Goal: Task Accomplishment & Management: Manage account settings

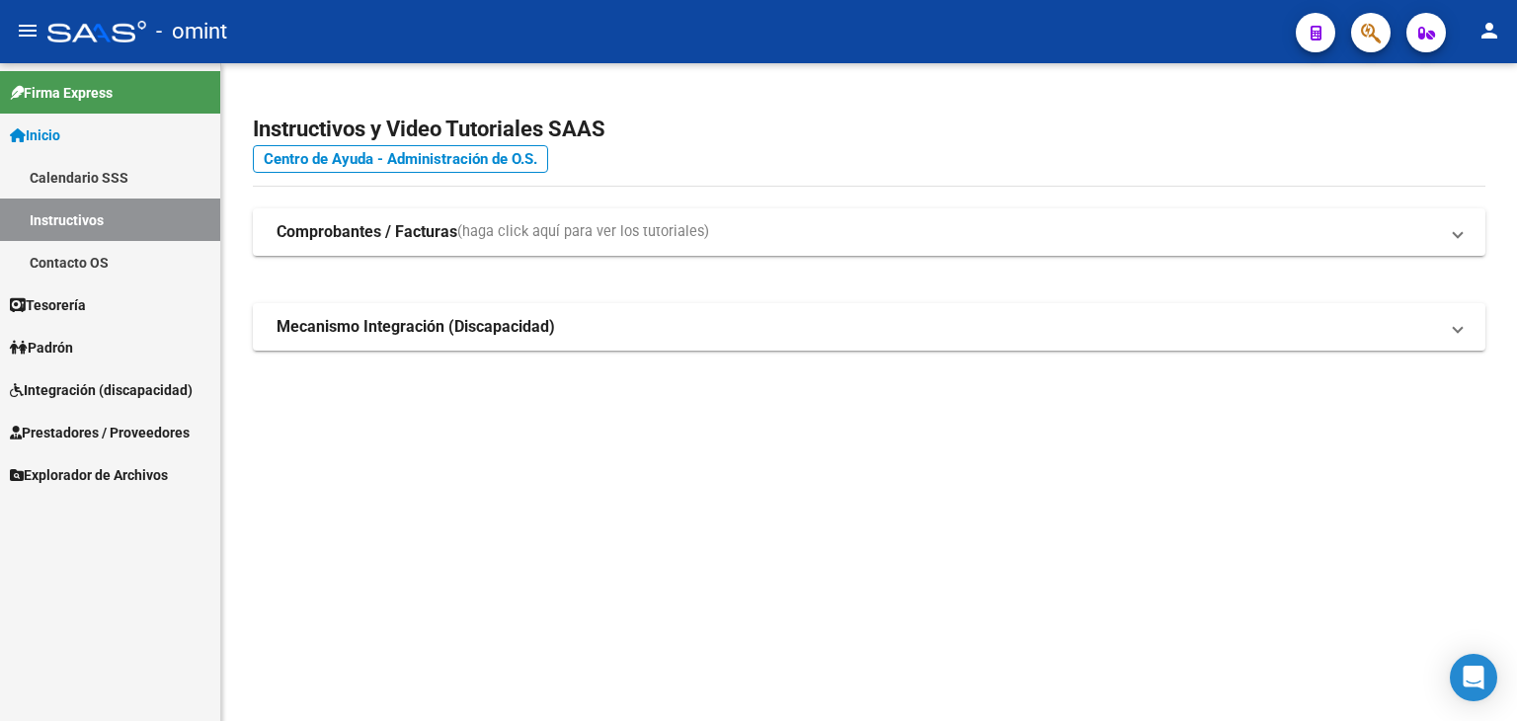
click at [86, 385] on span "Integración (discapacidad)" at bounding box center [101, 390] width 183 height 22
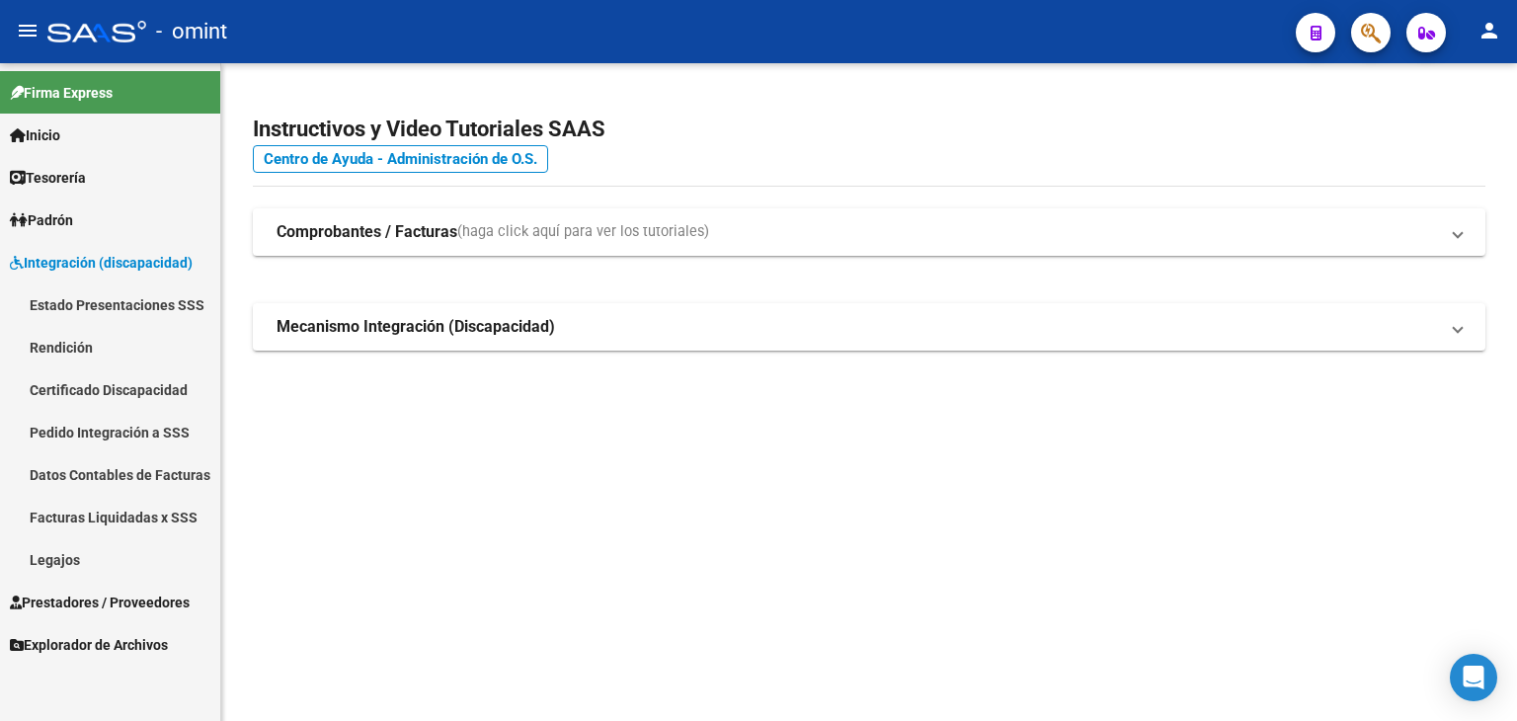
click at [63, 554] on link "Legajos" at bounding box center [110, 559] width 220 height 42
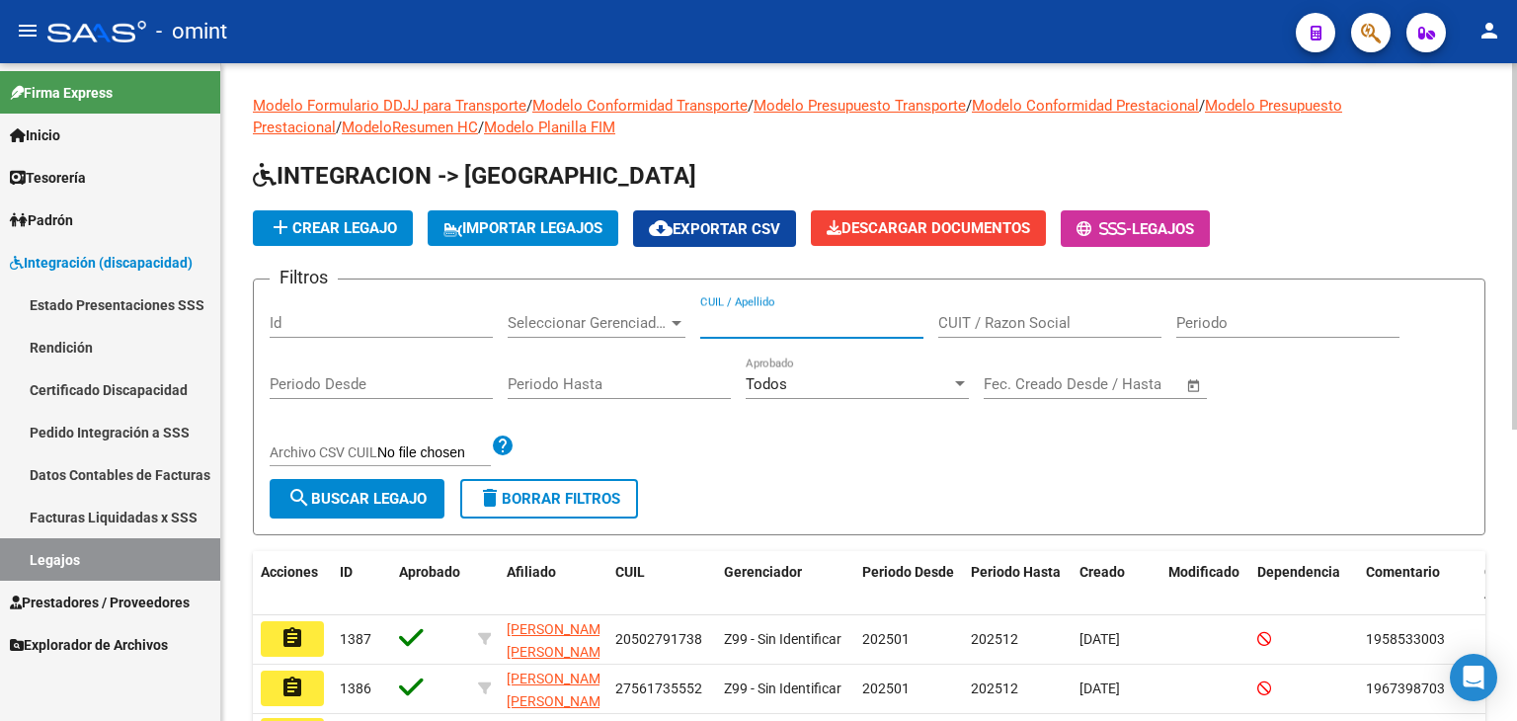
click at [792, 317] on input "CUIL / Apellido" at bounding box center [811, 323] width 223 height 18
paste input "20566378990"
type input "20566378990"
click at [325, 490] on span "search Buscar Legajo" at bounding box center [356, 499] width 139 height 18
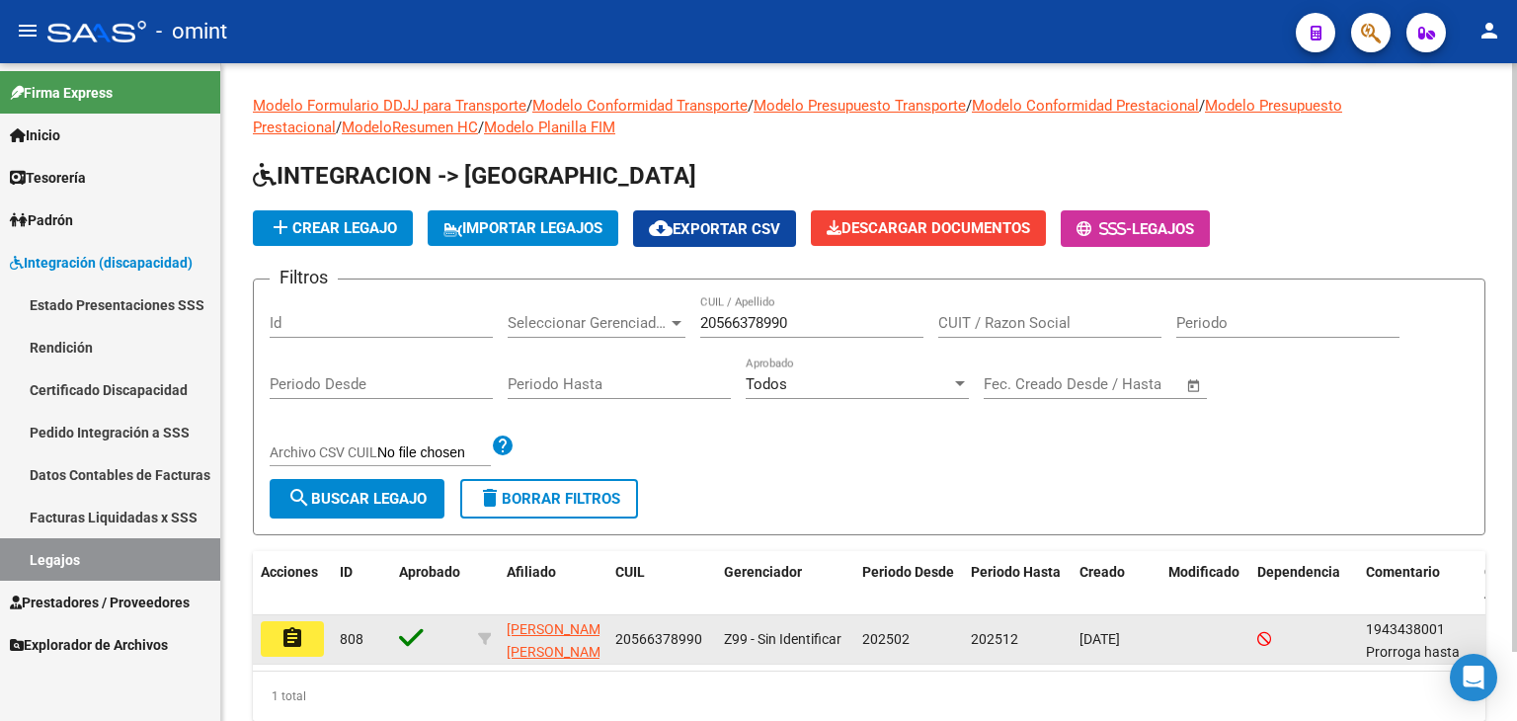
click at [303, 641] on mat-icon "assignment" at bounding box center [292, 638] width 24 height 24
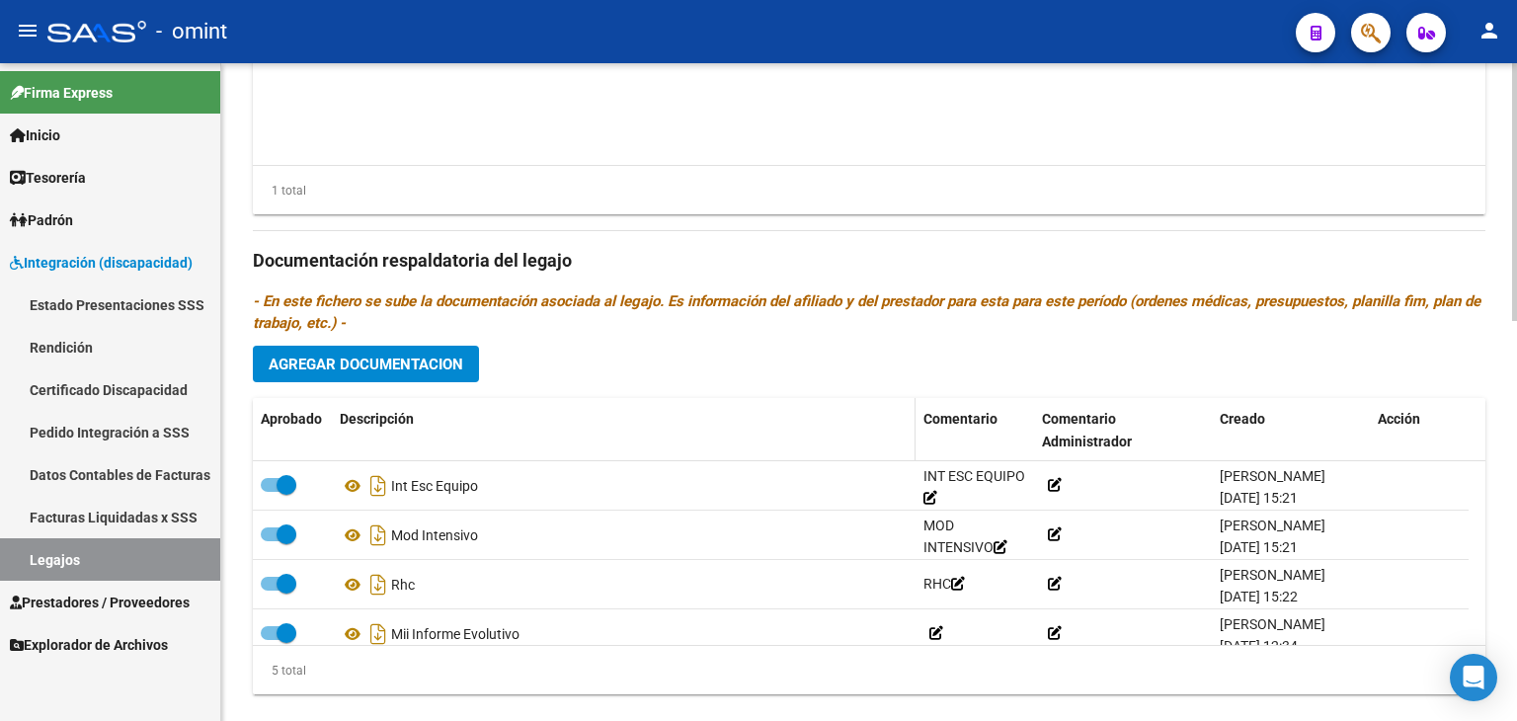
scroll to position [987, 0]
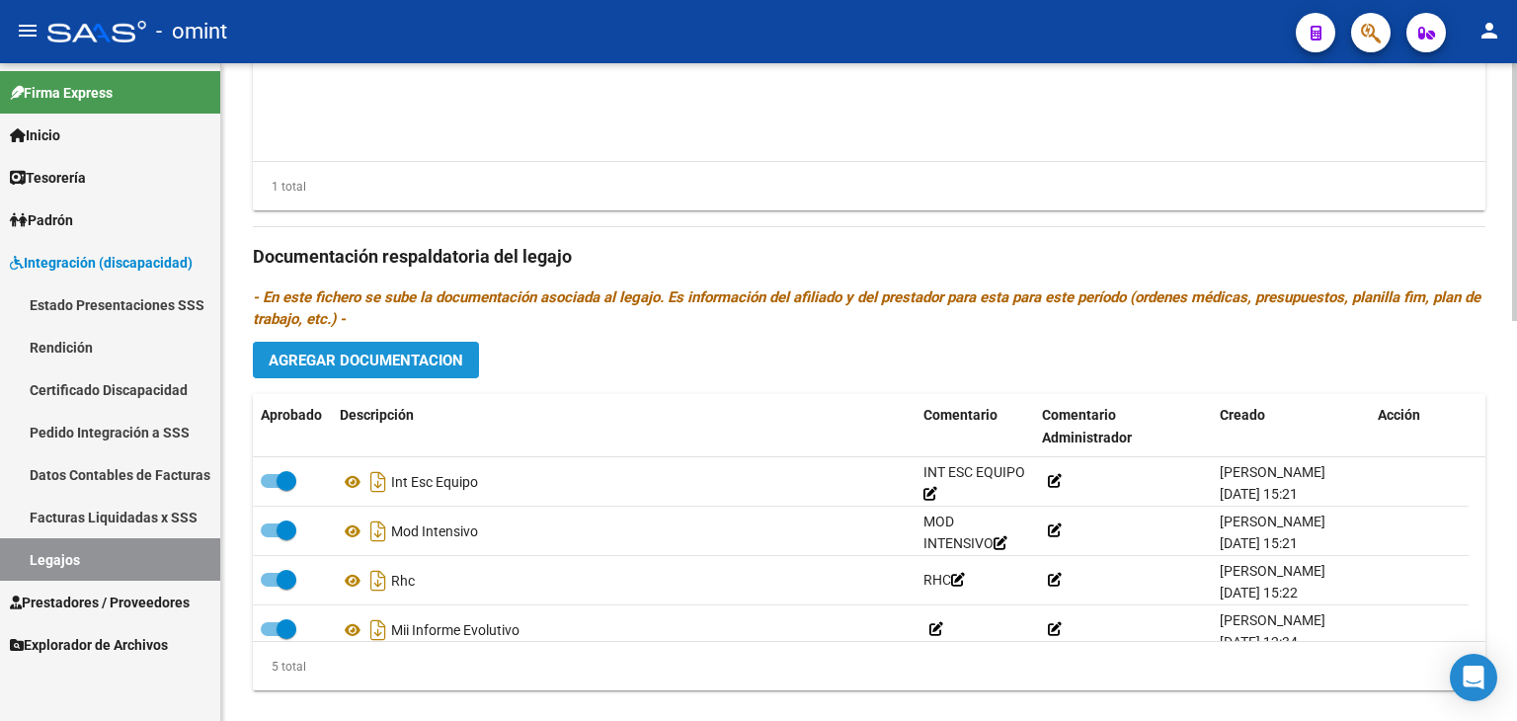
click at [368, 352] on span "Agregar Documentacion" at bounding box center [366, 360] width 195 height 18
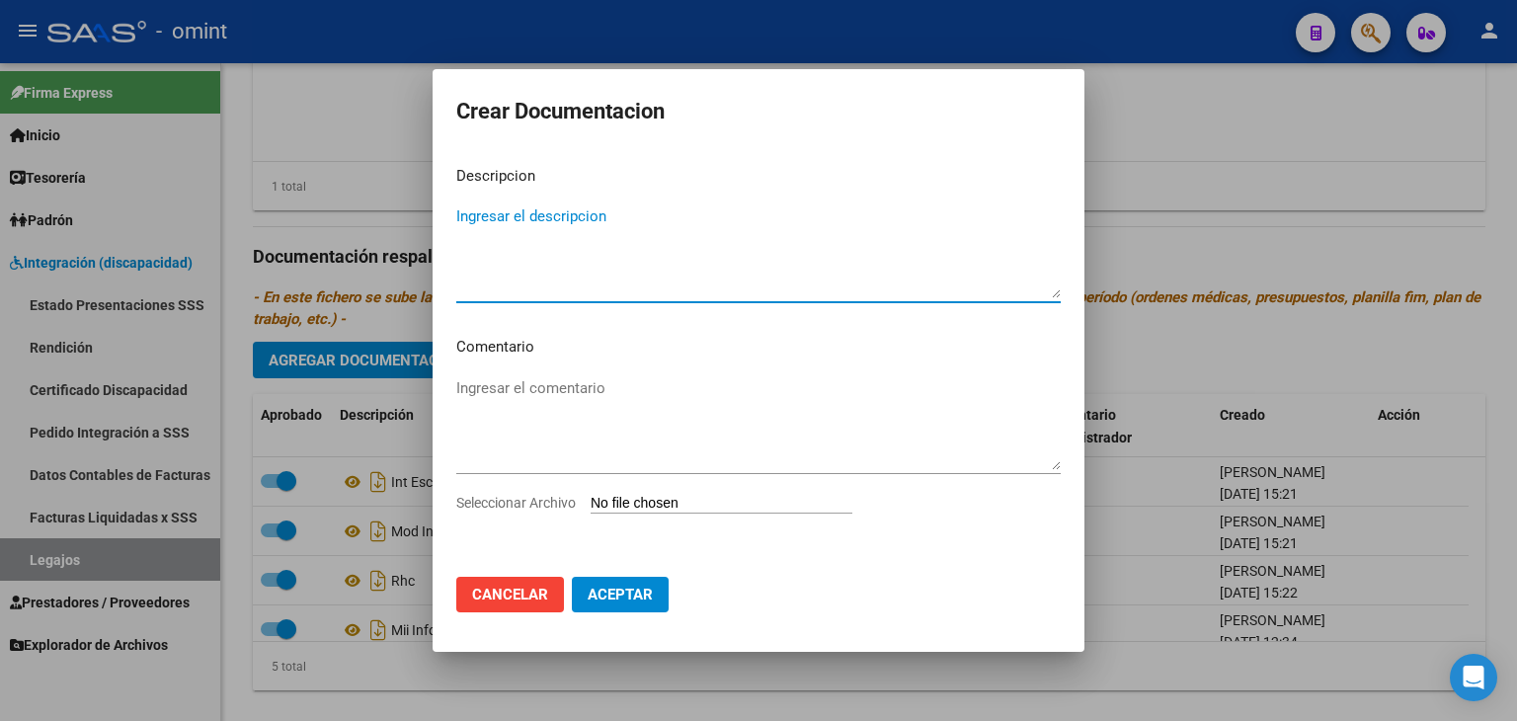
click at [646, 499] on input "Seleccionar Archivo" at bounding box center [721, 504] width 262 height 19
type input "C:\fakepath\1943438001_25100111270_const-alumn-reg.jpeg"
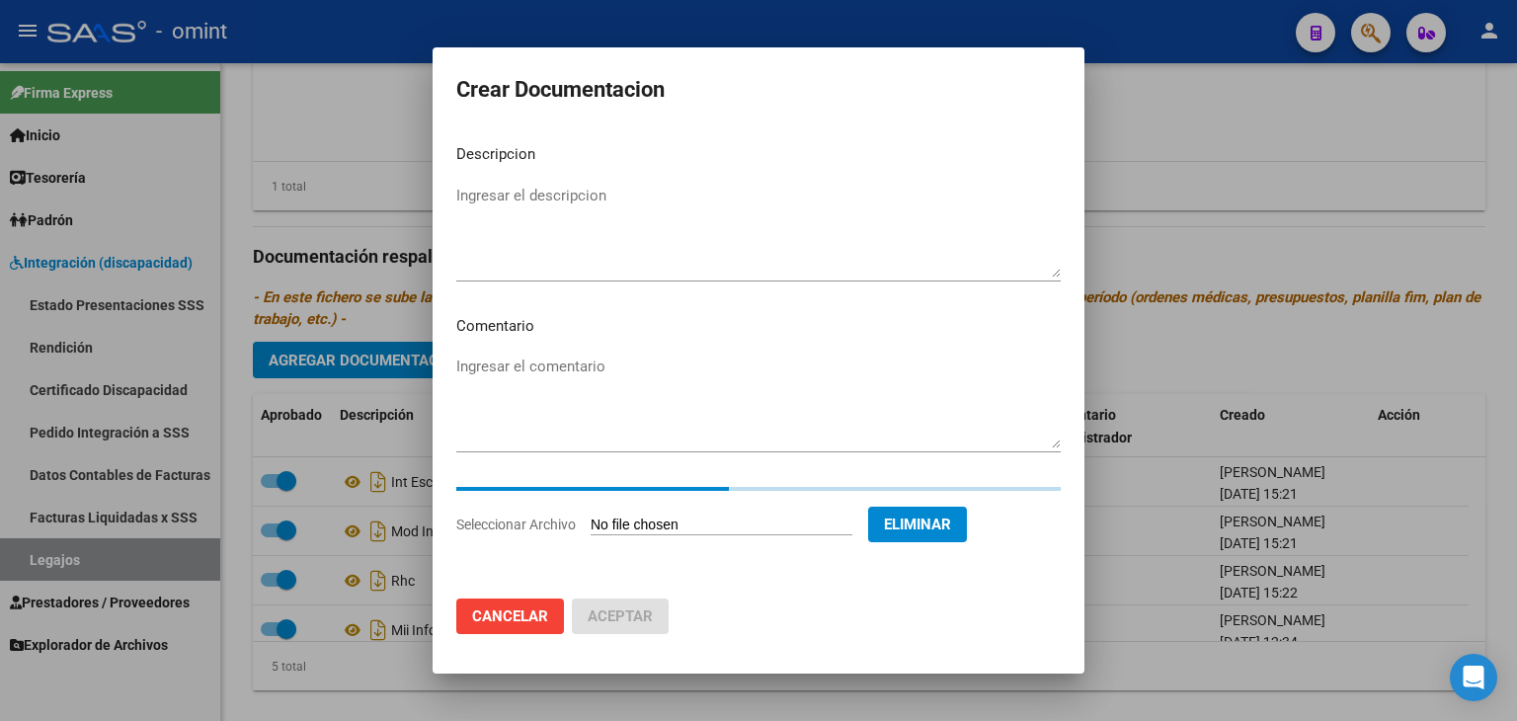
click at [506, 210] on textarea "Ingresar el descripcion" at bounding box center [758, 231] width 604 height 93
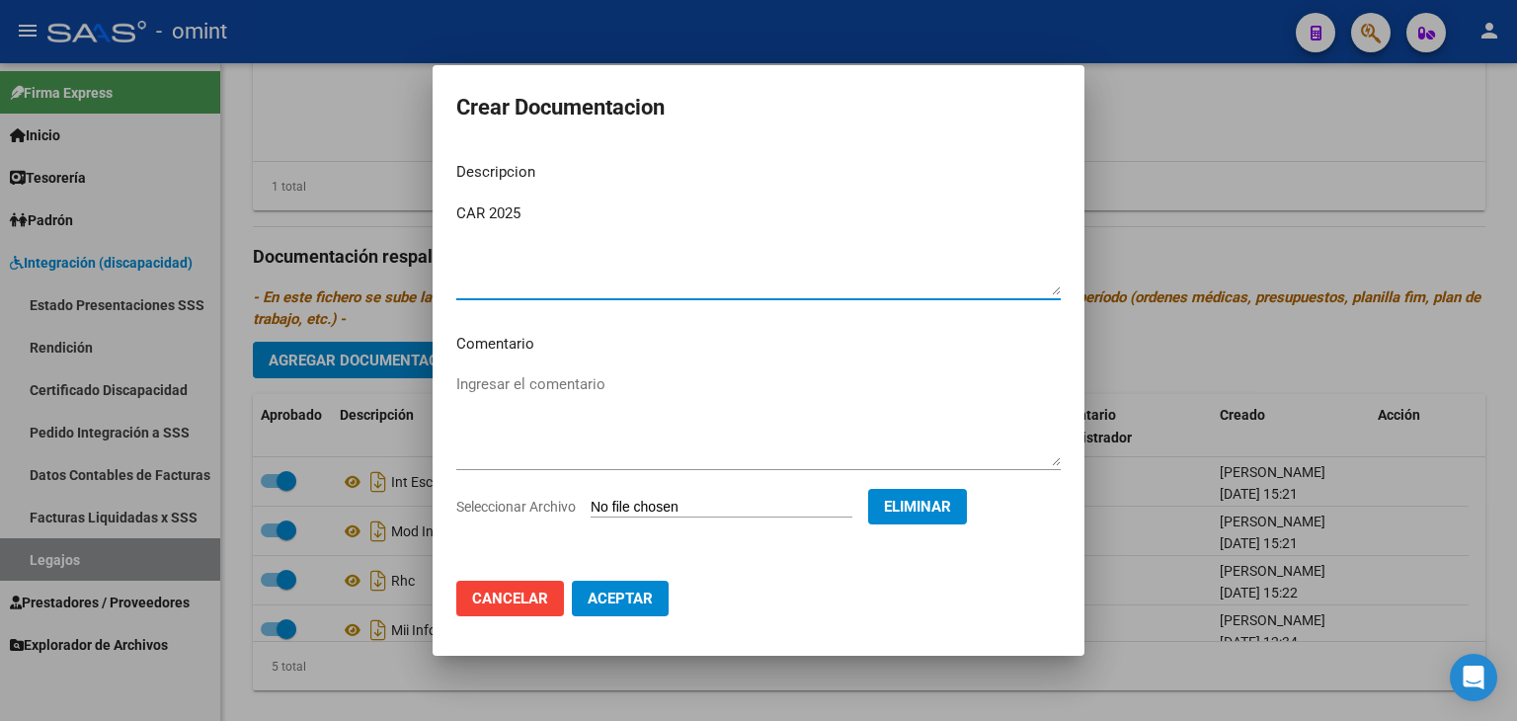
type textarea "CAR 2025"
click at [620, 598] on span "Aceptar" at bounding box center [619, 598] width 65 height 18
checkbox input "false"
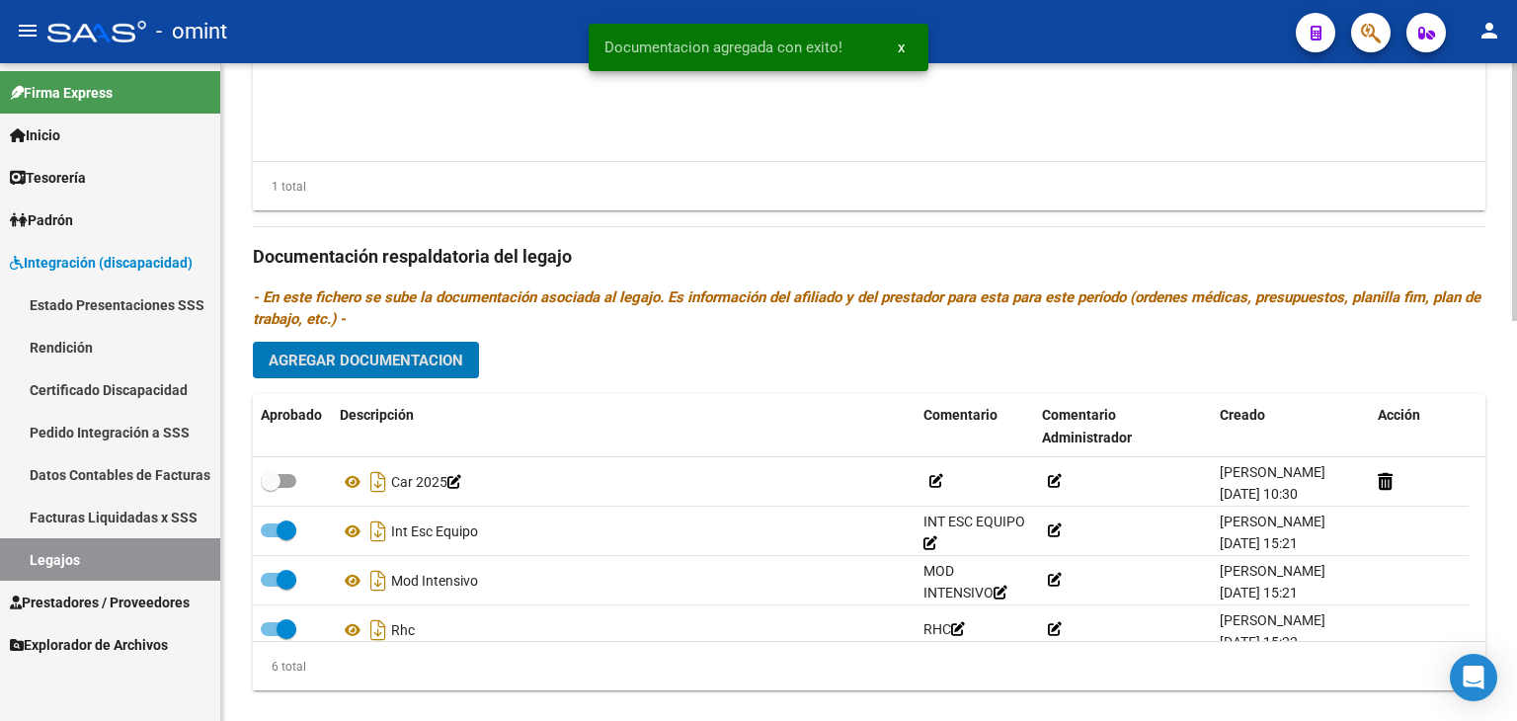
click at [392, 357] on span "Agregar Documentacion" at bounding box center [366, 360] width 195 height 18
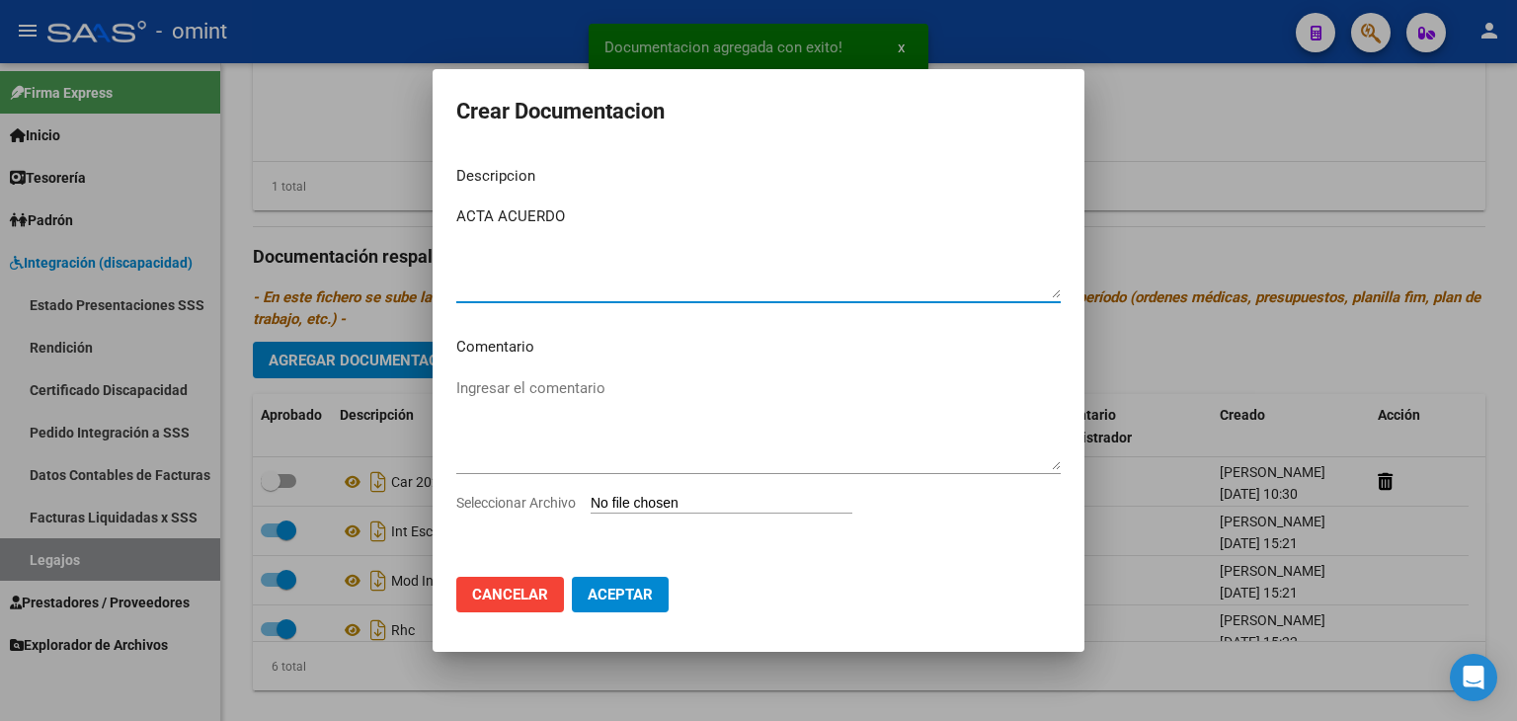
type textarea "ACTA ACUERDO"
click at [732, 507] on input "Seleccionar Archivo" at bounding box center [721, 504] width 262 height 19
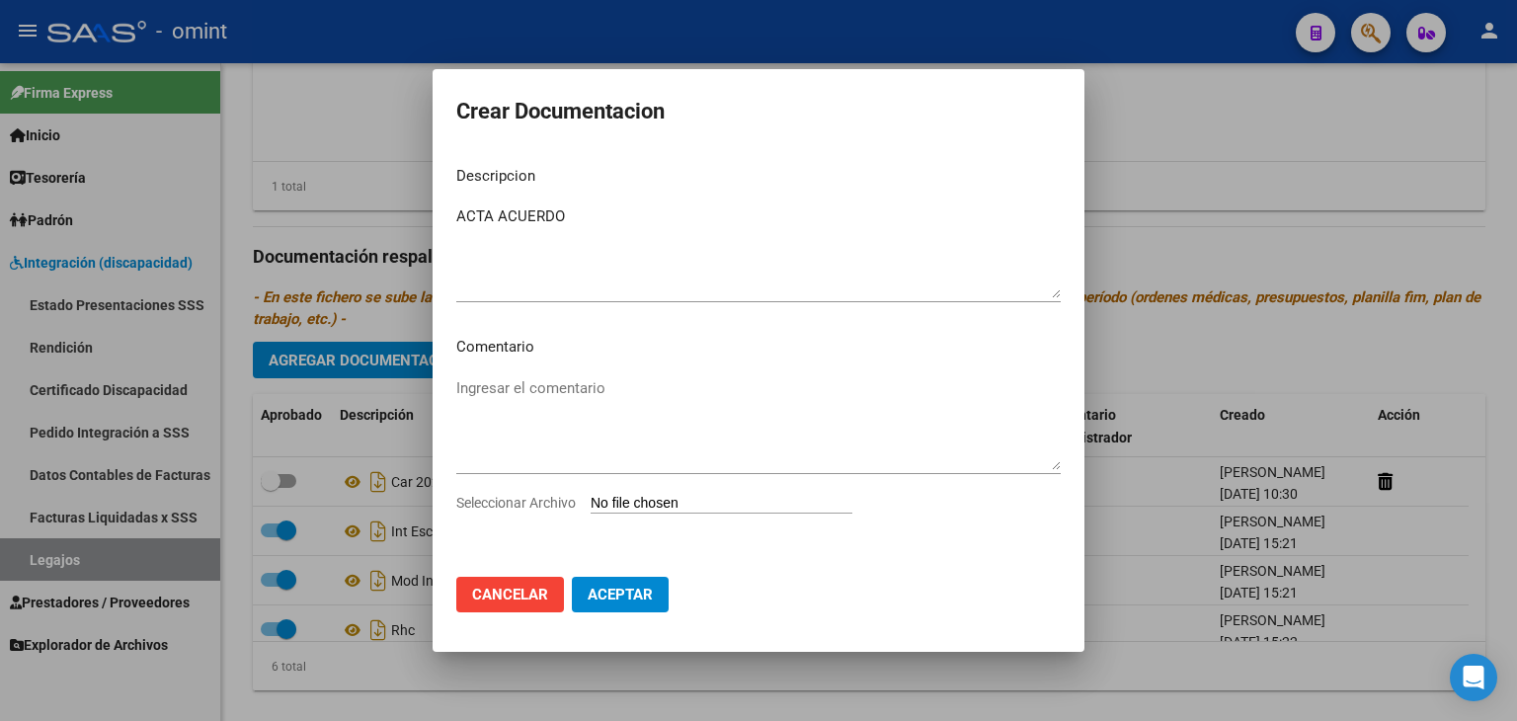
type input "C:\fakepath\1943438001_25100111271_form030.jpeg"
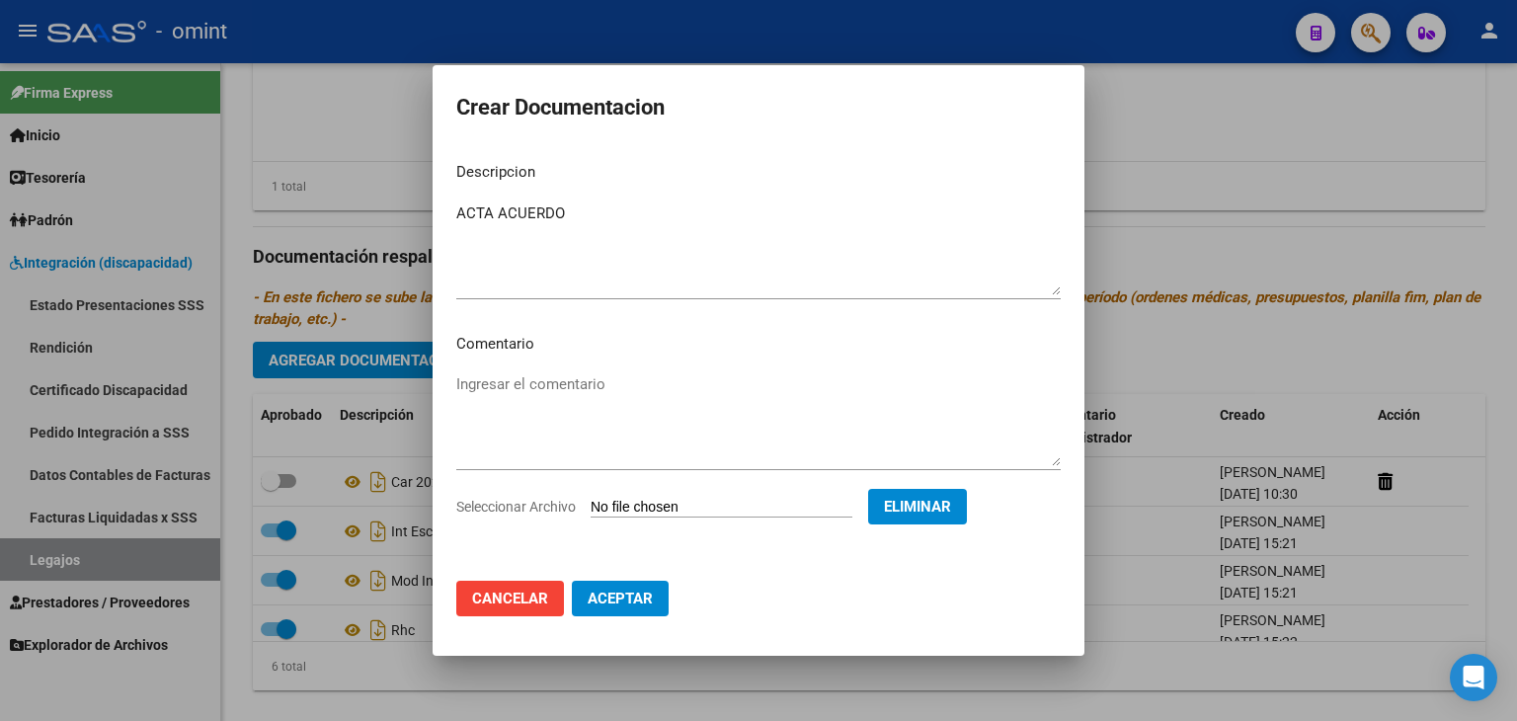
click at [618, 597] on span "Aceptar" at bounding box center [619, 598] width 65 height 18
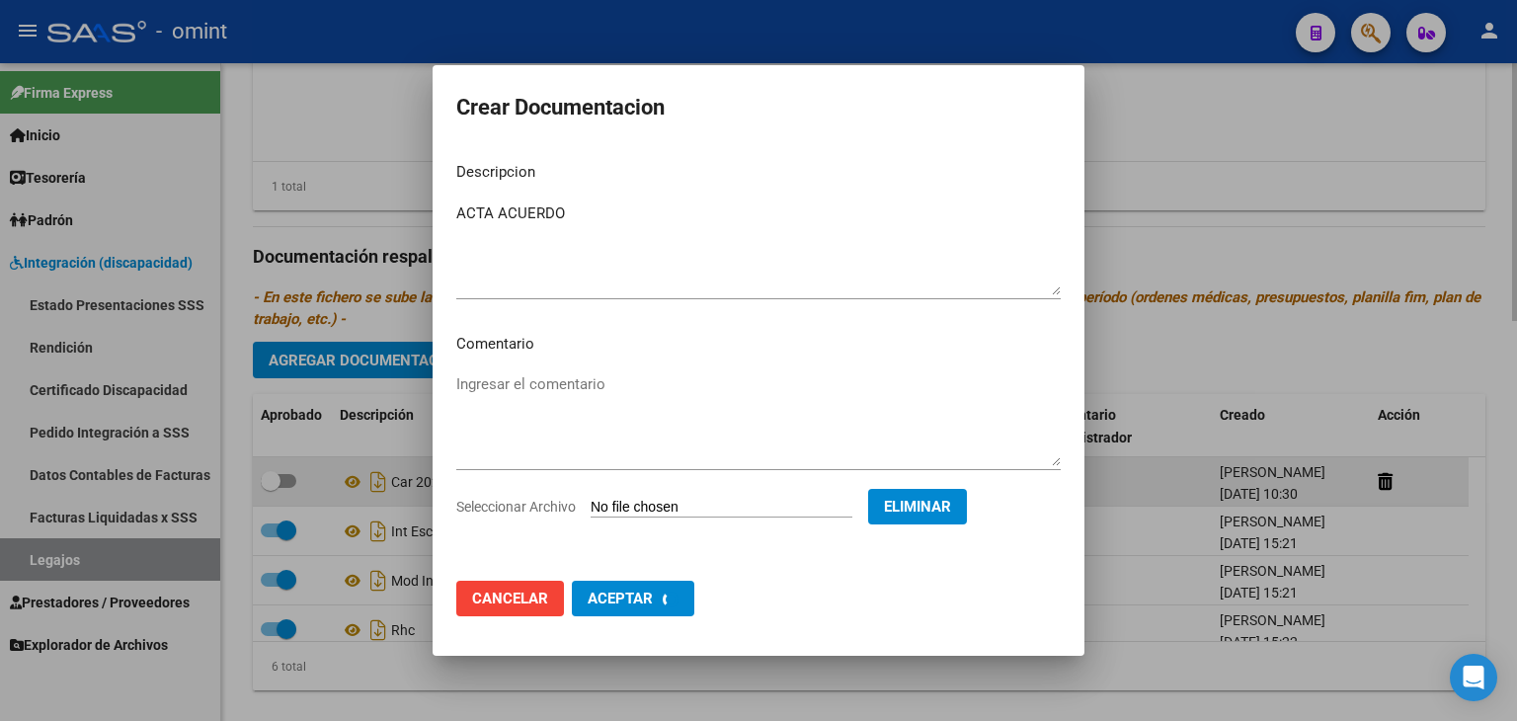
checkbox input "false"
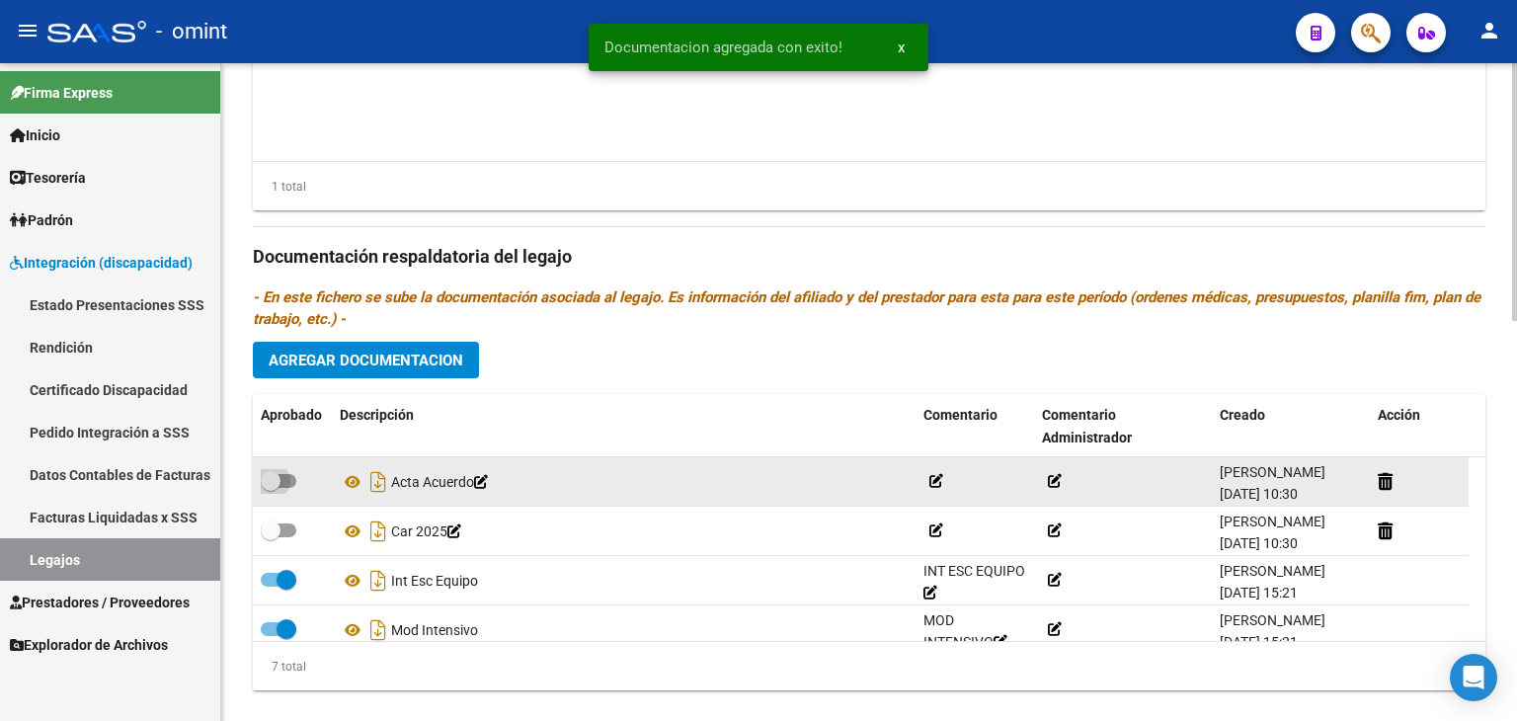
click at [284, 480] on span at bounding box center [279, 481] width 36 height 14
click at [271, 488] on input "checkbox" at bounding box center [270, 488] width 1 height 1
checkbox input "true"
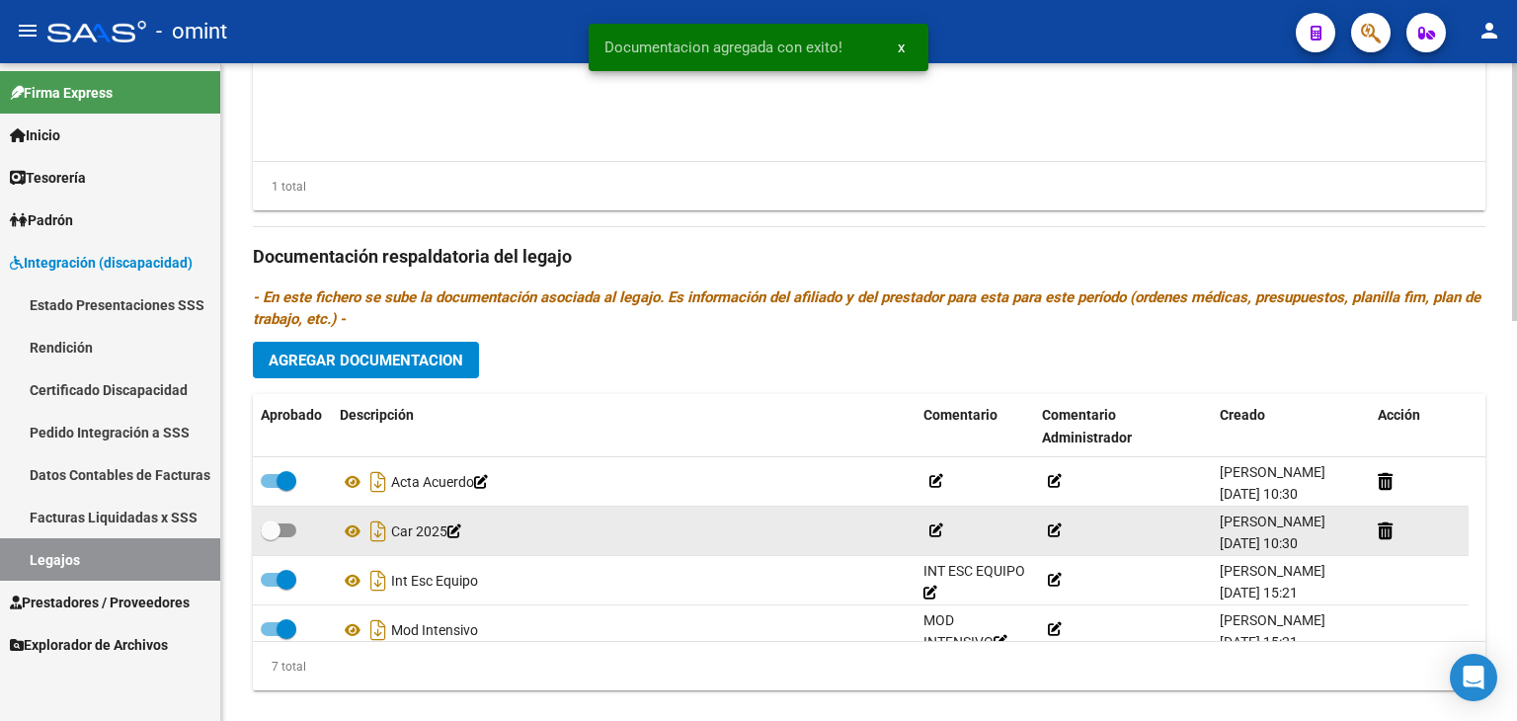
click at [284, 534] on span at bounding box center [279, 530] width 36 height 14
click at [271, 537] on input "checkbox" at bounding box center [270, 537] width 1 height 1
checkbox input "true"
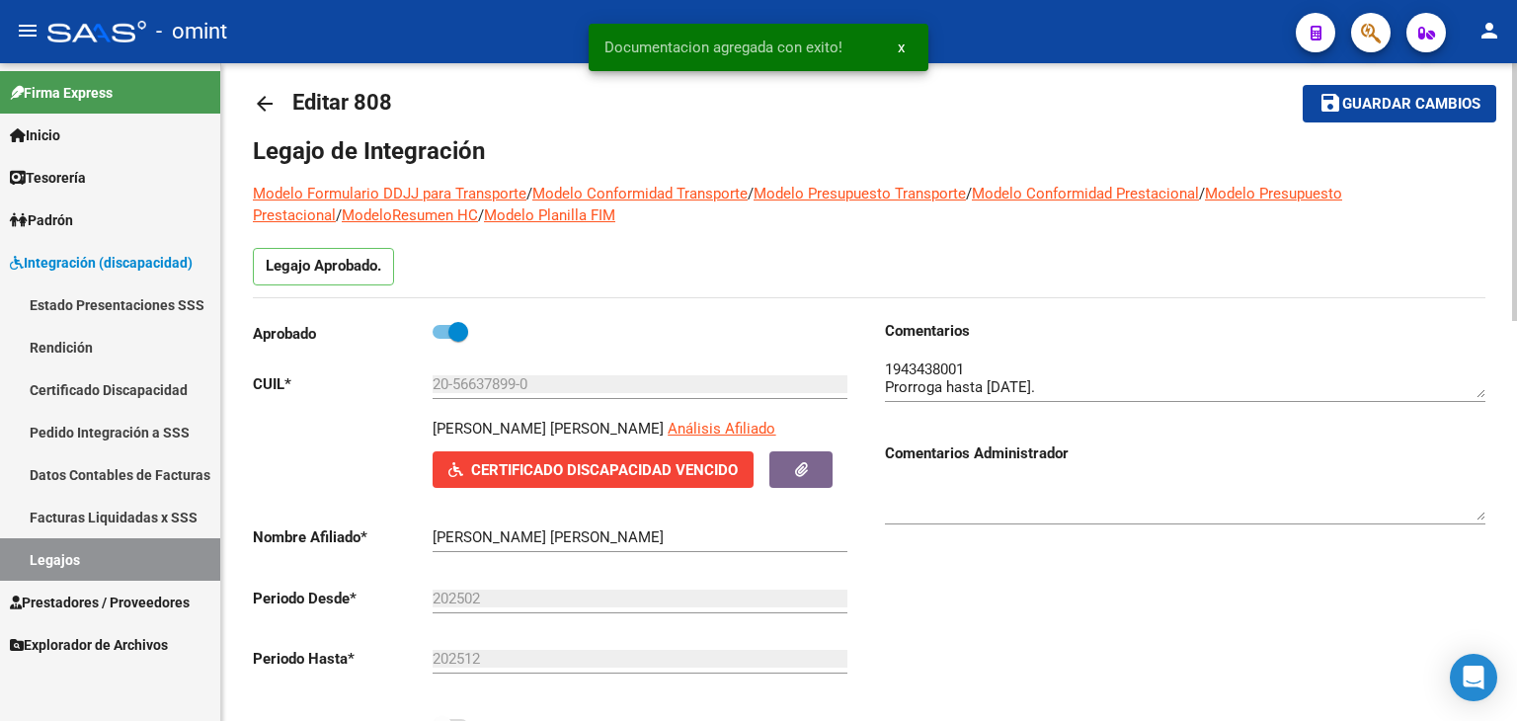
scroll to position [0, 0]
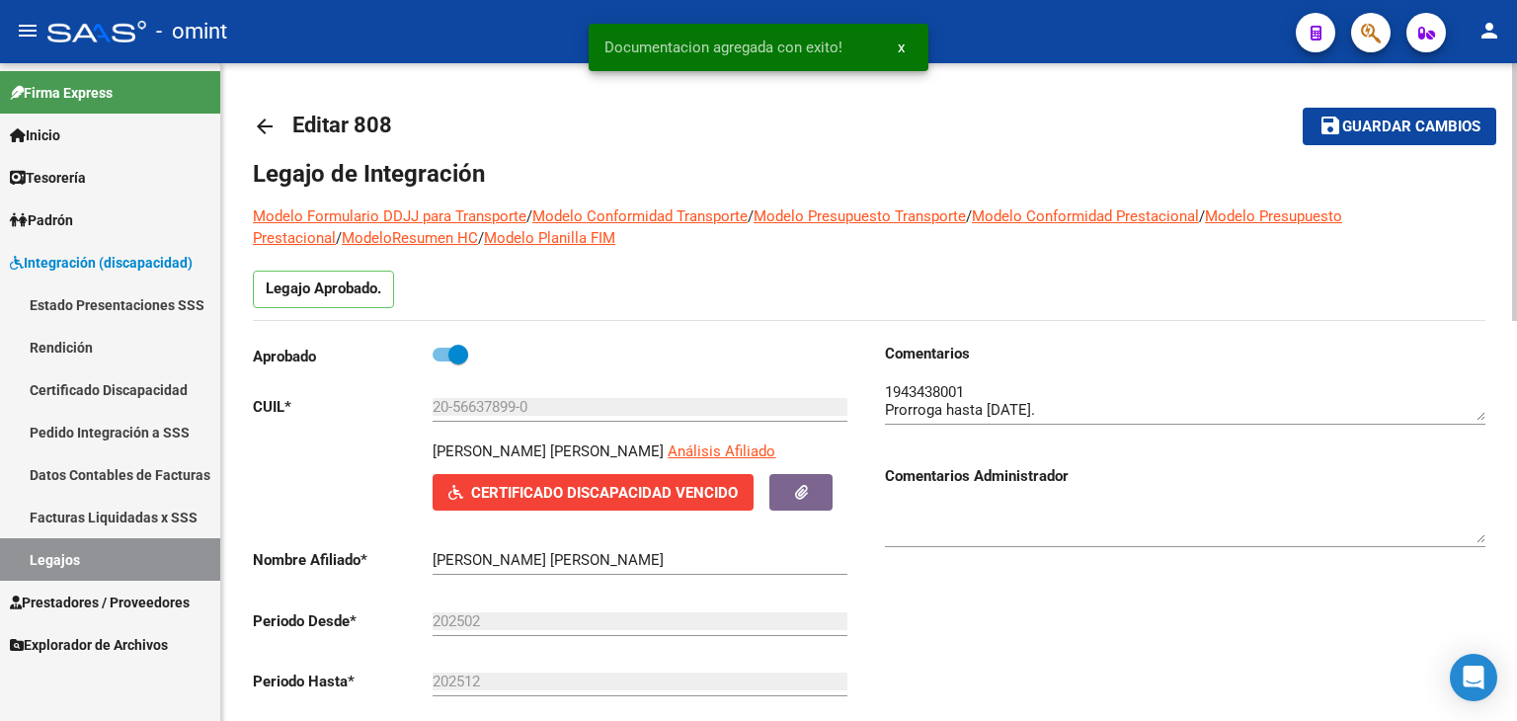
click at [1419, 121] on span "Guardar cambios" at bounding box center [1411, 127] width 138 height 18
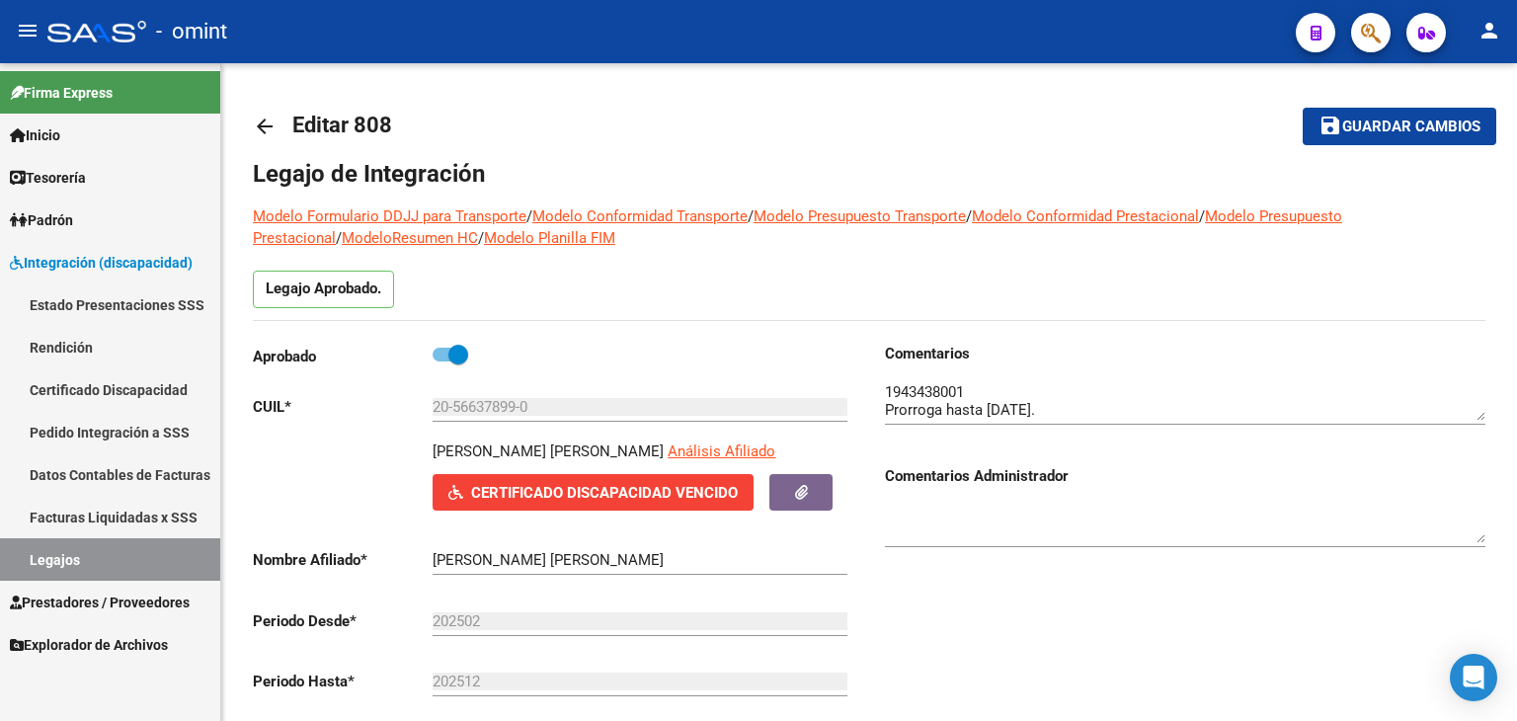
click at [92, 558] on link "Legajos" at bounding box center [110, 559] width 220 height 42
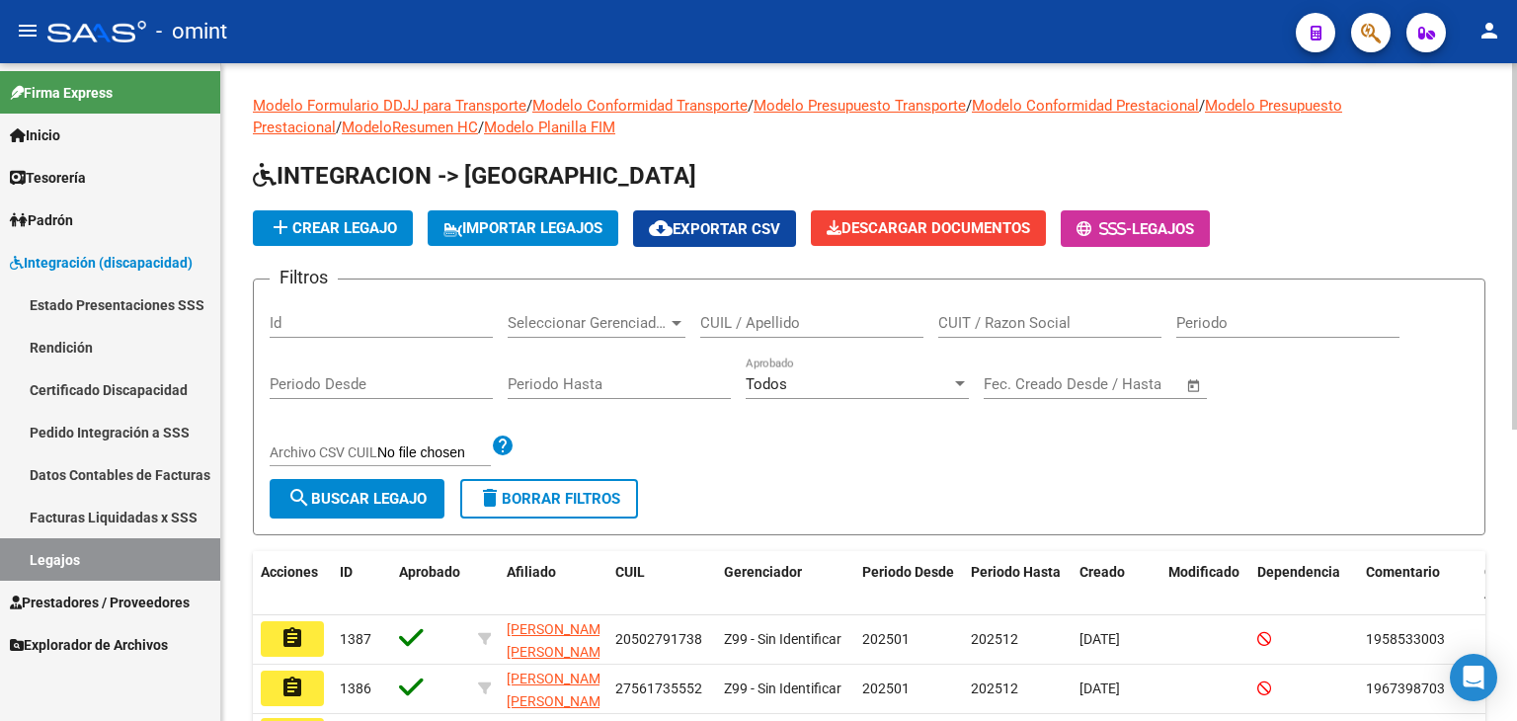
click at [773, 317] on input "CUIL / Apellido" at bounding box center [811, 323] width 223 height 18
paste input "20555137274"
type input "20555137274"
click at [361, 496] on span "search Buscar Legajo" at bounding box center [356, 499] width 139 height 18
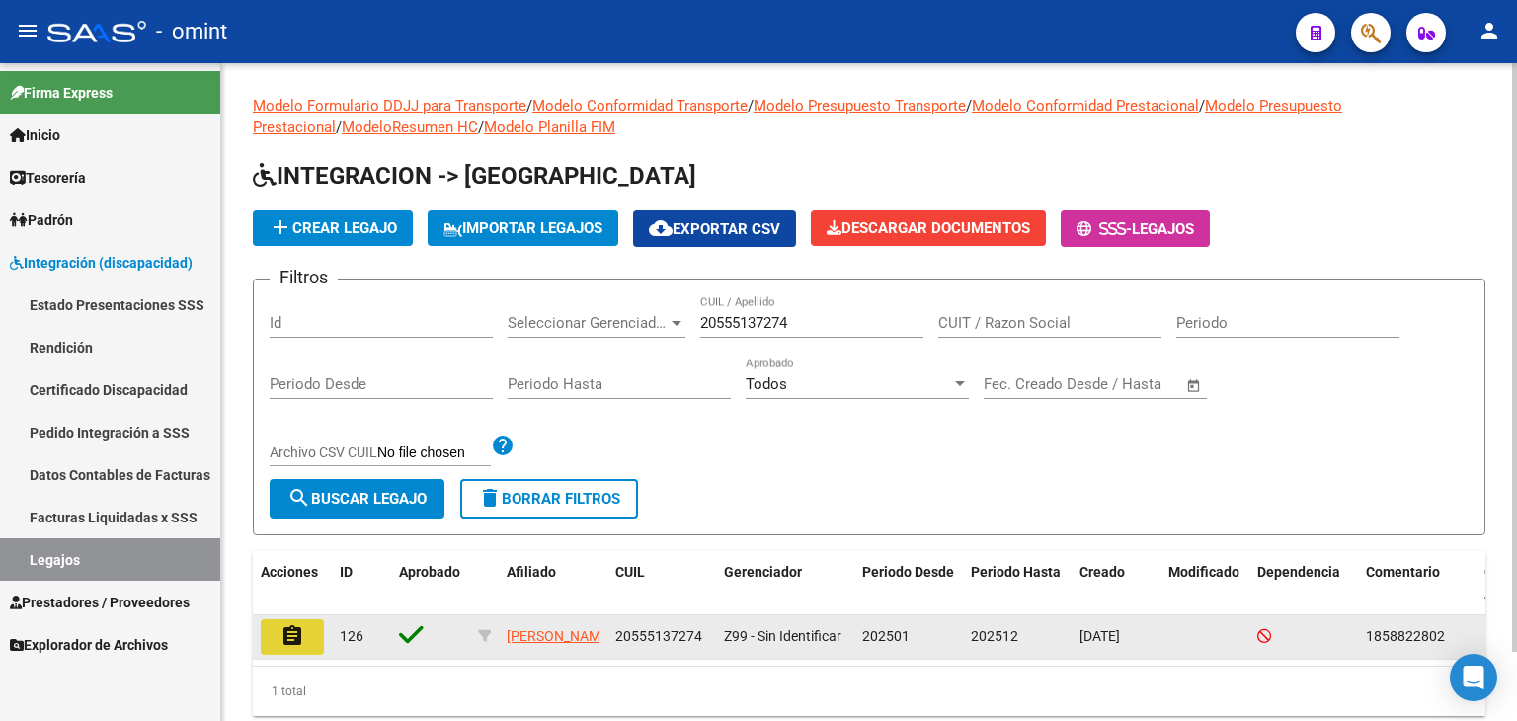
click at [299, 638] on mat-icon "assignment" at bounding box center [292, 636] width 24 height 24
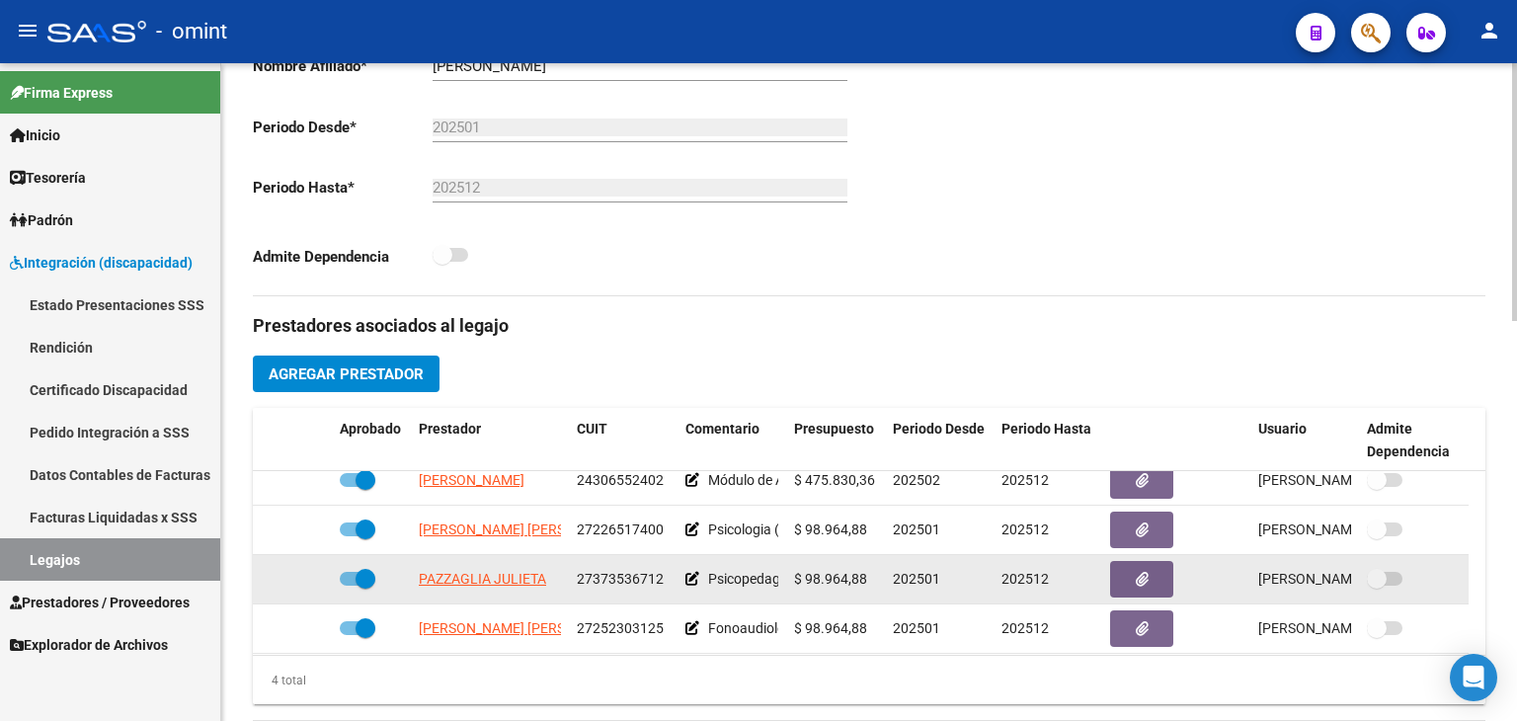
scroll to position [20, 0]
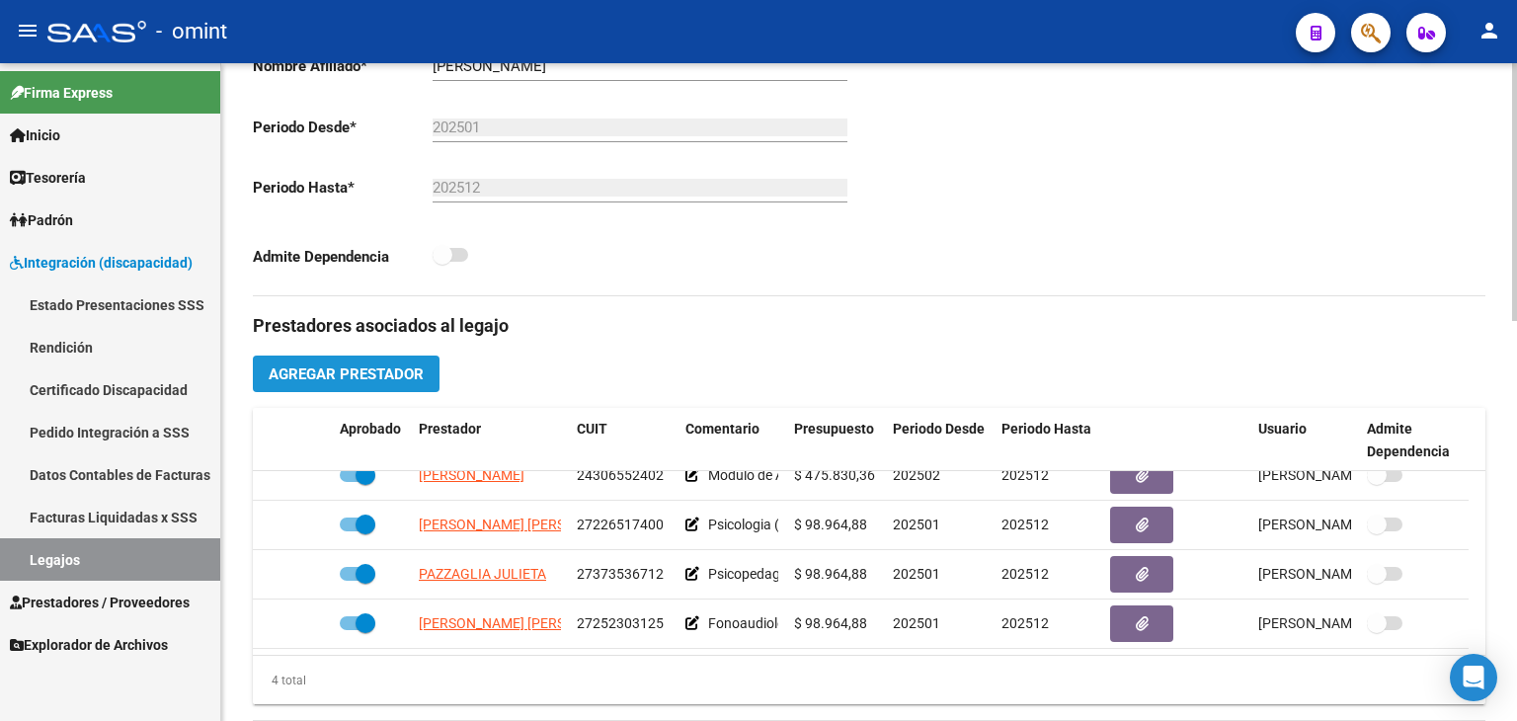
click at [324, 361] on button "Agregar Prestador" at bounding box center [346, 373] width 187 height 37
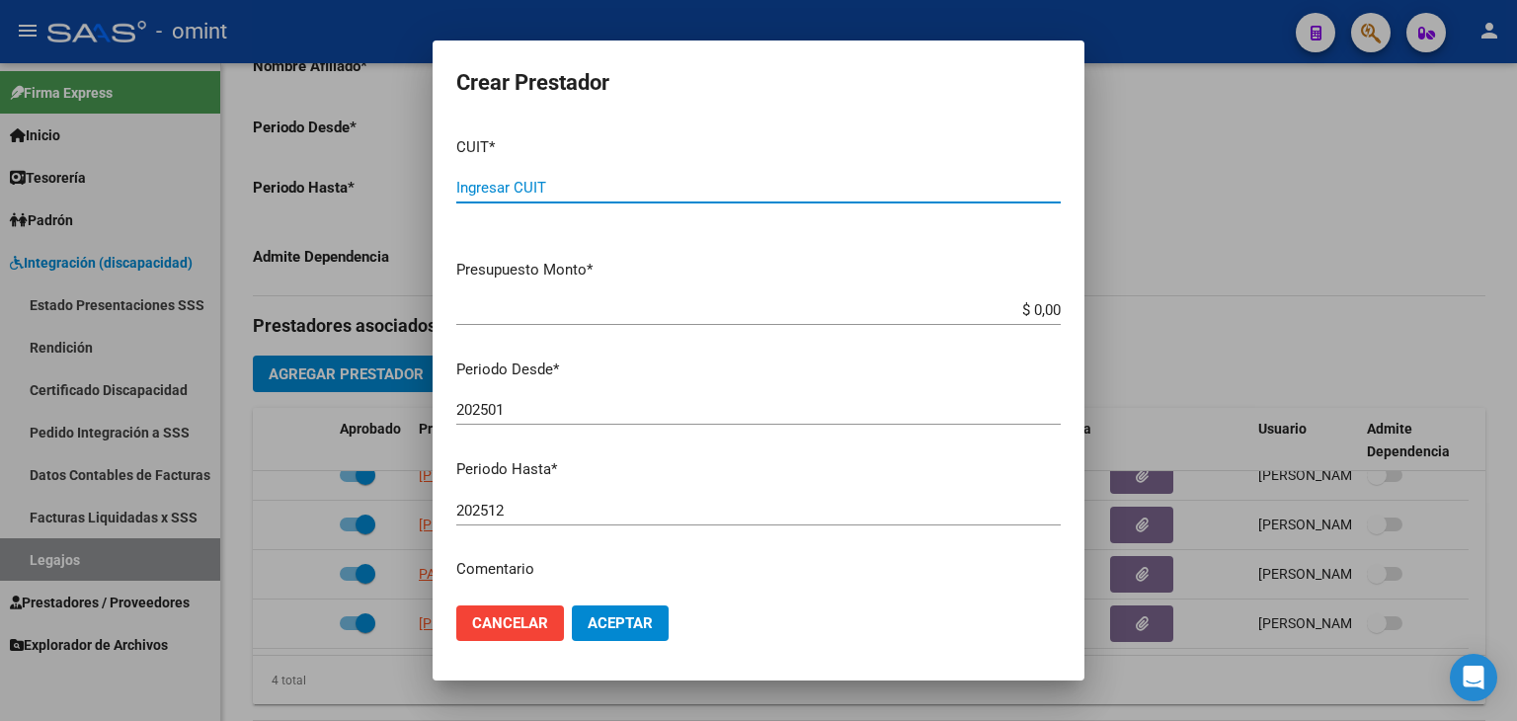
click at [527, 623] on span "Cancelar" at bounding box center [510, 623] width 76 height 18
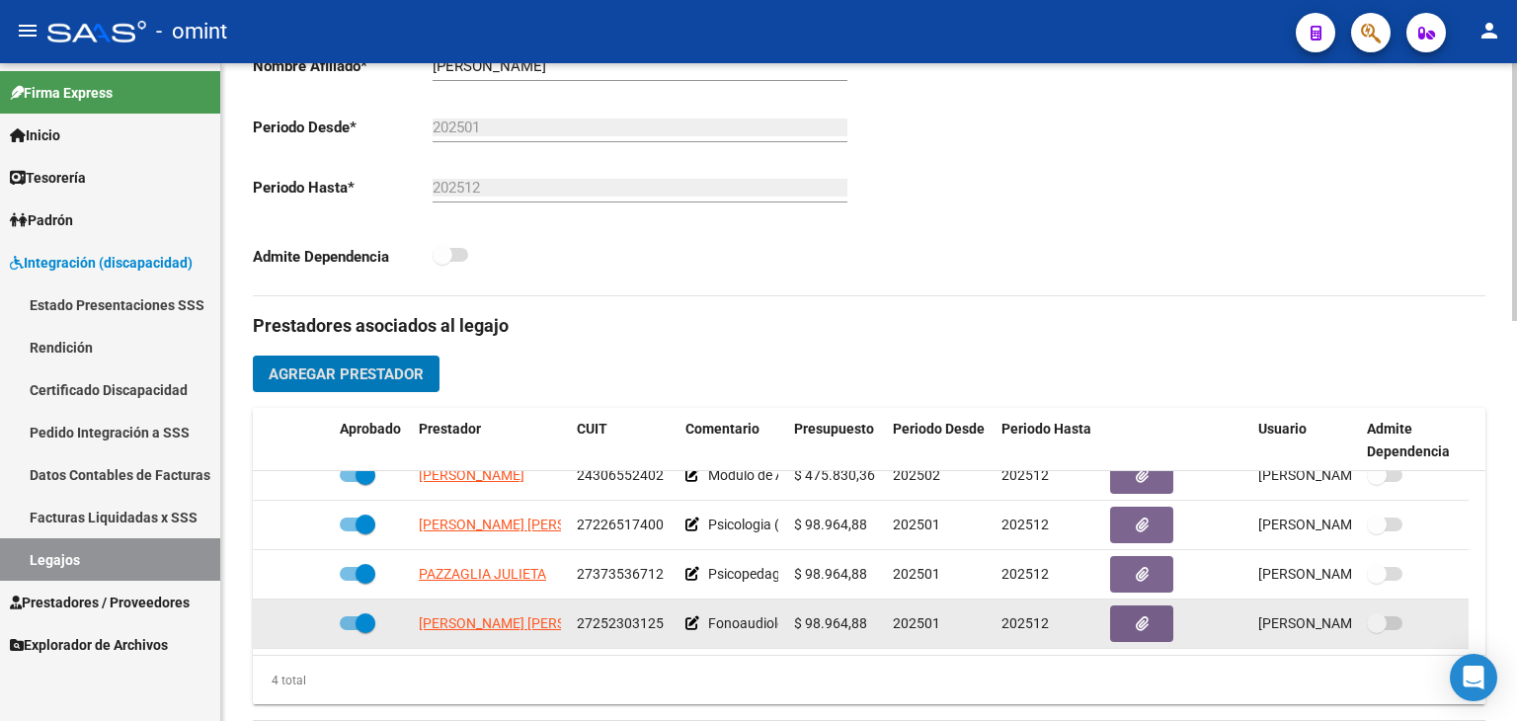
scroll to position [987, 0]
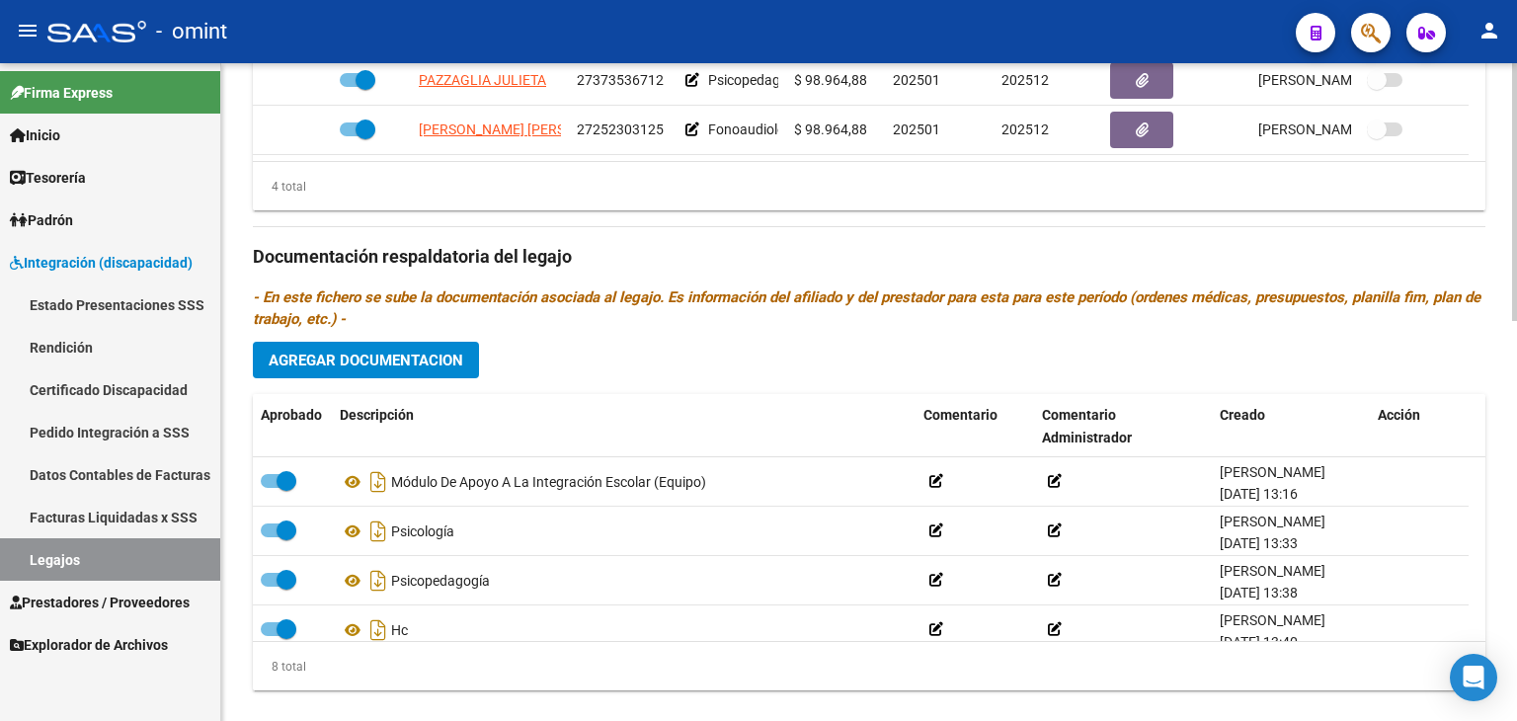
click at [277, 351] on span "Agregar Documentacion" at bounding box center [366, 360] width 195 height 18
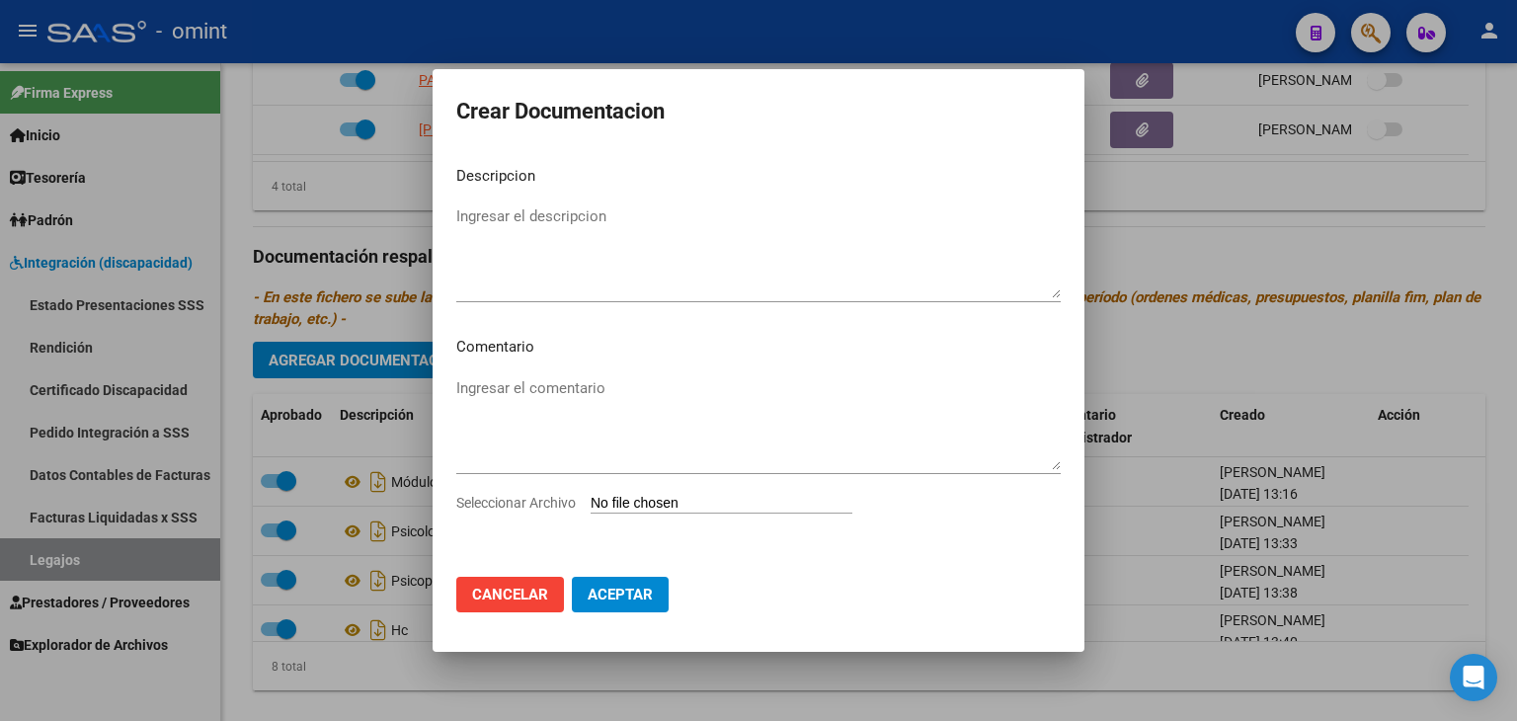
click at [642, 507] on input "Seleccionar Archivo" at bounding box center [721, 504] width 262 height 19
type input "C:\fakepath\FONO.pdf"
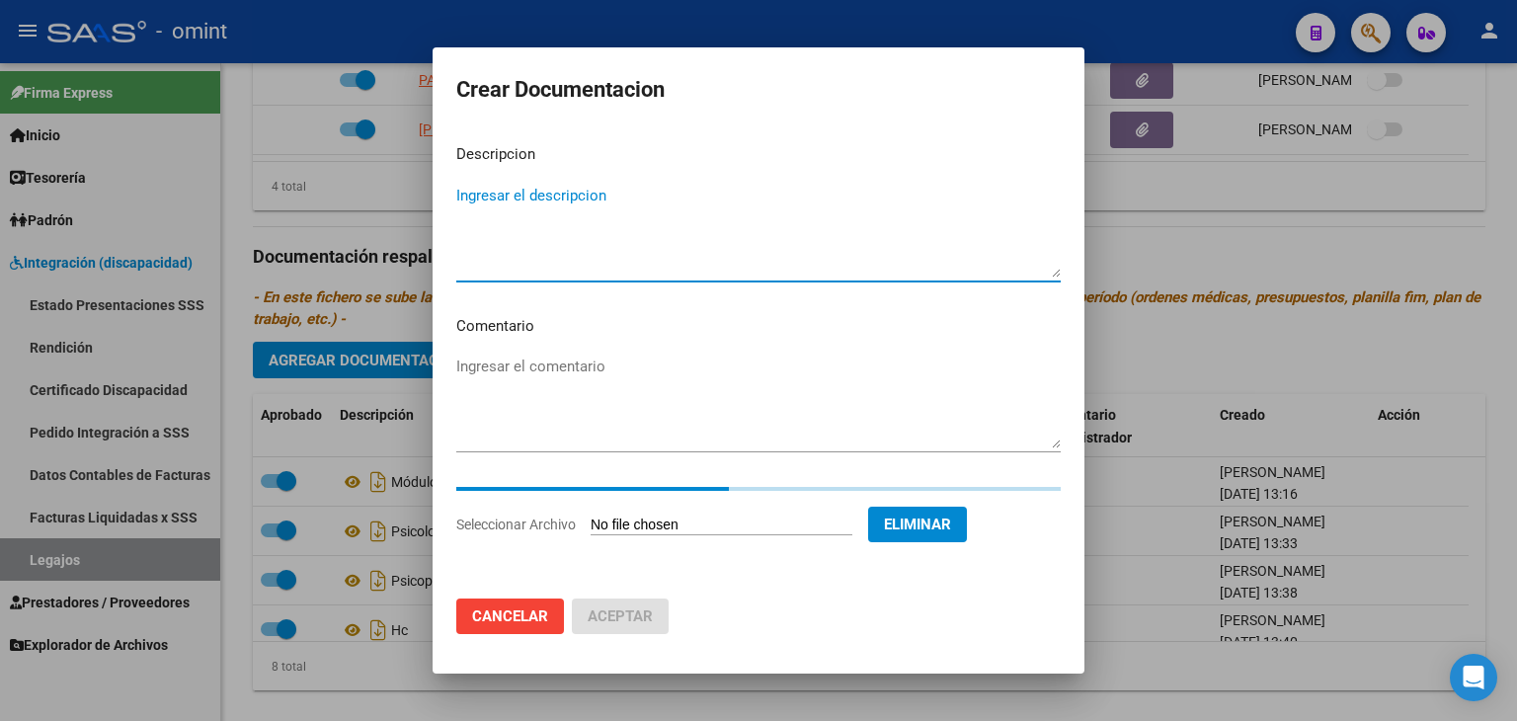
click at [536, 203] on textarea "Ingresar el descripcion" at bounding box center [758, 231] width 604 height 93
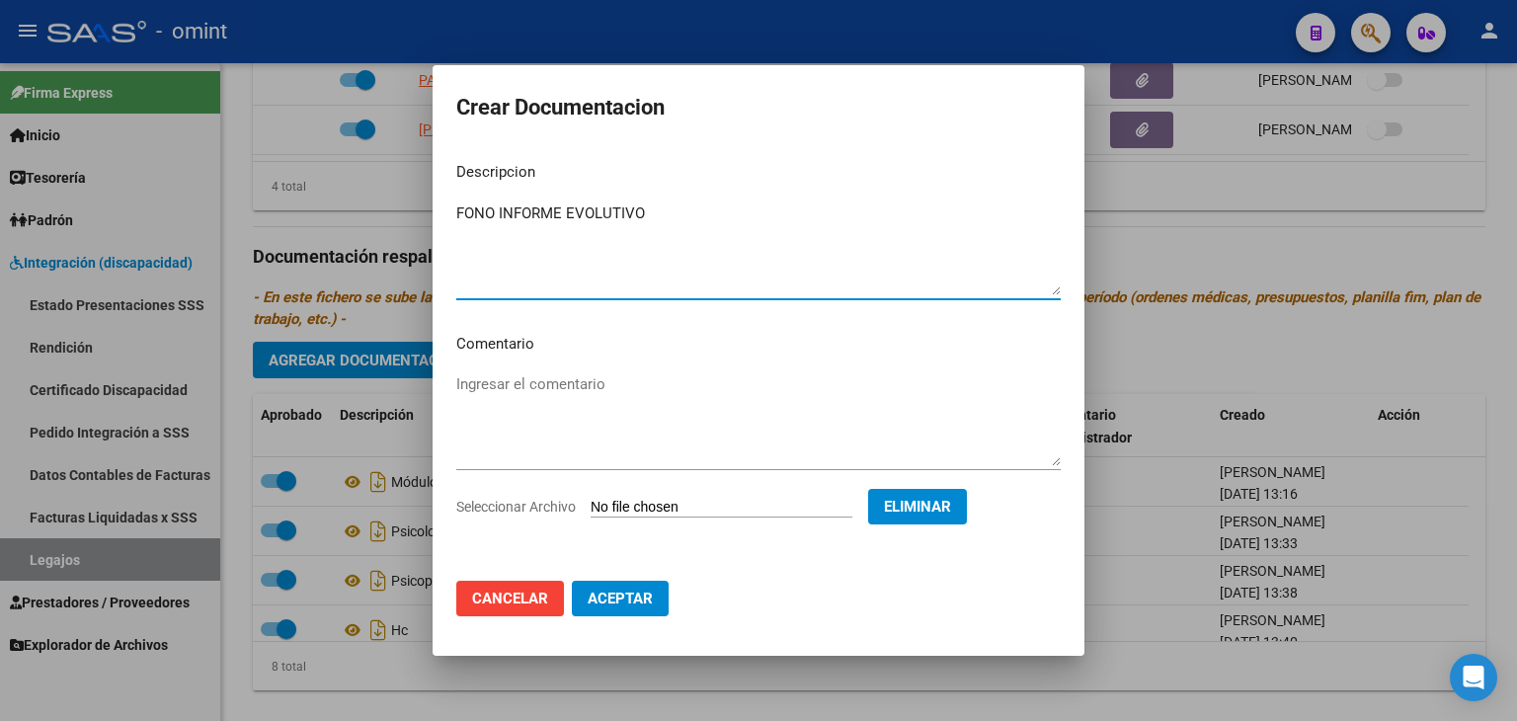
type textarea "FONO INFORME EVOLUTIVO"
click at [666, 606] on button "Aceptar" at bounding box center [620, 599] width 97 height 36
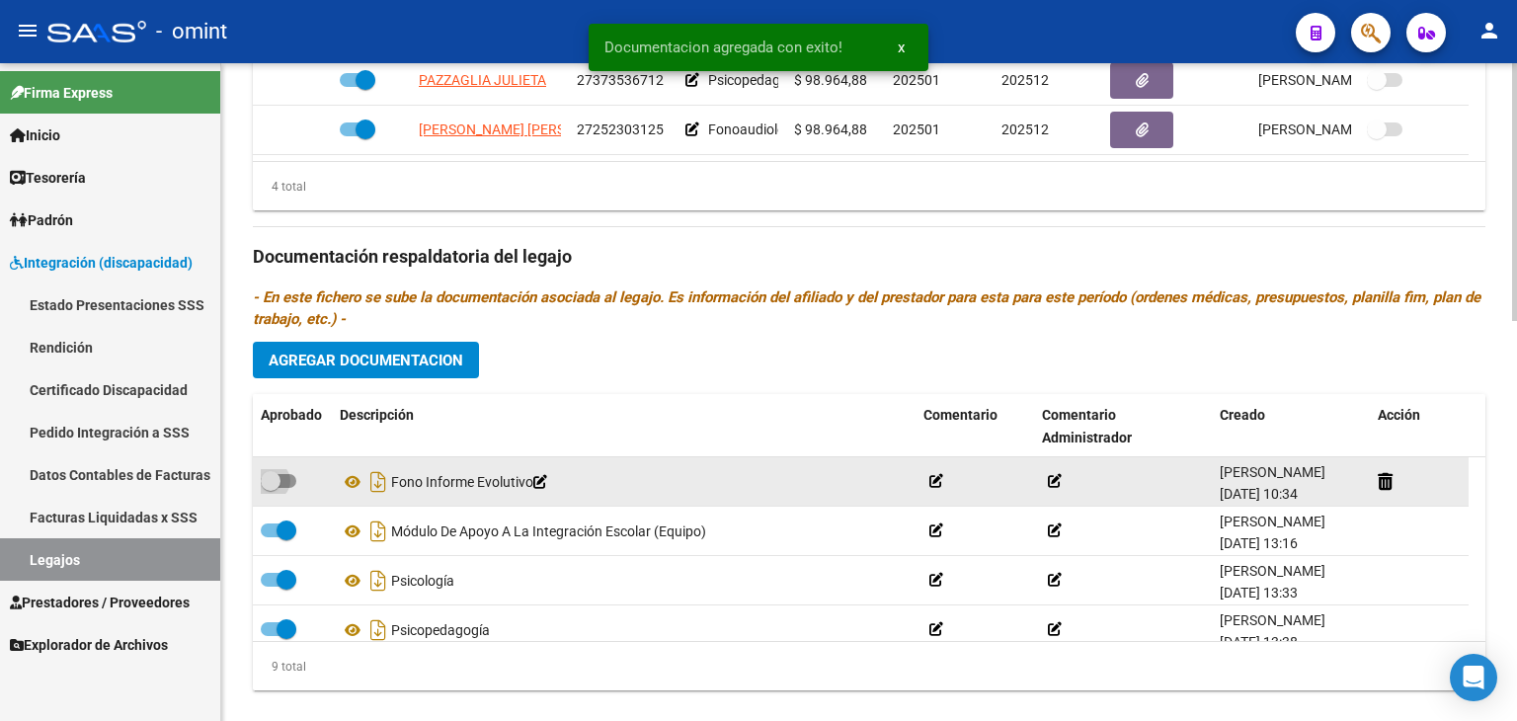
click at [274, 481] on span at bounding box center [271, 481] width 20 height 20
click at [271, 488] on input "checkbox" at bounding box center [270, 488] width 1 height 1
checkbox input "true"
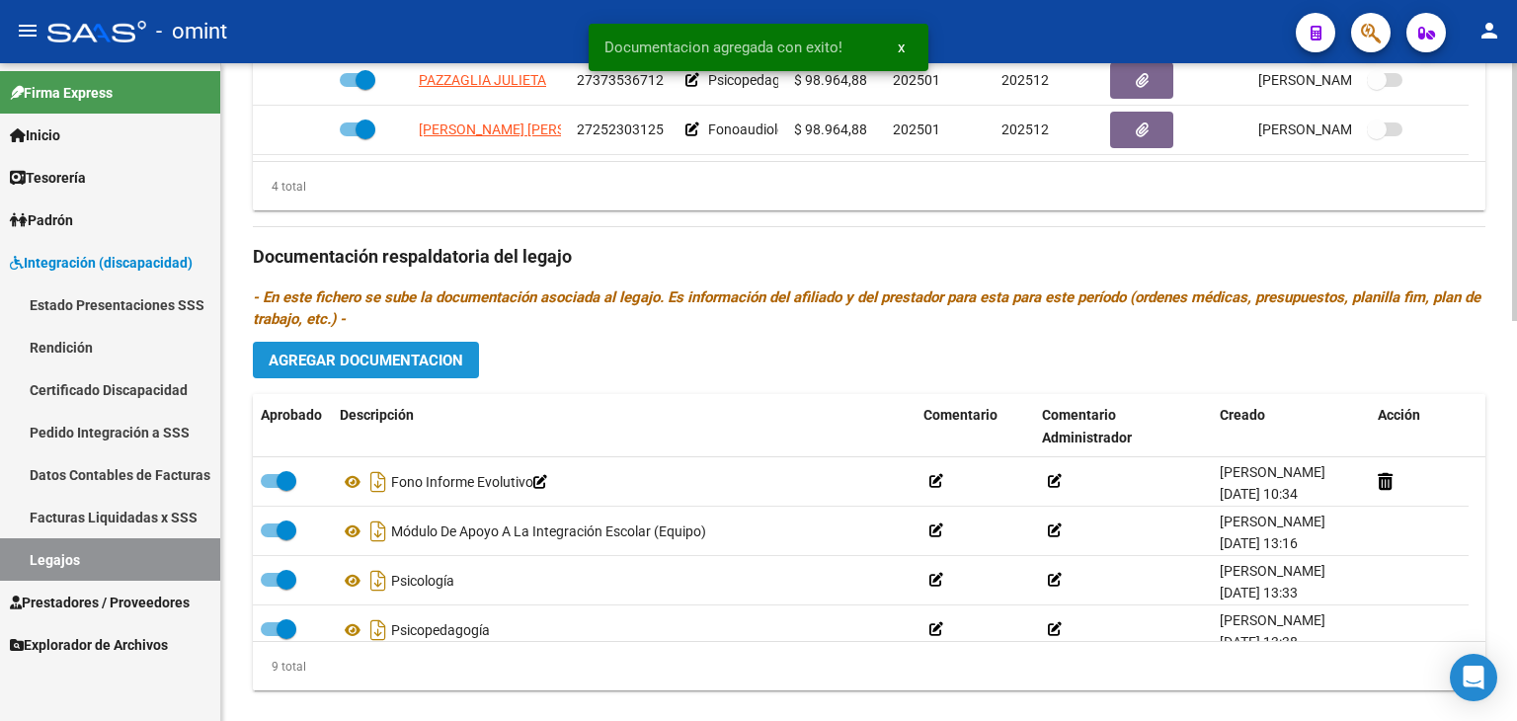
click at [335, 355] on span "Agregar Documentacion" at bounding box center [366, 360] width 195 height 18
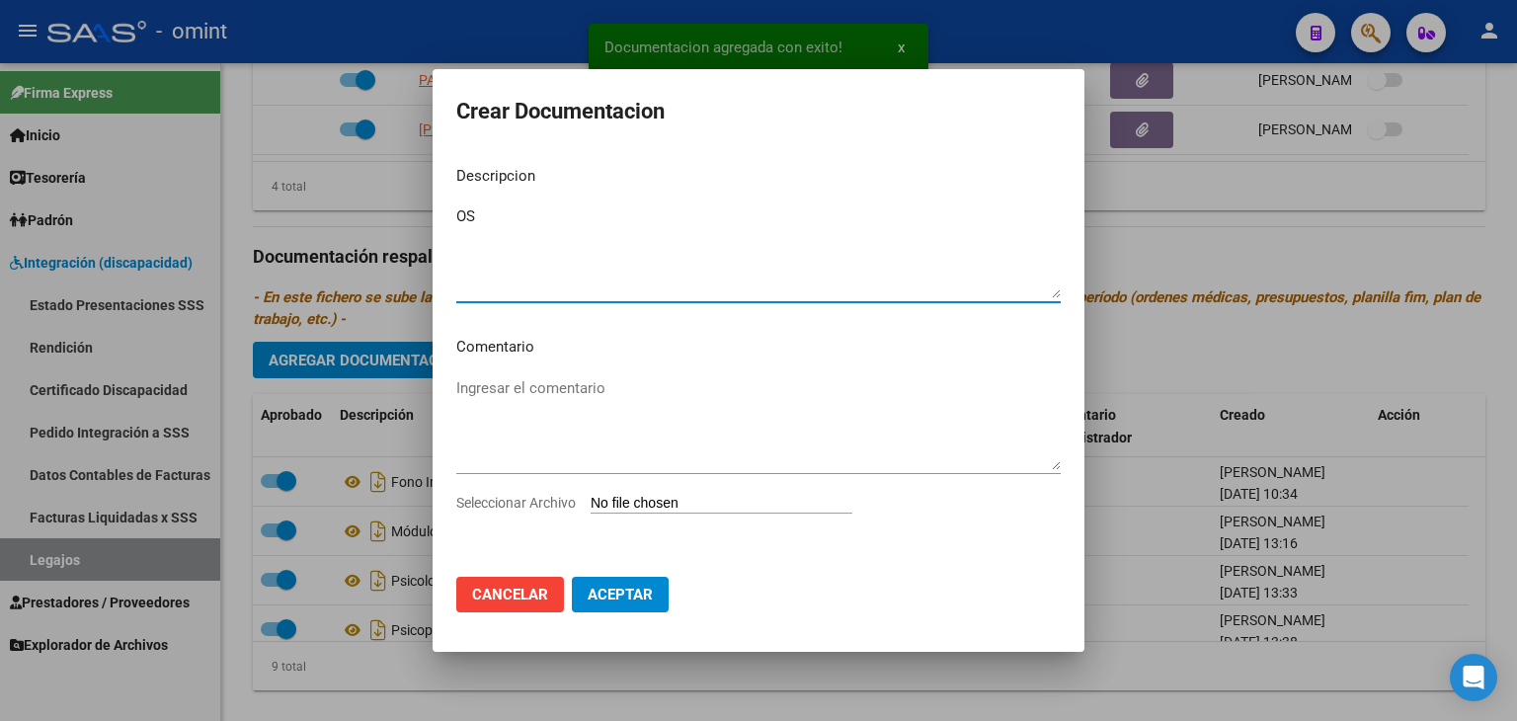
type textarea "O"
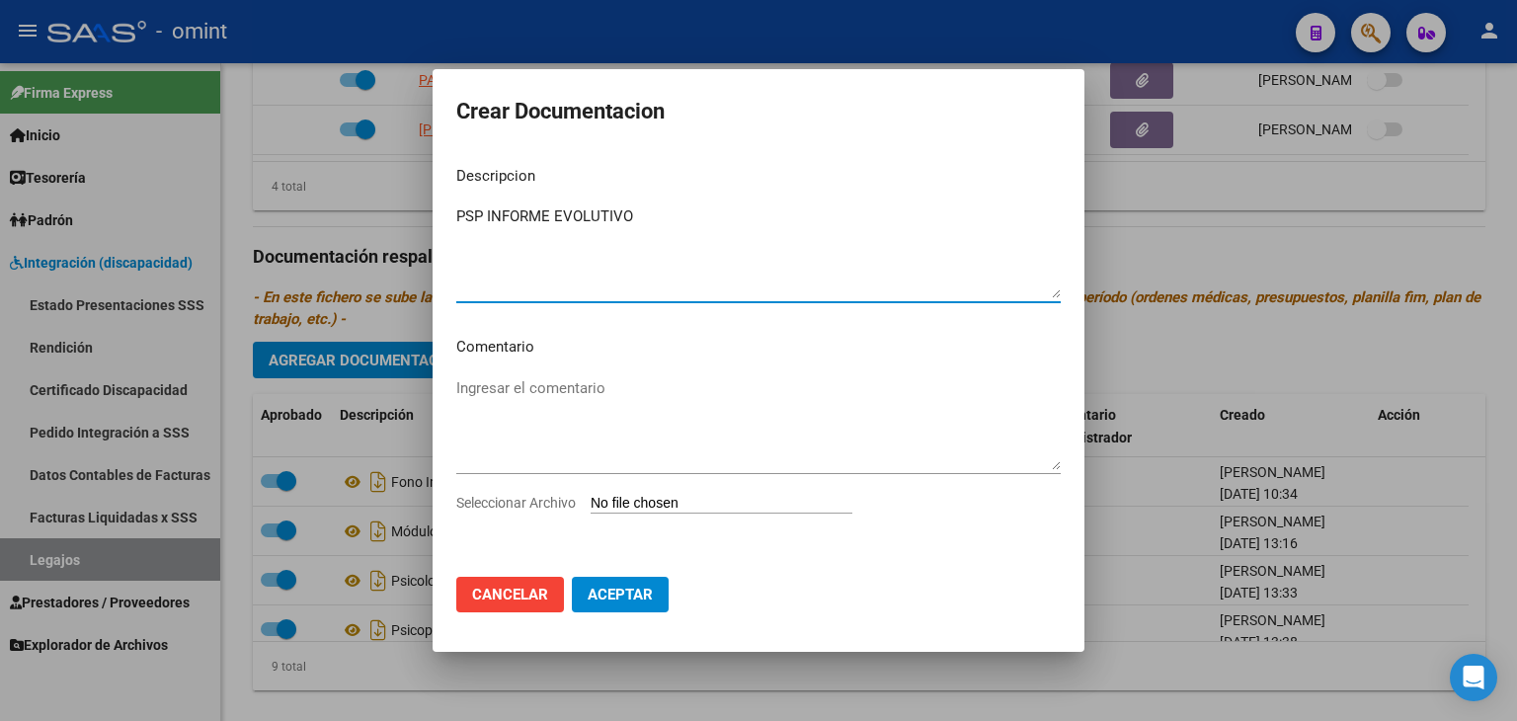
type textarea "PSP INFORME EVOLUTIVO"
click at [598, 508] on input "Seleccionar Archivo" at bounding box center [721, 504] width 262 height 19
type input "C:\fakepath\psp.pdf"
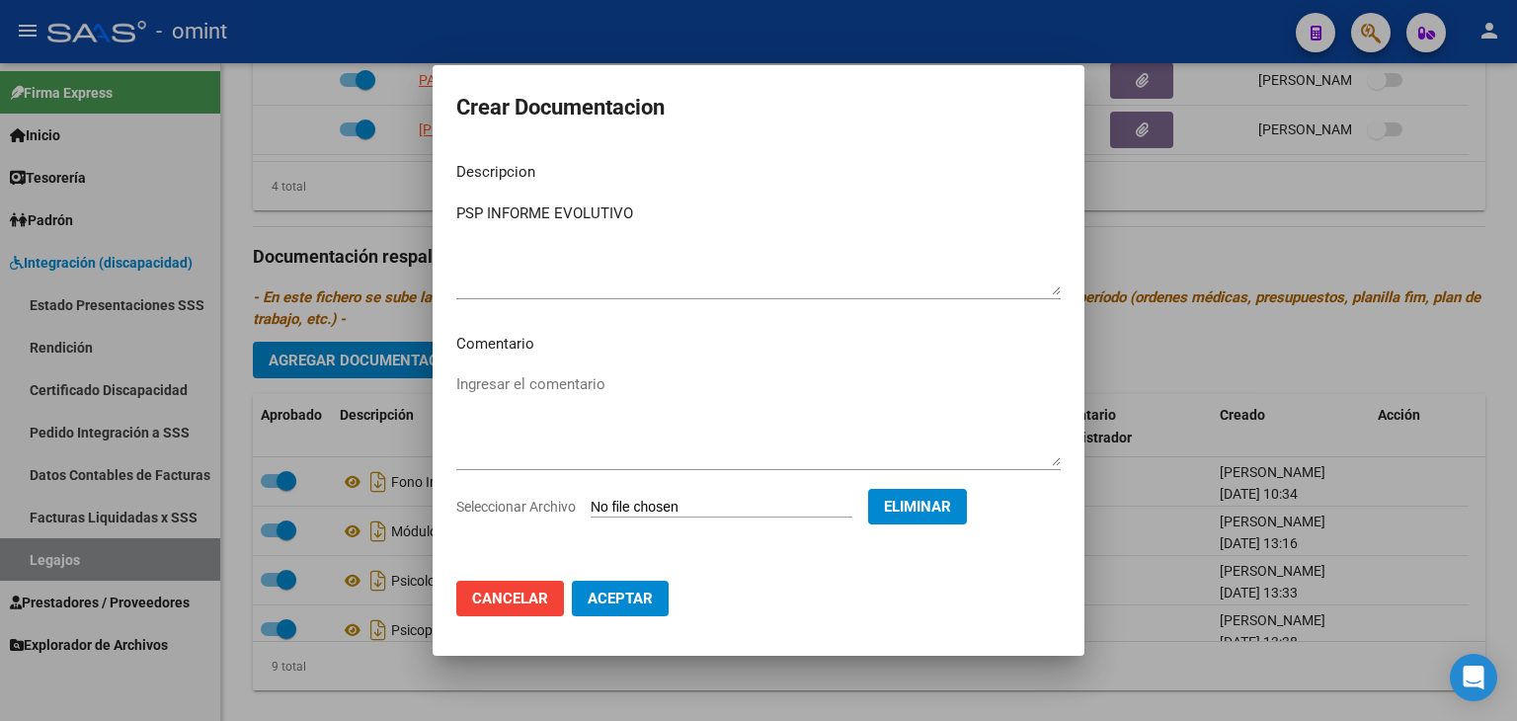
click at [626, 596] on span "Aceptar" at bounding box center [619, 598] width 65 height 18
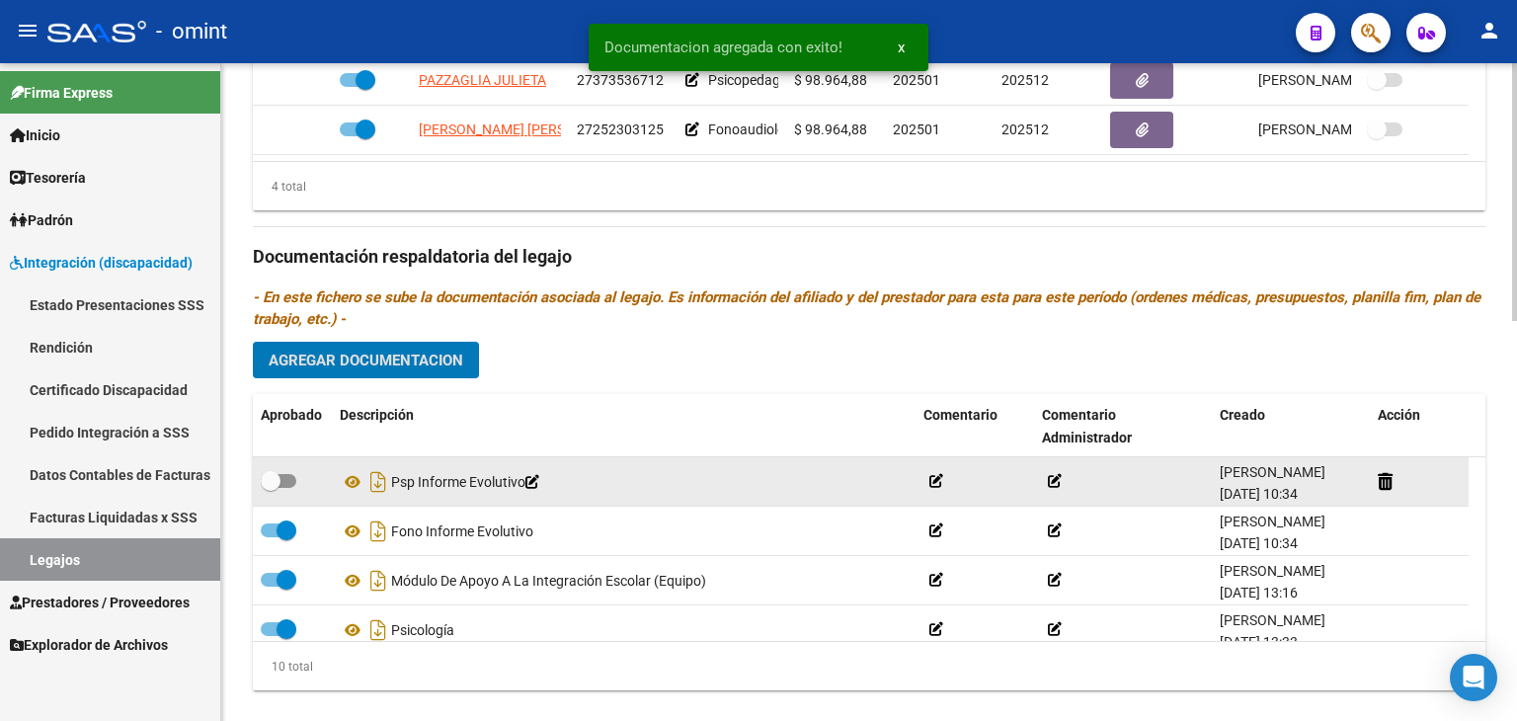
click at [278, 480] on span at bounding box center [271, 481] width 20 height 20
click at [271, 488] on input "checkbox" at bounding box center [270, 488] width 1 height 1
checkbox input "true"
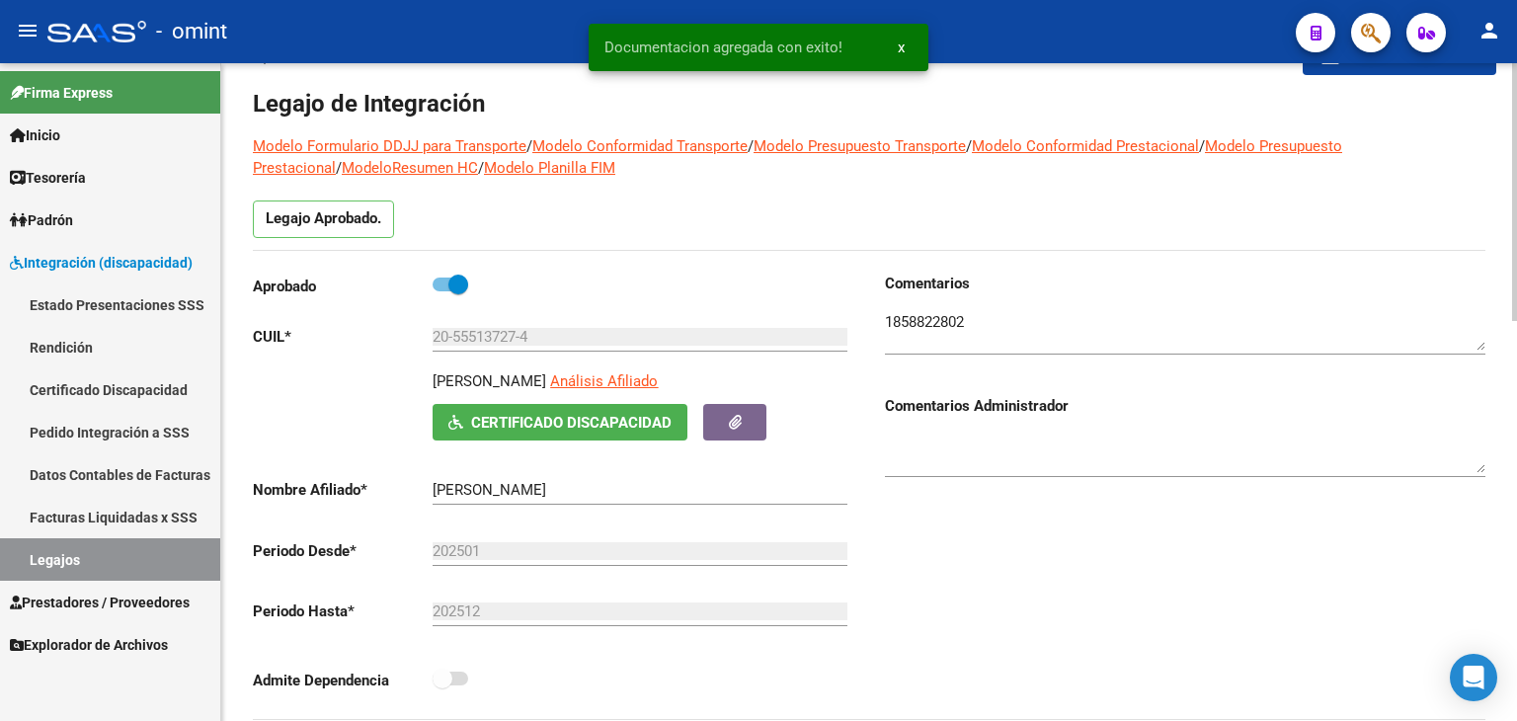
scroll to position [0, 0]
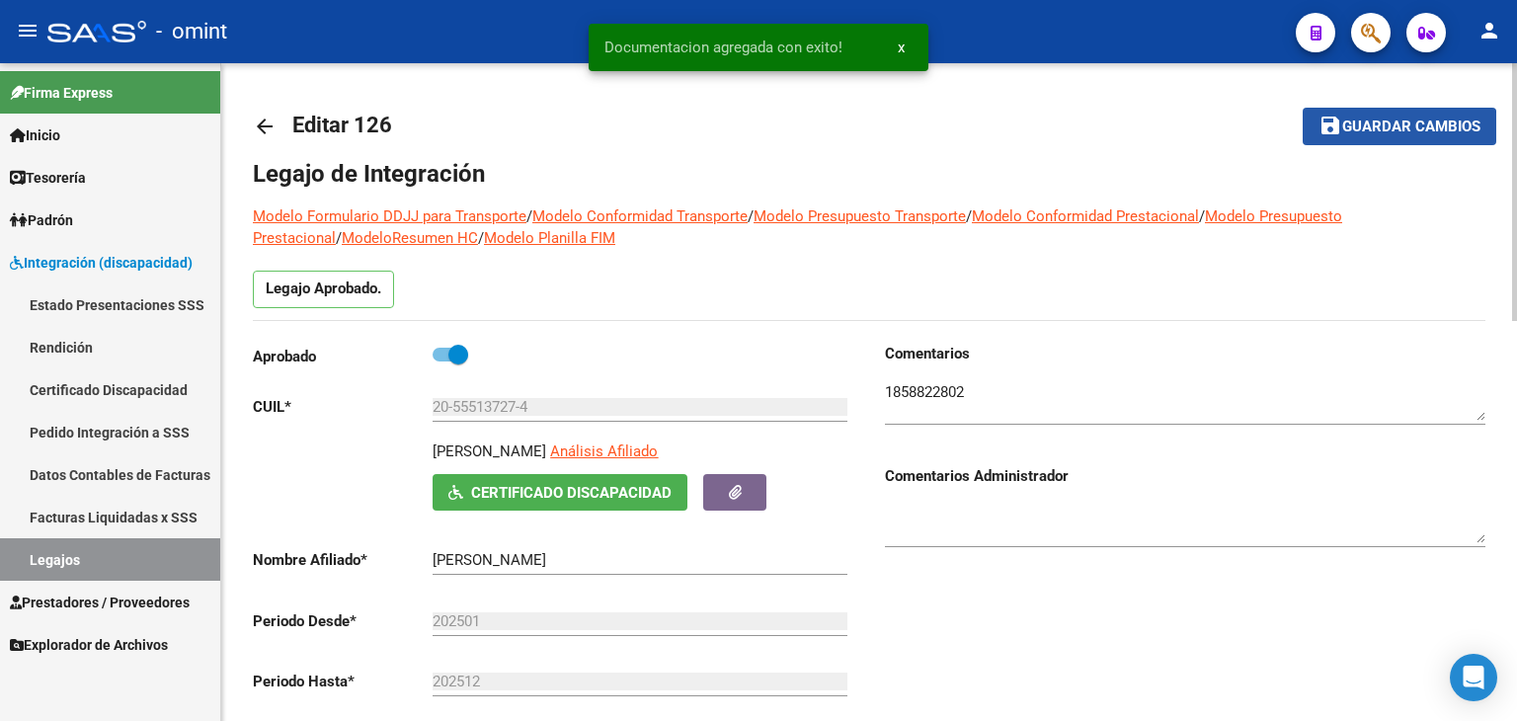
click at [1388, 138] on button "save Guardar cambios" at bounding box center [1399, 126] width 194 height 37
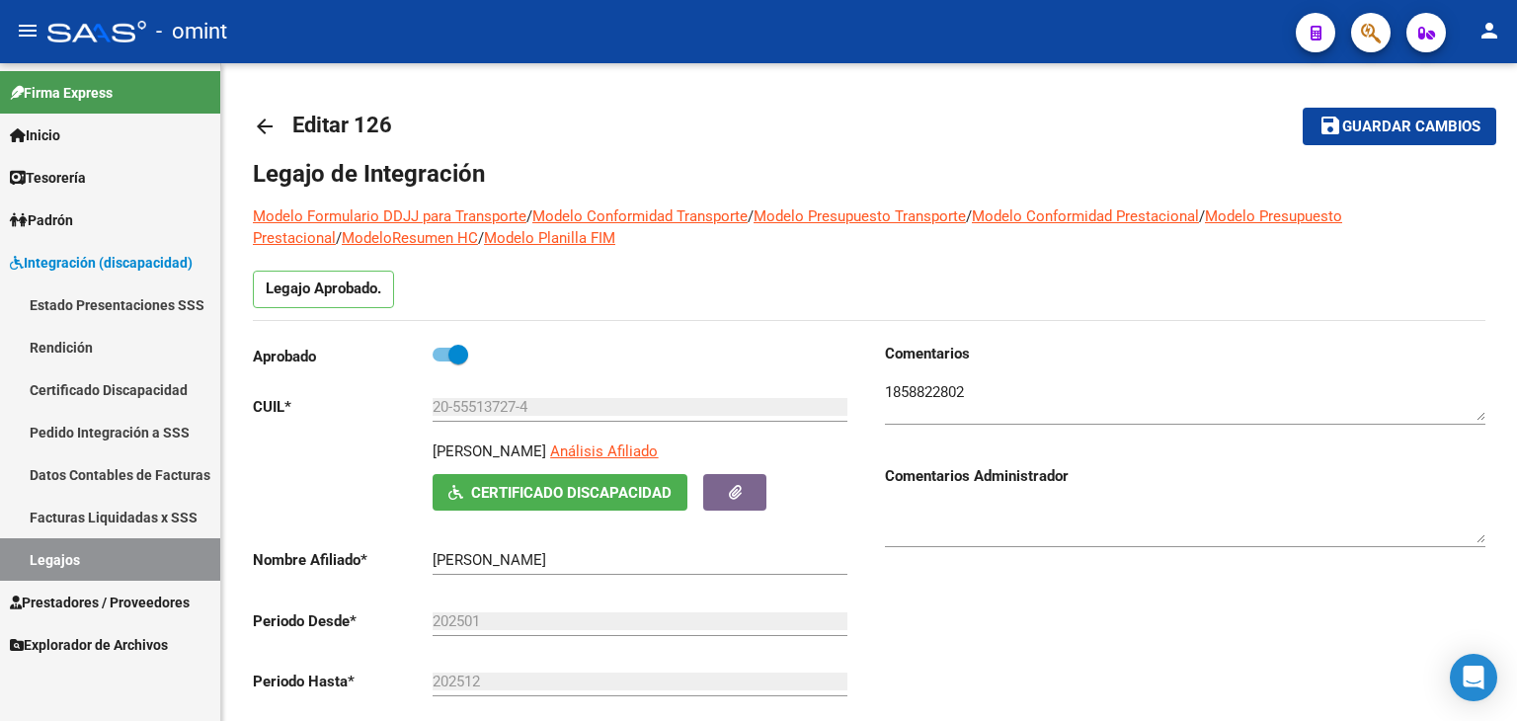
click at [52, 553] on link "Legajos" at bounding box center [110, 559] width 220 height 42
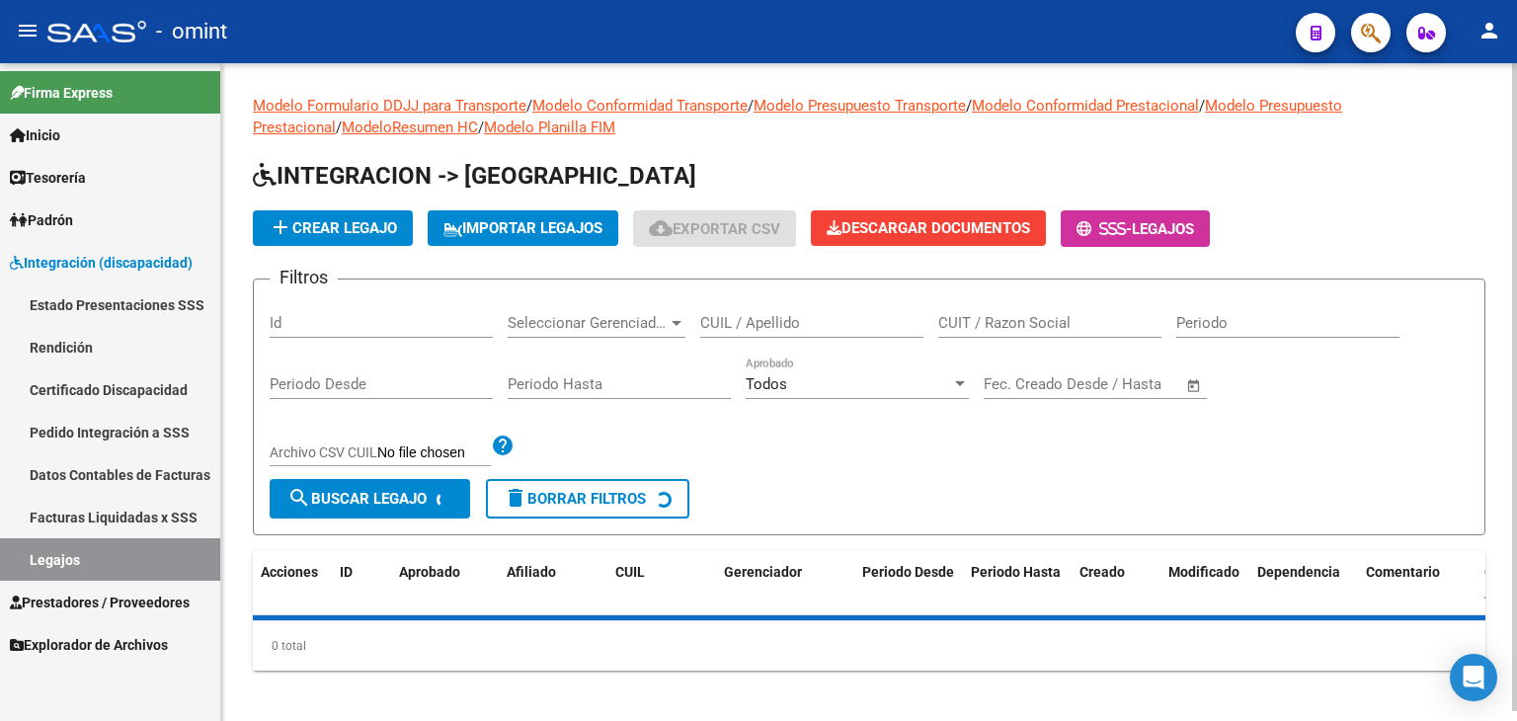
click at [817, 319] on input "CUIL / Apellido" at bounding box center [811, 323] width 223 height 18
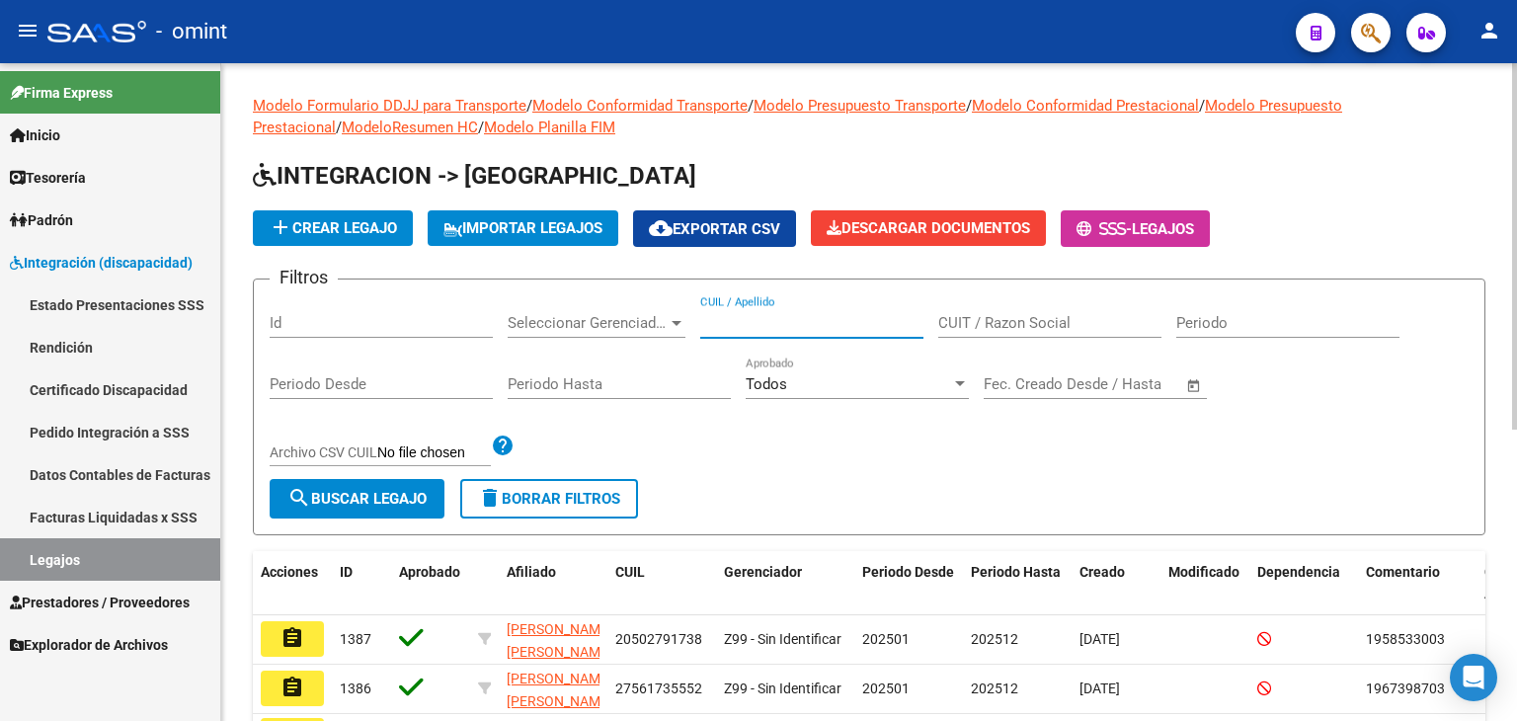
paste input "20569705305"
type input "20569705305"
click at [399, 499] on span "search Buscar Legajo" at bounding box center [356, 499] width 139 height 18
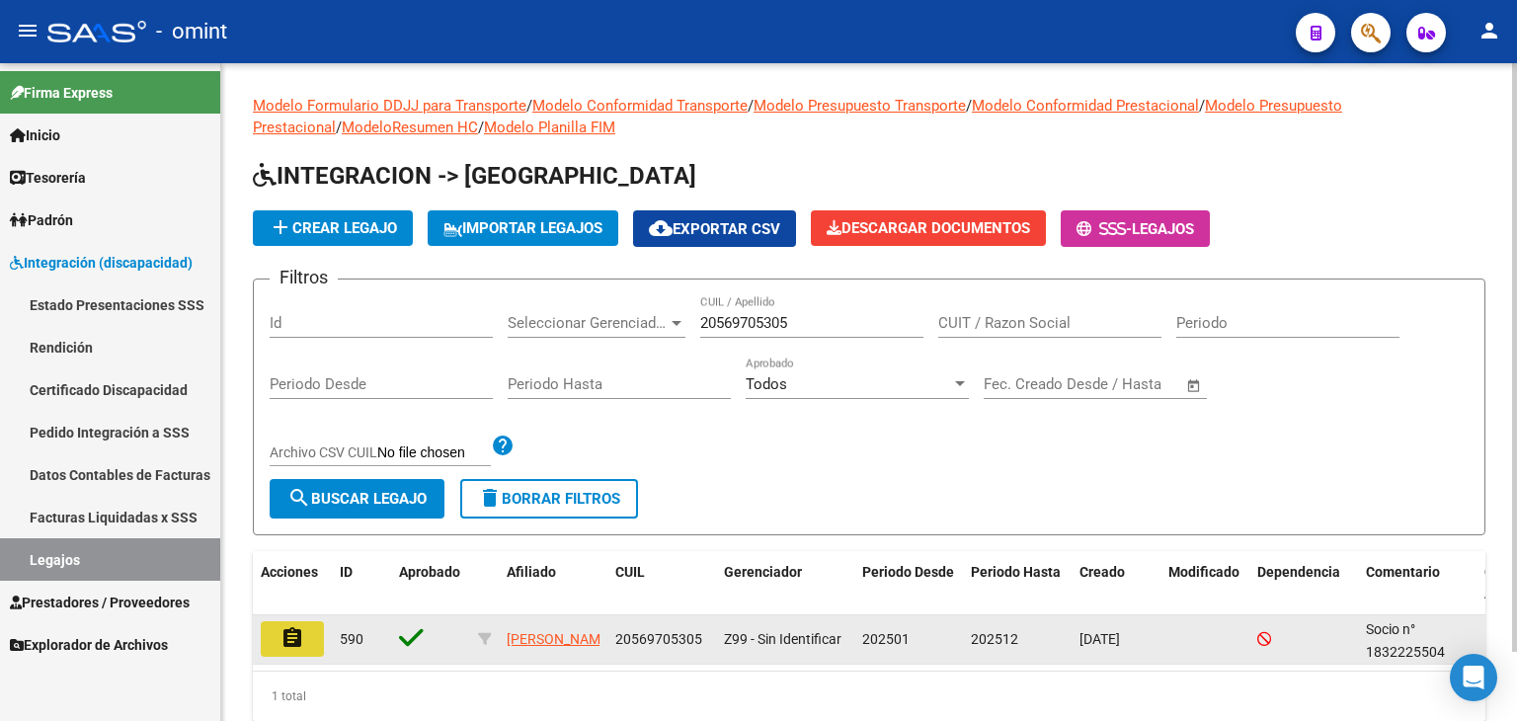
click at [278, 639] on button "assignment" at bounding box center [292, 639] width 63 height 36
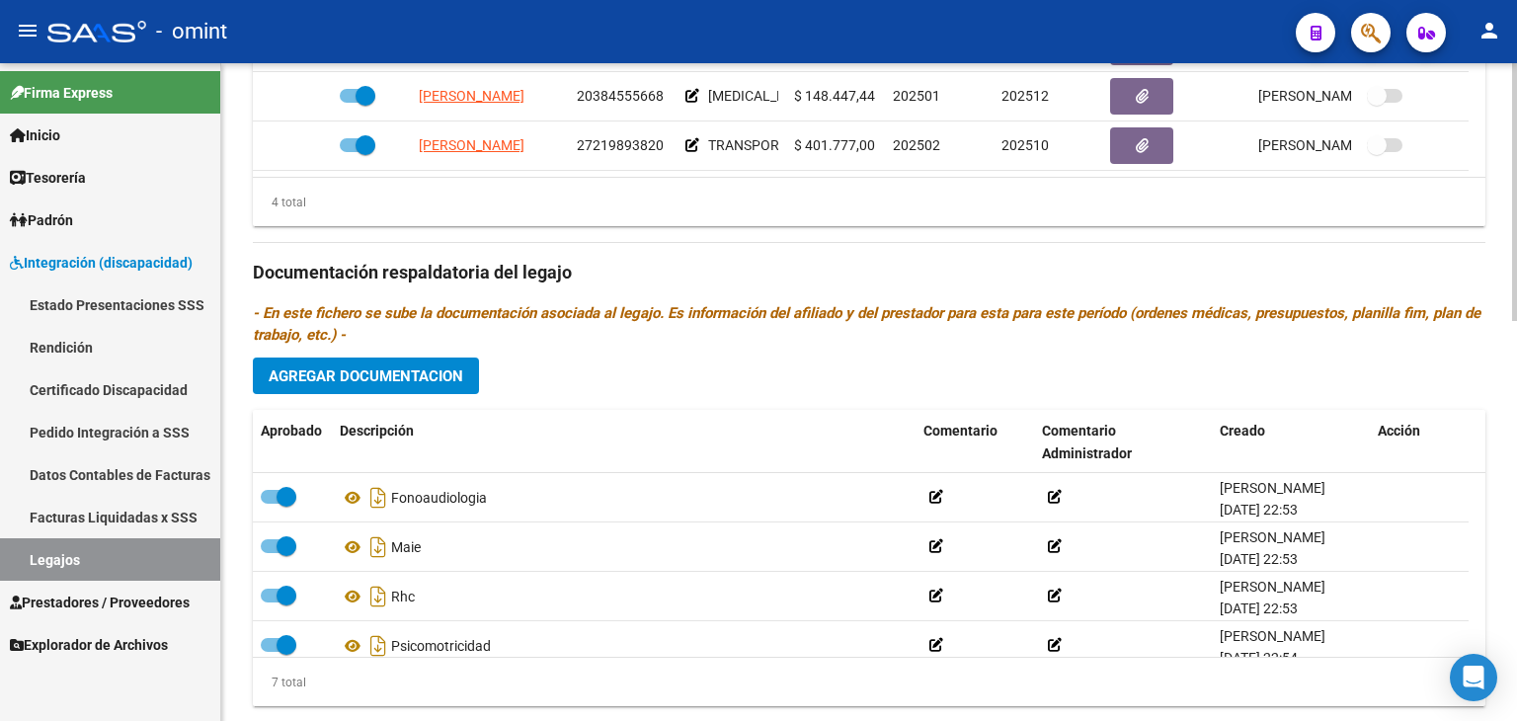
scroll to position [987, 0]
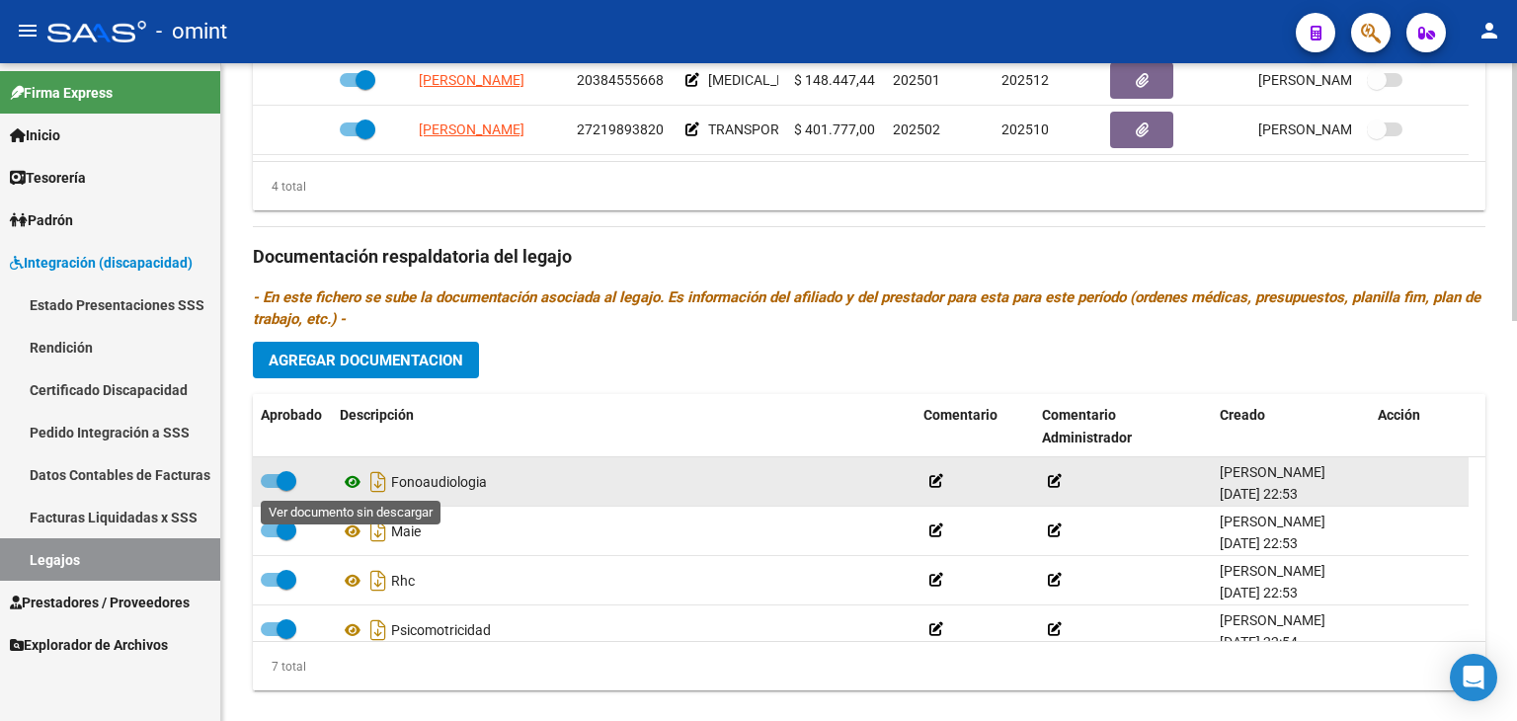
click at [342, 475] on icon at bounding box center [353, 482] width 26 height 24
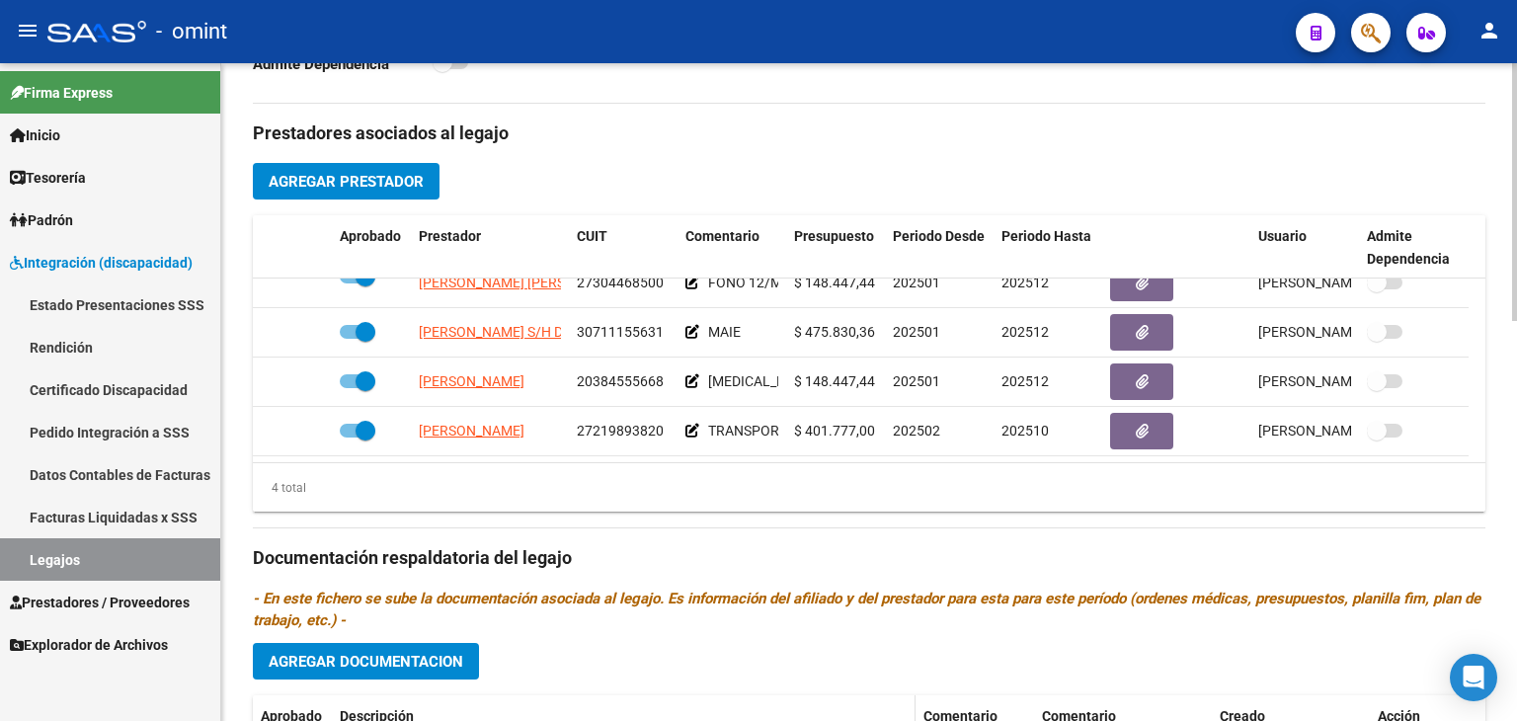
scroll to position [889, 0]
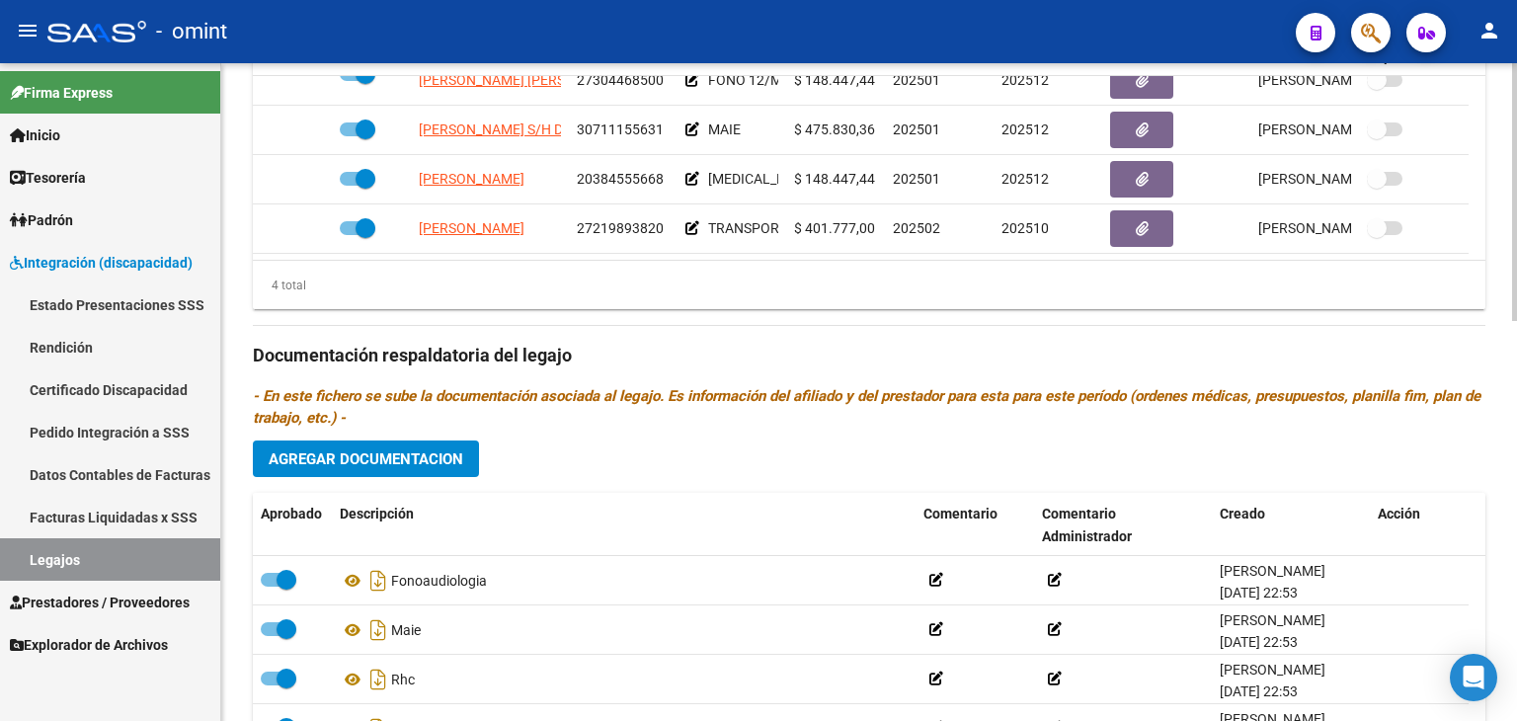
click at [361, 451] on span "Agregar Documentacion" at bounding box center [366, 459] width 195 height 18
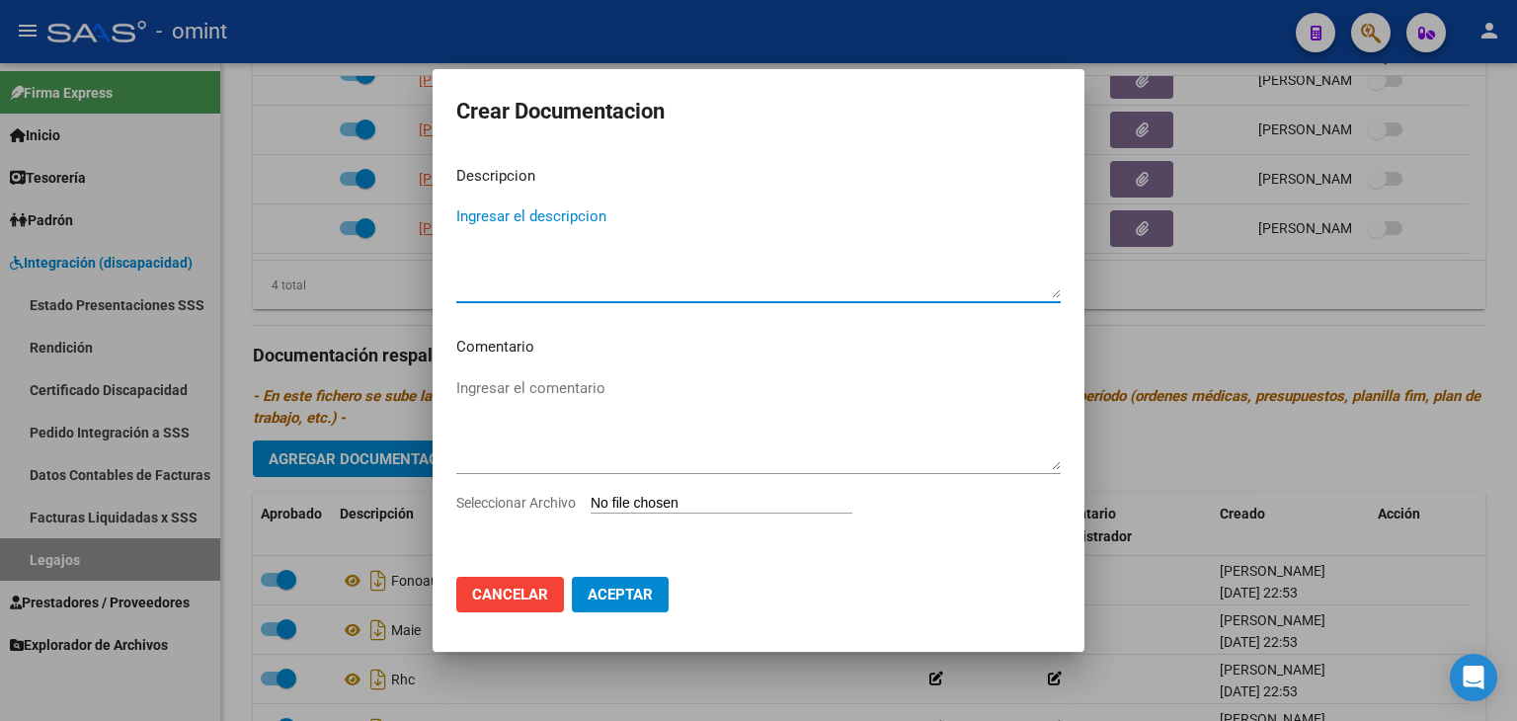
click at [653, 502] on input "Seleccionar Archivo" at bounding box center [721, 504] width 262 height 19
type input "C:\fakepath\FONO.pdf"
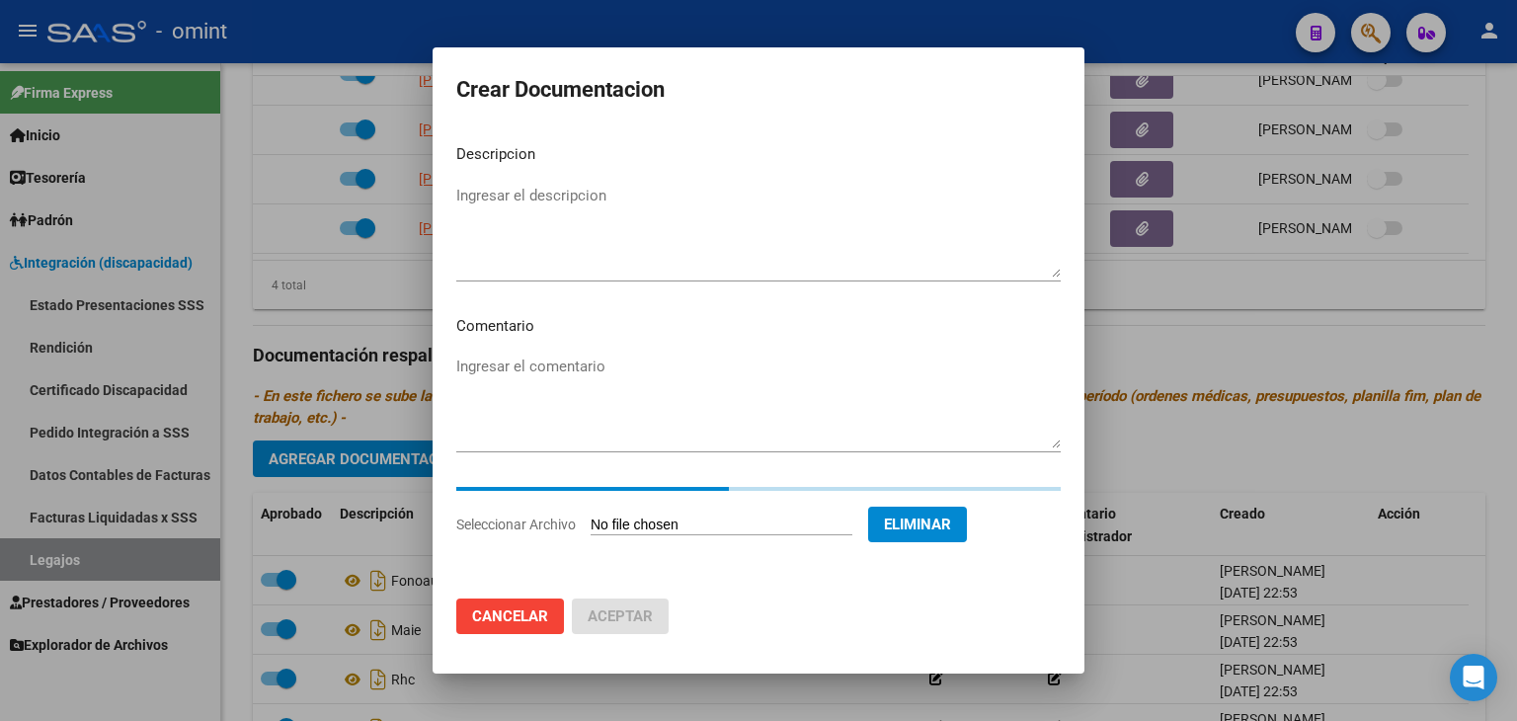
click at [501, 261] on textarea "Ingresar el descripcion" at bounding box center [758, 231] width 604 height 93
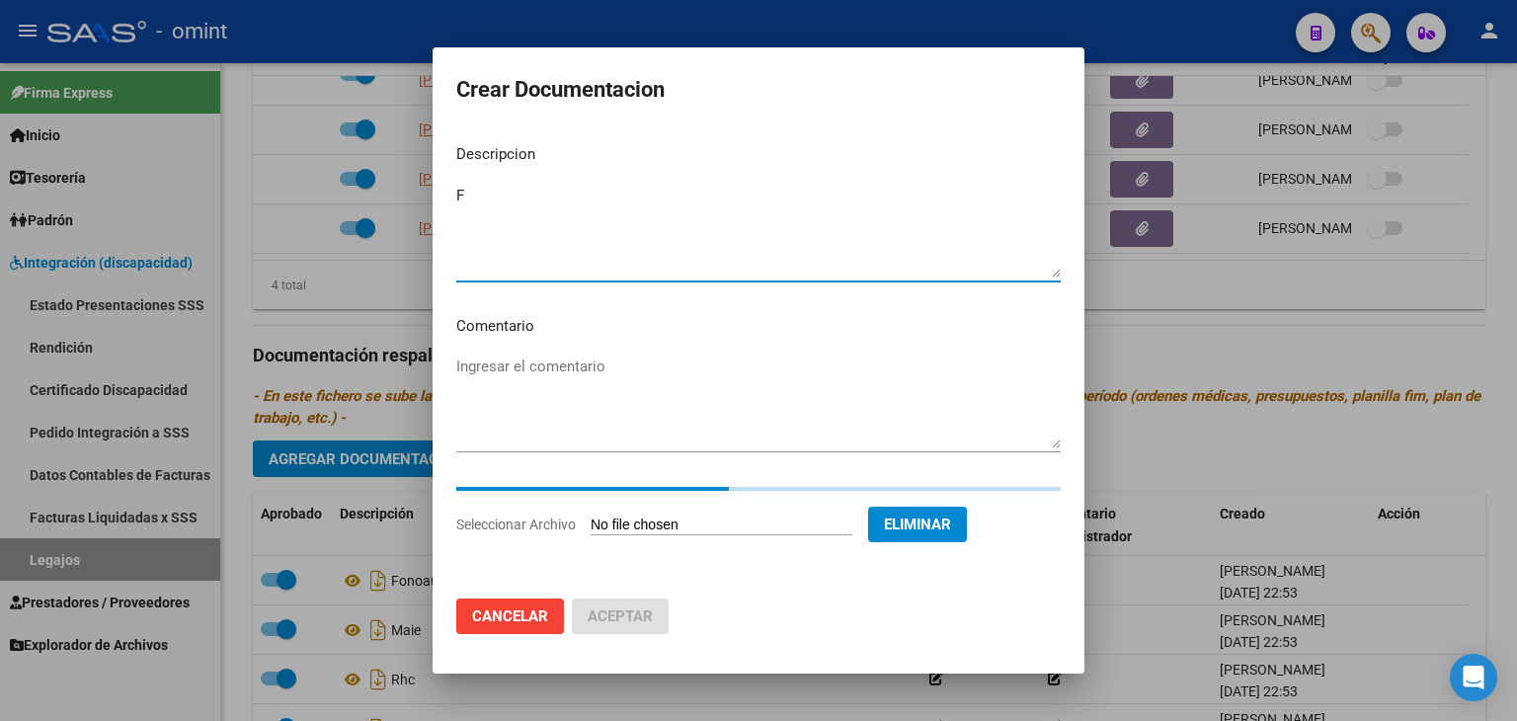
click at [502, 257] on textarea "F" at bounding box center [758, 231] width 604 height 93
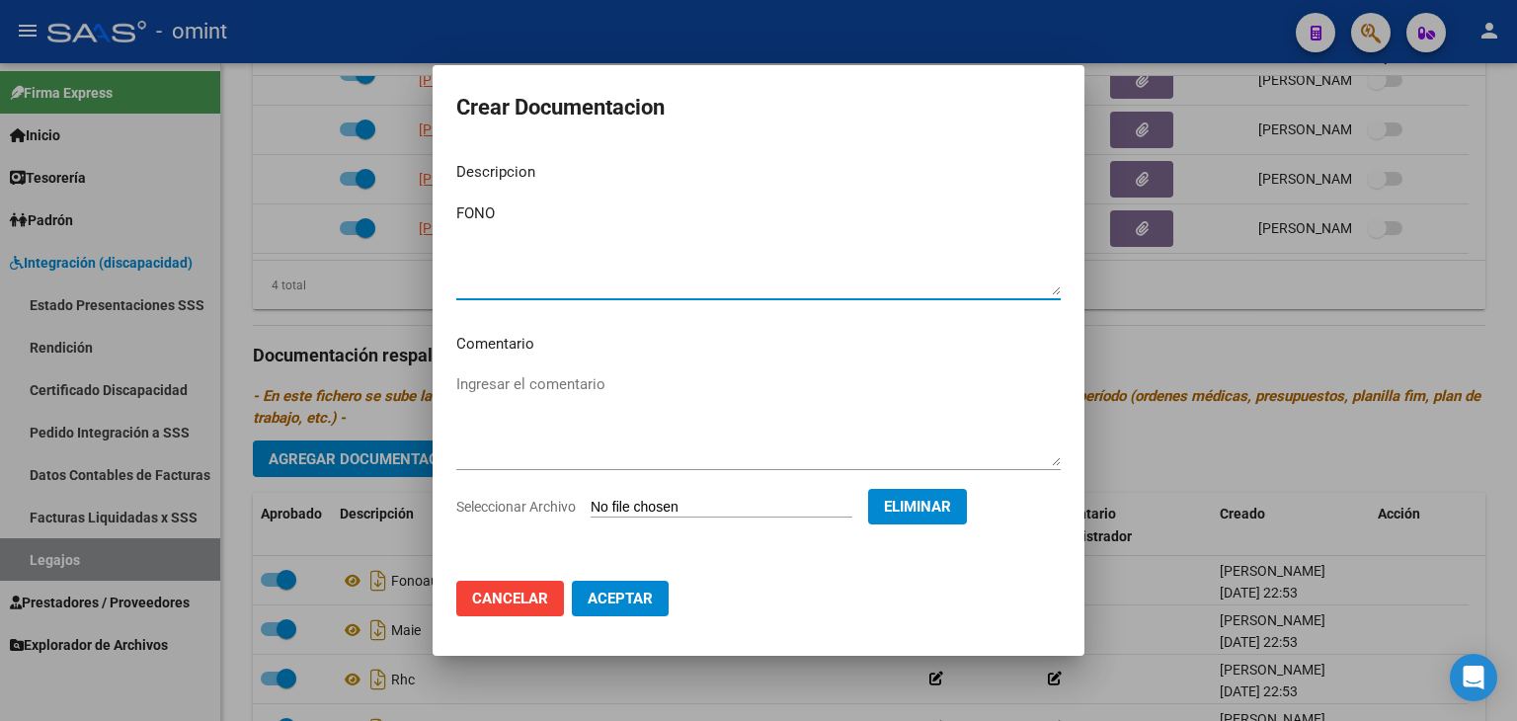
type textarea "FONO"
click at [620, 604] on span "Aceptar" at bounding box center [619, 598] width 65 height 18
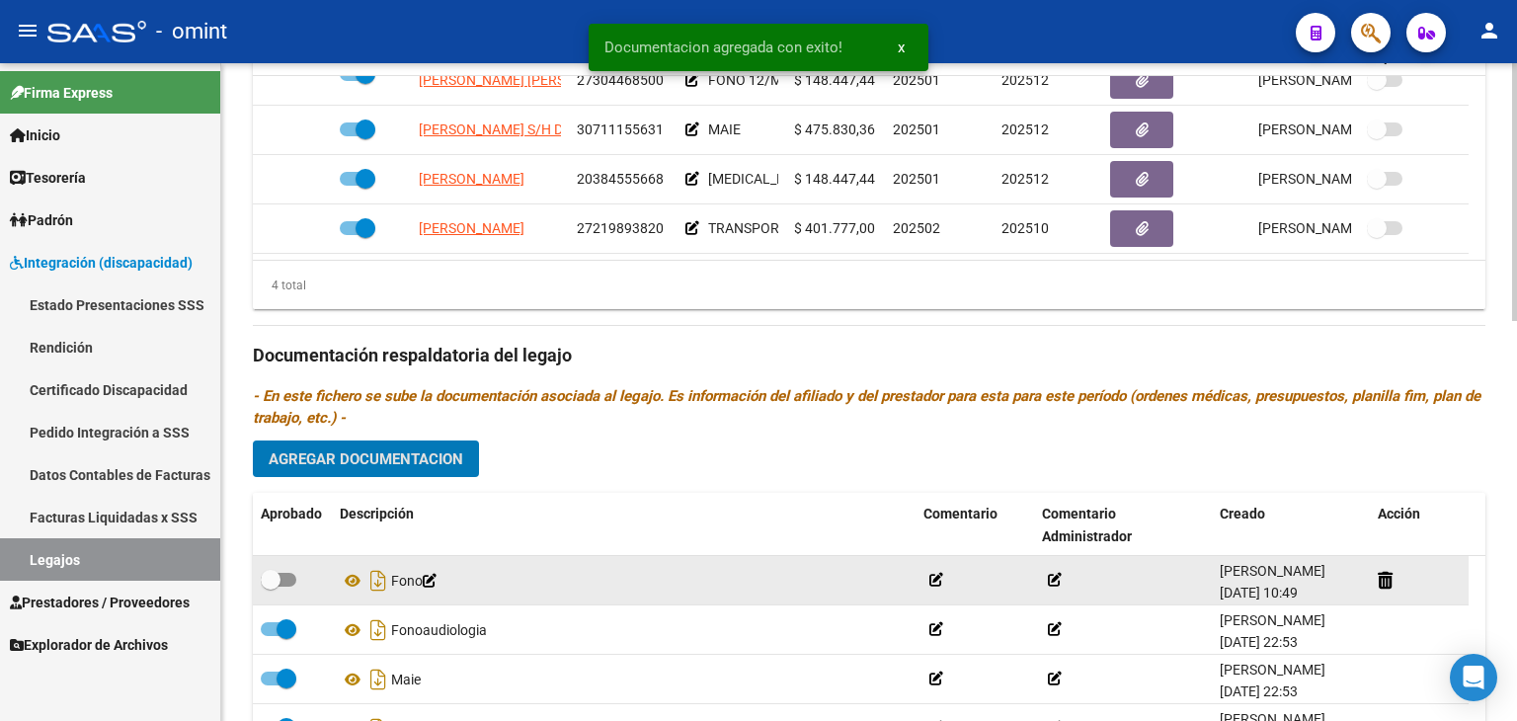
click at [287, 577] on span at bounding box center [279, 580] width 36 height 14
click at [271, 586] on input "checkbox" at bounding box center [270, 586] width 1 height 1
checkbox input "true"
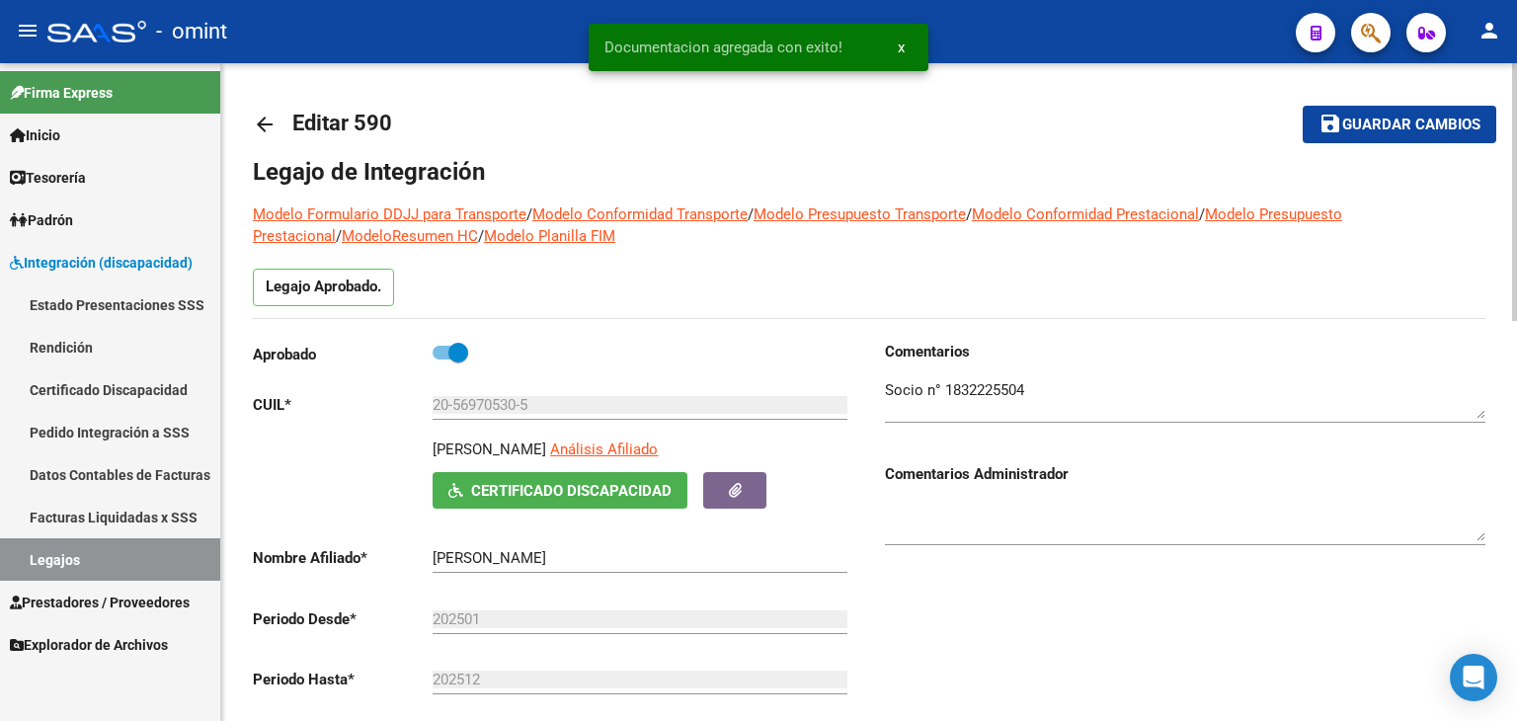
scroll to position [0, 0]
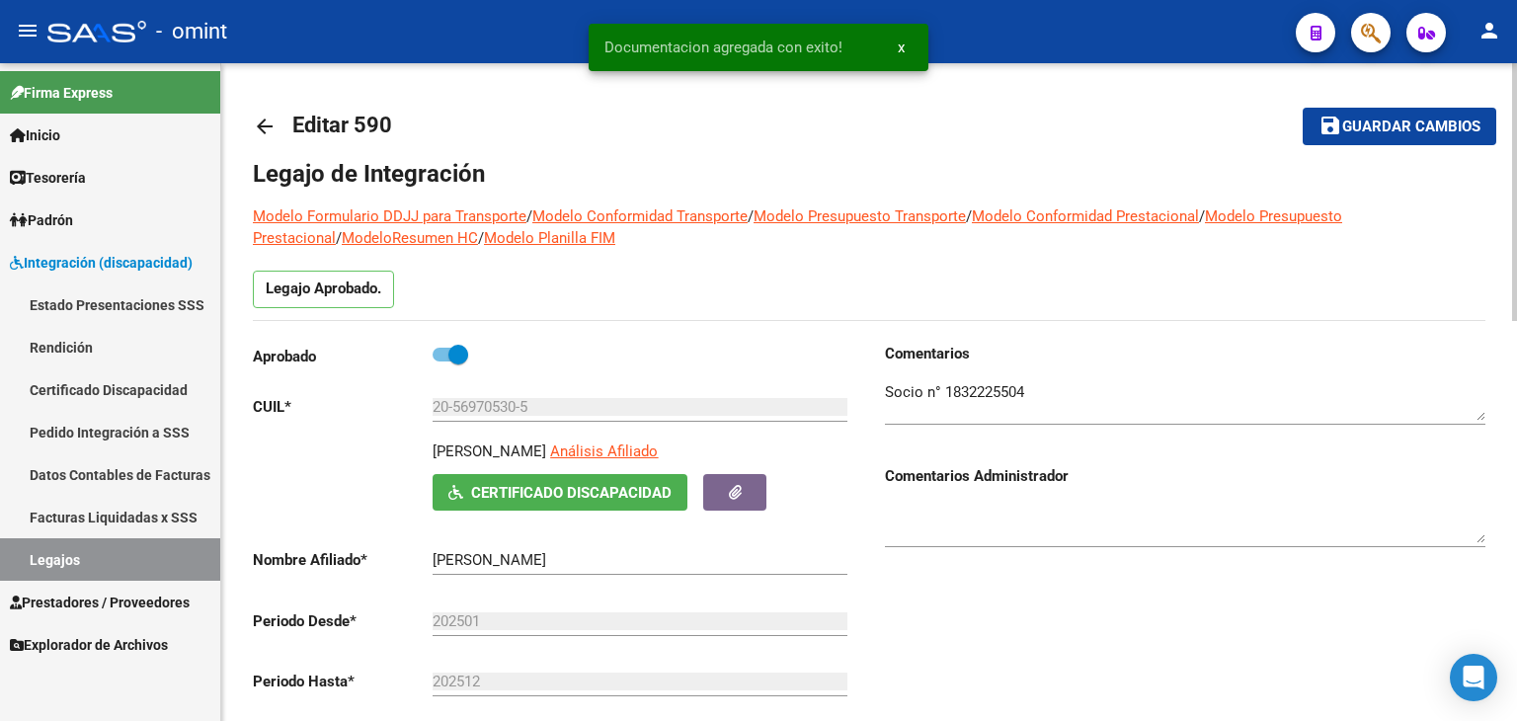
click at [1393, 120] on span "Guardar cambios" at bounding box center [1411, 127] width 138 height 18
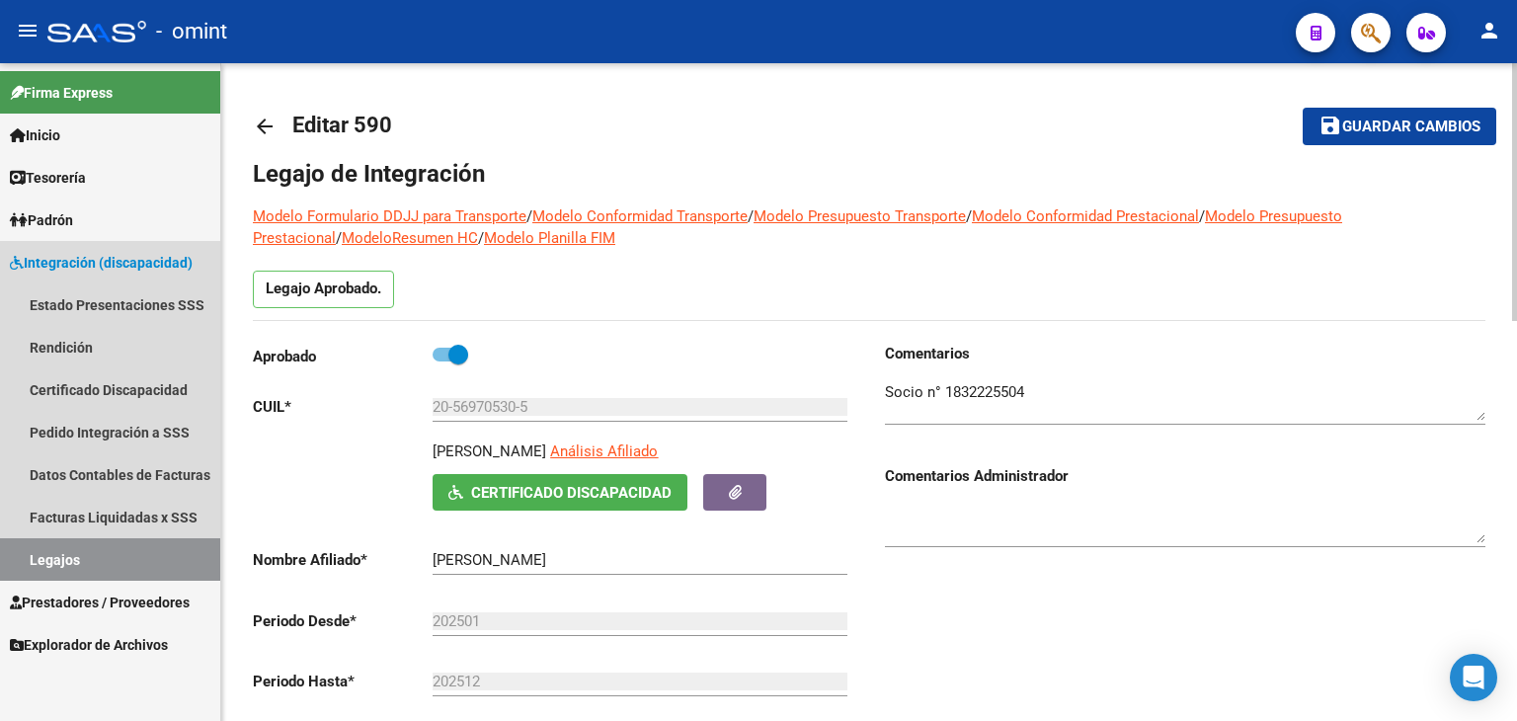
drag, startPoint x: 93, startPoint y: 562, endPoint x: 242, endPoint y: 511, distance: 157.4
click at [94, 562] on link "Legajos" at bounding box center [110, 559] width 220 height 42
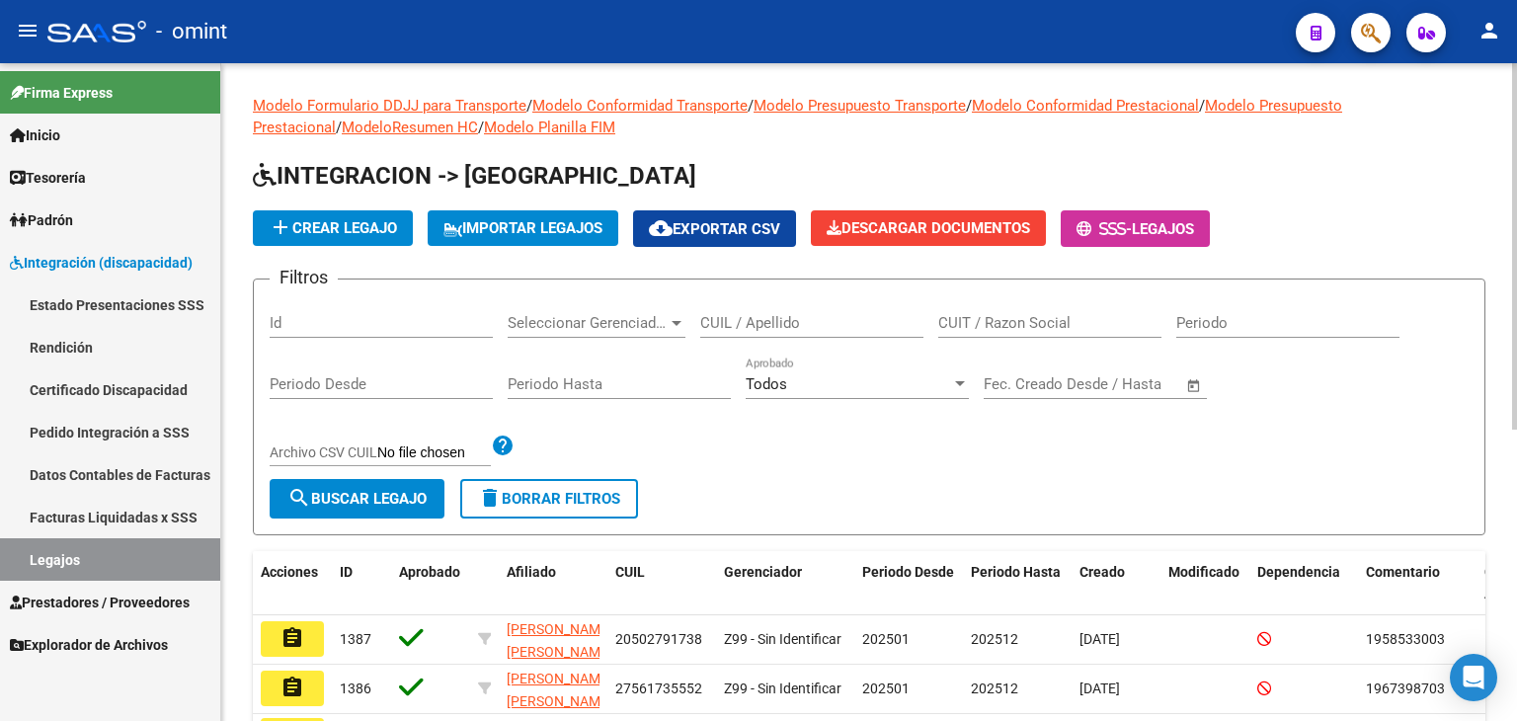
click at [757, 326] on input "CUIL / Apellido" at bounding box center [811, 323] width 223 height 18
paste input "27533297949"
type input "27533297949"
click at [385, 483] on button "search Buscar Legajo" at bounding box center [357, 498] width 175 height 39
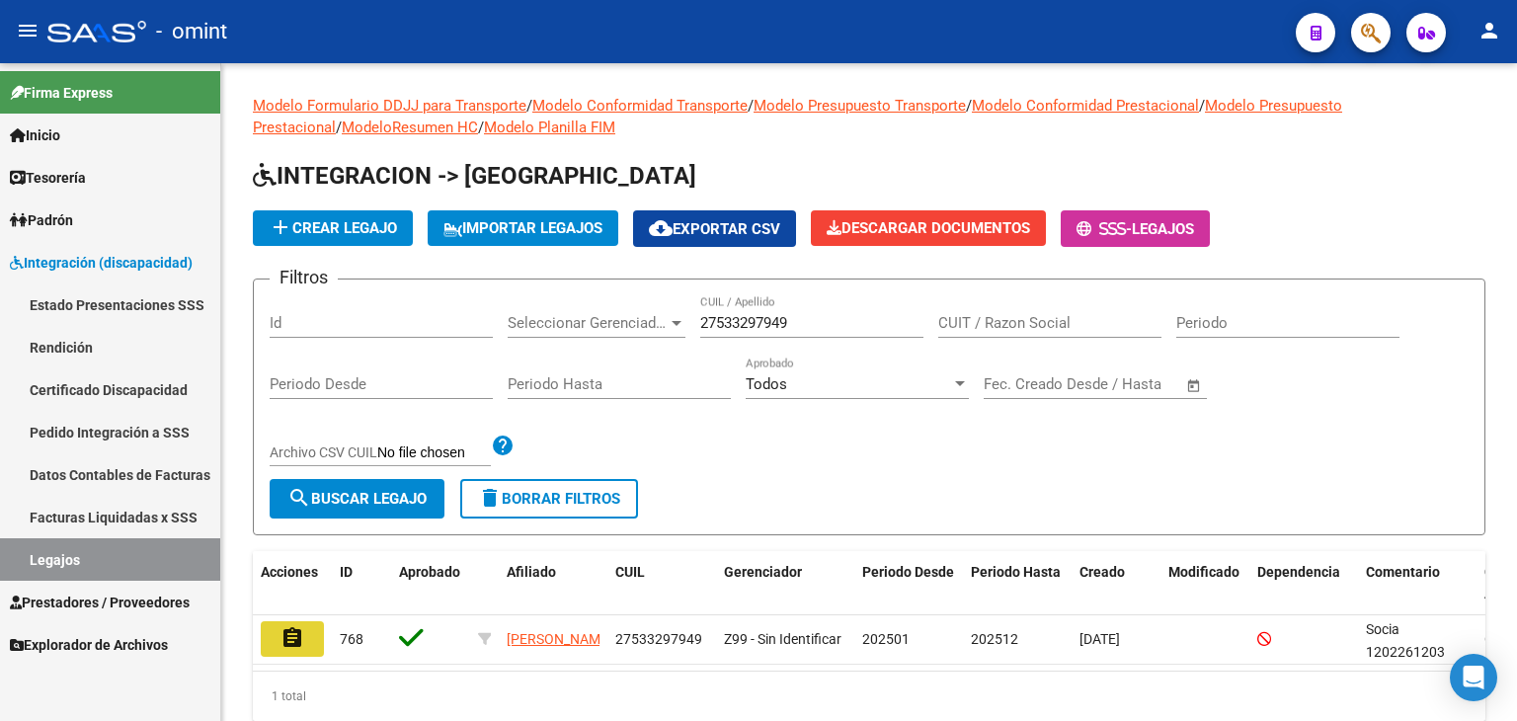
click at [280, 632] on mat-icon "assignment" at bounding box center [292, 638] width 24 height 24
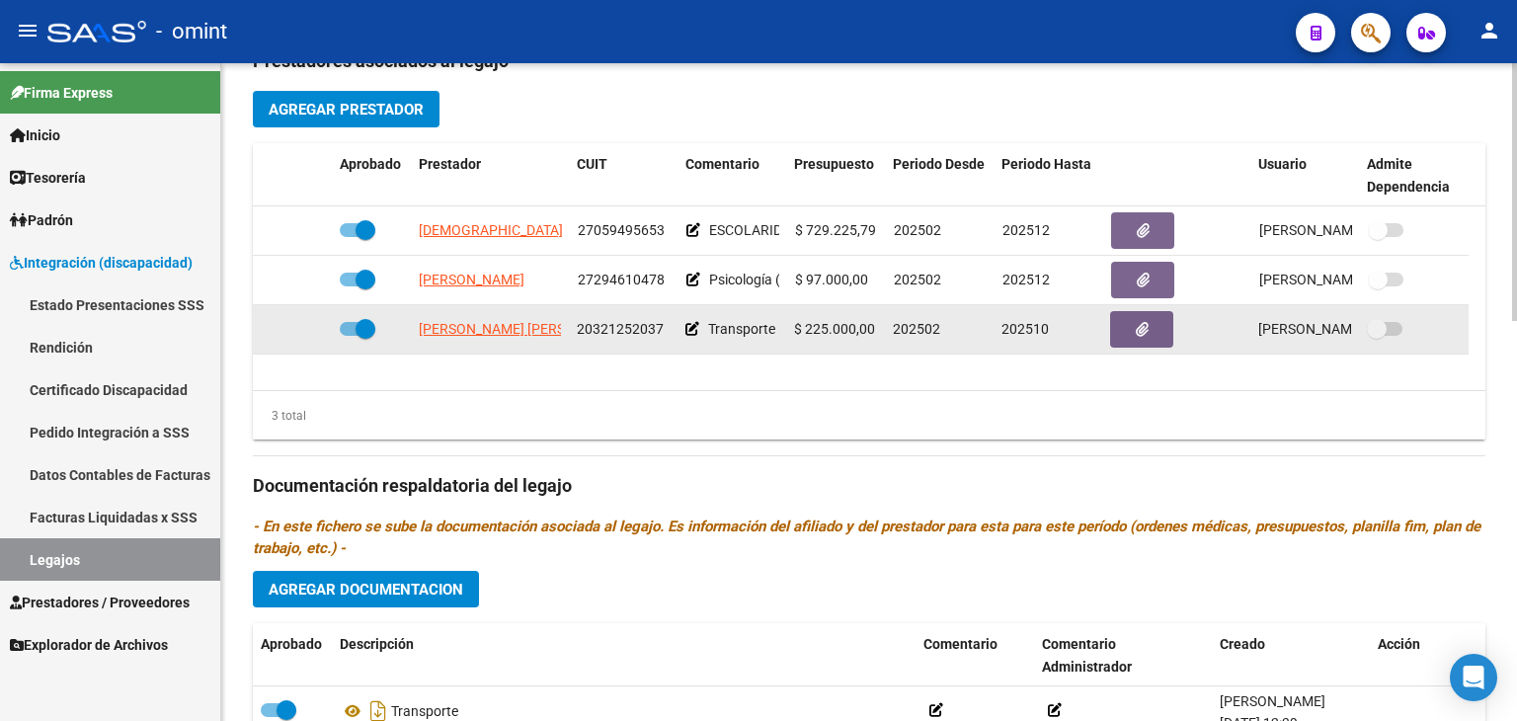
scroll to position [790, 0]
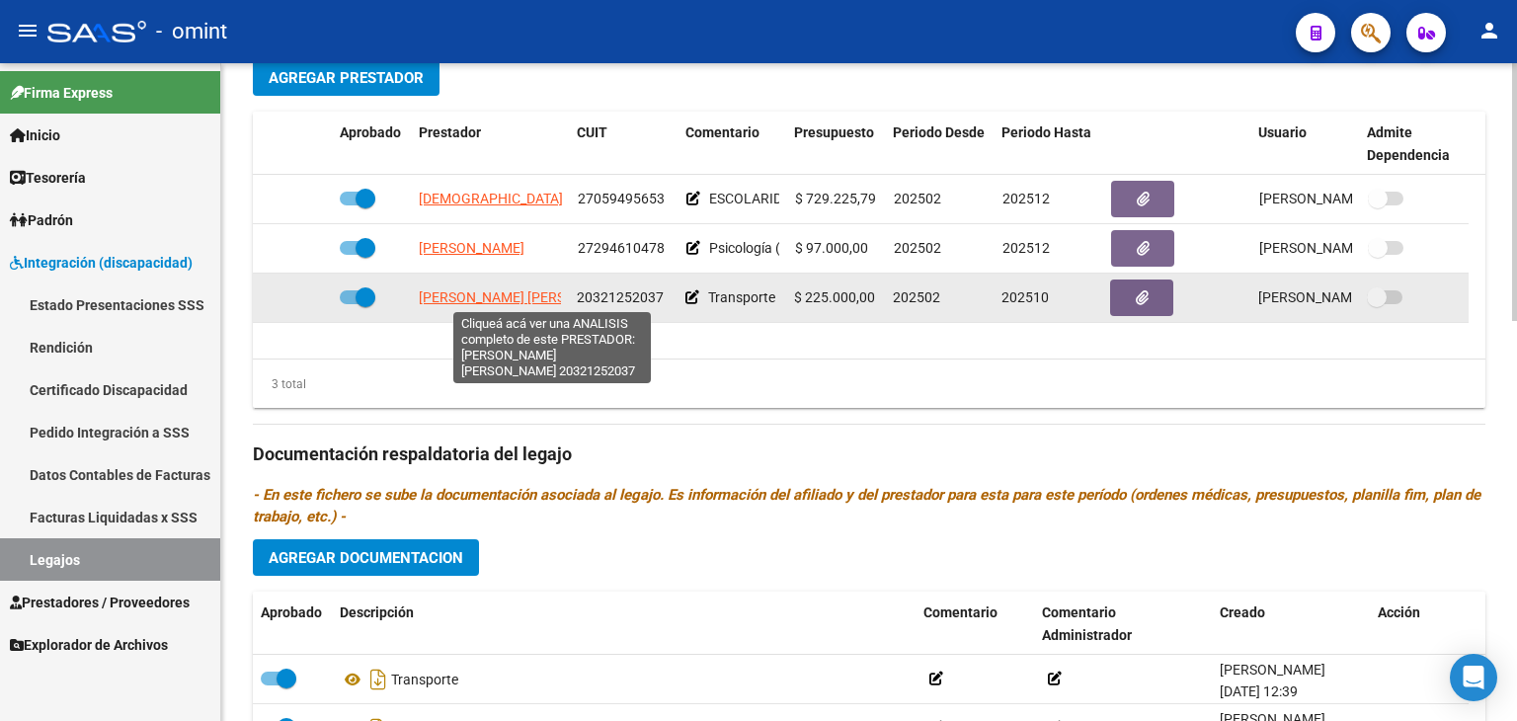
click at [513, 289] on span "[PERSON_NAME] [PERSON_NAME]" at bounding box center [526, 297] width 214 height 16
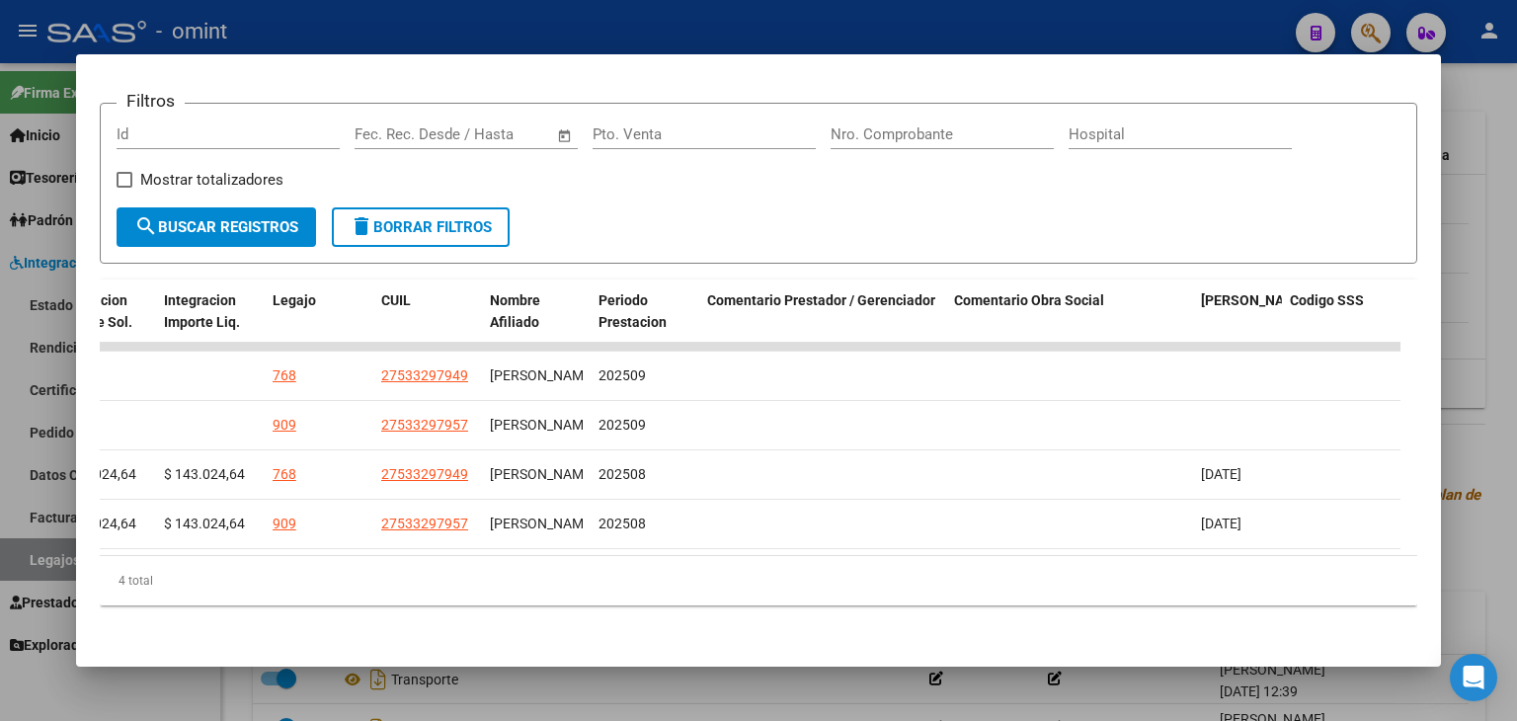
scroll to position [0, 2593]
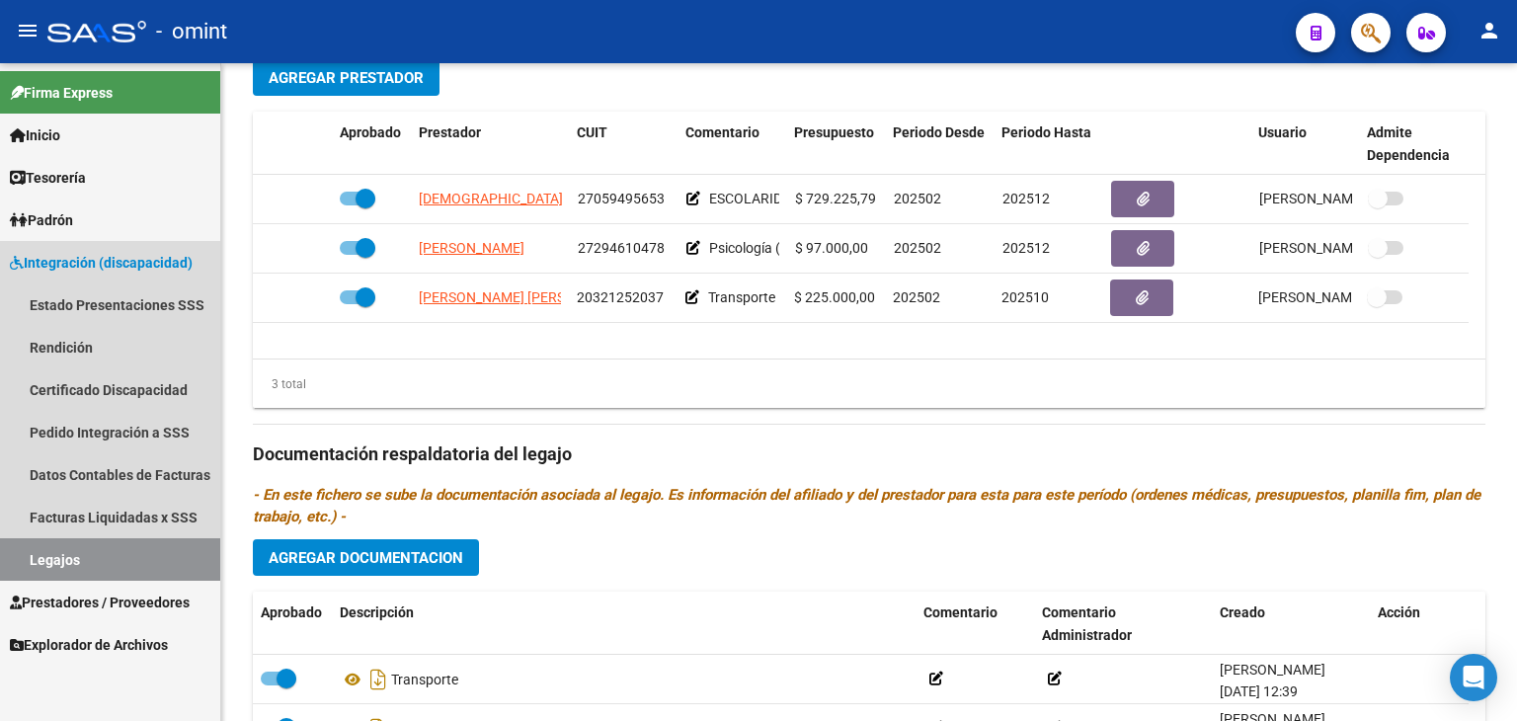
click at [79, 253] on span "Integración (discapacidad)" at bounding box center [101, 263] width 183 height 22
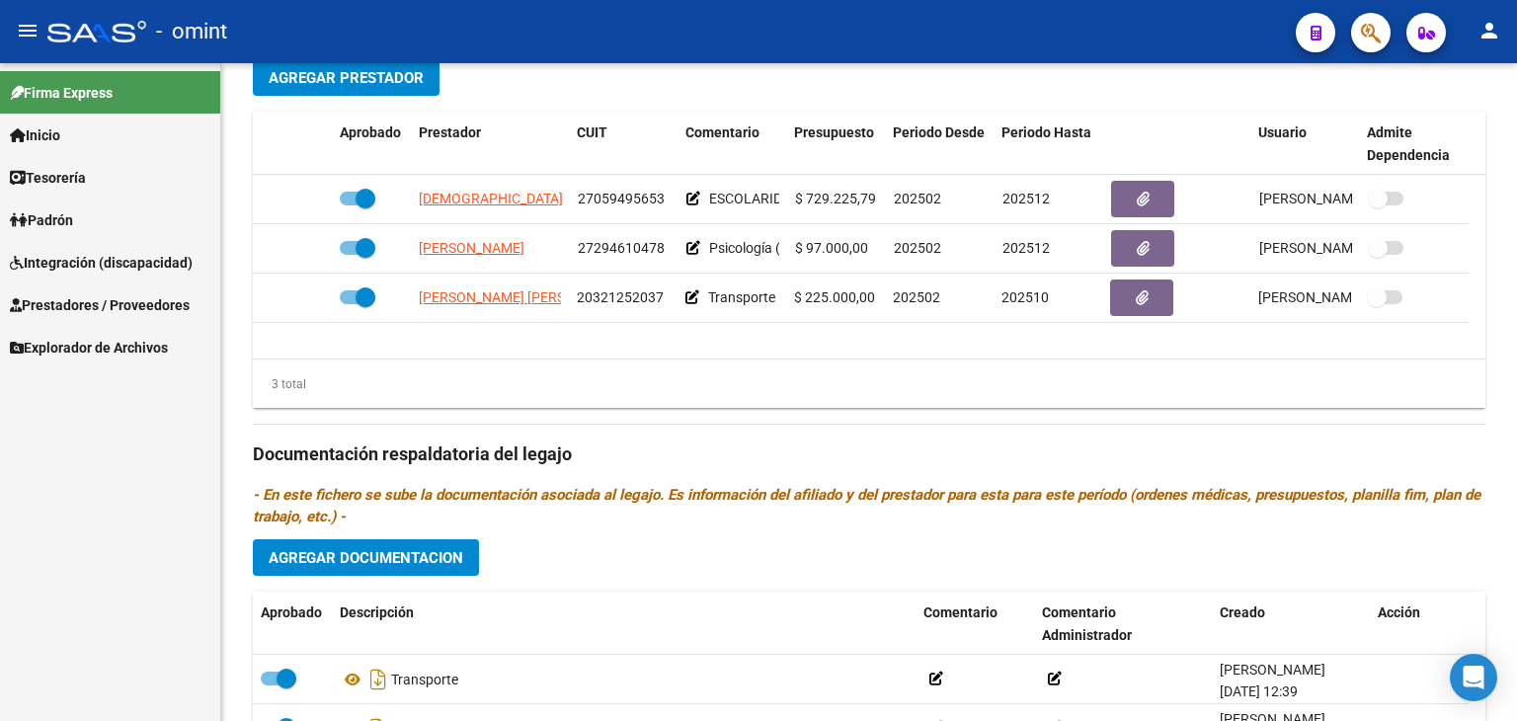
click at [55, 294] on span "Prestadores / Proveedores" at bounding box center [100, 305] width 180 height 22
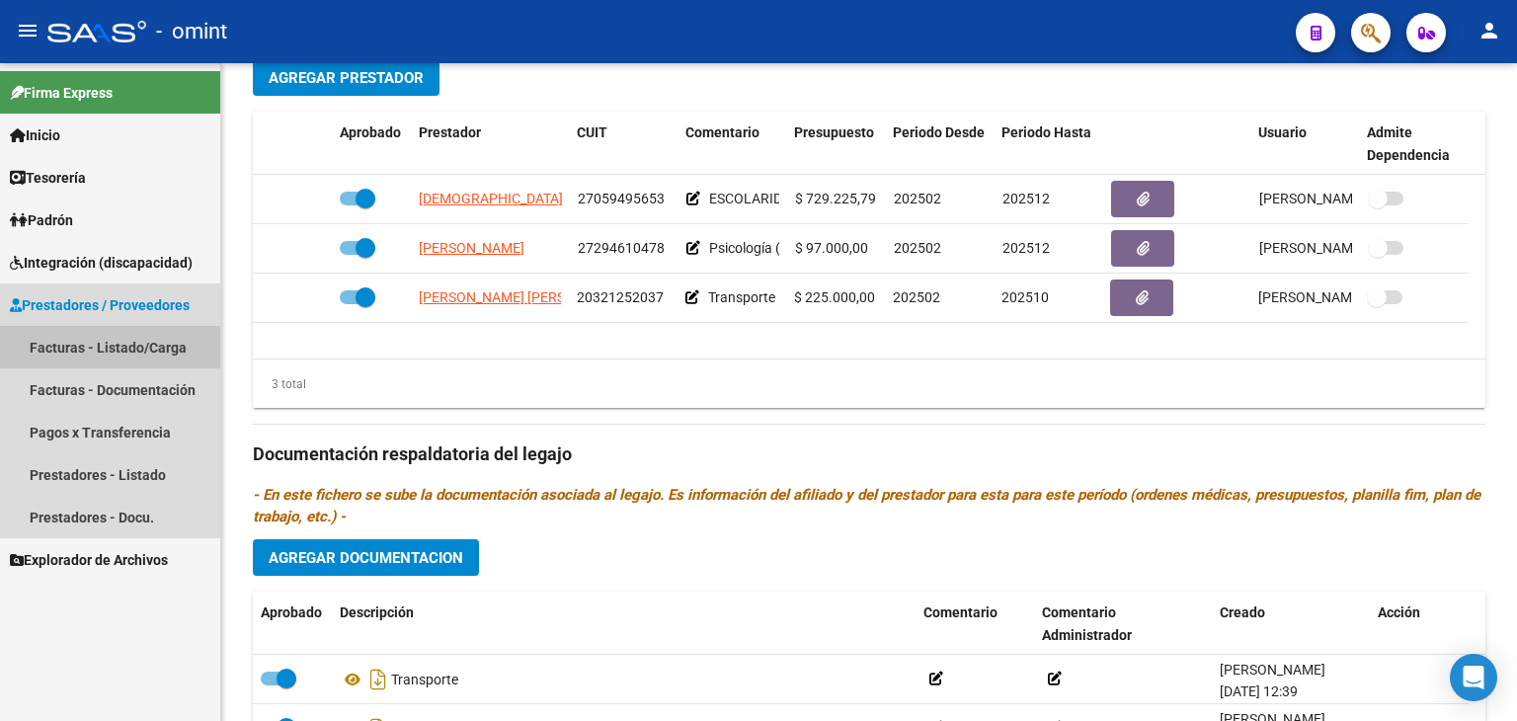
click at [71, 349] on link "Facturas - Listado/Carga" at bounding box center [110, 347] width 220 height 42
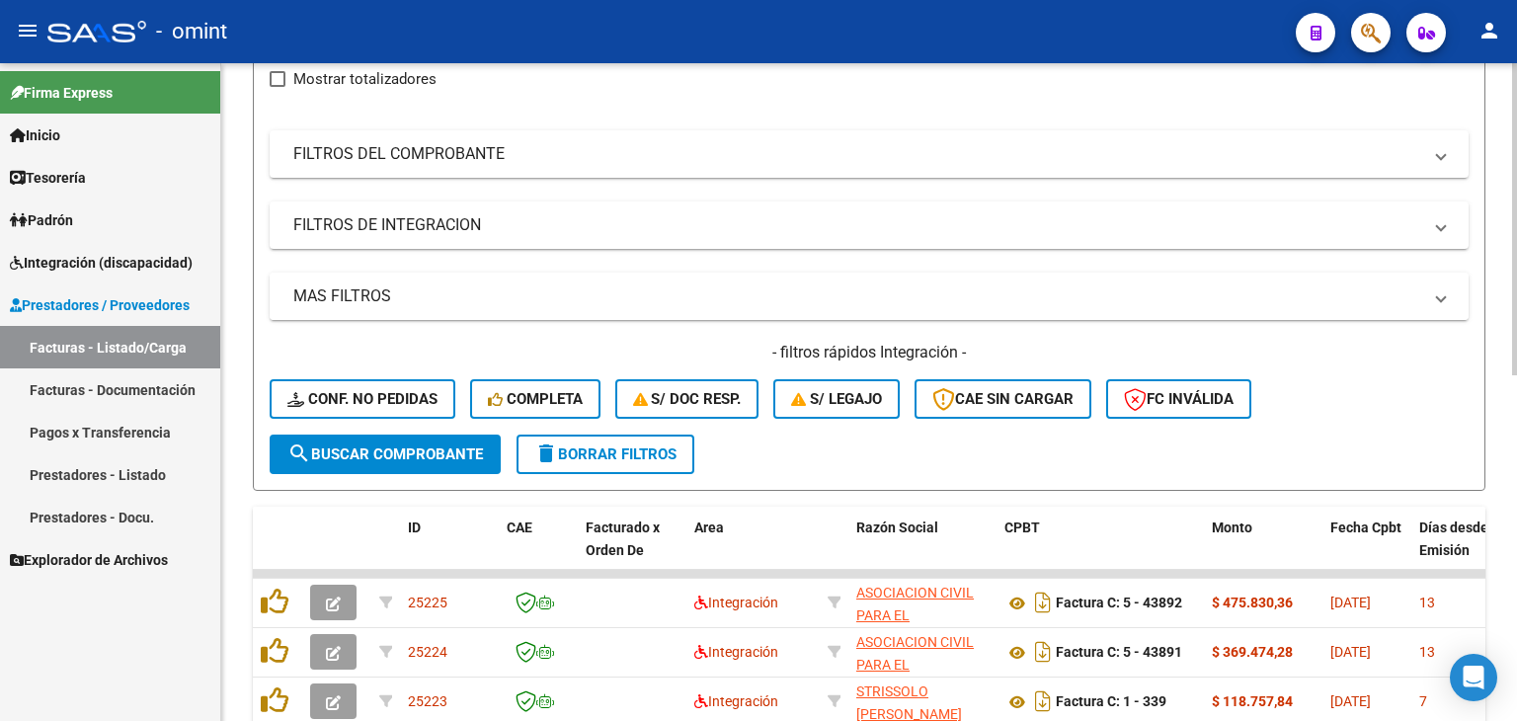
scroll to position [142, 0]
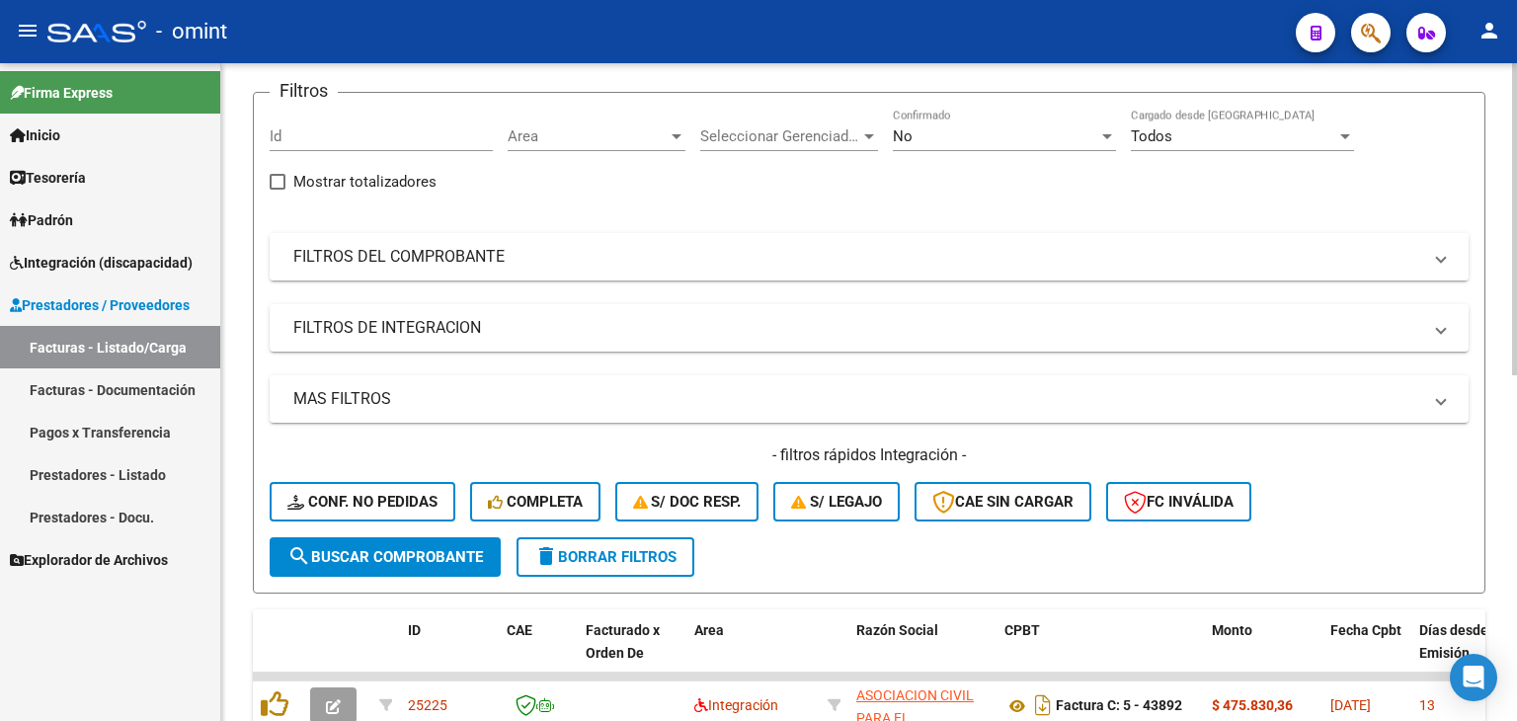
click at [434, 253] on mat-panel-title "FILTROS DEL COMPROBANTE" at bounding box center [857, 257] width 1128 height 22
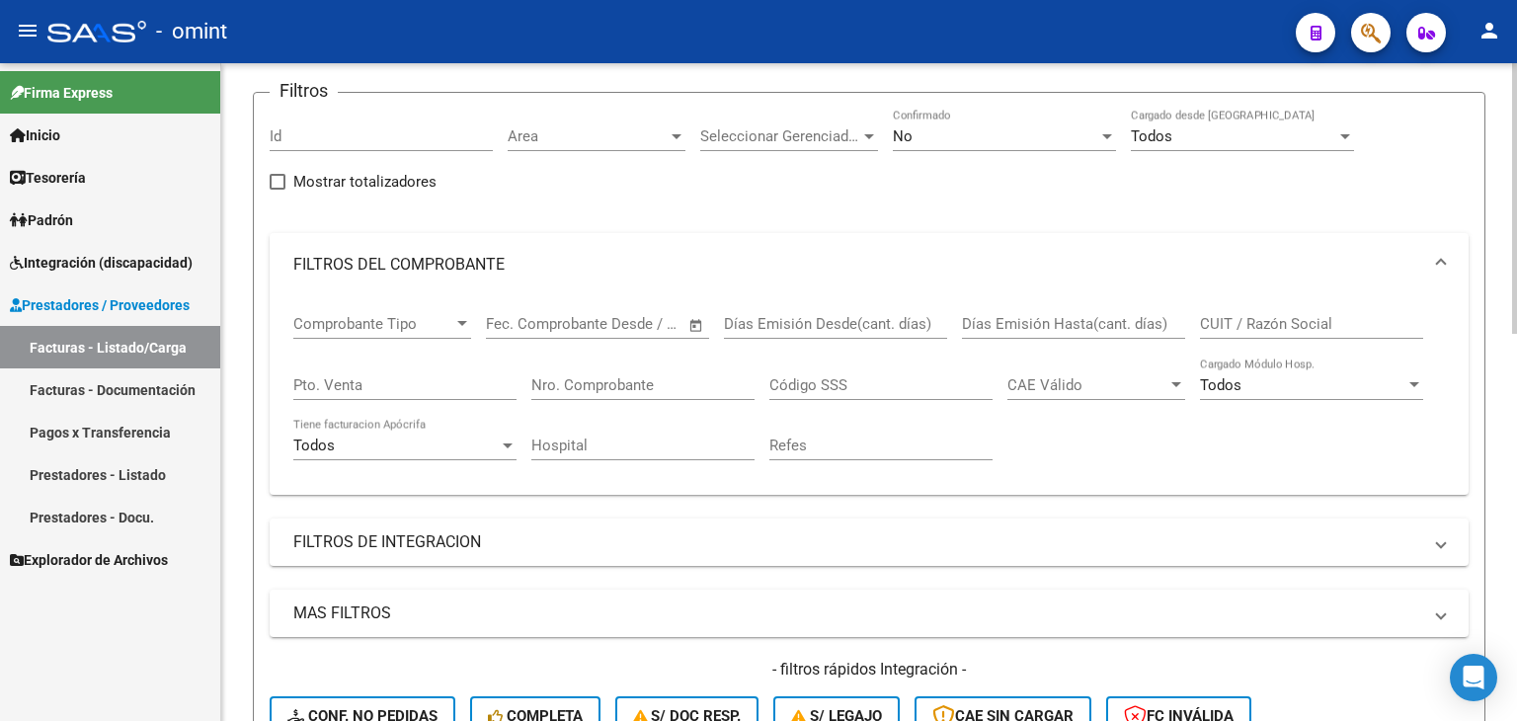
click at [1232, 316] on input "CUIT / Razón Social" at bounding box center [1311, 324] width 223 height 18
paste input "20555137274"
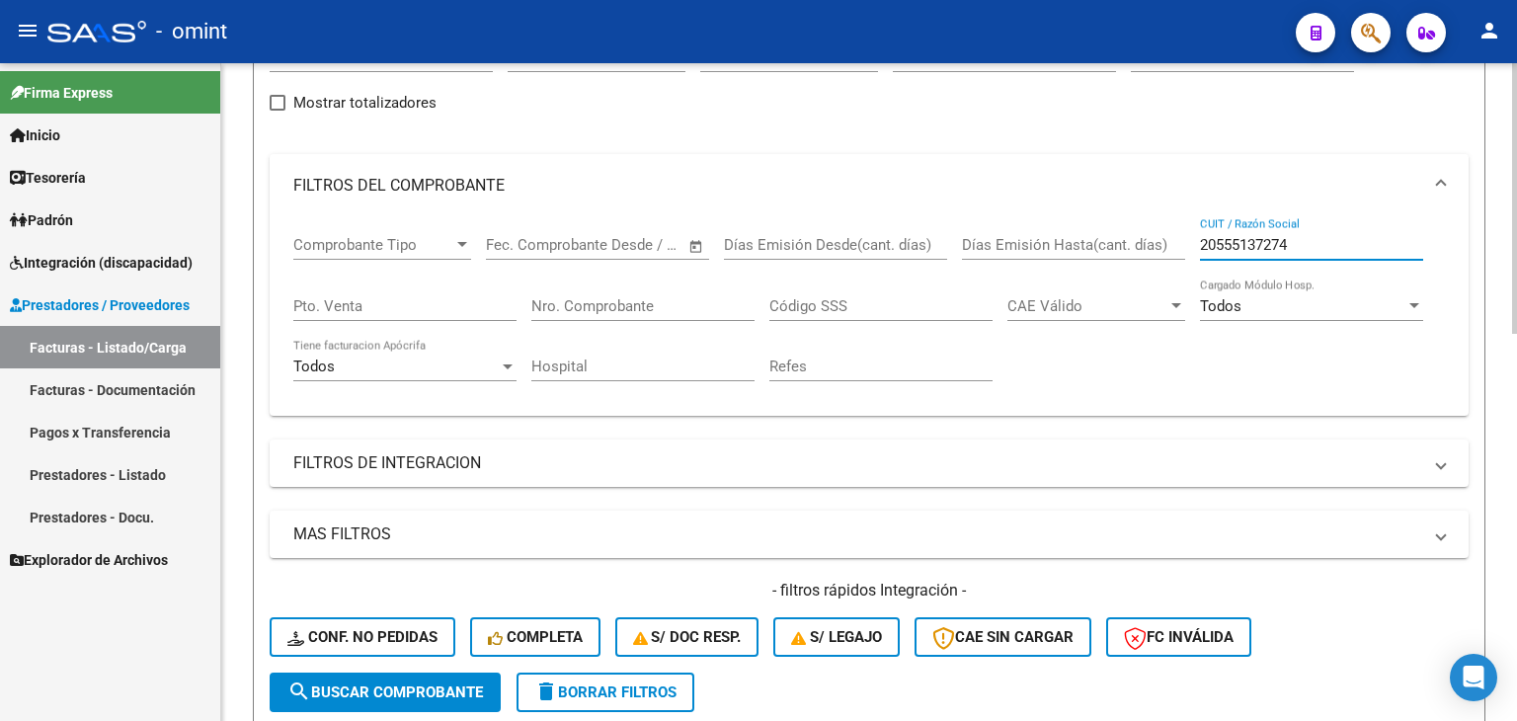
scroll to position [241, 0]
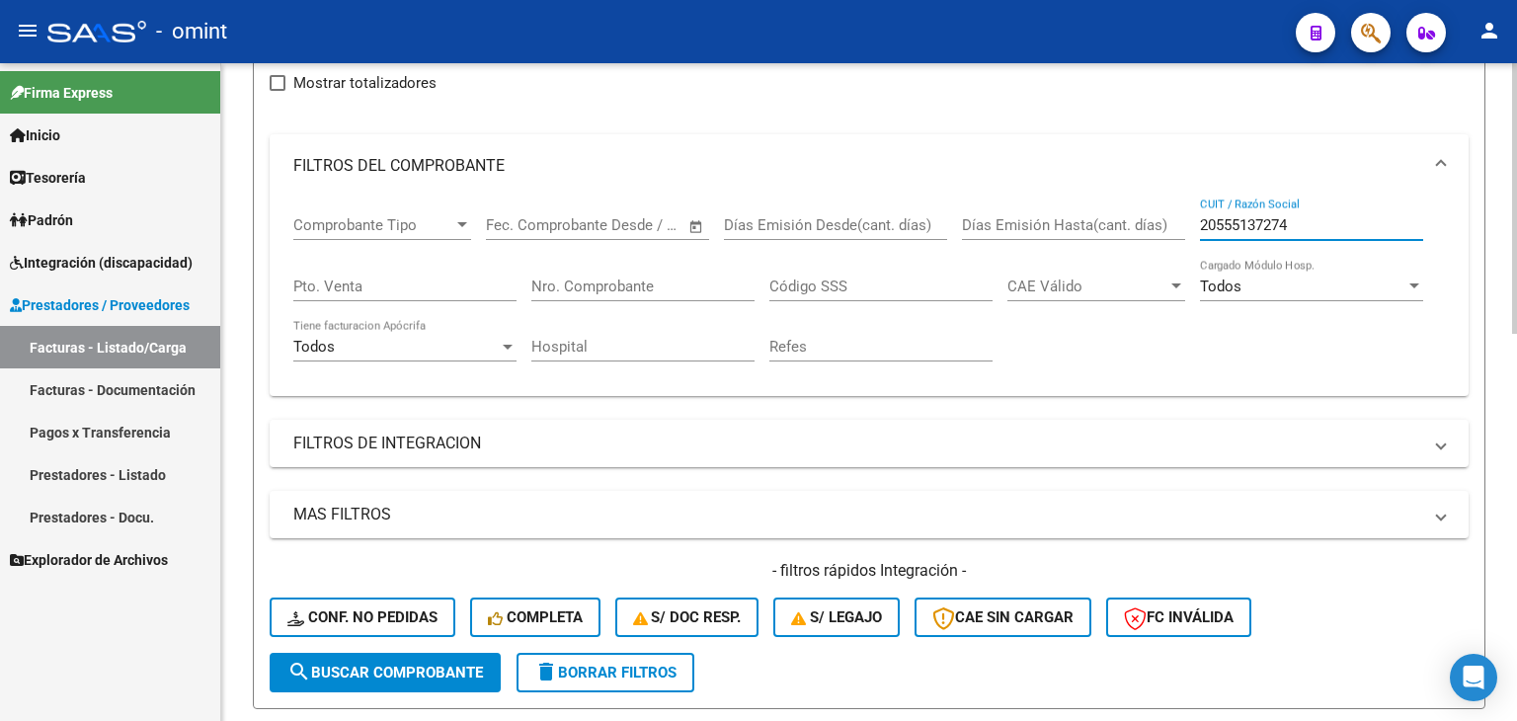
type input "20555137274"
click at [376, 671] on span "search Buscar Comprobante" at bounding box center [384, 672] width 195 height 18
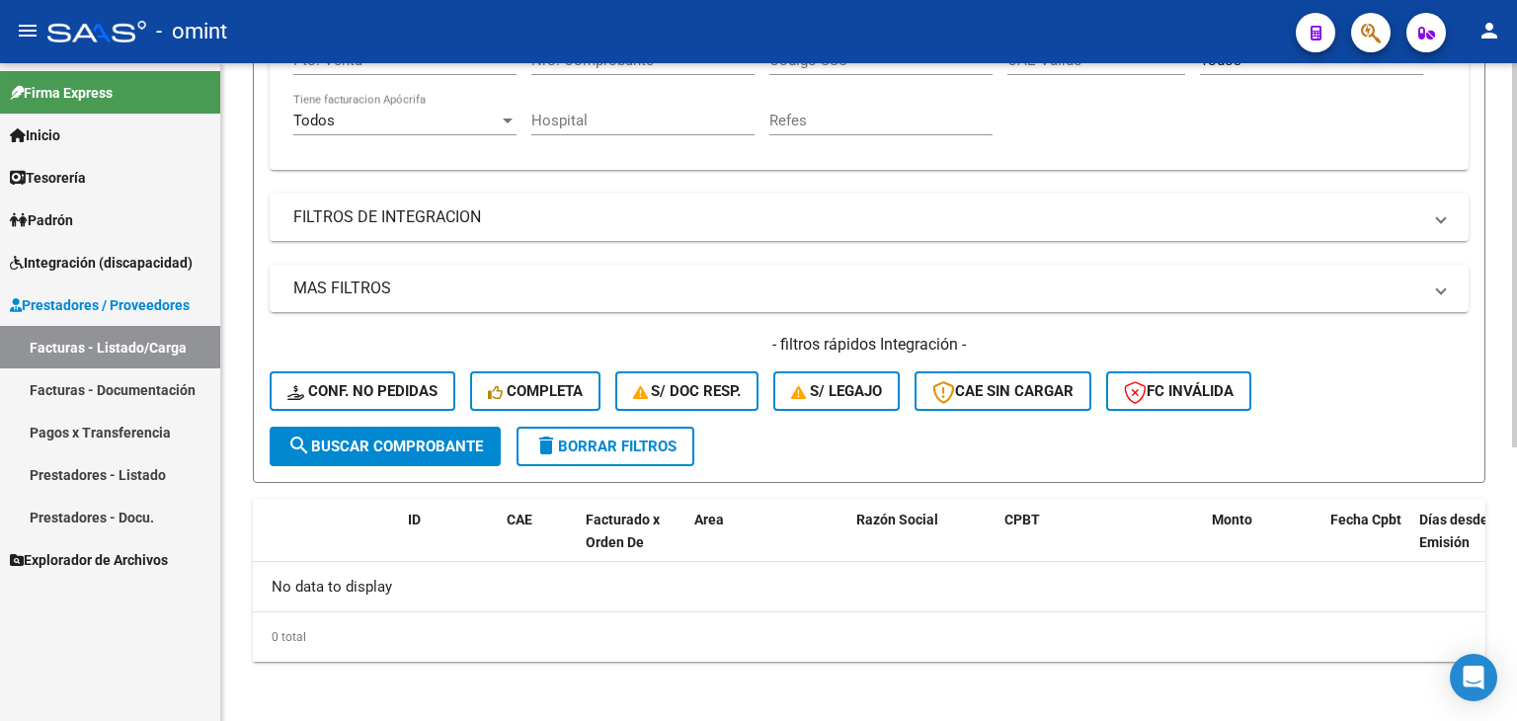
scroll to position [270, 0]
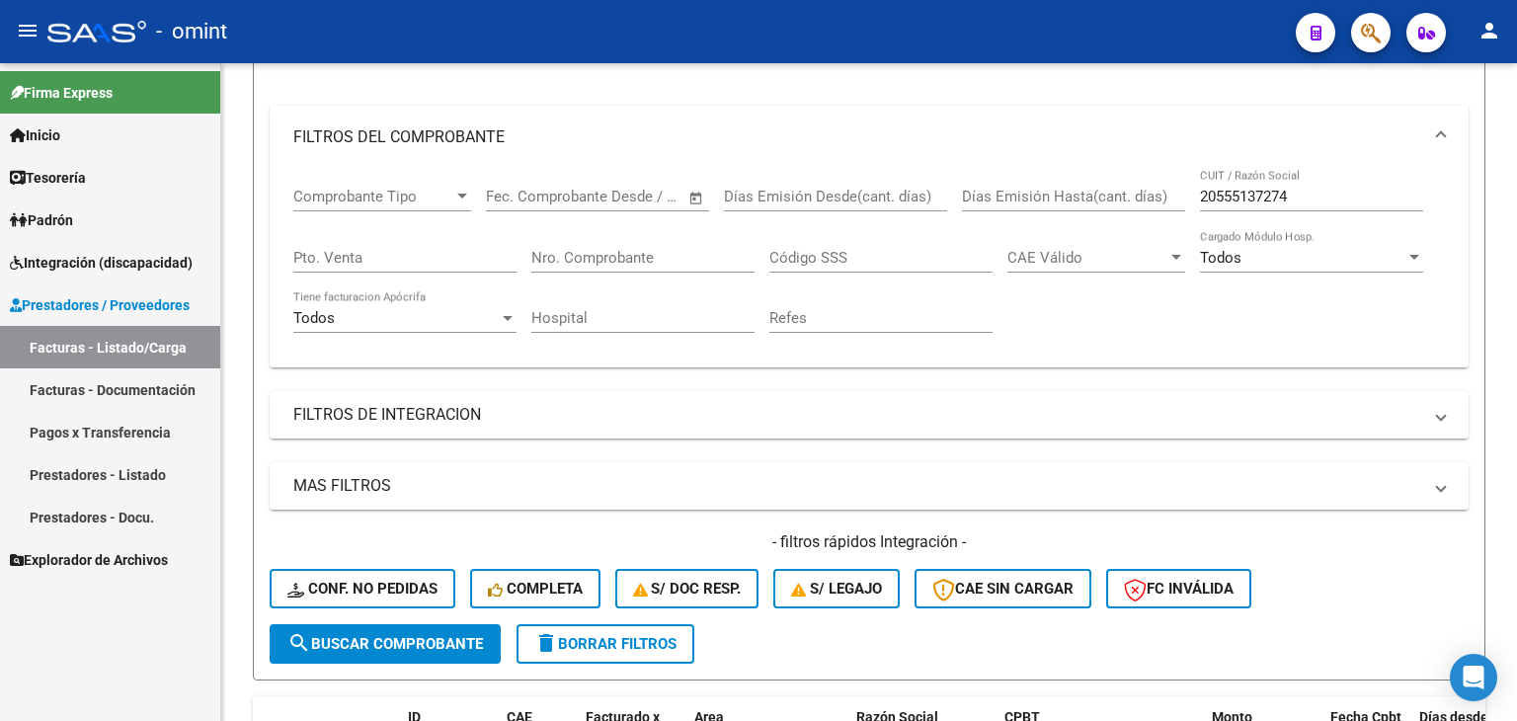
click at [72, 310] on span "Prestadores / Proveedores" at bounding box center [100, 305] width 180 height 22
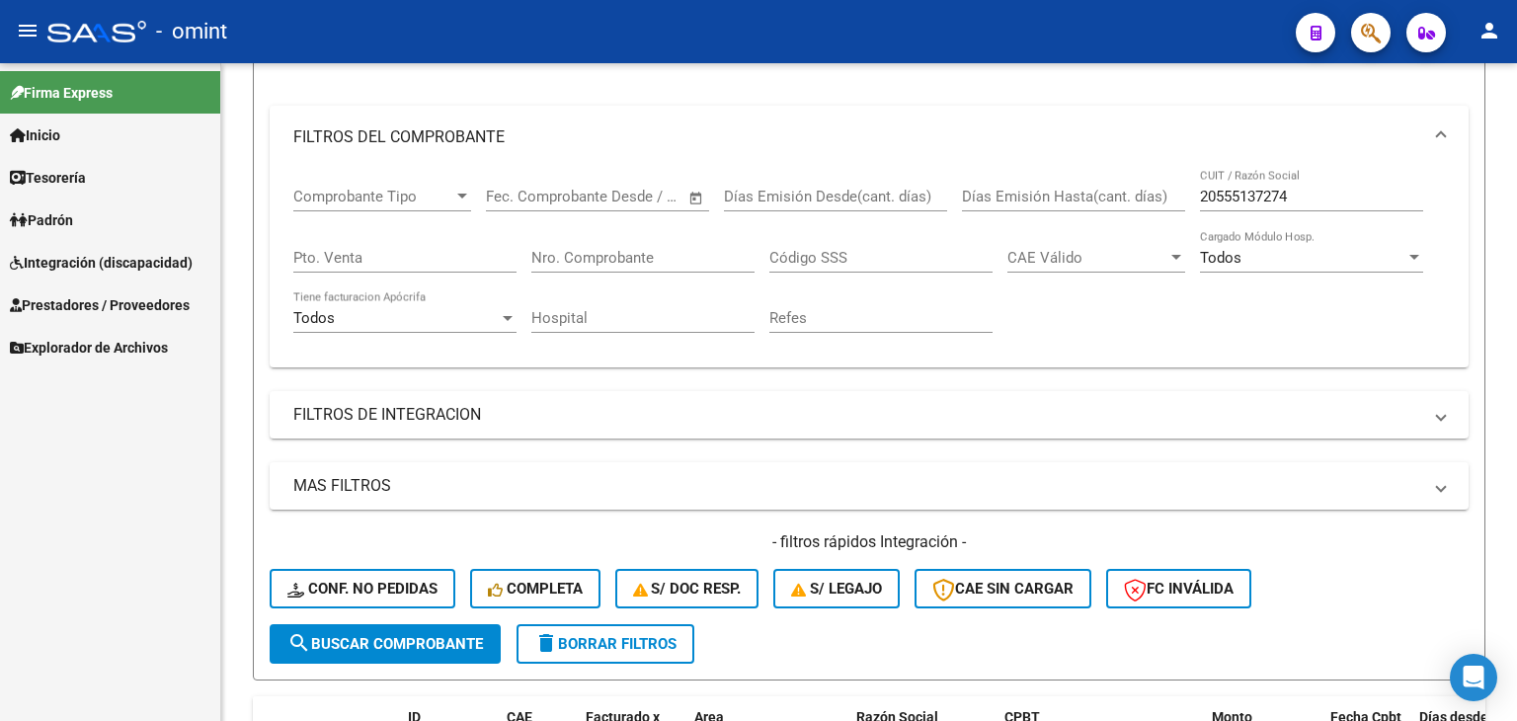
click at [79, 249] on link "Integración (discapacidad)" at bounding box center [110, 262] width 220 height 42
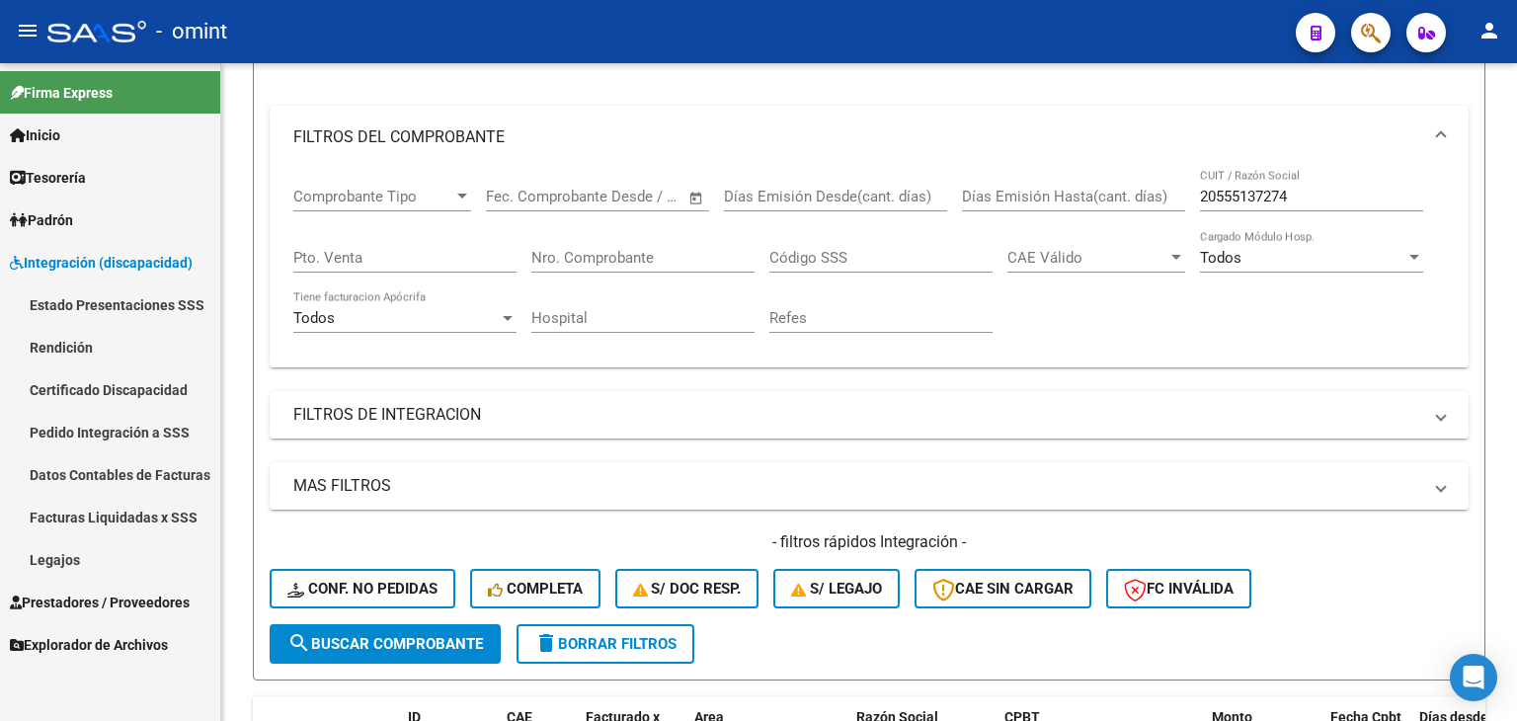
click at [70, 563] on link "Legajos" at bounding box center [110, 559] width 220 height 42
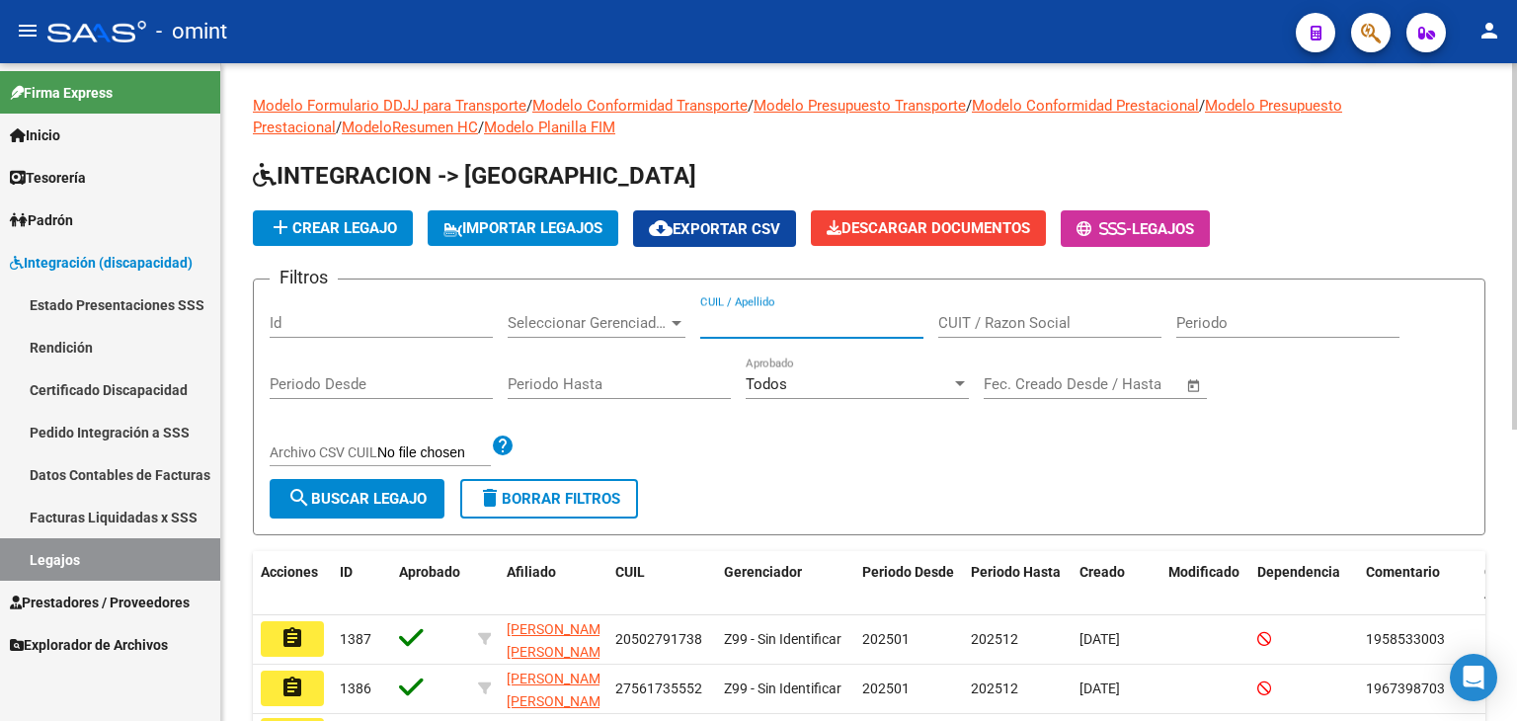
click at [759, 314] on input "CUIL / Apellido" at bounding box center [811, 323] width 223 height 18
paste input "20555137274"
type input "20555137274"
click at [380, 495] on span "search Buscar Legajo" at bounding box center [356, 499] width 139 height 18
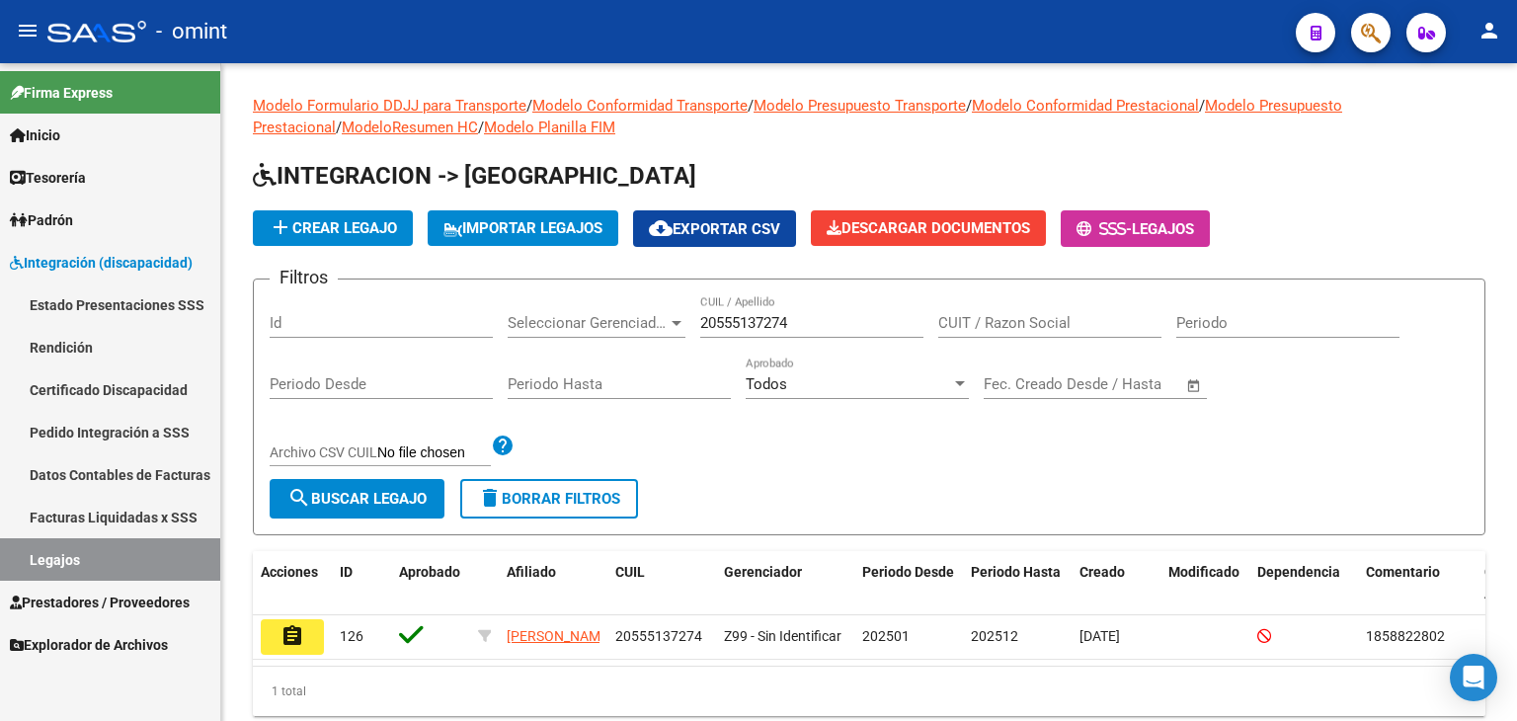
click at [316, 631] on button "assignment" at bounding box center [292, 637] width 63 height 36
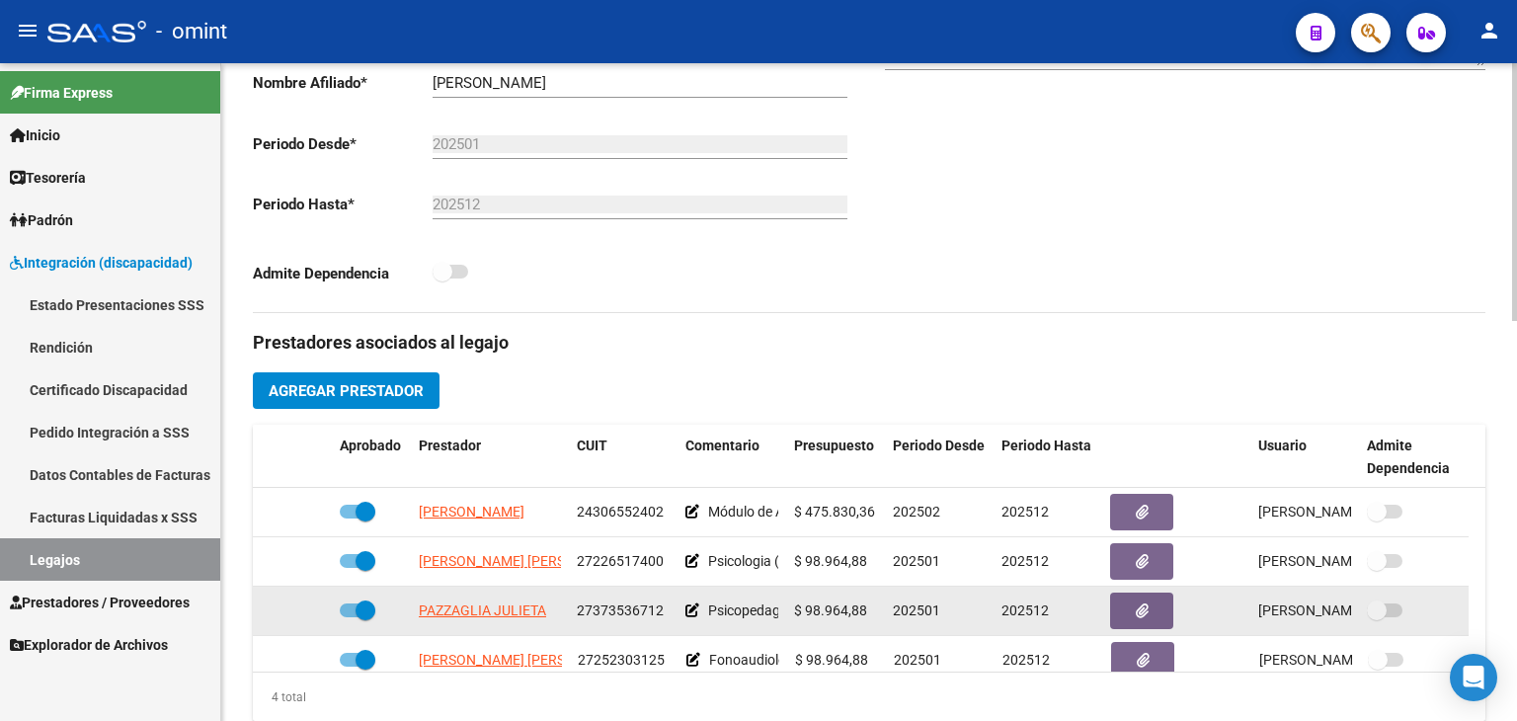
scroll to position [691, 0]
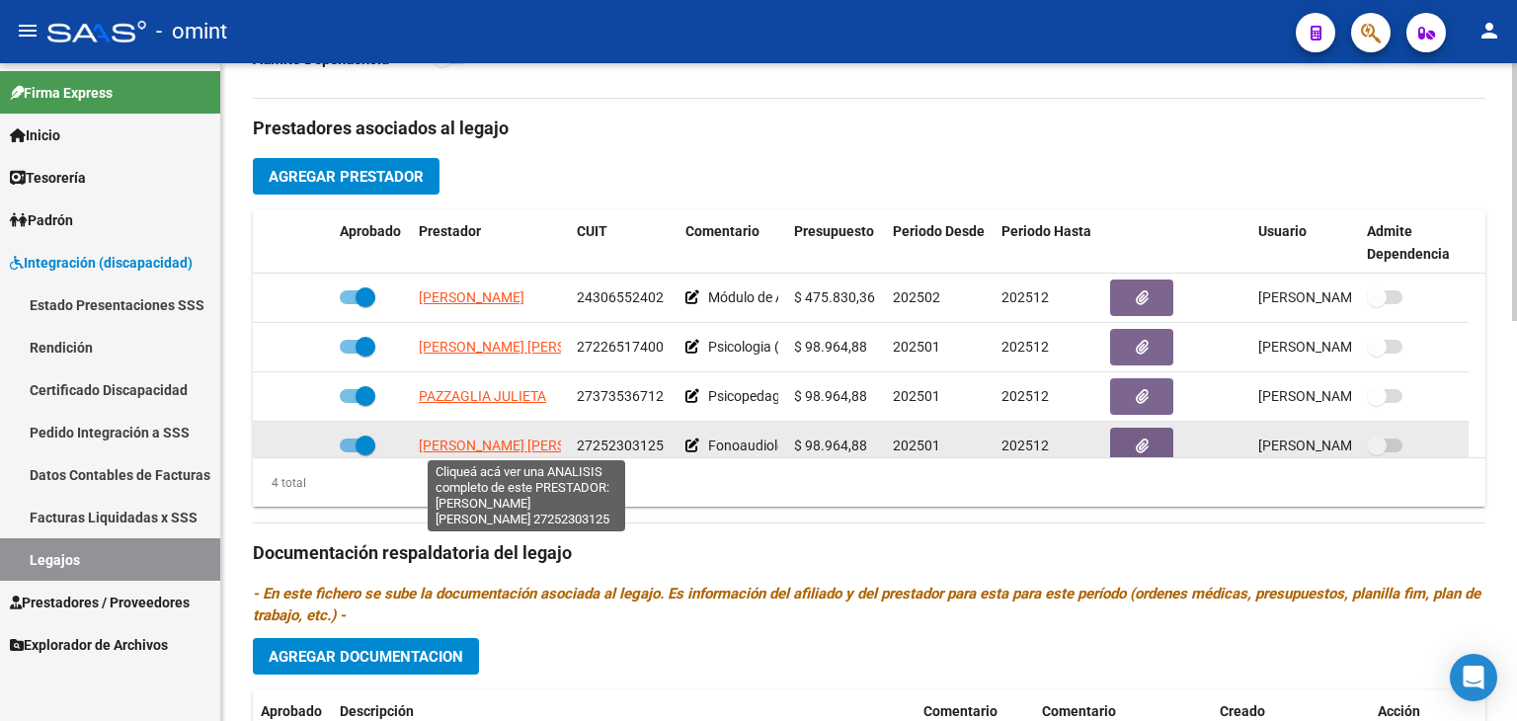
click at [454, 440] on span "[PERSON_NAME] [PERSON_NAME]" at bounding box center [526, 445] width 214 height 16
type textarea "27252303125"
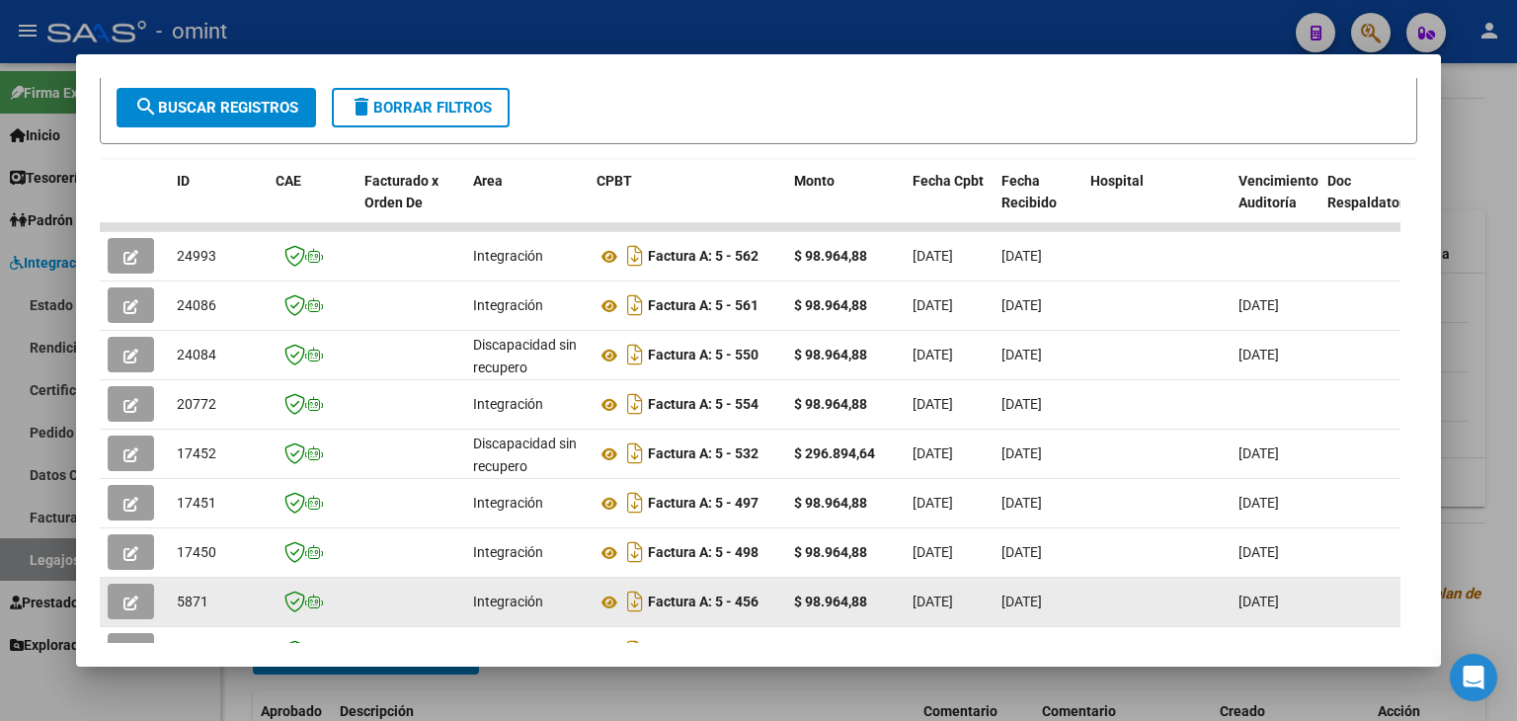
scroll to position [395, 0]
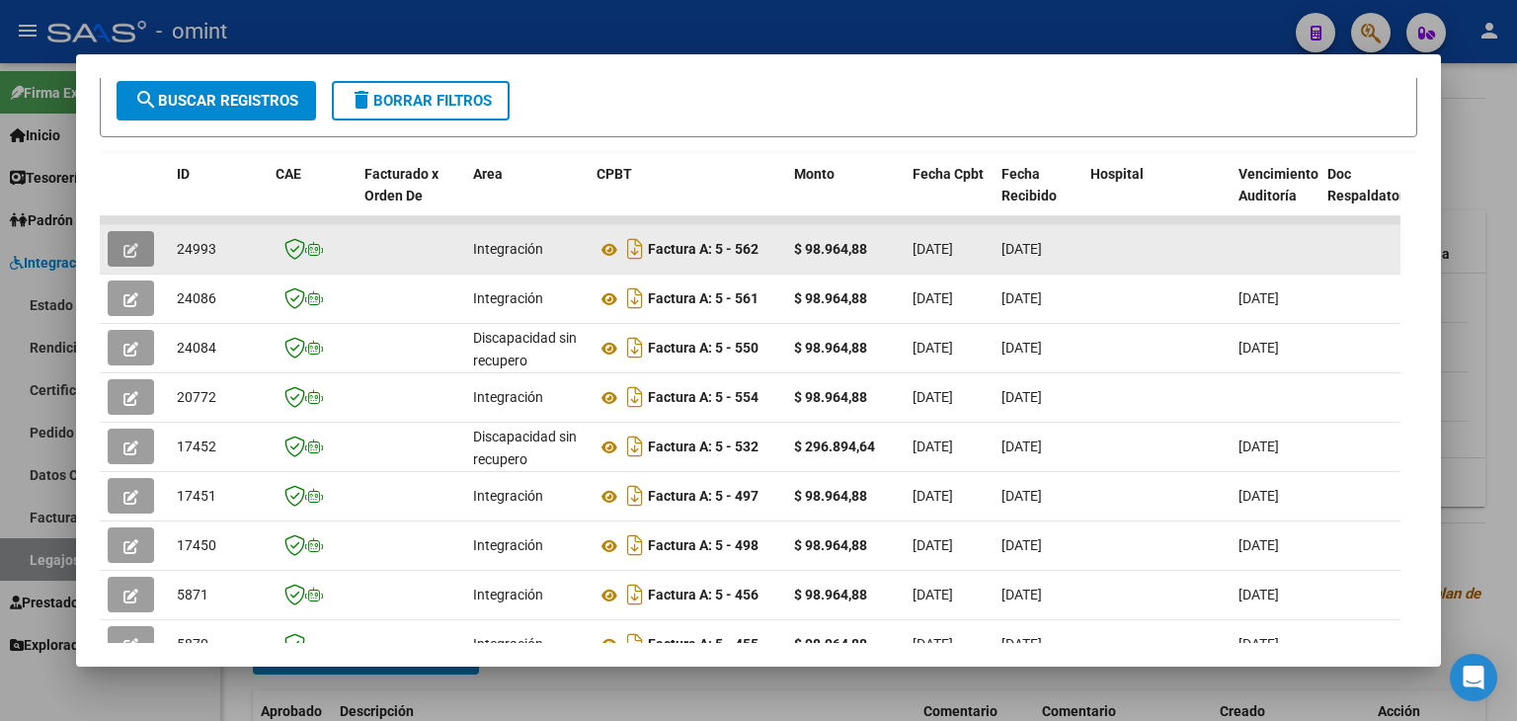
click at [126, 246] on icon "button" at bounding box center [130, 250] width 15 height 15
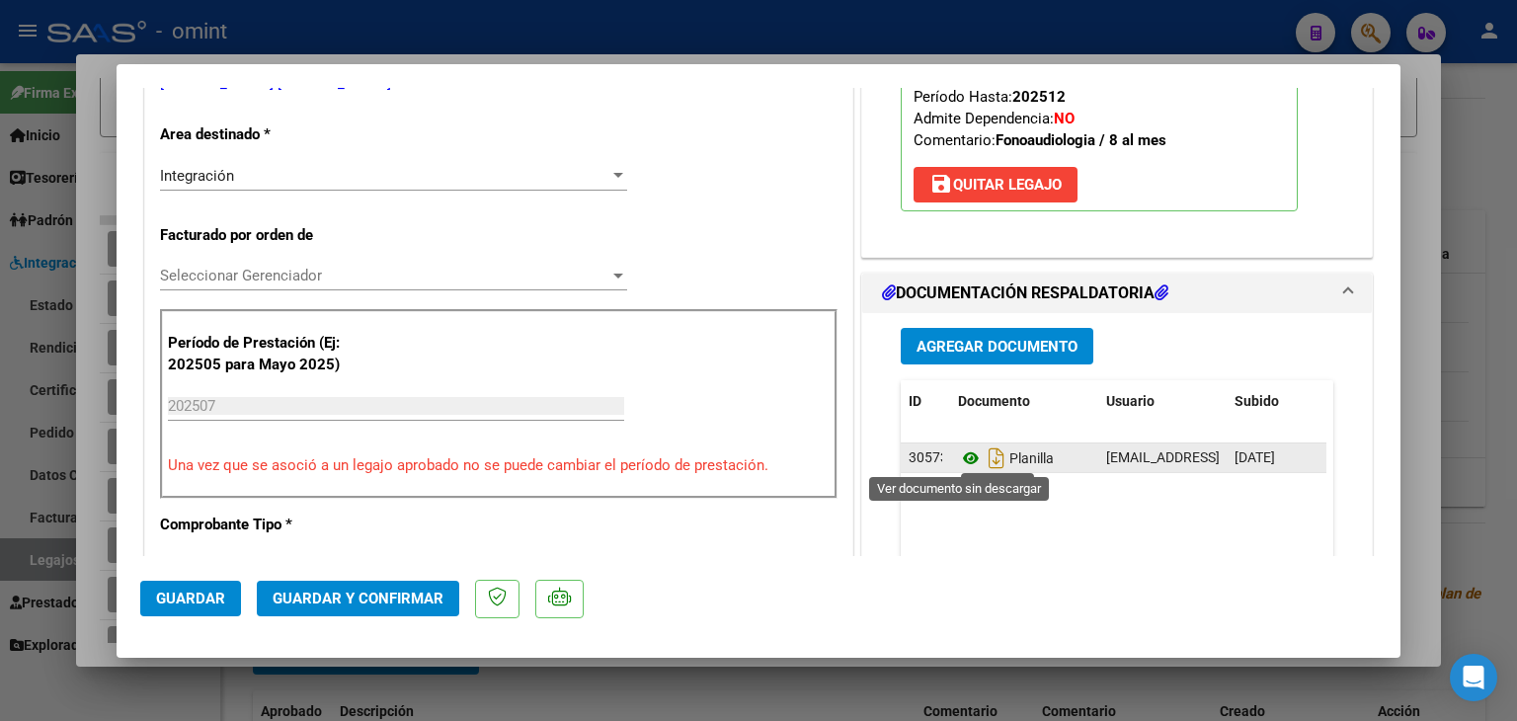
click at [959, 453] on icon at bounding box center [971, 458] width 26 height 24
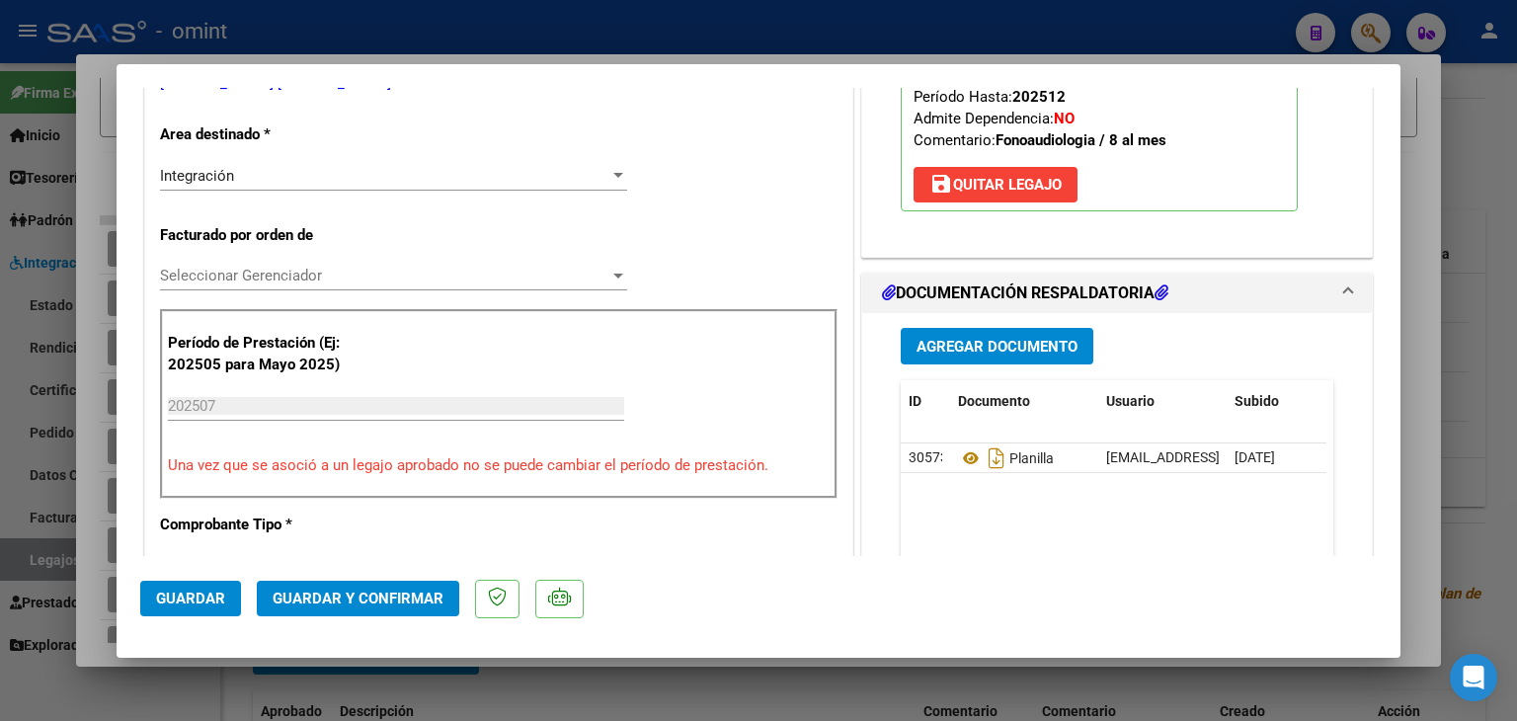
scroll to position [0, 0]
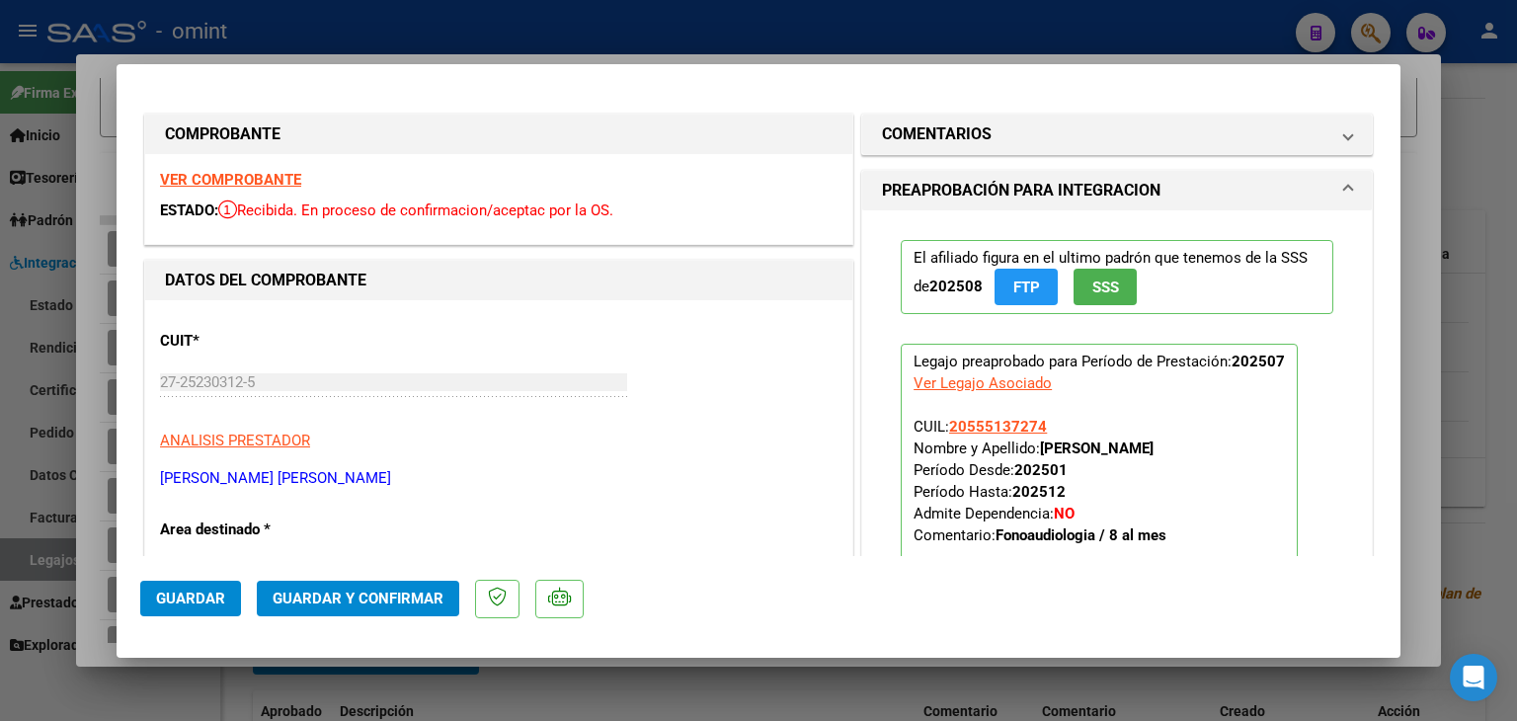
type input "$ 0,00"
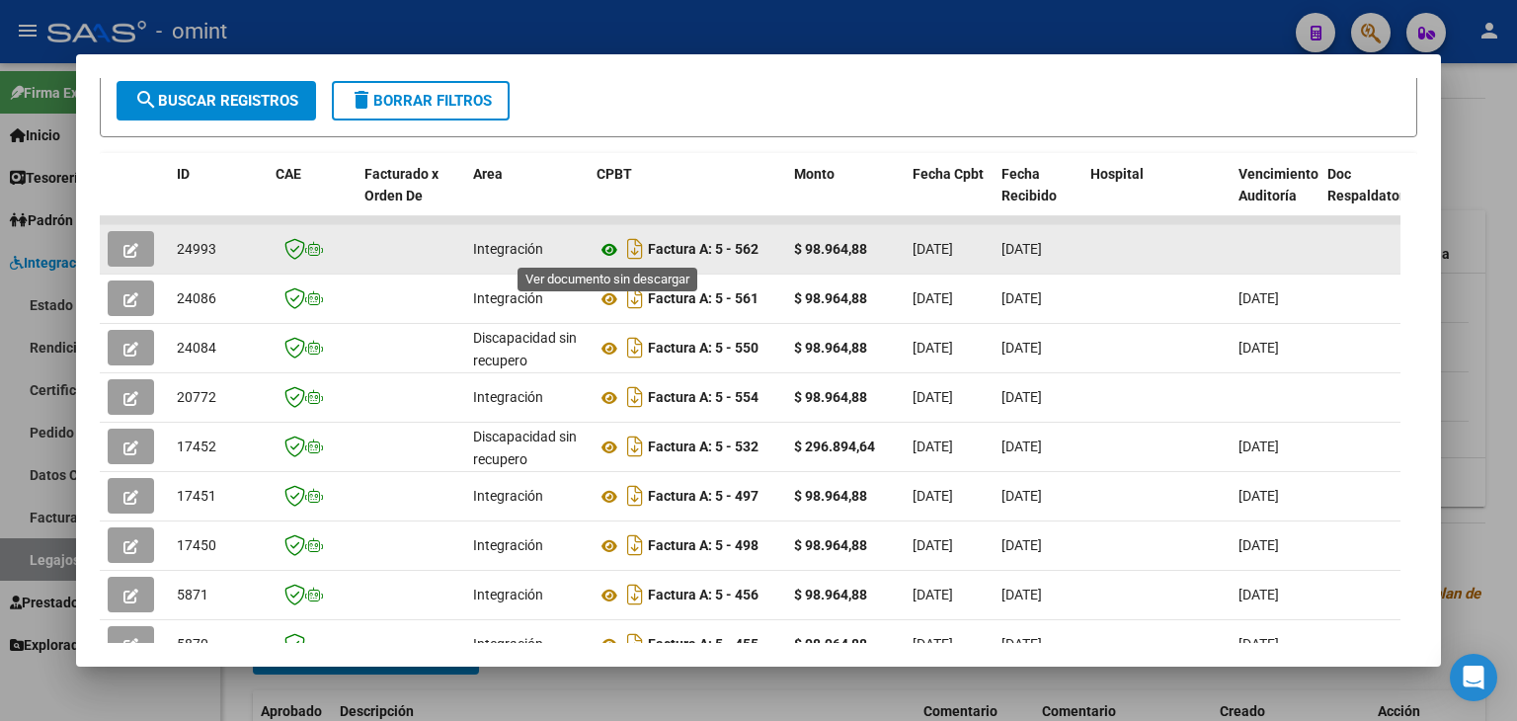
click at [602, 248] on icon at bounding box center [609, 250] width 26 height 24
click at [130, 243] on icon "button" at bounding box center [130, 250] width 15 height 15
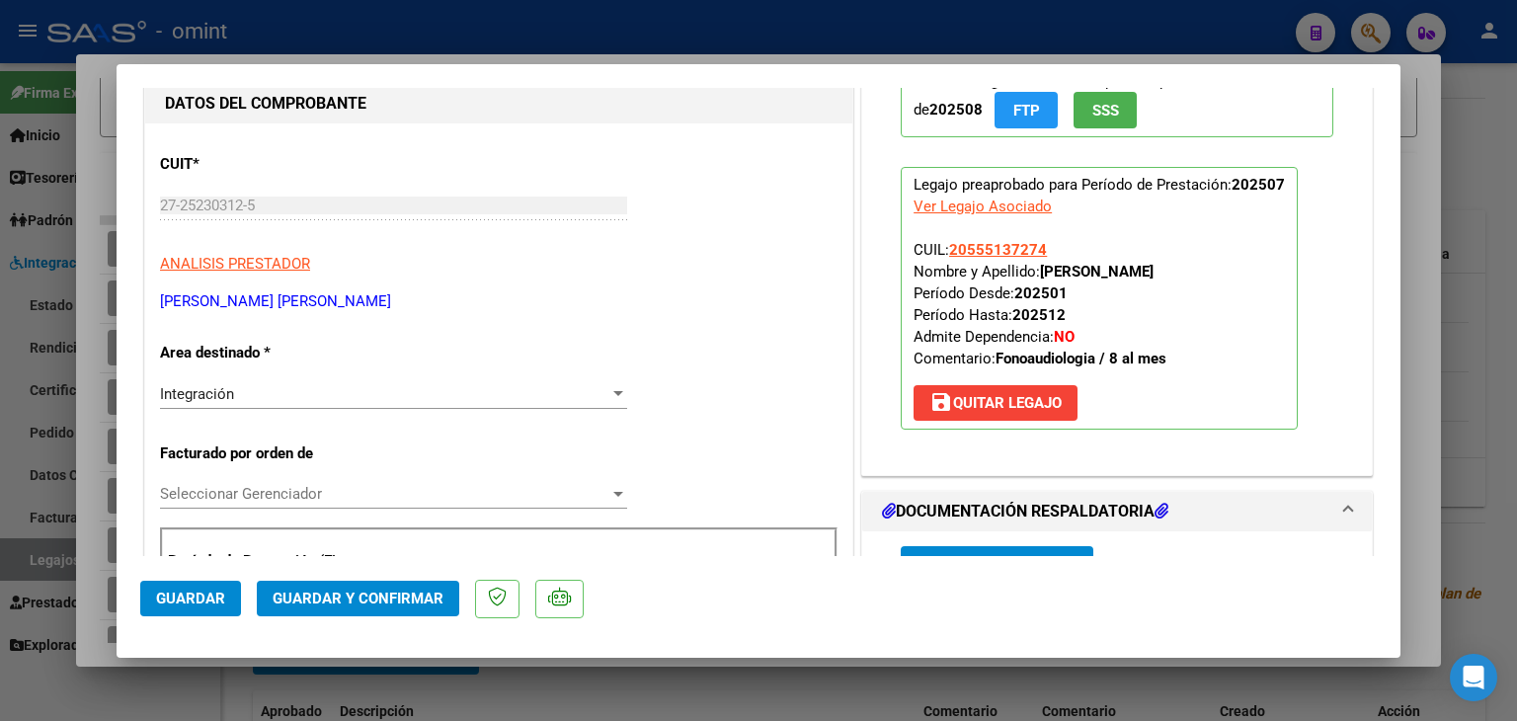
scroll to position [197, 0]
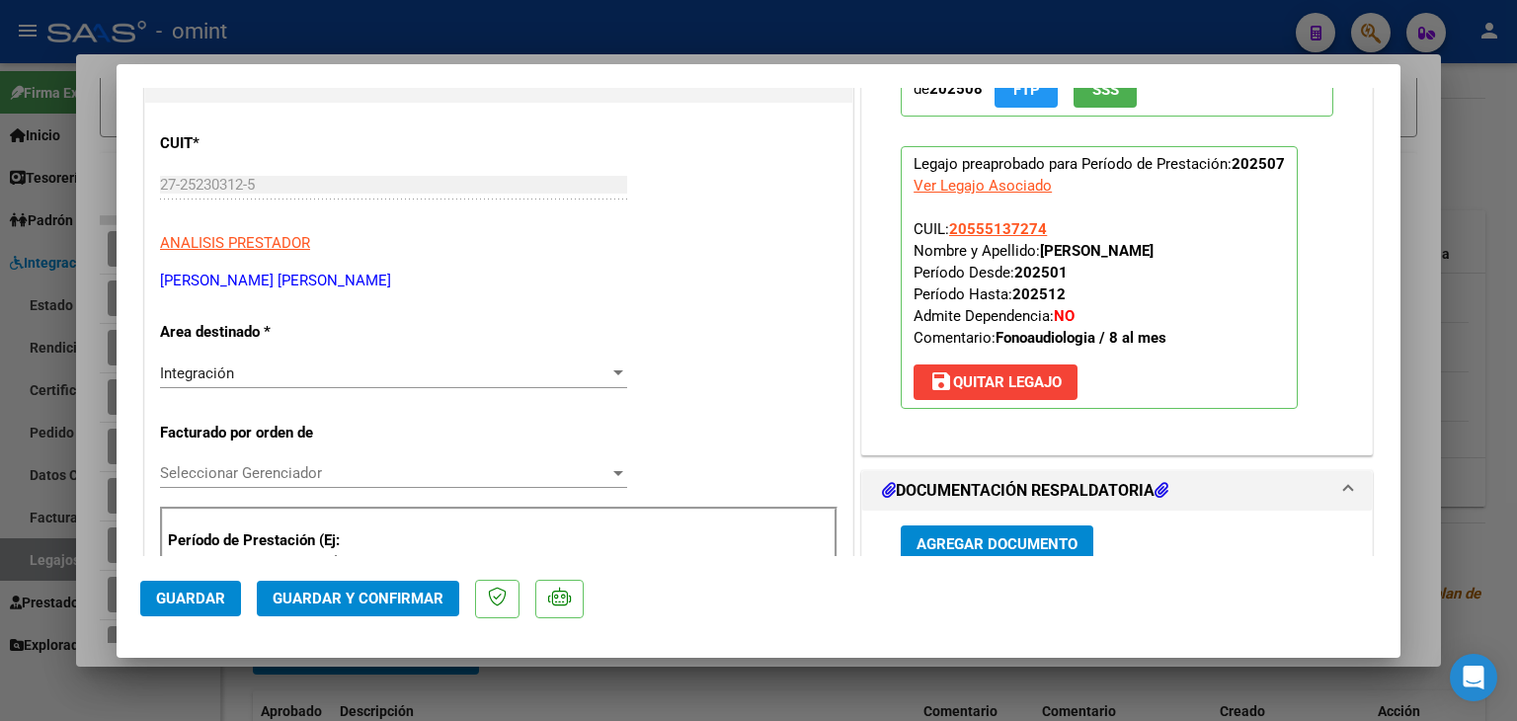
click at [229, 469] on span "Seleccionar Gerenciador" at bounding box center [384, 473] width 449 height 18
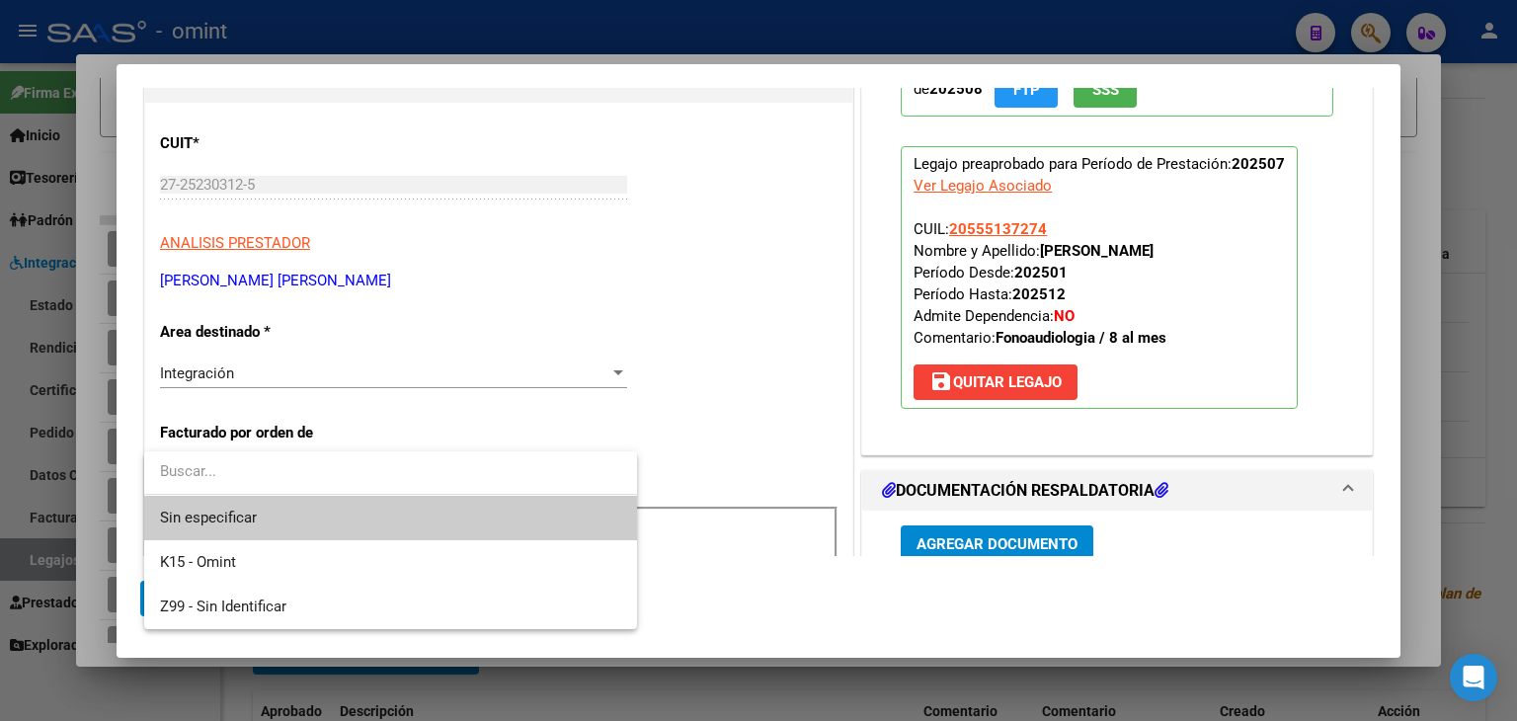
click at [226, 510] on span "Sin especificar" at bounding box center [390, 518] width 461 height 44
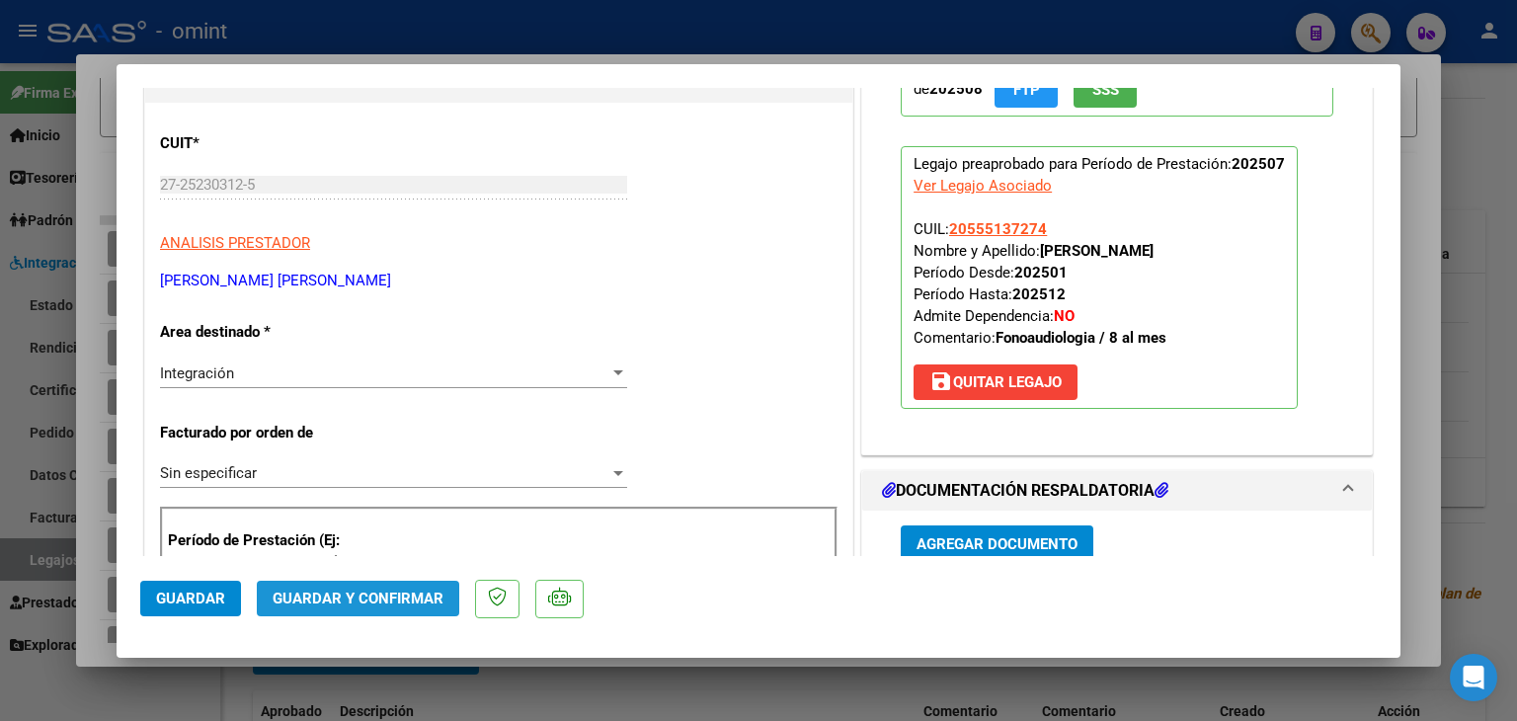
click at [359, 599] on span "Guardar y Confirmar" at bounding box center [358, 598] width 171 height 18
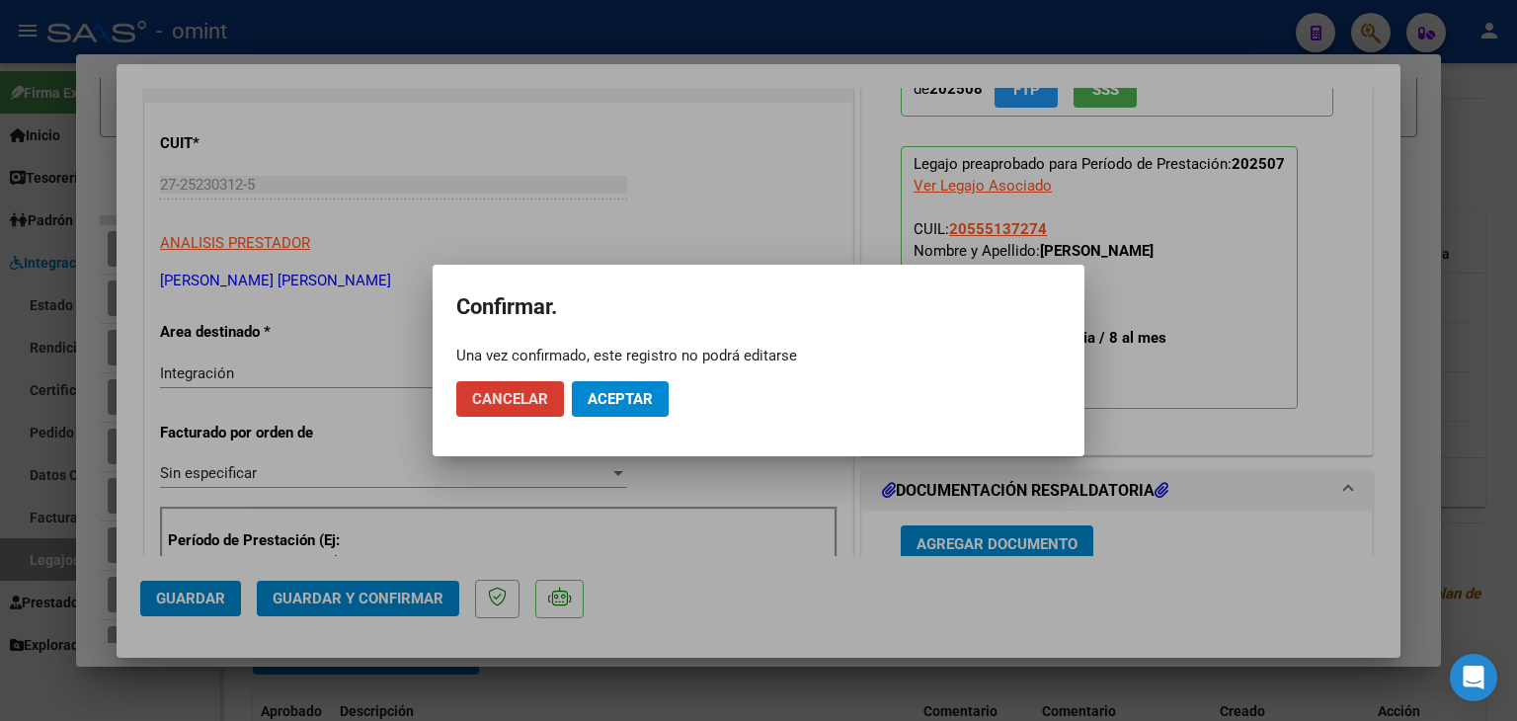
click at [630, 381] on button "Aceptar" at bounding box center [620, 399] width 97 height 36
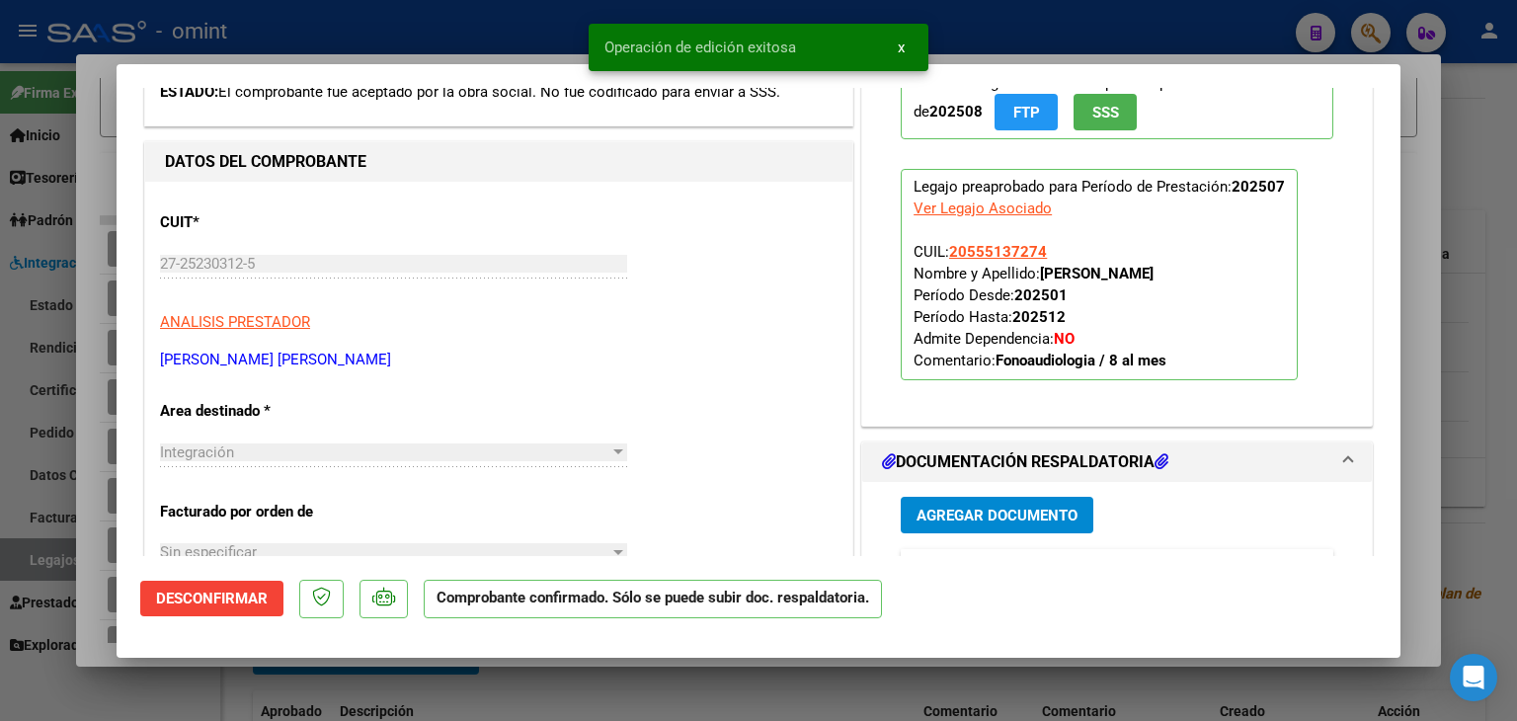
scroll to position [0, 0]
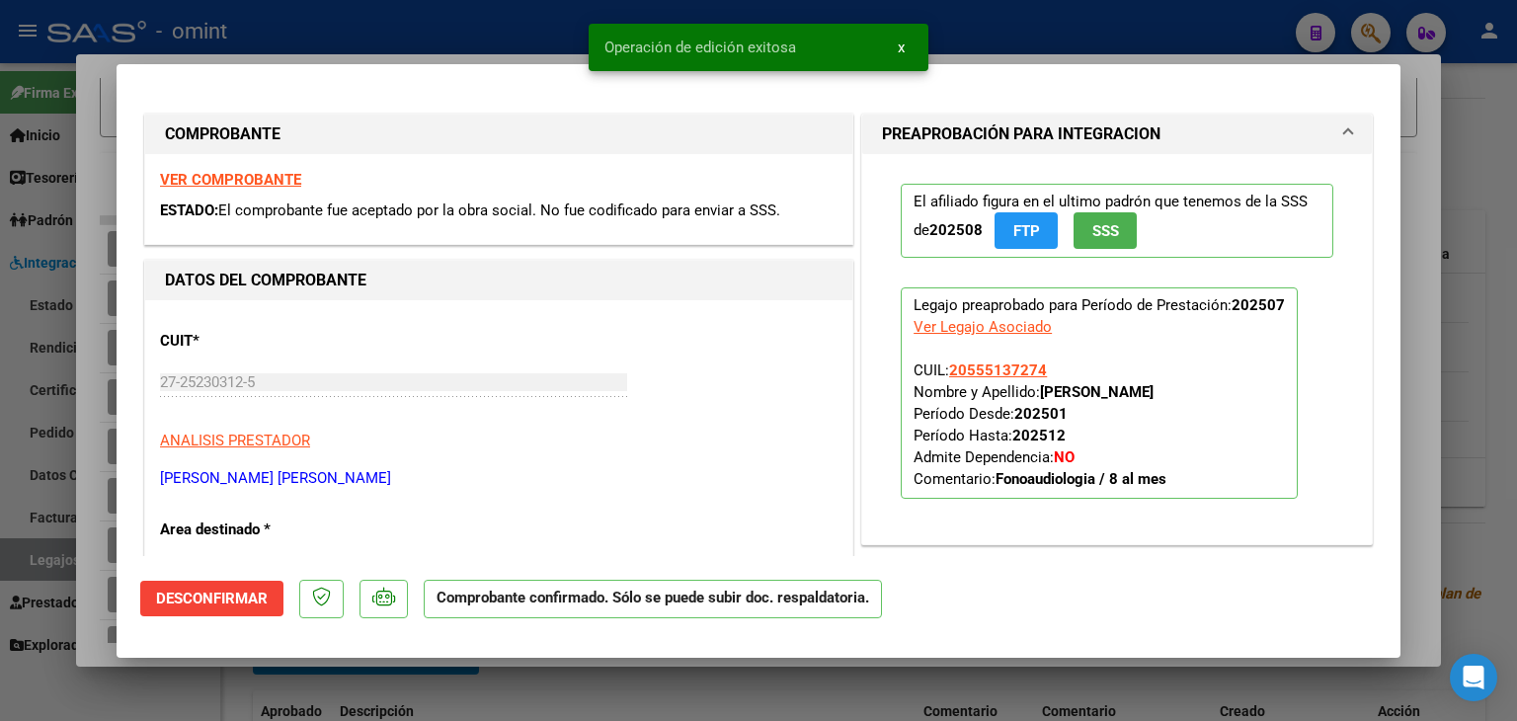
type input "$ 0,00"
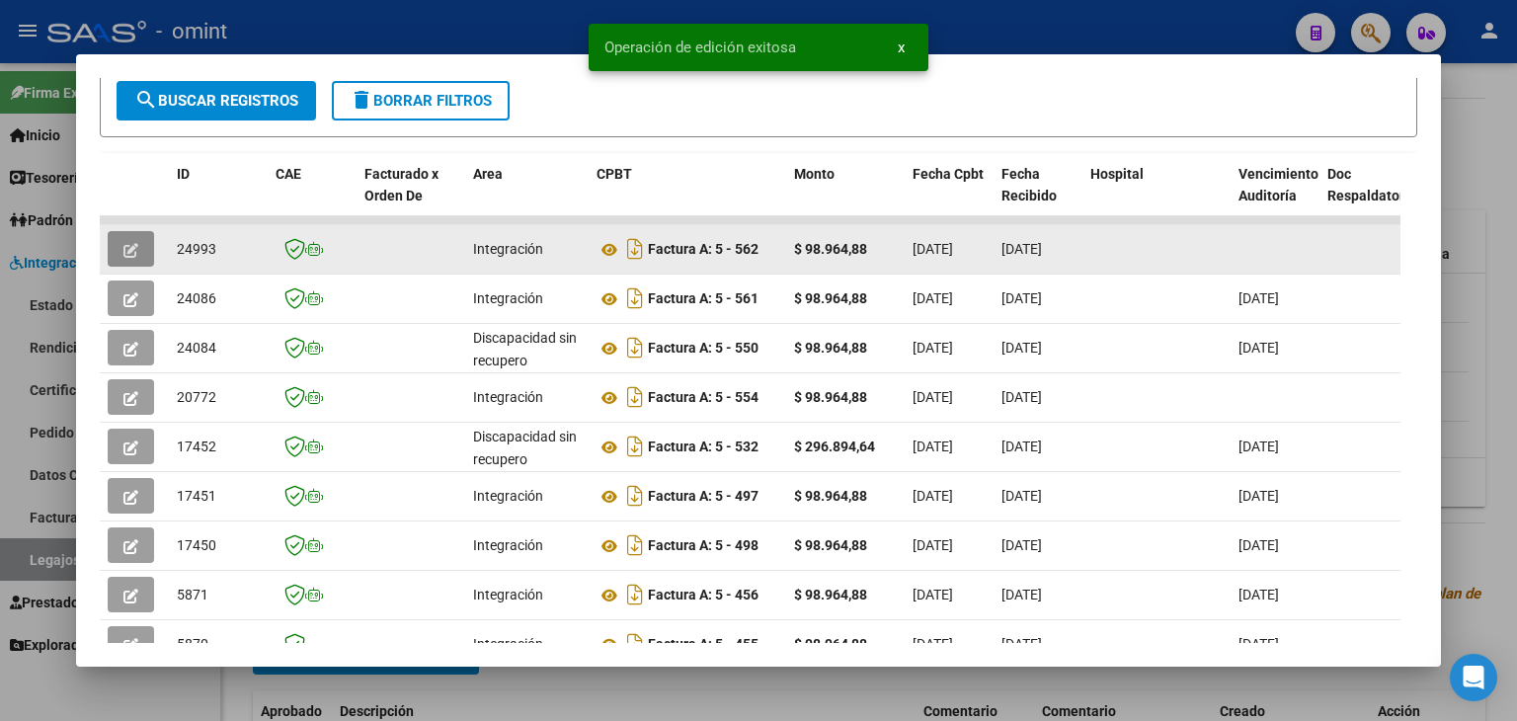
click at [201, 246] on span "24993" at bounding box center [196, 249] width 39 height 16
copy span "24993"
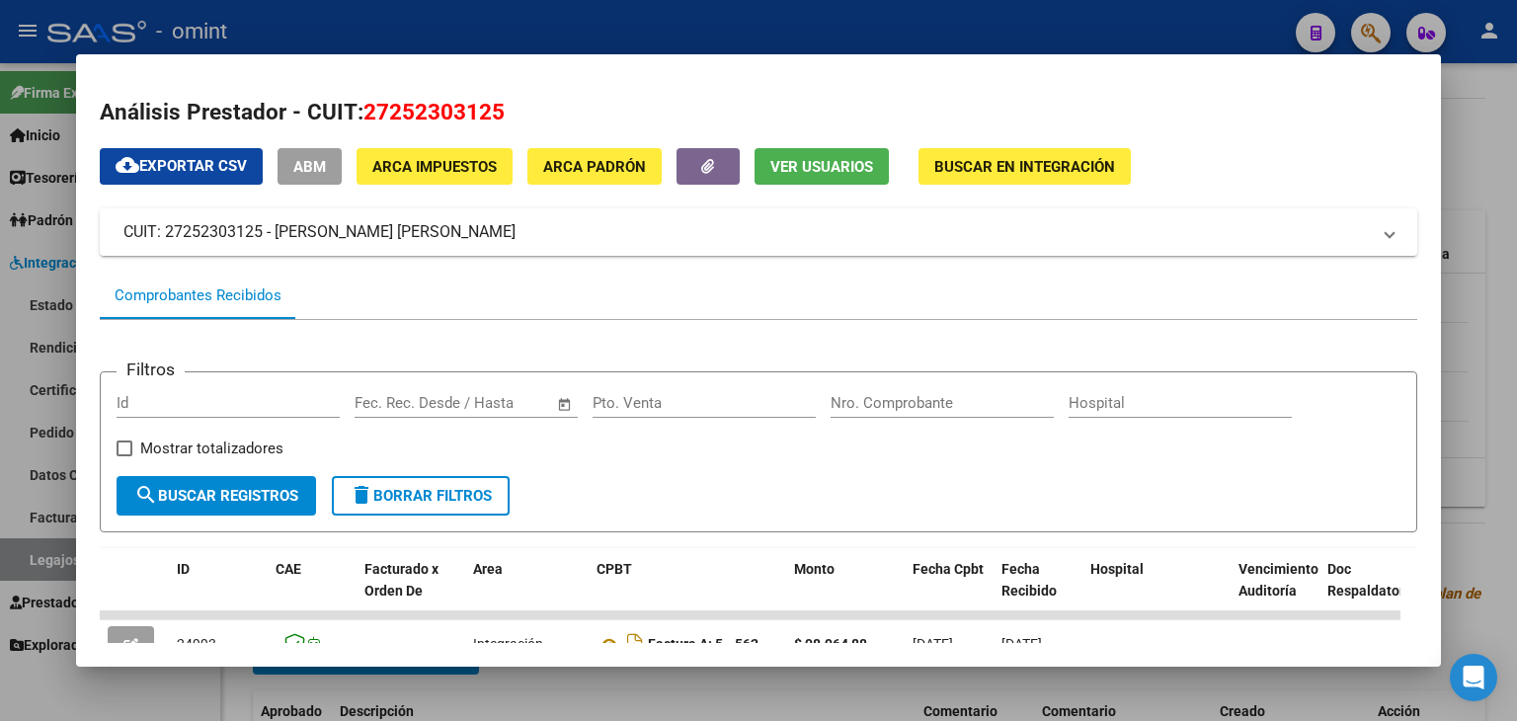
scroll to position [395, 0]
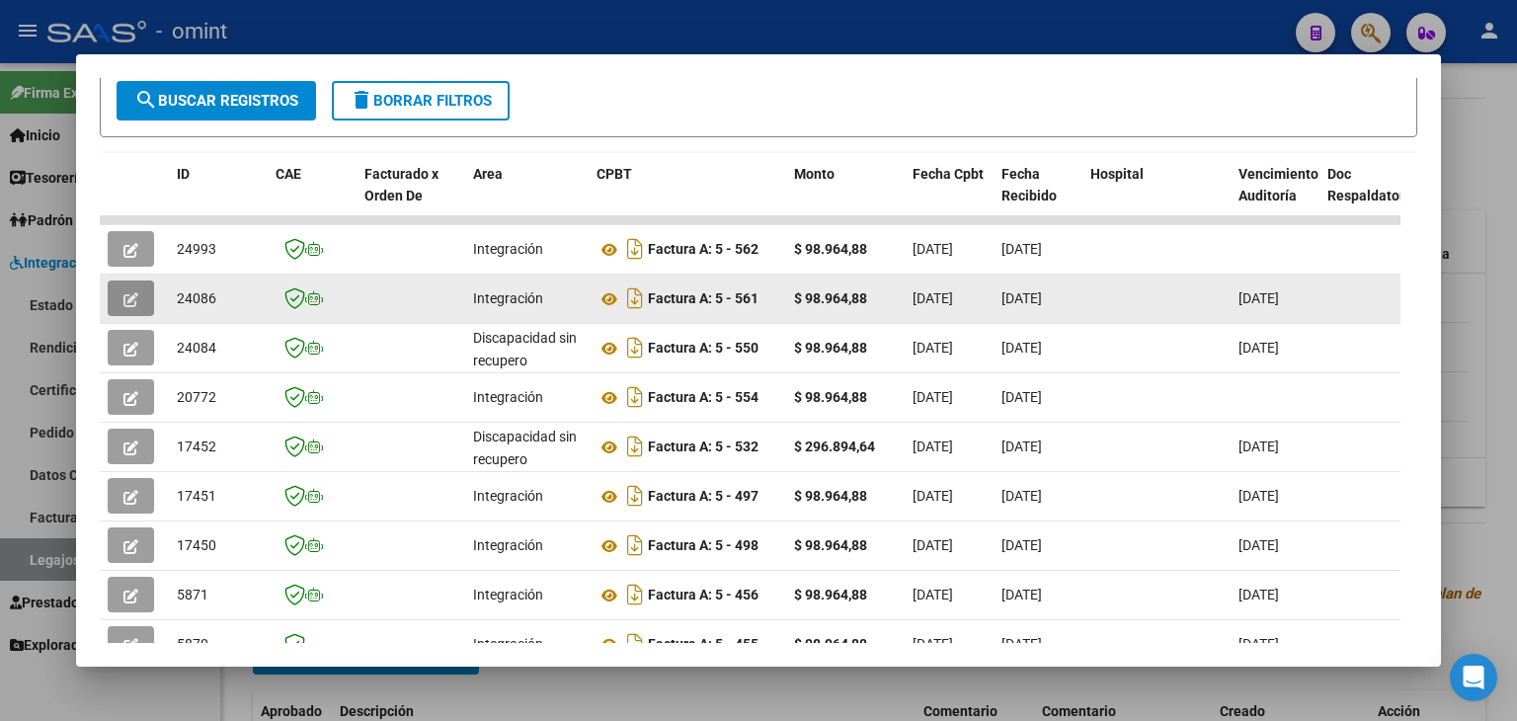
click at [131, 297] on icon "button" at bounding box center [130, 299] width 15 height 15
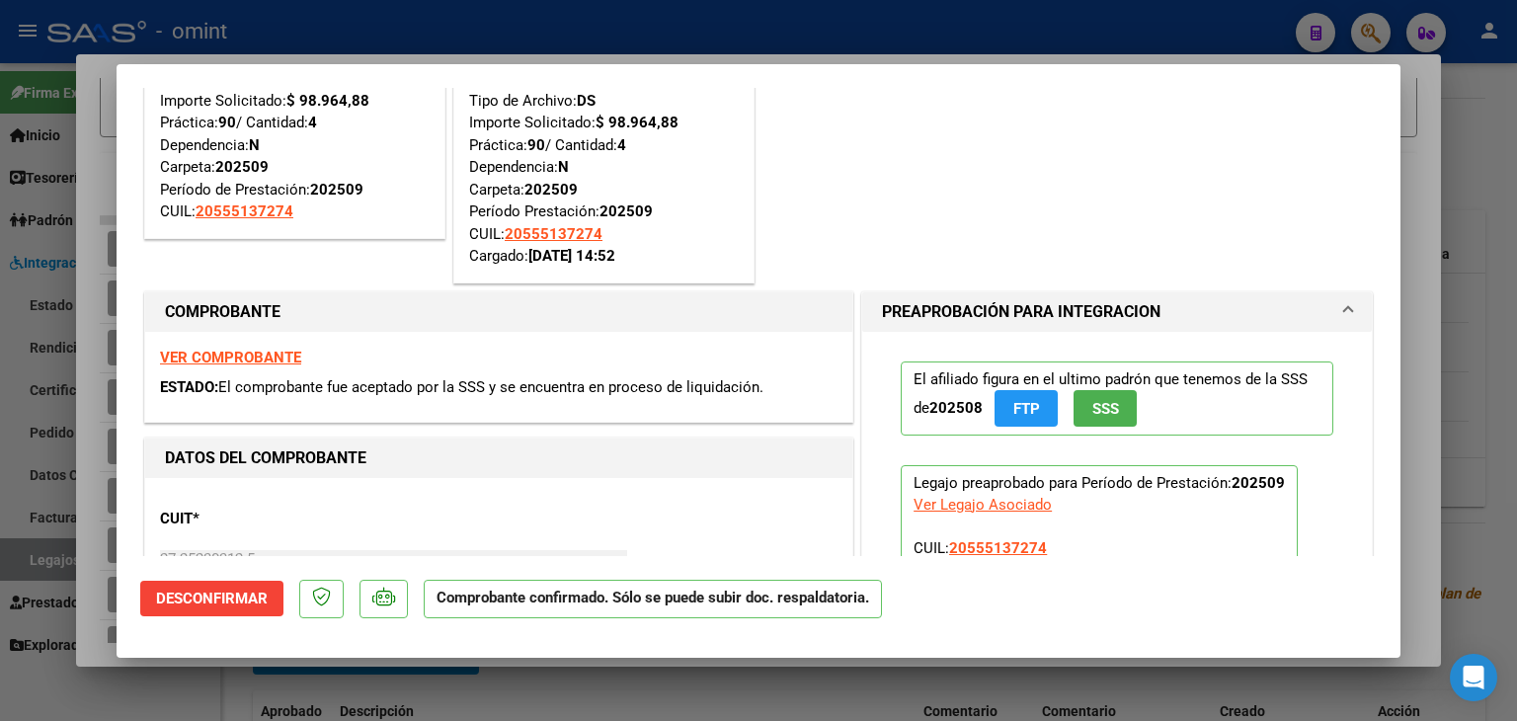
scroll to position [296, 0]
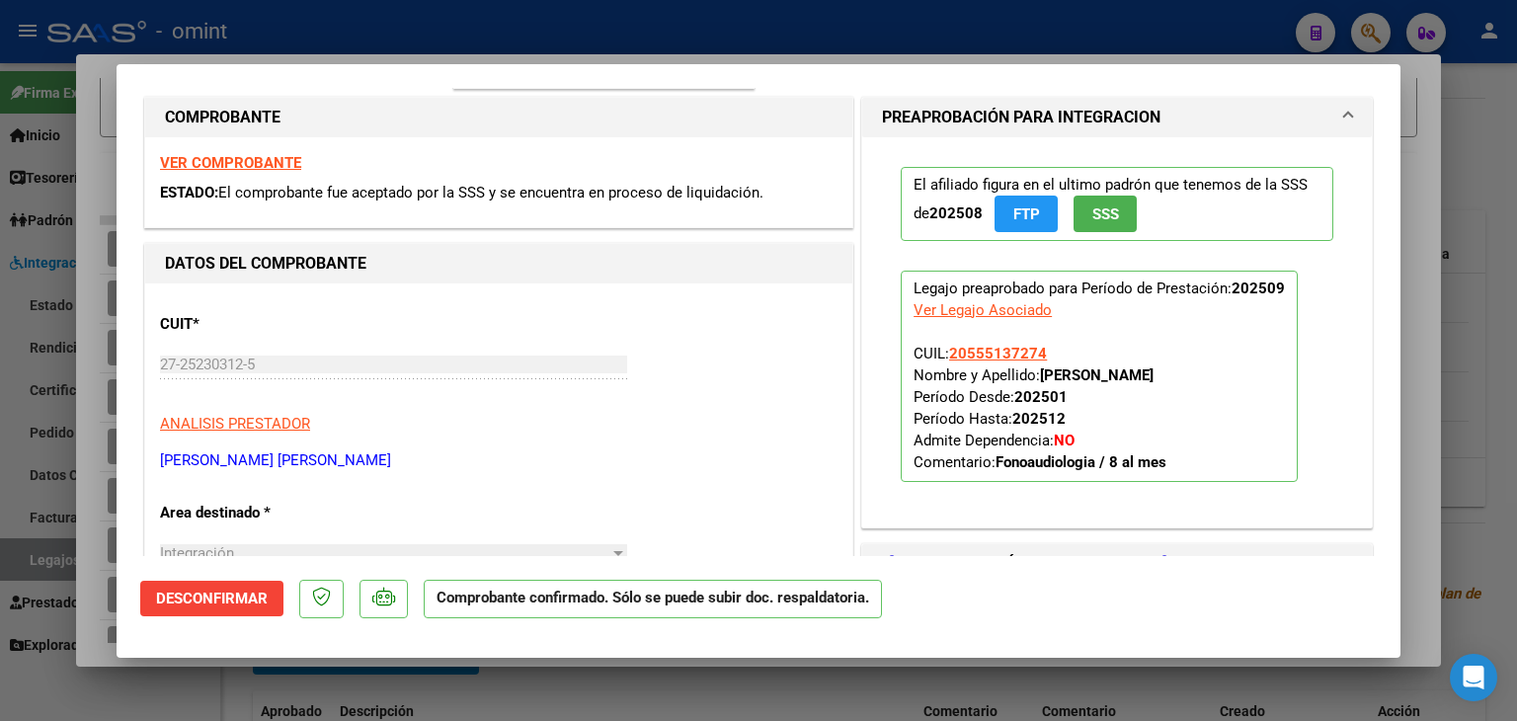
type input "$ 0,00"
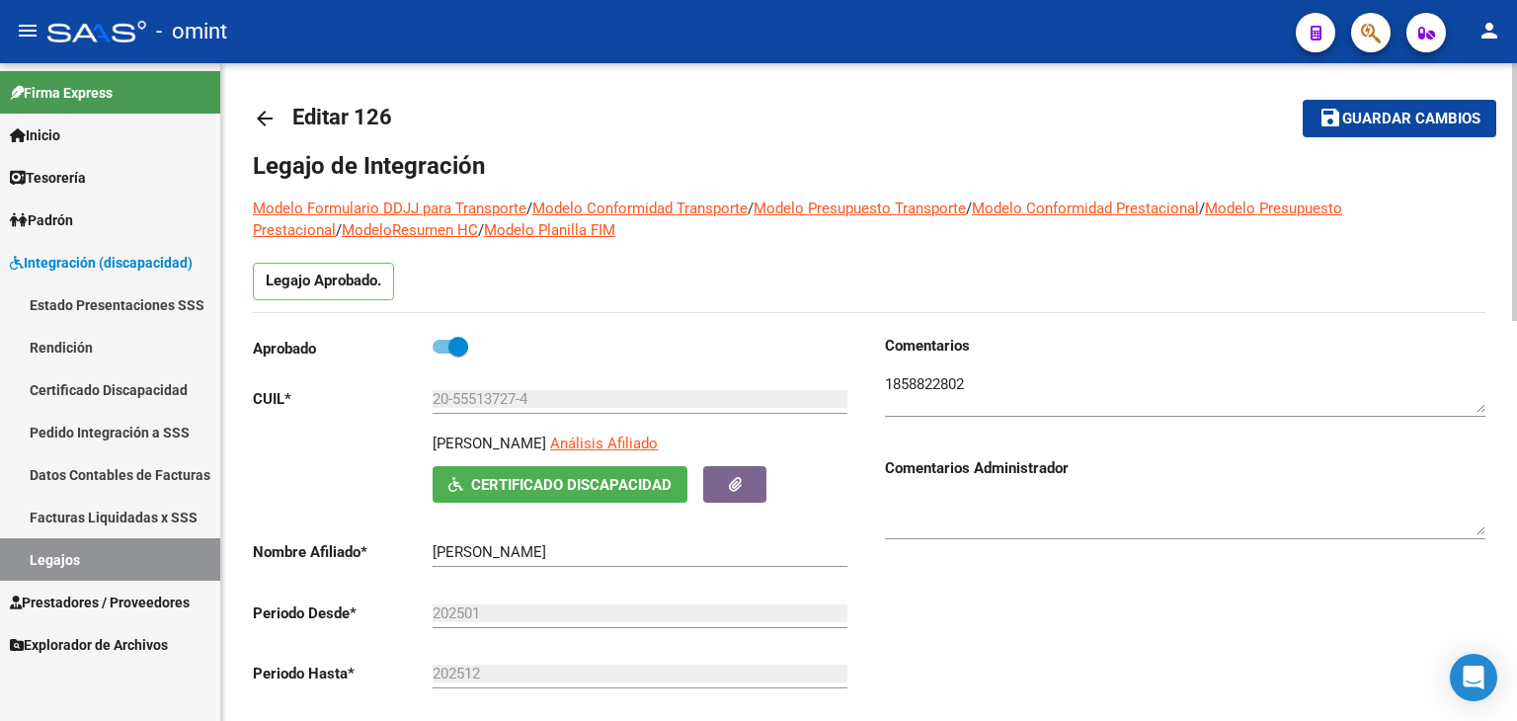
scroll to position [0, 0]
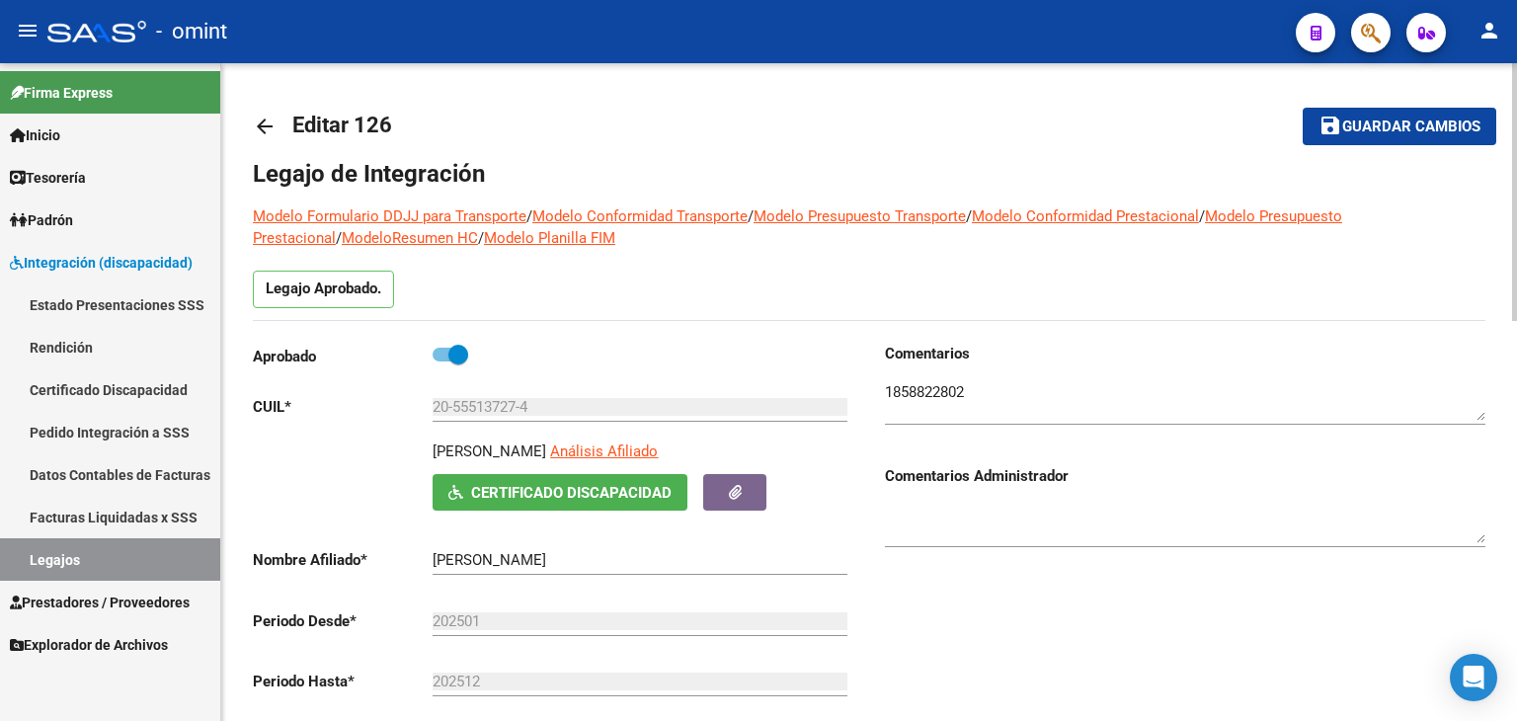
click at [1349, 116] on button "save Guardar cambios" at bounding box center [1399, 126] width 194 height 37
click at [74, 554] on link "Legajos" at bounding box center [110, 559] width 220 height 42
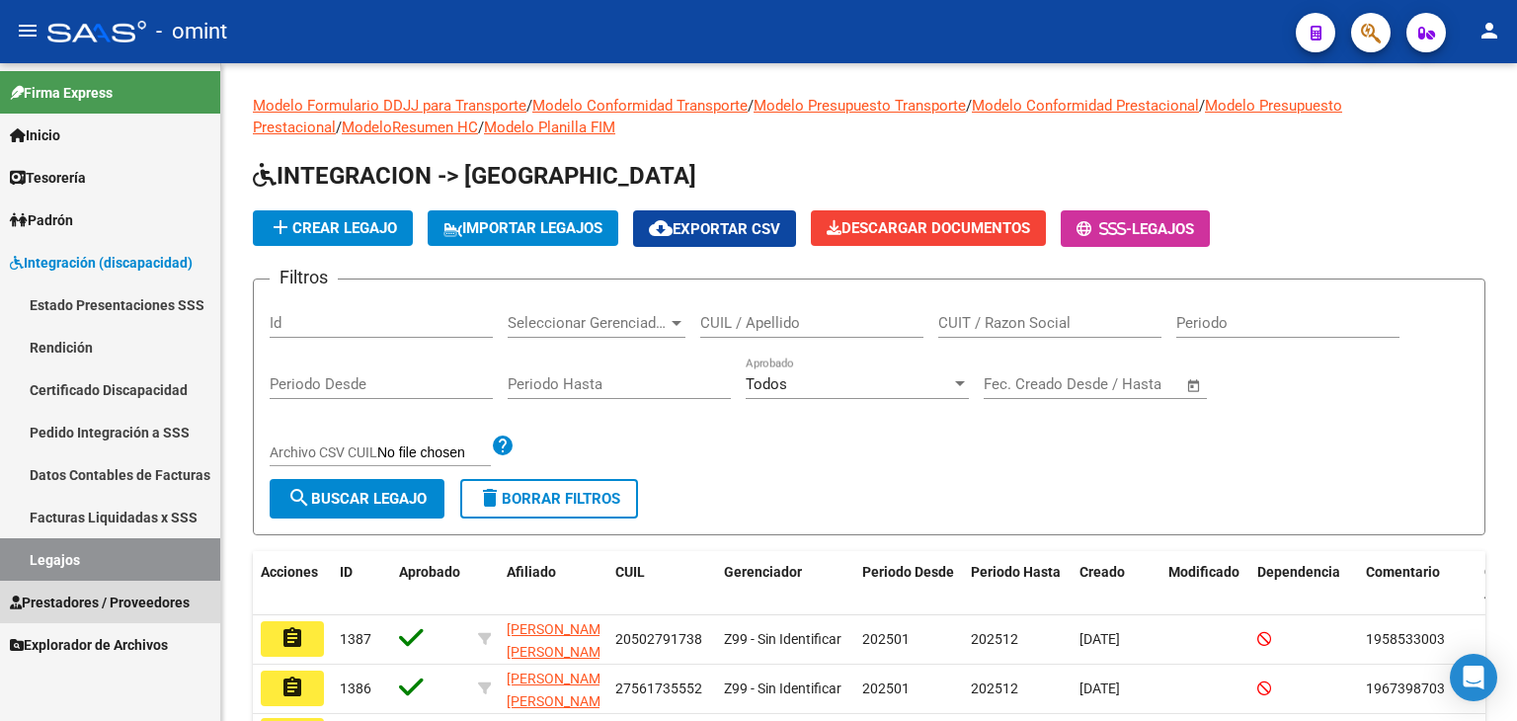
click at [65, 588] on link "Prestadores / Proveedores" at bounding box center [110, 602] width 220 height 42
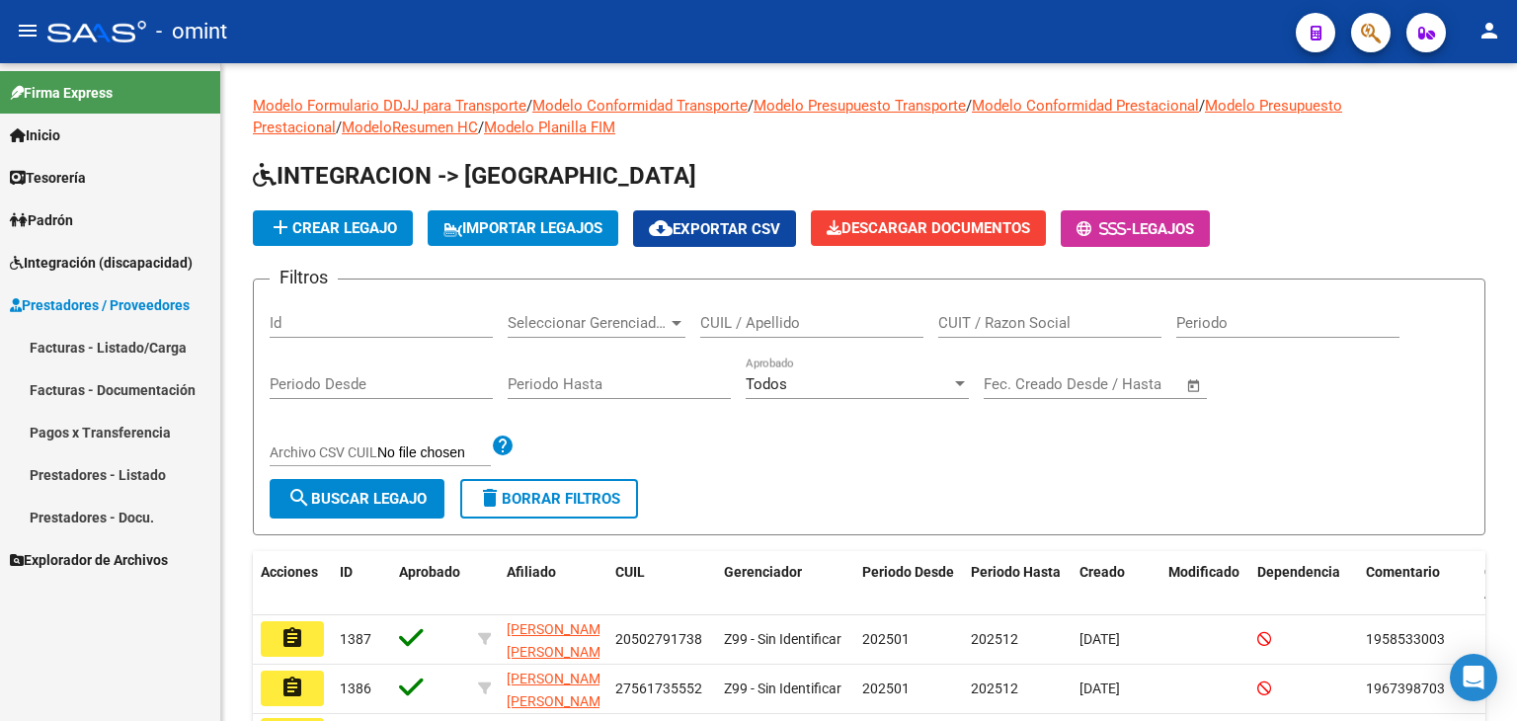
click at [99, 347] on link "Facturas - Listado/Carga" at bounding box center [110, 347] width 220 height 42
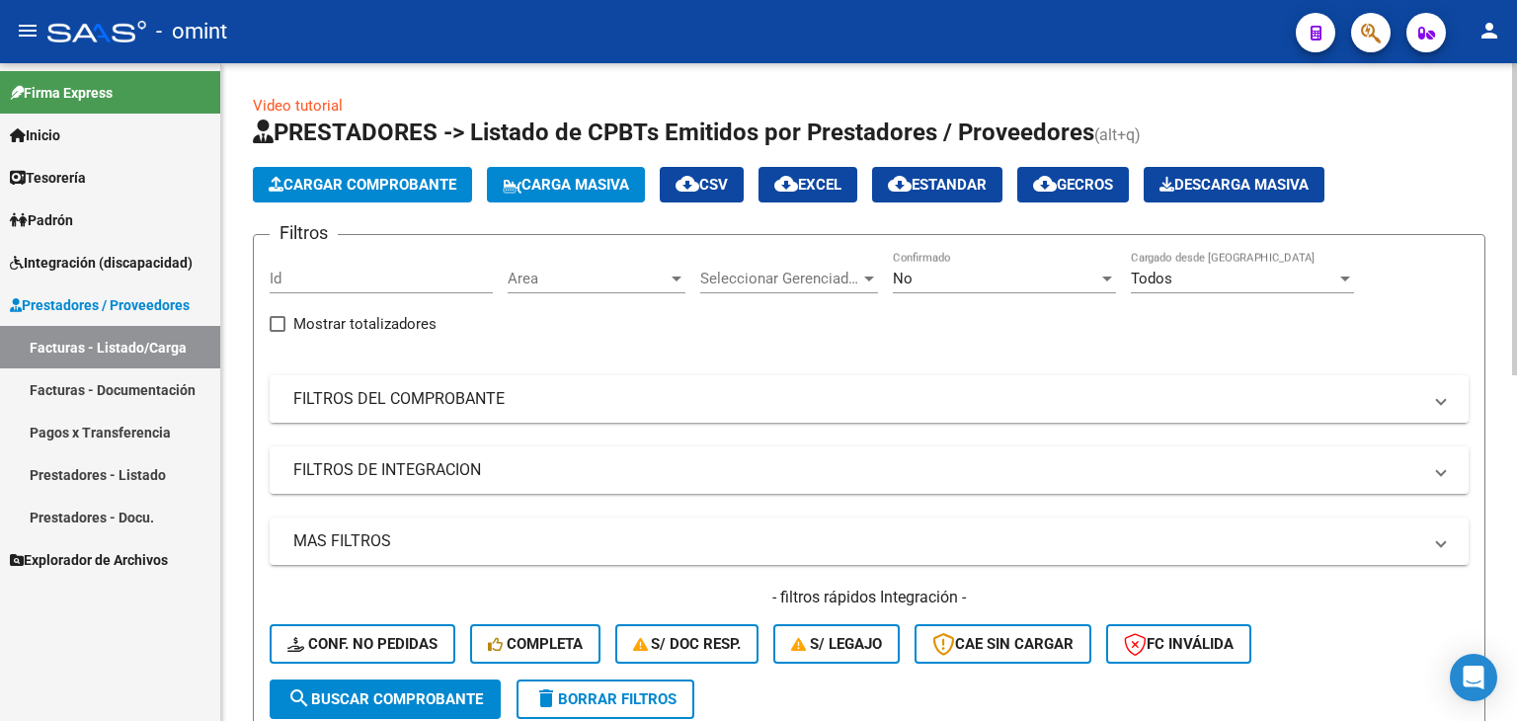
click at [412, 395] on mat-panel-title "FILTROS DEL COMPROBANTE" at bounding box center [857, 399] width 1128 height 22
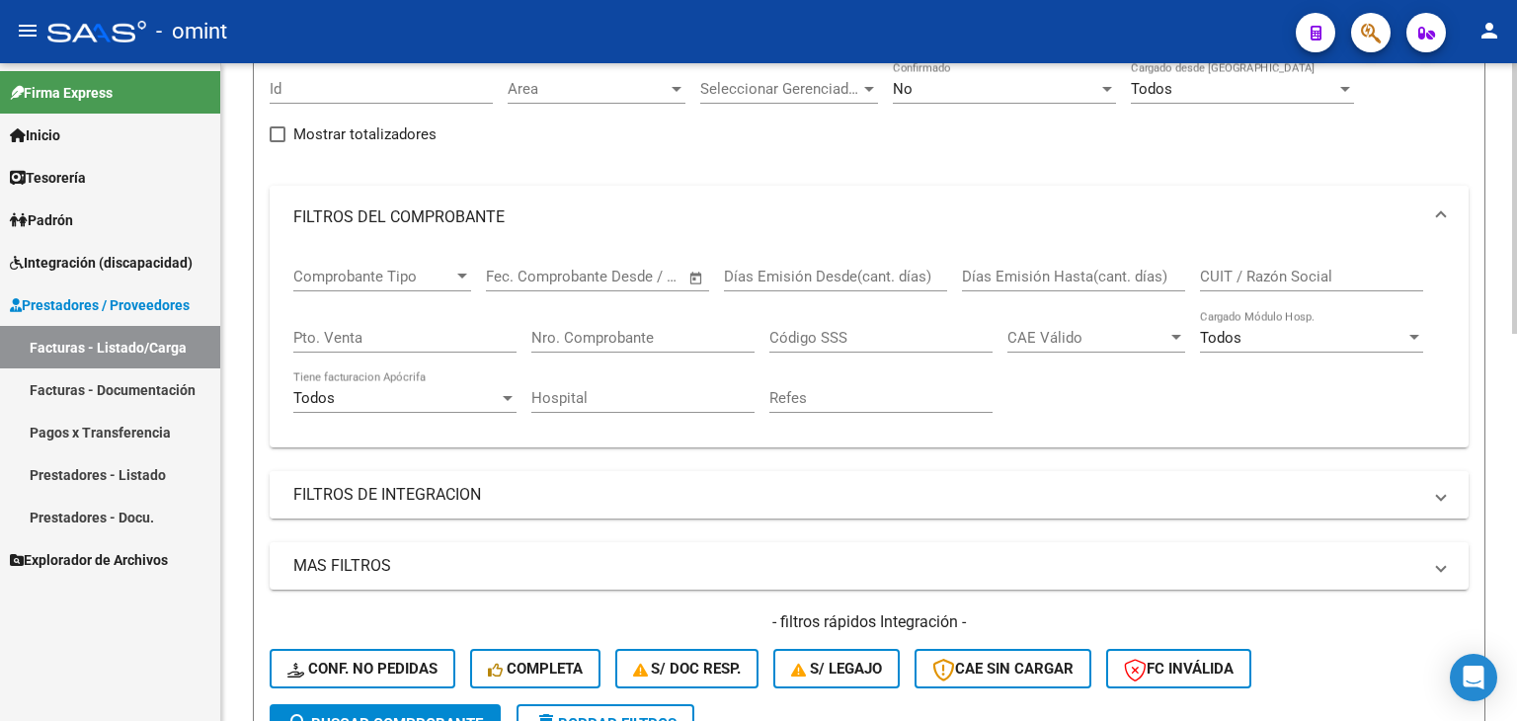
scroll to position [197, 0]
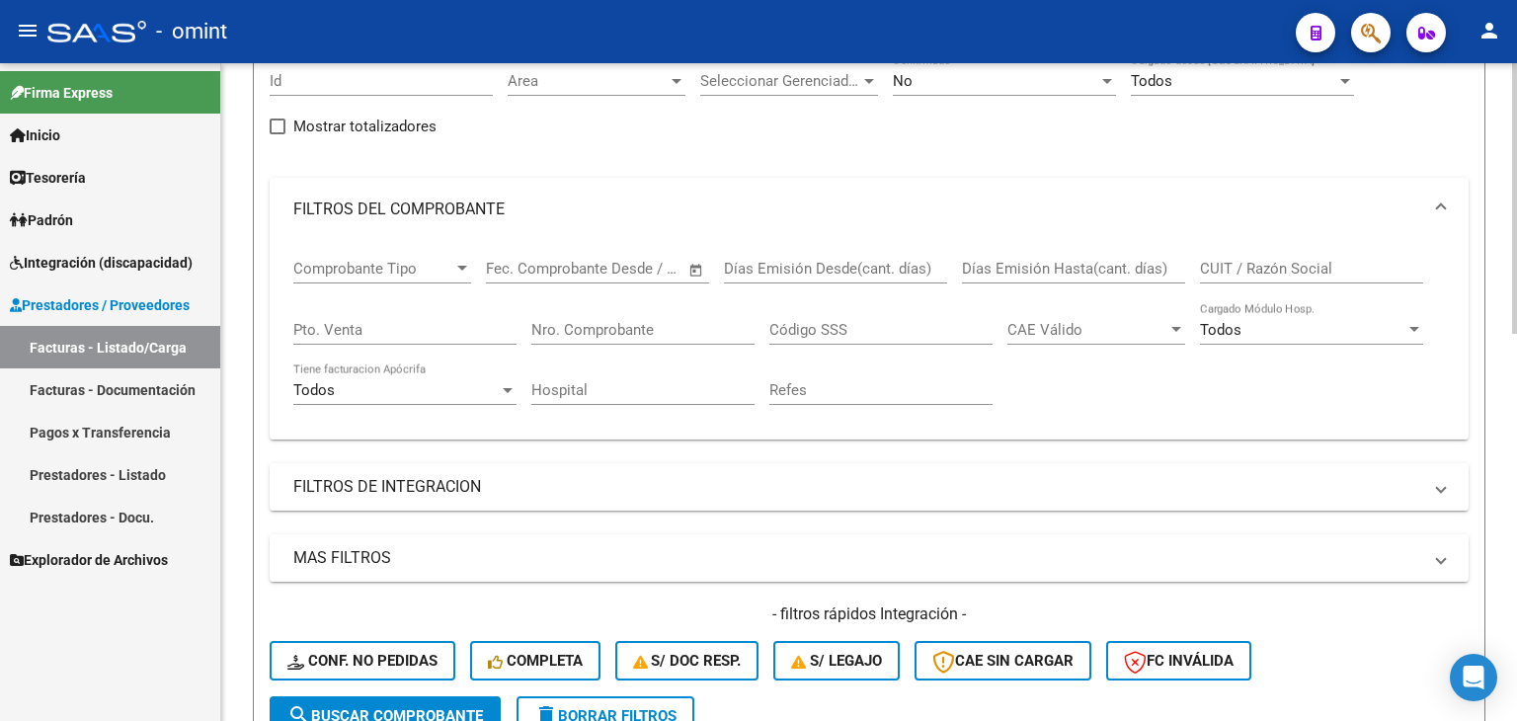
click at [1284, 265] on input "CUIT / Razón Social" at bounding box center [1311, 269] width 223 height 18
paste input "27396543015"
type input "27396543015"
click at [448, 707] on span "search Buscar Comprobante" at bounding box center [384, 716] width 195 height 18
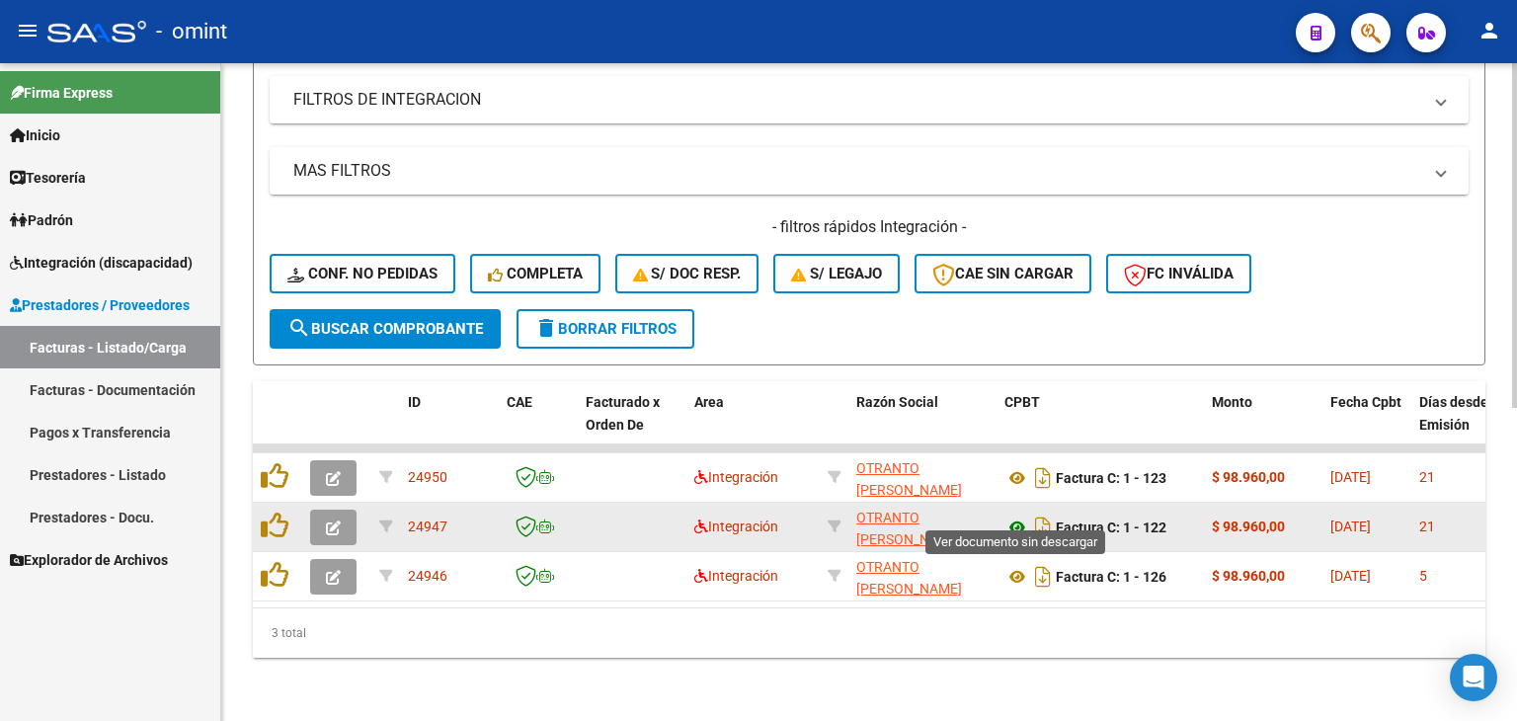
click at [1014, 515] on icon at bounding box center [1017, 527] width 26 height 24
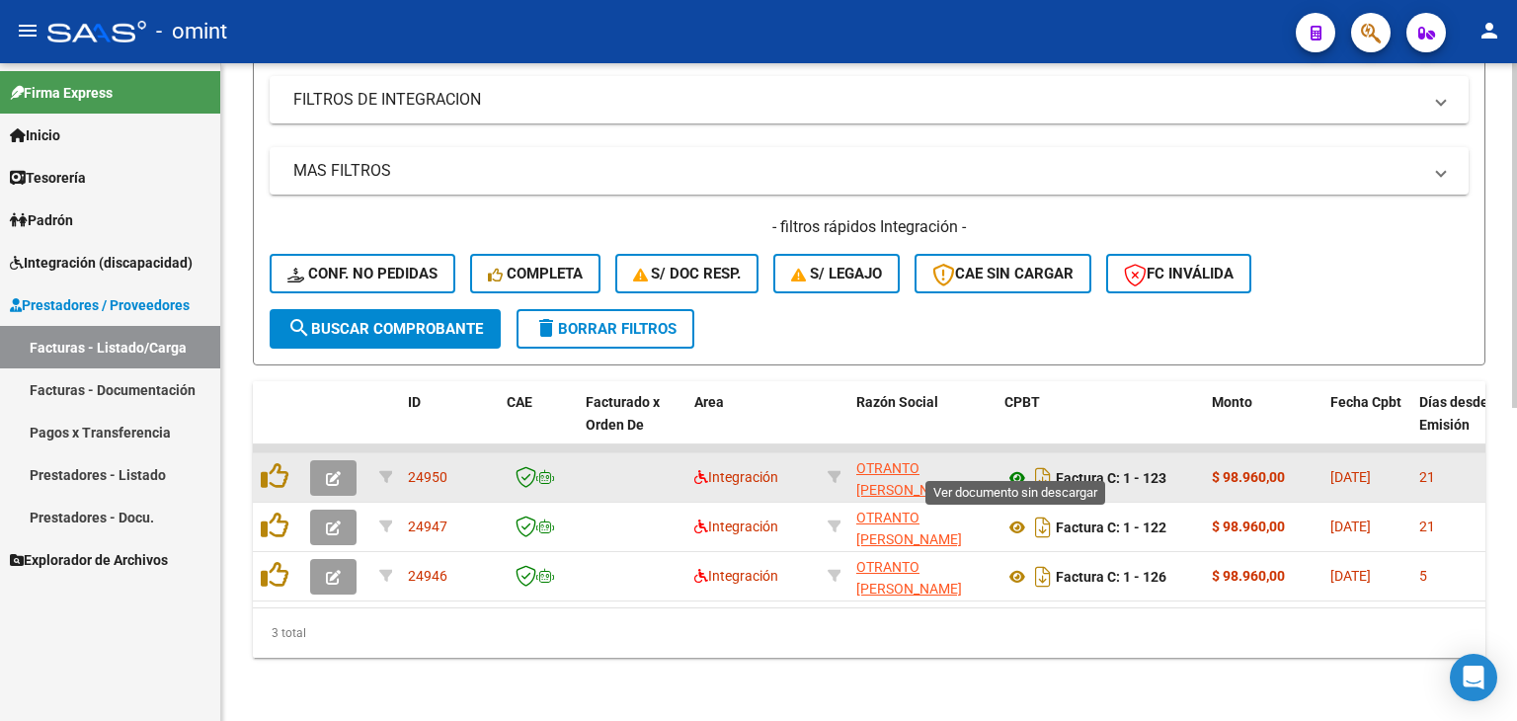
click at [1016, 466] on icon at bounding box center [1017, 478] width 26 height 24
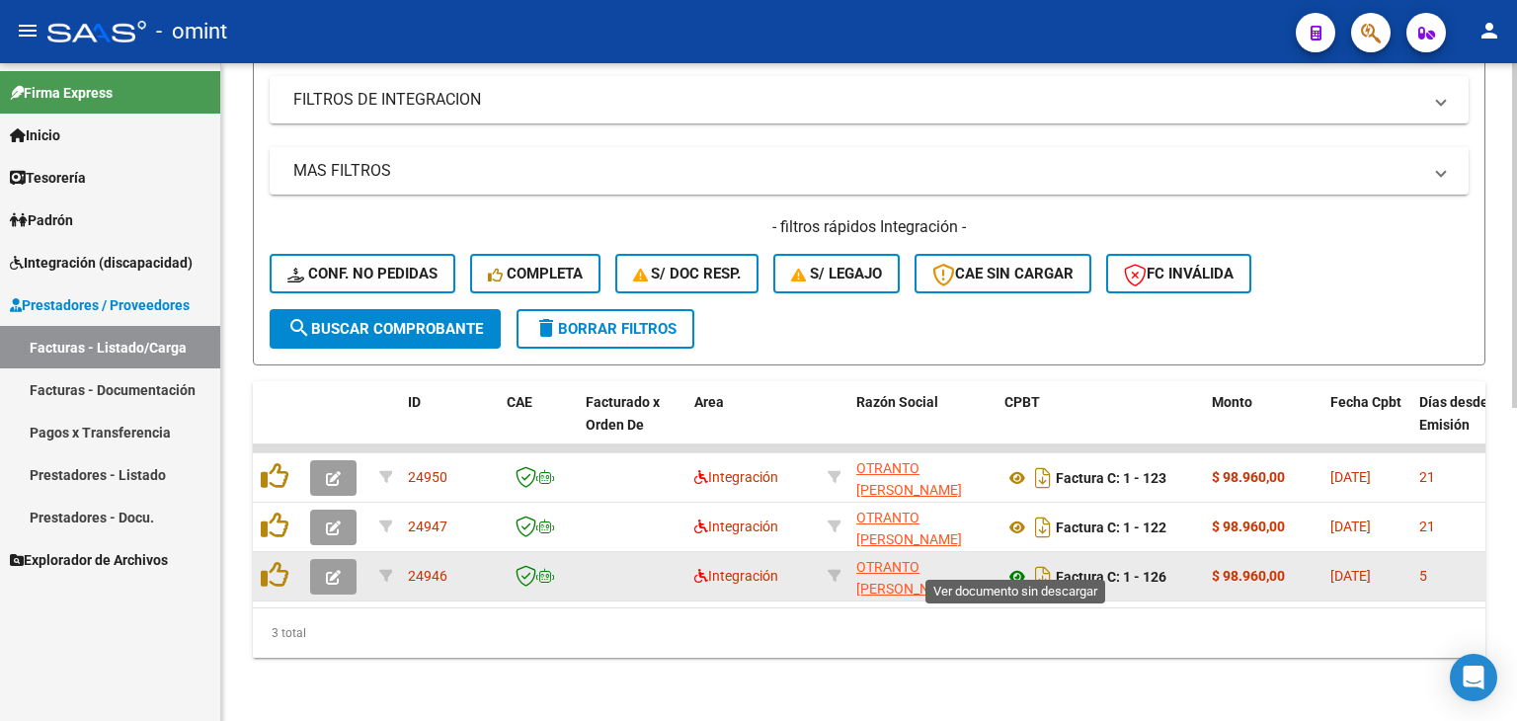
click at [1022, 565] on icon at bounding box center [1017, 577] width 26 height 24
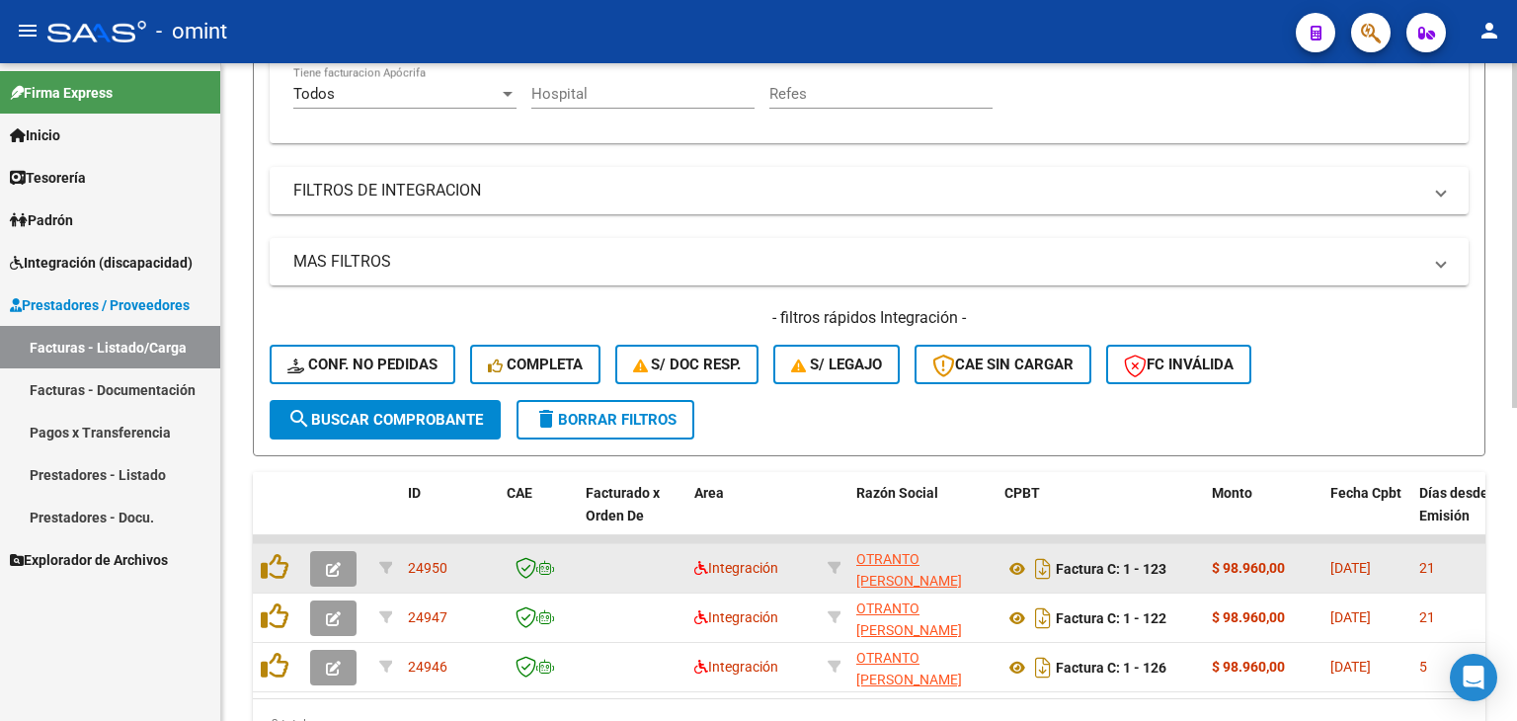
scroll to position [499, 0]
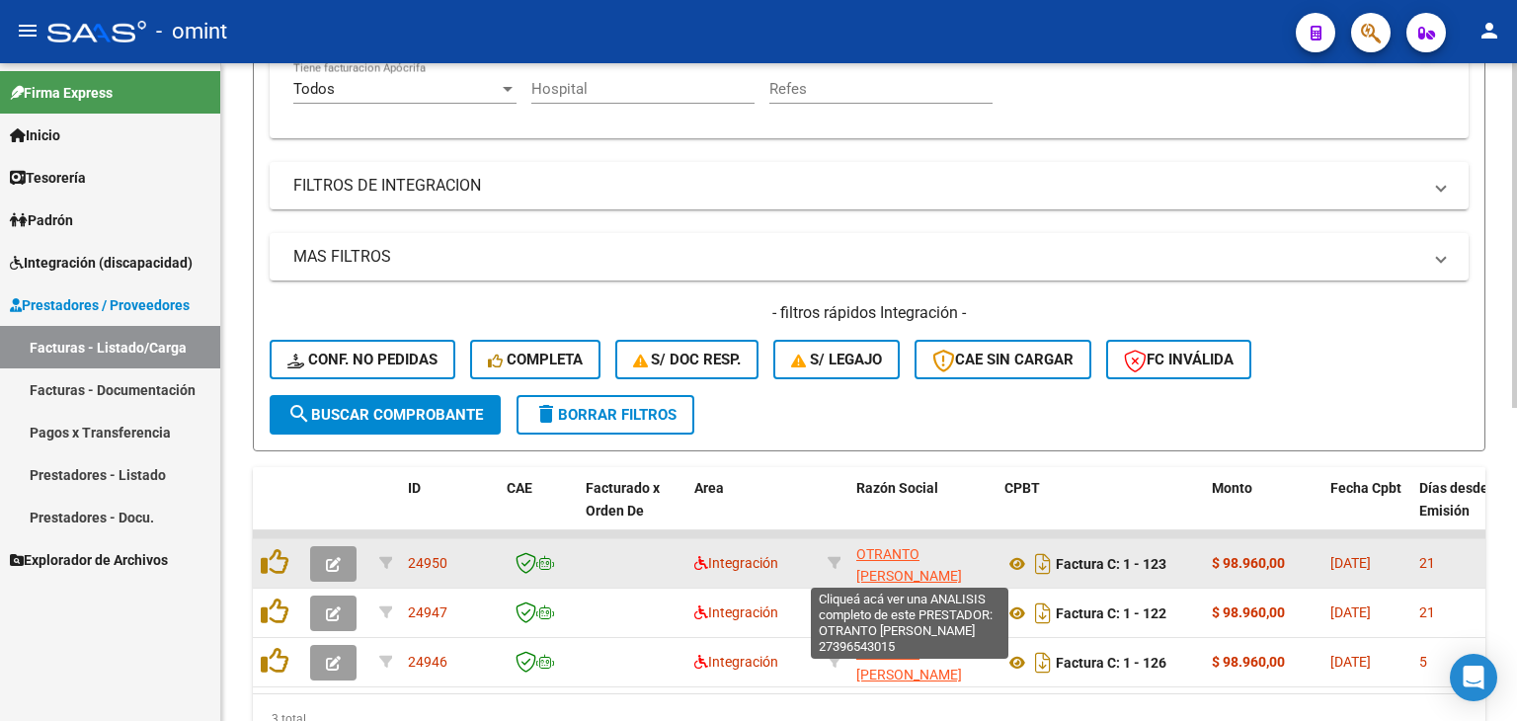
click at [863, 546] on span "OTRANTO [PERSON_NAME]" at bounding box center [909, 565] width 106 height 39
type textarea "27396543015"
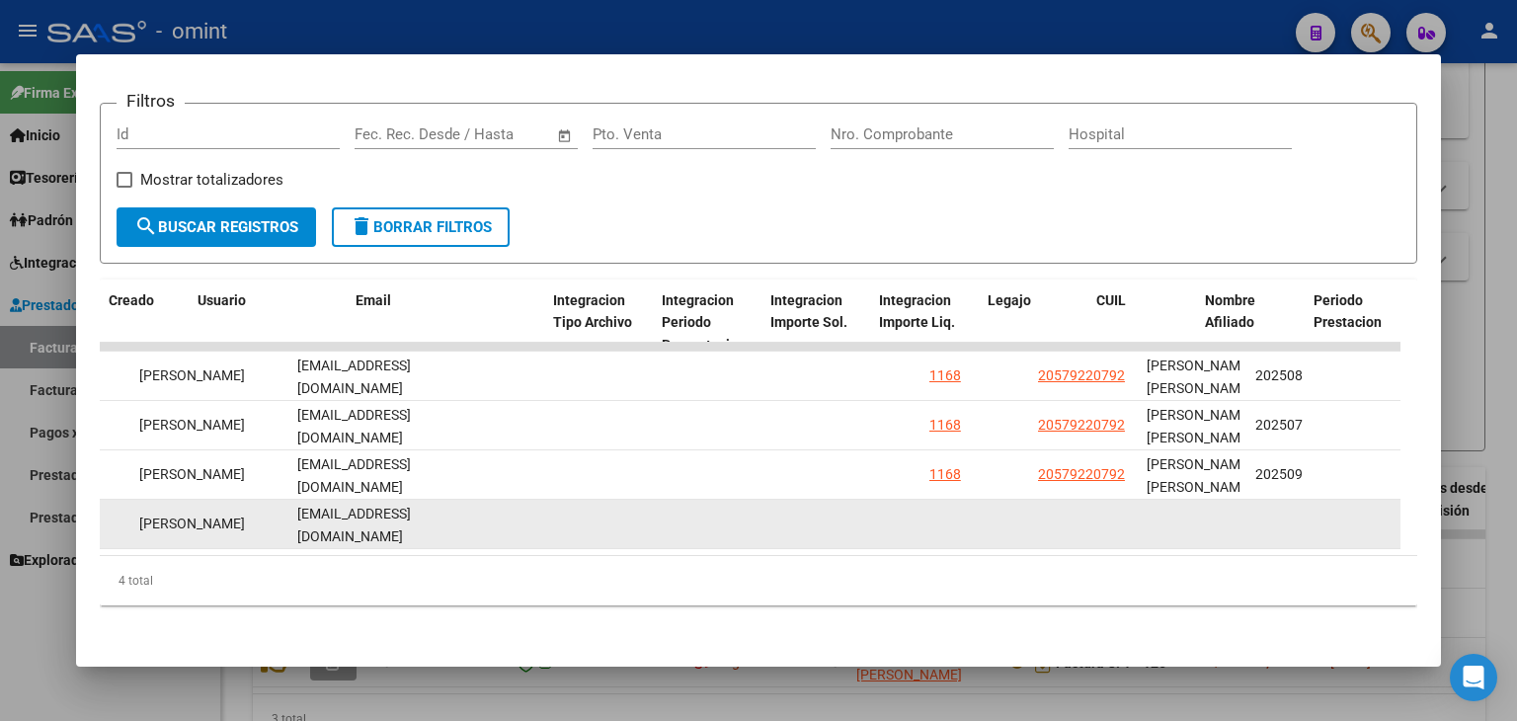
scroll to position [0, 2250]
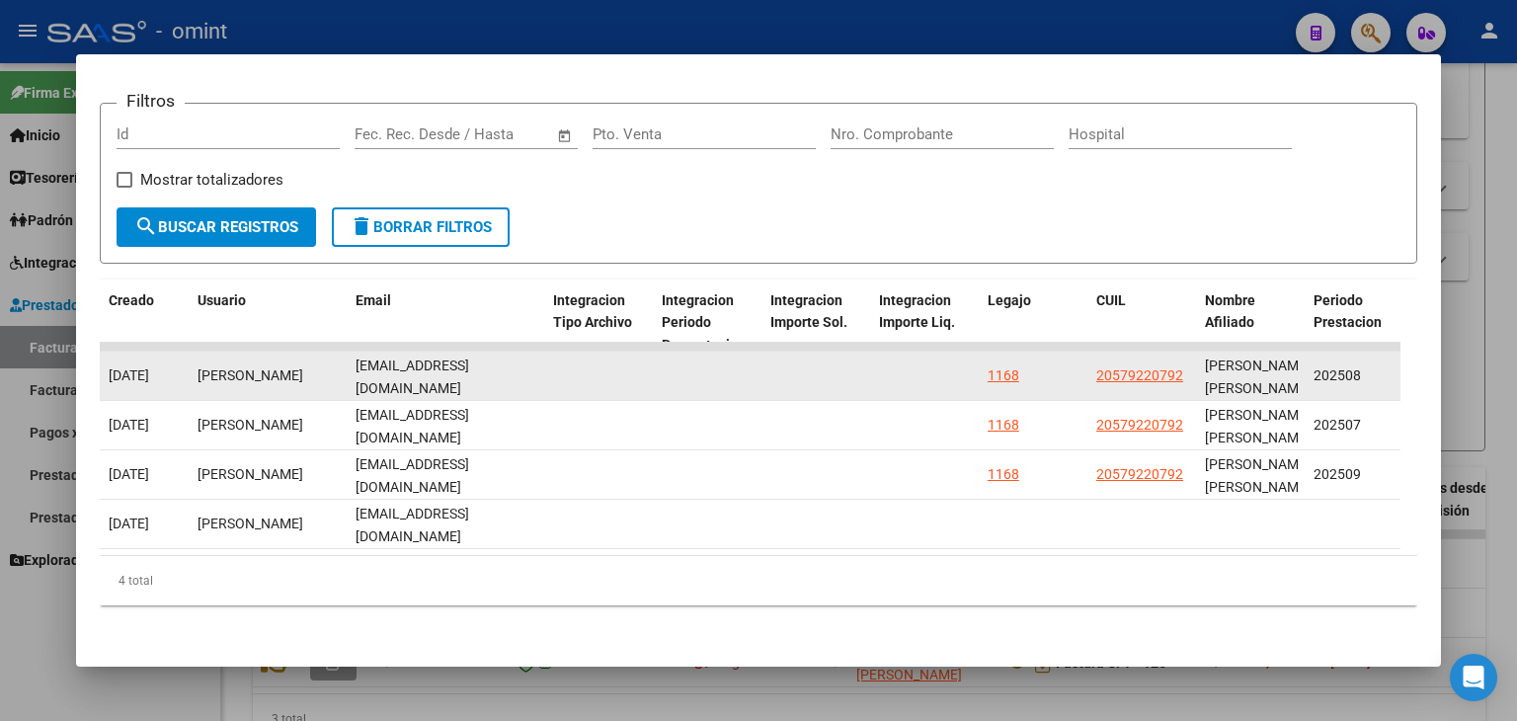
drag, startPoint x: 354, startPoint y: 356, endPoint x: 508, endPoint y: 356, distance: 154.0
click at [508, 356] on div "[EMAIL_ADDRESS][DOMAIN_NAME]" at bounding box center [446, 374] width 182 height 41
copy span "[EMAIL_ADDRESS][DOMAIN_NAME]"
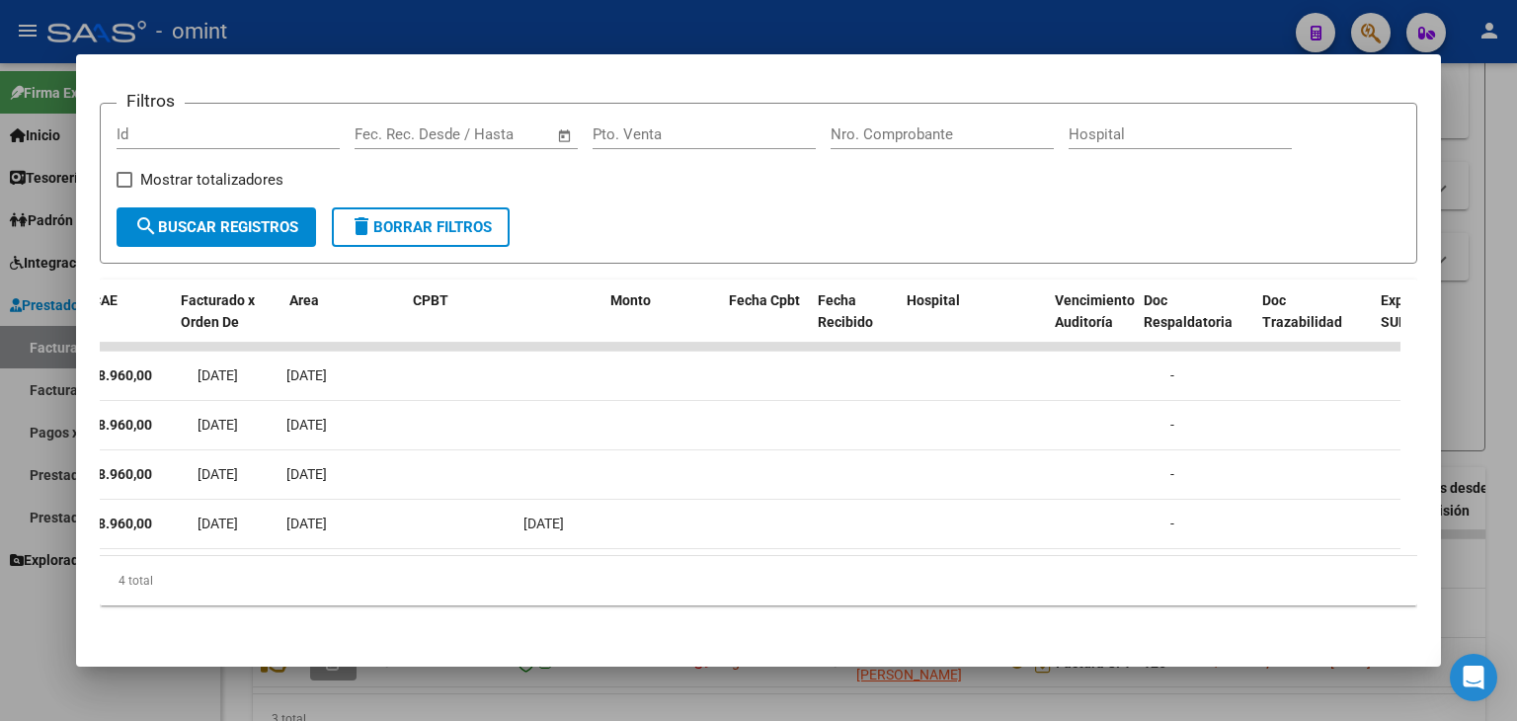
scroll to position [0, 0]
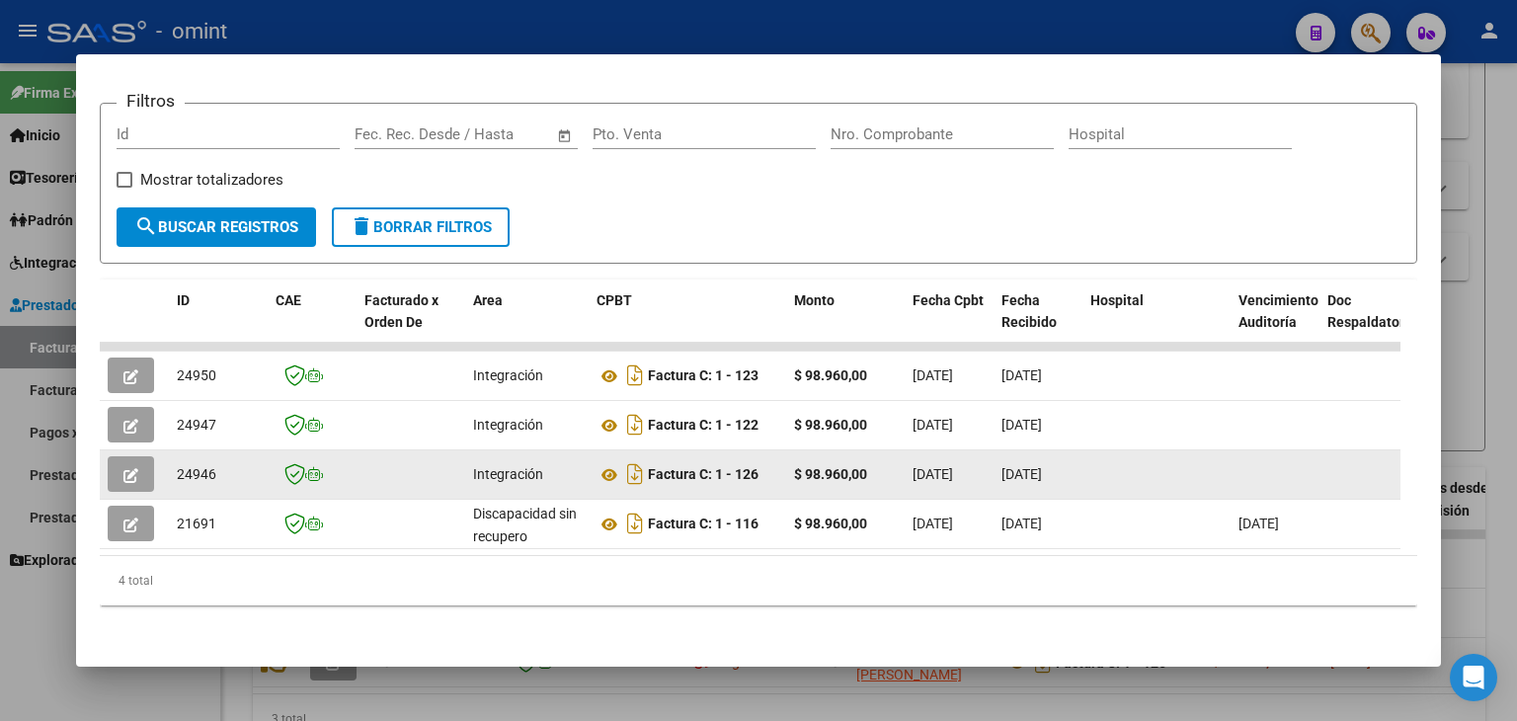
click at [137, 468] on icon "button" at bounding box center [130, 475] width 15 height 15
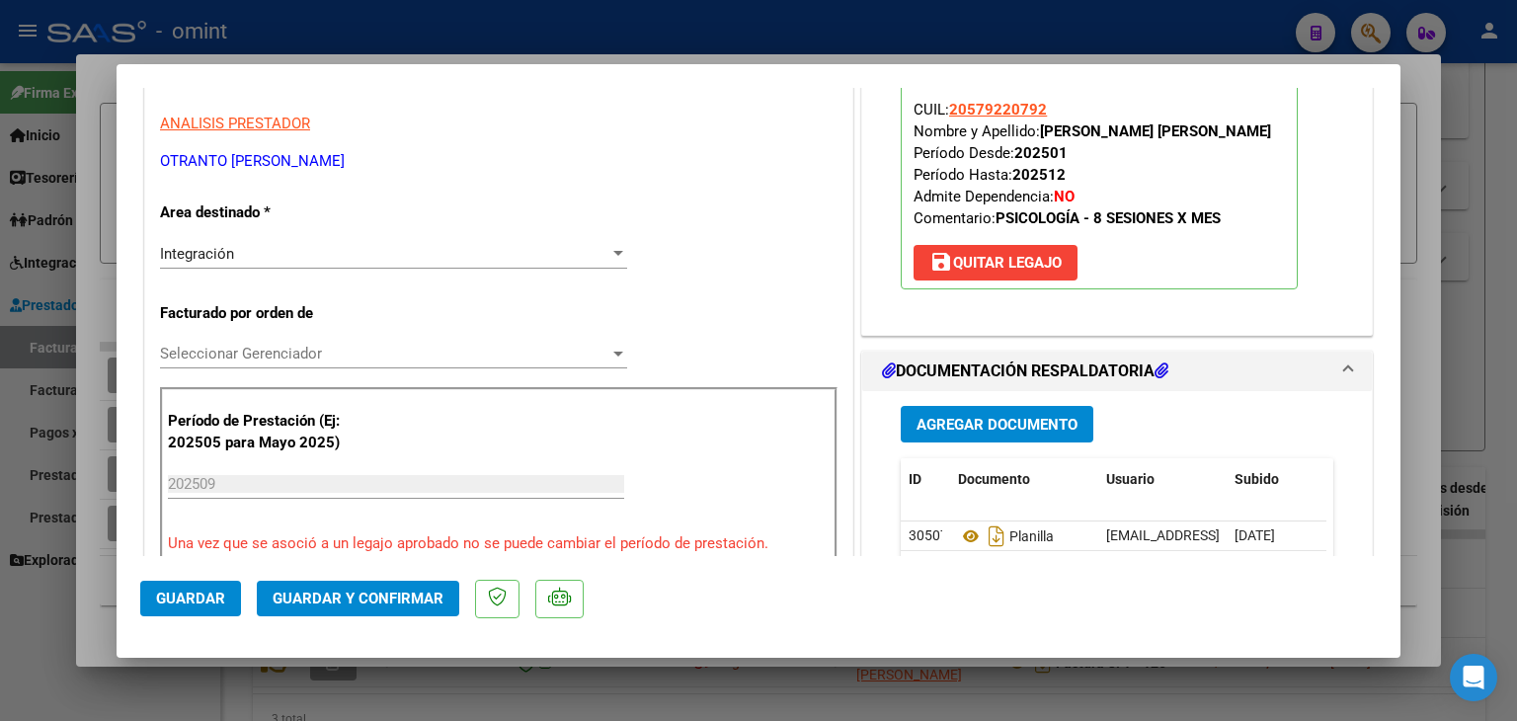
scroll to position [395, 0]
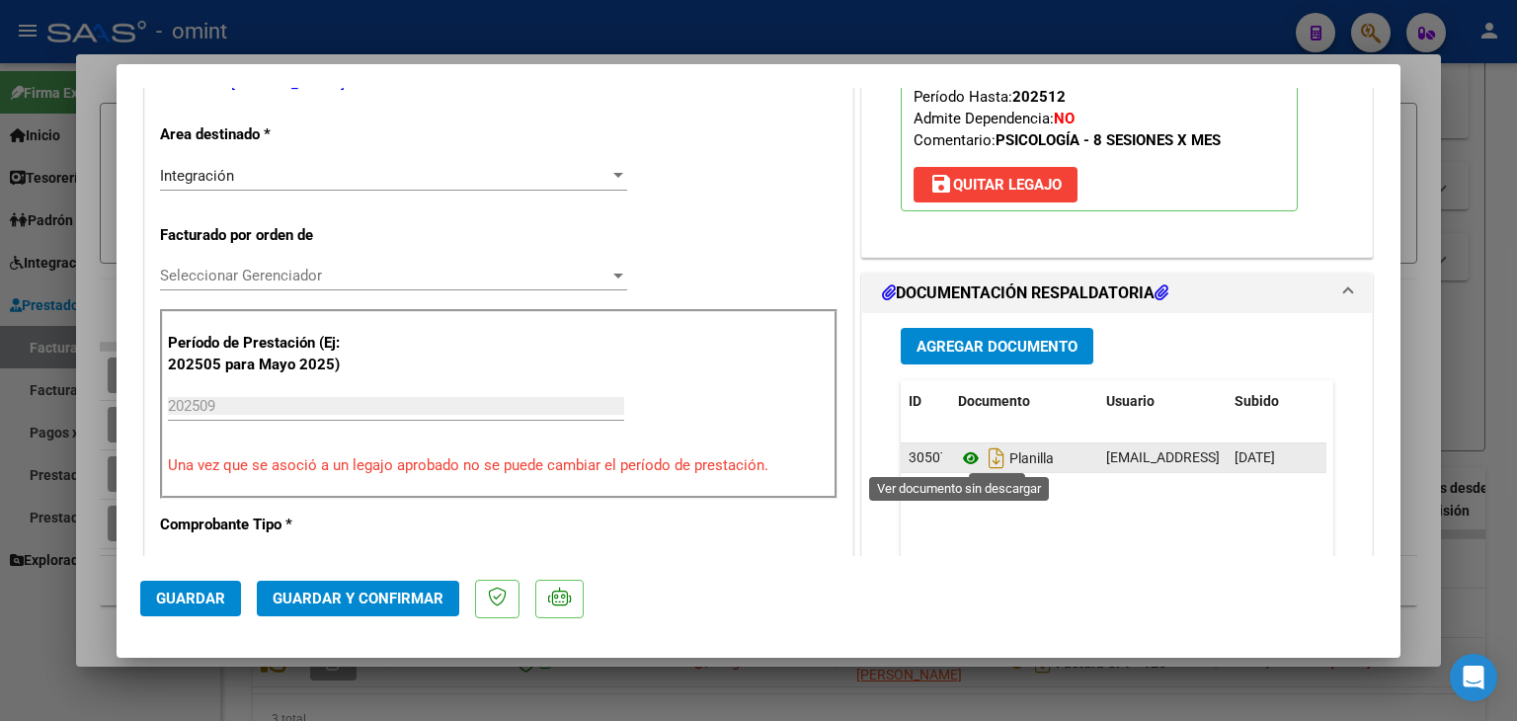
click at [959, 454] on icon at bounding box center [971, 458] width 26 height 24
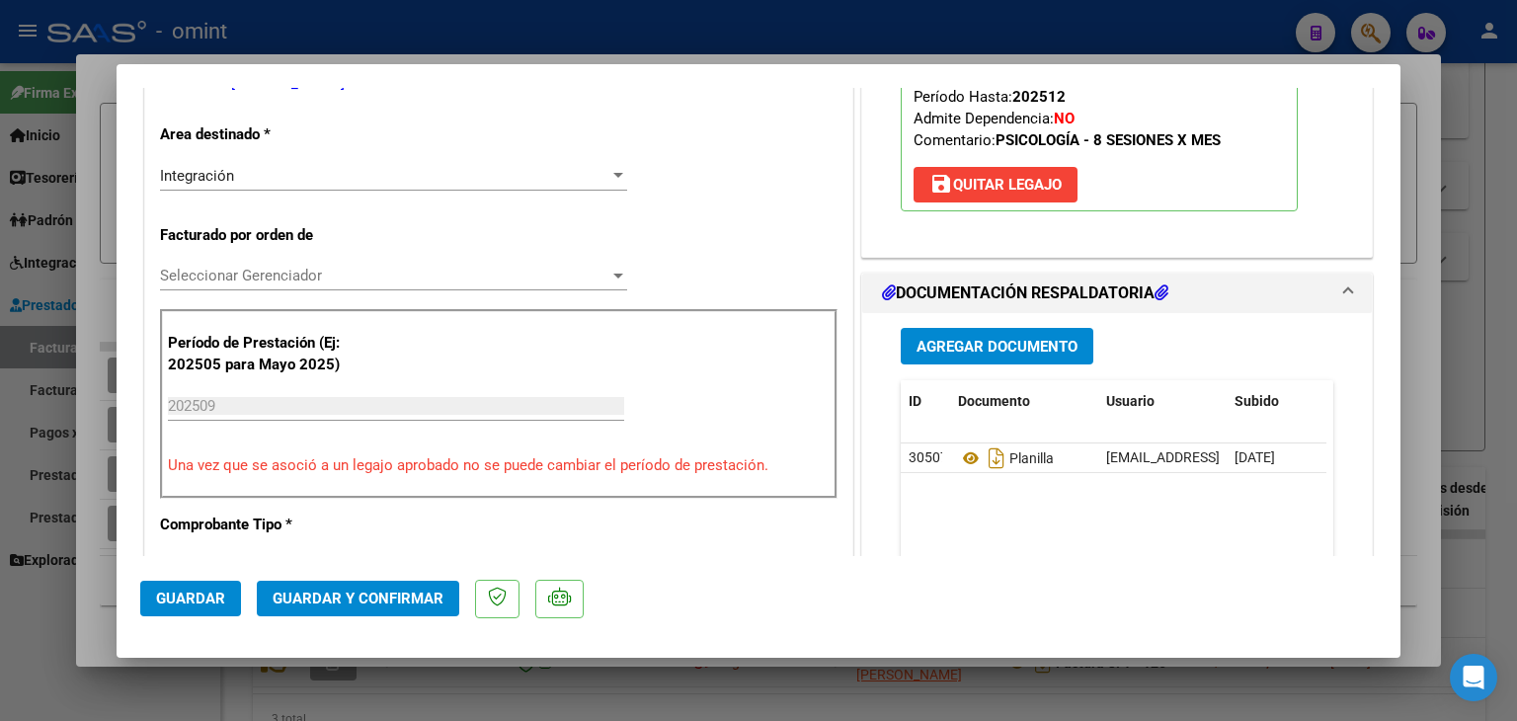
click at [245, 278] on span "Seleccionar Gerenciador" at bounding box center [384, 276] width 449 height 18
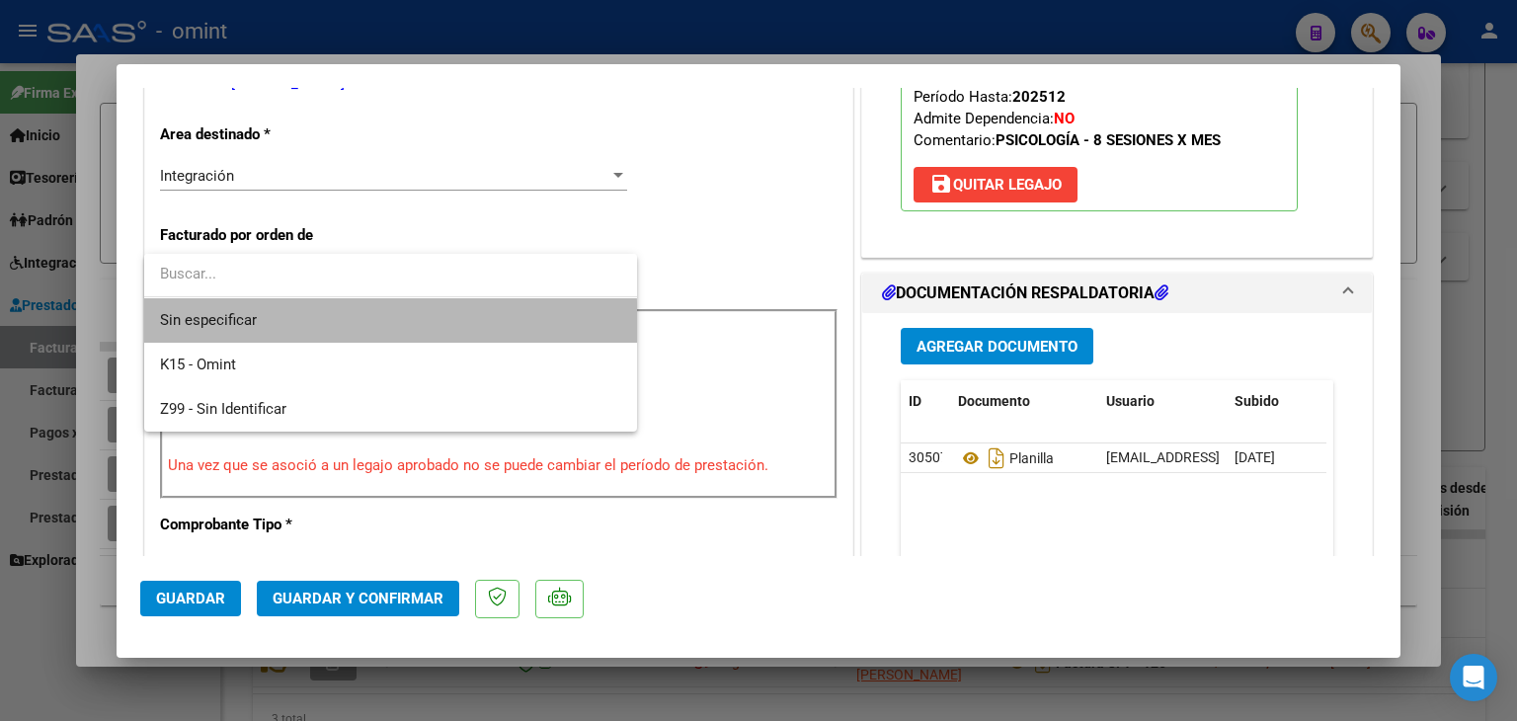
click at [245, 328] on span "Sin especificar" at bounding box center [390, 320] width 461 height 44
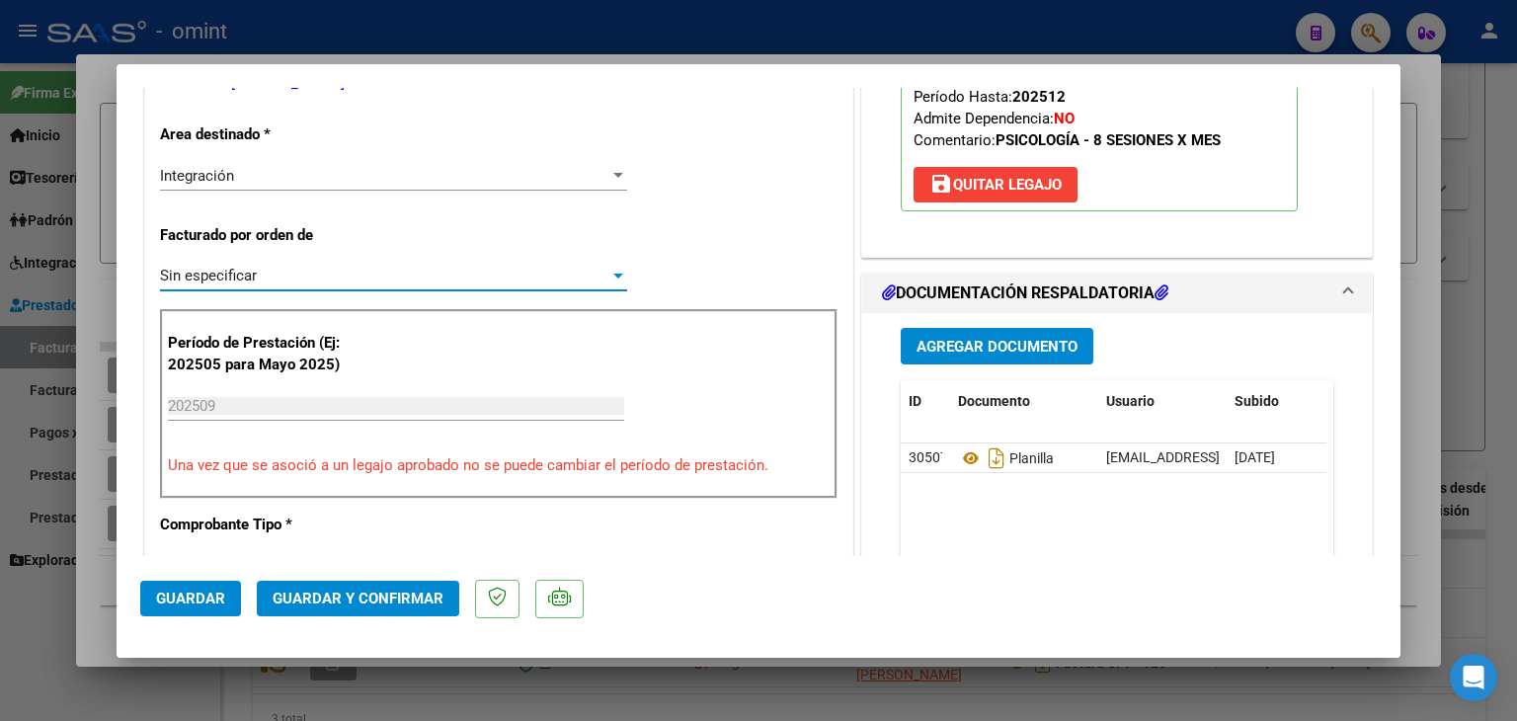
click at [371, 605] on span "Guardar y Confirmar" at bounding box center [358, 598] width 171 height 18
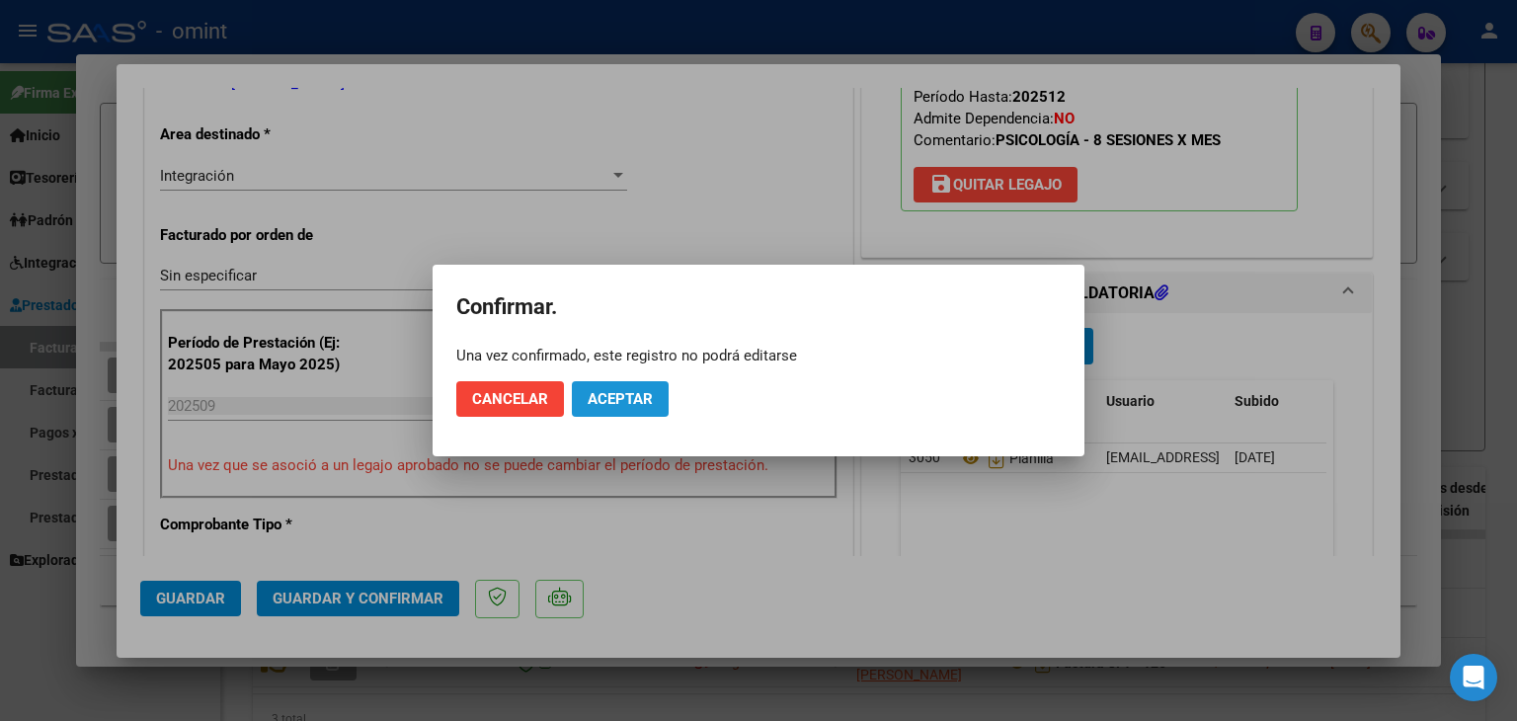
click at [617, 400] on span "Aceptar" at bounding box center [619, 399] width 65 height 18
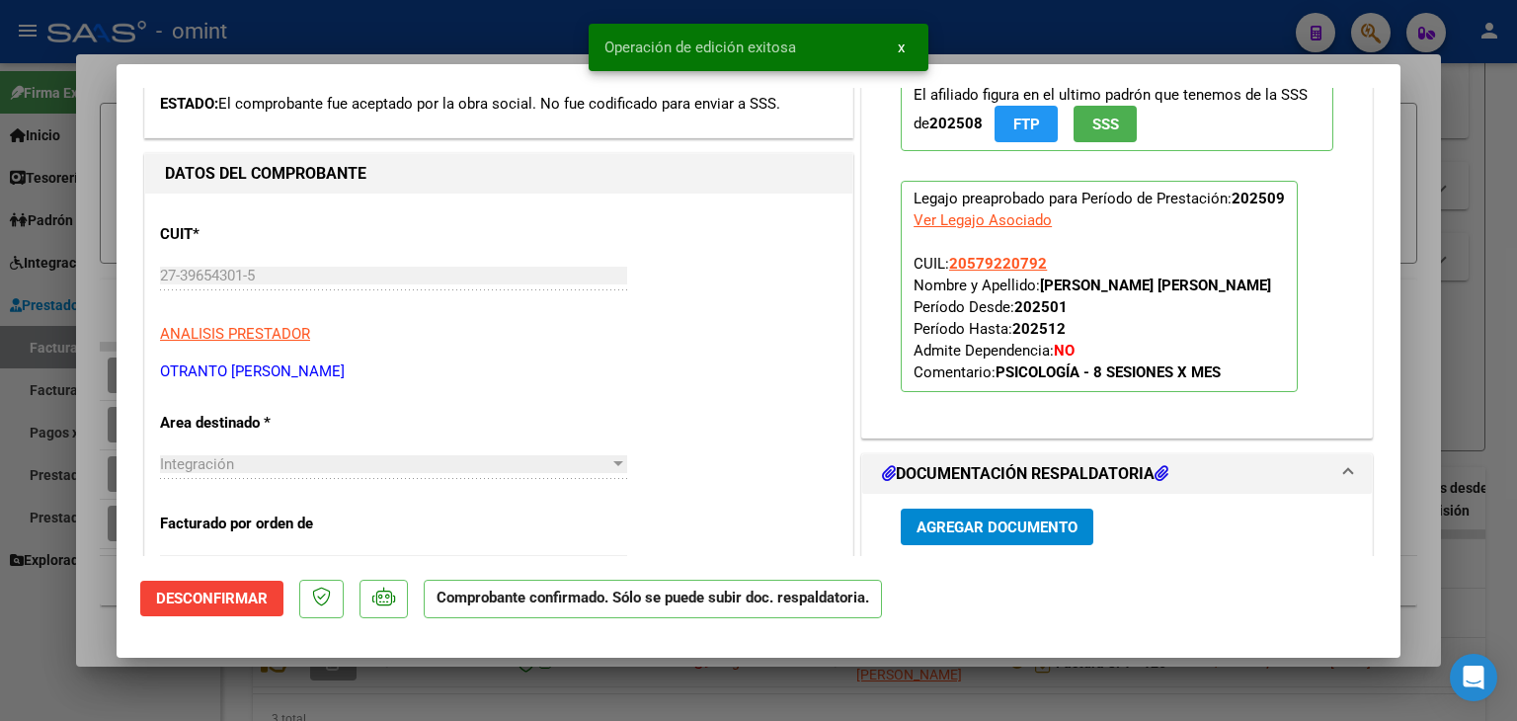
scroll to position [99, 0]
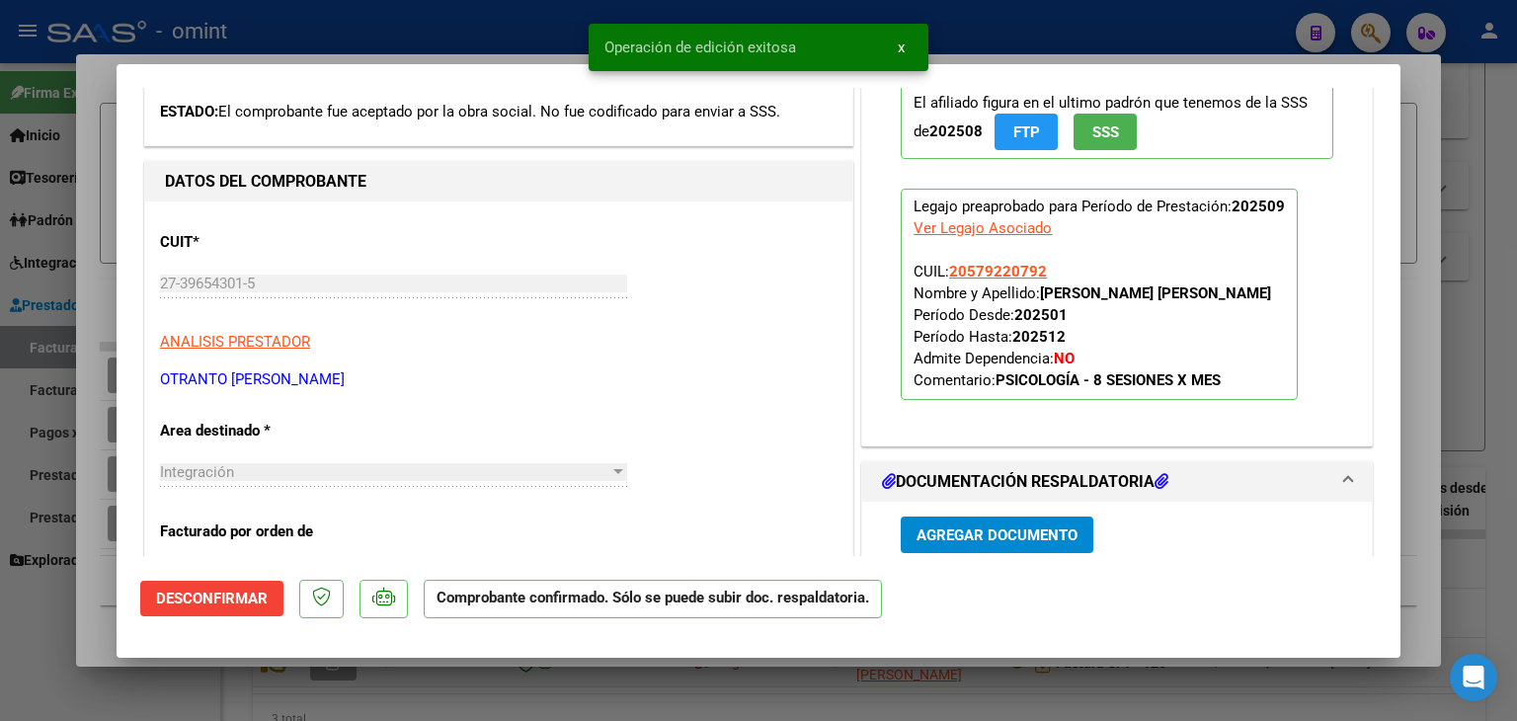
type input "$ 0,00"
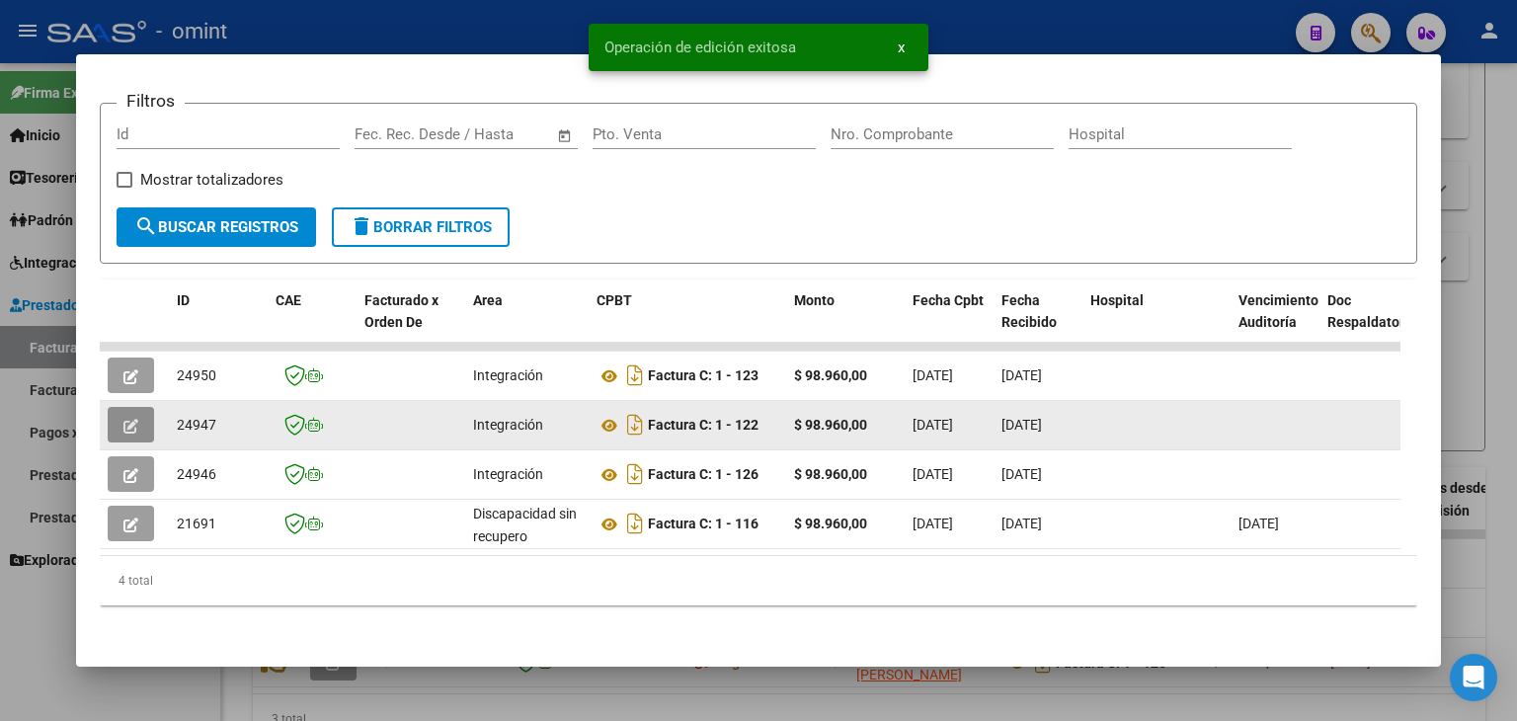
click at [128, 419] on icon "button" at bounding box center [130, 426] width 15 height 15
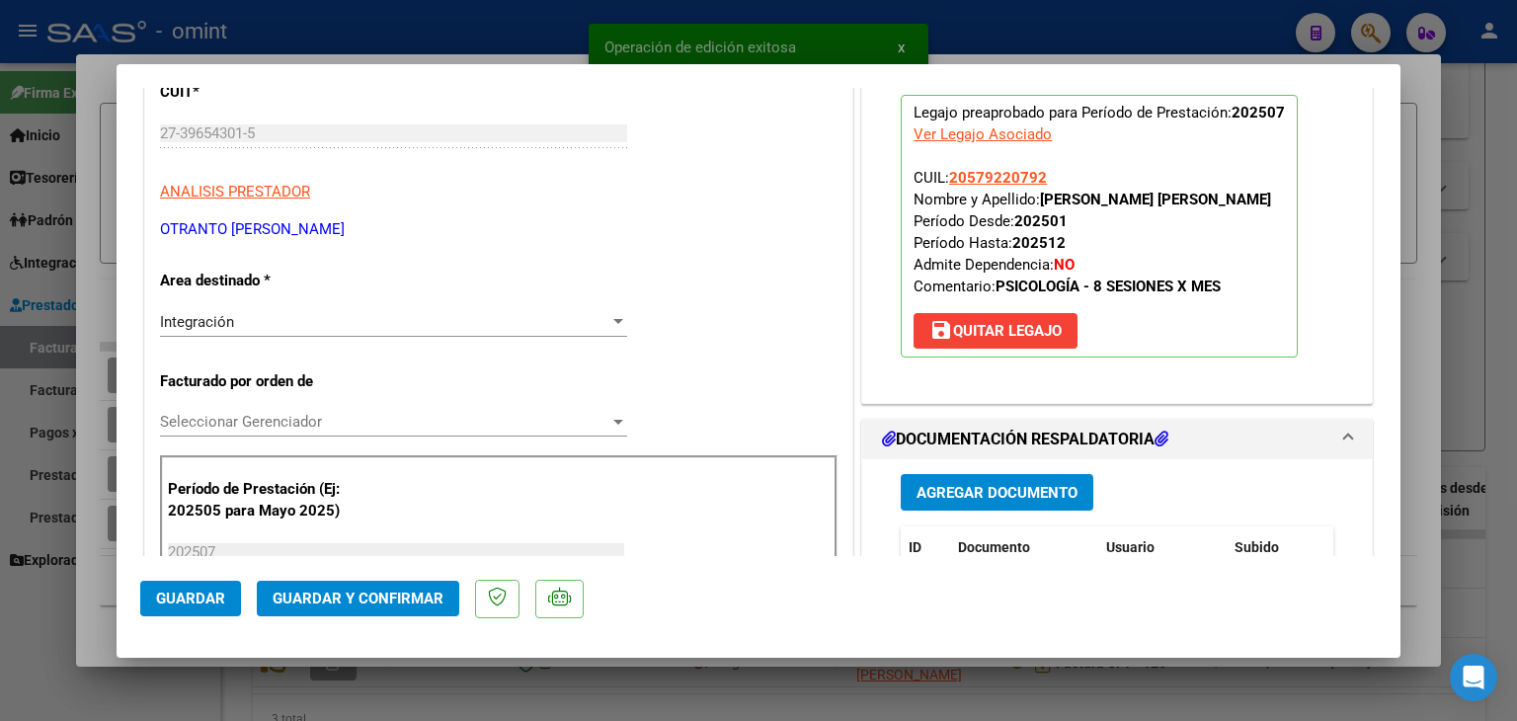
scroll to position [296, 0]
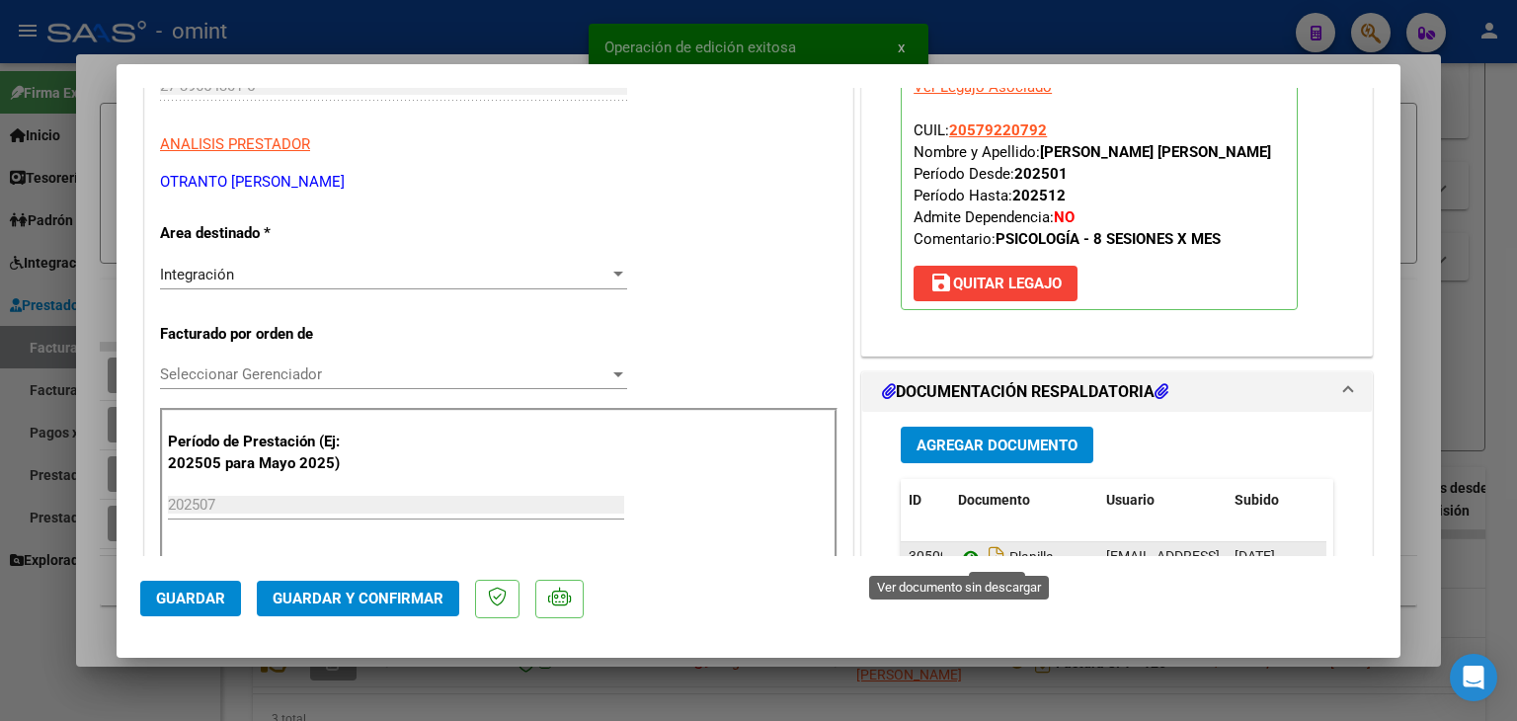
click at [960, 553] on icon at bounding box center [971, 557] width 26 height 24
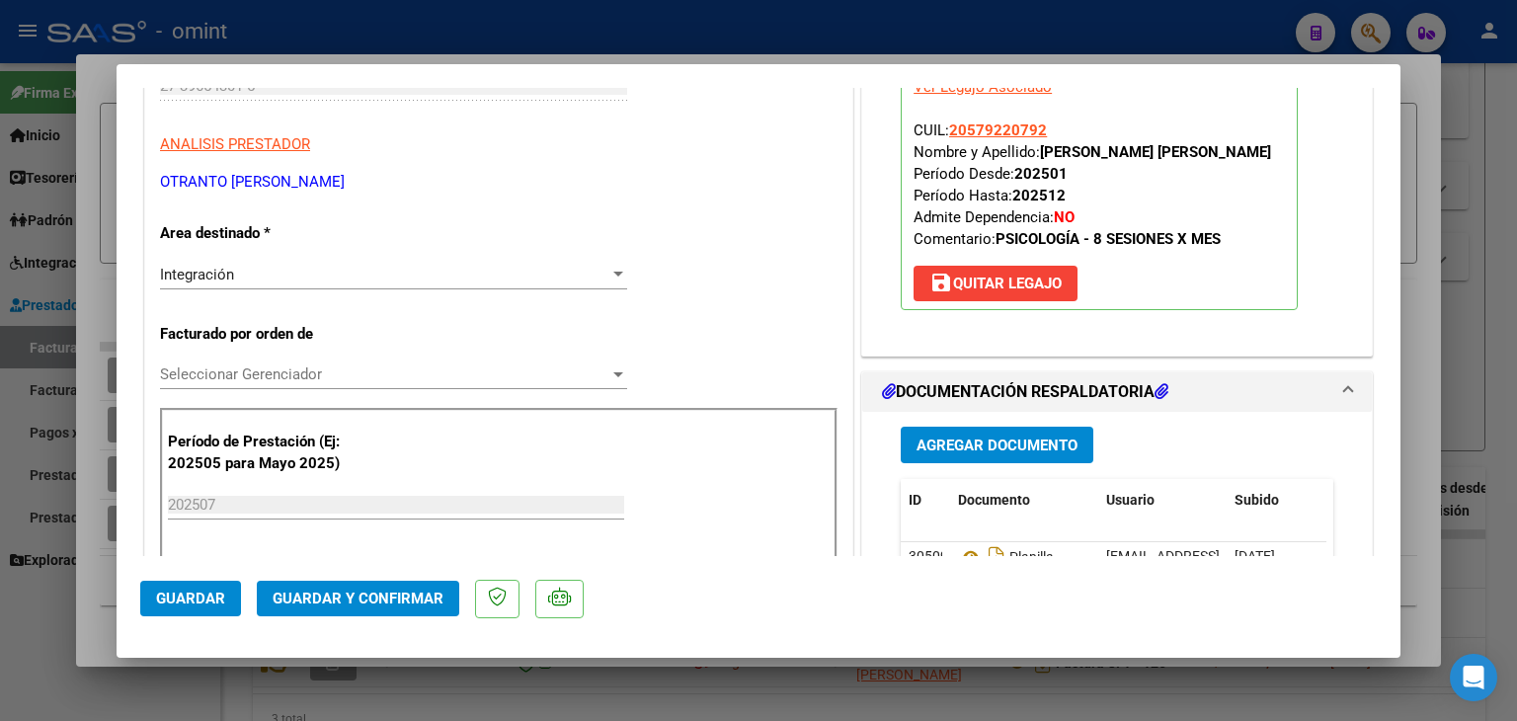
click at [202, 375] on span "Seleccionar Gerenciador" at bounding box center [384, 374] width 449 height 18
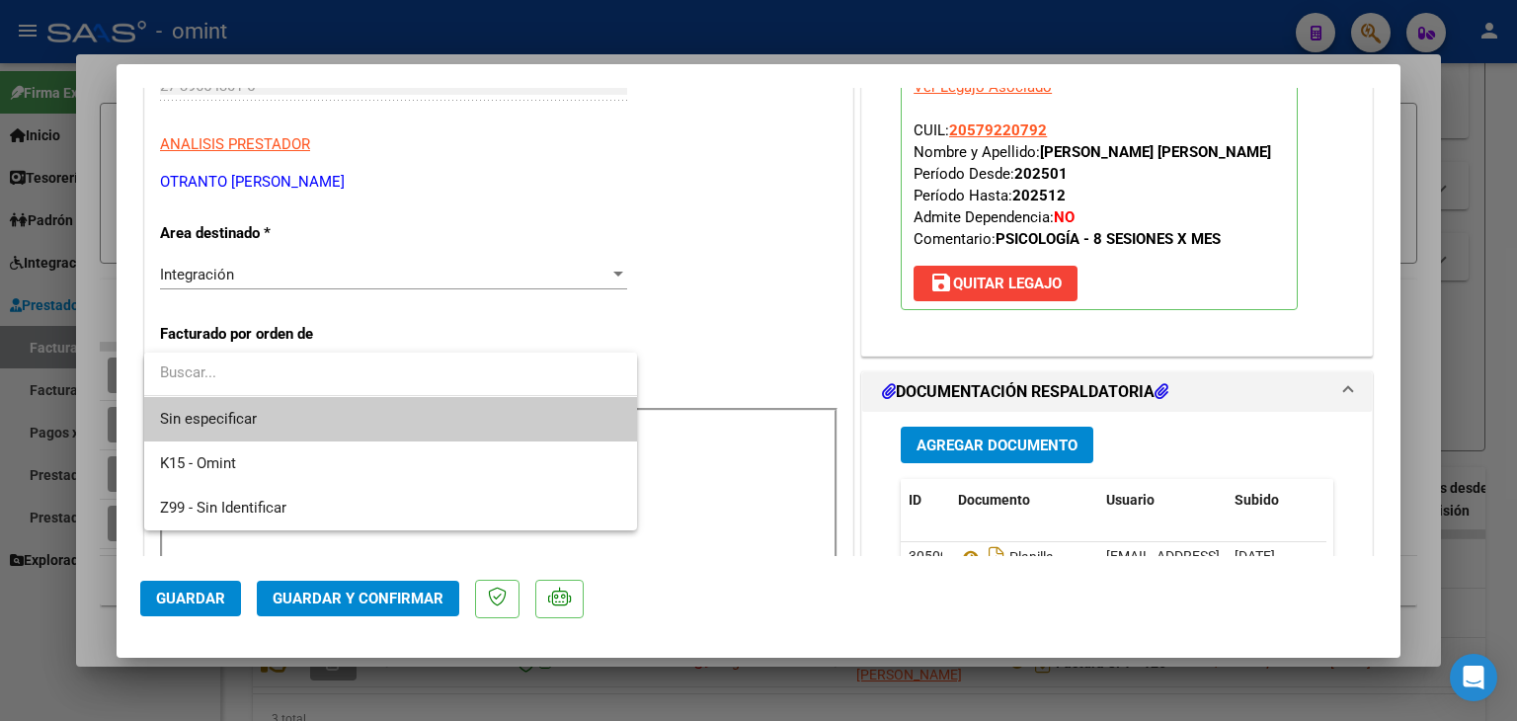
click at [224, 422] on span "Sin especificar" at bounding box center [390, 419] width 461 height 44
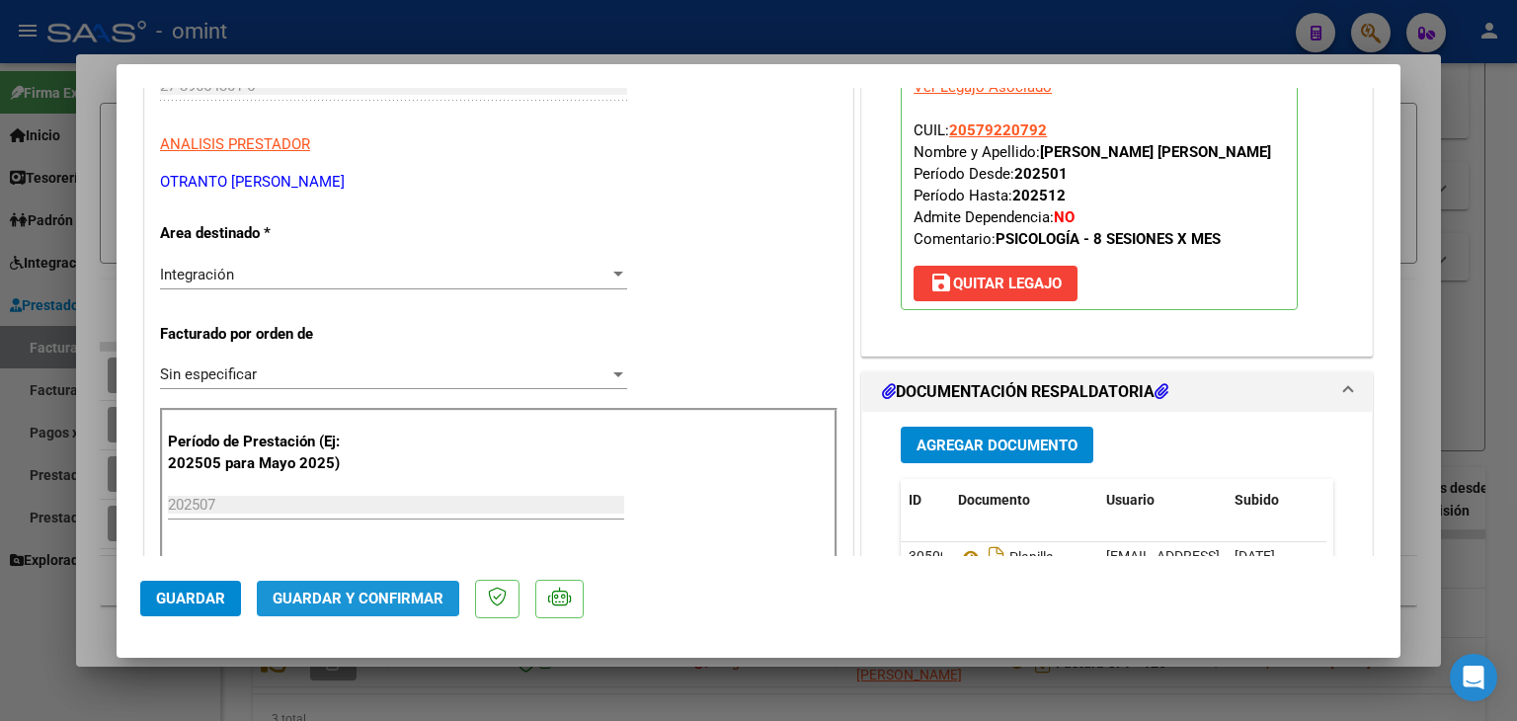
click at [330, 593] on span "Guardar y Confirmar" at bounding box center [358, 598] width 171 height 18
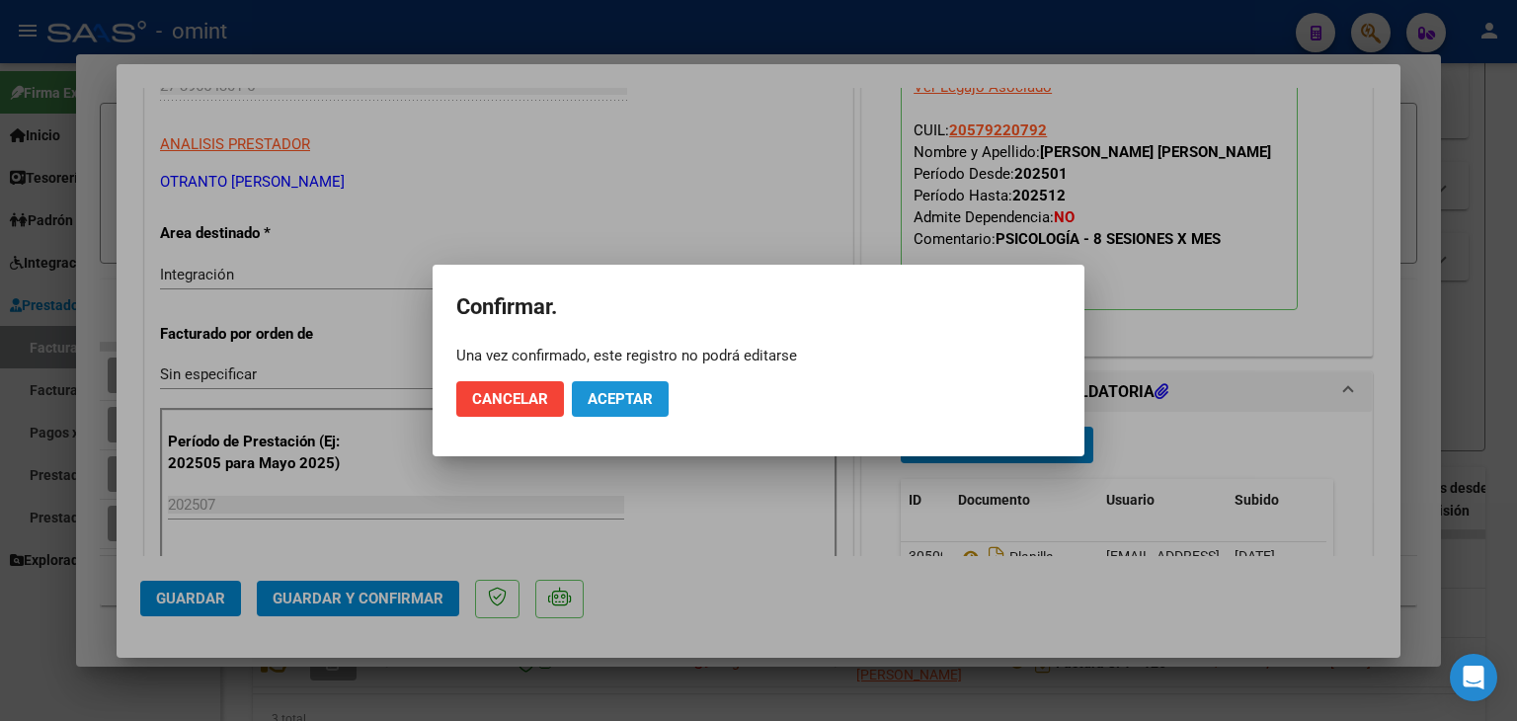
drag, startPoint x: 624, startPoint y: 399, endPoint x: 640, endPoint y: 394, distance: 16.6
click at [624, 398] on span "Aceptar" at bounding box center [619, 399] width 65 height 18
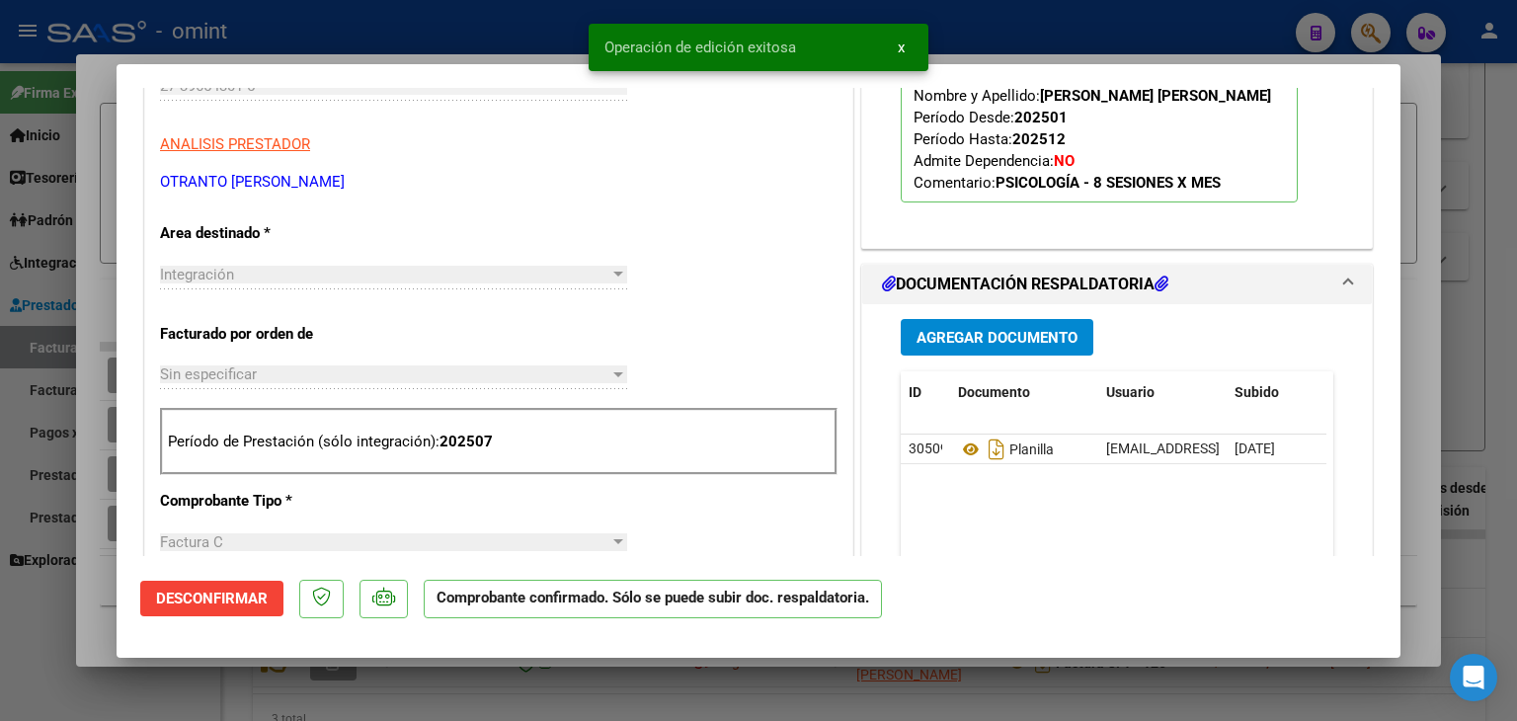
scroll to position [185, 0]
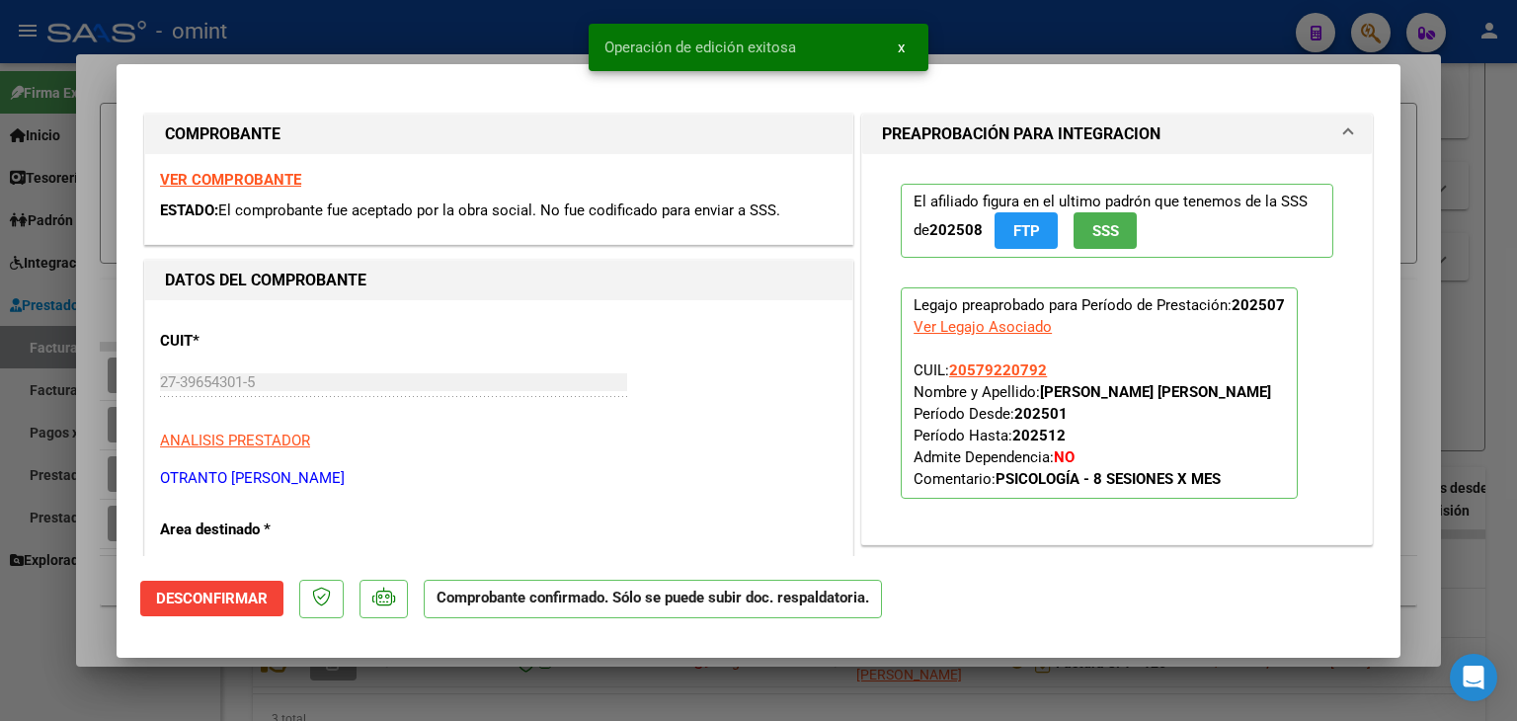
type input "$ 0,00"
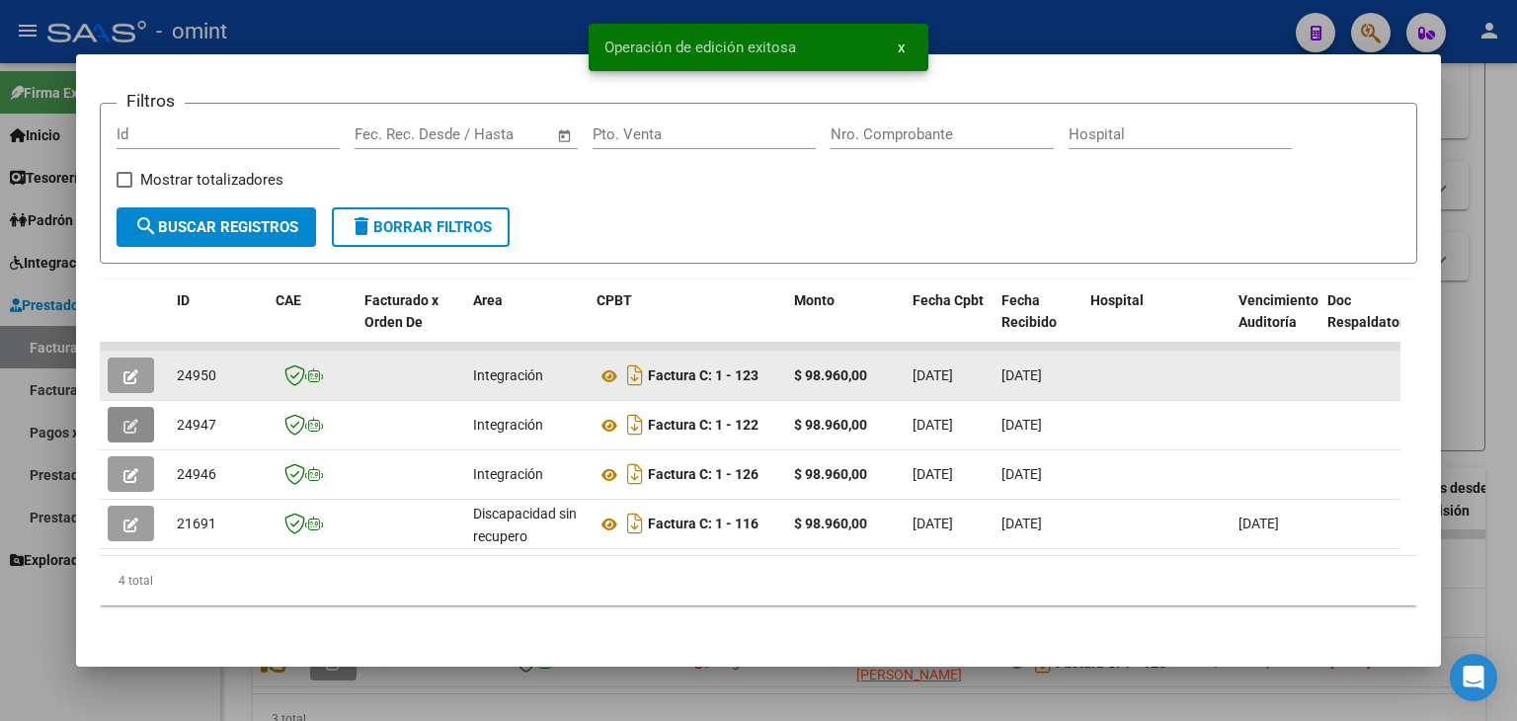
click at [126, 369] on icon "button" at bounding box center [130, 376] width 15 height 15
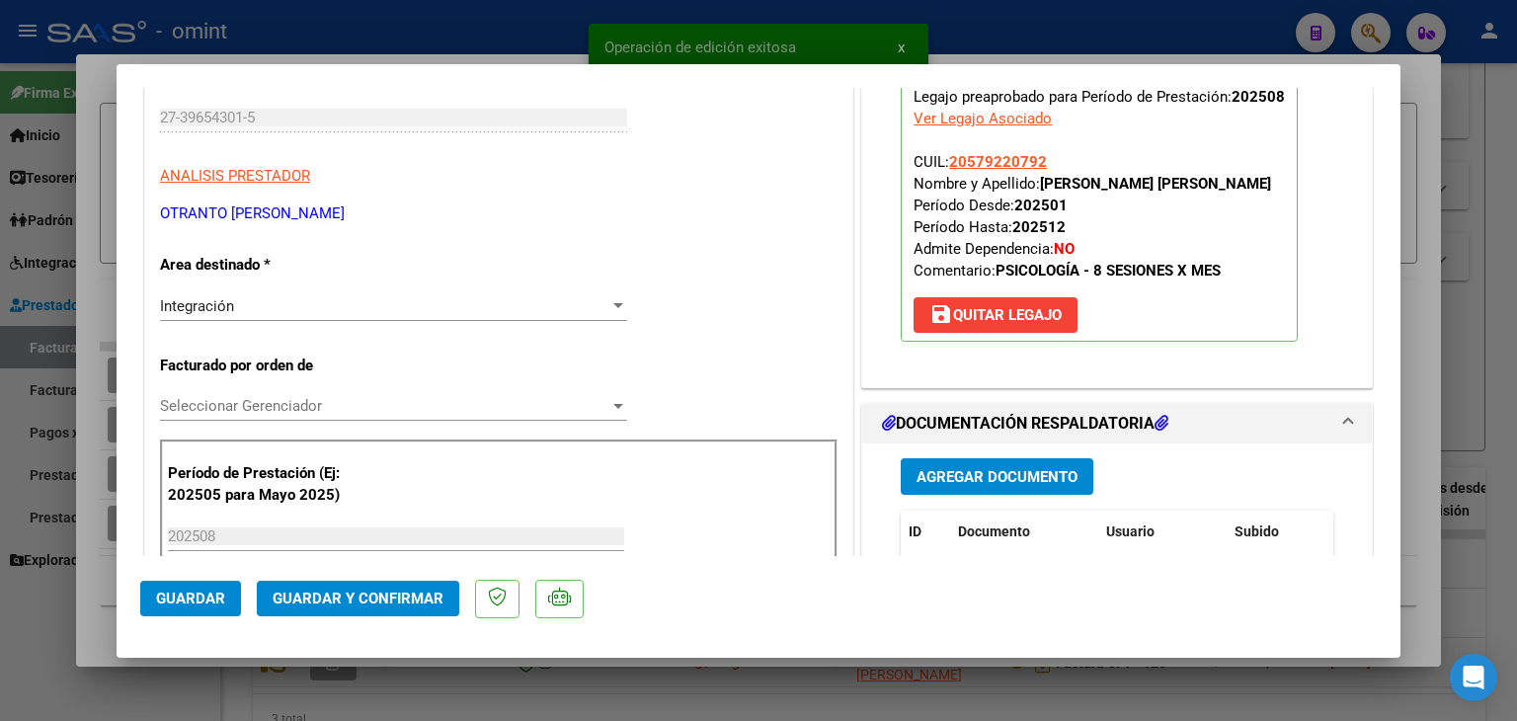
scroll to position [395, 0]
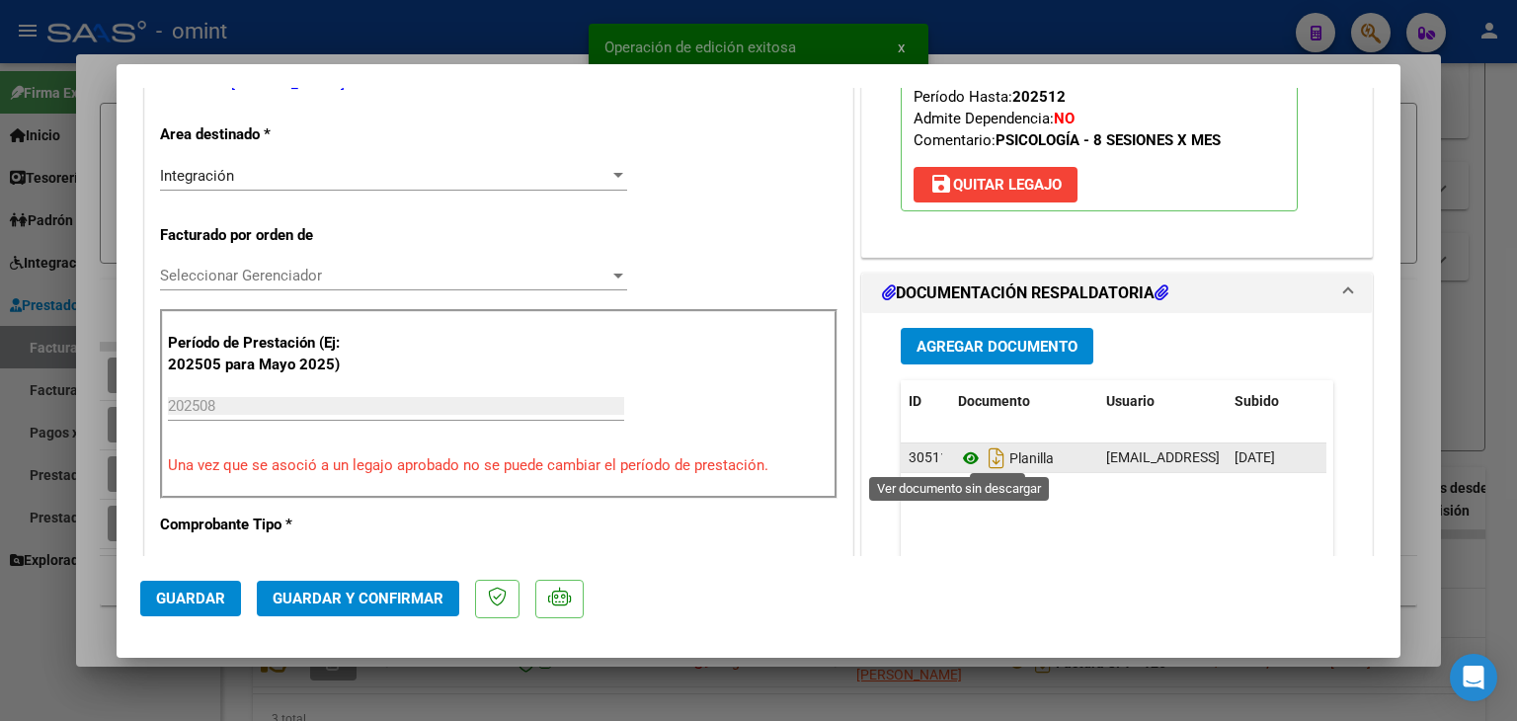
click at [960, 459] on icon at bounding box center [971, 458] width 26 height 24
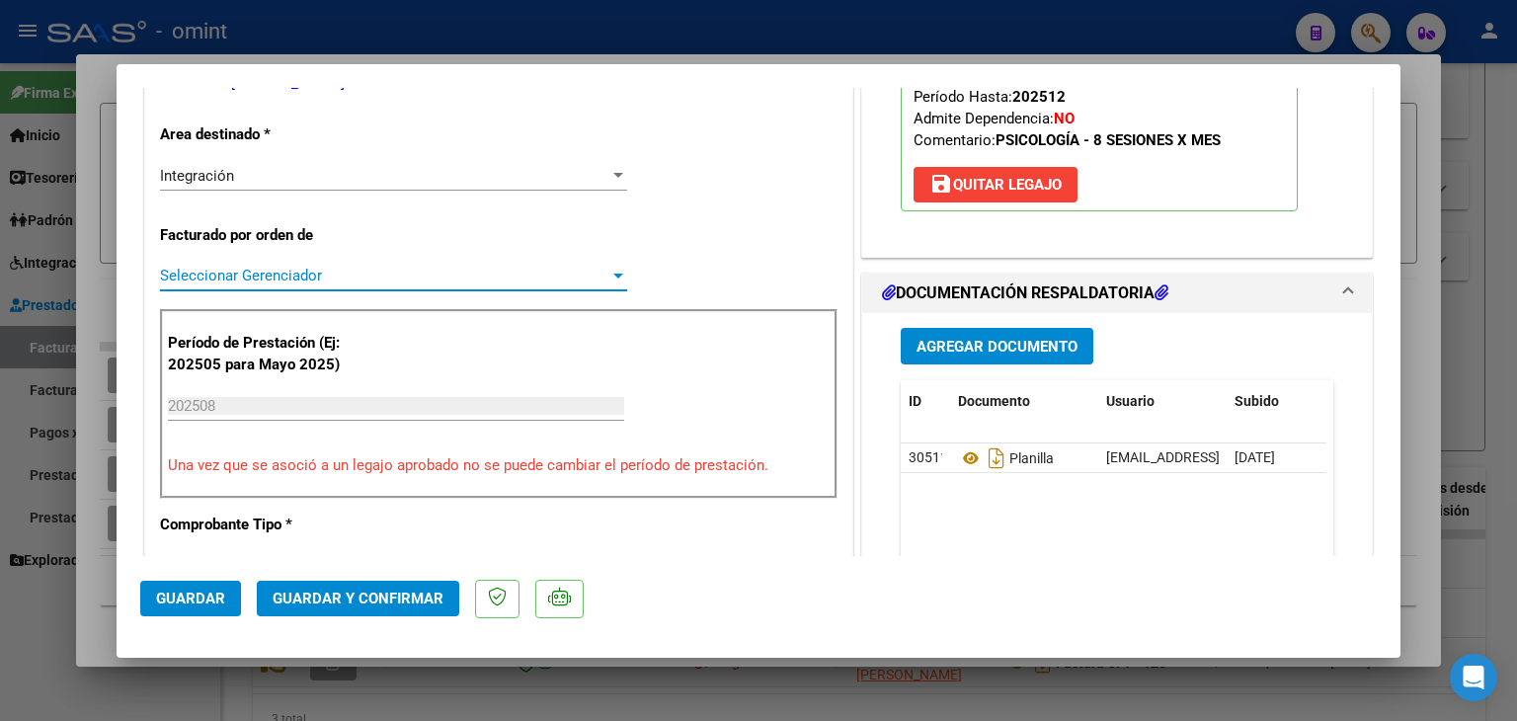
click at [208, 275] on span "Seleccionar Gerenciador" at bounding box center [384, 276] width 449 height 18
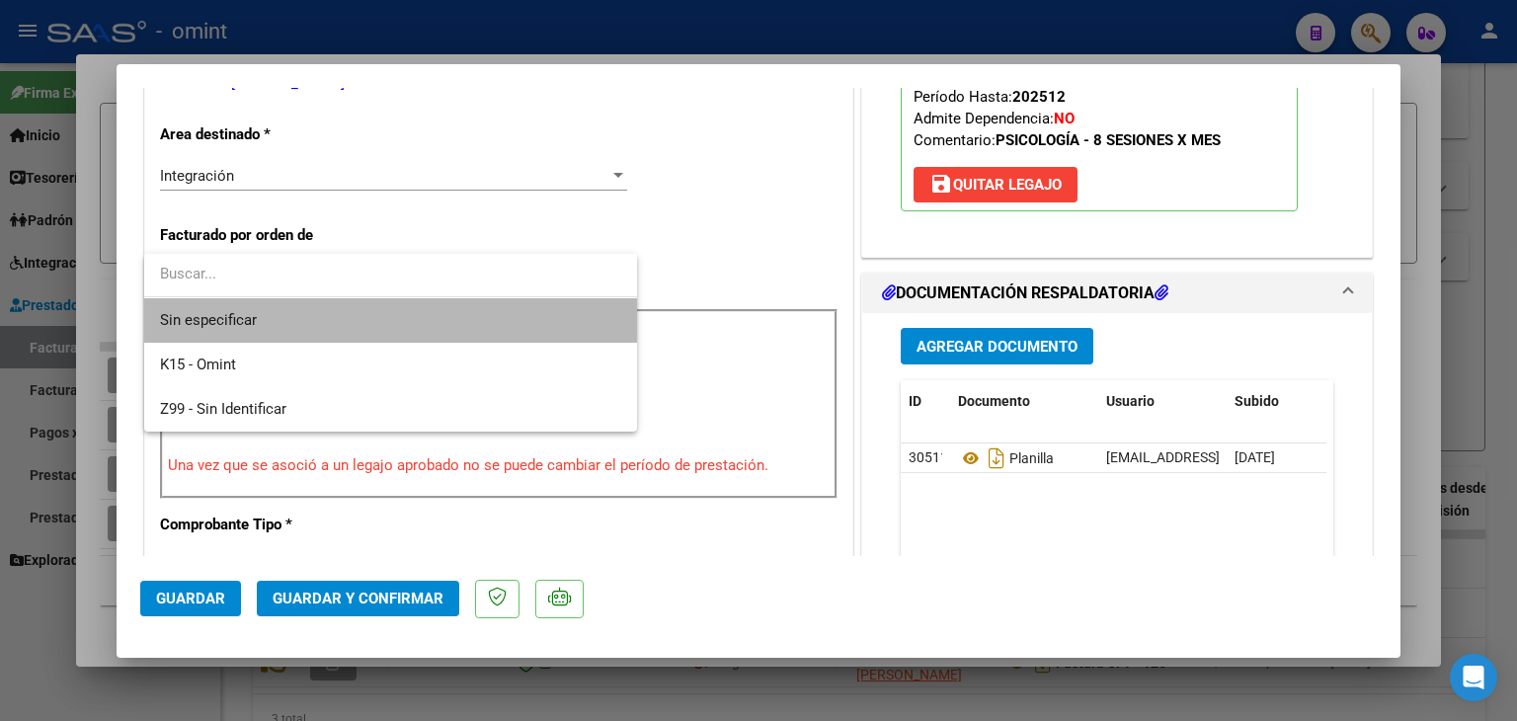
click at [238, 322] on span "Sin especificar" at bounding box center [390, 320] width 461 height 44
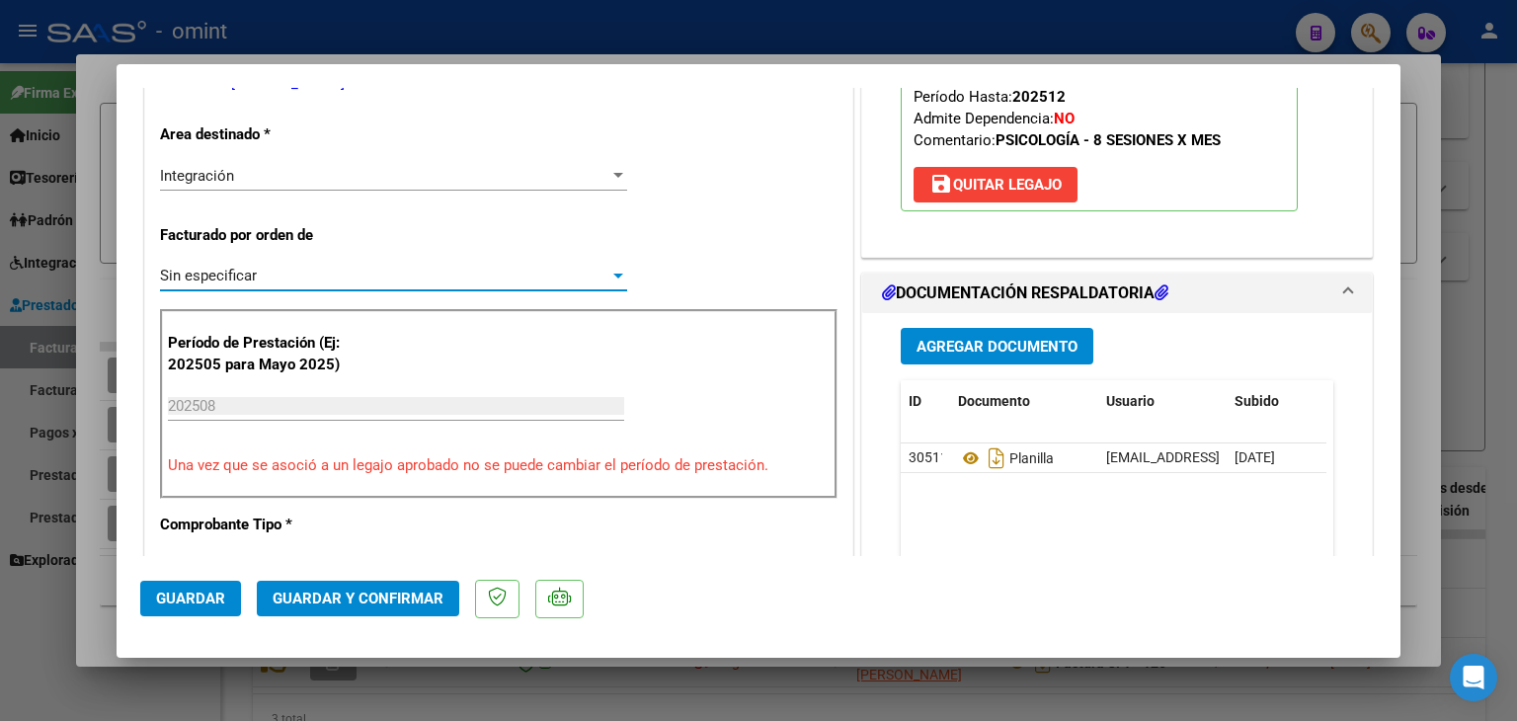
click at [388, 604] on span "Guardar y Confirmar" at bounding box center [358, 598] width 171 height 18
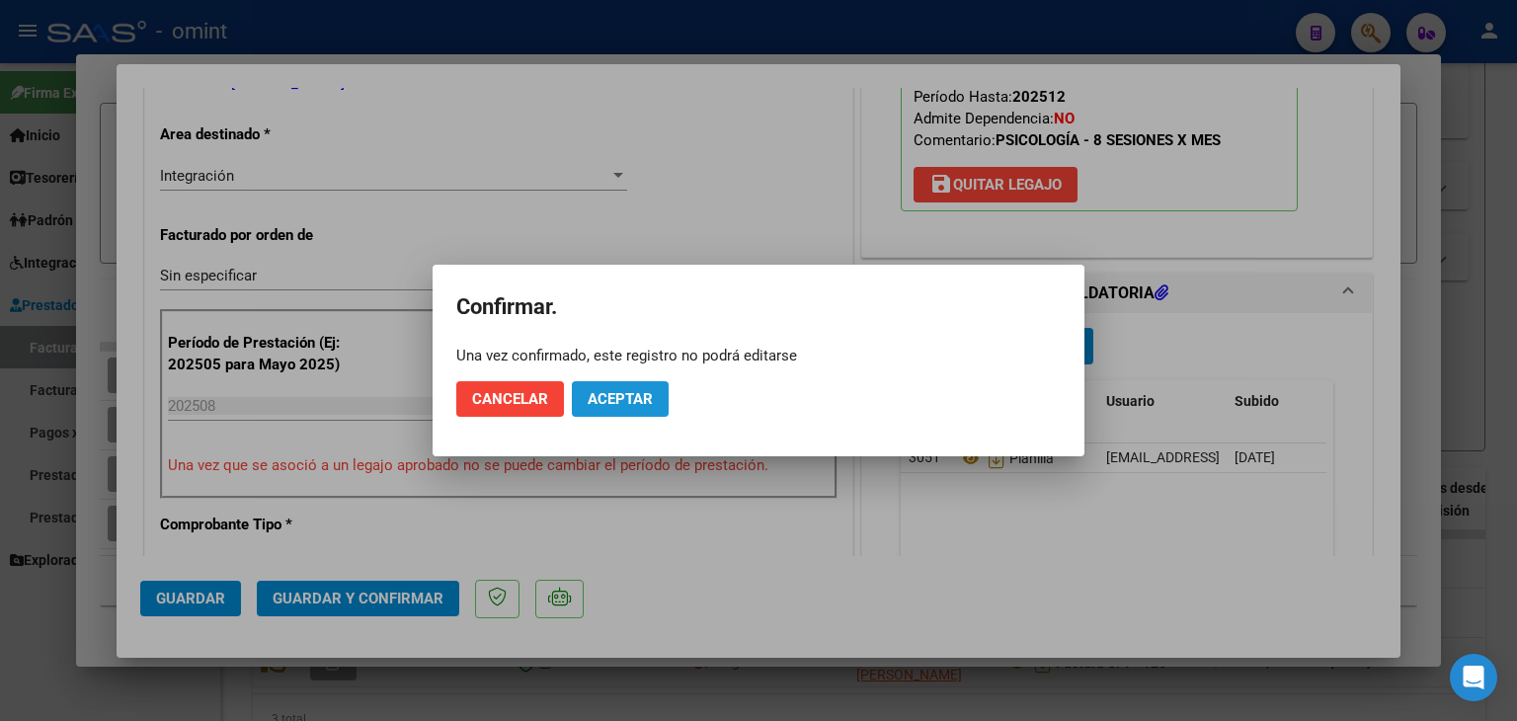
click at [622, 406] on span "Aceptar" at bounding box center [619, 399] width 65 height 18
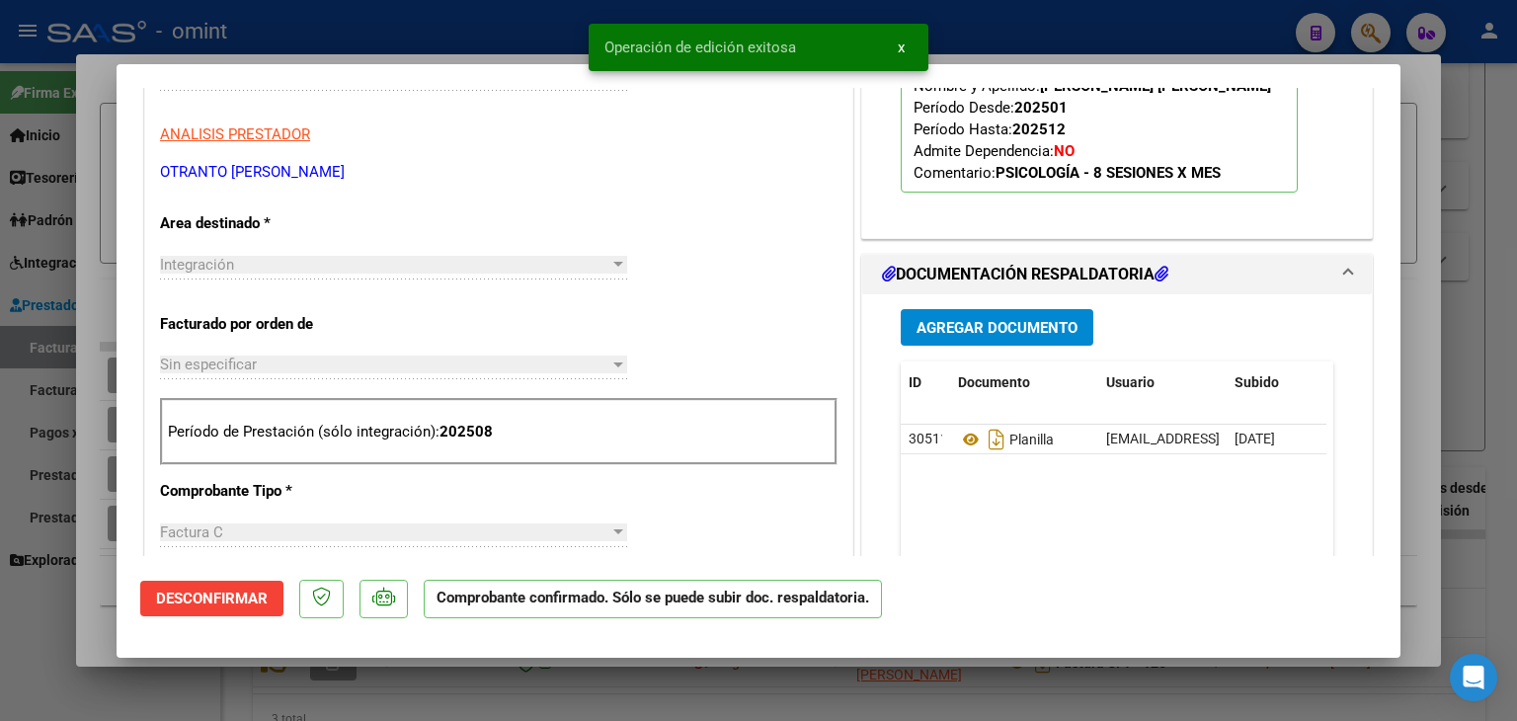
type input "$ 0,00"
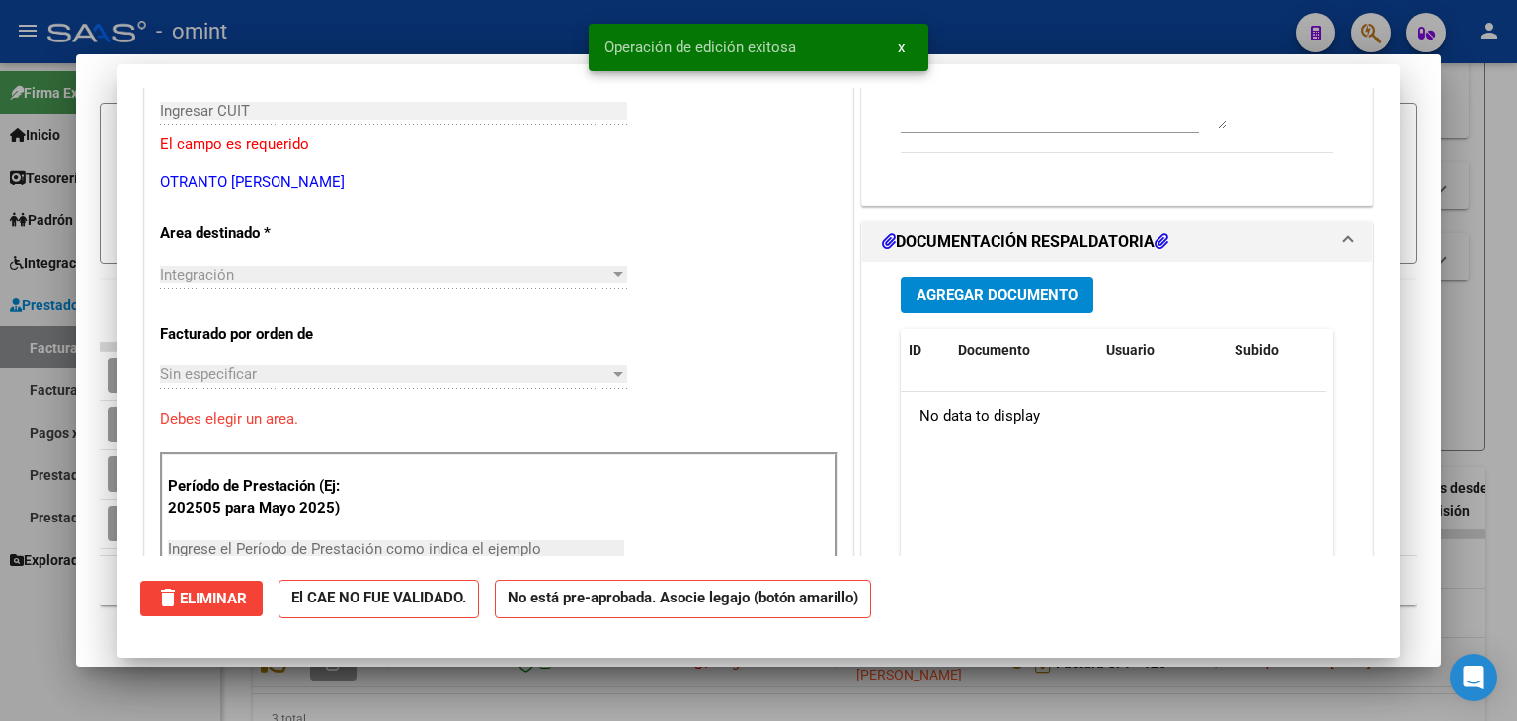
scroll to position [330, 0]
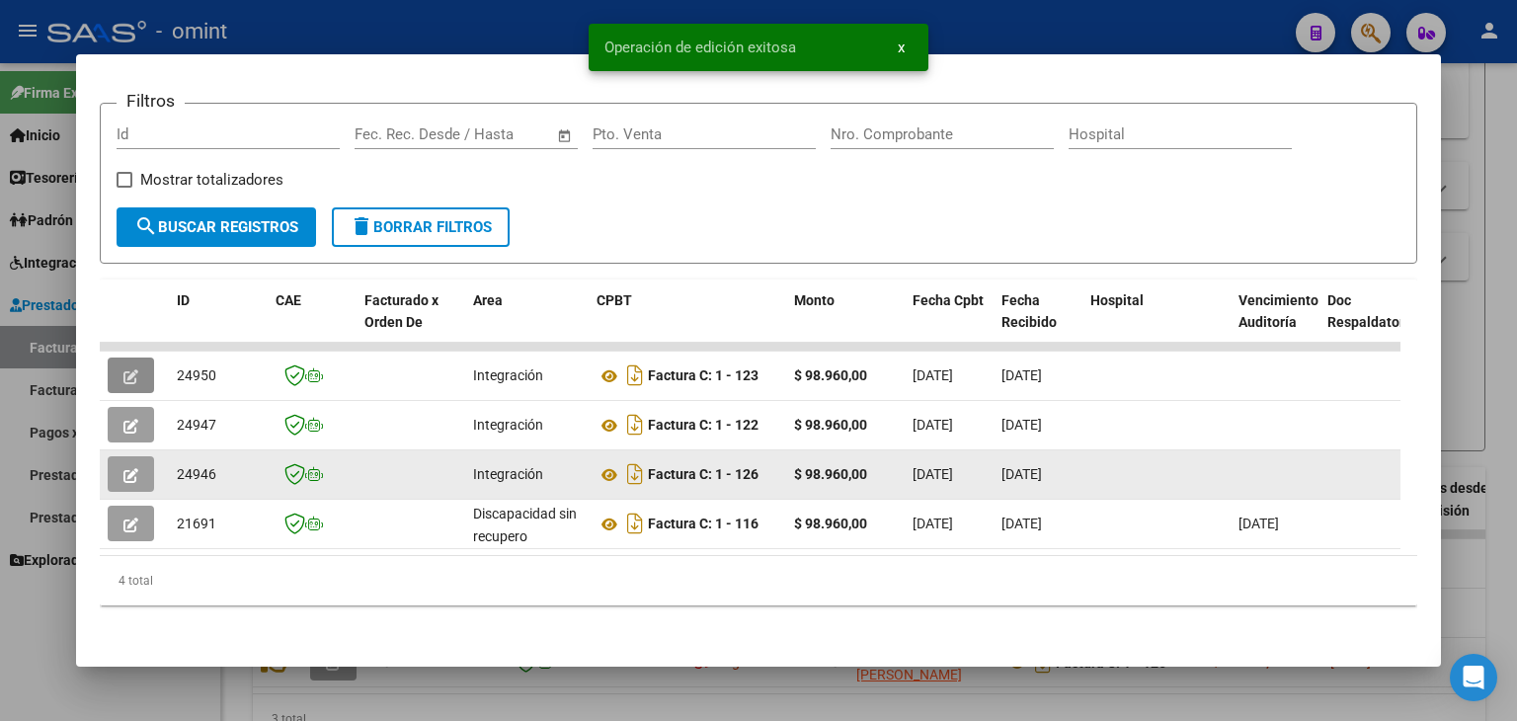
click at [184, 466] on span "24946" at bounding box center [196, 474] width 39 height 16
copy span "24946"
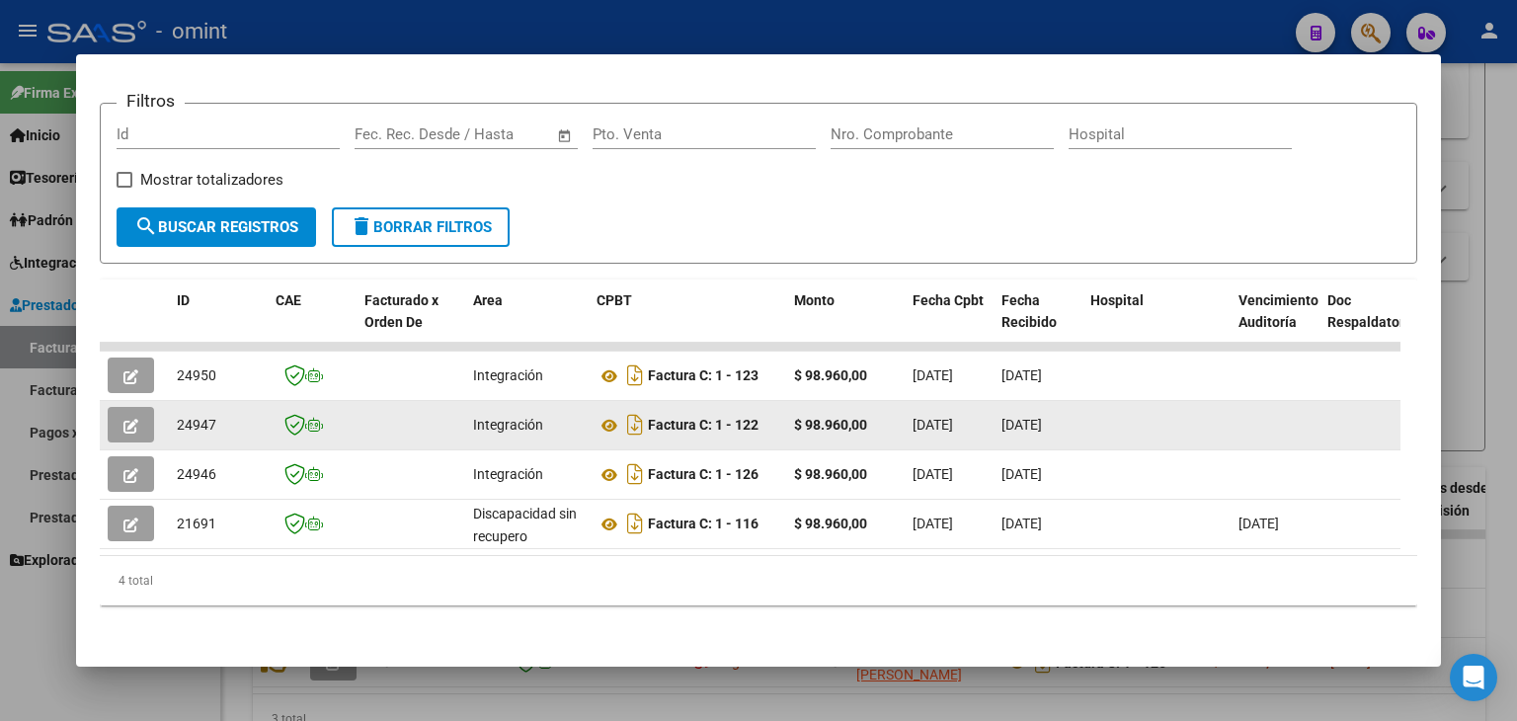
click at [195, 417] on span "24947" at bounding box center [196, 425] width 39 height 16
copy span "24947"
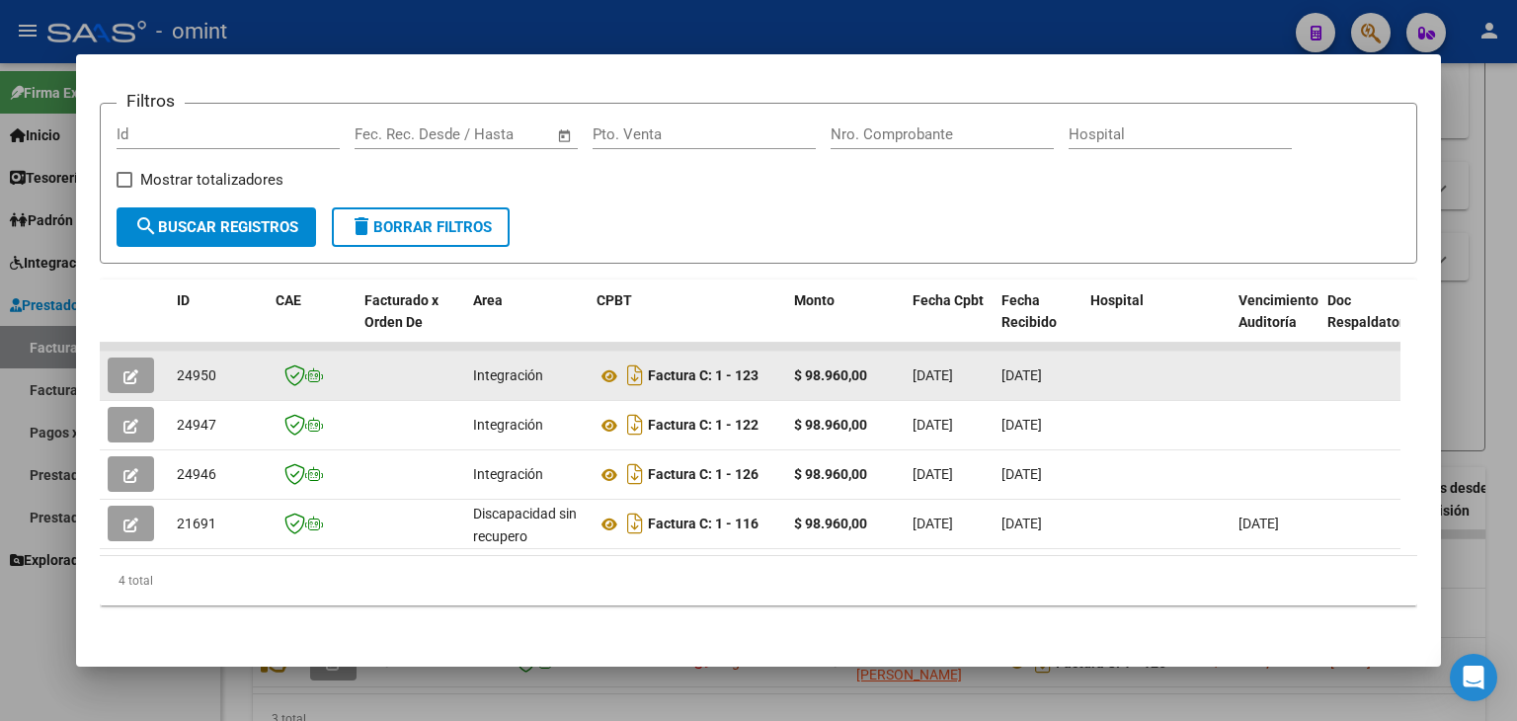
click at [205, 367] on span "24950" at bounding box center [196, 375] width 39 height 16
copy span "24950"
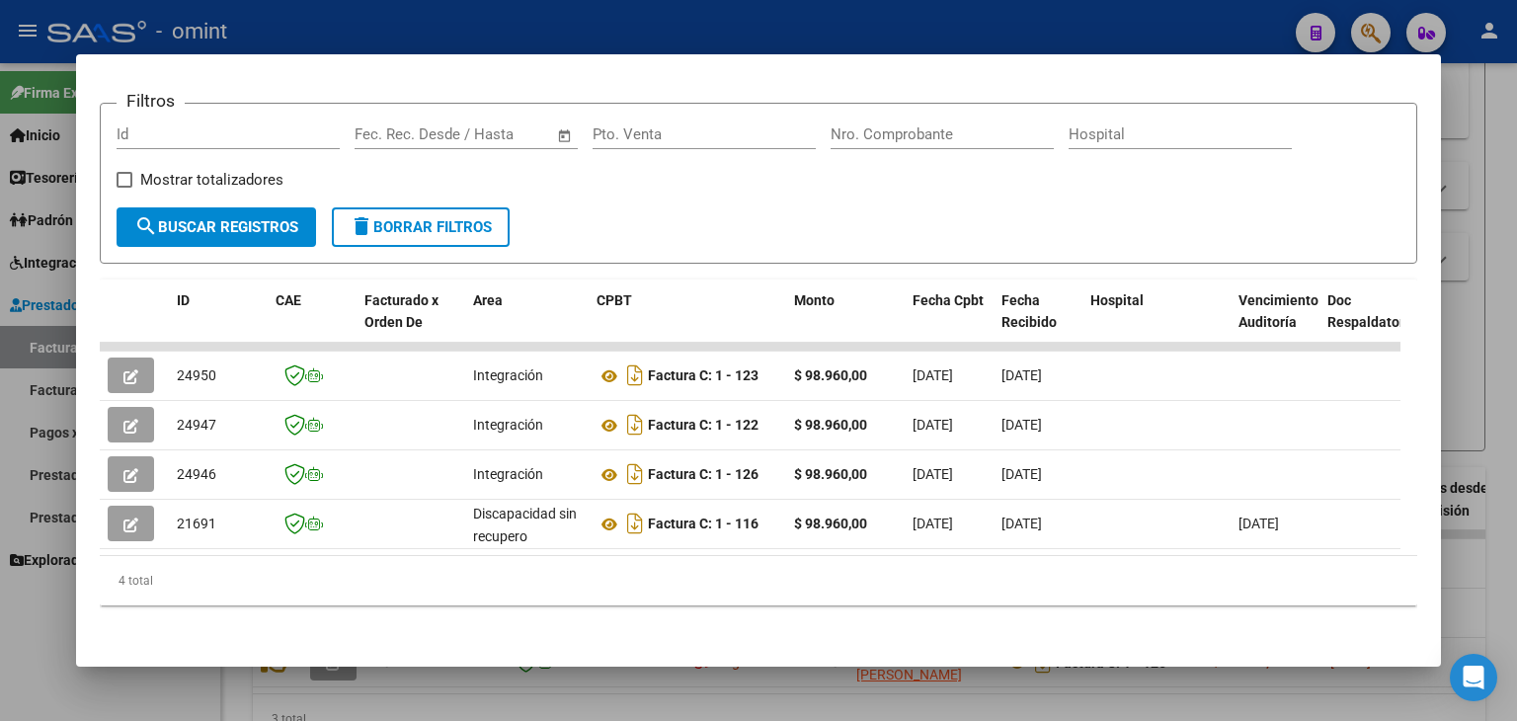
scroll to position [0, 0]
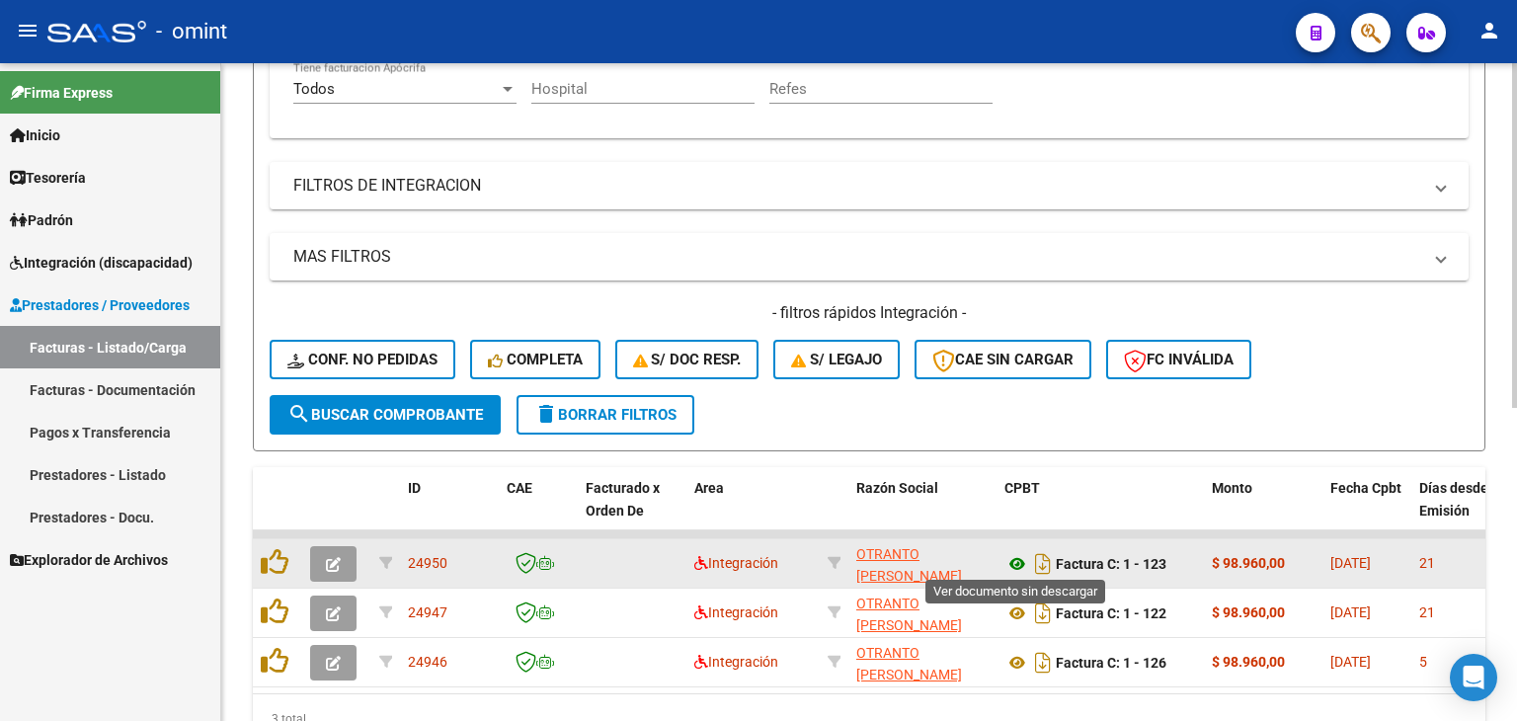
click at [1015, 564] on icon at bounding box center [1017, 564] width 26 height 24
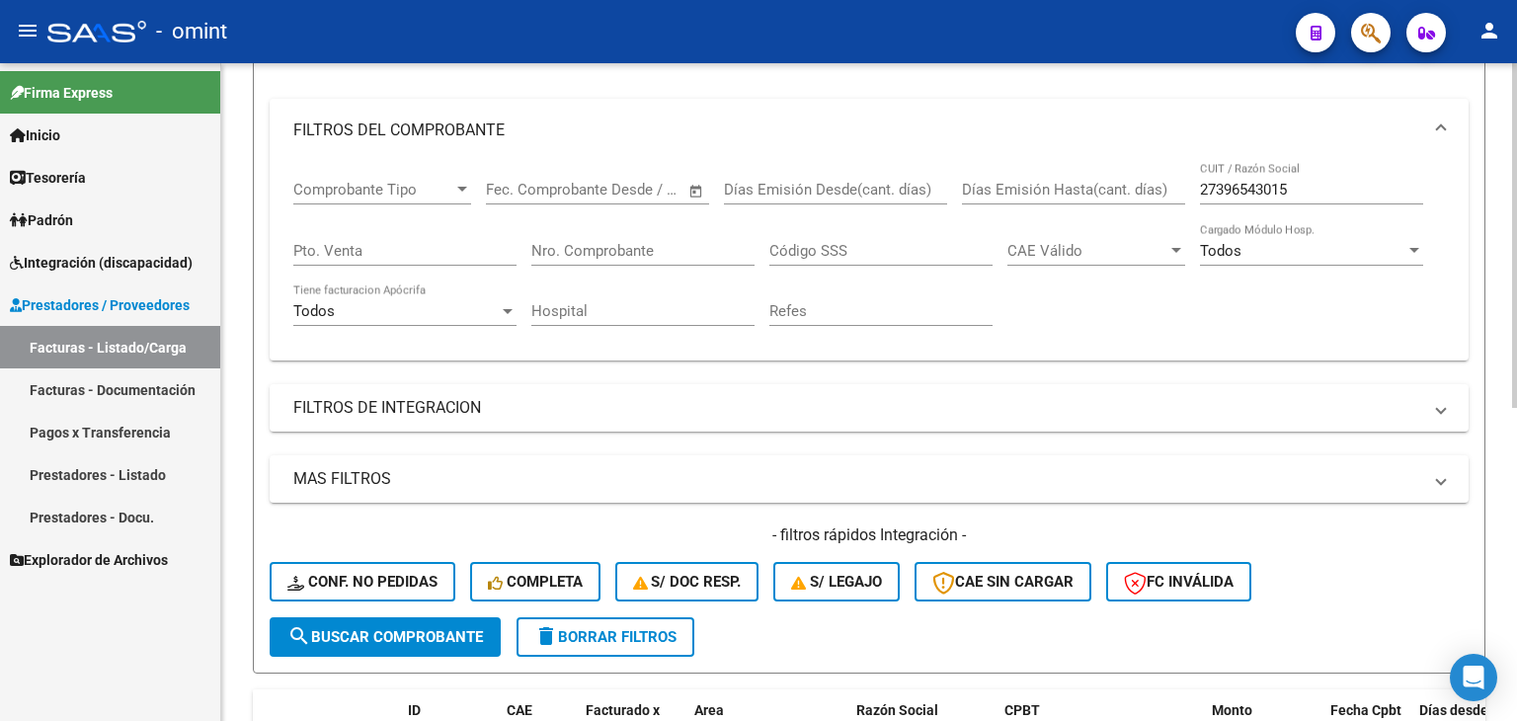
scroll to position [395, 0]
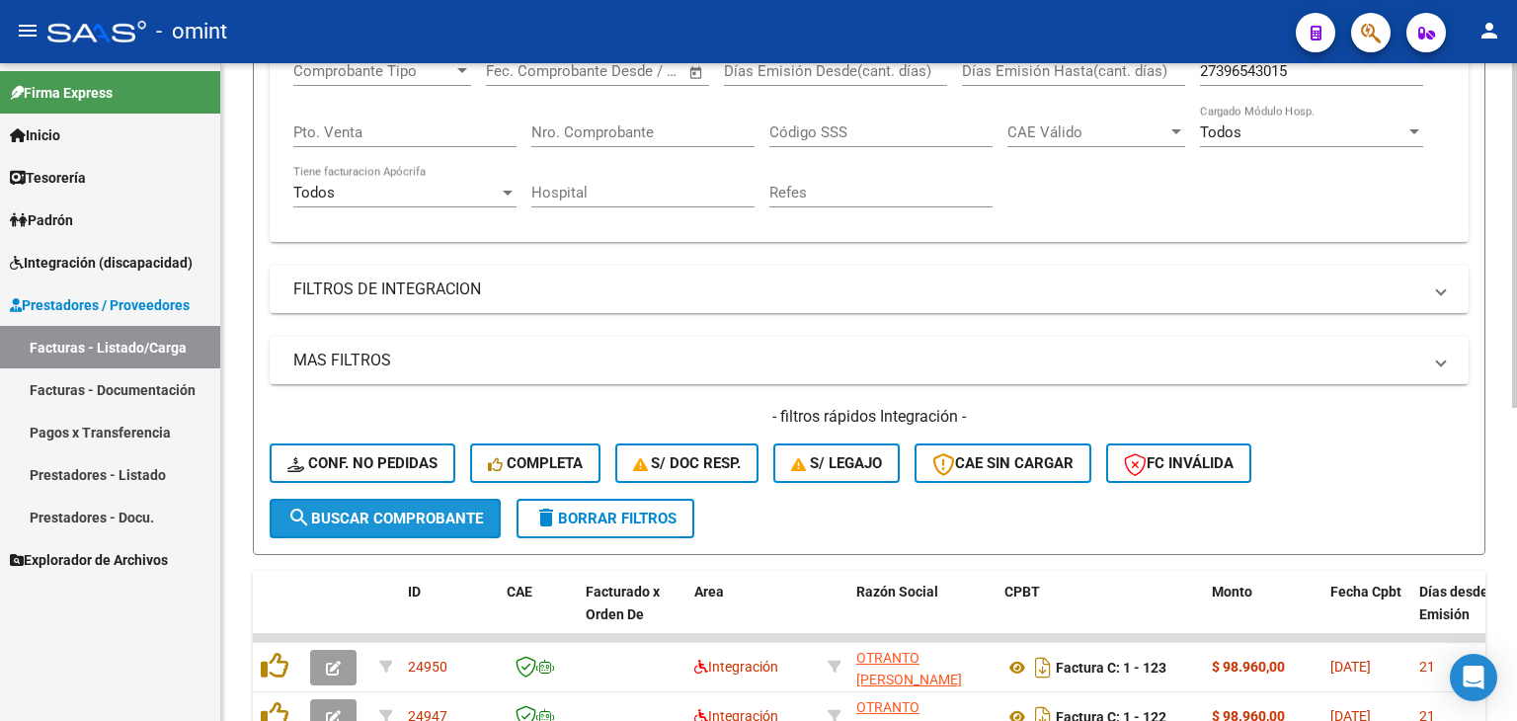
click at [383, 514] on span "search Buscar Comprobante" at bounding box center [384, 518] width 195 height 18
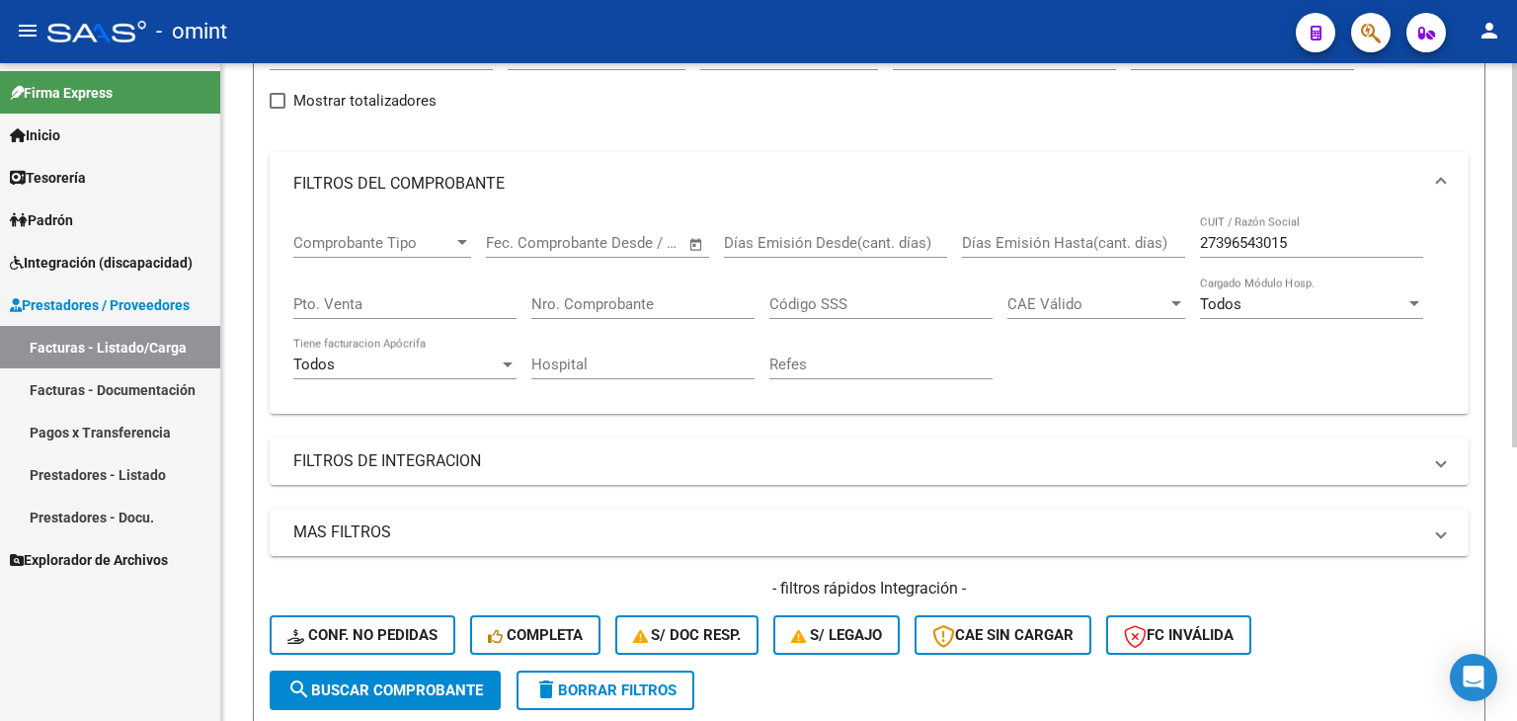
scroll to position [171, 0]
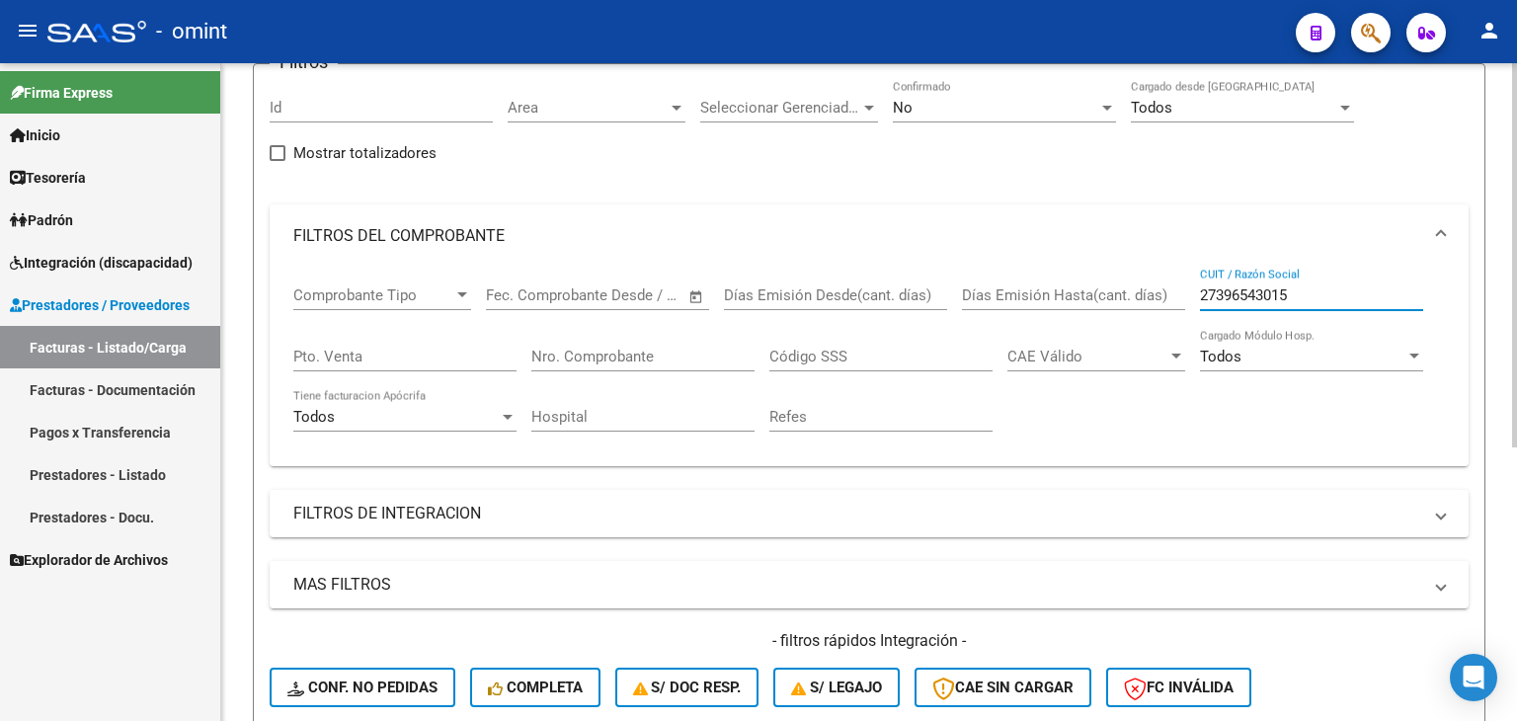
drag, startPoint x: 1301, startPoint y: 288, endPoint x: 1141, endPoint y: 277, distance: 160.3
click at [1141, 277] on div "Comprobante Tipo Comprobante Tipo Fecha inicio – Fecha fin Fec. Comprobante Des…" at bounding box center [868, 359] width 1151 height 183
paste input "19998557"
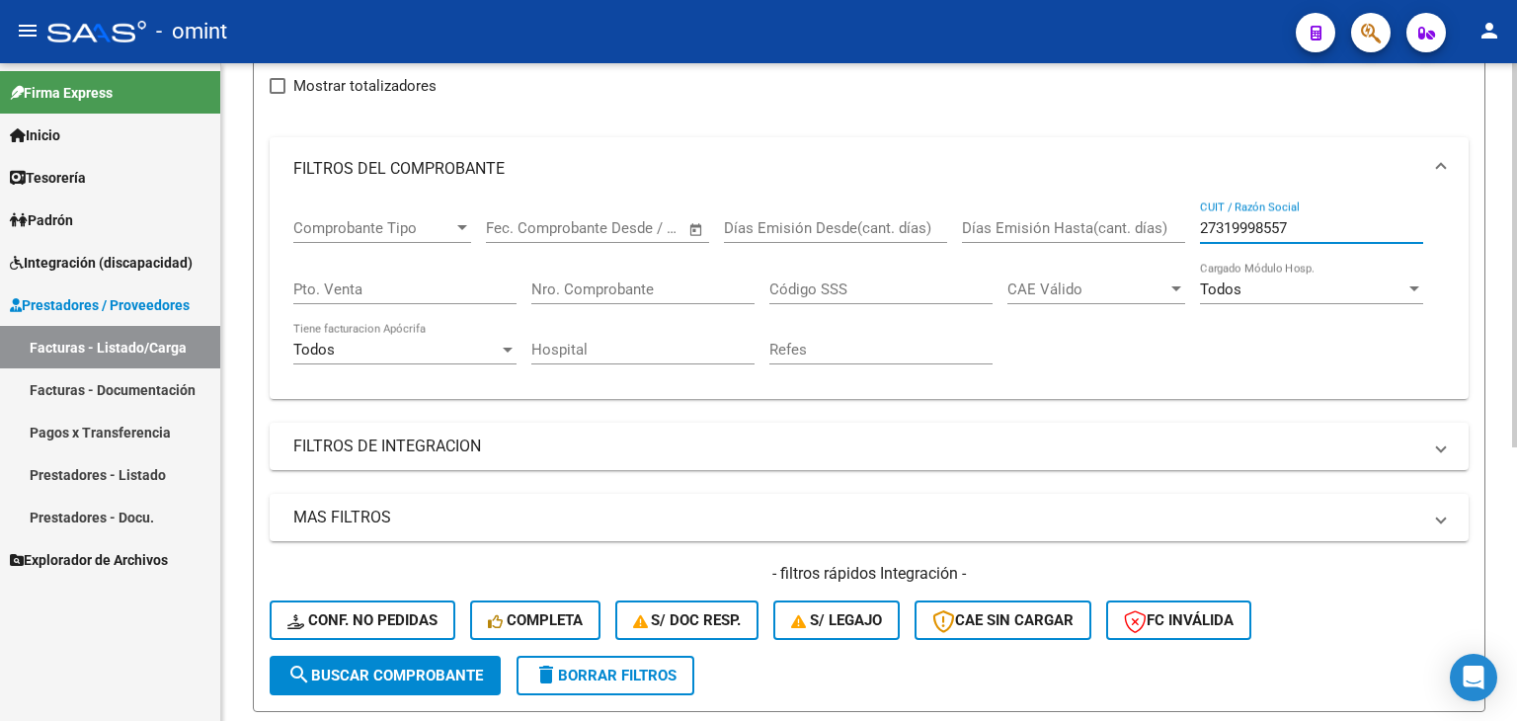
scroll to position [368, 0]
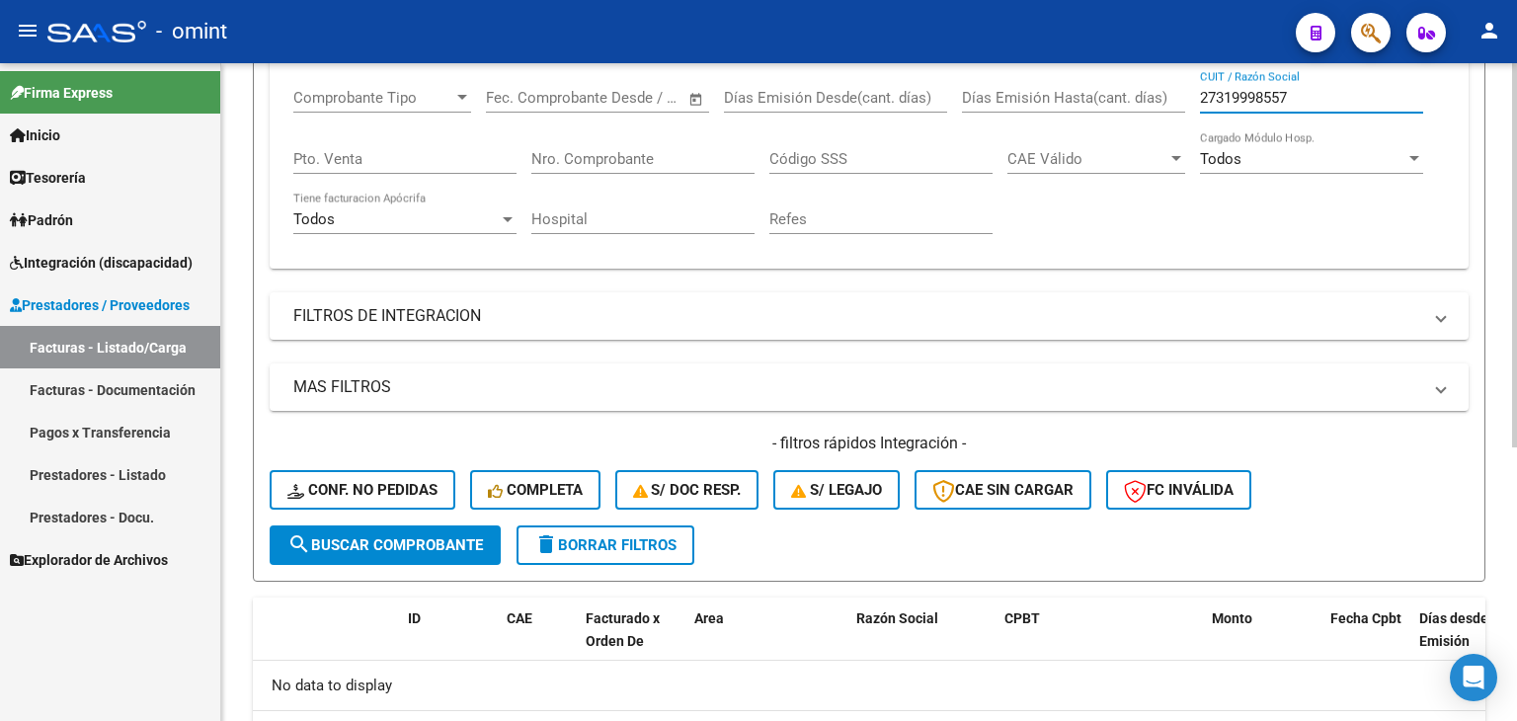
type input "27319998557"
click at [336, 545] on span "search Buscar Comprobante" at bounding box center [384, 545] width 195 height 18
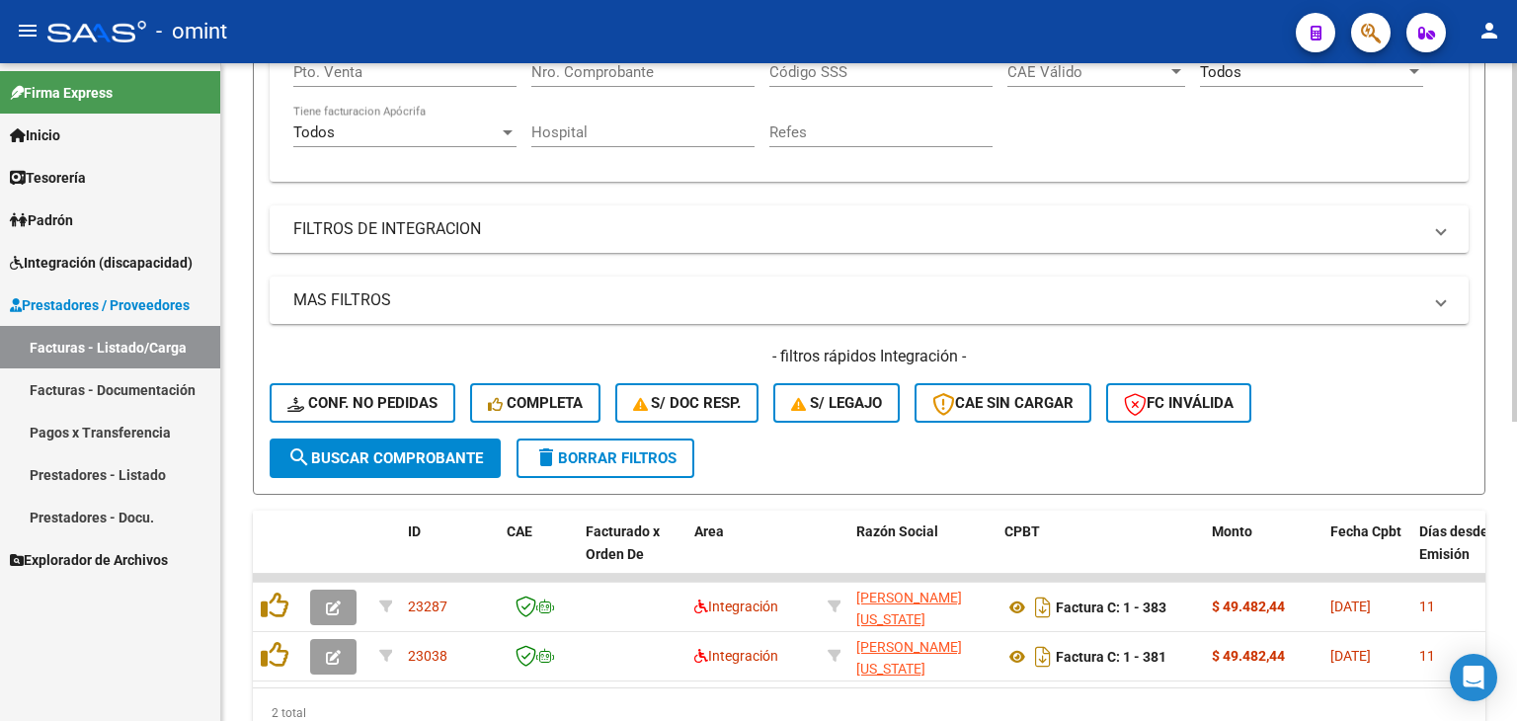
scroll to position [548, 0]
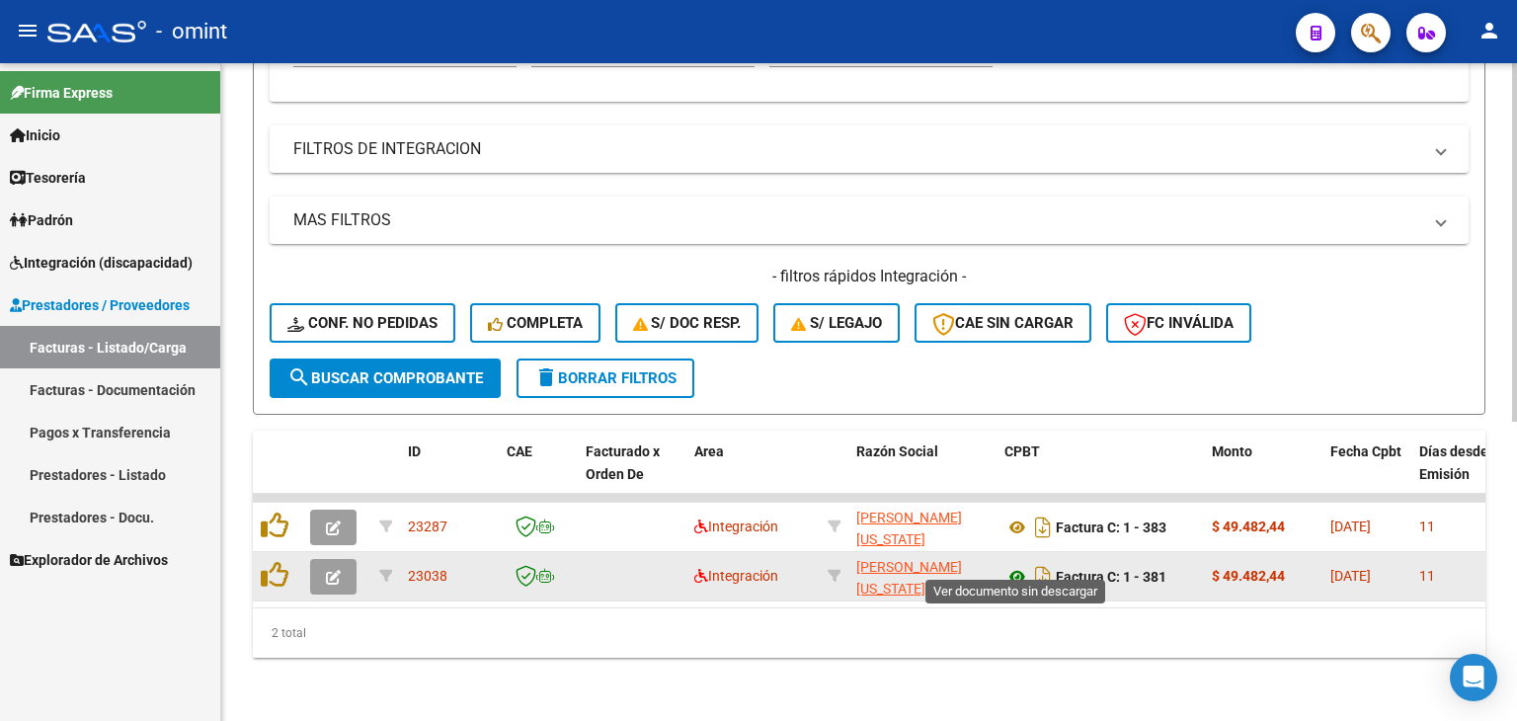
click at [1010, 565] on icon at bounding box center [1017, 577] width 26 height 24
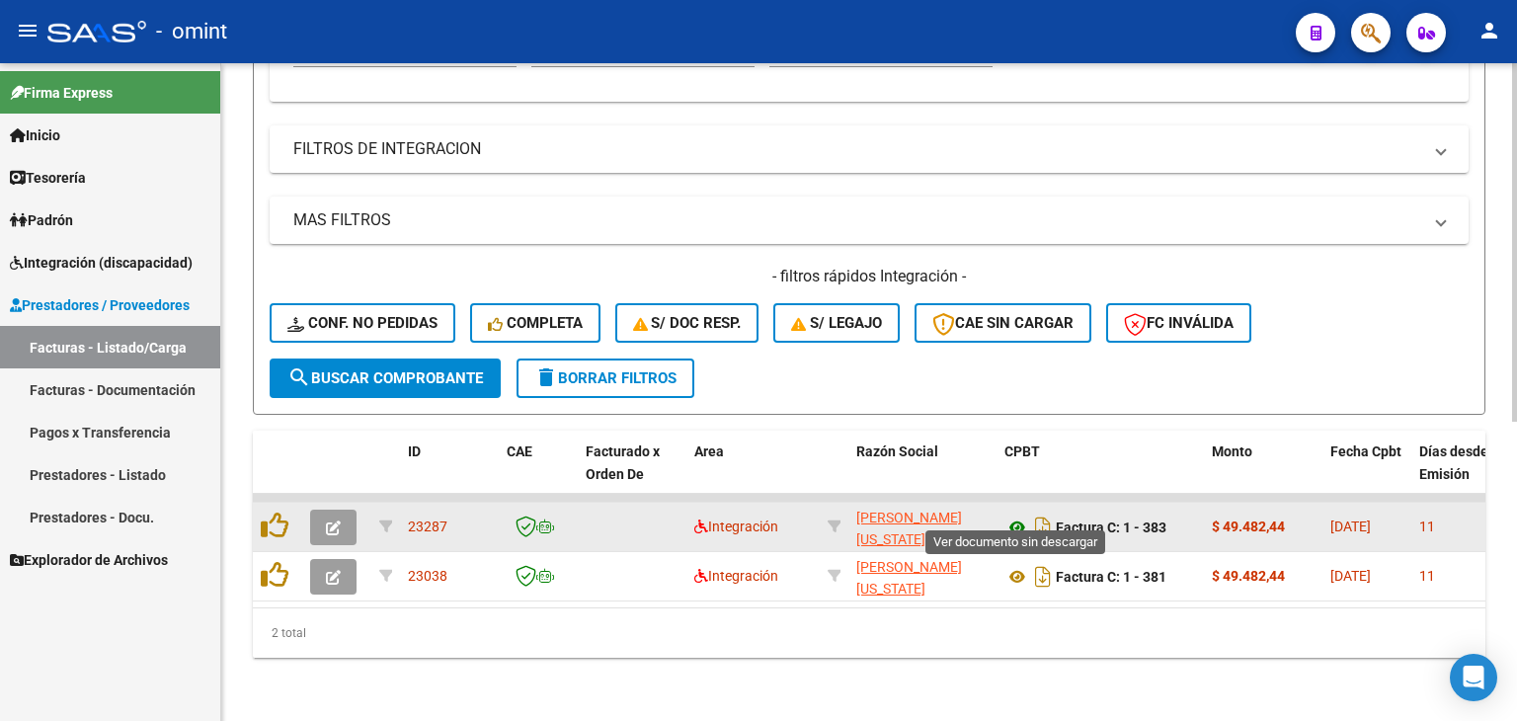
click at [1009, 515] on icon at bounding box center [1017, 527] width 26 height 24
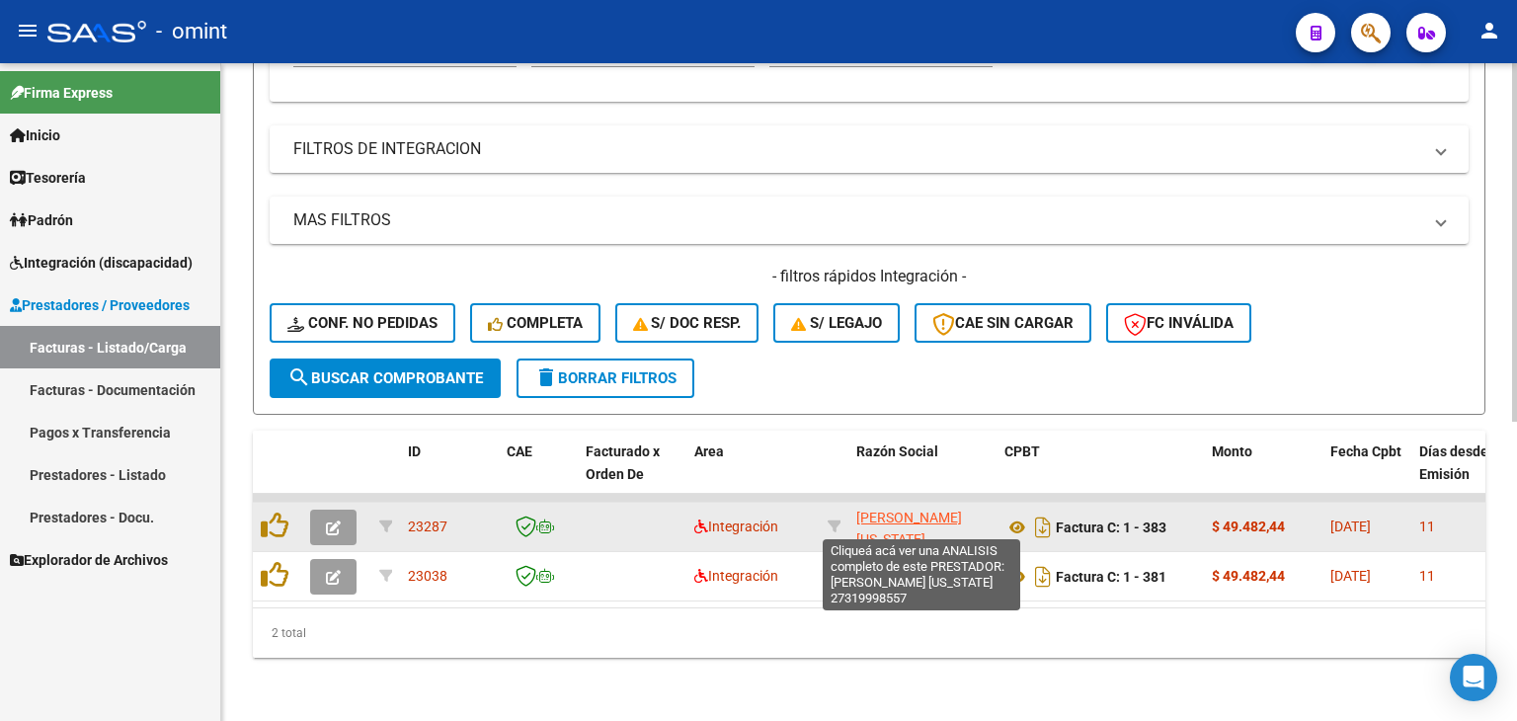
click at [897, 509] on span "[PERSON_NAME] [US_STATE]" at bounding box center [909, 528] width 106 height 39
type textarea "27319998557"
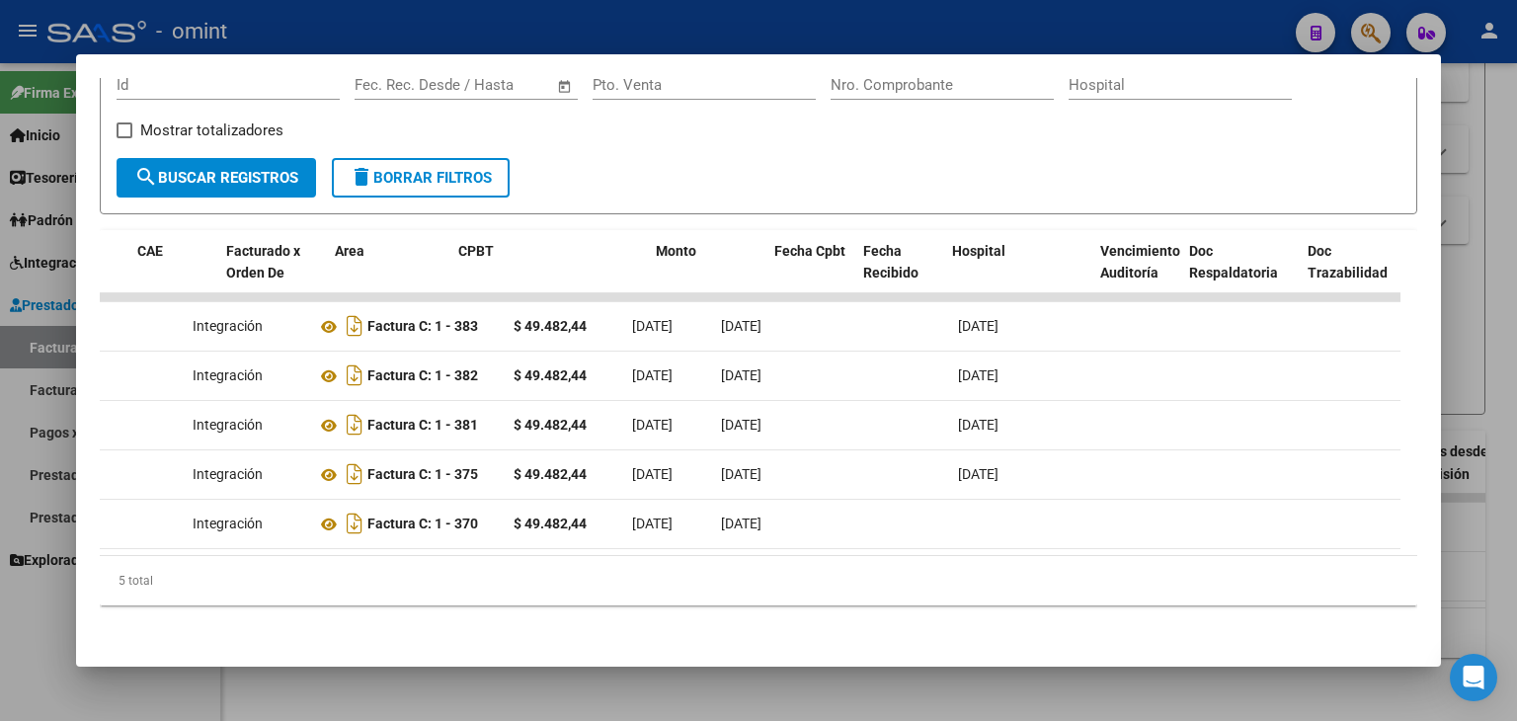
scroll to position [0, 0]
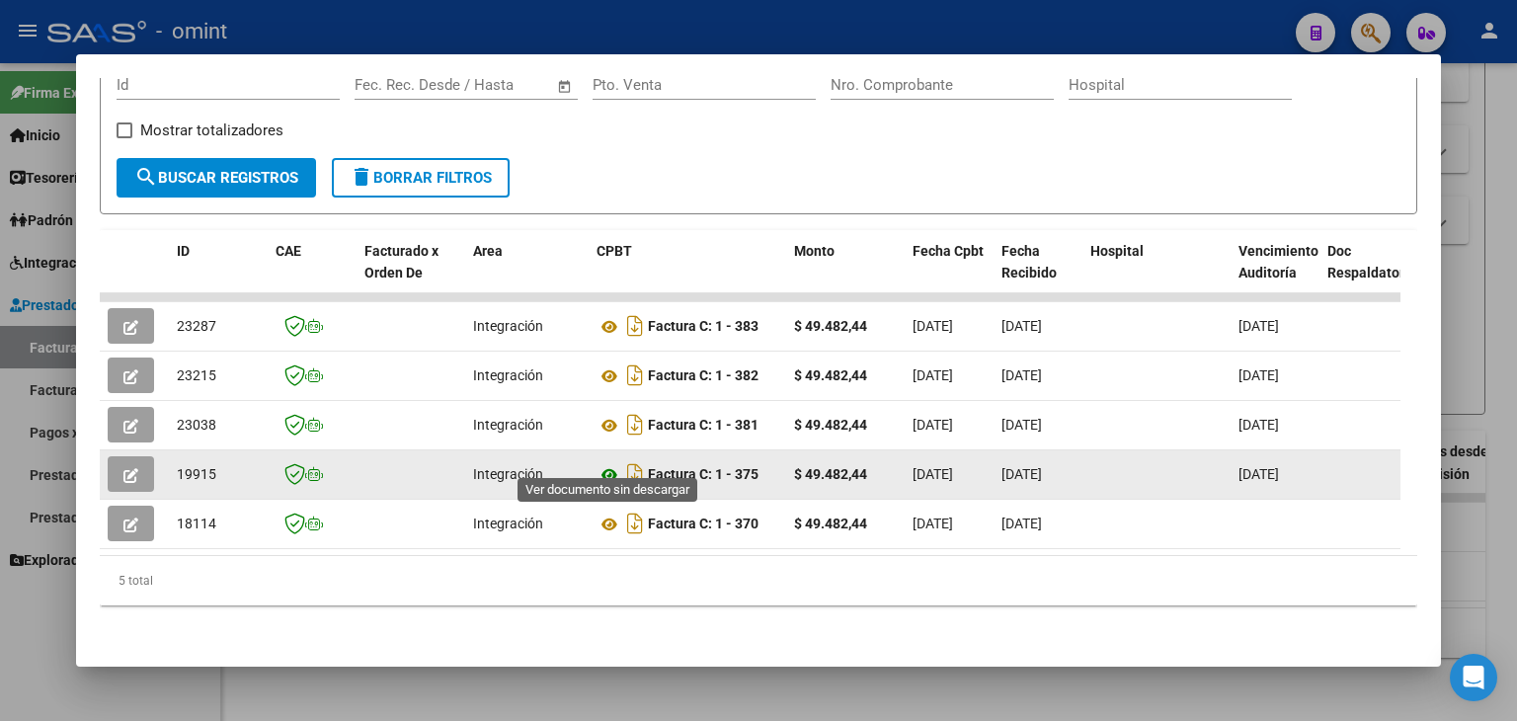
click at [601, 463] on icon at bounding box center [609, 475] width 26 height 24
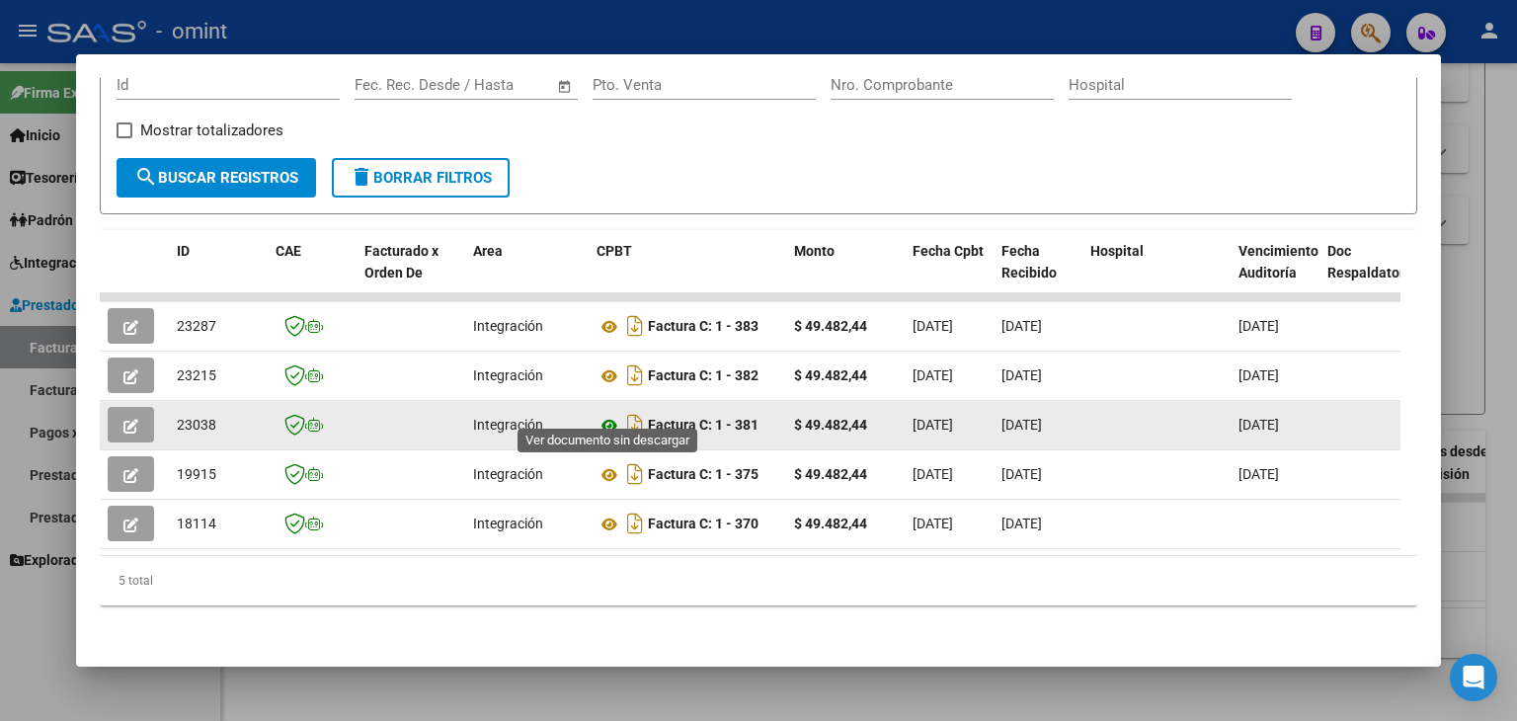
click at [615, 414] on icon at bounding box center [609, 426] width 26 height 24
click at [138, 408] on button "button" at bounding box center [131, 425] width 46 height 36
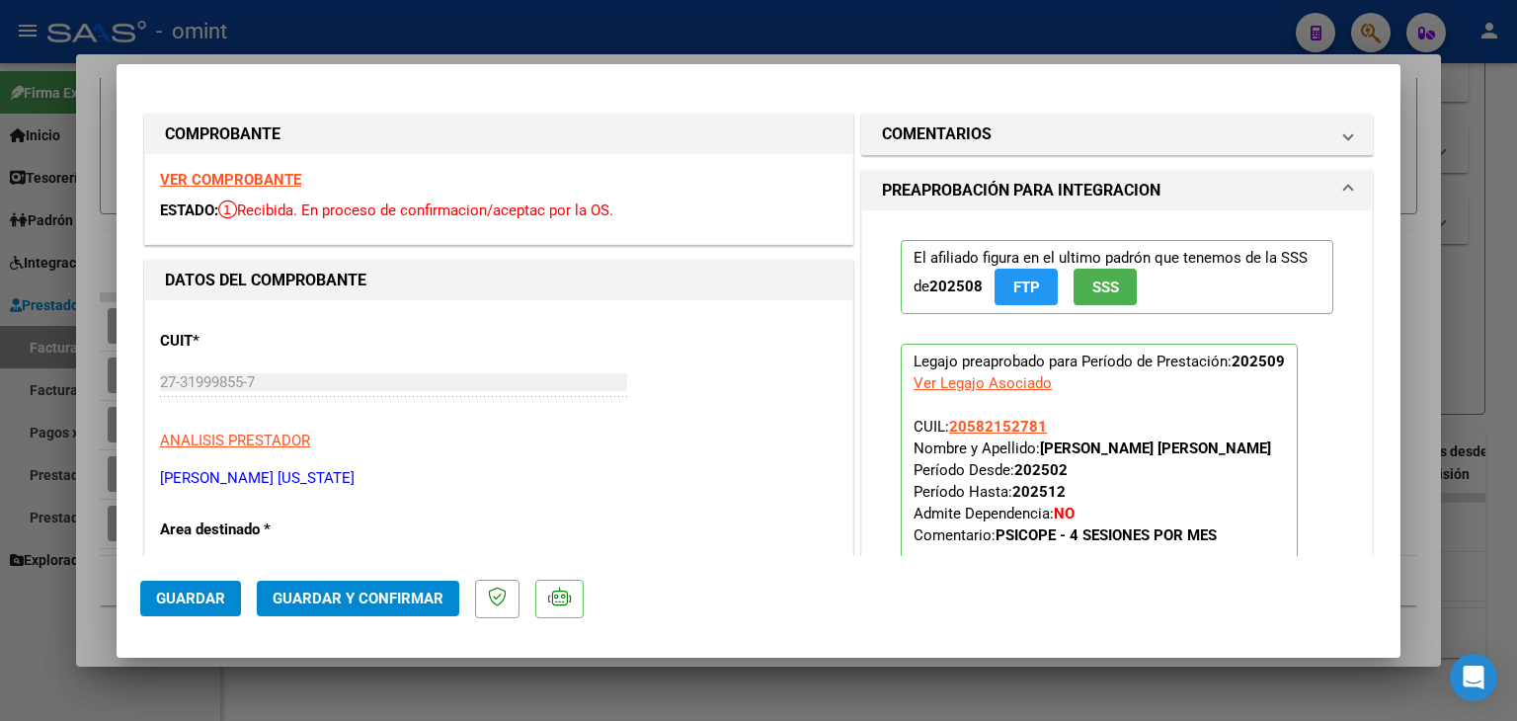
type input "$ 0,00"
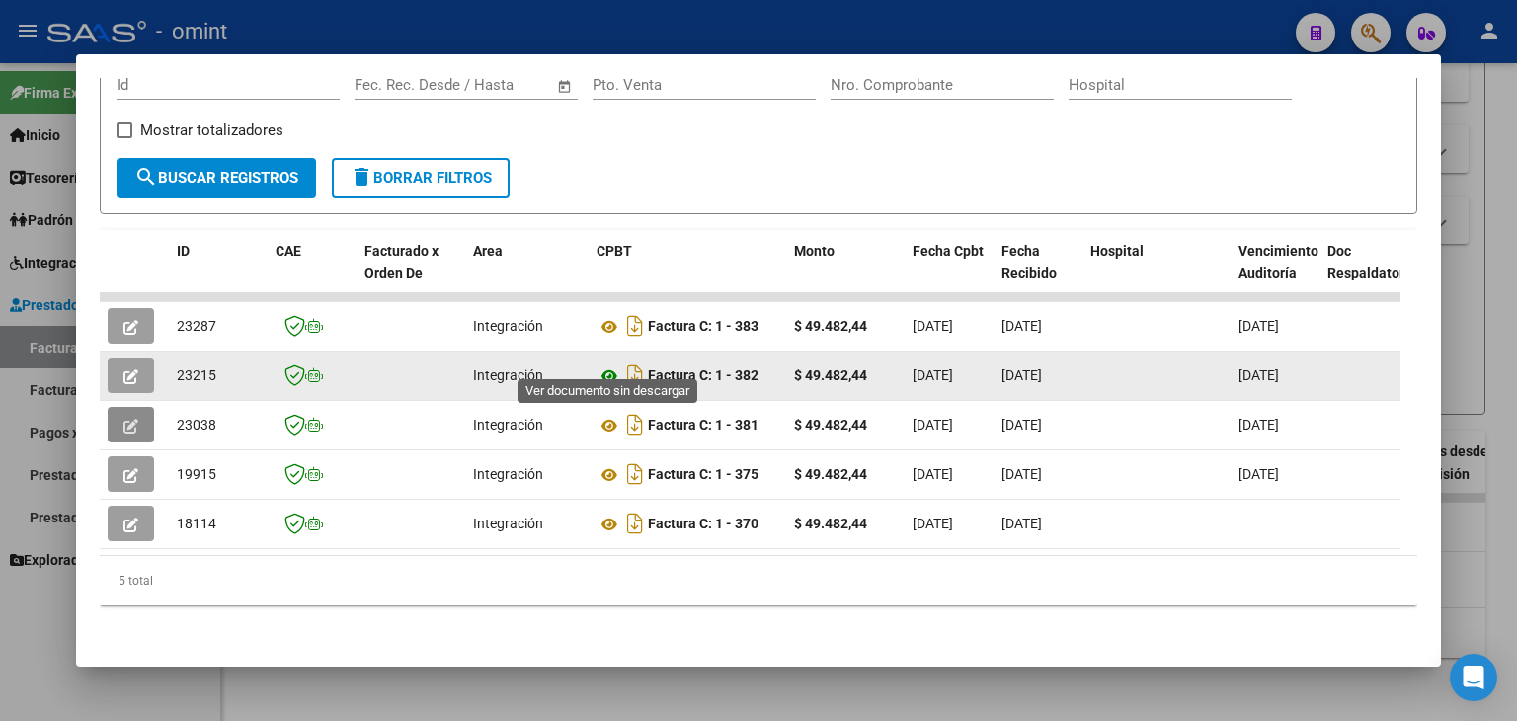
click at [612, 364] on icon at bounding box center [609, 376] width 26 height 24
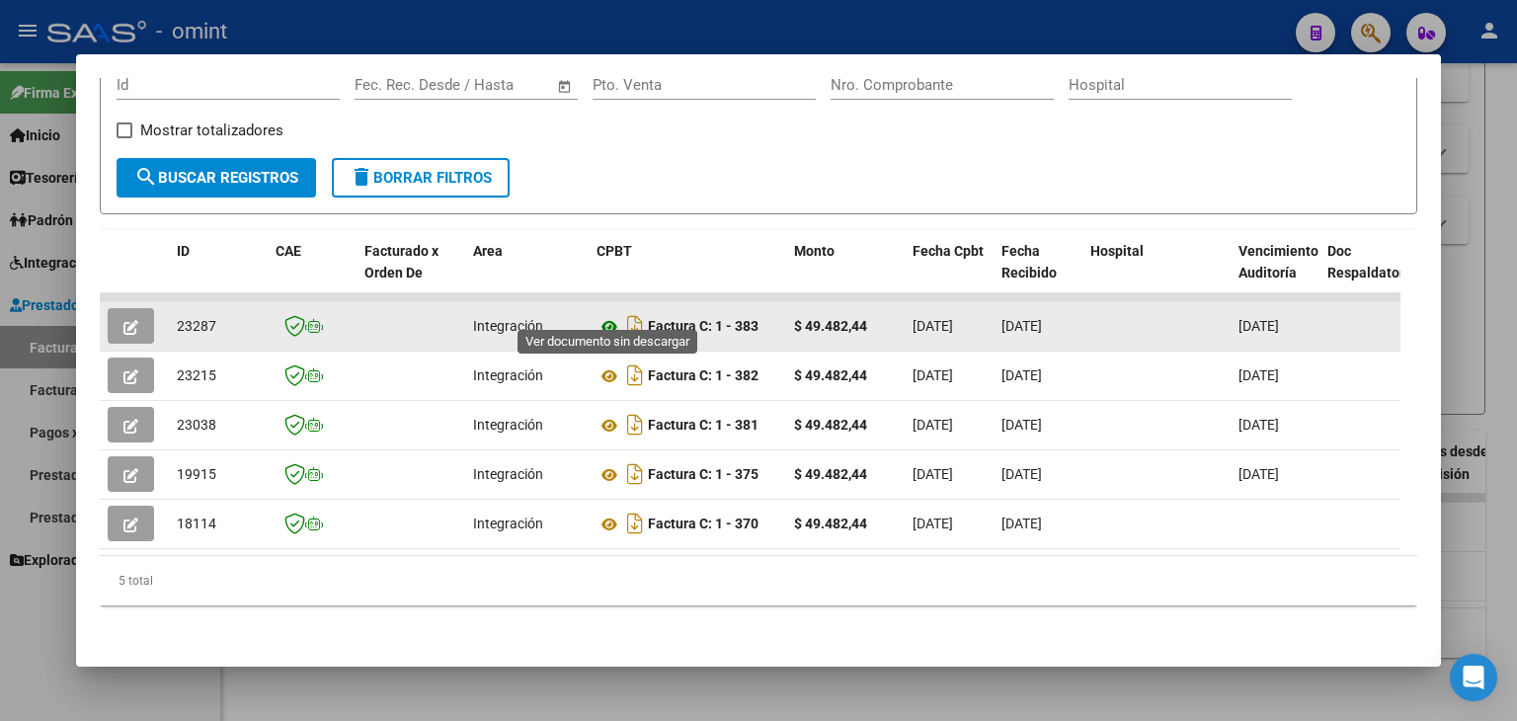
click at [607, 315] on icon at bounding box center [609, 327] width 26 height 24
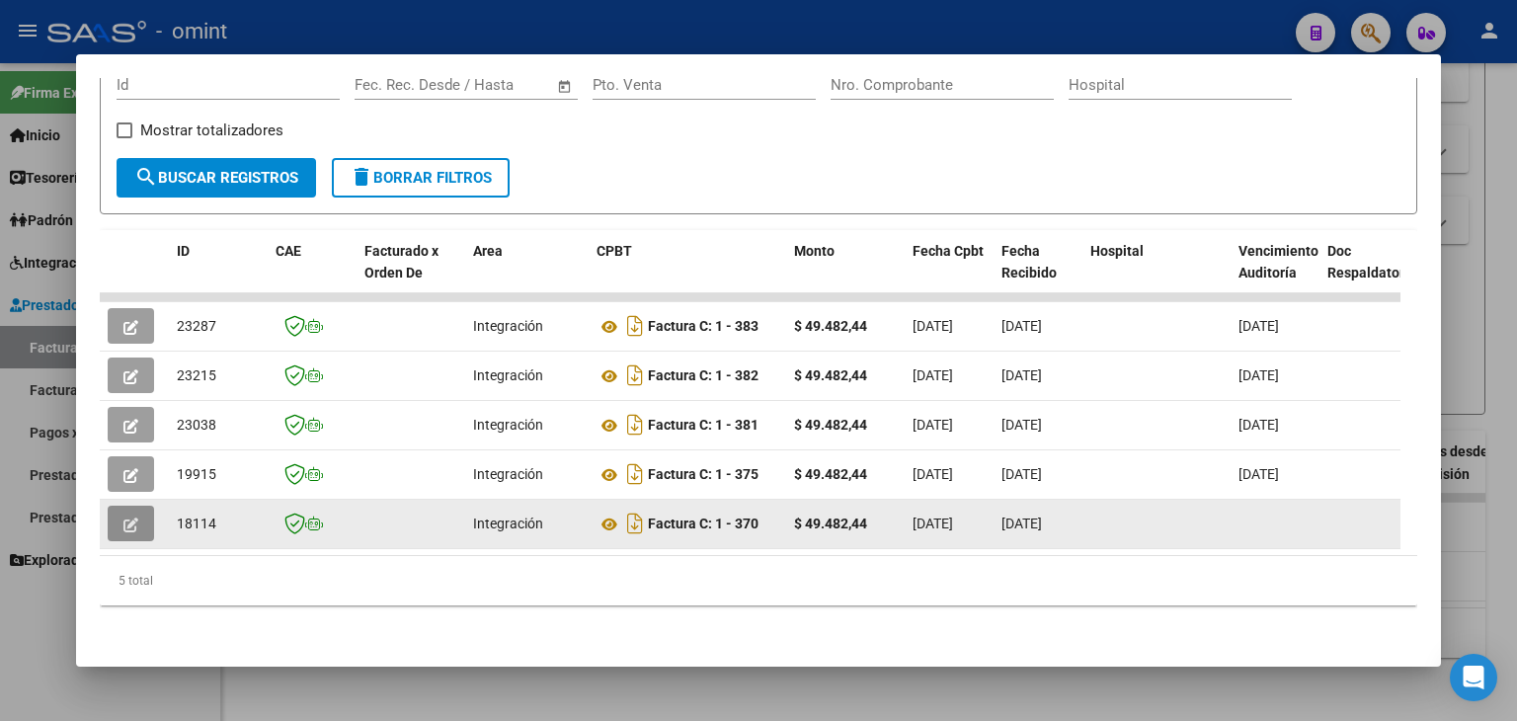
click at [123, 517] on icon "button" at bounding box center [130, 524] width 15 height 15
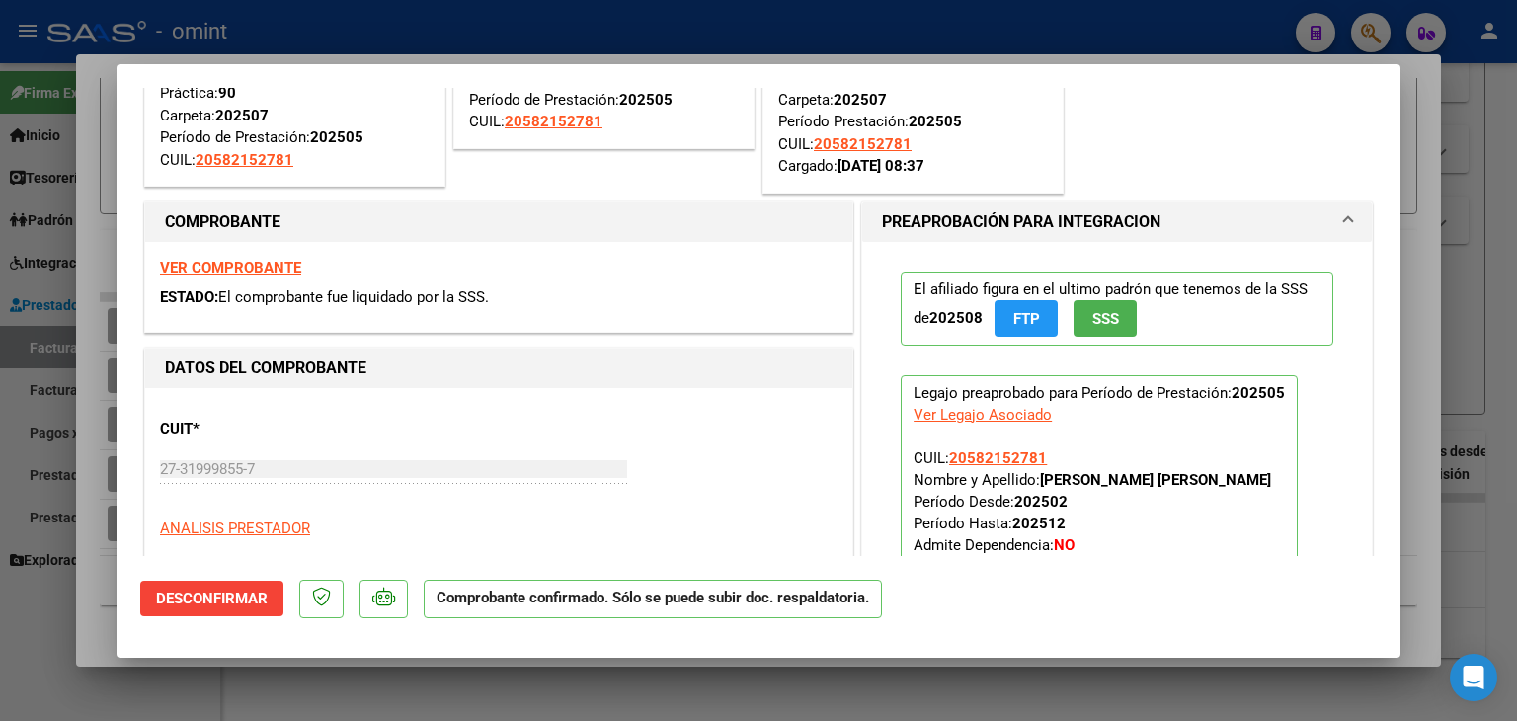
scroll to position [197, 0]
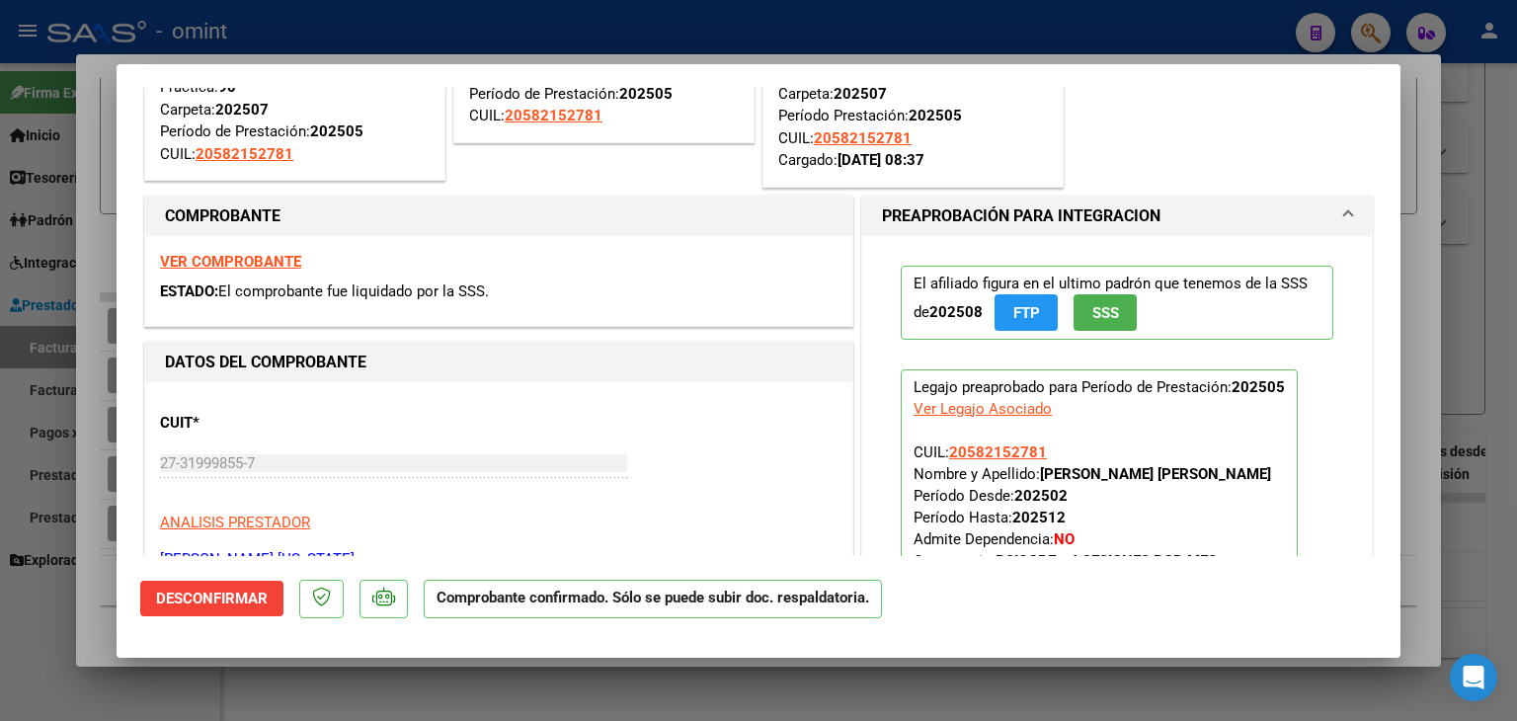
type input "$ 0,00"
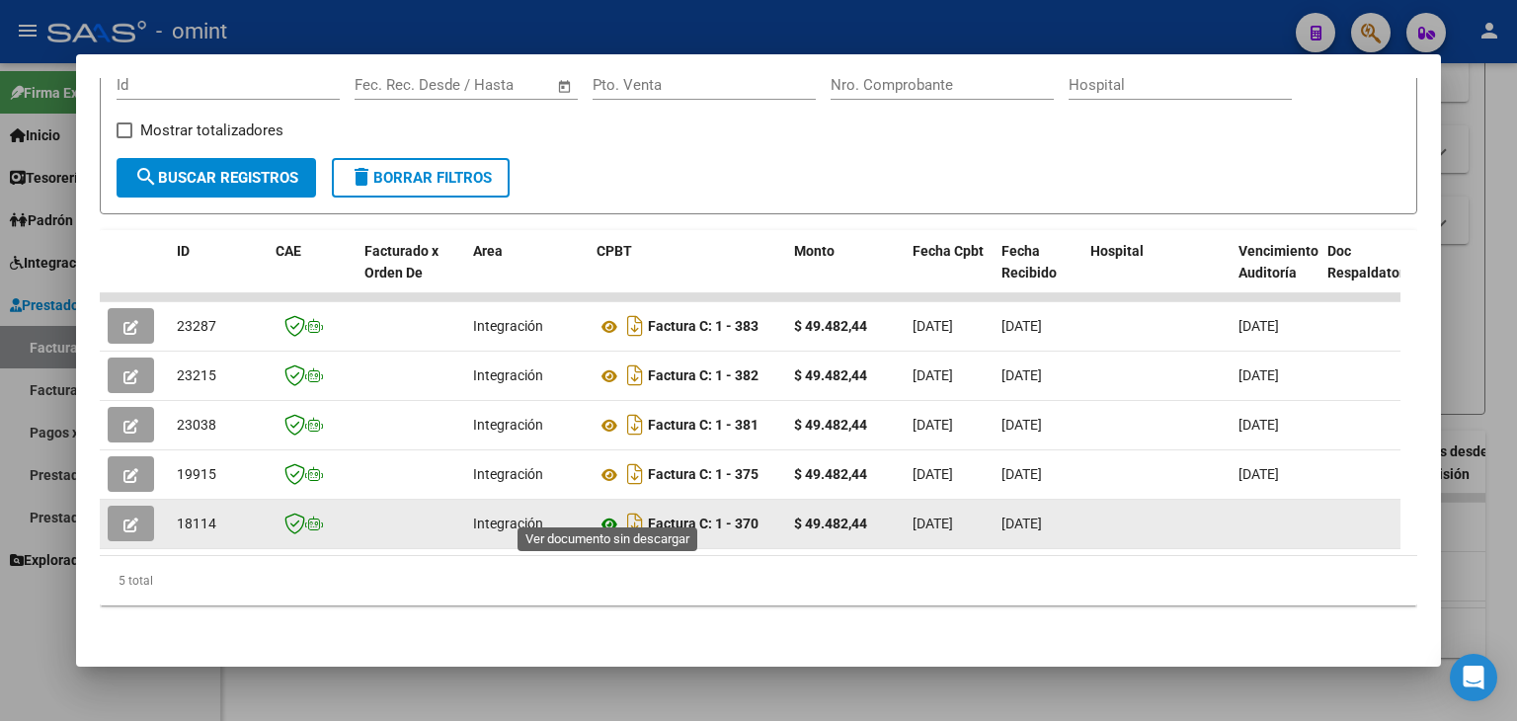
click at [608, 512] on icon at bounding box center [609, 524] width 26 height 24
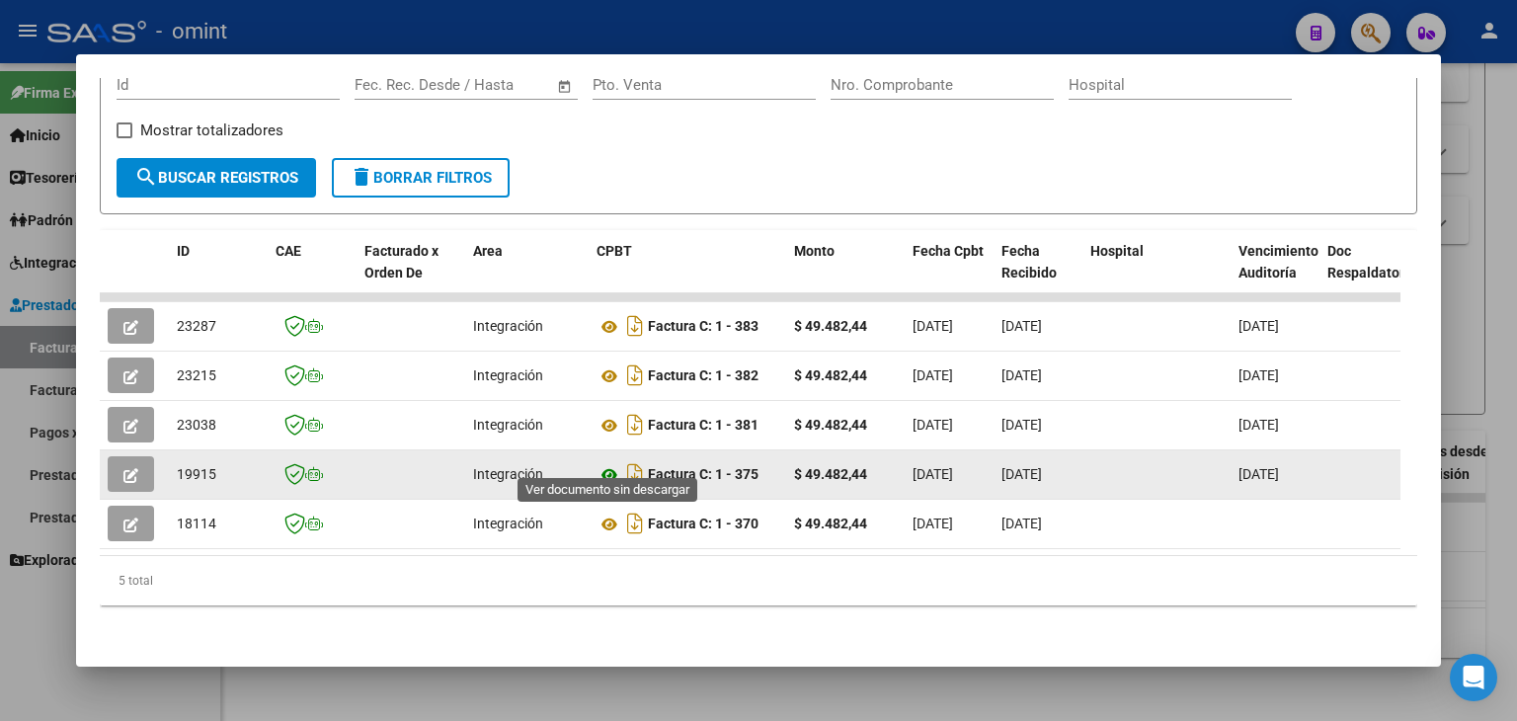
click at [609, 463] on icon at bounding box center [609, 475] width 26 height 24
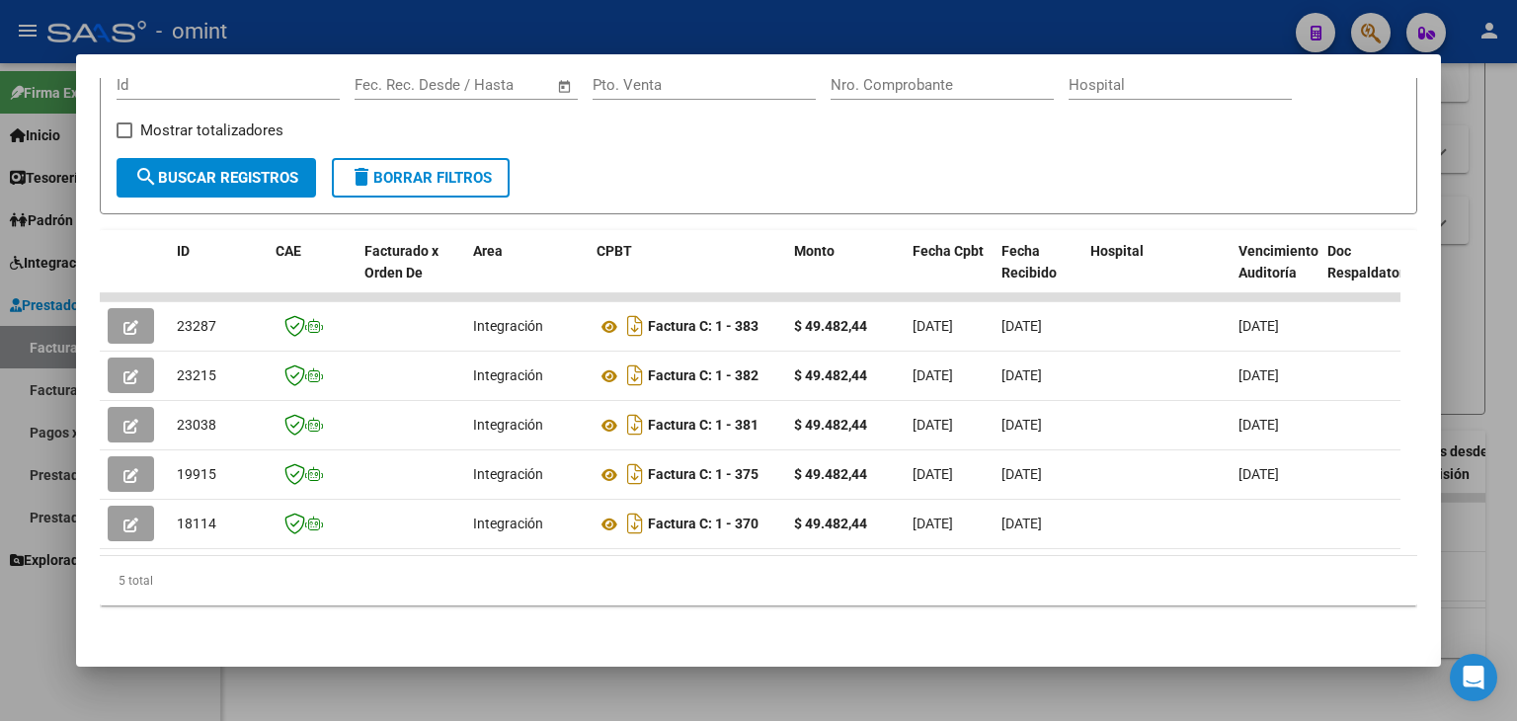
drag, startPoint x: 97, startPoint y: 456, endPoint x: 107, endPoint y: 458, distance: 10.1
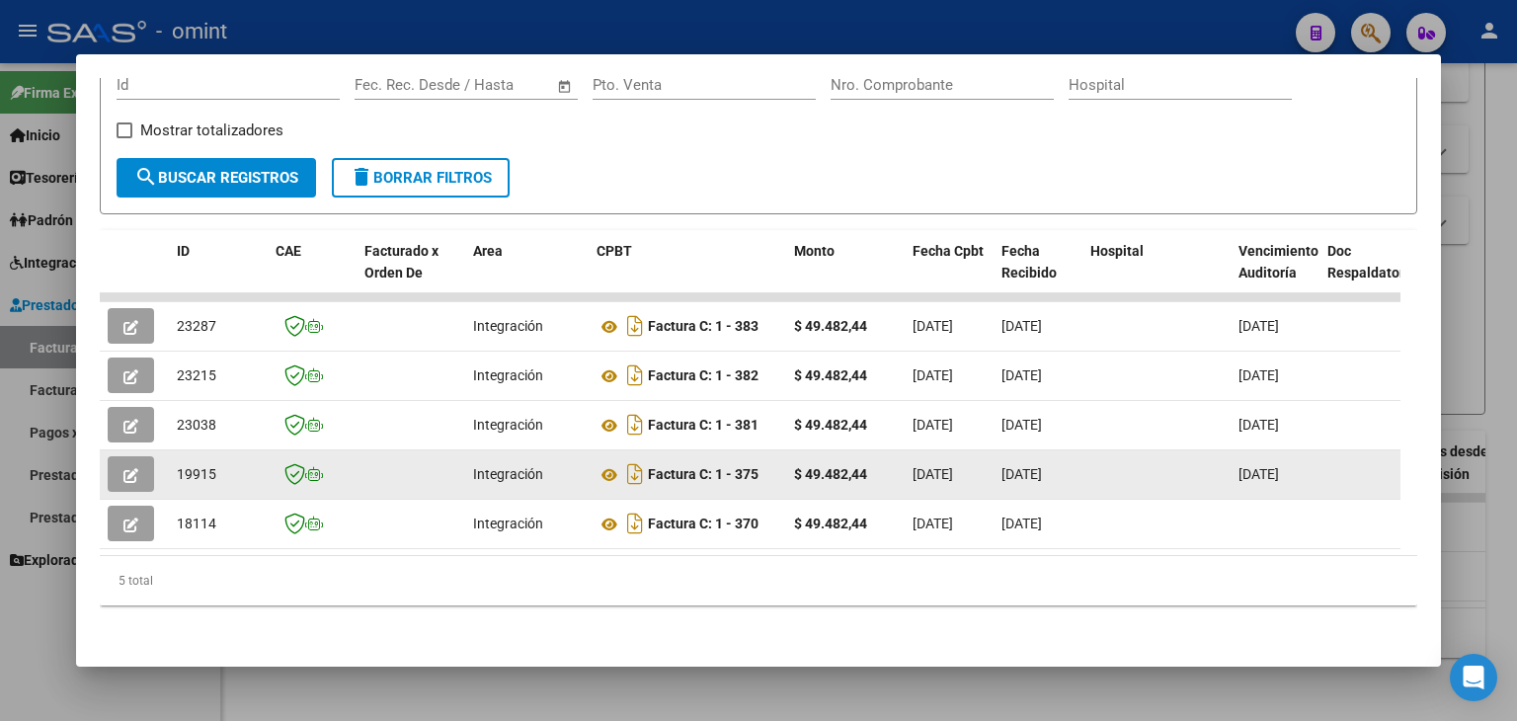
click at [97, 457] on mat-dialog-content "Análisis Prestador - CUIT: 27319998557 cloud_download Exportar CSV ABM ARCA Imp…" at bounding box center [758, 361] width 1365 height 566
click at [131, 468] on icon "button" at bounding box center [130, 475] width 15 height 15
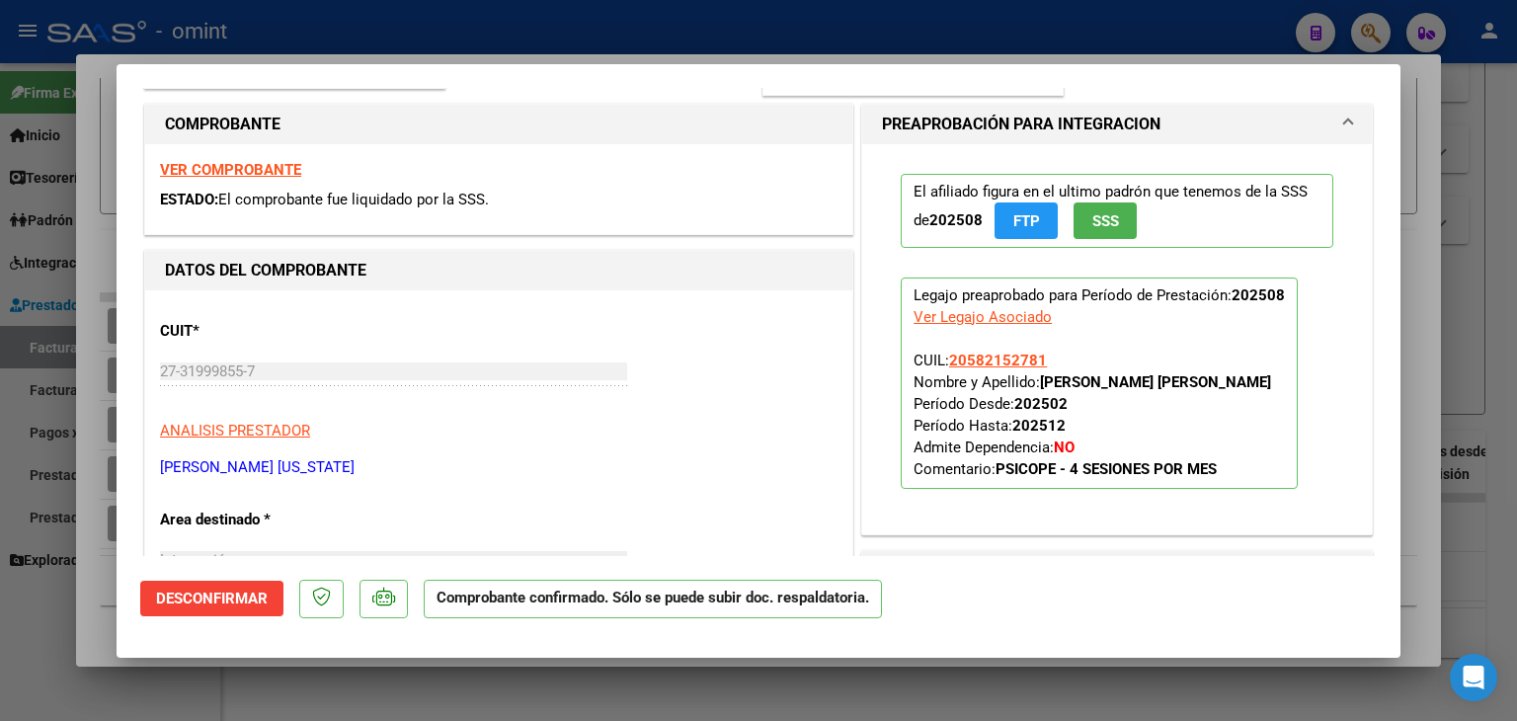
scroll to position [296, 0]
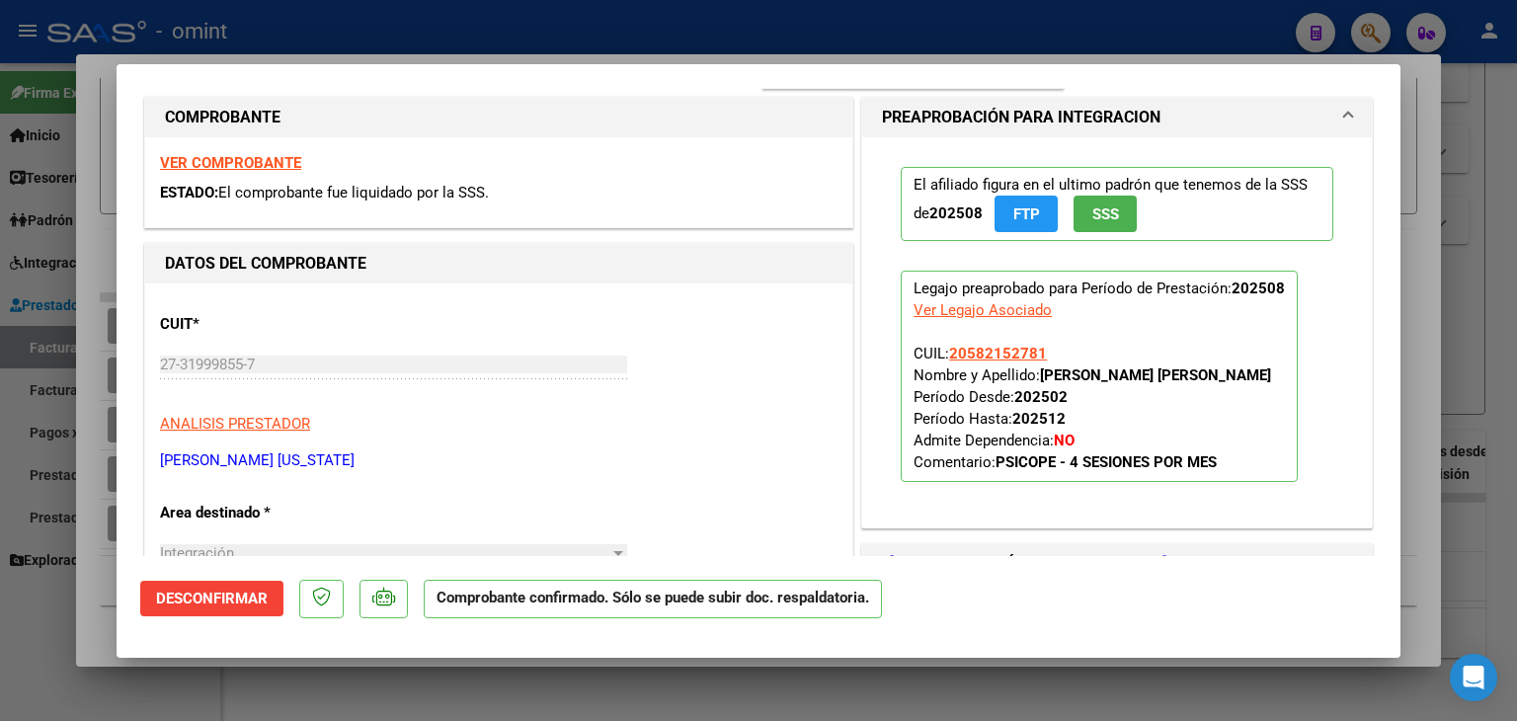
type input "$ 0,00"
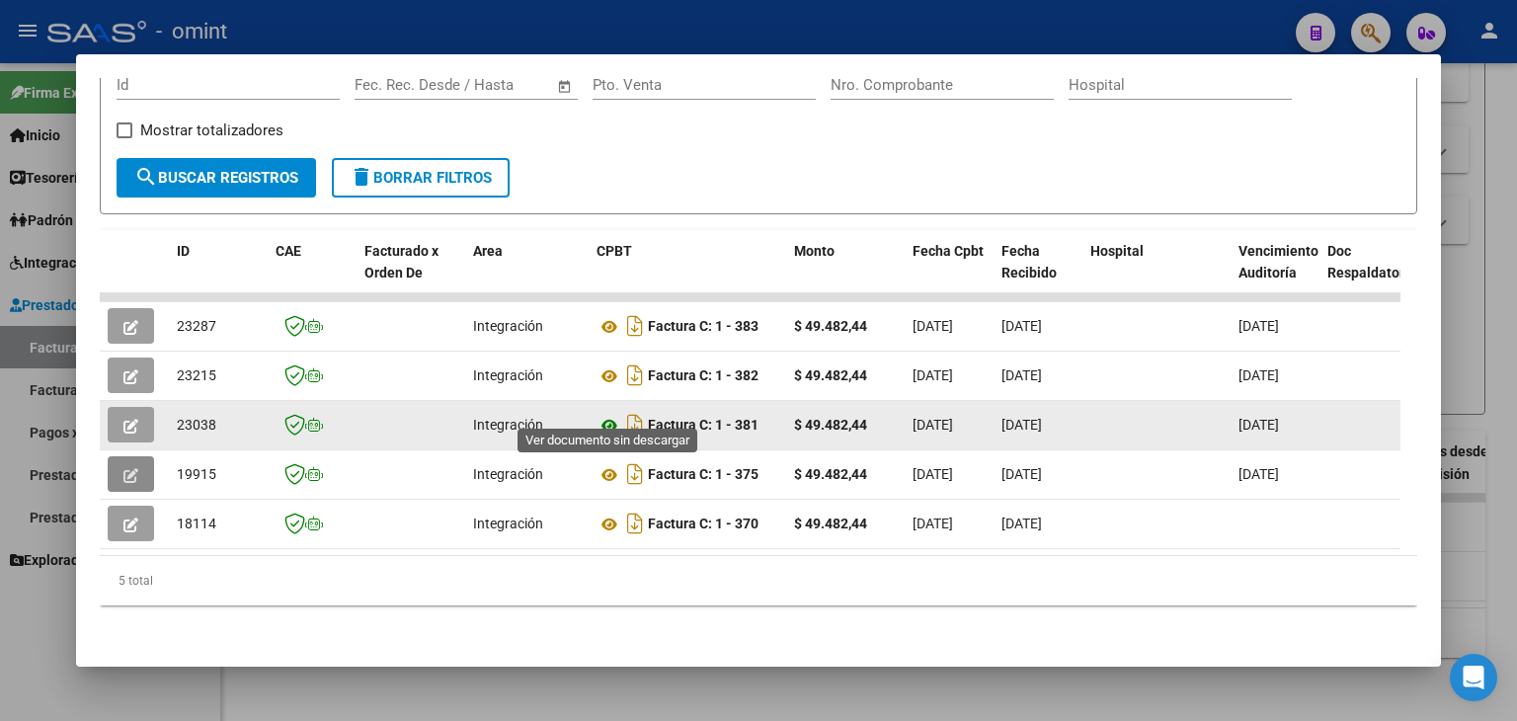
click at [606, 414] on icon at bounding box center [609, 426] width 26 height 24
click at [142, 410] on button "button" at bounding box center [131, 425] width 46 height 36
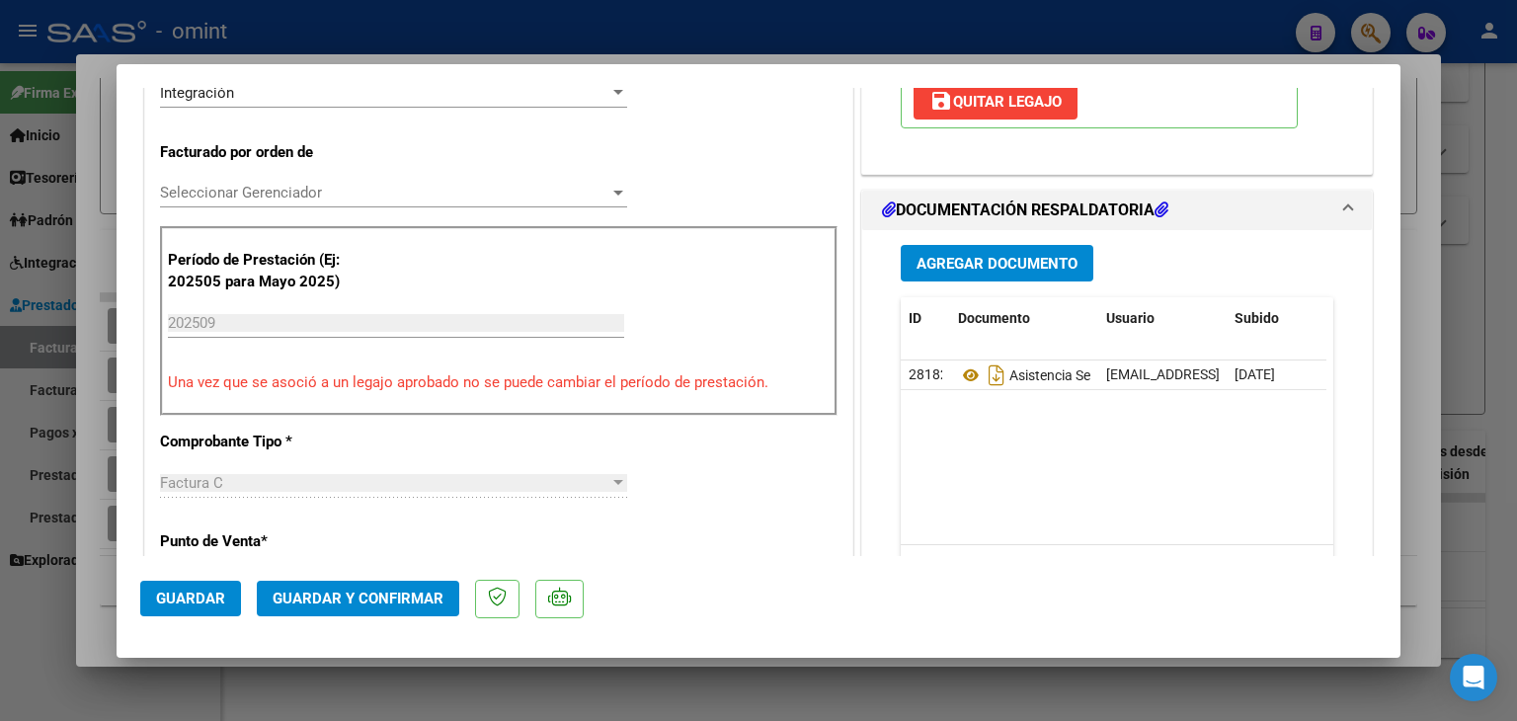
scroll to position [494, 0]
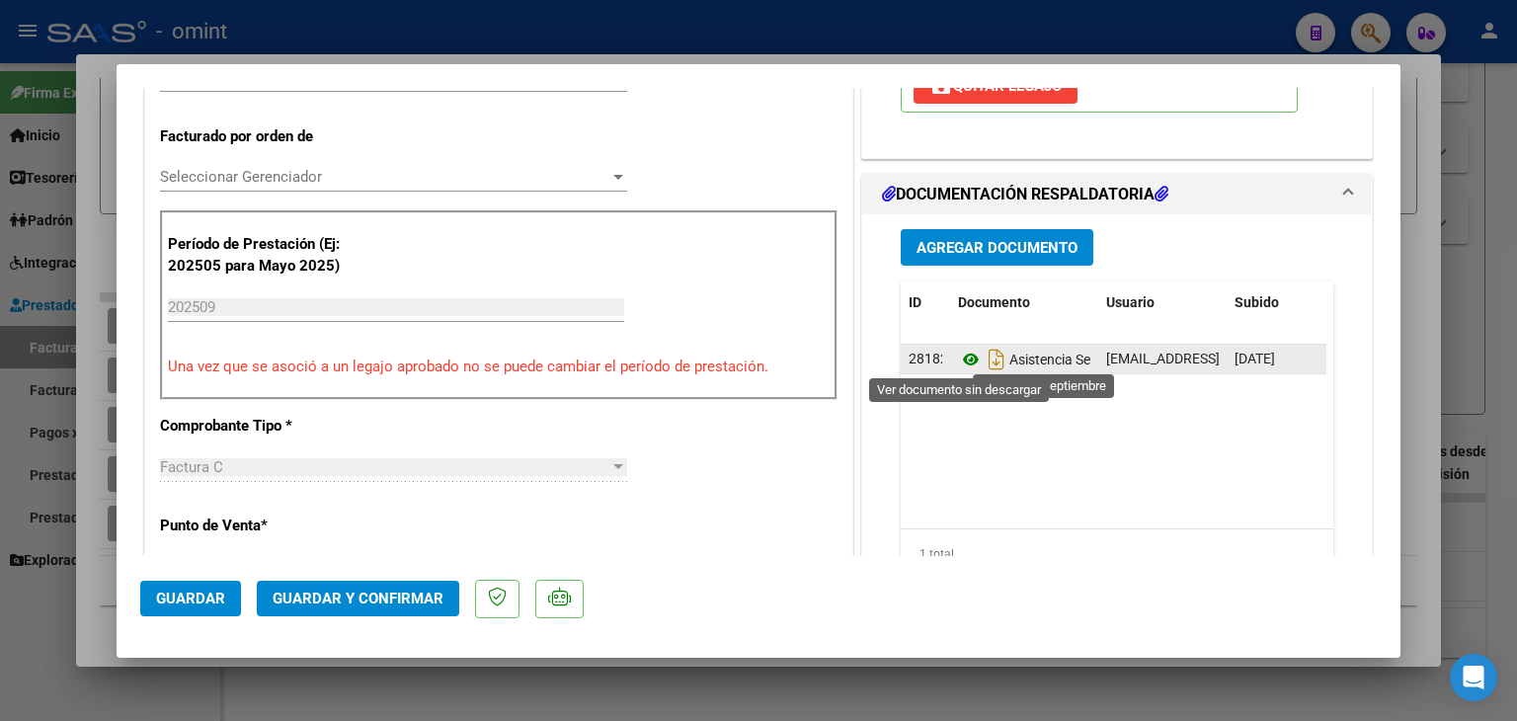
click at [958, 354] on icon at bounding box center [971, 360] width 26 height 24
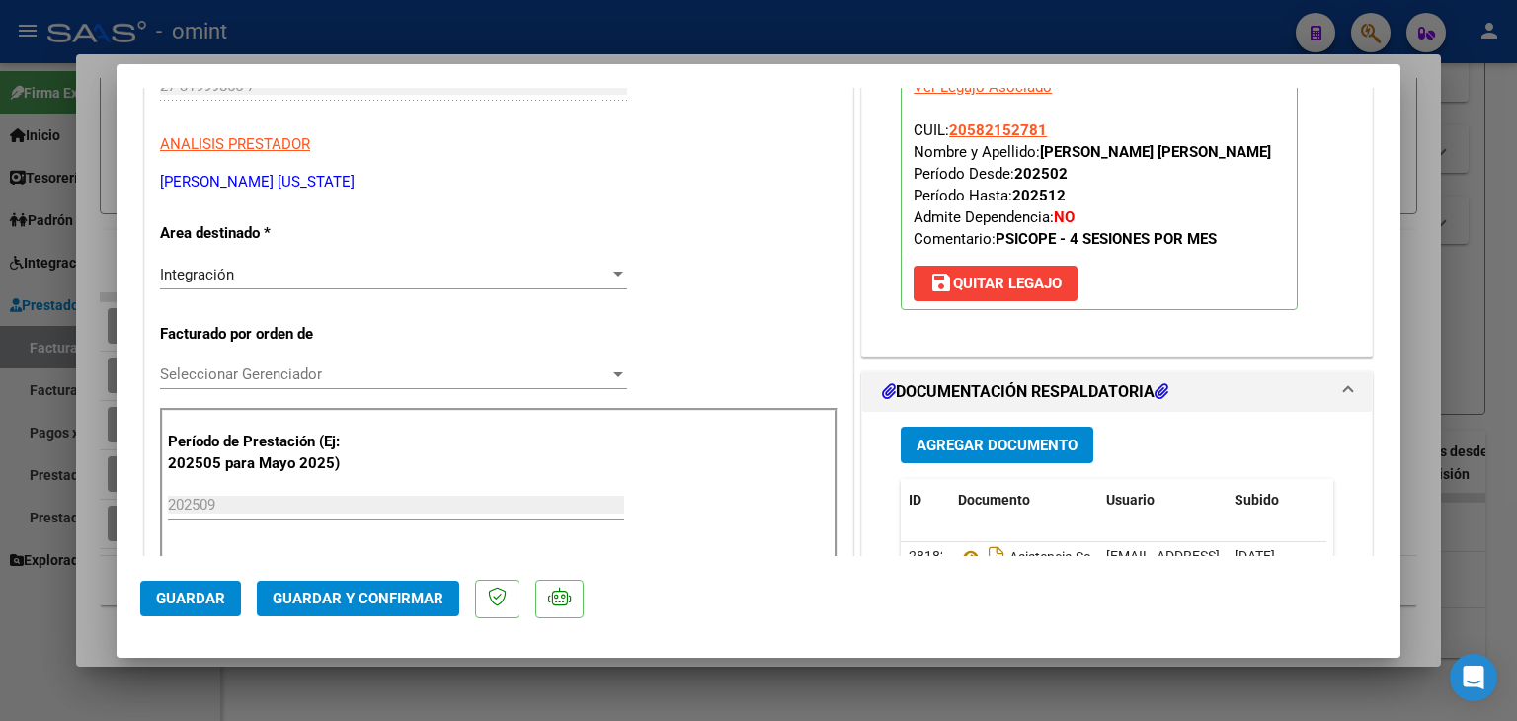
scroll to position [296, 0]
click at [222, 376] on span "Seleccionar Gerenciador" at bounding box center [384, 374] width 449 height 18
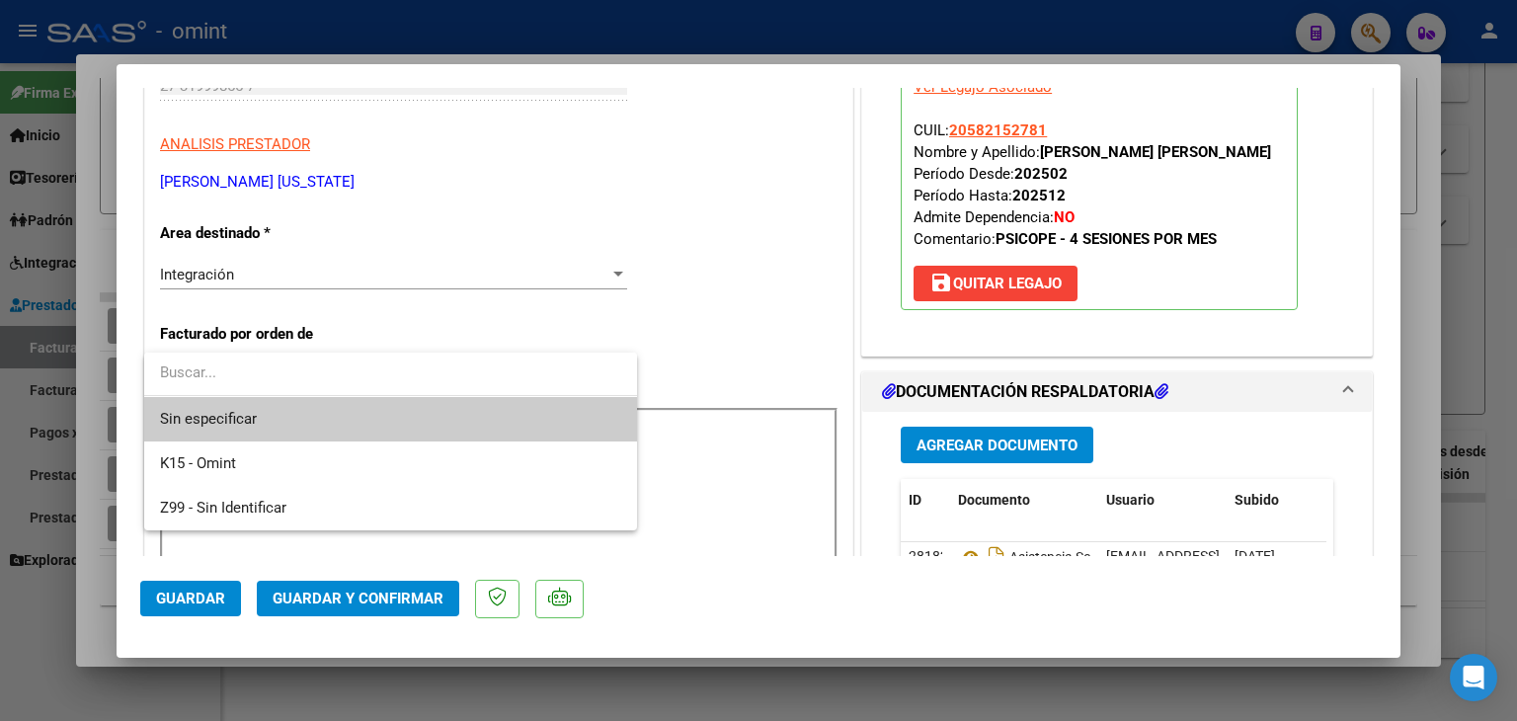
click at [230, 417] on span "Sin especificar" at bounding box center [390, 419] width 461 height 44
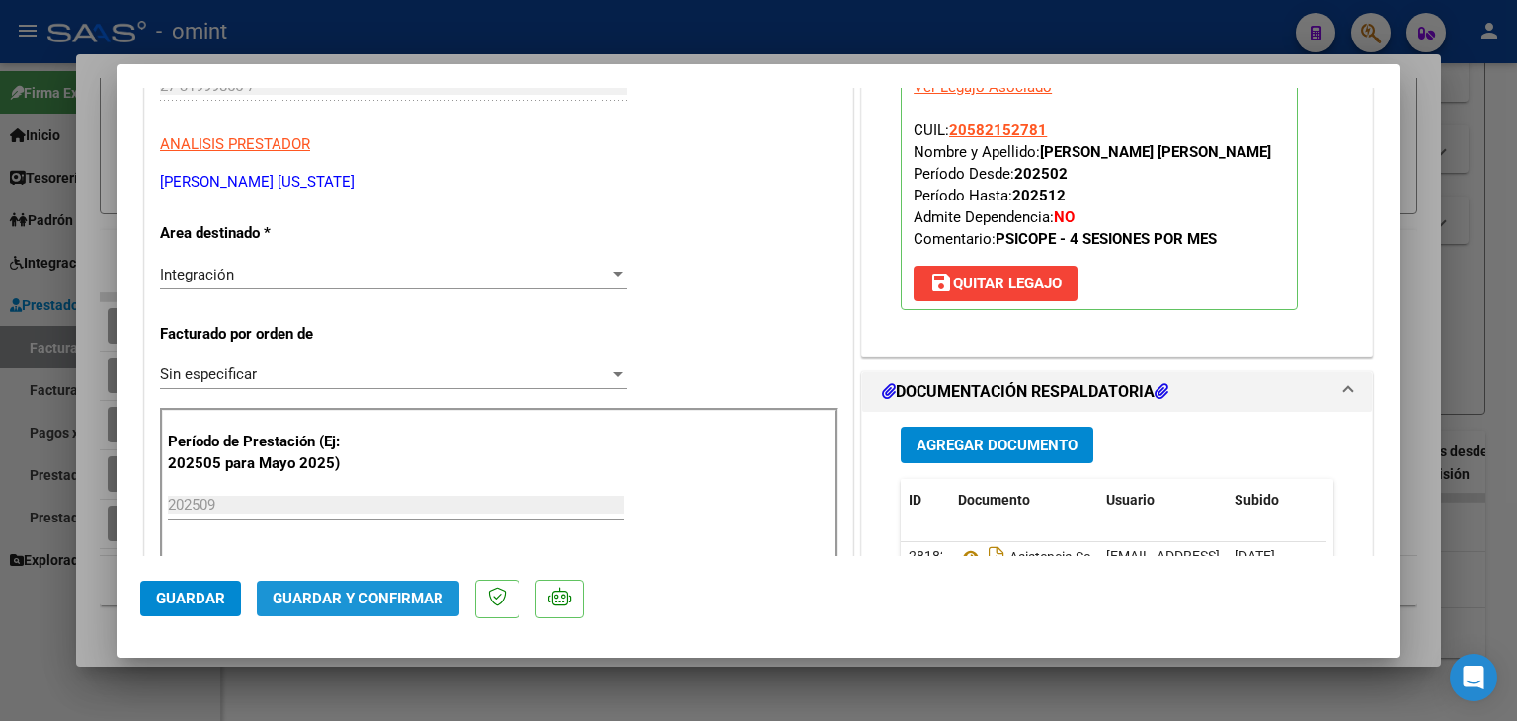
drag, startPoint x: 354, startPoint y: 580, endPoint x: 438, endPoint y: 540, distance: 92.8
click at [354, 578] on mat-dialog-actions "Guardar Guardar y Confirmar" at bounding box center [758, 595] width 1236 height 78
click at [409, 602] on span "Guardar y Confirmar" at bounding box center [358, 598] width 171 height 18
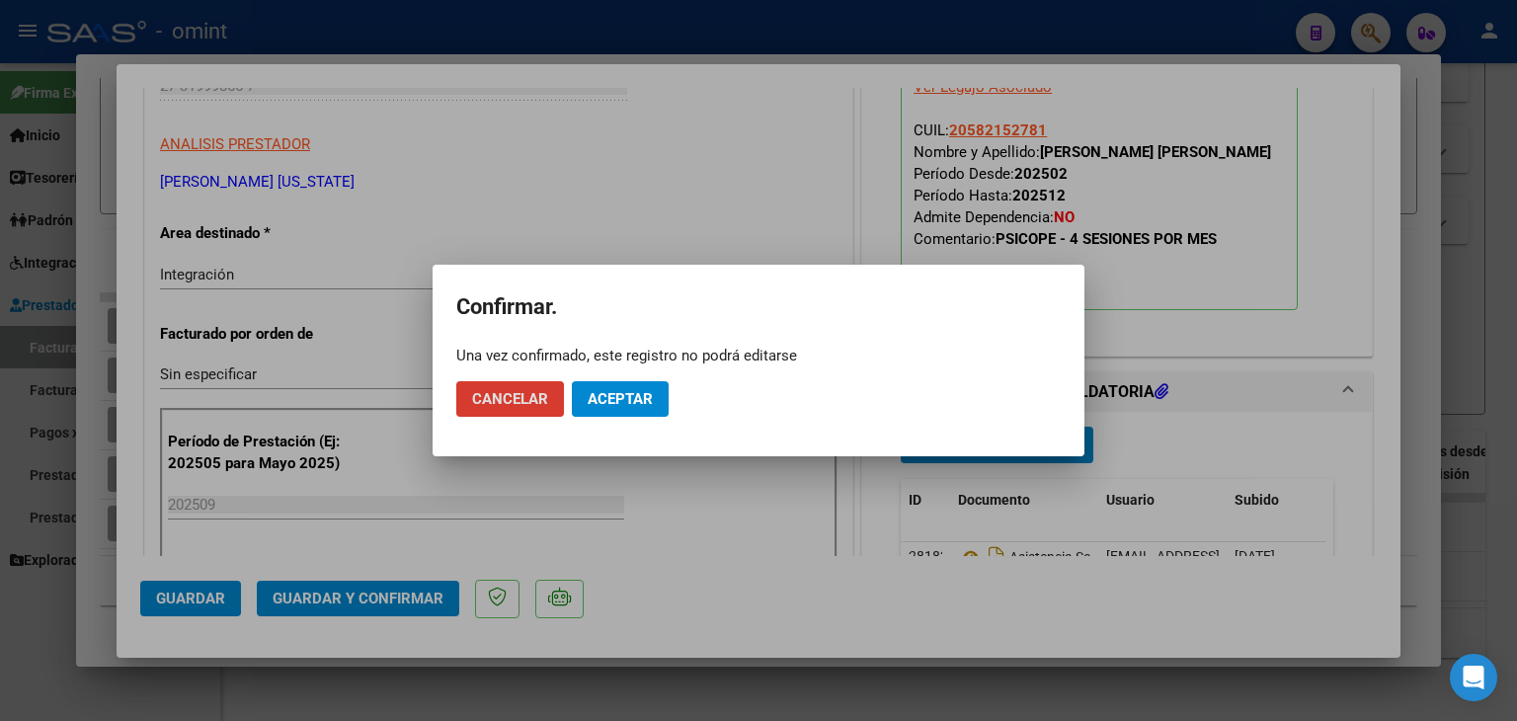
click at [600, 403] on span "Aceptar" at bounding box center [619, 399] width 65 height 18
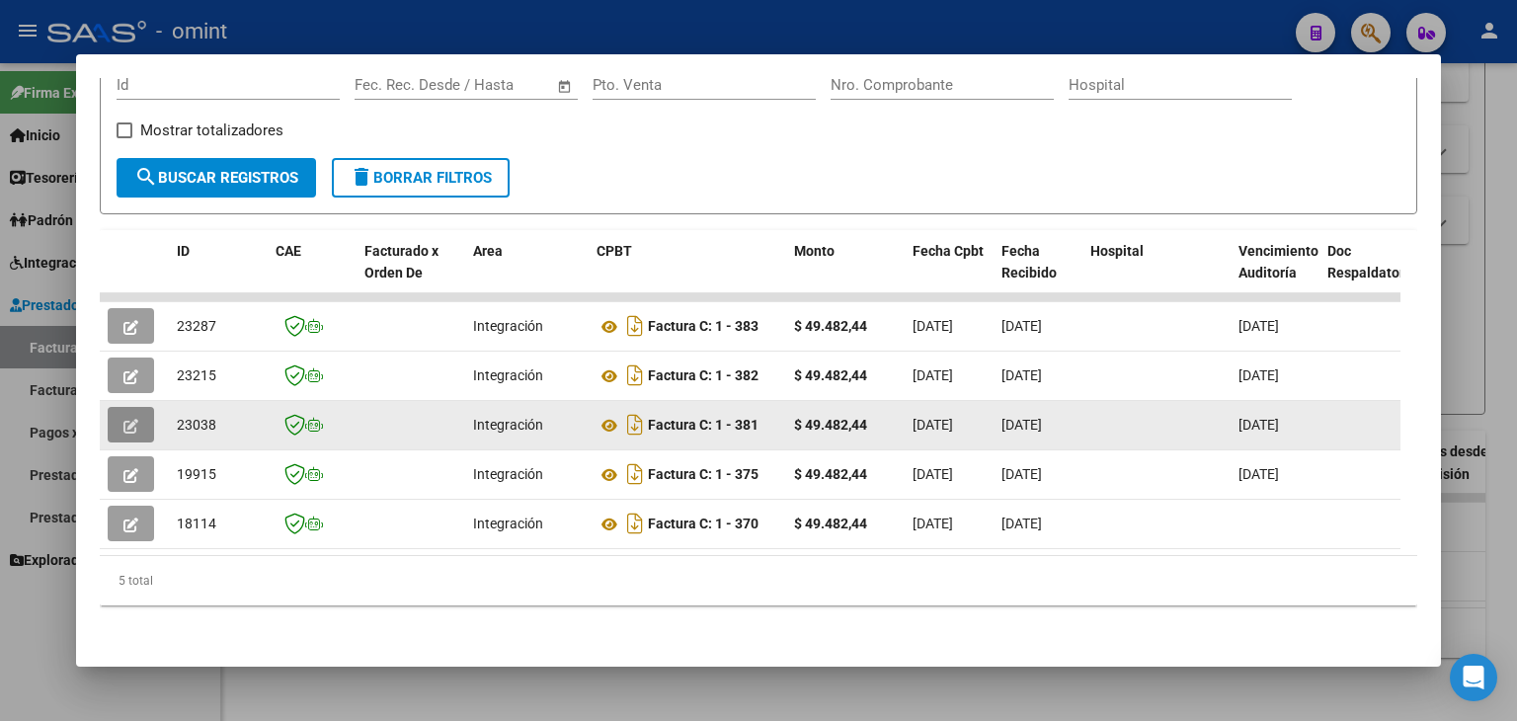
click at [188, 417] on span "23038" at bounding box center [196, 425] width 39 height 16
copy span "23038"
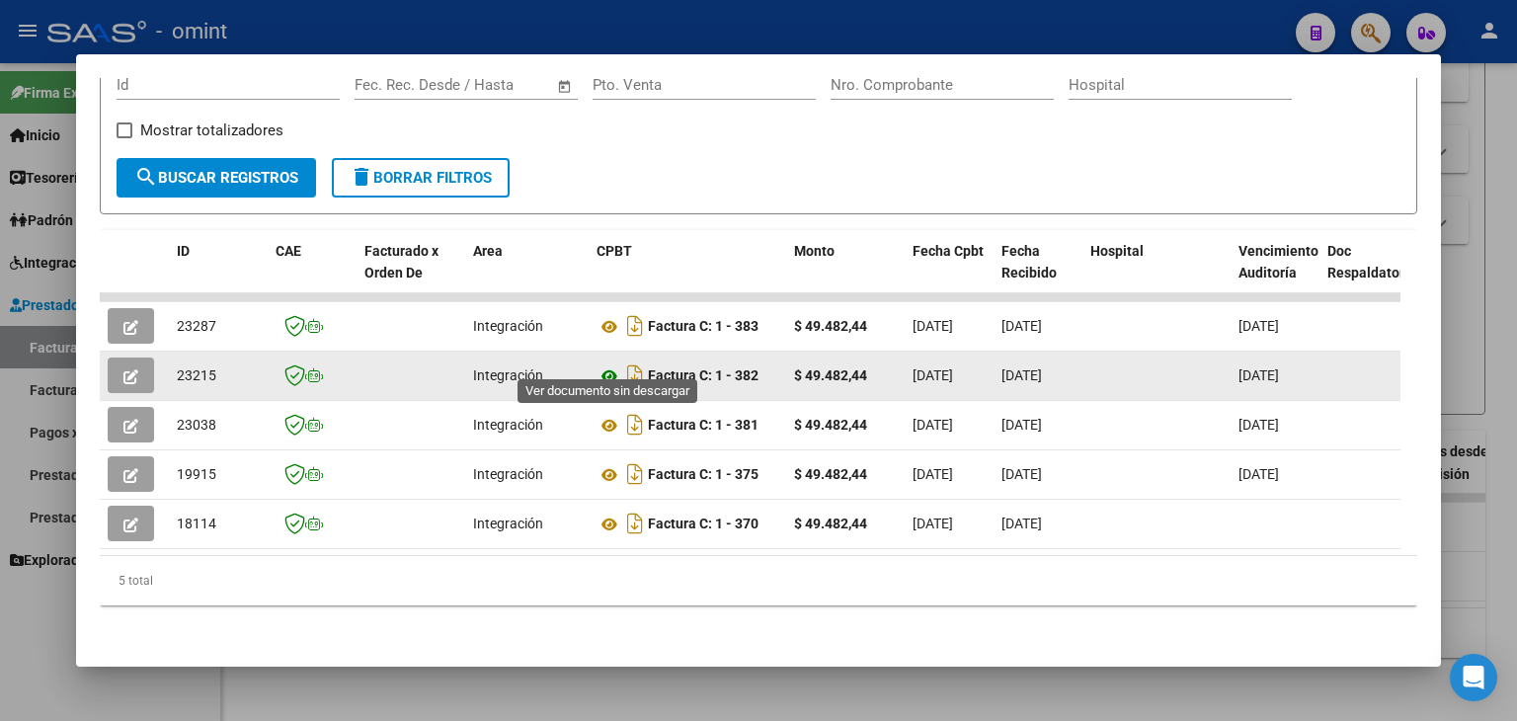
click at [607, 364] on icon at bounding box center [609, 376] width 26 height 24
click at [125, 369] on icon "button" at bounding box center [130, 376] width 15 height 15
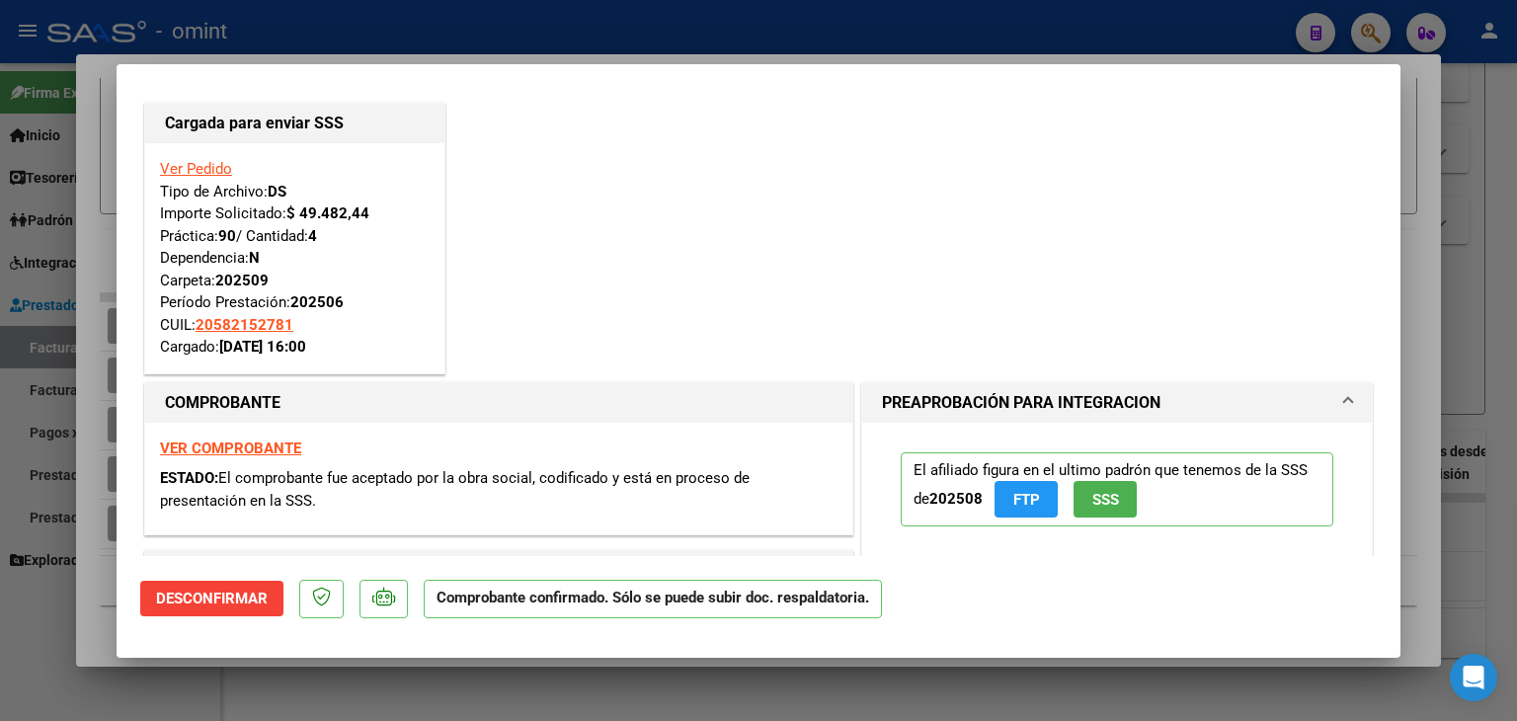
scroll to position [0, 0]
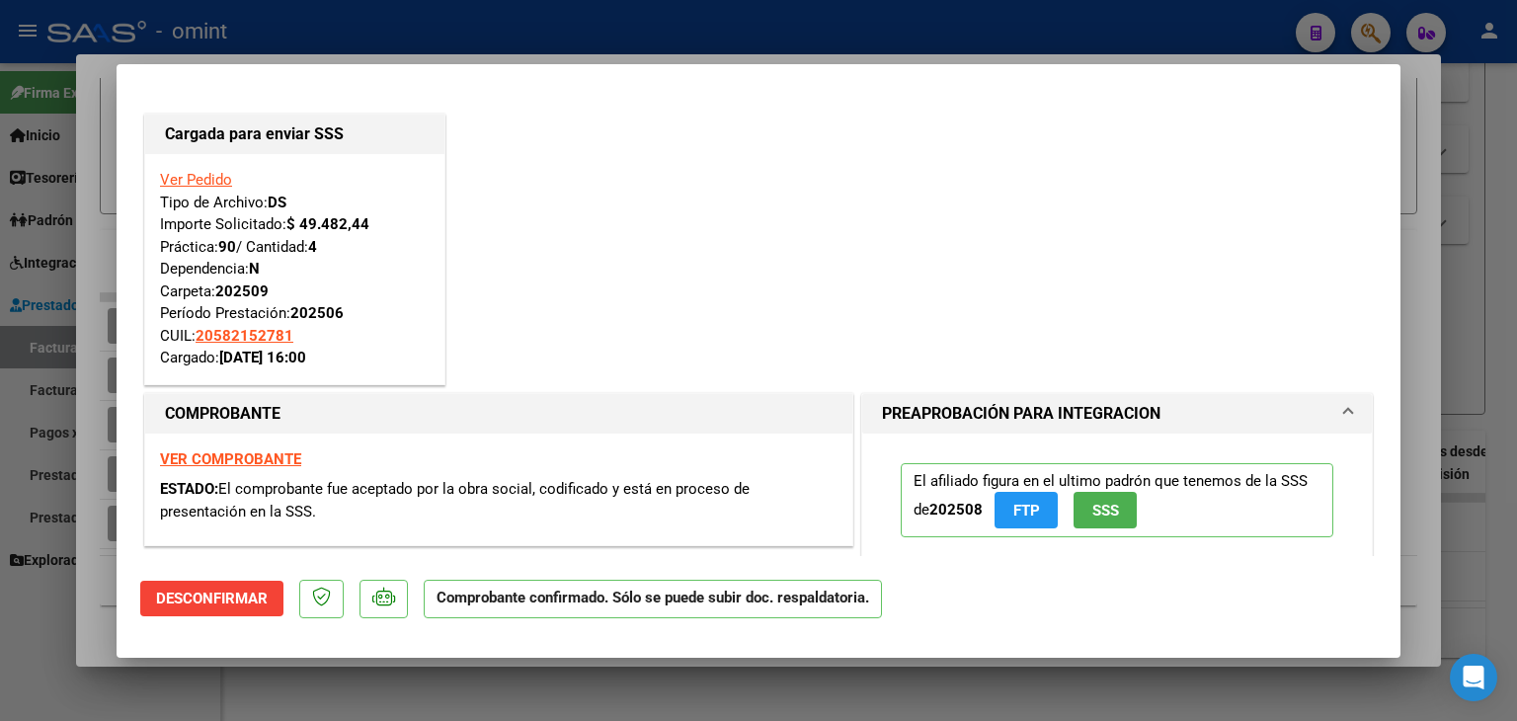
type input "$ 0,00"
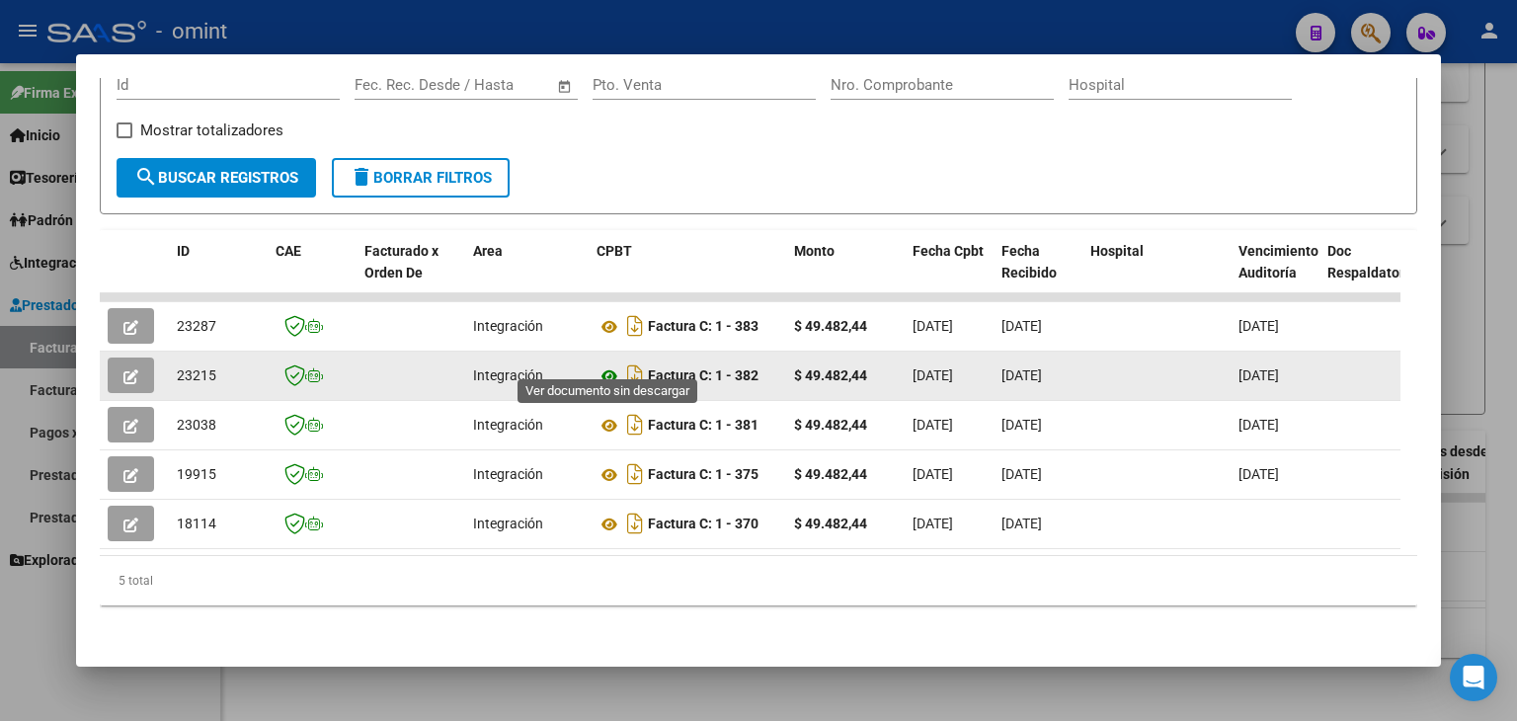
click at [608, 364] on icon at bounding box center [609, 376] width 26 height 24
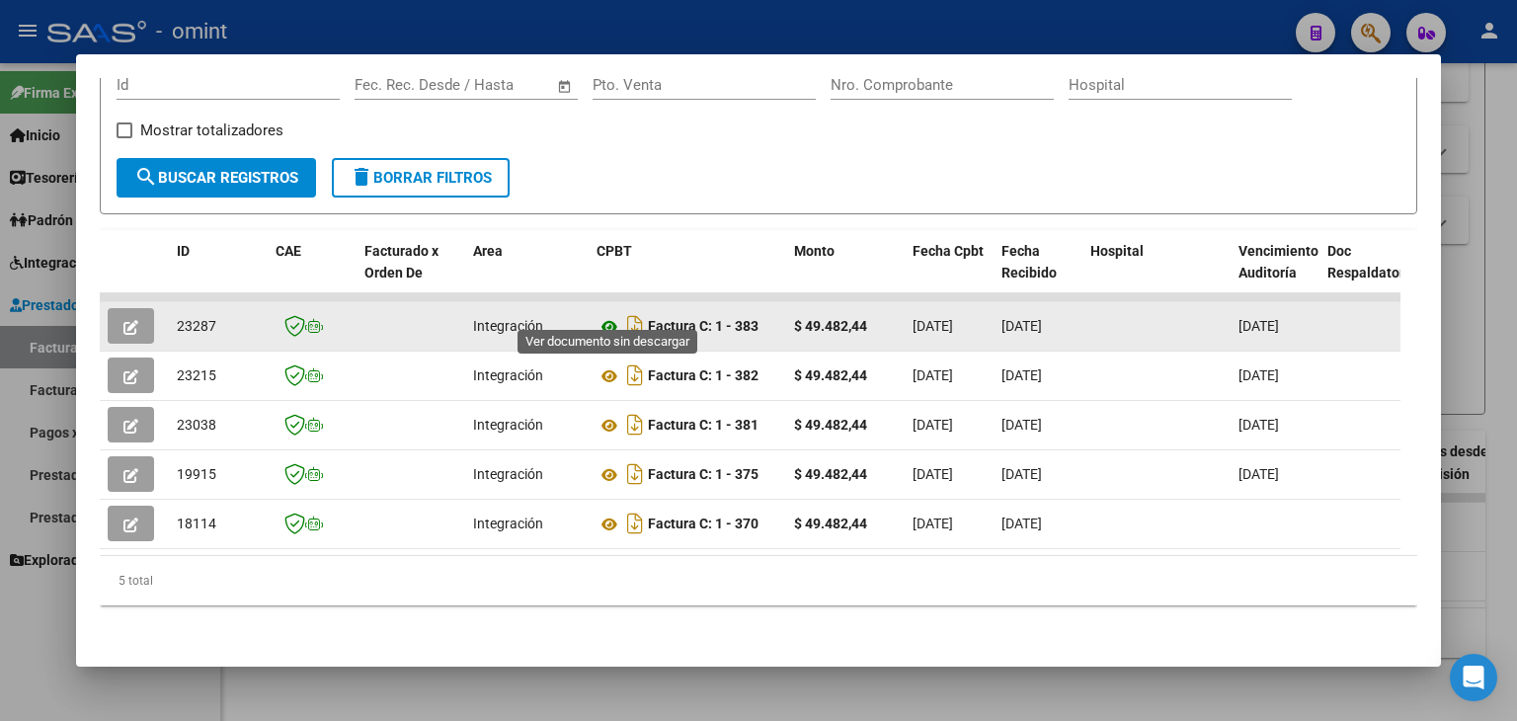
click at [608, 315] on icon at bounding box center [609, 327] width 26 height 24
click at [198, 318] on span "23287" at bounding box center [196, 326] width 39 height 16
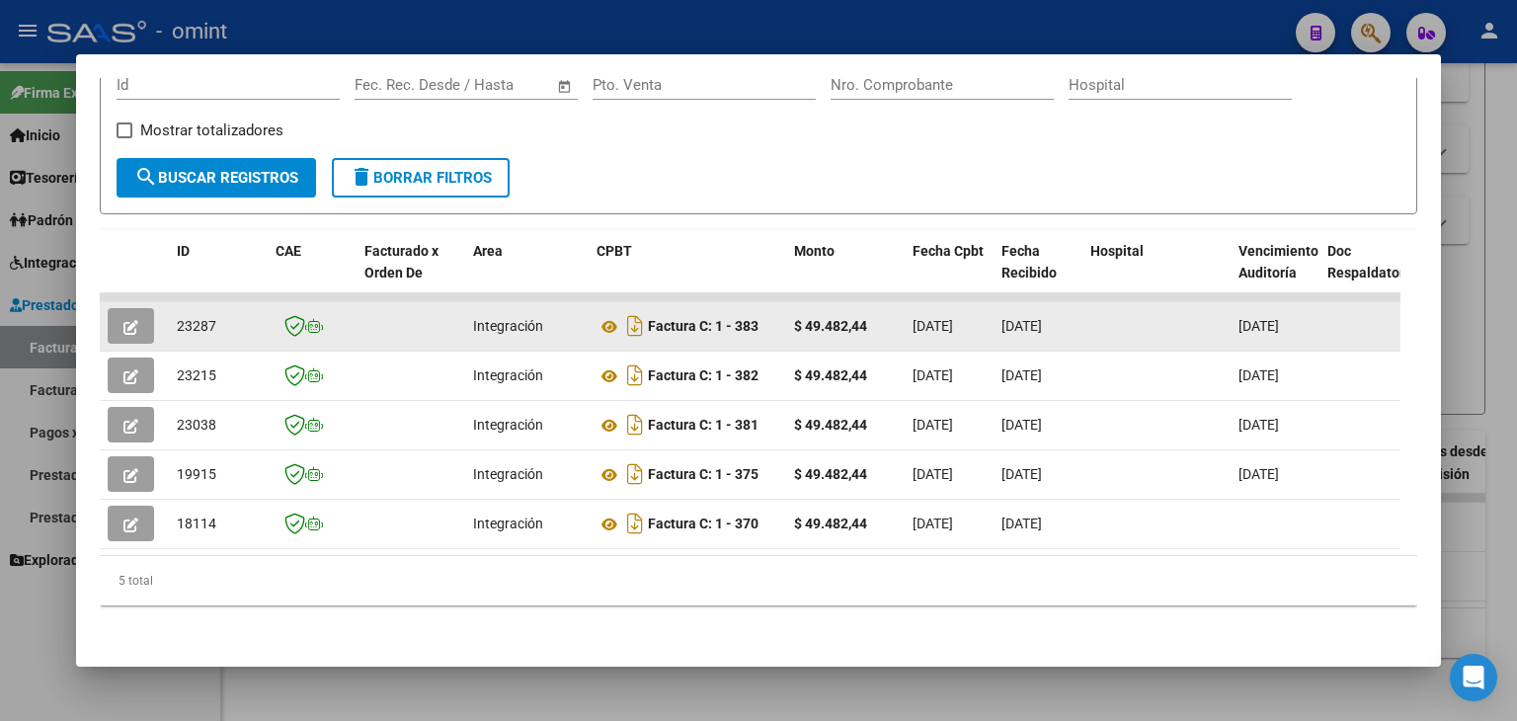
copy span "23287"
click at [119, 313] on button "button" at bounding box center [131, 326] width 46 height 36
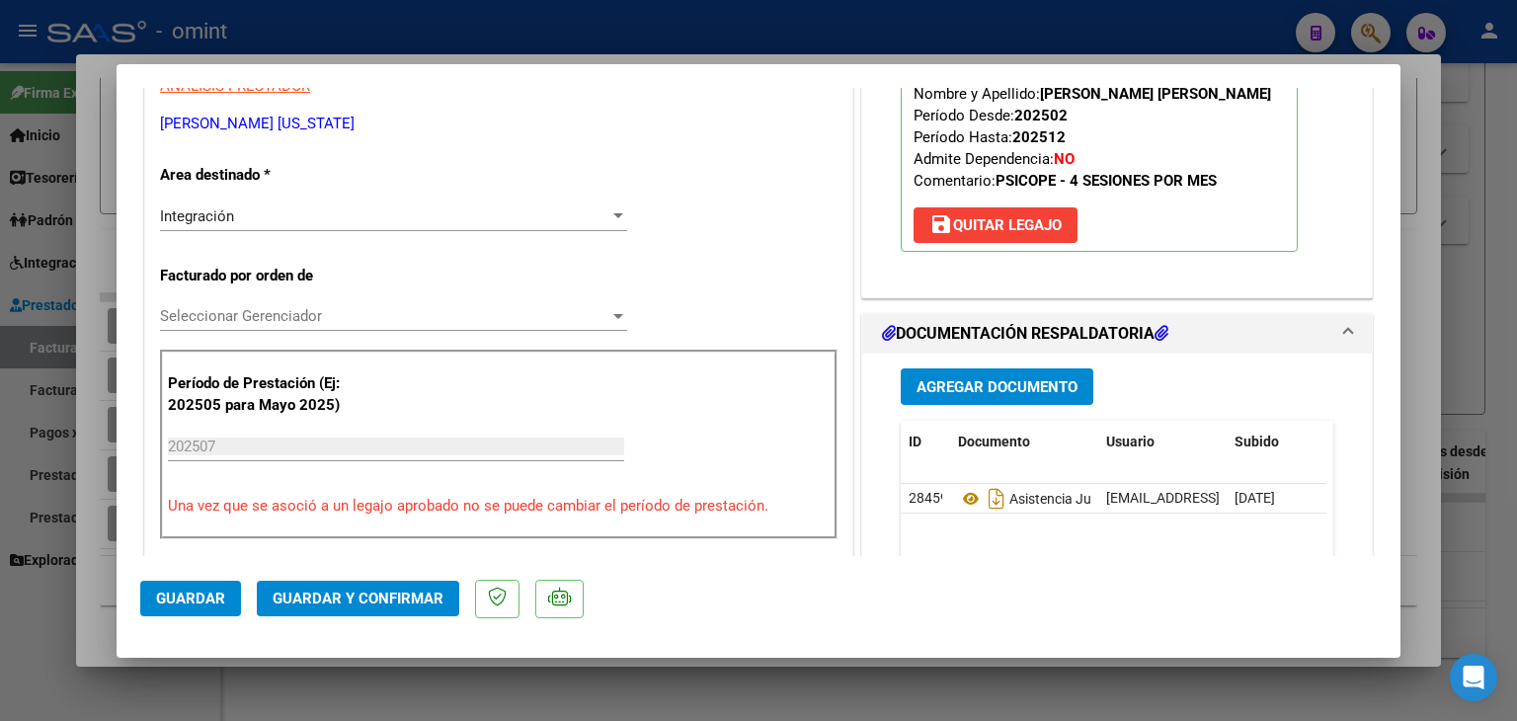
scroll to position [395, 0]
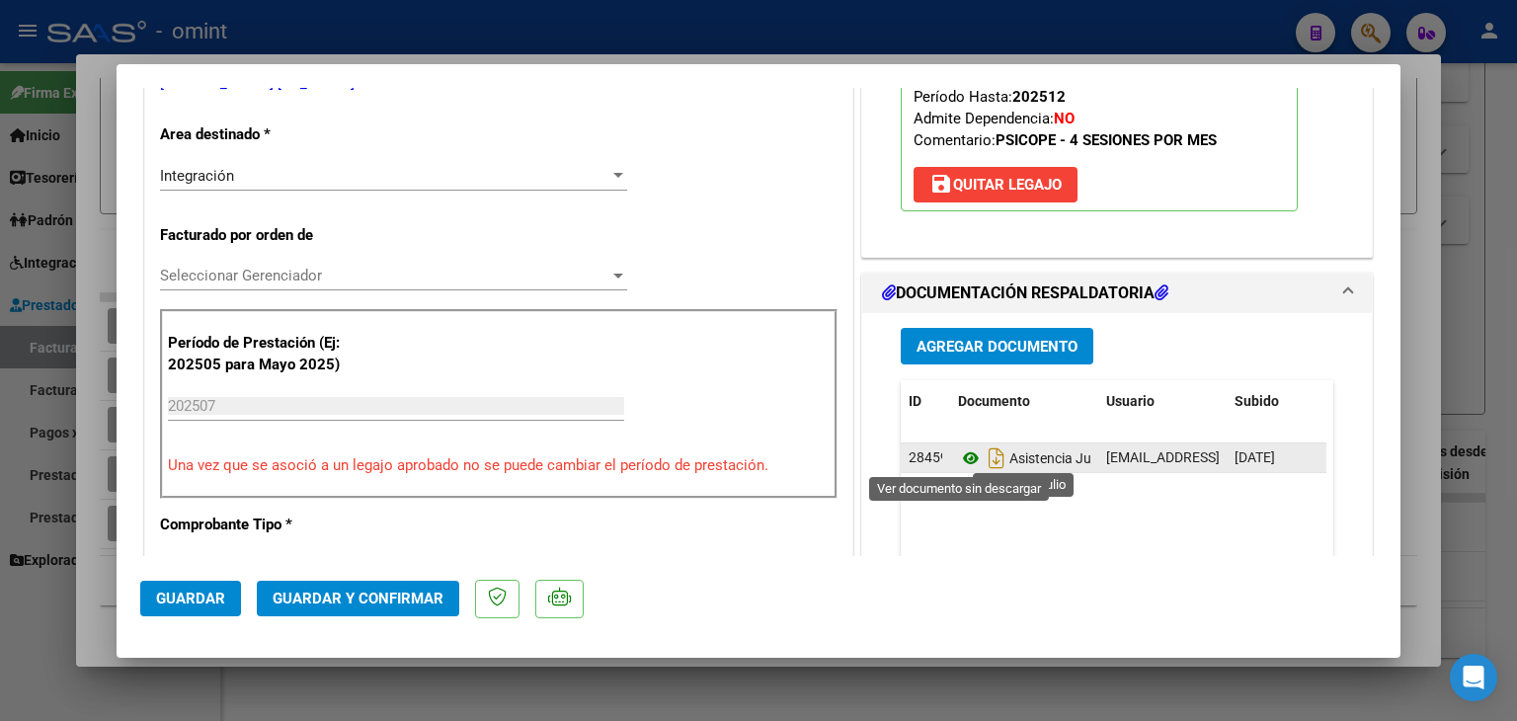
click at [960, 463] on icon at bounding box center [971, 458] width 26 height 24
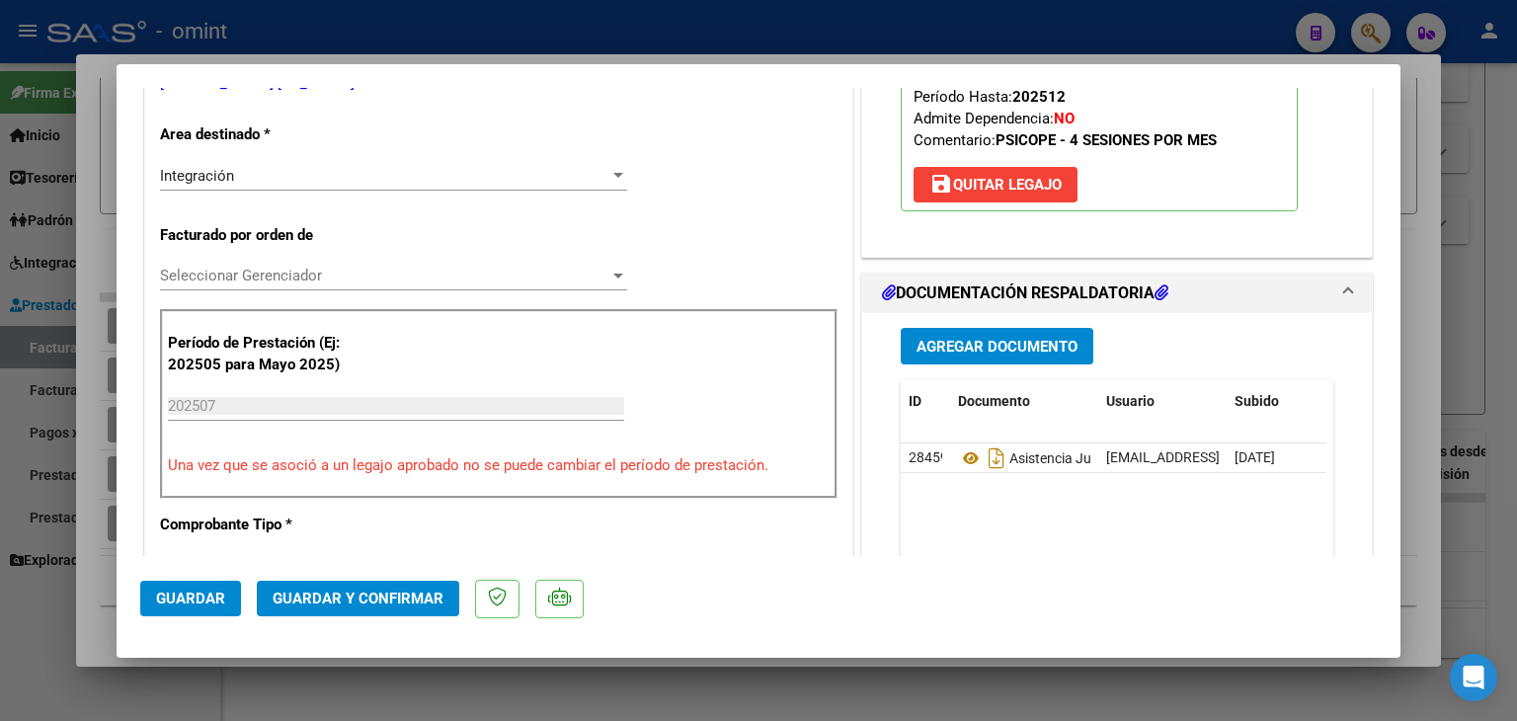
drag, startPoint x: 196, startPoint y: 256, endPoint x: 196, endPoint y: 274, distance: 18.8
click at [205, 281] on span "Seleccionar Gerenciador" at bounding box center [384, 276] width 449 height 18
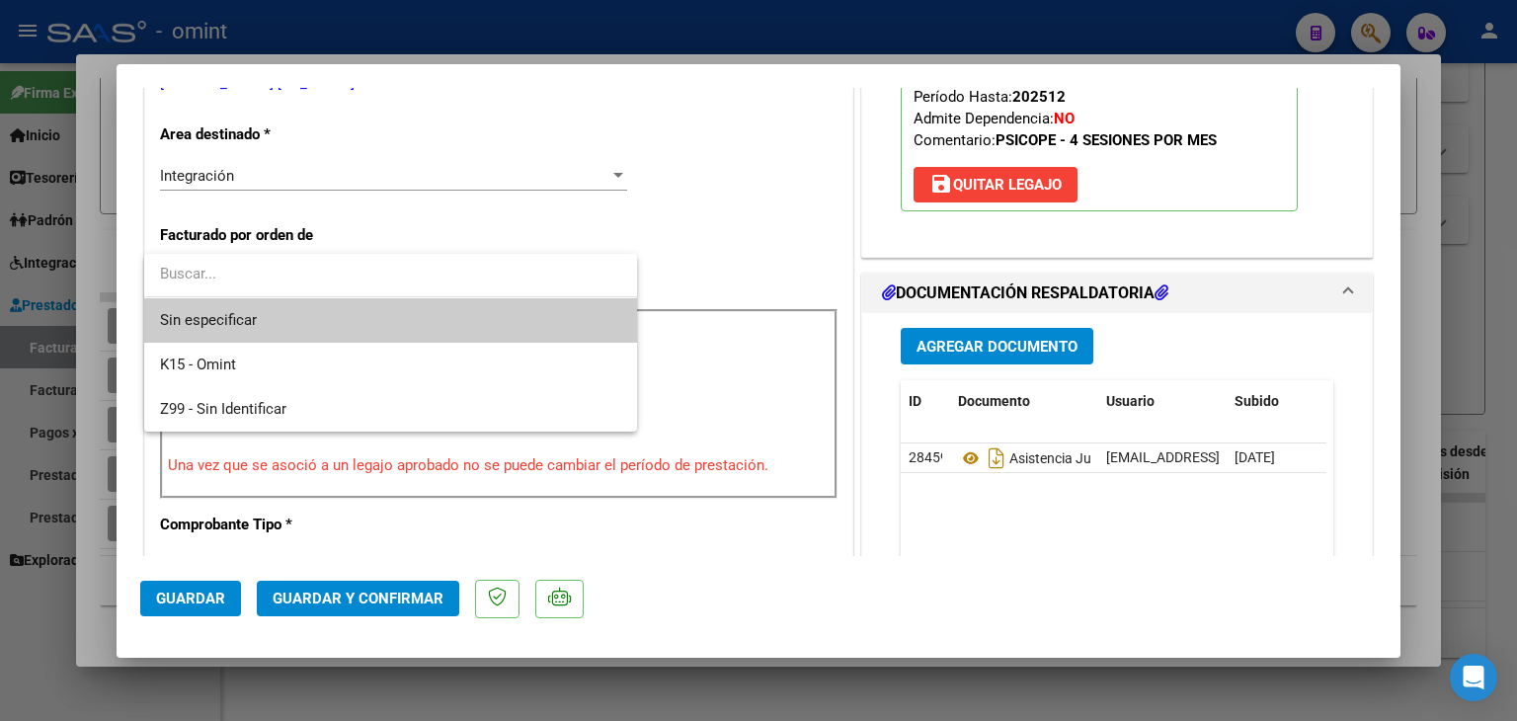
click at [227, 313] on span "Sin especificar" at bounding box center [390, 320] width 461 height 44
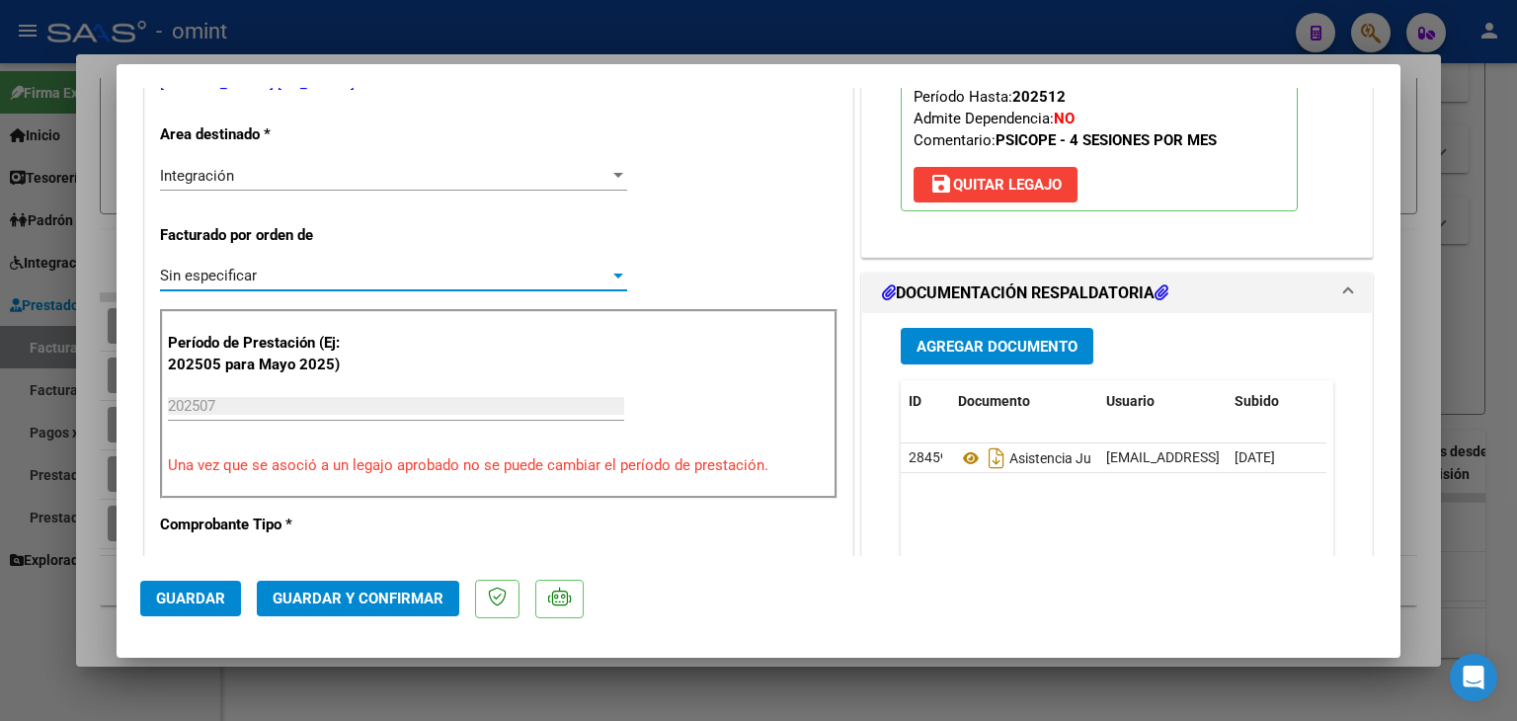
click at [384, 605] on span "Guardar y Confirmar" at bounding box center [358, 598] width 171 height 18
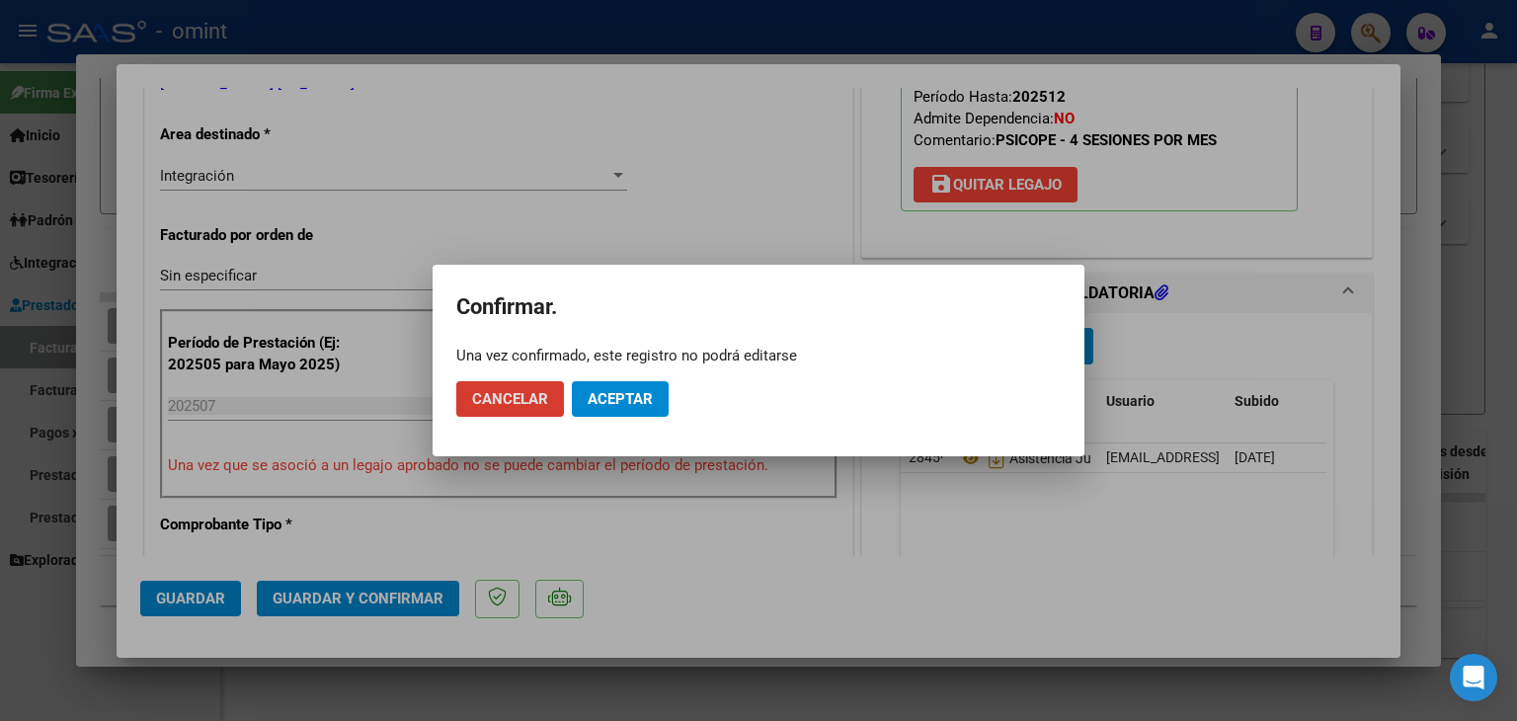
click at [643, 392] on span "Aceptar" at bounding box center [619, 399] width 65 height 18
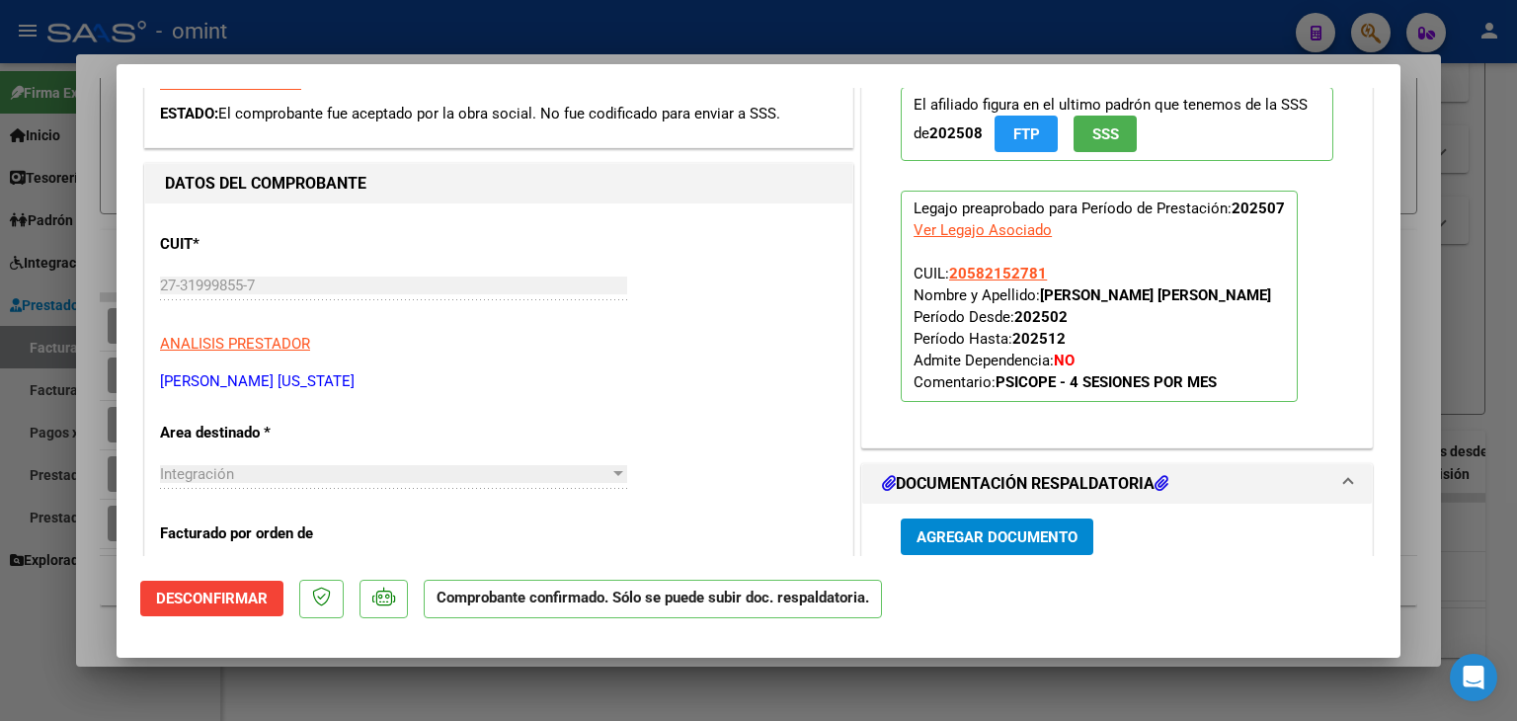
scroll to position [0, 0]
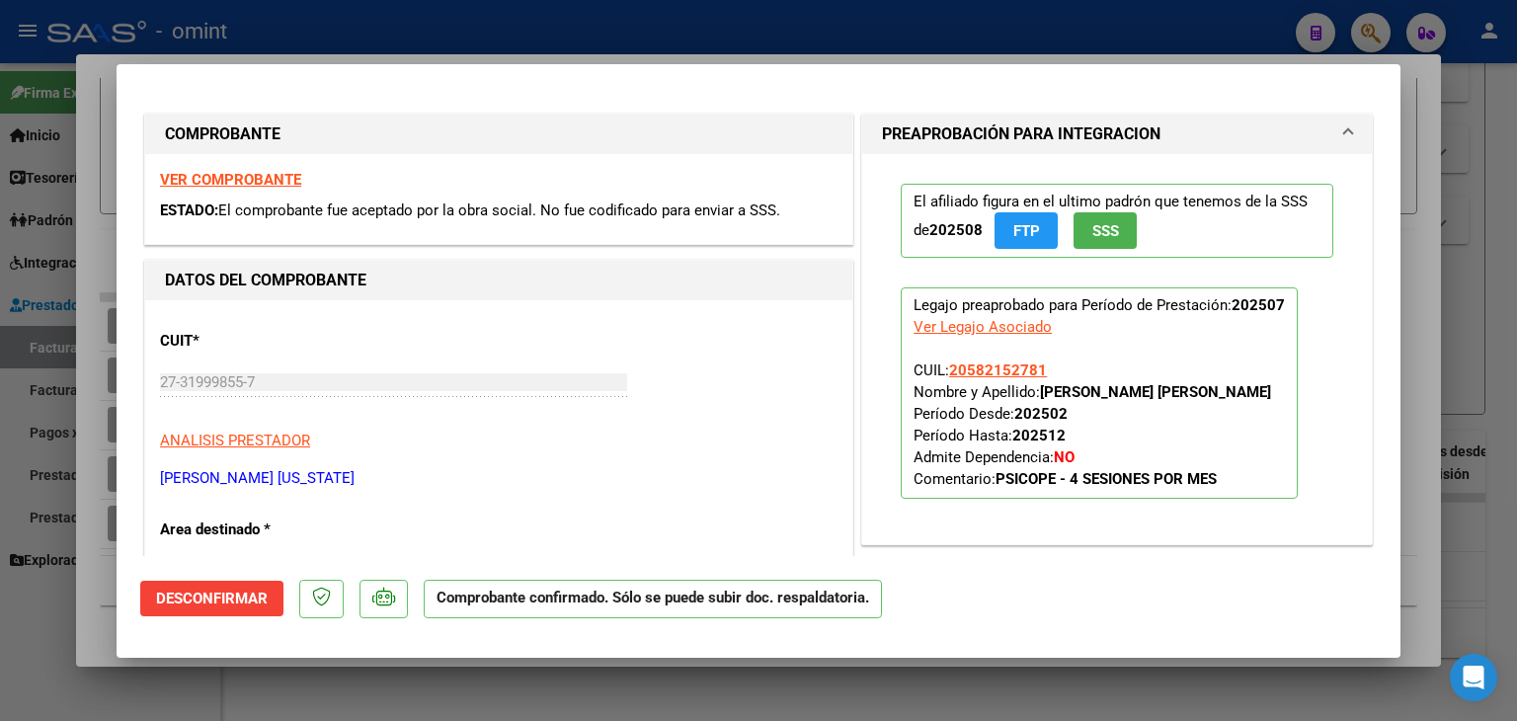
type input "$ 0,00"
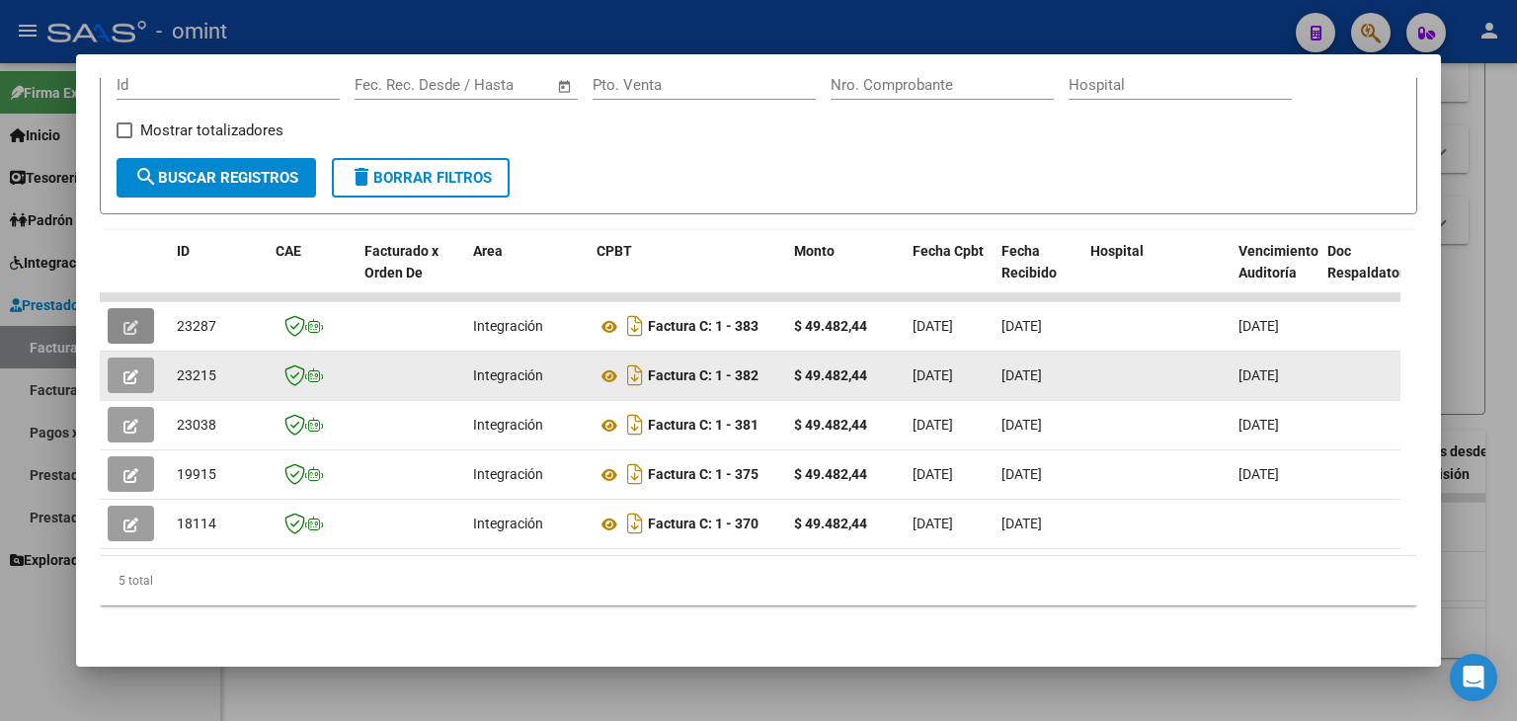
click at [133, 369] on icon "button" at bounding box center [130, 376] width 15 height 15
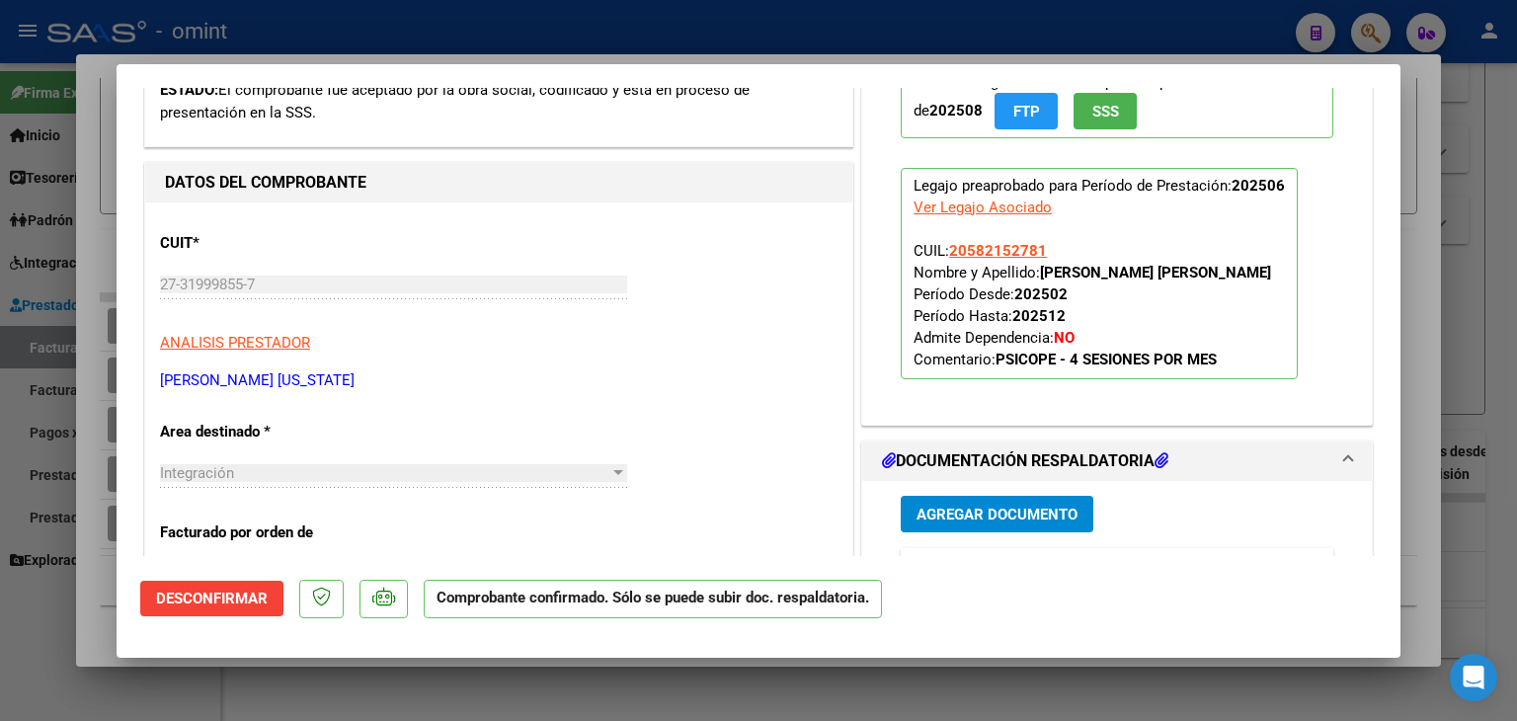
scroll to position [296, 0]
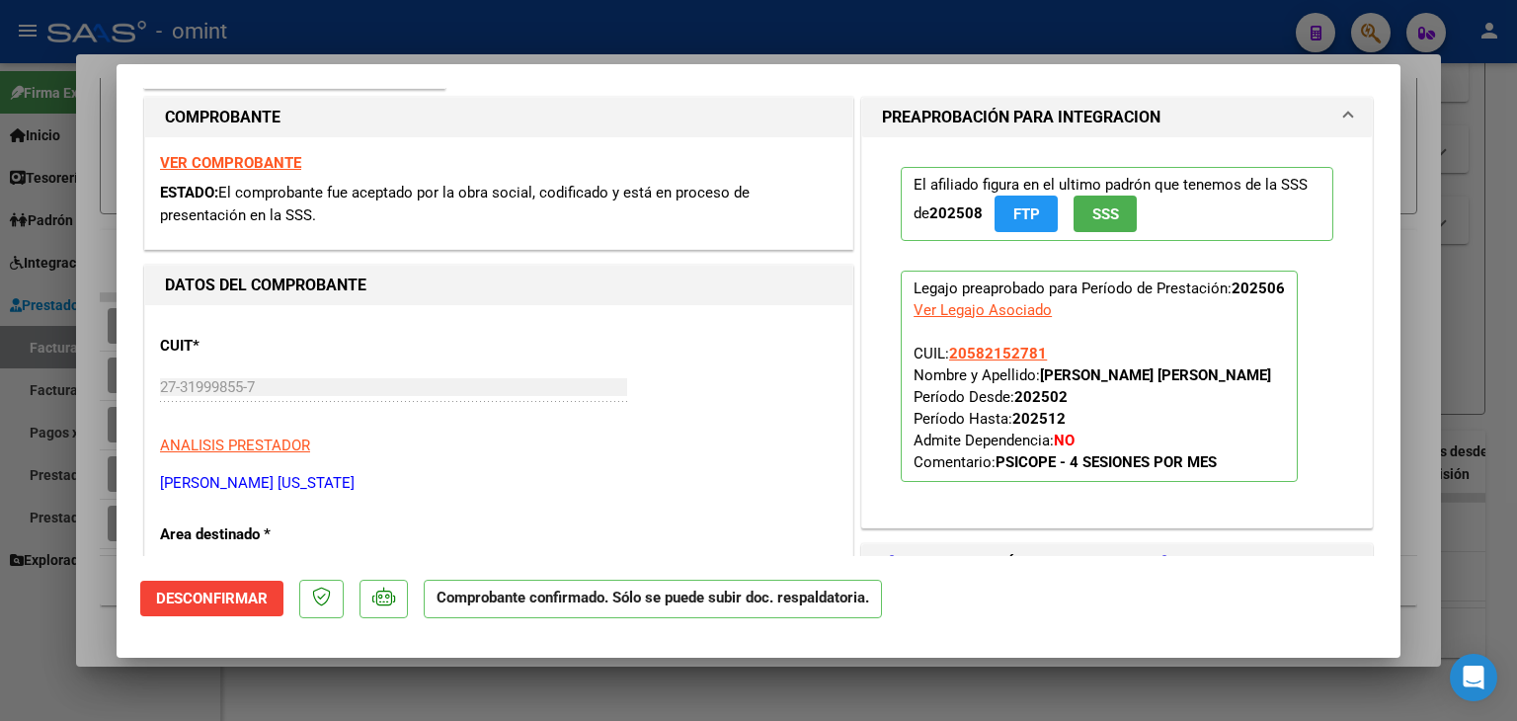
type input "$ 0,00"
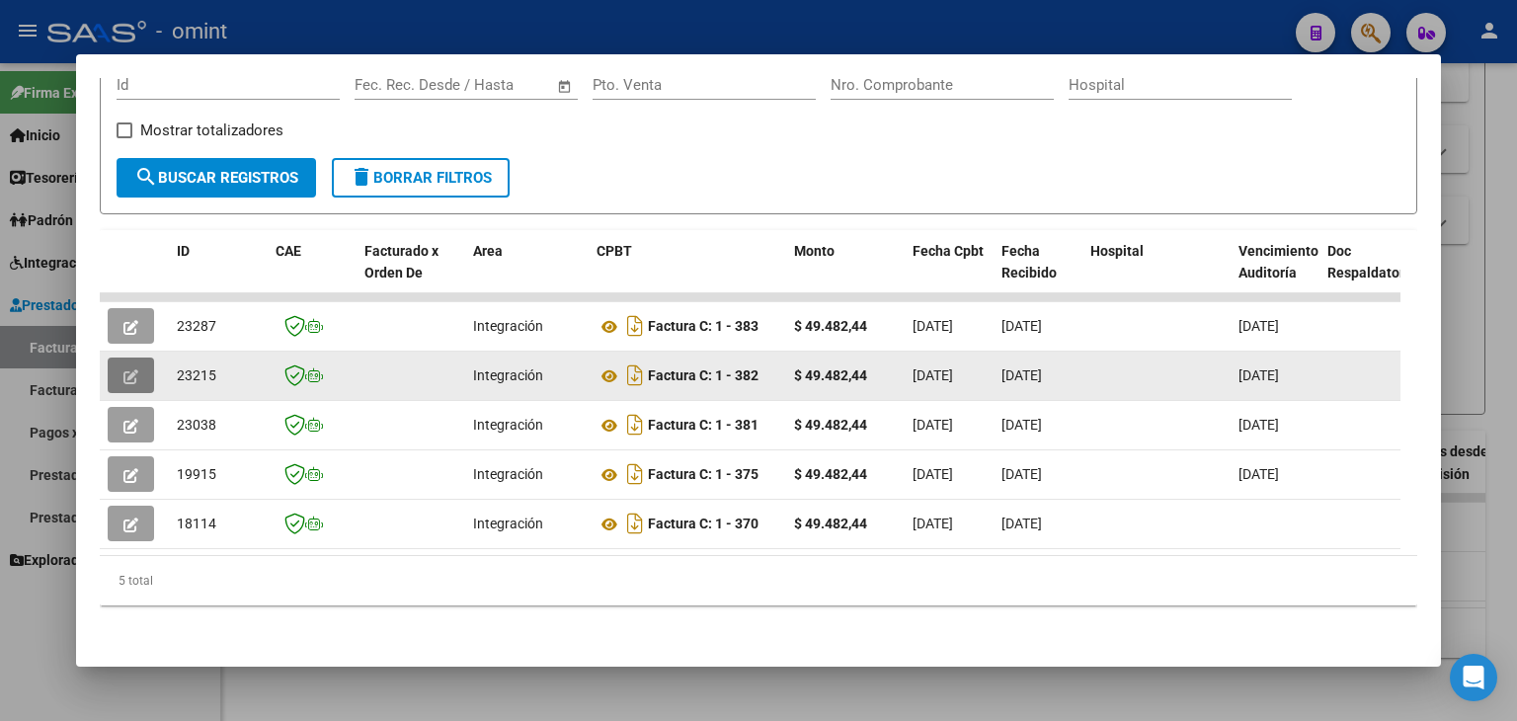
click at [130, 369] on icon "button" at bounding box center [130, 376] width 15 height 15
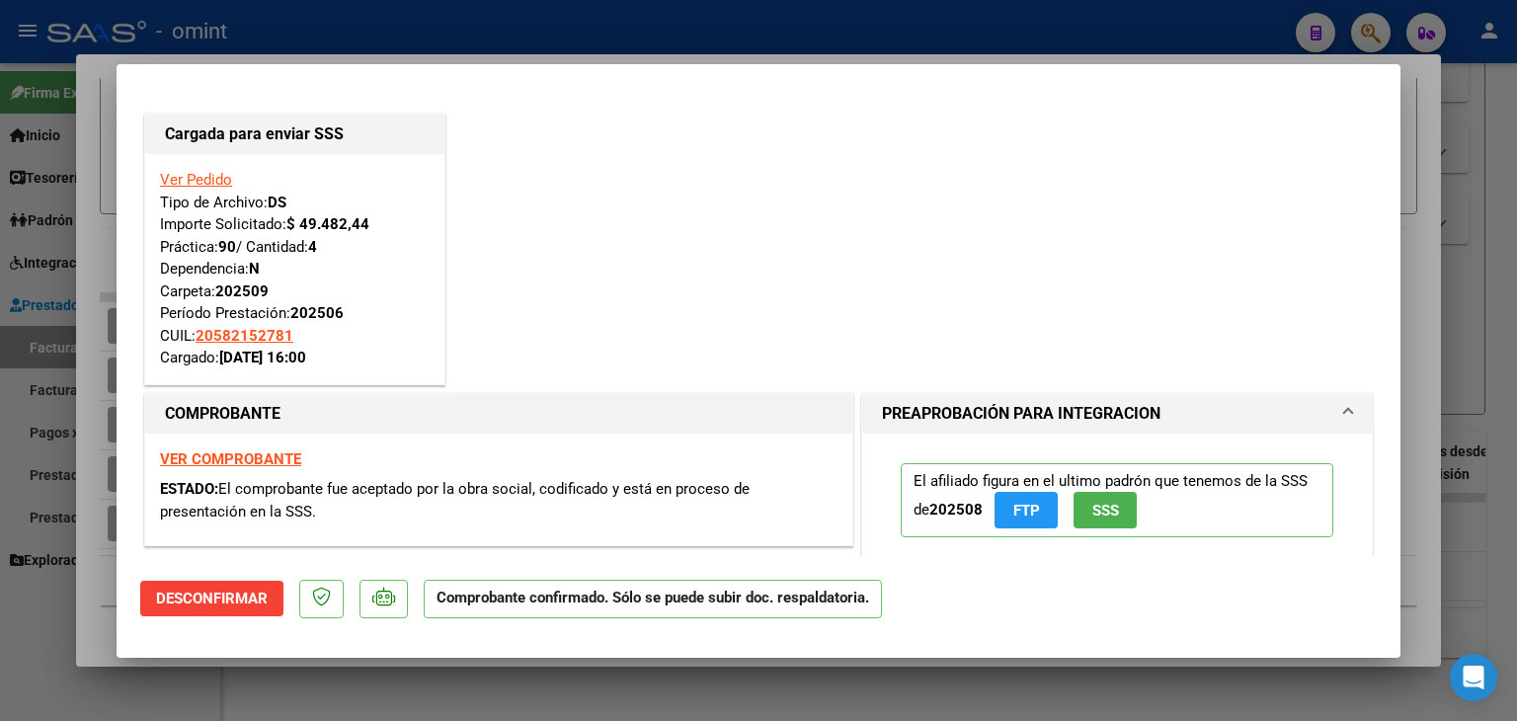
type input "$ 0,00"
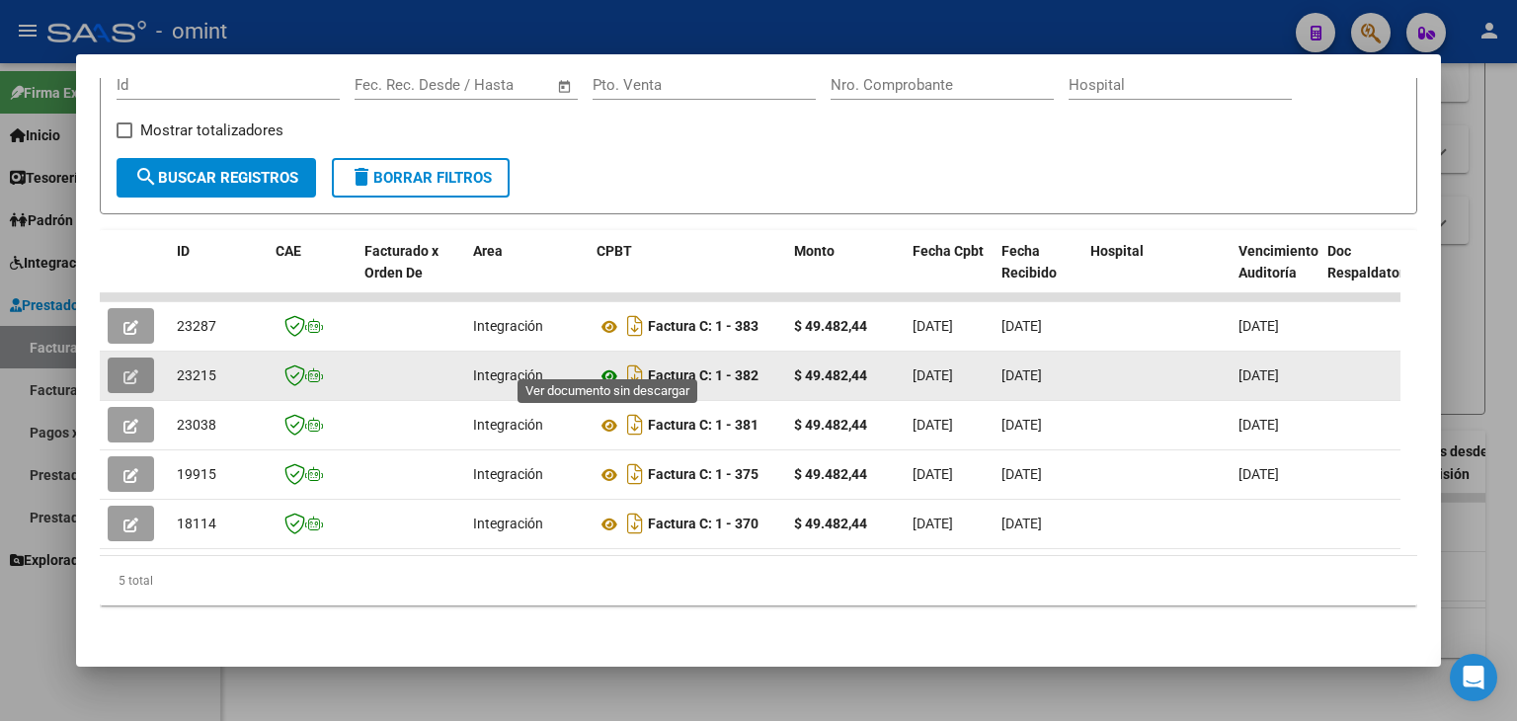
click at [612, 364] on icon at bounding box center [609, 376] width 26 height 24
click at [123, 369] on icon "button" at bounding box center [130, 376] width 15 height 15
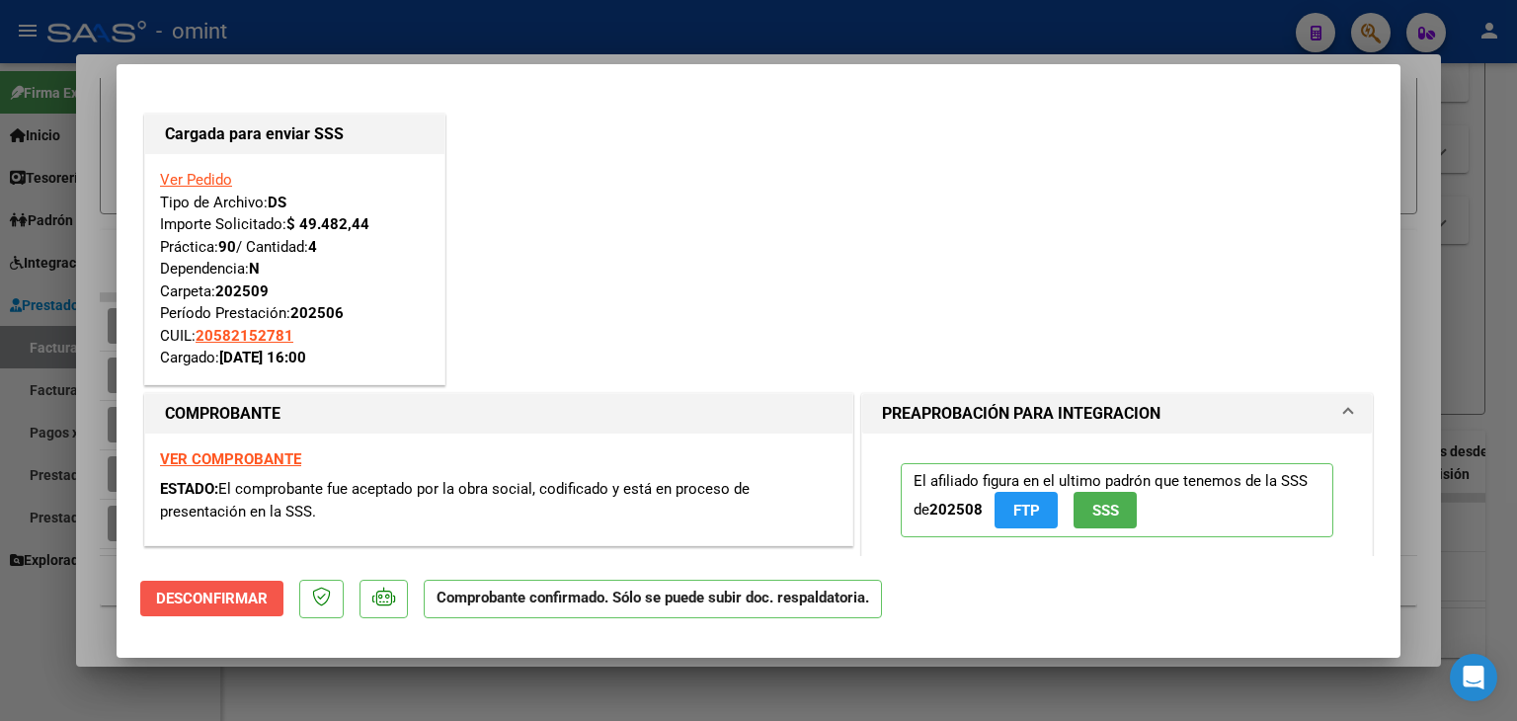
click at [241, 596] on span "Desconfirmar" at bounding box center [212, 598] width 112 height 18
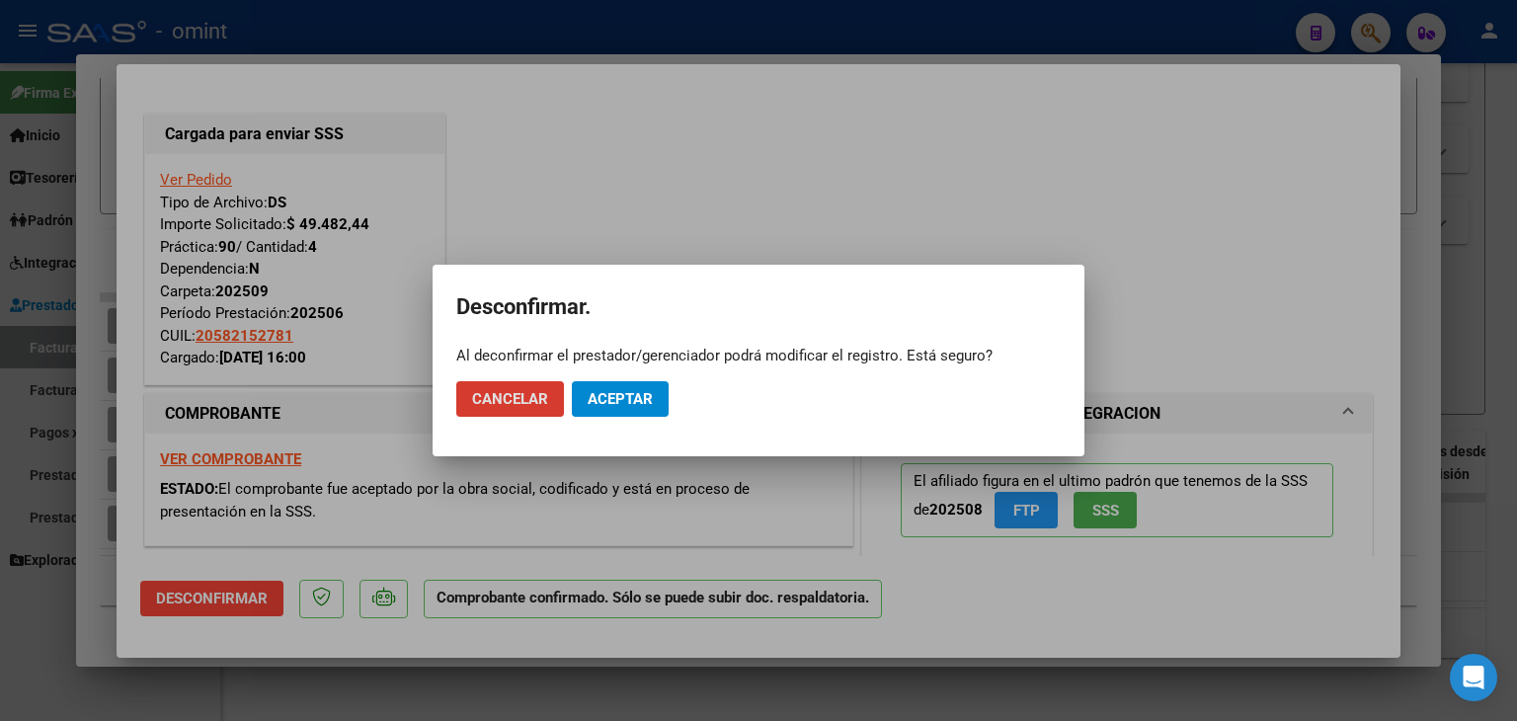
click at [617, 386] on button "Aceptar" at bounding box center [620, 399] width 97 height 36
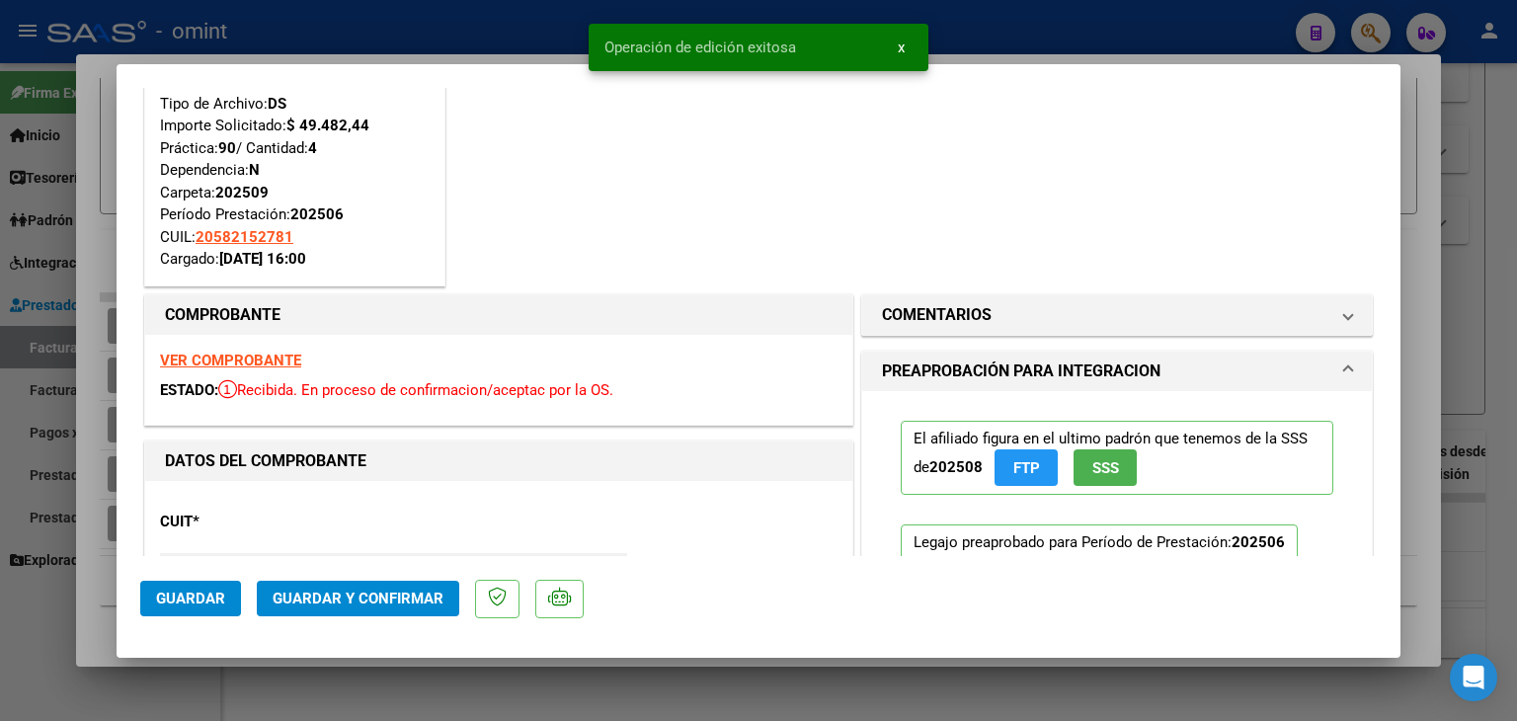
scroll to position [0, 0]
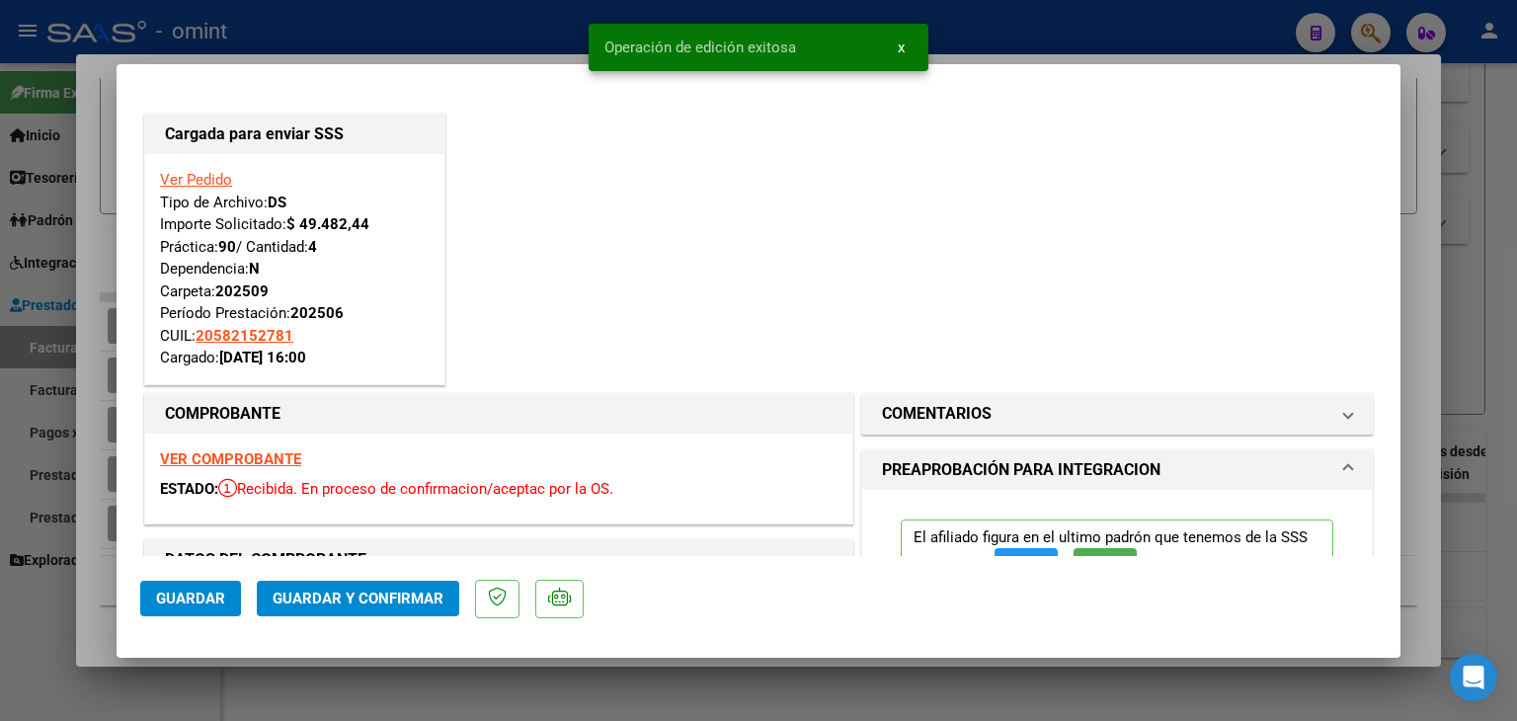
type input "$ 0,00"
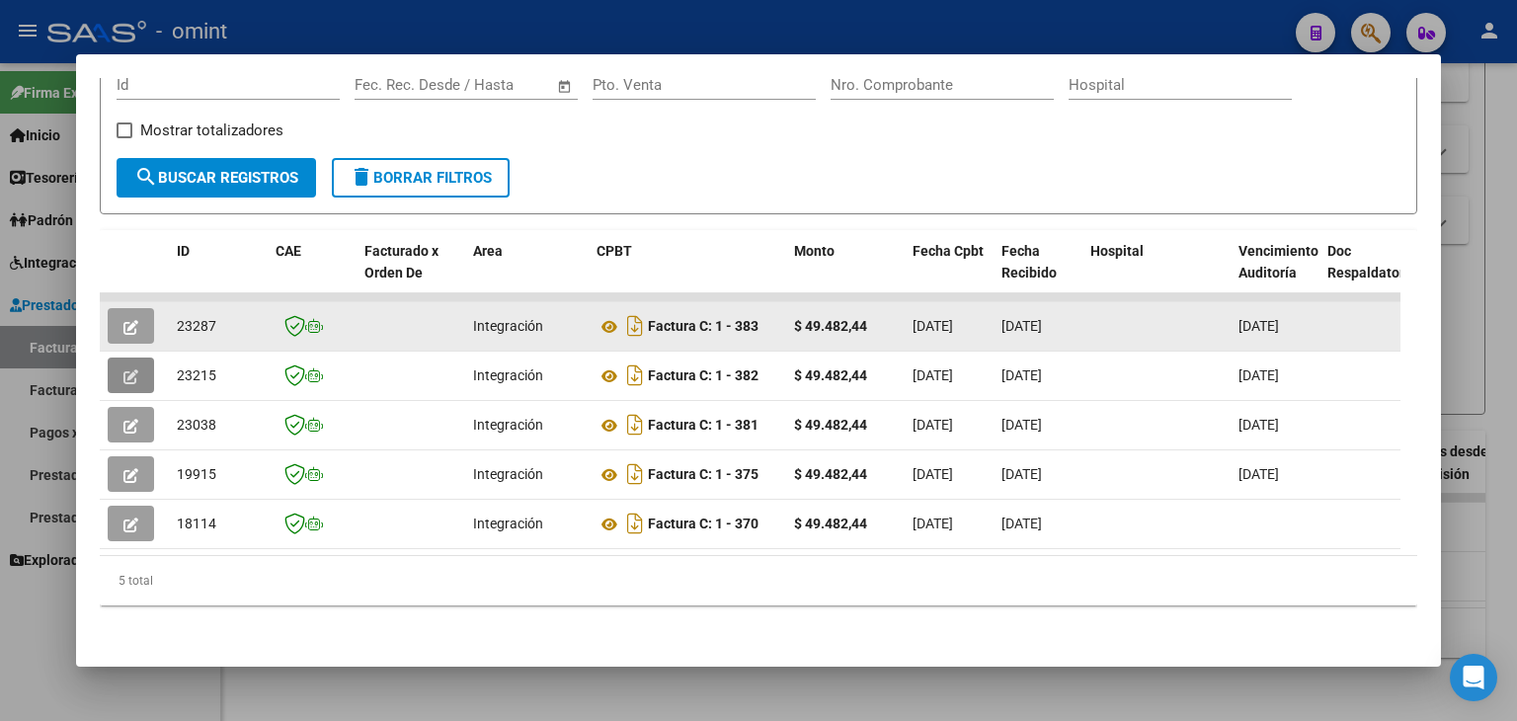
click at [127, 320] on icon "button" at bounding box center [130, 327] width 15 height 15
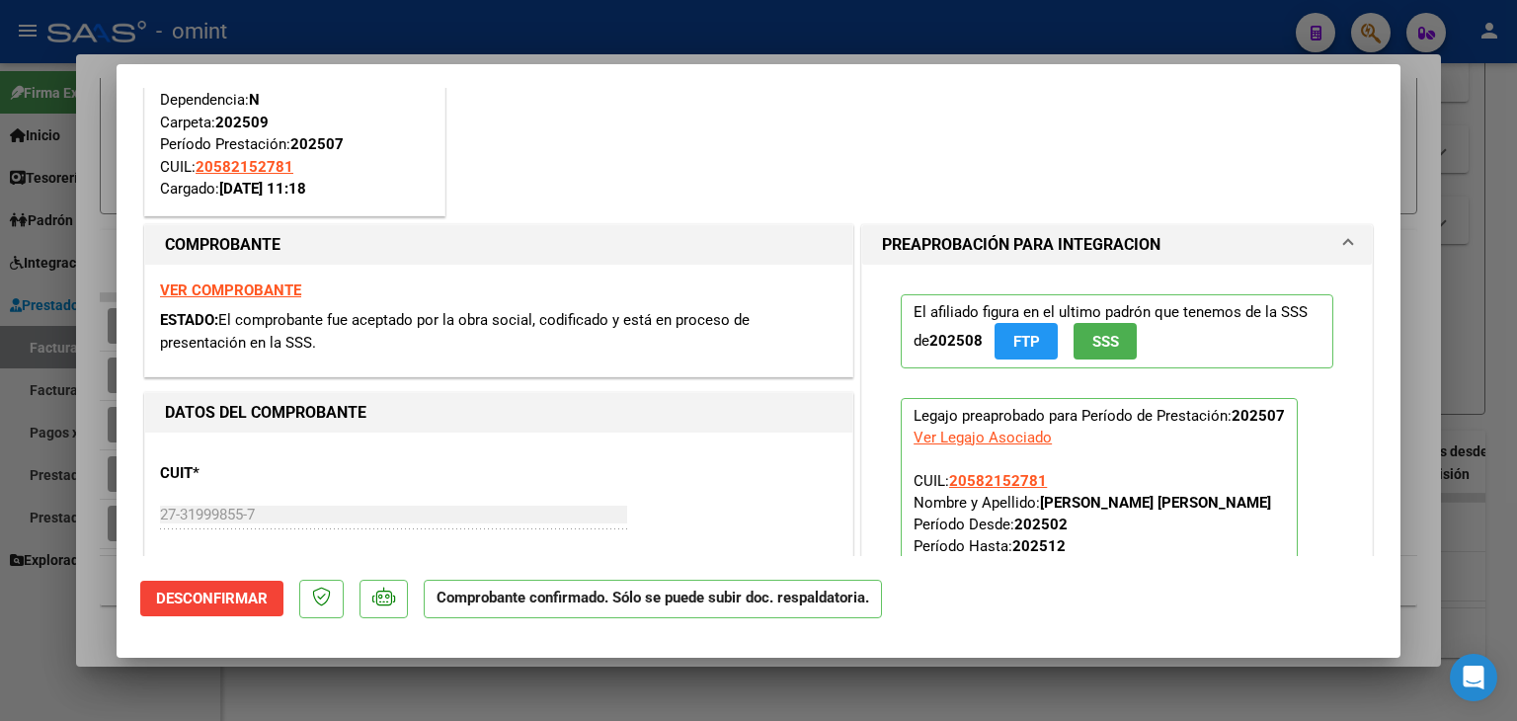
scroll to position [197, 0]
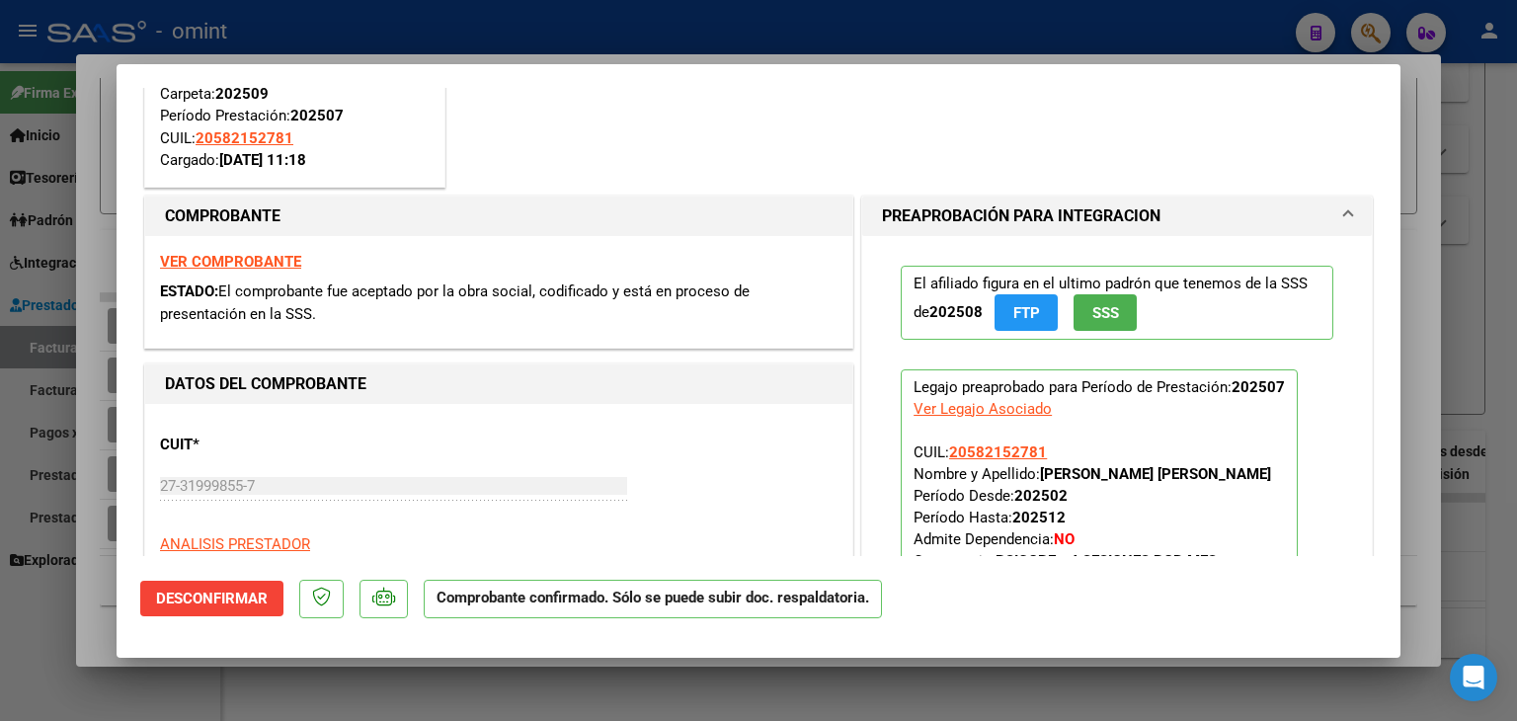
click at [205, 598] on span "Desconfirmar" at bounding box center [212, 598] width 112 height 18
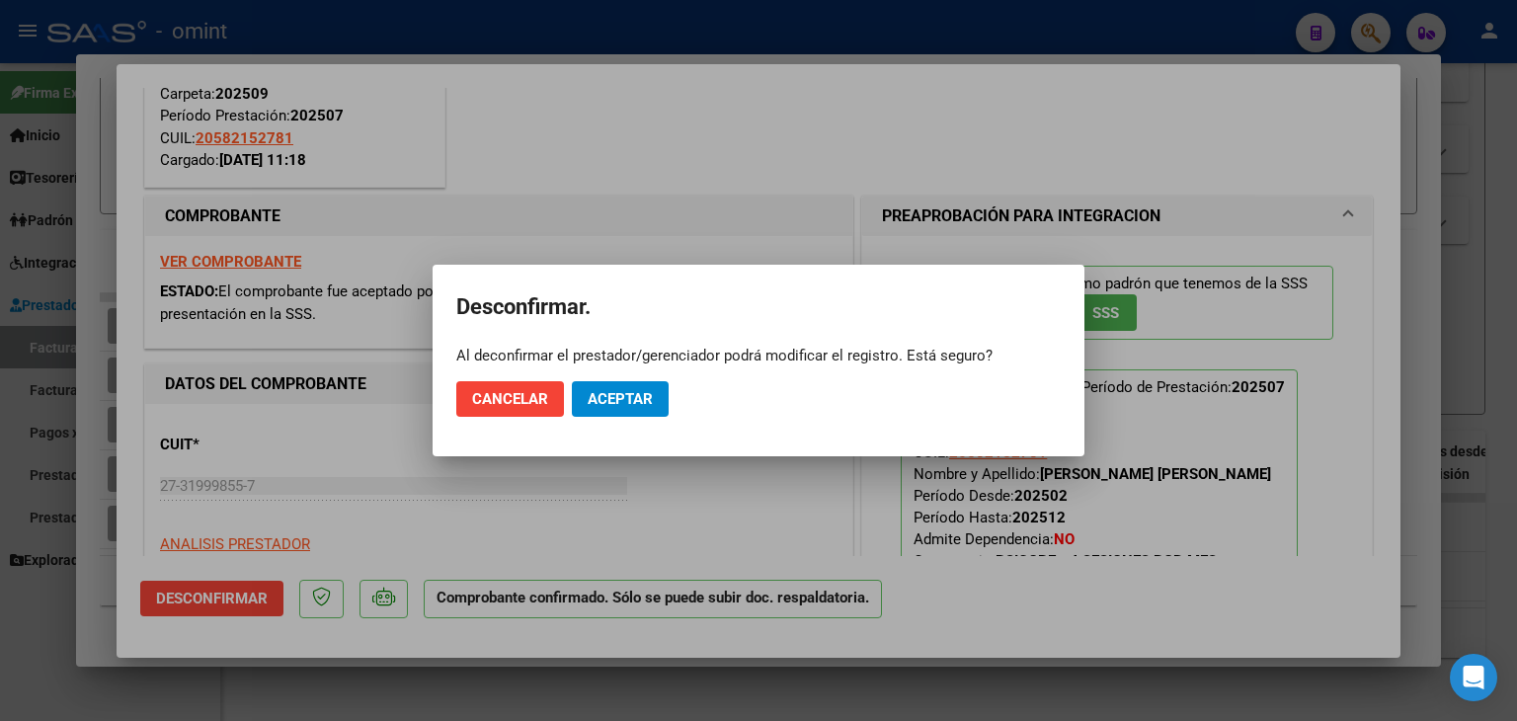
click at [704, 182] on div at bounding box center [758, 360] width 1517 height 721
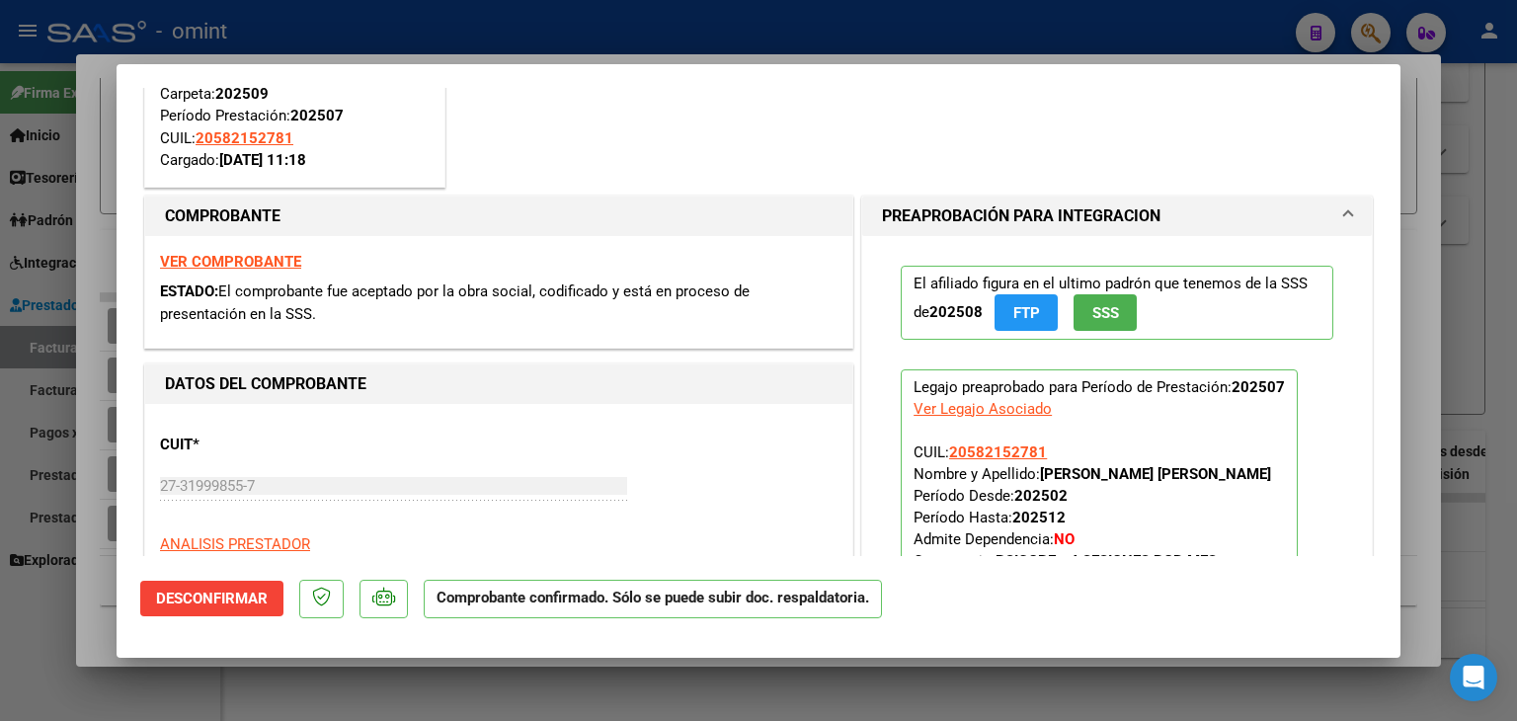
type input "$ 0,00"
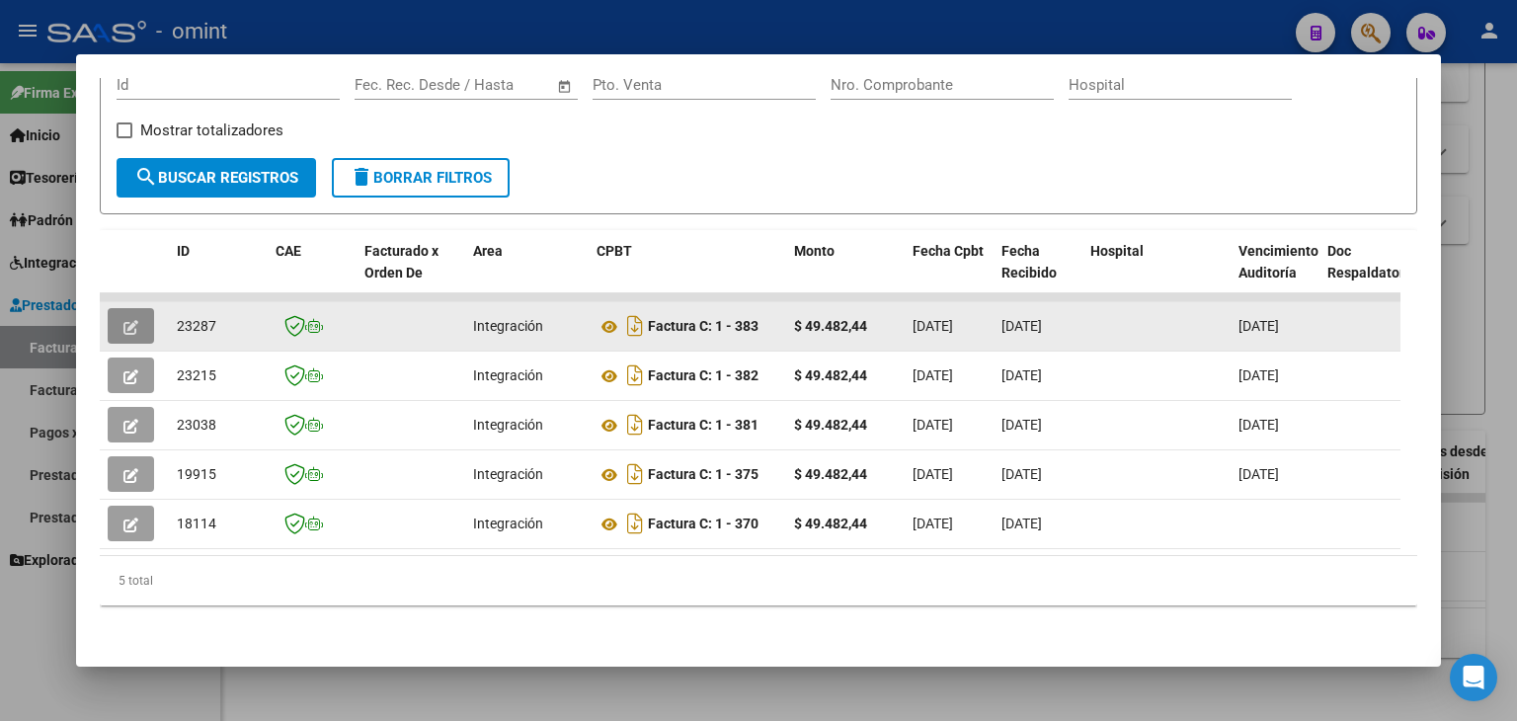
click at [129, 320] on icon "button" at bounding box center [130, 327] width 15 height 15
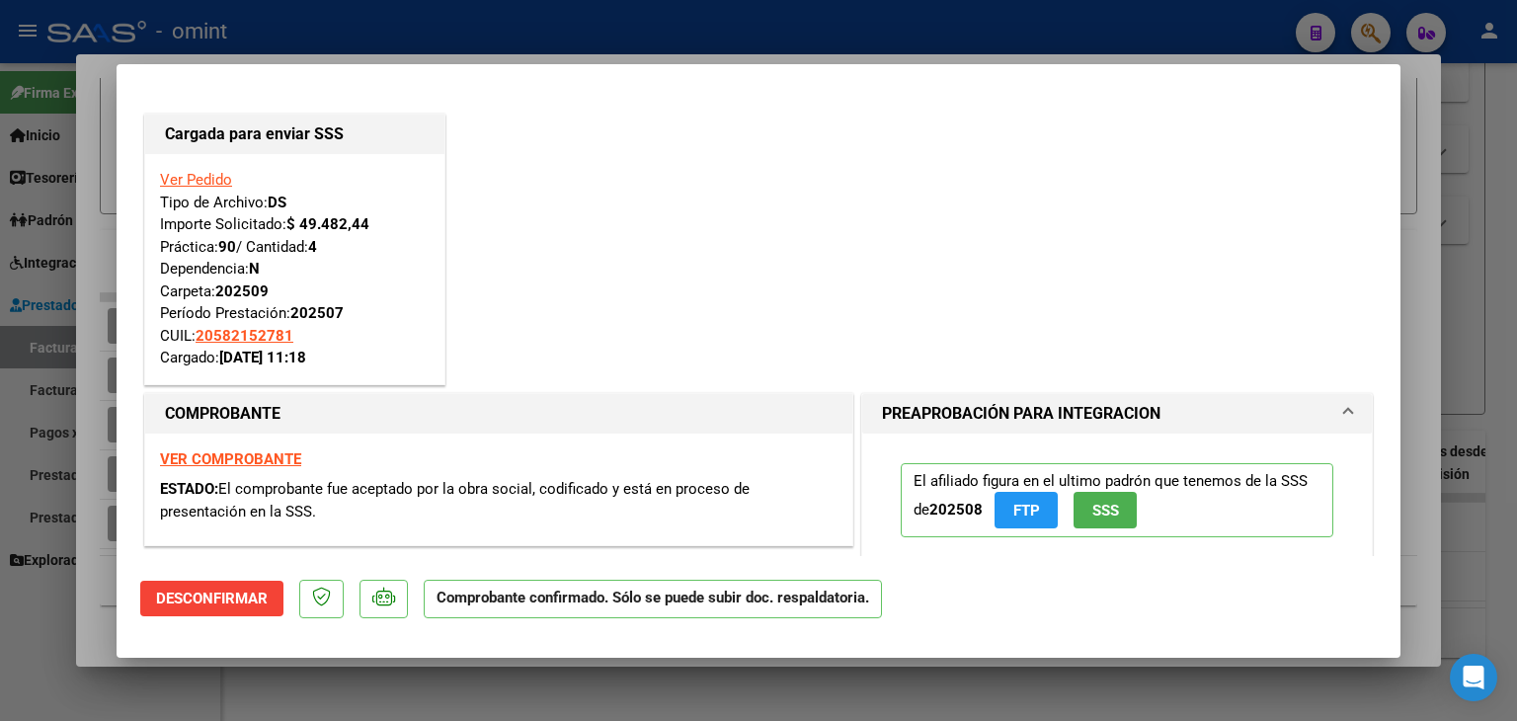
click at [229, 605] on span "Desconfirmar" at bounding box center [212, 598] width 112 height 18
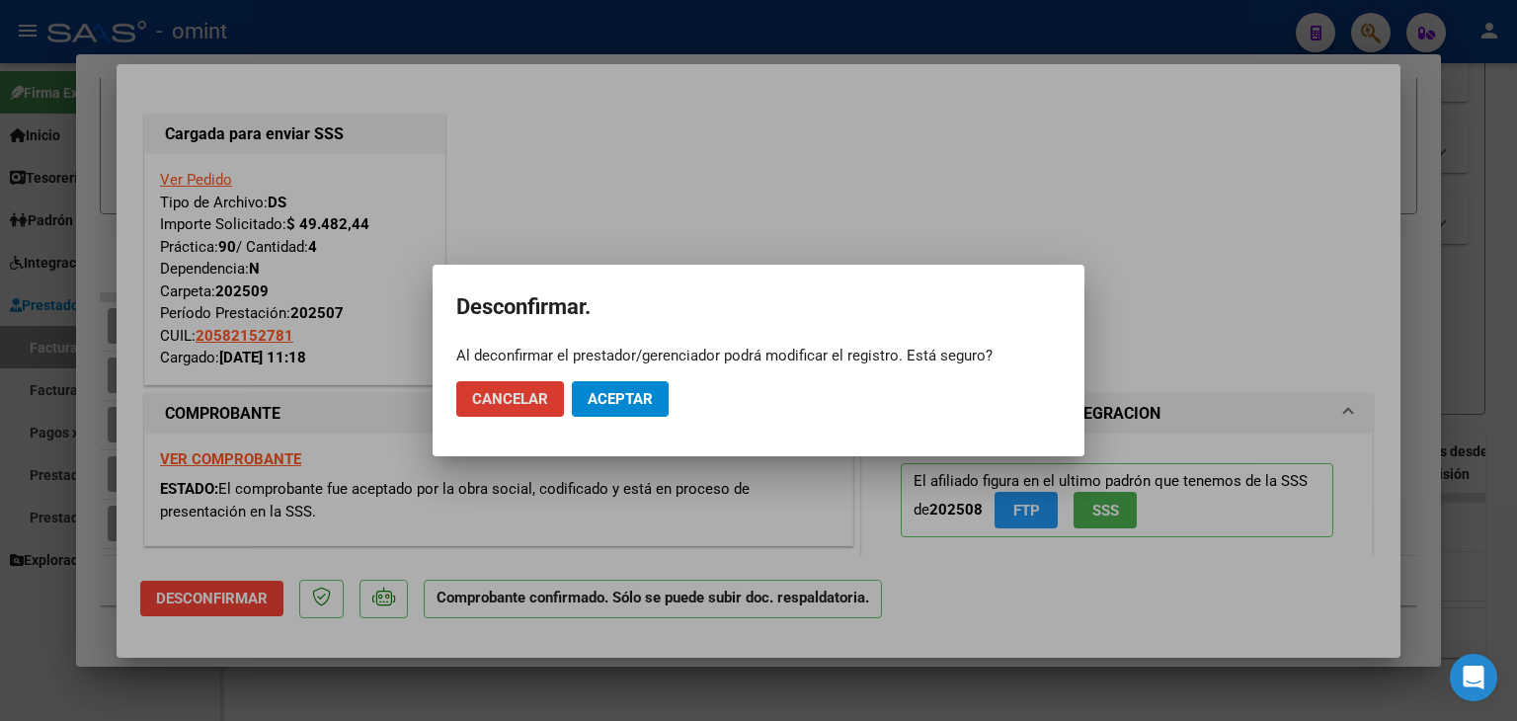
click at [638, 398] on span "Aceptar" at bounding box center [619, 399] width 65 height 18
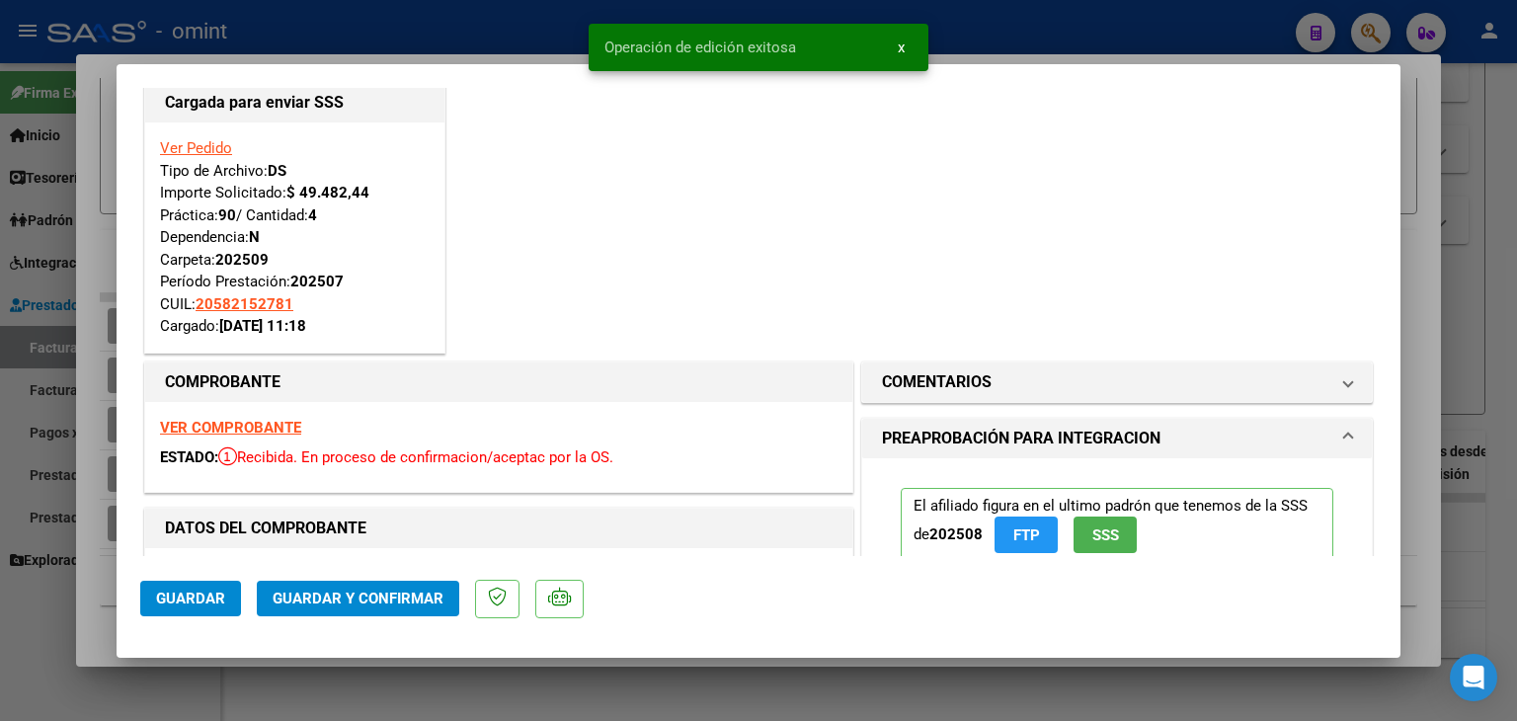
scroll to position [0, 0]
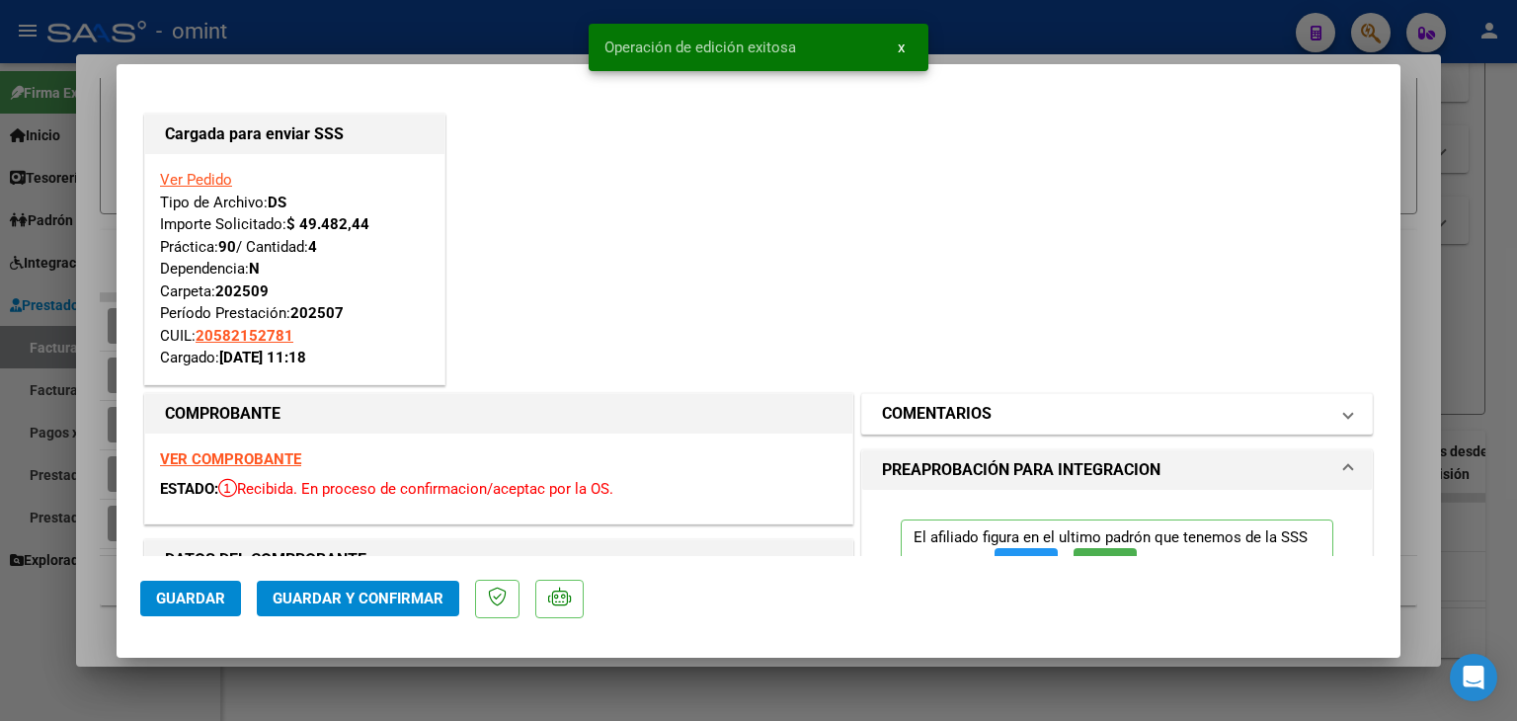
click at [927, 407] on h1 "COMENTARIOS" at bounding box center [937, 414] width 110 height 24
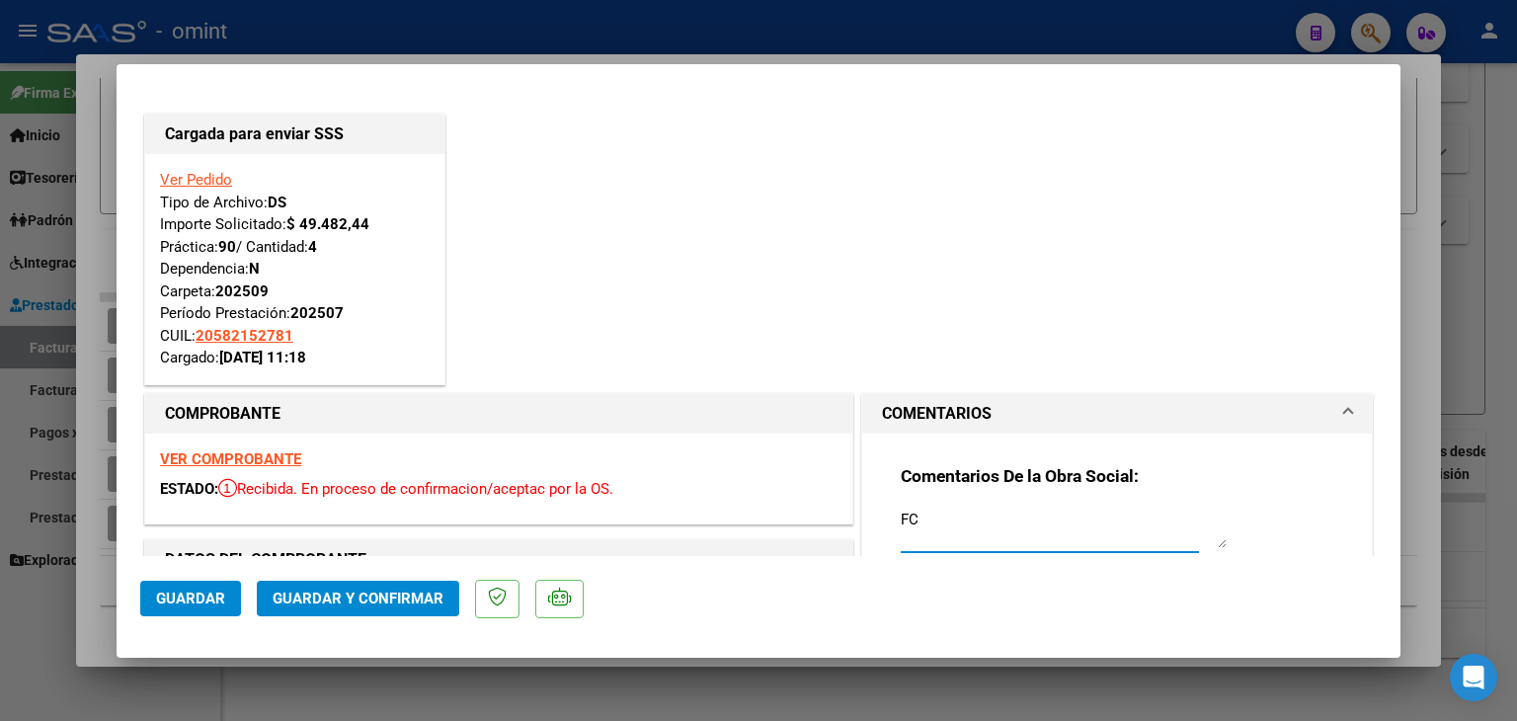
click at [1000, 538] on textarea "FC" at bounding box center [1063, 527] width 326 height 39
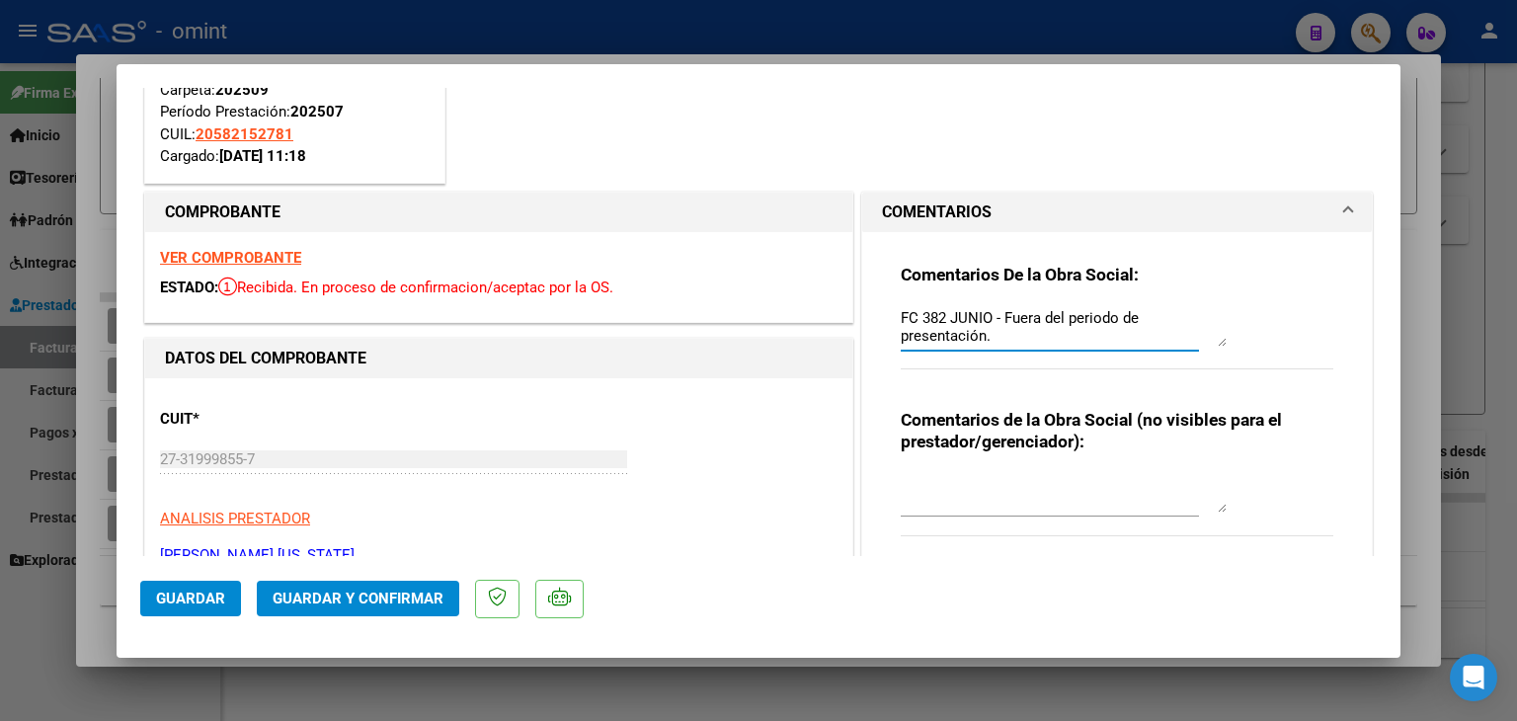
scroll to position [197, 0]
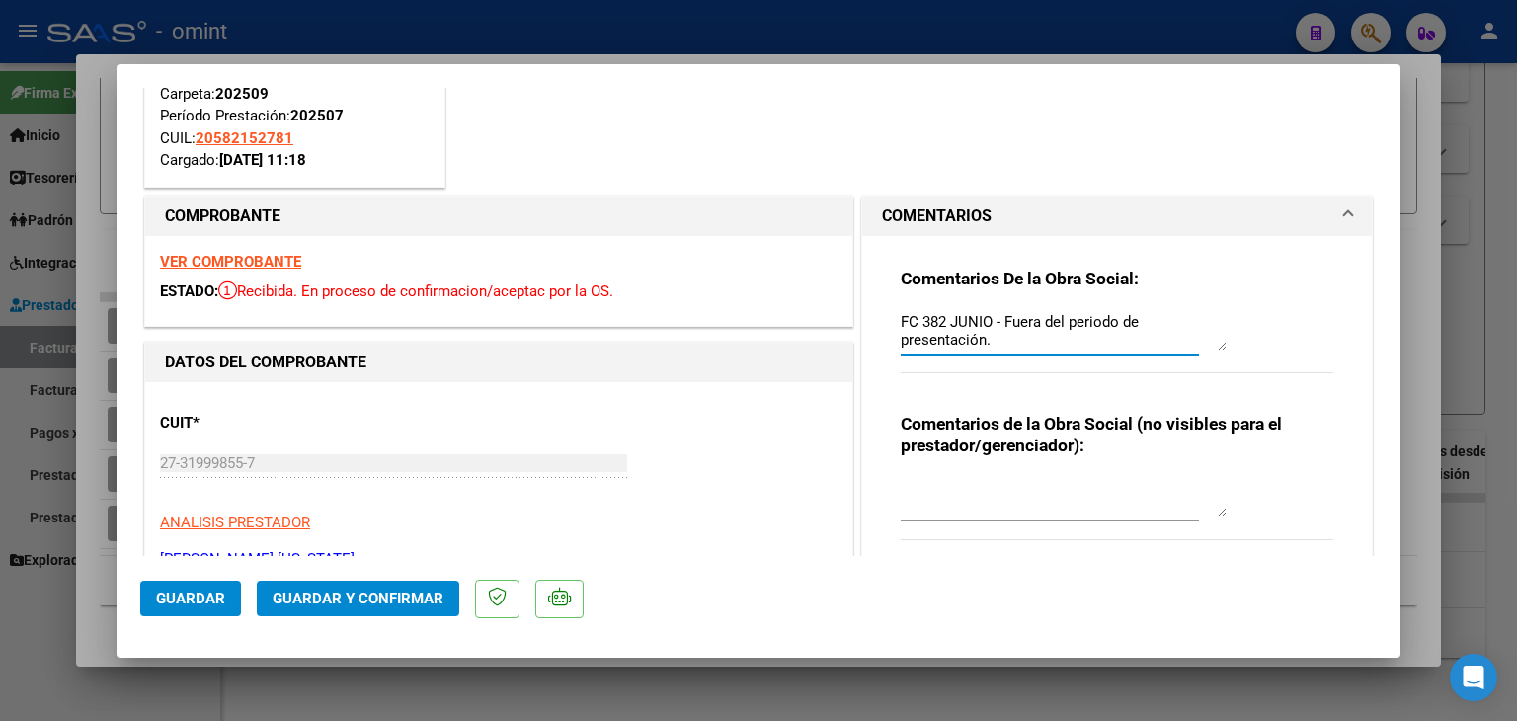
click at [900, 316] on textarea "FC 382 JUNIO - Fuera del periodo de presentación." at bounding box center [1063, 330] width 326 height 39
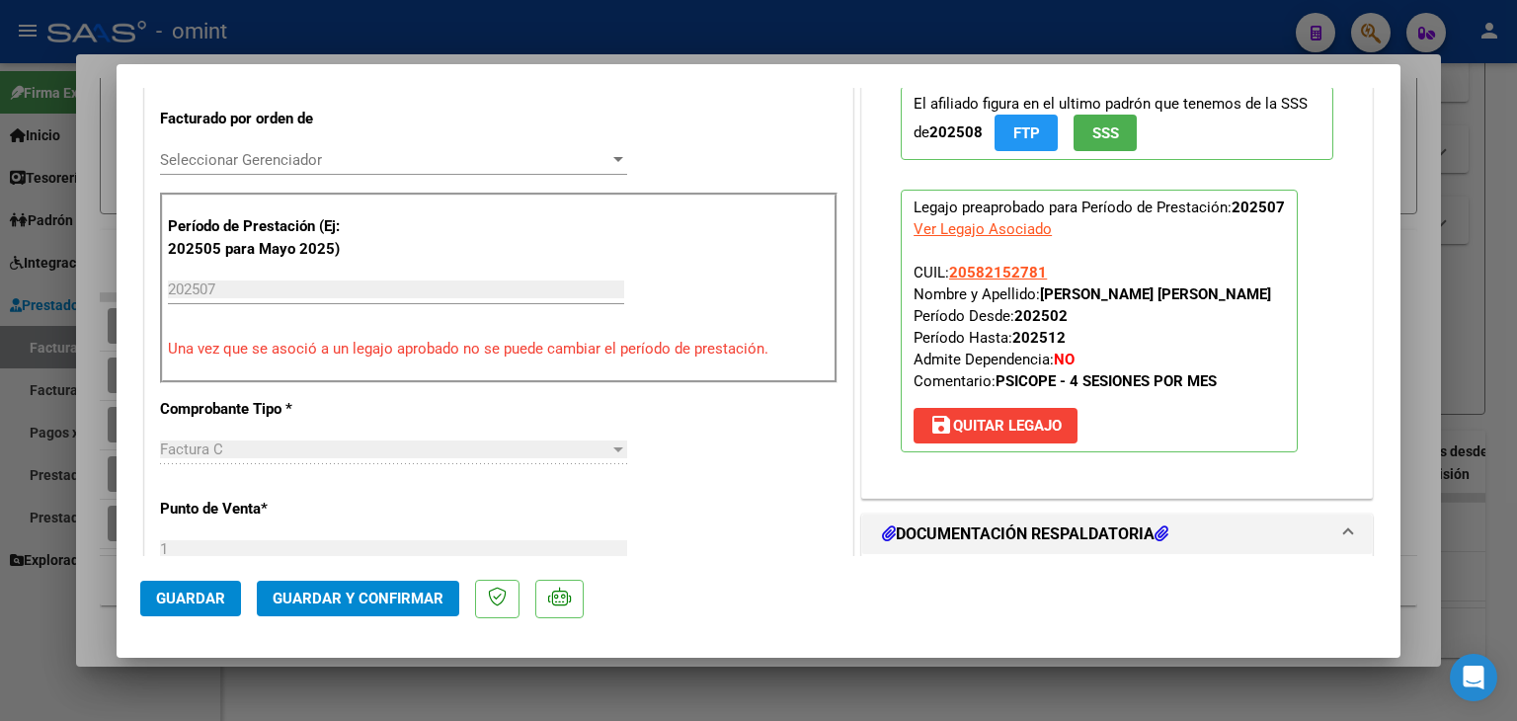
scroll to position [395, 0]
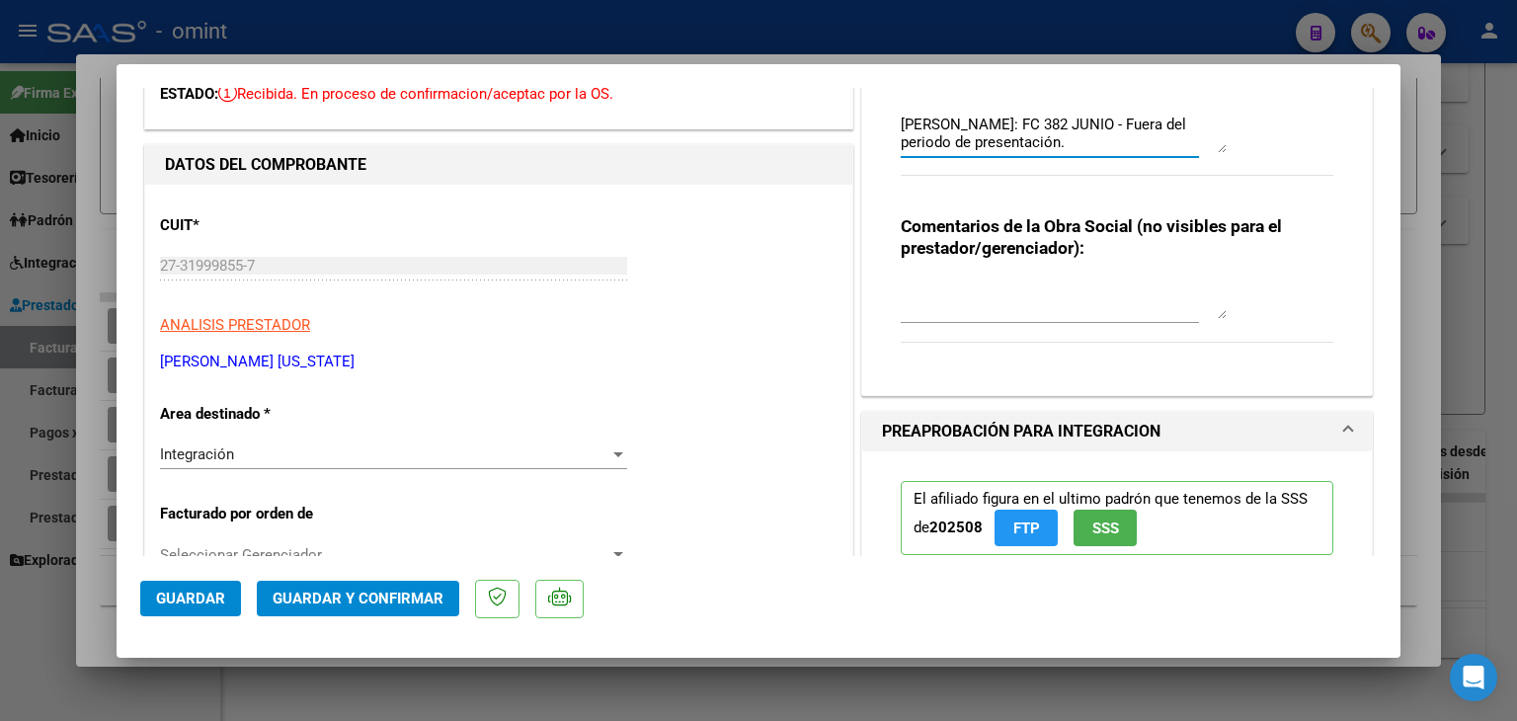
type textarea "[PERSON_NAME]: FC 382 JUNIO - Fuera del periodo de presentación."
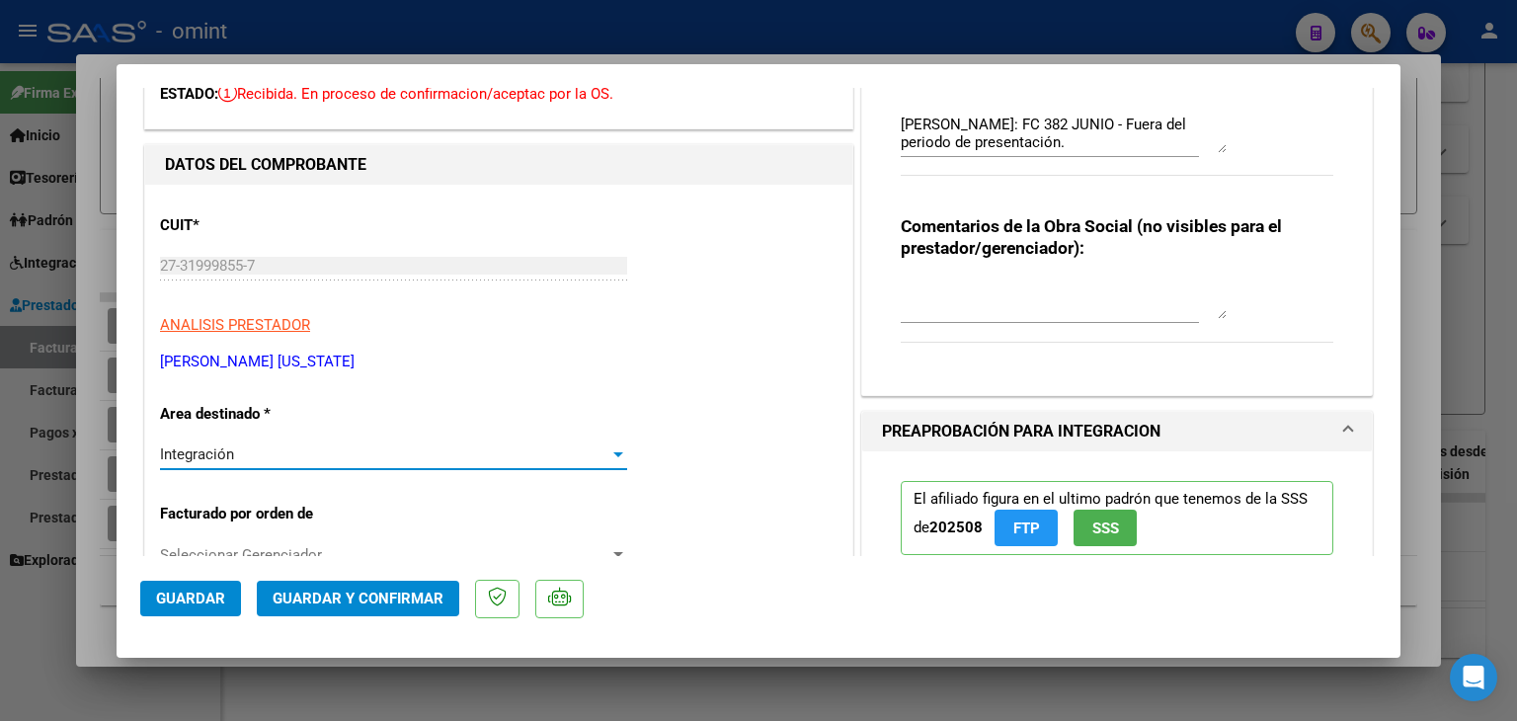
click at [236, 459] on div "Integración" at bounding box center [384, 454] width 449 height 18
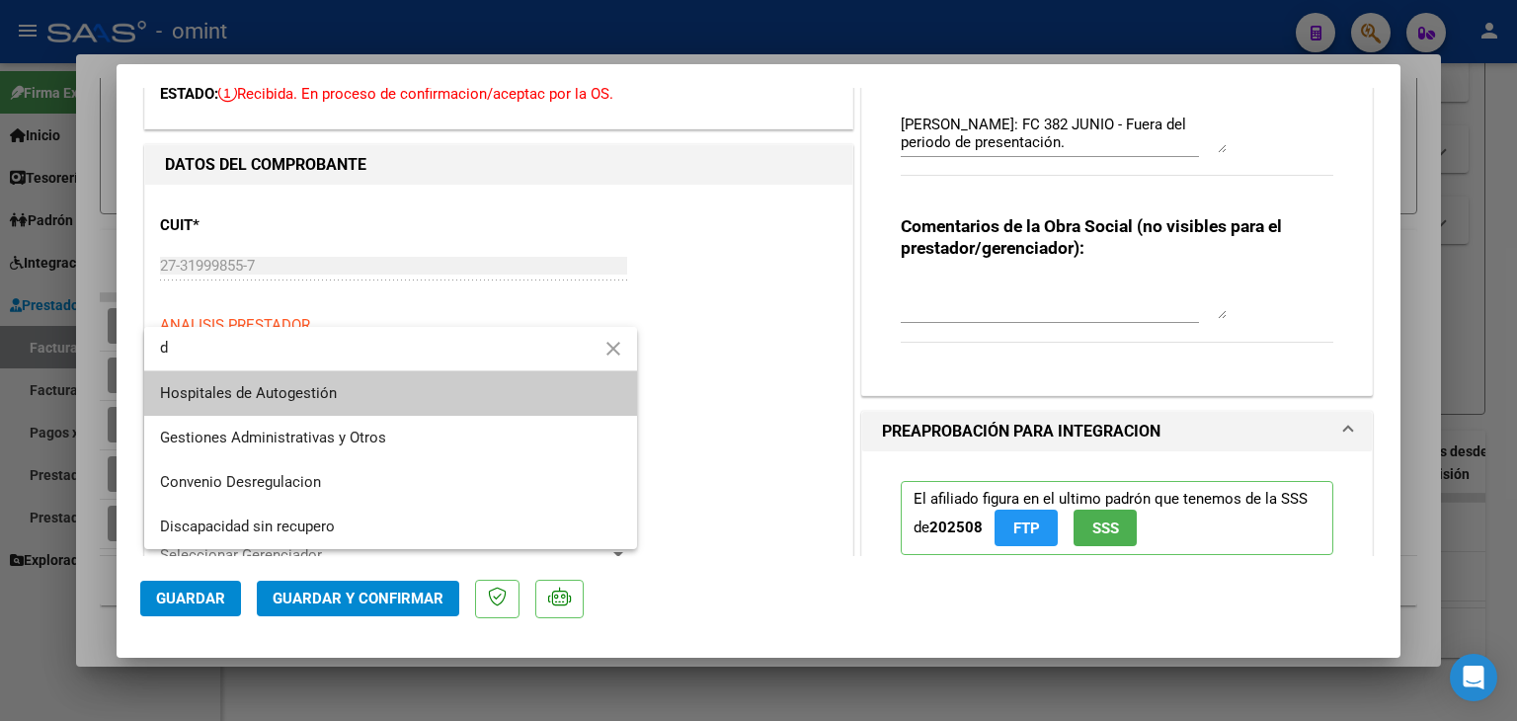
scroll to position [0, 0]
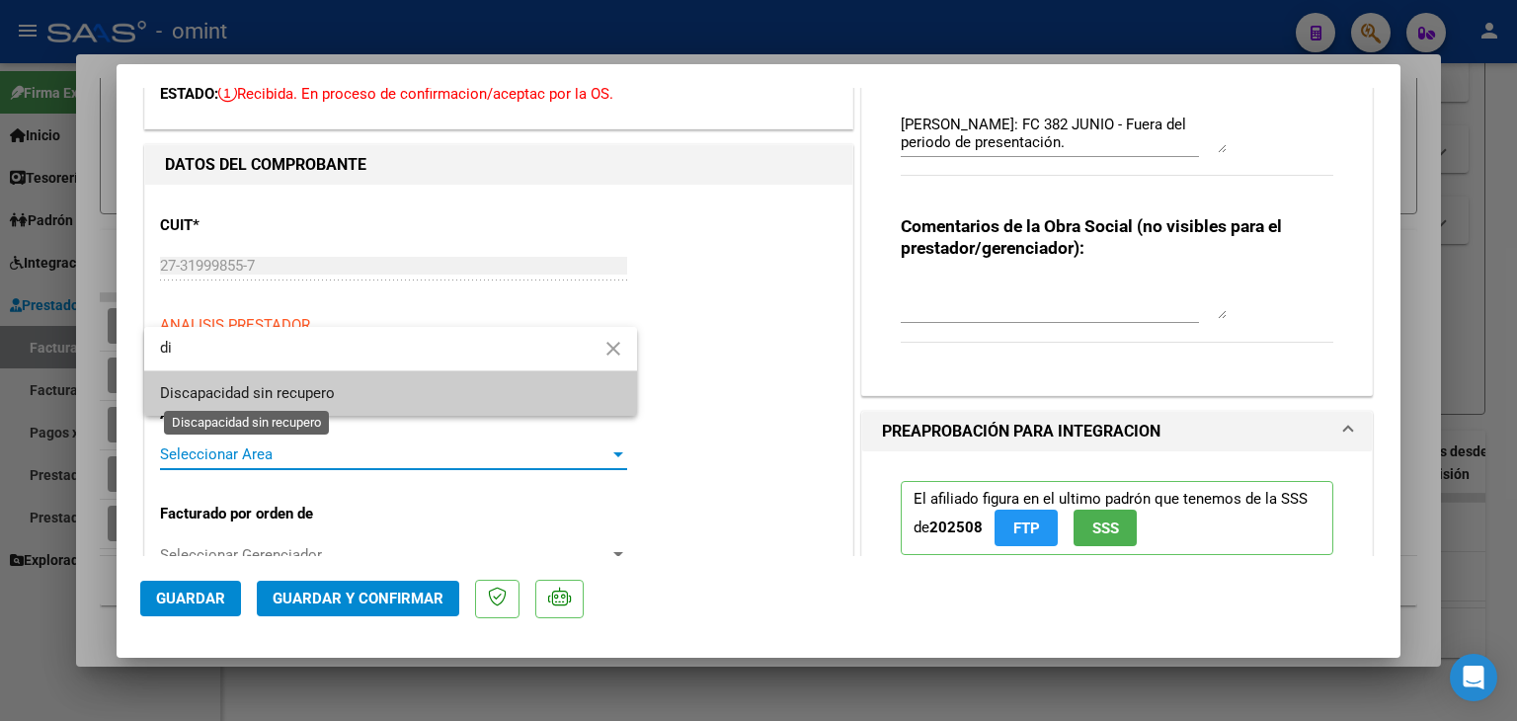
type input "di"
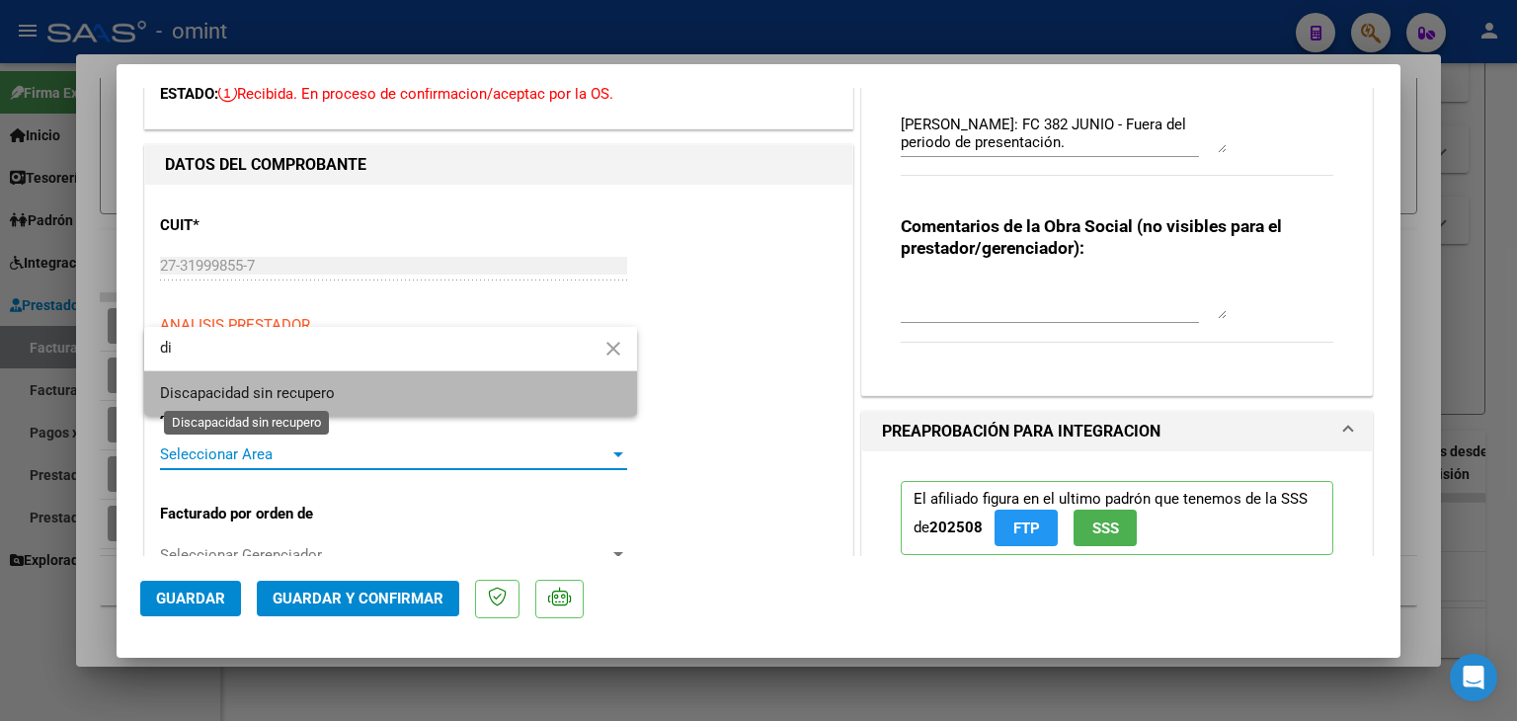
drag, startPoint x: 183, startPoint y: 390, endPoint x: 233, endPoint y: 390, distance: 50.4
click at [184, 390] on span "Discapacidad sin recupero" at bounding box center [247, 393] width 175 height 18
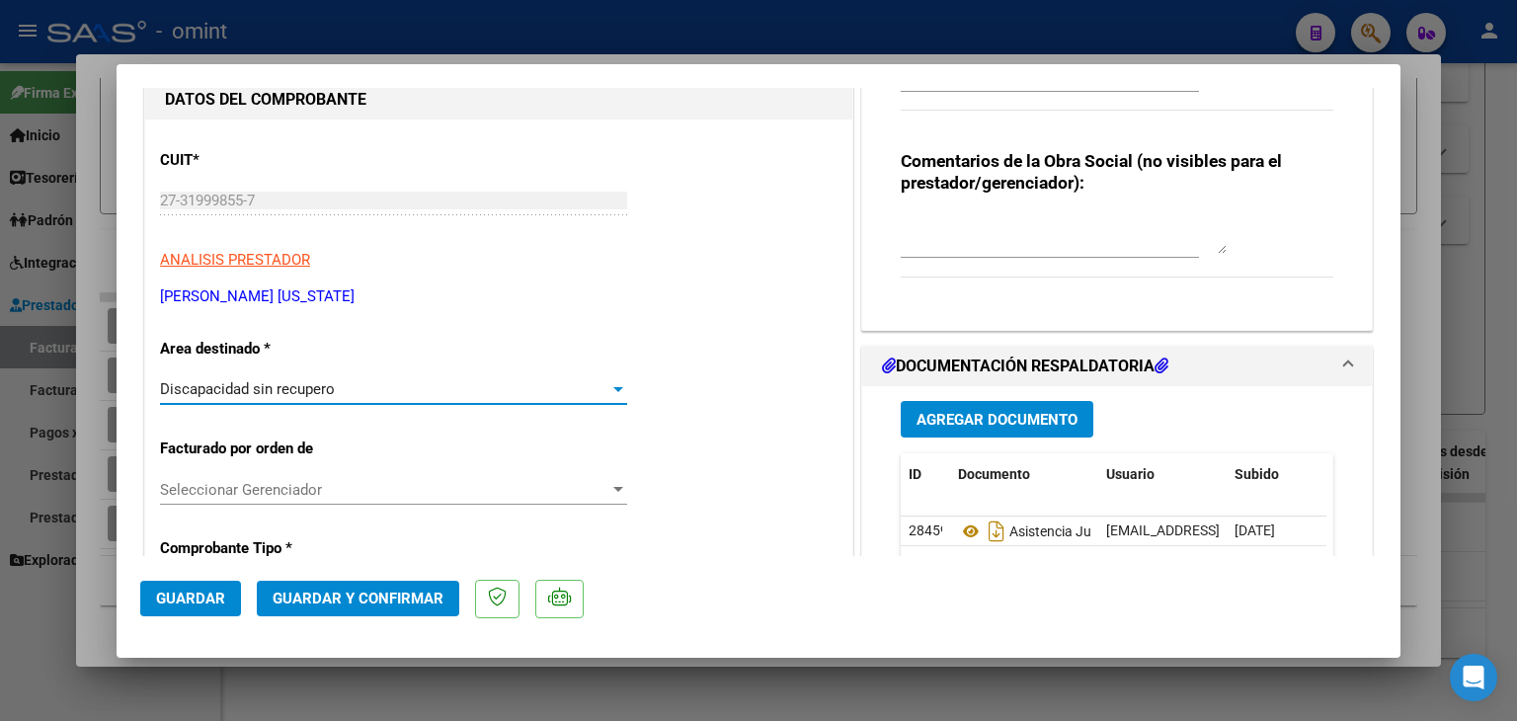
scroll to position [494, 0]
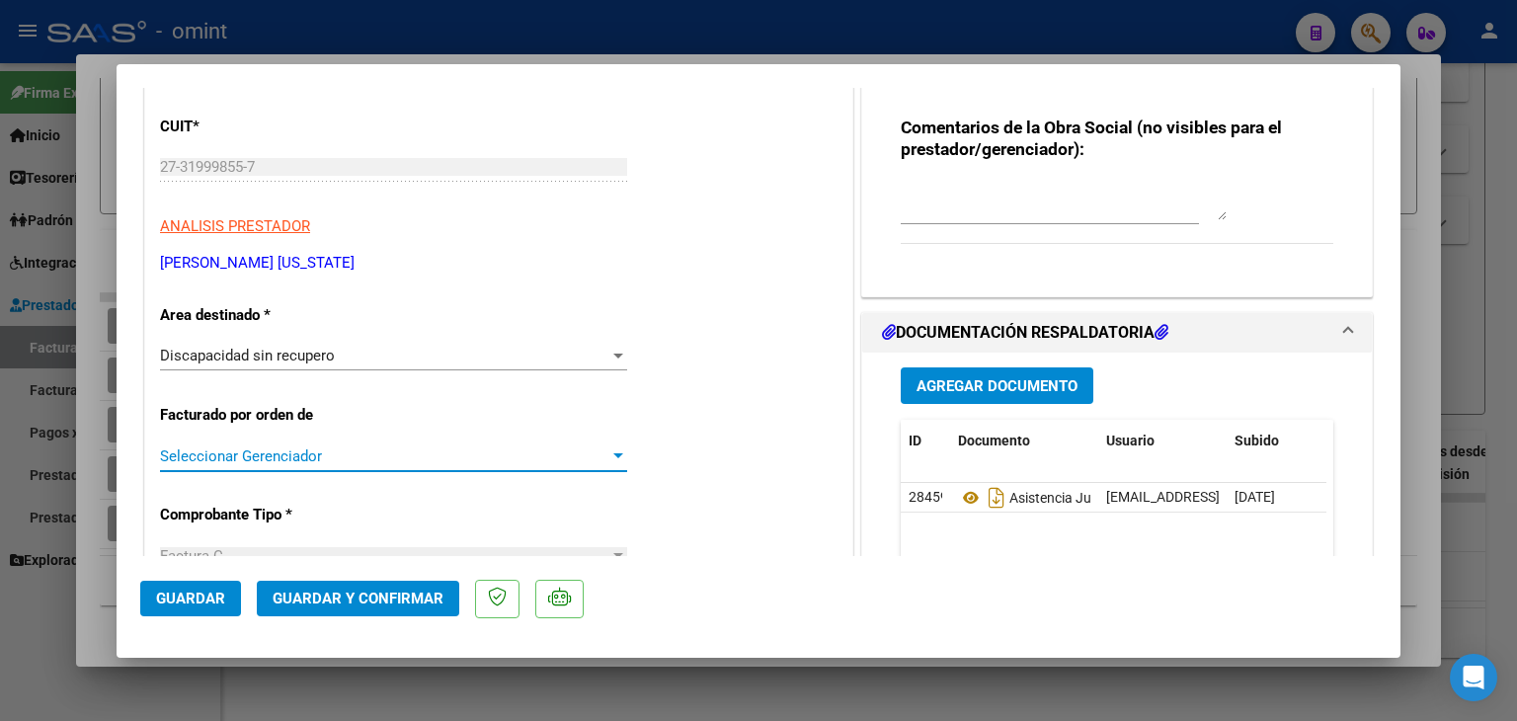
click at [296, 459] on span "Seleccionar Gerenciador" at bounding box center [384, 456] width 449 height 18
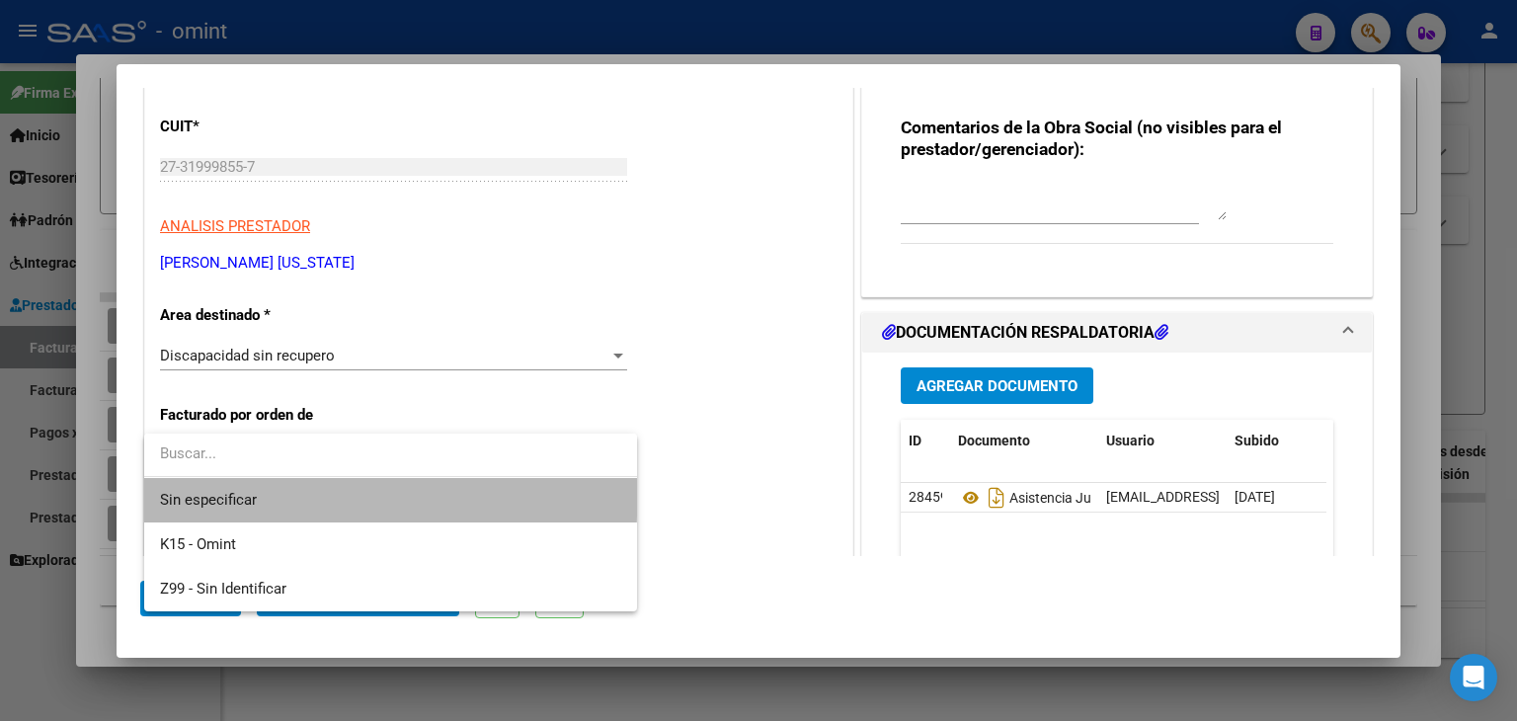
click at [228, 489] on span "Sin especificar" at bounding box center [390, 500] width 461 height 44
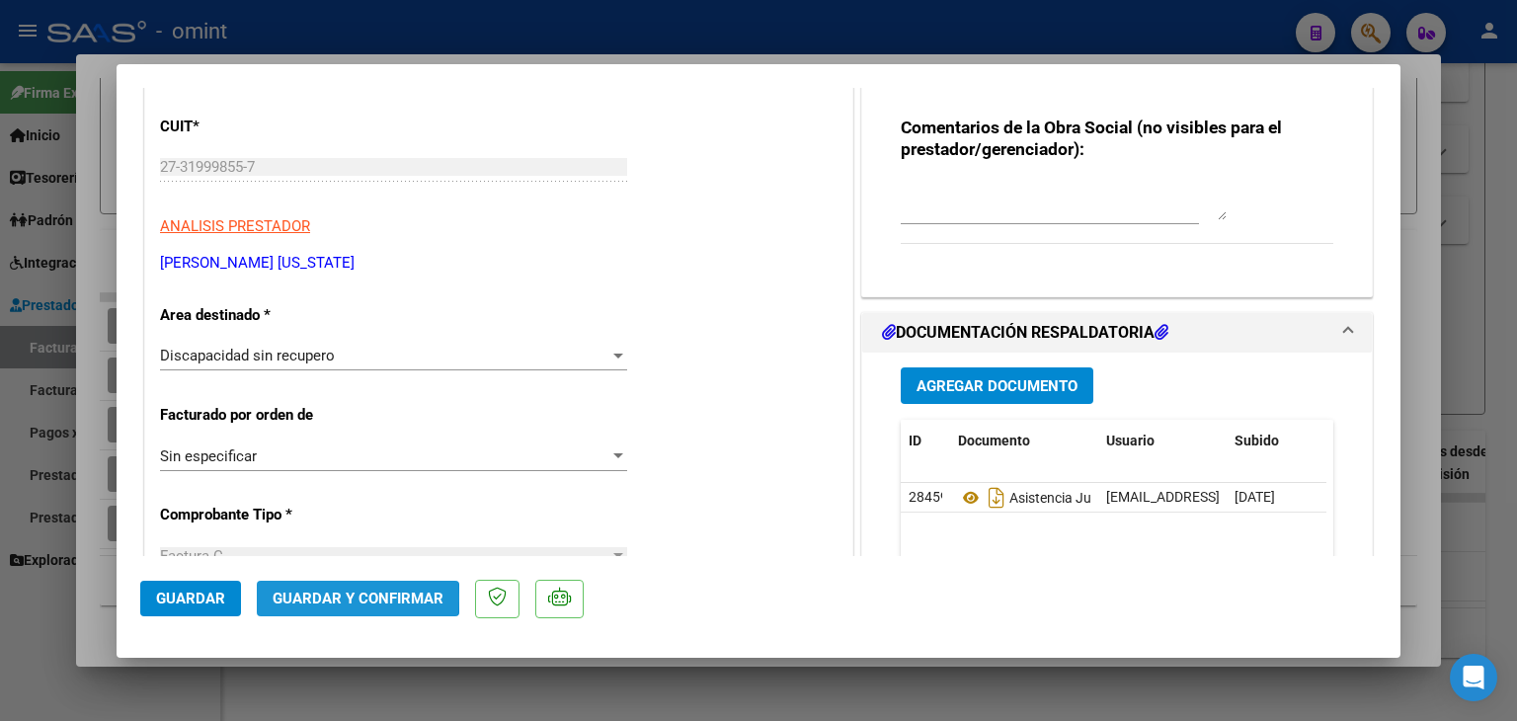
click at [343, 597] on span "Guardar y Confirmar" at bounding box center [358, 598] width 171 height 18
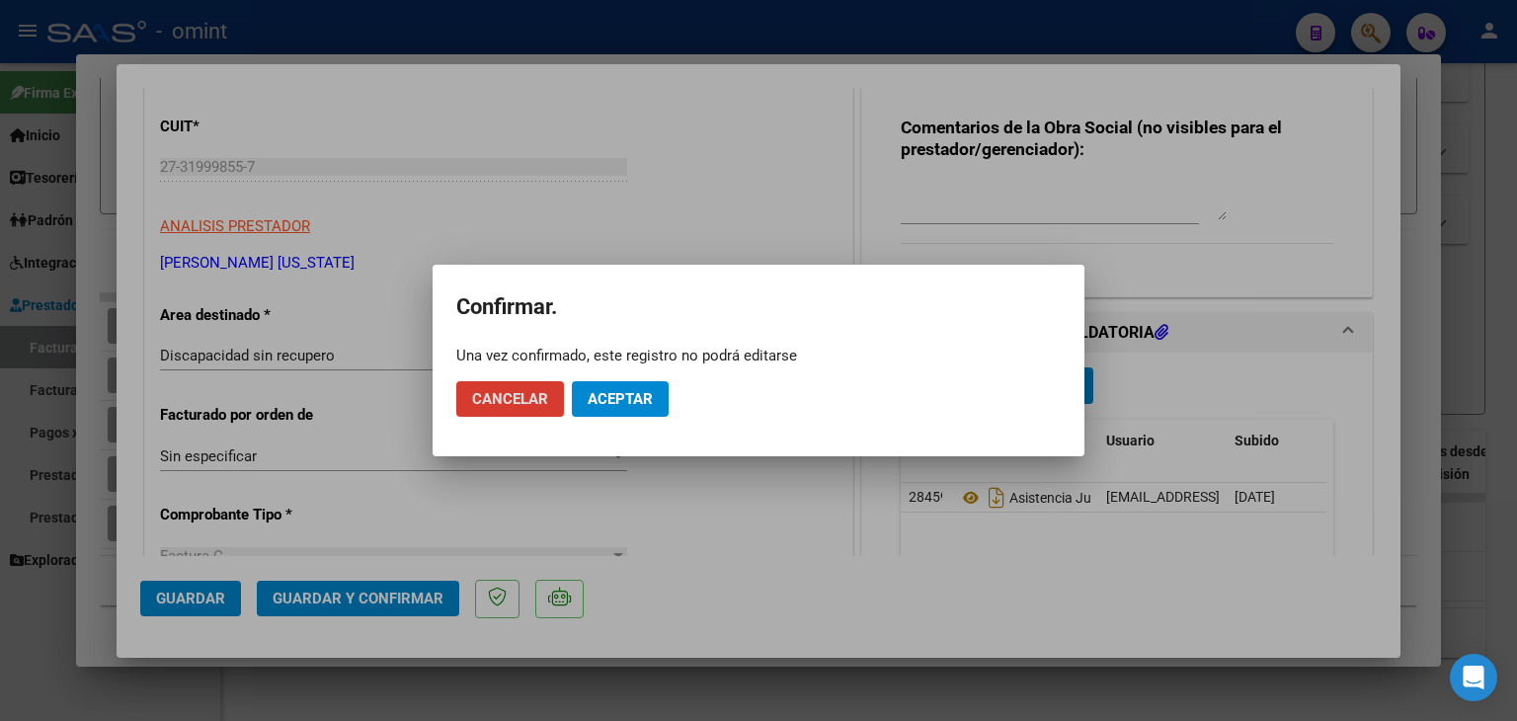
click at [628, 406] on span "Aceptar" at bounding box center [619, 399] width 65 height 18
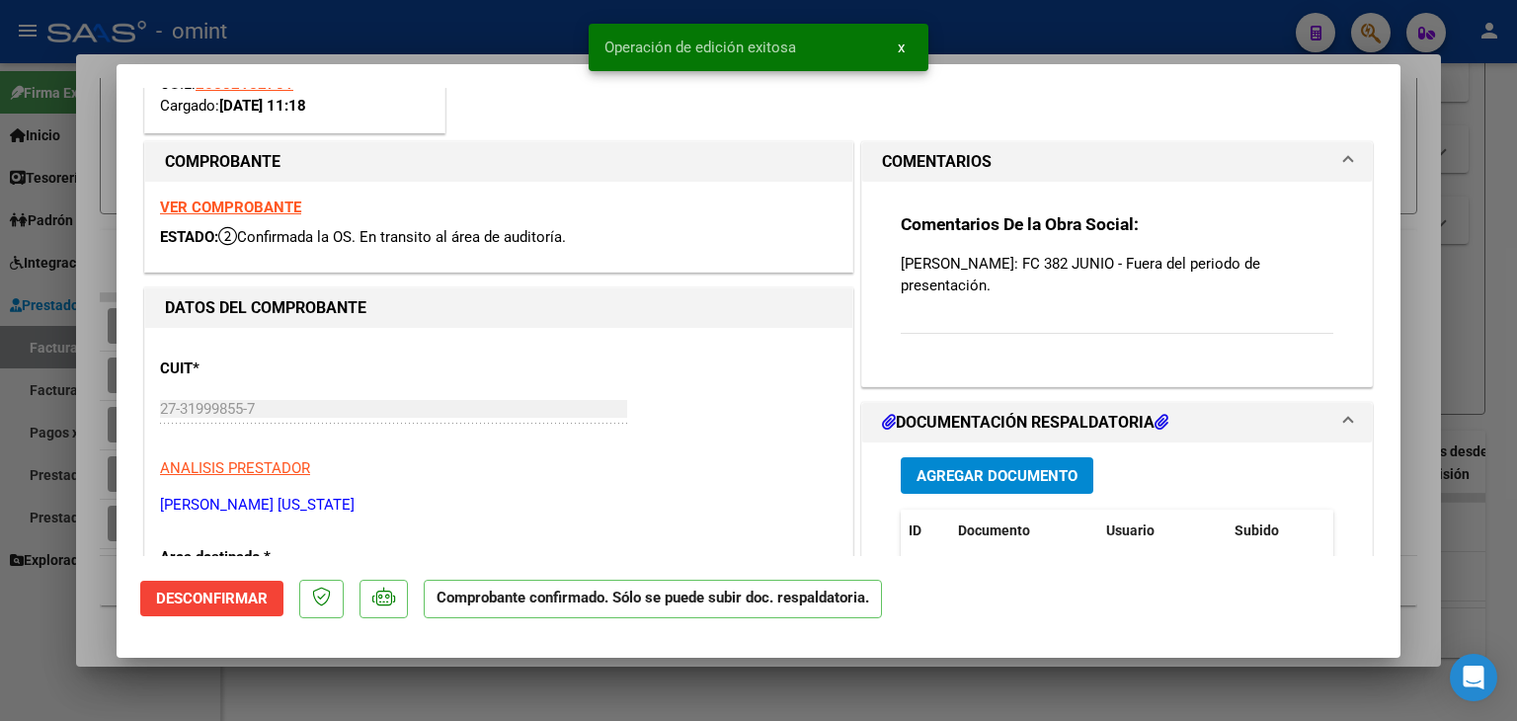
scroll to position [0, 0]
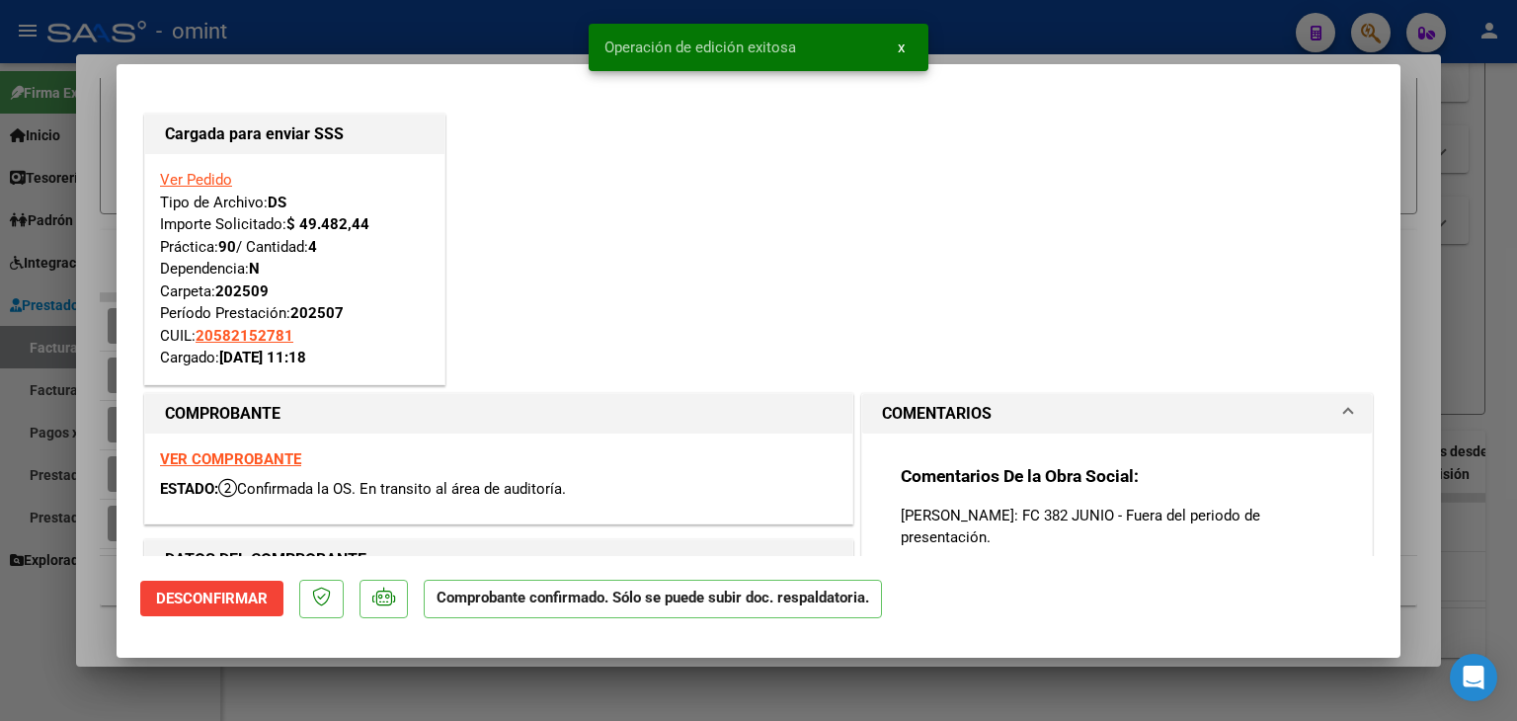
type input "$ 0,00"
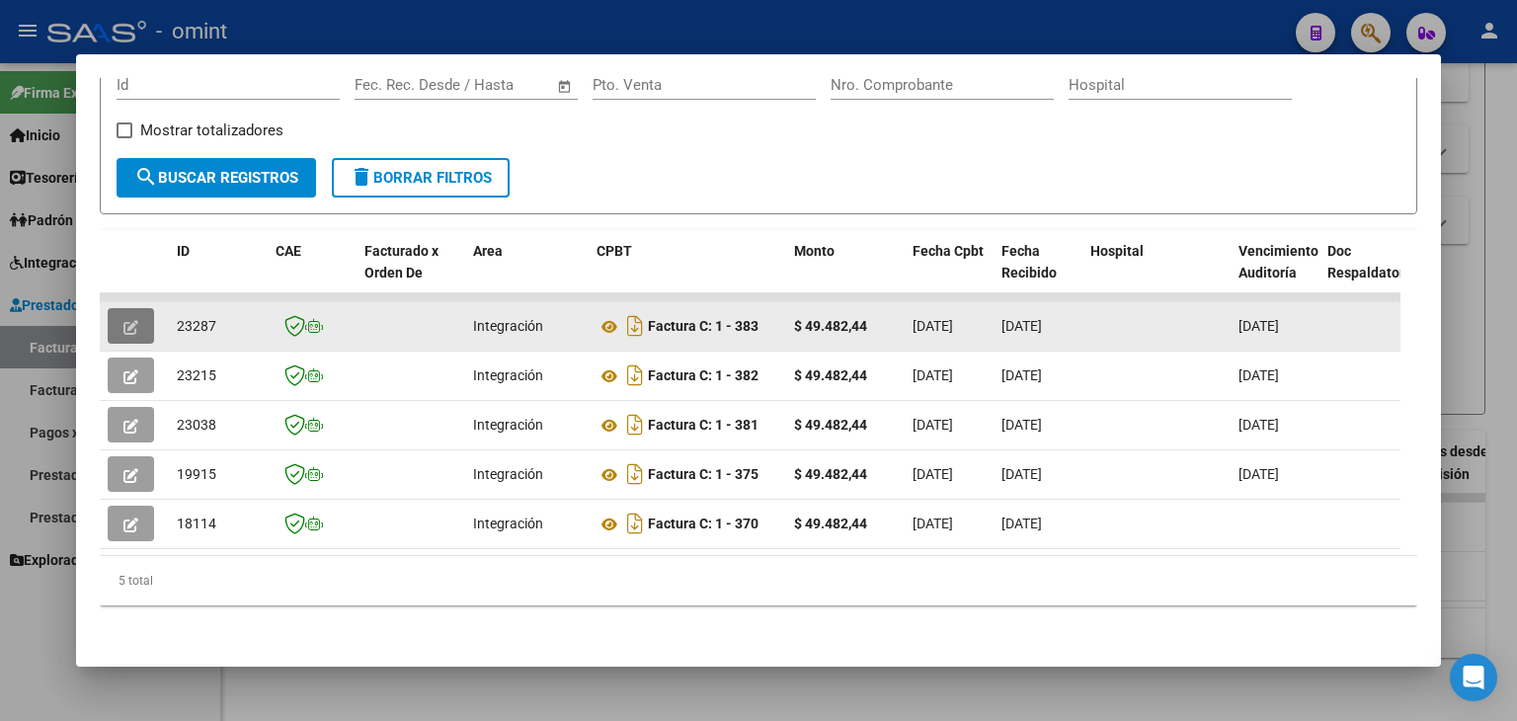
click at [129, 320] on icon "button" at bounding box center [130, 327] width 15 height 15
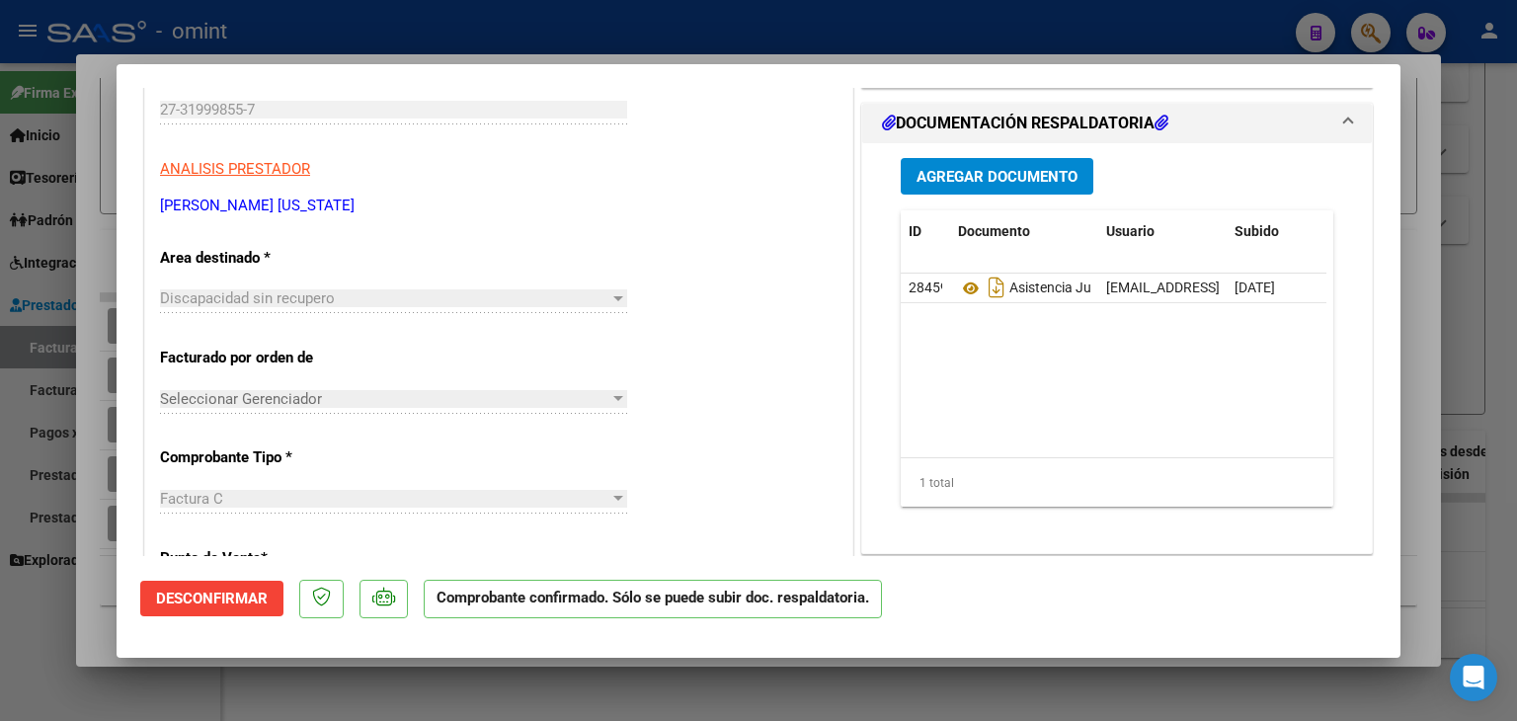
scroll to position [592, 0]
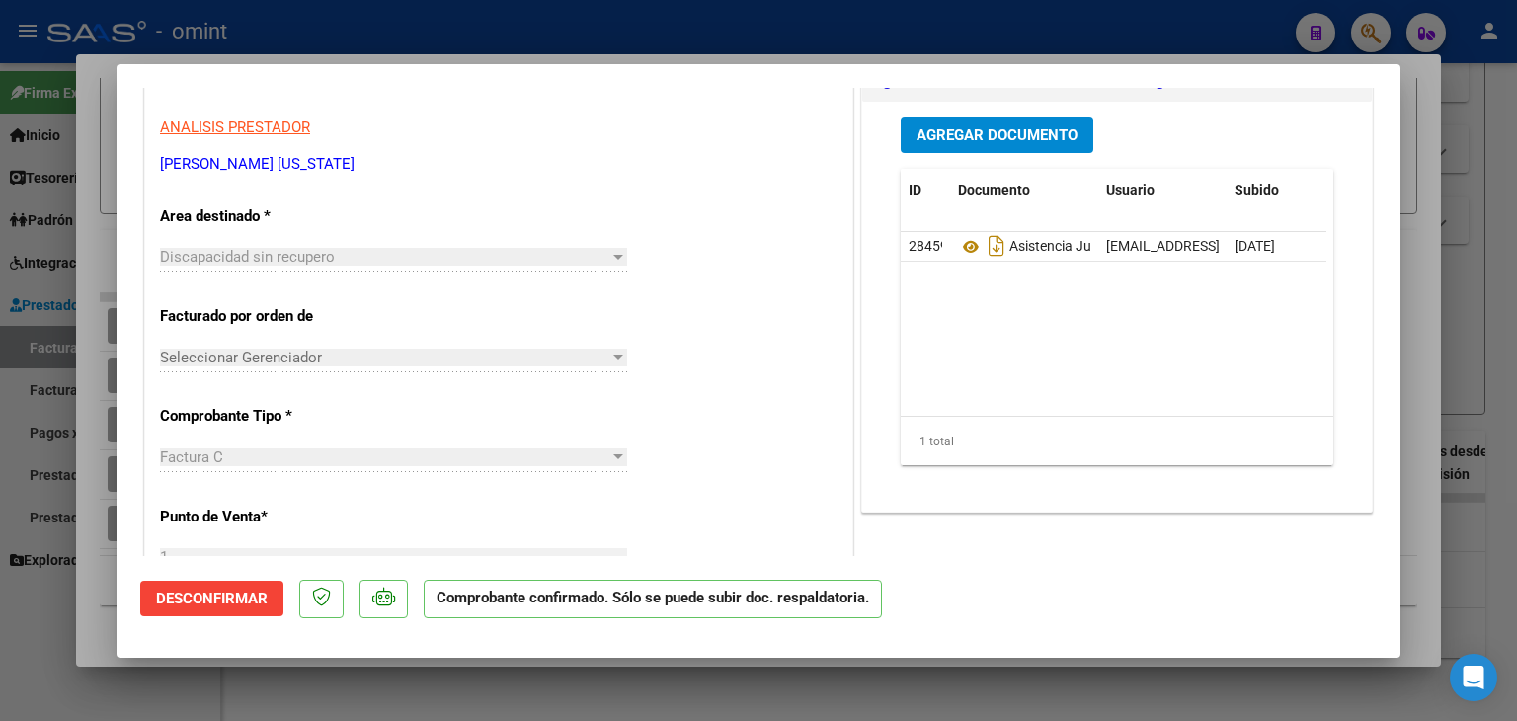
type input "$ 0,00"
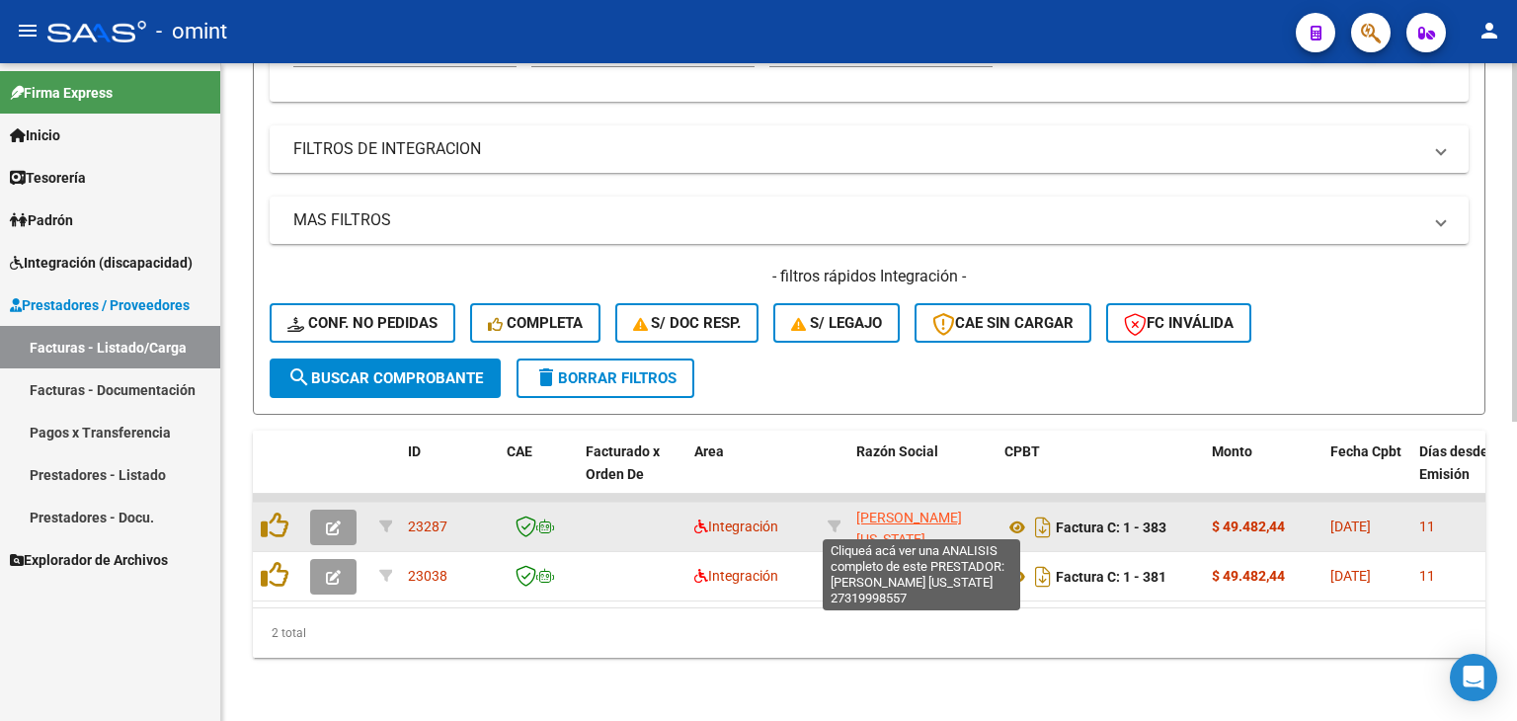
click at [896, 509] on span "[PERSON_NAME] [US_STATE]" at bounding box center [909, 528] width 106 height 39
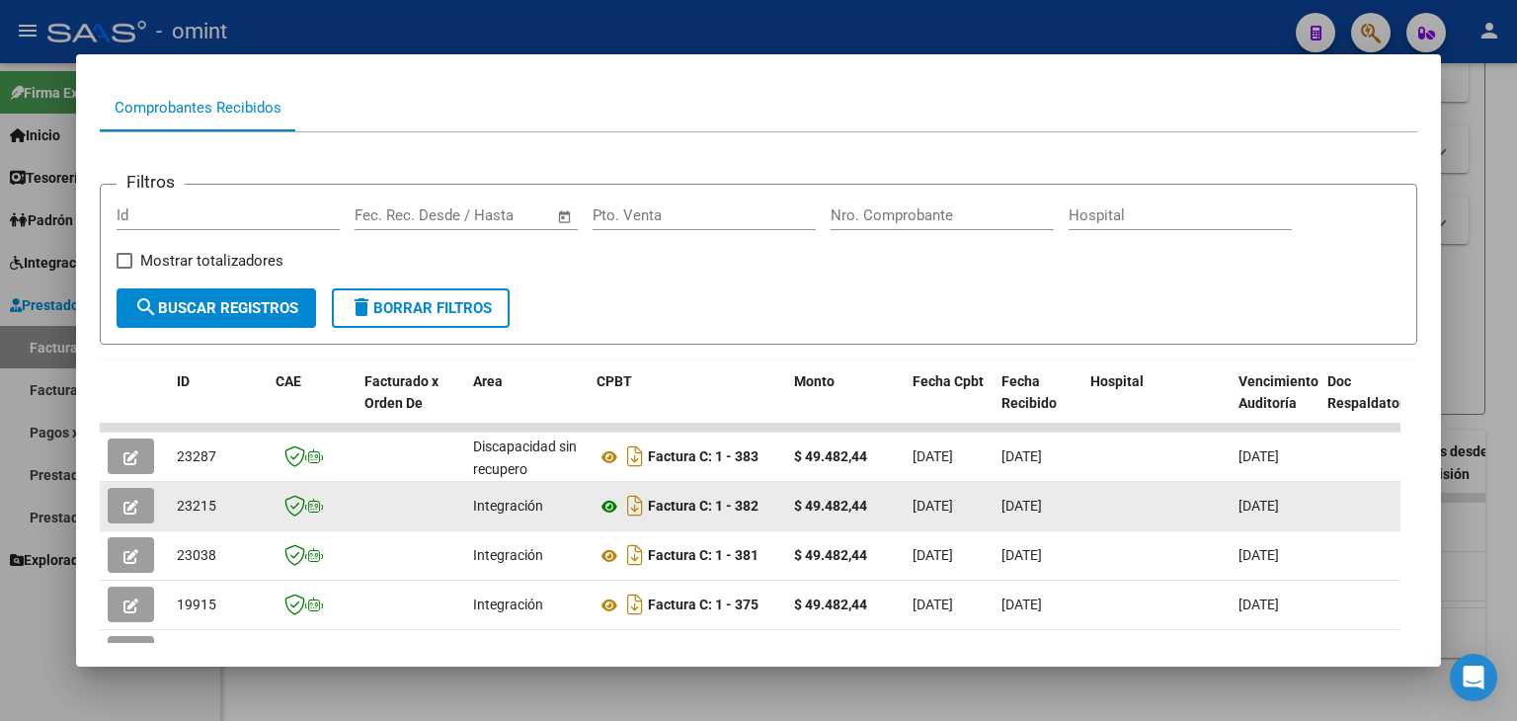
scroll to position [333, 0]
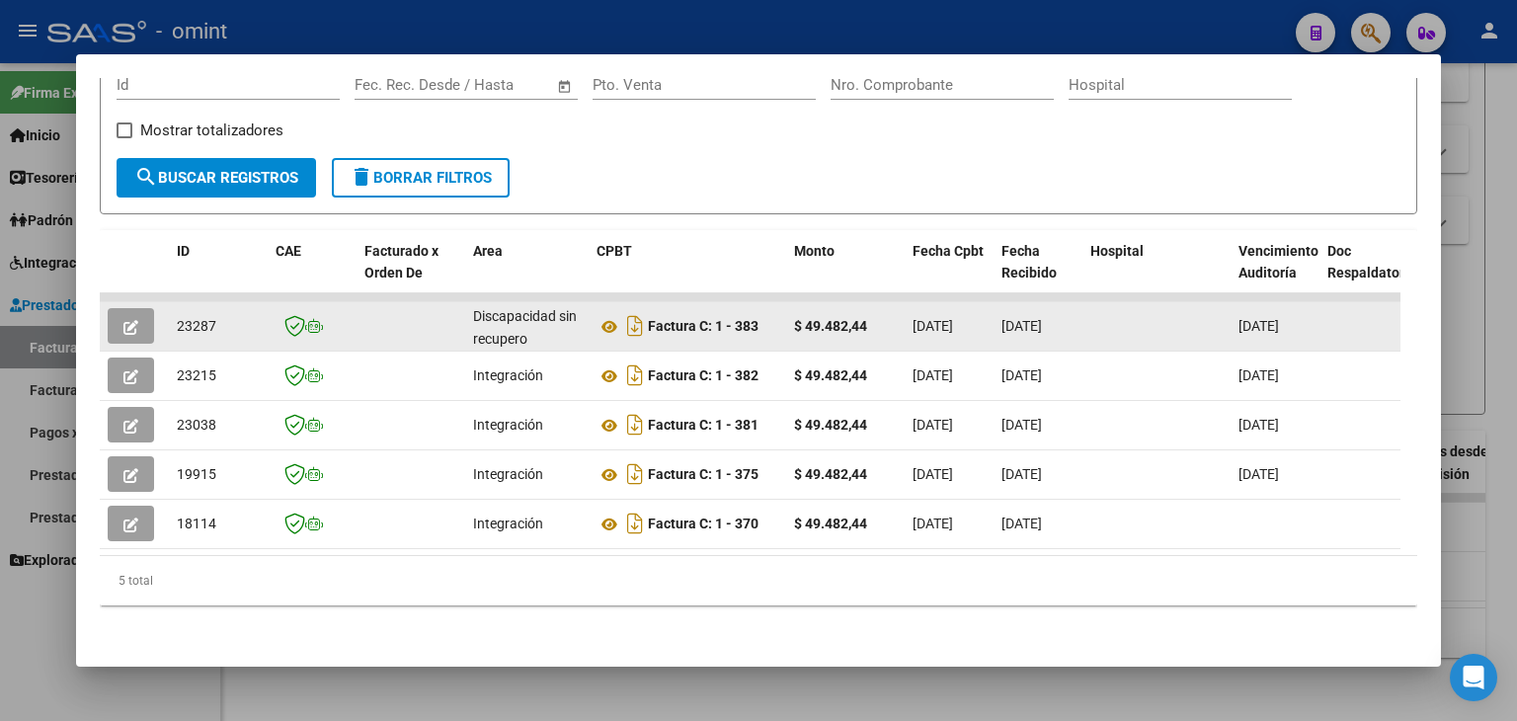
click at [130, 320] on icon "button" at bounding box center [130, 327] width 15 height 15
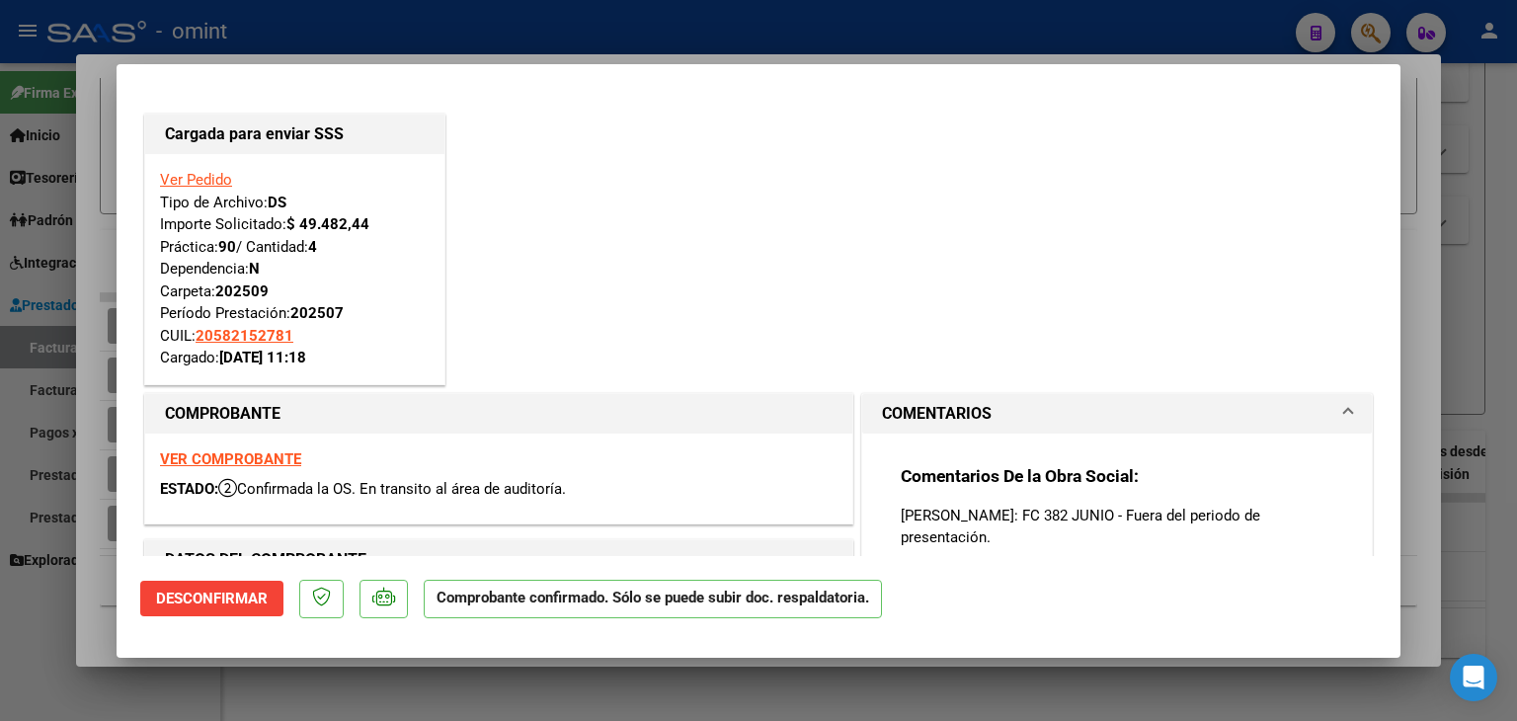
type input "$ 0,00"
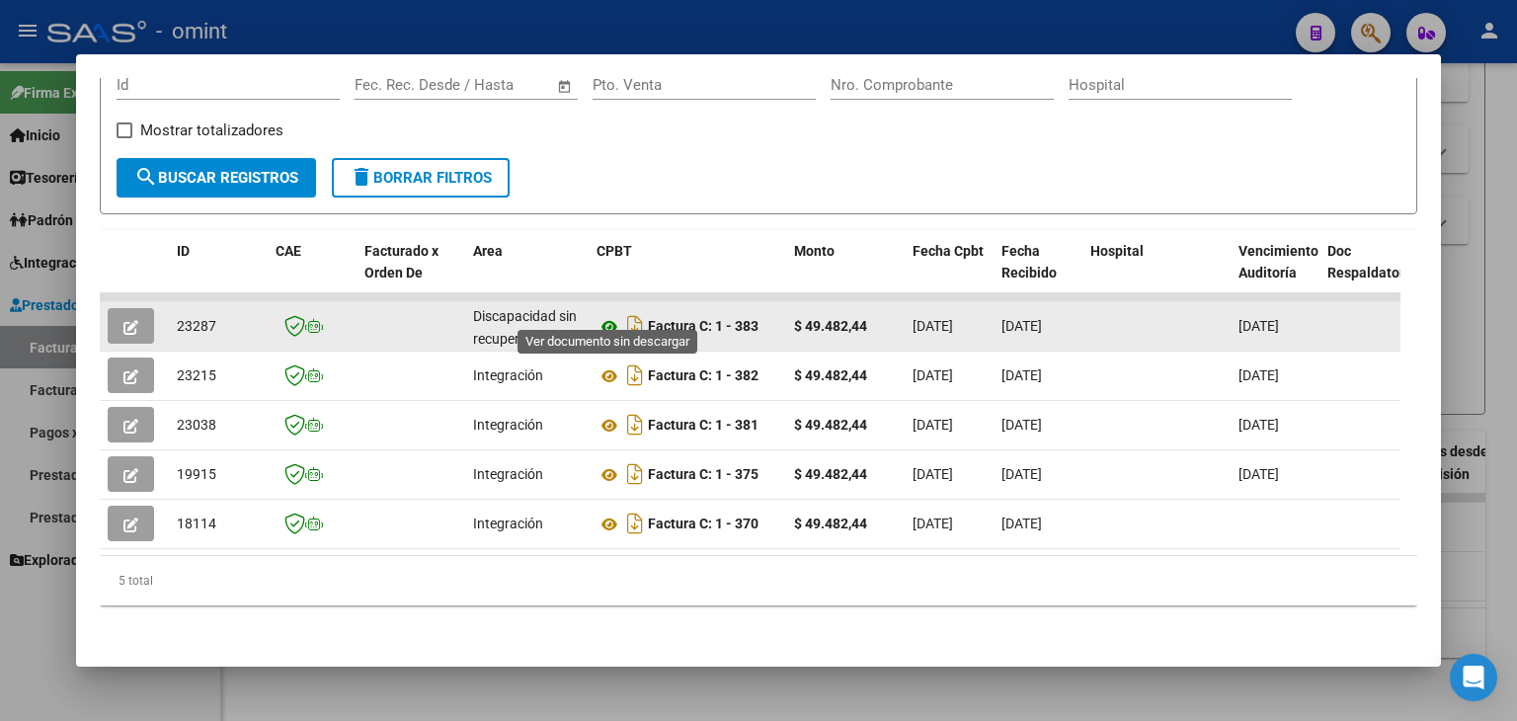
click at [604, 315] on icon at bounding box center [609, 327] width 26 height 24
click at [133, 320] on icon "button" at bounding box center [130, 327] width 15 height 15
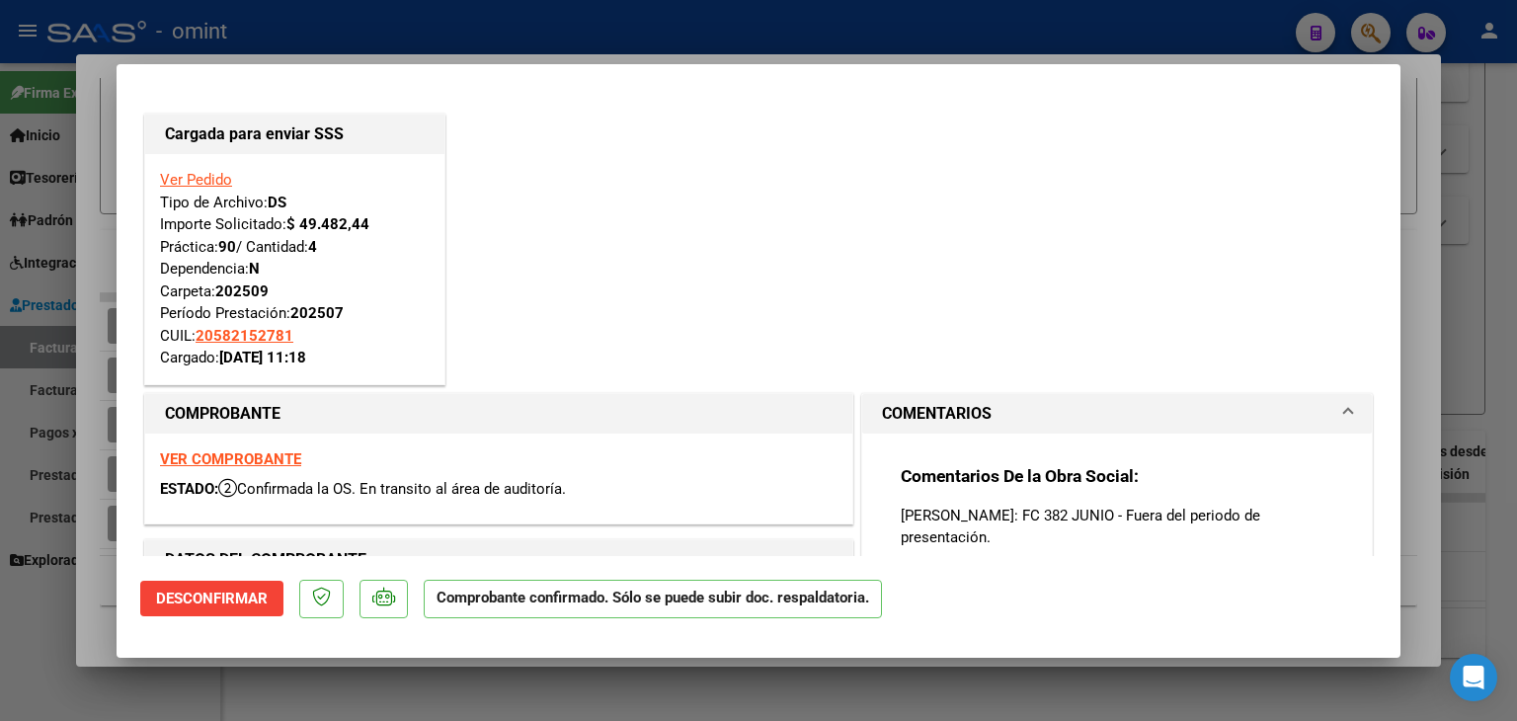
type input "$ 0,00"
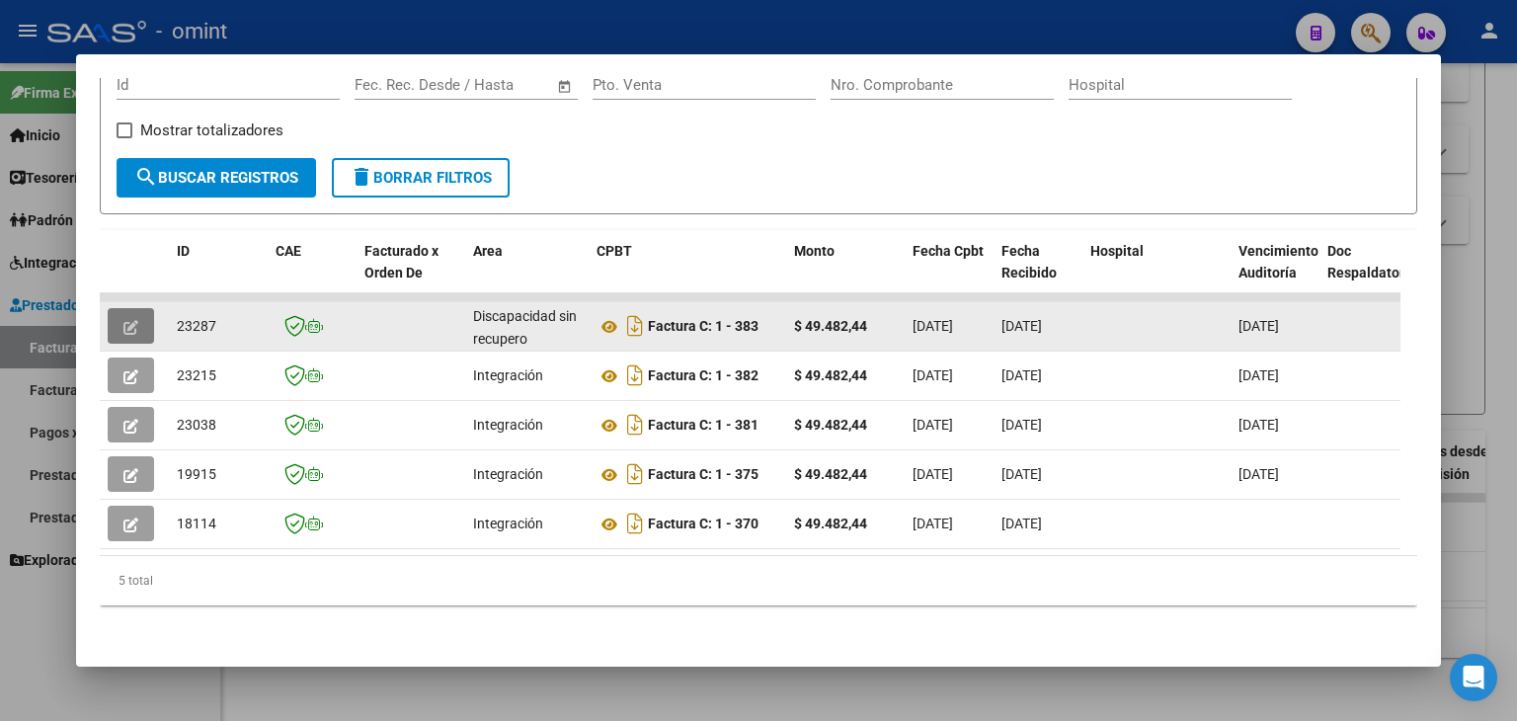
click at [127, 320] on icon "button" at bounding box center [130, 327] width 15 height 15
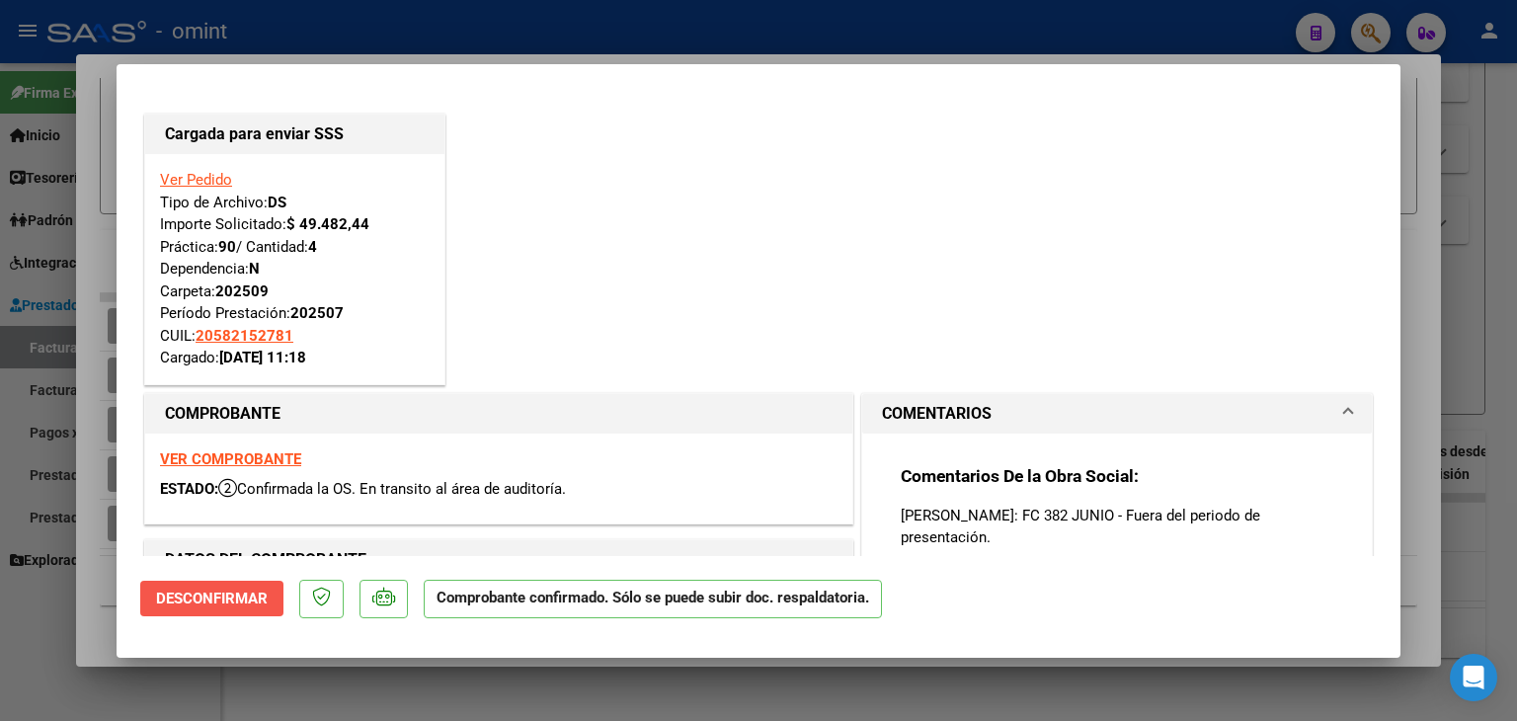
click at [225, 597] on span "Desconfirmar" at bounding box center [212, 598] width 112 height 18
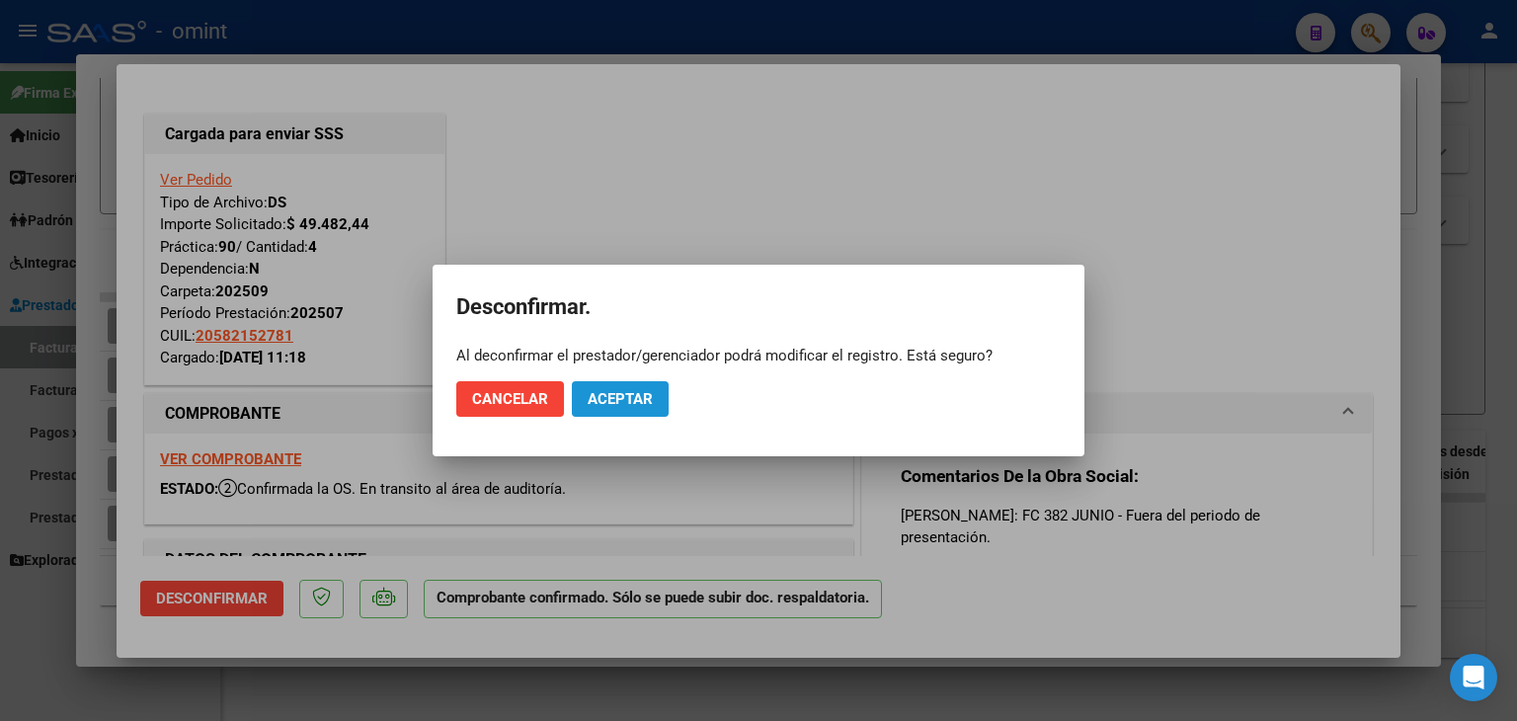
click at [615, 395] on span "Aceptar" at bounding box center [619, 399] width 65 height 18
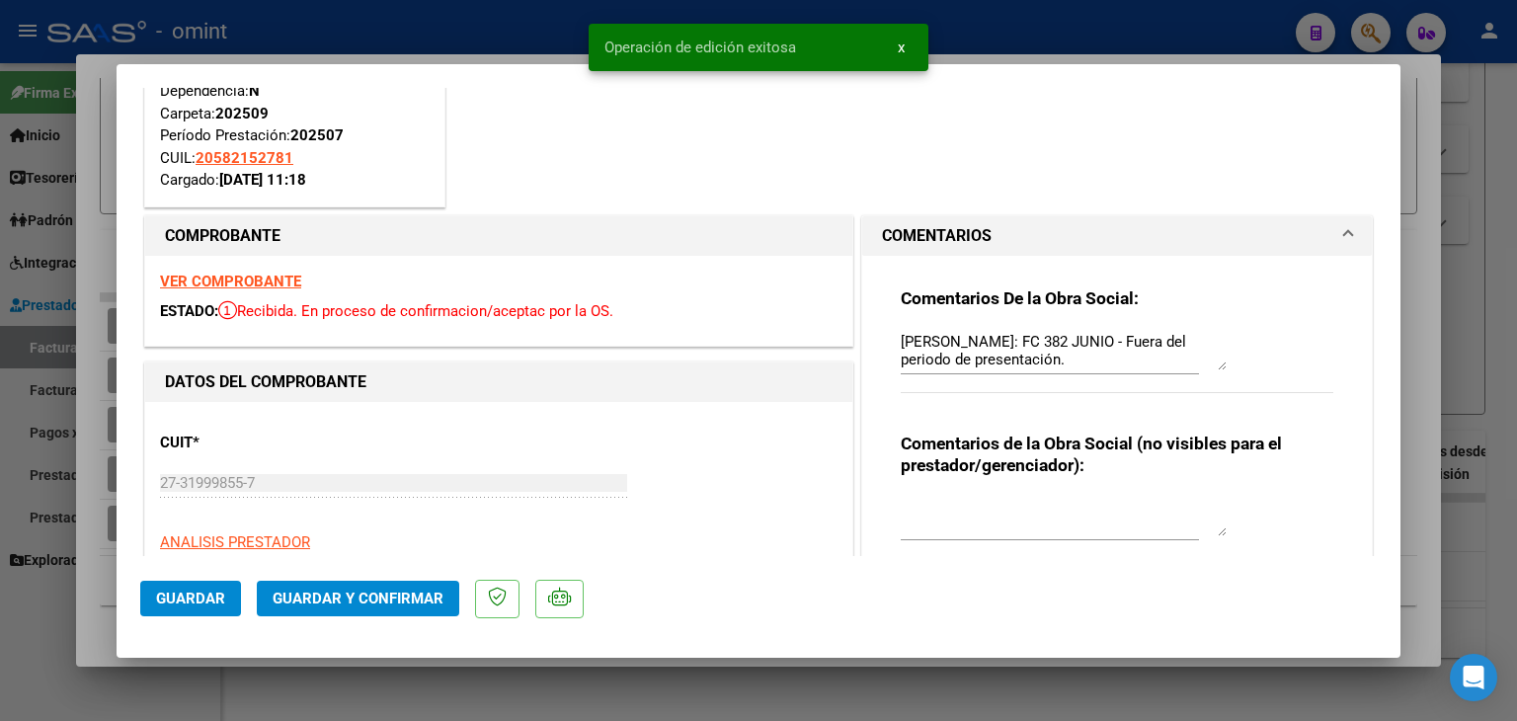
scroll to position [197, 0]
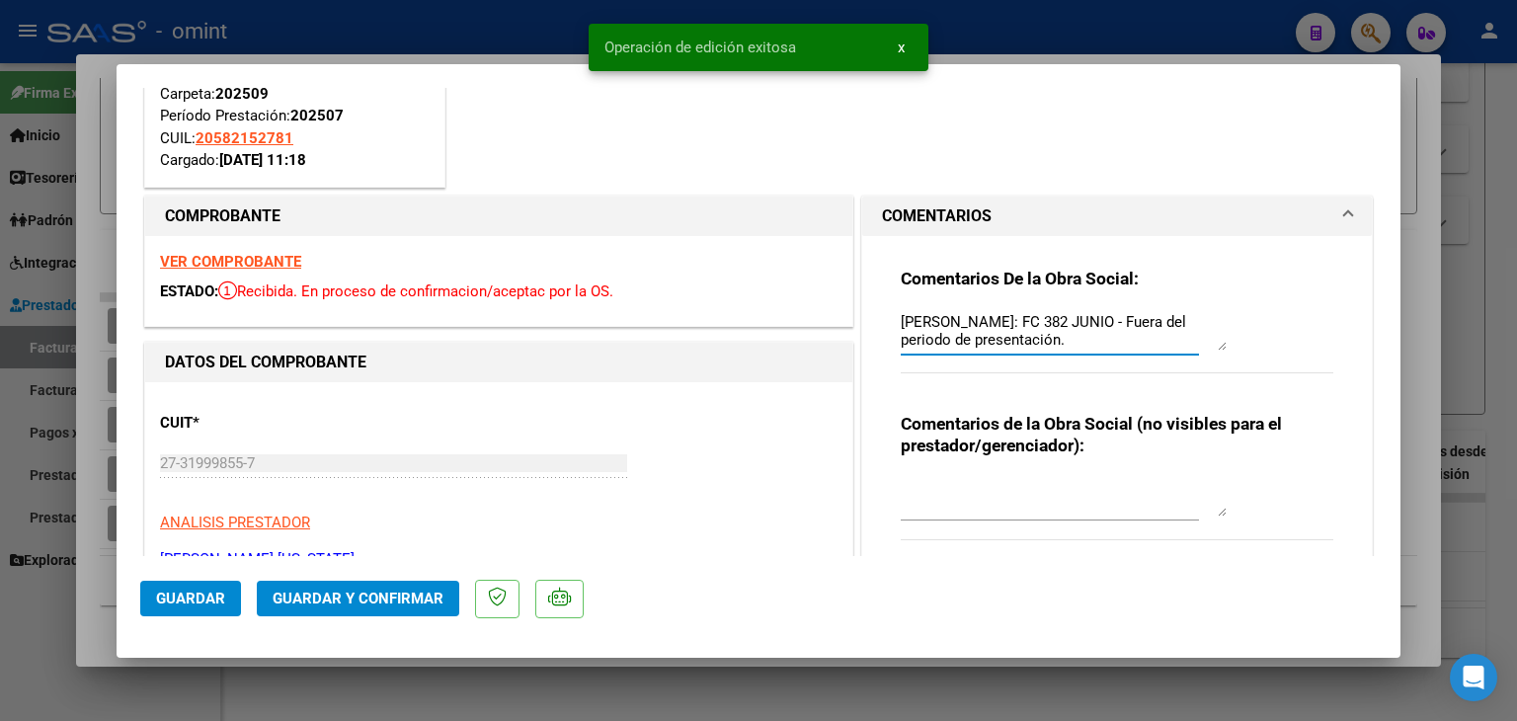
drag, startPoint x: 1066, startPoint y: 338, endPoint x: 877, endPoint y: 323, distance: 190.1
click at [886, 323] on div "Comentarios De la Obra Social: [PERSON_NAME]: FC 382 JUNIO - Fuera del periodo …" at bounding box center [1117, 407] width 462 height 342
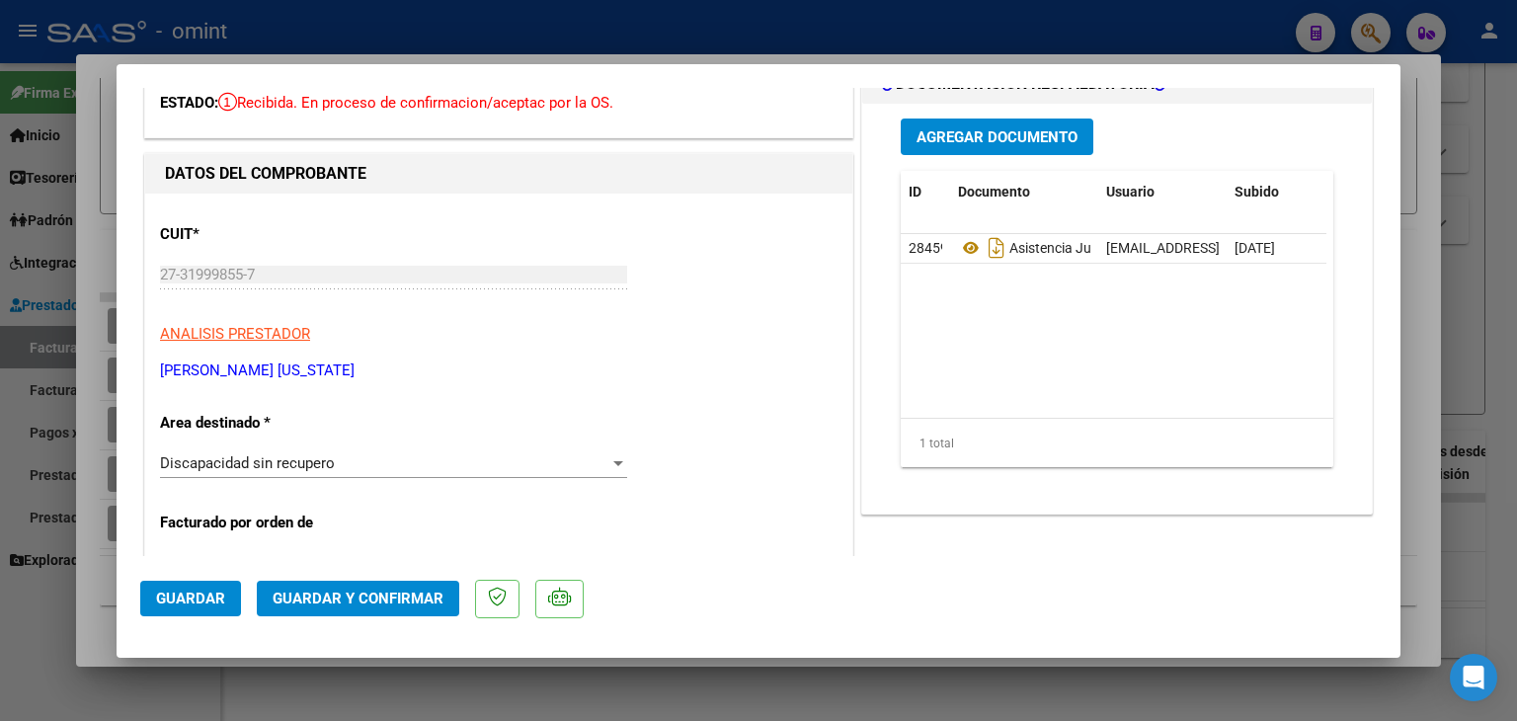
scroll to position [395, 0]
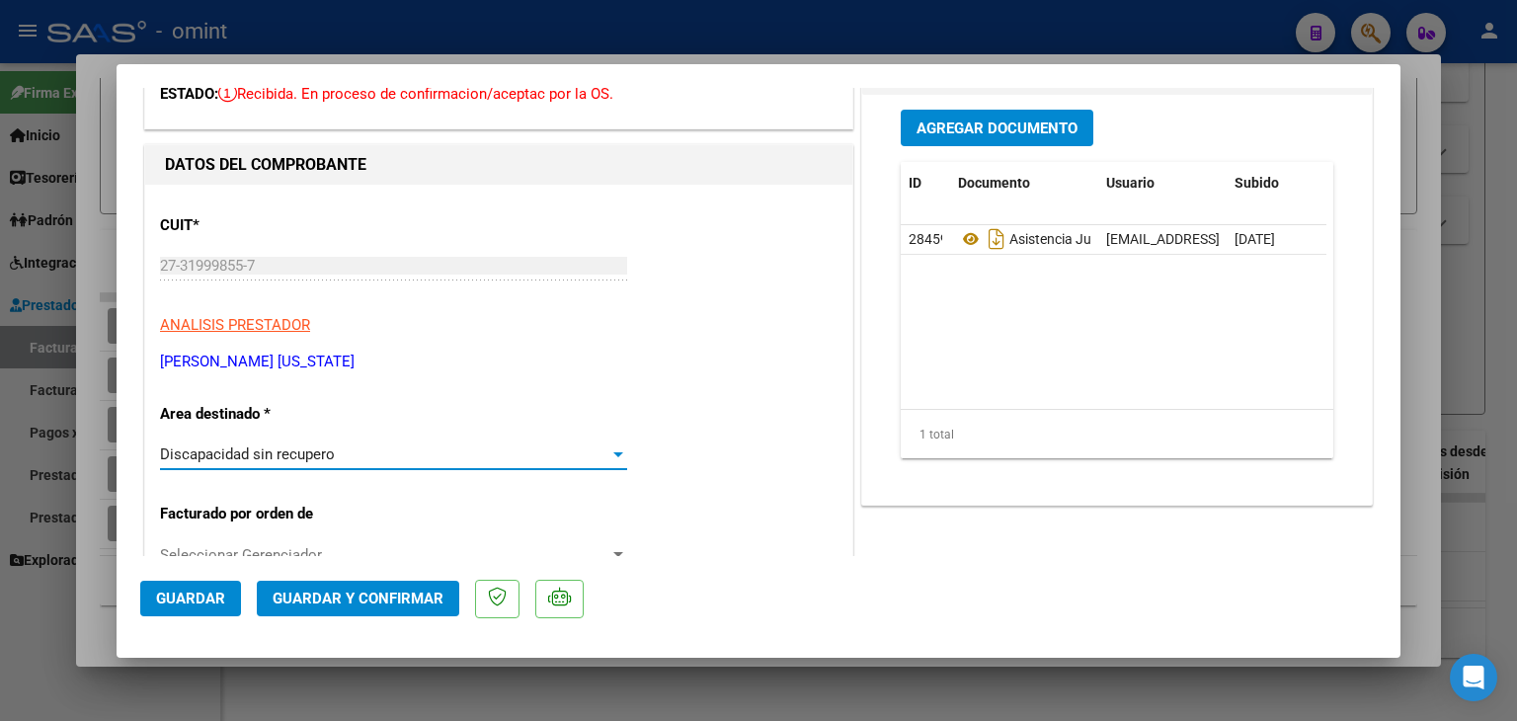
click at [249, 453] on span "Discapacidad sin recupero" at bounding box center [247, 454] width 175 height 18
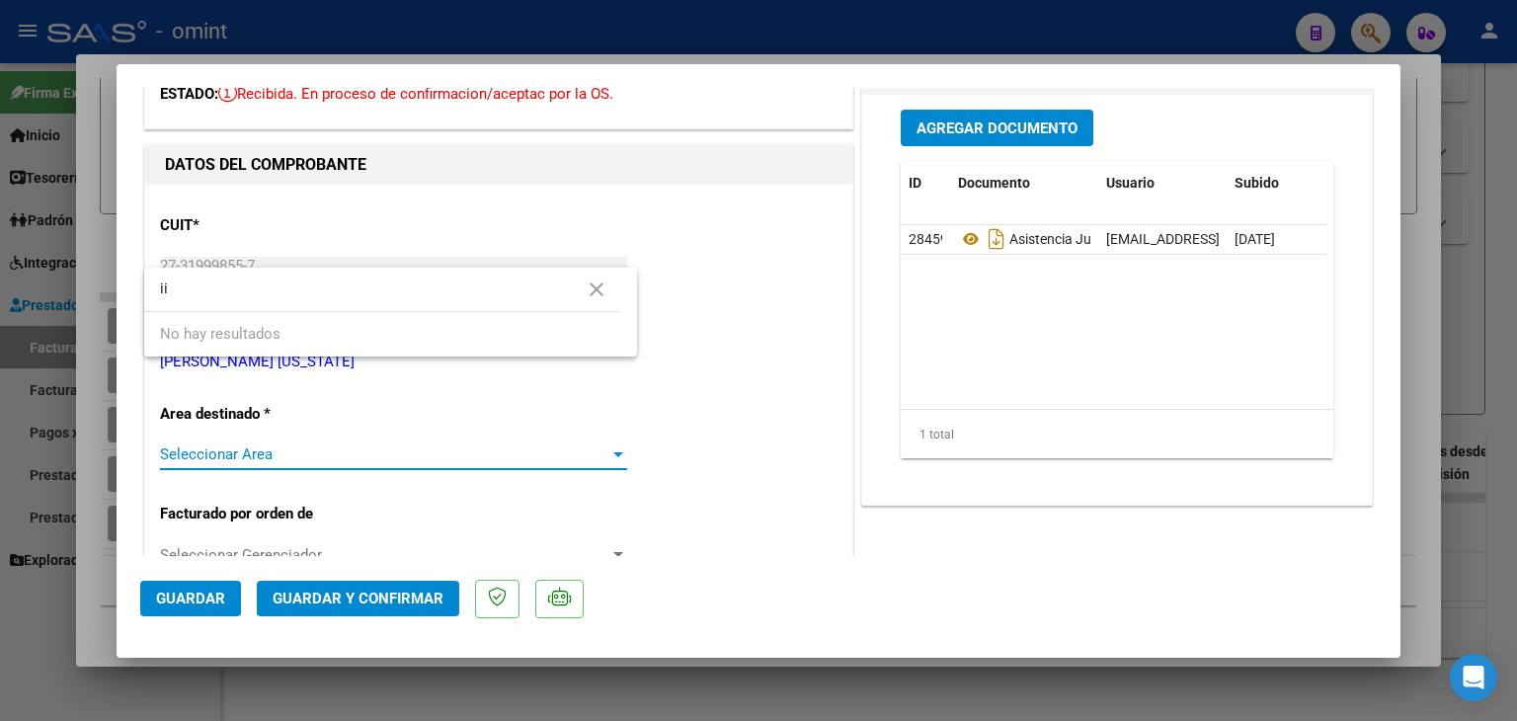
scroll to position [0, 0]
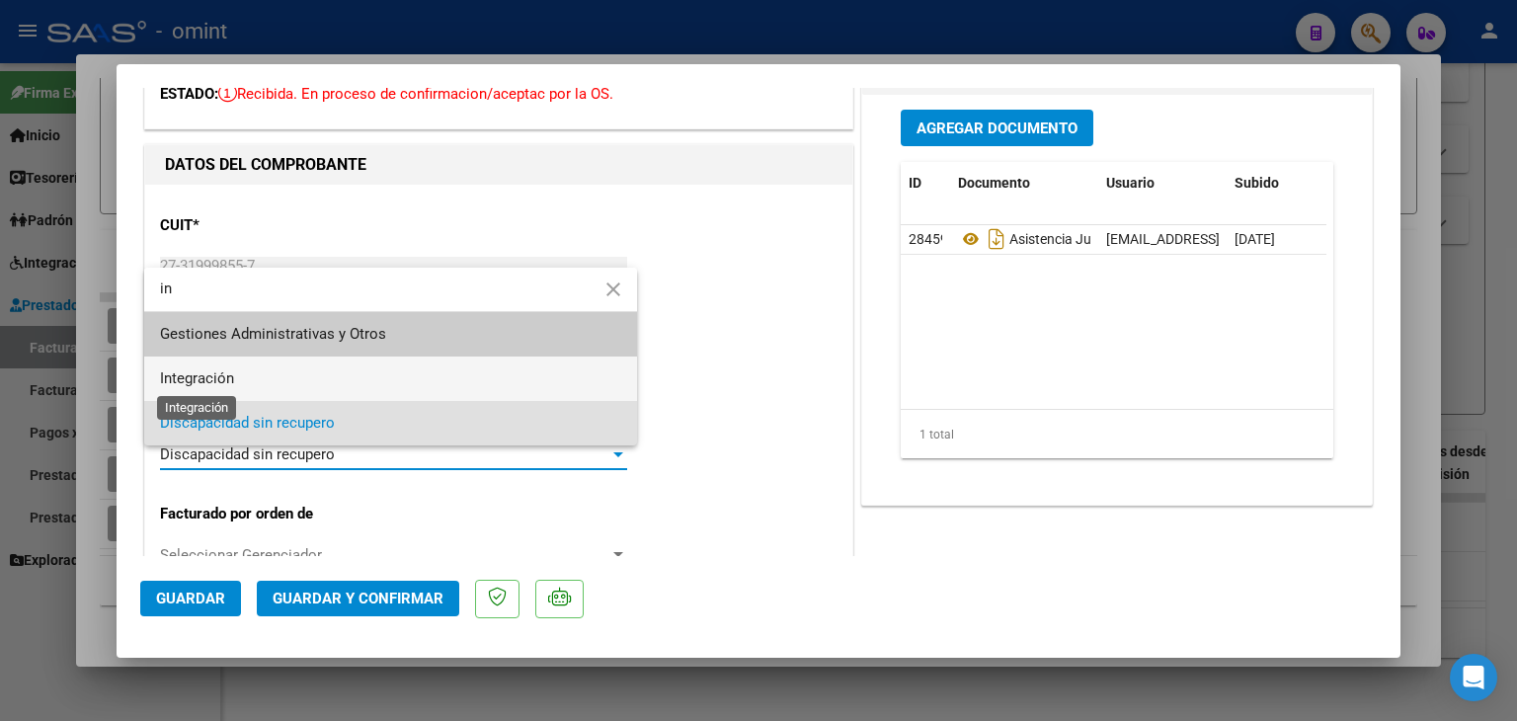
type input "in"
click at [199, 380] on span "Integración" at bounding box center [197, 378] width 74 height 18
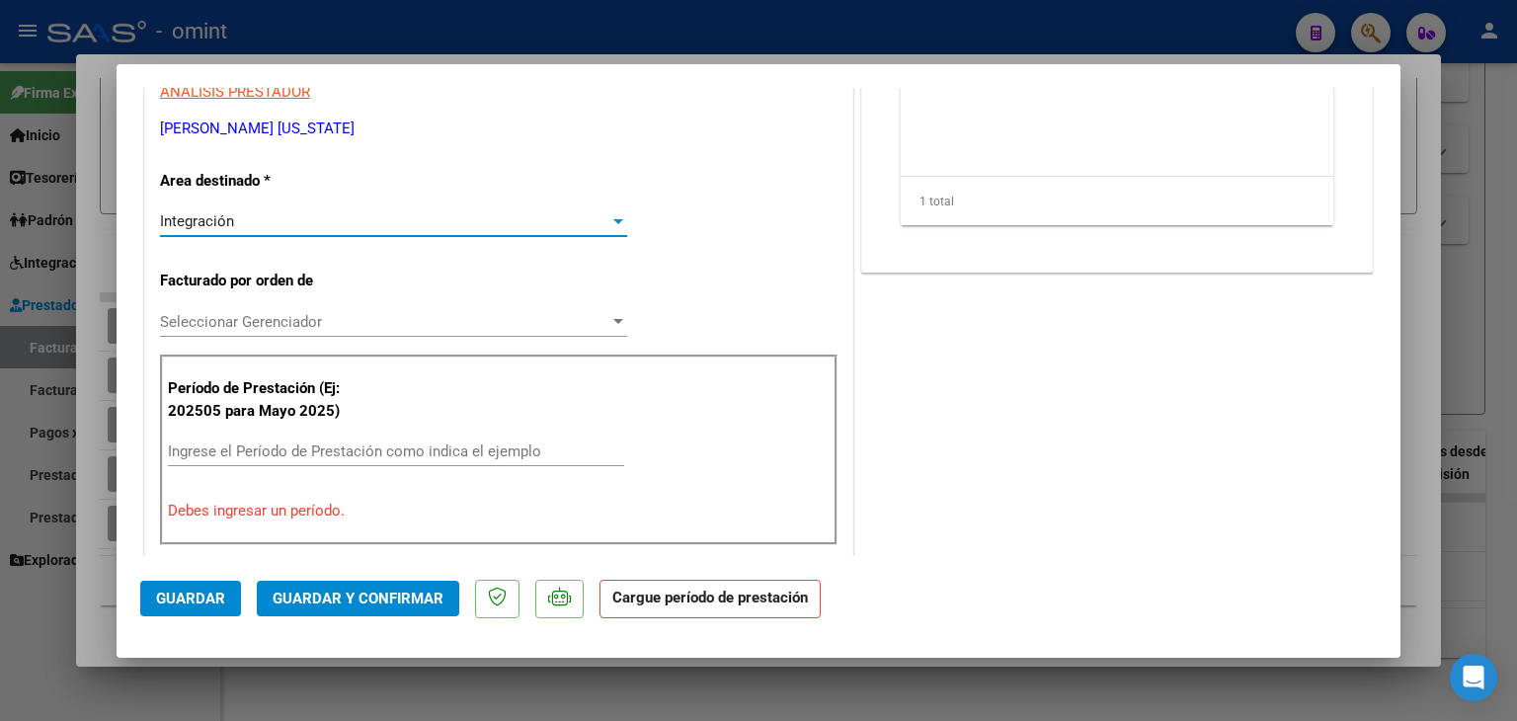
scroll to position [691, 0]
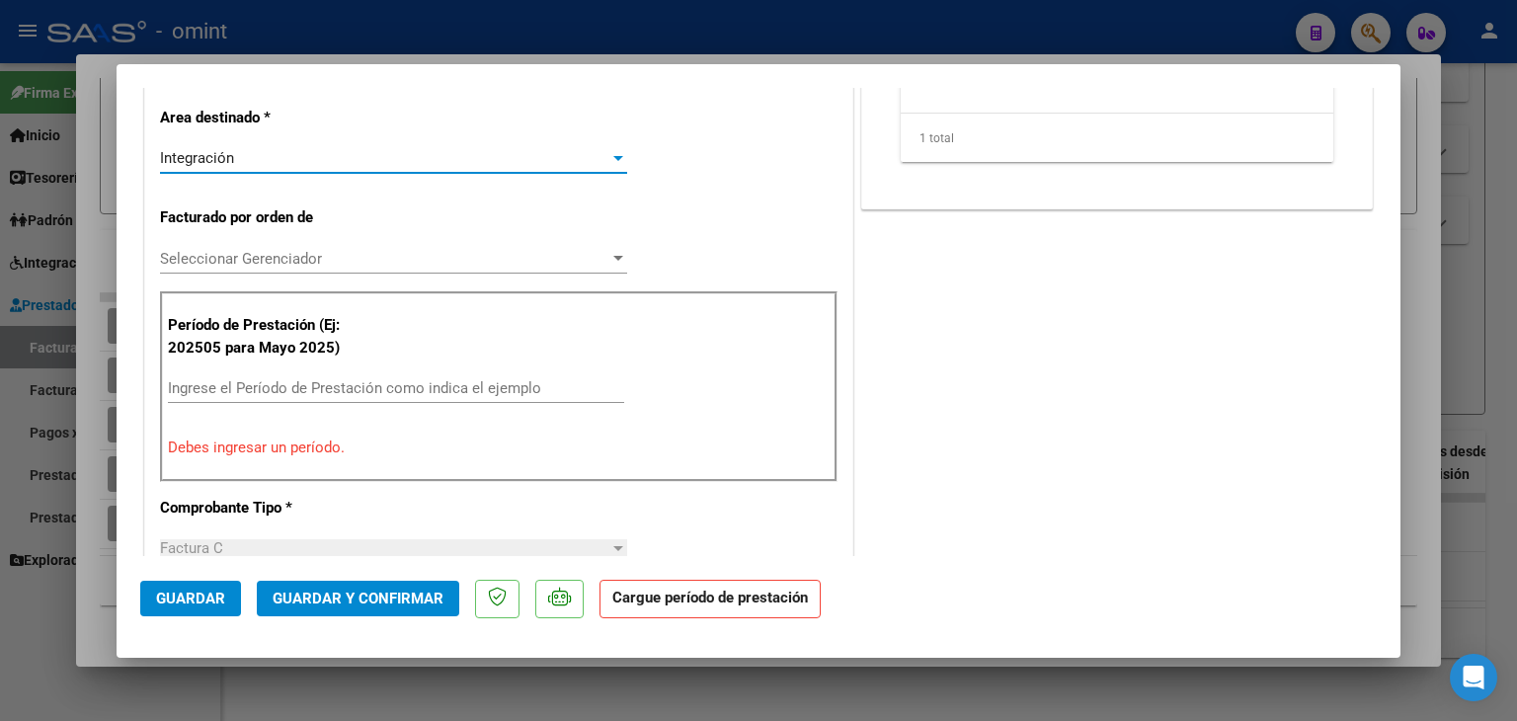
click at [220, 254] on span "Seleccionar Gerenciador" at bounding box center [384, 259] width 449 height 18
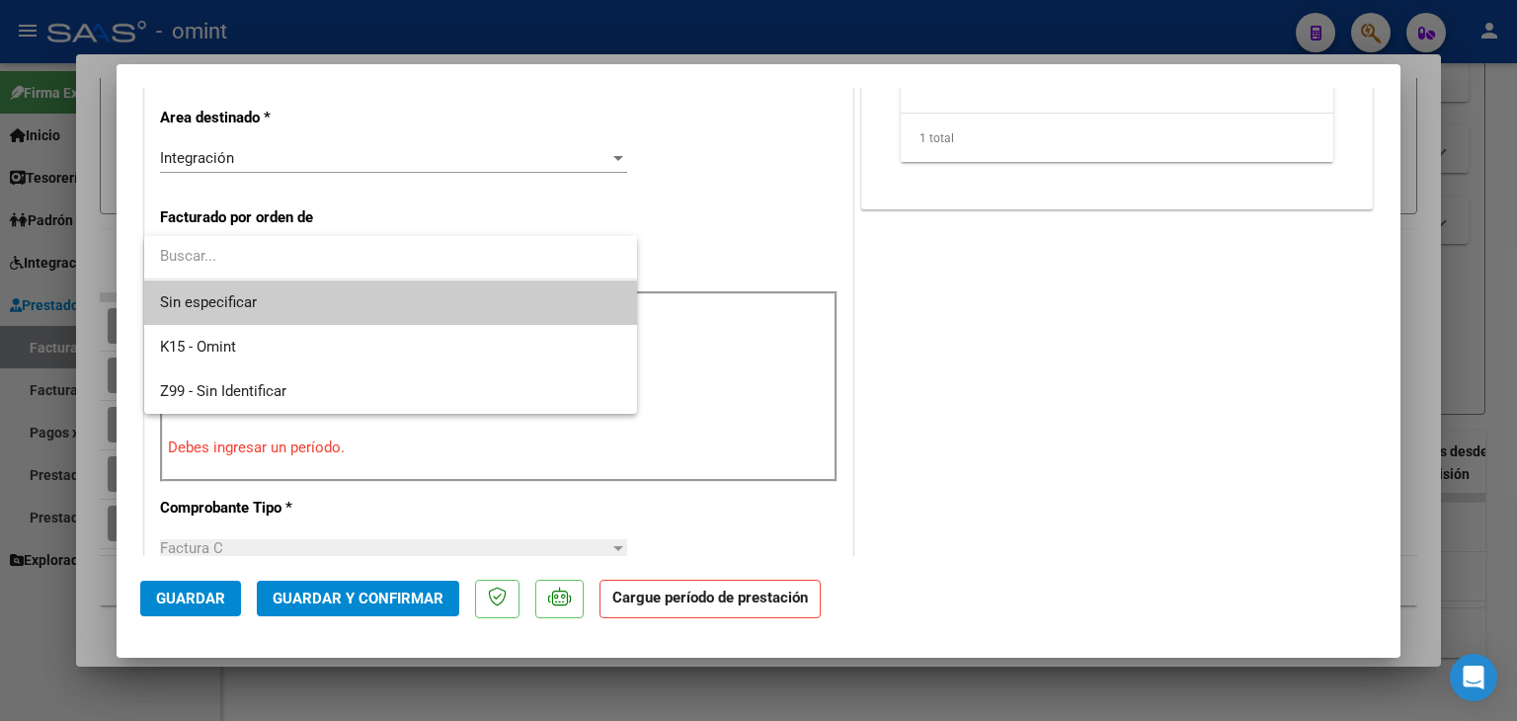
click at [231, 300] on span "Sin especificar" at bounding box center [390, 302] width 461 height 44
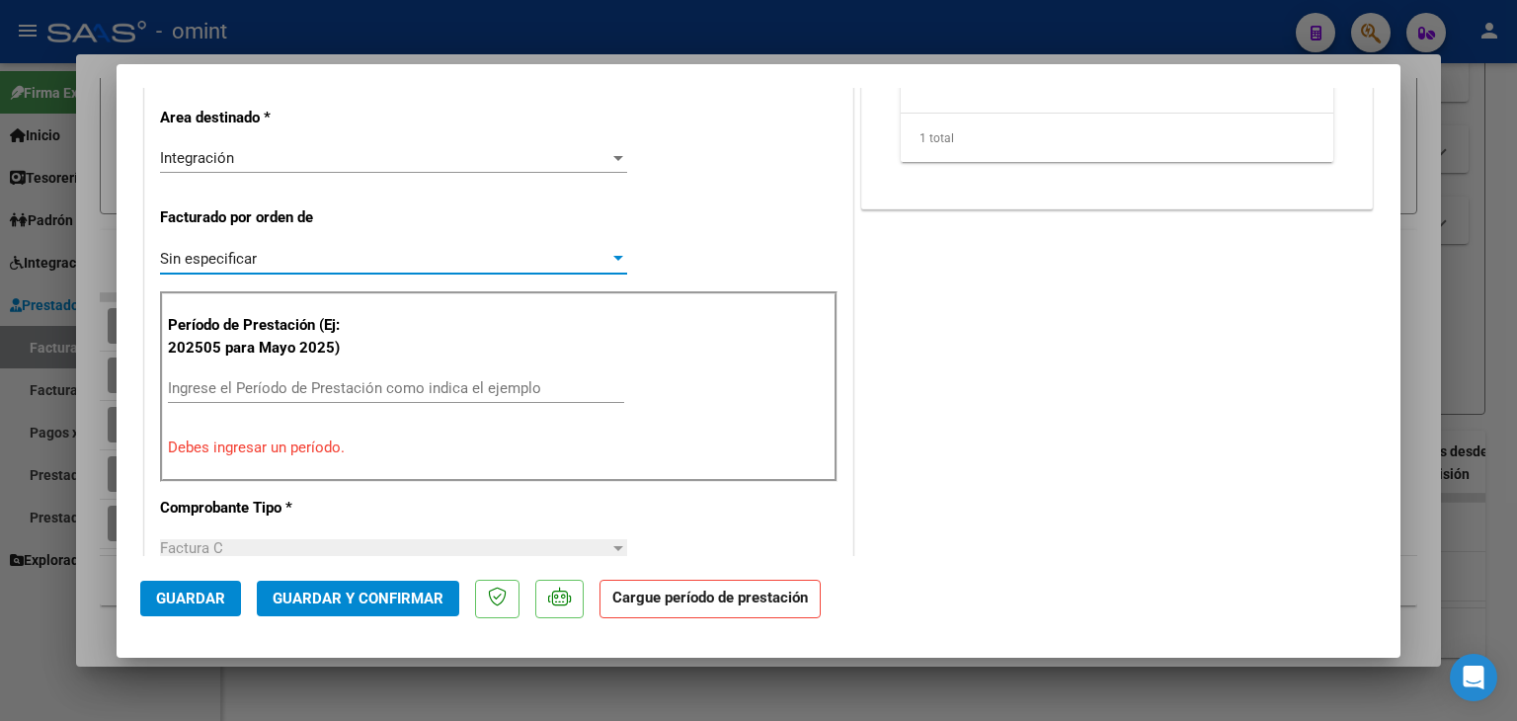
click at [247, 383] on input "Ingrese el Período de Prestación como indica el ejemplo" at bounding box center [396, 388] width 456 height 18
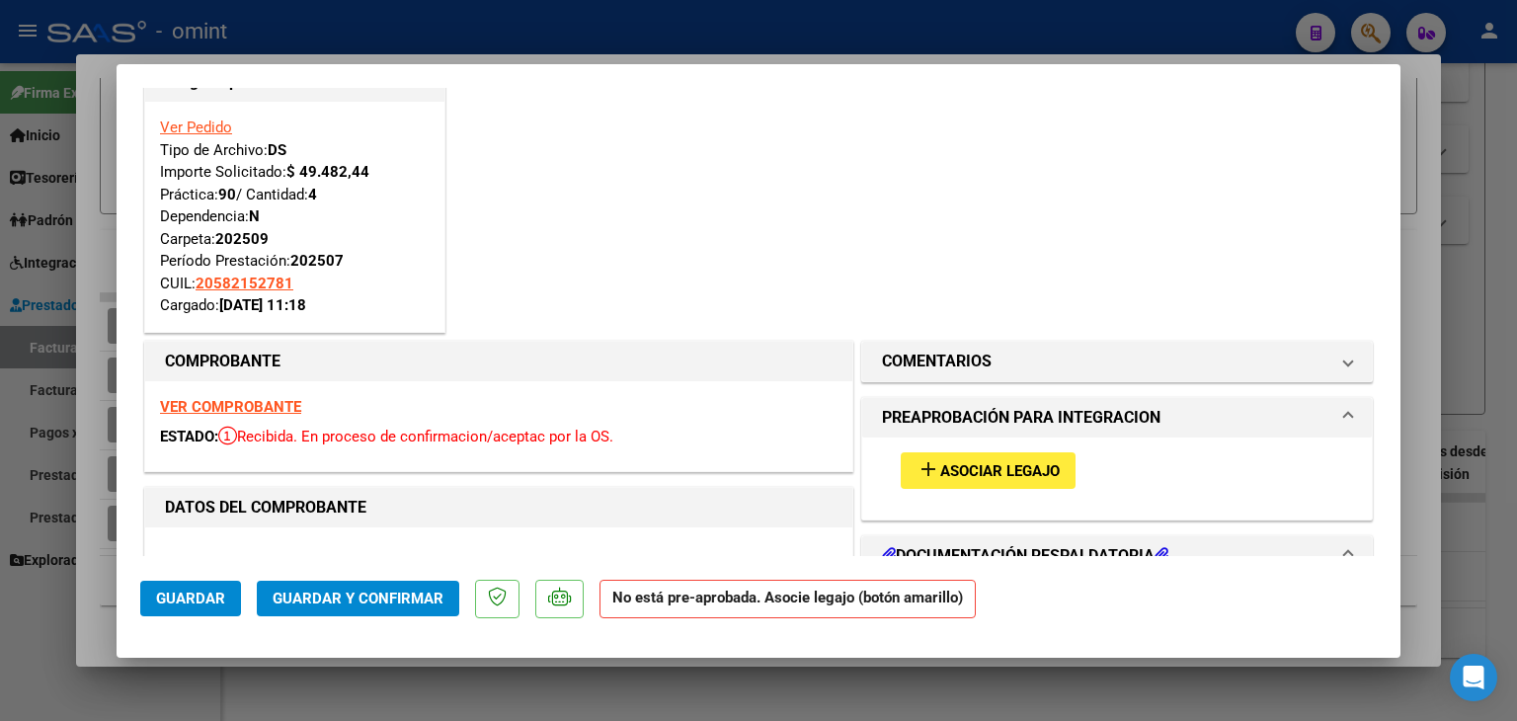
scroll to position [0, 0]
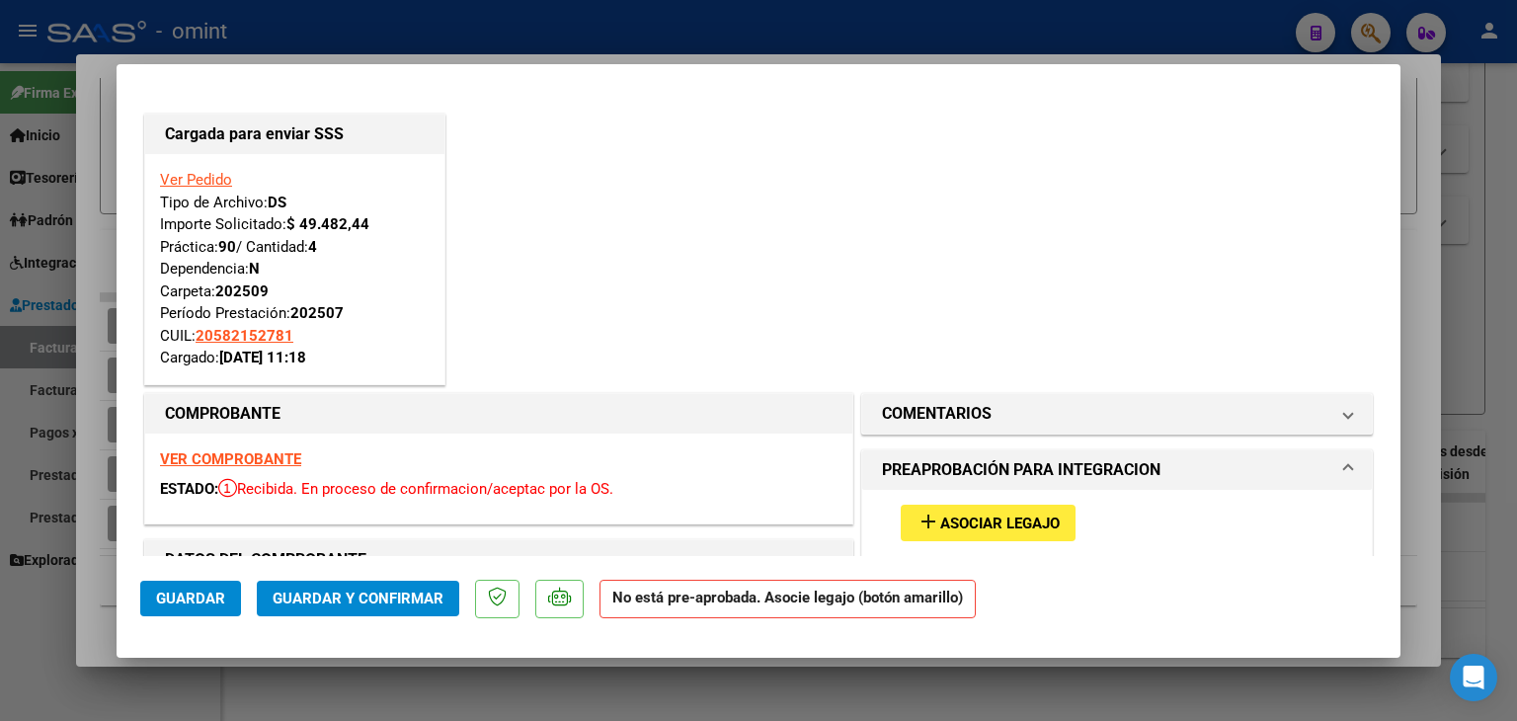
type input "202509"
click at [946, 514] on span "Asociar Legajo" at bounding box center [999, 523] width 119 height 18
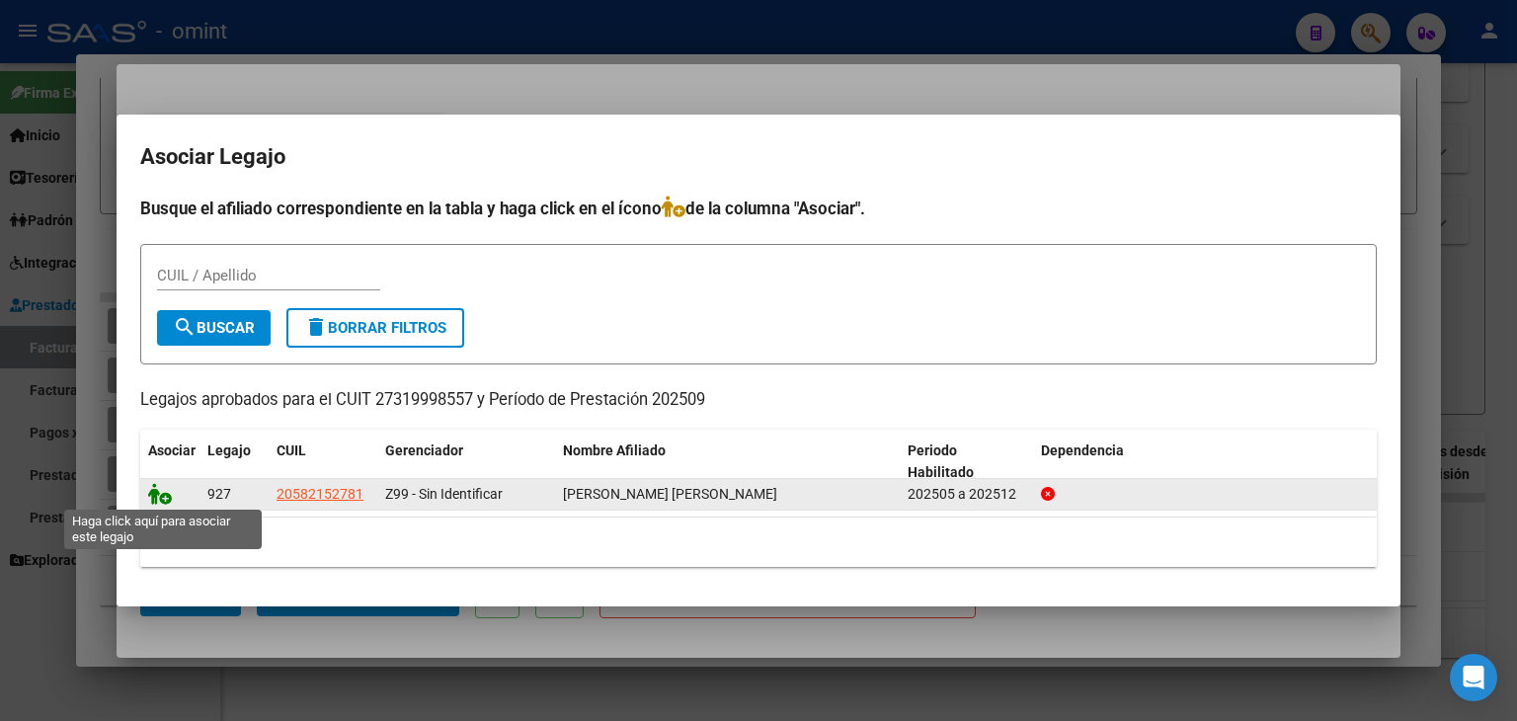
click at [164, 495] on icon at bounding box center [160, 494] width 24 height 22
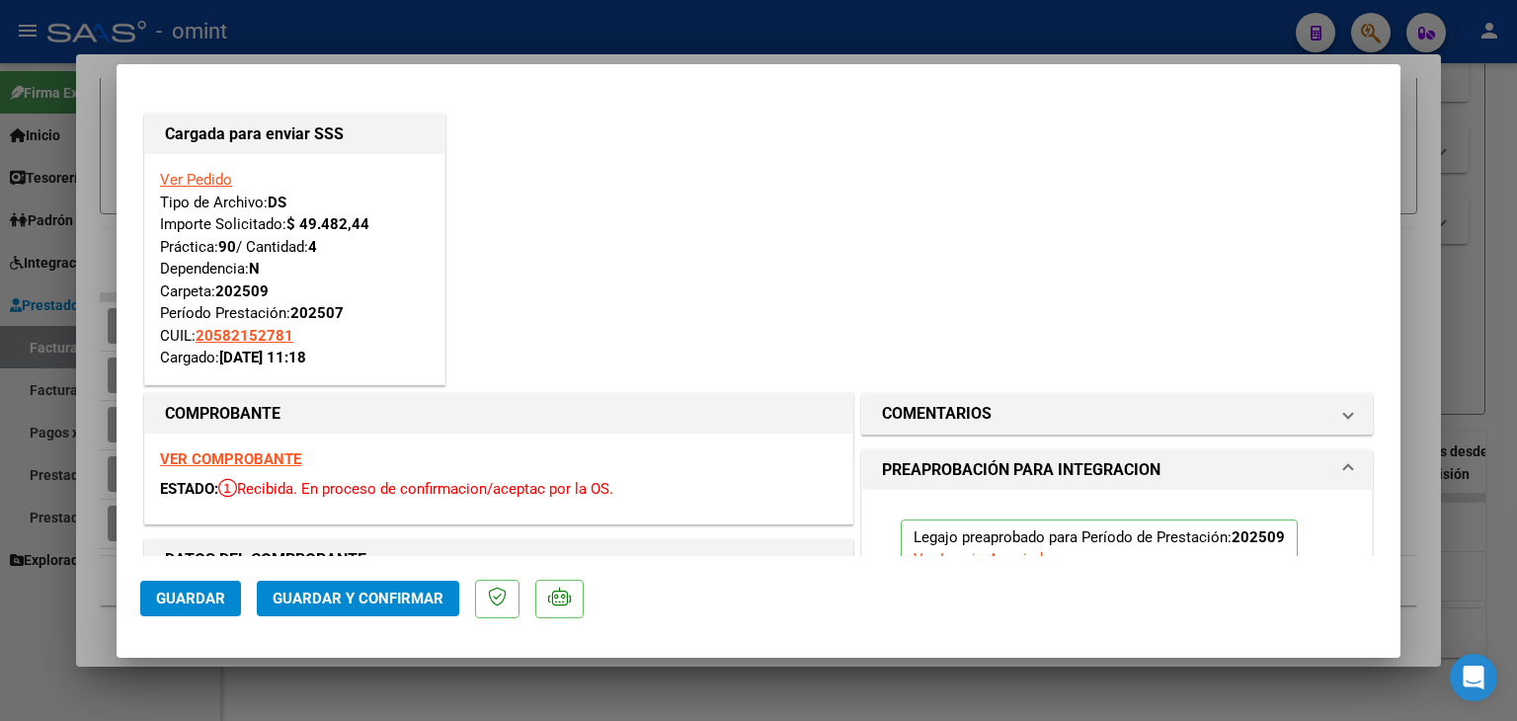
type input "$ 0,00"
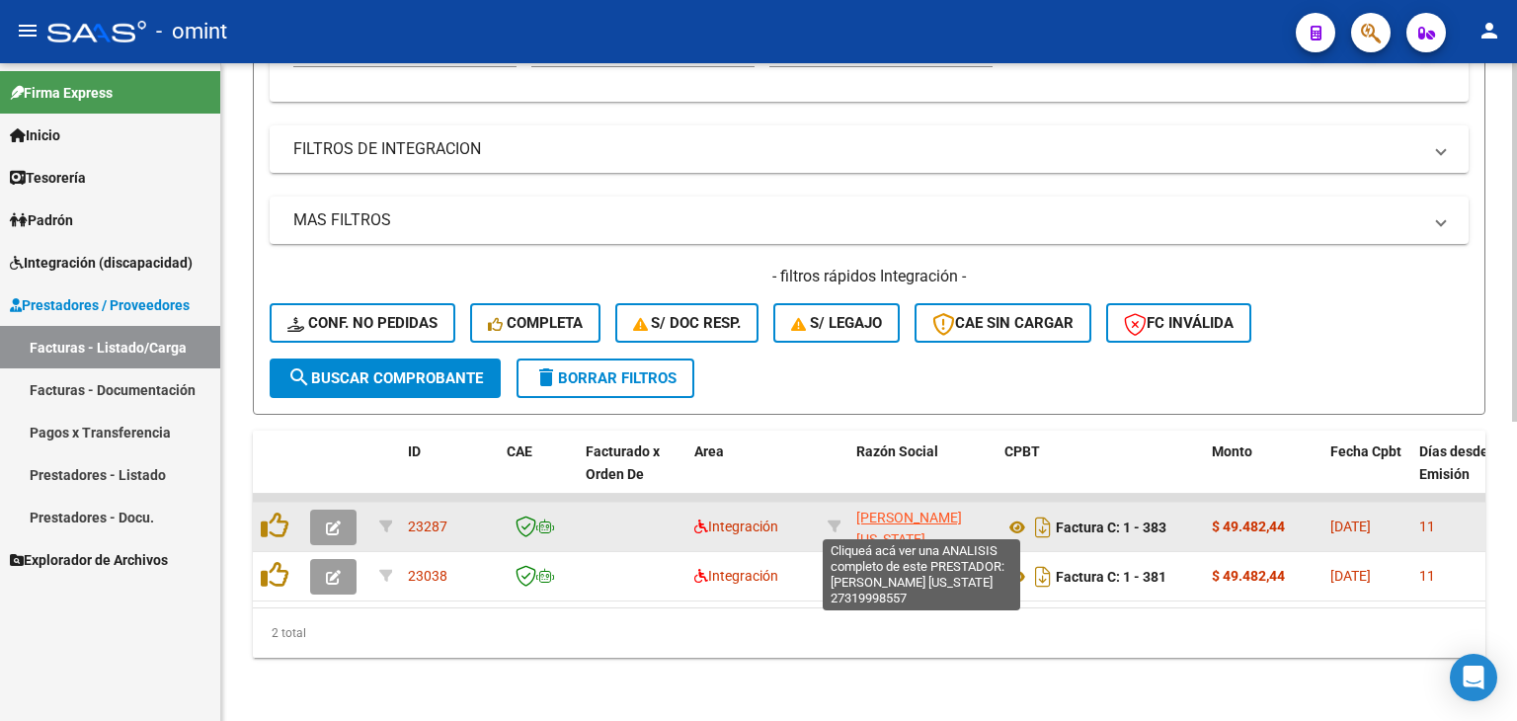
click at [885, 509] on span "[PERSON_NAME] [US_STATE]" at bounding box center [909, 528] width 106 height 39
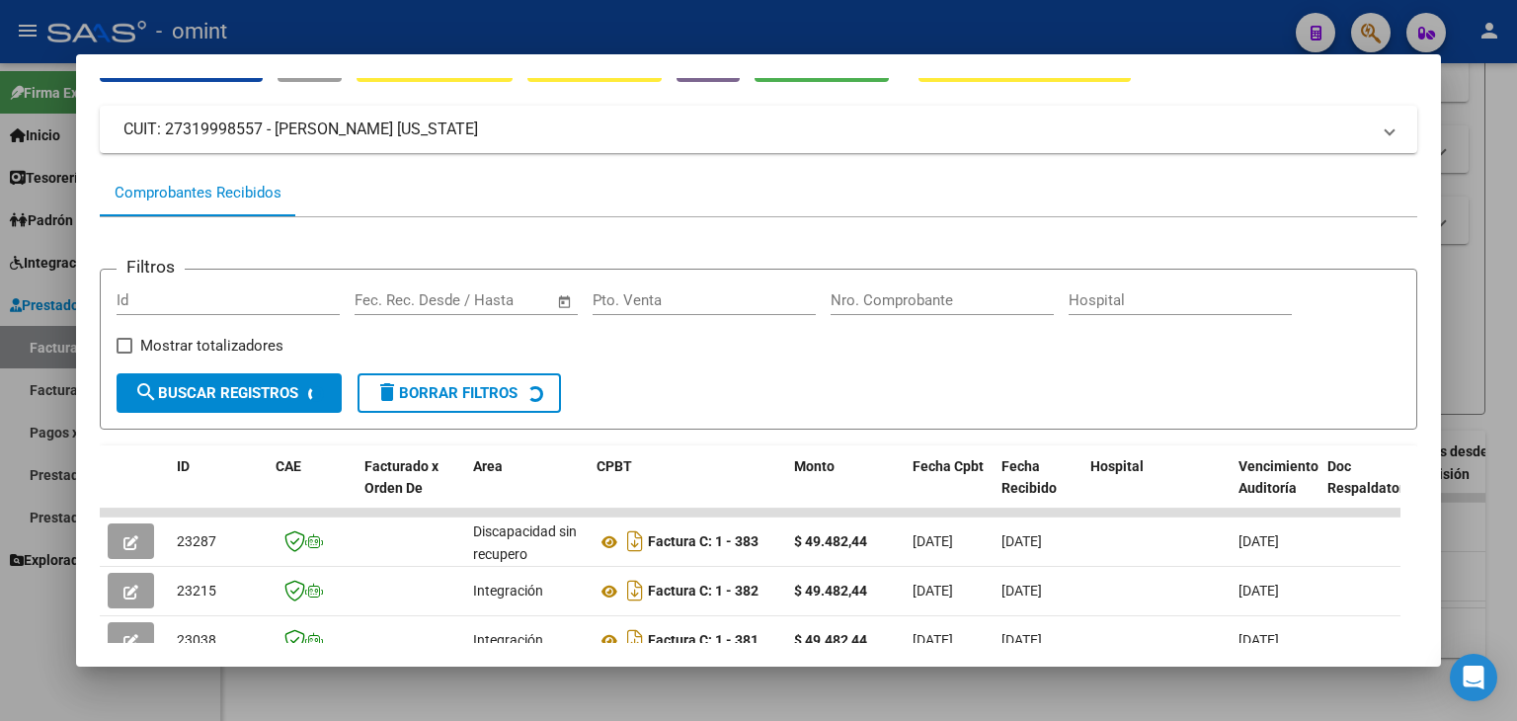
scroll to position [333, 0]
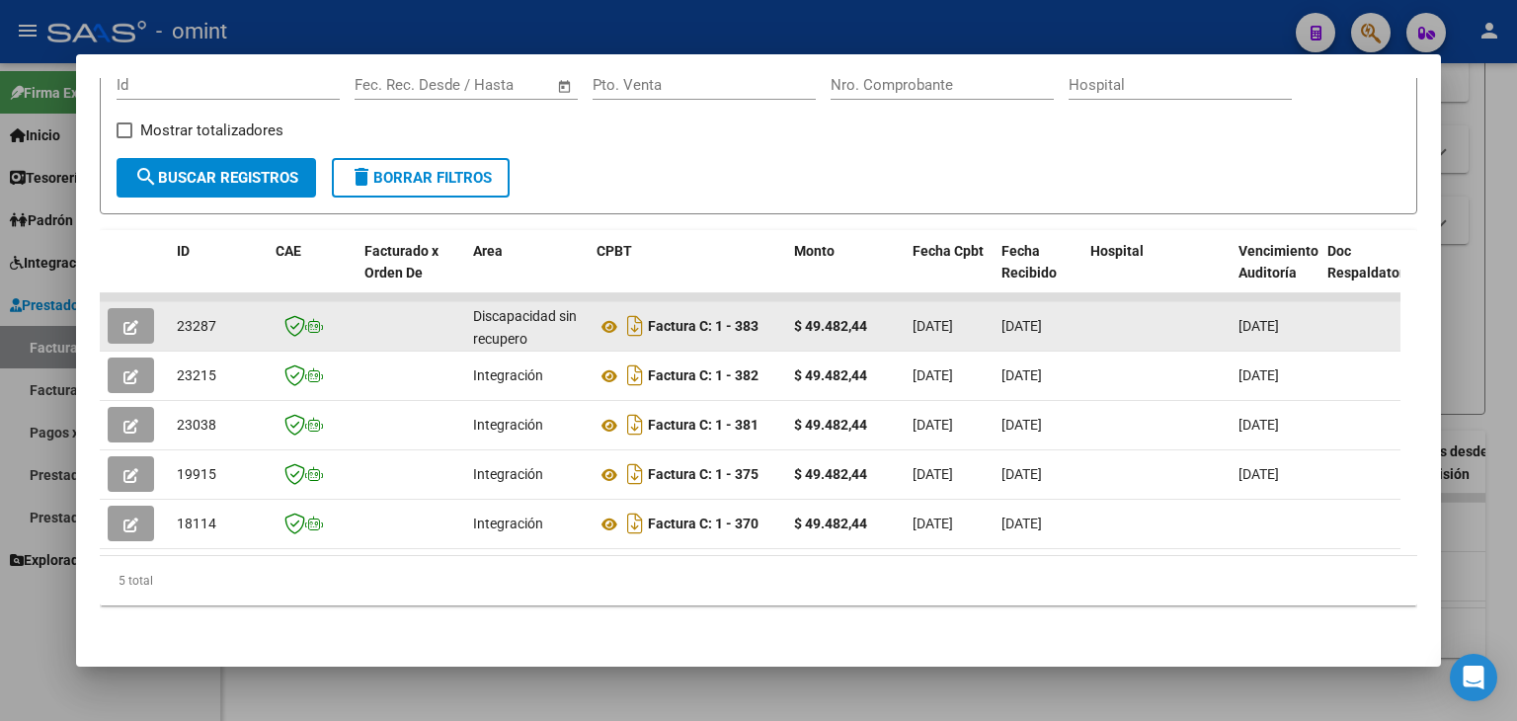
click at [126, 320] on icon "button" at bounding box center [130, 327] width 15 height 15
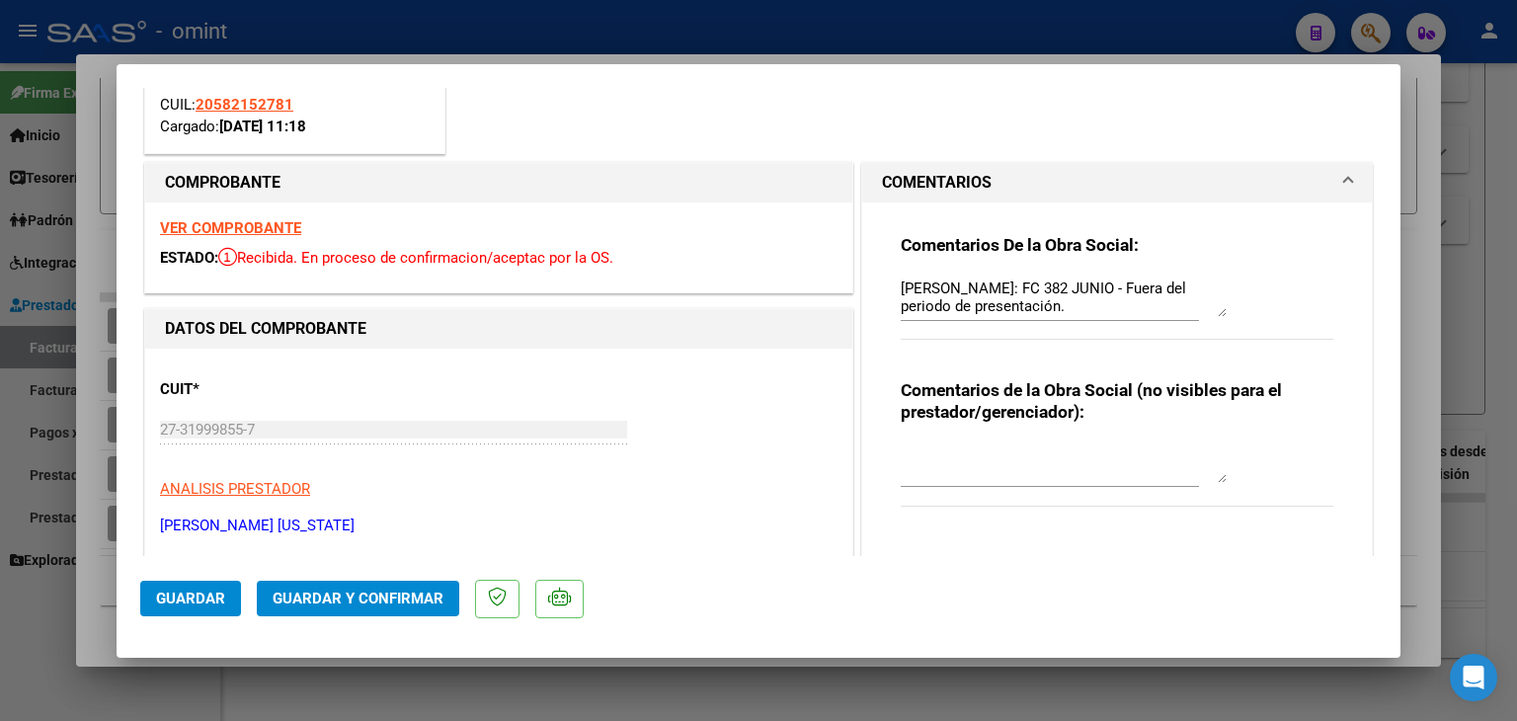
scroll to position [197, 0]
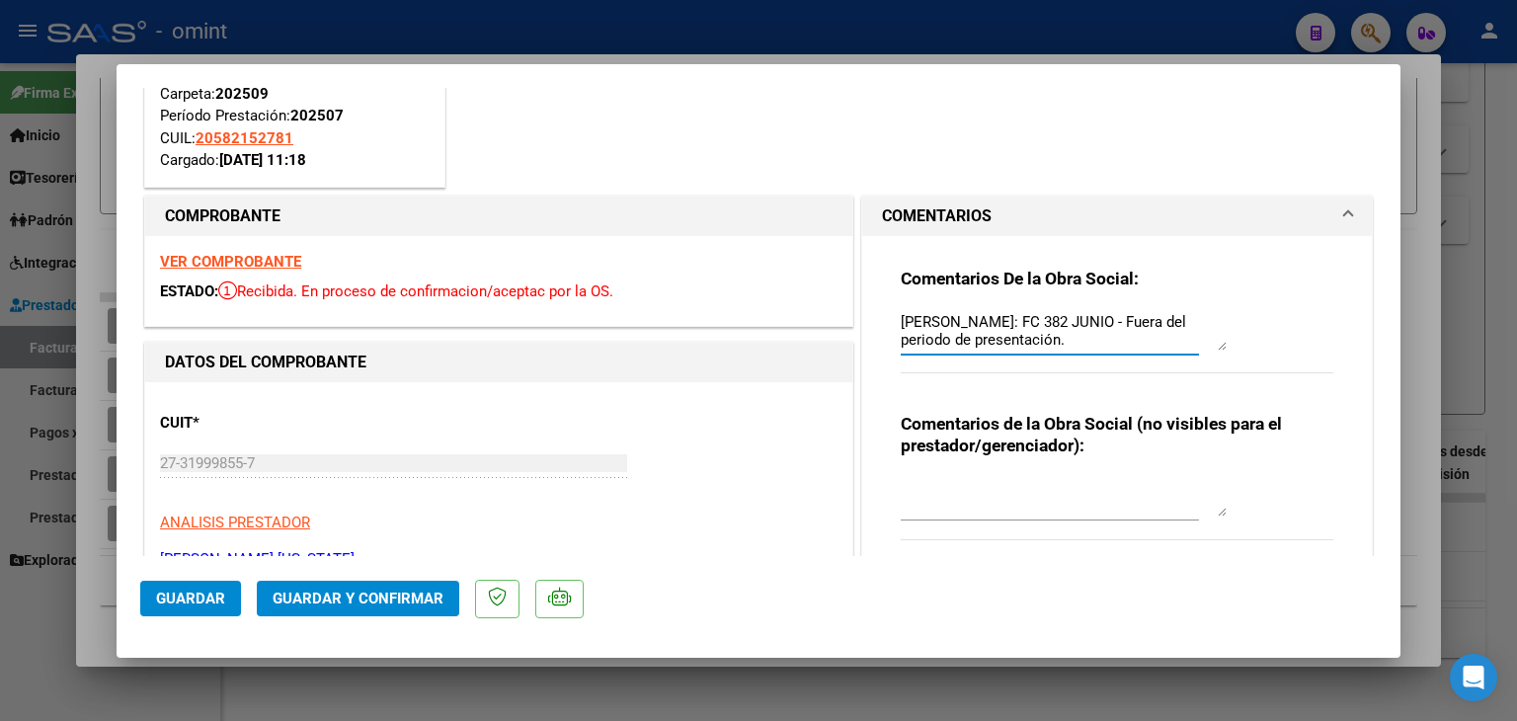
drag, startPoint x: 1066, startPoint y: 341, endPoint x: 909, endPoint y: 319, distance: 158.5
click at [909, 319] on textarea "[PERSON_NAME]: FC 382 JUNIO - Fuera del periodo de presentación." at bounding box center [1063, 330] width 326 height 39
drag, startPoint x: 895, startPoint y: 317, endPoint x: 1132, endPoint y: 344, distance: 239.4
click at [1136, 342] on textarea "[PERSON_NAME]: FC 382 JUNIO - Fuera del periodo de presentación." at bounding box center [1063, 330] width 326 height 39
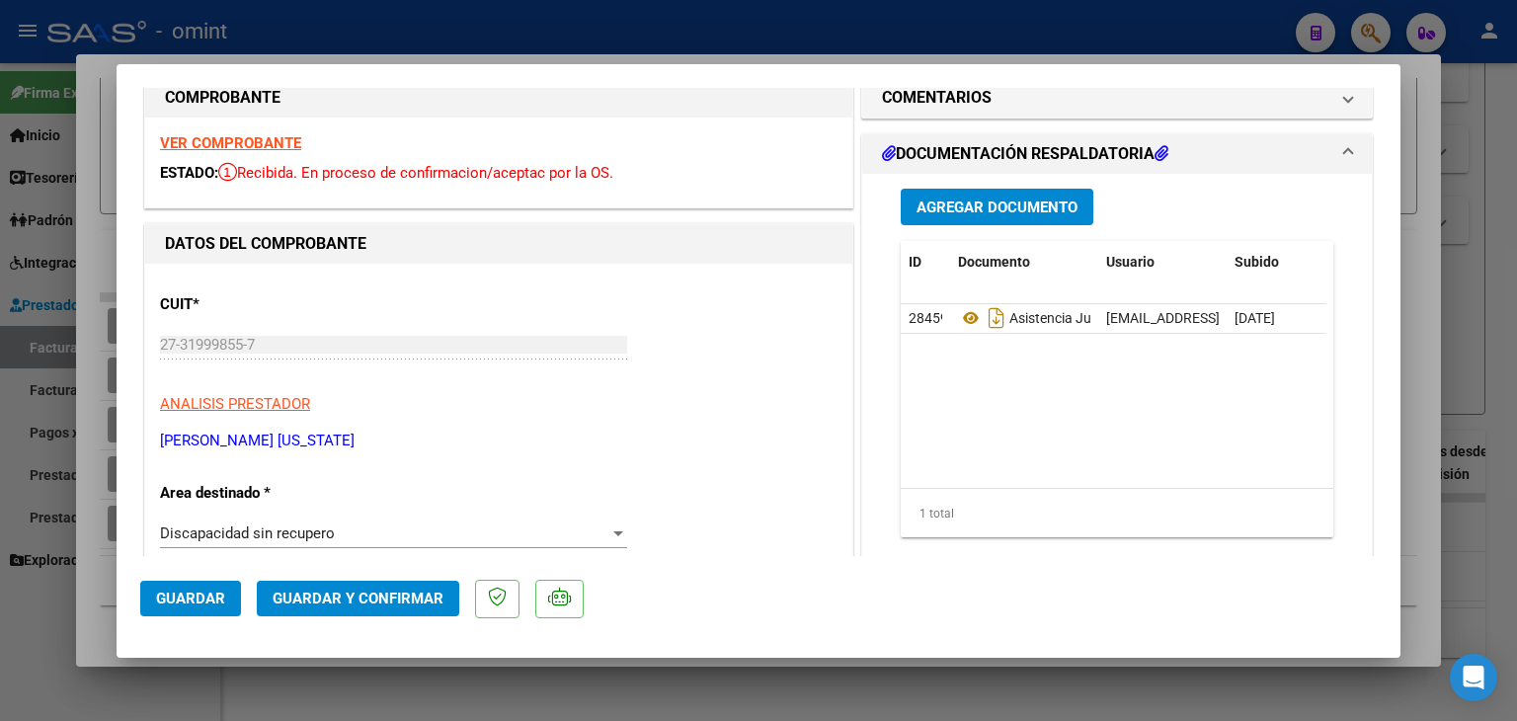
scroll to position [395, 0]
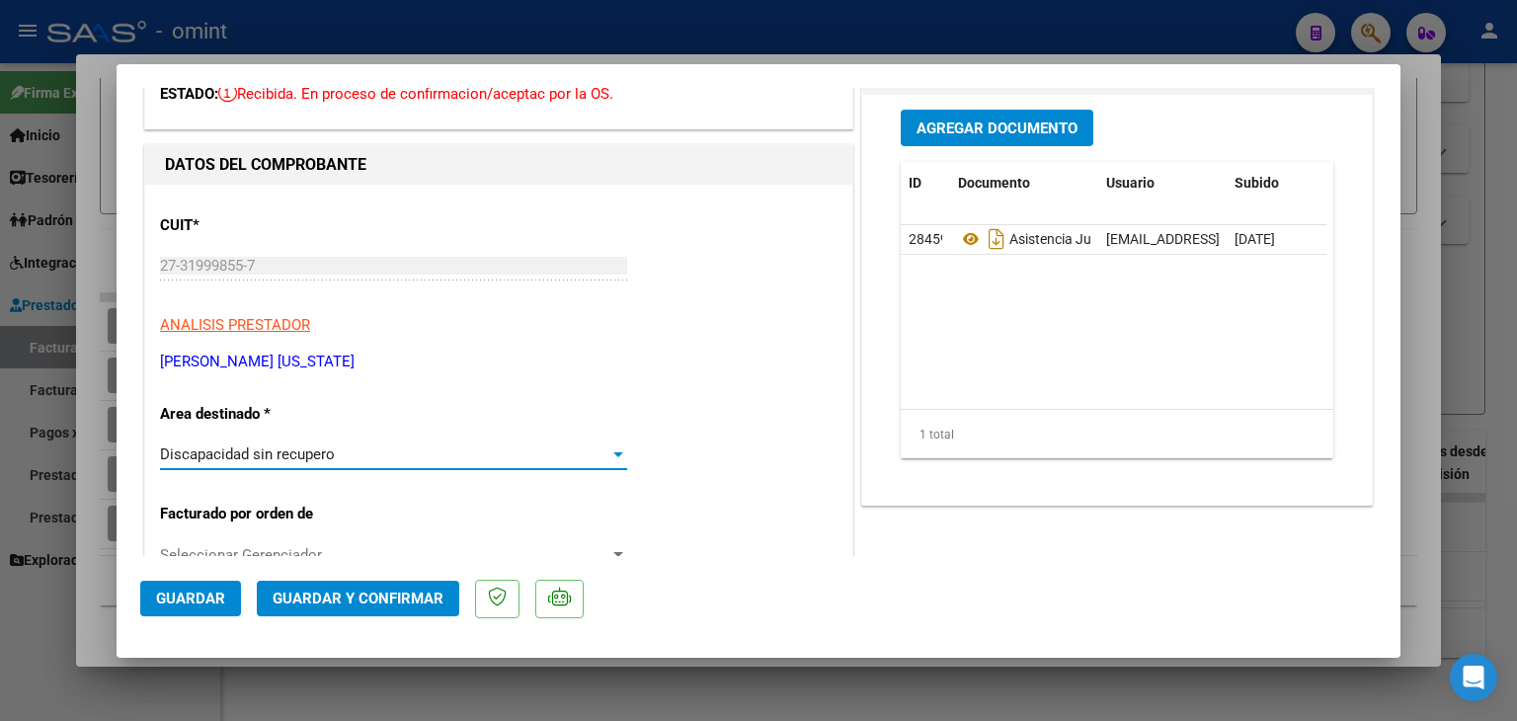
click at [254, 451] on span "Discapacidad sin recupero" at bounding box center [247, 454] width 175 height 18
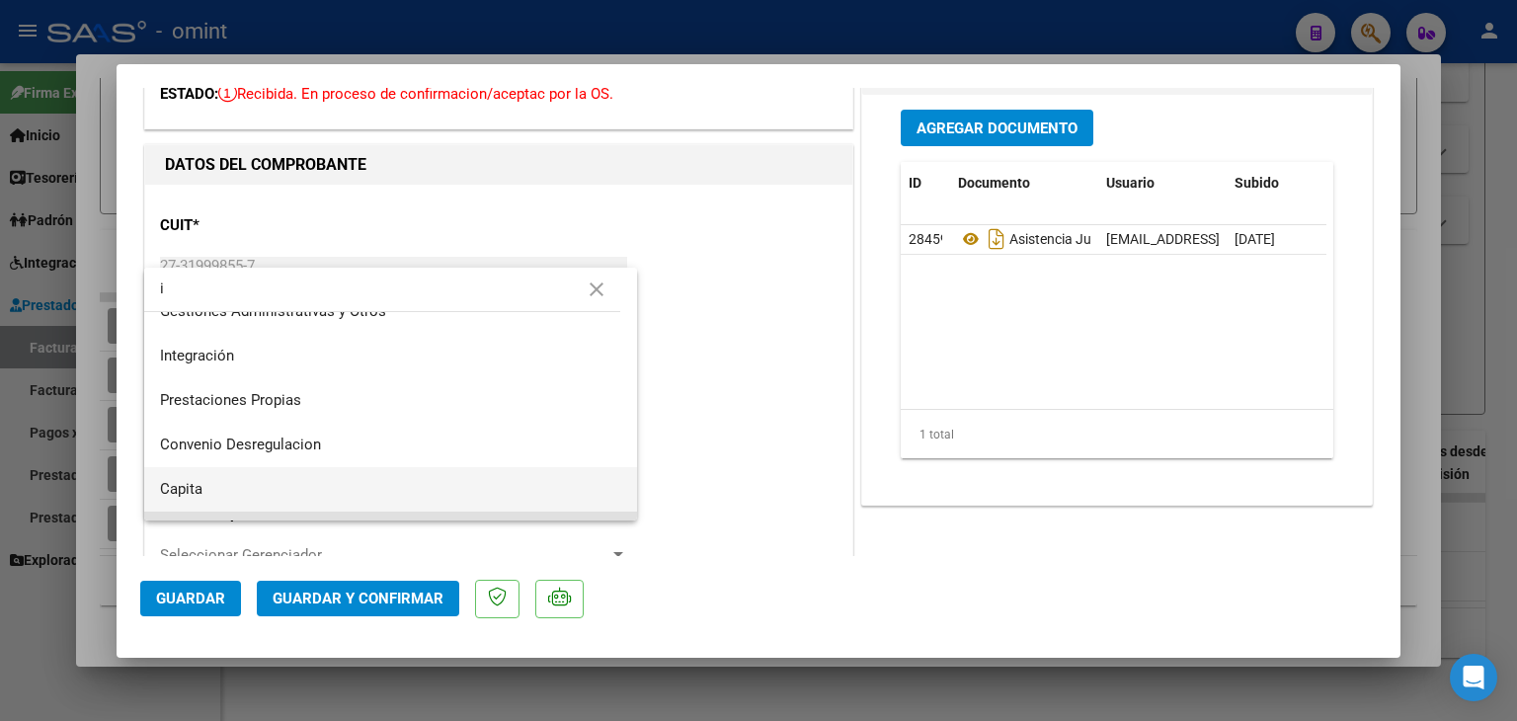
scroll to position [99, 0]
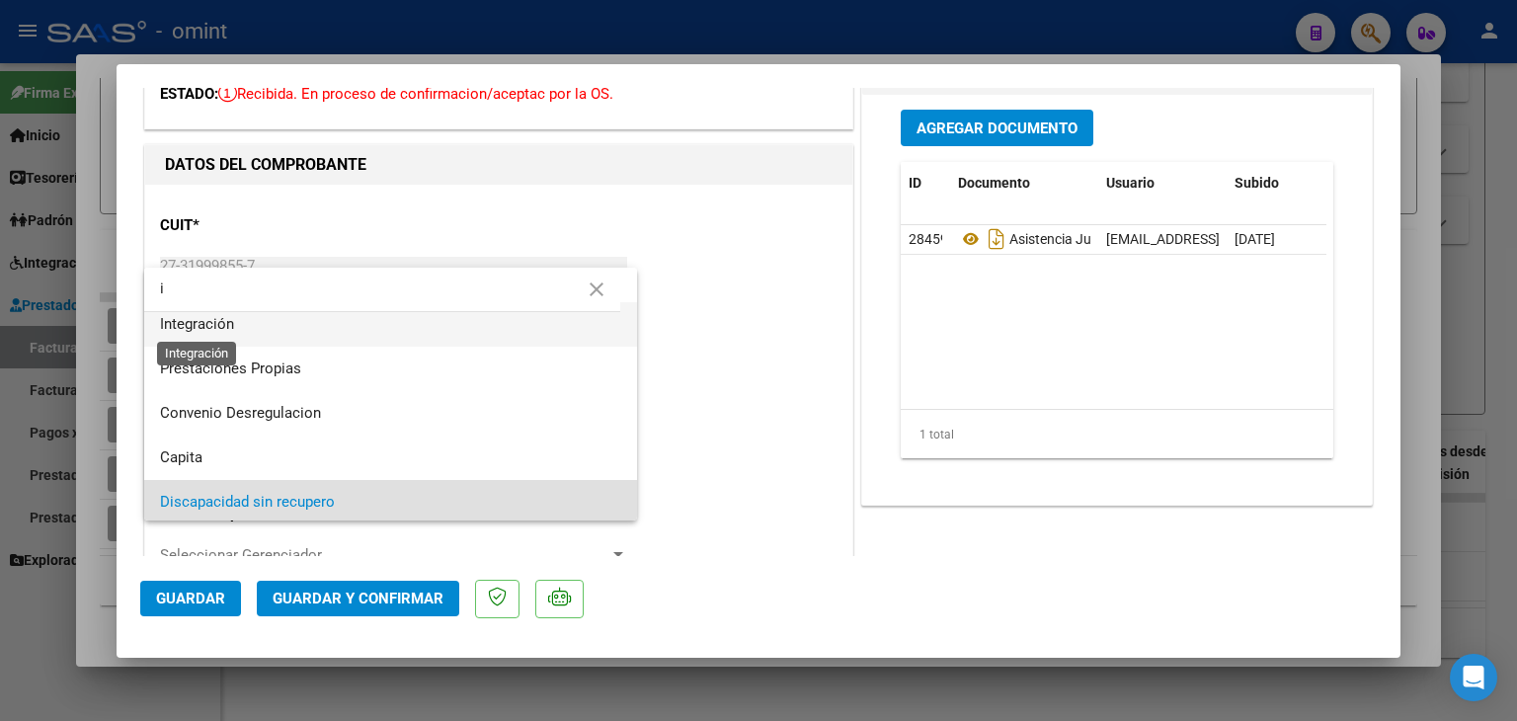
type input "i"
click at [190, 325] on span "Integración" at bounding box center [197, 324] width 74 height 18
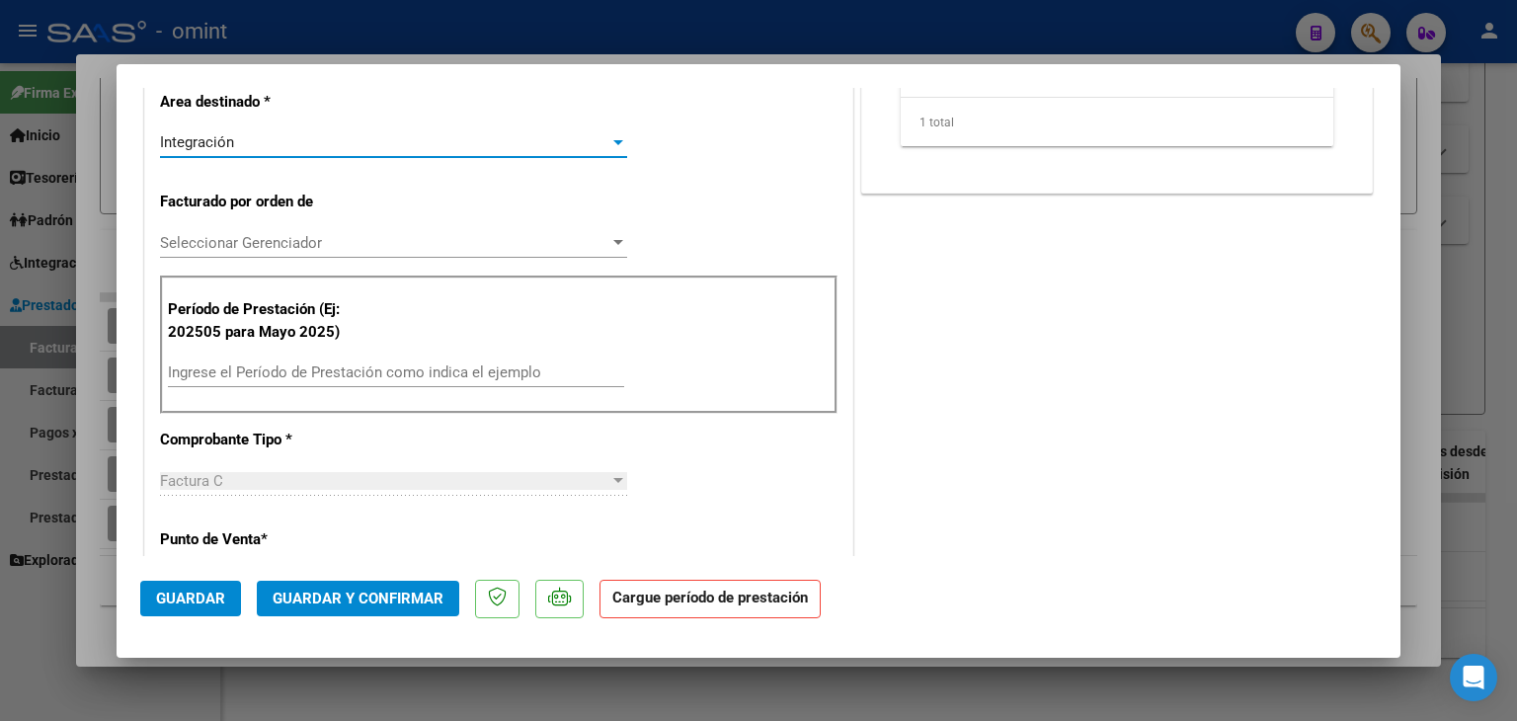
scroll to position [790, 0]
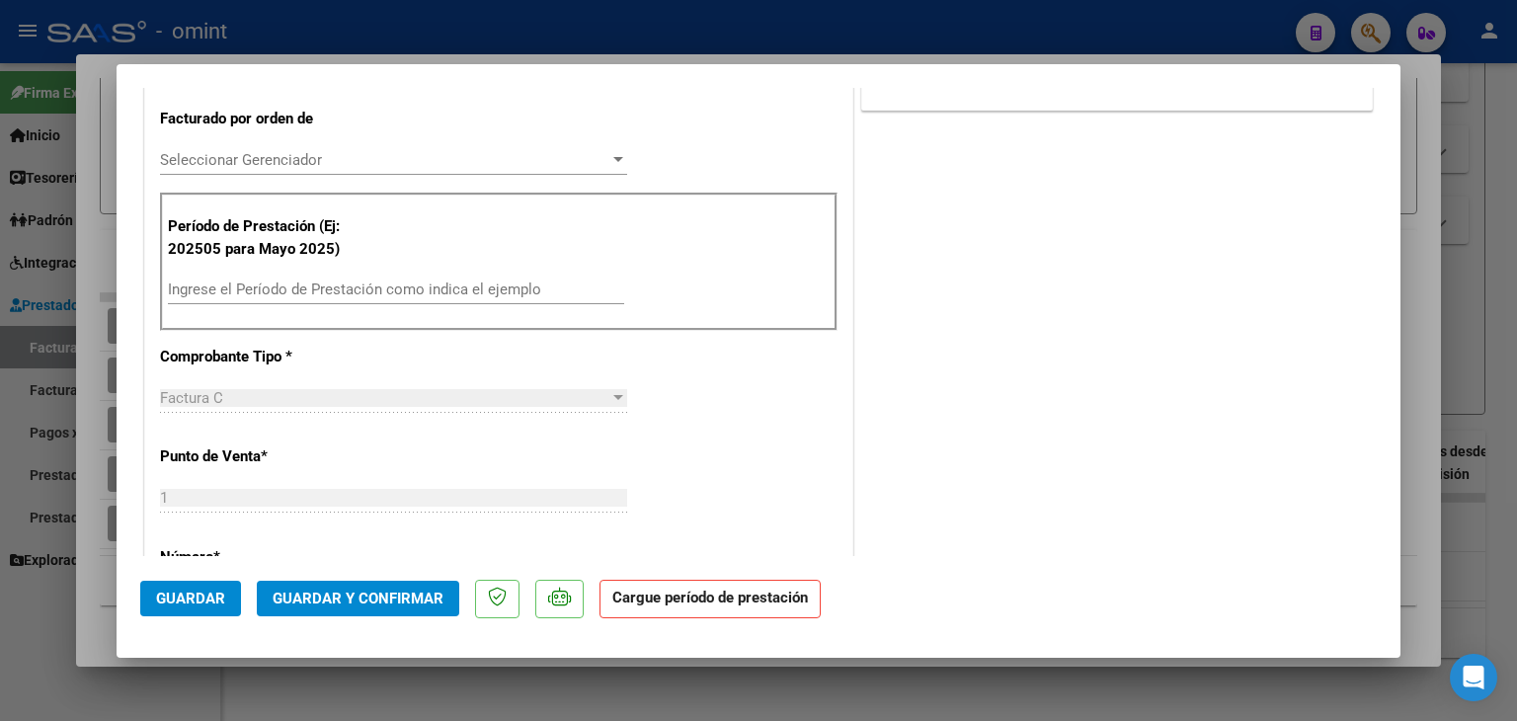
click at [190, 280] on input "Ingrese el Período de Prestación como indica el ejemplo" at bounding box center [396, 289] width 456 height 18
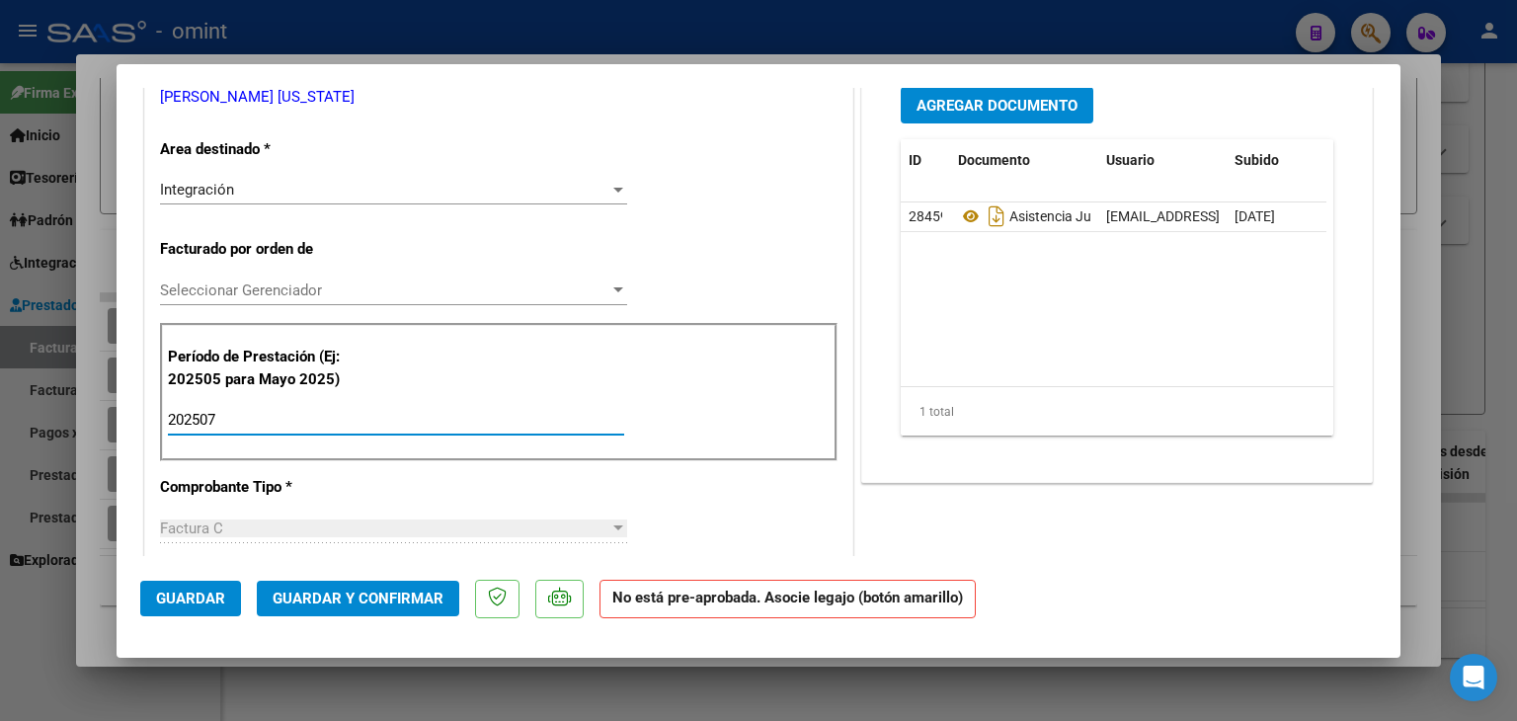
scroll to position [395, 0]
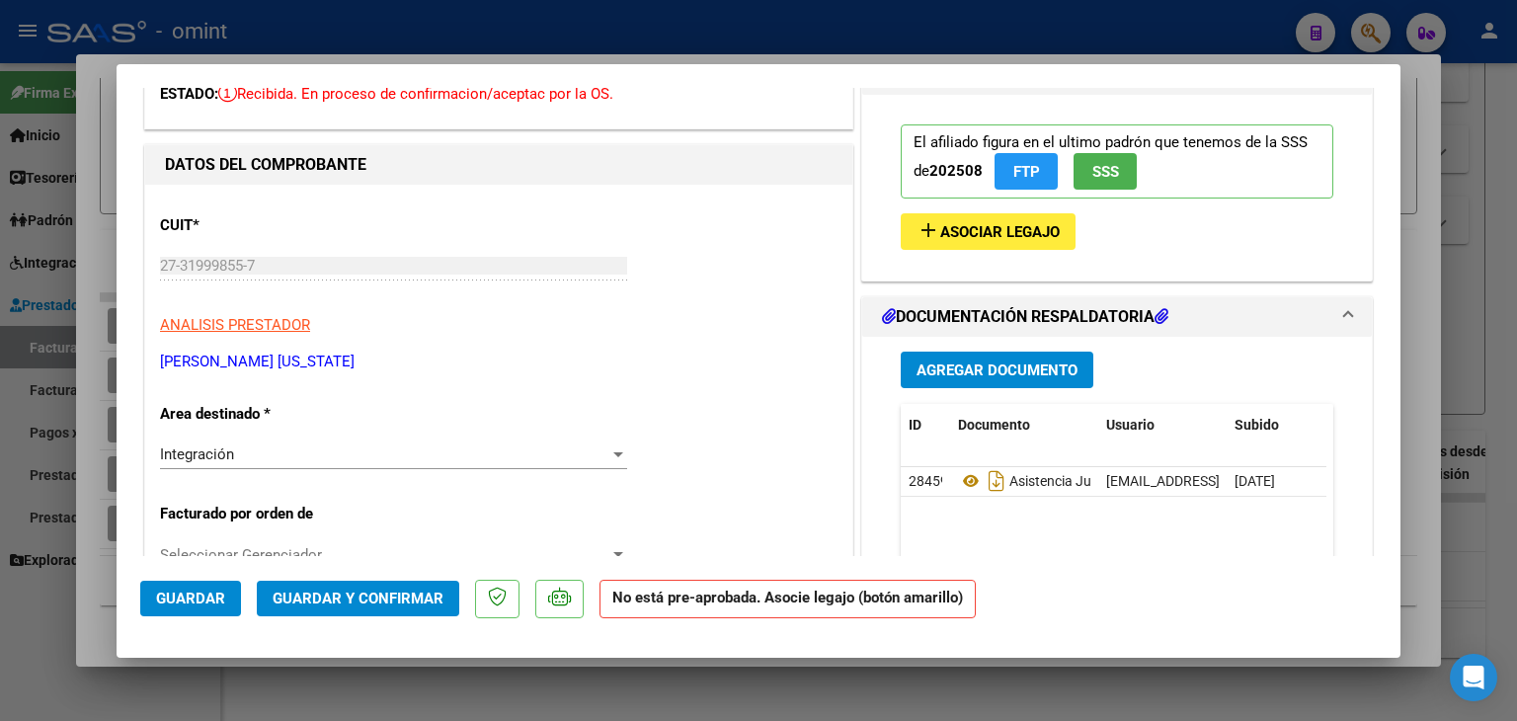
type input "202507"
click at [984, 223] on span "Asociar Legajo" at bounding box center [999, 232] width 119 height 18
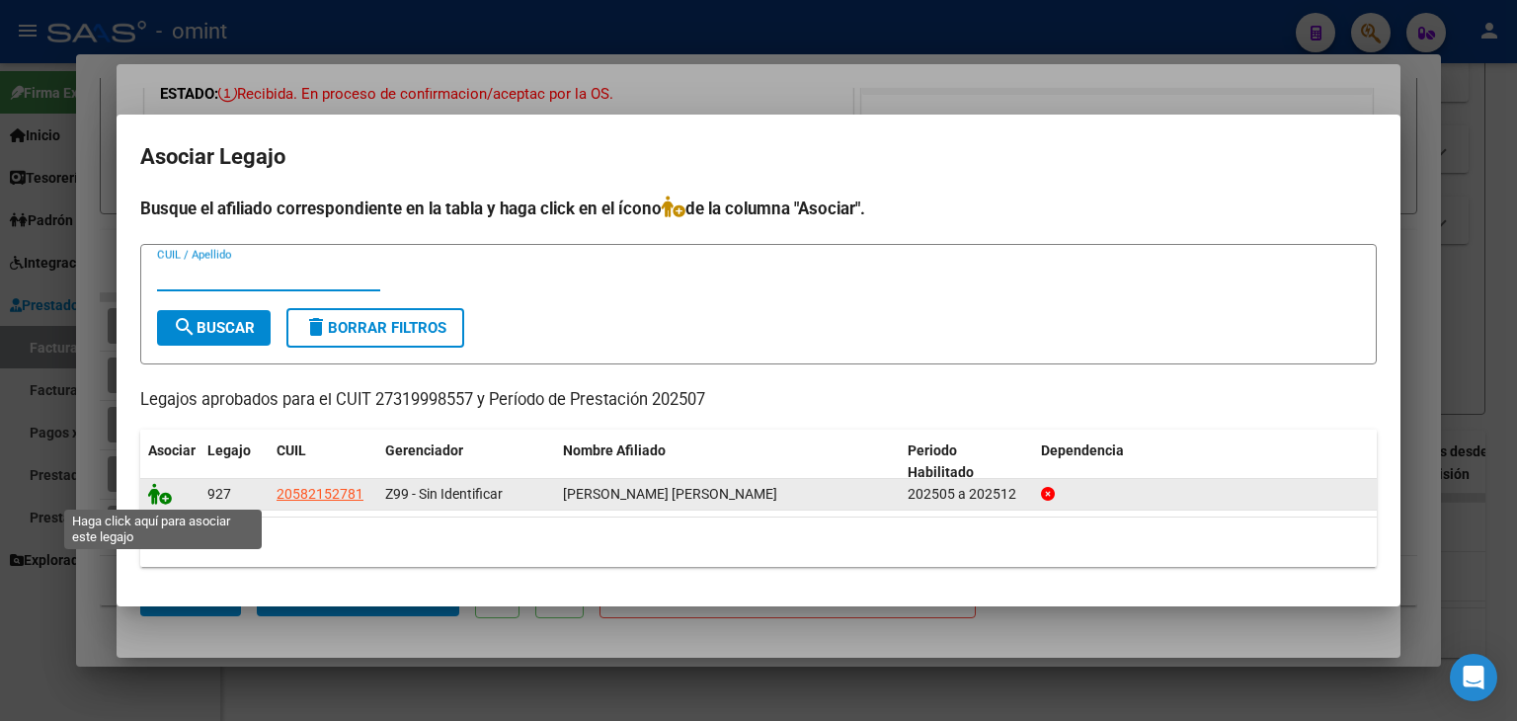
click at [161, 497] on icon at bounding box center [160, 494] width 24 height 22
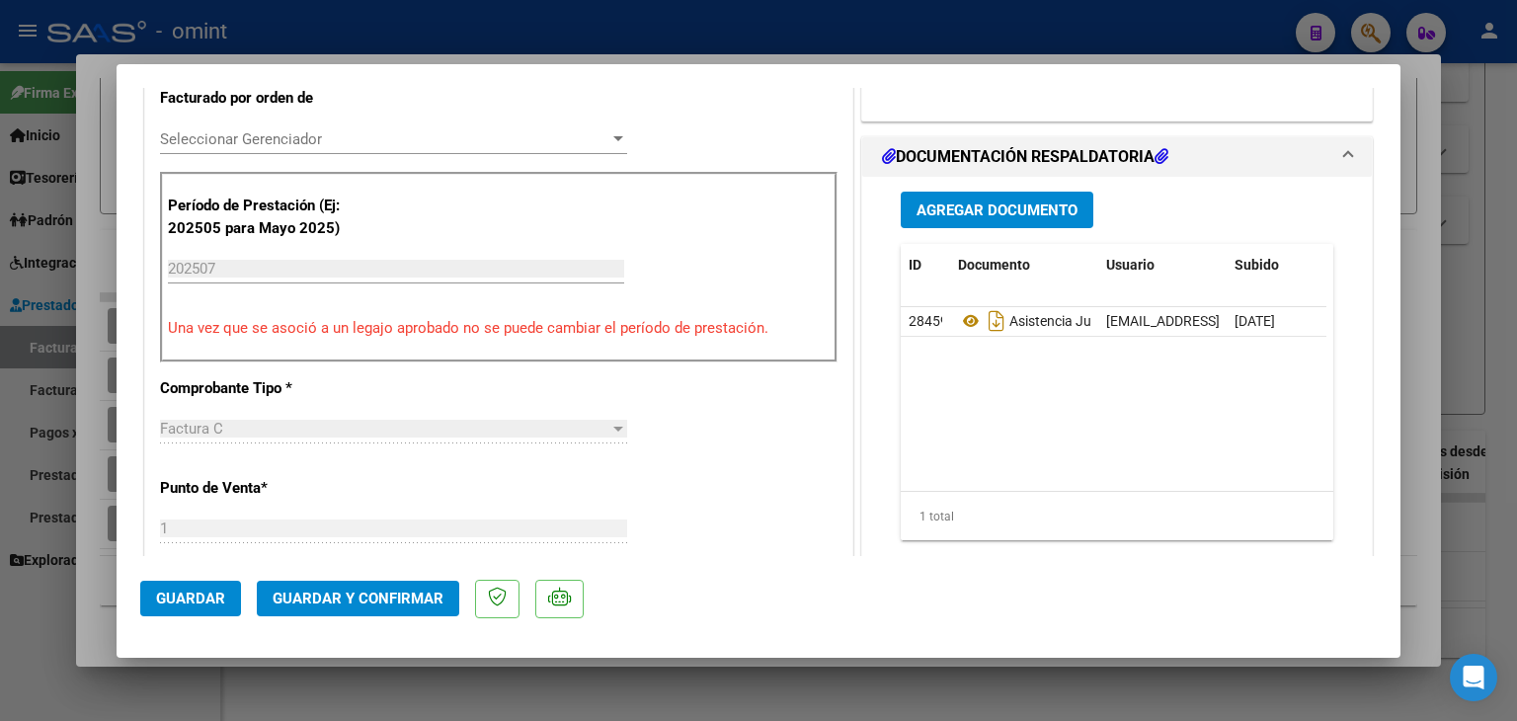
scroll to position [889, 0]
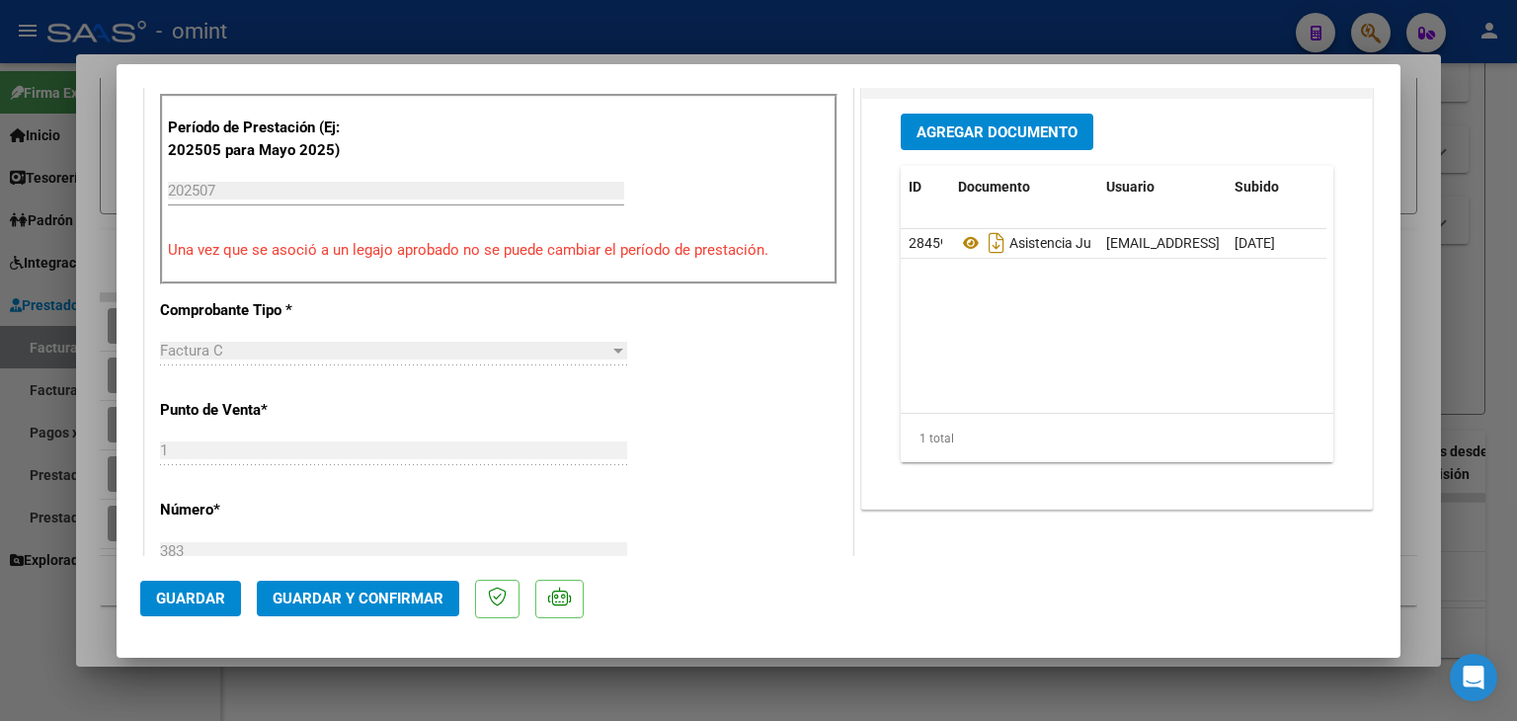
click at [391, 592] on span "Guardar y Confirmar" at bounding box center [358, 598] width 171 height 18
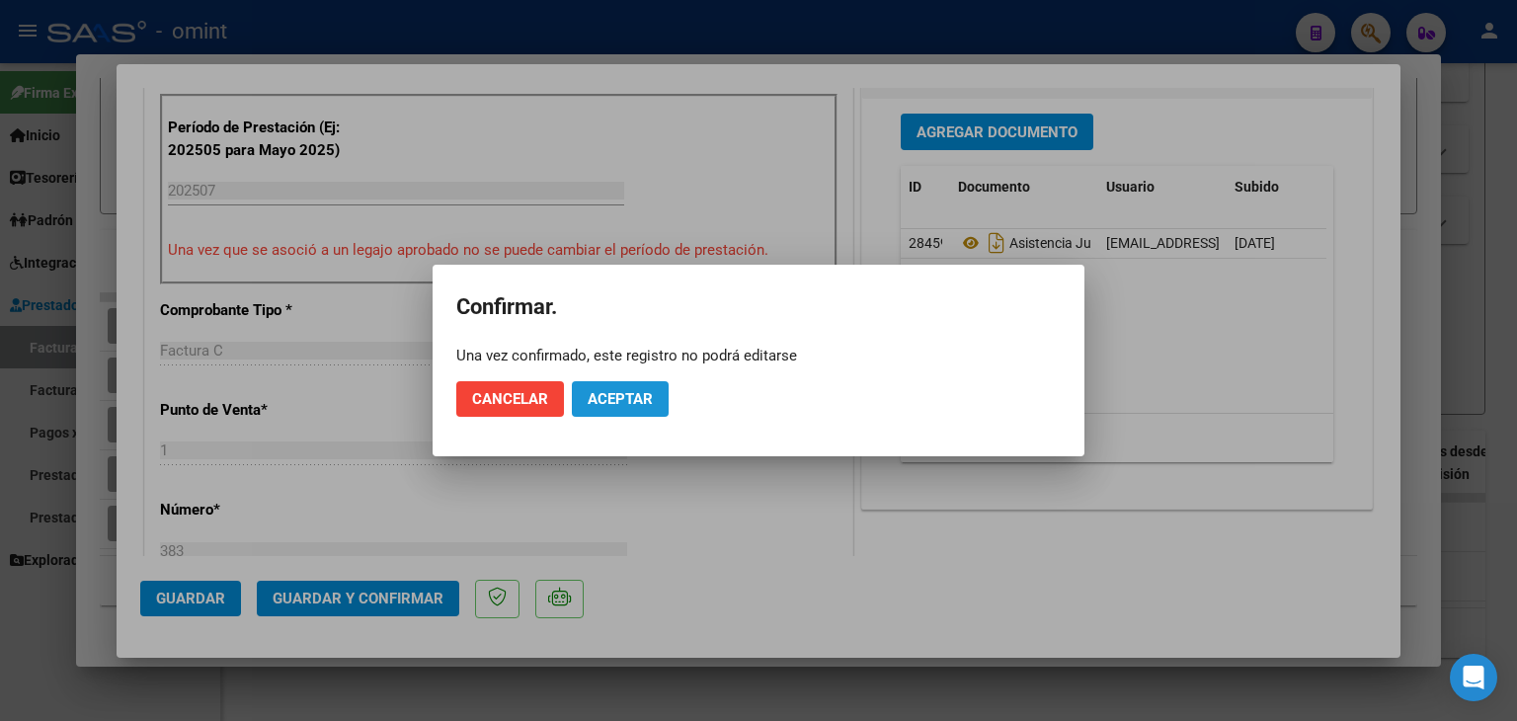
click at [612, 390] on span "Aceptar" at bounding box center [619, 399] width 65 height 18
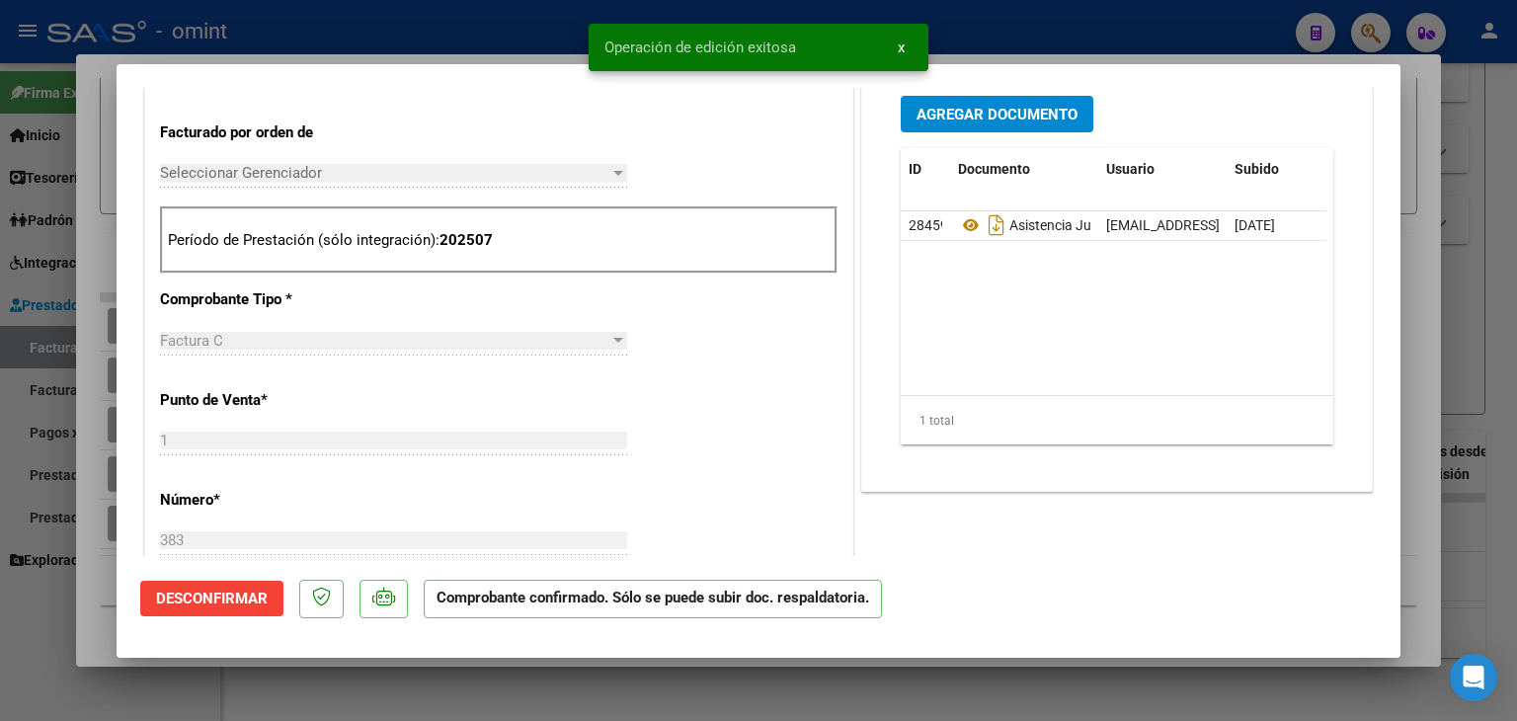
scroll to position [614, 0]
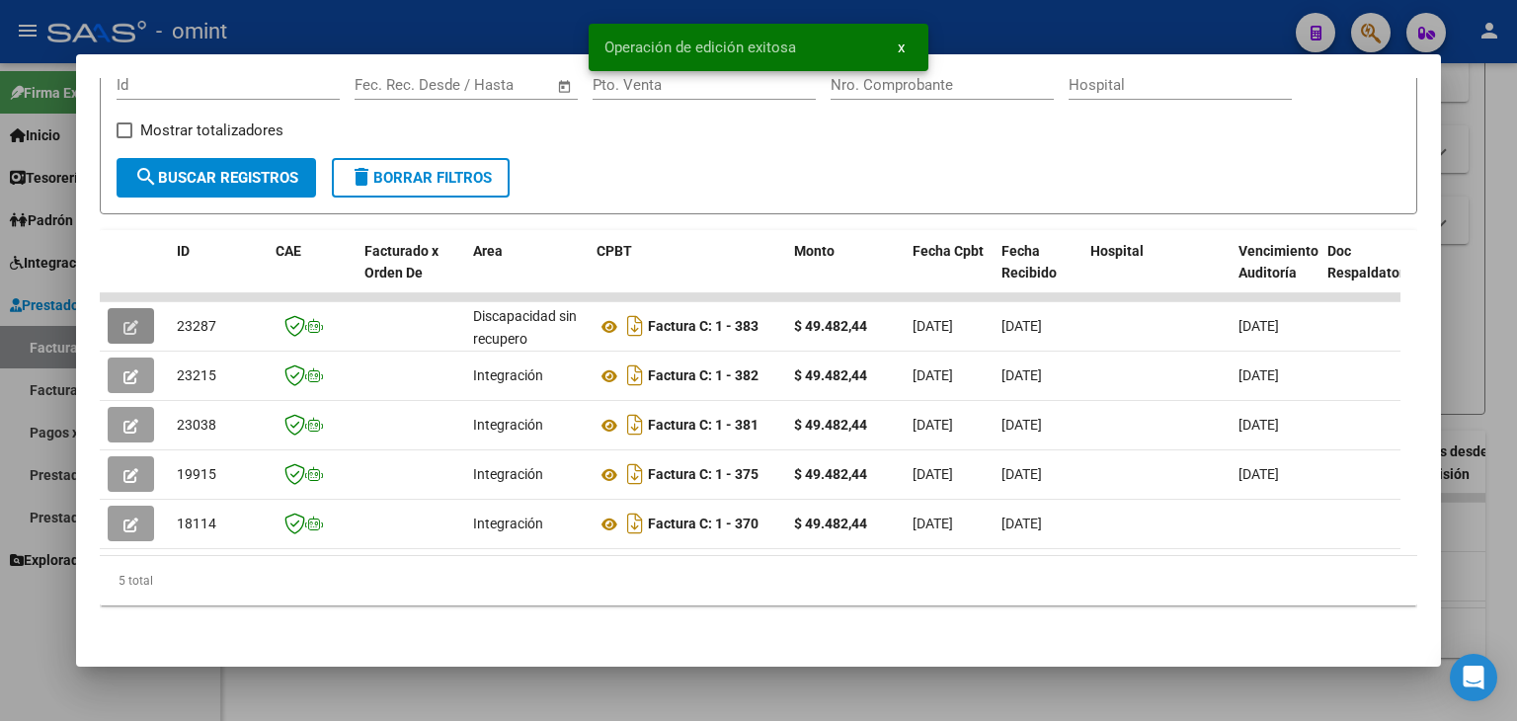
click at [773, 152] on form "Filtros Id Fecha inicio – Fecha fin Fec. Rec. Desde / Hasta Pto. Venta Nro. Com…" at bounding box center [758, 133] width 1317 height 161
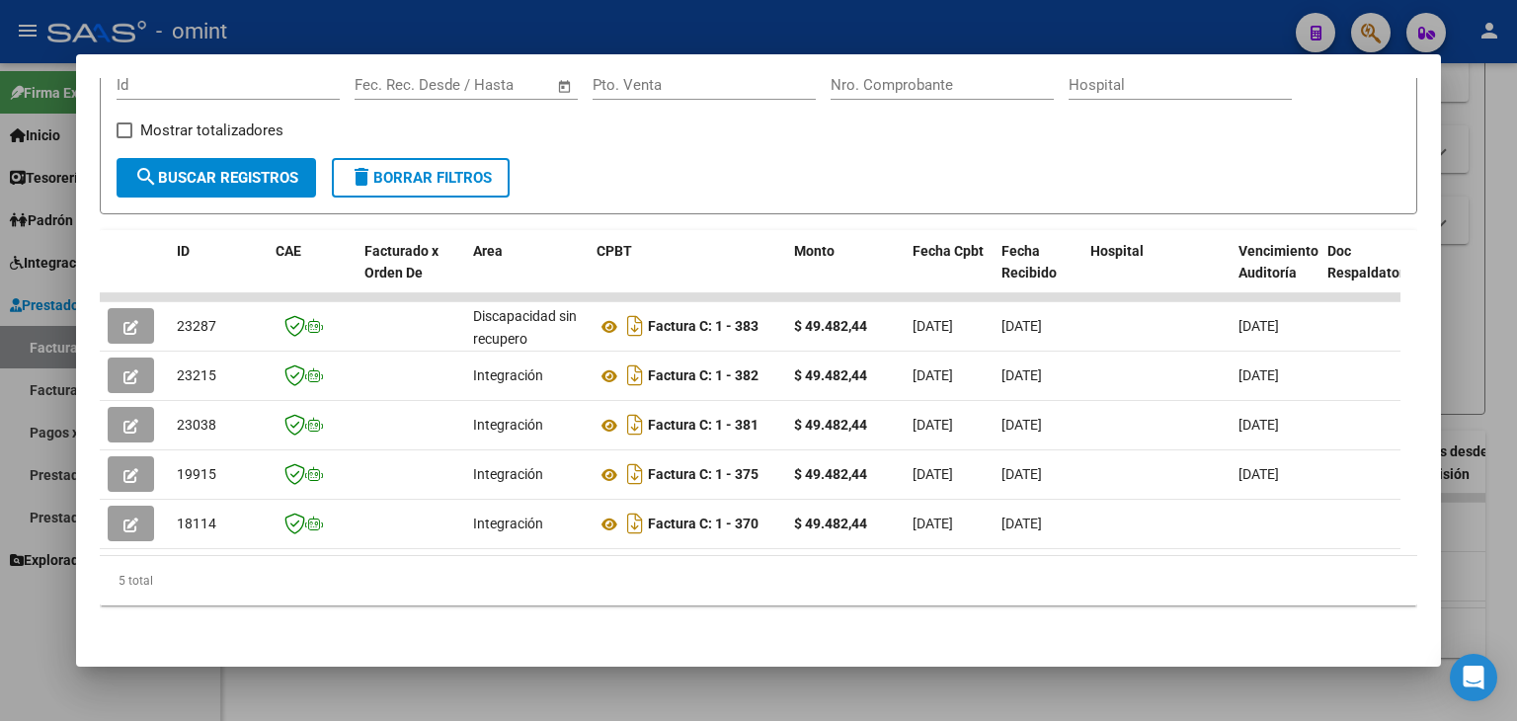
scroll to position [0, 0]
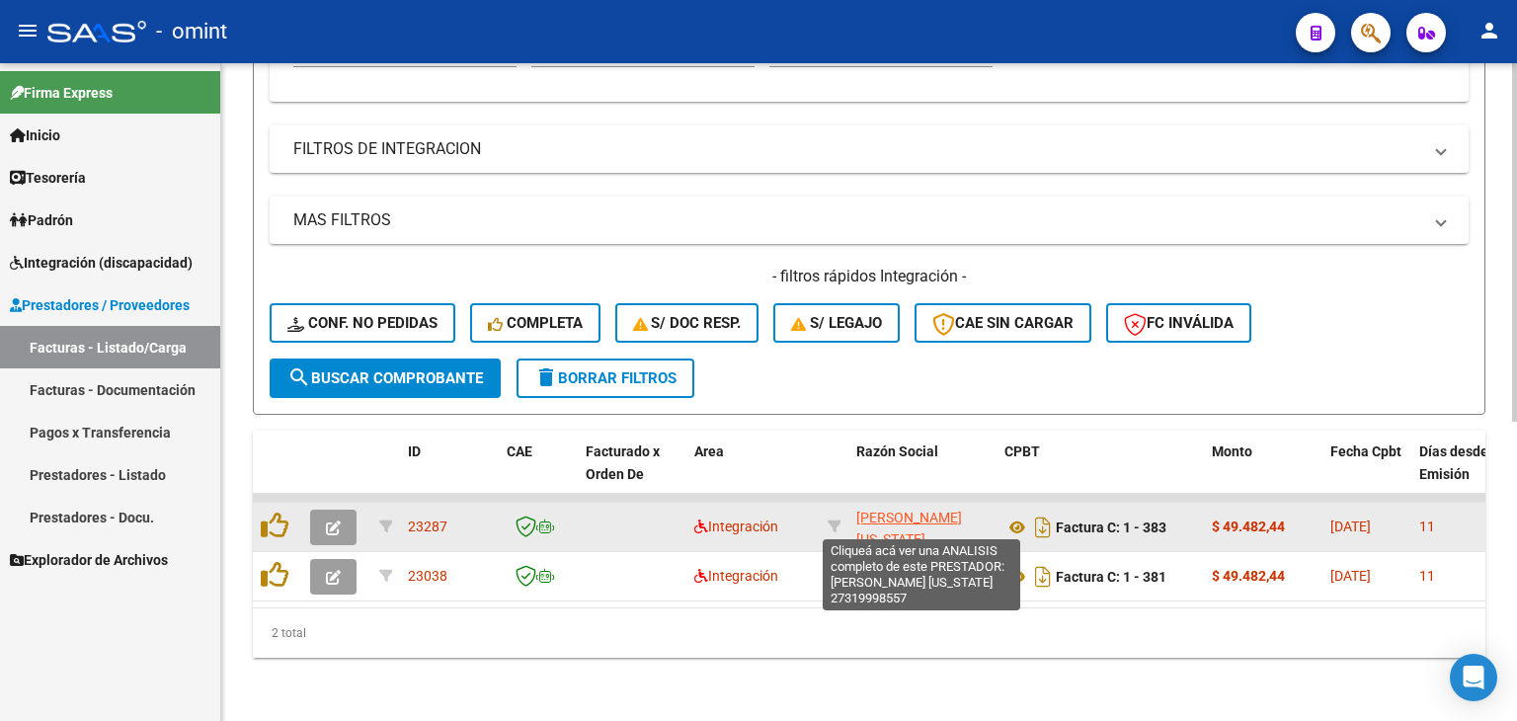
click at [868, 509] on span "[PERSON_NAME] [US_STATE]" at bounding box center [909, 528] width 106 height 39
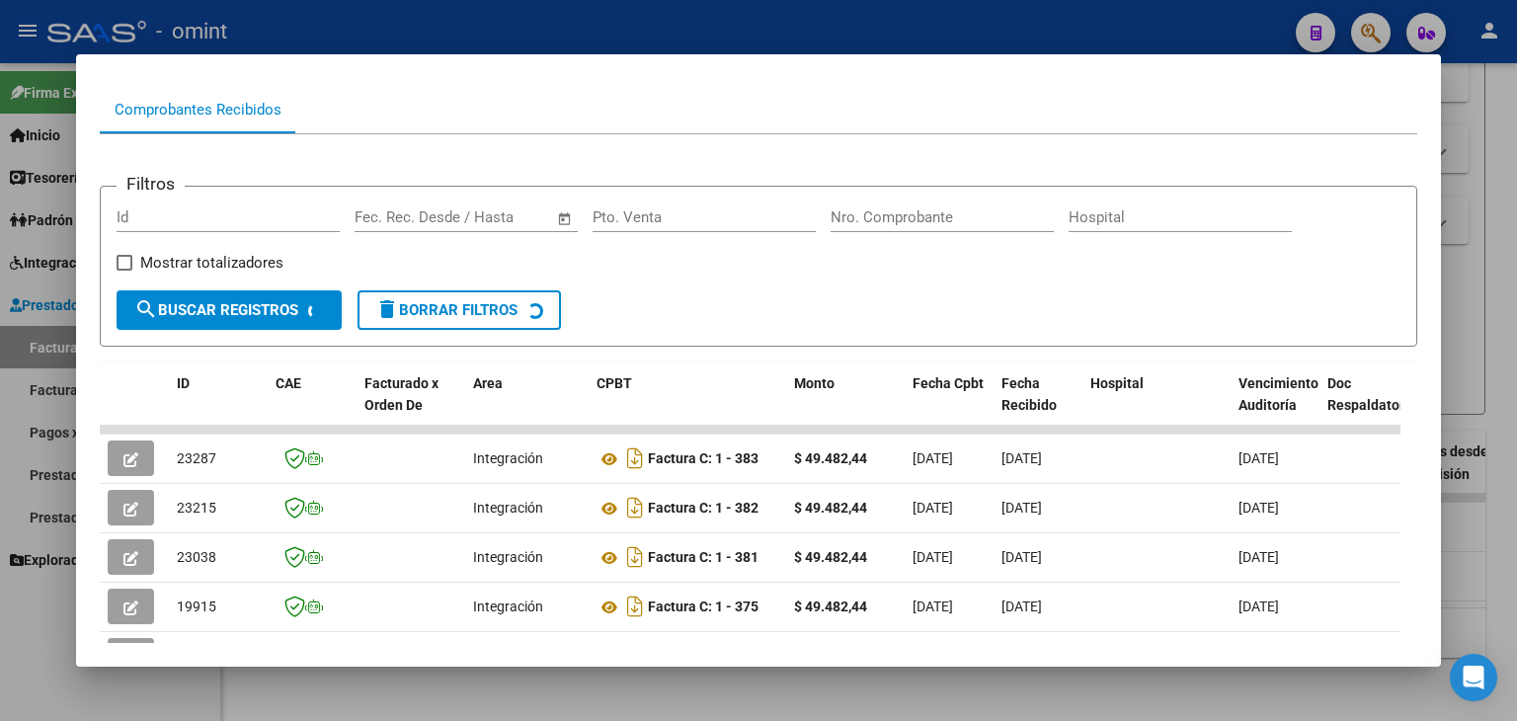
scroll to position [197, 0]
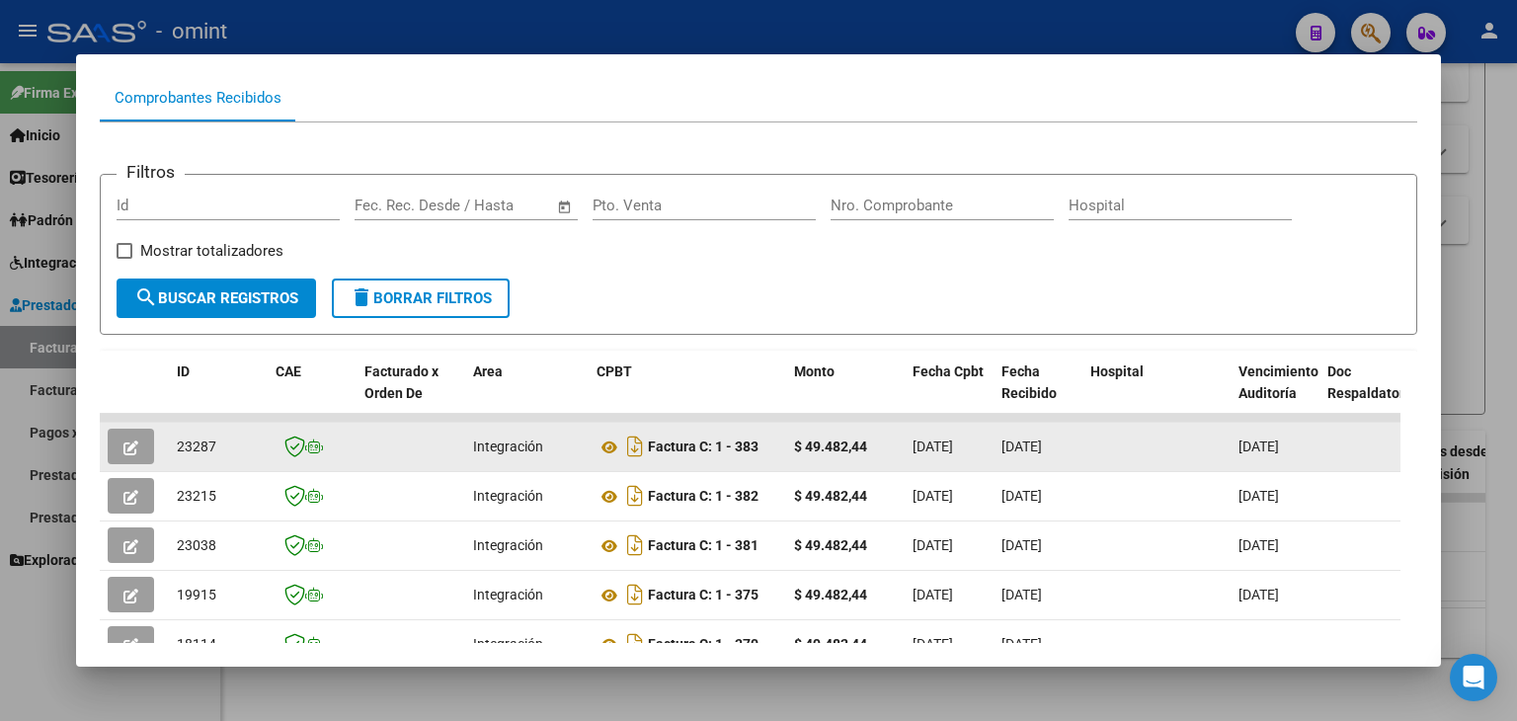
click at [130, 447] on icon "button" at bounding box center [130, 447] width 15 height 15
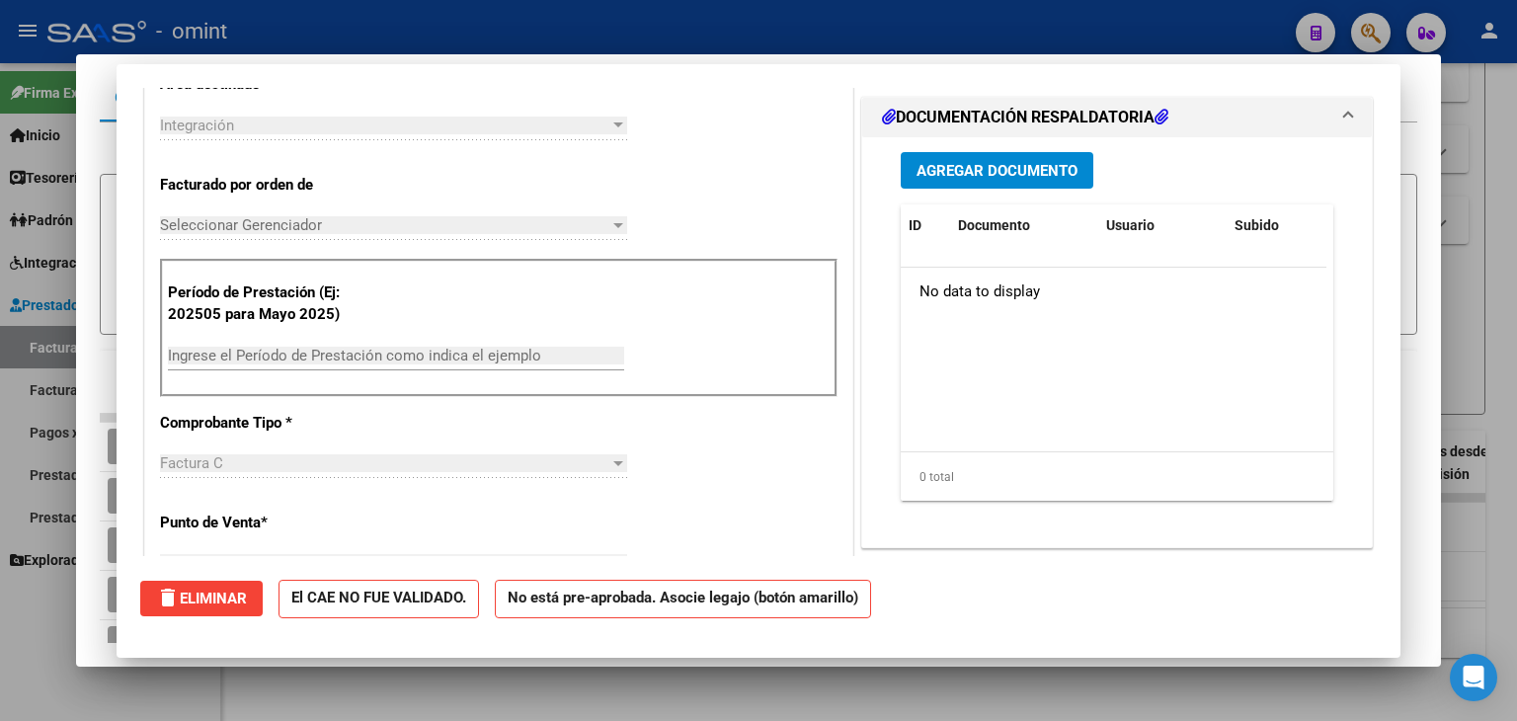
scroll to position [0, 0]
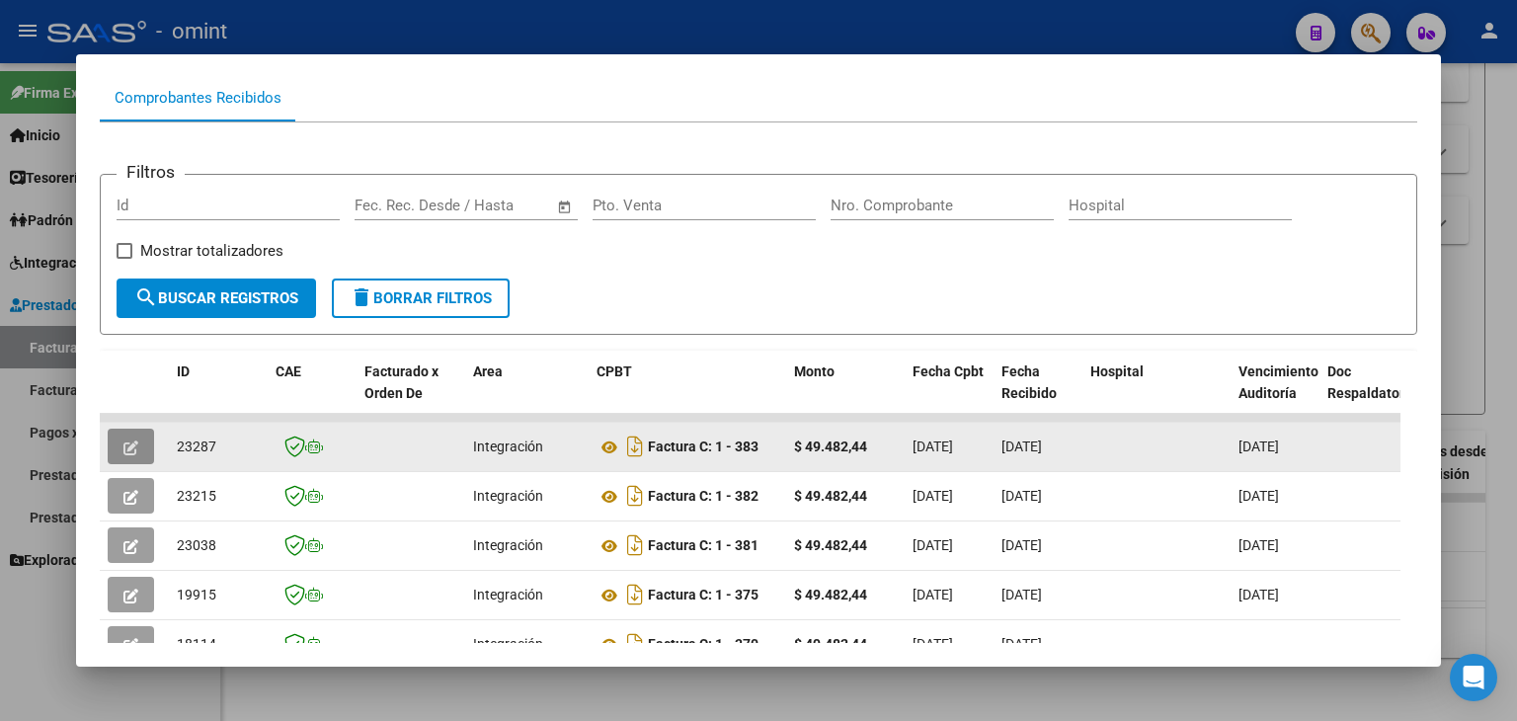
click at [194, 445] on span "23287" at bounding box center [196, 446] width 39 height 16
copy span "23287"
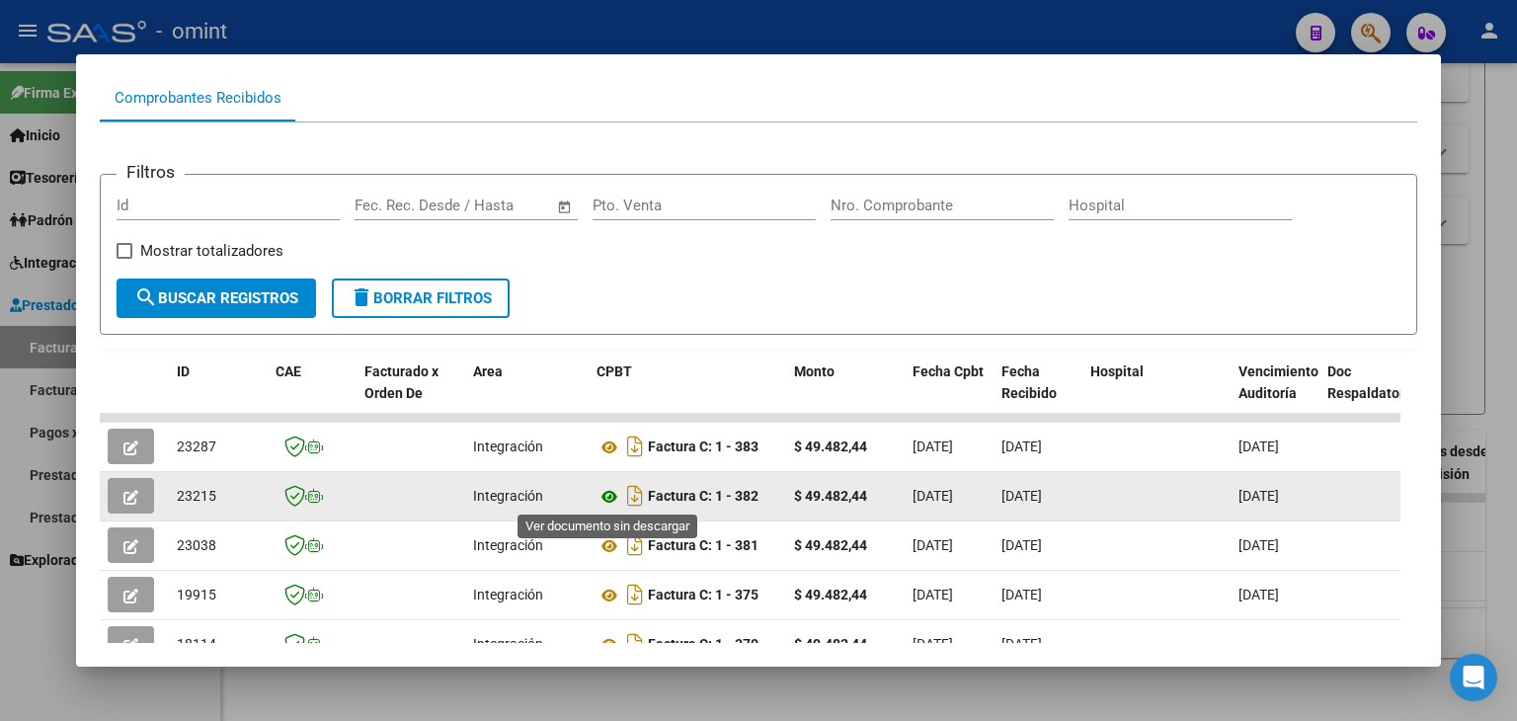
click at [609, 495] on icon at bounding box center [609, 497] width 26 height 24
click at [124, 490] on icon "button" at bounding box center [130, 497] width 15 height 15
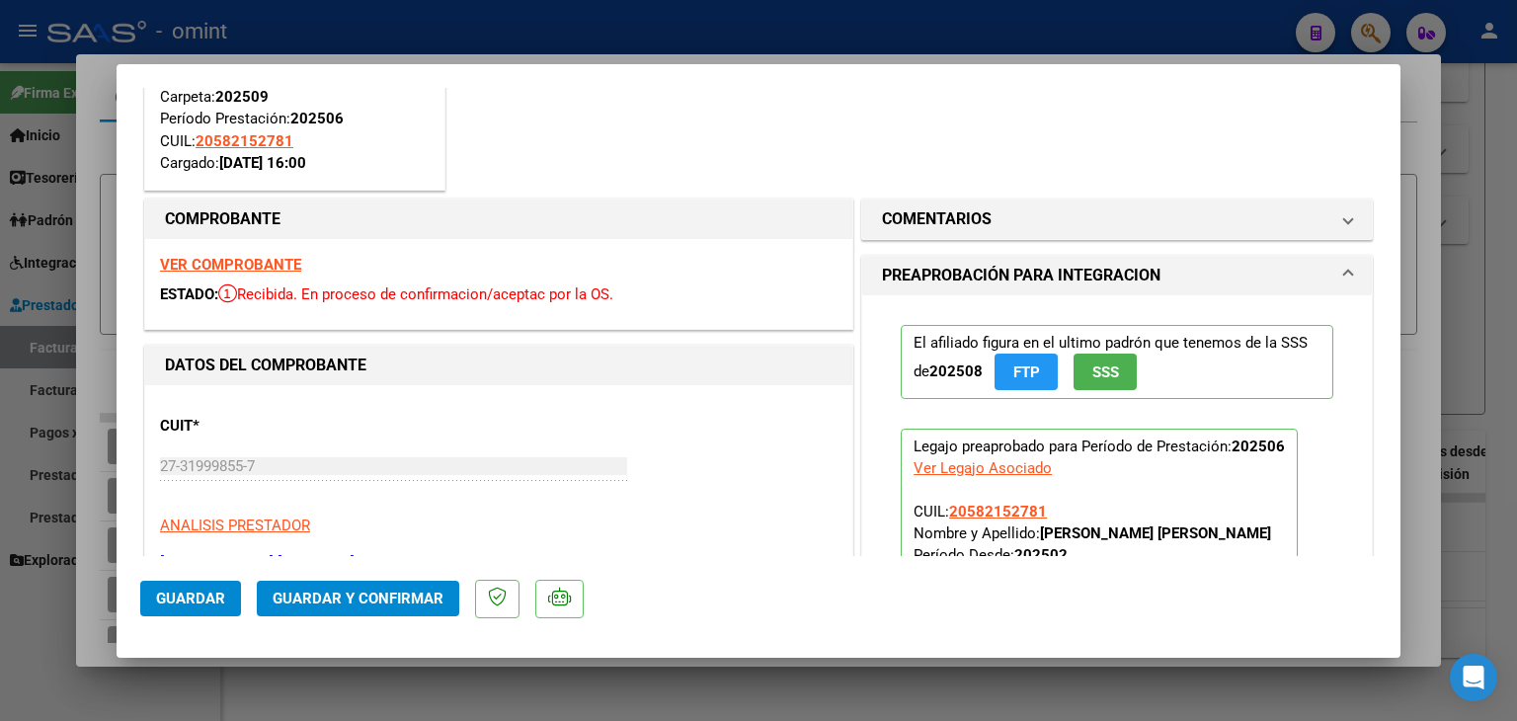
scroll to position [197, 0]
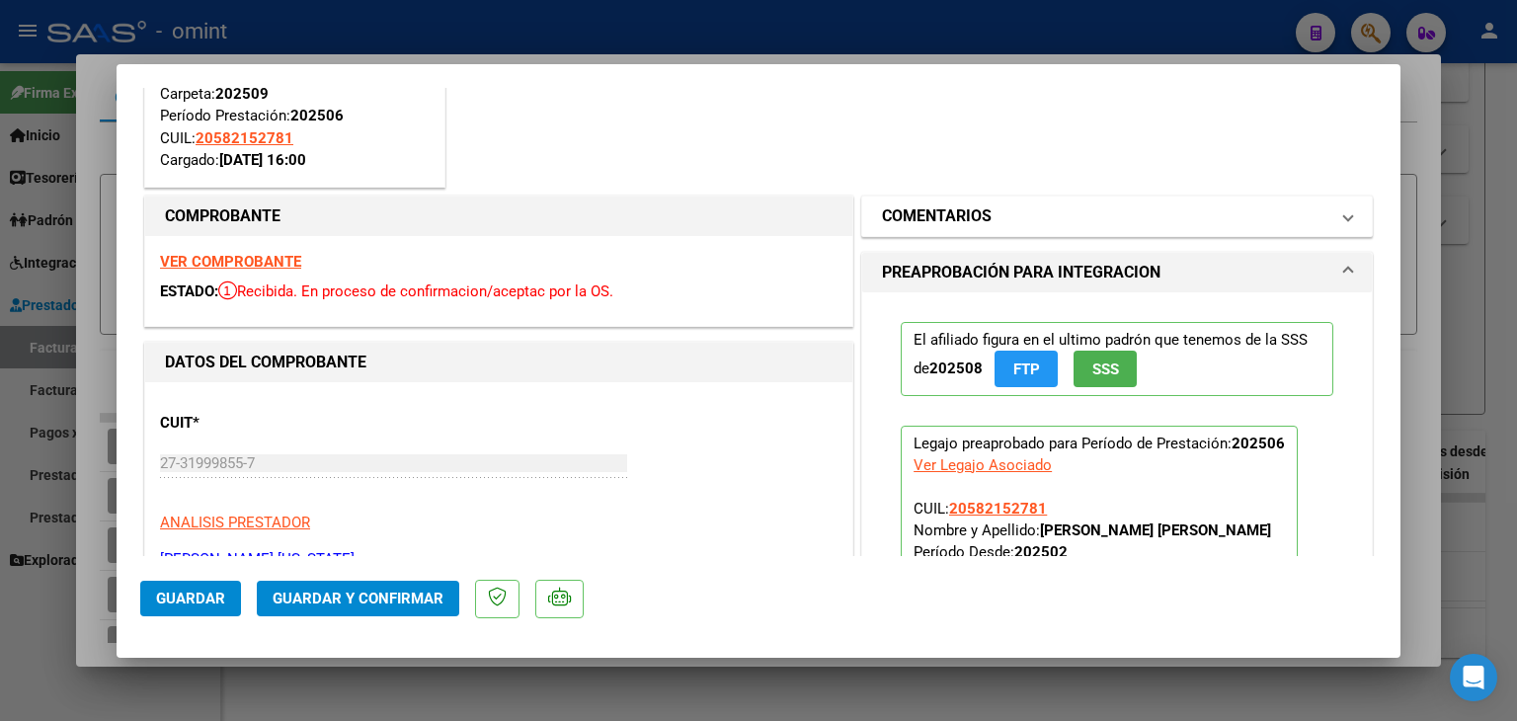
click at [905, 222] on h1 "COMENTARIOS" at bounding box center [937, 216] width 110 height 24
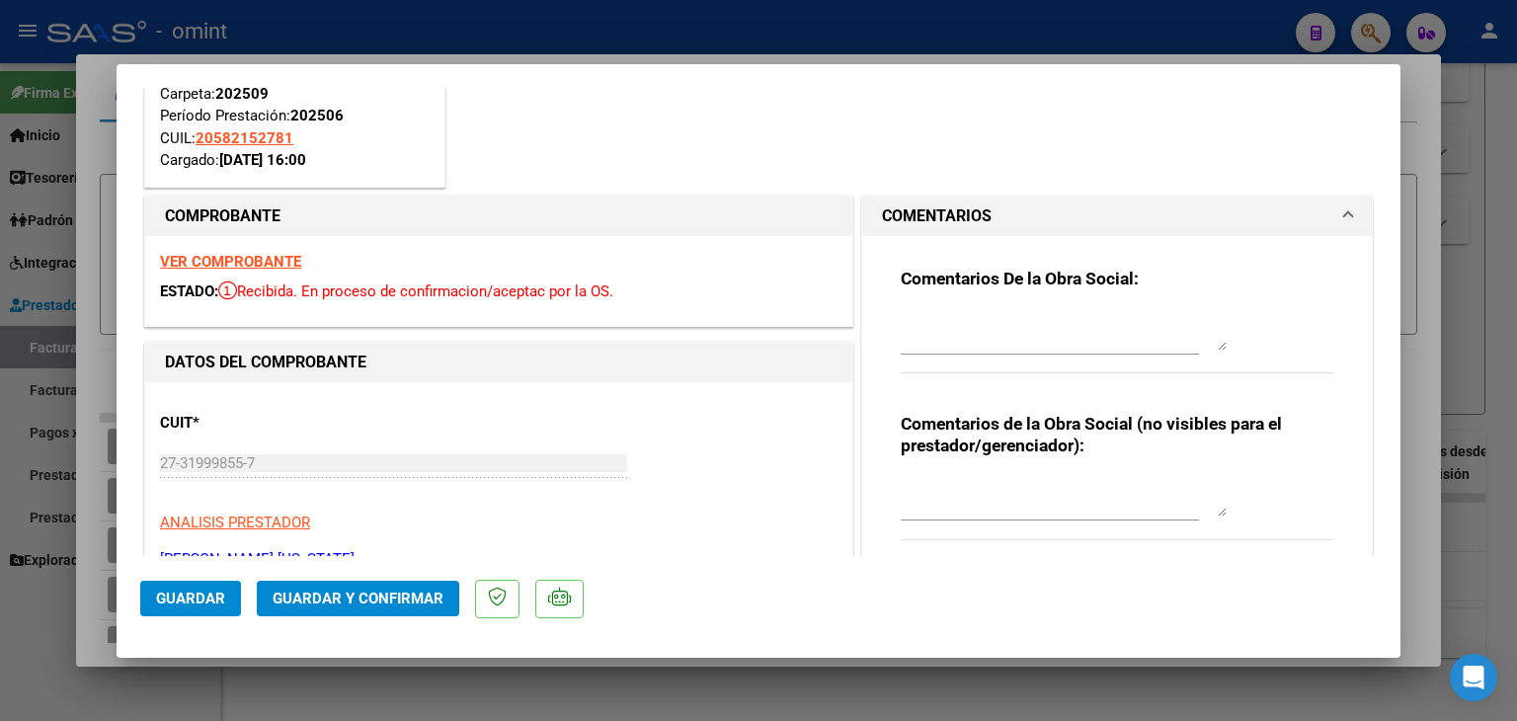
click at [920, 338] on textarea at bounding box center [1063, 330] width 326 height 39
paste textarea "23287"
drag, startPoint x: 948, startPoint y: 318, endPoint x: 833, endPoint y: 295, distance: 116.8
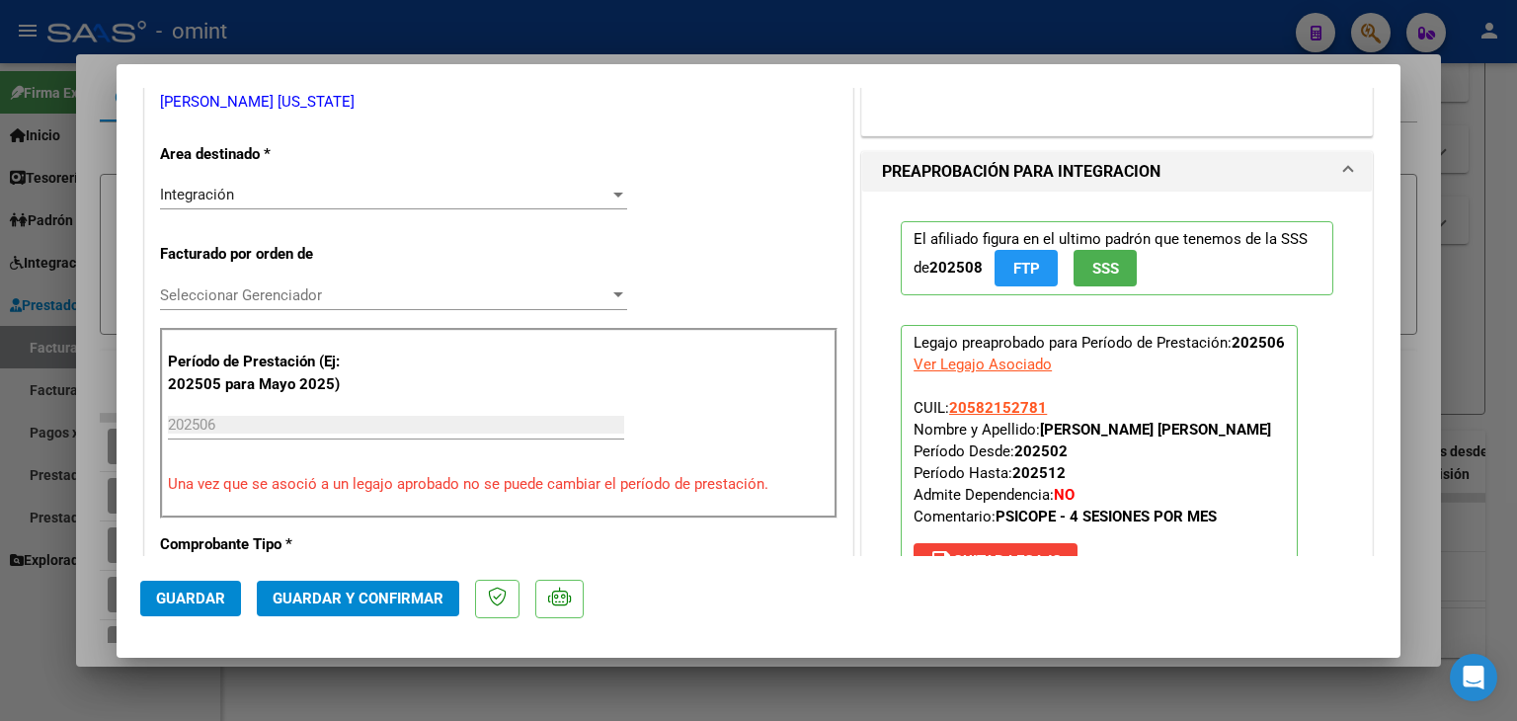
scroll to position [494, 0]
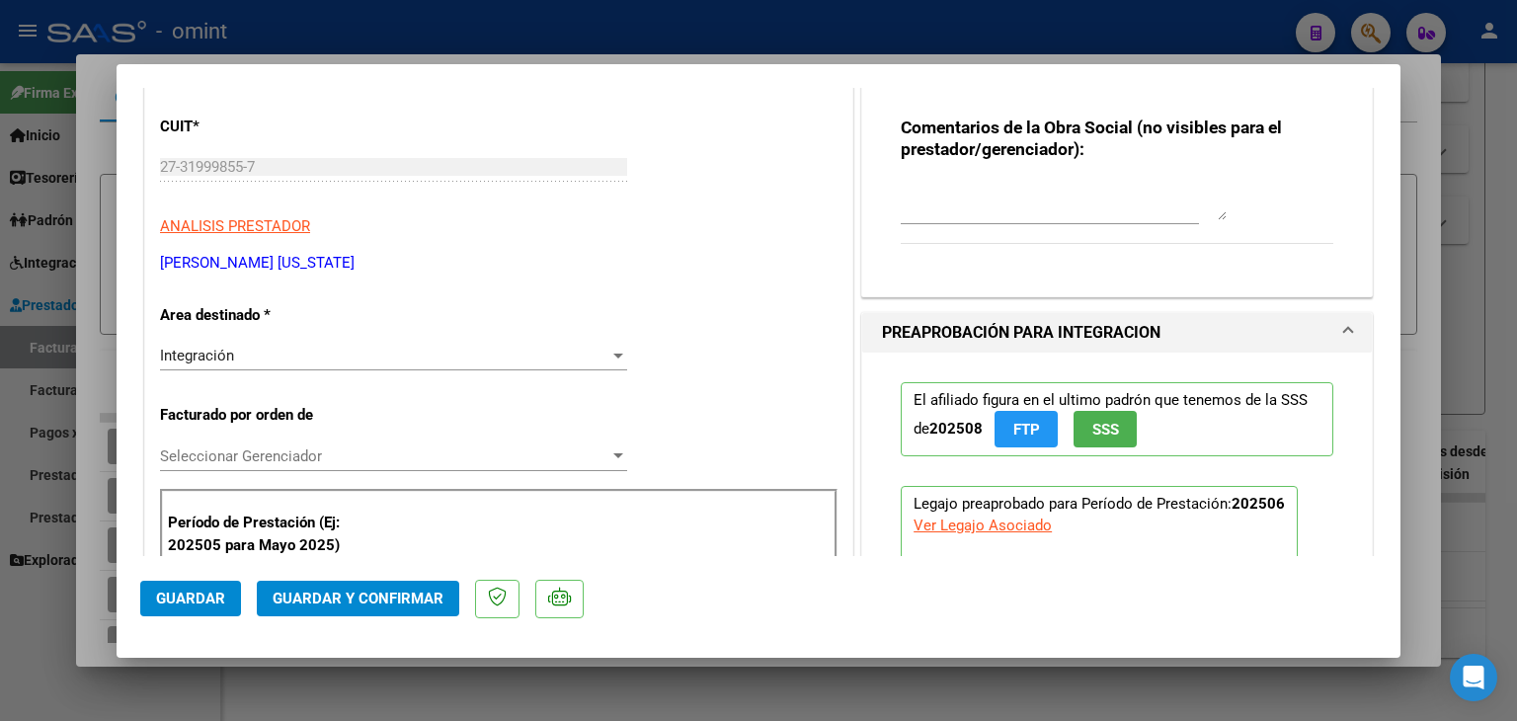
click at [229, 351] on span "Integración" at bounding box center [197, 356] width 74 height 18
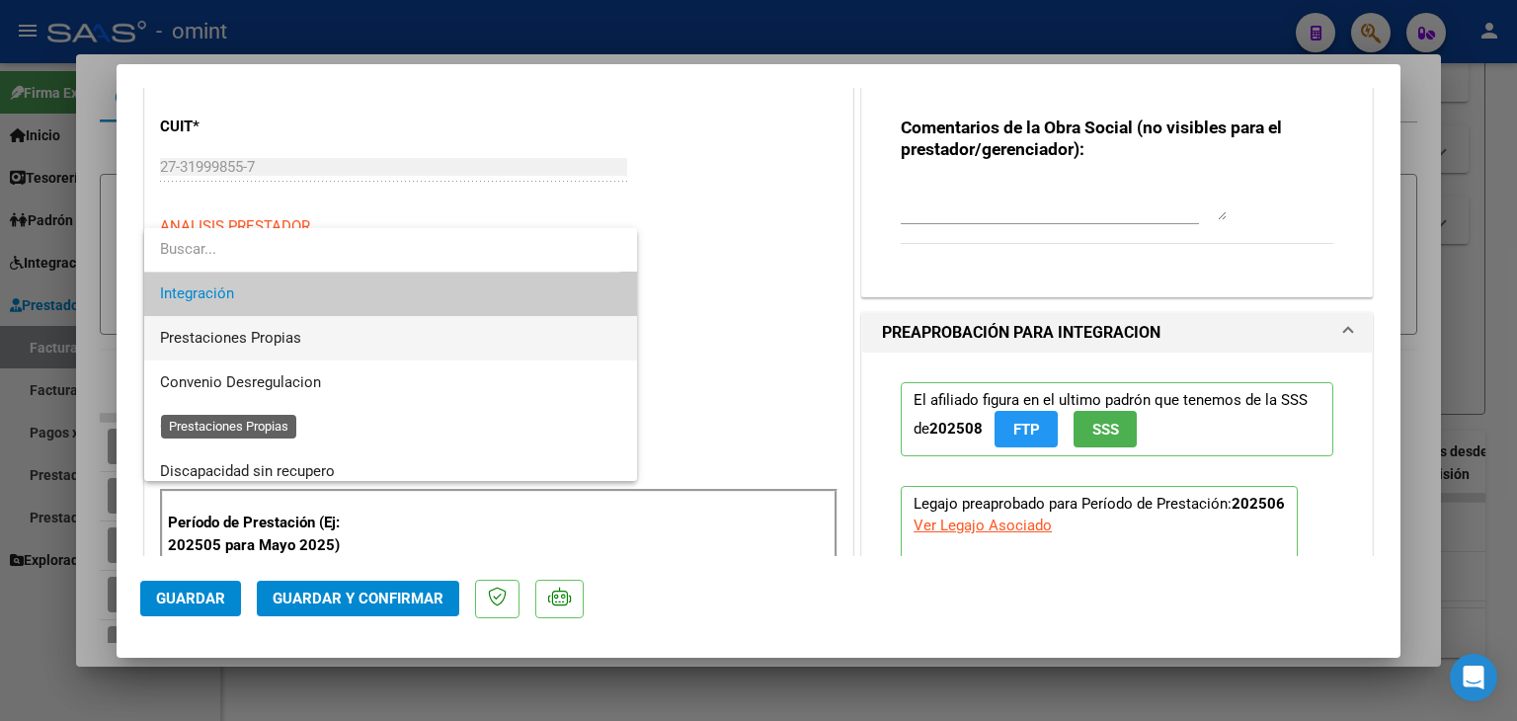
scroll to position [191, 0]
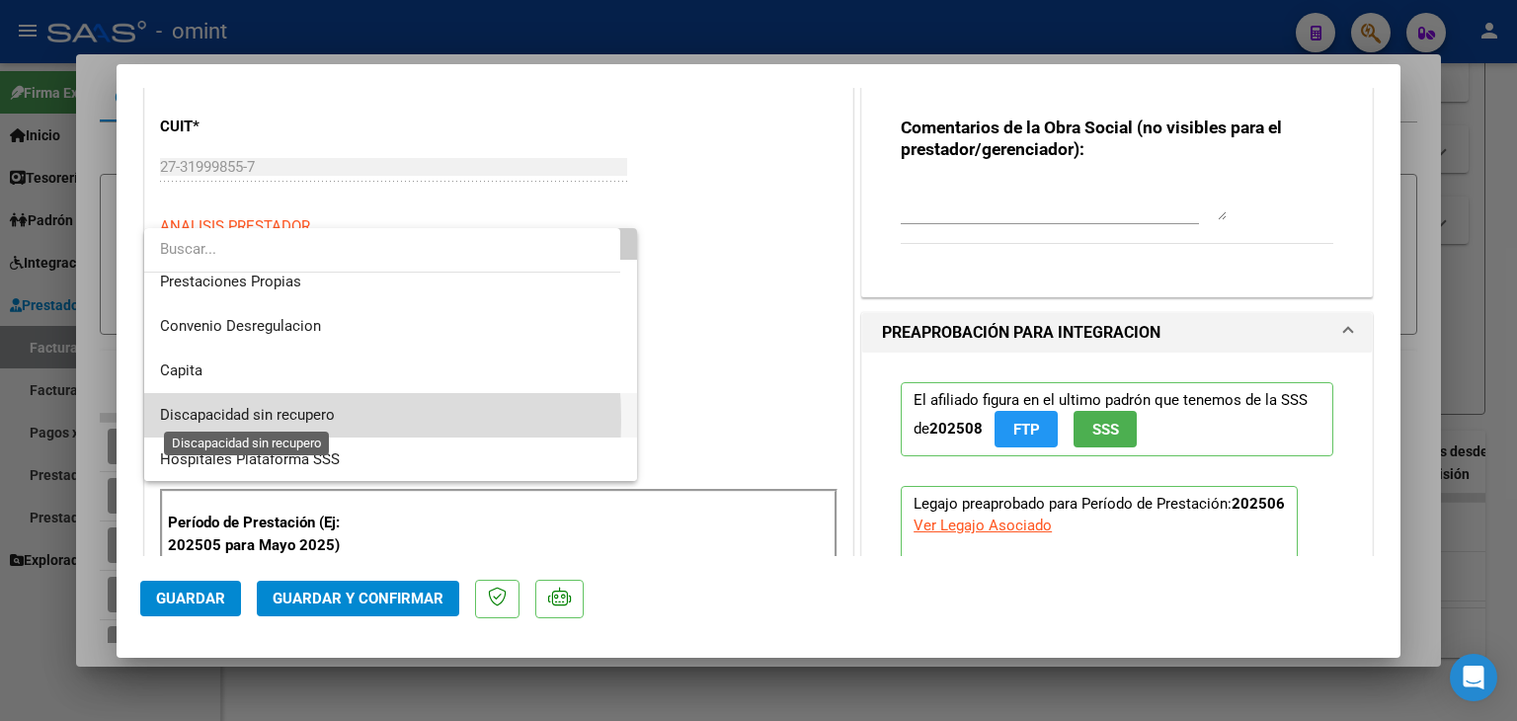
click at [237, 419] on span "Discapacidad sin recupero" at bounding box center [247, 415] width 175 height 18
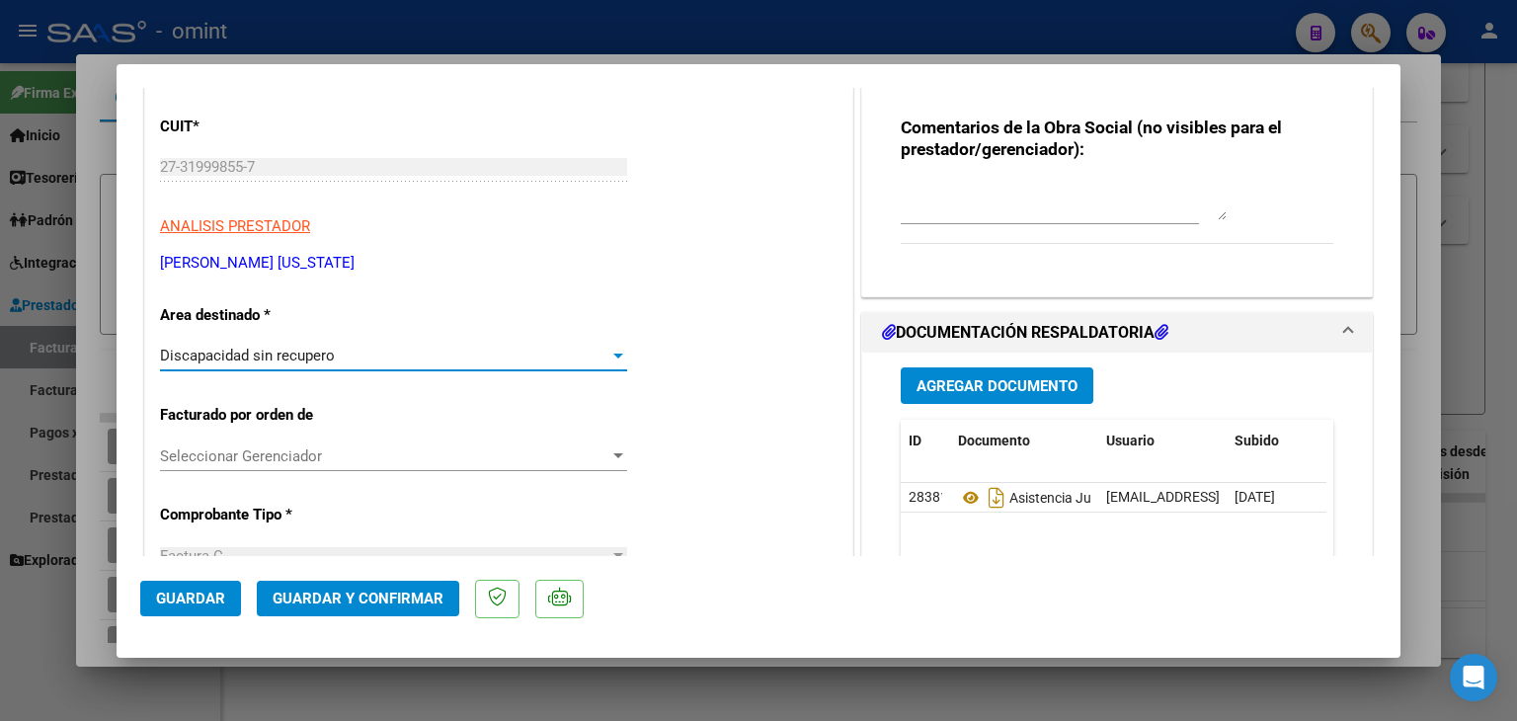
click at [289, 459] on span "Seleccionar Gerenciador" at bounding box center [384, 456] width 449 height 18
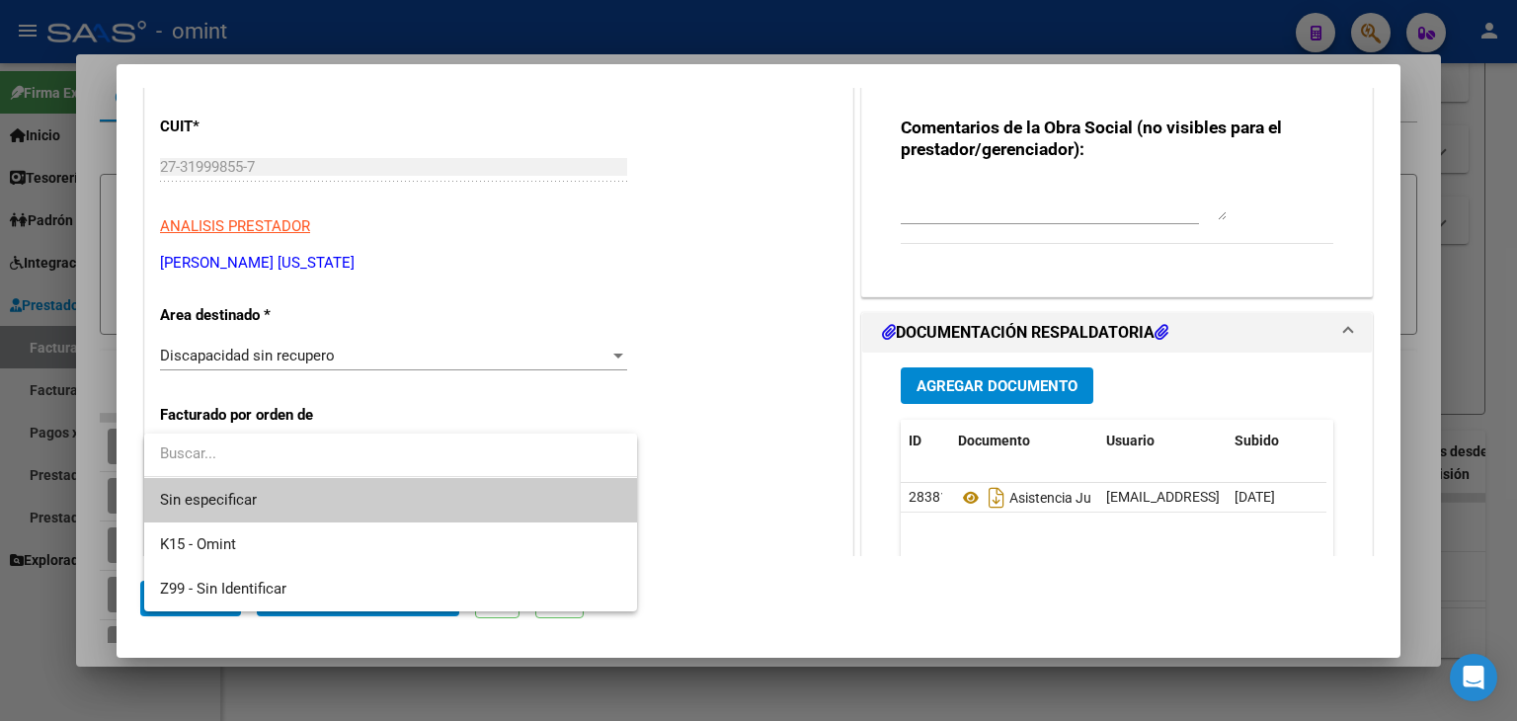
click at [228, 497] on span "Sin especificar" at bounding box center [390, 500] width 461 height 44
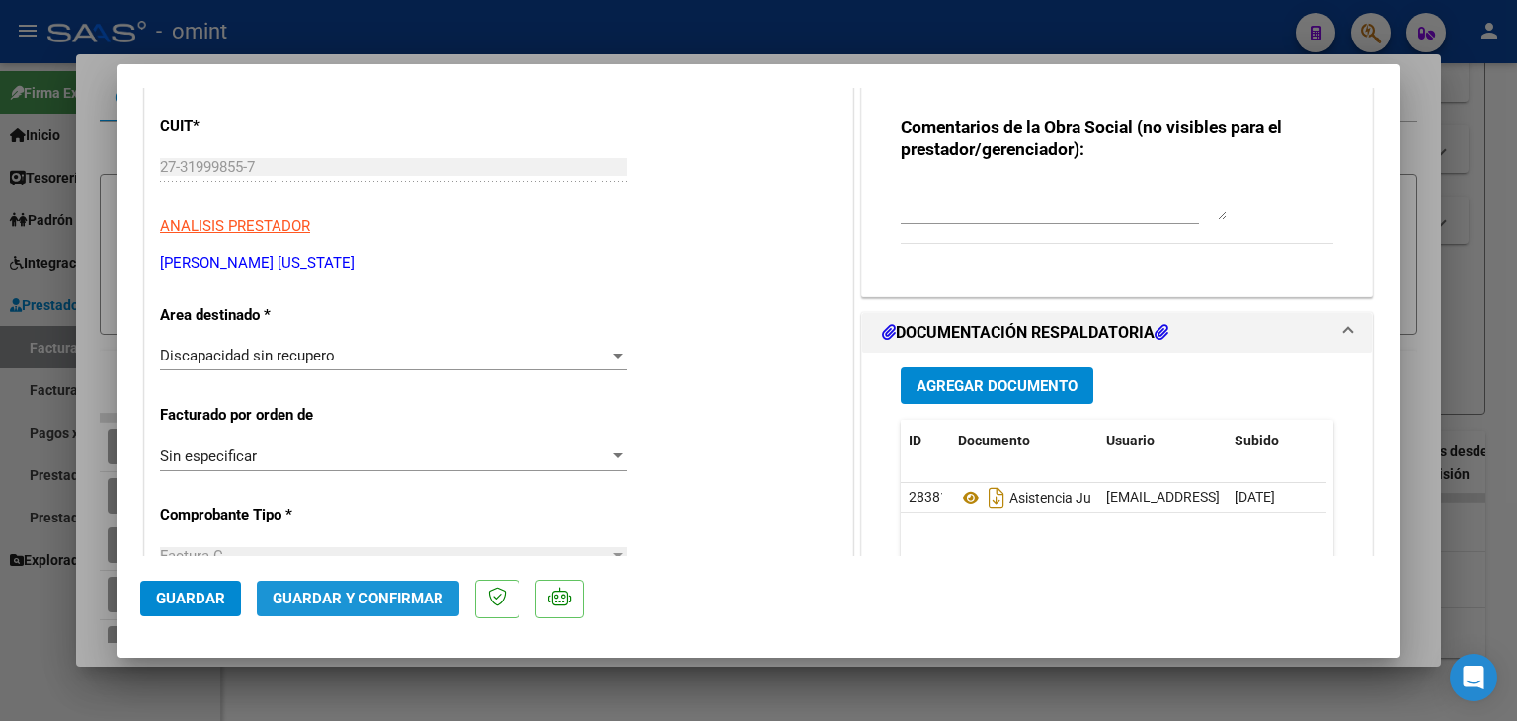
click at [361, 589] on span "Guardar y Confirmar" at bounding box center [358, 598] width 171 height 18
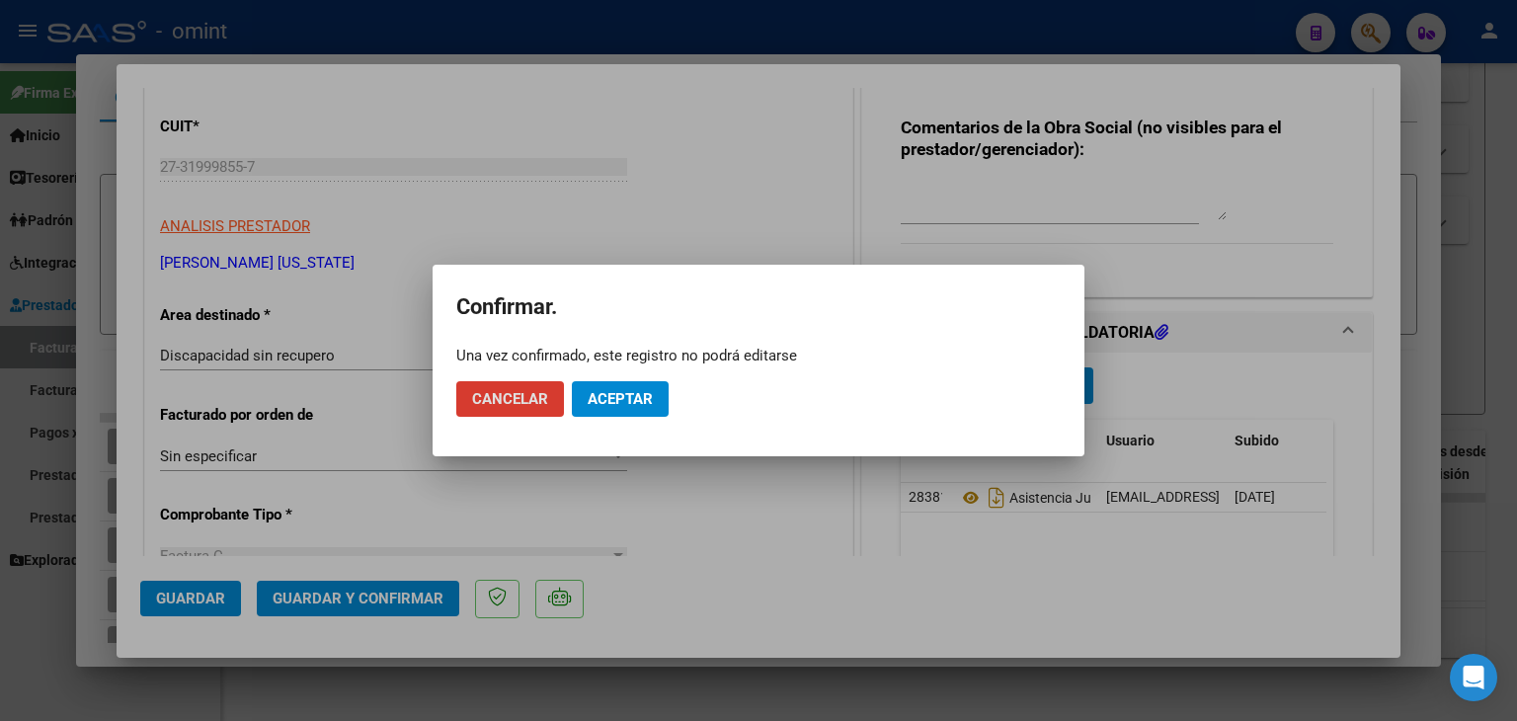
click at [616, 399] on span "Aceptar" at bounding box center [619, 399] width 65 height 18
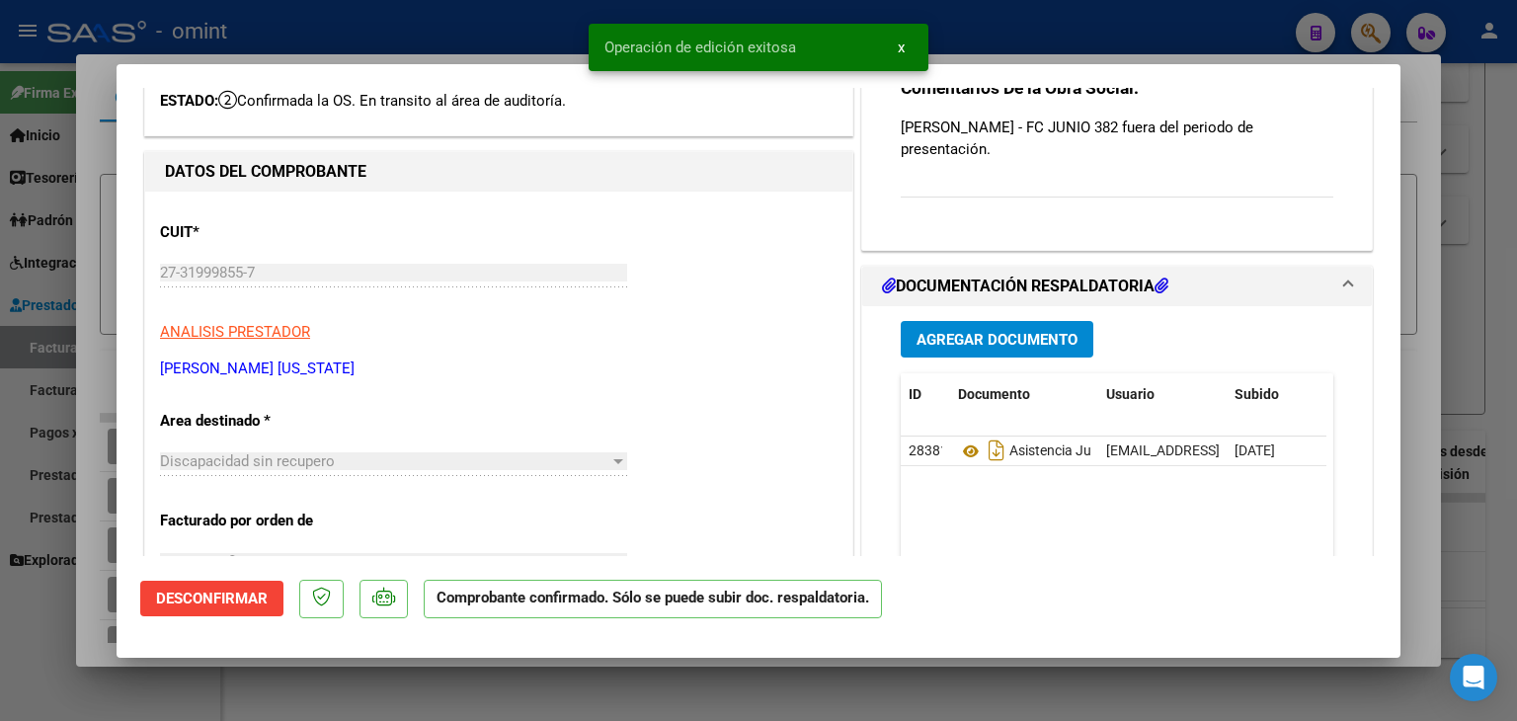
scroll to position [197, 0]
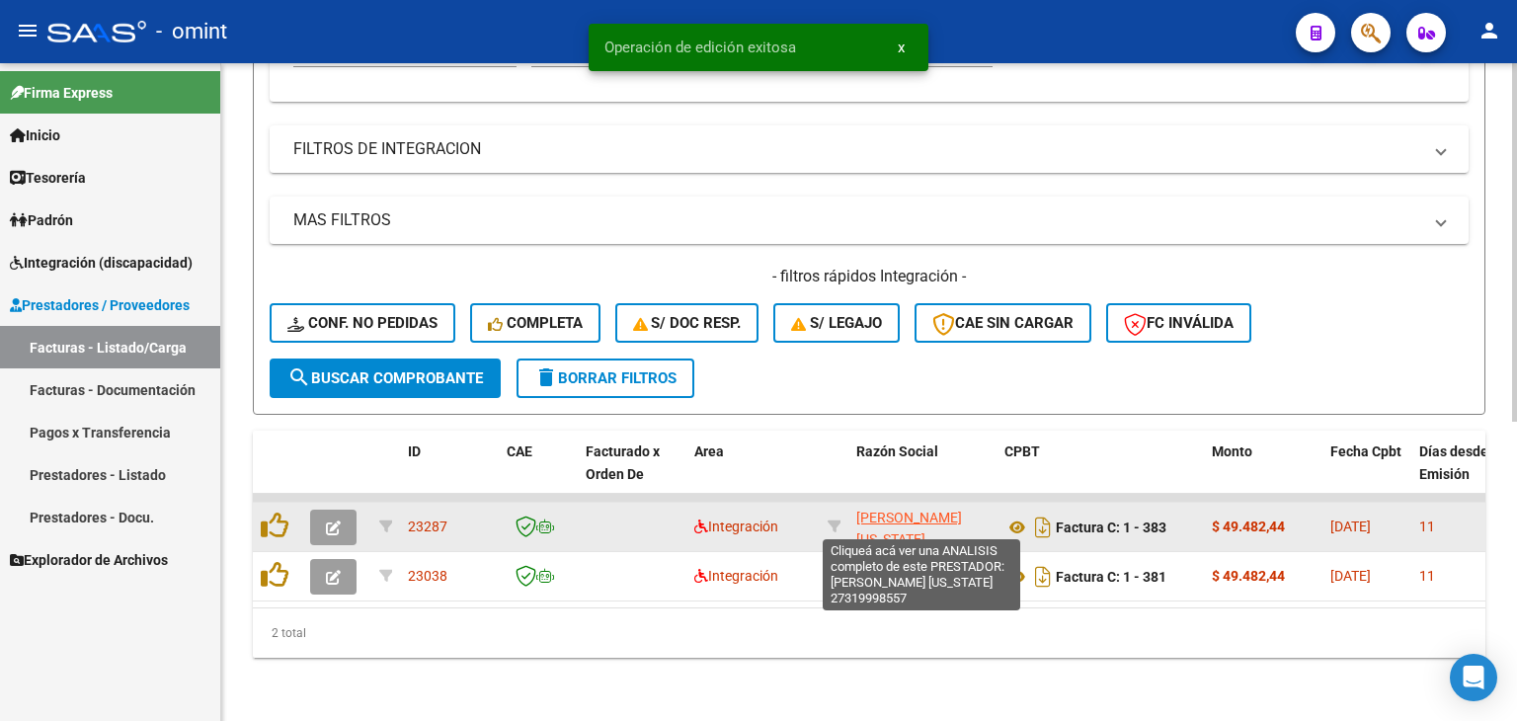
click at [893, 509] on span "[PERSON_NAME] [US_STATE]" at bounding box center [909, 528] width 106 height 39
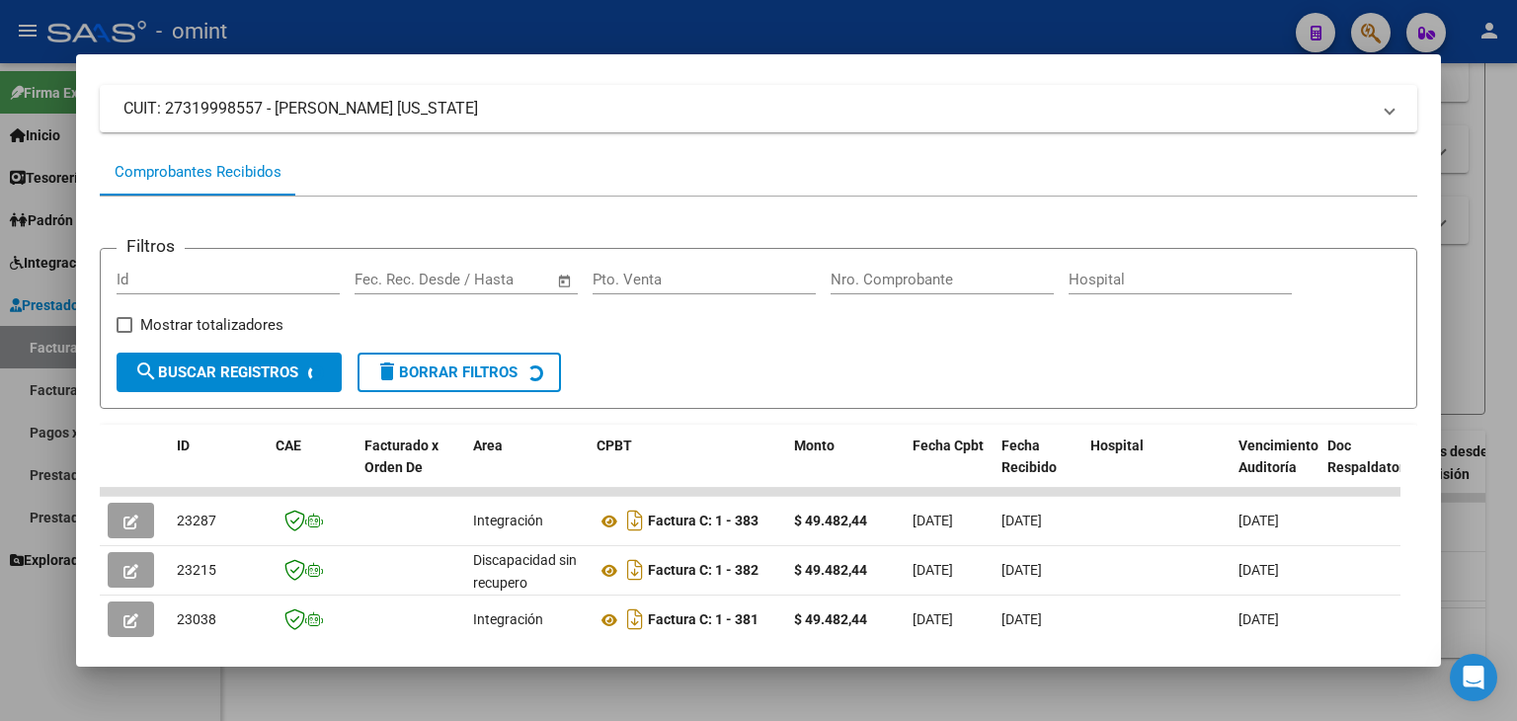
scroll to position [301, 0]
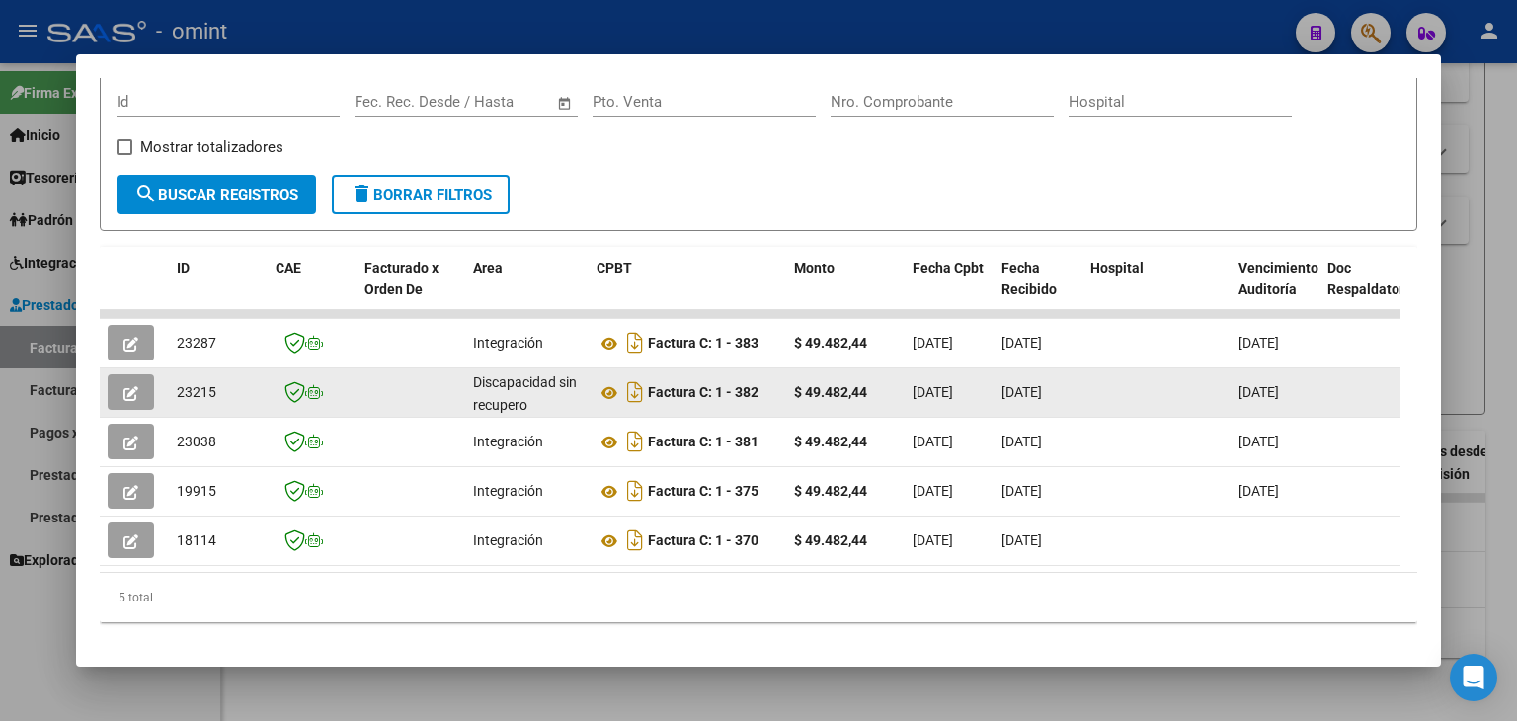
click at [123, 395] on icon "button" at bounding box center [130, 393] width 15 height 15
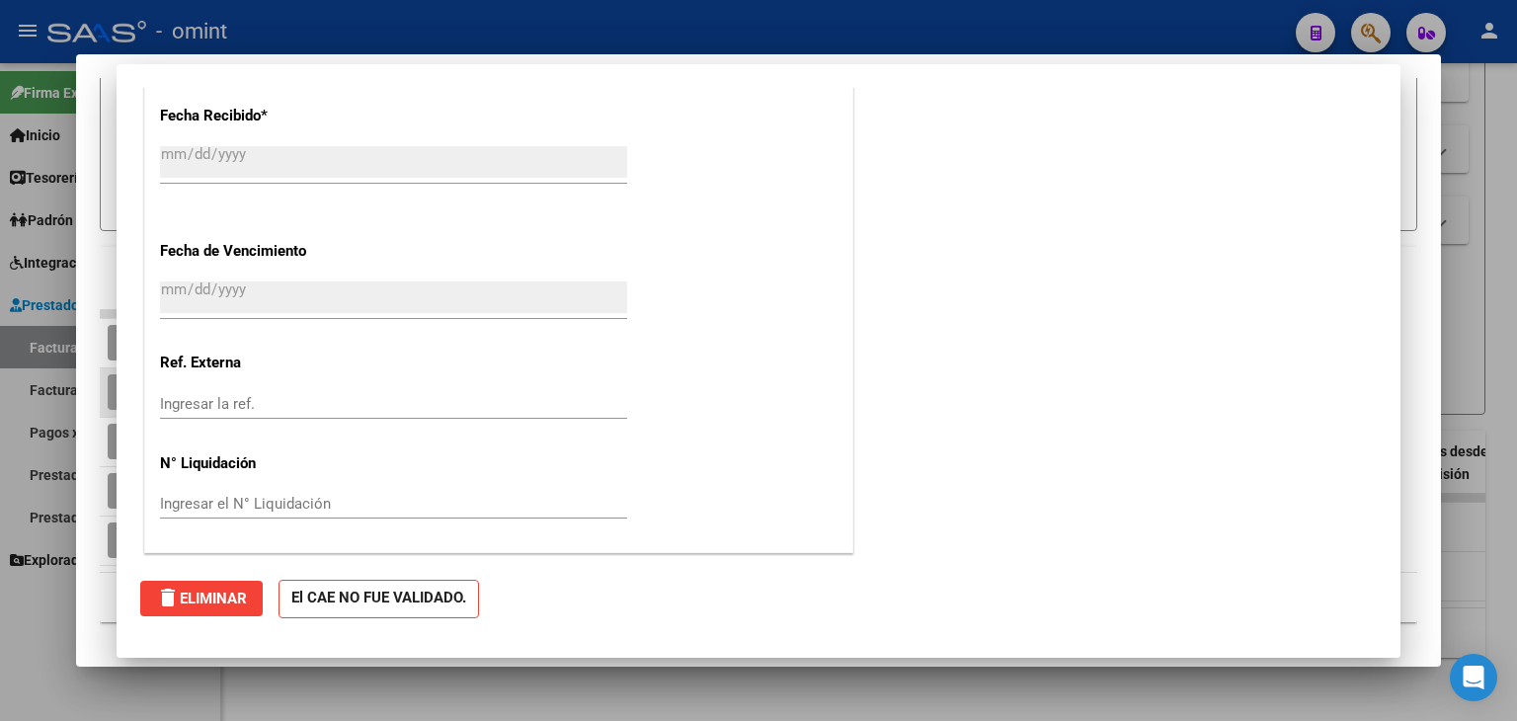
scroll to position [0, 0]
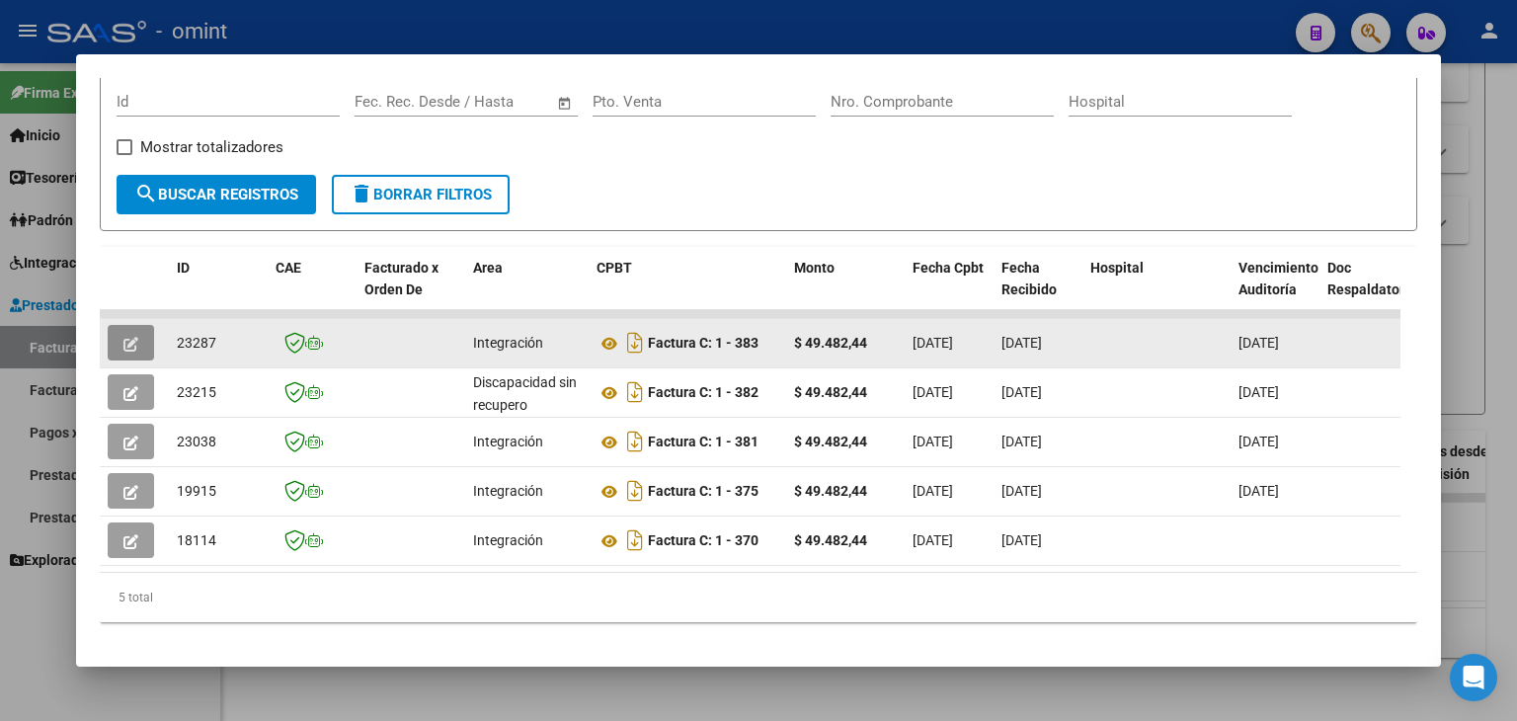
click at [123, 337] on icon "button" at bounding box center [130, 344] width 15 height 15
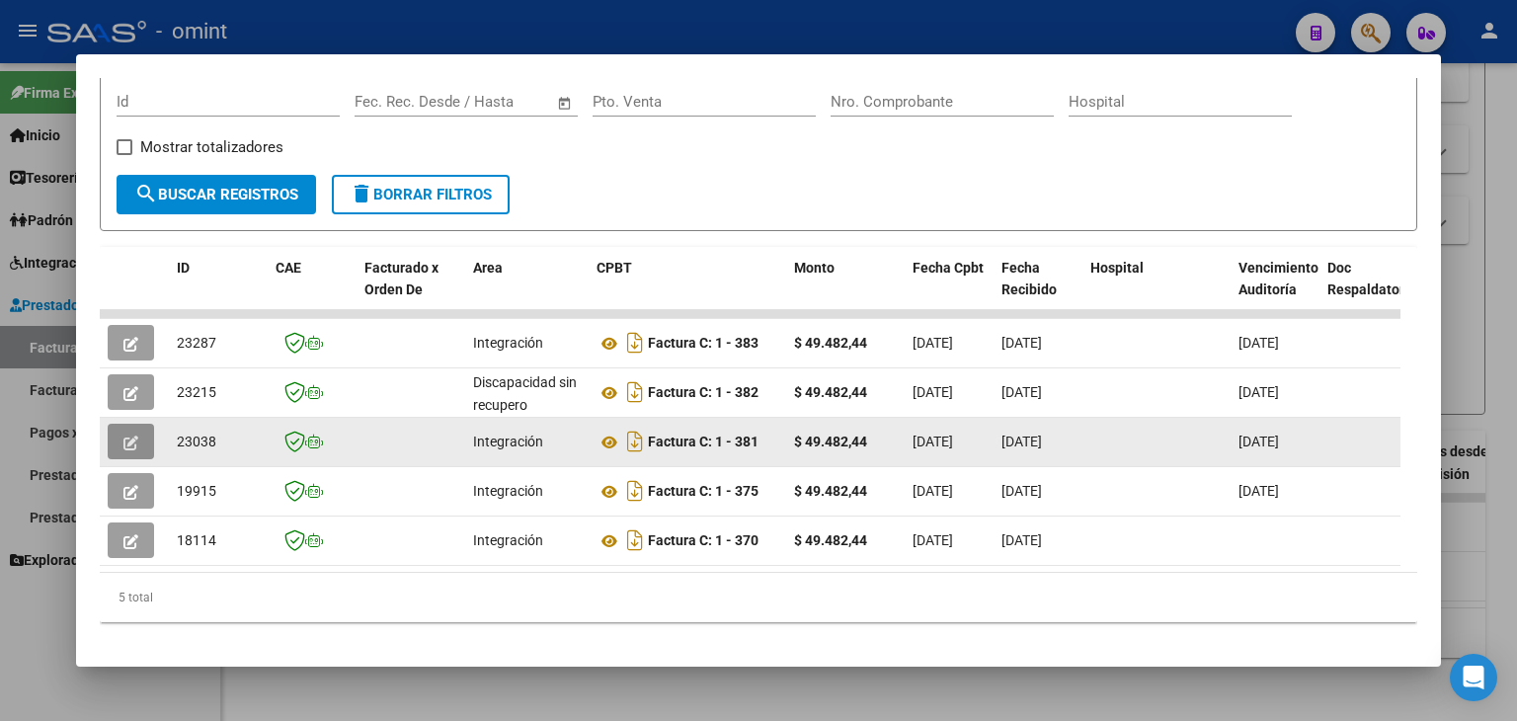
click at [123, 441] on icon "button" at bounding box center [130, 442] width 15 height 15
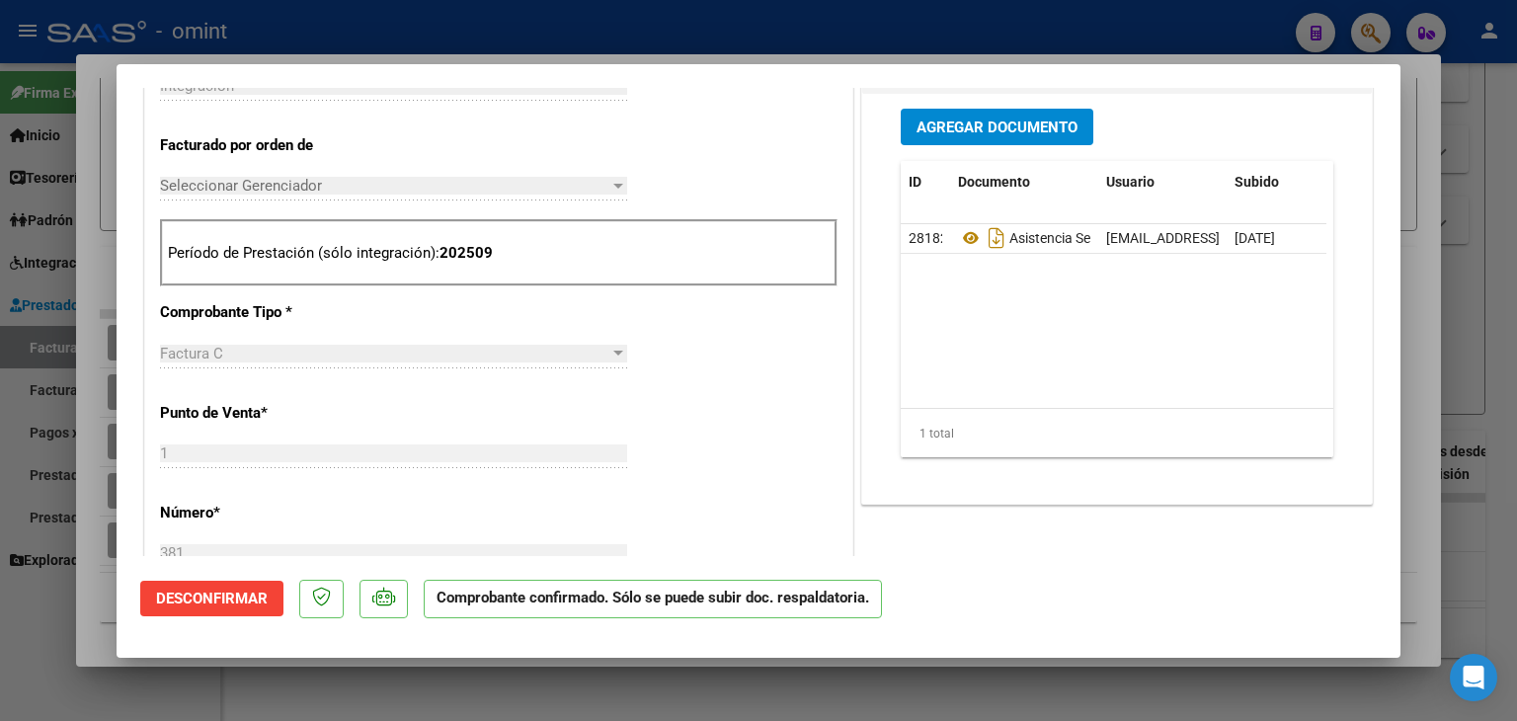
scroll to position [790, 0]
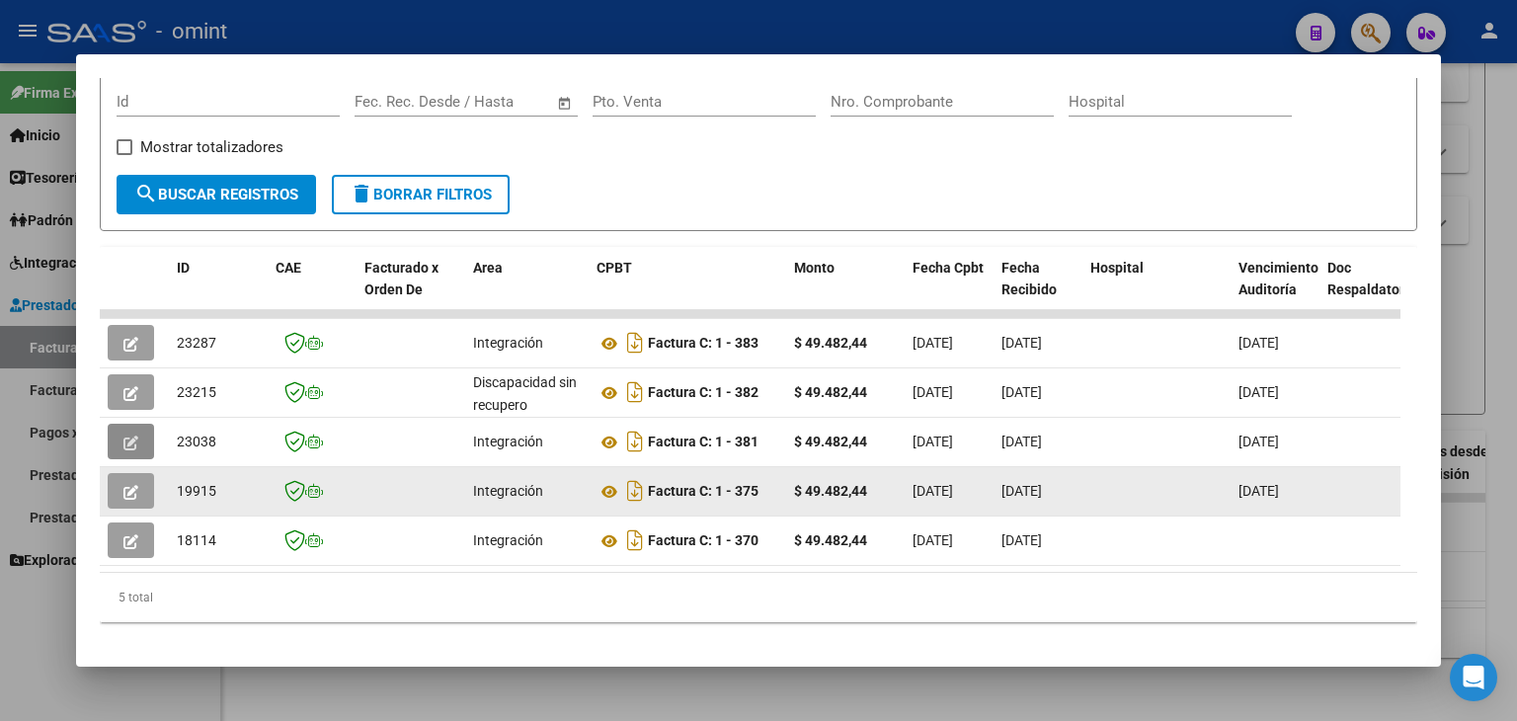
click at [129, 485] on icon "button" at bounding box center [130, 492] width 15 height 15
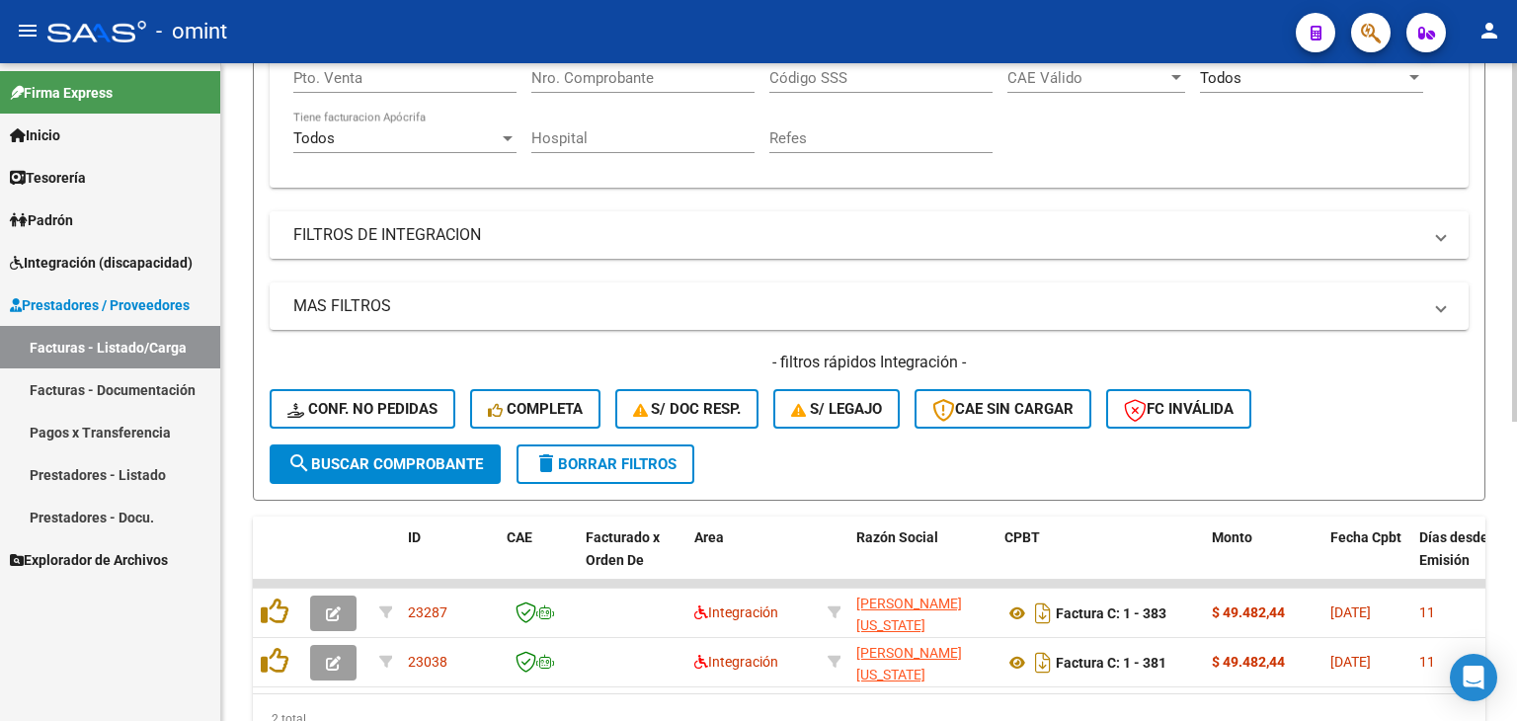
scroll to position [252, 0]
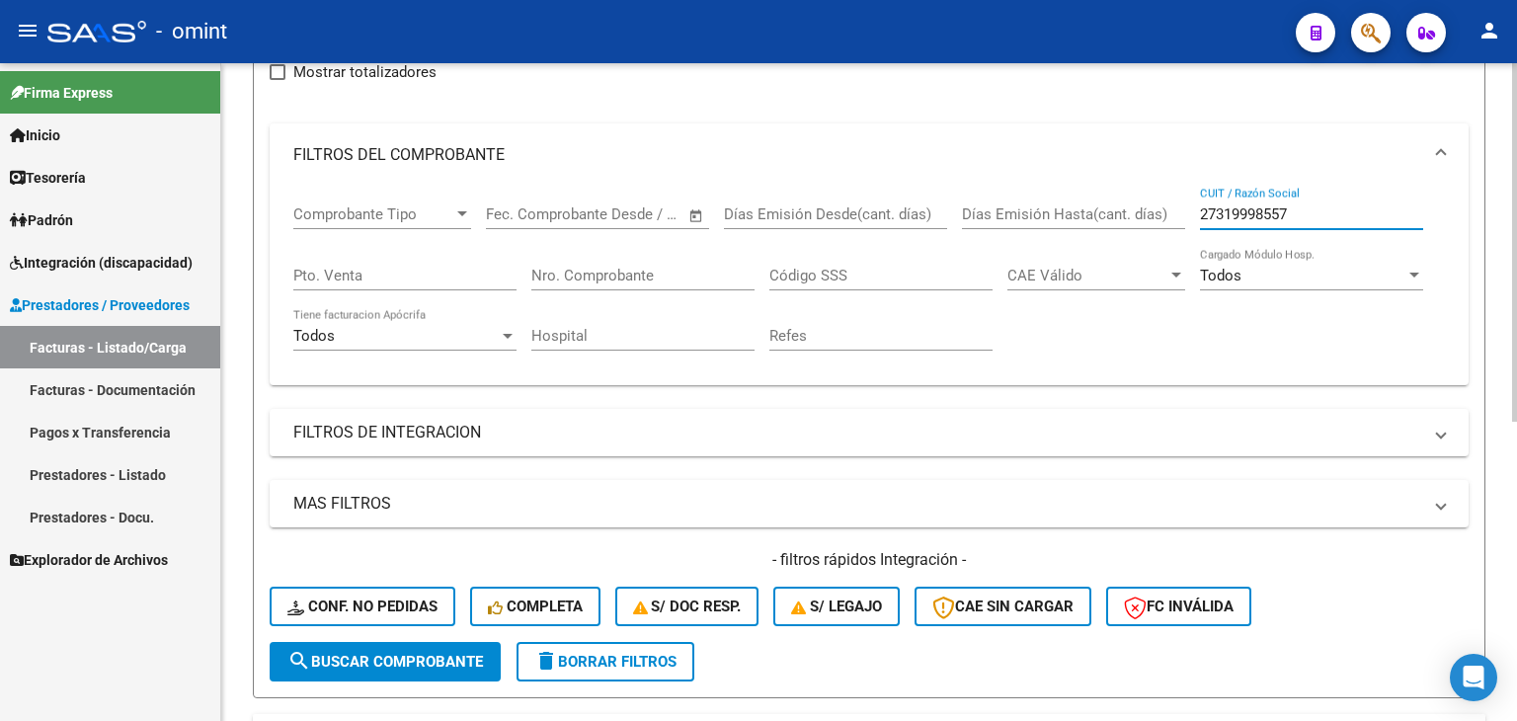
drag, startPoint x: 1256, startPoint y: 209, endPoint x: 928, endPoint y: 206, distance: 327.8
click at [957, 207] on div "Comprobante Tipo Comprobante Tipo Fecha inicio – Fecha fin Fec. Comprobante Des…" at bounding box center [868, 278] width 1151 height 183
paste input "3373577464"
click at [312, 657] on span "search Buscar Comprobante" at bounding box center [384, 662] width 195 height 18
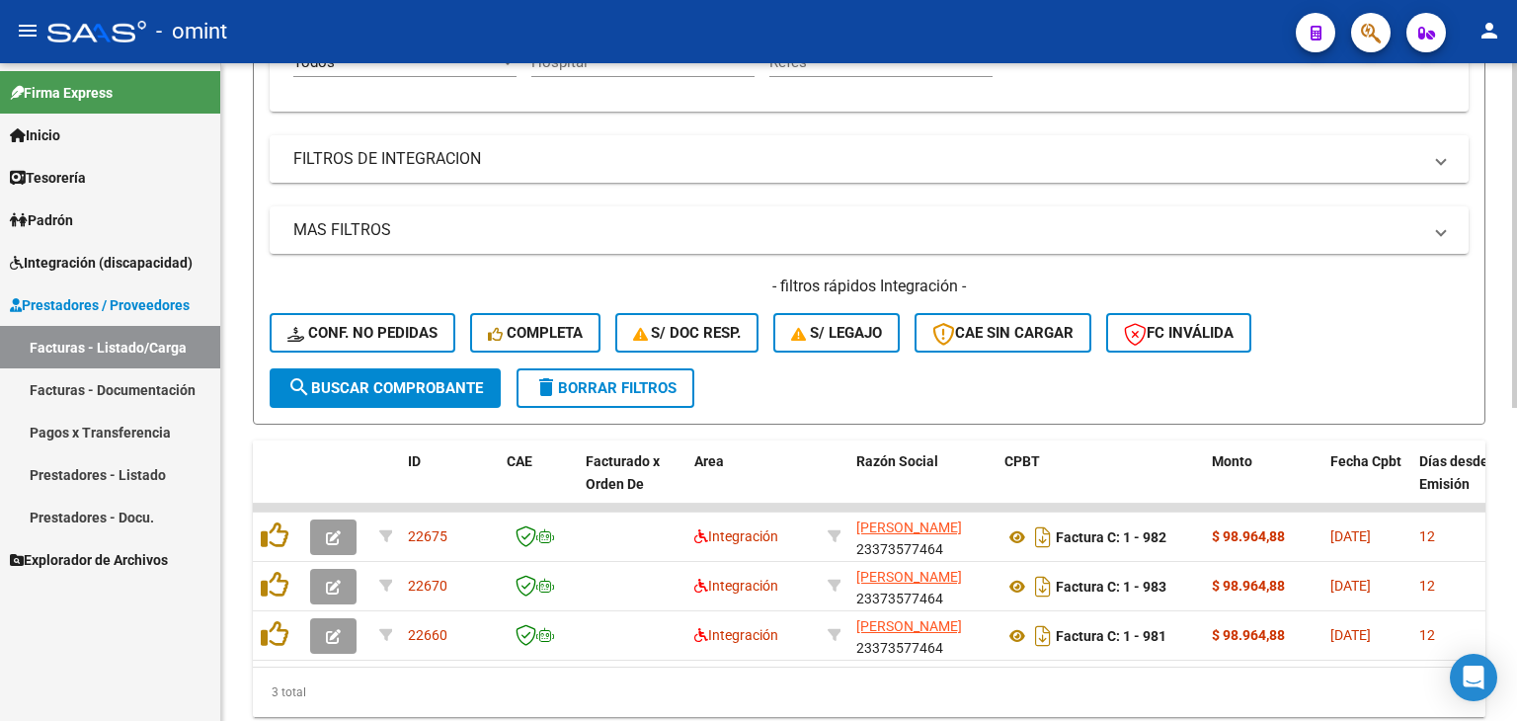
scroll to position [597, 0]
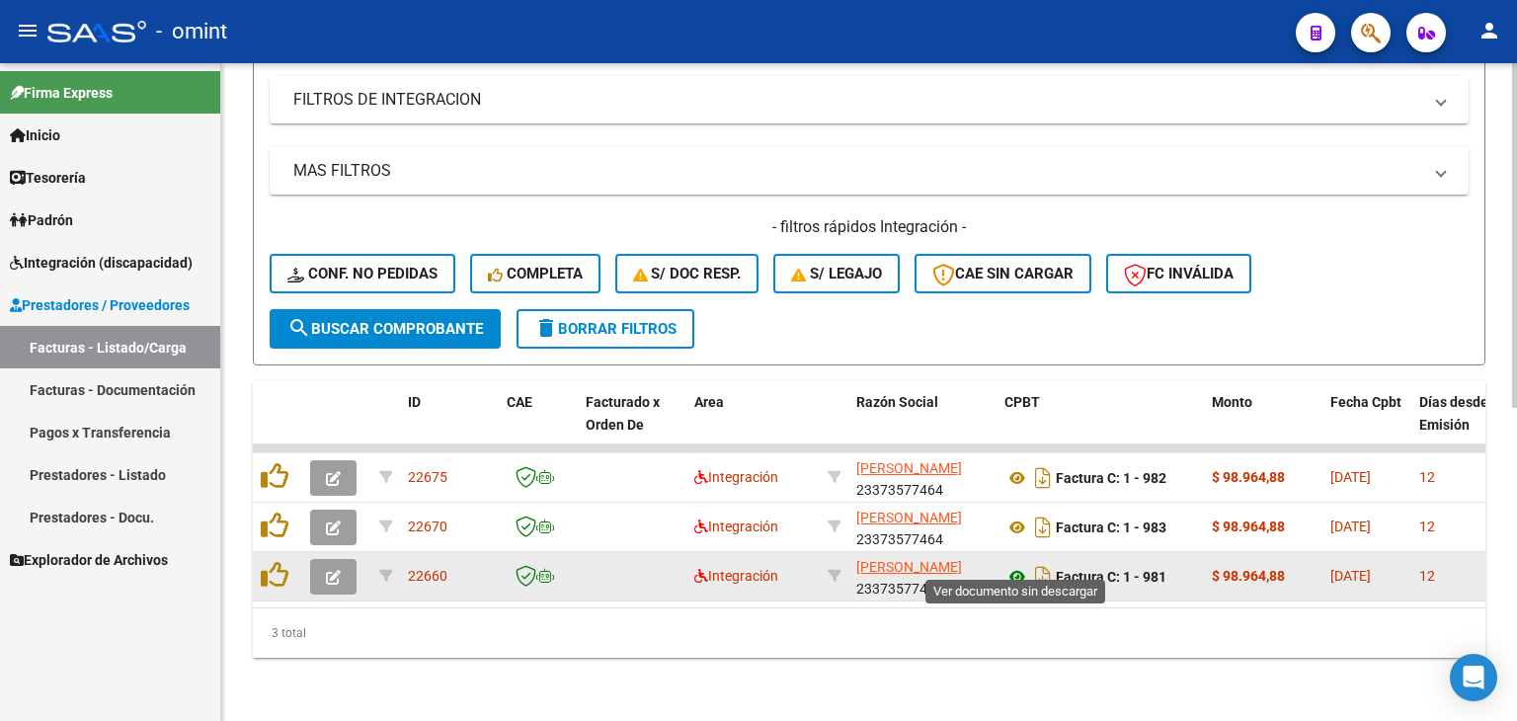
click at [1012, 565] on icon at bounding box center [1017, 577] width 26 height 24
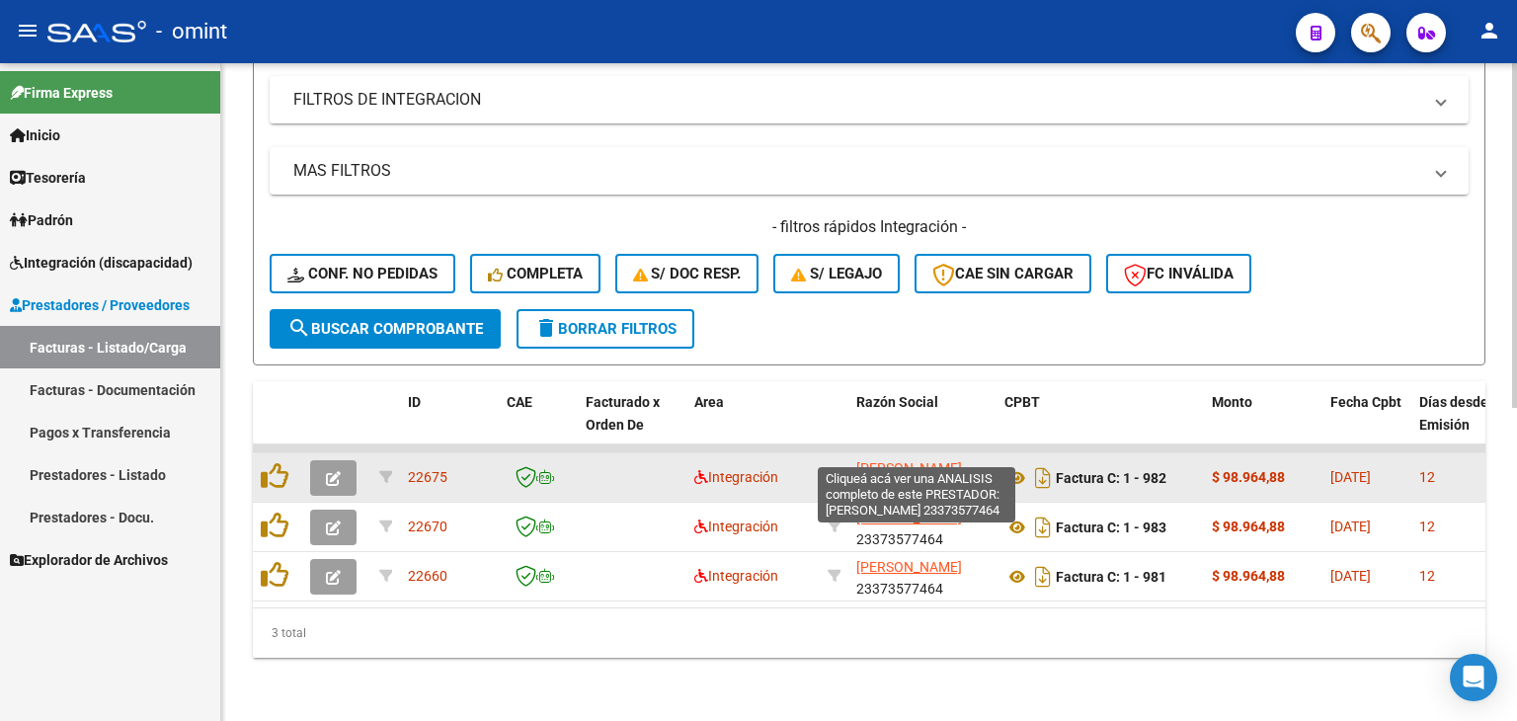
click at [907, 460] on span "[PERSON_NAME]" at bounding box center [909, 468] width 106 height 16
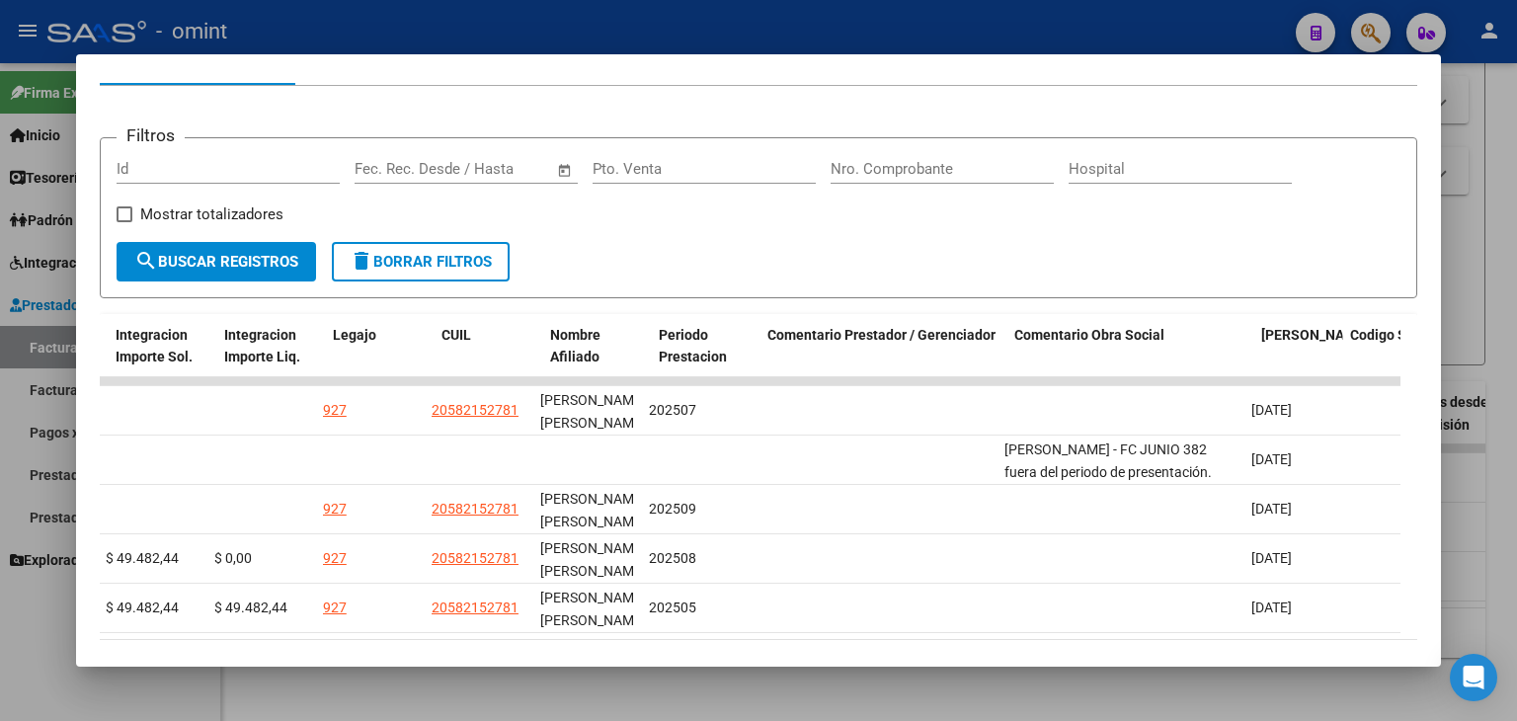
scroll to position [0, 2923]
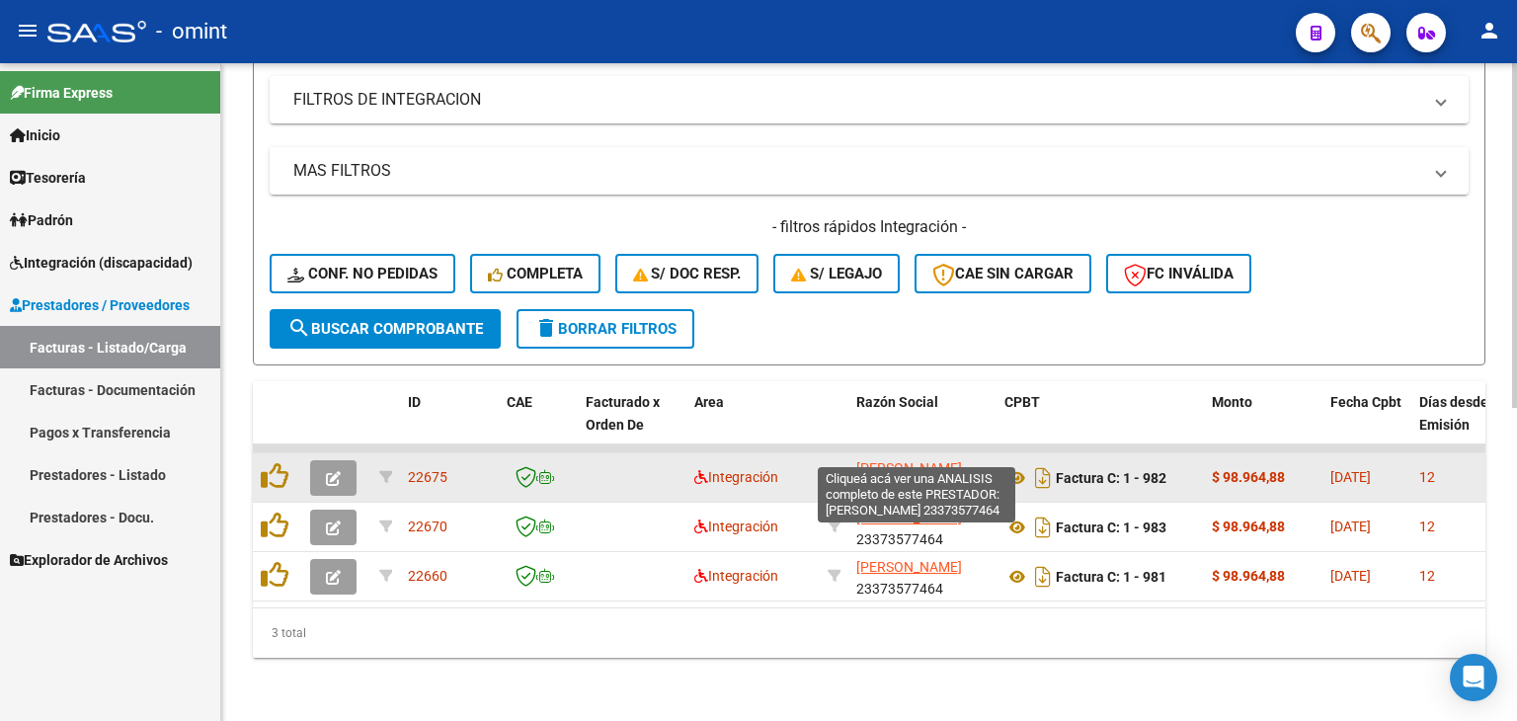
click at [900, 460] on span "[PERSON_NAME]" at bounding box center [909, 468] width 106 height 16
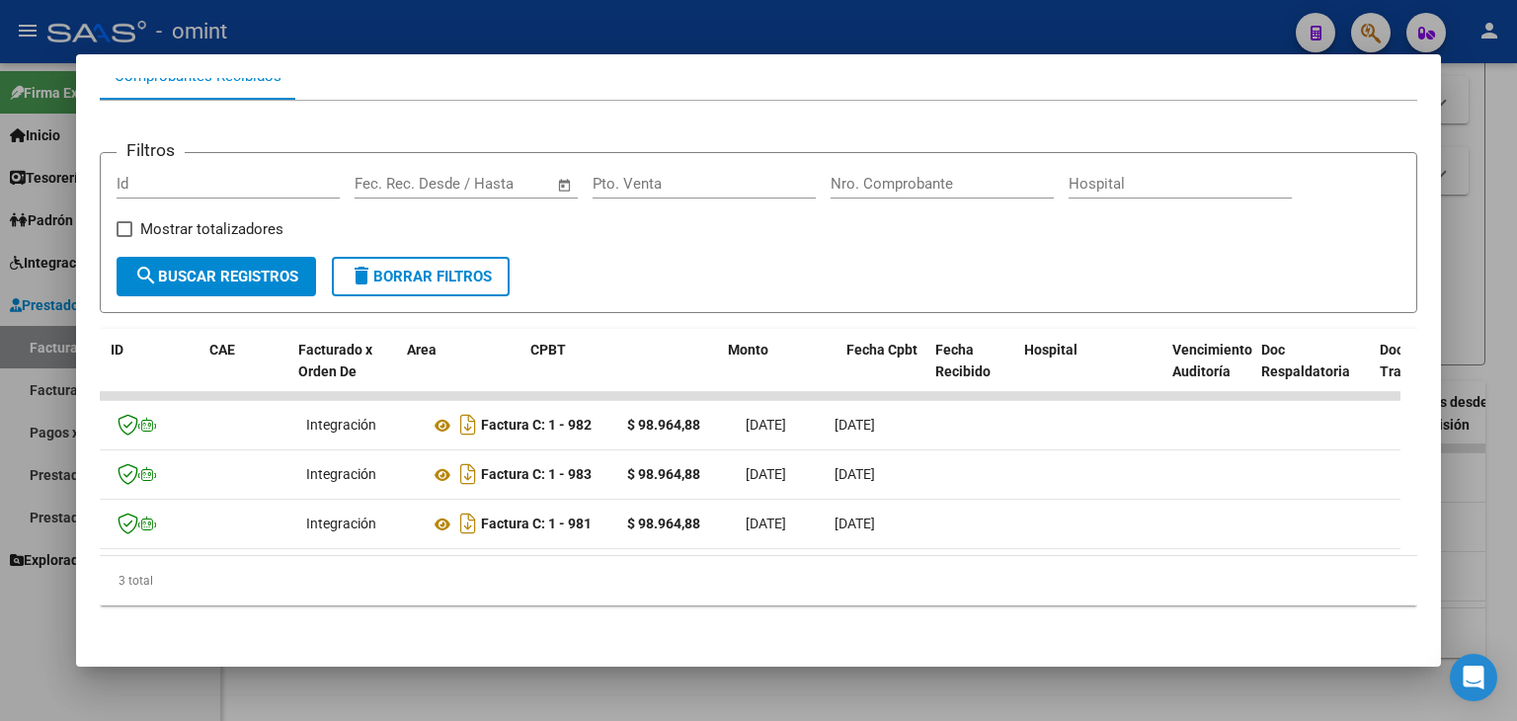
scroll to position [0, 32]
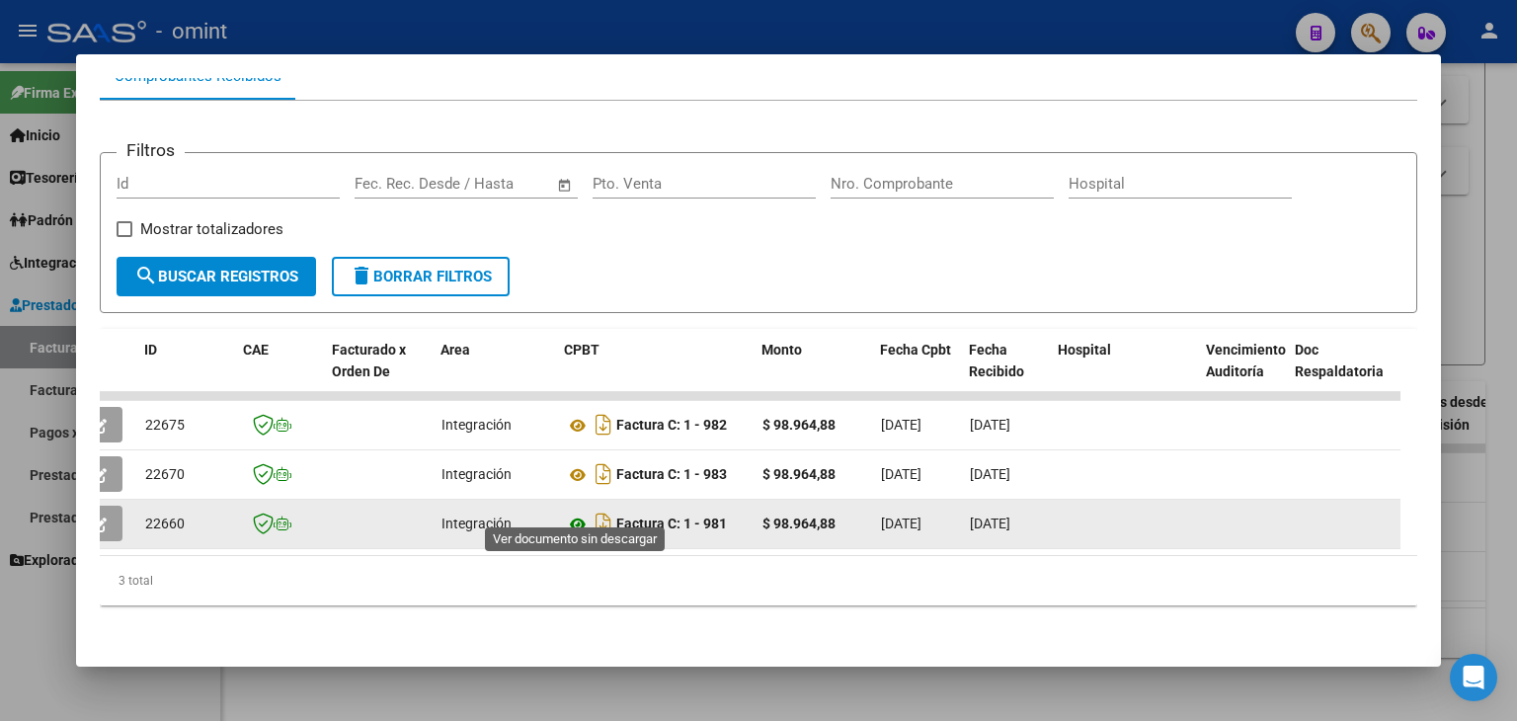
click at [573, 512] on icon at bounding box center [578, 524] width 26 height 24
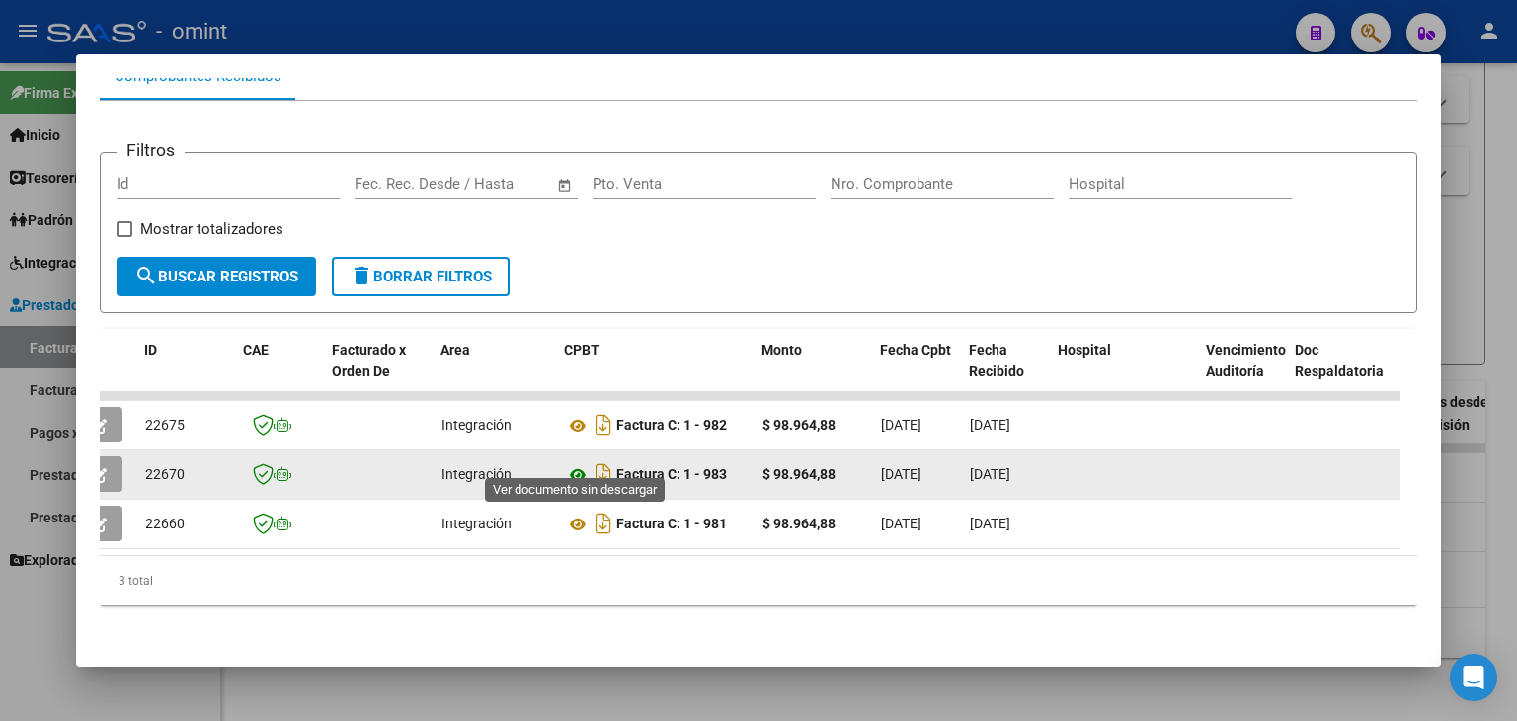
click at [574, 463] on icon at bounding box center [578, 475] width 26 height 24
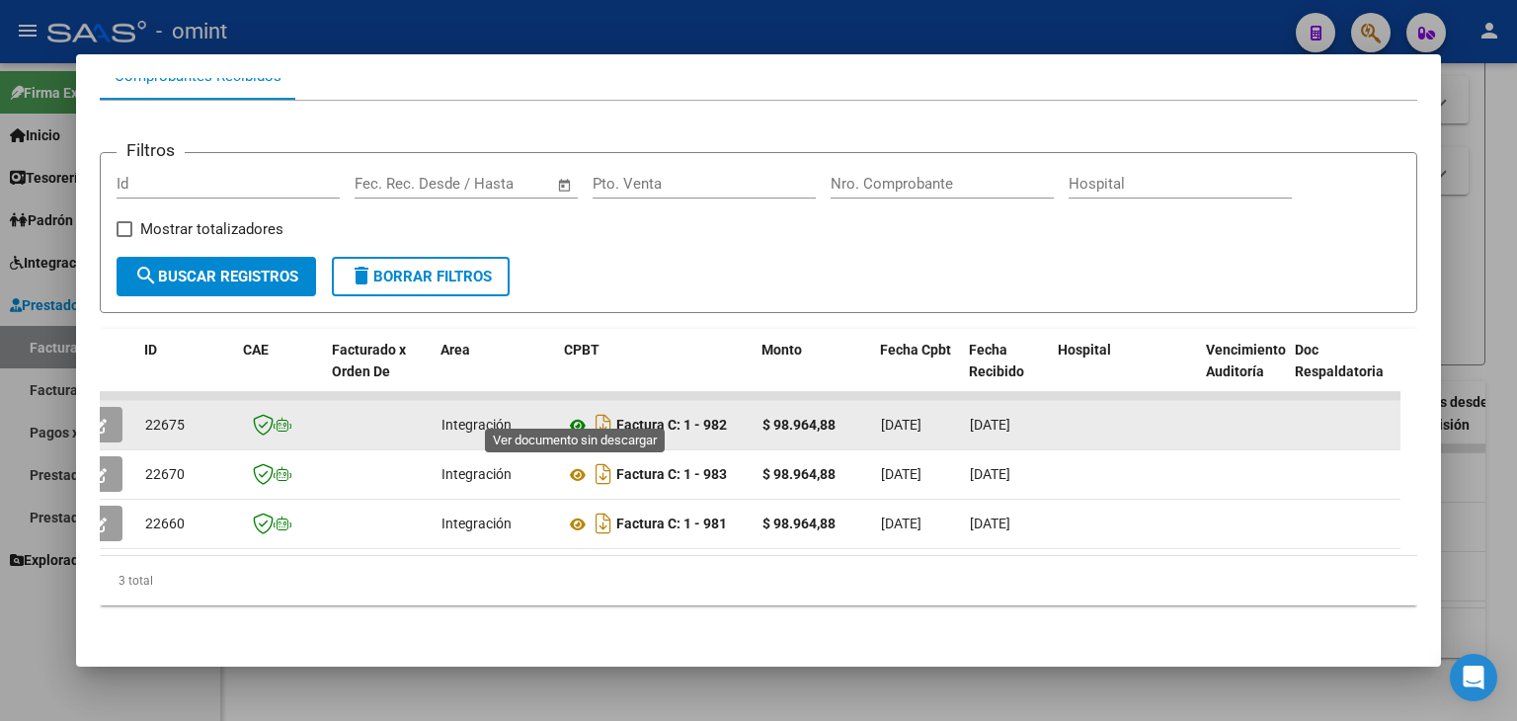
click at [581, 414] on icon at bounding box center [578, 426] width 26 height 24
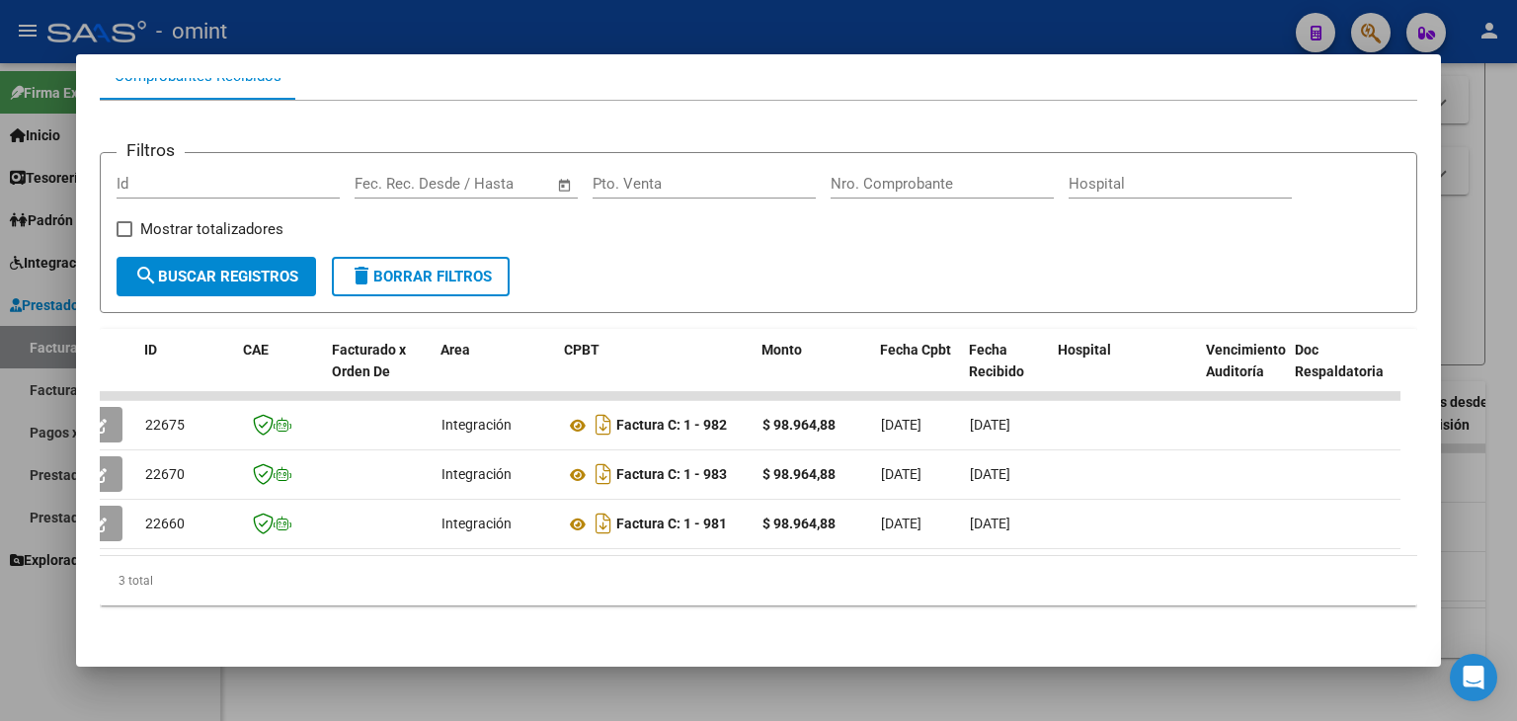
scroll to position [0, 0]
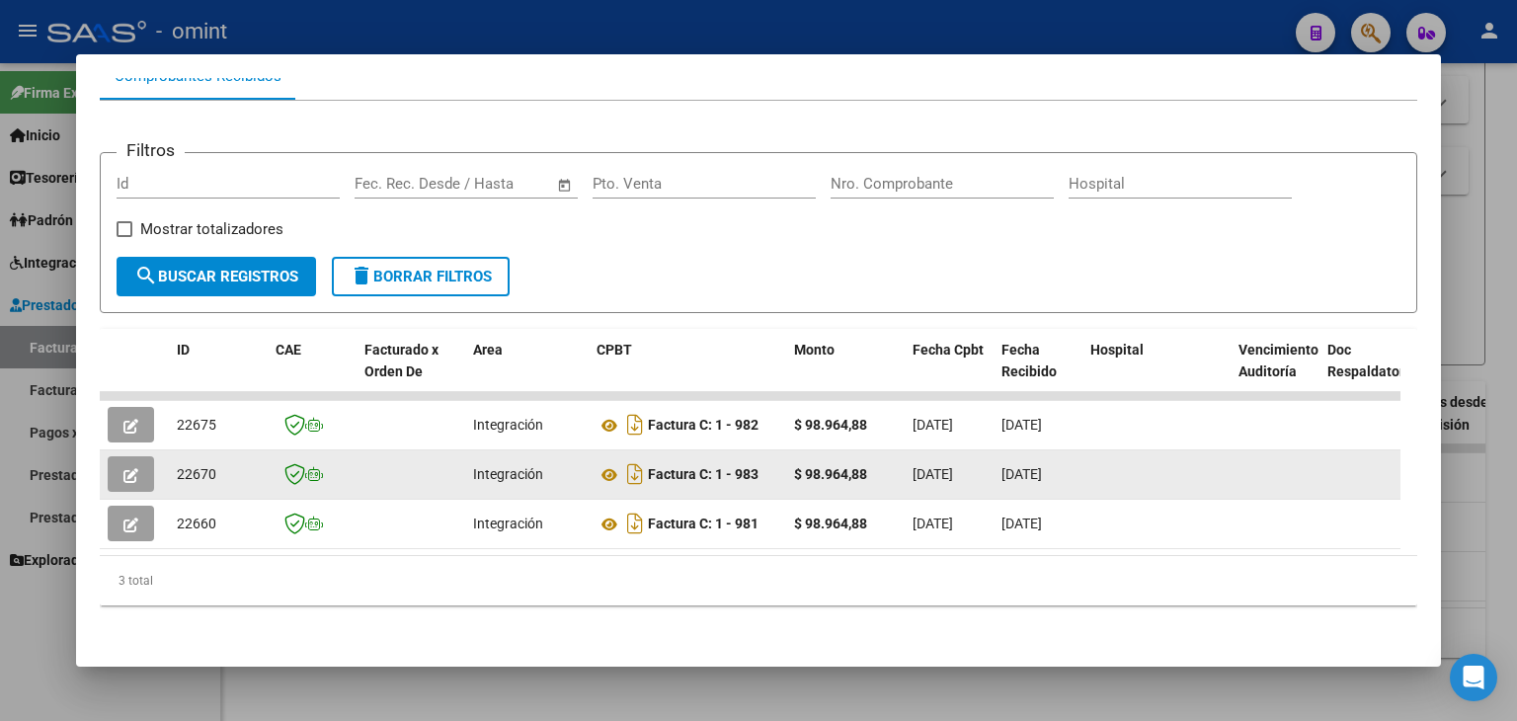
click at [116, 462] on button "button" at bounding box center [131, 474] width 46 height 36
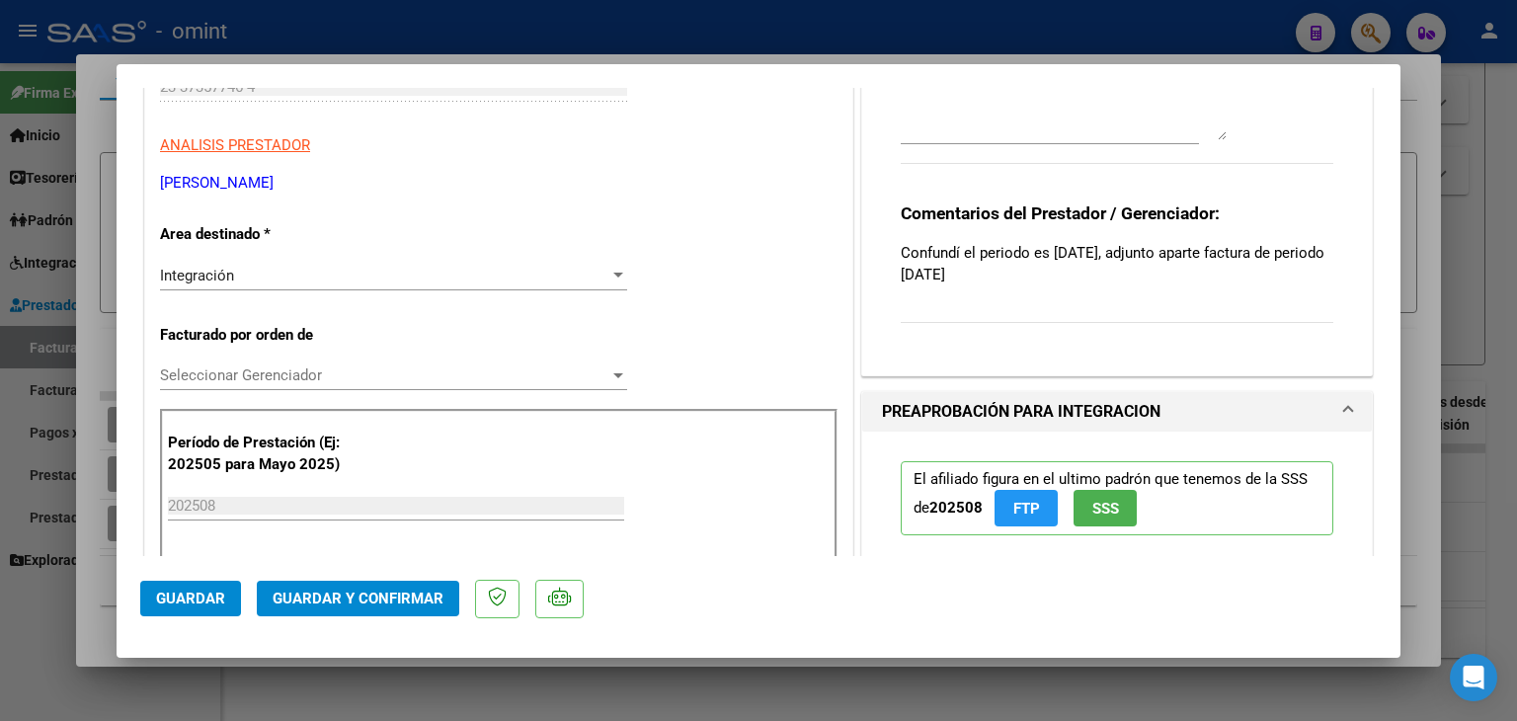
scroll to position [296, 0]
click at [218, 507] on input "202508" at bounding box center [396, 505] width 456 height 18
click at [273, 500] on input "202508" at bounding box center [396, 505] width 456 height 18
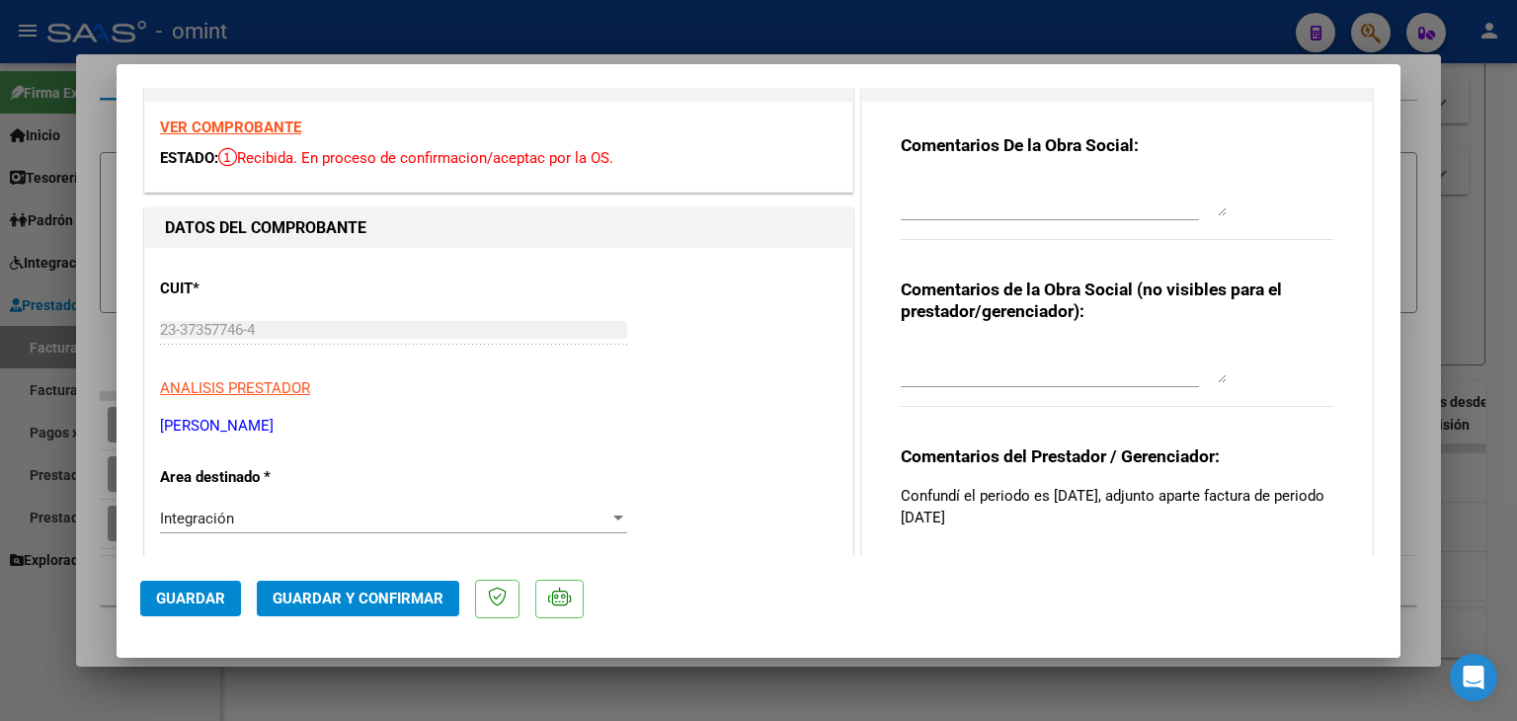
scroll to position [197, 0]
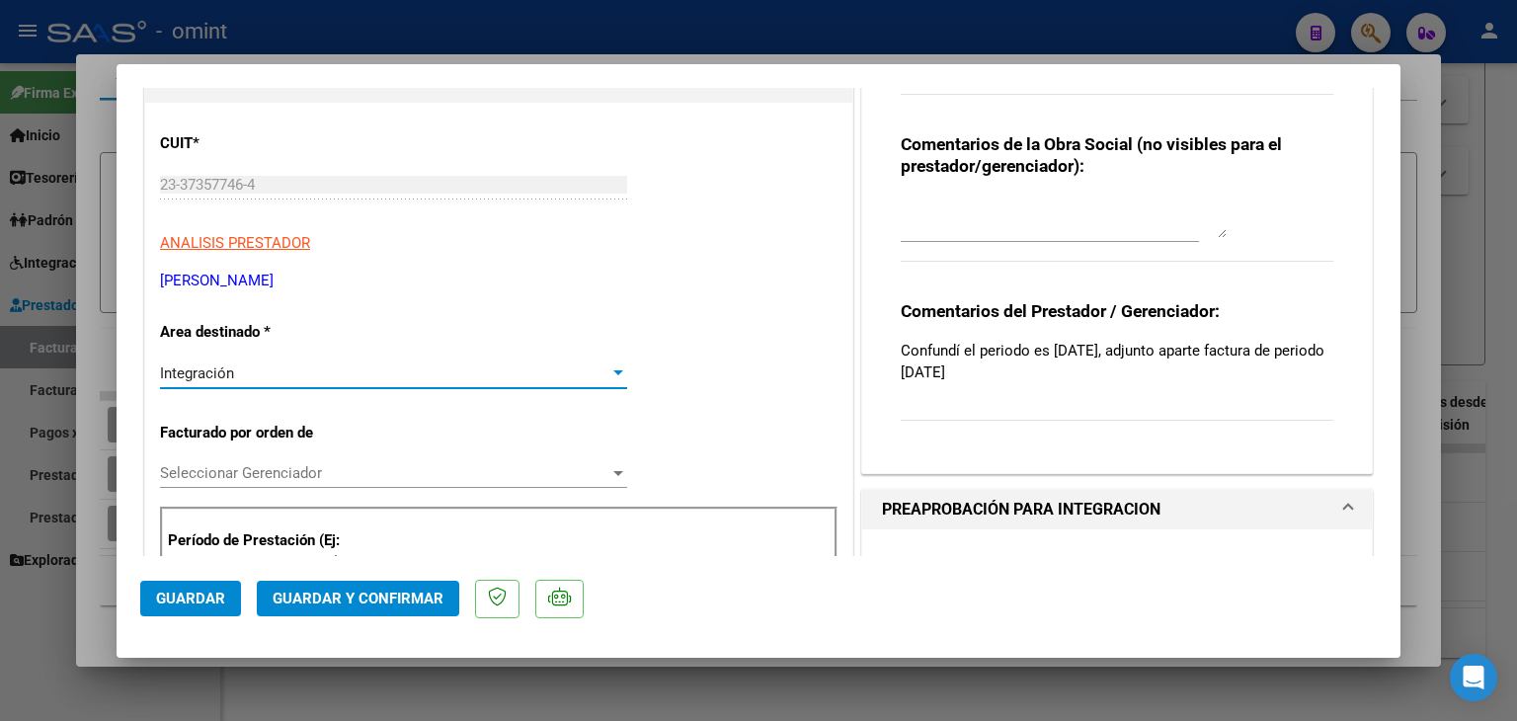
click at [220, 374] on span "Integración" at bounding box center [197, 373] width 74 height 18
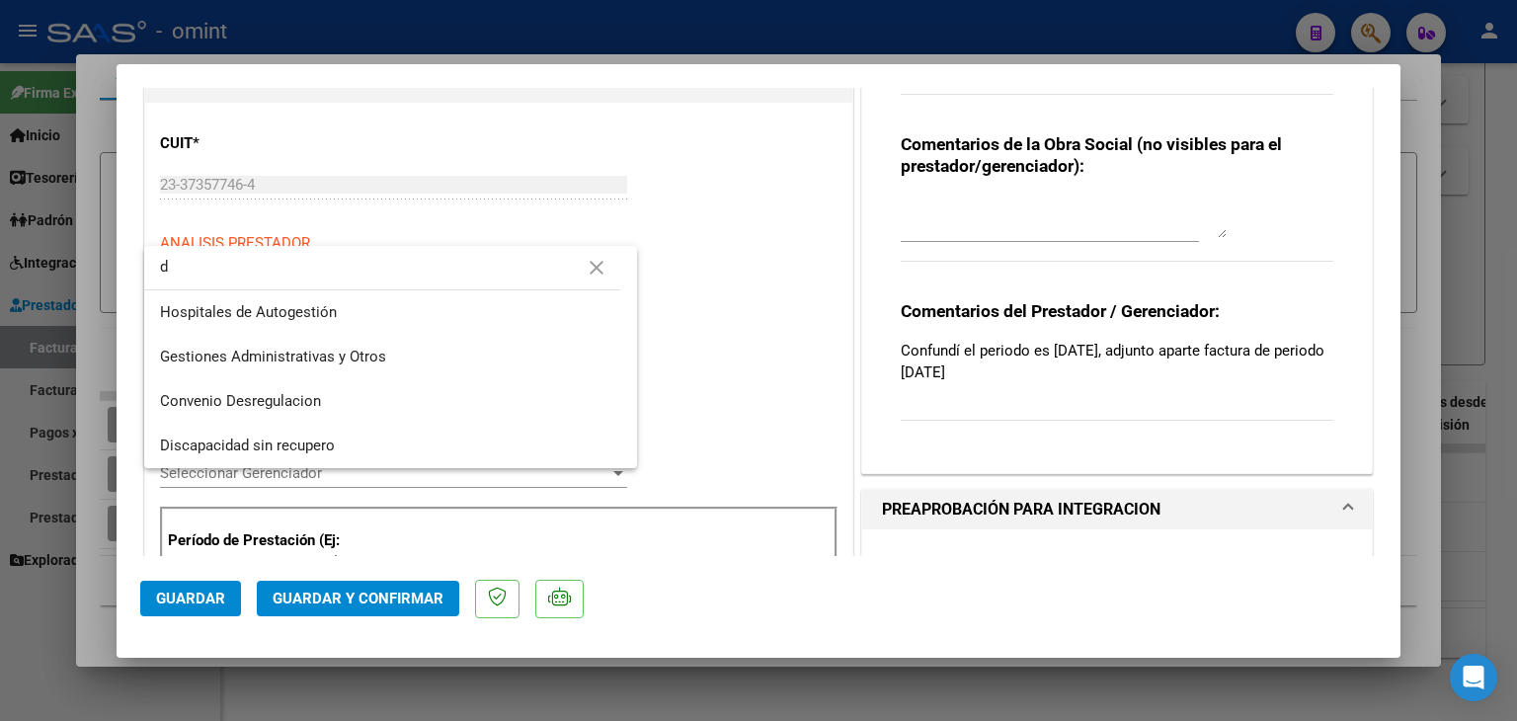
scroll to position [0, 0]
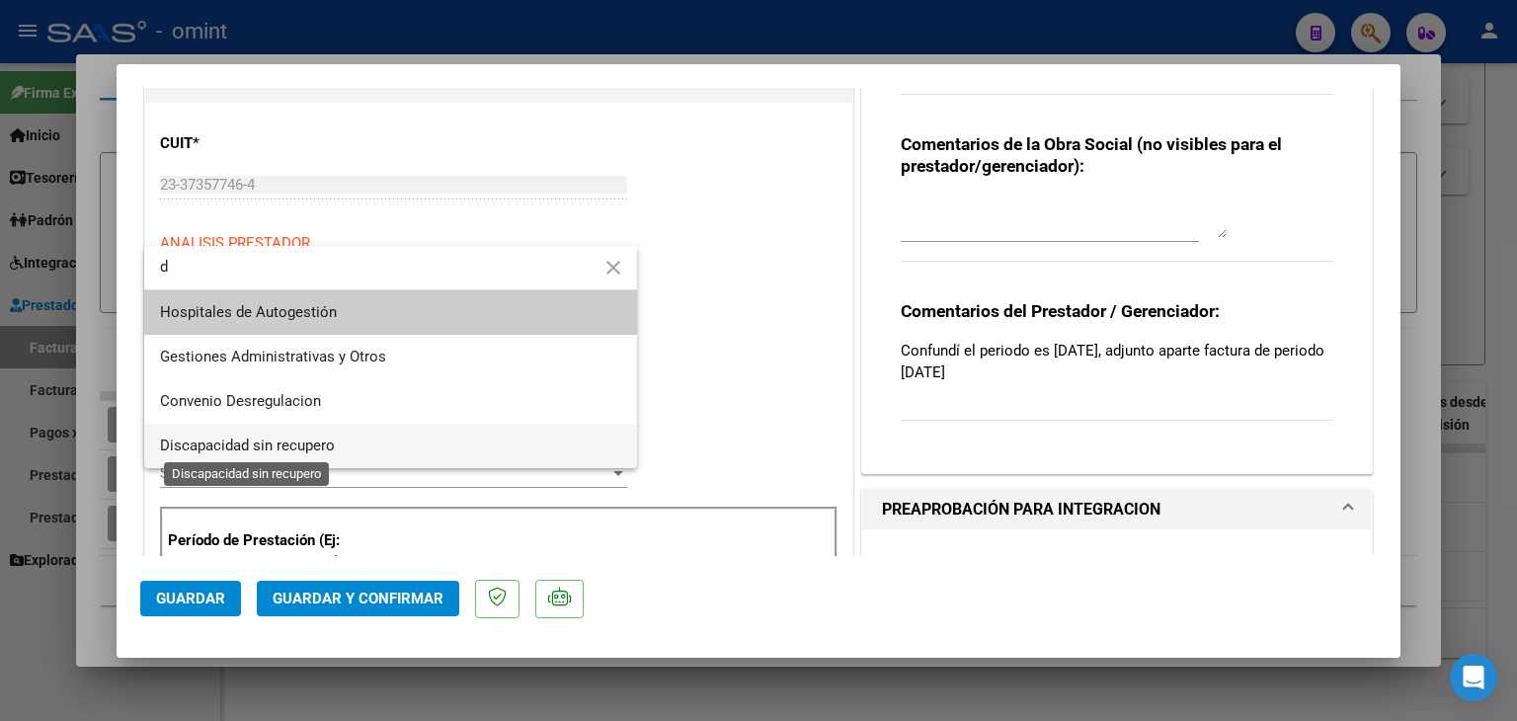
click at [218, 440] on span "Discapacidad sin recupero" at bounding box center [247, 445] width 175 height 18
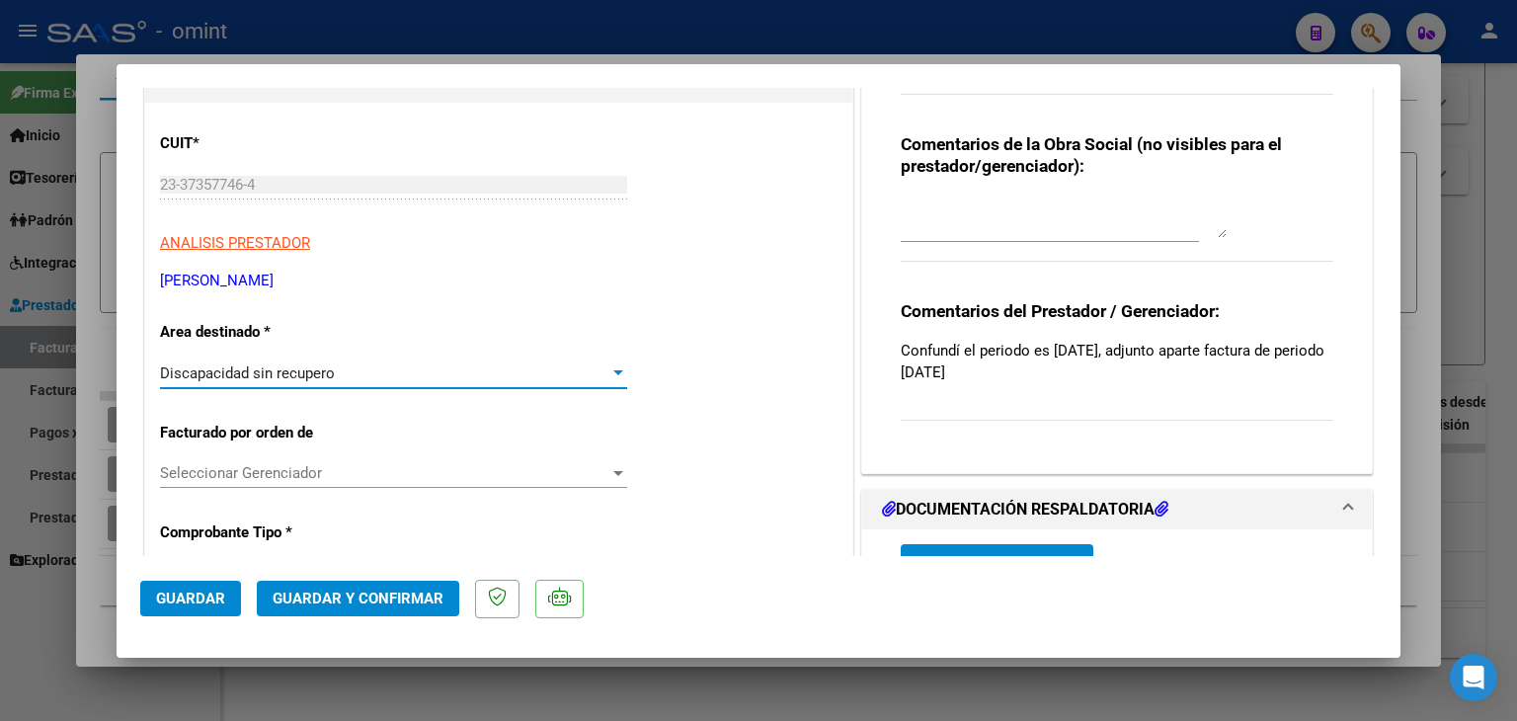
click at [299, 374] on span "Discapacidad sin recupero" at bounding box center [247, 373] width 175 height 18
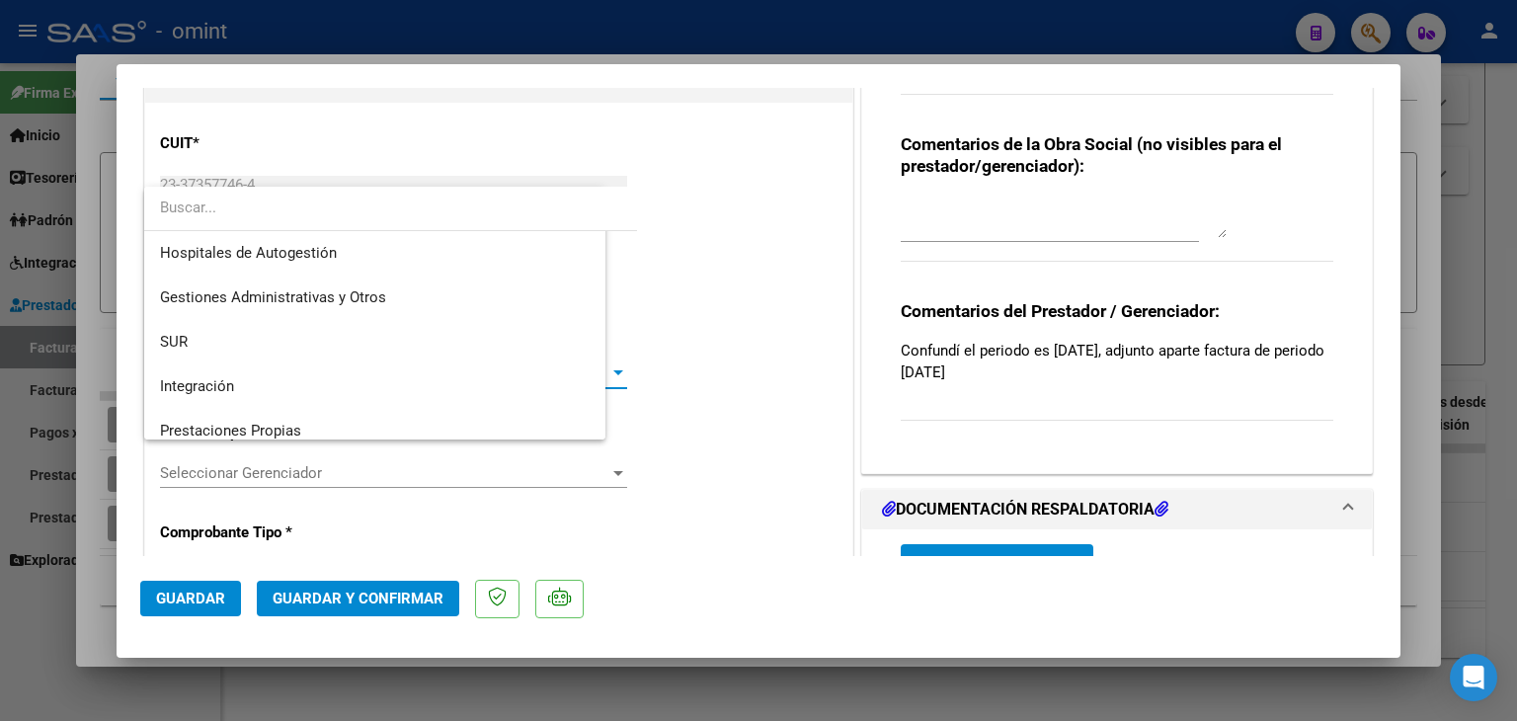
scroll to position [191, 0]
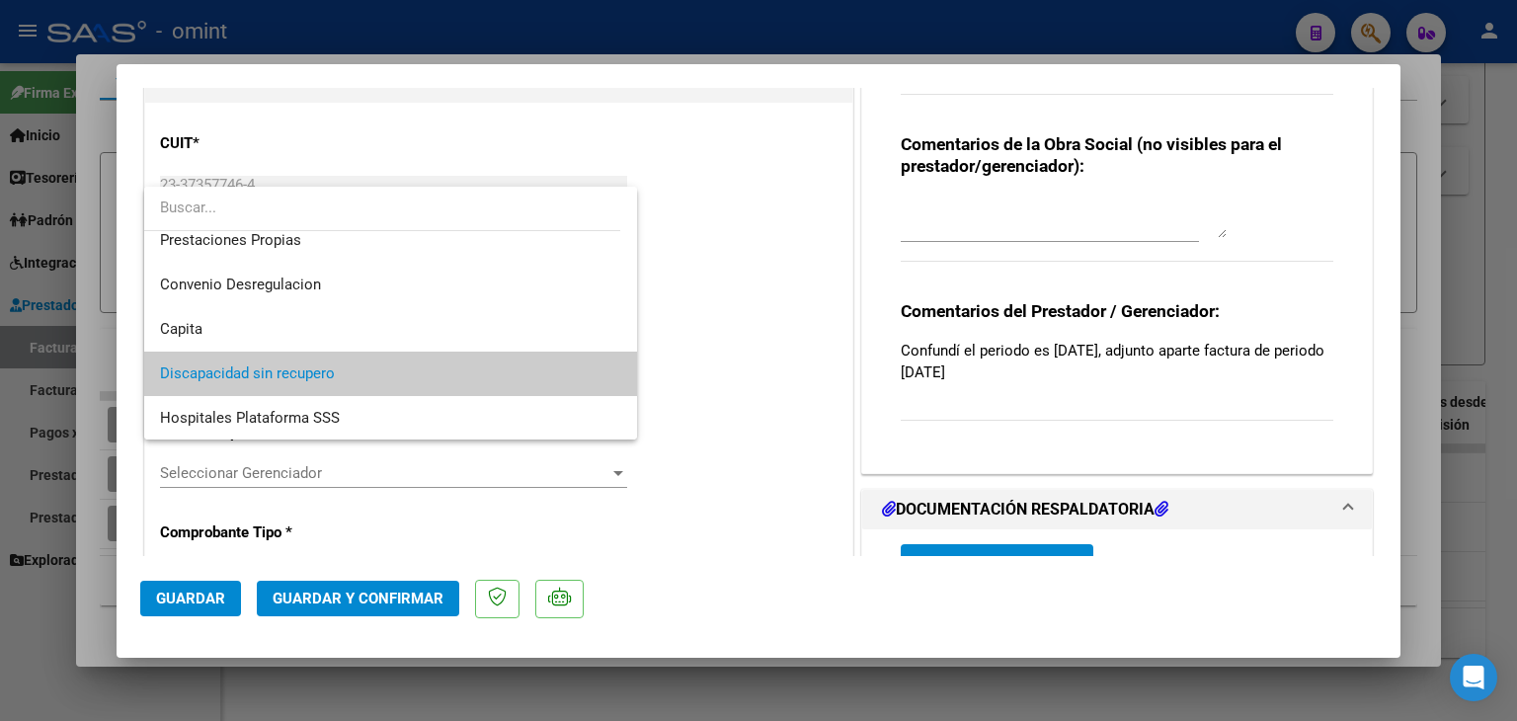
click at [707, 491] on div at bounding box center [758, 360] width 1517 height 721
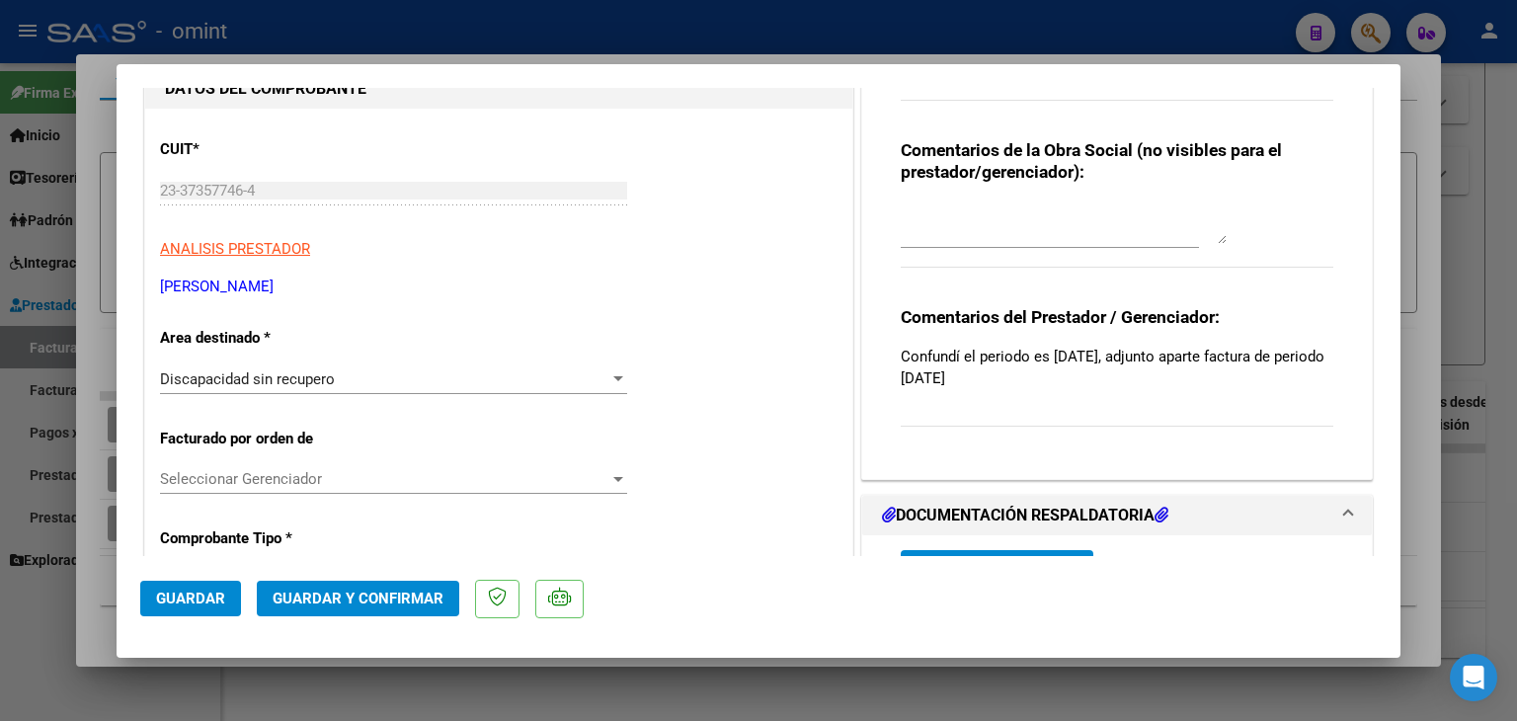
scroll to position [197, 0]
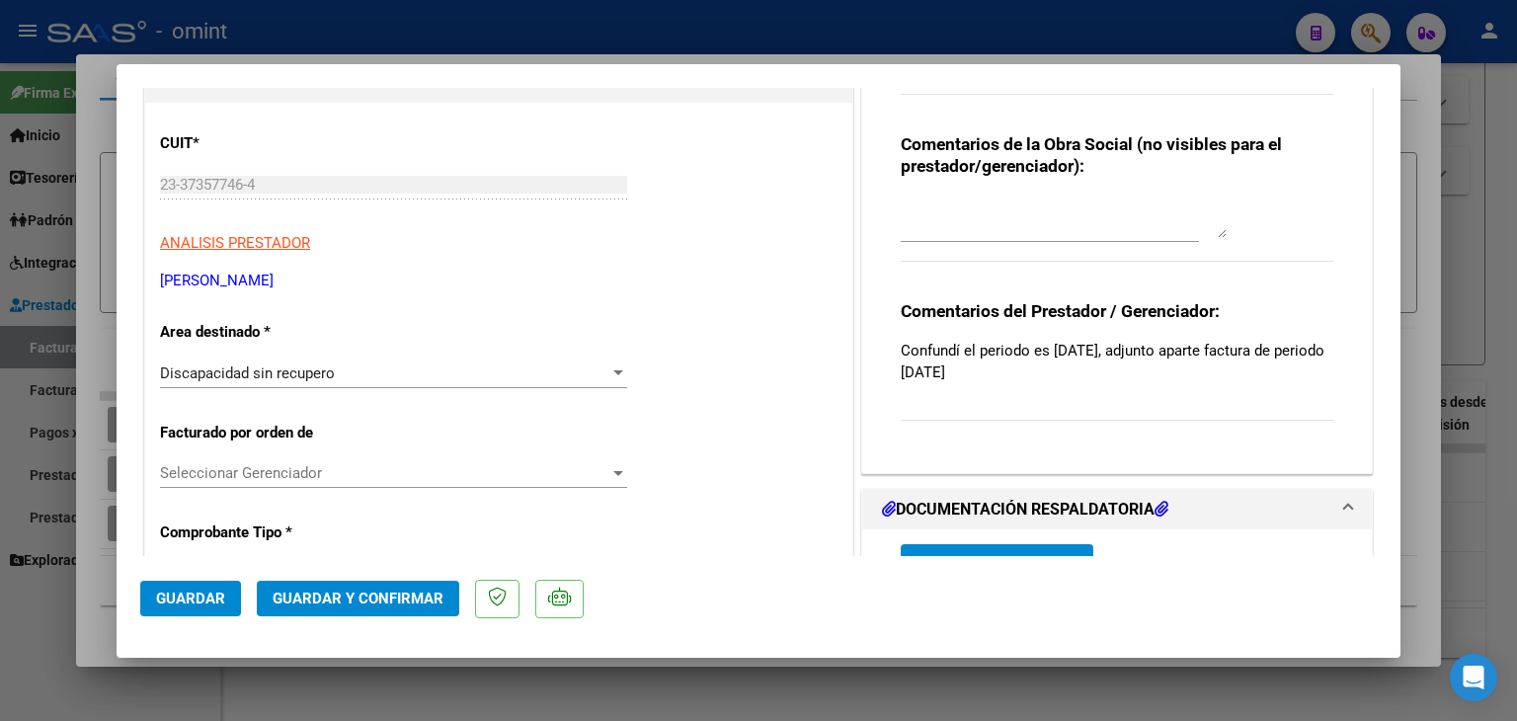
click at [255, 381] on div "Discapacidad sin recupero Seleccionar Area" at bounding box center [393, 373] width 467 height 30
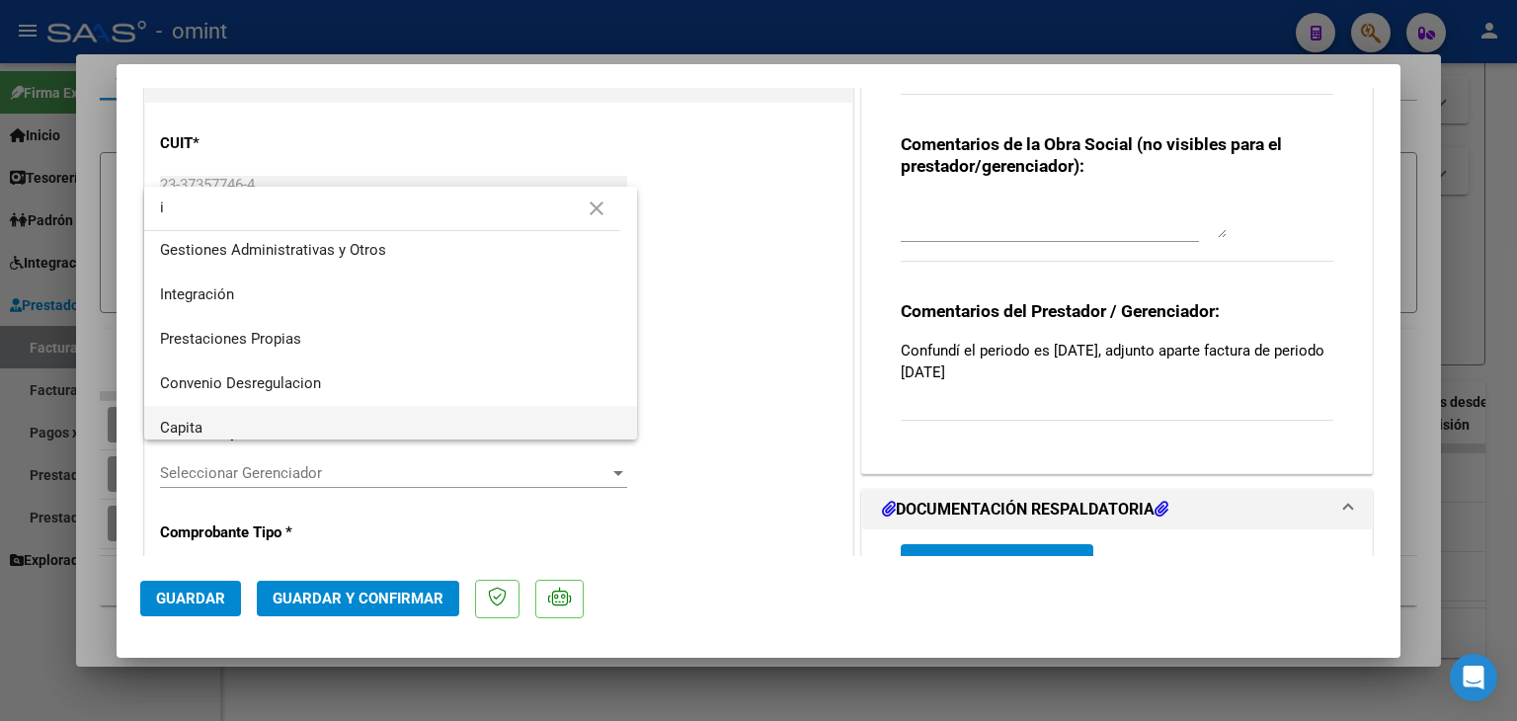
scroll to position [0, 0]
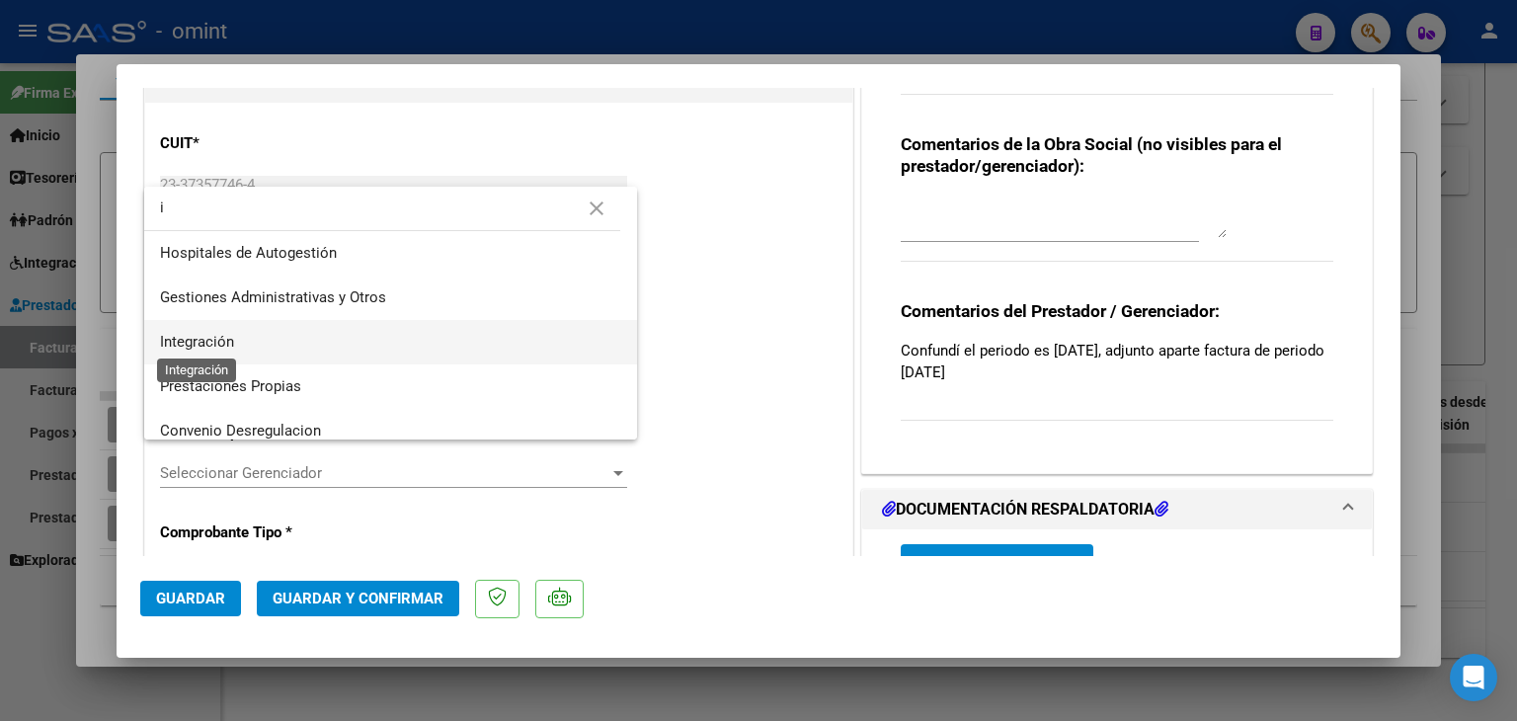
click at [227, 340] on span "Integración" at bounding box center [197, 342] width 74 height 18
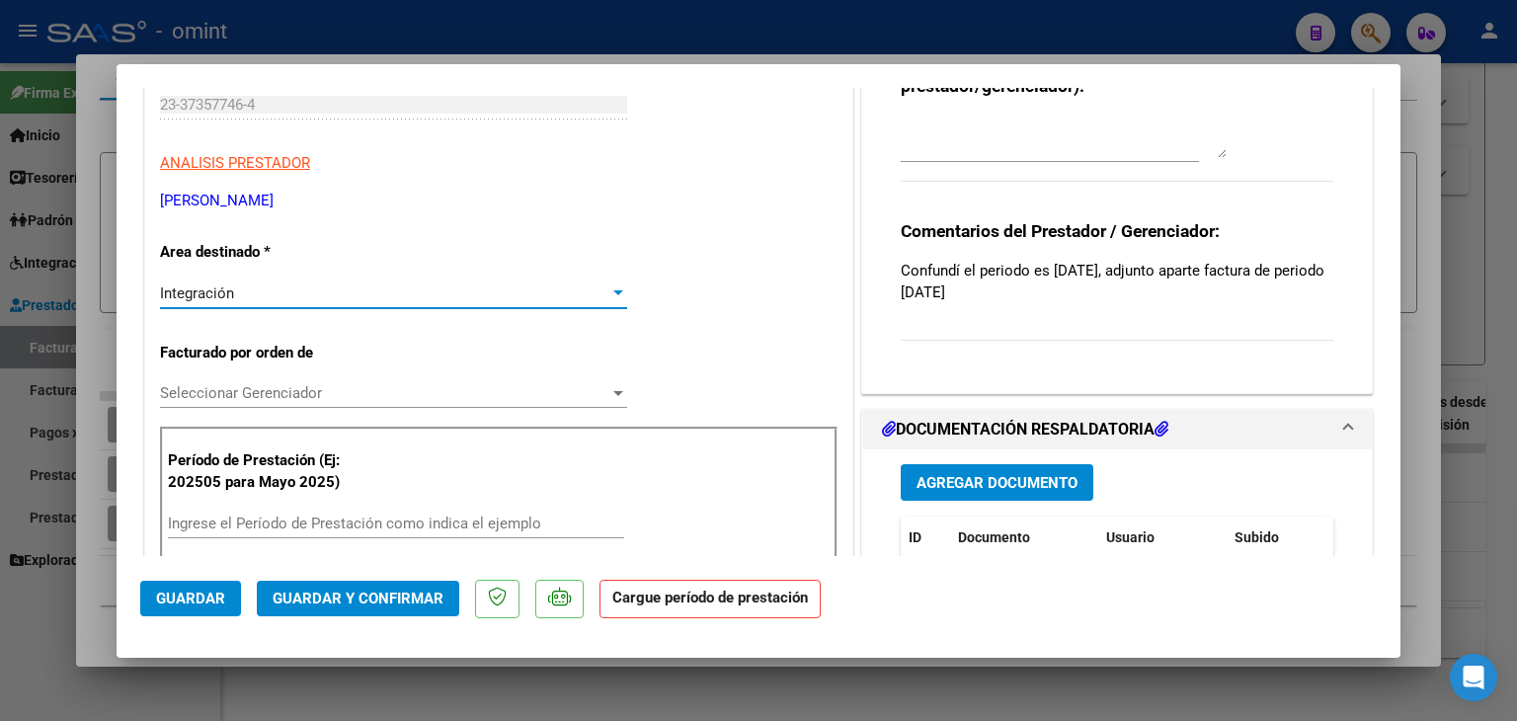
scroll to position [395, 0]
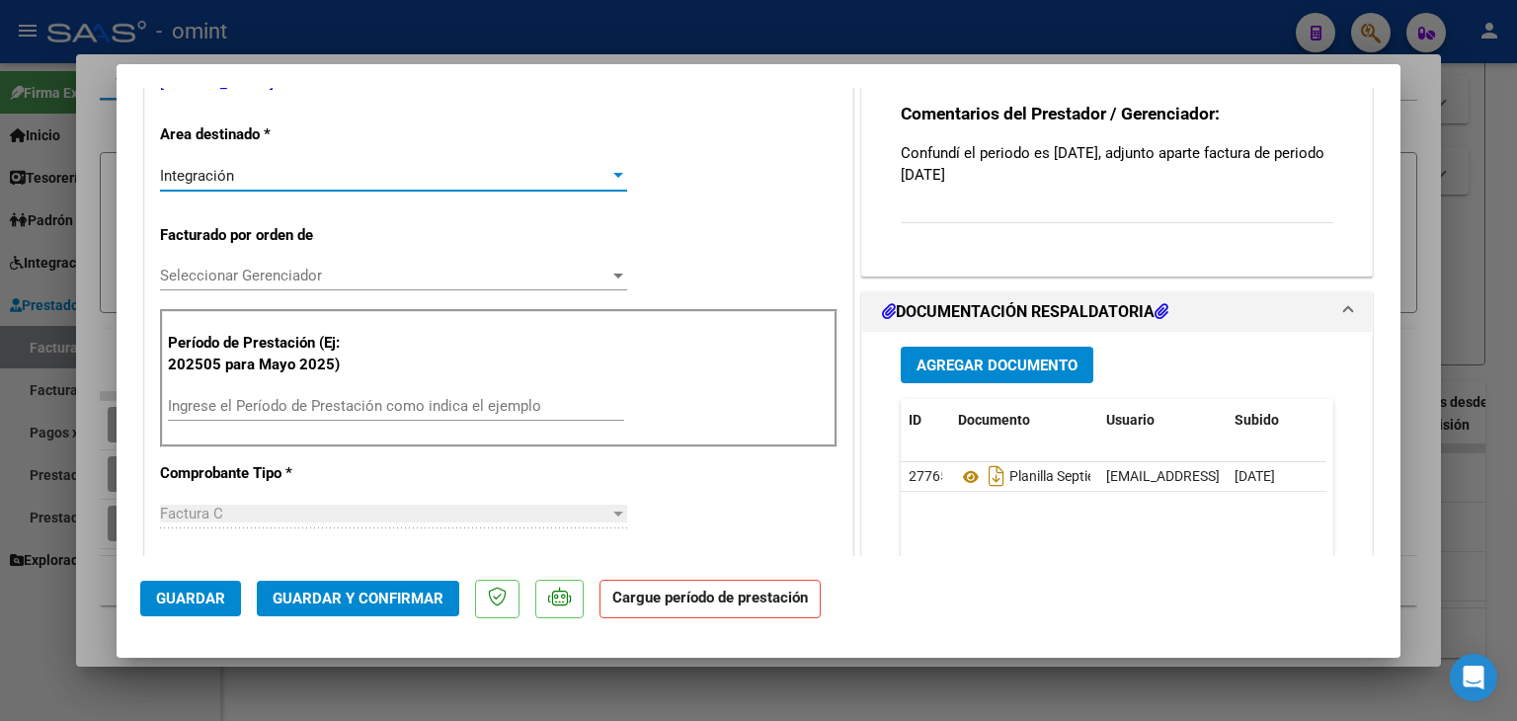
click at [271, 412] on input "Ingrese el Período de Prestación como indica el ejemplo" at bounding box center [396, 406] width 456 height 18
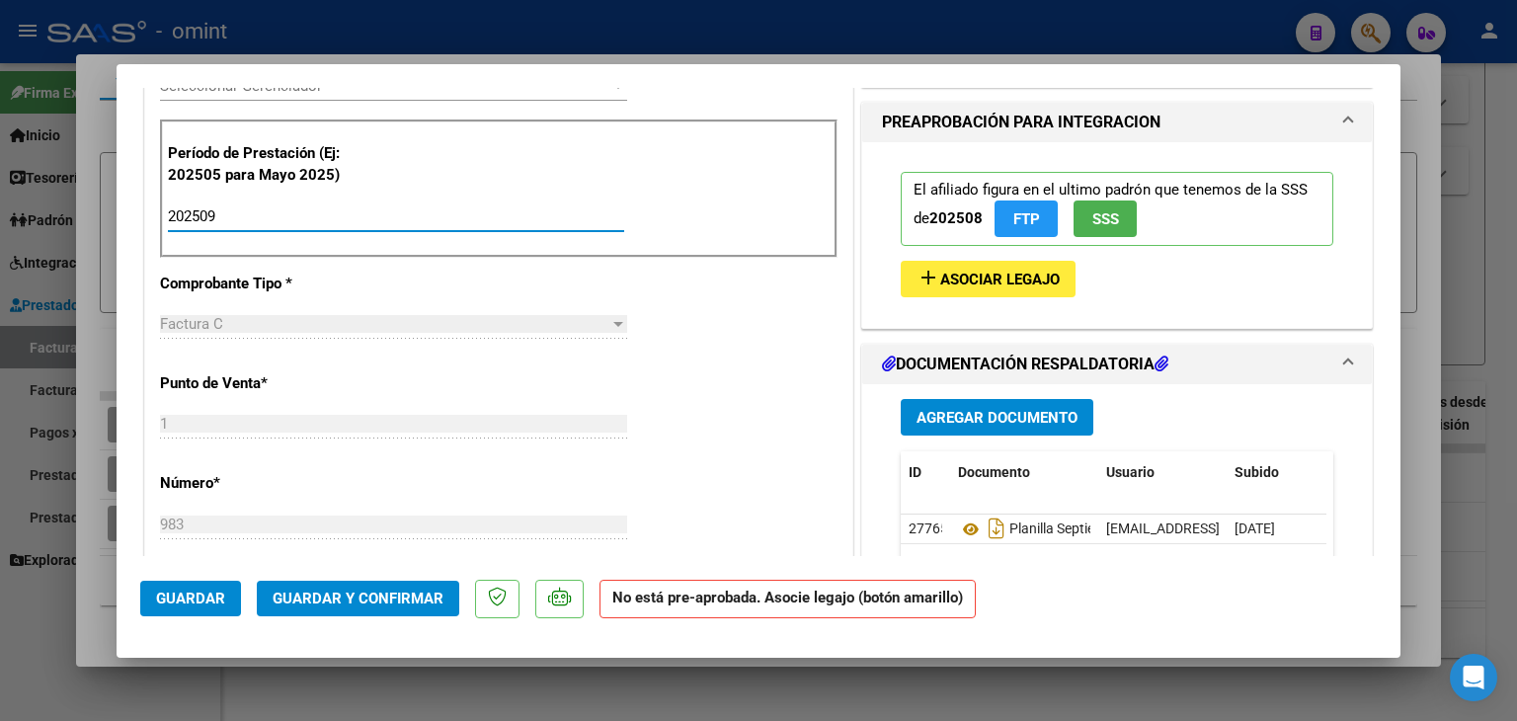
scroll to position [592, 0]
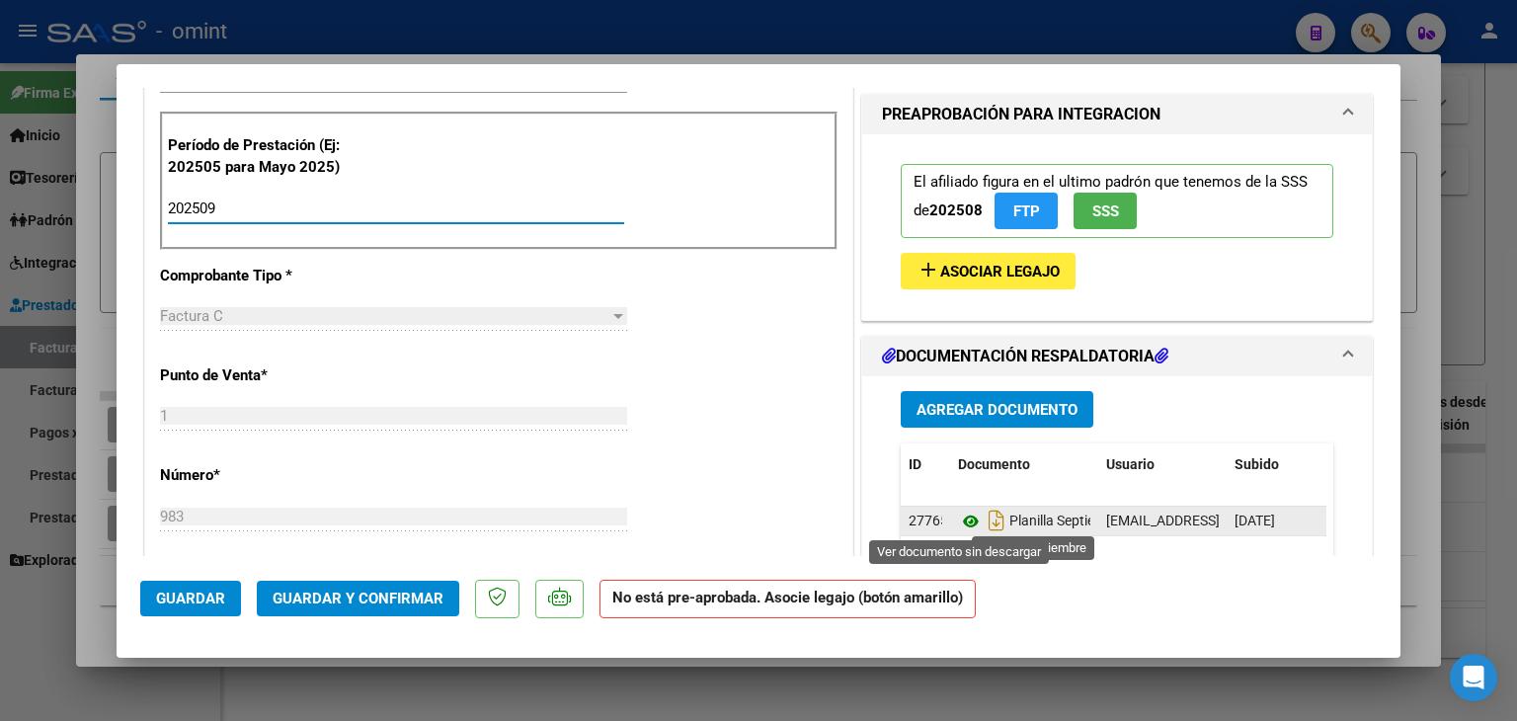
click at [962, 520] on icon at bounding box center [971, 521] width 26 height 24
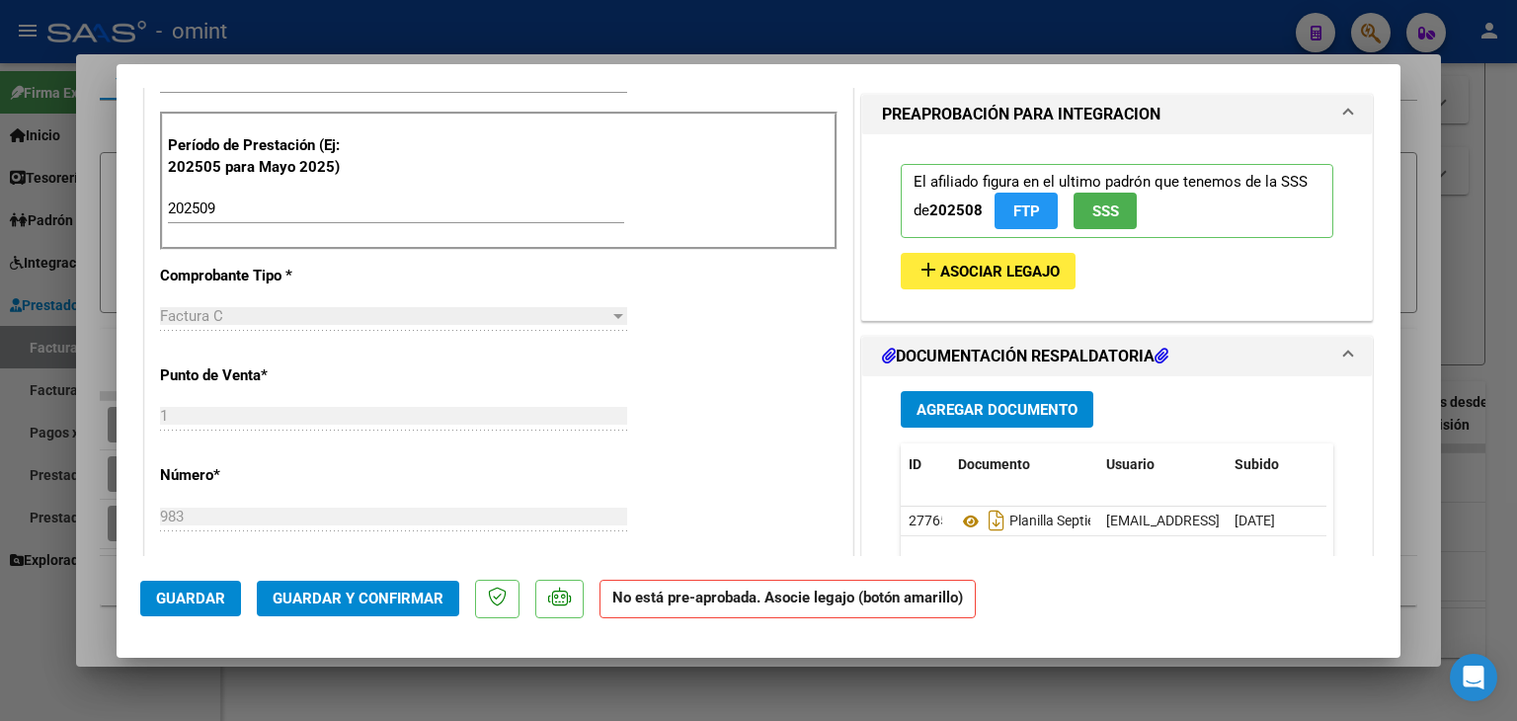
click at [960, 270] on span "Asociar Legajo" at bounding box center [999, 272] width 119 height 18
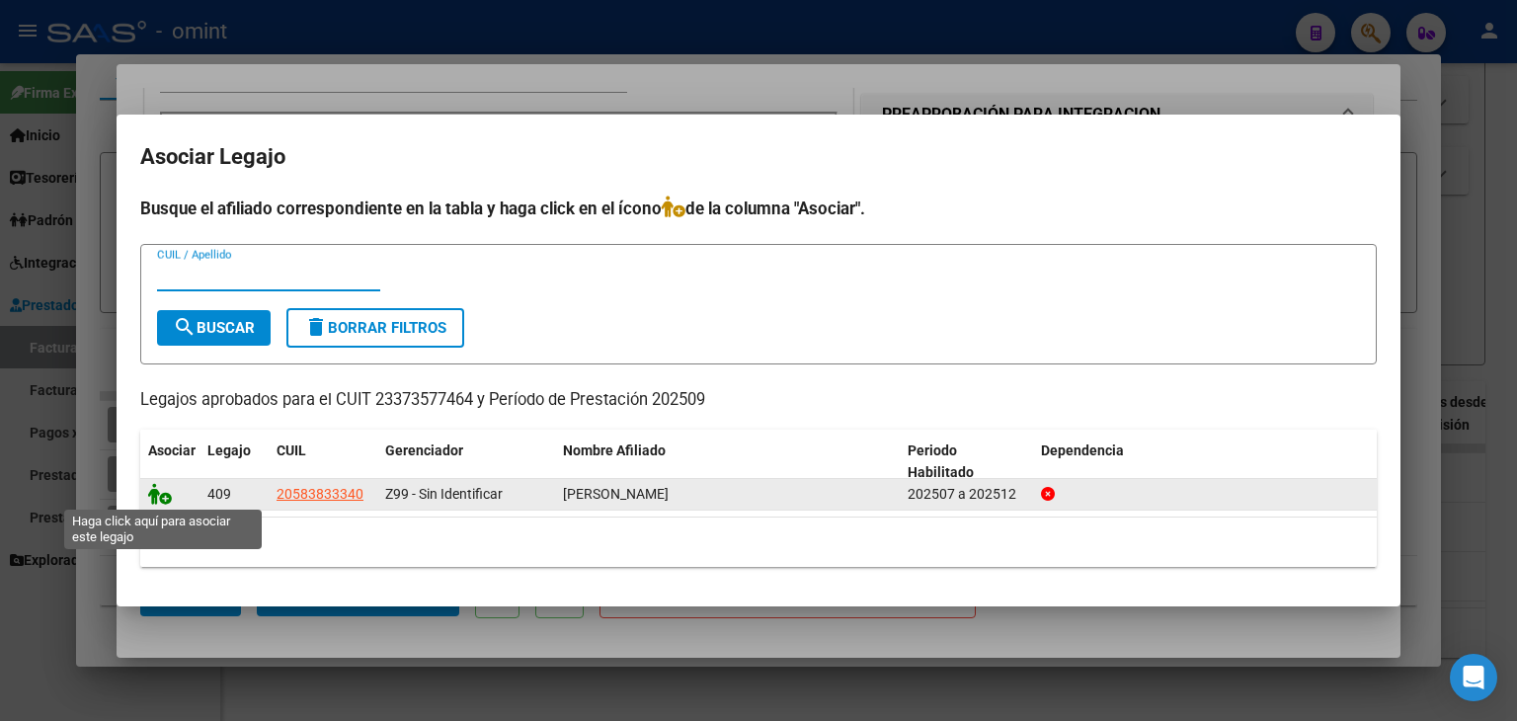
click at [163, 499] on icon at bounding box center [160, 494] width 24 height 22
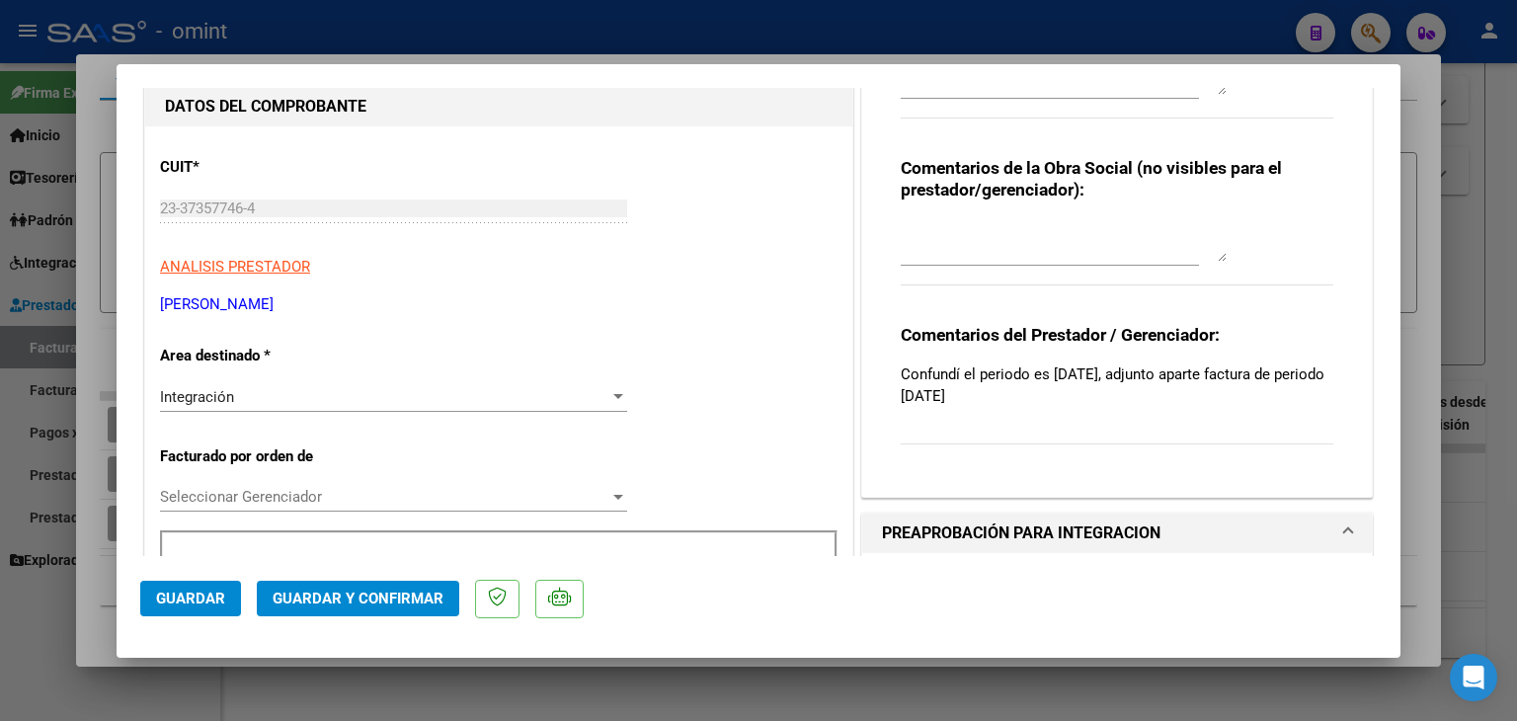
scroll to position [153, 0]
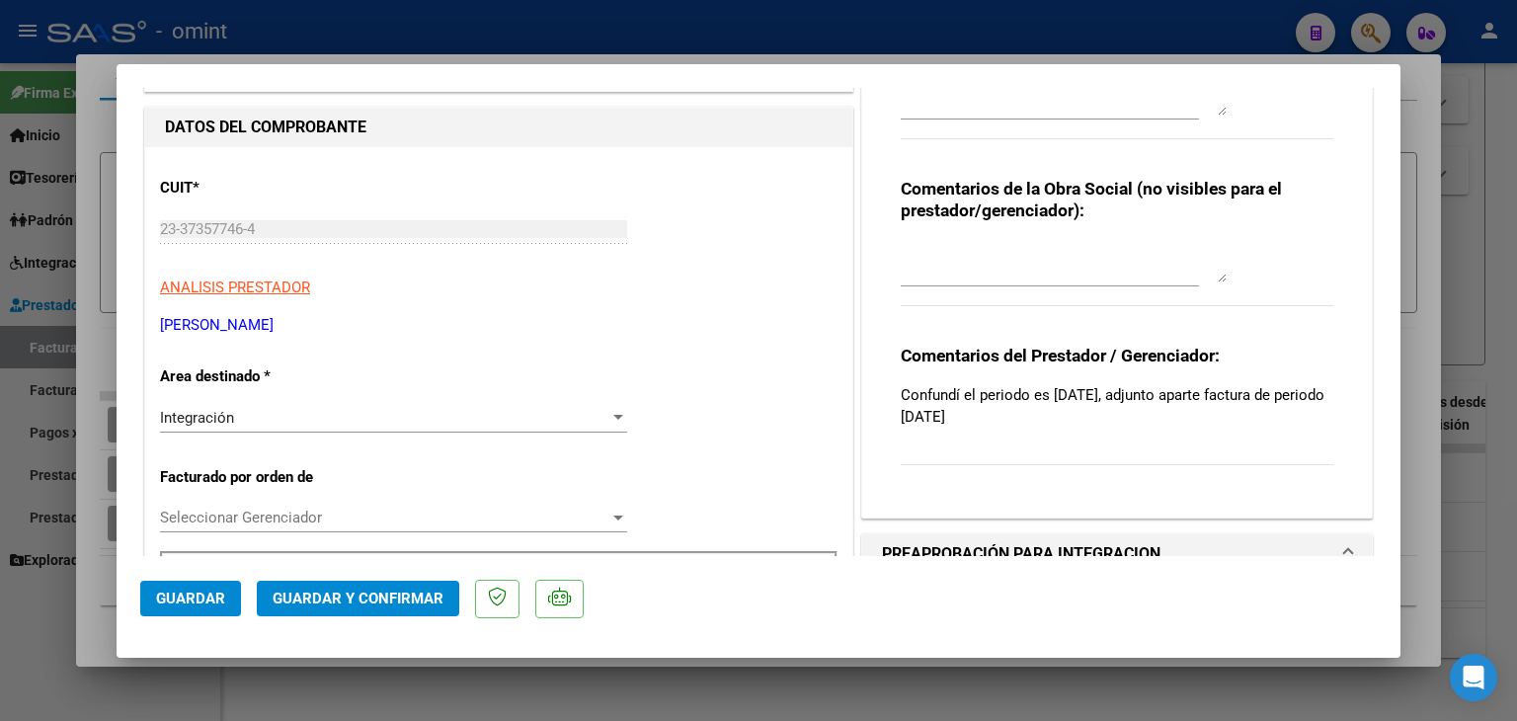
click at [331, 506] on div "Seleccionar Gerenciador Seleccionar Gerenciador" at bounding box center [393, 518] width 467 height 30
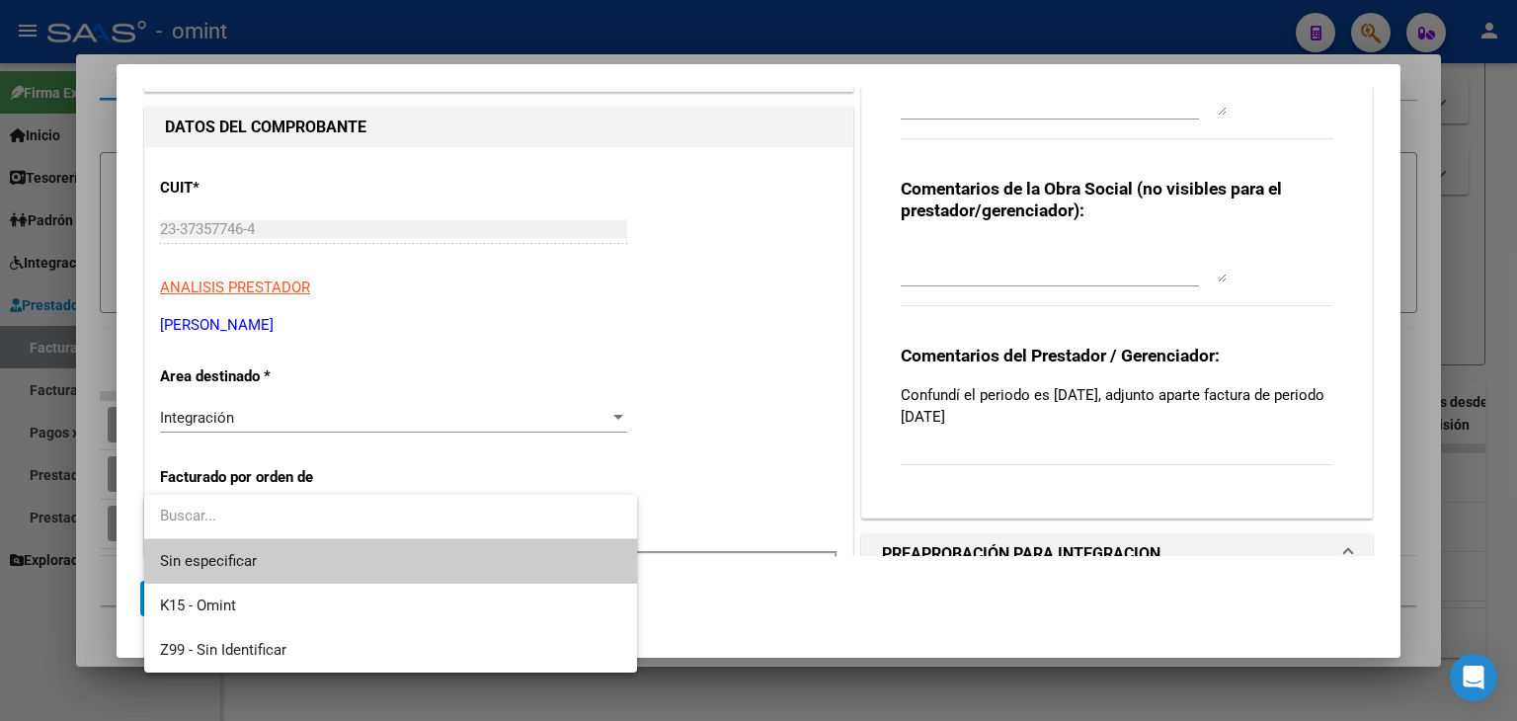
click at [228, 558] on span "Sin especificar" at bounding box center [390, 561] width 461 height 44
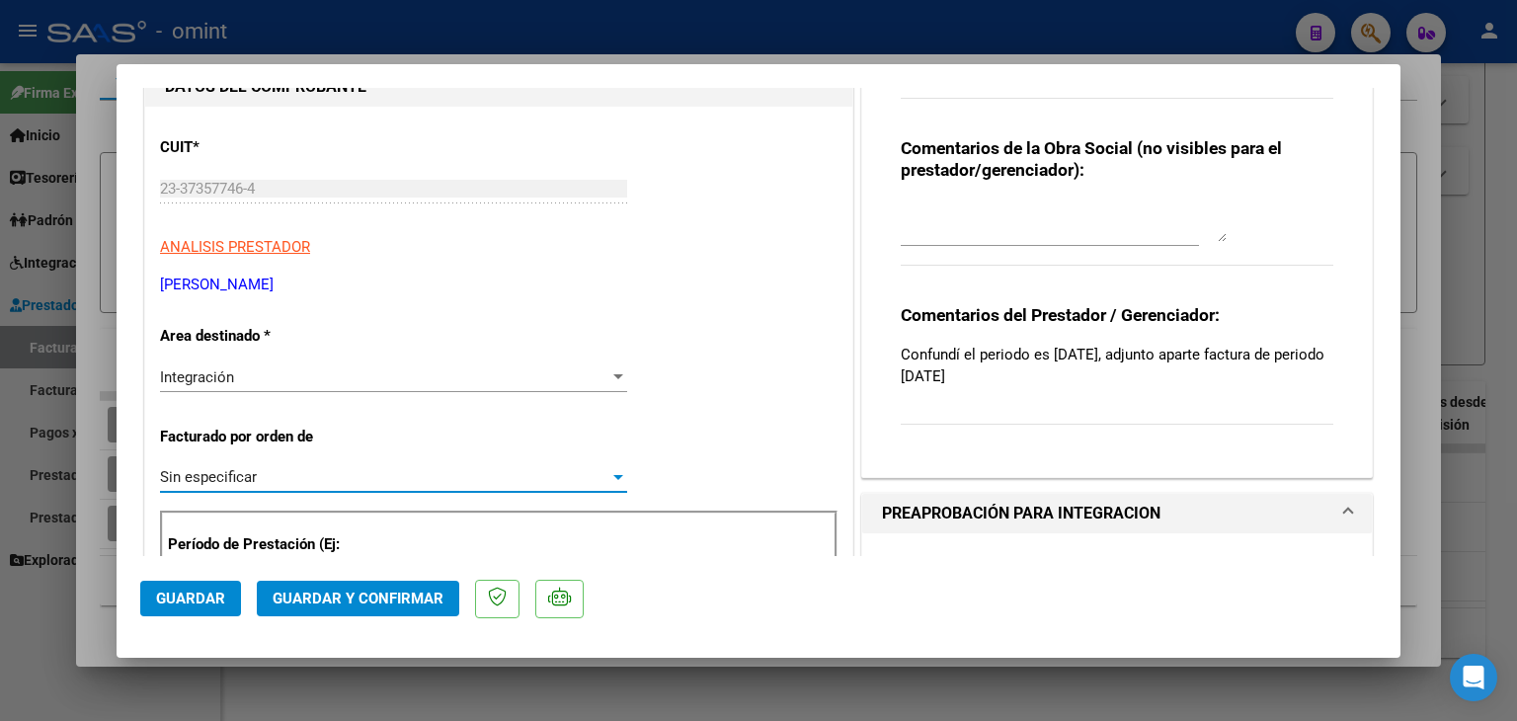
scroll to position [197, 0]
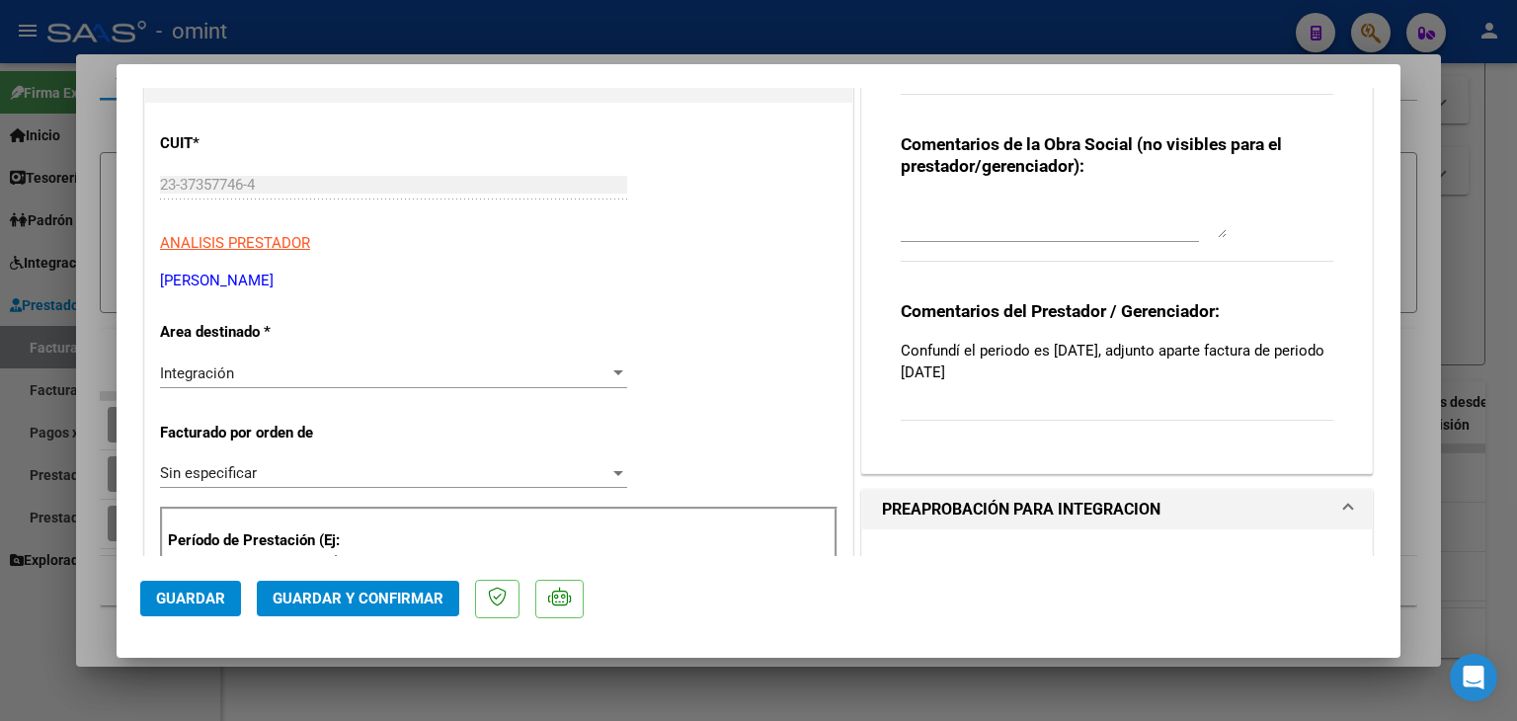
drag, startPoint x: 1059, startPoint y: 358, endPoint x: 908, endPoint y: 349, distance: 151.4
click at [908, 349] on p "Confundí el periodo es [DATE], adjunto aparte factura de periodo [DATE]" at bounding box center [1116, 361] width 432 height 43
drag, startPoint x: 1071, startPoint y: 381, endPoint x: 783, endPoint y: 319, distance: 294.9
click at [862, 361] on div "Comentarios De la Obra Social: Comentarios de la Obra Social (no visibles para …" at bounding box center [1116, 215] width 509 height 516
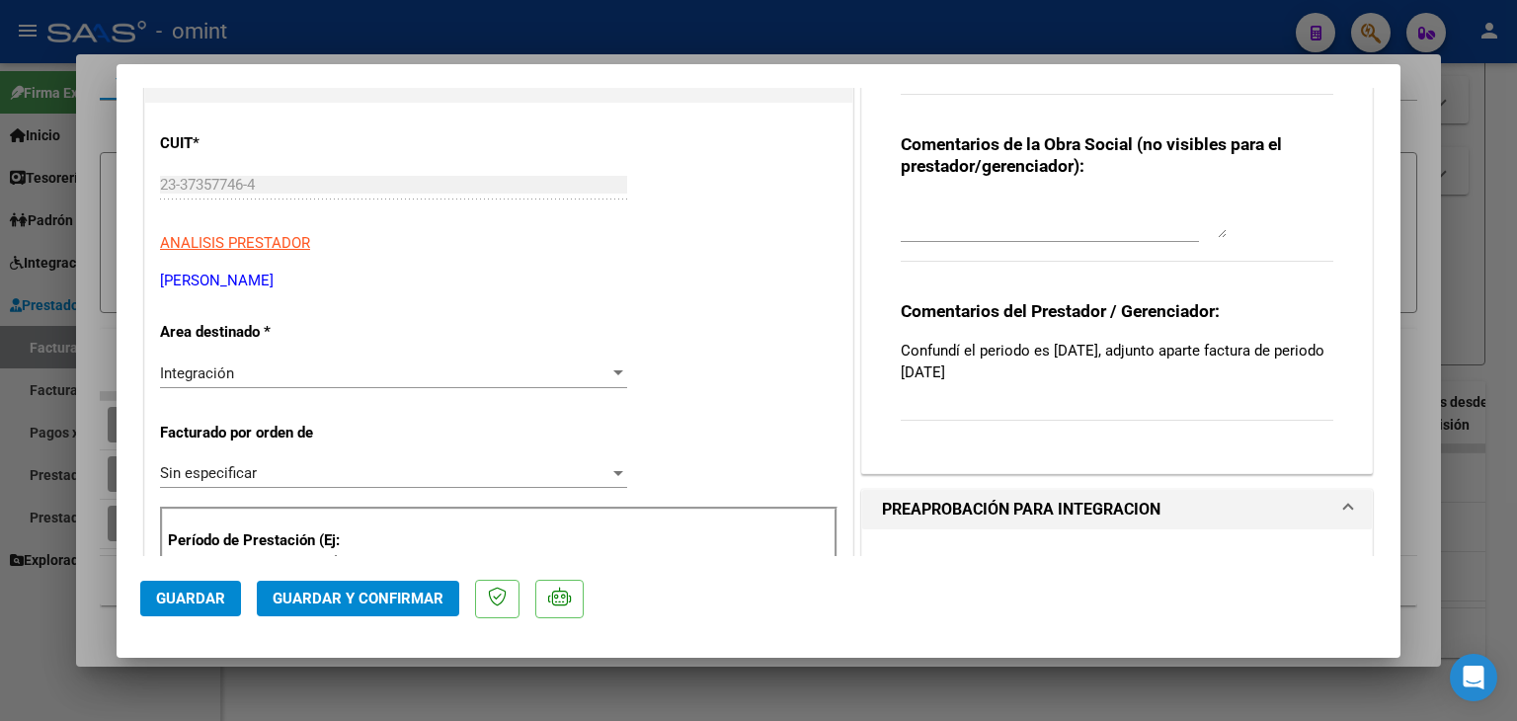
drag, startPoint x: 895, startPoint y: 345, endPoint x: 1074, endPoint y: 428, distance: 197.9
click at [1074, 428] on div "Comentarios del Prestador / Gerenciador: Confundí el periodo es [DATE], adjunto…" at bounding box center [1116, 371] width 432 height 142
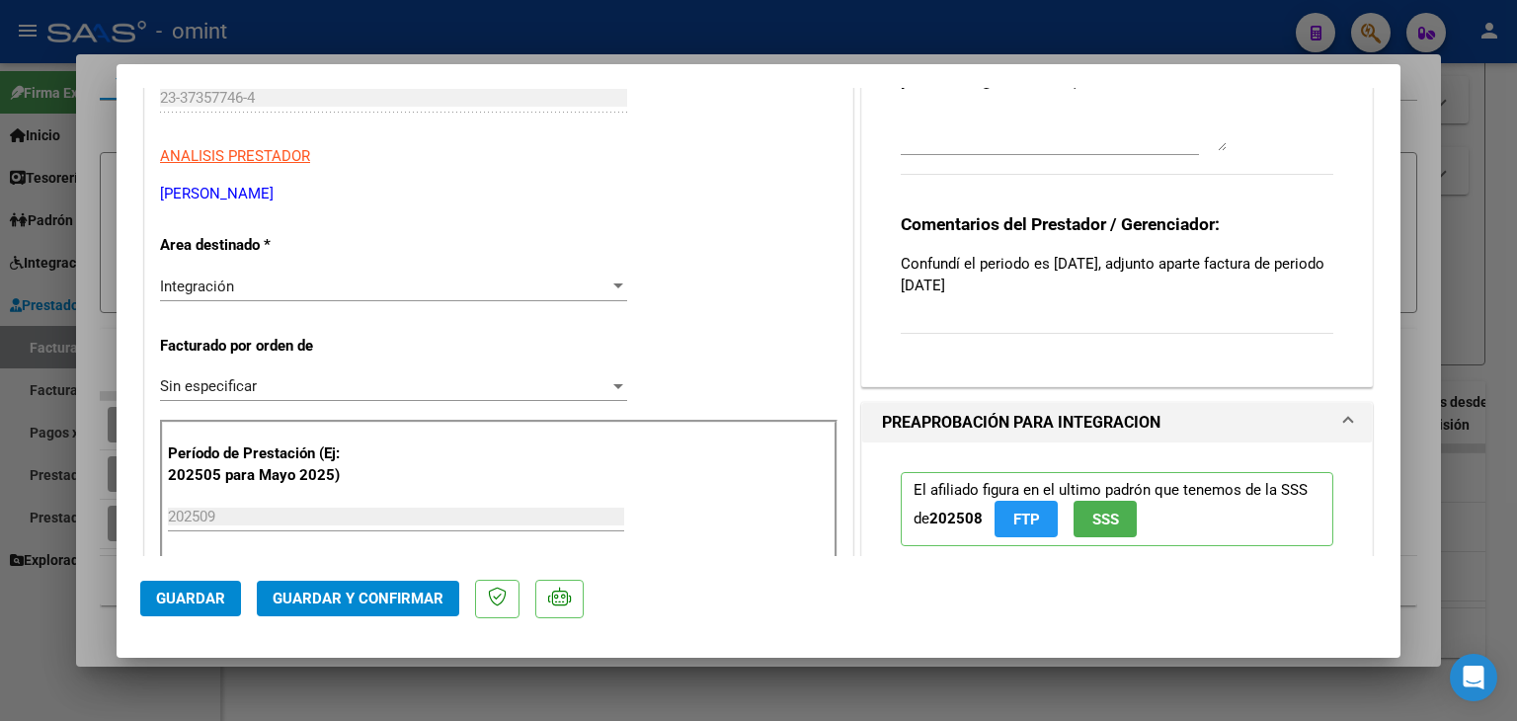
scroll to position [395, 0]
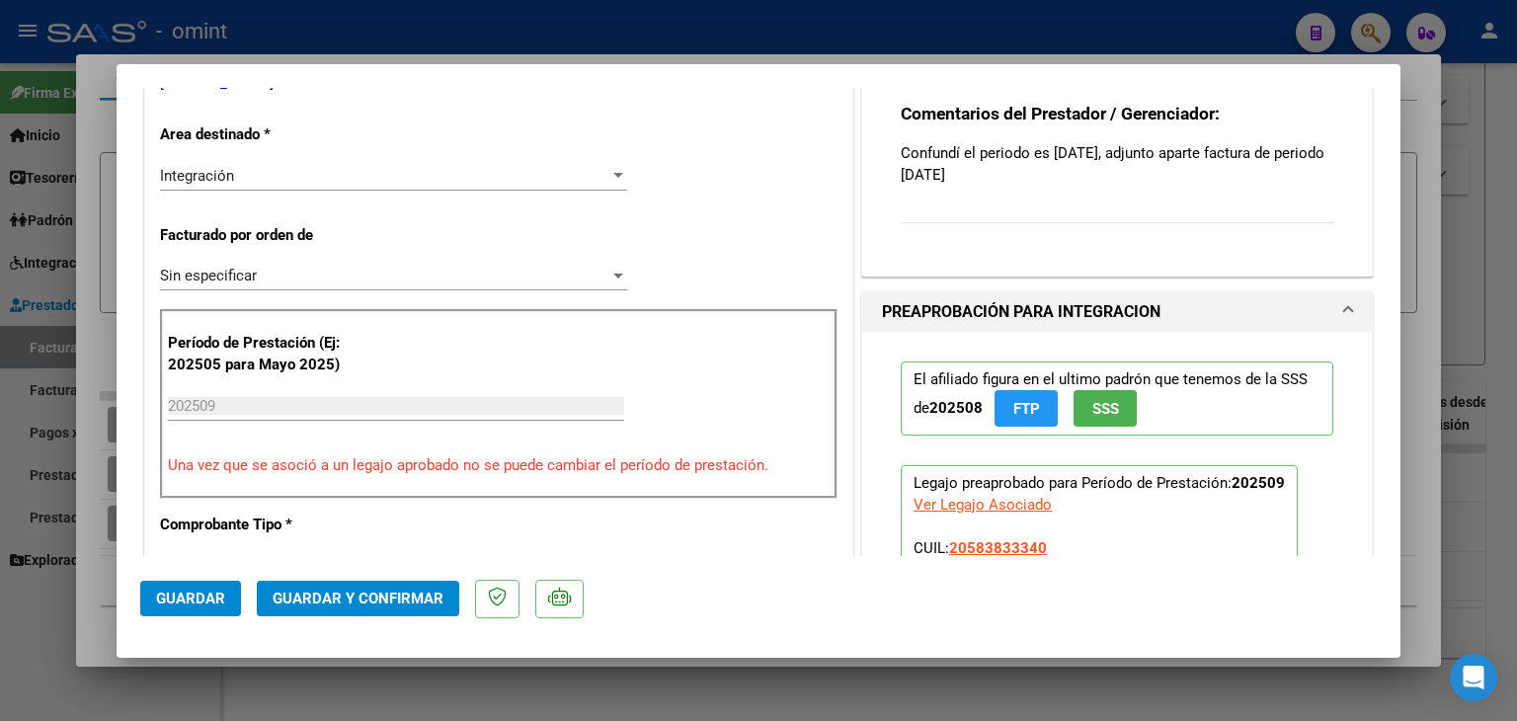
click at [328, 597] on span "Guardar y Confirmar" at bounding box center [358, 598] width 171 height 18
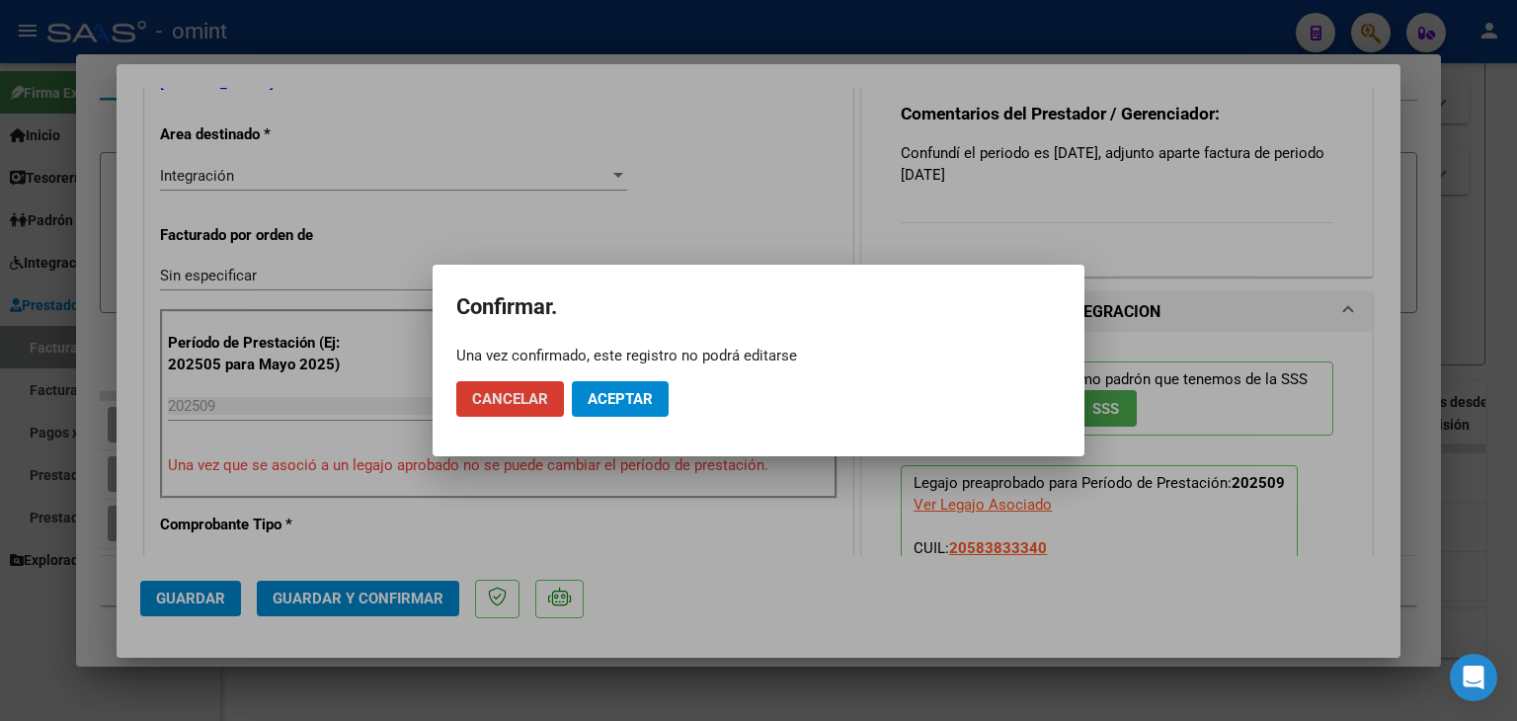
click at [618, 396] on span "Aceptar" at bounding box center [619, 399] width 65 height 18
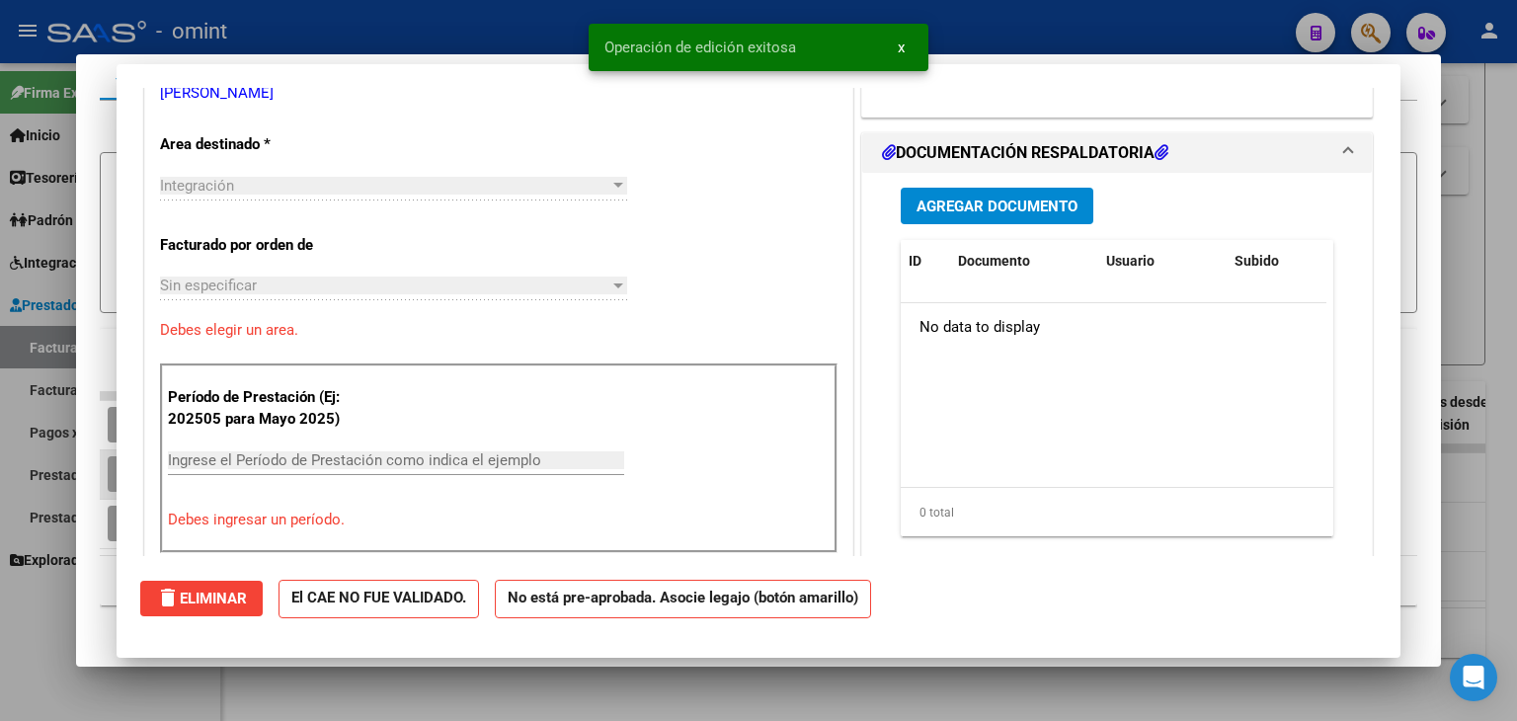
scroll to position [0, 0]
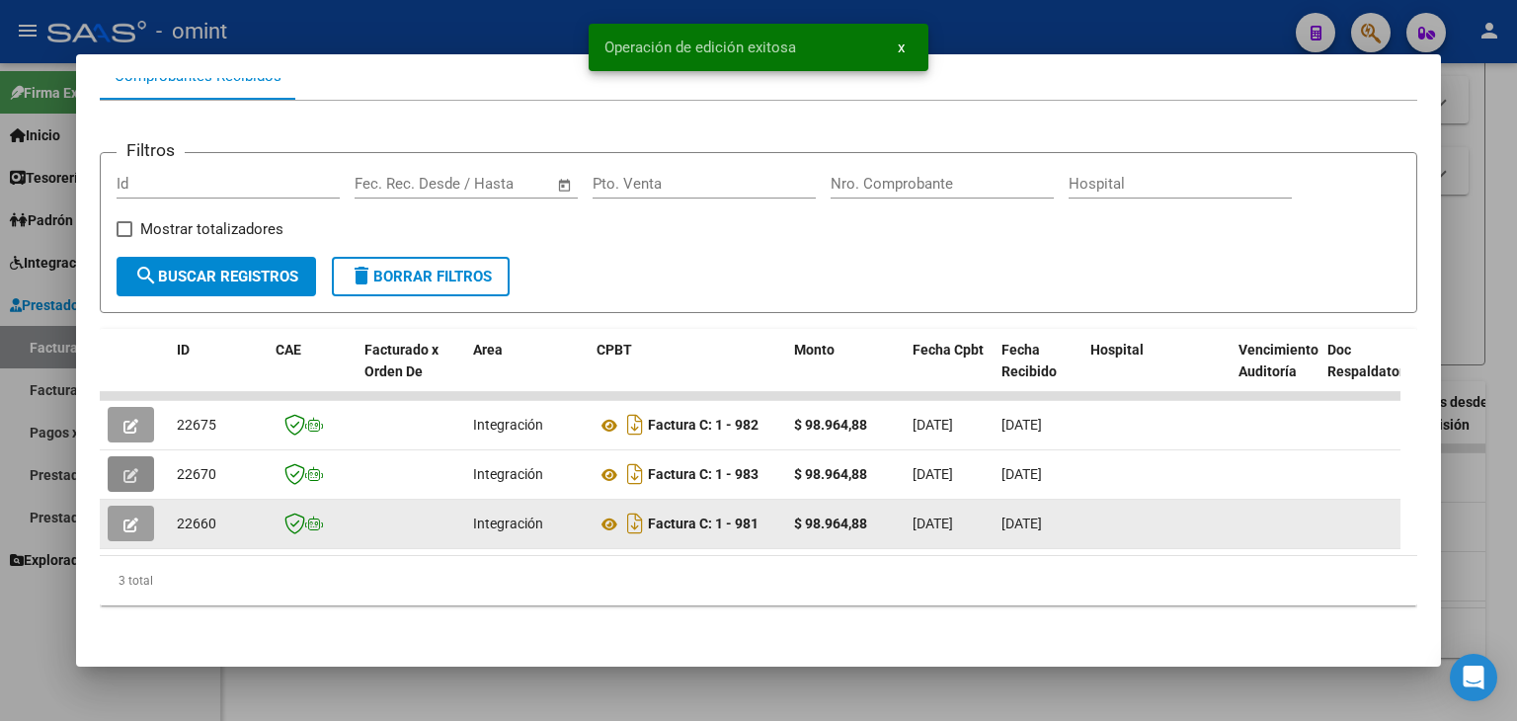
click at [123, 517] on icon "button" at bounding box center [130, 524] width 15 height 15
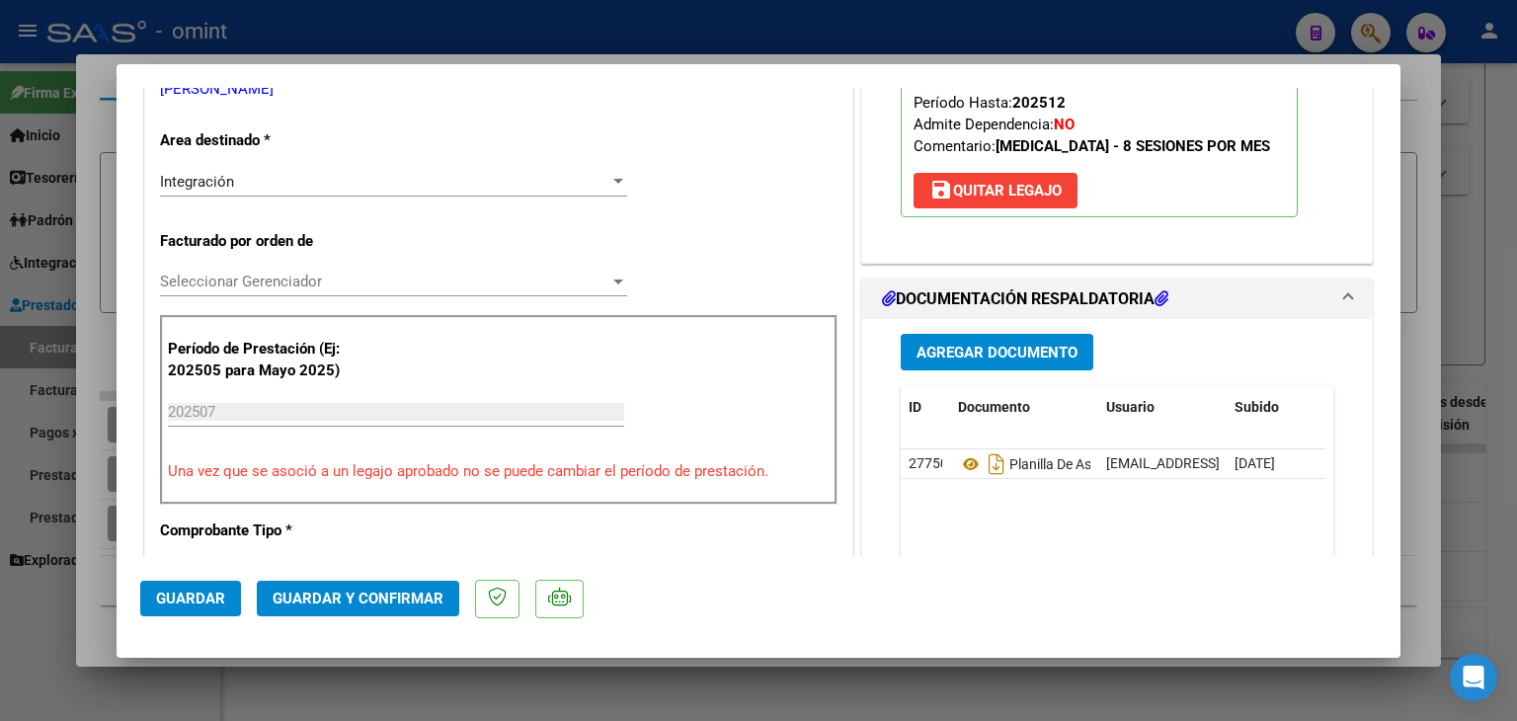
scroll to position [395, 0]
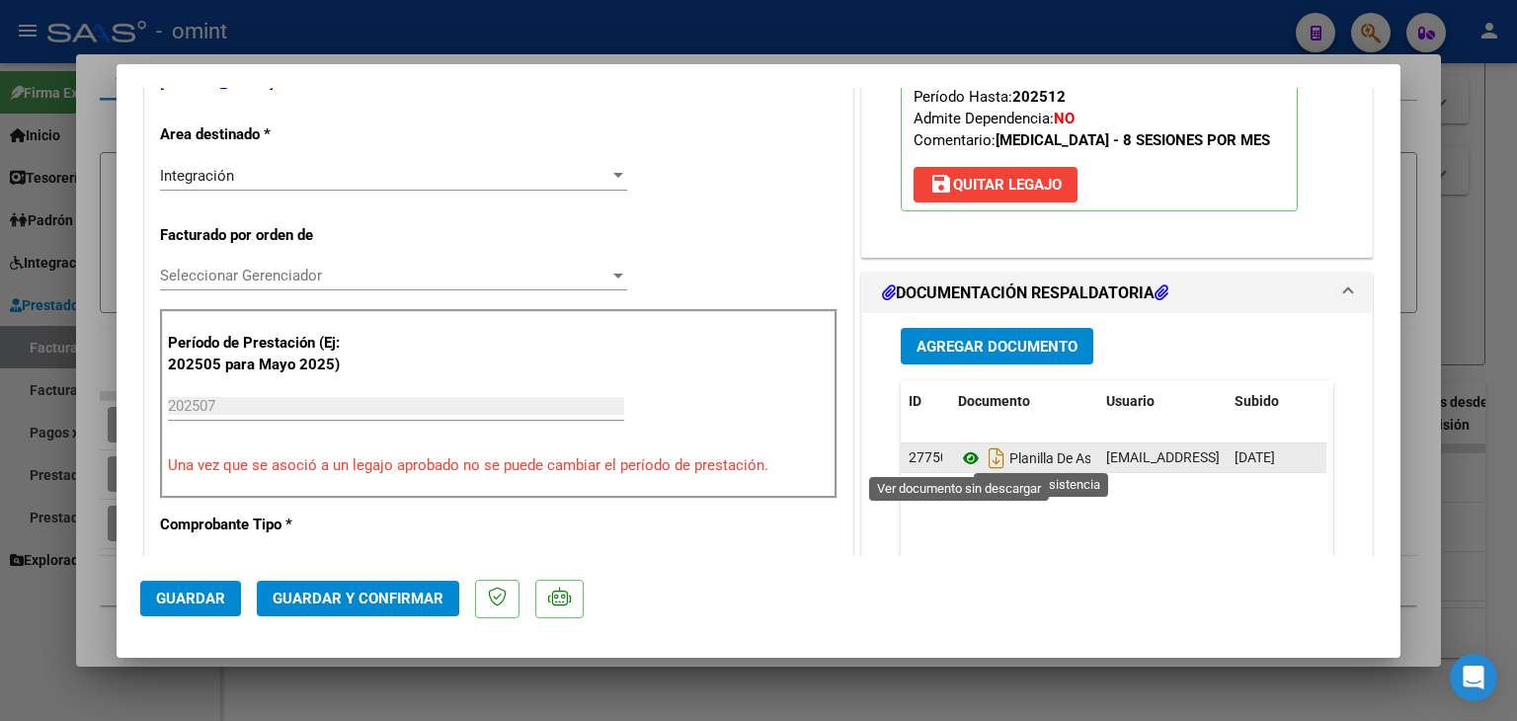
click at [958, 451] on icon at bounding box center [971, 458] width 26 height 24
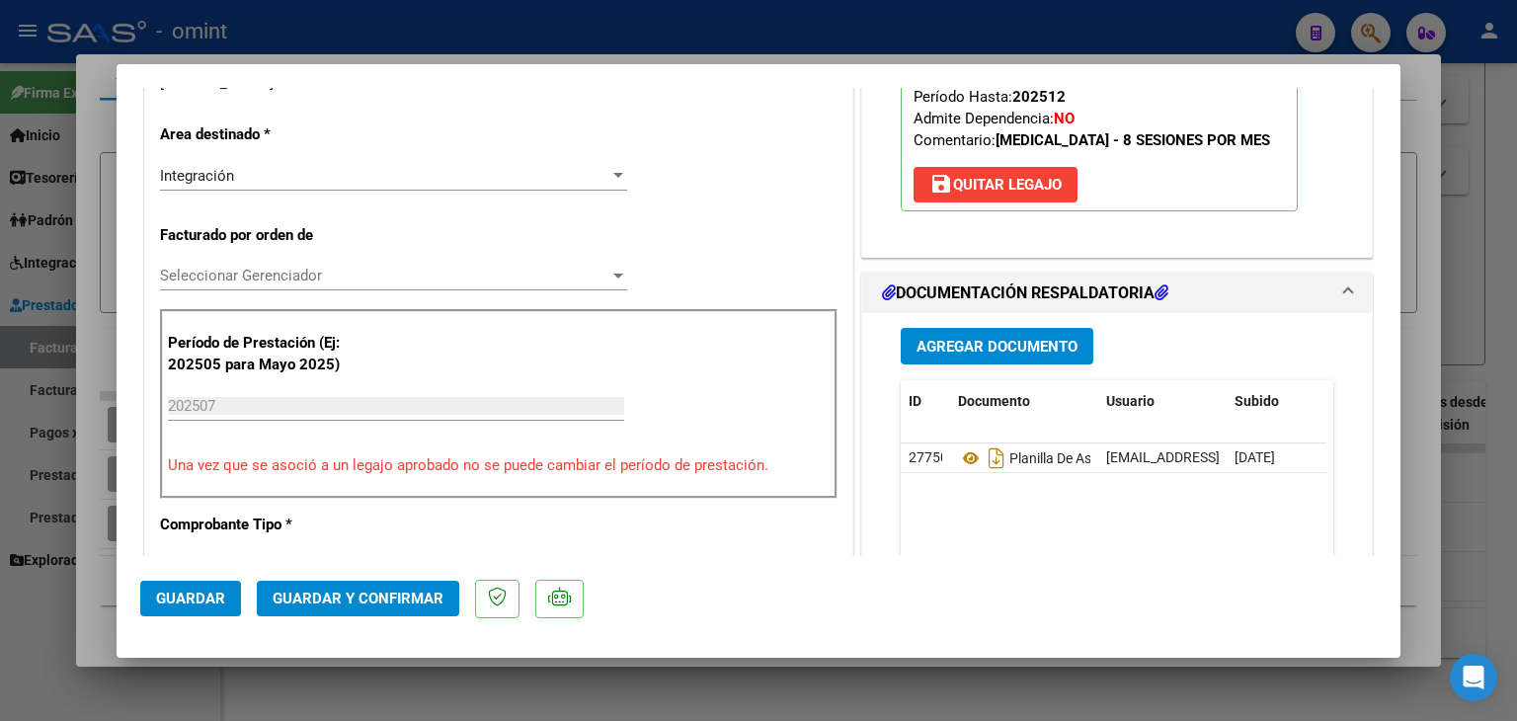
scroll to position [494, 0]
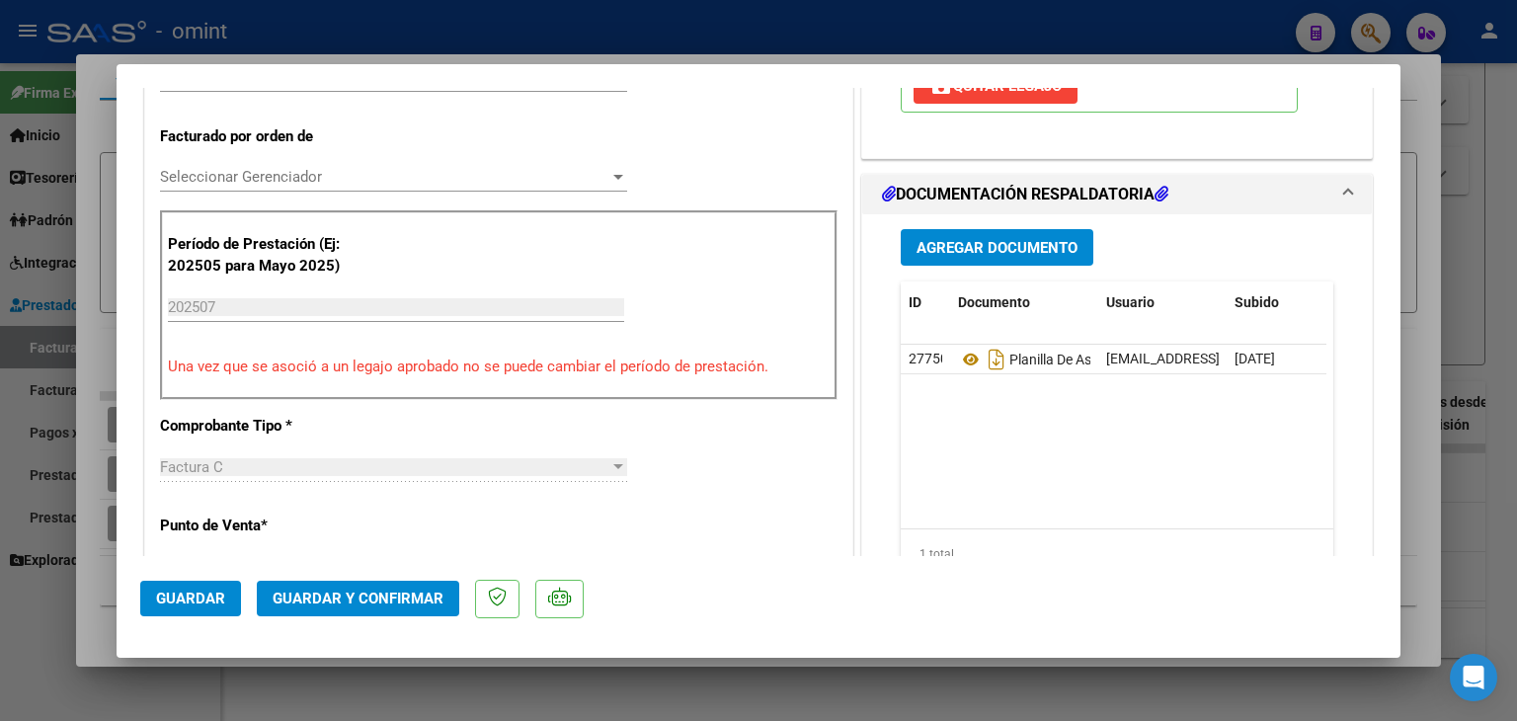
click at [166, 171] on span "Seleccionar Gerenciador" at bounding box center [384, 177] width 449 height 18
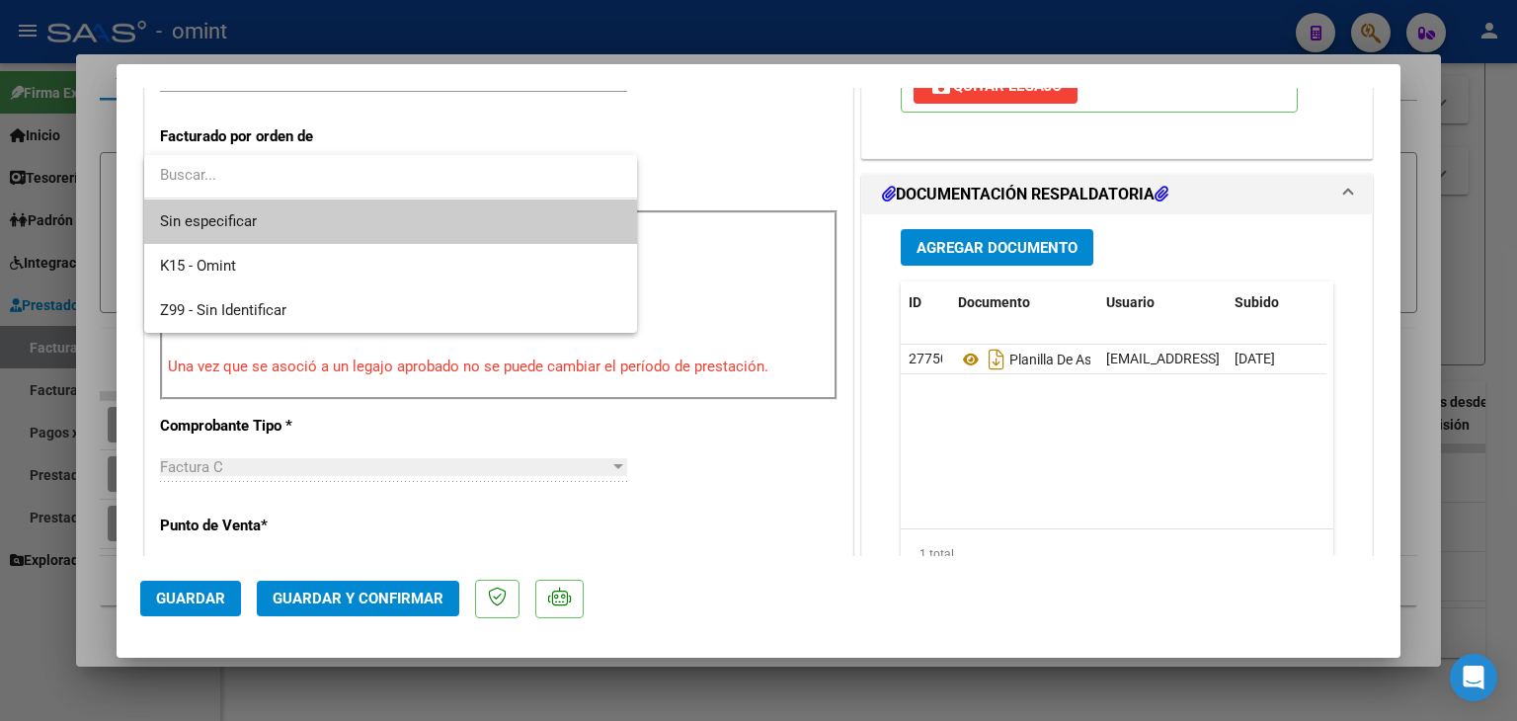
click at [189, 214] on span "Sin especificar" at bounding box center [390, 221] width 461 height 44
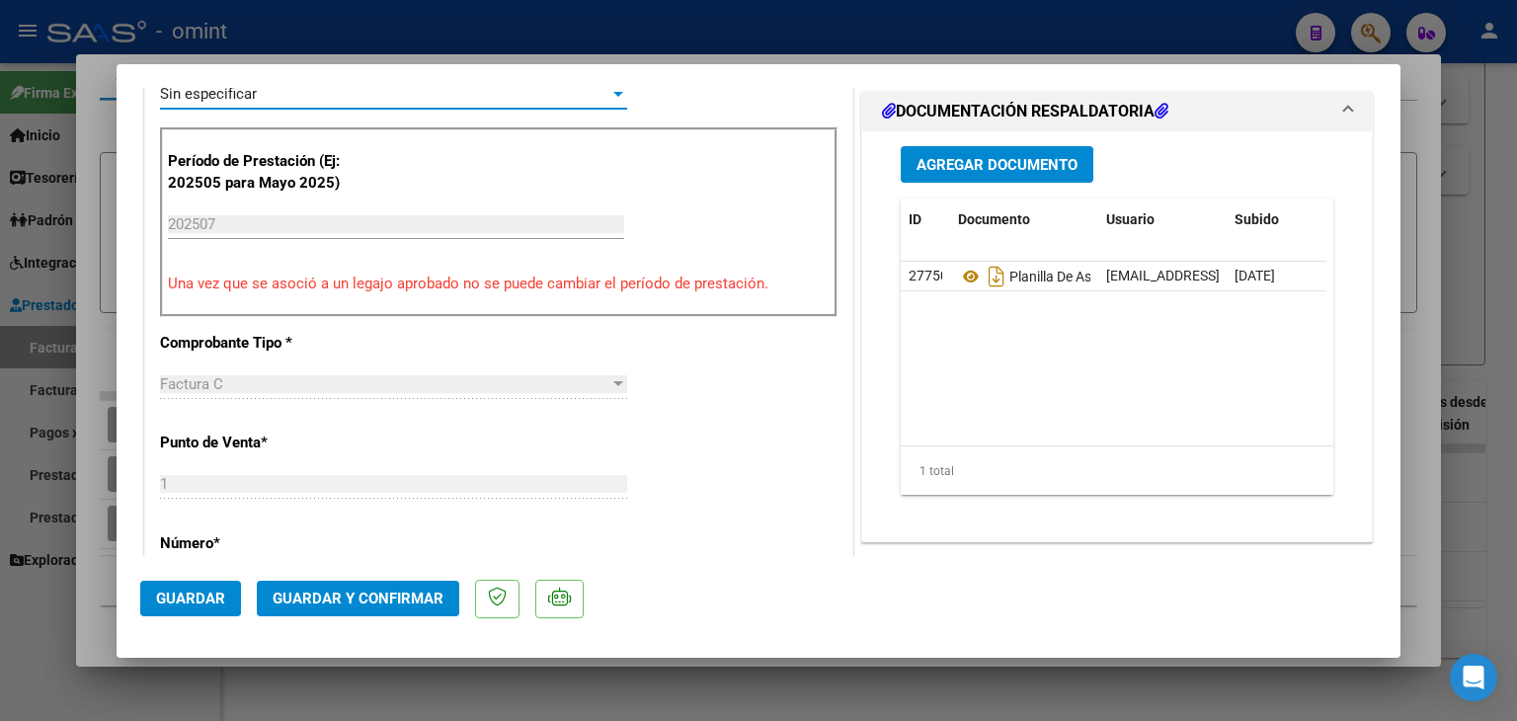
scroll to position [592, 0]
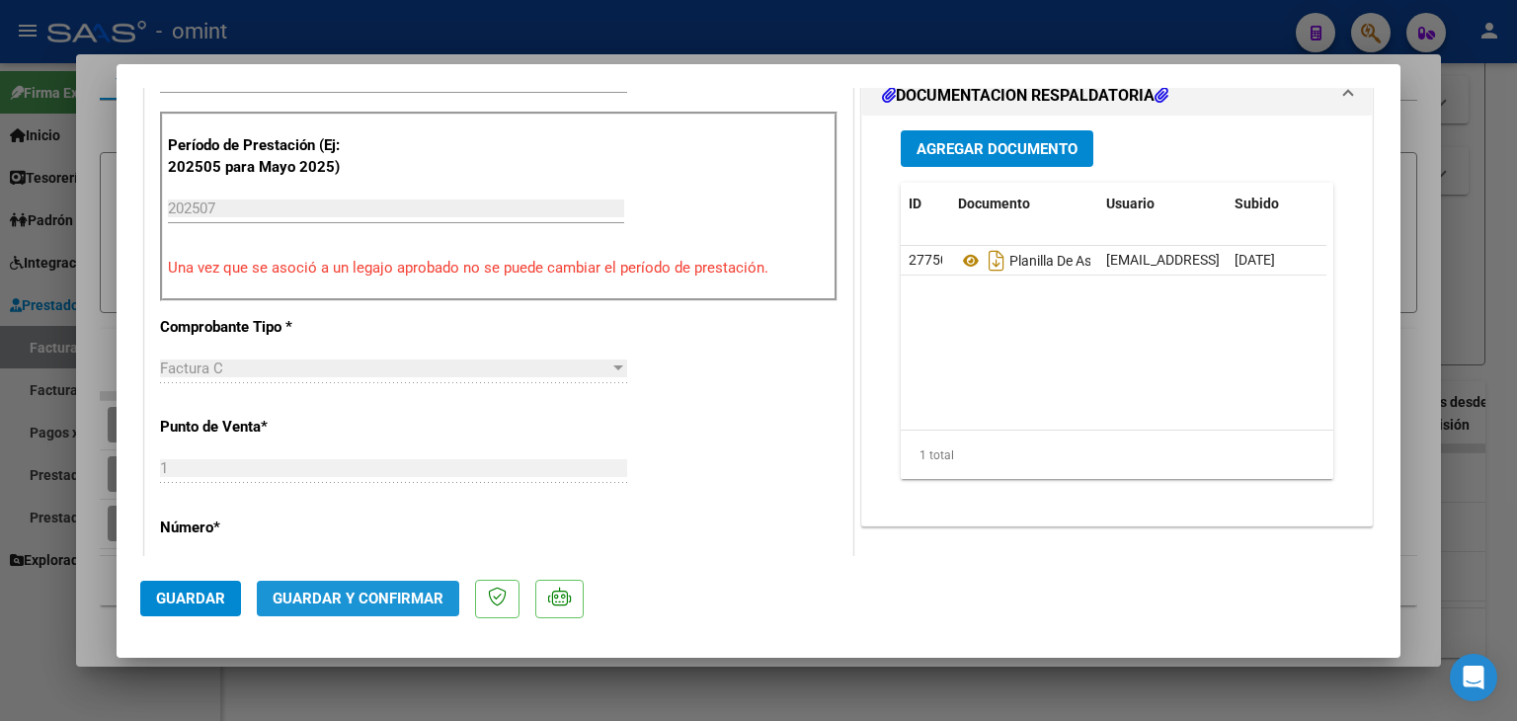
click at [399, 598] on span "Guardar y Confirmar" at bounding box center [358, 598] width 171 height 18
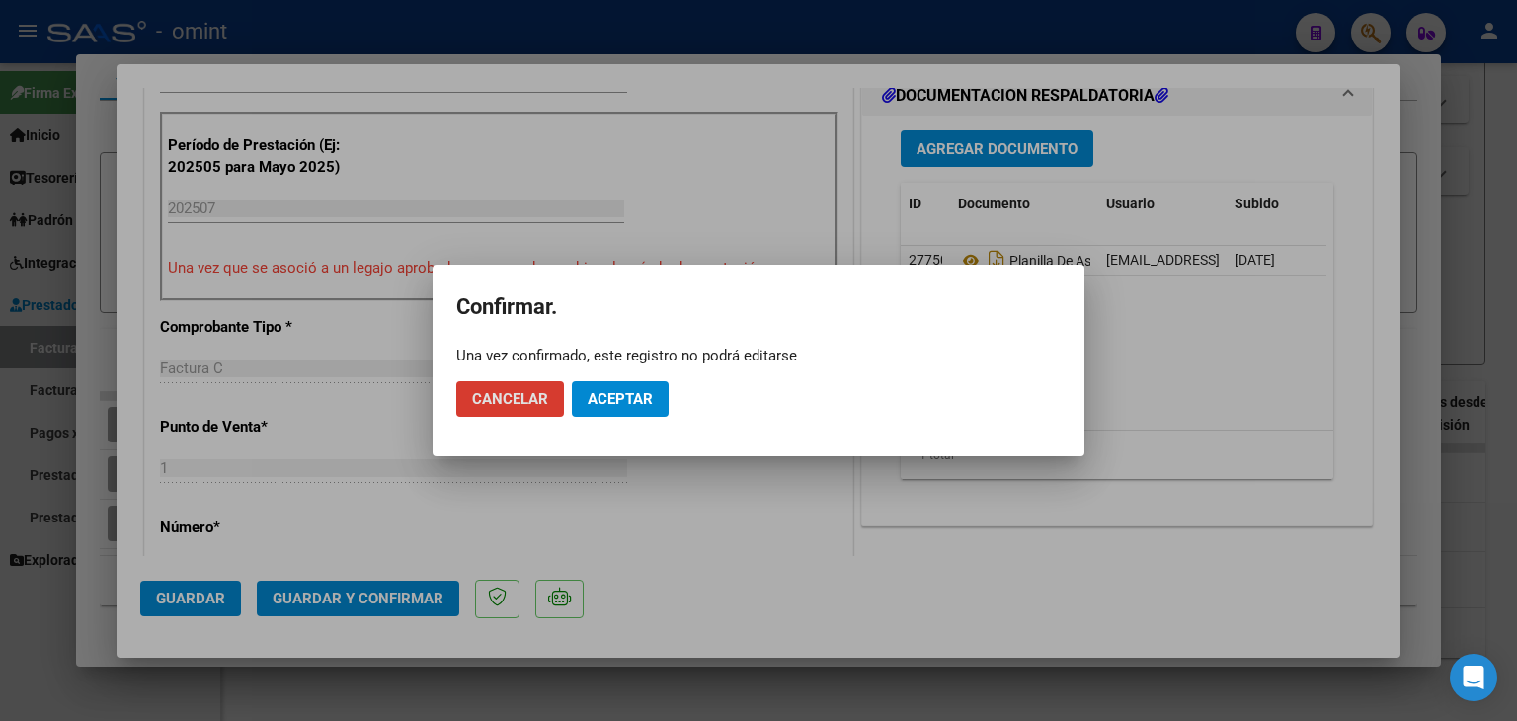
click at [598, 398] on span "Aceptar" at bounding box center [619, 399] width 65 height 18
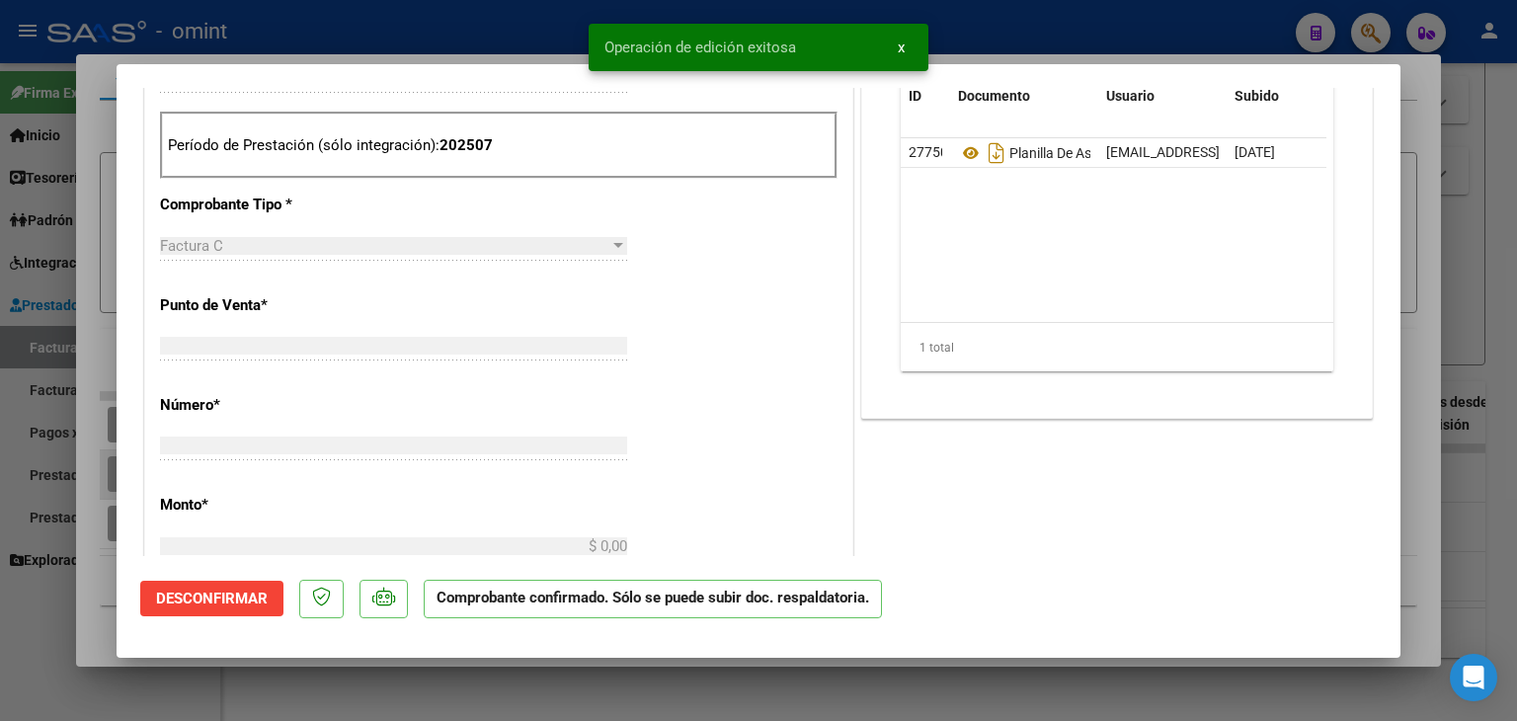
scroll to position [0, 0]
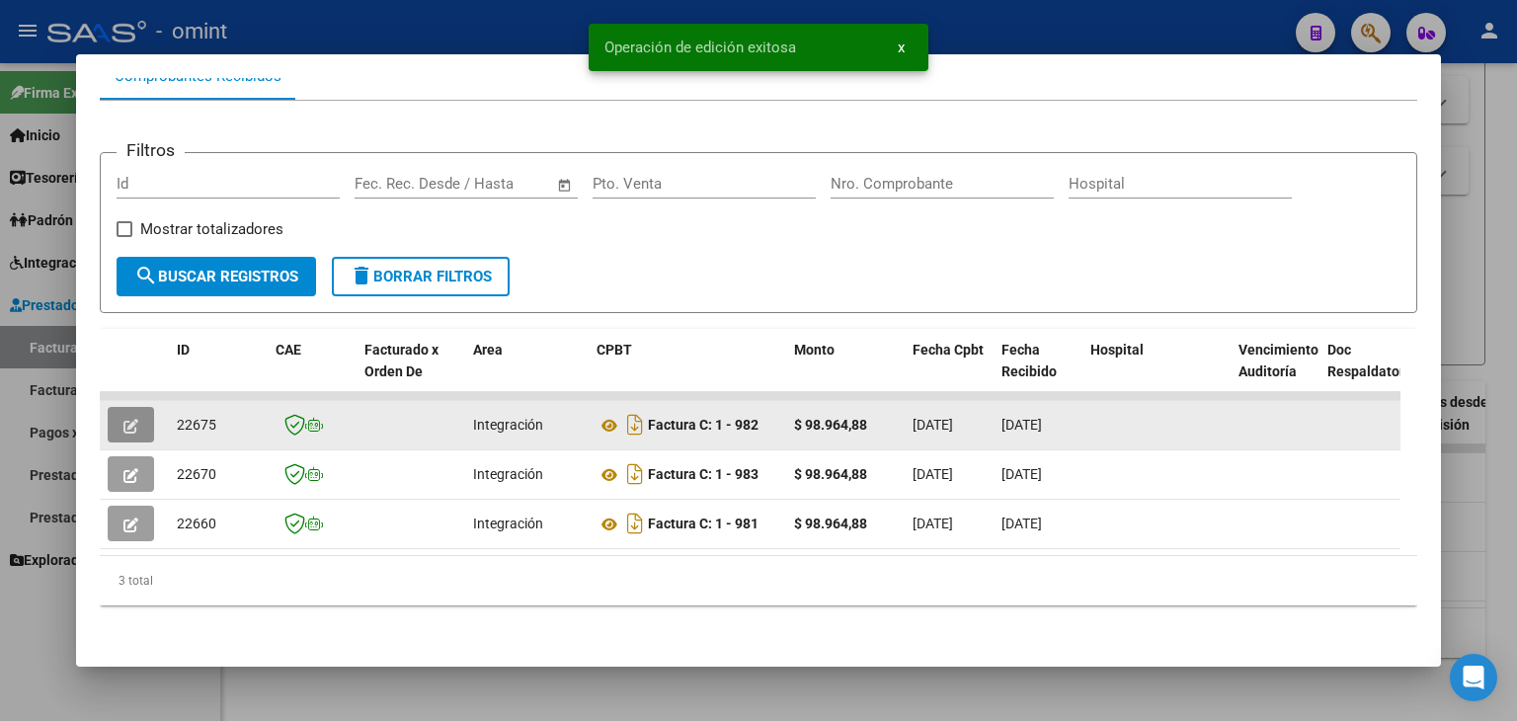
click at [124, 419] on icon "button" at bounding box center [130, 426] width 15 height 15
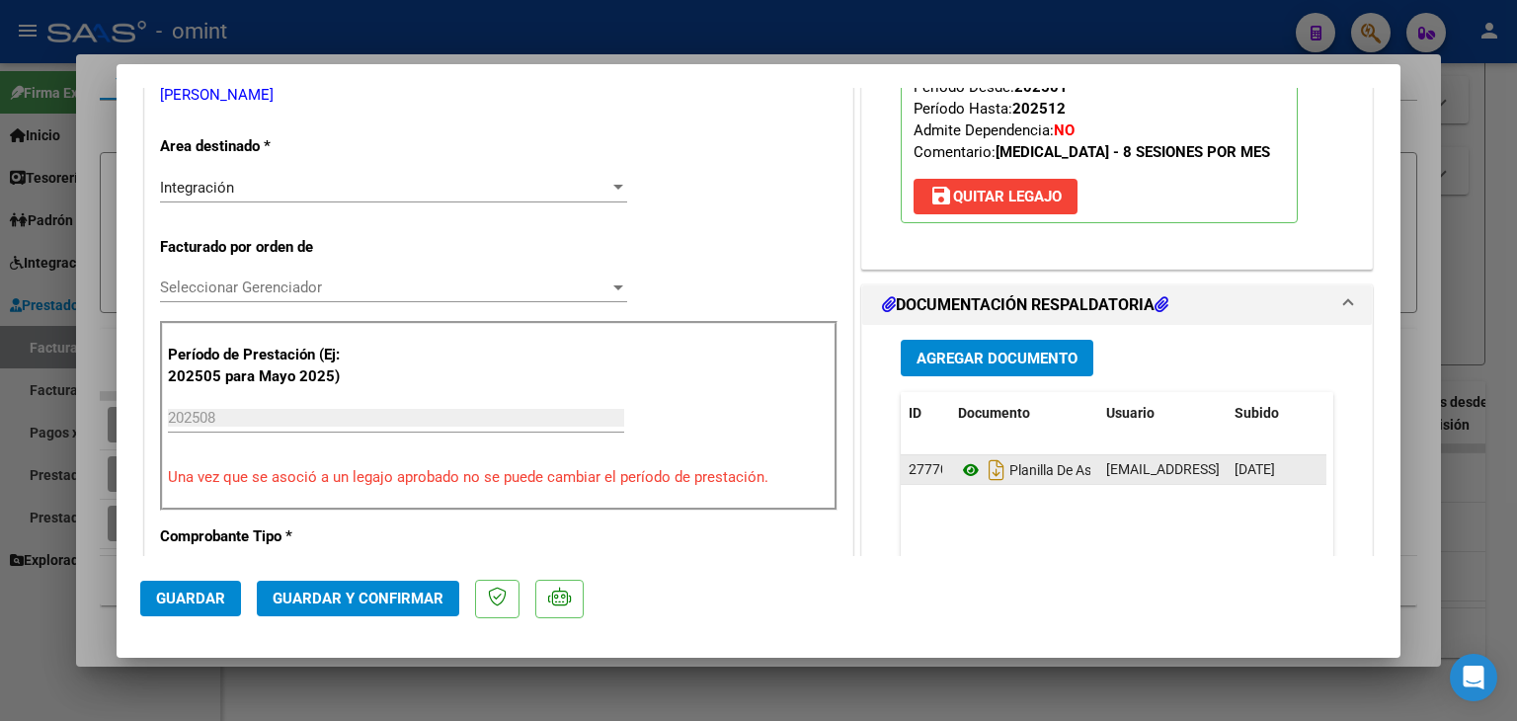
scroll to position [395, 0]
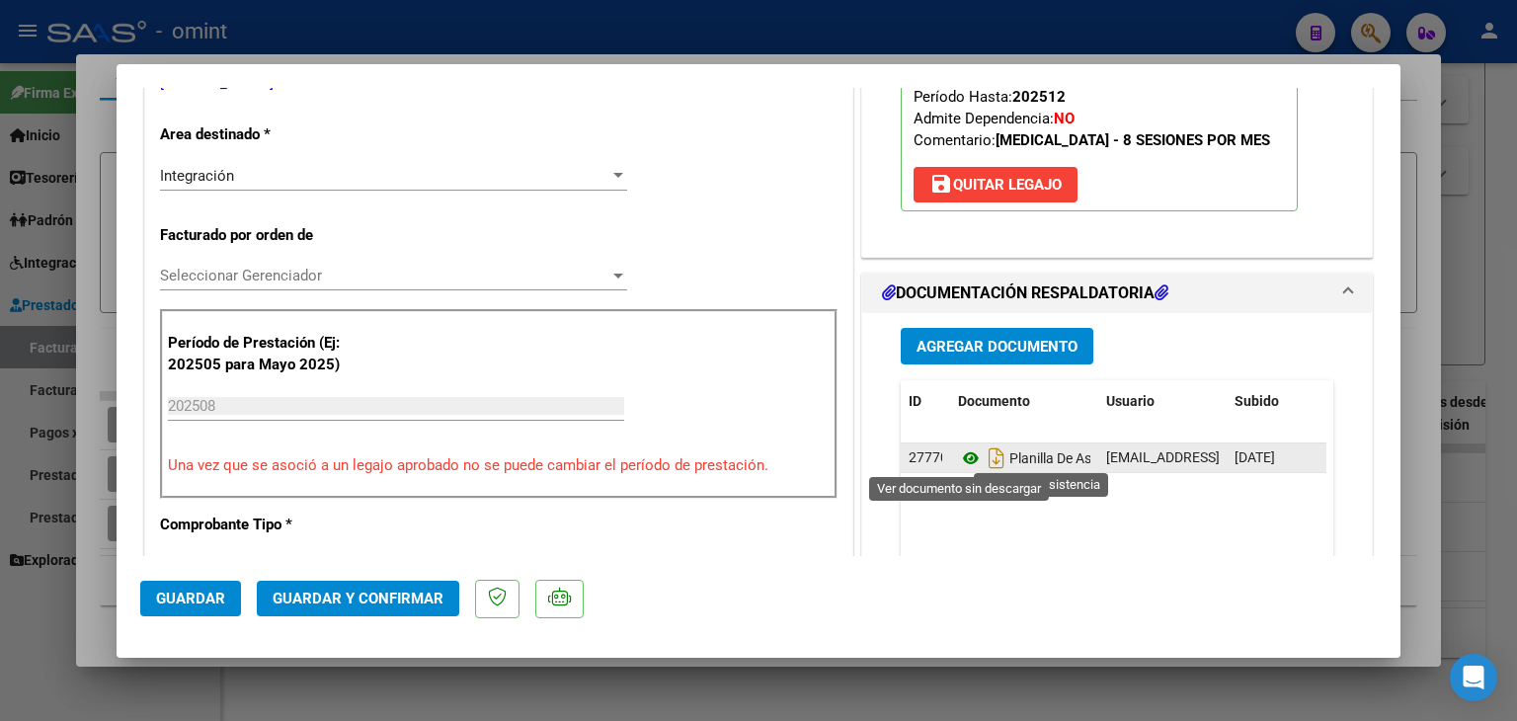
click at [959, 461] on icon at bounding box center [971, 458] width 26 height 24
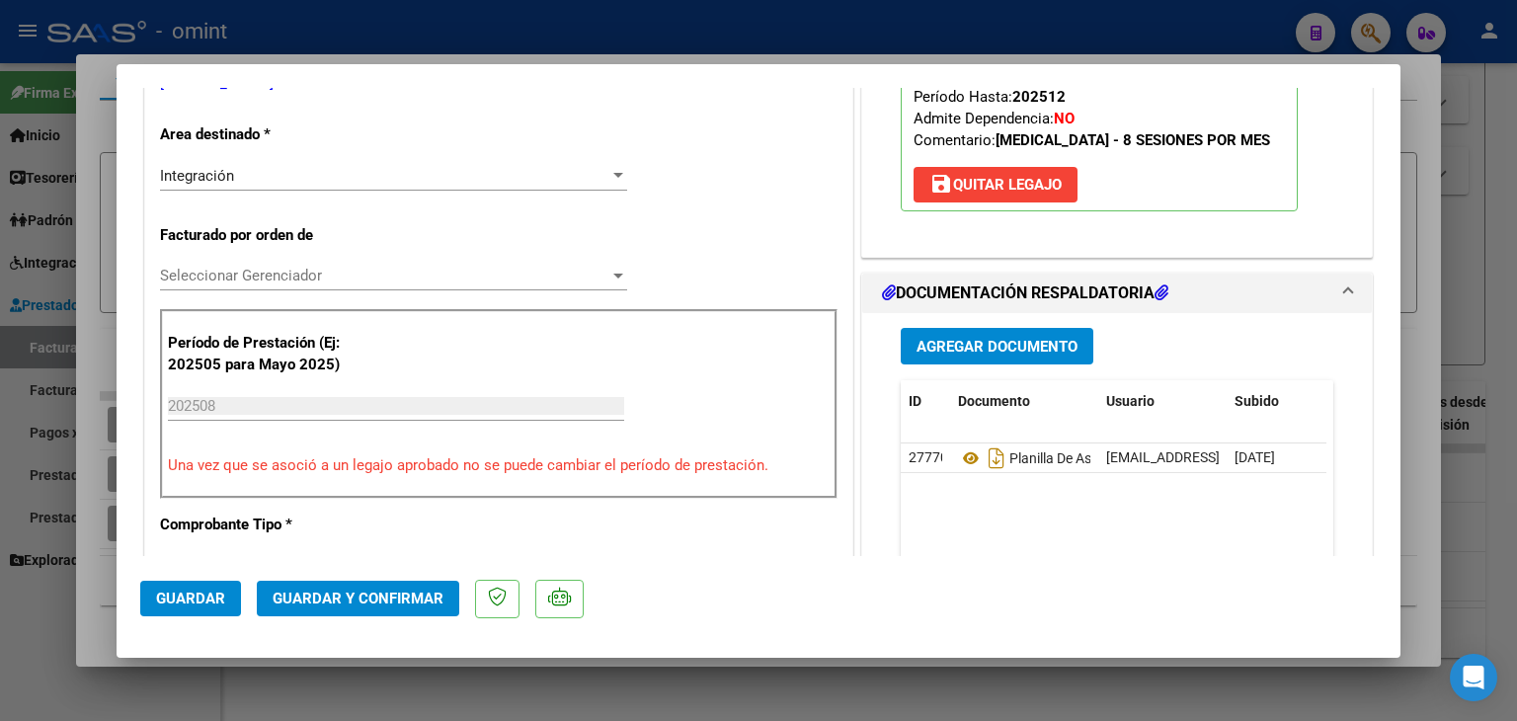
click at [233, 277] on span "Seleccionar Gerenciador" at bounding box center [384, 276] width 449 height 18
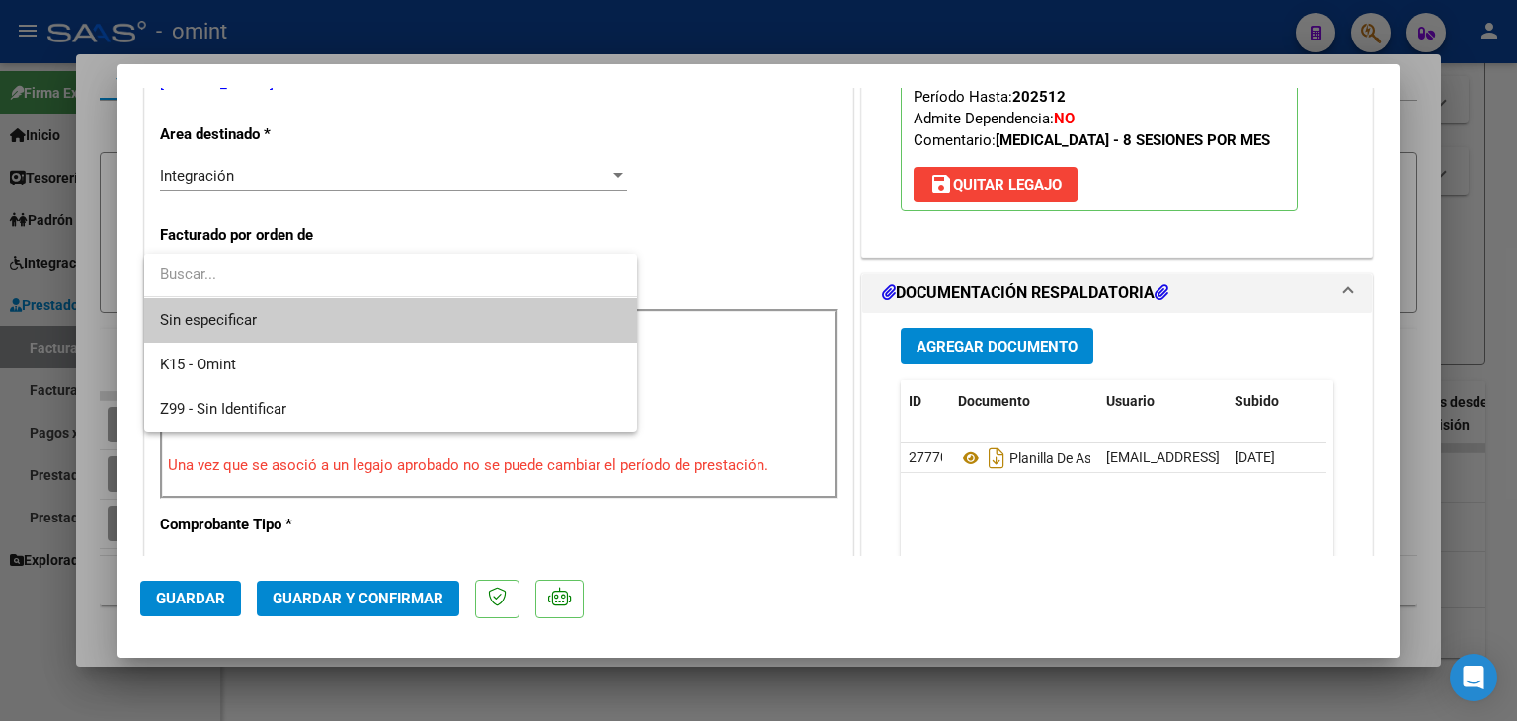
click at [228, 313] on span "Sin especificar" at bounding box center [390, 320] width 461 height 44
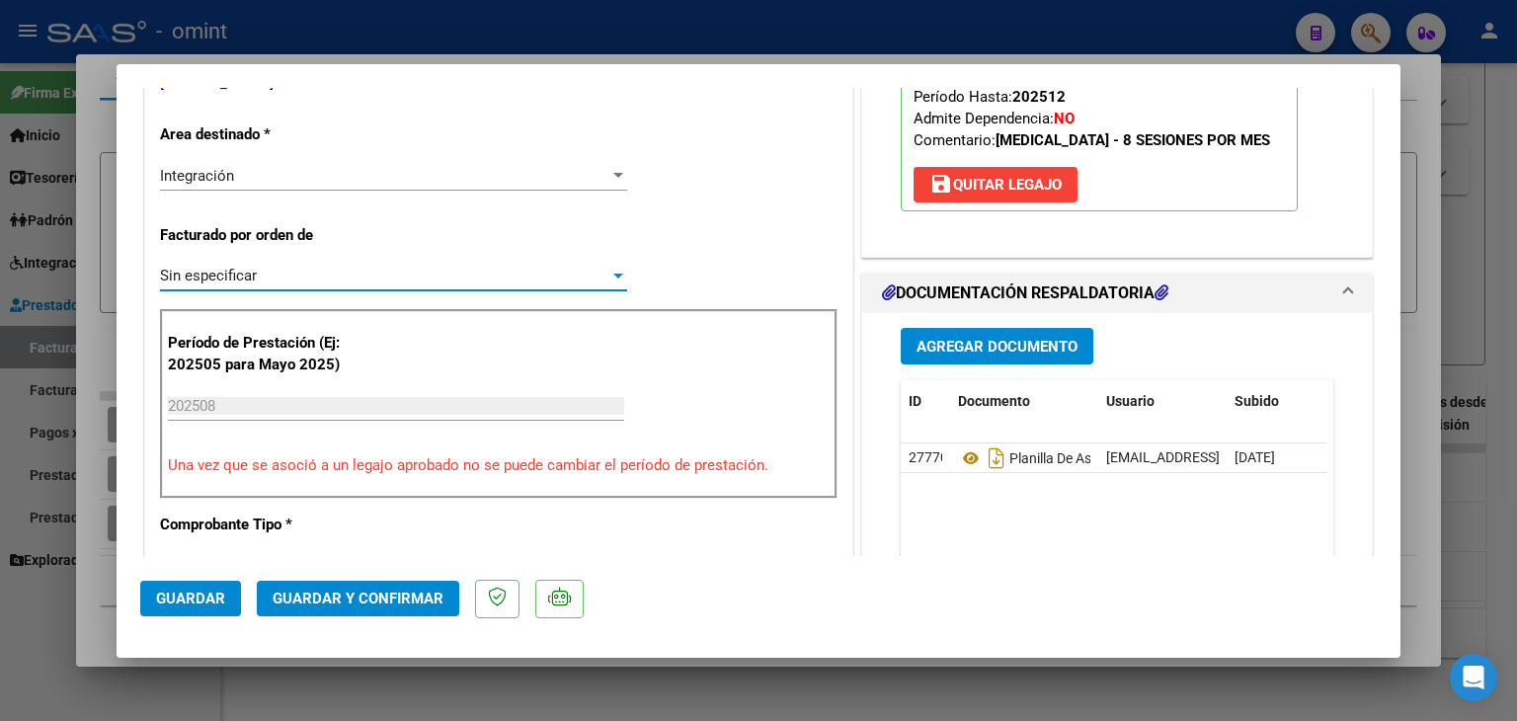
click at [330, 590] on span "Guardar y Confirmar" at bounding box center [358, 598] width 171 height 18
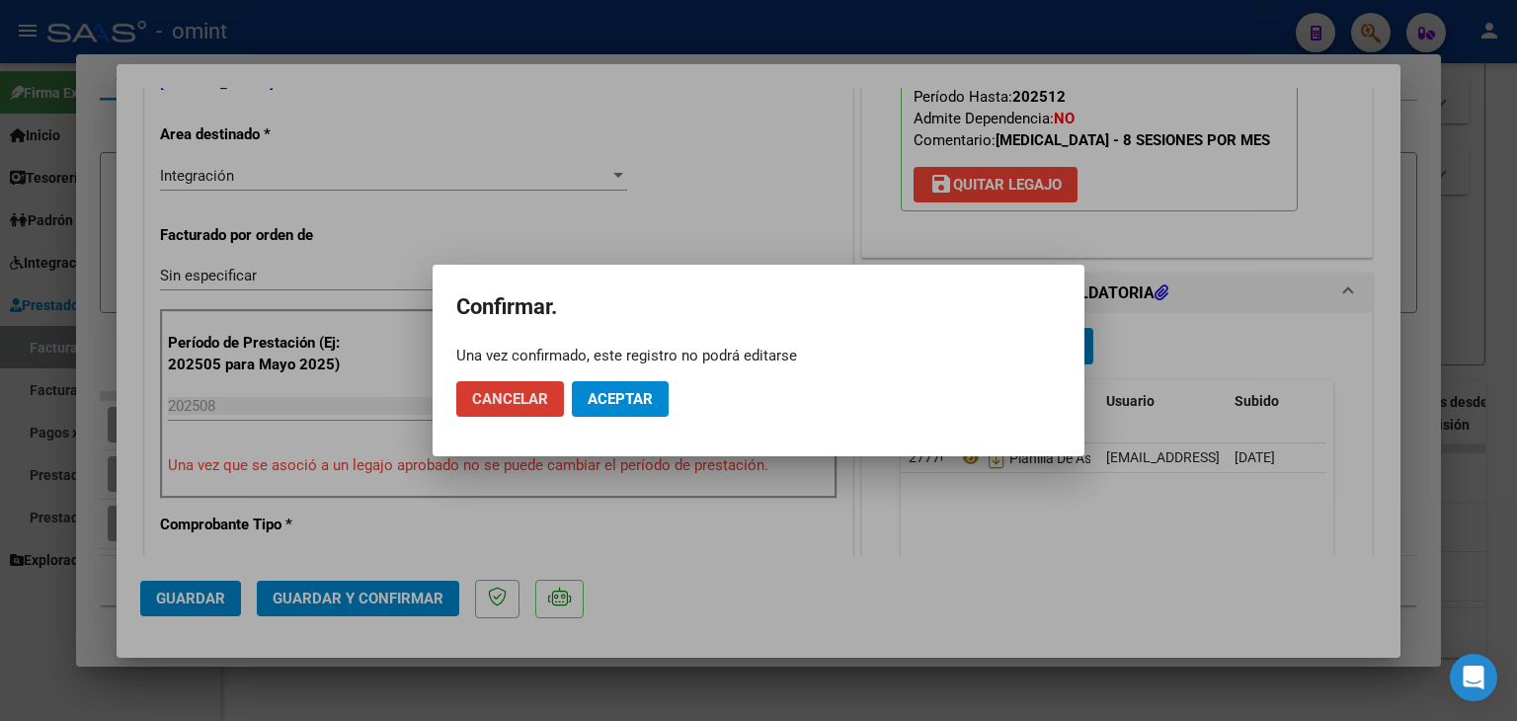
click at [620, 401] on span "Aceptar" at bounding box center [619, 399] width 65 height 18
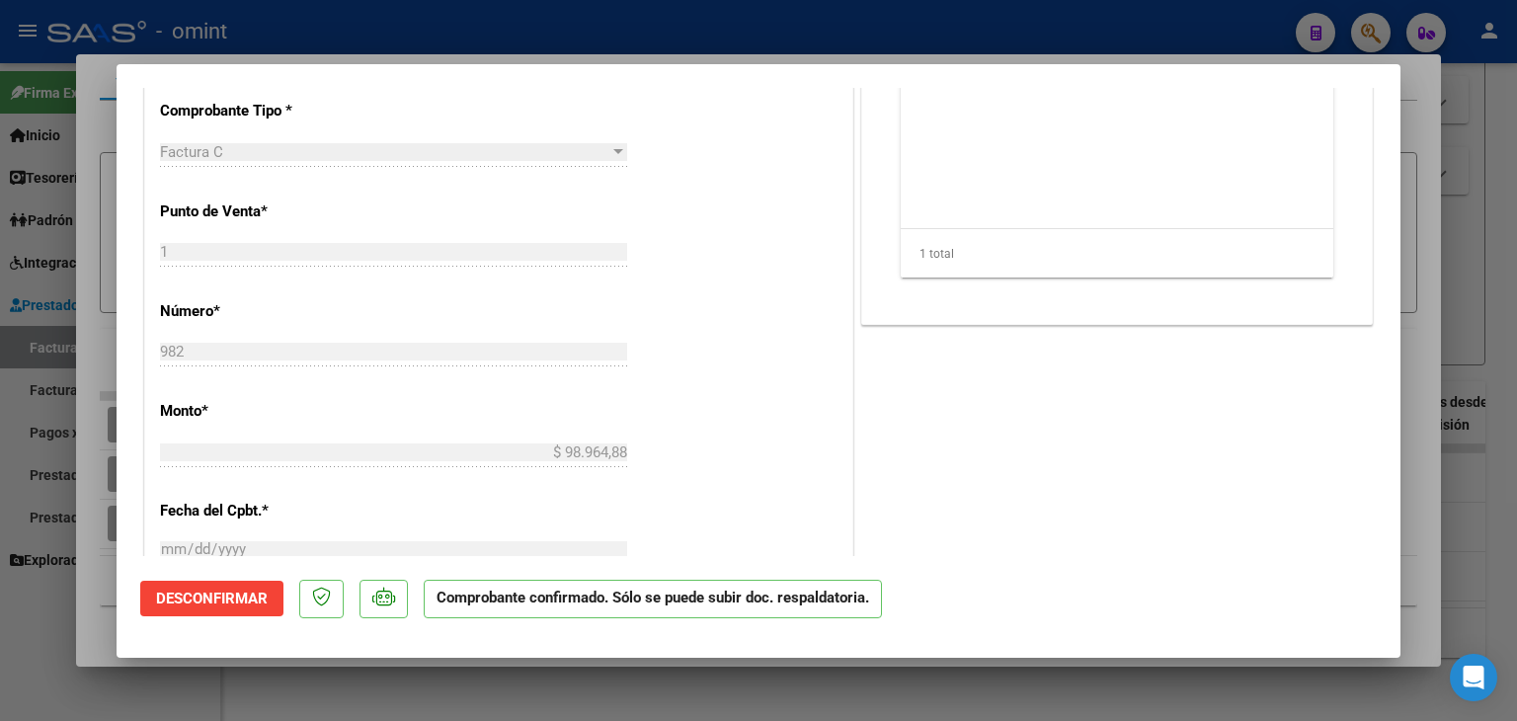
scroll to position [691, 0]
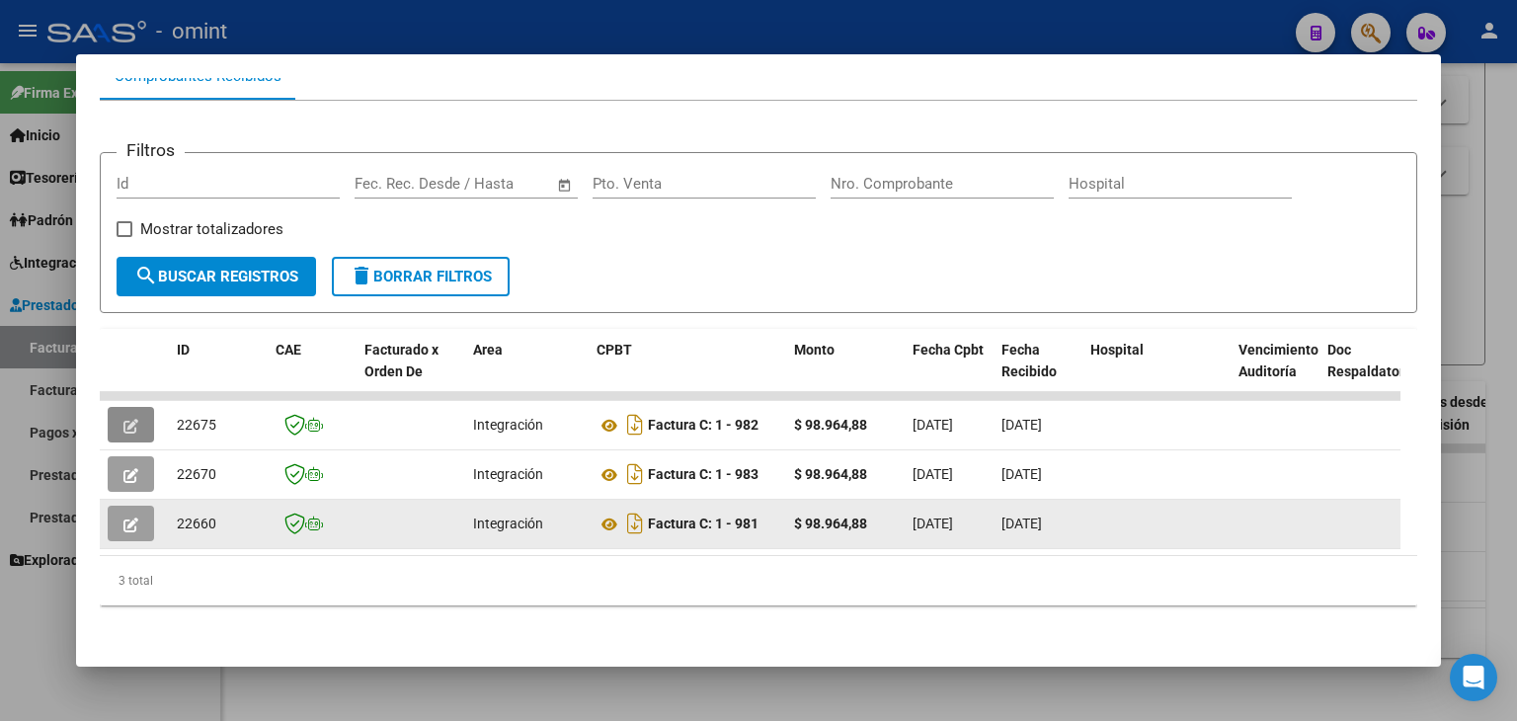
click at [126, 517] on icon "button" at bounding box center [130, 524] width 15 height 15
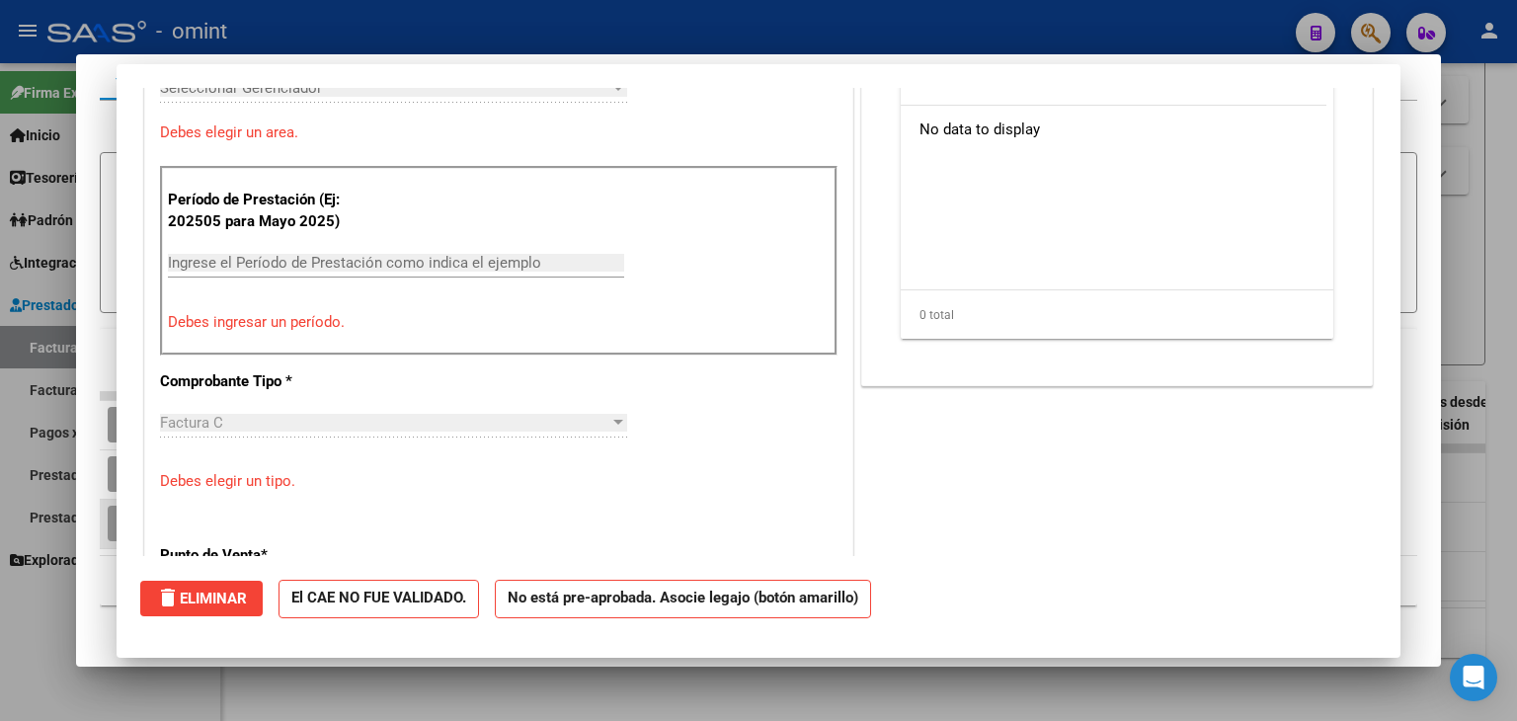
scroll to position [0, 0]
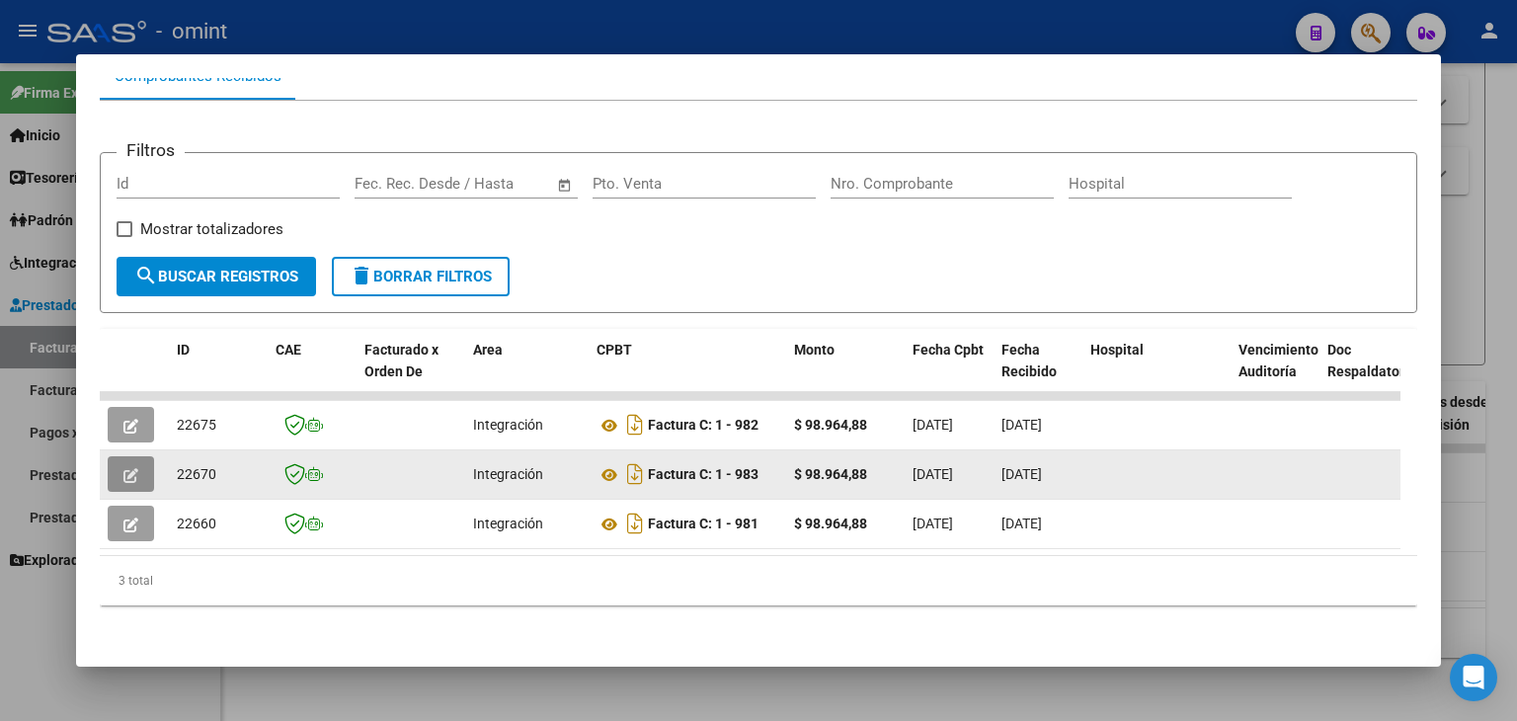
click at [126, 465] on span "button" at bounding box center [130, 474] width 15 height 18
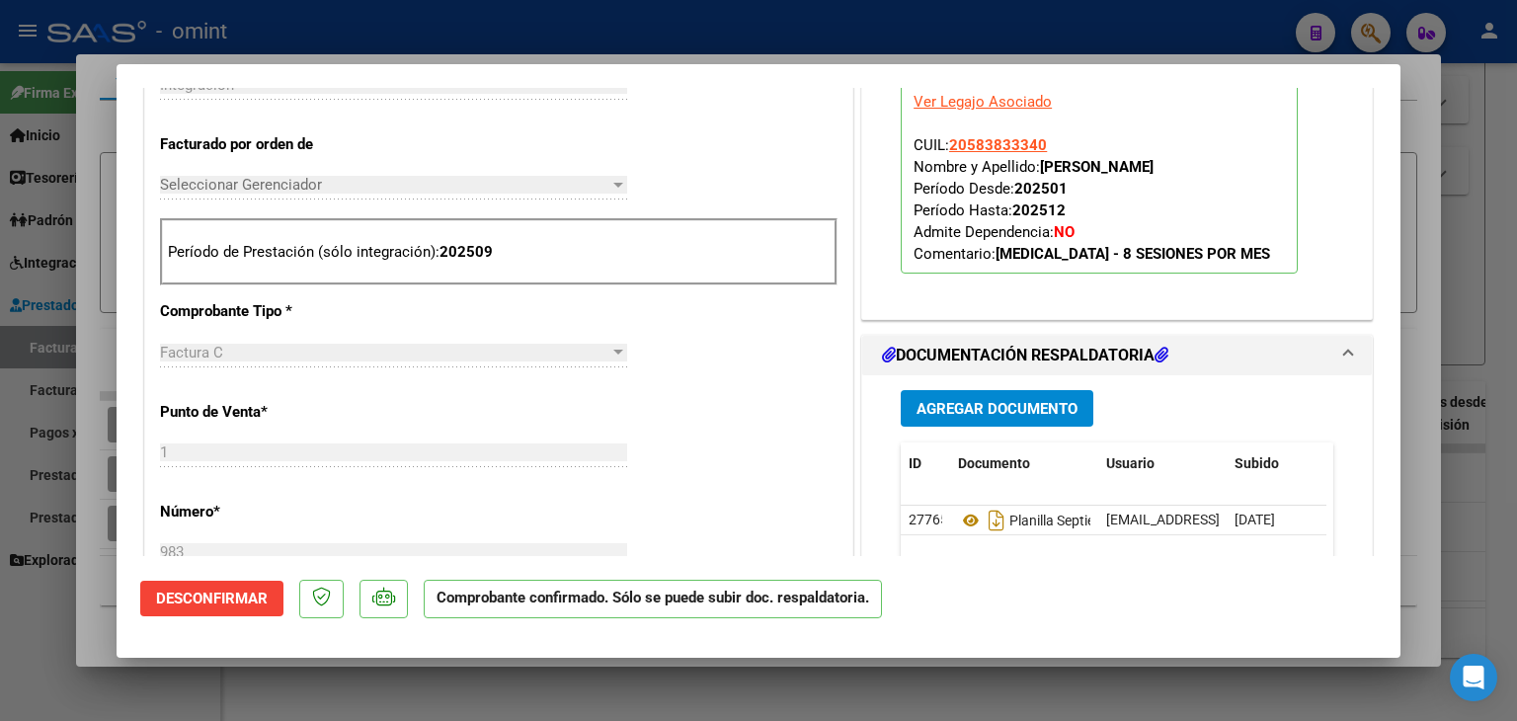
scroll to position [494, 0]
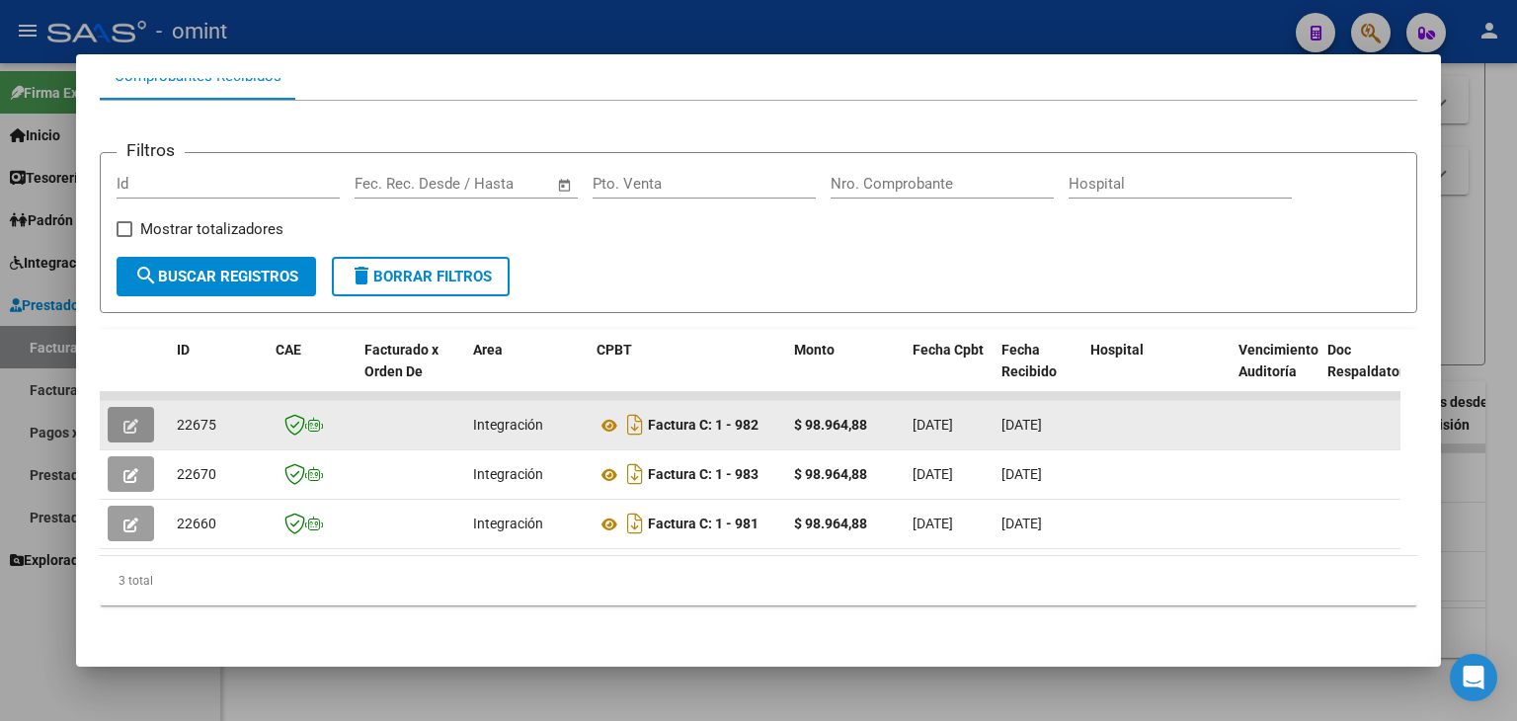
click at [132, 419] on icon "button" at bounding box center [130, 426] width 15 height 15
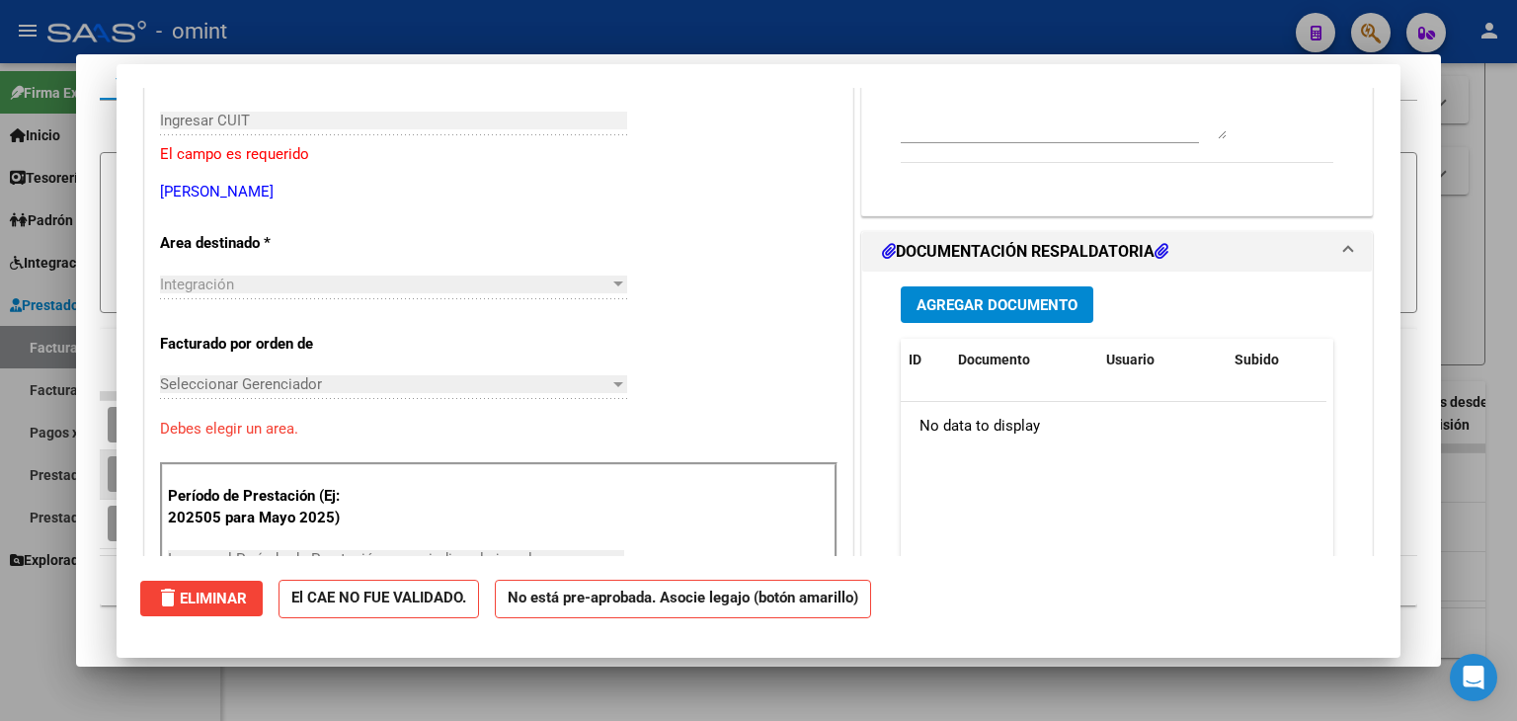
scroll to position [0, 0]
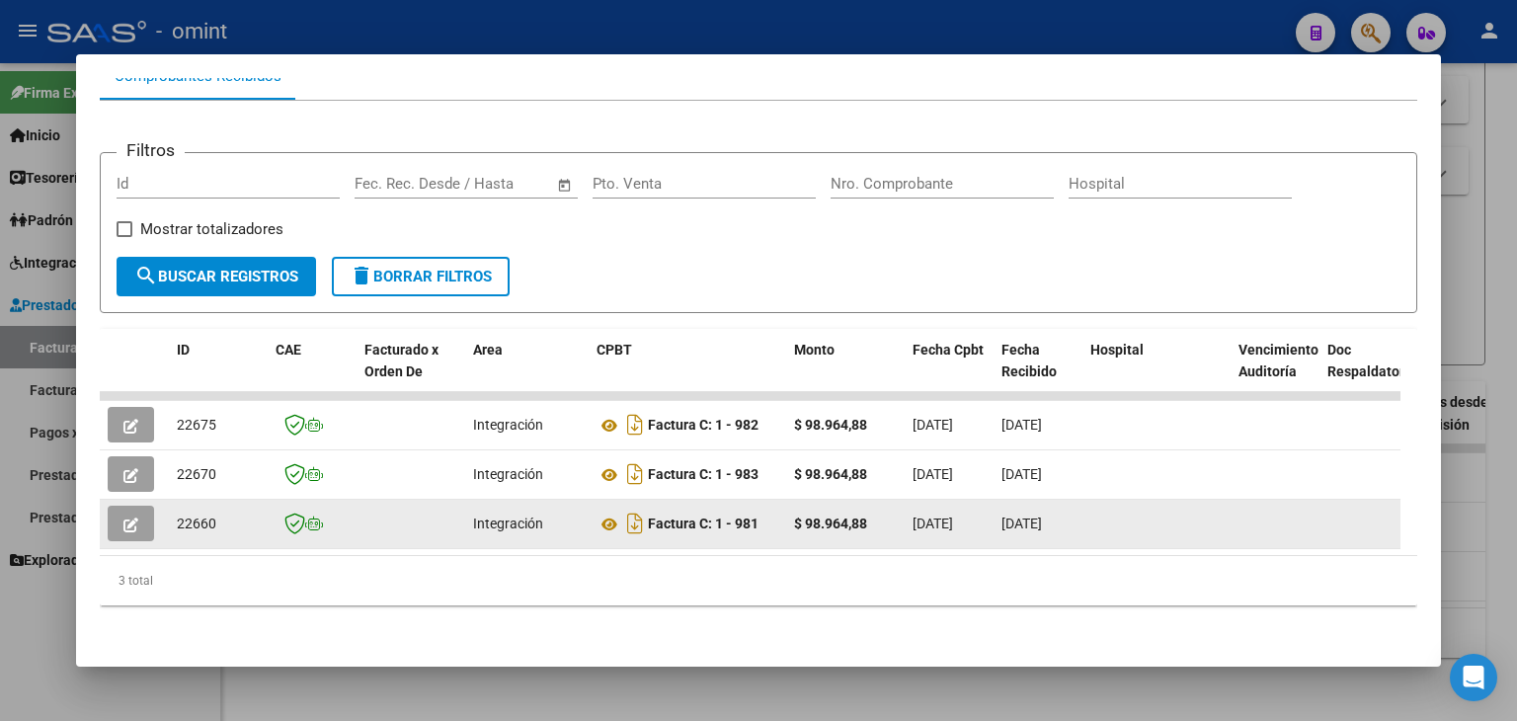
click at [197, 515] on span "22660" at bounding box center [196, 523] width 39 height 16
click at [201, 515] on span "22660" at bounding box center [196, 523] width 39 height 16
copy span "22660"
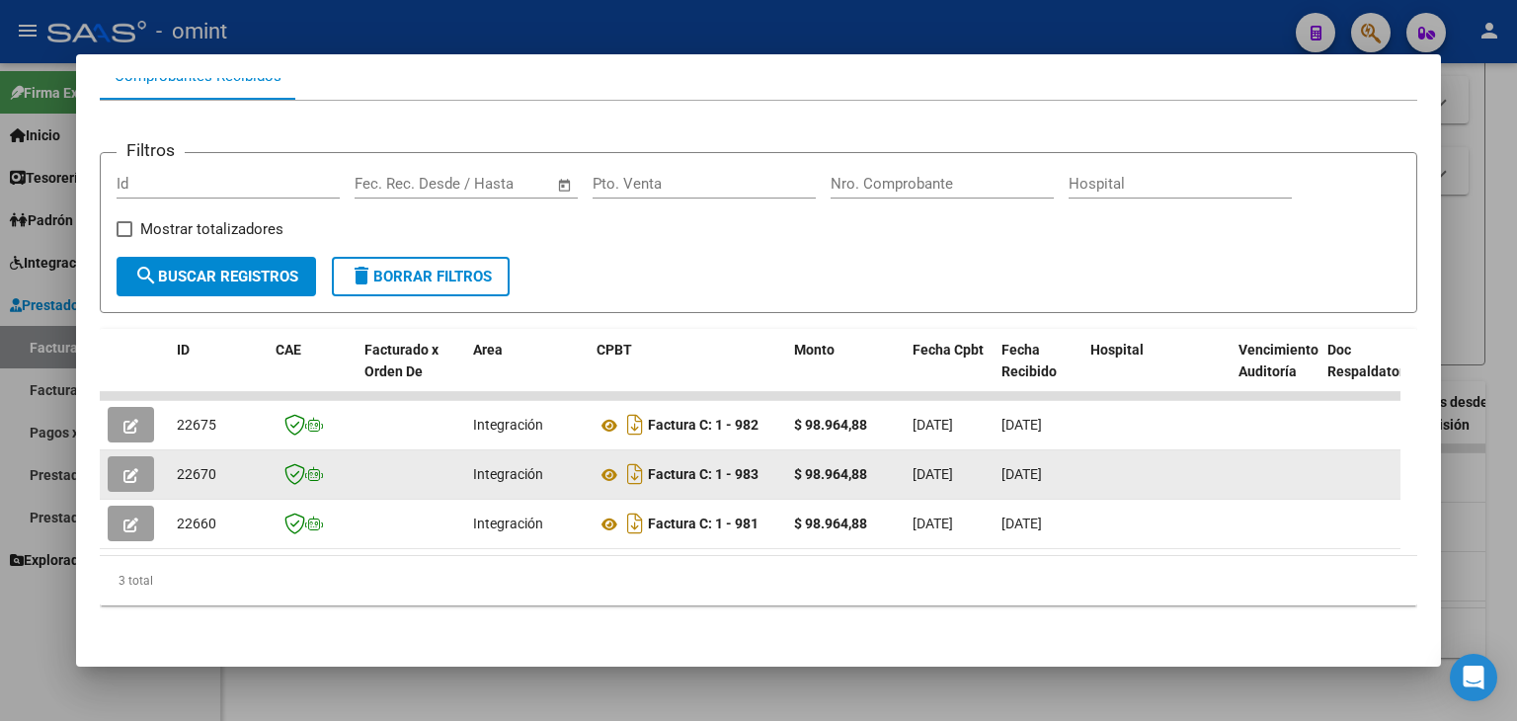
click at [188, 466] on span "22670" at bounding box center [196, 474] width 39 height 16
copy span "22670"
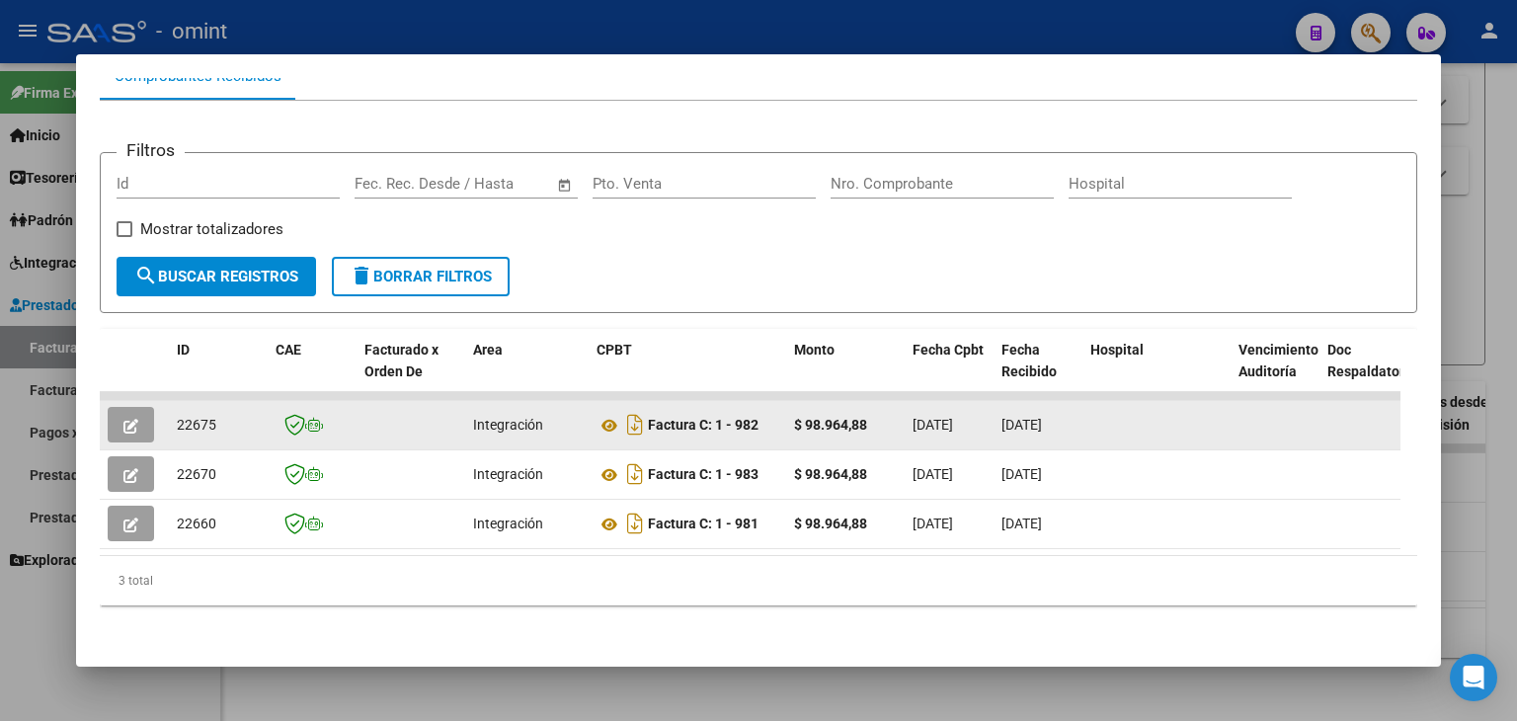
click at [192, 417] on span "22675" at bounding box center [196, 425] width 39 height 16
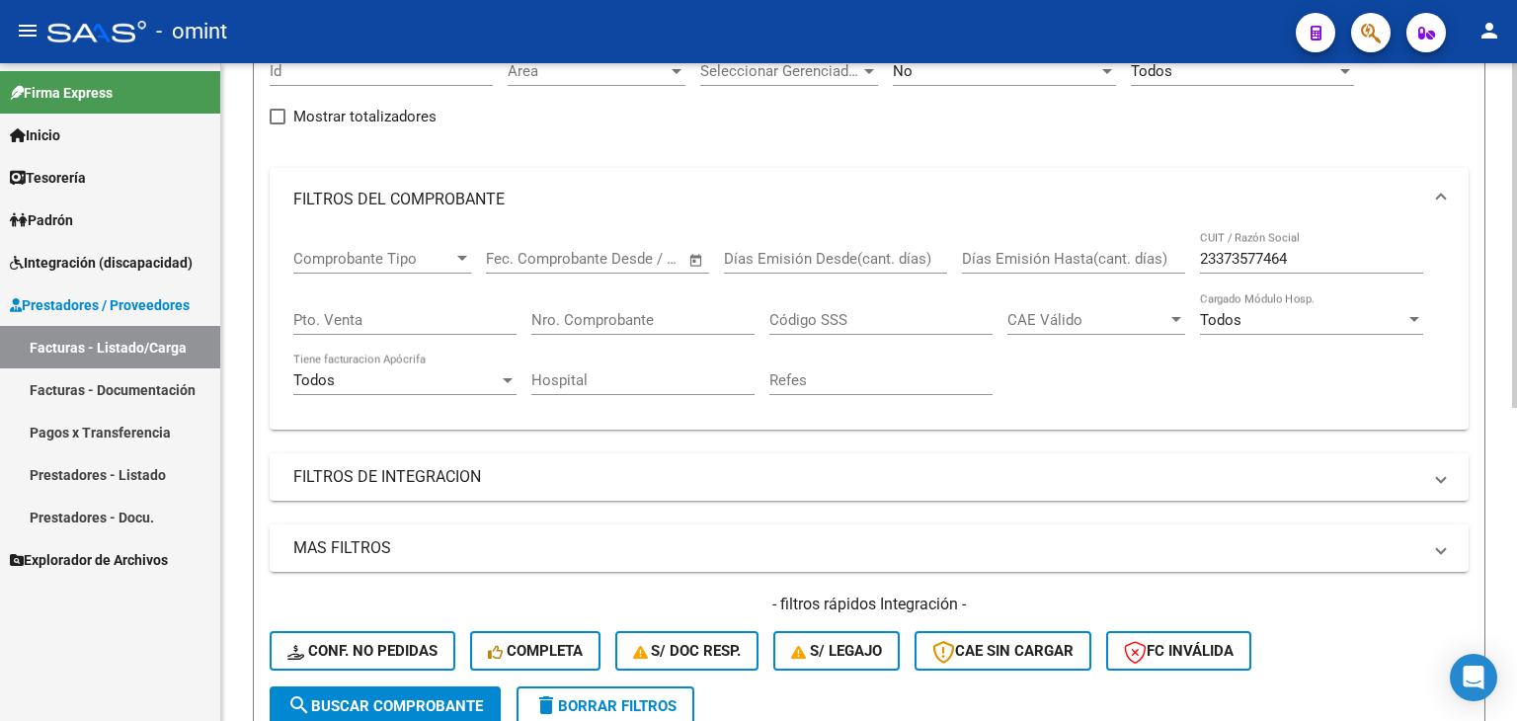
scroll to position [202, 0]
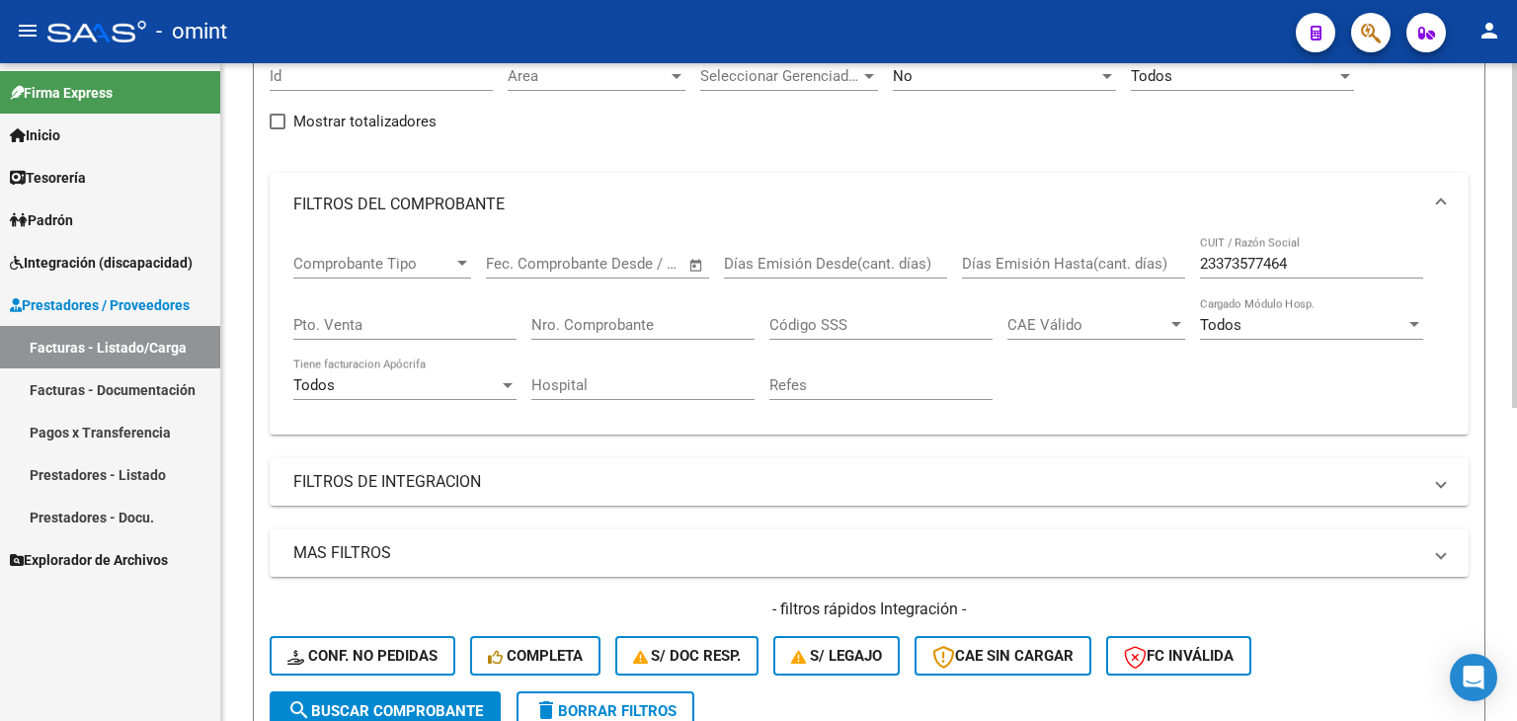
click at [1251, 262] on input "23373577464" at bounding box center [1311, 264] width 223 height 18
paste input "7384661098"
click at [361, 704] on span "search Buscar Comprobante" at bounding box center [384, 711] width 195 height 18
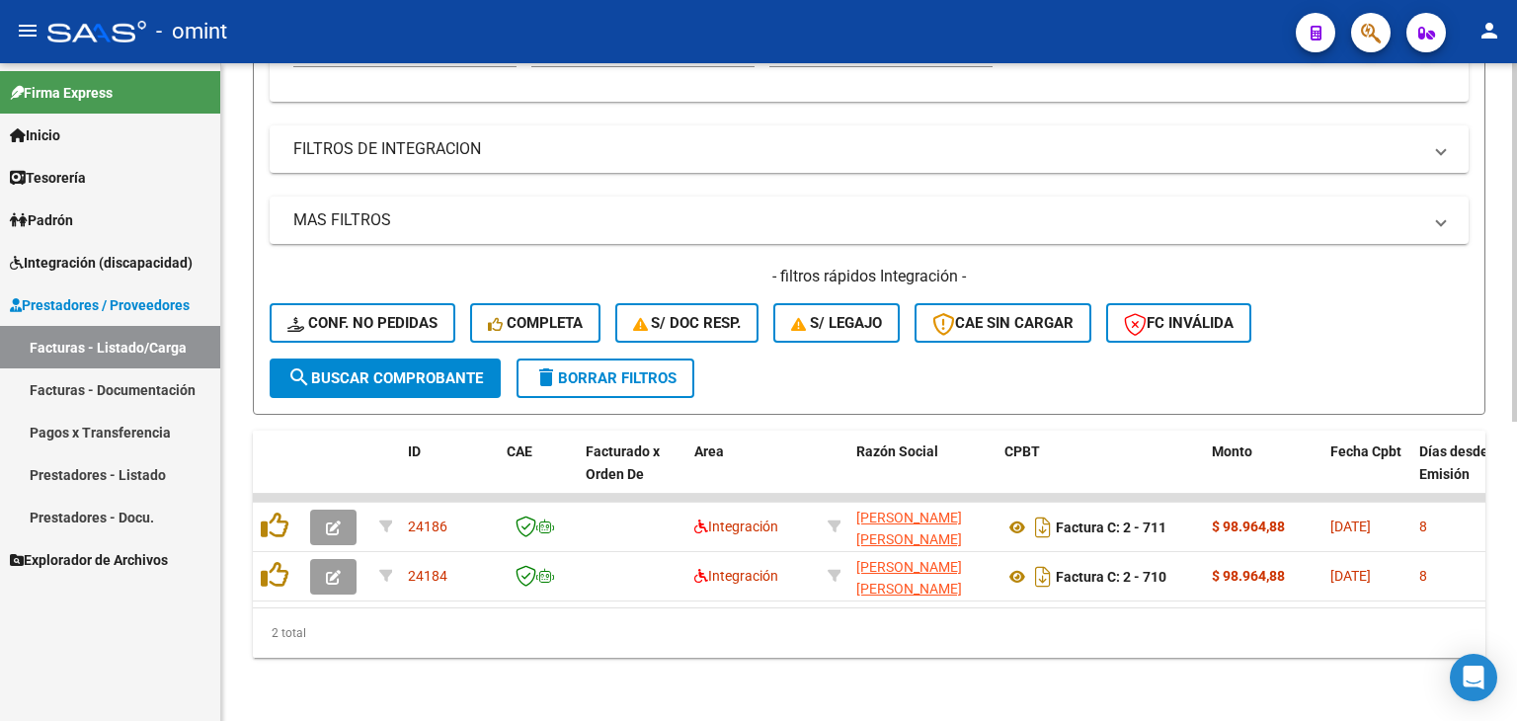
scroll to position [548, 0]
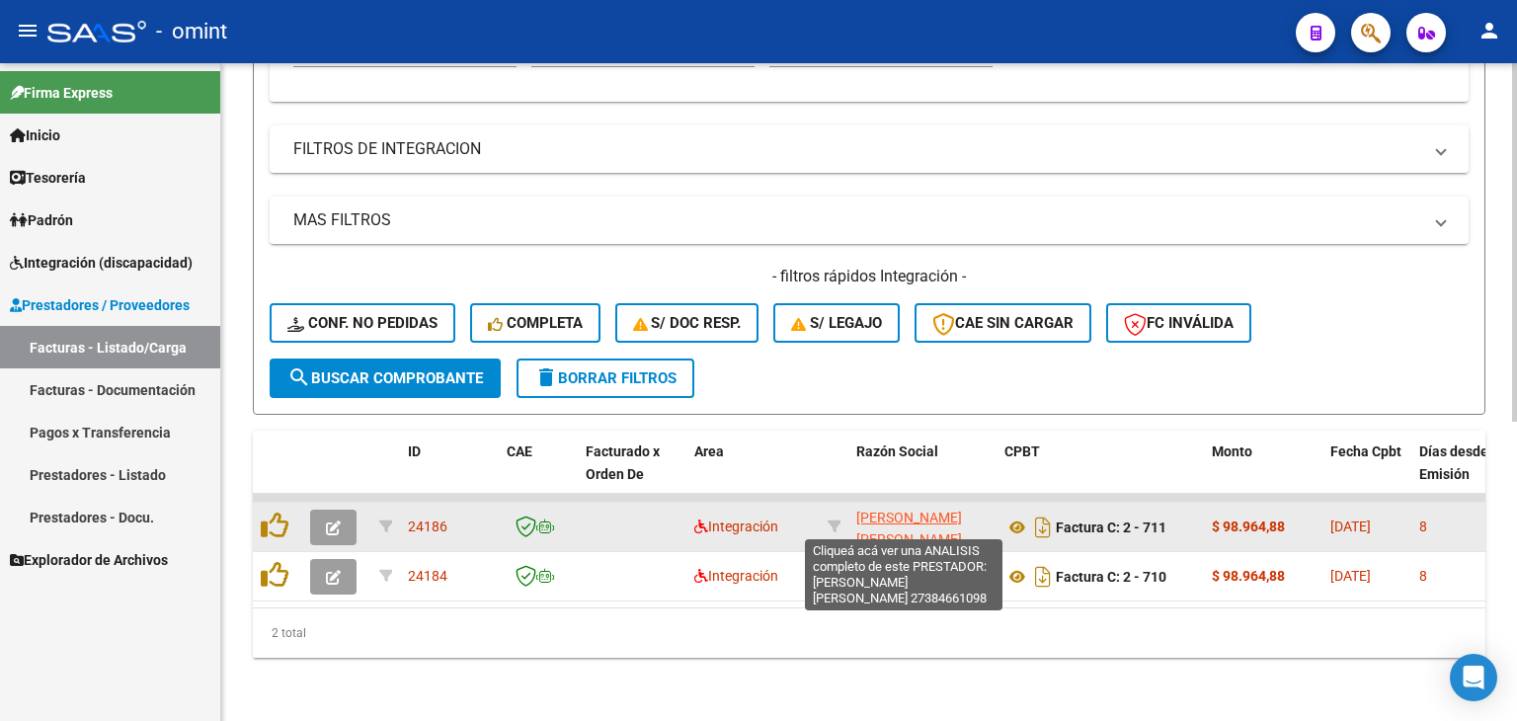
click at [876, 509] on span "[PERSON_NAME] [PERSON_NAME]" at bounding box center [909, 528] width 106 height 39
click at [869, 509] on span "[PERSON_NAME] [PERSON_NAME]" at bounding box center [909, 528] width 106 height 39
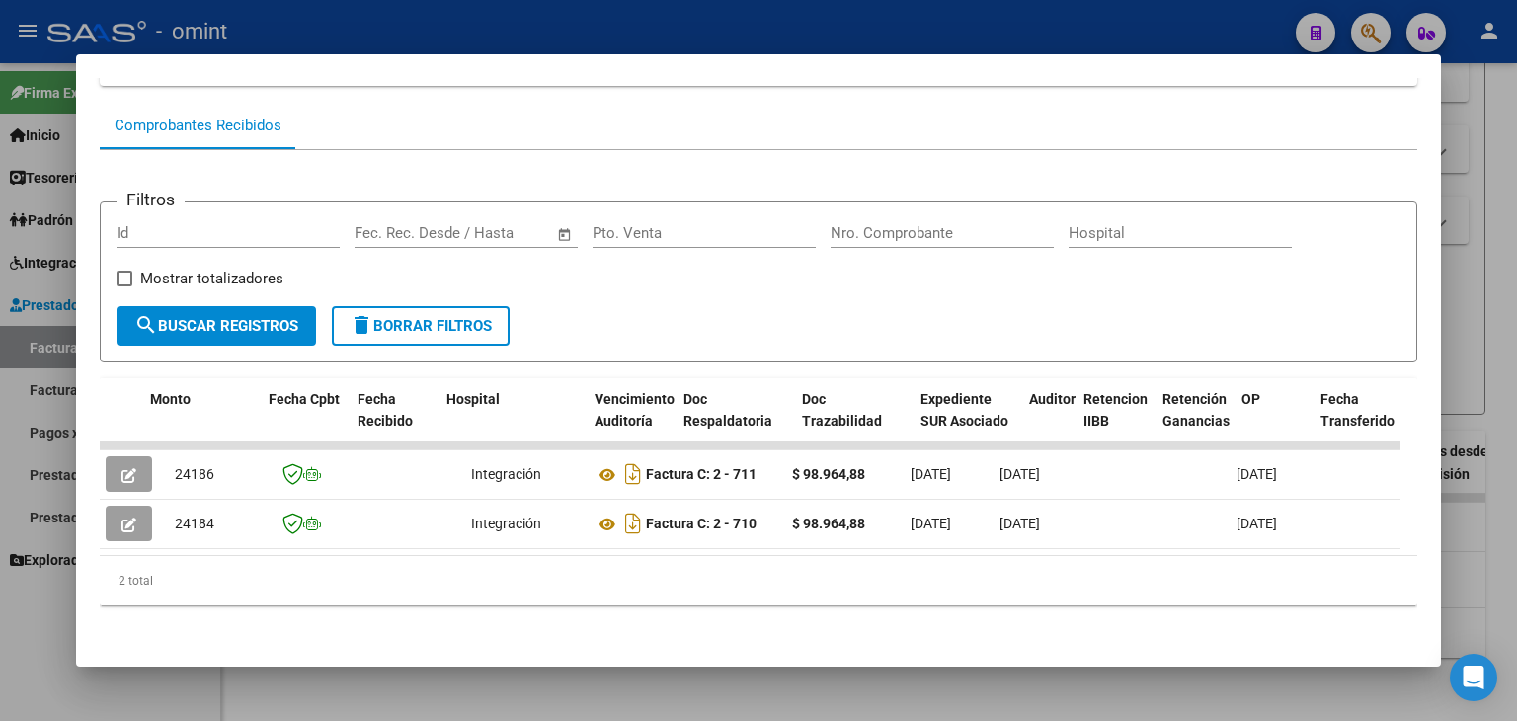
scroll to position [0, 0]
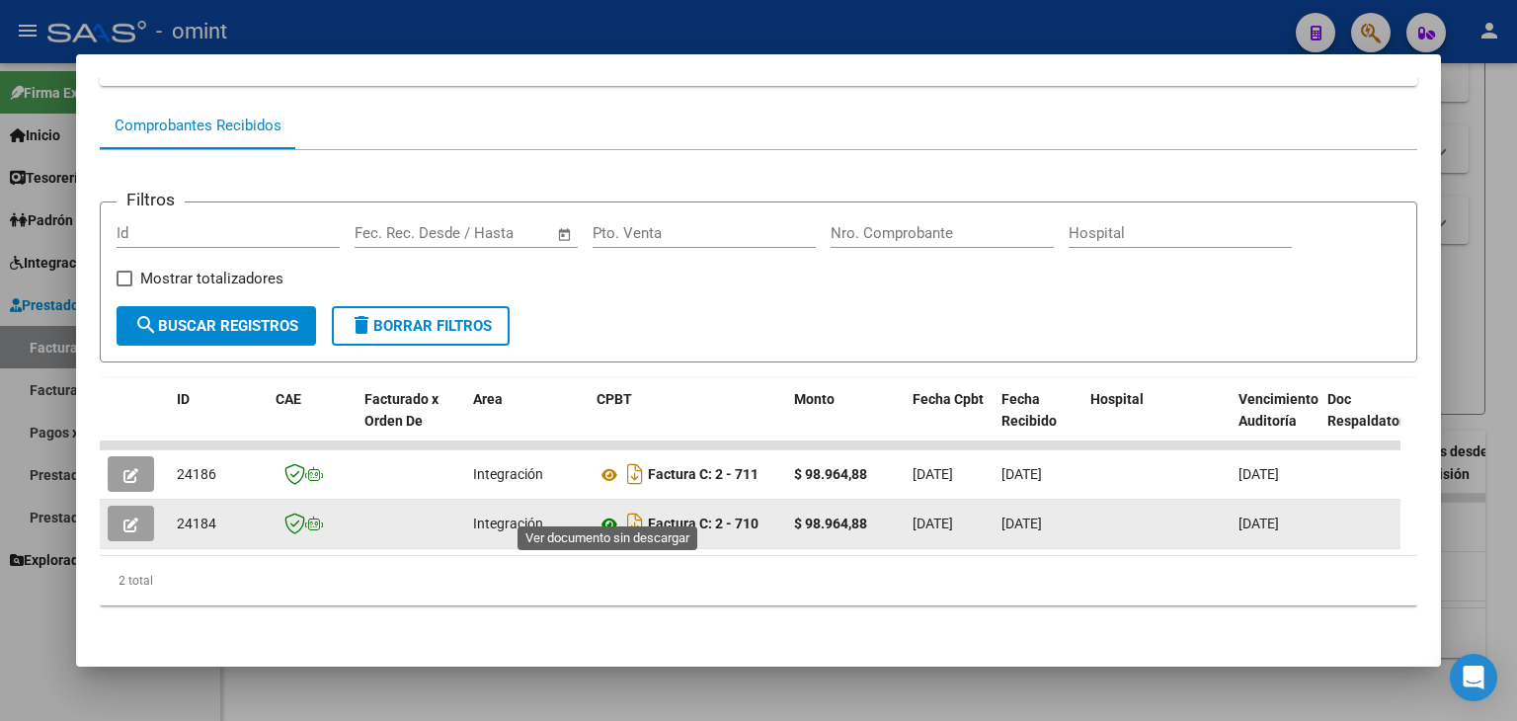
click at [608, 512] on icon at bounding box center [609, 524] width 26 height 24
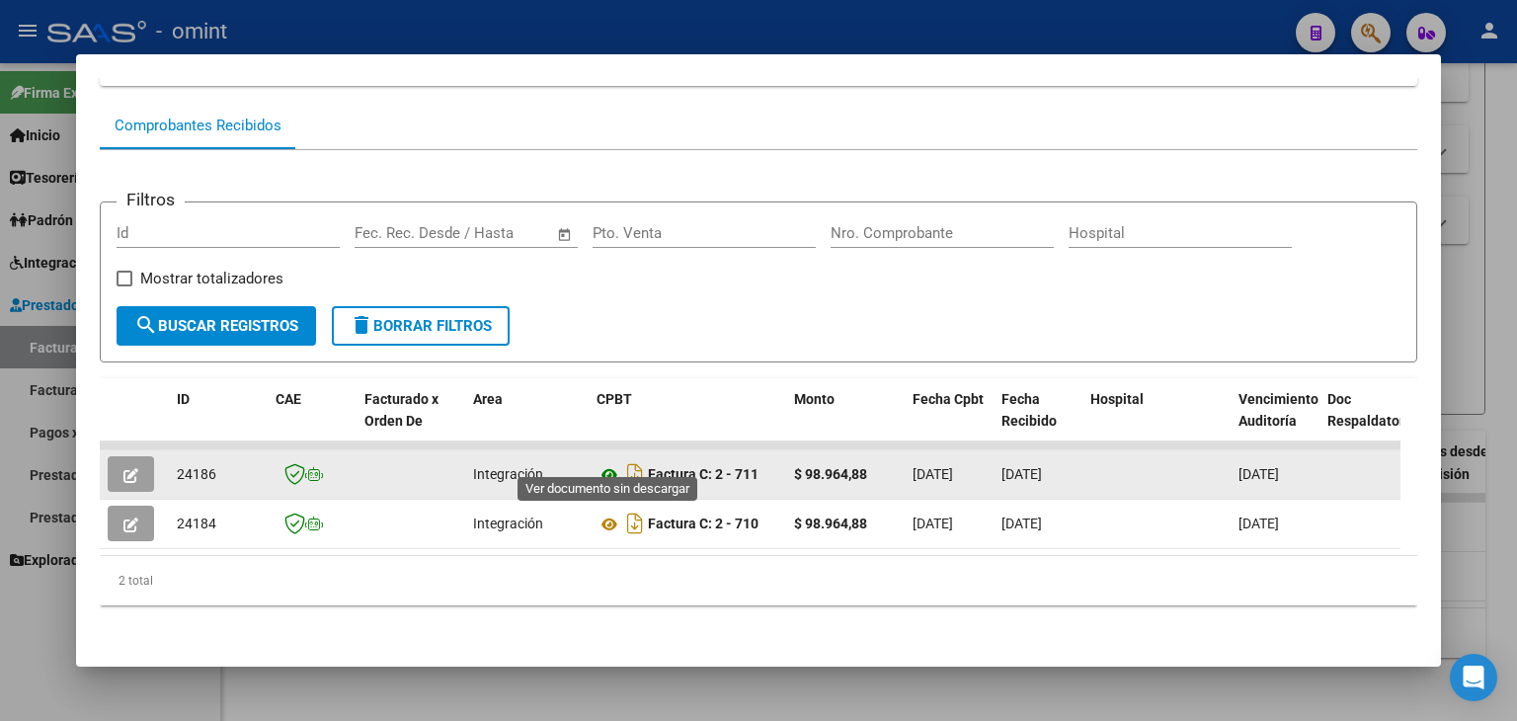
click at [608, 463] on icon at bounding box center [609, 475] width 26 height 24
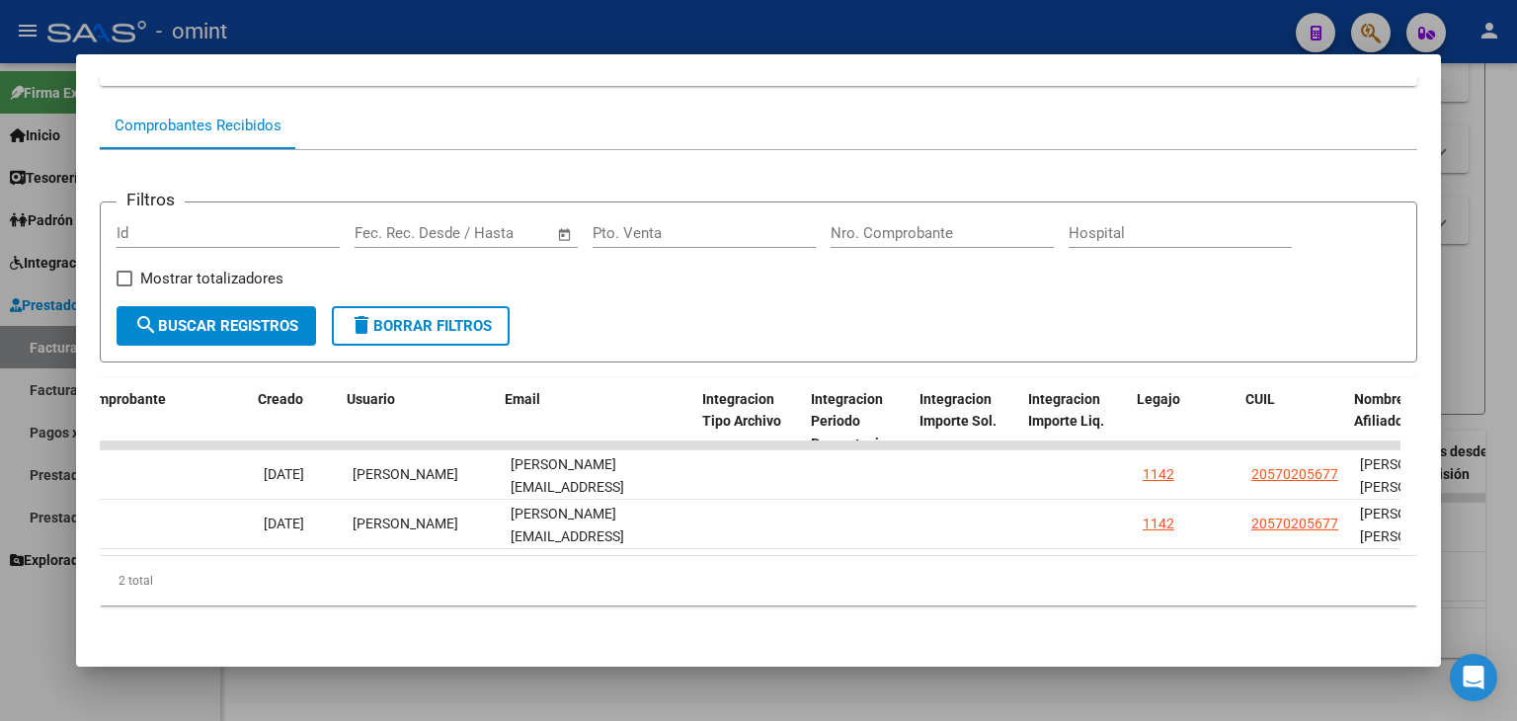
scroll to position [0, 2089]
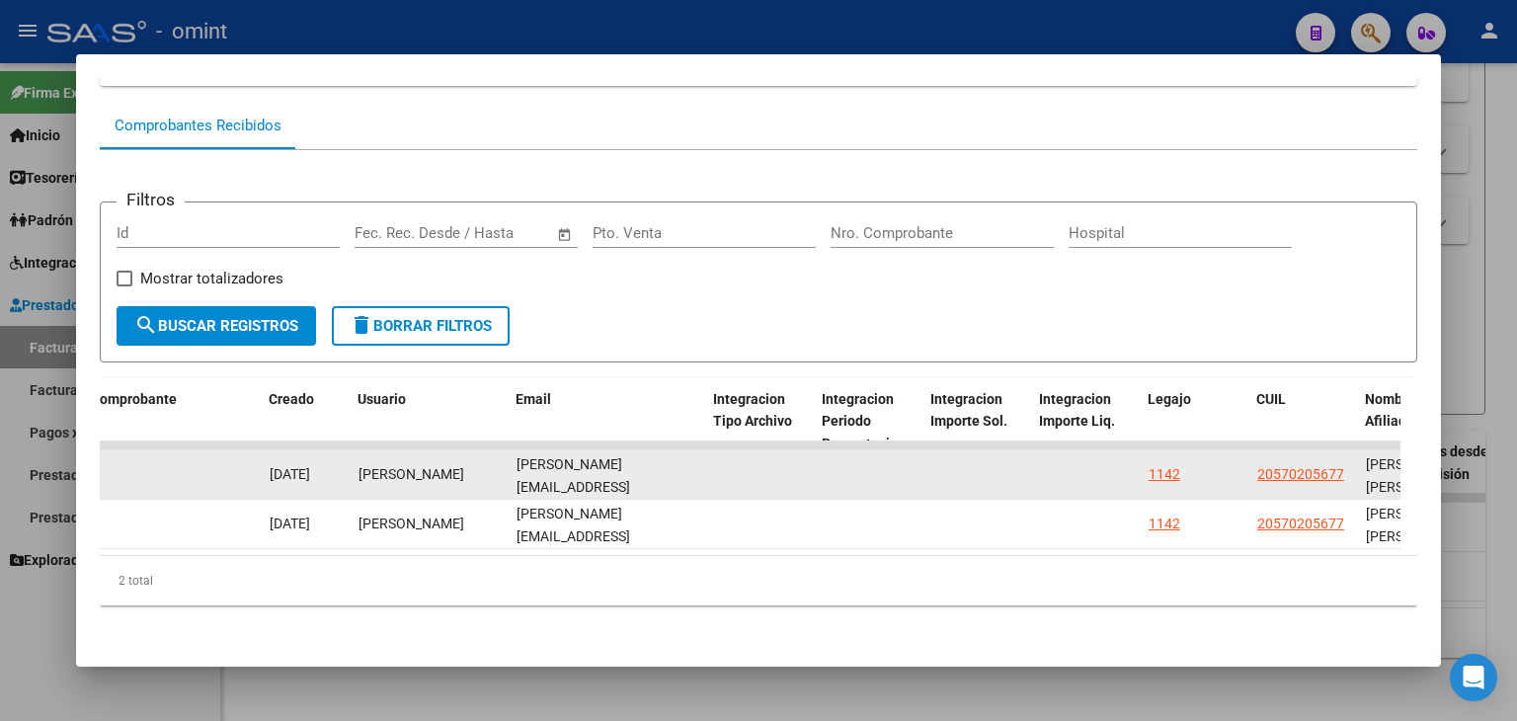
drag, startPoint x: 509, startPoint y: 457, endPoint x: 676, endPoint y: 458, distance: 166.9
click at [690, 457] on datatable-body-cell "[PERSON_NAME][EMAIL_ADDRESS][PERSON_NAME][DOMAIN_NAME]" at bounding box center [606, 474] width 197 height 48
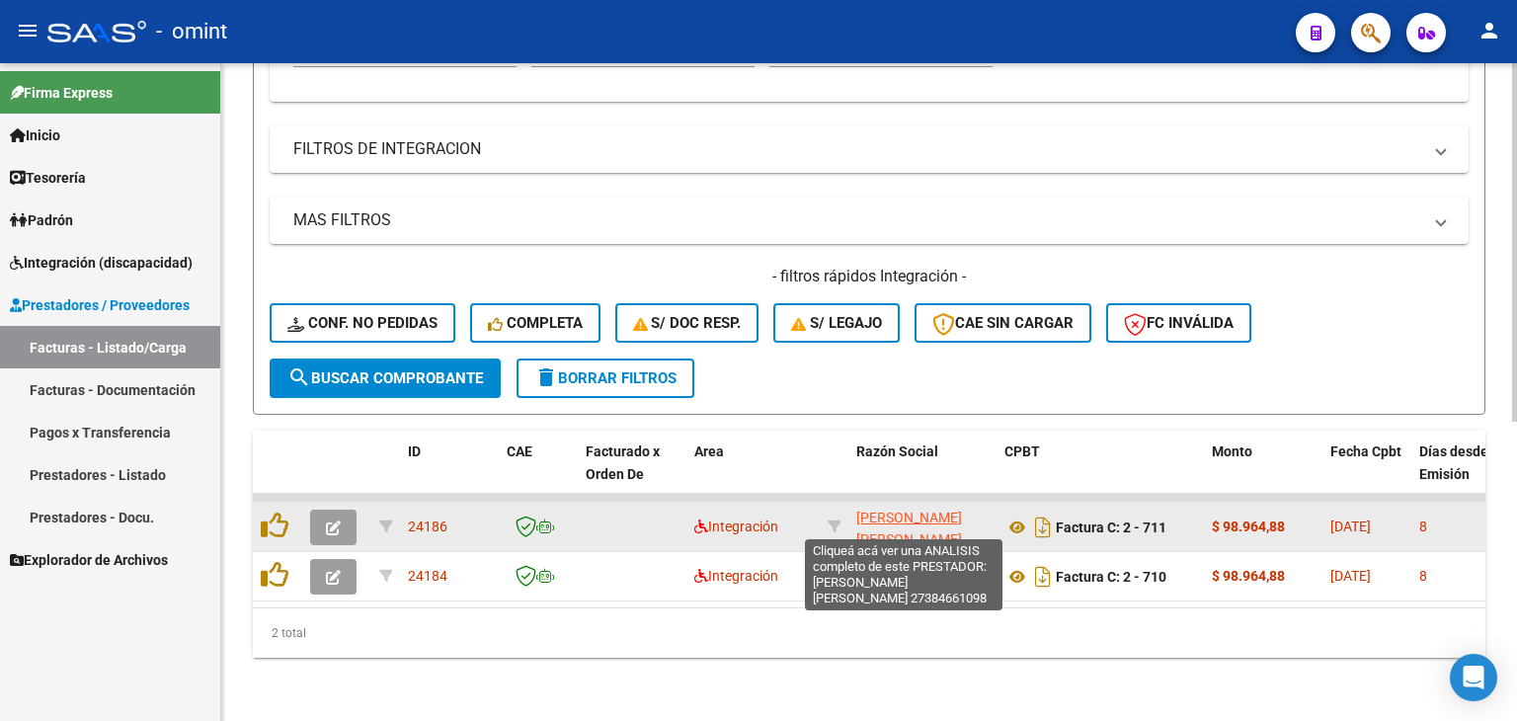
click at [877, 509] on span "[PERSON_NAME] [PERSON_NAME]" at bounding box center [909, 528] width 106 height 39
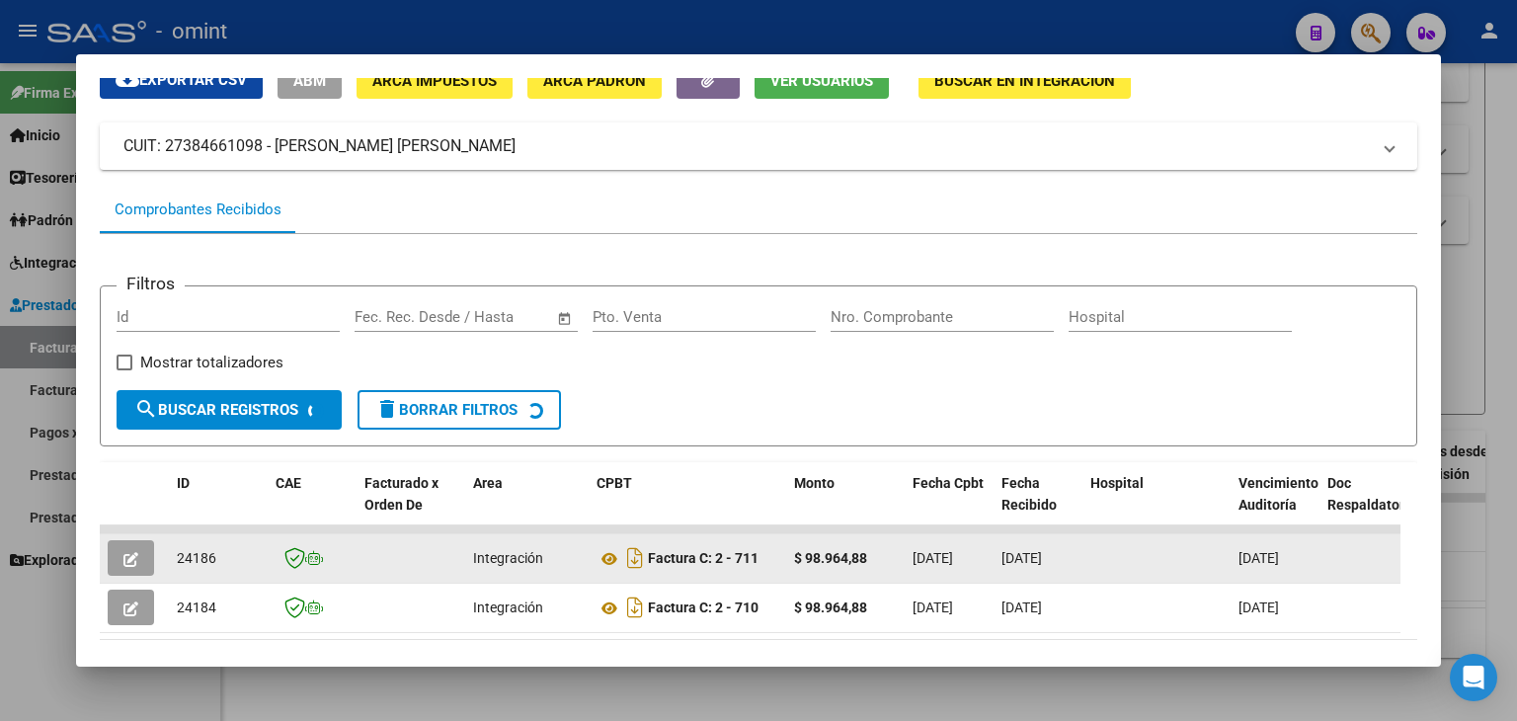
scroll to position [186, 0]
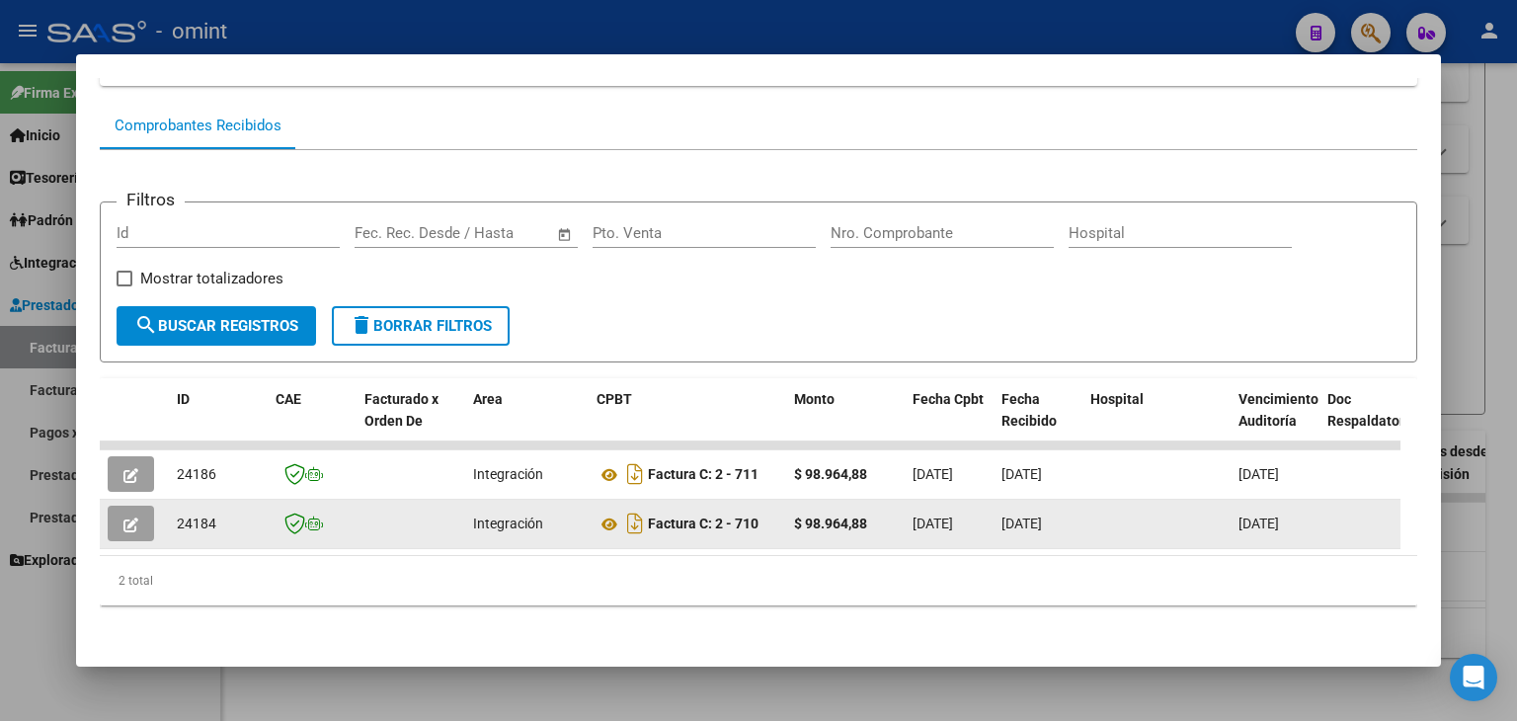
click at [134, 517] on icon "button" at bounding box center [130, 524] width 15 height 15
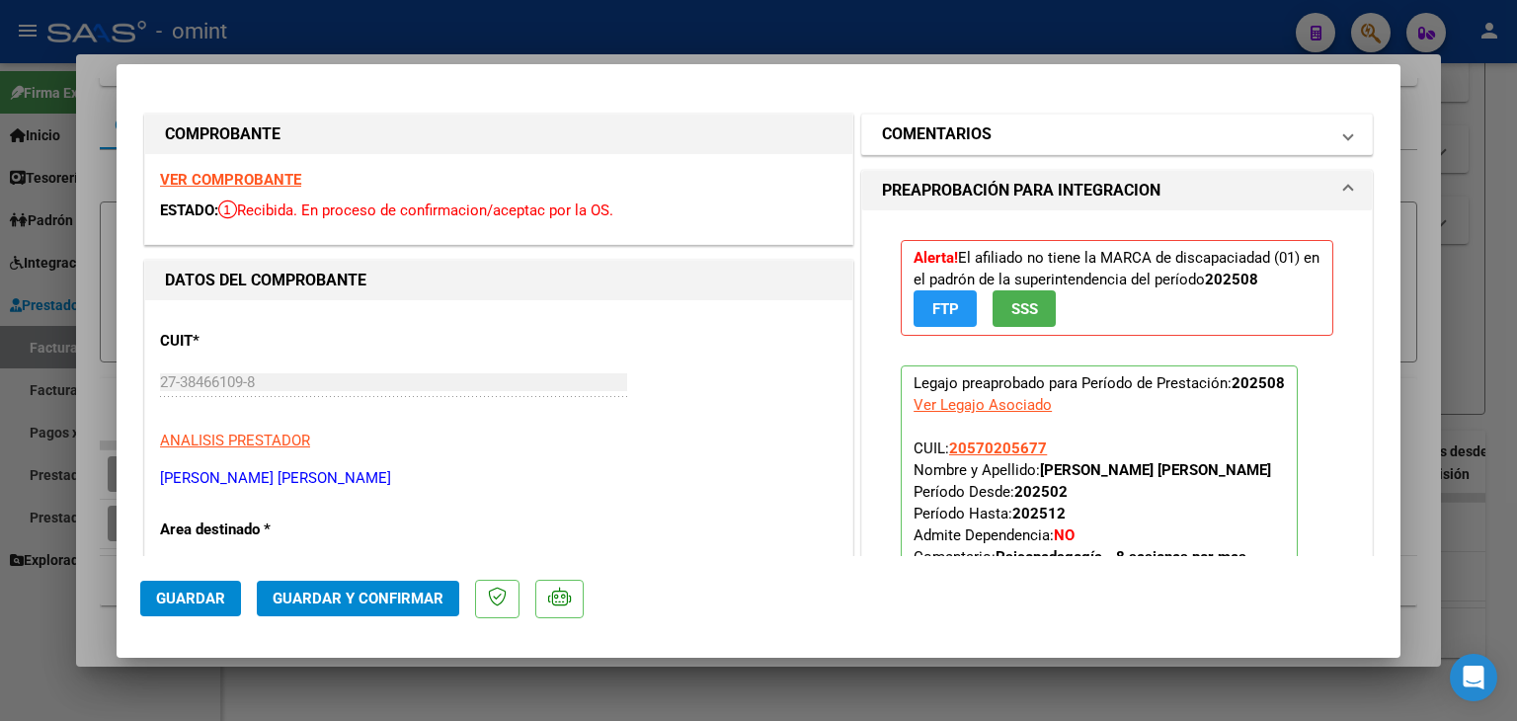
click at [953, 131] on h1 "COMENTARIOS" at bounding box center [937, 134] width 110 height 24
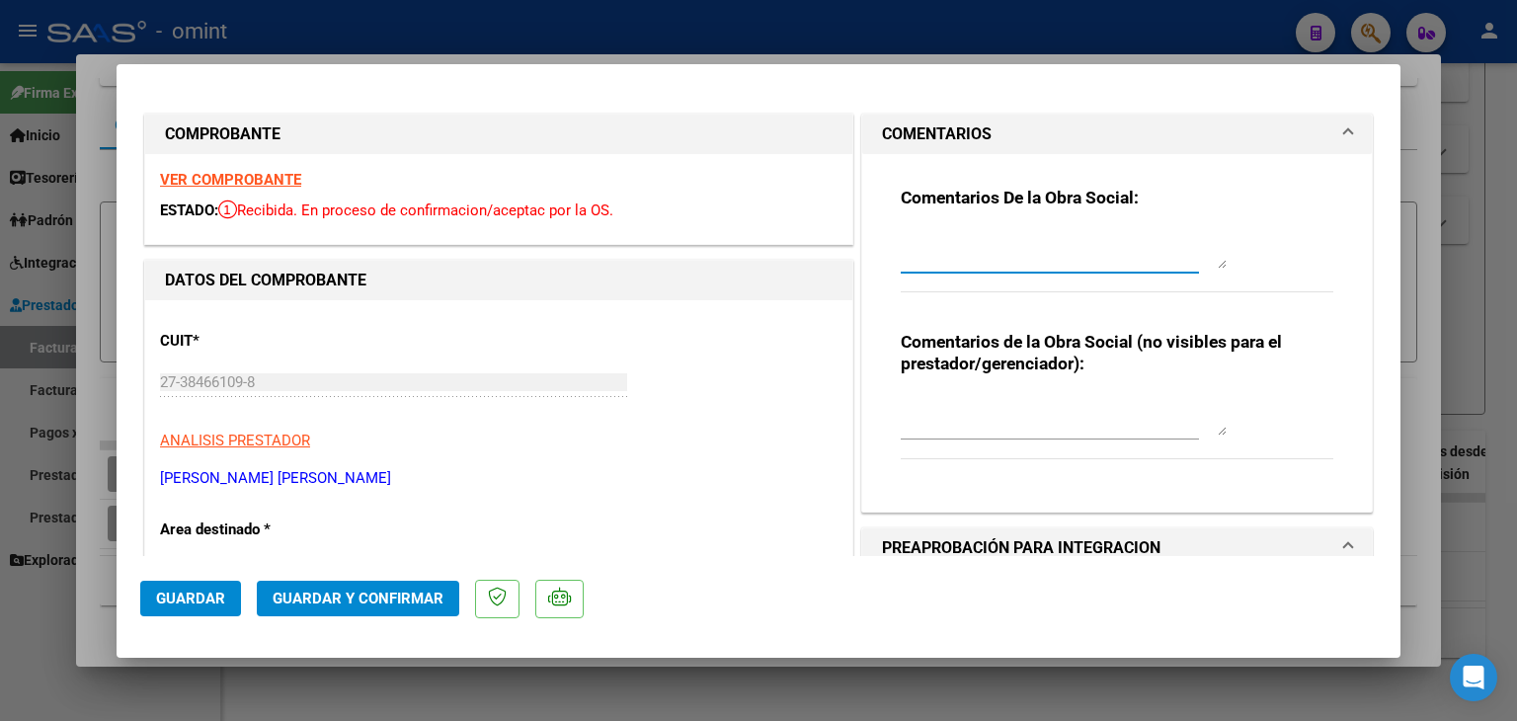
click at [962, 259] on textarea at bounding box center [1063, 248] width 326 height 39
drag, startPoint x: 1181, startPoint y: 244, endPoint x: 1158, endPoint y: 240, distance: 23.0
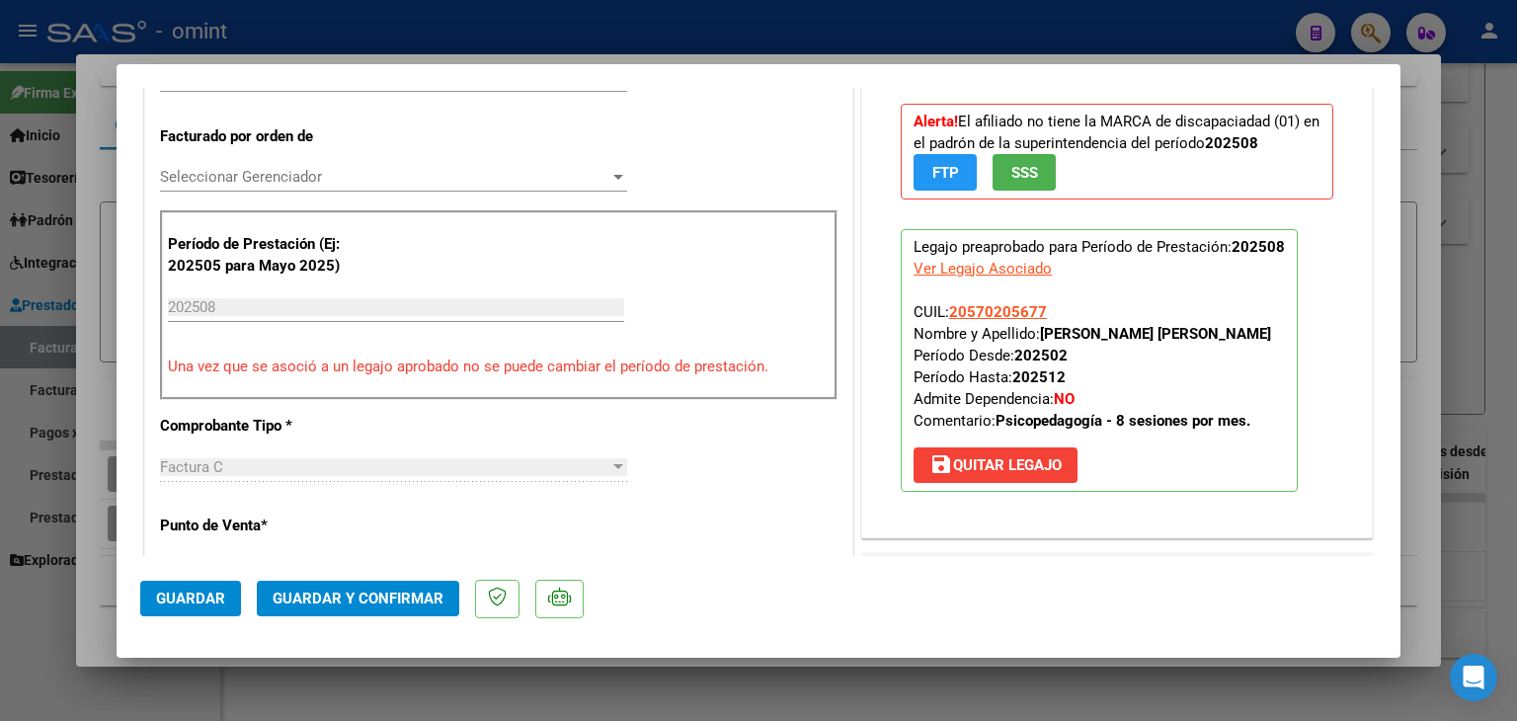
scroll to position [395, 0]
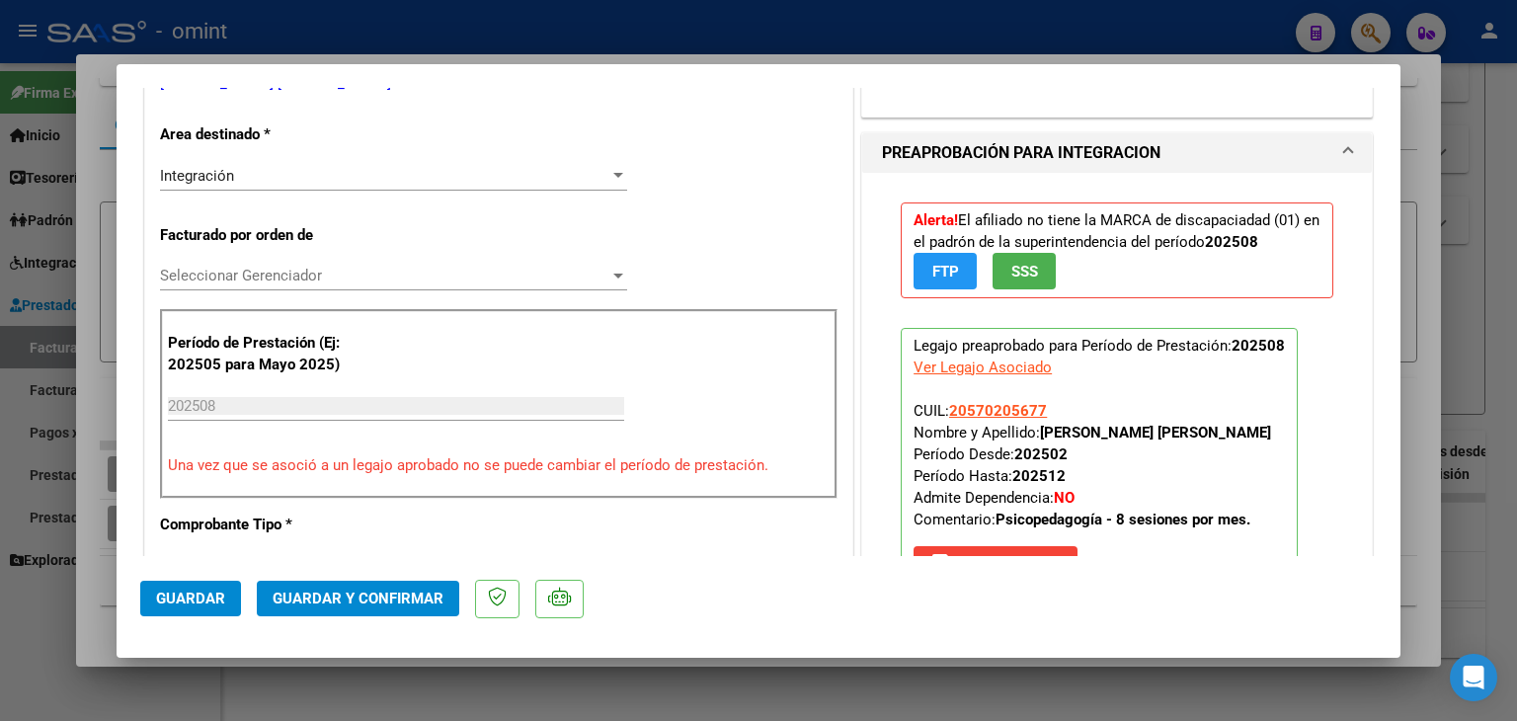
click at [215, 167] on span "Integración" at bounding box center [197, 176] width 74 height 18
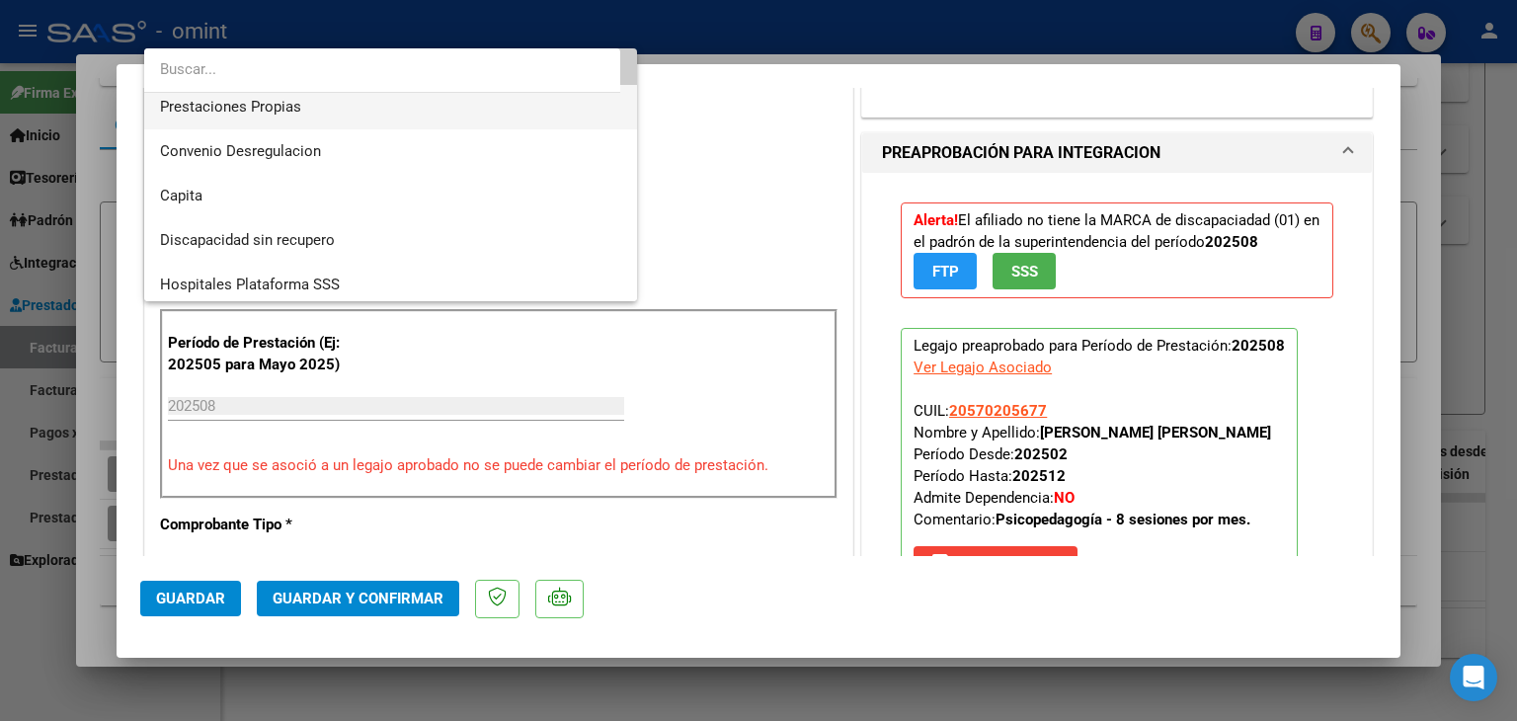
scroll to position [192, 0]
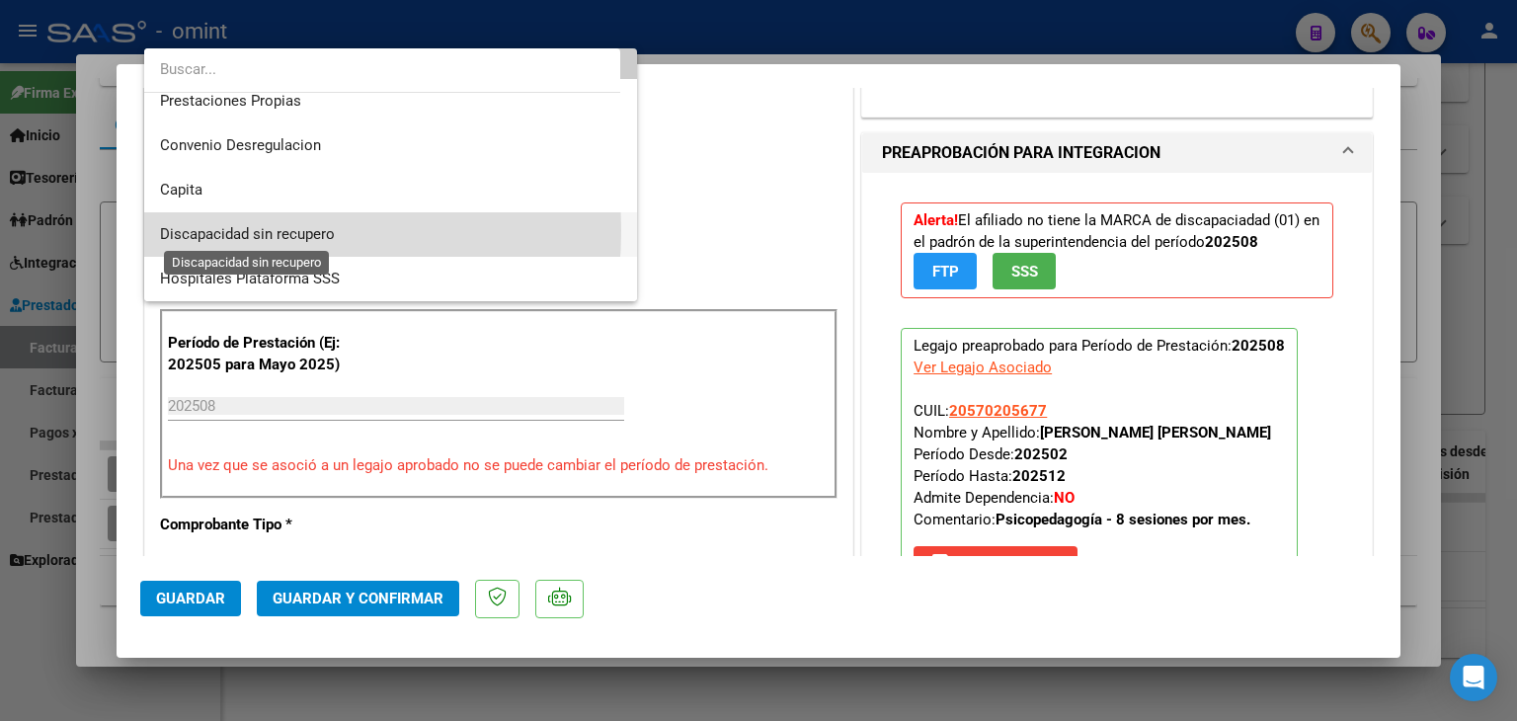
click at [225, 230] on span "Discapacidad sin recupero" at bounding box center [247, 234] width 175 height 18
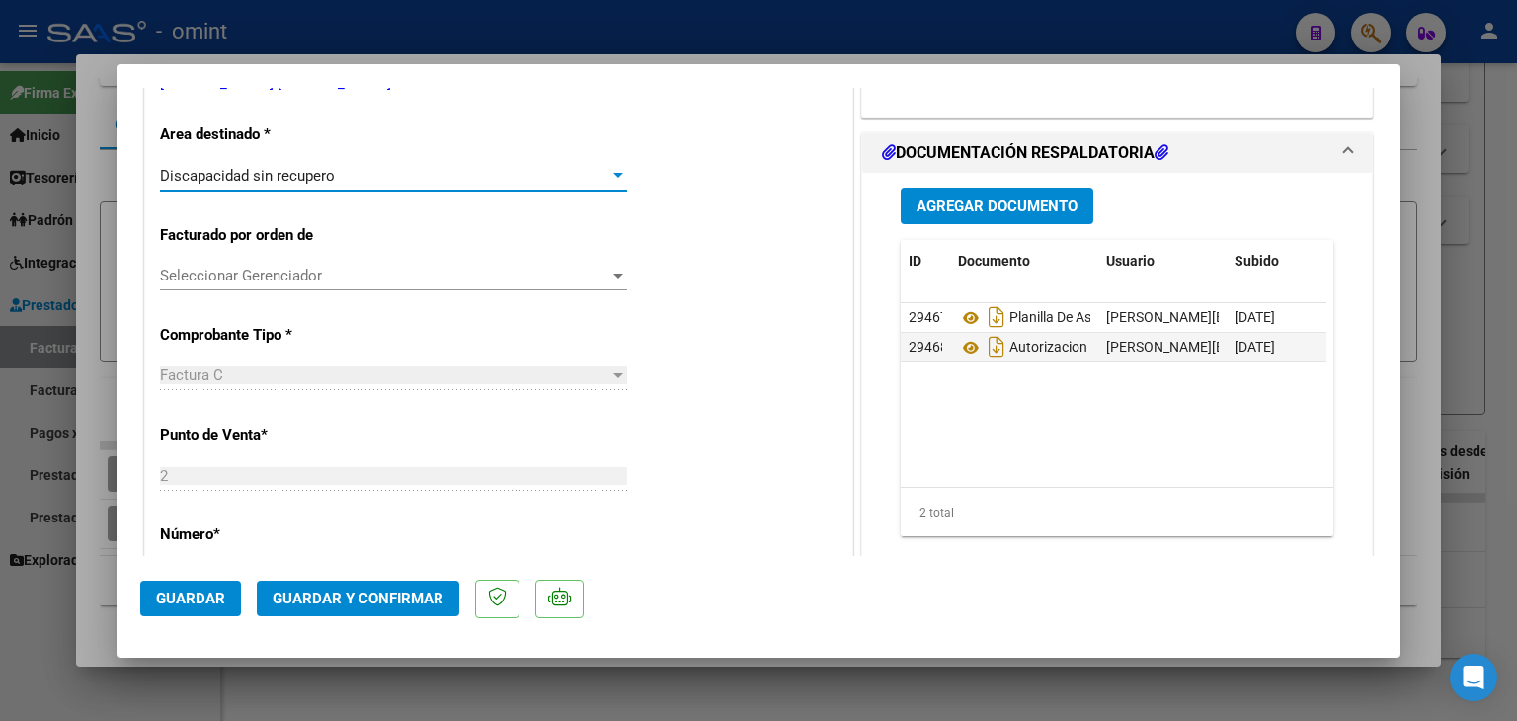
click at [217, 281] on span "Seleccionar Gerenciador" at bounding box center [384, 276] width 449 height 18
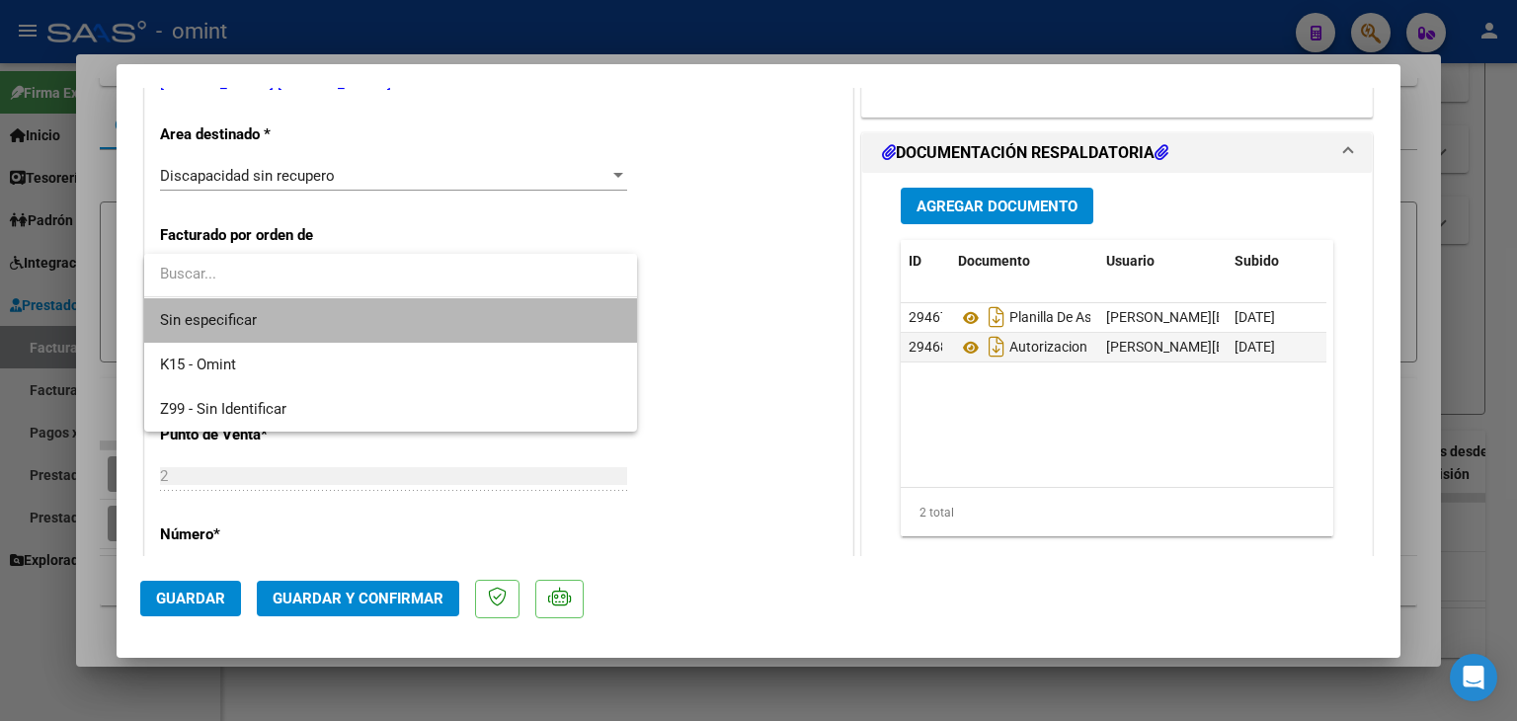
drag, startPoint x: 225, startPoint y: 325, endPoint x: 293, endPoint y: 331, distance: 68.4
click at [226, 325] on span "Sin especificar" at bounding box center [390, 320] width 461 height 44
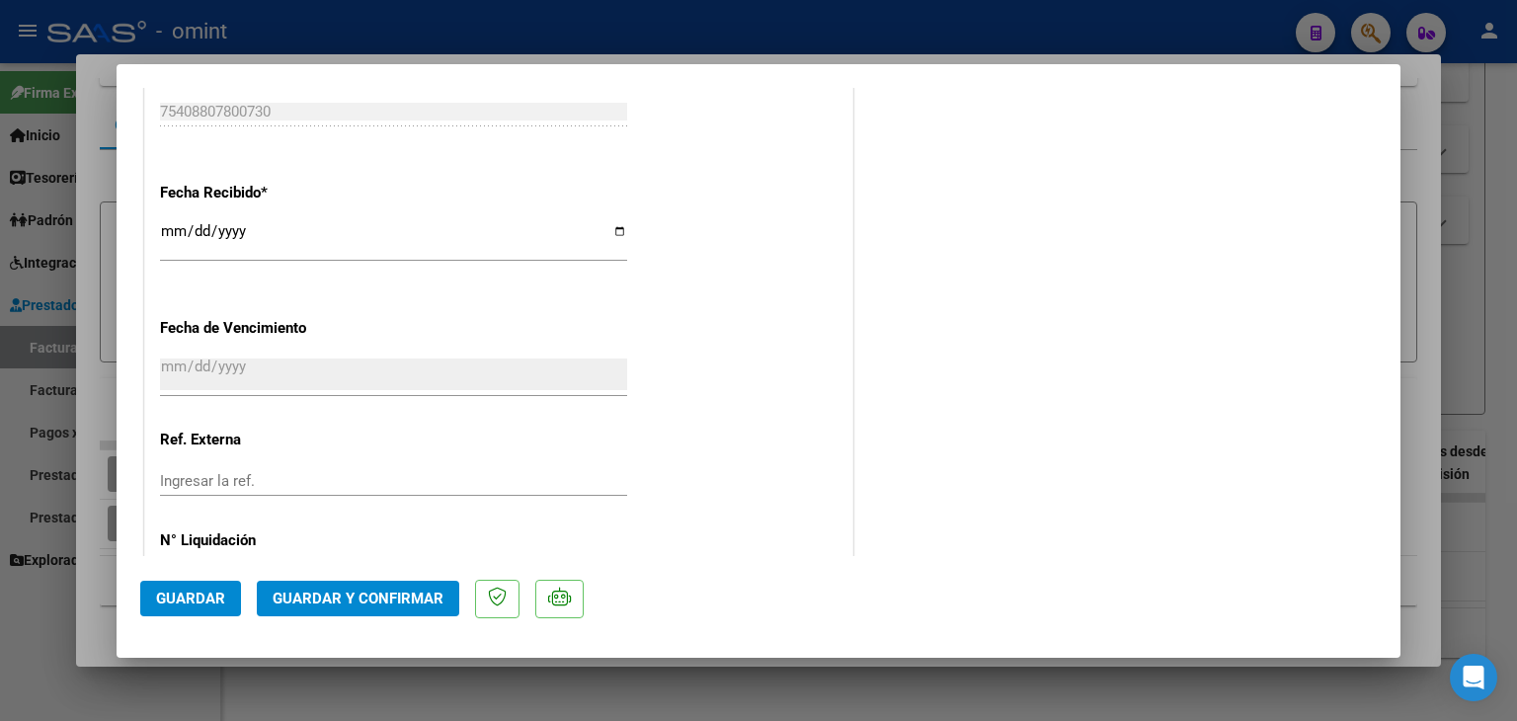
scroll to position [1248, 0]
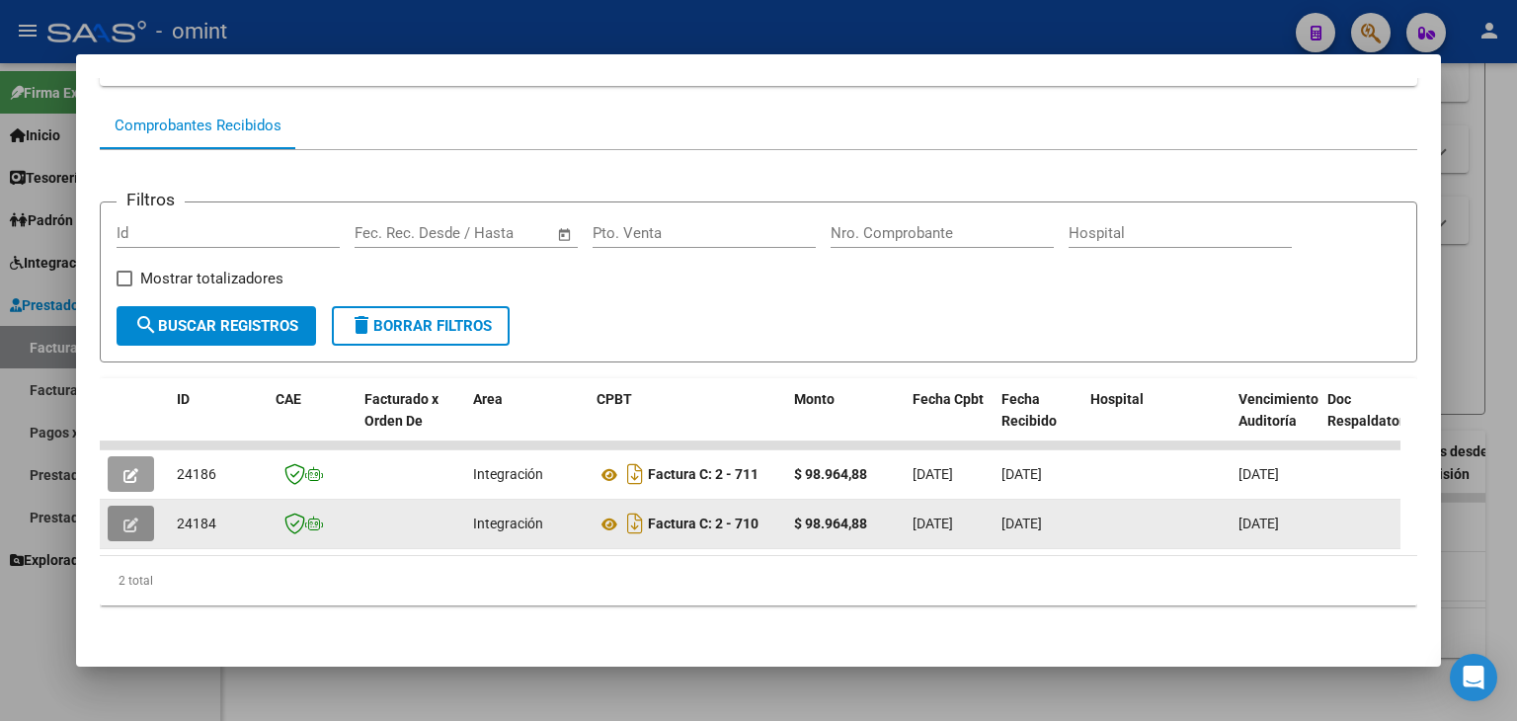
click at [136, 517] on icon "button" at bounding box center [130, 524] width 15 height 15
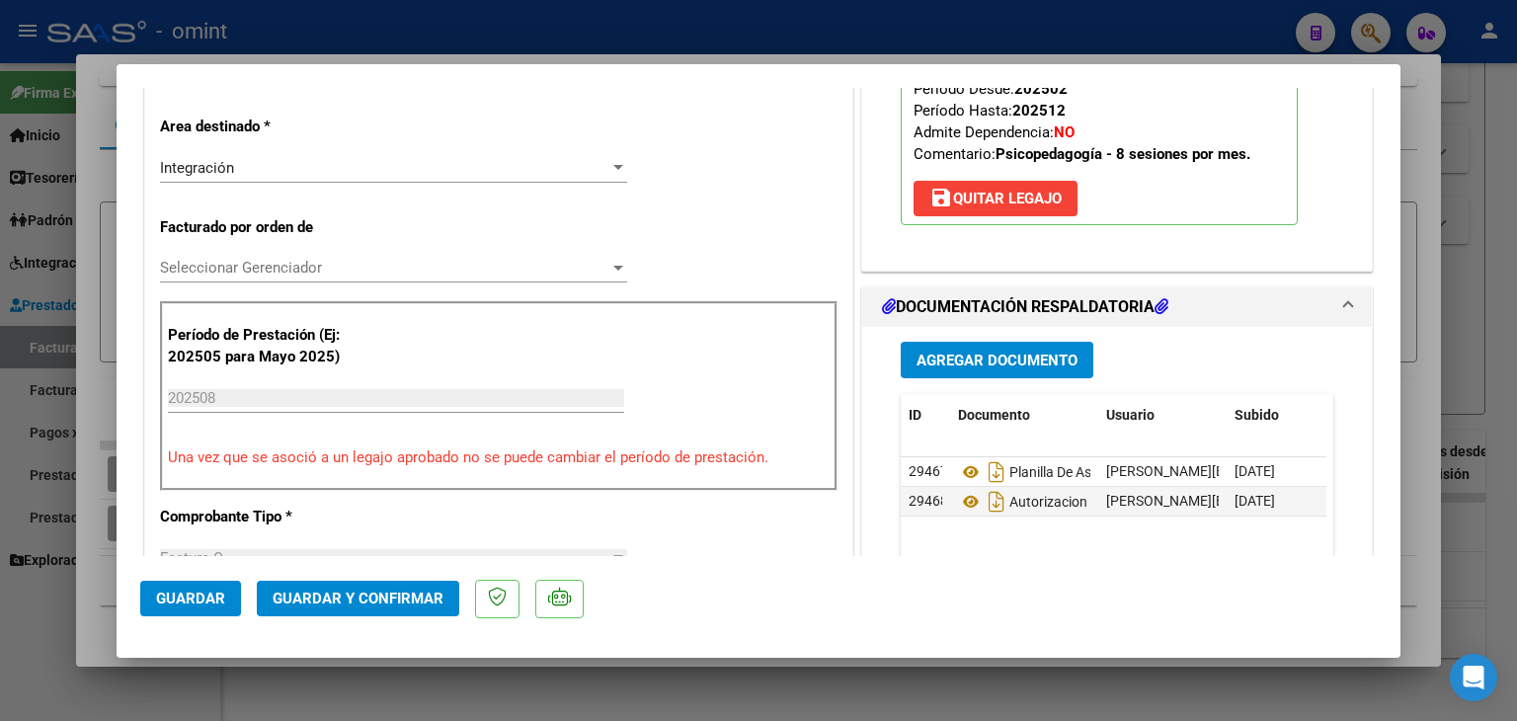
scroll to position [494, 0]
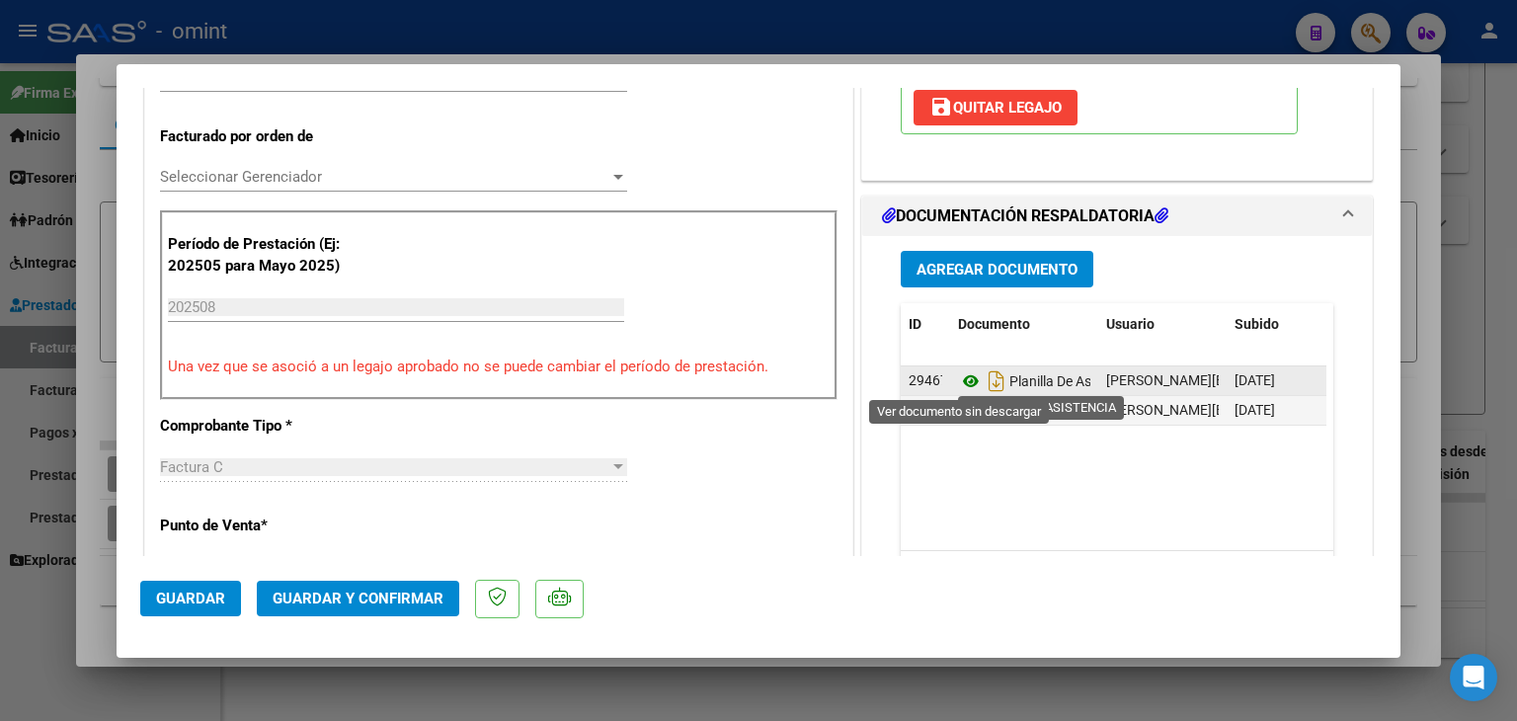
click at [966, 381] on icon at bounding box center [971, 381] width 26 height 24
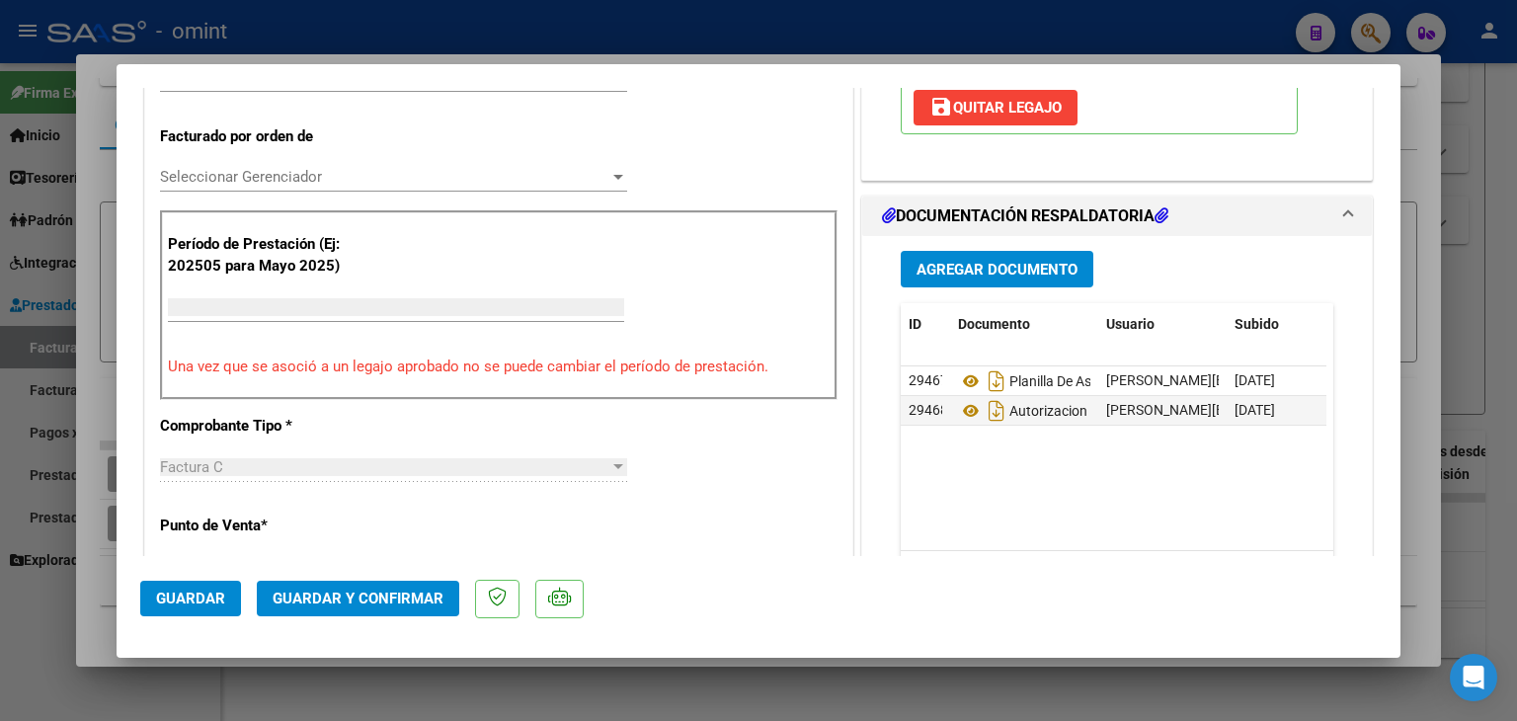
scroll to position [0, 0]
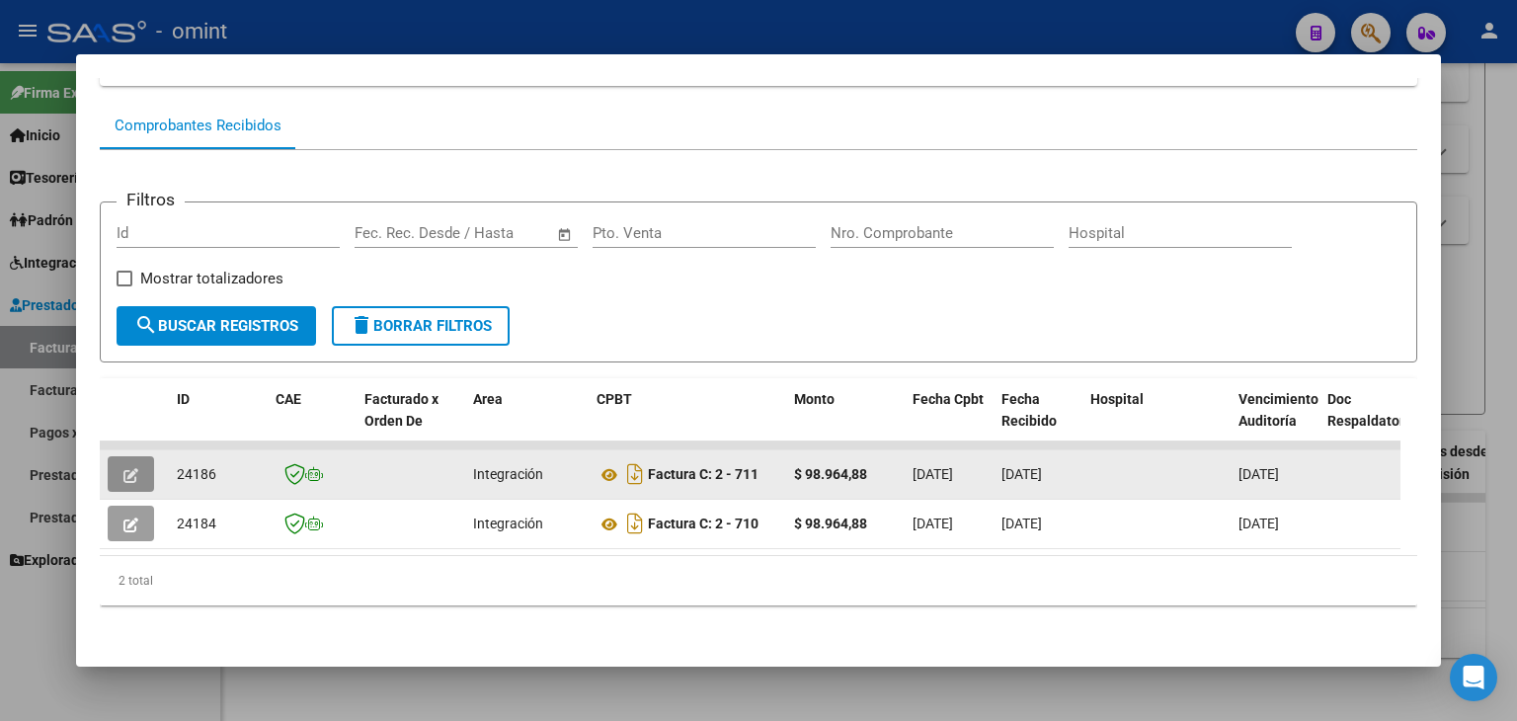
click at [117, 458] on button "button" at bounding box center [131, 474] width 46 height 36
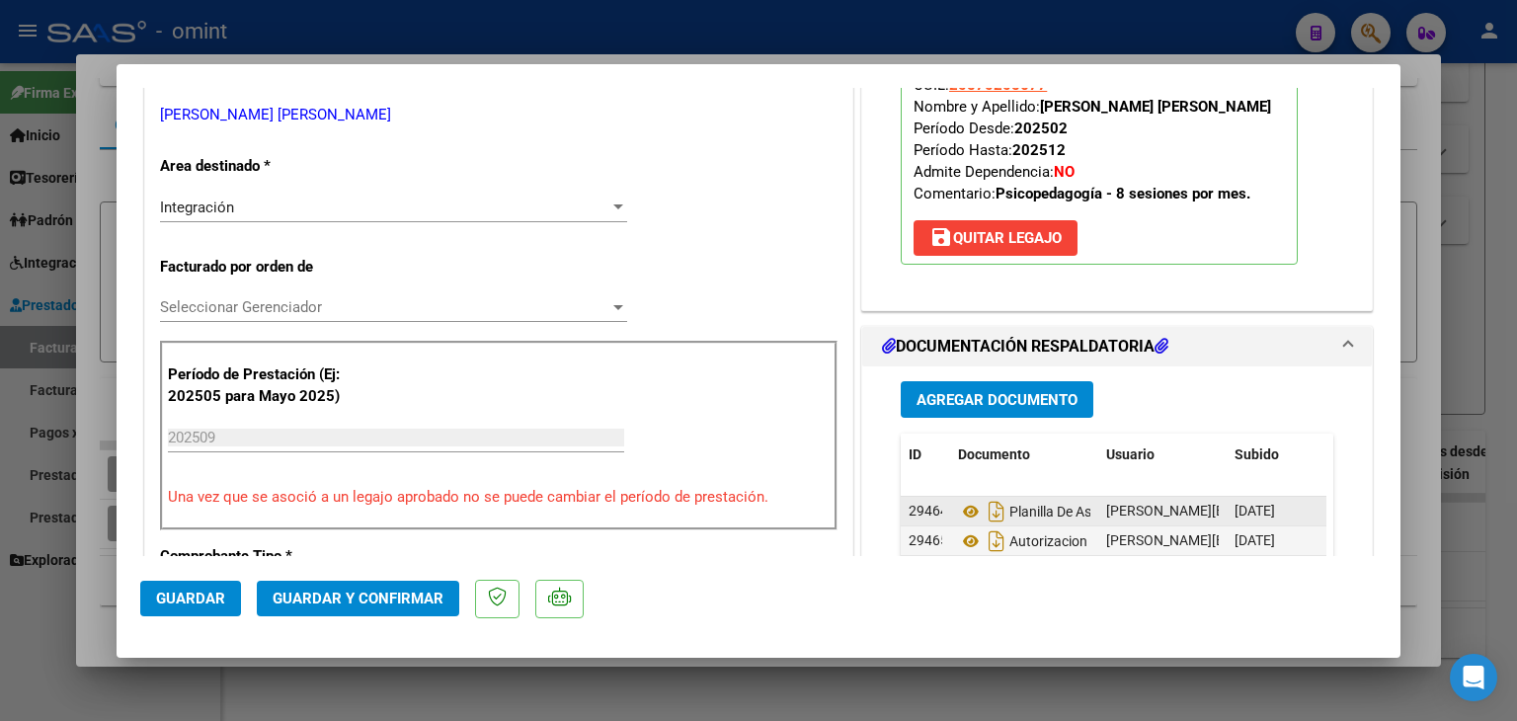
scroll to position [395, 0]
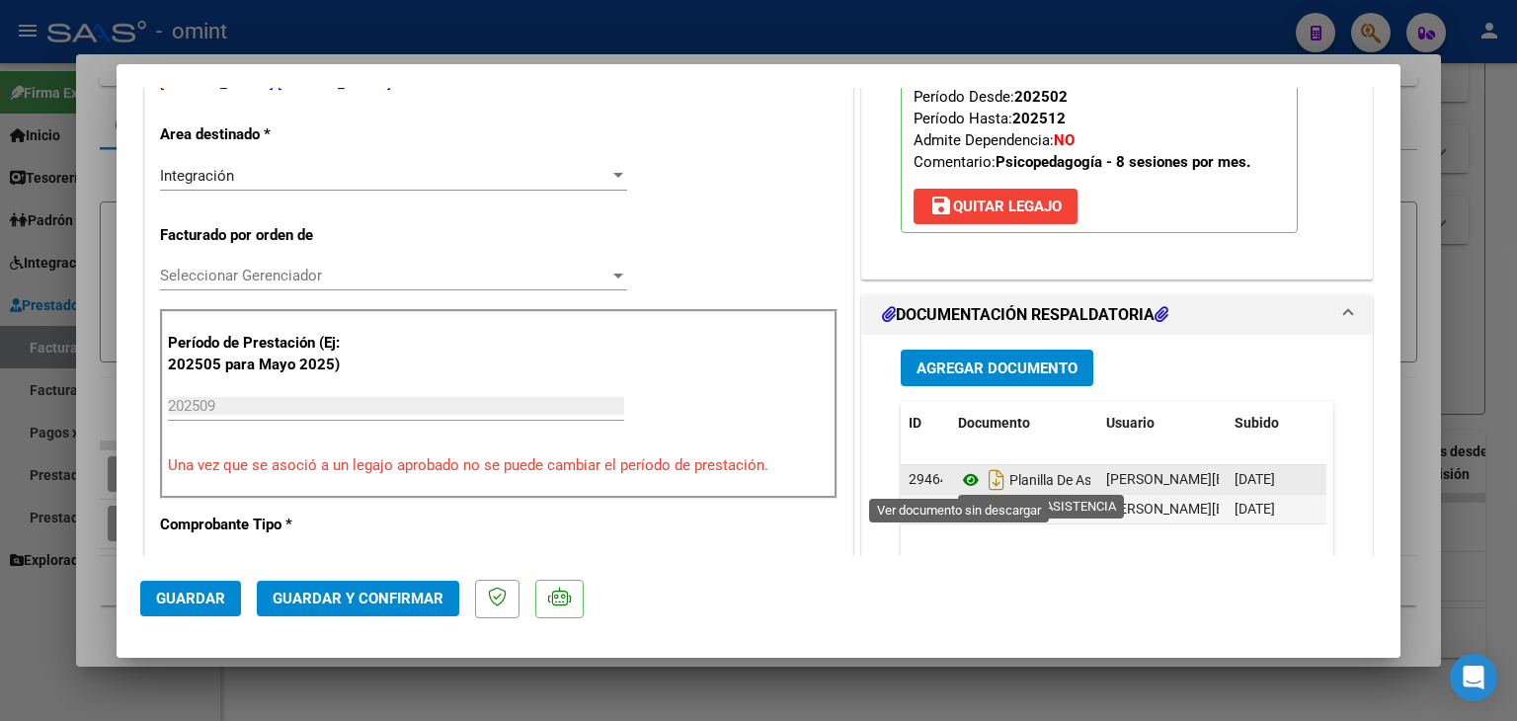
click at [958, 478] on icon at bounding box center [971, 480] width 26 height 24
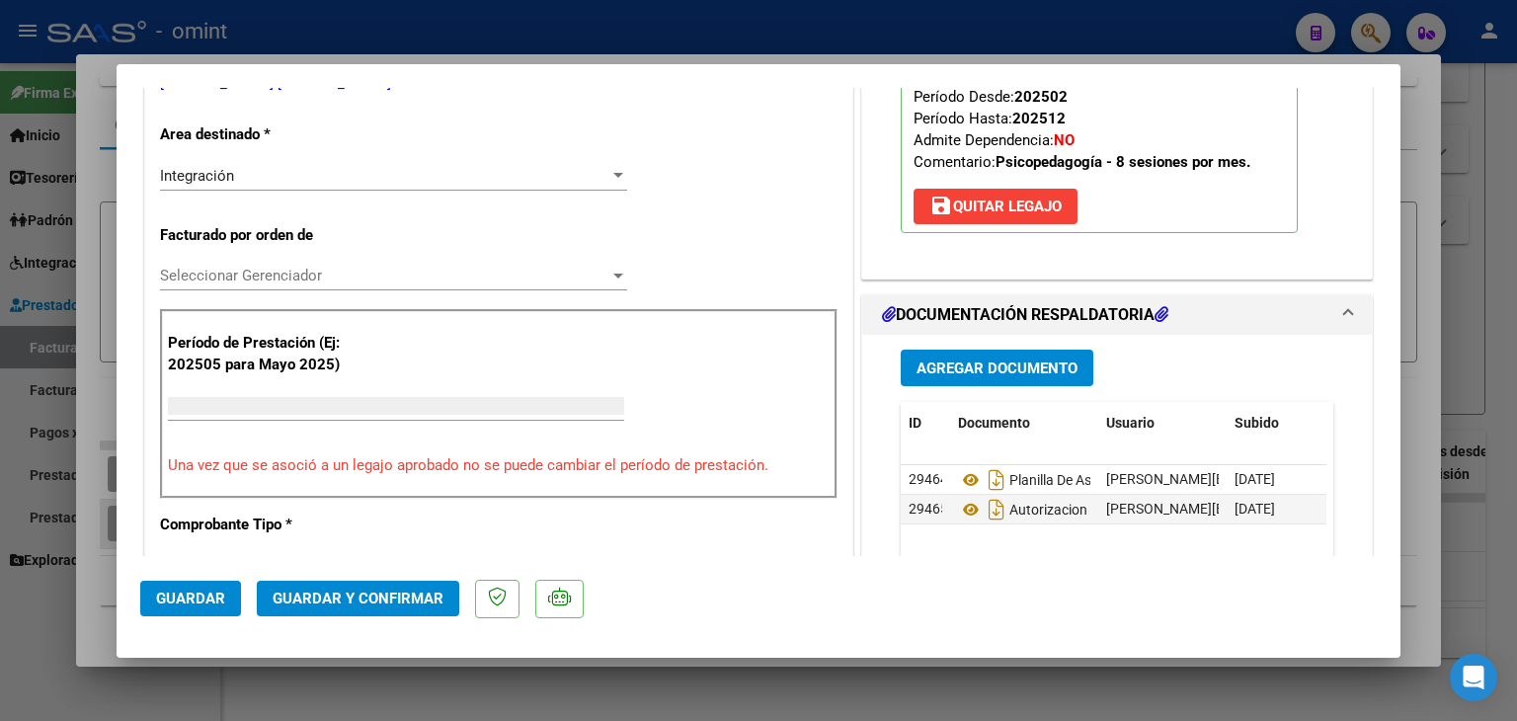
scroll to position [0, 0]
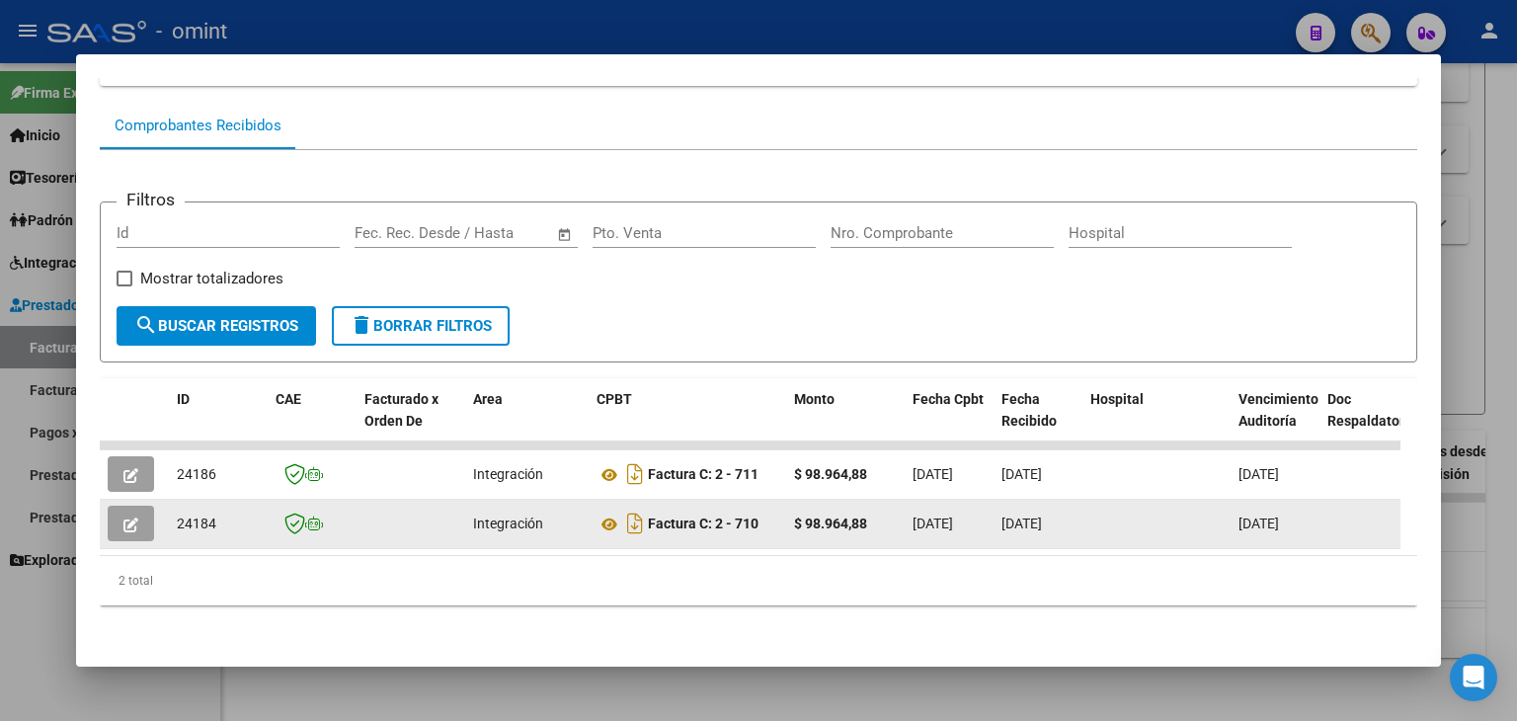
click at [189, 515] on span "24184" at bounding box center [196, 523] width 39 height 16
drag, startPoint x: 189, startPoint y: 509, endPoint x: 175, endPoint y: 506, distance: 14.4
click at [175, 506] on datatable-body-cell "24184" at bounding box center [218, 524] width 99 height 48
click at [199, 515] on span "24184" at bounding box center [196, 523] width 39 height 16
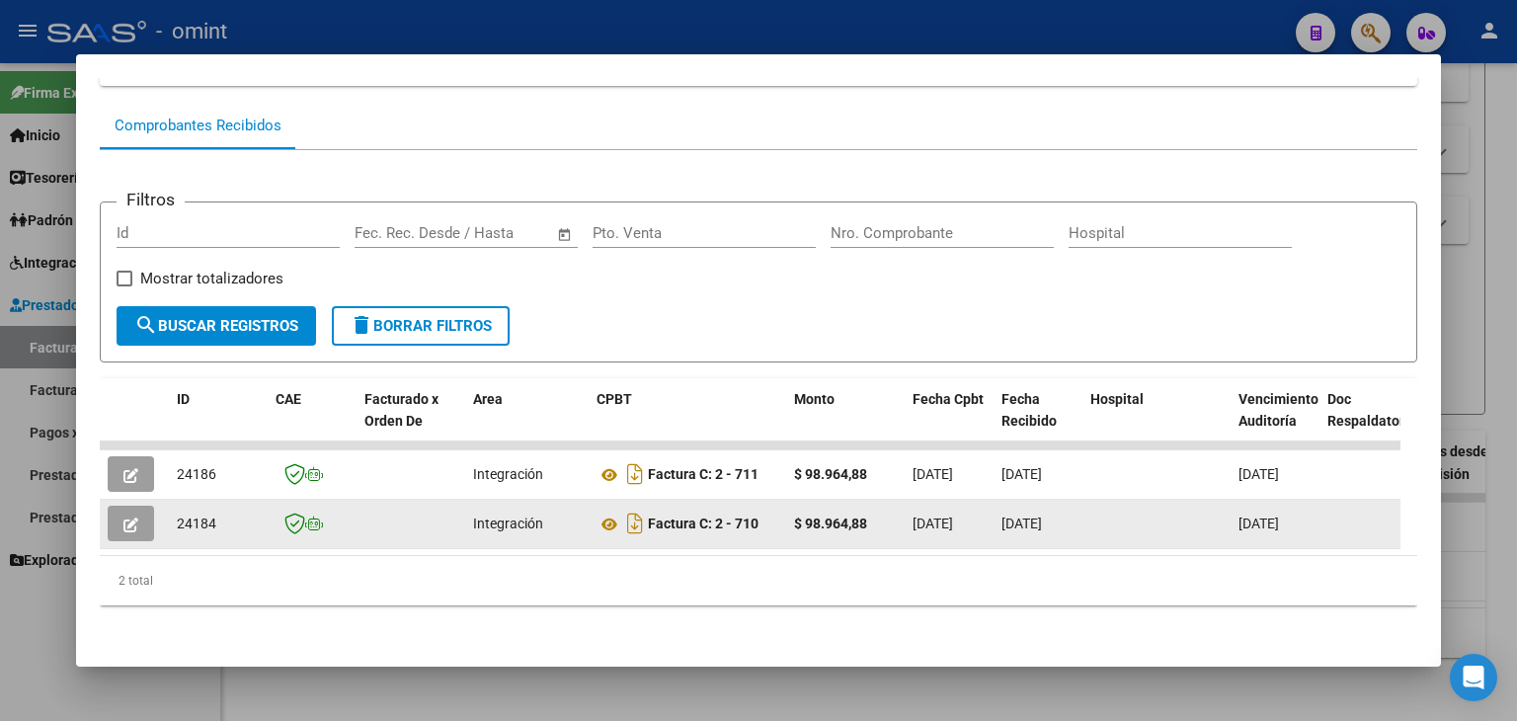
click at [199, 515] on span "24184" at bounding box center [196, 523] width 39 height 16
click at [126, 517] on icon "button" at bounding box center [130, 524] width 15 height 15
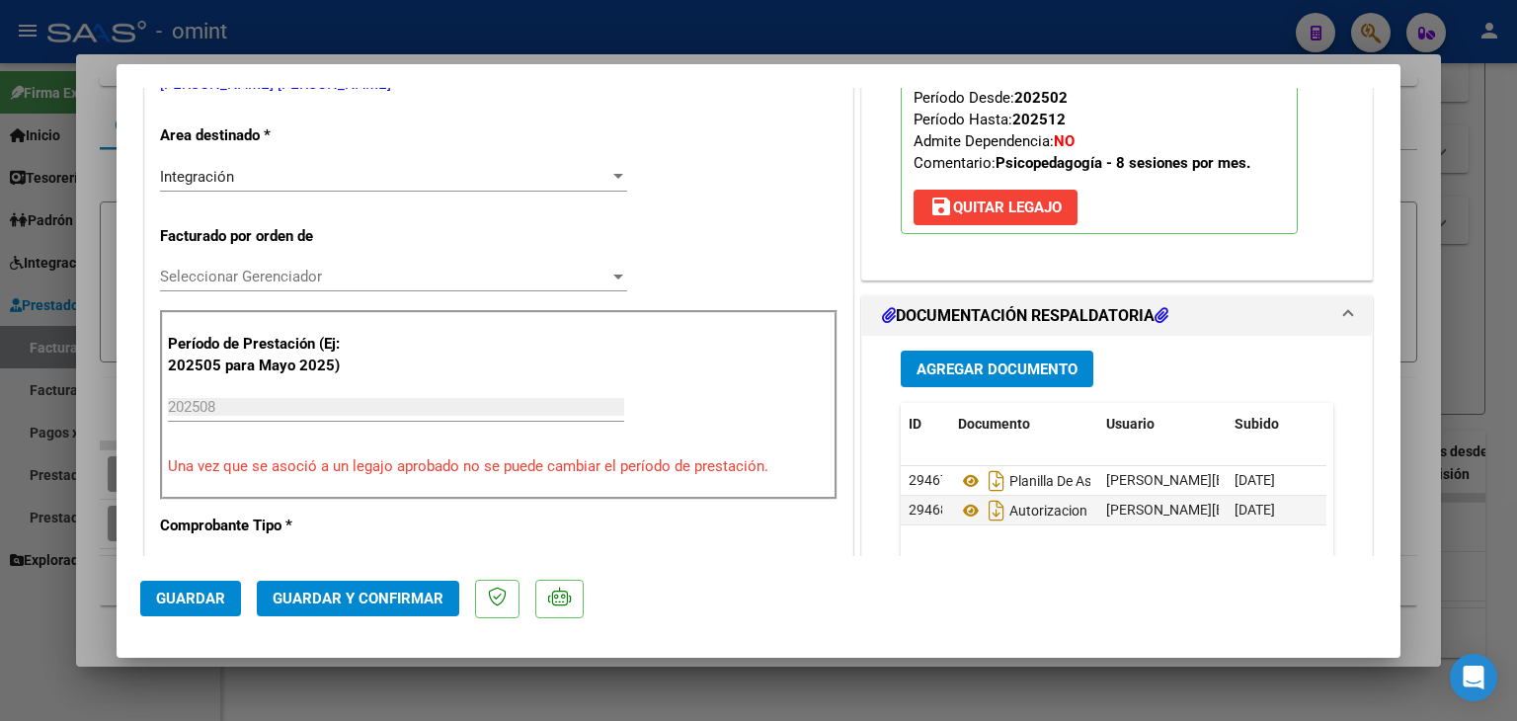
scroll to position [395, 0]
click at [206, 279] on span "Seleccionar Gerenciador" at bounding box center [384, 276] width 449 height 18
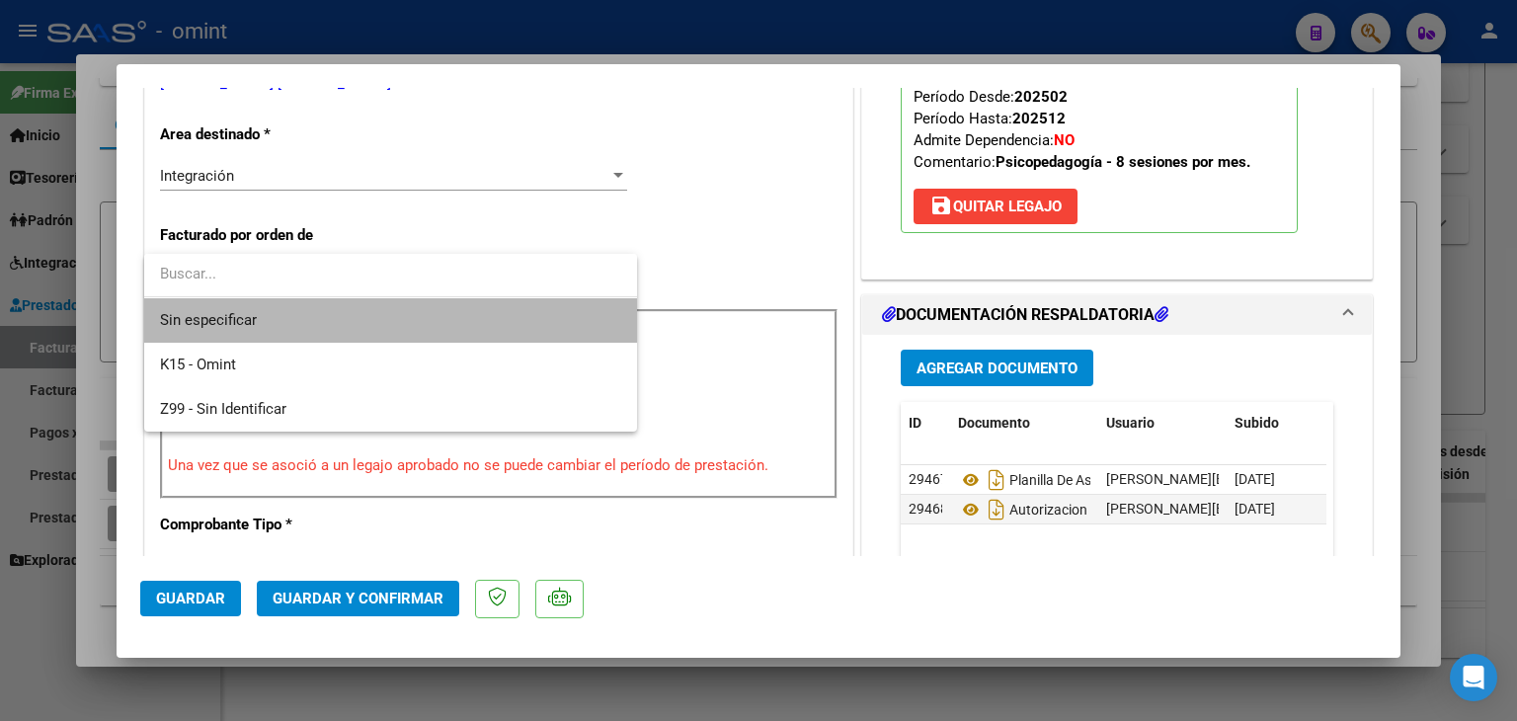
click at [253, 322] on span "Sin especificar" at bounding box center [390, 320] width 461 height 44
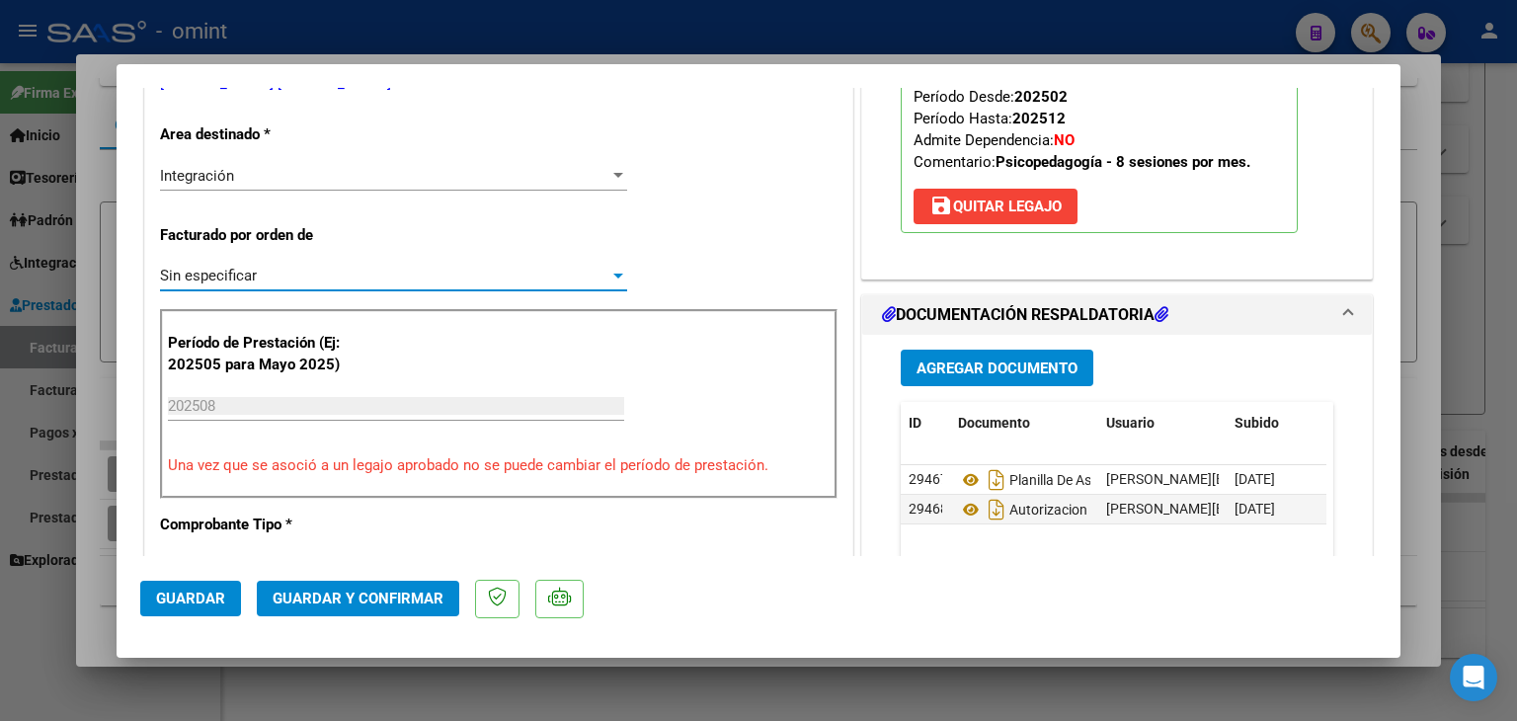
click at [373, 594] on span "Guardar y Confirmar" at bounding box center [358, 598] width 171 height 18
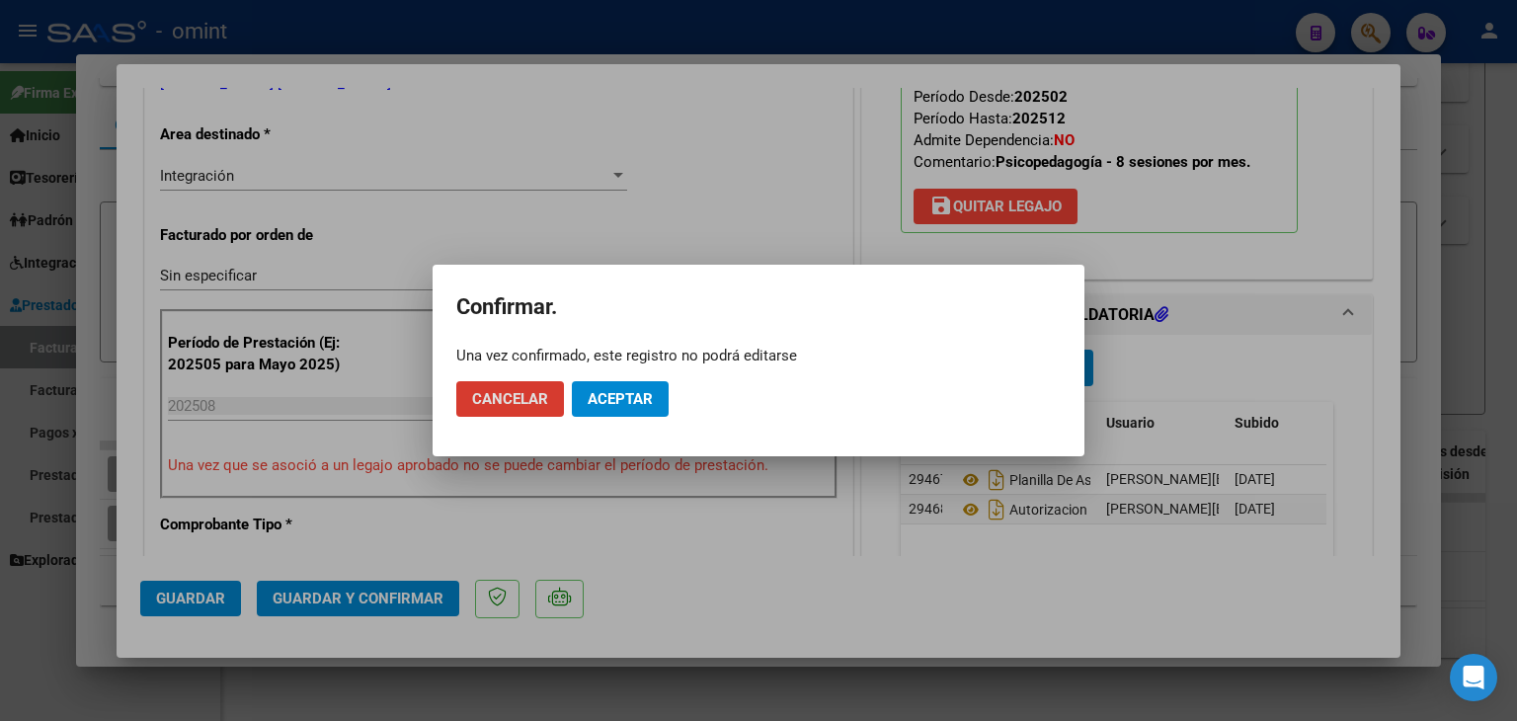
click at [624, 400] on span "Aceptar" at bounding box center [619, 399] width 65 height 18
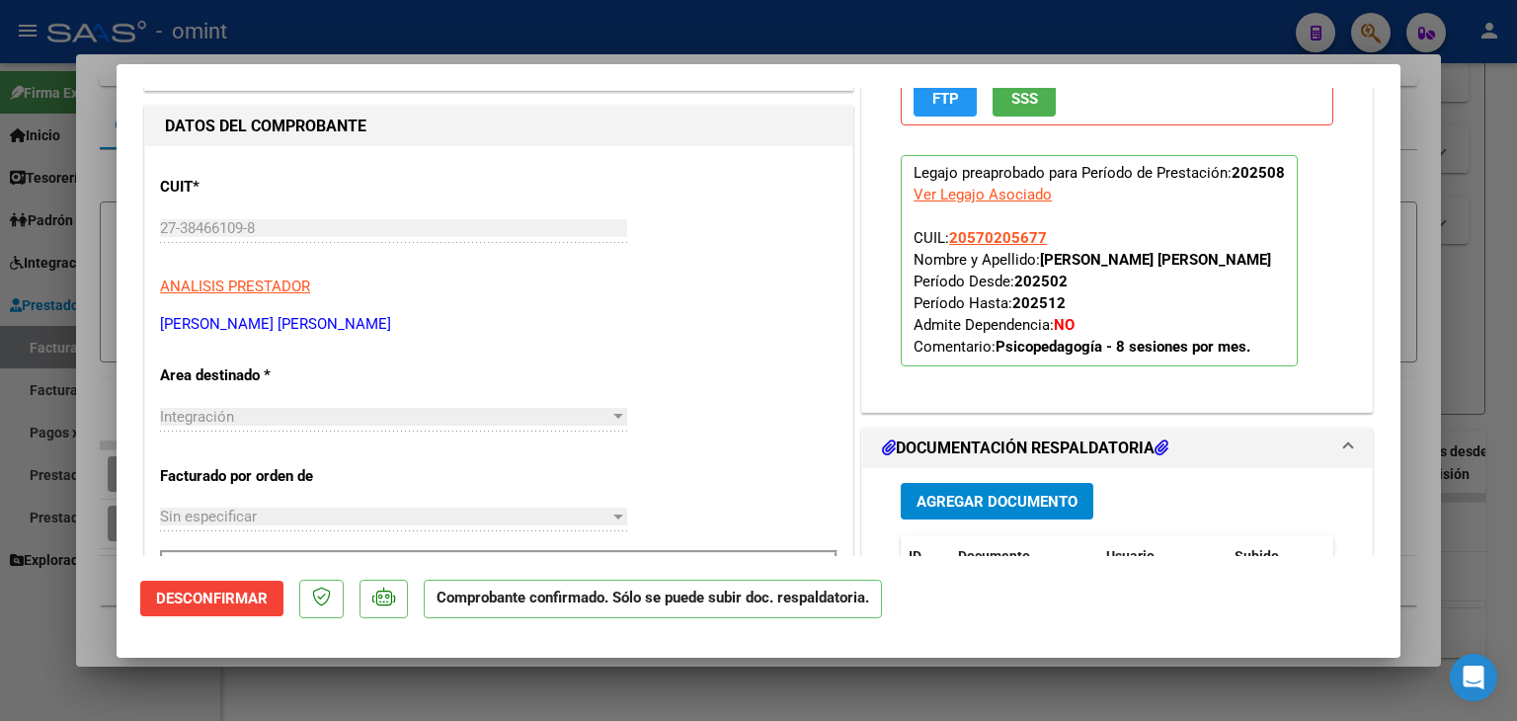
scroll to position [0, 0]
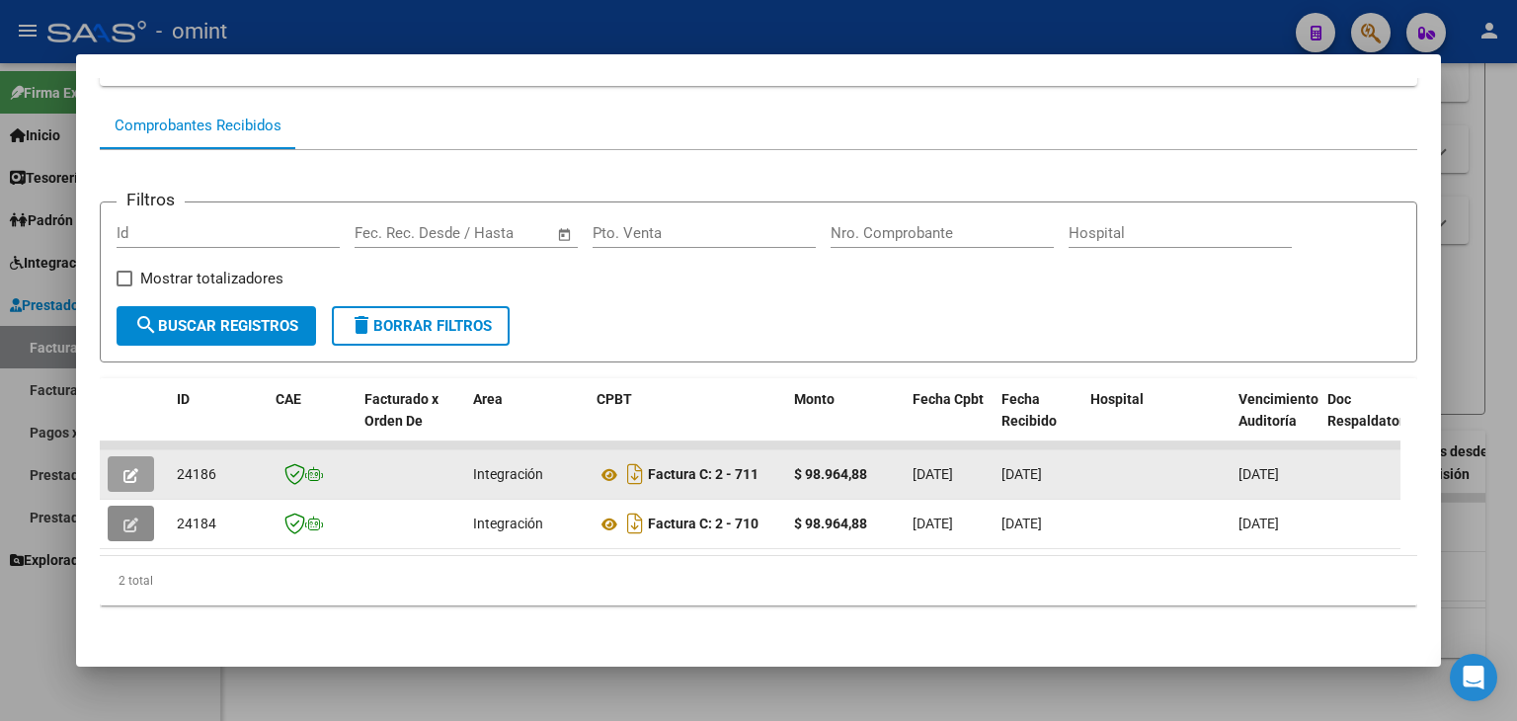
click at [131, 468] on icon "button" at bounding box center [130, 475] width 15 height 15
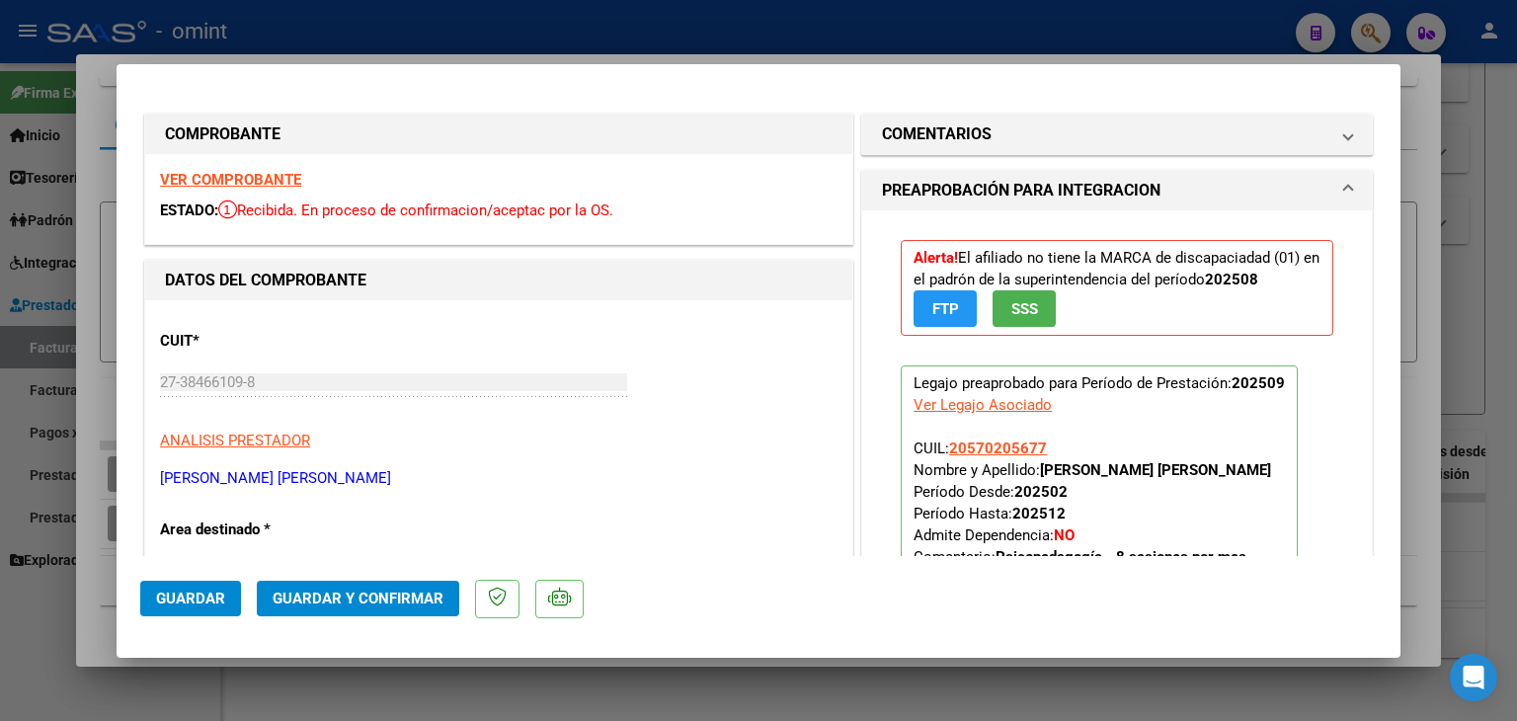
drag, startPoint x: 939, startPoint y: 132, endPoint x: 944, endPoint y: 218, distance: 86.0
click at [939, 133] on h1 "COMENTARIOS" at bounding box center [937, 134] width 110 height 24
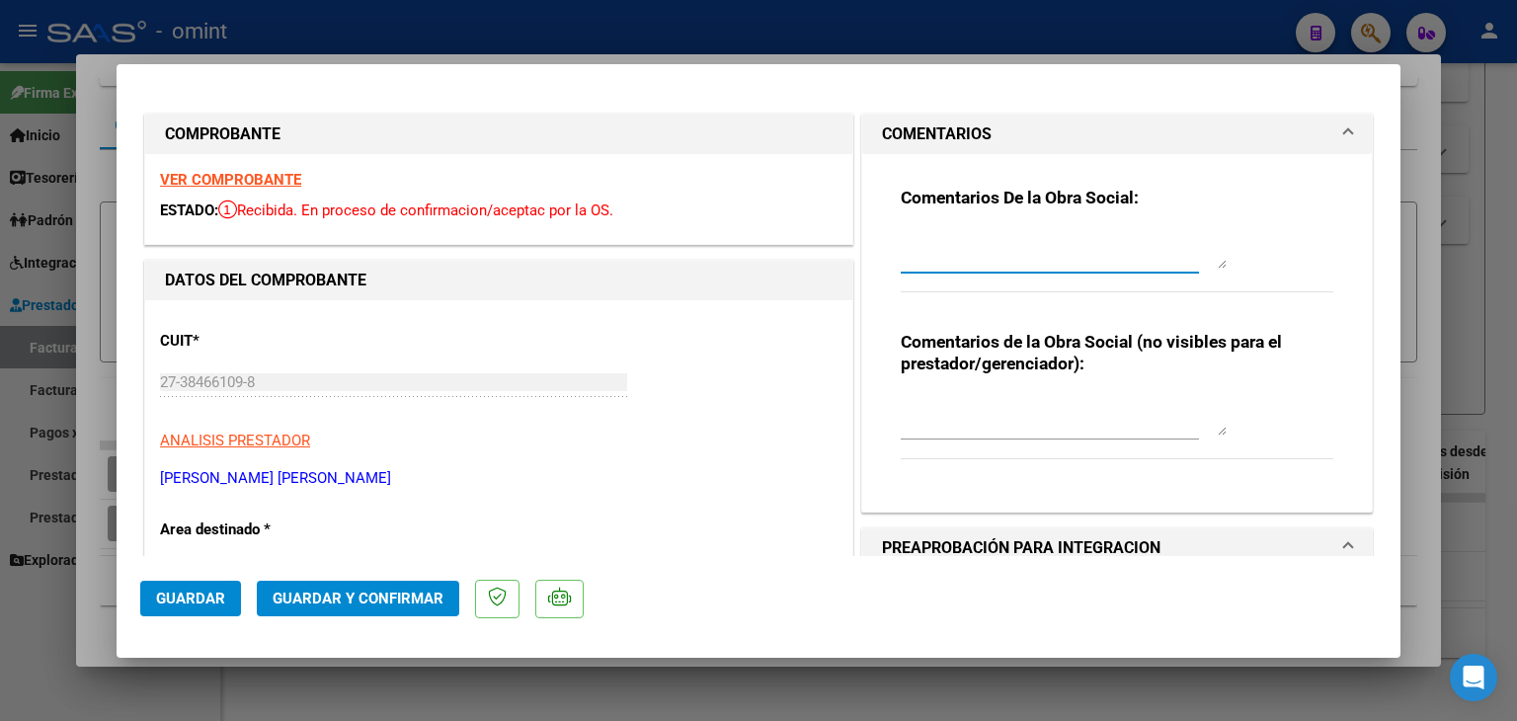
click at [950, 258] on textarea at bounding box center [1063, 248] width 326 height 39
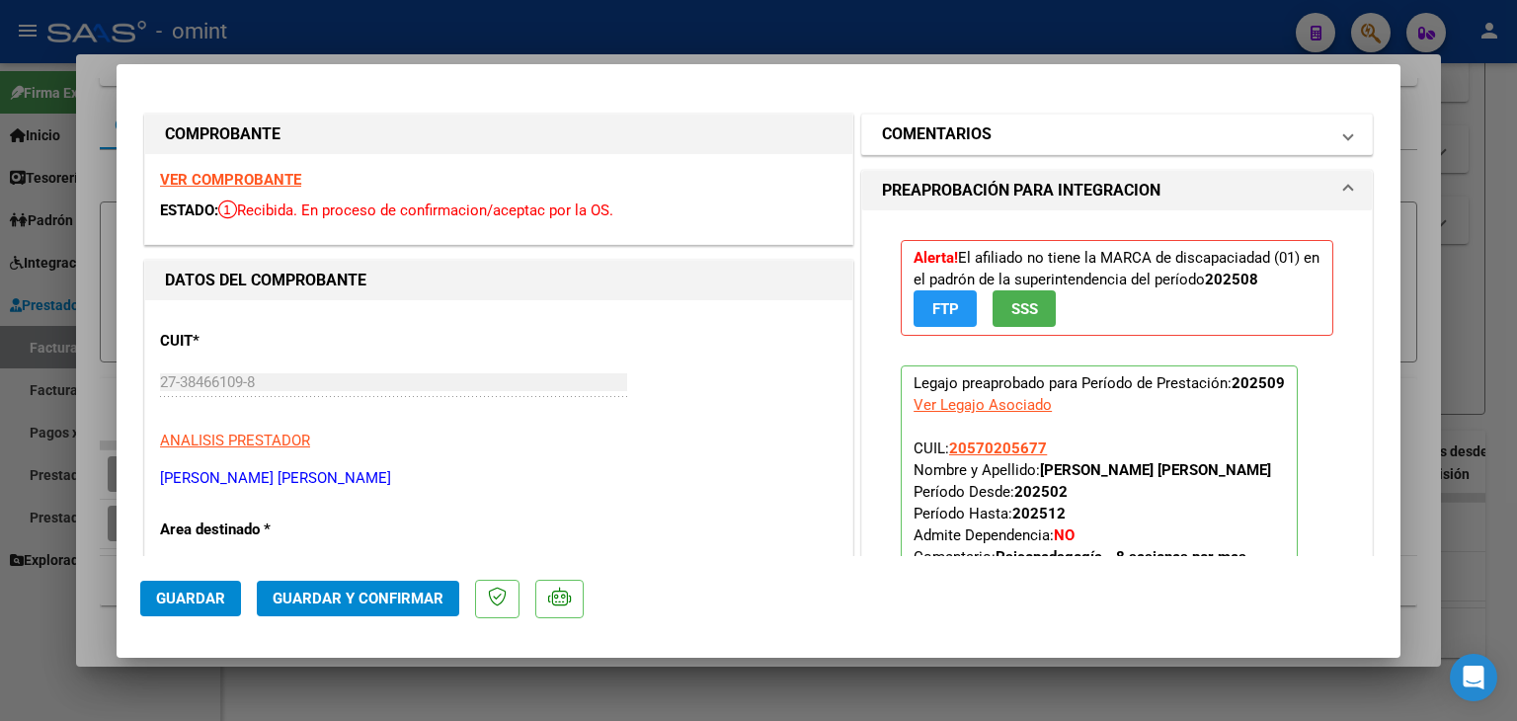
click at [994, 149] on mat-expansion-panel-header "COMENTARIOS" at bounding box center [1116, 134] width 509 height 39
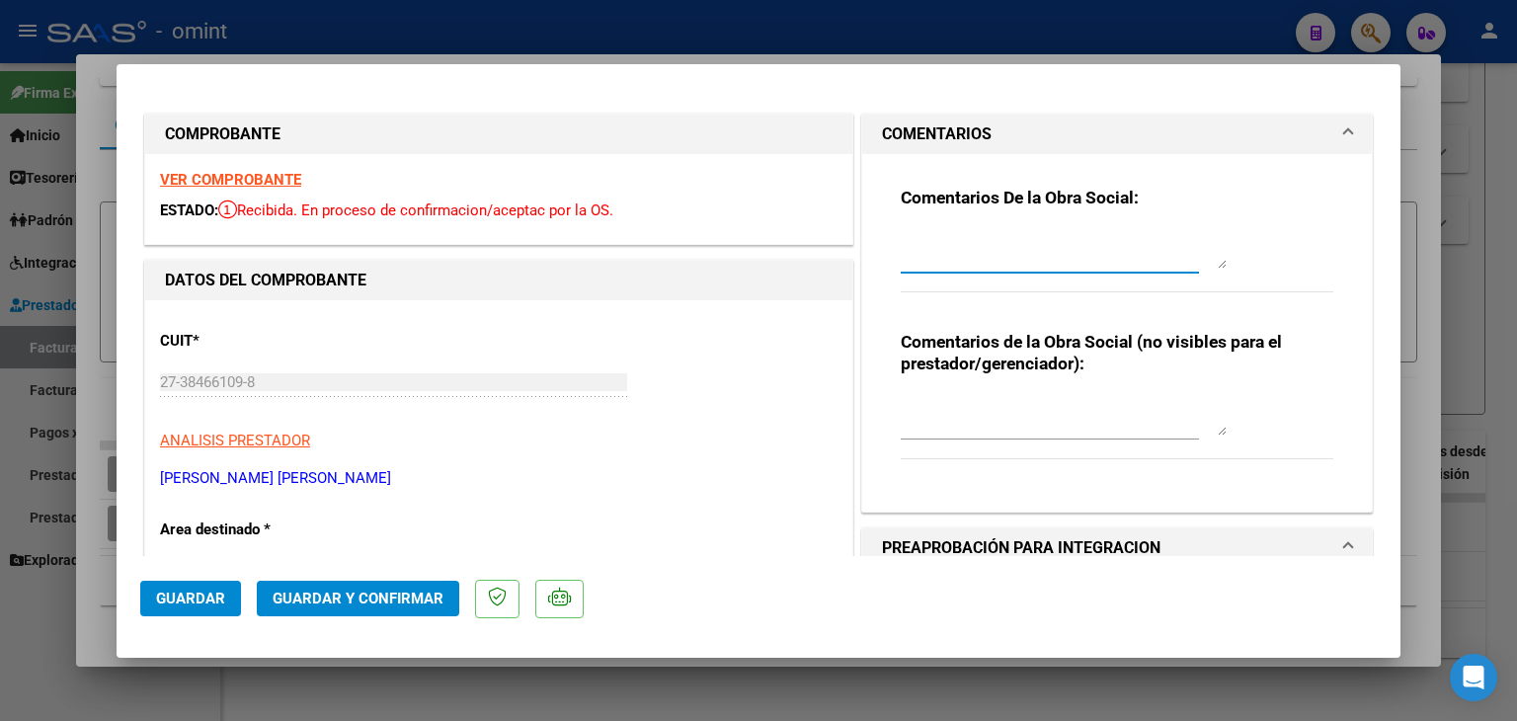
click at [975, 262] on textarea at bounding box center [1063, 248] width 326 height 39
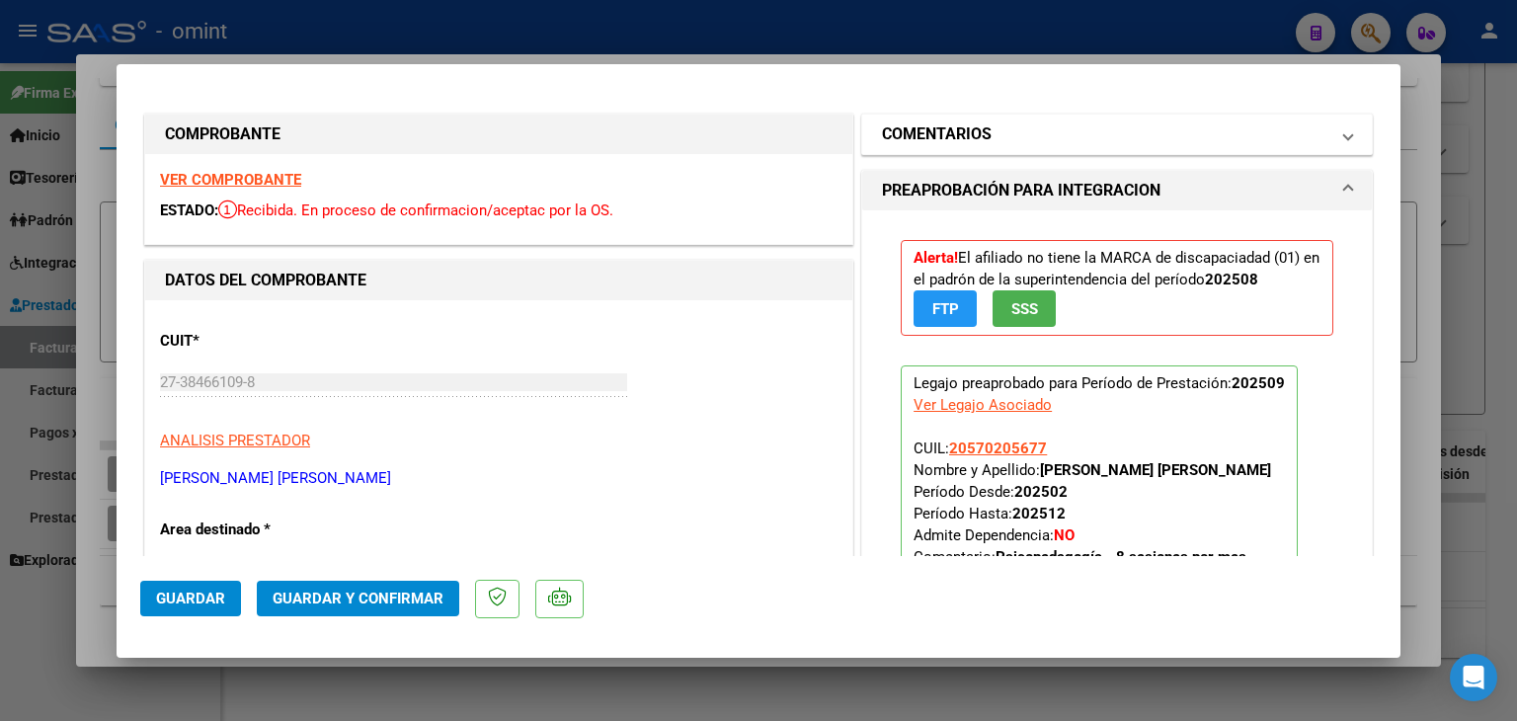
click at [1009, 139] on mat-panel-title "COMENTARIOS" at bounding box center [1105, 134] width 446 height 24
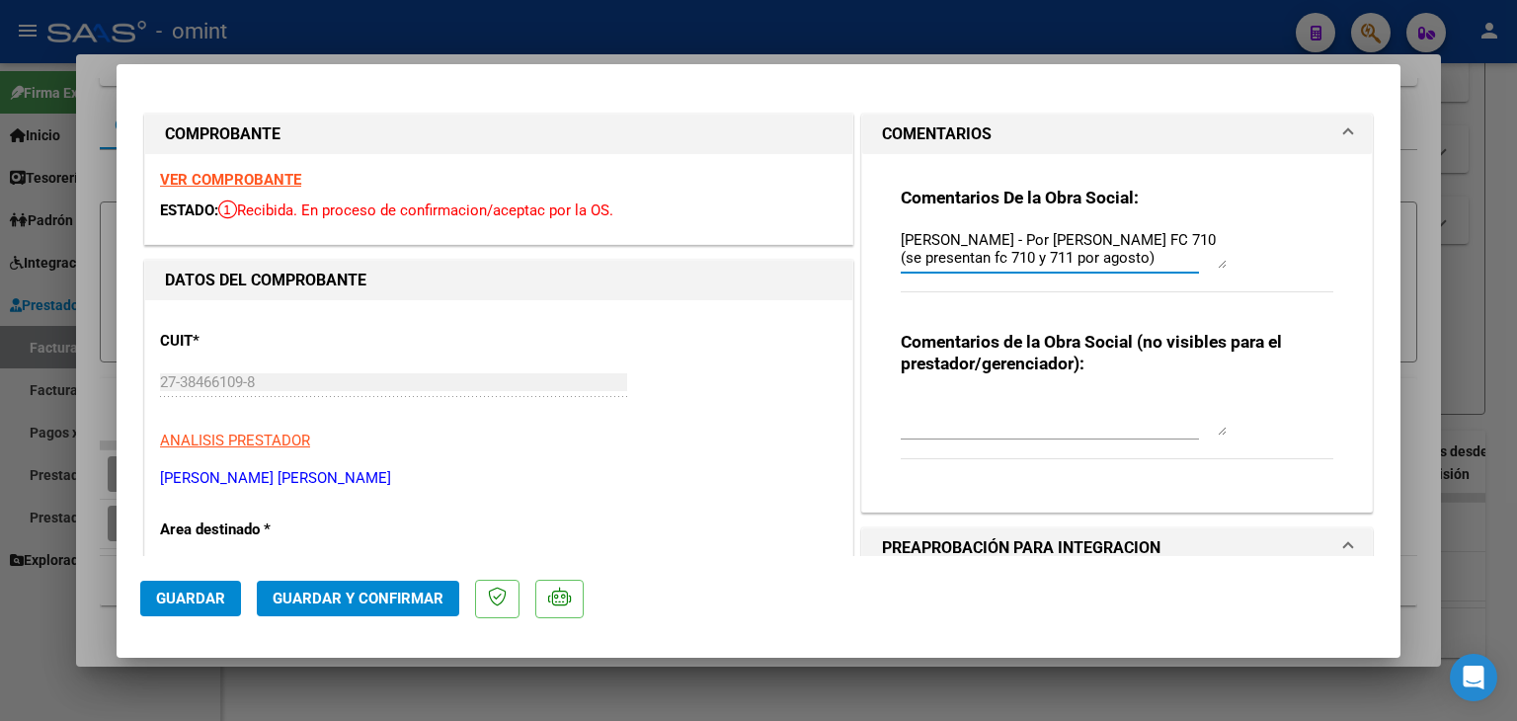
click at [1008, 258] on textarea "[PERSON_NAME] - Por [PERSON_NAME] FC 710 (se presentan fc 710 y 711 por agosto)" at bounding box center [1063, 248] width 326 height 39
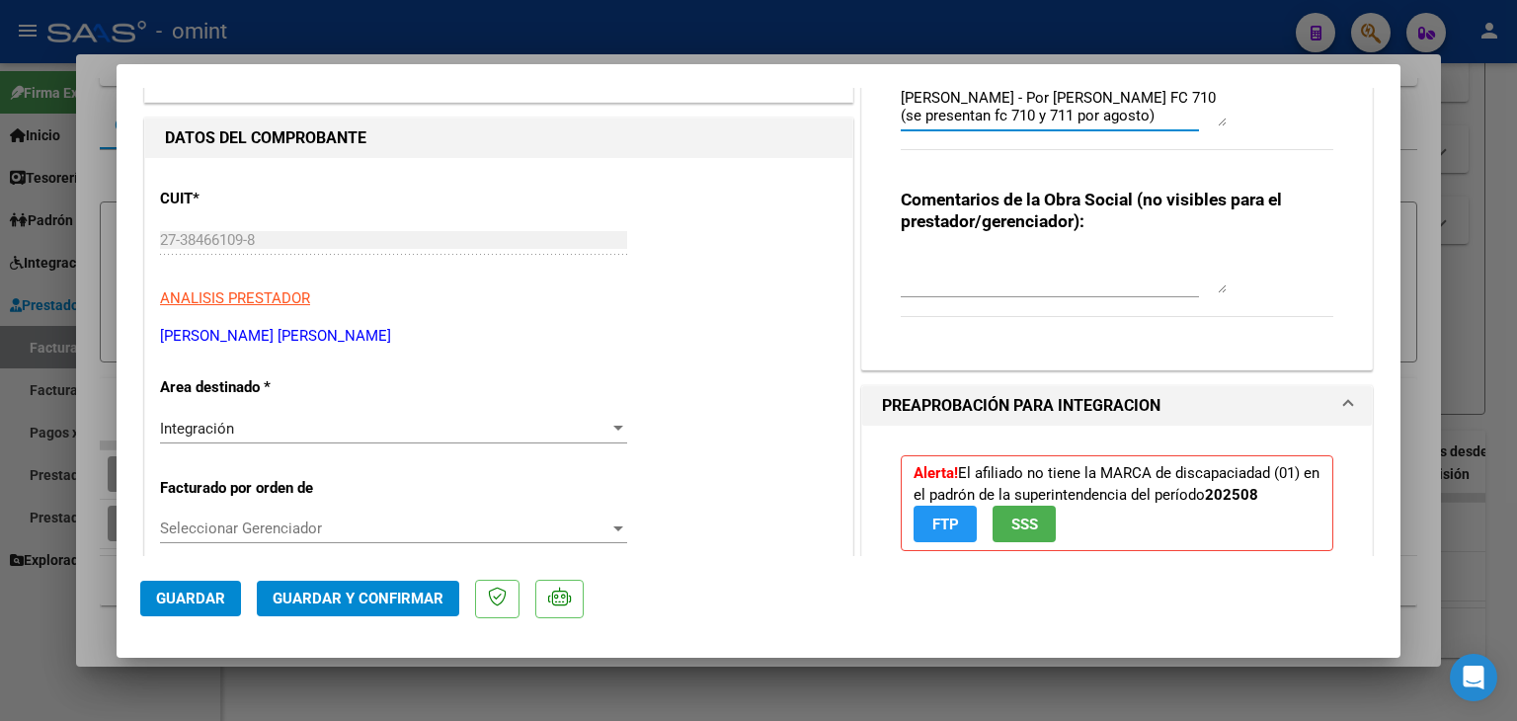
scroll to position [197, 0]
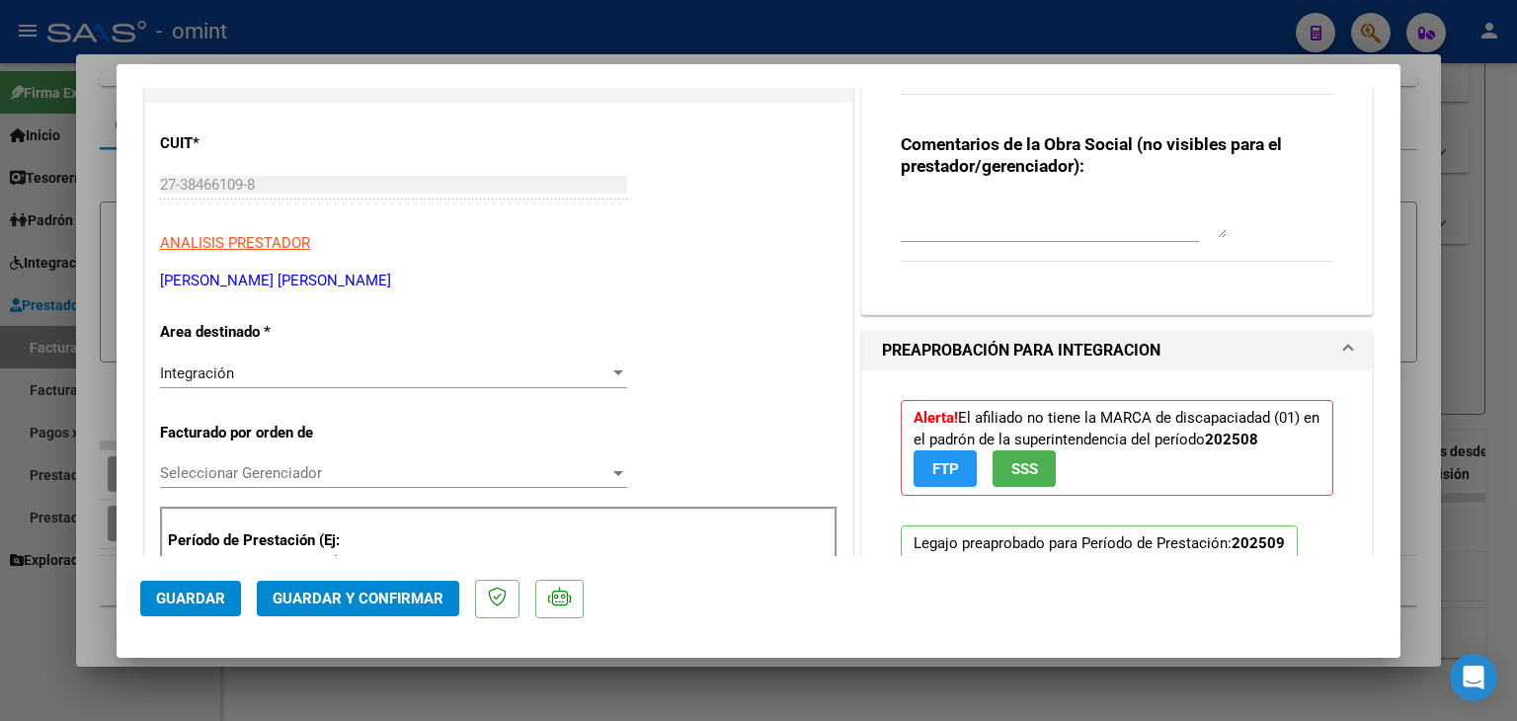
click at [231, 372] on span "Integración" at bounding box center [197, 373] width 74 height 18
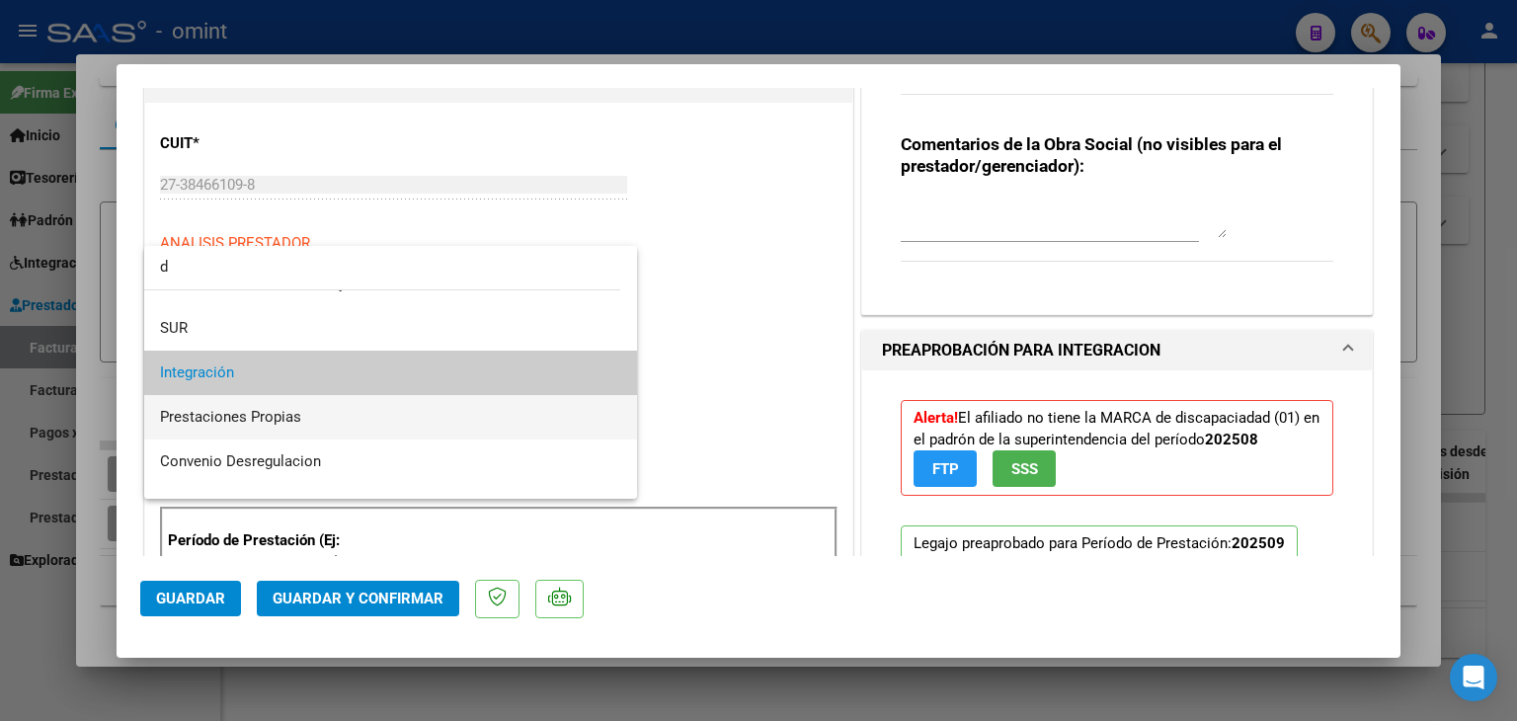
scroll to position [0, 0]
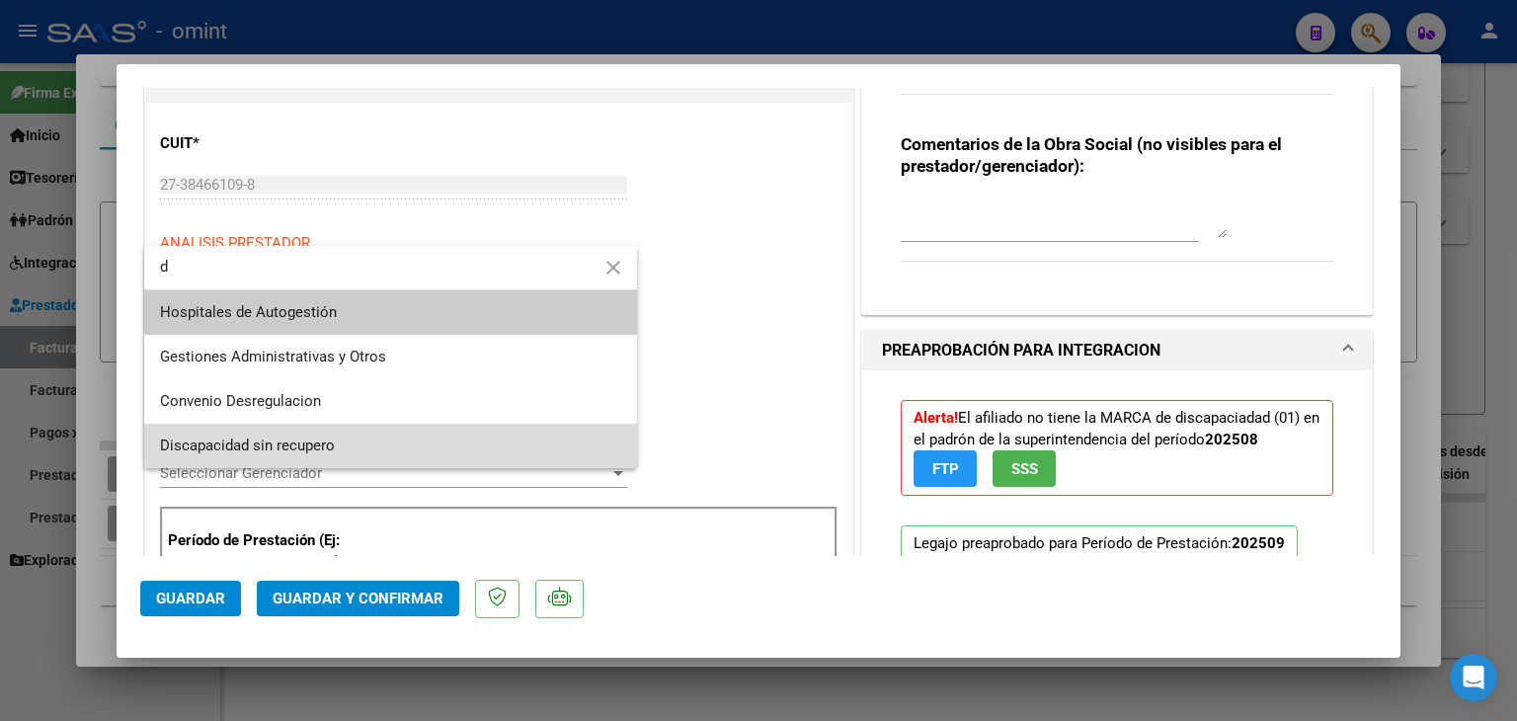
click at [336, 433] on span "Discapacidad sin recupero" at bounding box center [390, 446] width 461 height 44
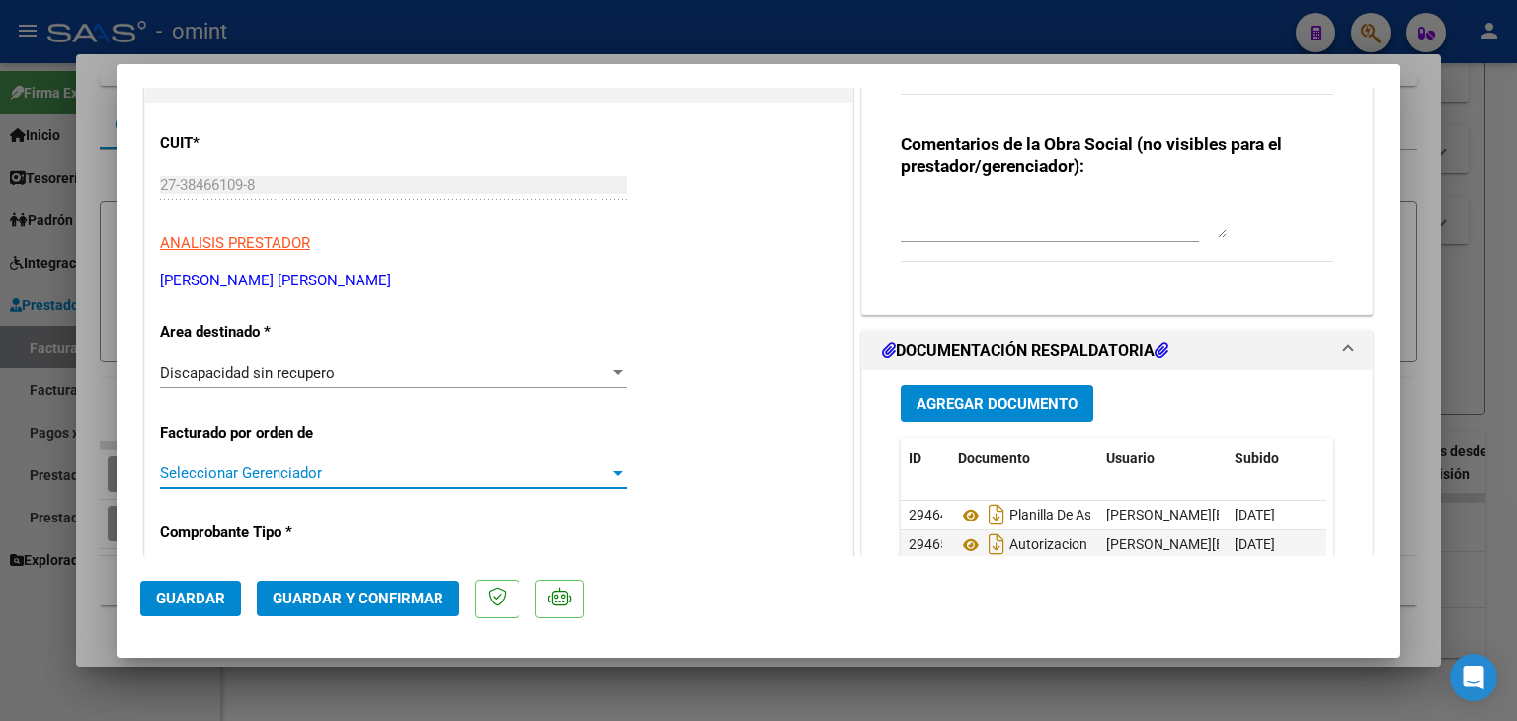
click at [329, 467] on span "Seleccionar Gerenciador" at bounding box center [384, 473] width 449 height 18
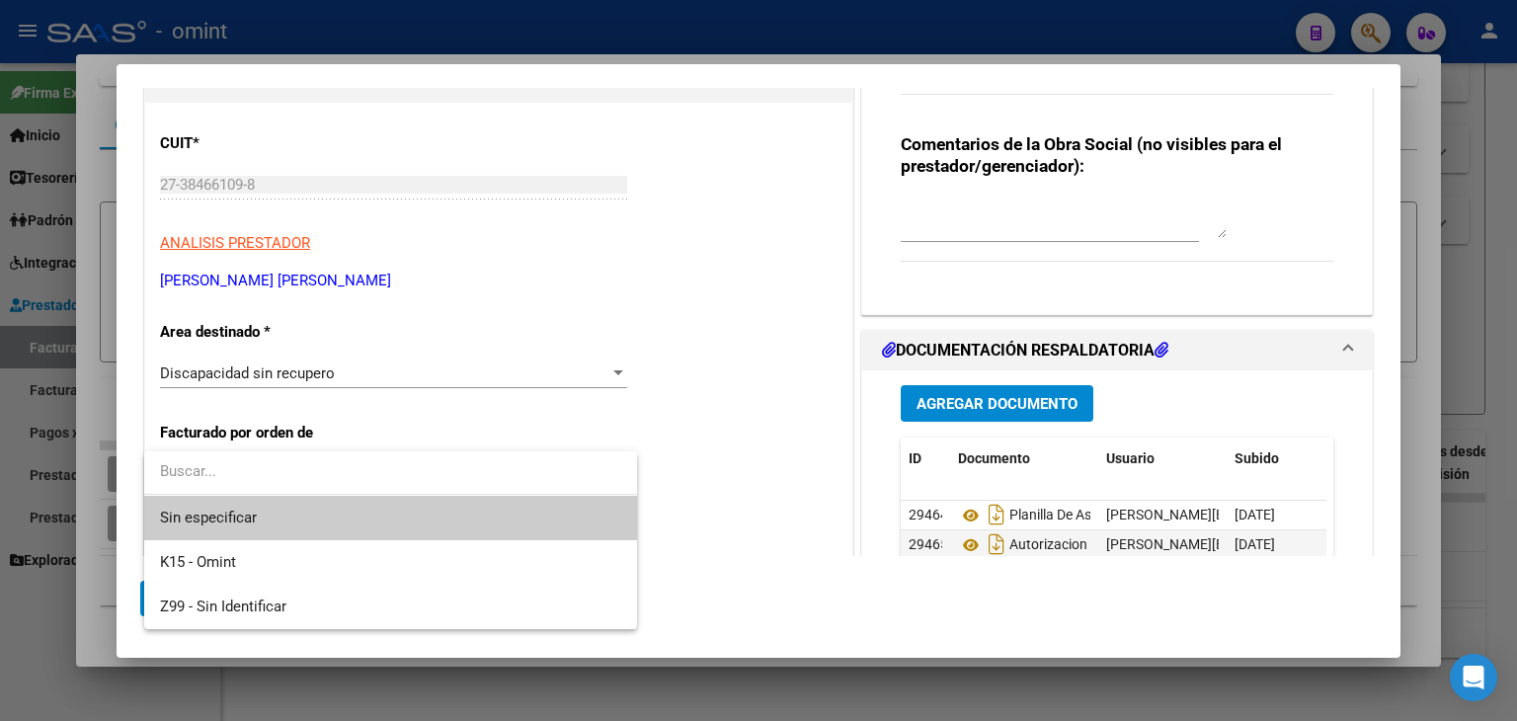
click at [268, 504] on span "Sin especificar" at bounding box center [390, 518] width 461 height 44
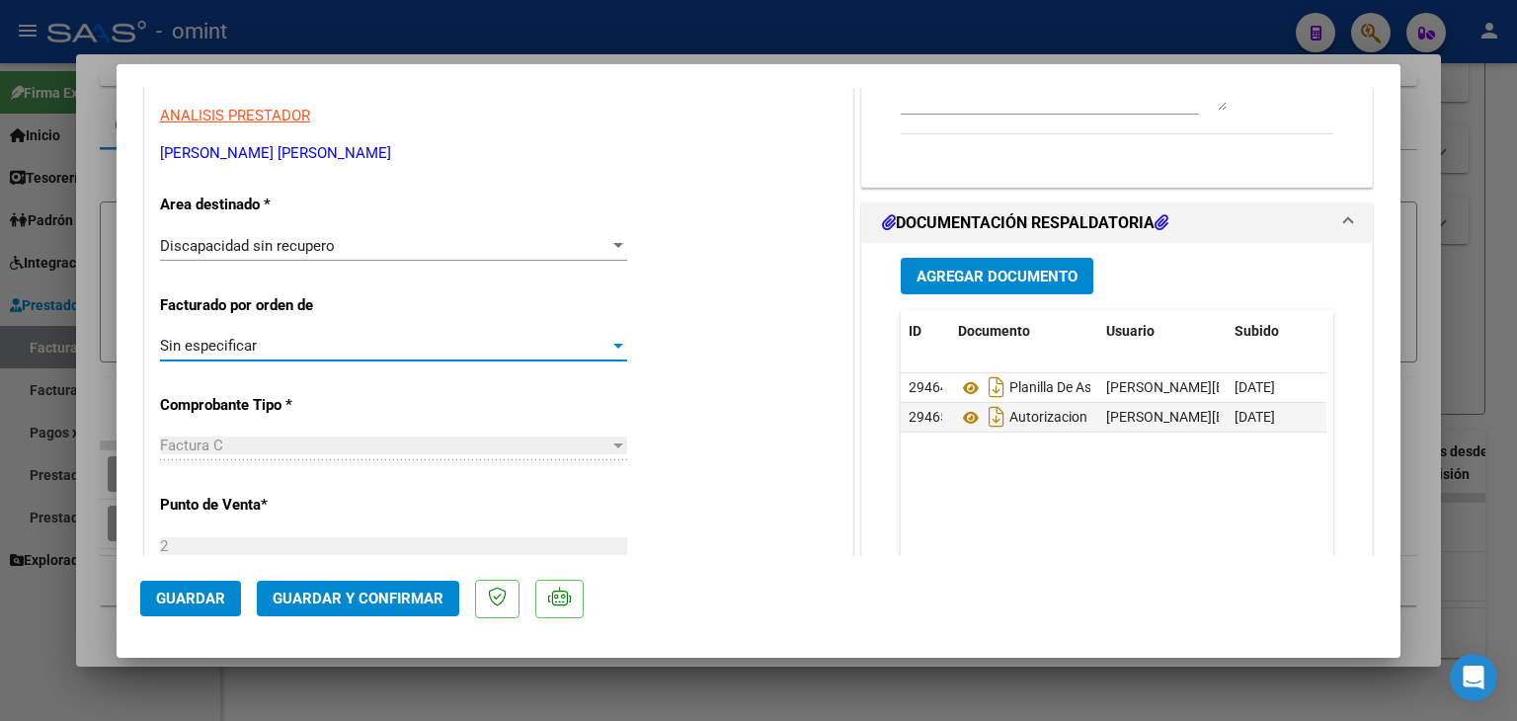
scroll to position [691, 0]
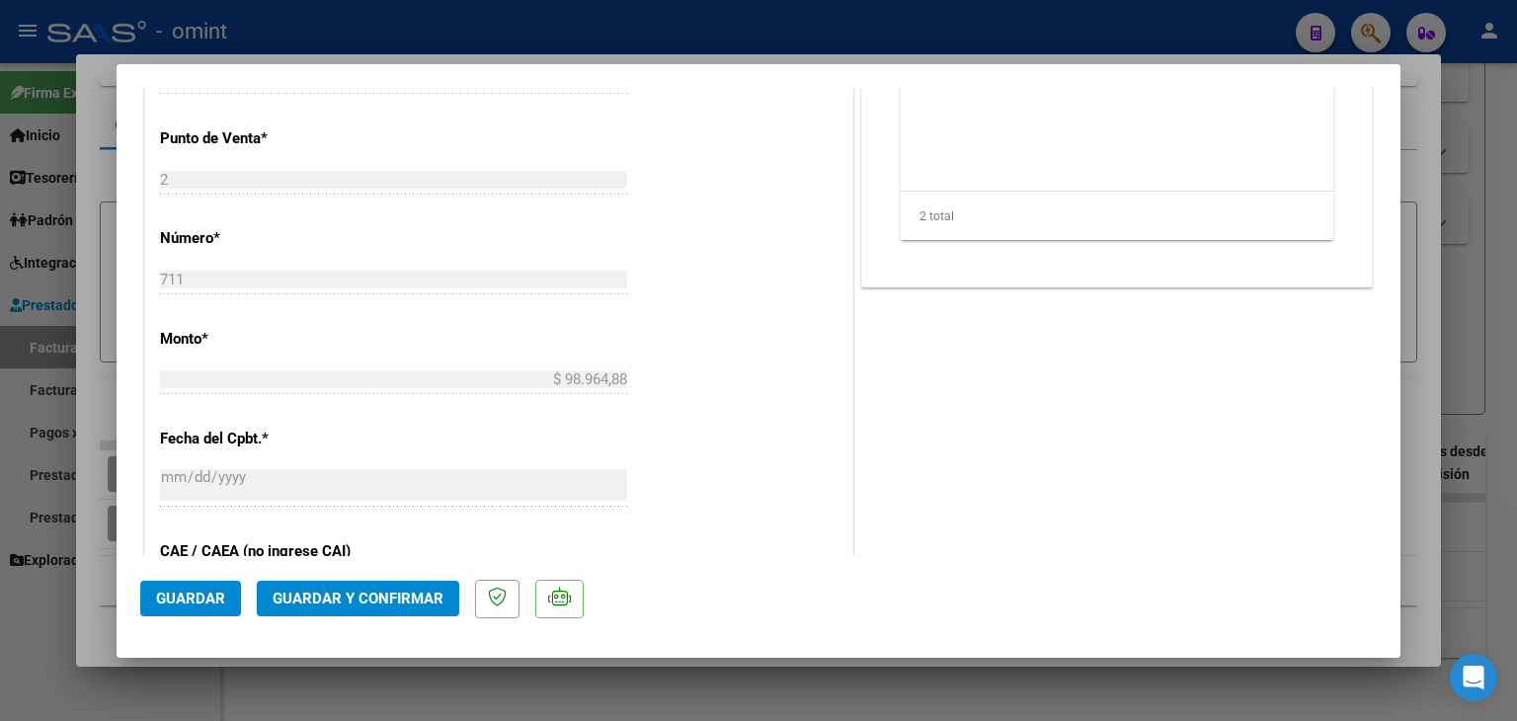
click at [410, 587] on button "Guardar y Confirmar" at bounding box center [358, 599] width 202 height 36
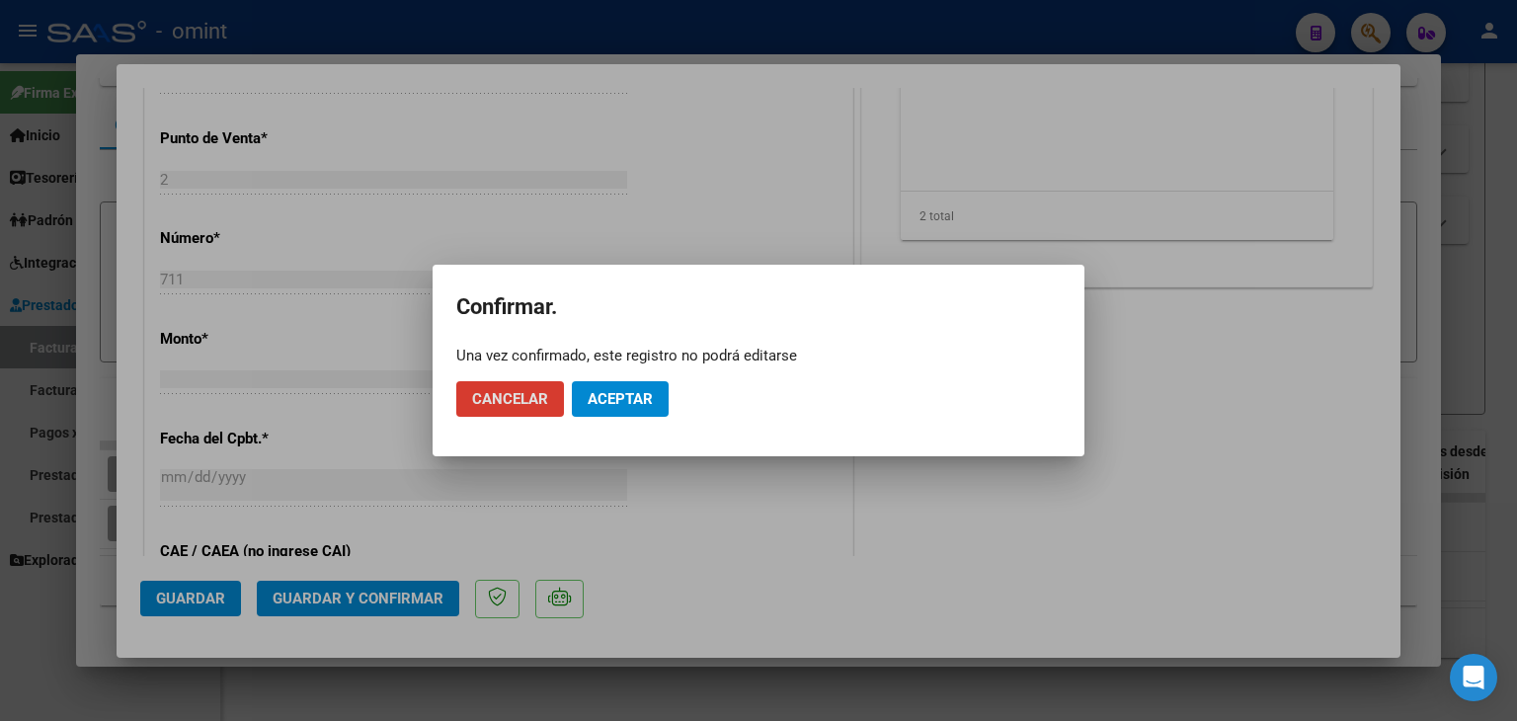
click at [624, 405] on span "Aceptar" at bounding box center [619, 399] width 65 height 18
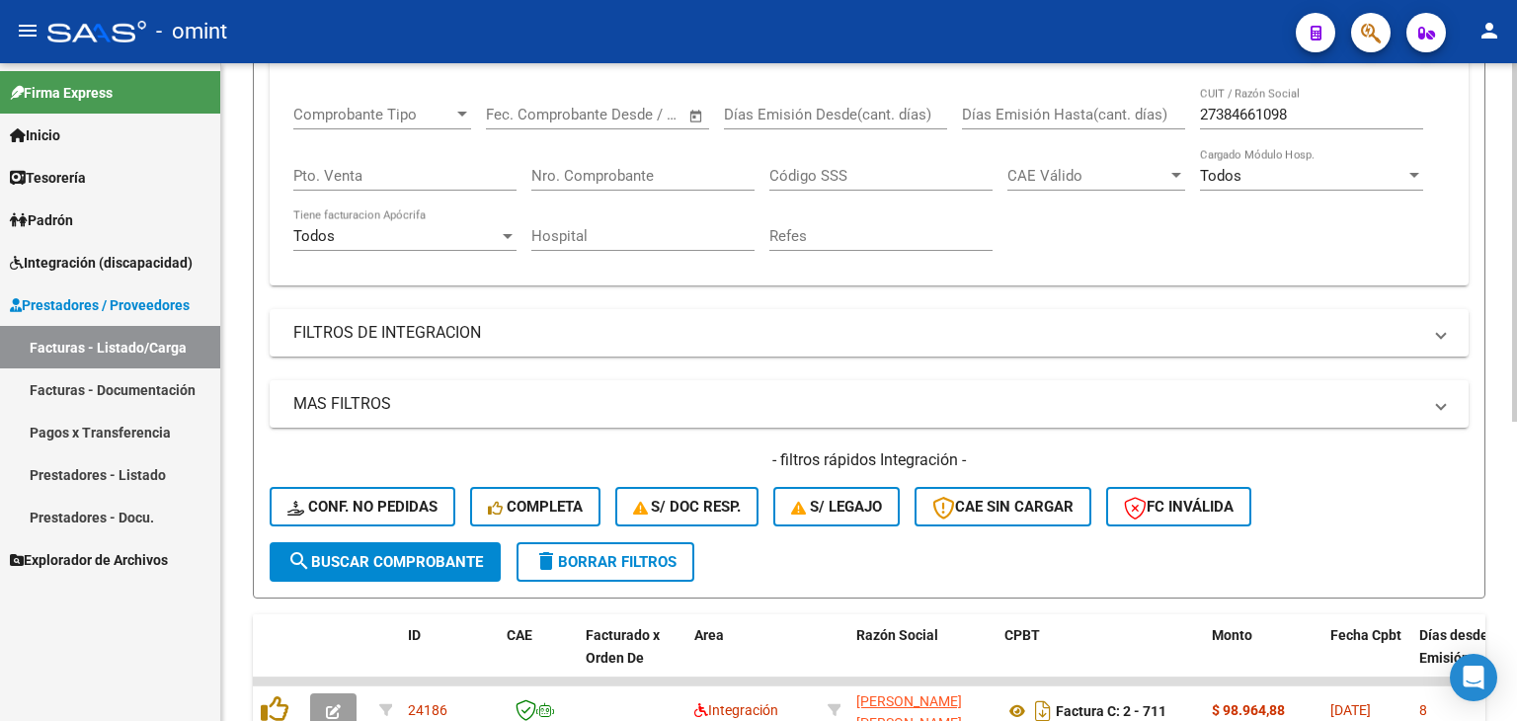
scroll to position [351, 0]
click at [403, 545] on button "search Buscar Comprobante" at bounding box center [385, 562] width 231 height 39
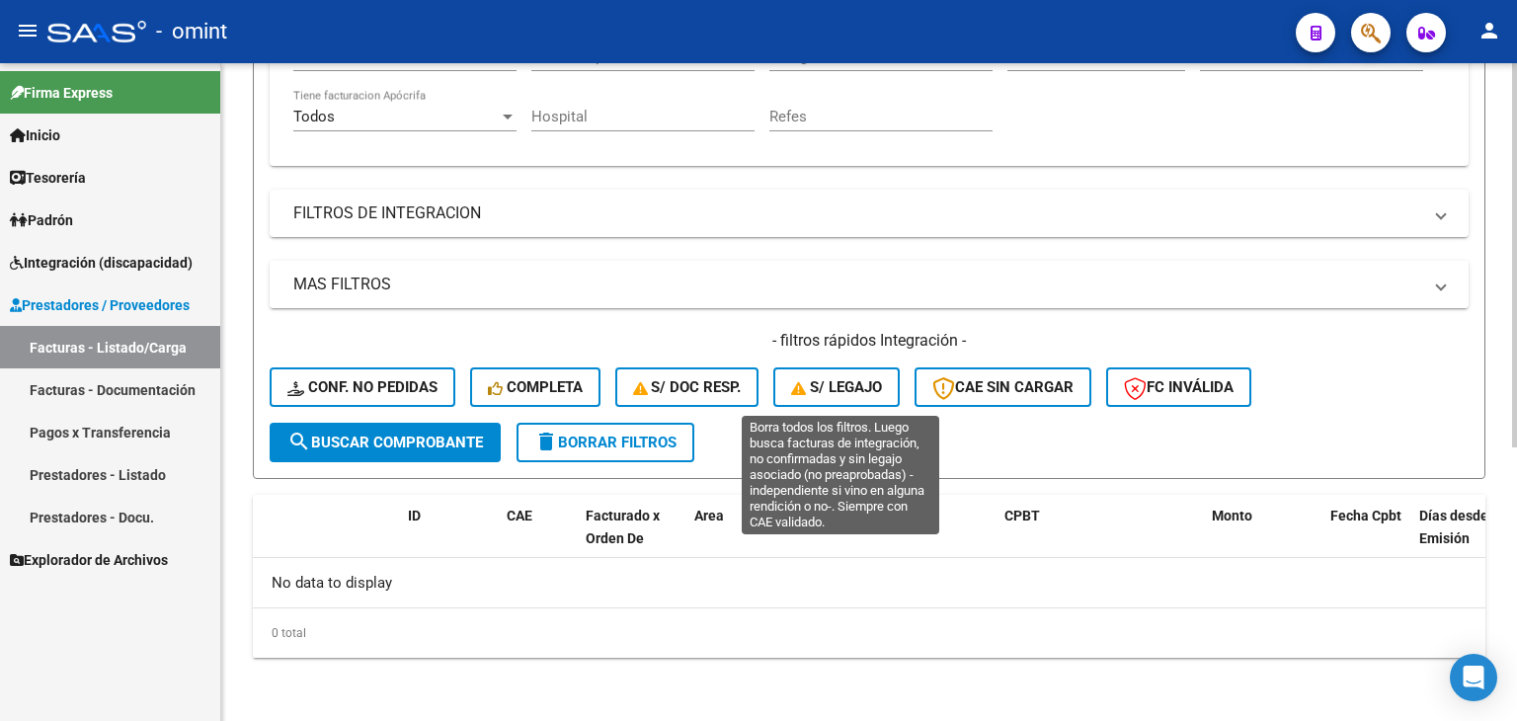
scroll to position [467, 0]
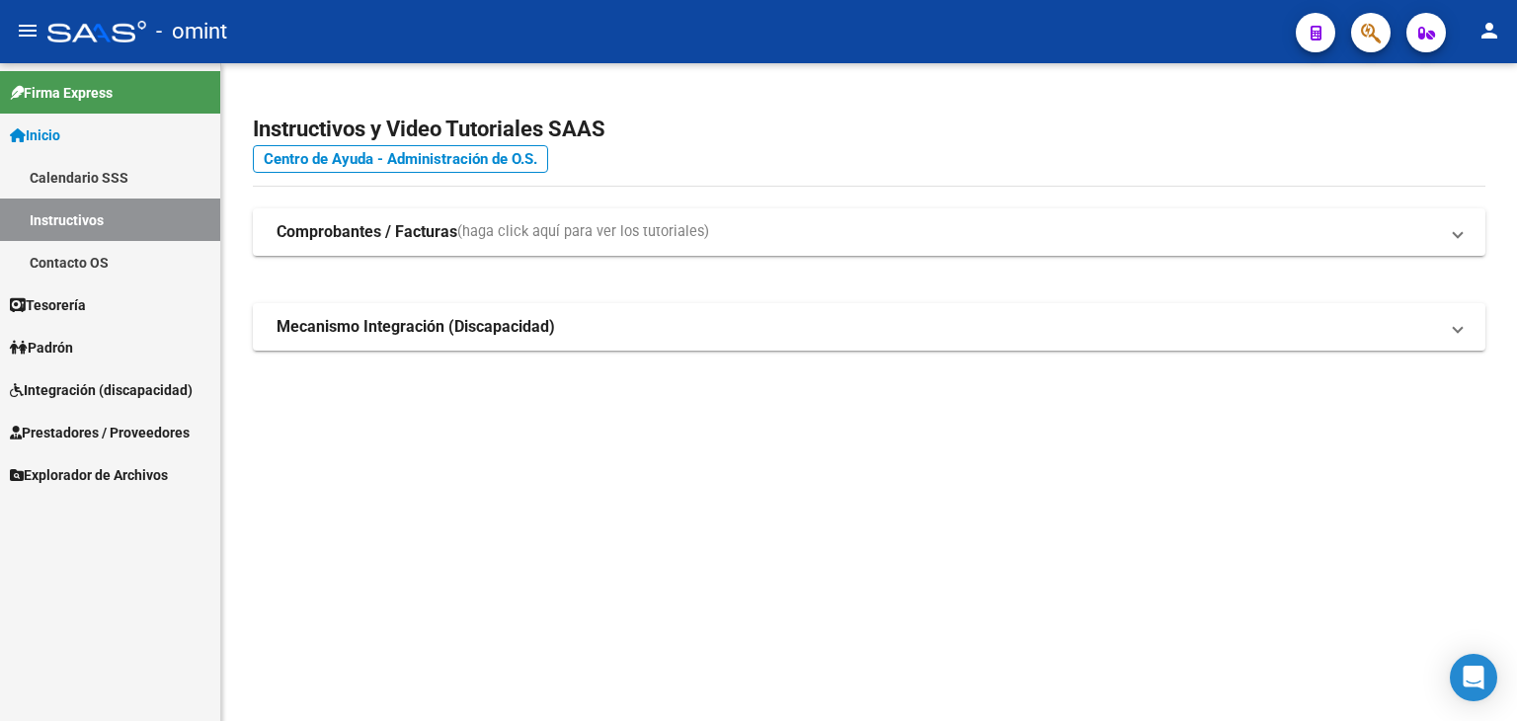
click at [63, 427] on span "Prestadores / Proveedores" at bounding box center [100, 433] width 180 height 22
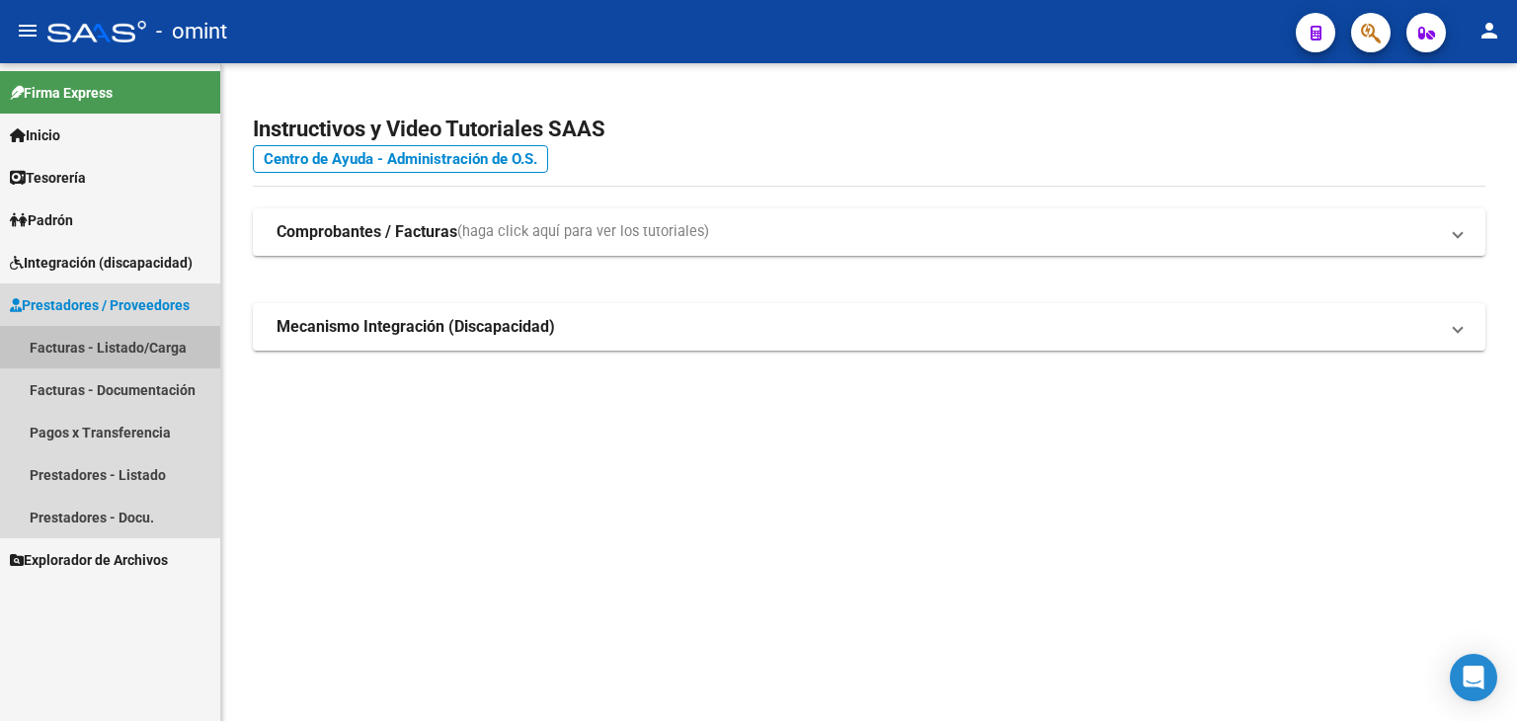
click at [63, 349] on link "Facturas - Listado/Carga" at bounding box center [110, 347] width 220 height 42
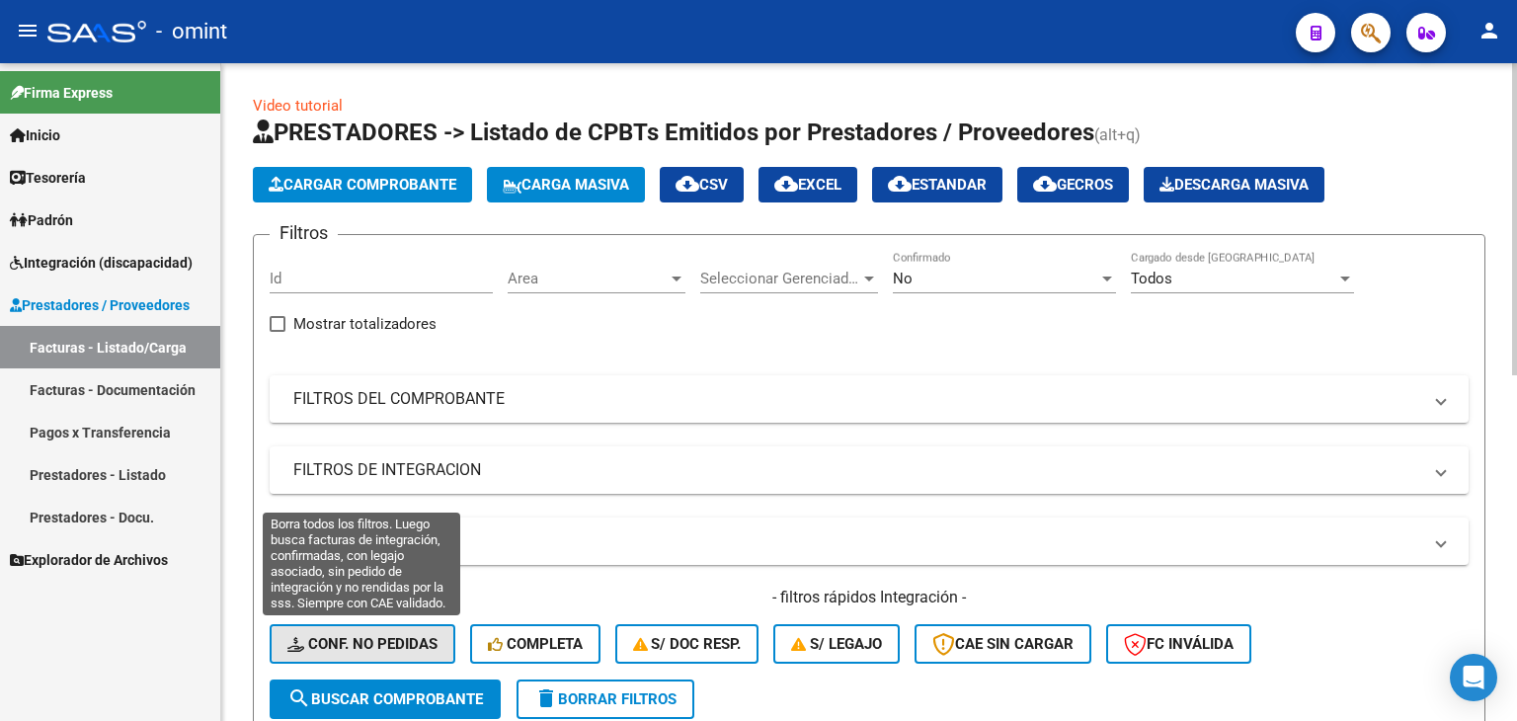
click at [371, 641] on span "Conf. no pedidas" at bounding box center [362, 644] width 150 height 18
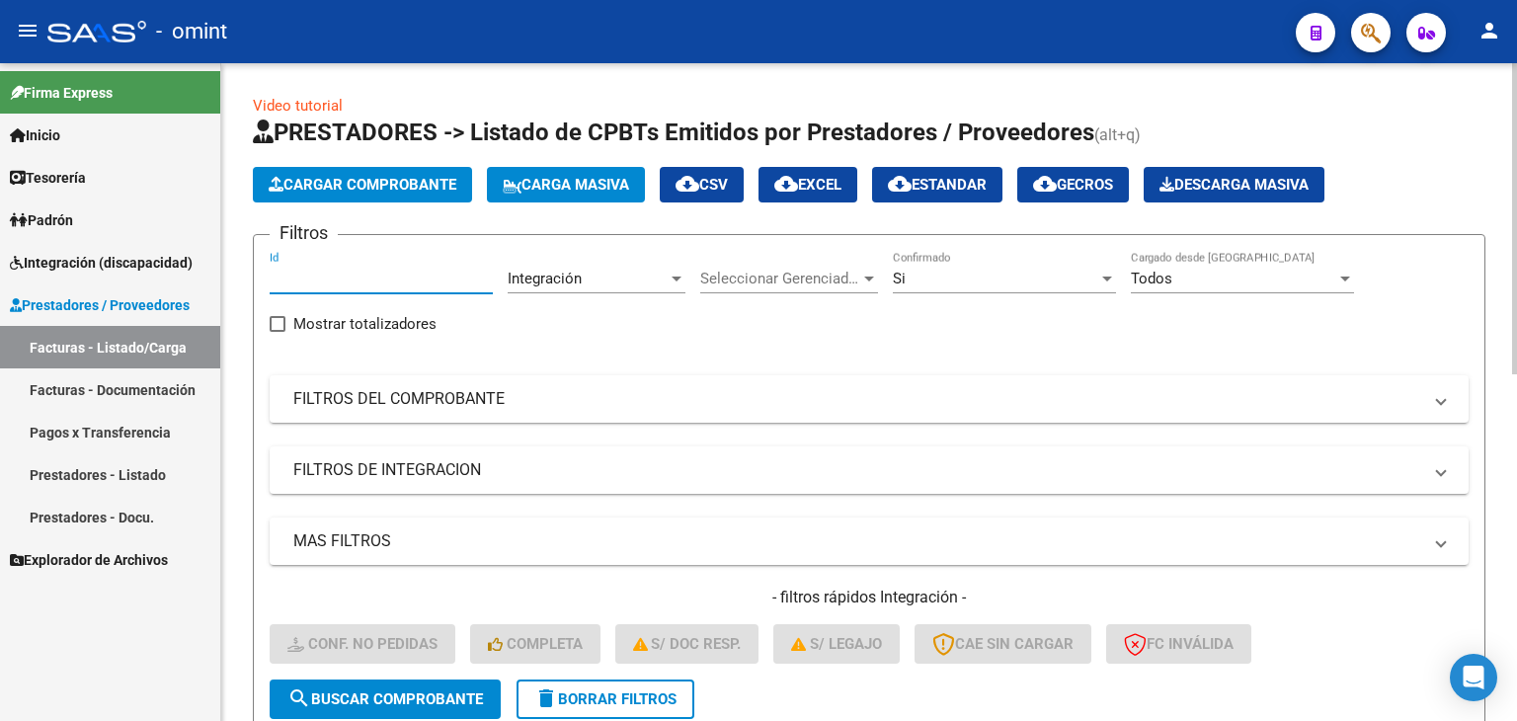
click at [306, 271] on input "Id" at bounding box center [381, 279] width 223 height 18
paste input "24993"
type input "24993"
click at [433, 695] on span "search Buscar Comprobante" at bounding box center [384, 699] width 195 height 18
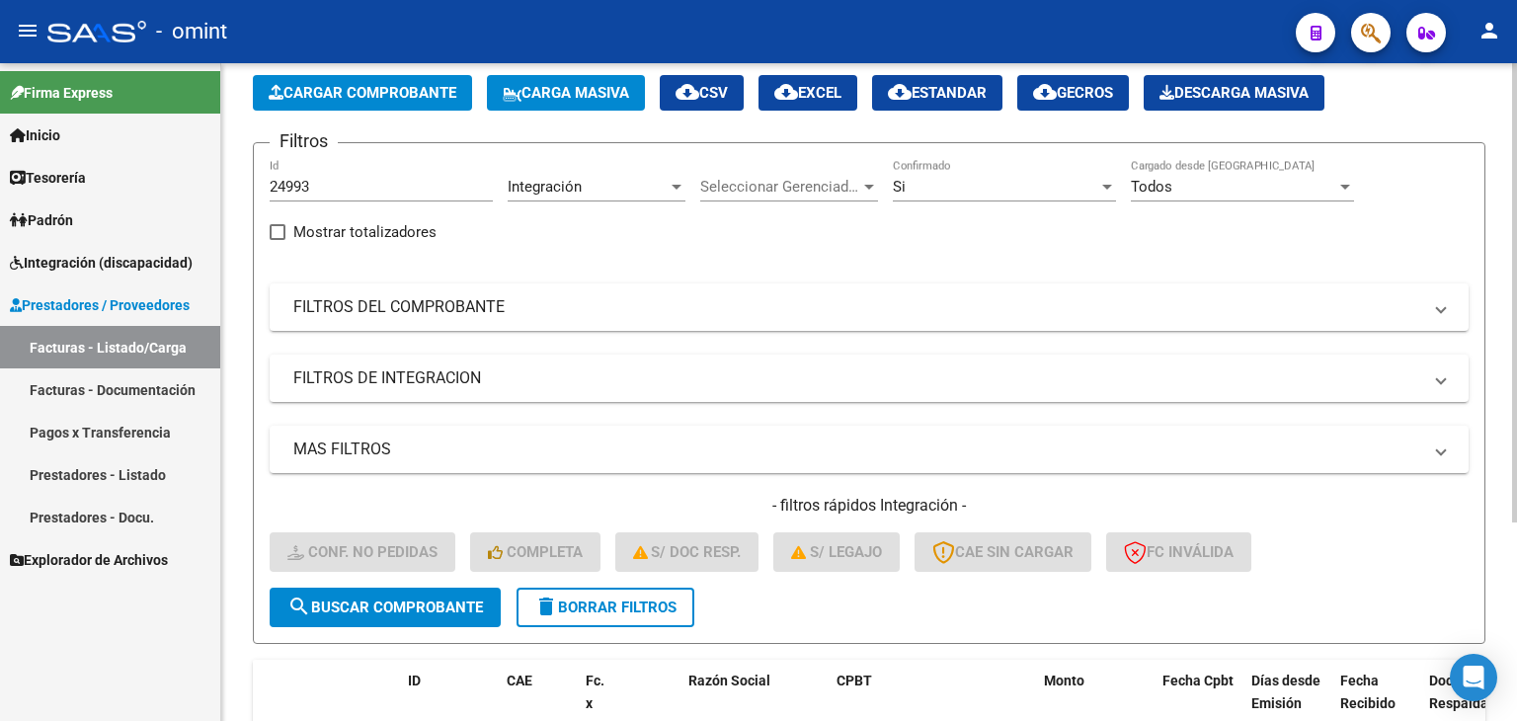
scroll to position [284, 0]
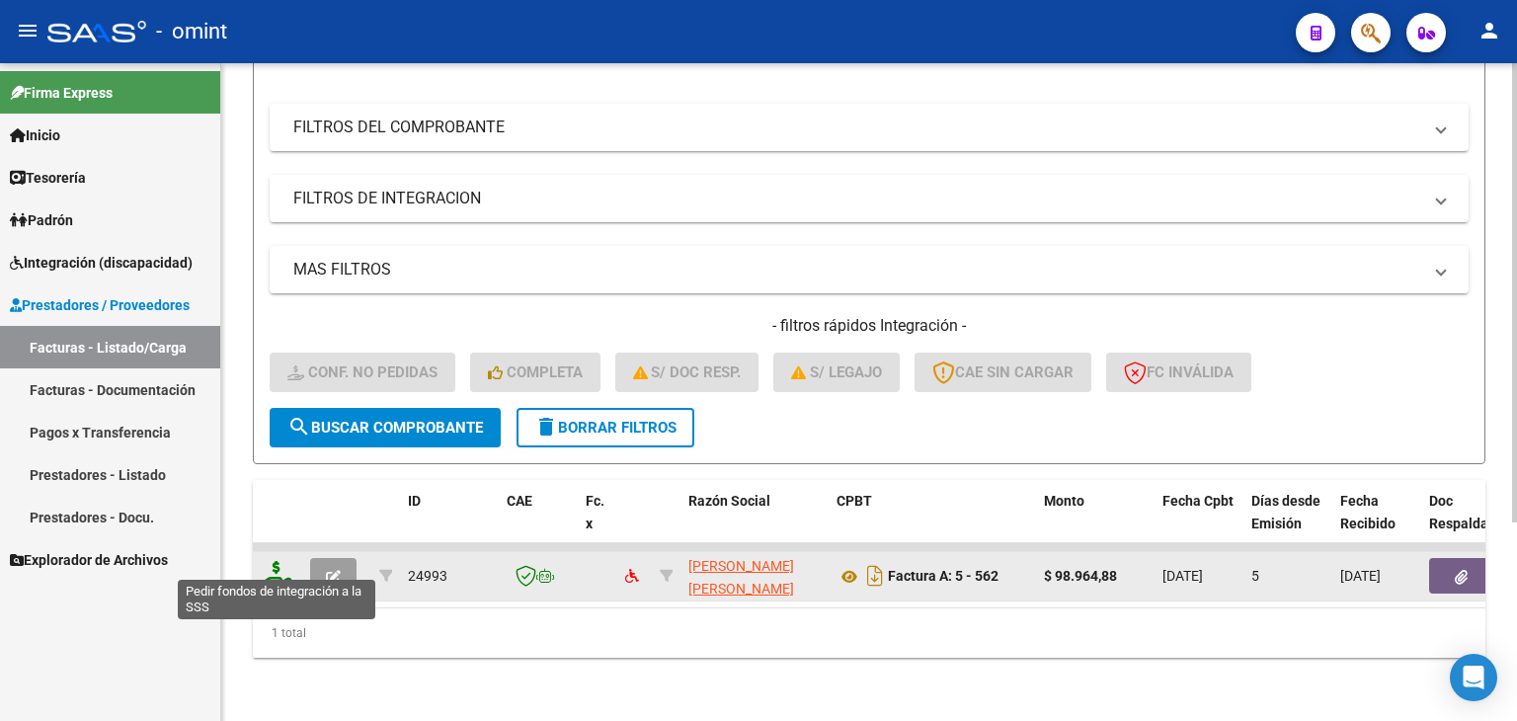
click at [284, 561] on icon at bounding box center [277, 575] width 32 height 28
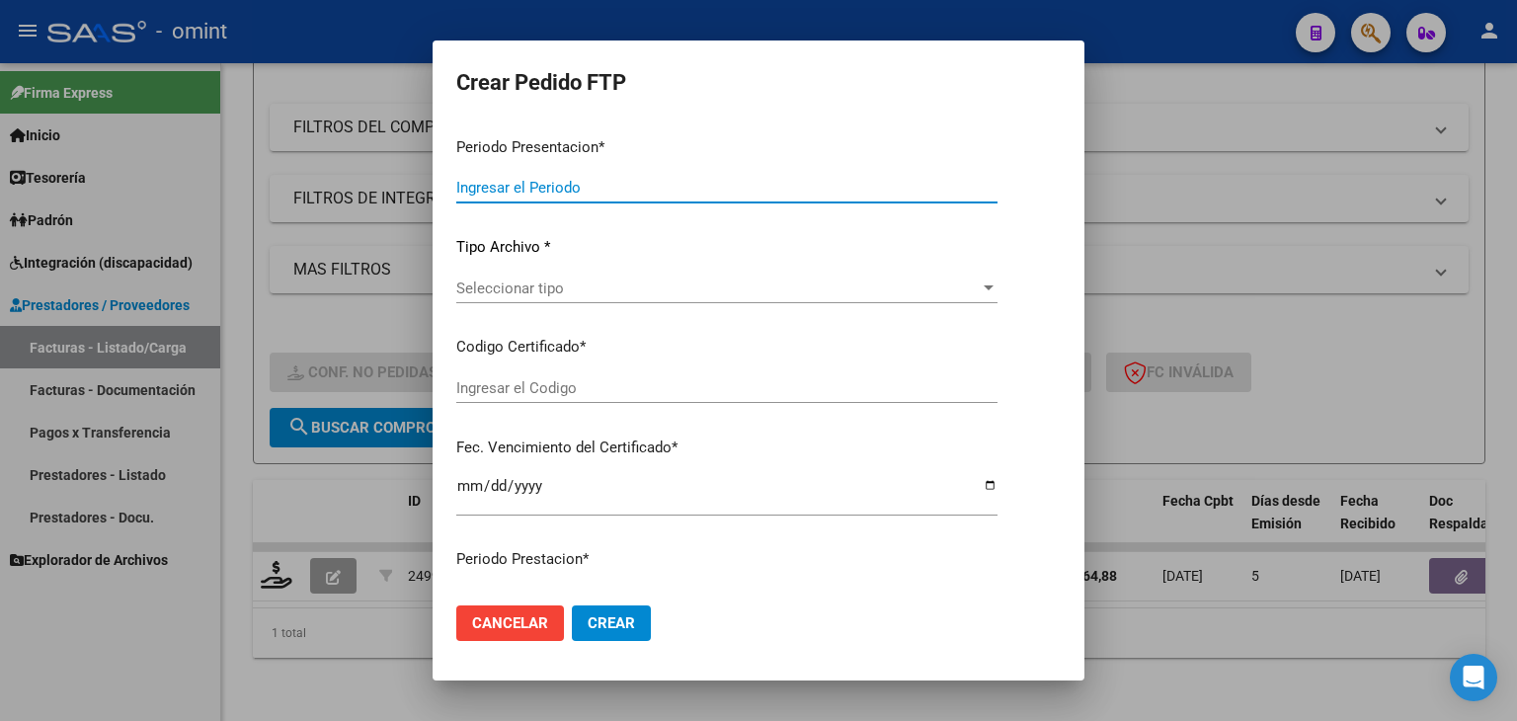
type input "202509"
type input "202507"
type input "$ 98.964,88"
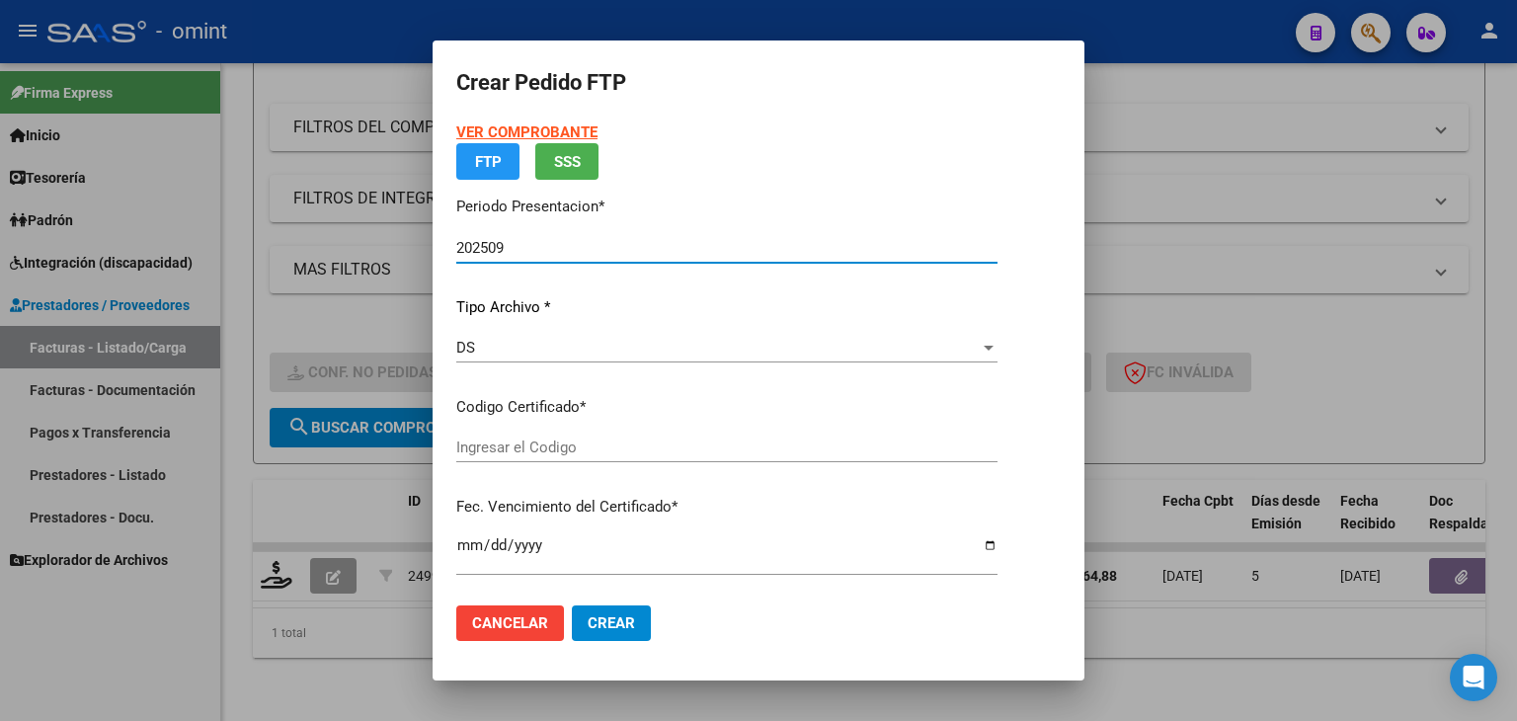
type input "5068539538"
type input "2026-04-20"
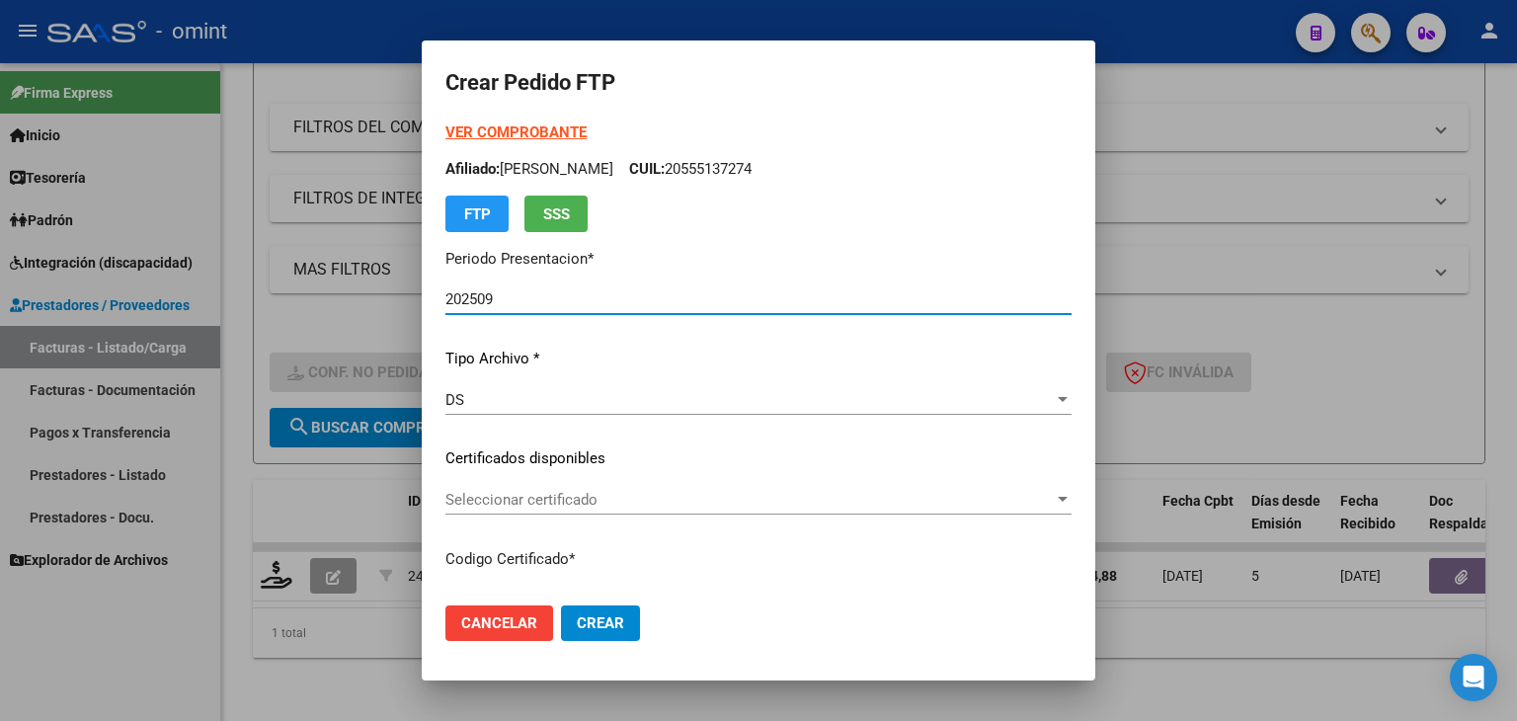
click at [482, 492] on span "Seleccionar certificado" at bounding box center [749, 500] width 608 height 18
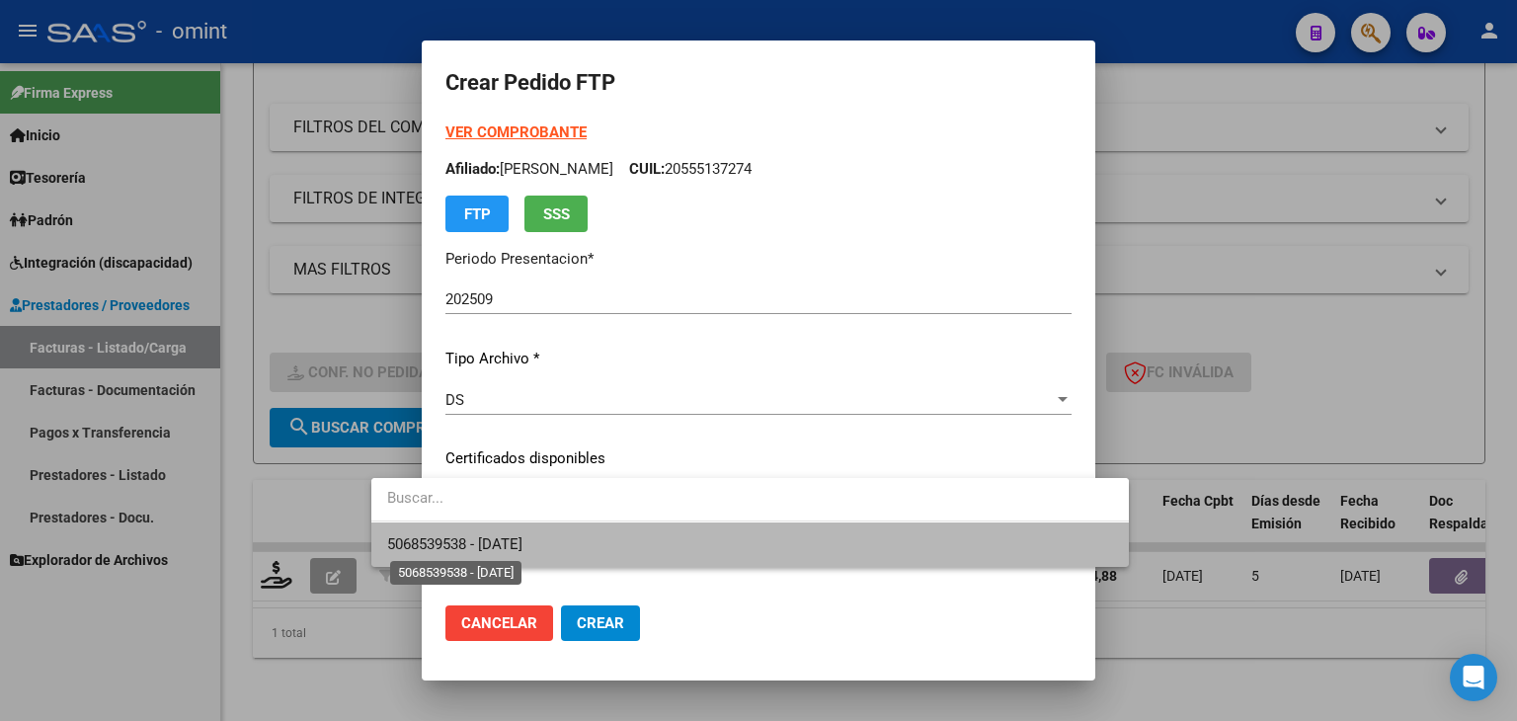
click at [509, 547] on span "5068539538 - 2026-04-20" at bounding box center [454, 544] width 135 height 18
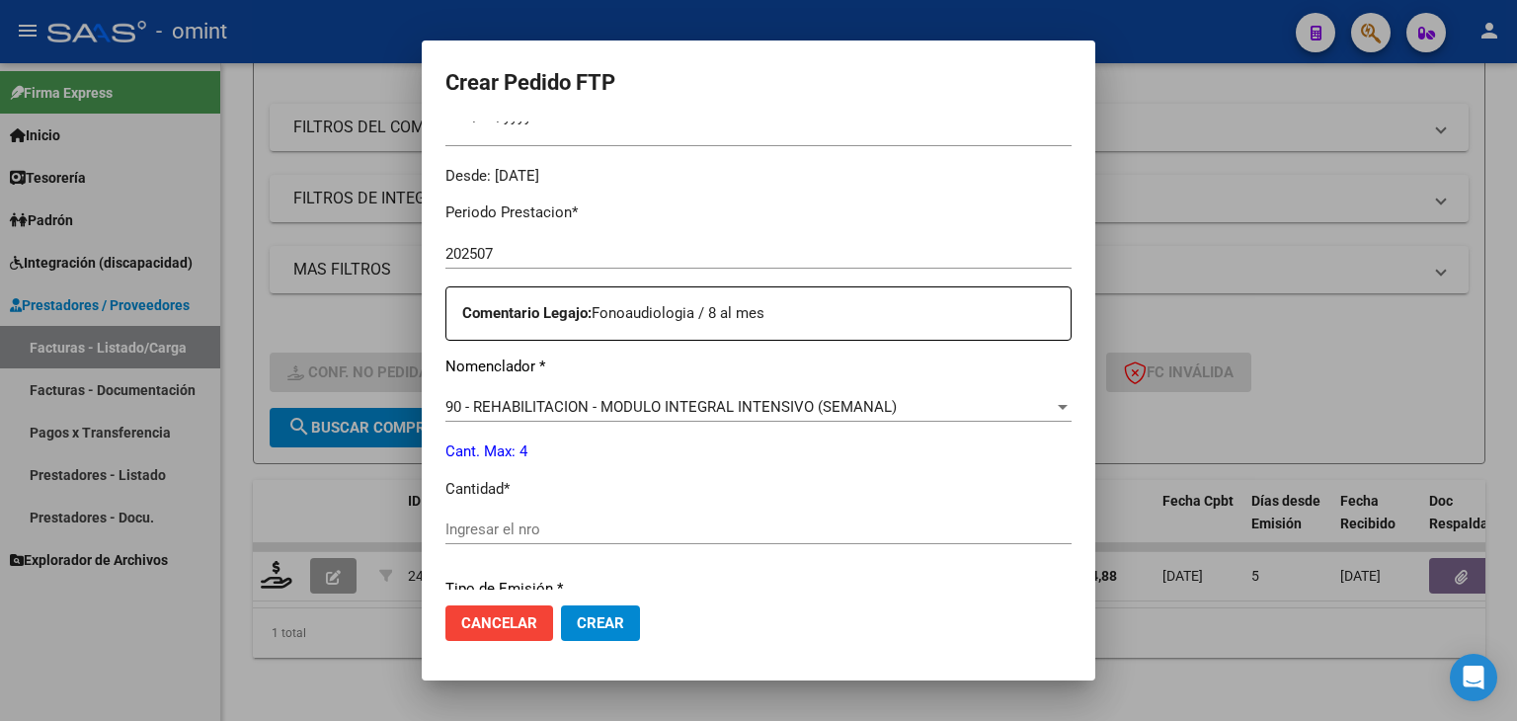
scroll to position [592, 0]
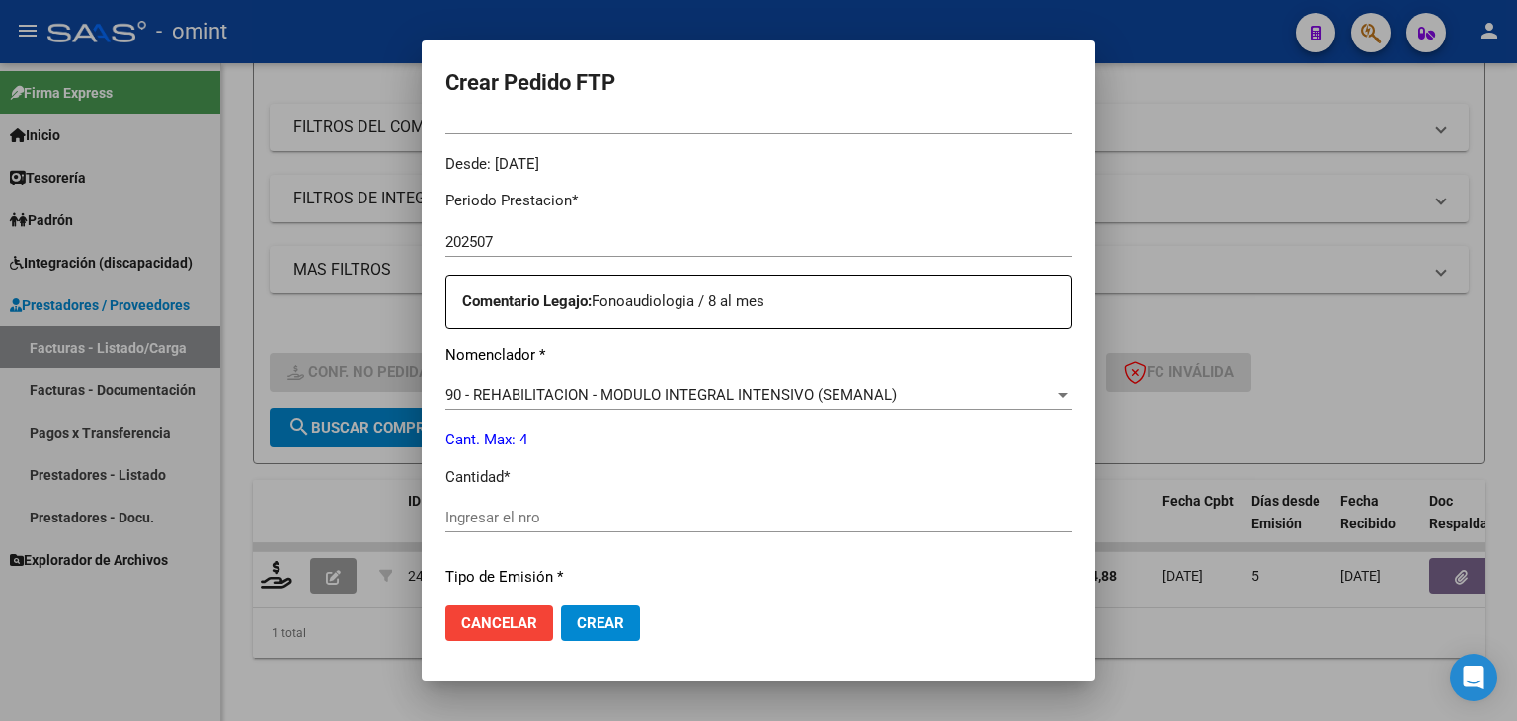
click at [498, 518] on input "Ingresar el nro" at bounding box center [758, 517] width 626 height 18
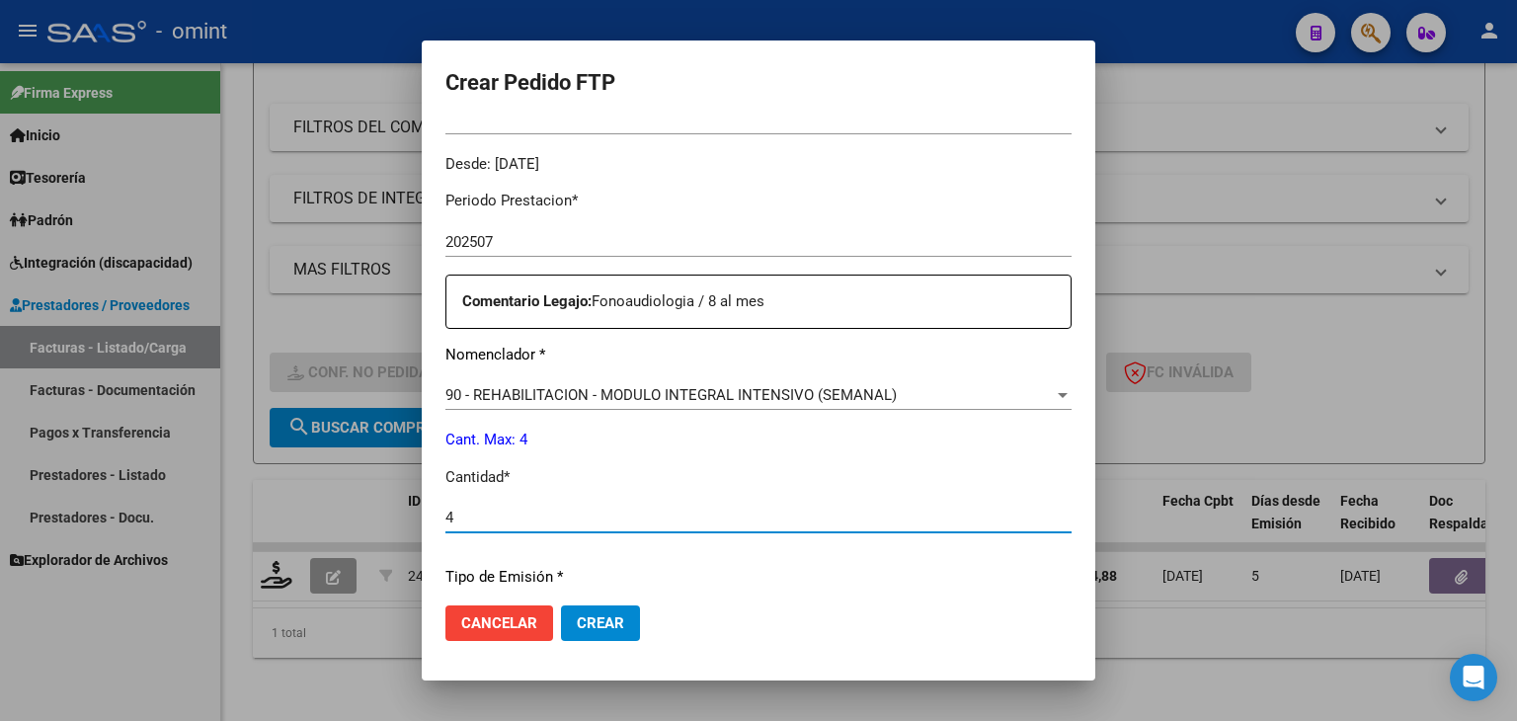
type input "4"
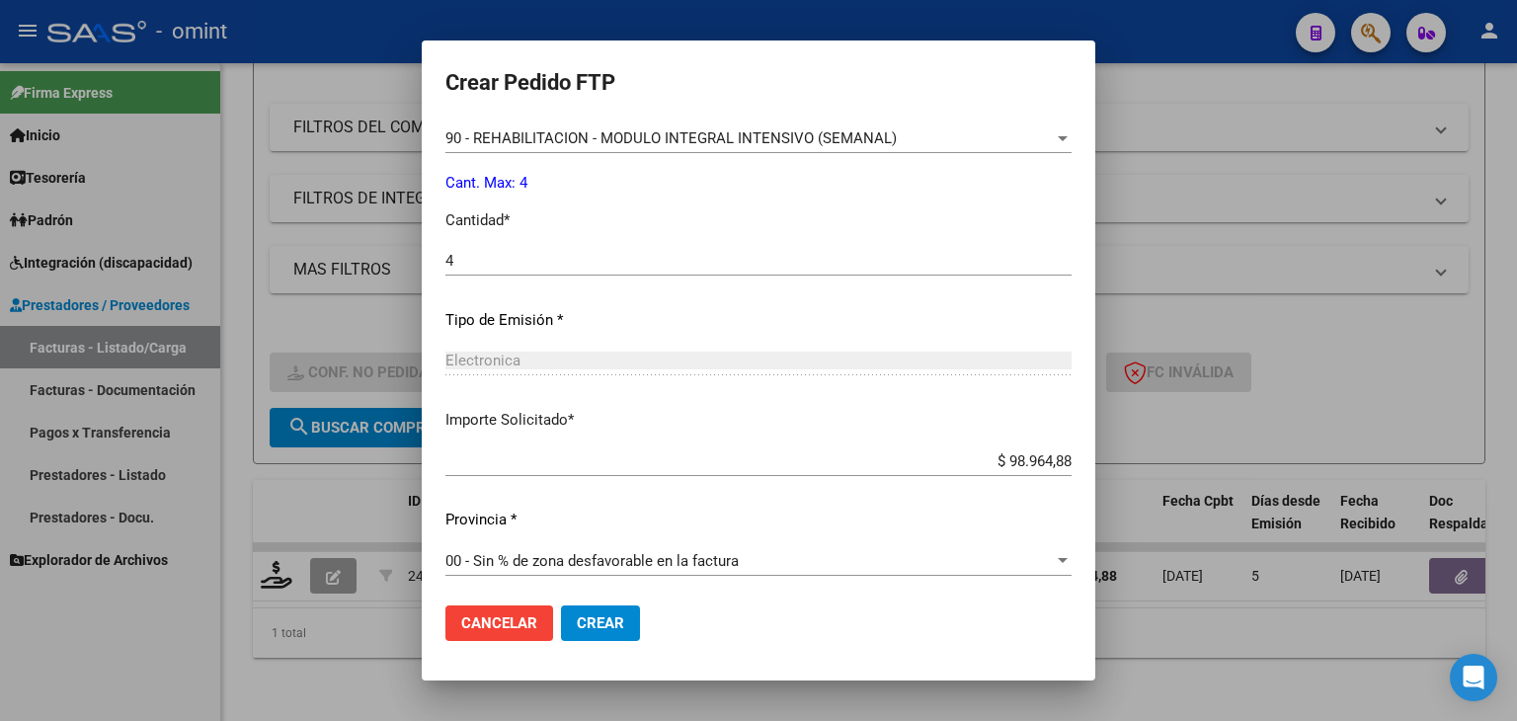
scroll to position [853, 0]
click at [577, 621] on span "Crear" at bounding box center [600, 623] width 47 height 18
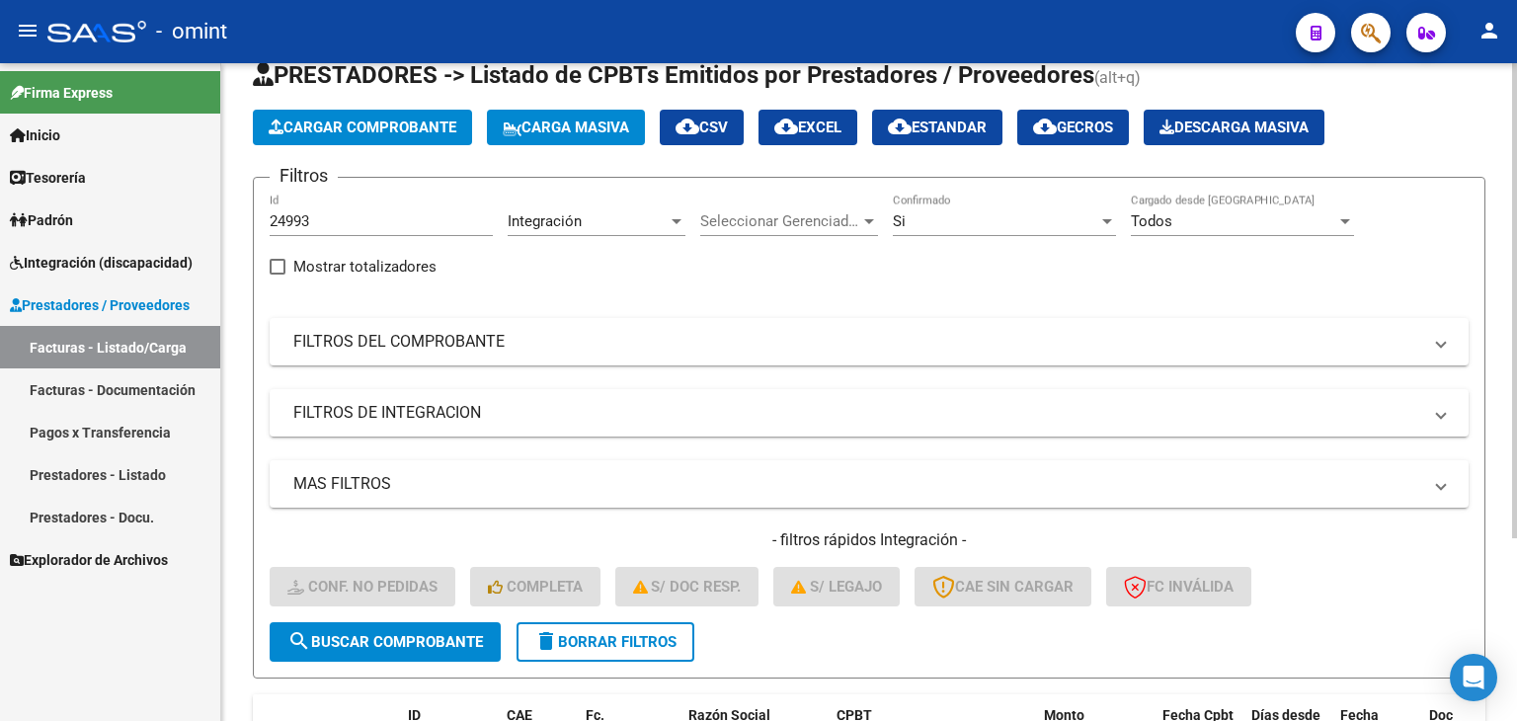
scroll to position [55, 0]
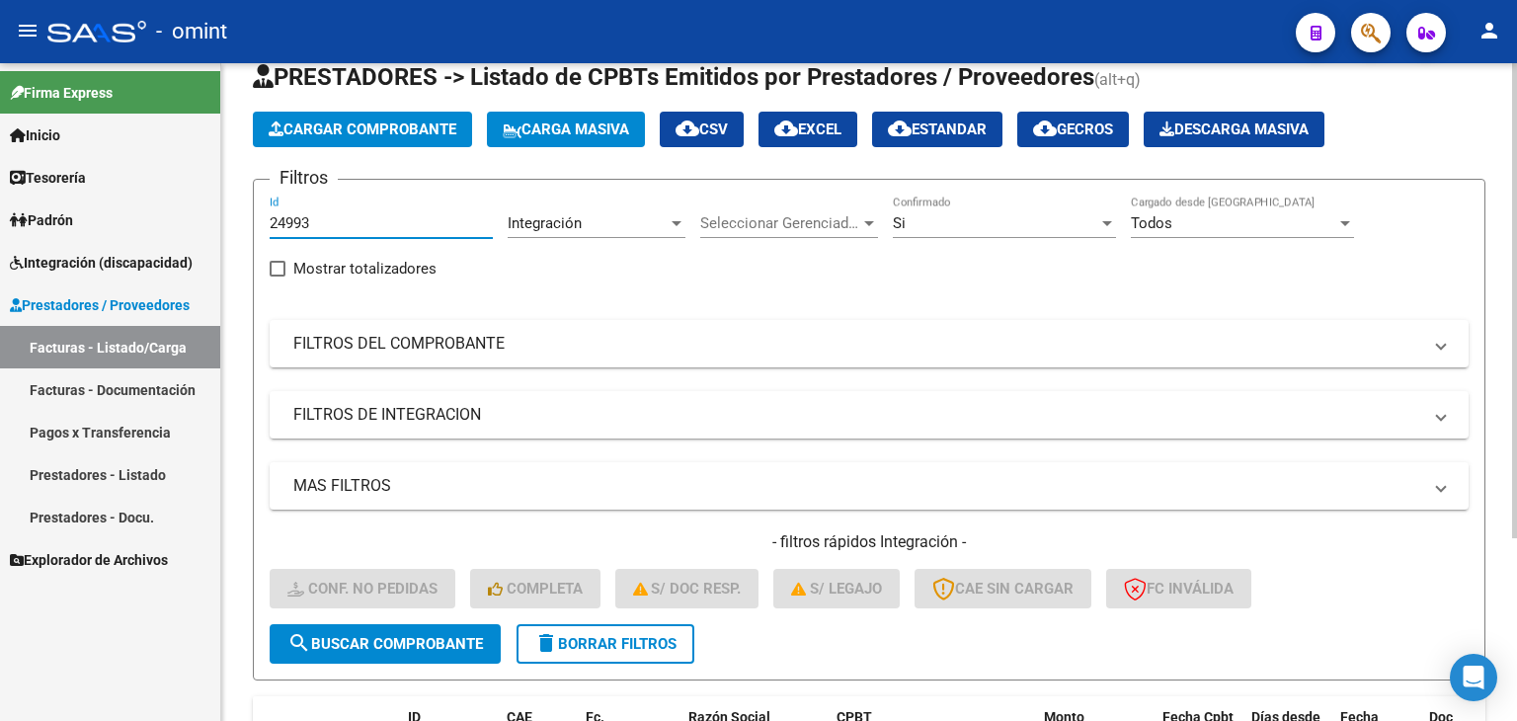
click at [293, 222] on input "24993" at bounding box center [381, 223] width 223 height 18
paste input "46"
type input "24946"
click at [474, 645] on span "search Buscar Comprobante" at bounding box center [384, 644] width 195 height 18
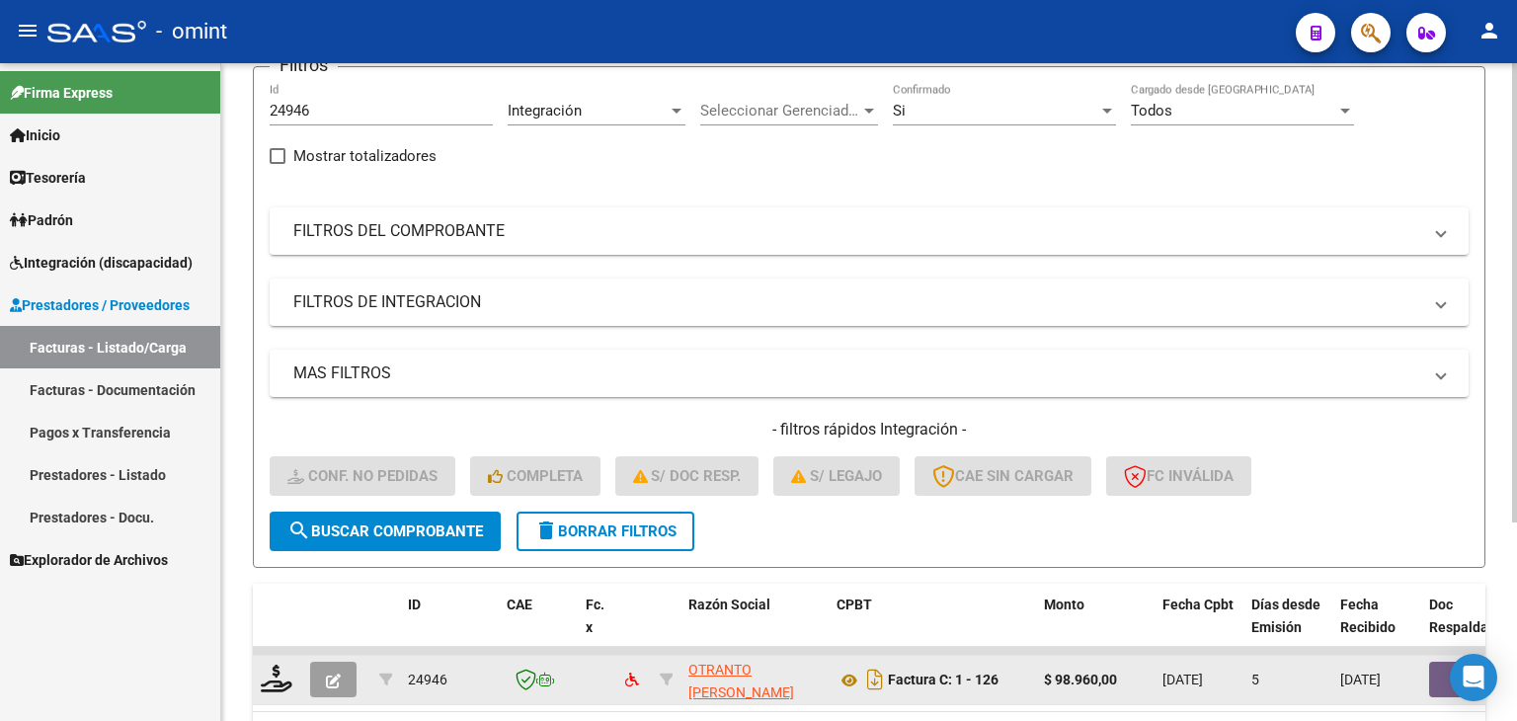
scroll to position [284, 0]
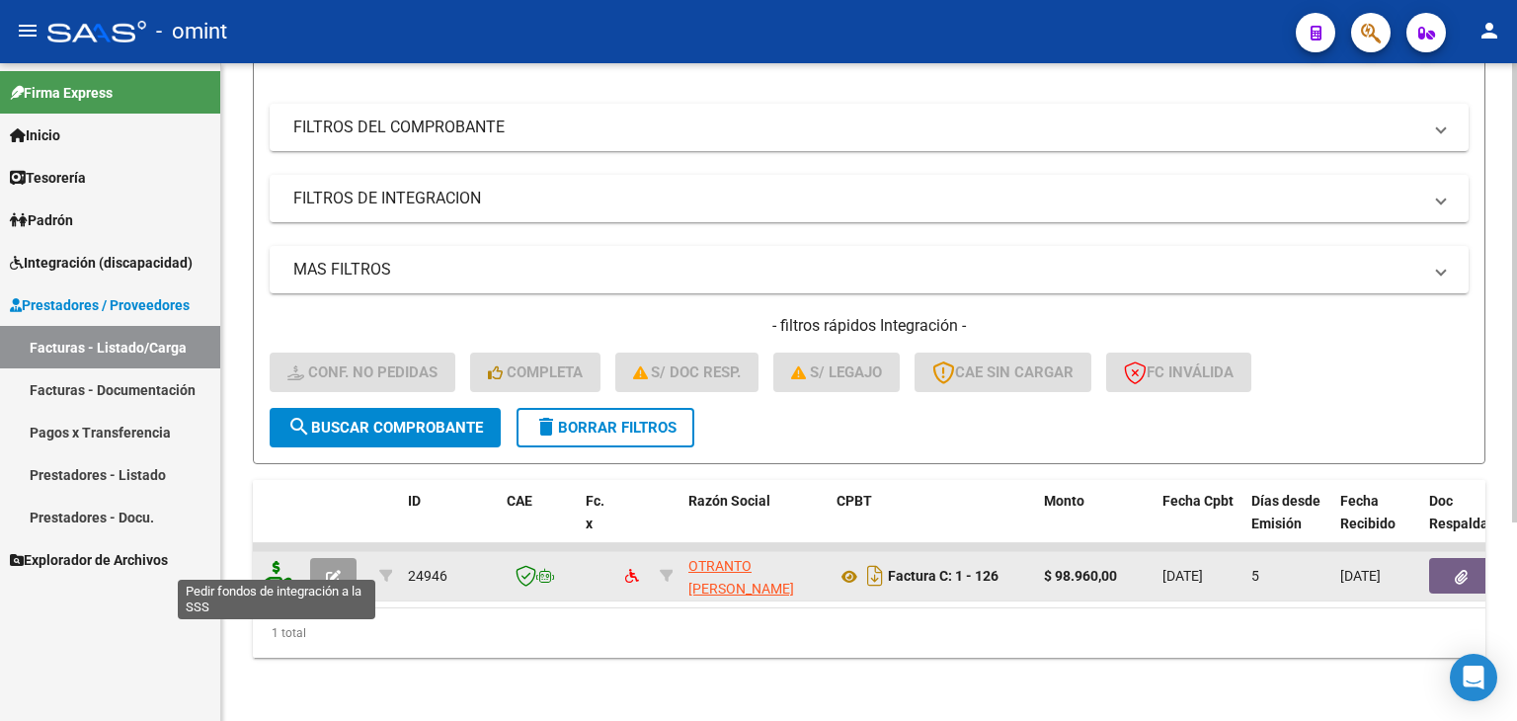
click at [274, 561] on icon at bounding box center [277, 575] width 32 height 28
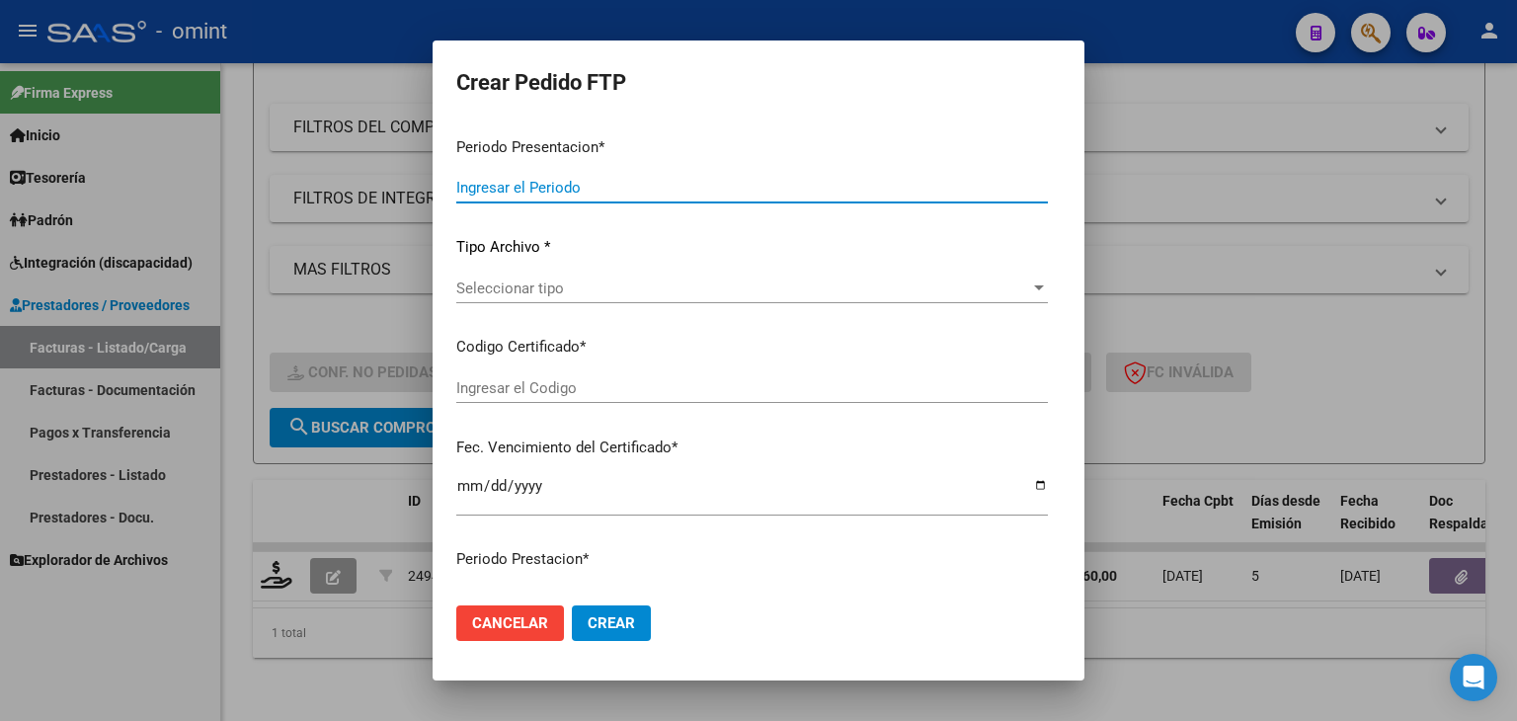
type input "202509"
type input "$ 98.960,00"
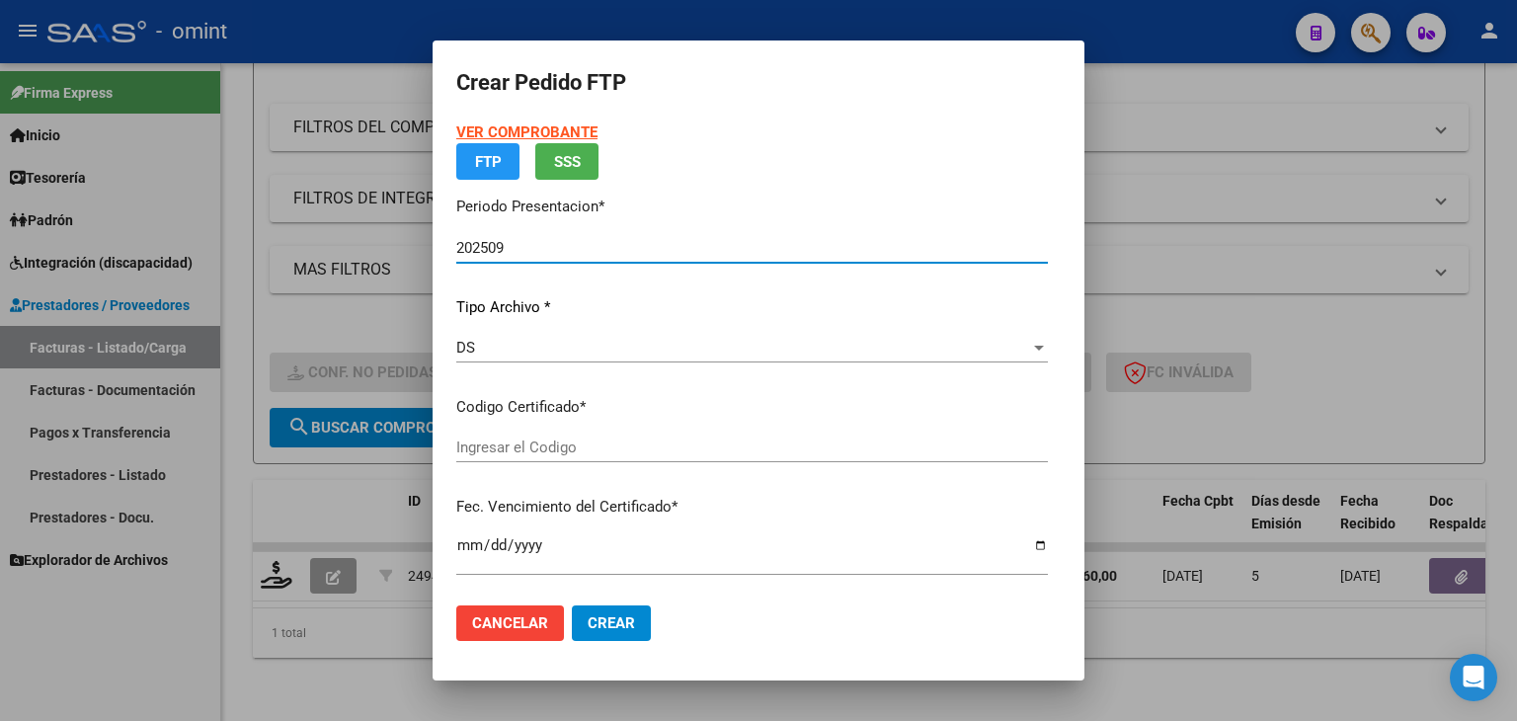
type input "8500956951"
type input "2030-02-28"
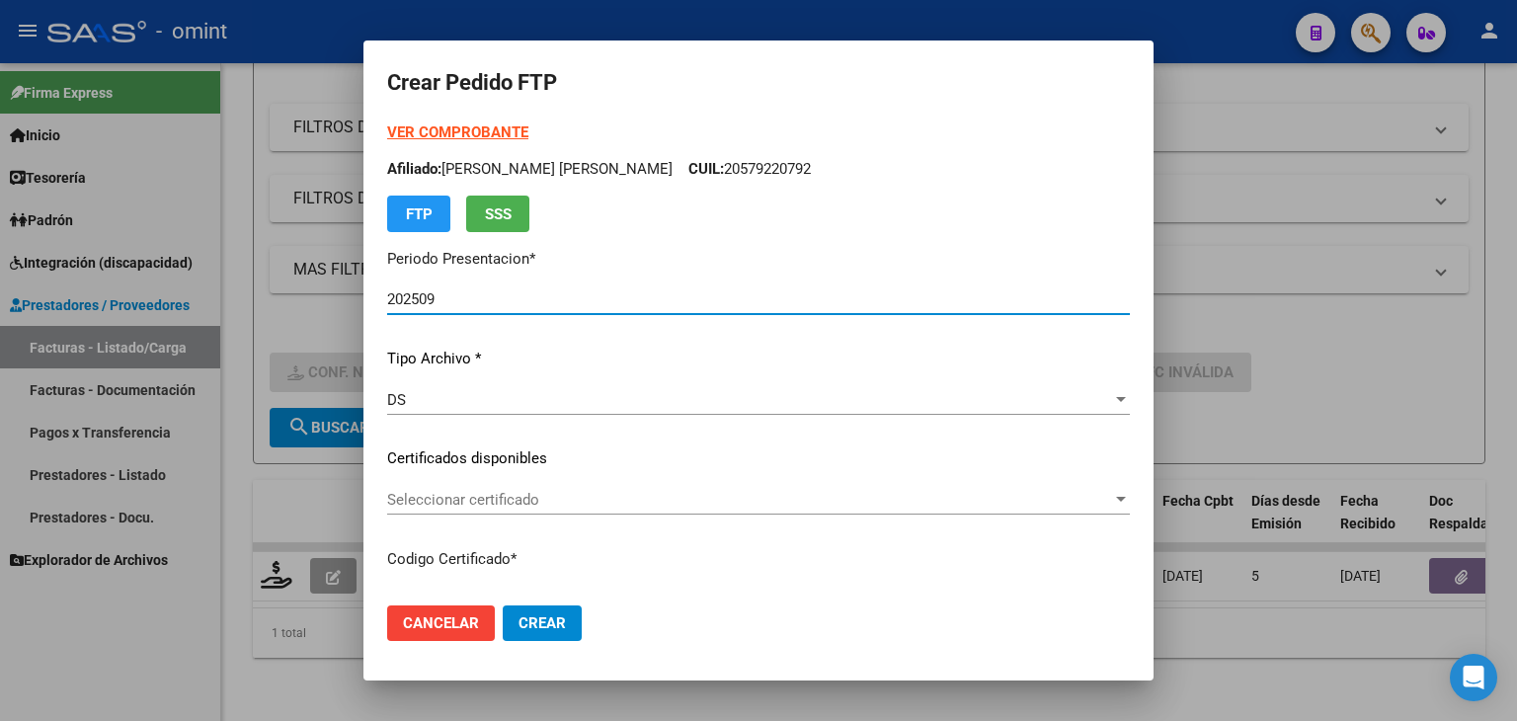
click at [470, 522] on div "Seleccionar certificado Seleccionar certificado" at bounding box center [758, 509] width 742 height 48
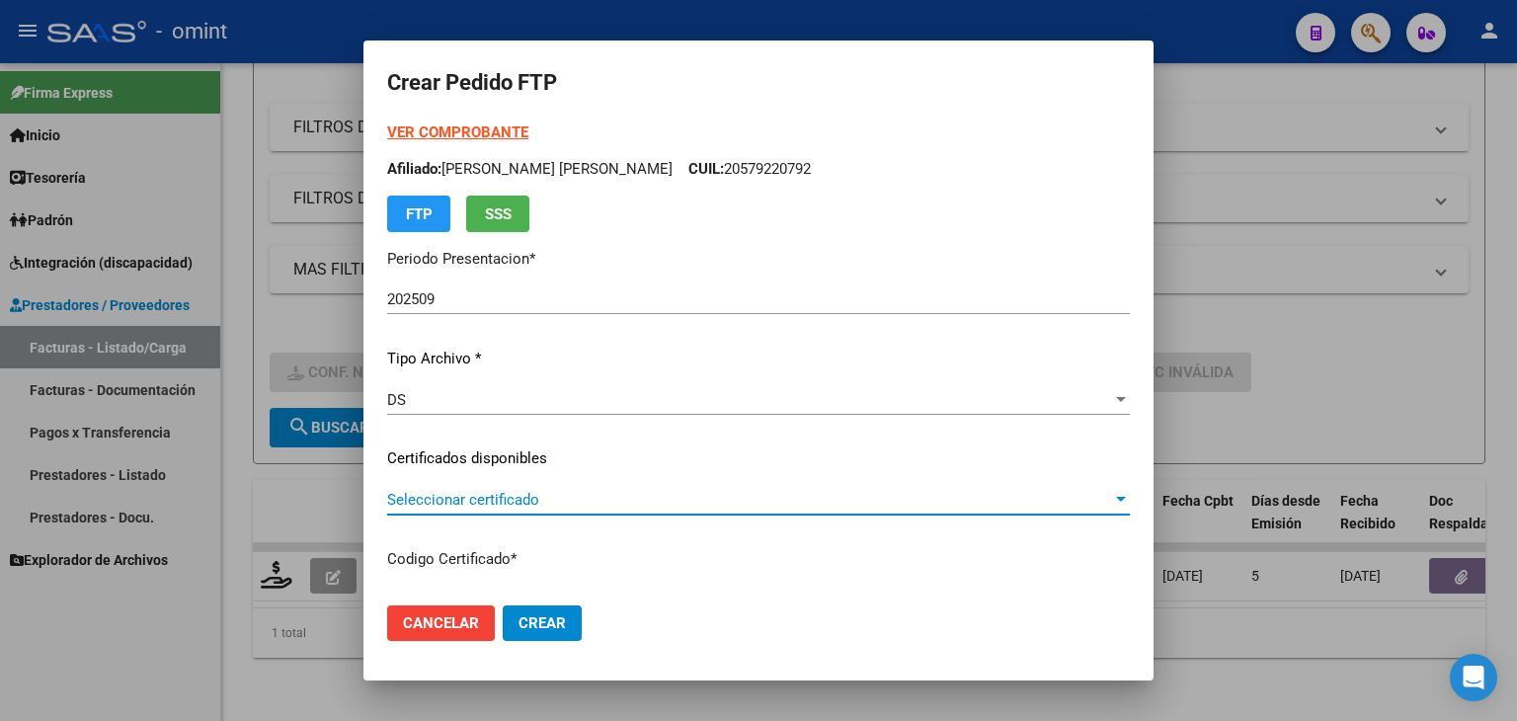
click at [457, 500] on span "Seleccionar certificado" at bounding box center [749, 500] width 725 height 18
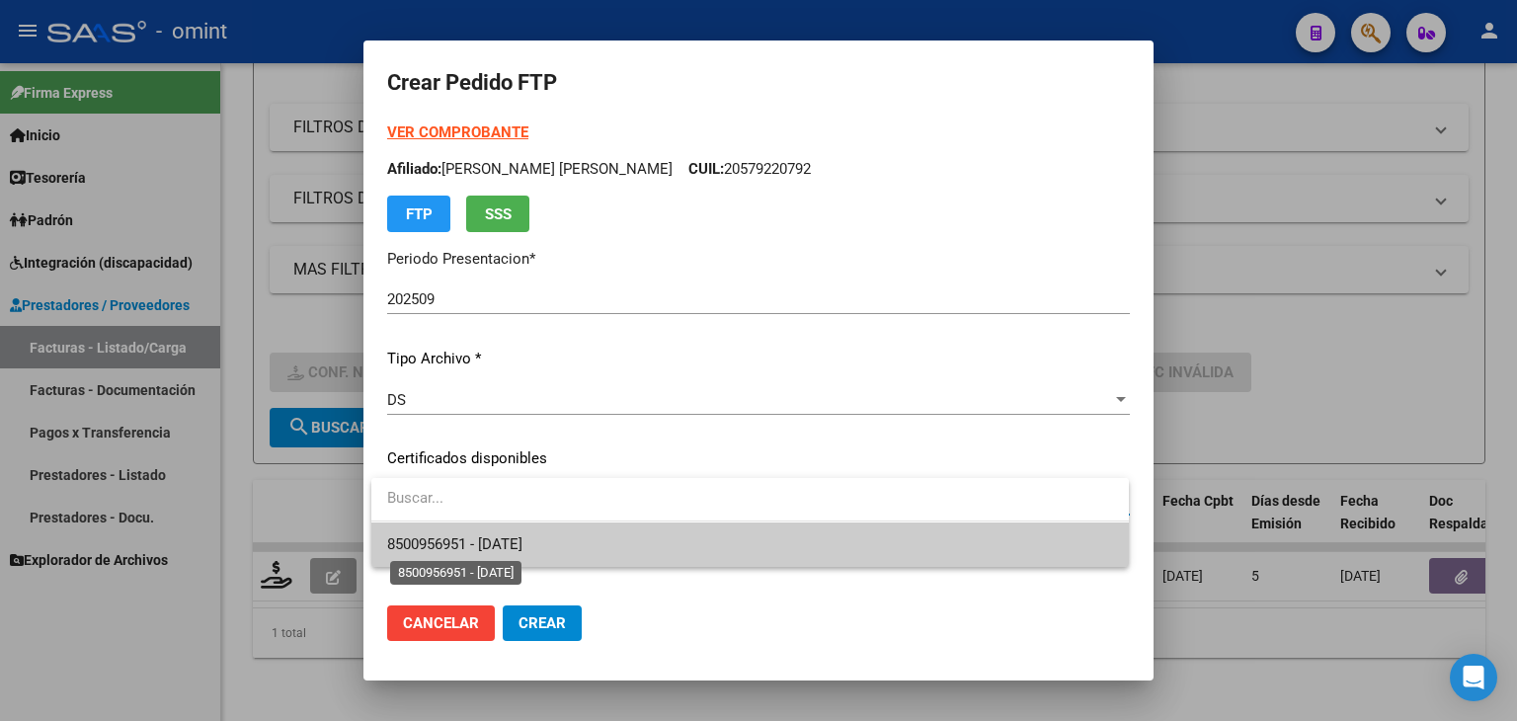
click at [511, 540] on span "8500956951 - 2030-02-28" at bounding box center [454, 544] width 135 height 18
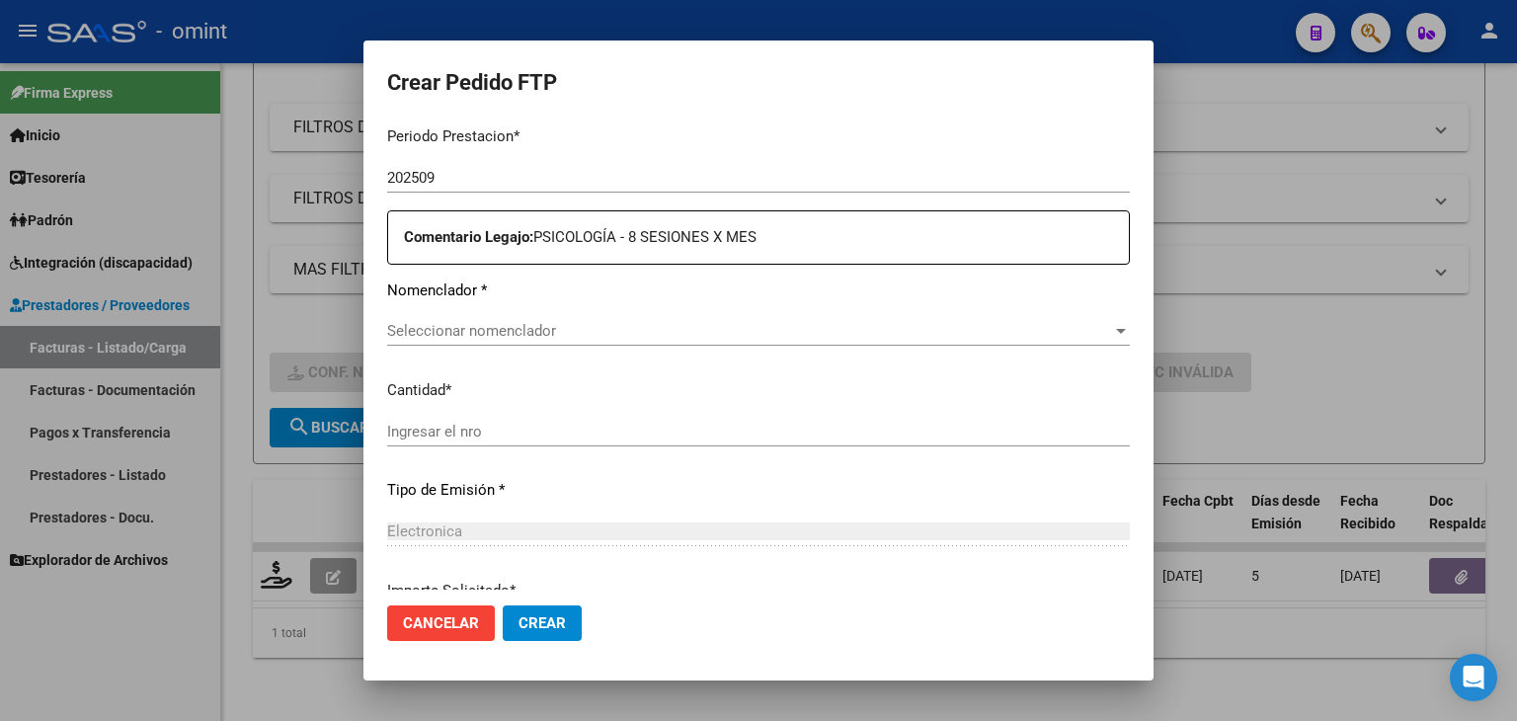
scroll to position [691, 0]
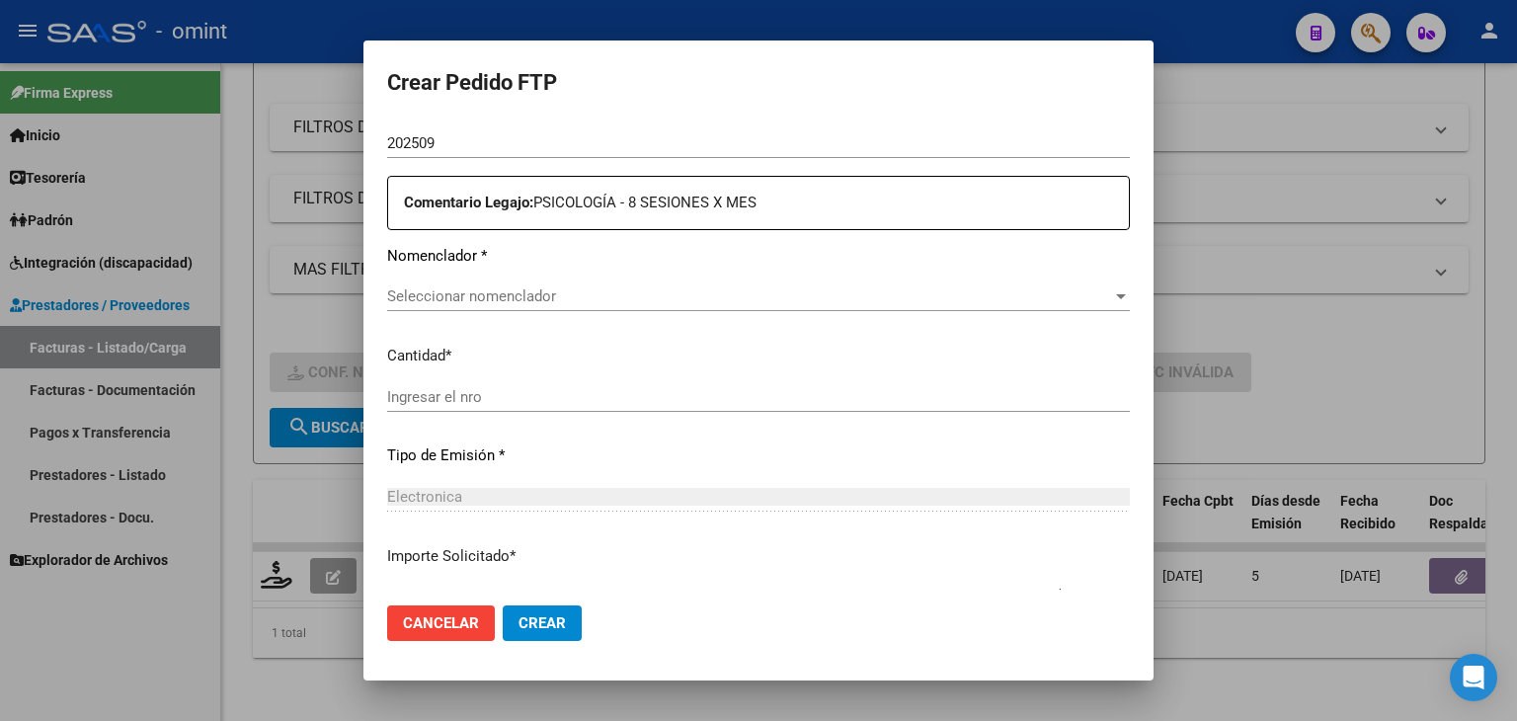
click at [439, 304] on span "Seleccionar nomenclador" at bounding box center [749, 296] width 725 height 18
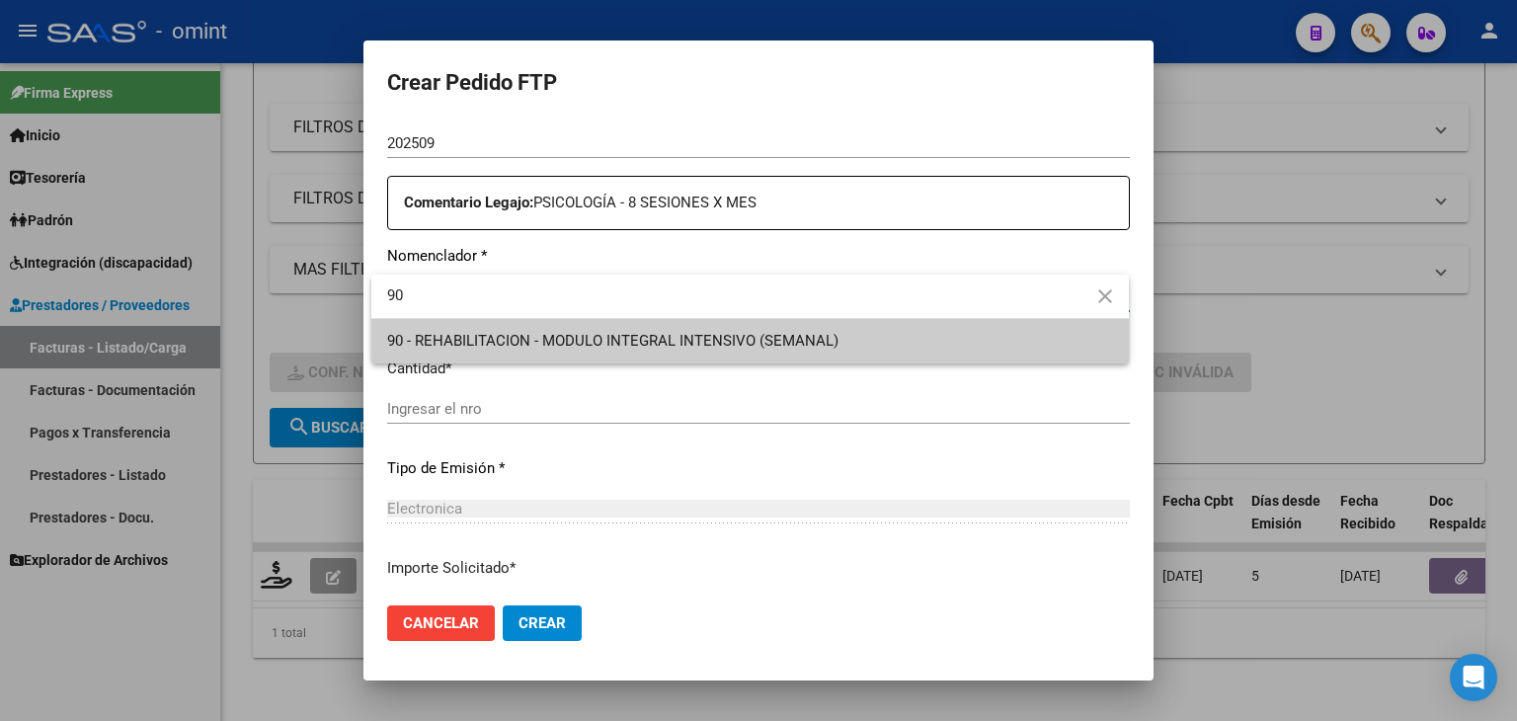
type input "90"
click at [466, 324] on span "90 - REHABILITACION - MODULO INTEGRAL INTENSIVO (SEMANAL)" at bounding box center [750, 341] width 726 height 44
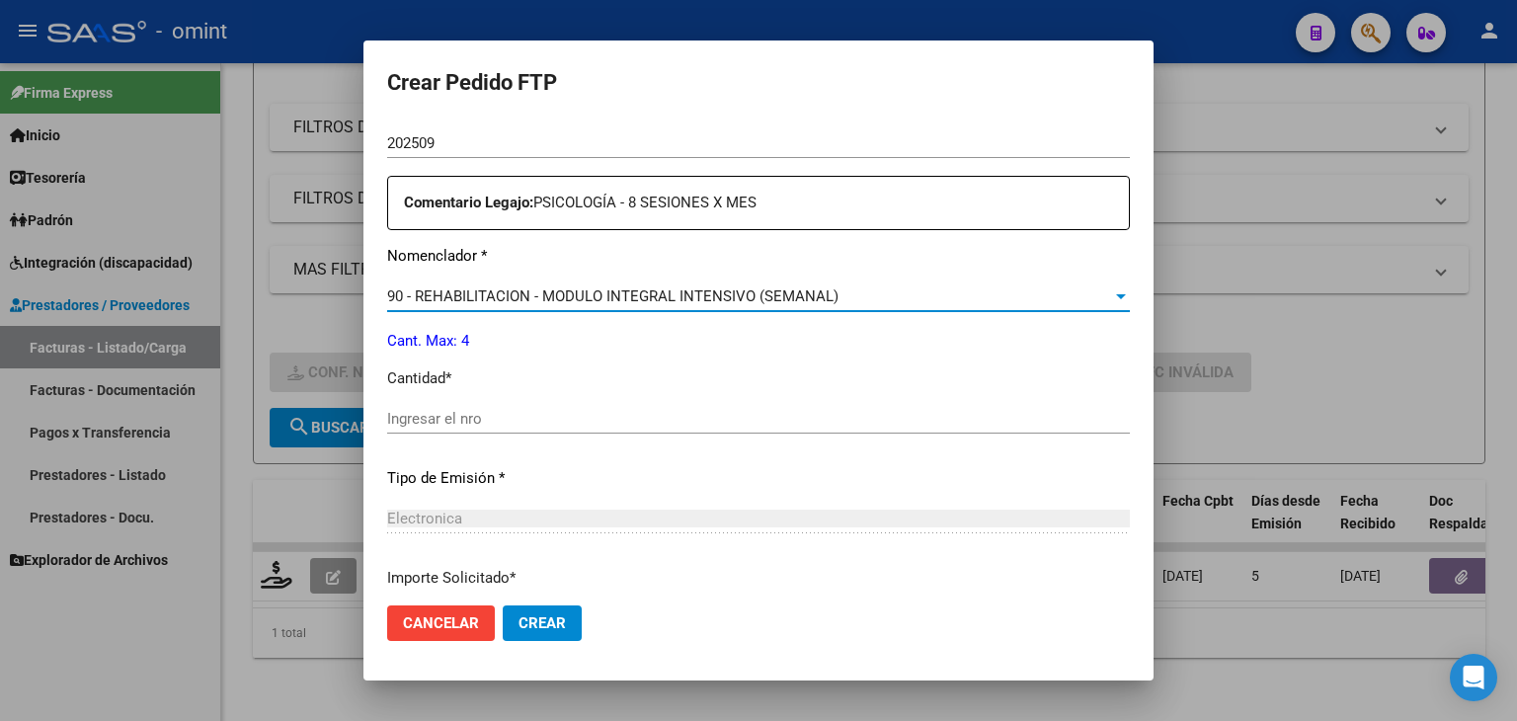
click at [450, 429] on div "Ingresar el nro" at bounding box center [758, 419] width 742 height 30
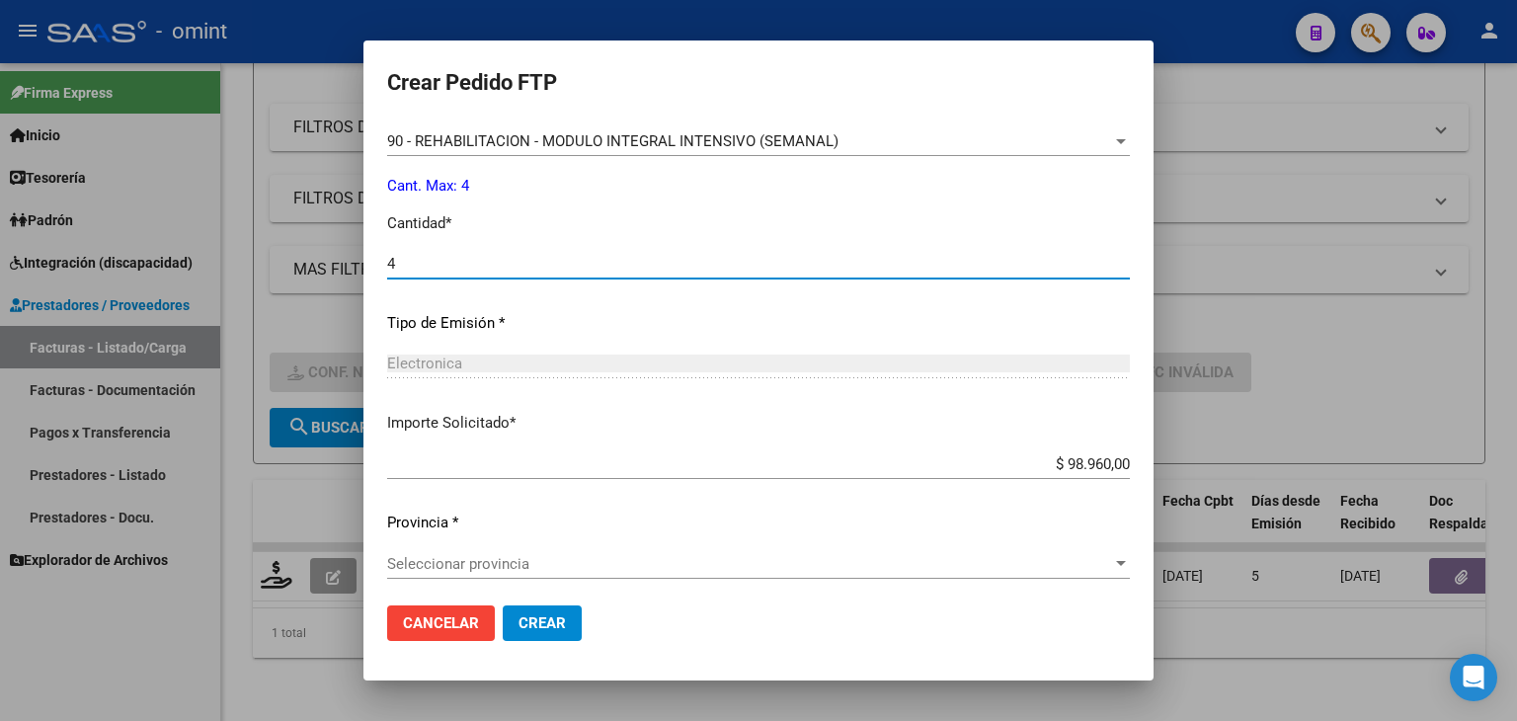
scroll to position [853, 0]
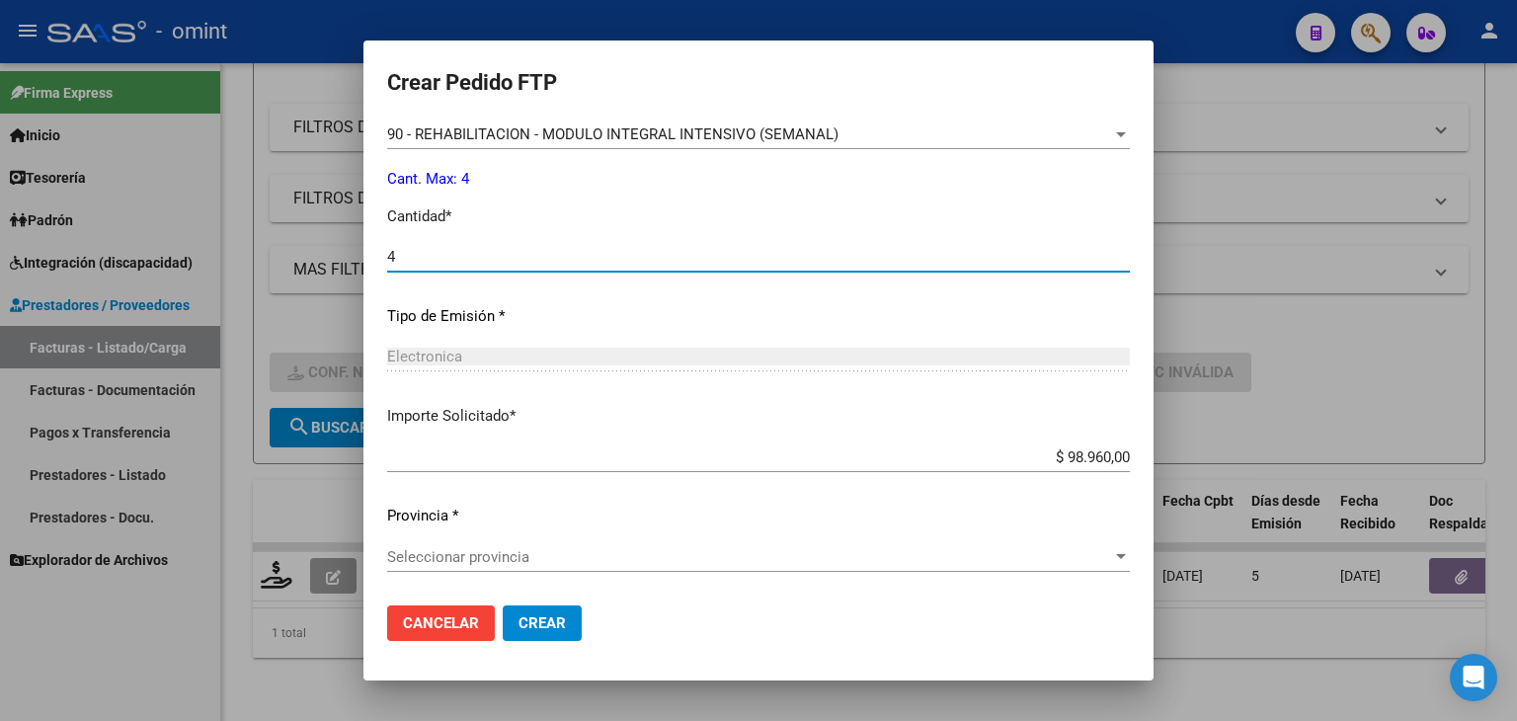
type input "4"
click at [482, 562] on span "Seleccionar provincia" at bounding box center [749, 557] width 725 height 18
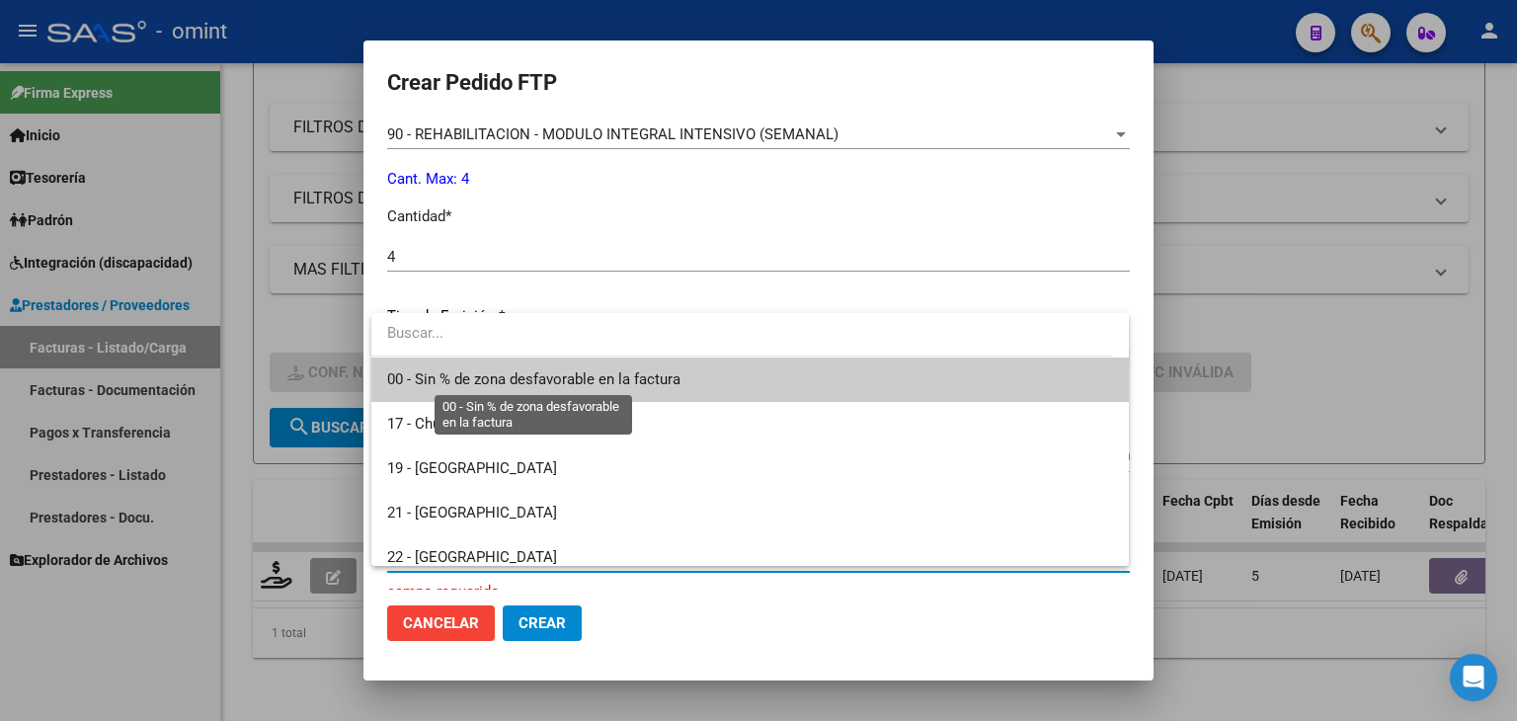
click at [414, 372] on span "00 - Sin % de zona desfavorable en la factura" at bounding box center [533, 379] width 293 height 18
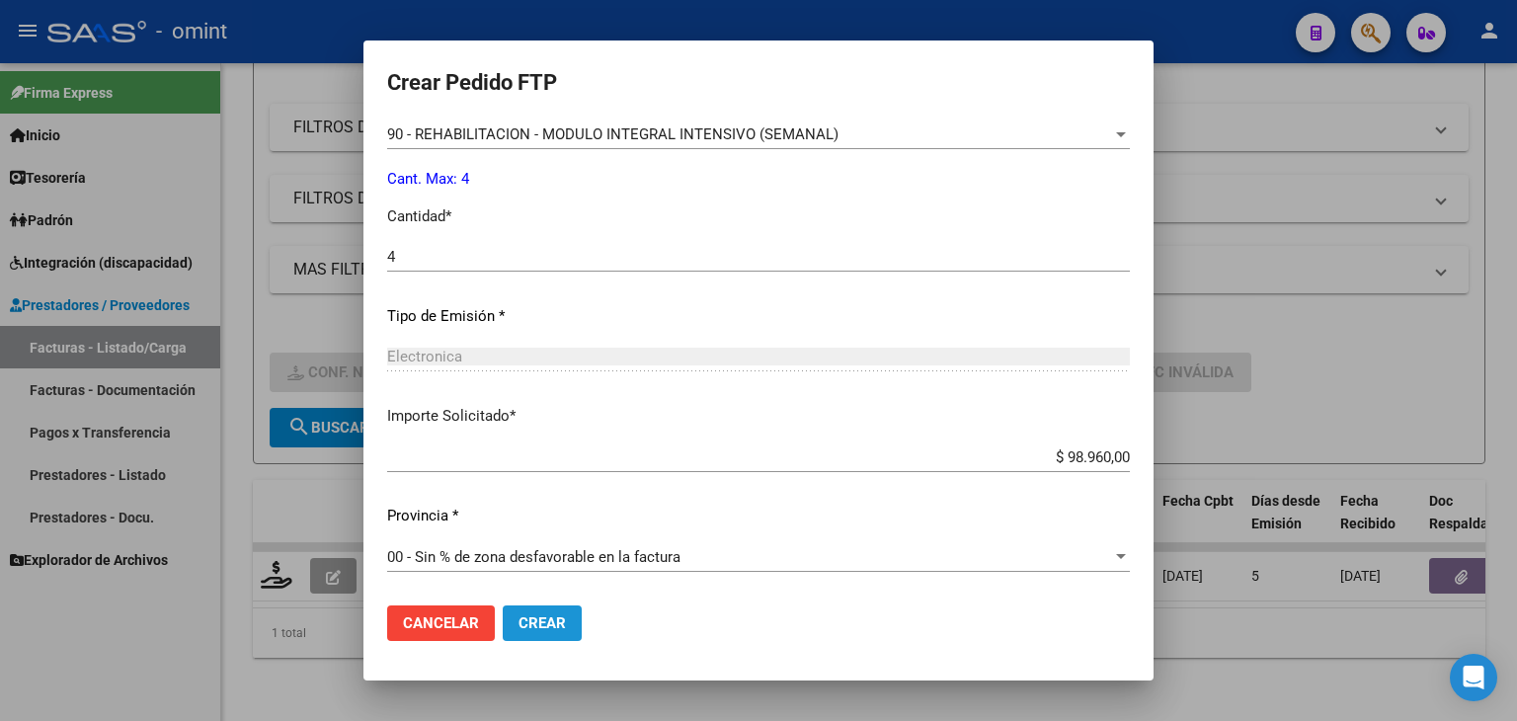
drag, startPoint x: 543, startPoint y: 628, endPoint x: 529, endPoint y: 578, distance: 52.2
click at [543, 627] on span "Crear" at bounding box center [541, 623] width 47 height 18
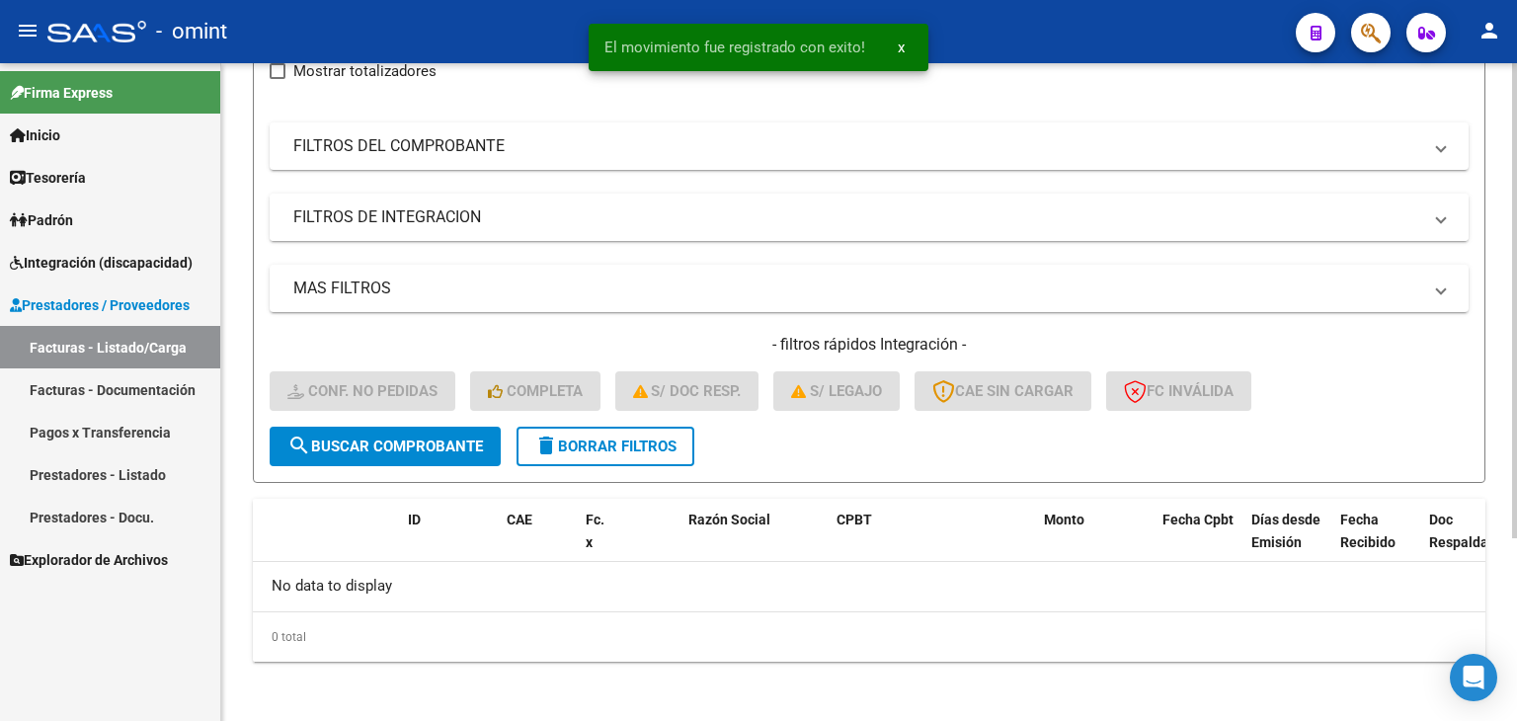
scroll to position [154, 0]
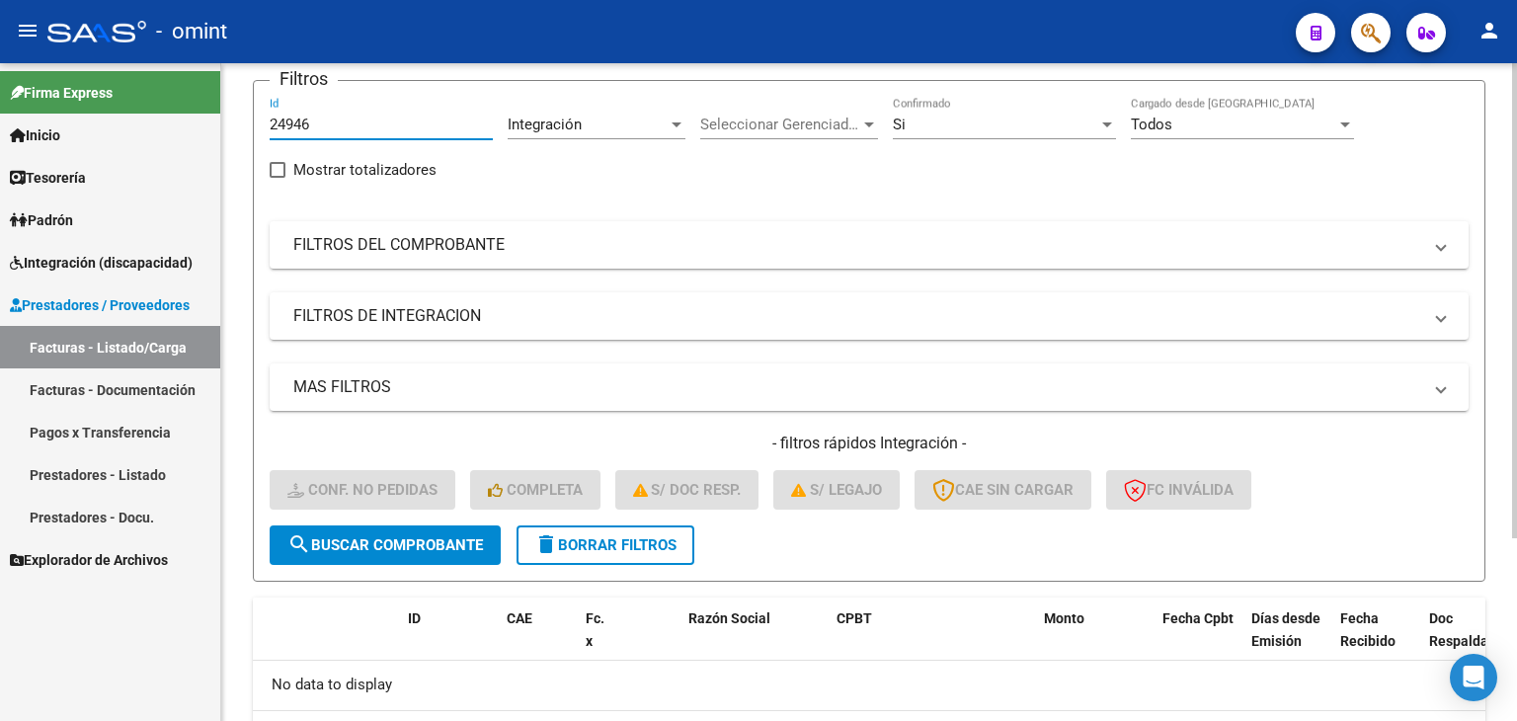
click at [286, 117] on input "24946" at bounding box center [381, 125] width 223 height 18
paste input "7"
type input "24947"
click at [405, 552] on button "search Buscar Comprobante" at bounding box center [385, 544] width 231 height 39
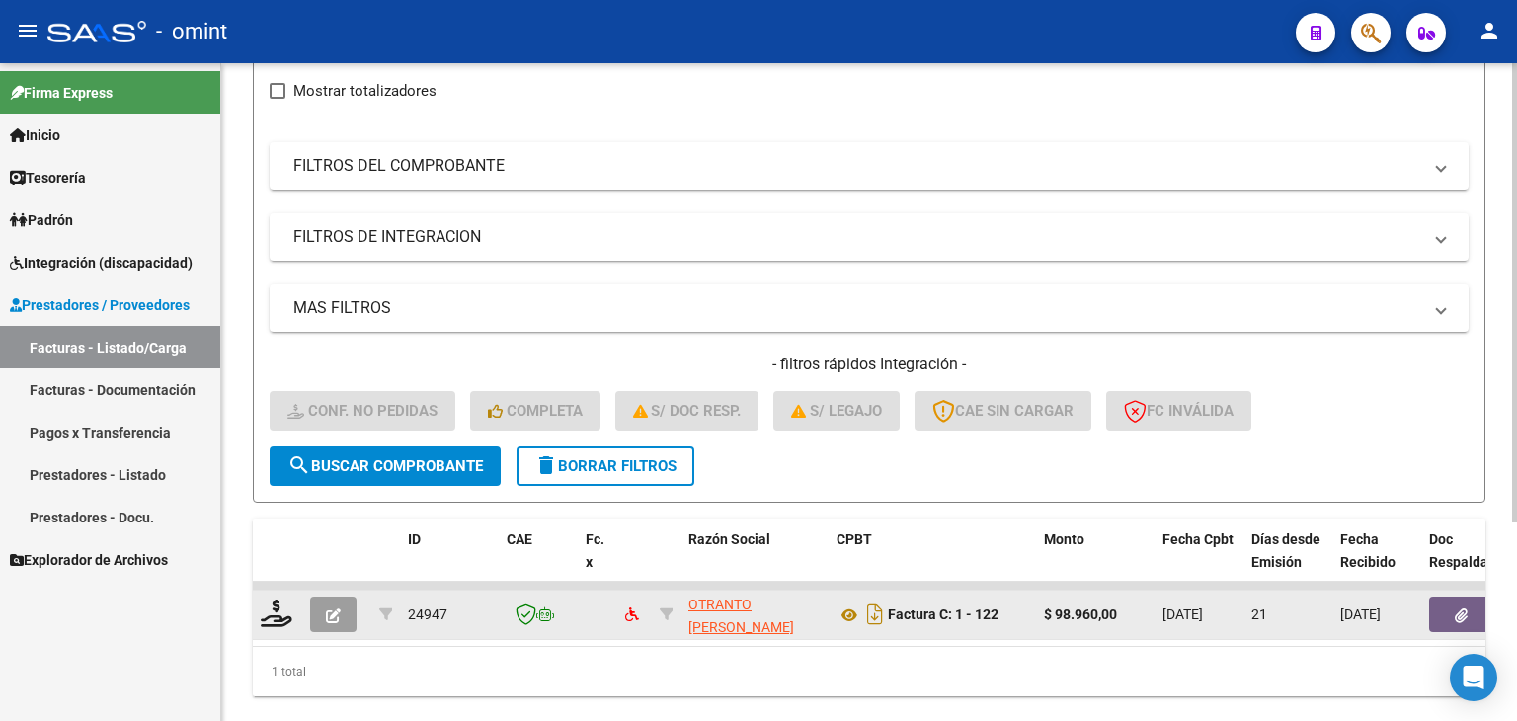
scroll to position [253, 0]
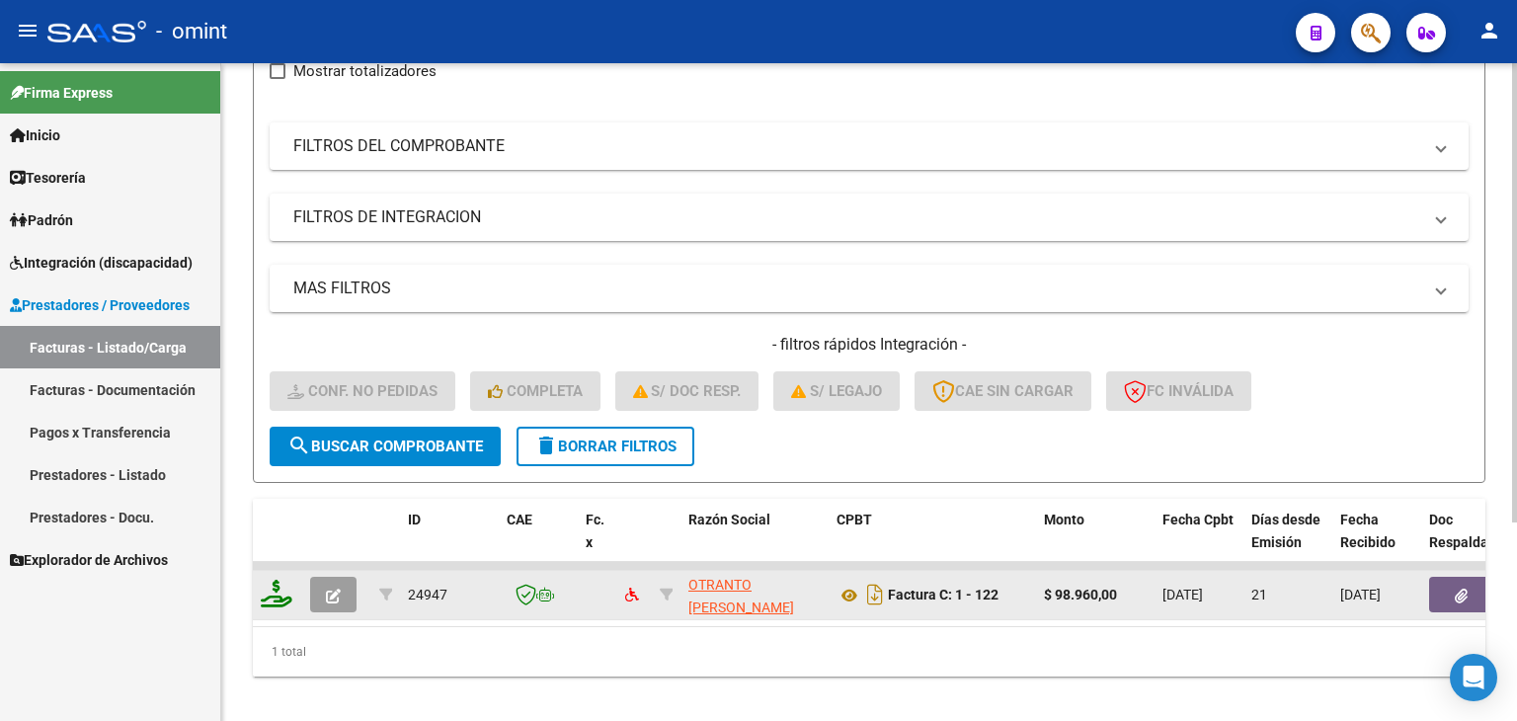
click at [276, 597] on icon at bounding box center [277, 594] width 32 height 28
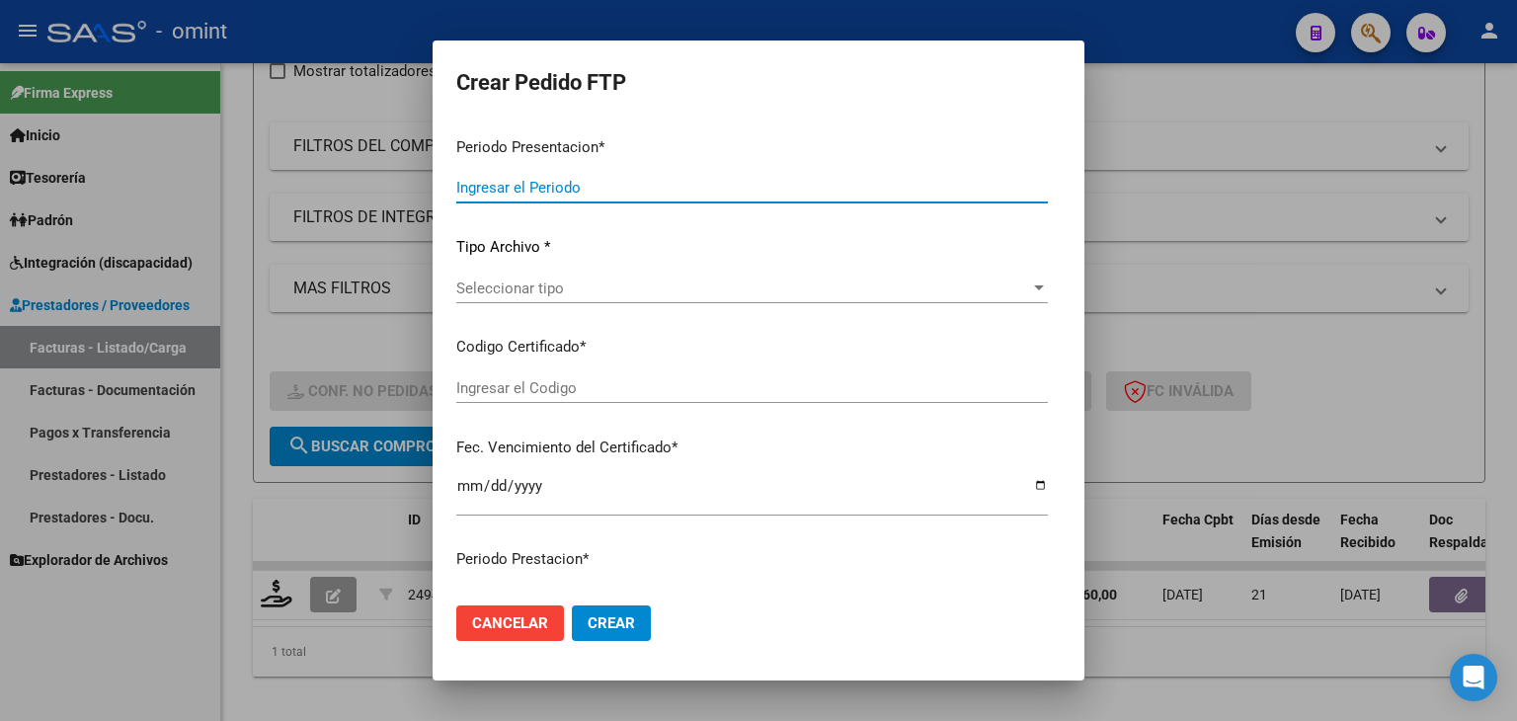
type input "202509"
type input "202507"
type input "$ 98.960,00"
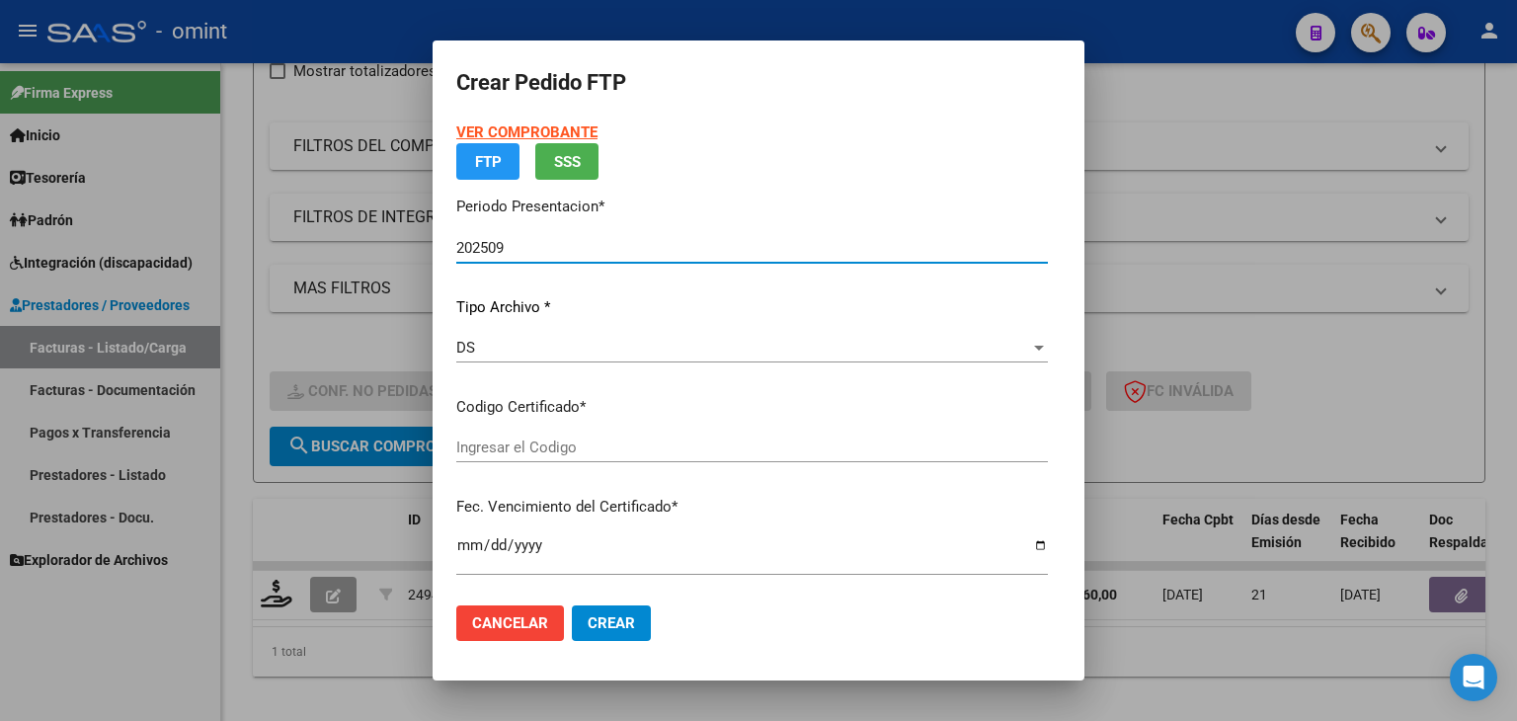
type input "8500956951"
type input "2030-02-28"
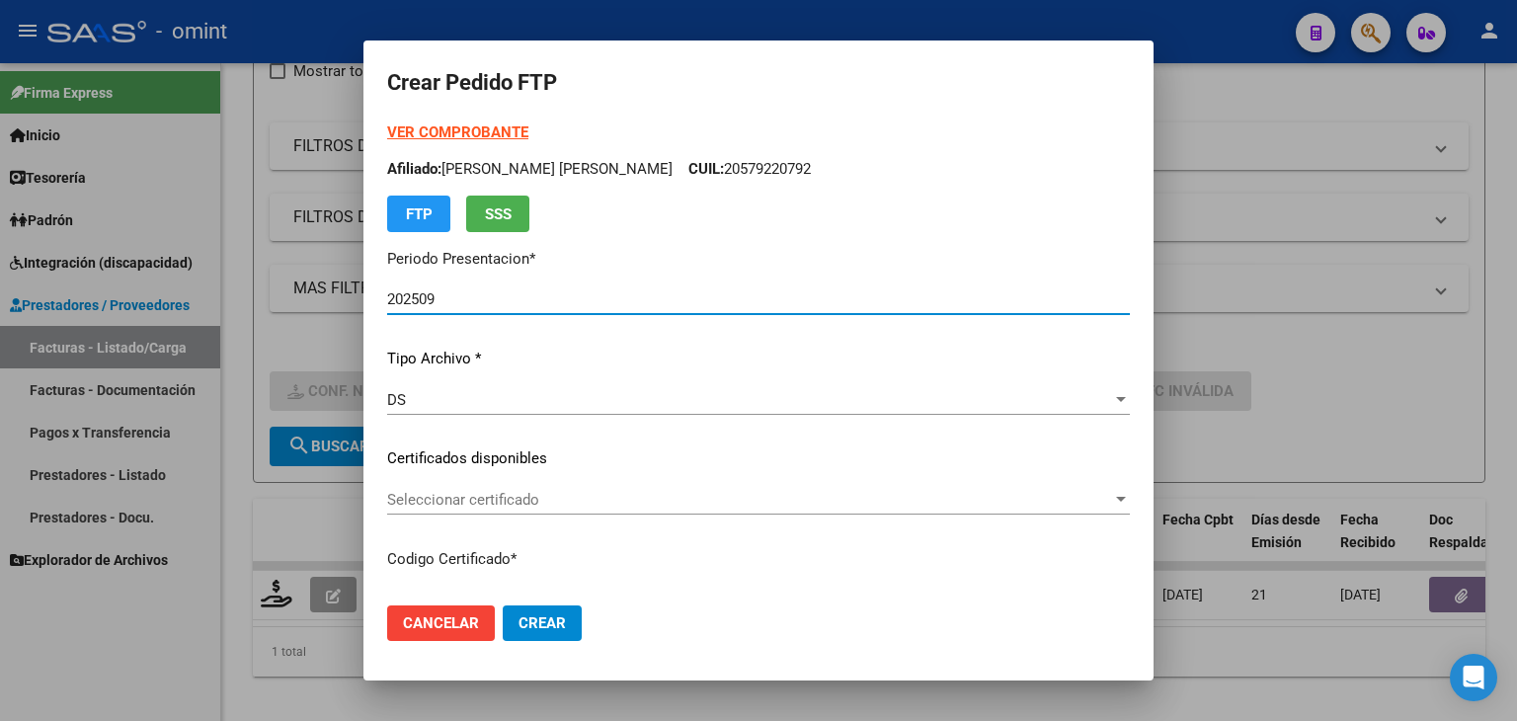
click at [529, 487] on div "Seleccionar certificado Seleccionar certificado" at bounding box center [758, 500] width 742 height 30
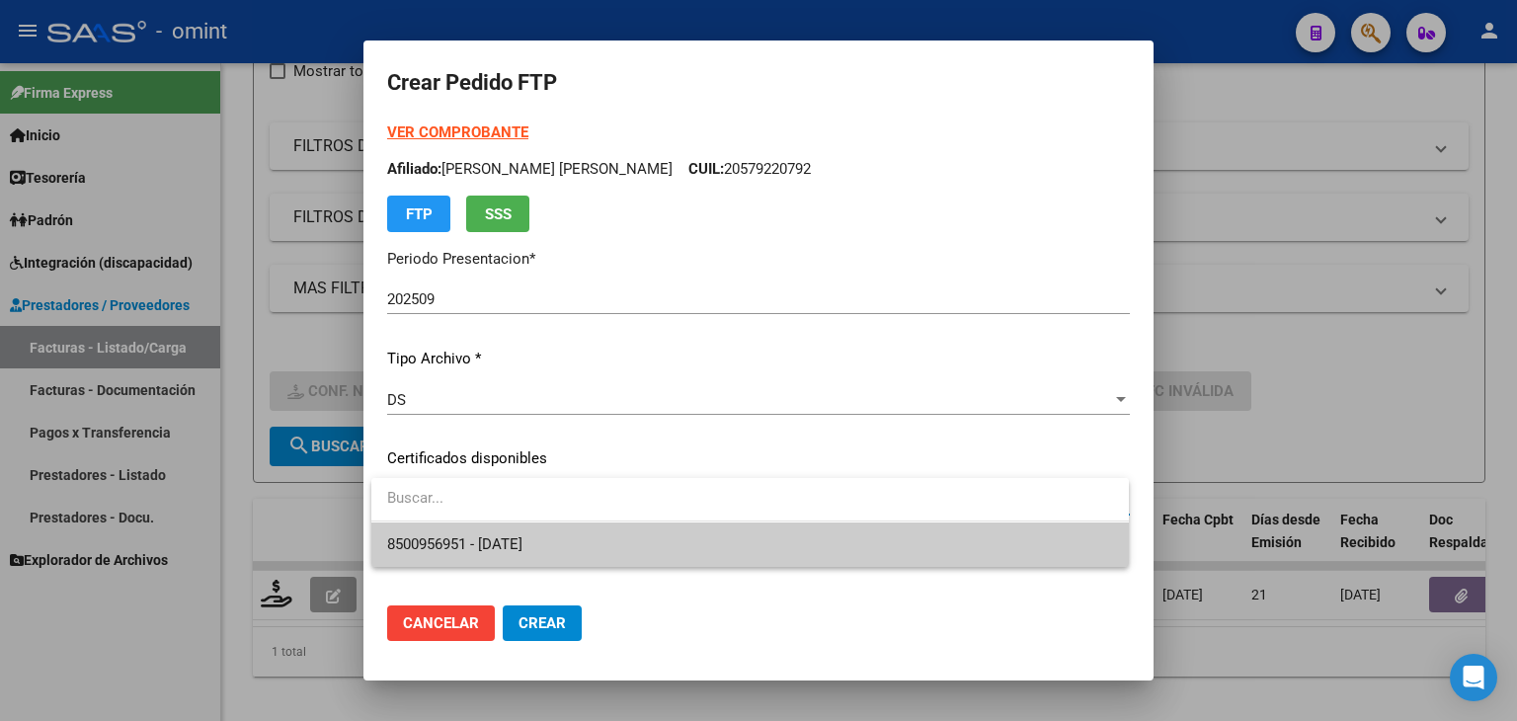
click at [522, 536] on span "8500956951 - 2030-02-28" at bounding box center [454, 544] width 135 height 18
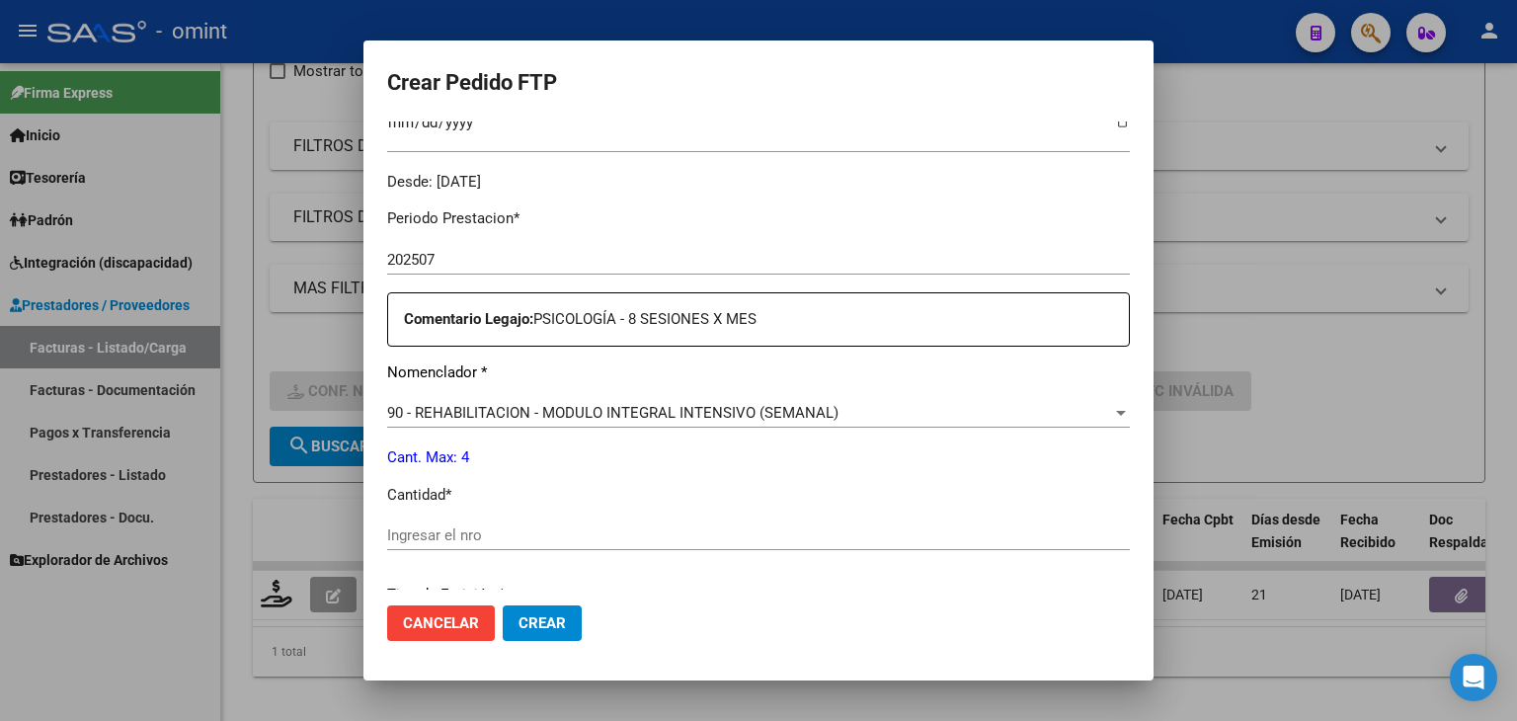
scroll to position [790, 0]
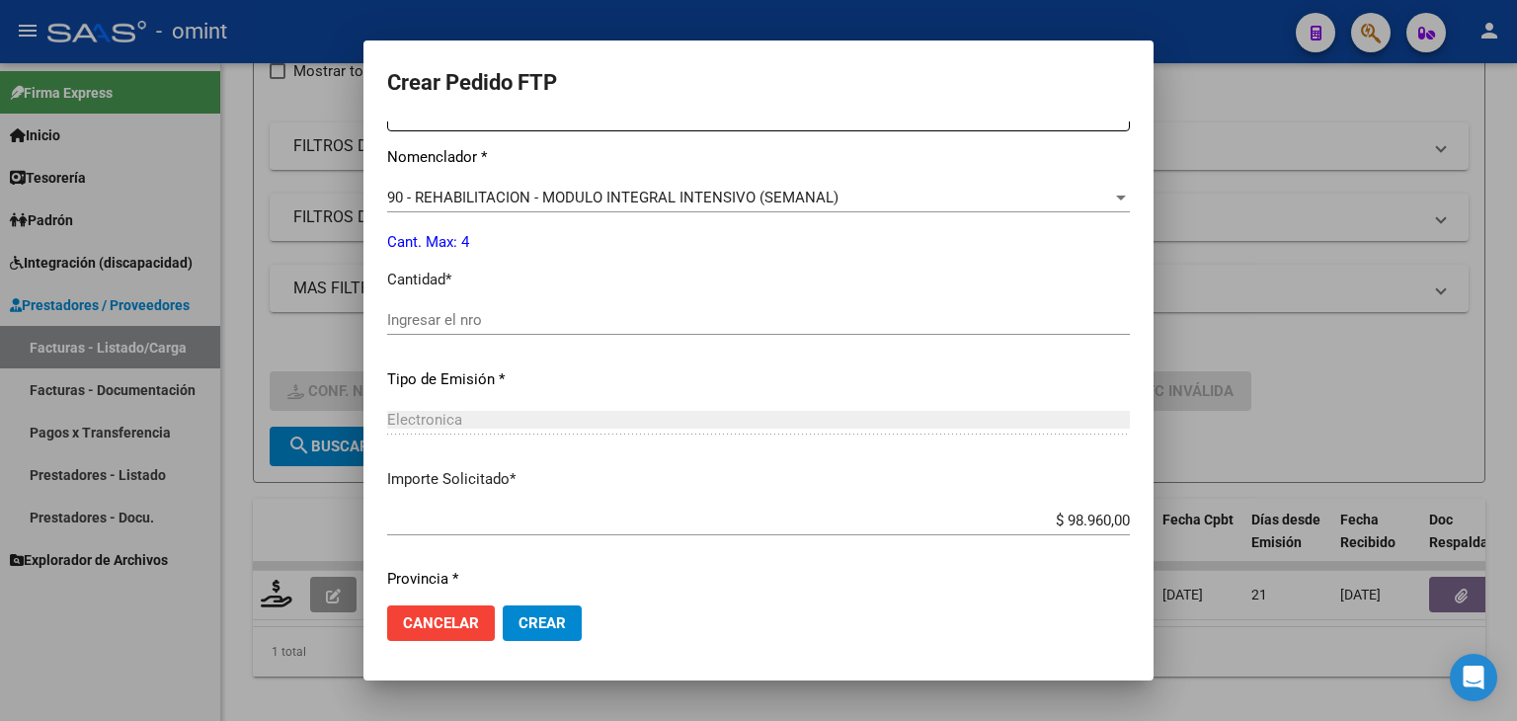
click at [434, 317] on input "Ingresar el nro" at bounding box center [758, 320] width 742 height 18
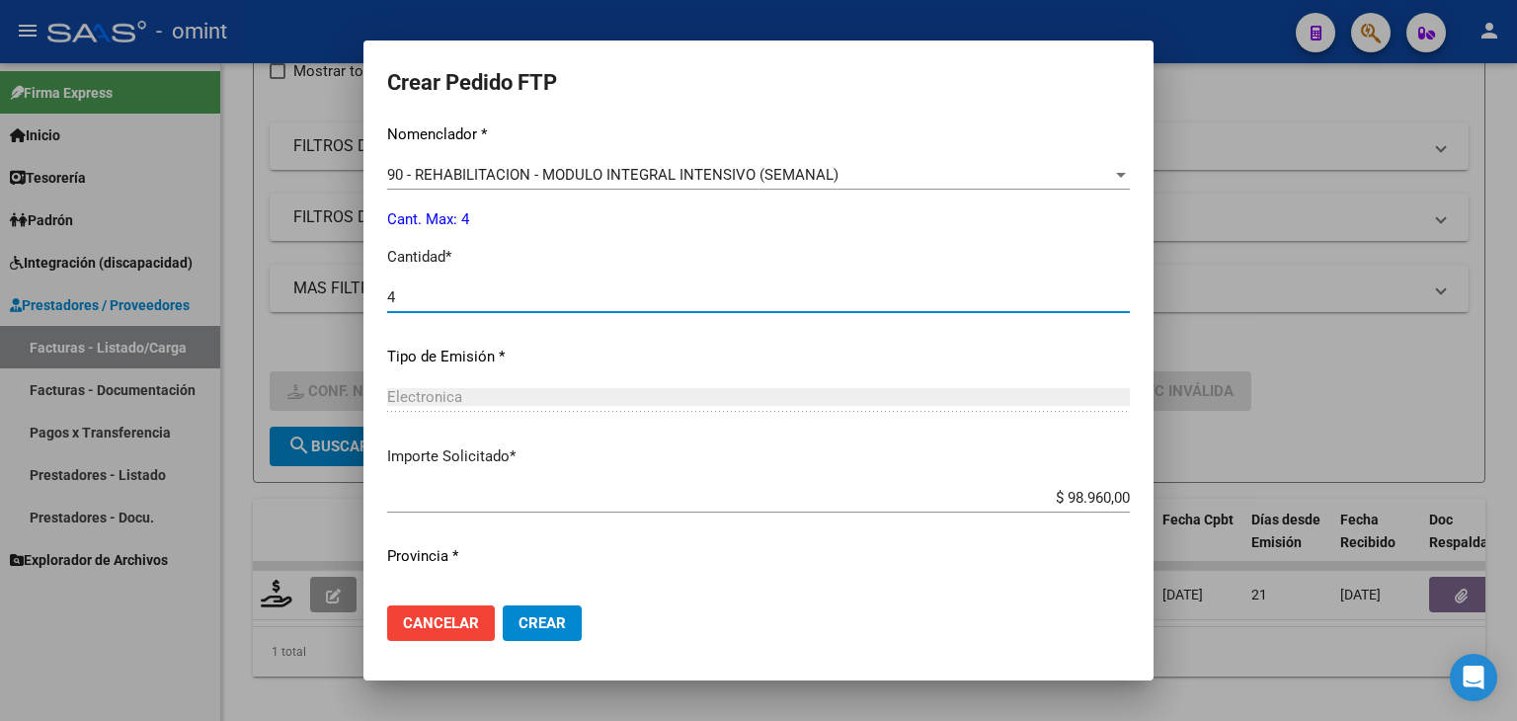
scroll to position [853, 0]
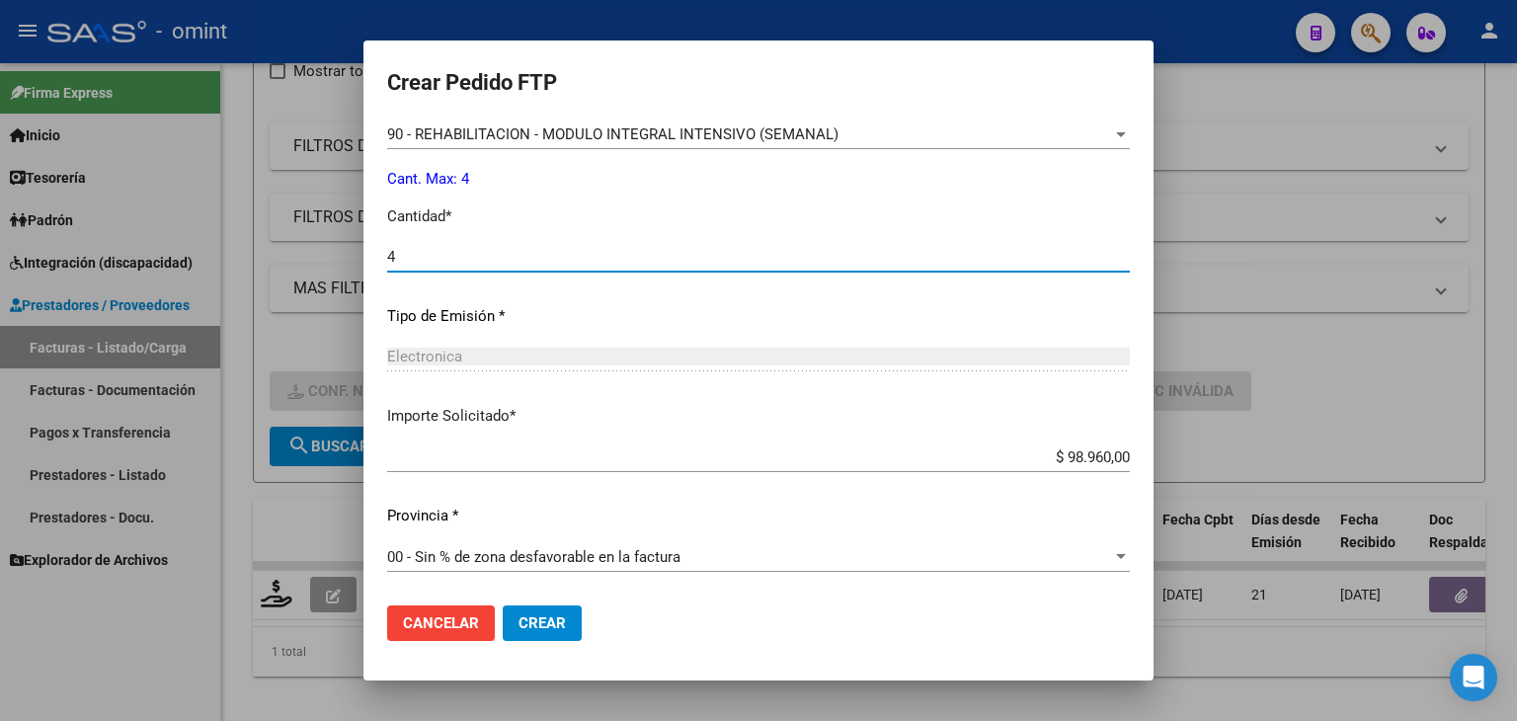
type input "4"
click at [565, 623] on span "Crear" at bounding box center [541, 623] width 47 height 18
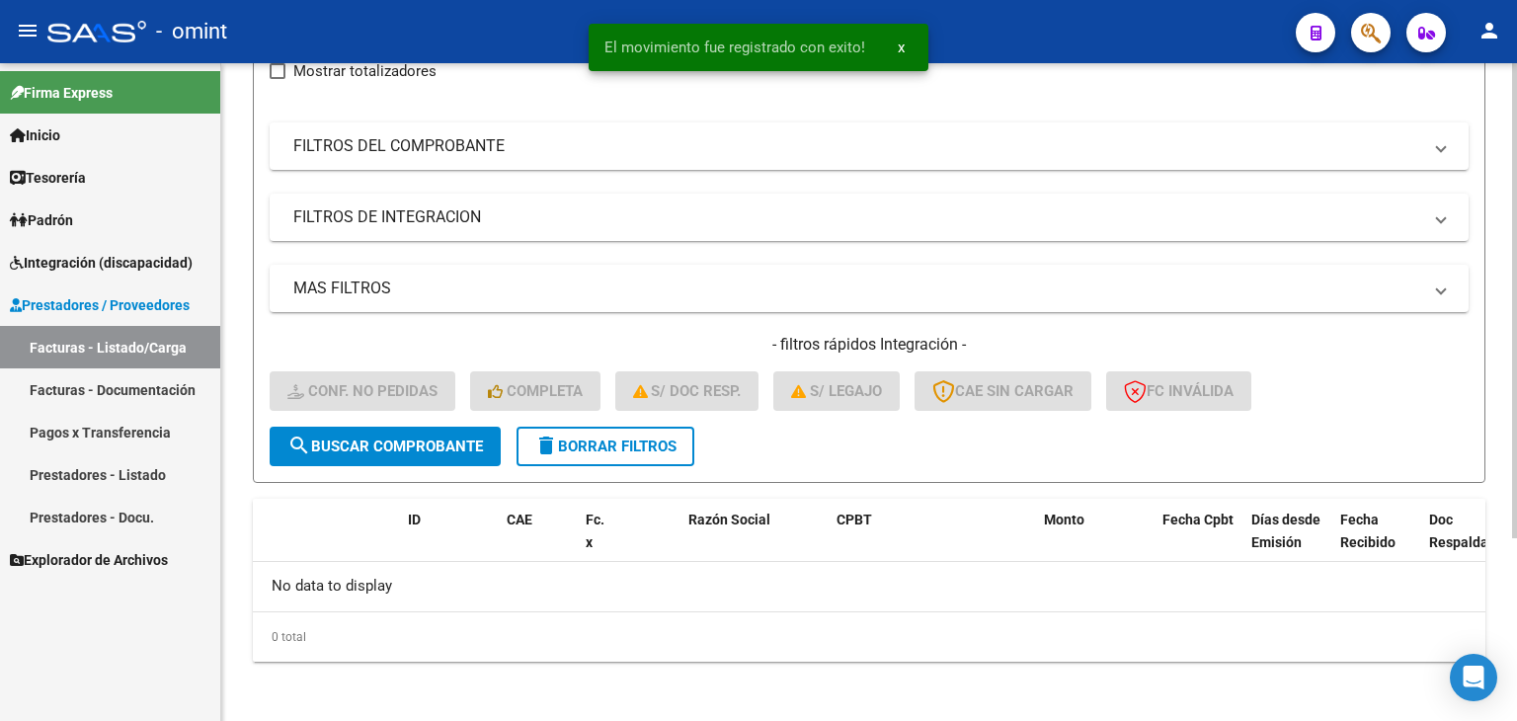
scroll to position [154, 0]
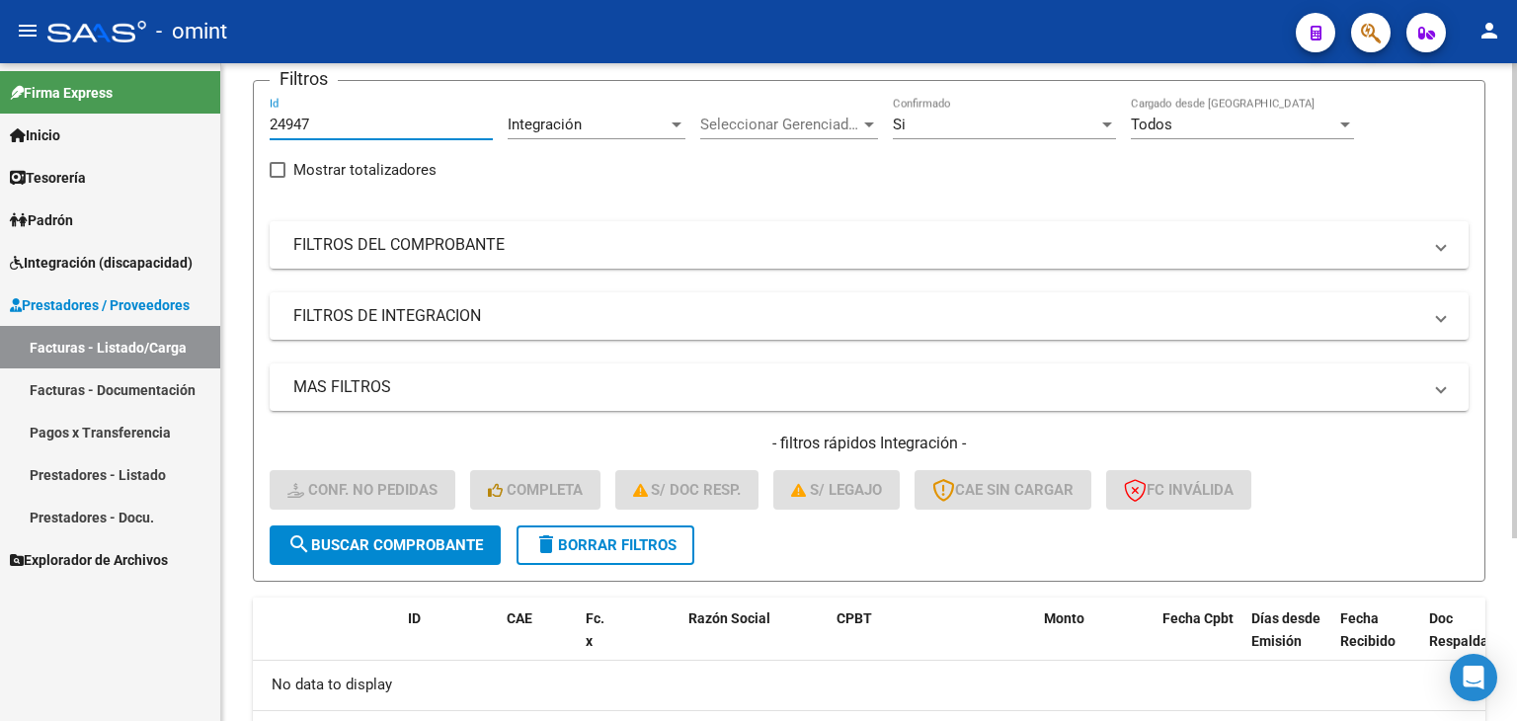
click at [288, 123] on input "24947" at bounding box center [381, 125] width 223 height 18
paste input "50"
type input "24950"
click at [427, 529] on button "search Buscar Comprobante" at bounding box center [385, 544] width 231 height 39
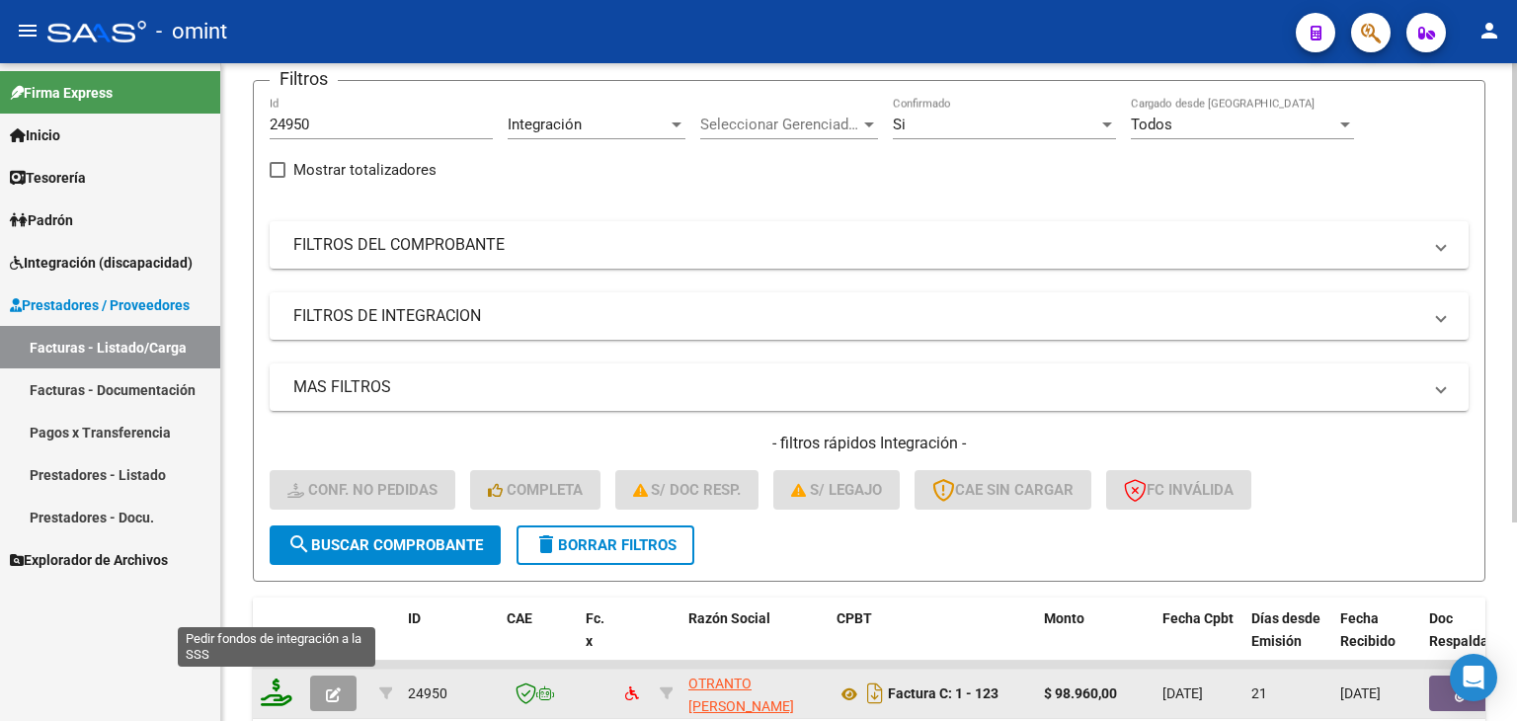
click at [286, 698] on icon at bounding box center [277, 692] width 32 height 28
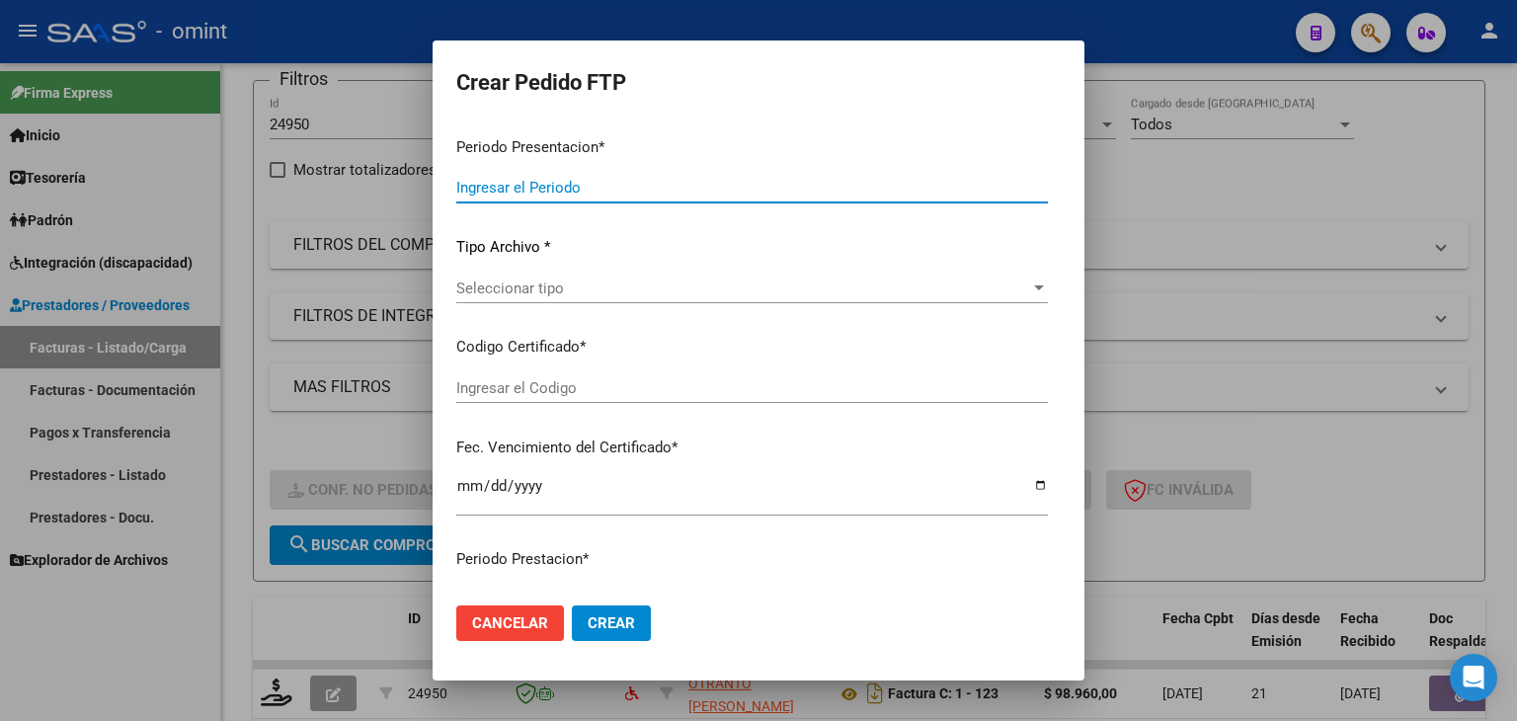
type input "202509"
type input "202508"
type input "$ 98.960,00"
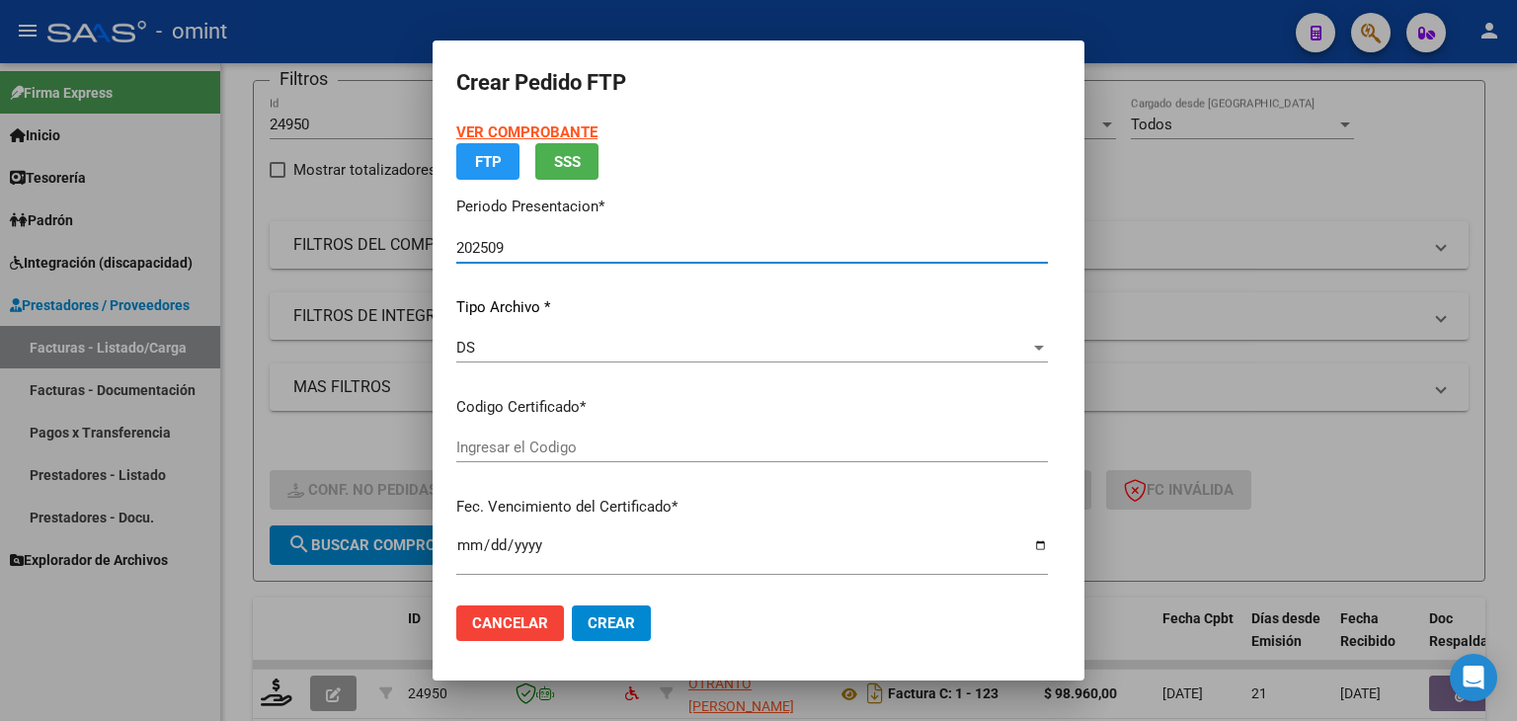
type input "8500956951"
type input "2030-02-28"
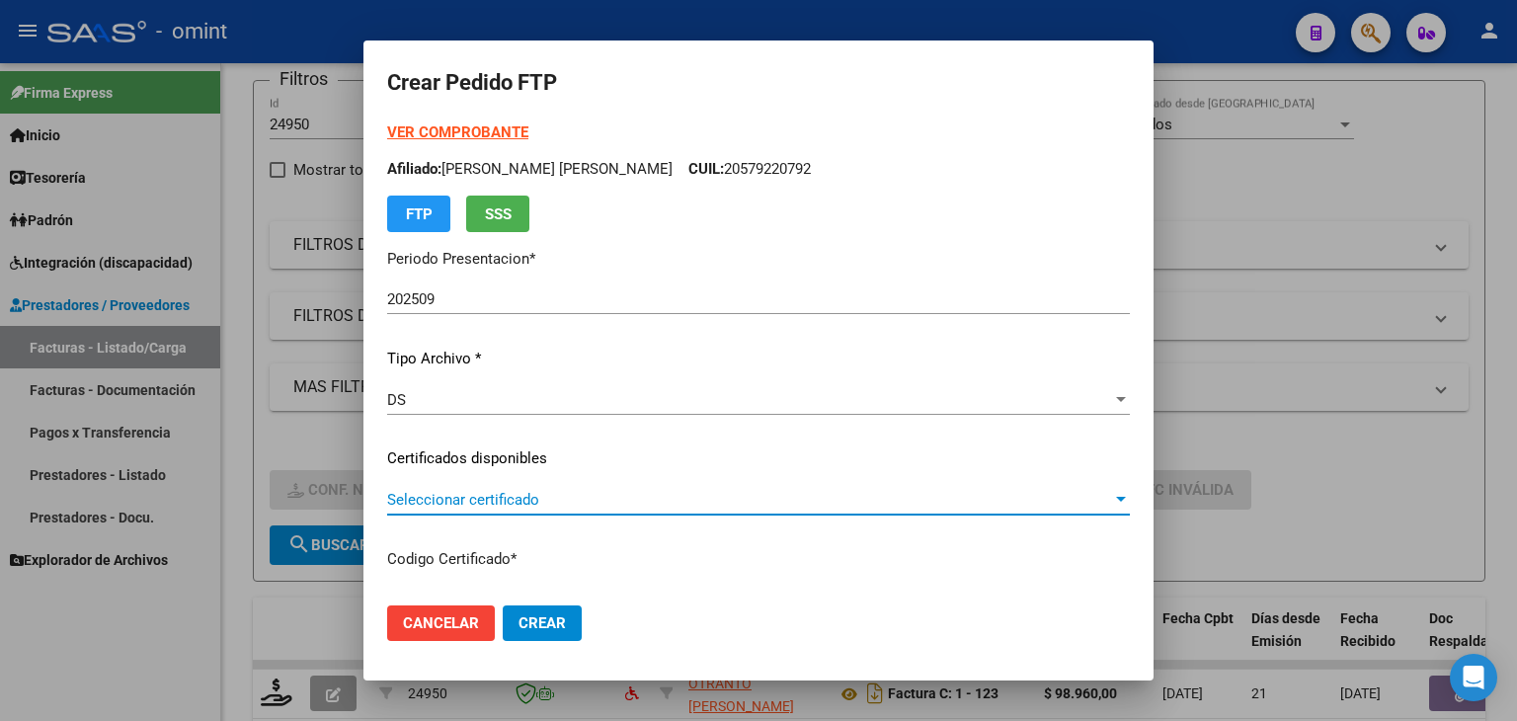
click at [611, 491] on span "Seleccionar certificado" at bounding box center [749, 500] width 725 height 18
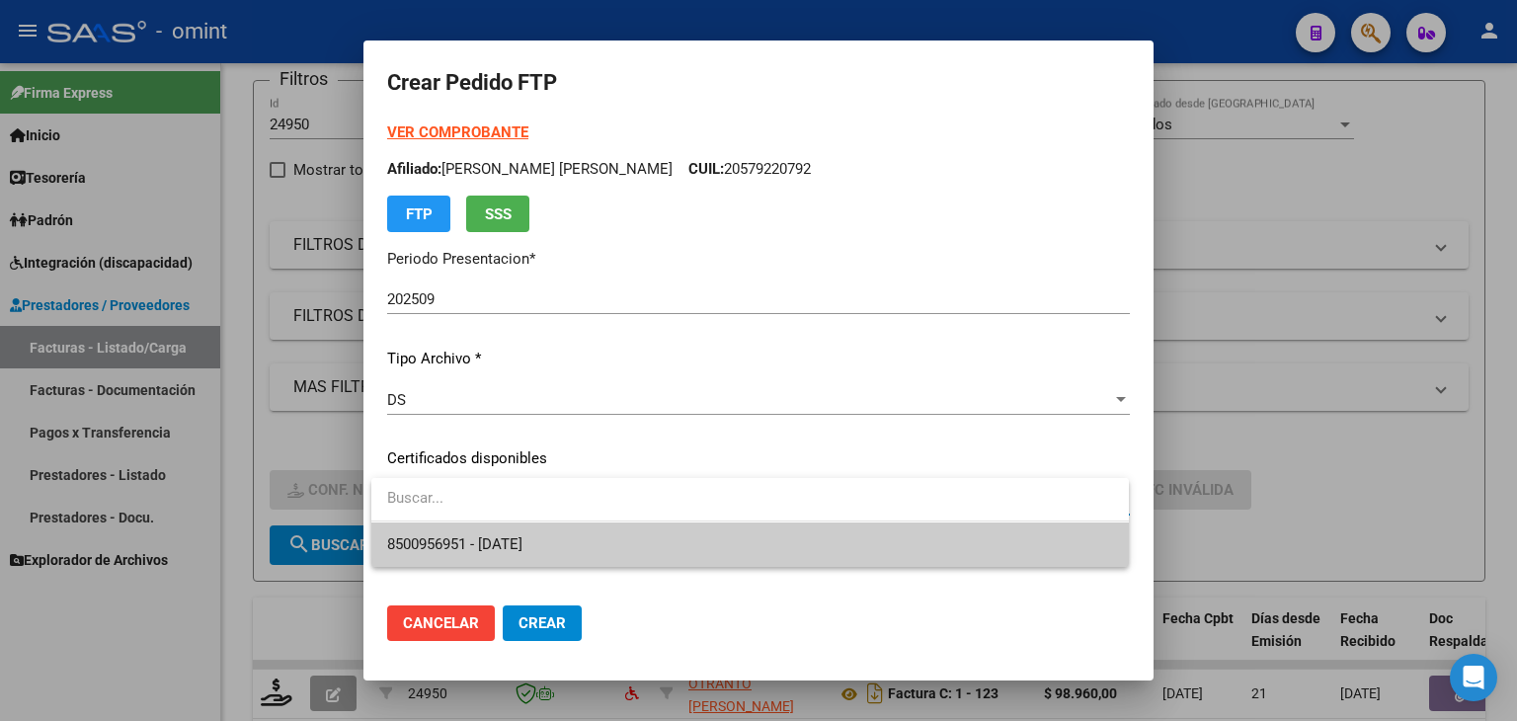
click at [607, 543] on span "8500956951 - 2030-02-28" at bounding box center [750, 544] width 726 height 44
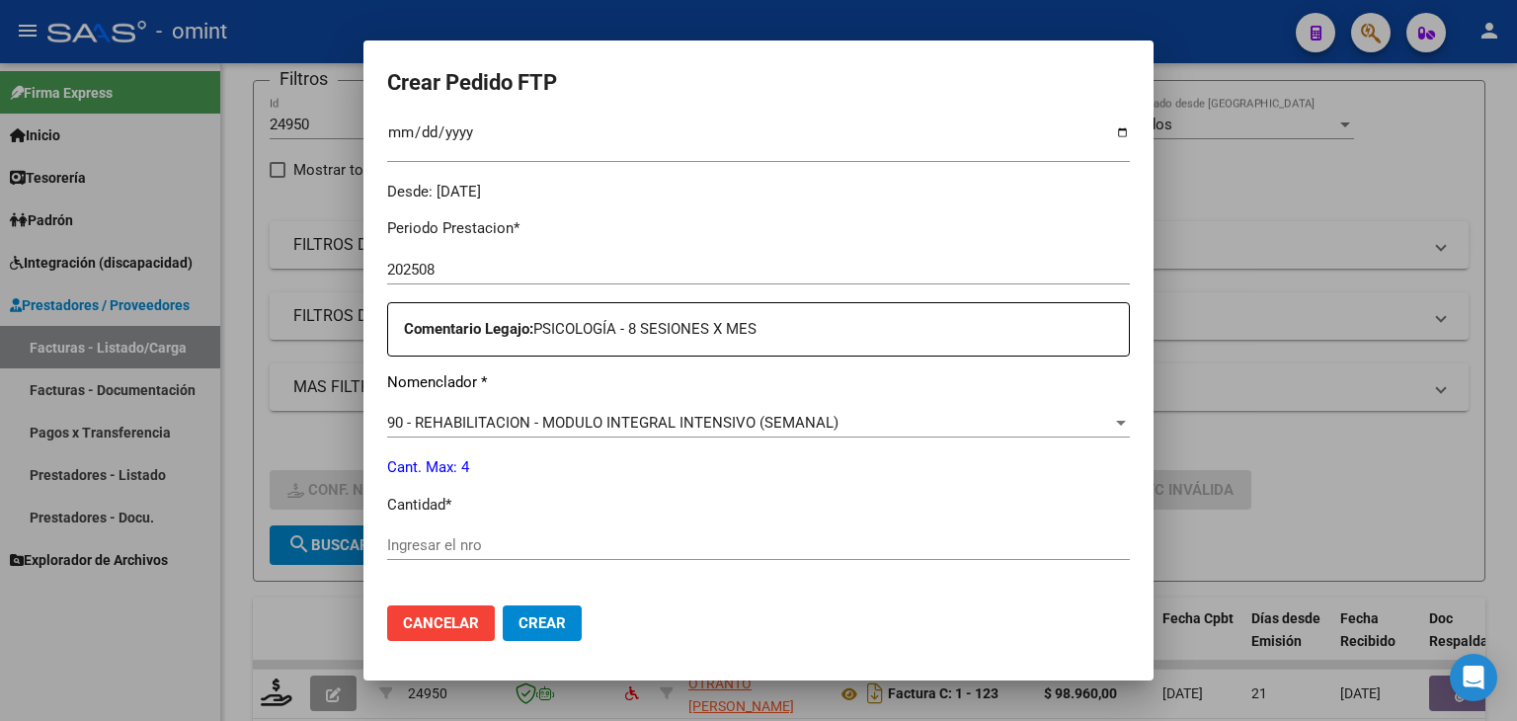
scroll to position [691, 0]
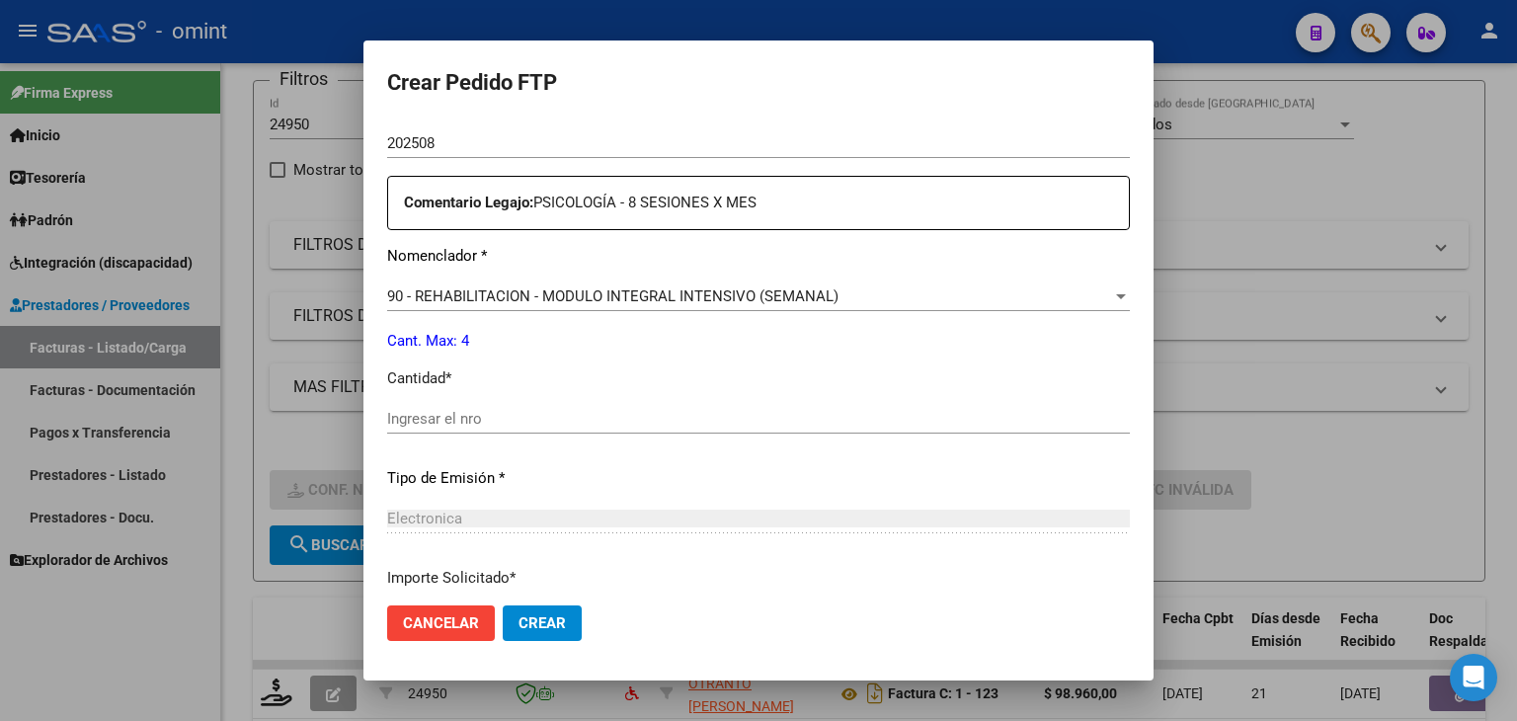
click at [434, 418] on input "Ingresar el nro" at bounding box center [758, 419] width 742 height 18
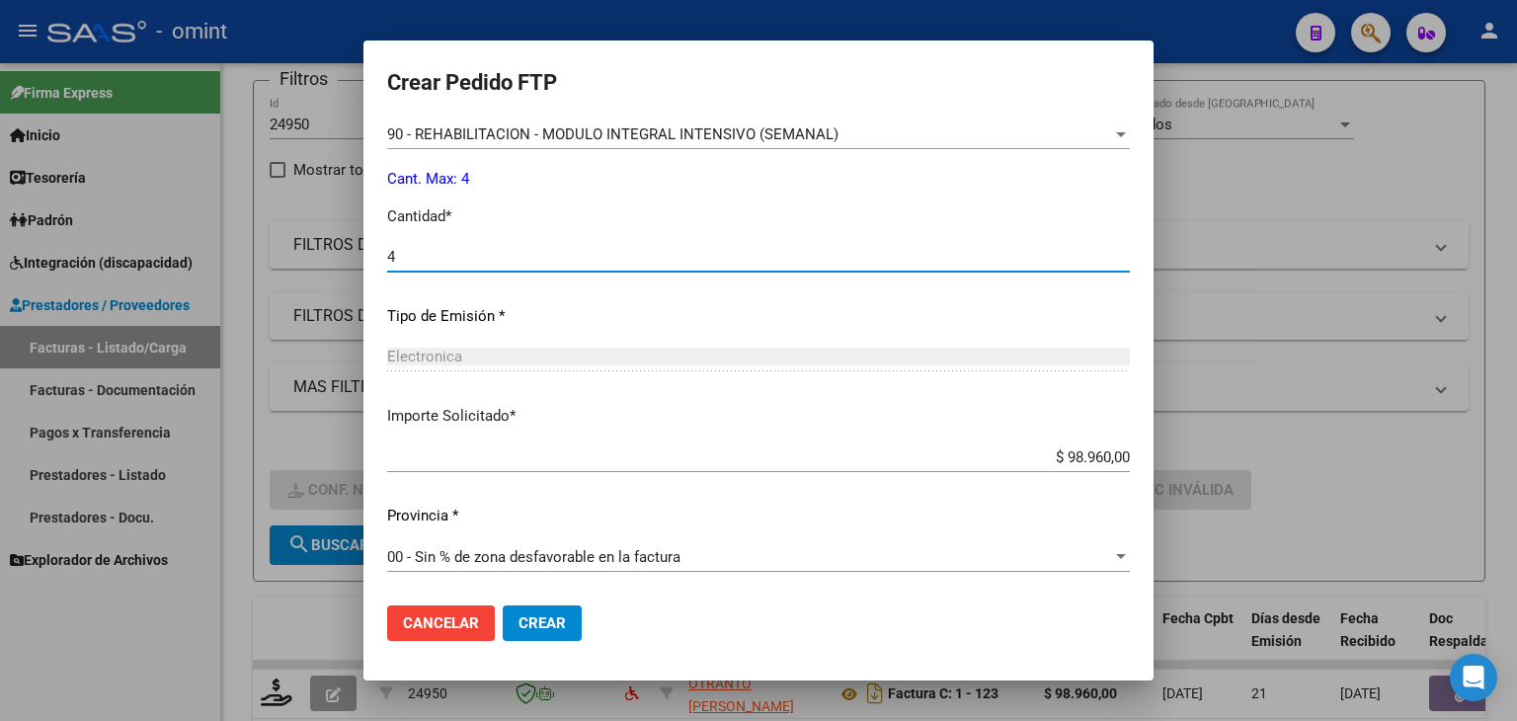
type input "4"
click at [544, 615] on span "Crear" at bounding box center [541, 623] width 47 height 18
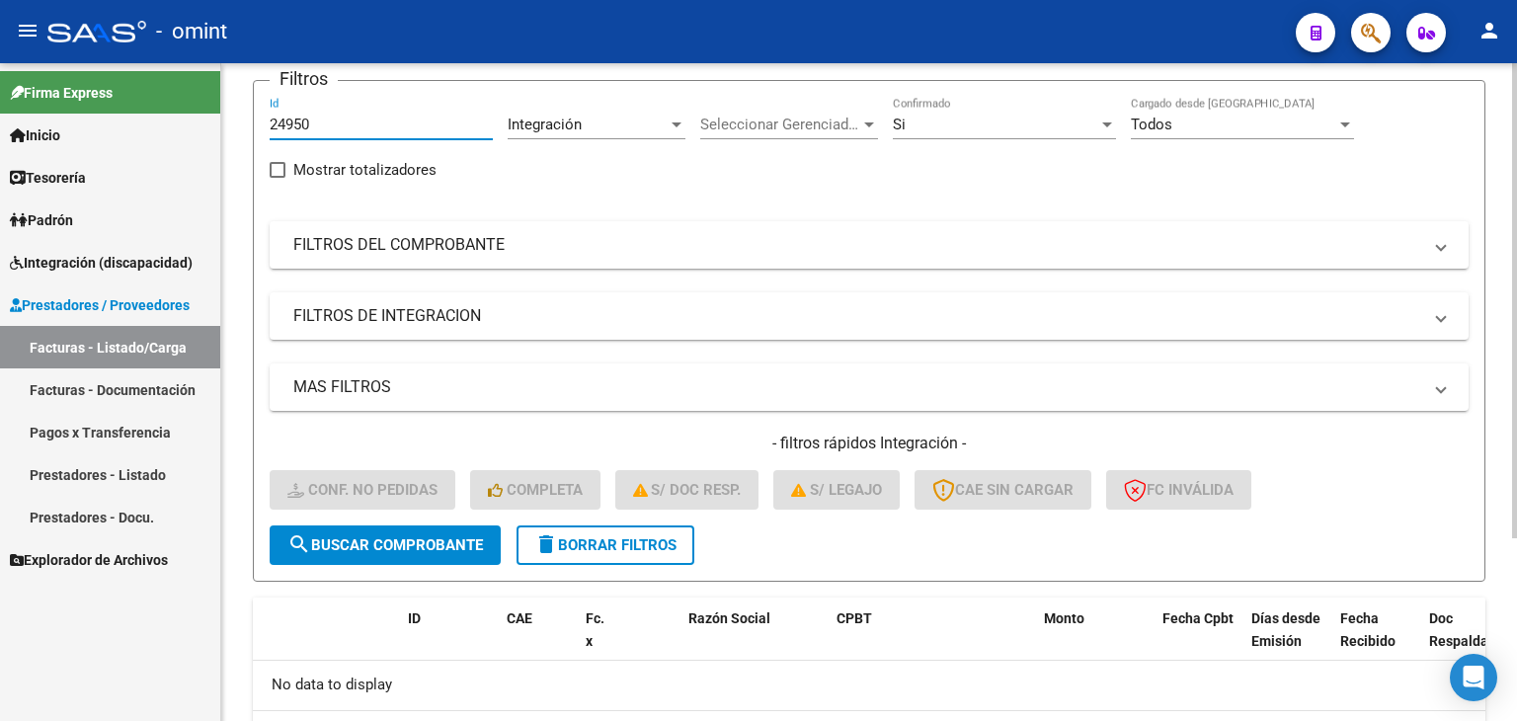
click at [282, 121] on input "24950" at bounding box center [381, 125] width 223 height 18
paste input "3038"
type input "23038"
click at [450, 543] on span "search Buscar Comprobante" at bounding box center [384, 545] width 195 height 18
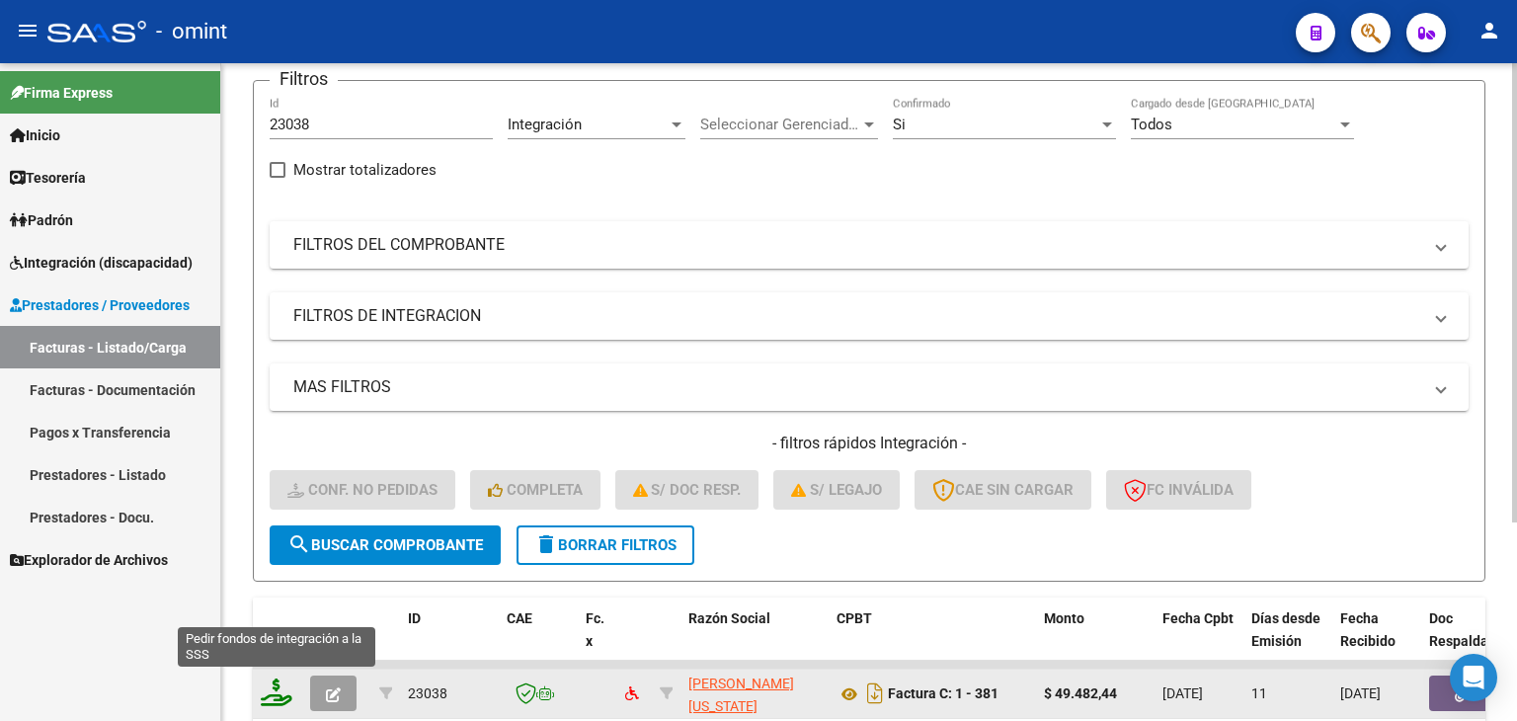
click at [279, 690] on icon at bounding box center [277, 692] width 32 height 28
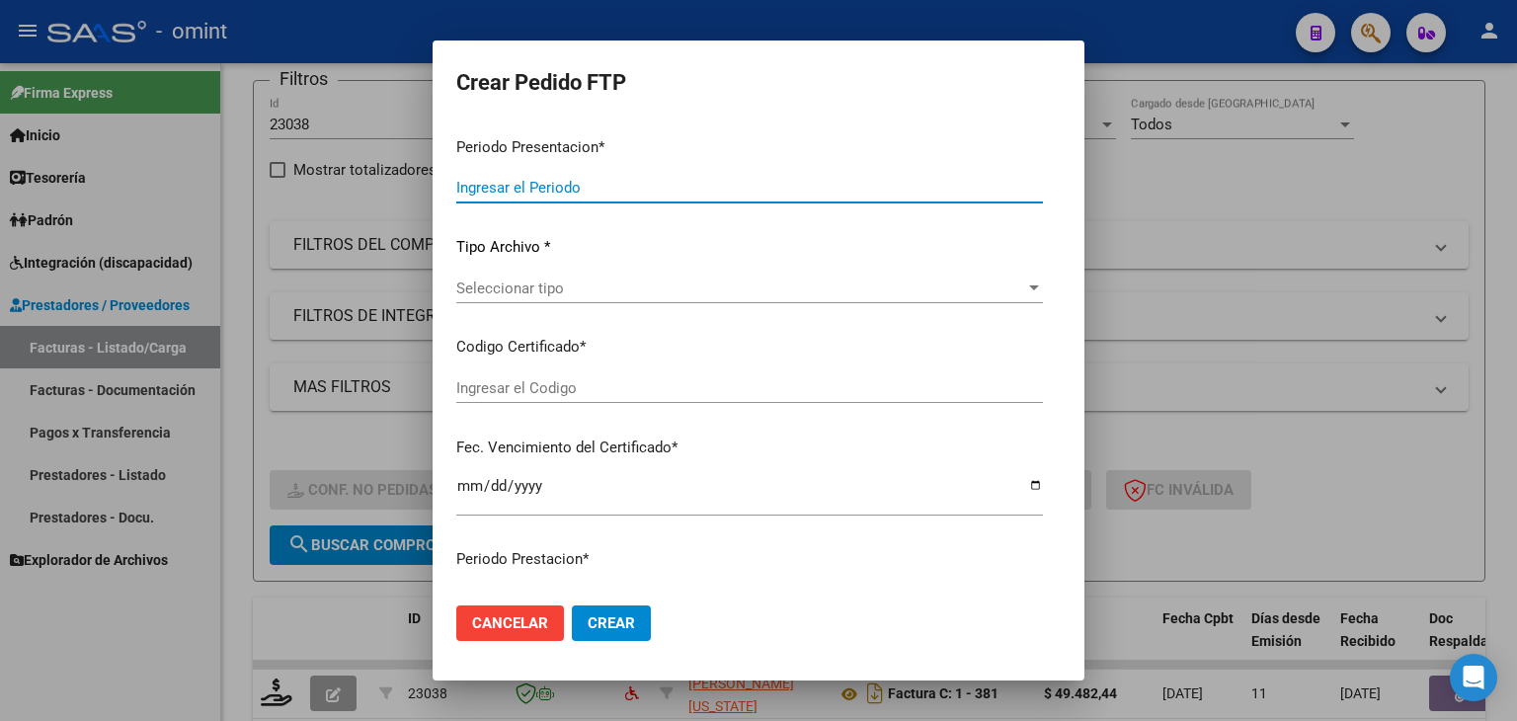
type input "202509"
type input "$ 49.482,44"
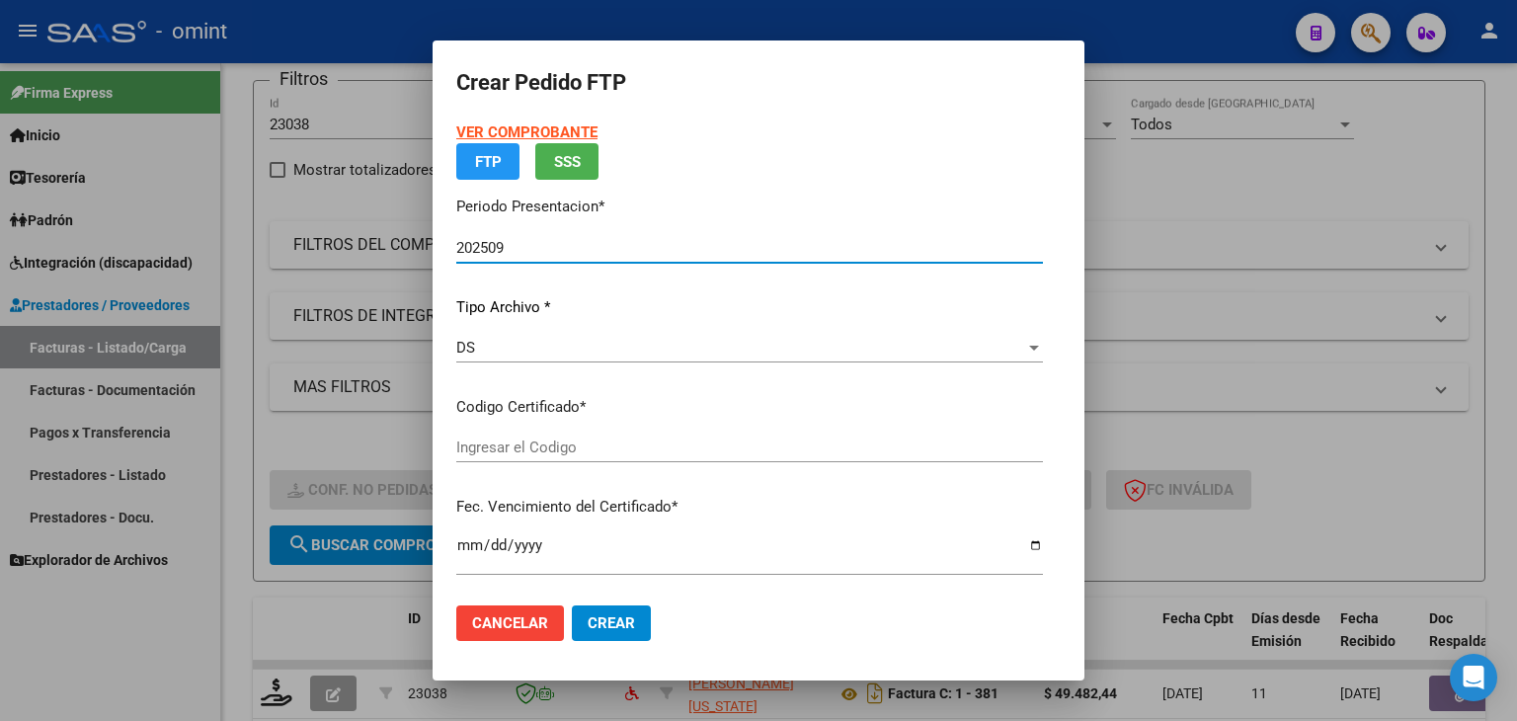
type input "3416719437"
type input "2029-09-16"
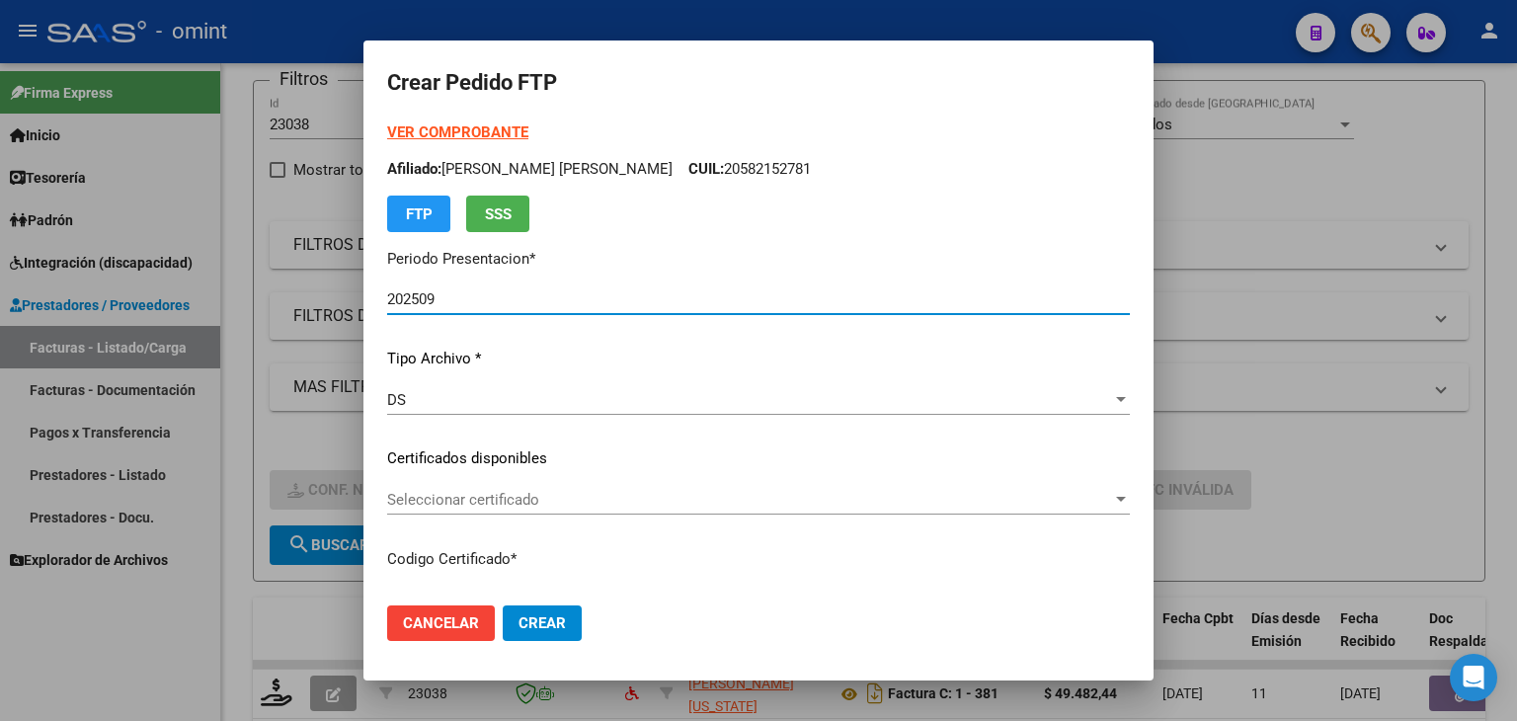
click at [507, 489] on div "Seleccionar certificado Seleccionar certificado" at bounding box center [758, 500] width 742 height 30
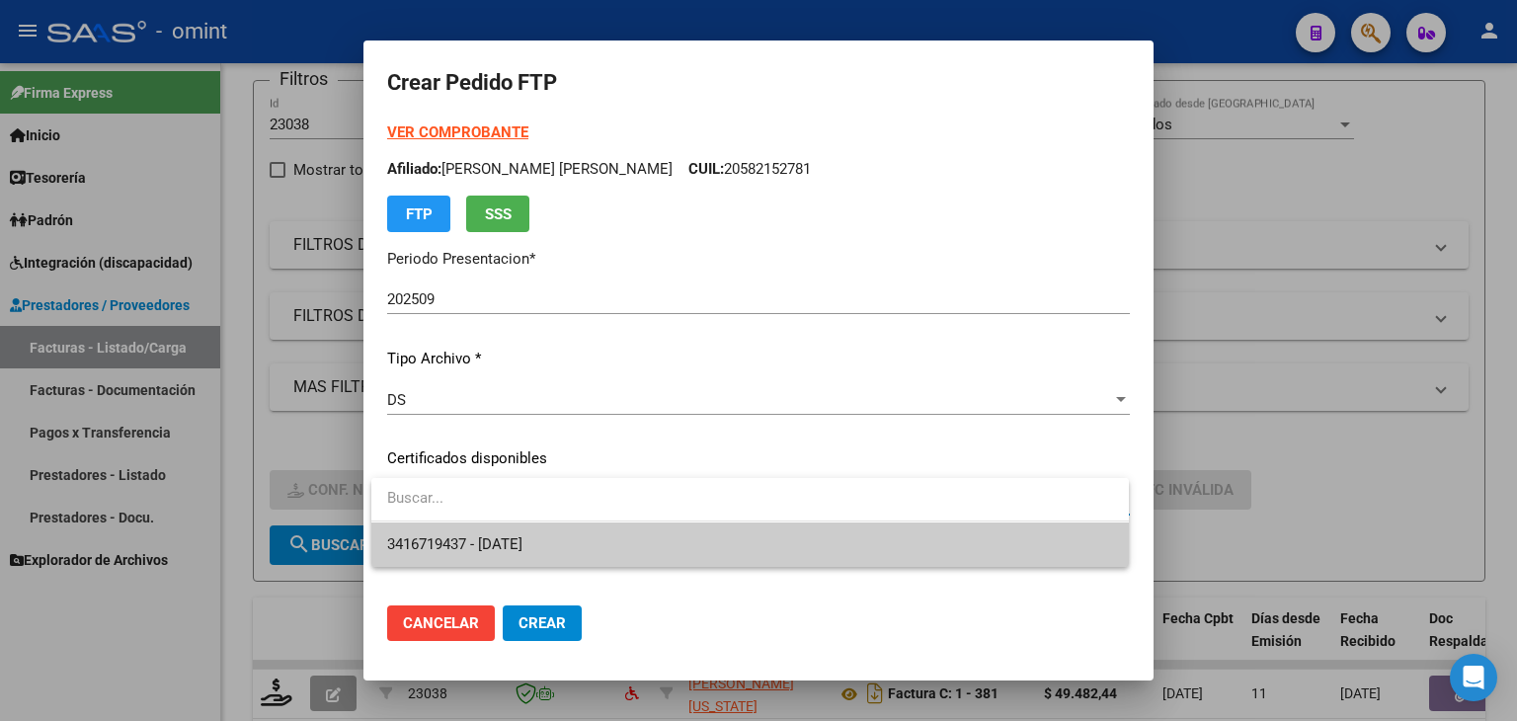
click at [498, 537] on span "3416719437 - 2029-09-16" at bounding box center [454, 544] width 135 height 18
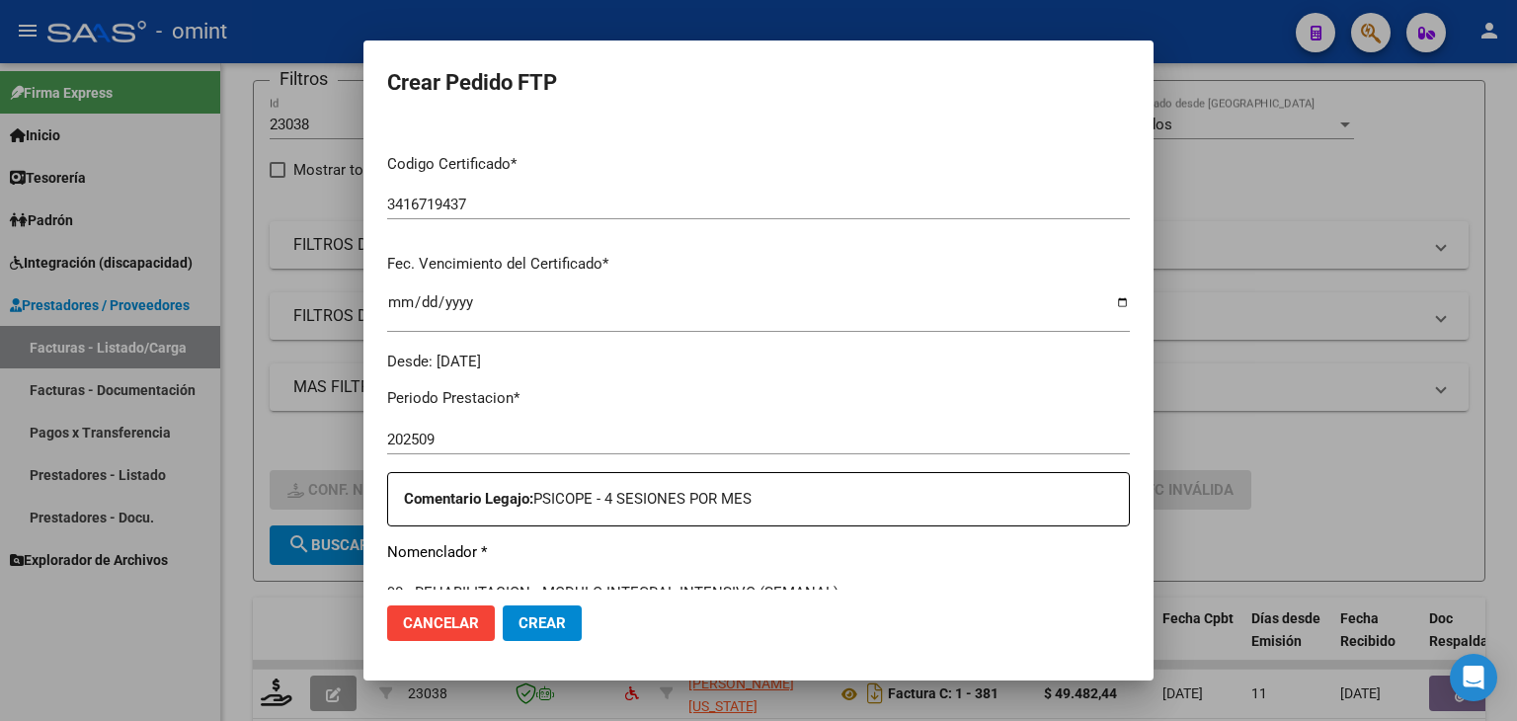
scroll to position [691, 0]
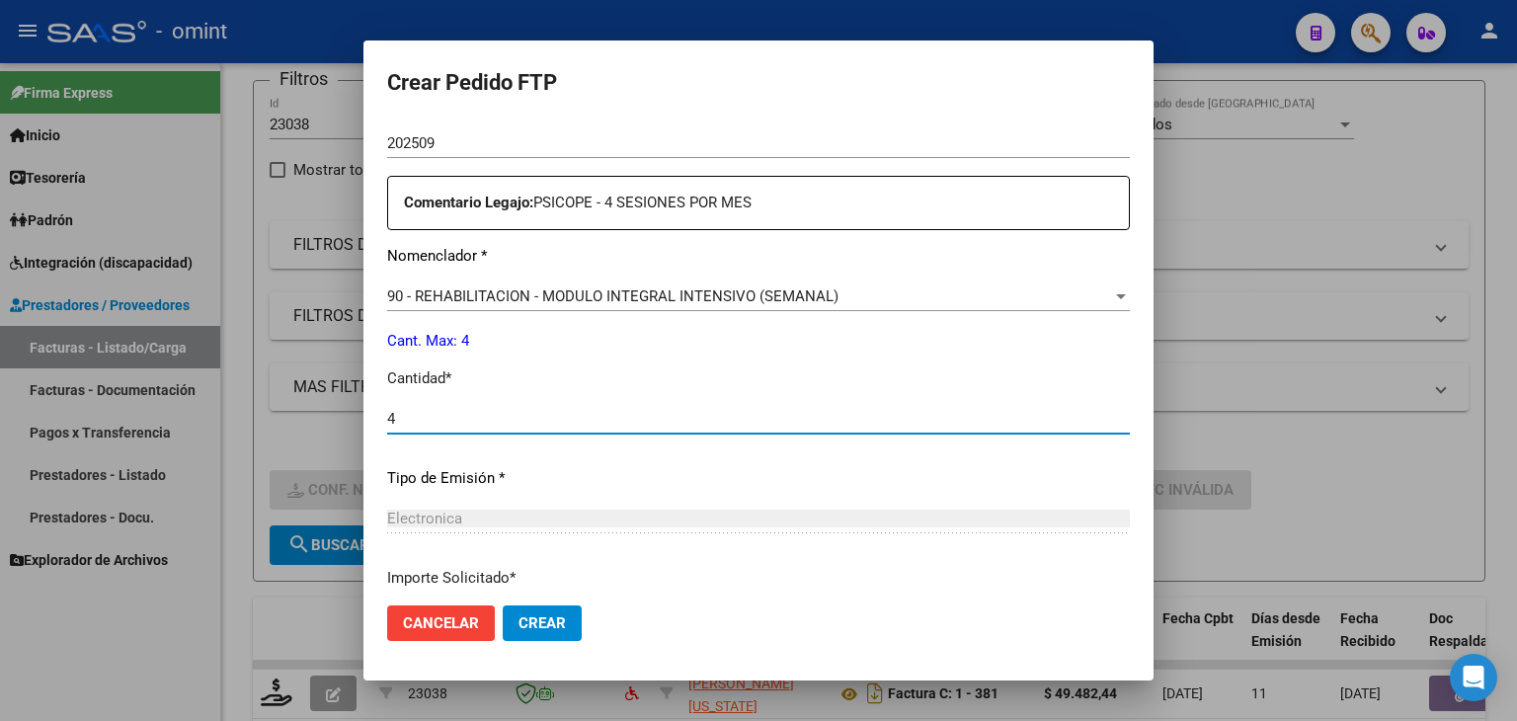
click at [441, 420] on input "4" at bounding box center [758, 419] width 742 height 18
type input "4"
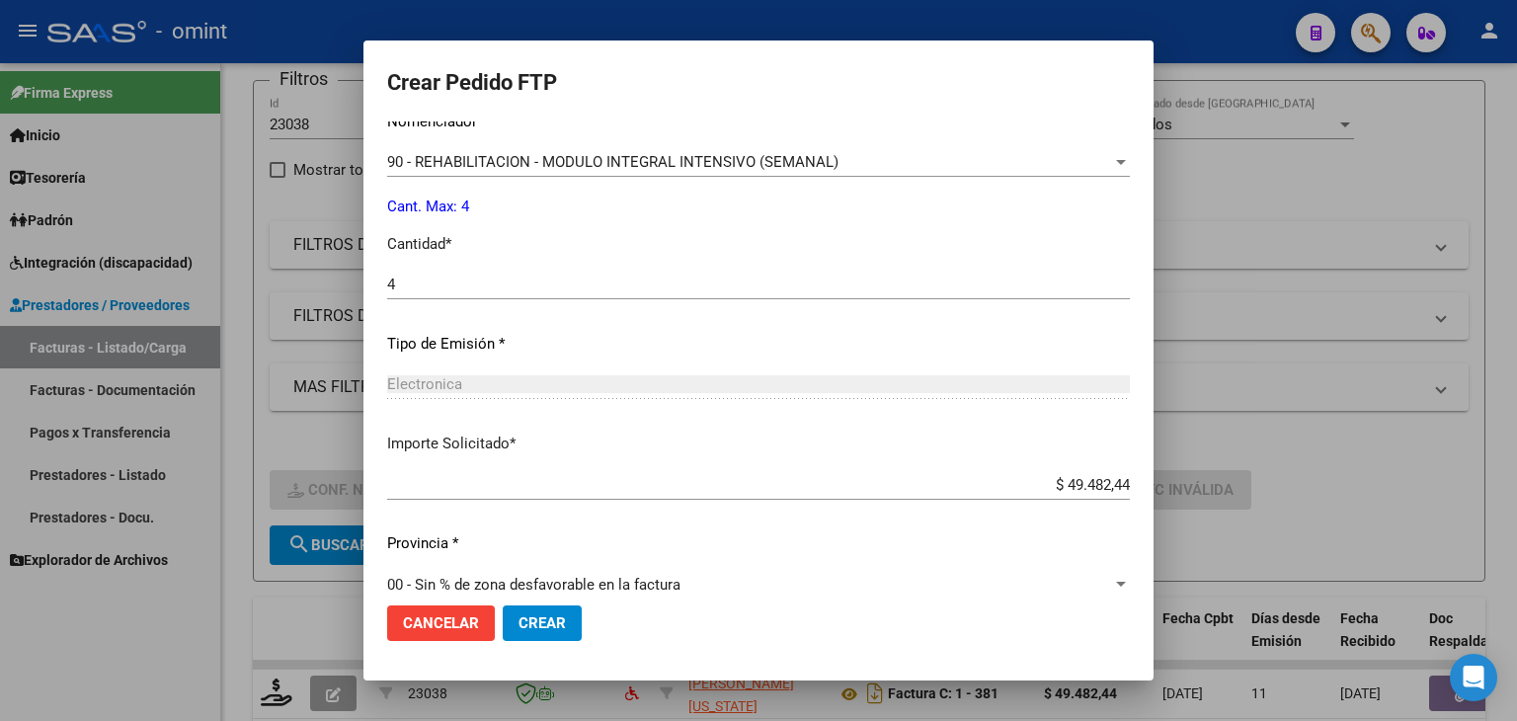
scroll to position [853, 0]
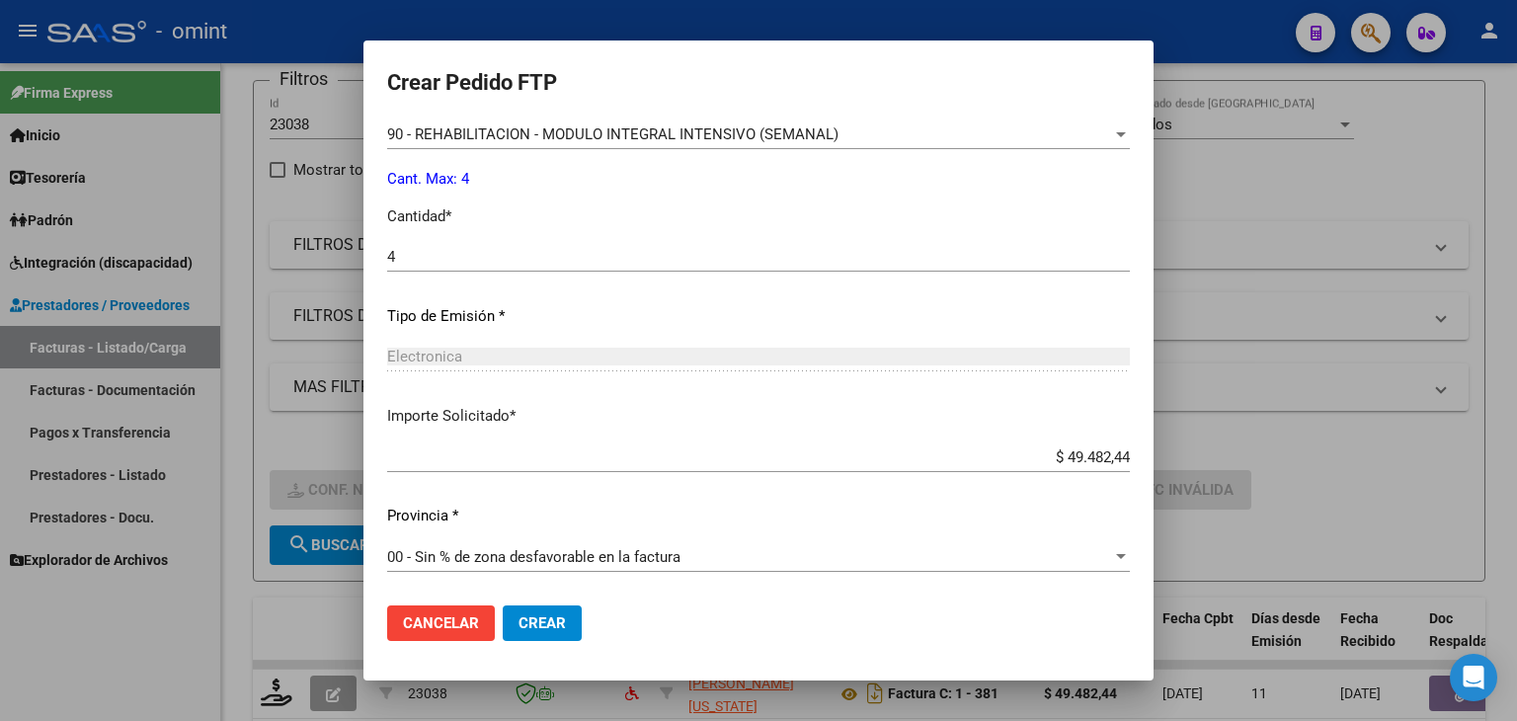
click at [569, 622] on button "Crear" at bounding box center [542, 623] width 79 height 36
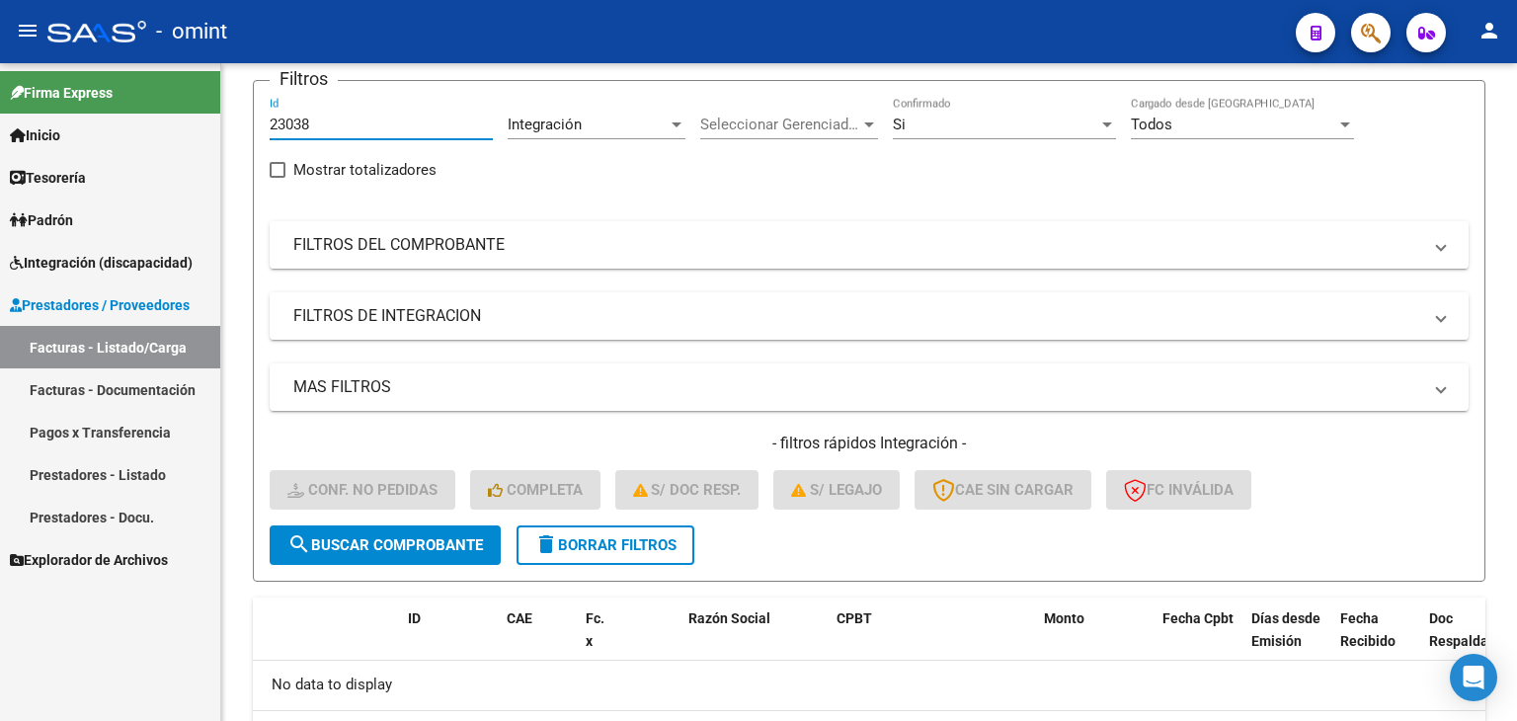
drag, startPoint x: 328, startPoint y: 121, endPoint x: 107, endPoint y: 99, distance: 222.3
click at [108, 99] on mat-sidenav-container "Firma Express Inicio Calendario SSS Instructivos Contacto OS Tesorería Extracto…" at bounding box center [758, 392] width 1517 height 658
paste input "287"
type input "23287"
click at [391, 547] on span "search Buscar Comprobante" at bounding box center [384, 545] width 195 height 18
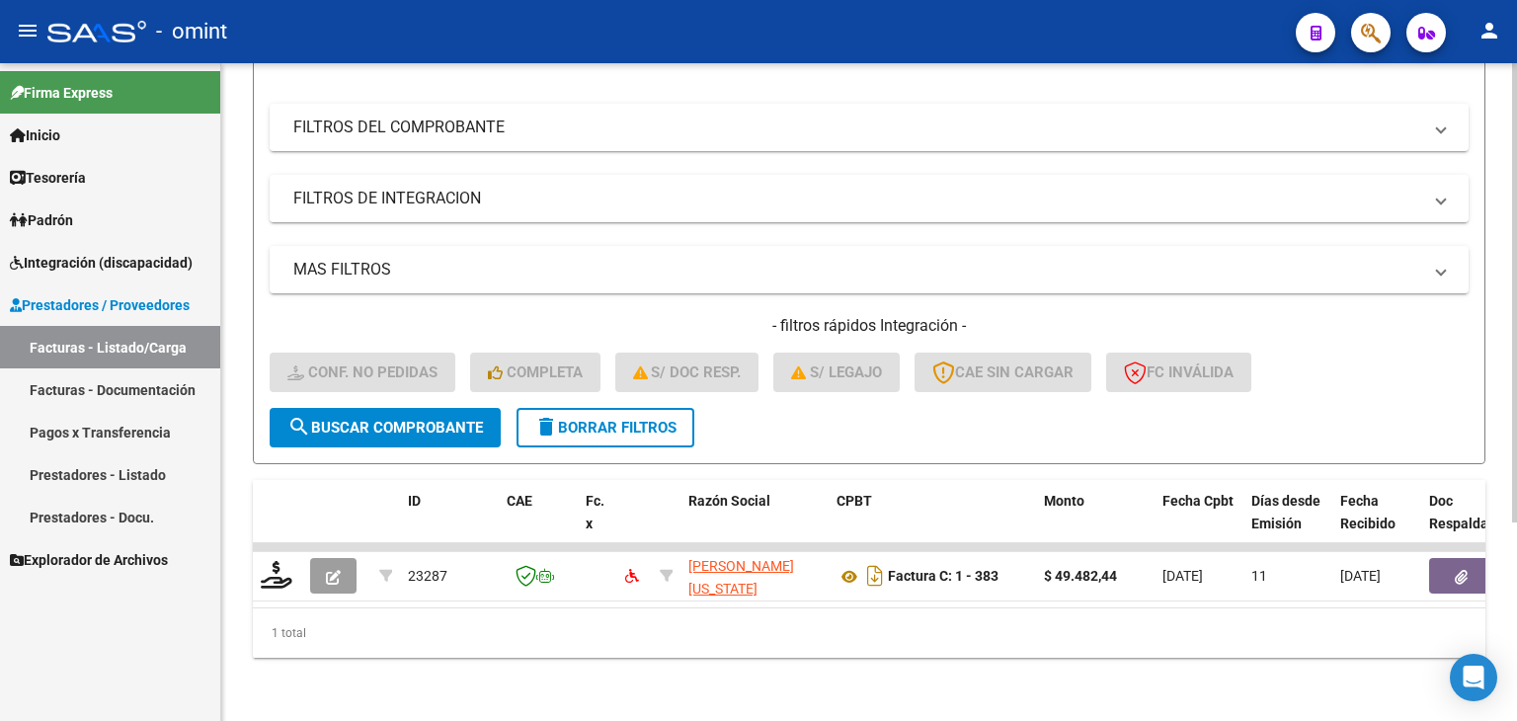
scroll to position [284, 0]
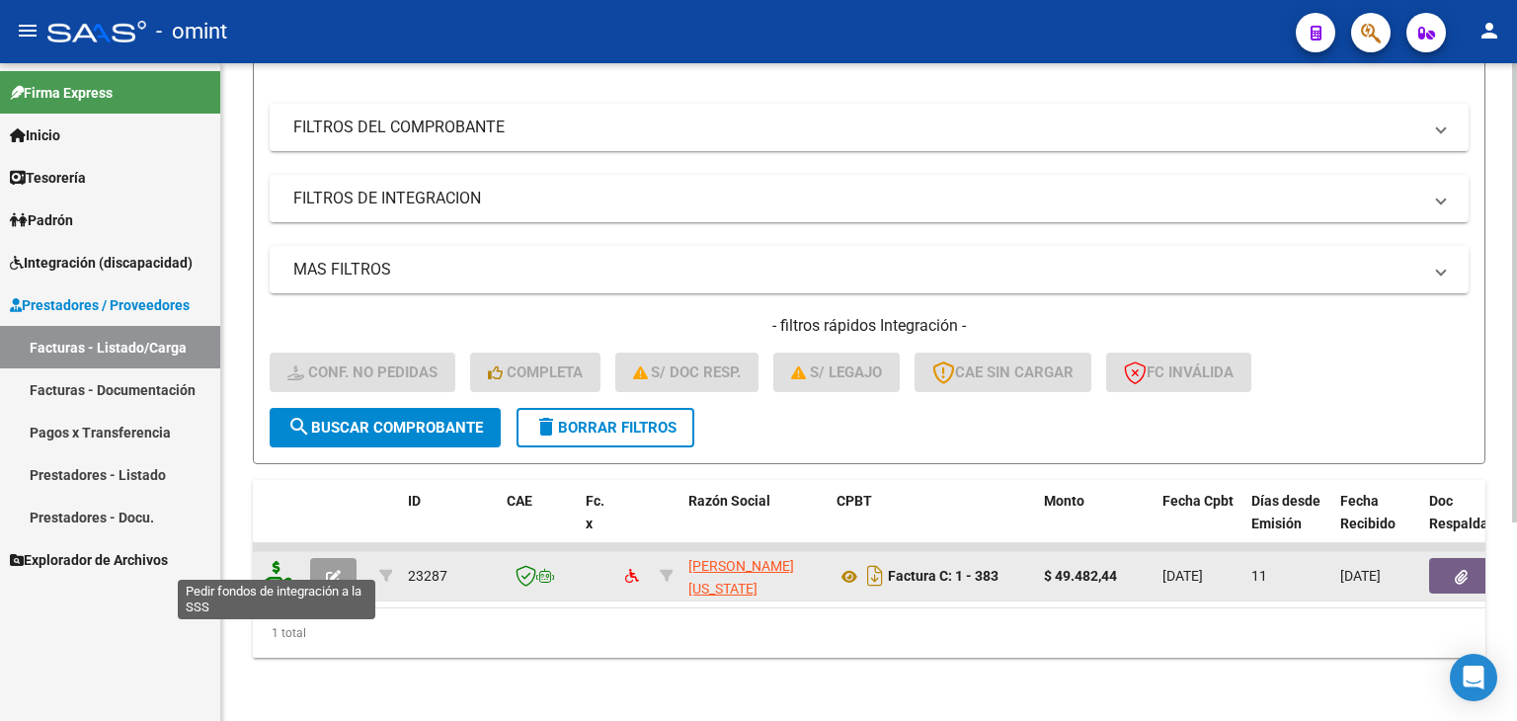
click at [272, 561] on icon at bounding box center [277, 575] width 32 height 28
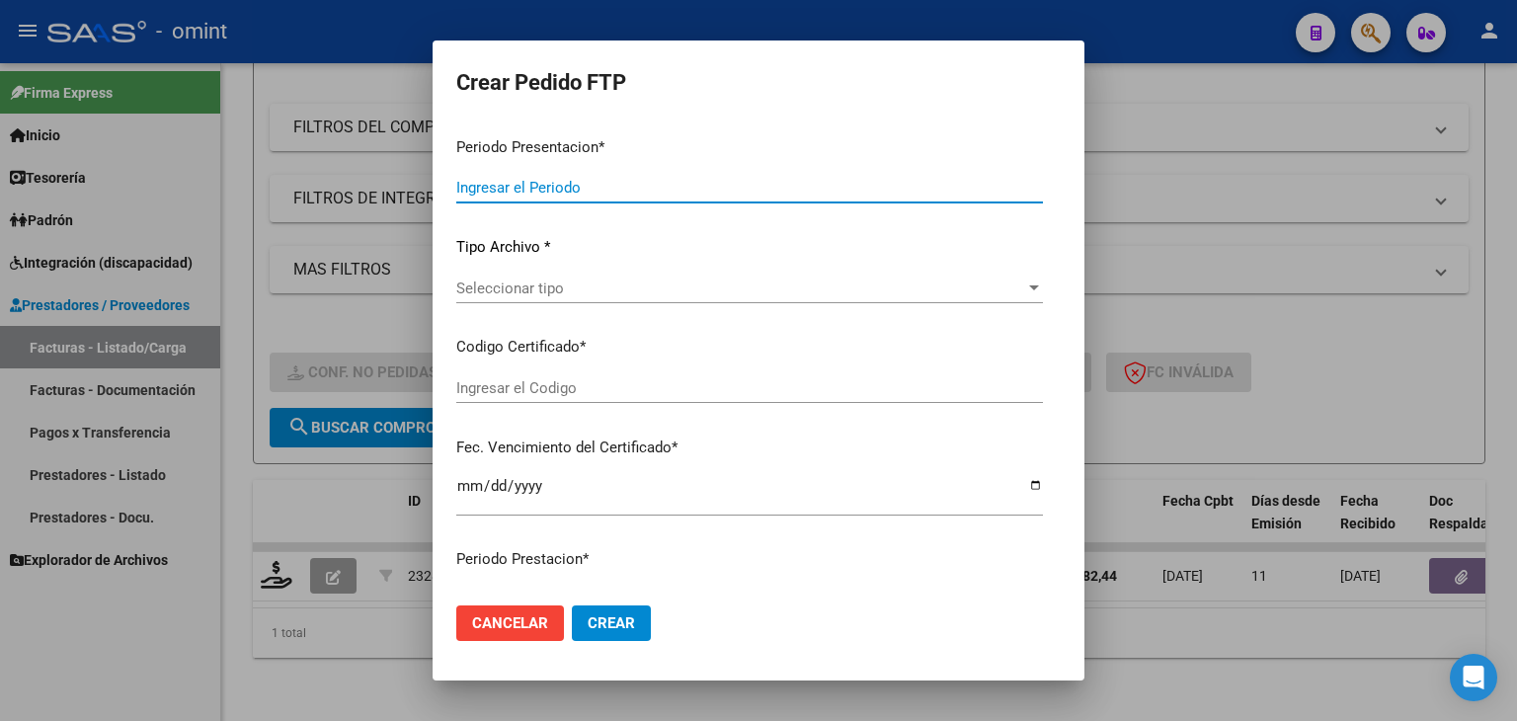
type input "202509"
type input "202507"
type input "$ 49.482,44"
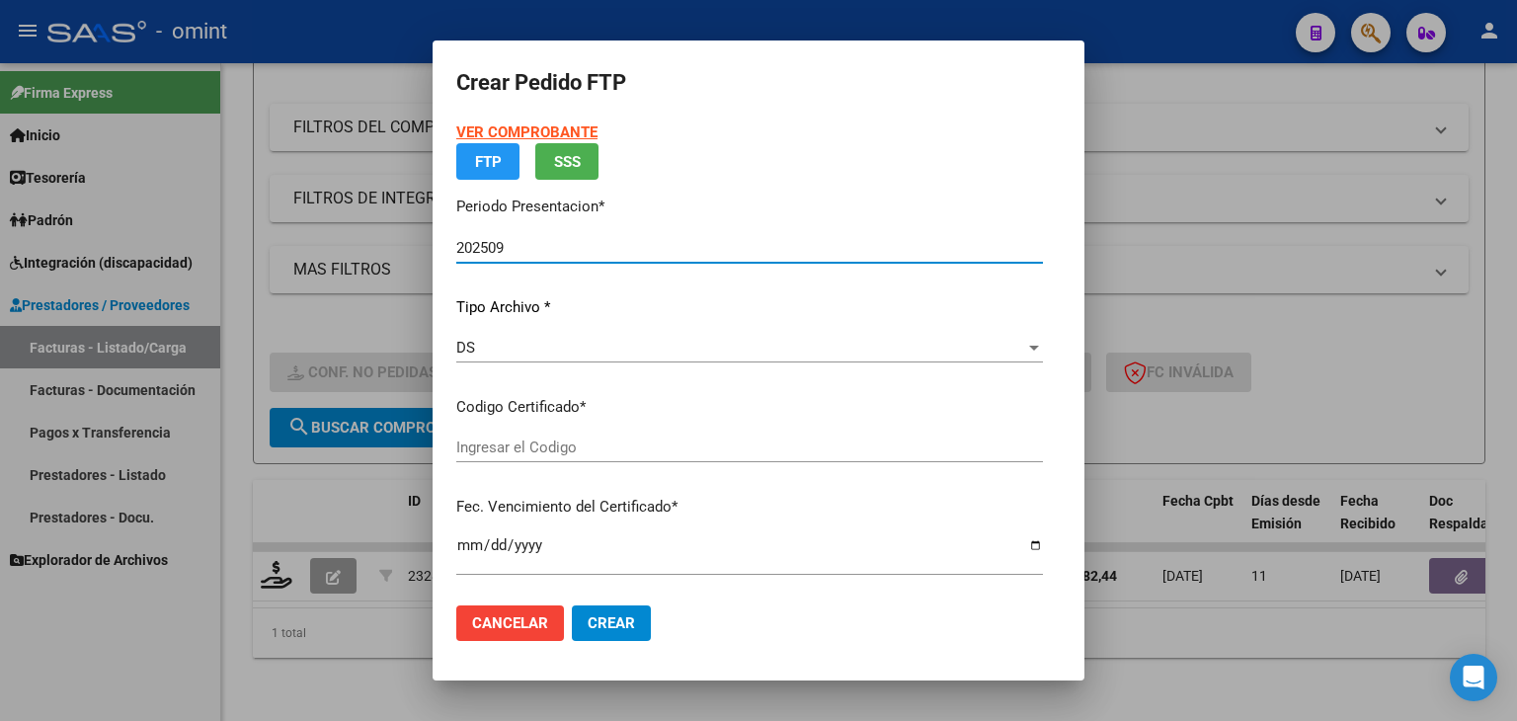
type input "3416719437"
type input "2029-09-16"
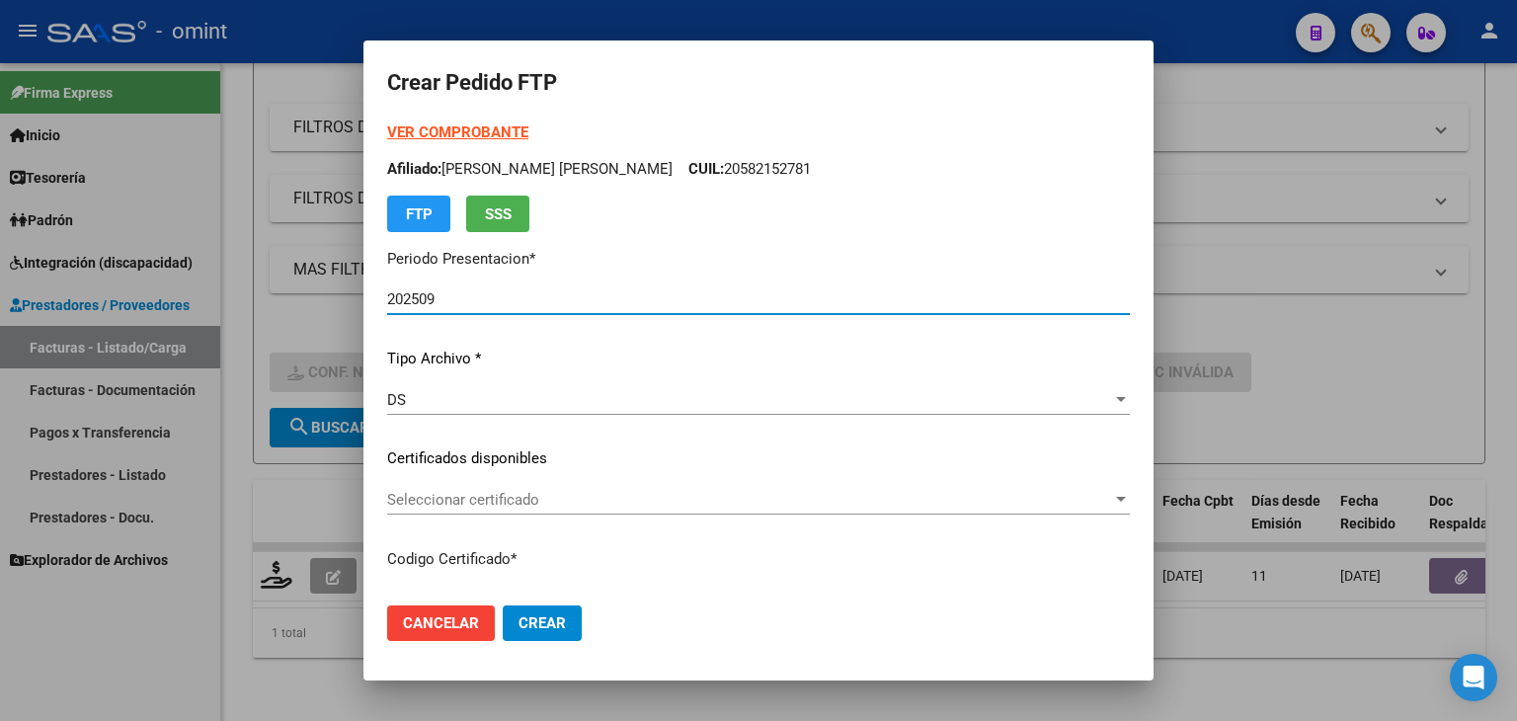
click at [466, 493] on span "Seleccionar certificado" at bounding box center [749, 500] width 725 height 18
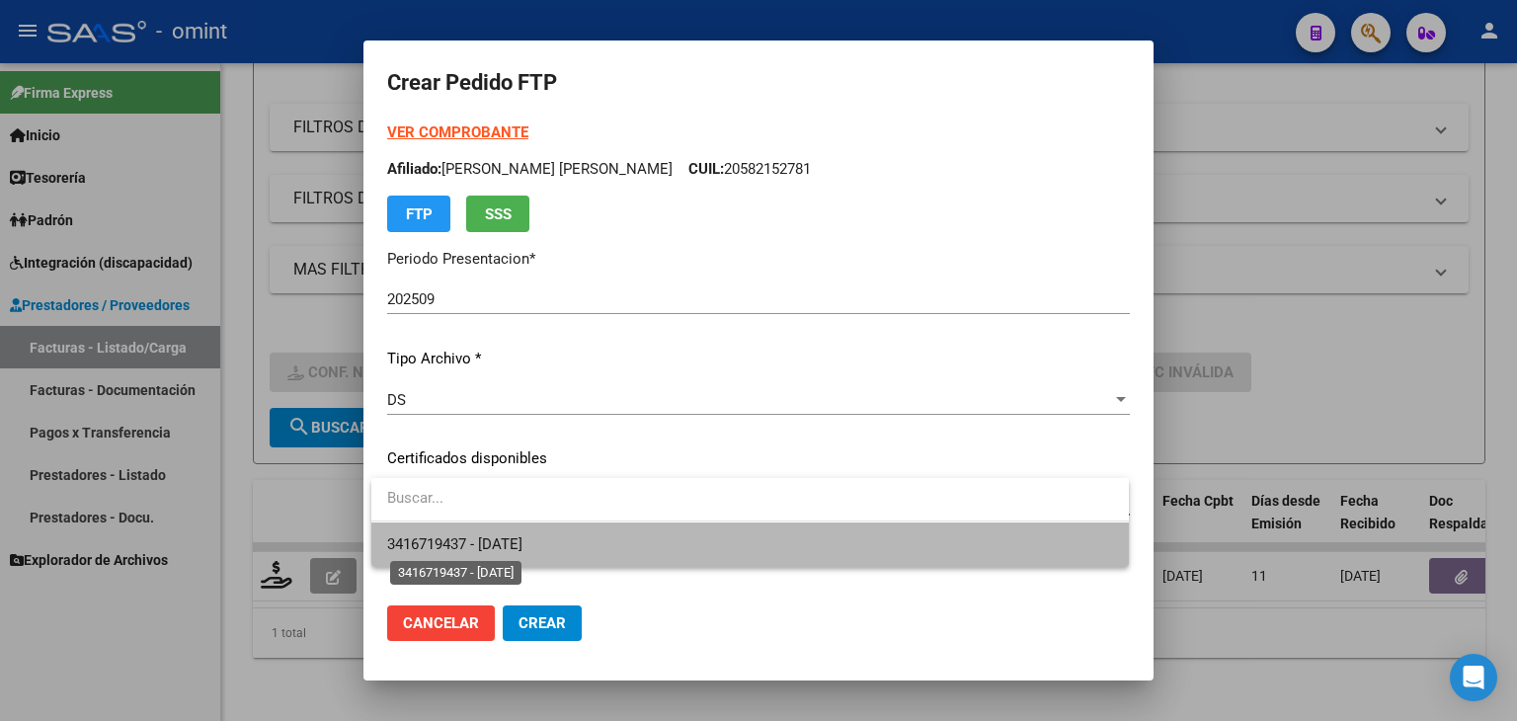
click at [491, 535] on span "3416719437 - 2029-09-16" at bounding box center [454, 544] width 135 height 18
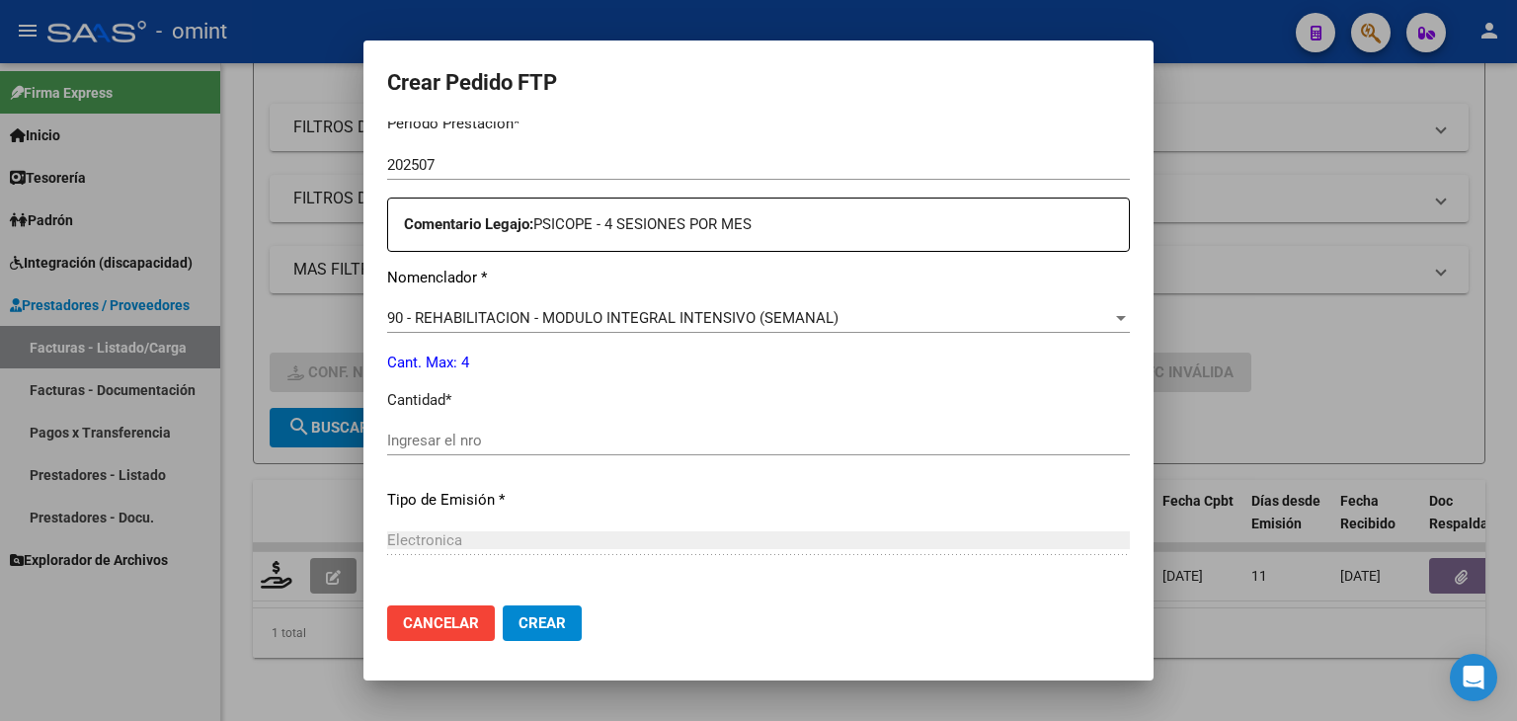
scroll to position [691, 0]
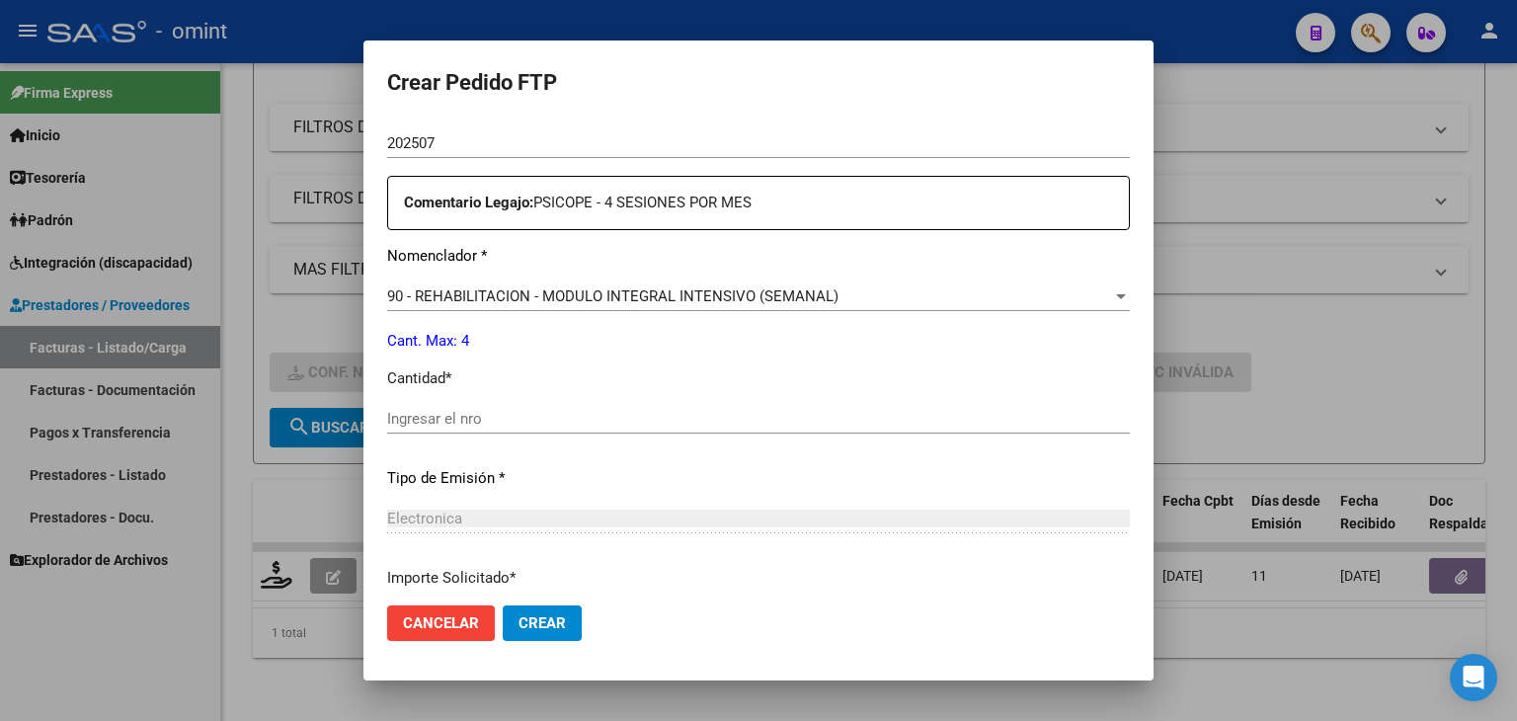
click at [538, 420] on input "Ingresar el nro" at bounding box center [758, 419] width 742 height 18
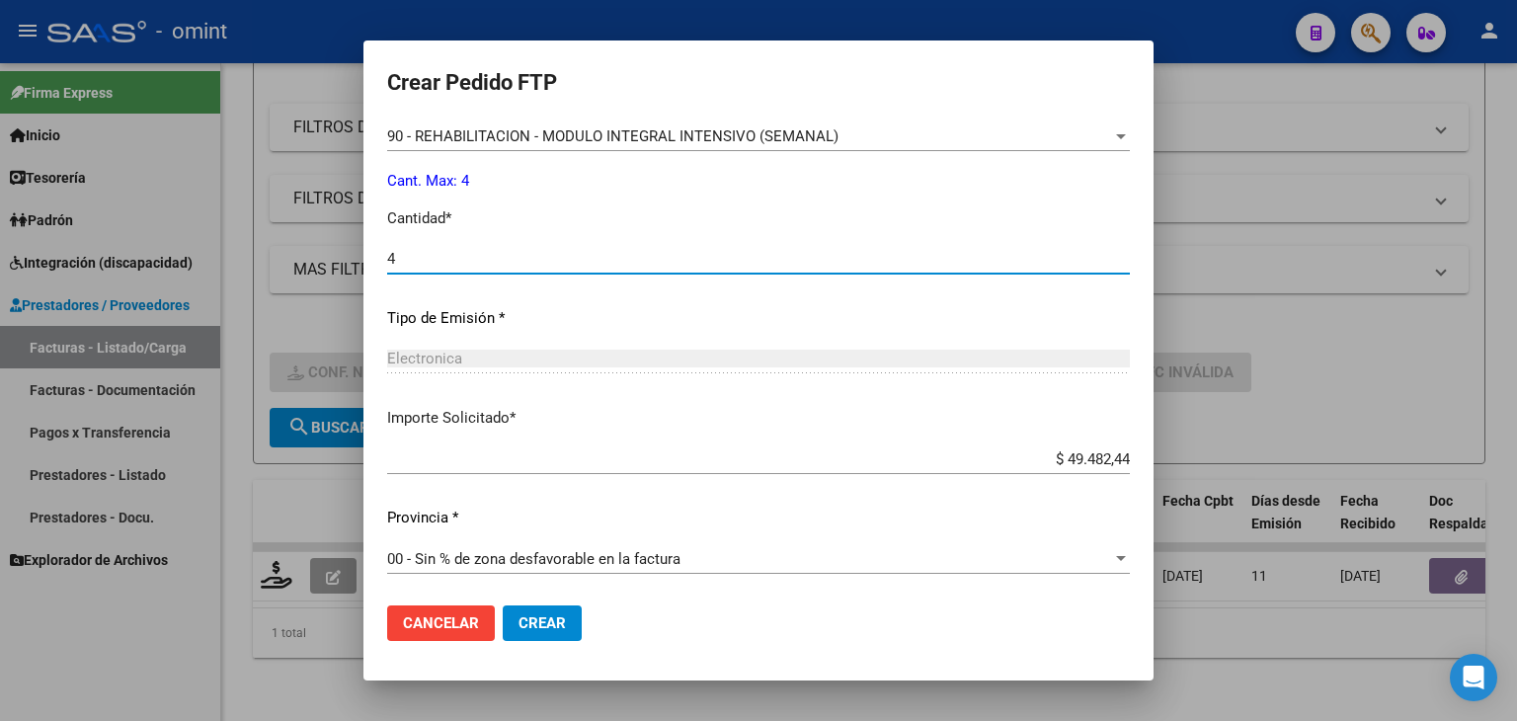
scroll to position [853, 0]
type input "4"
click at [543, 617] on span "Crear" at bounding box center [541, 623] width 47 height 18
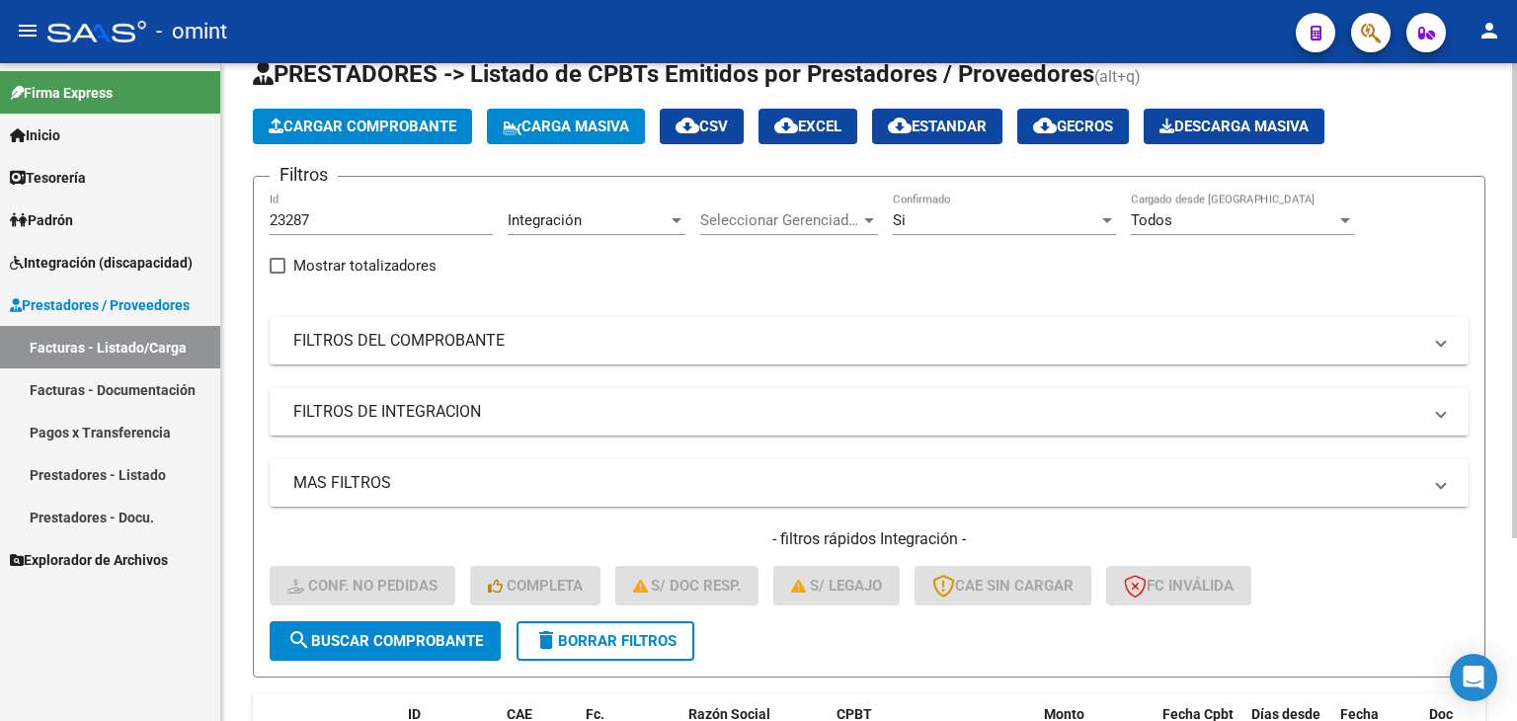
scroll to position [55, 0]
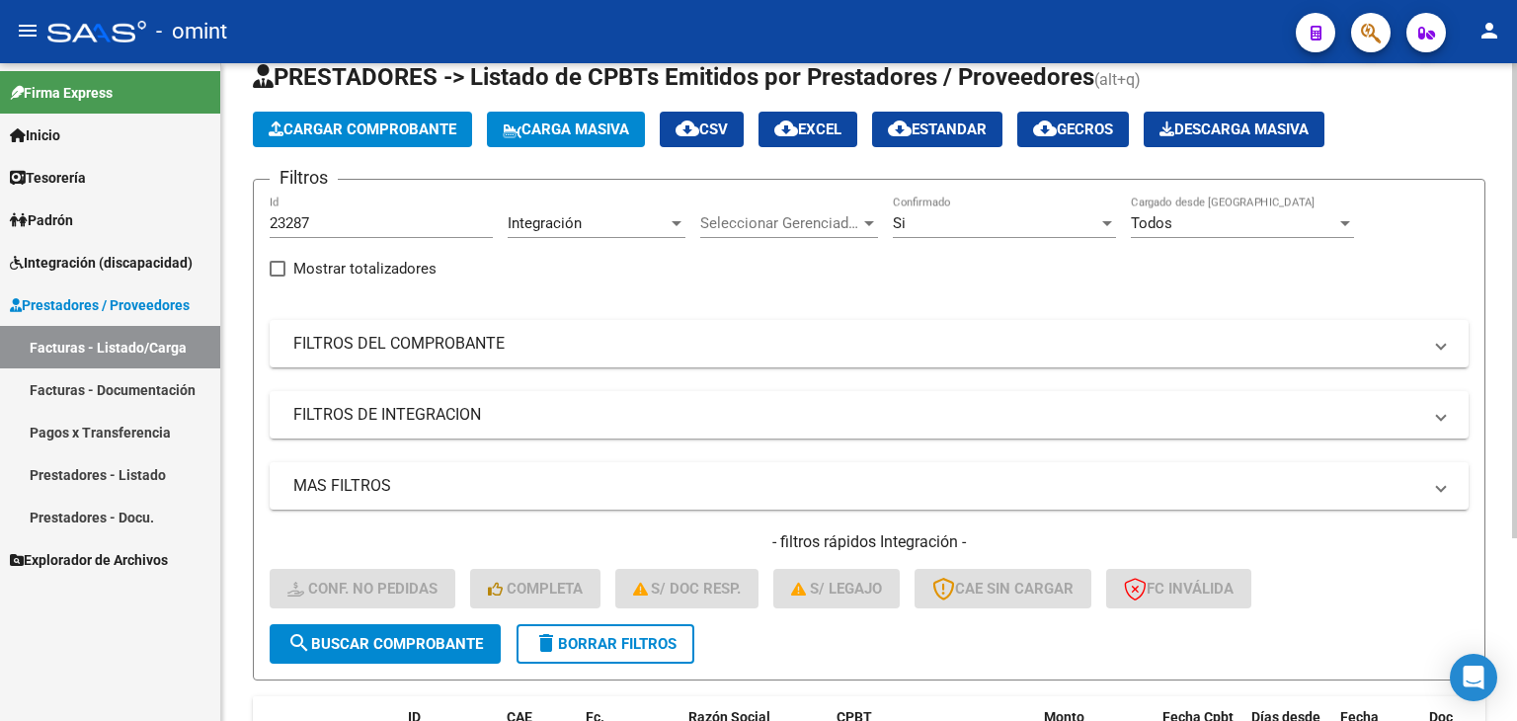
click at [291, 222] on input "23287" at bounding box center [381, 223] width 223 height 18
click at [411, 635] on span "search Buscar Comprobante" at bounding box center [384, 644] width 195 height 18
click at [285, 224] on input "23287" at bounding box center [381, 223] width 223 height 18
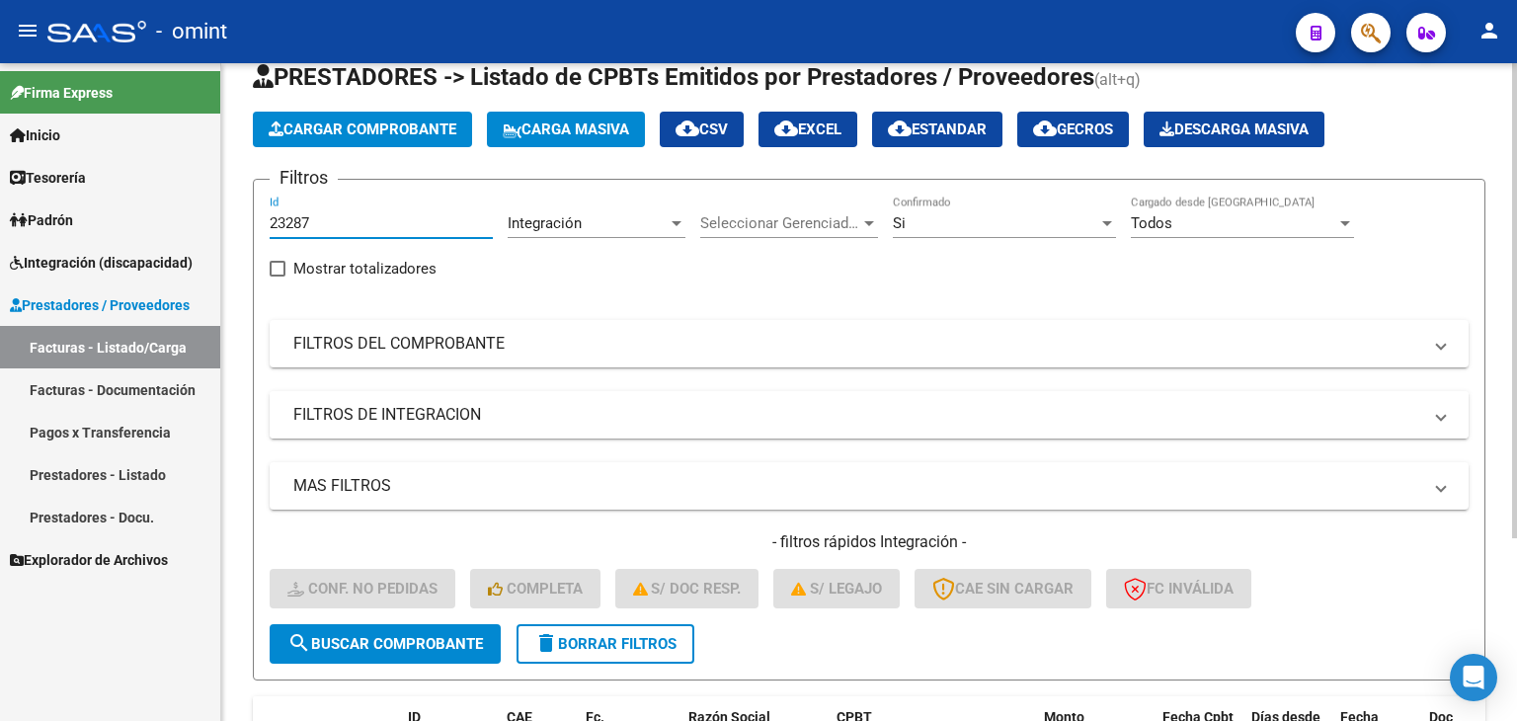
paste input "2660"
type input "22660"
click at [410, 629] on button "search Buscar Comprobante" at bounding box center [385, 643] width 231 height 39
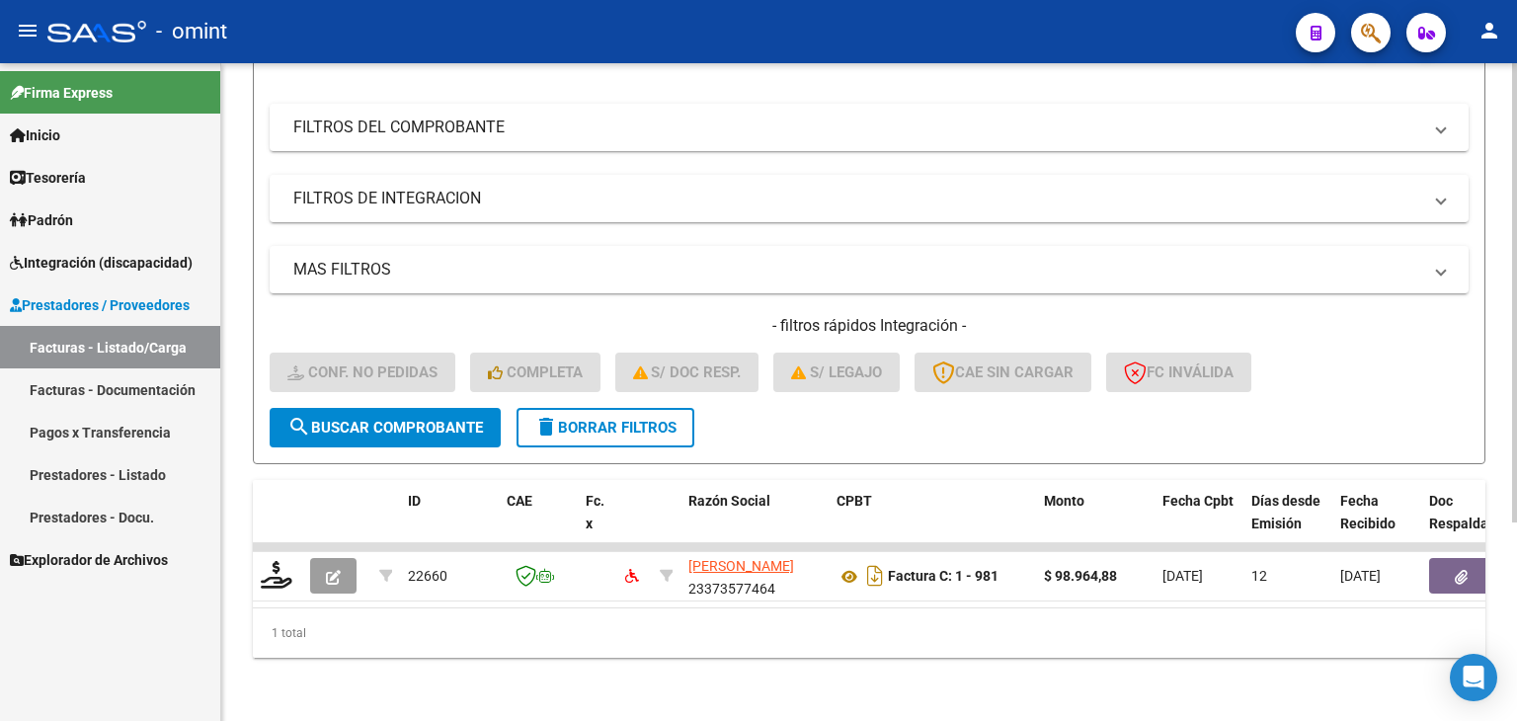
scroll to position [284, 0]
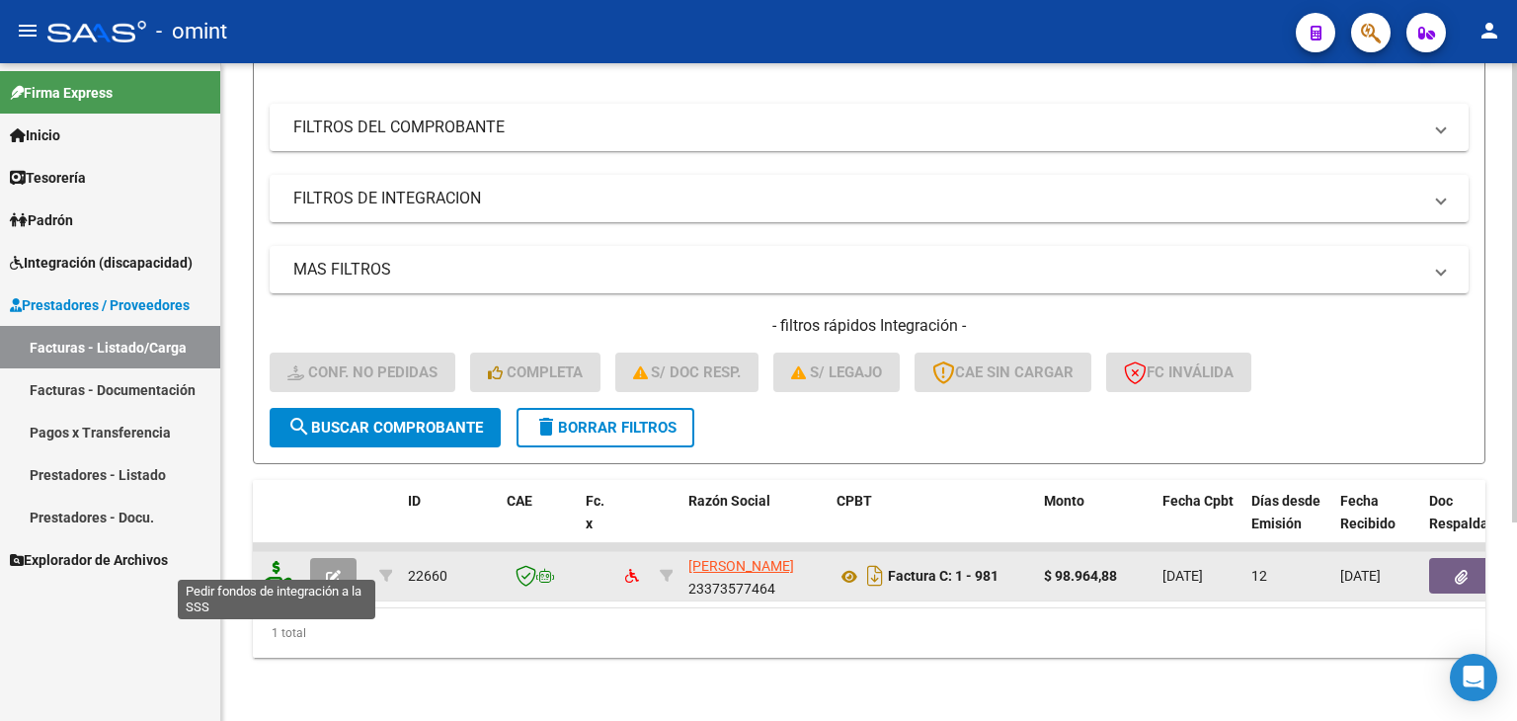
click at [265, 561] on icon at bounding box center [277, 575] width 32 height 28
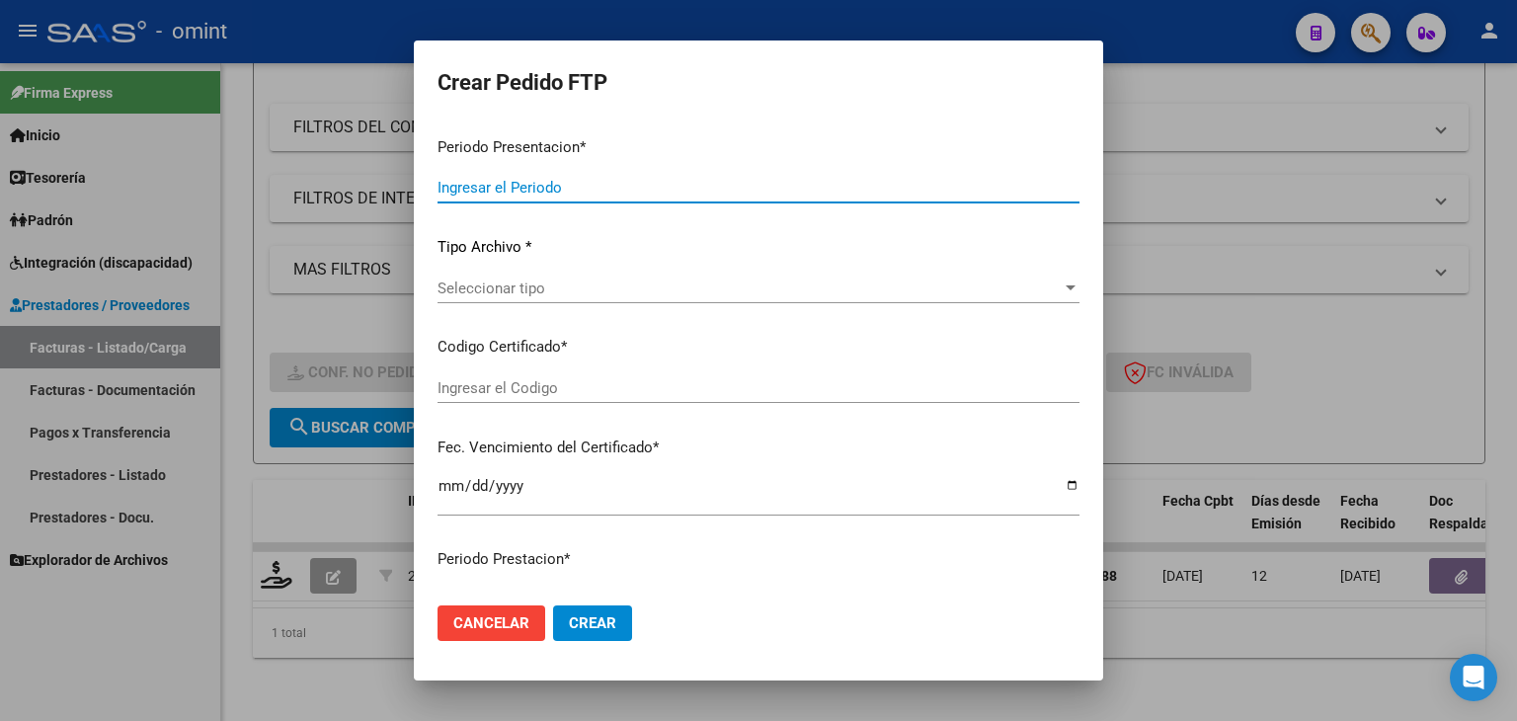
type input "202509"
type input "202507"
type input "$ 98.964,88"
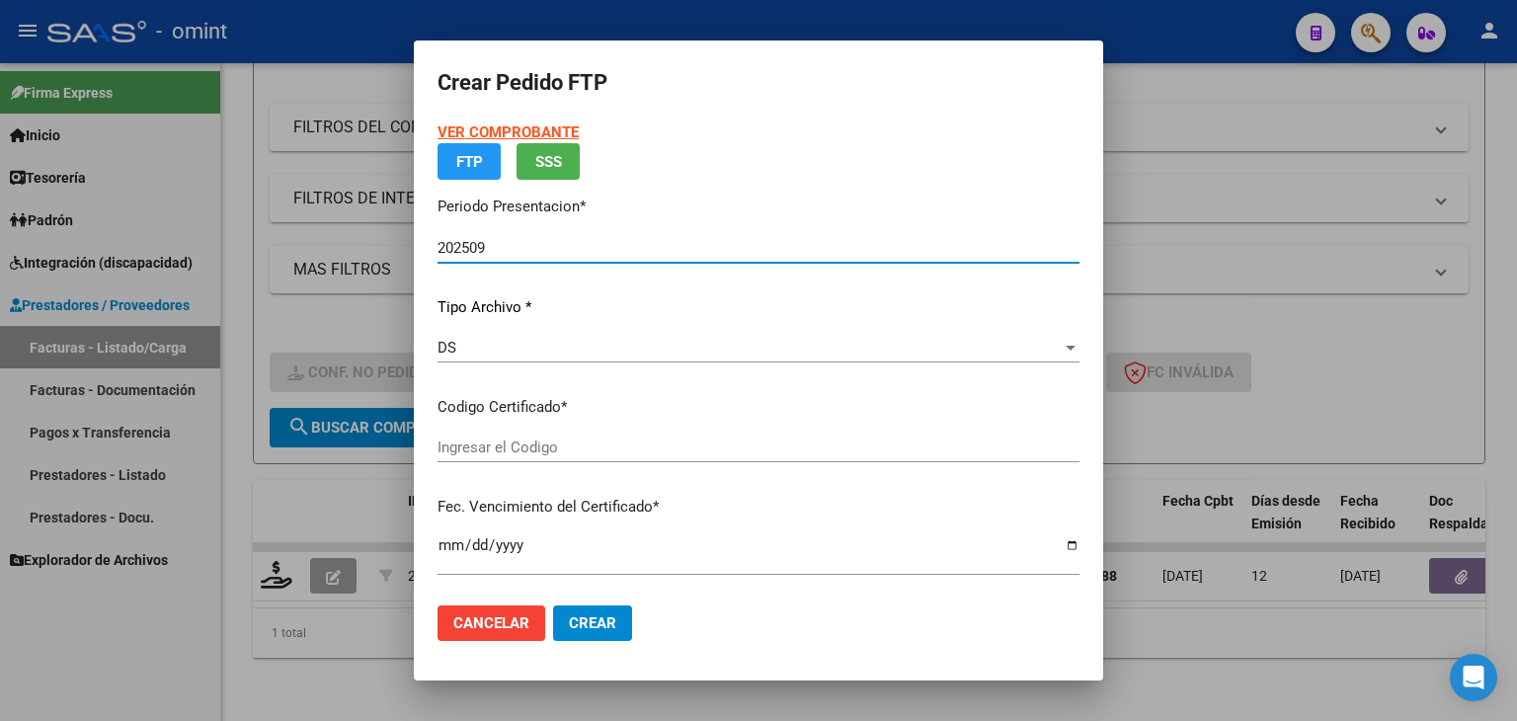
type input "5151976211"
type input "2028-05-10"
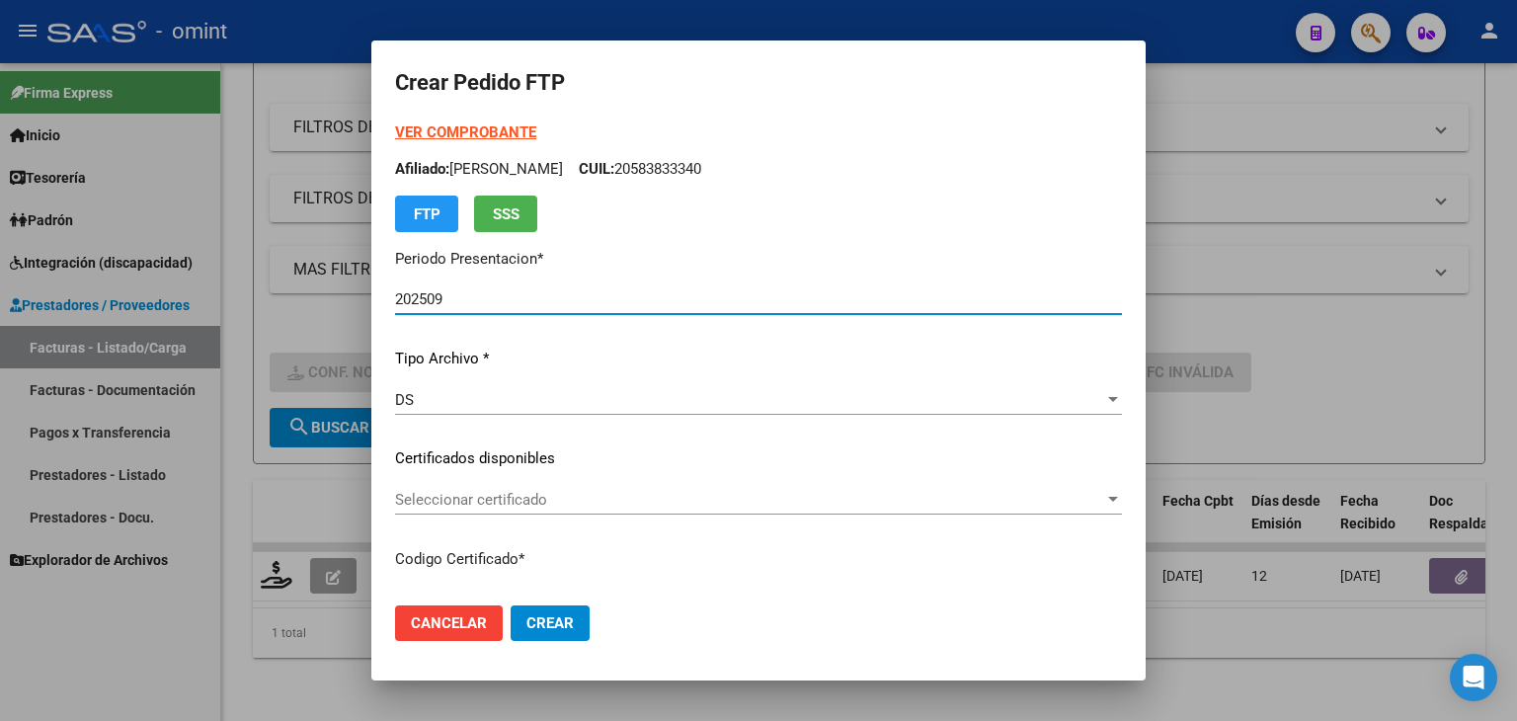
click at [490, 499] on span "Seleccionar certificado" at bounding box center [749, 500] width 709 height 18
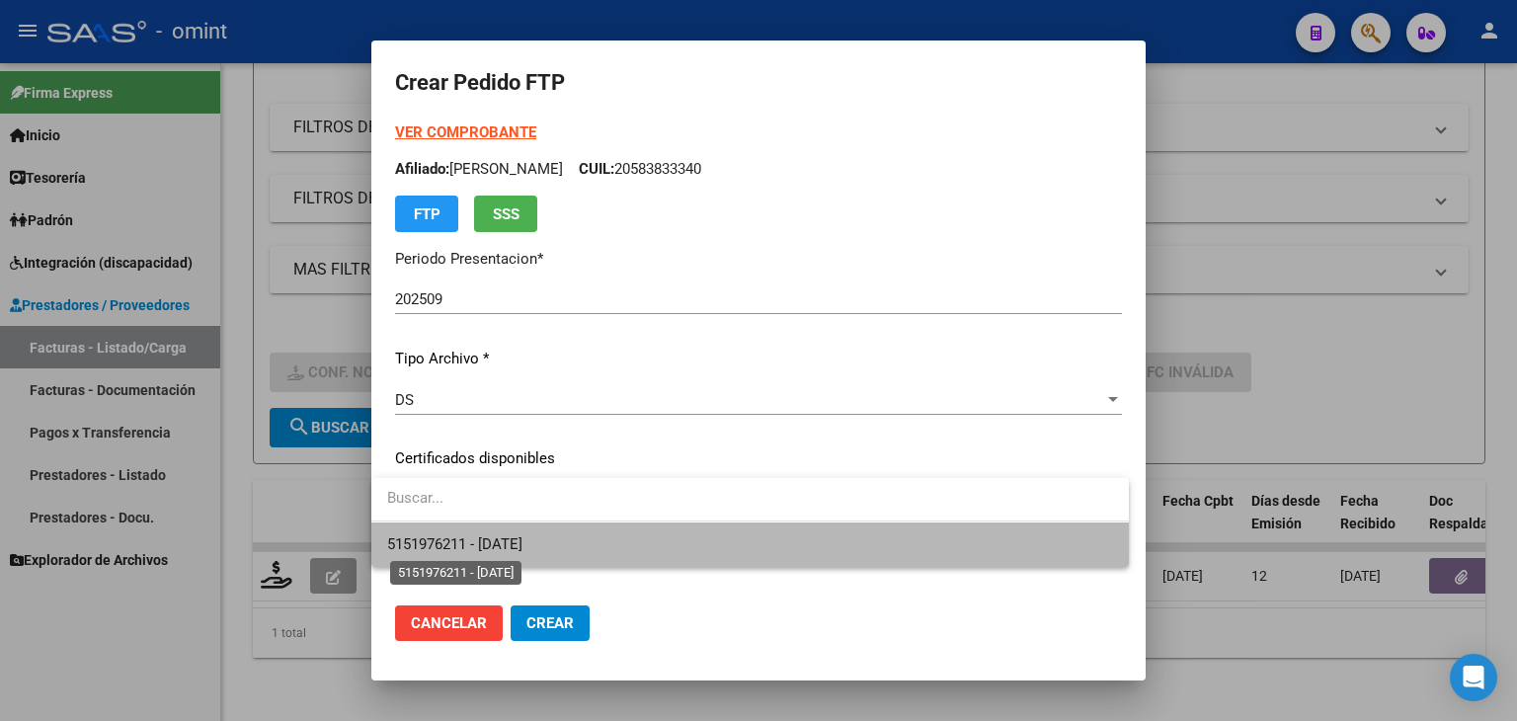
click at [482, 537] on span "5151976211 - 2028-05-10" at bounding box center [454, 544] width 135 height 18
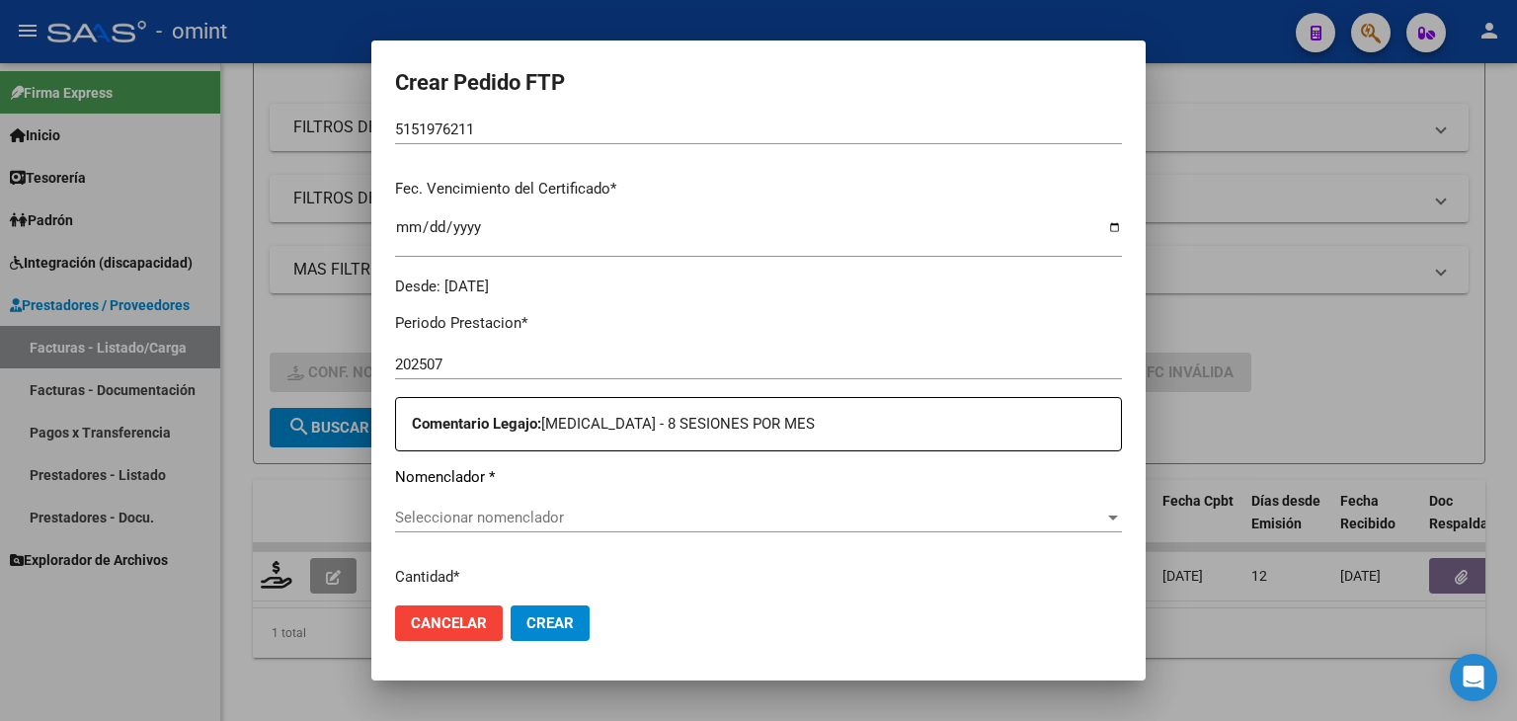
scroll to position [494, 0]
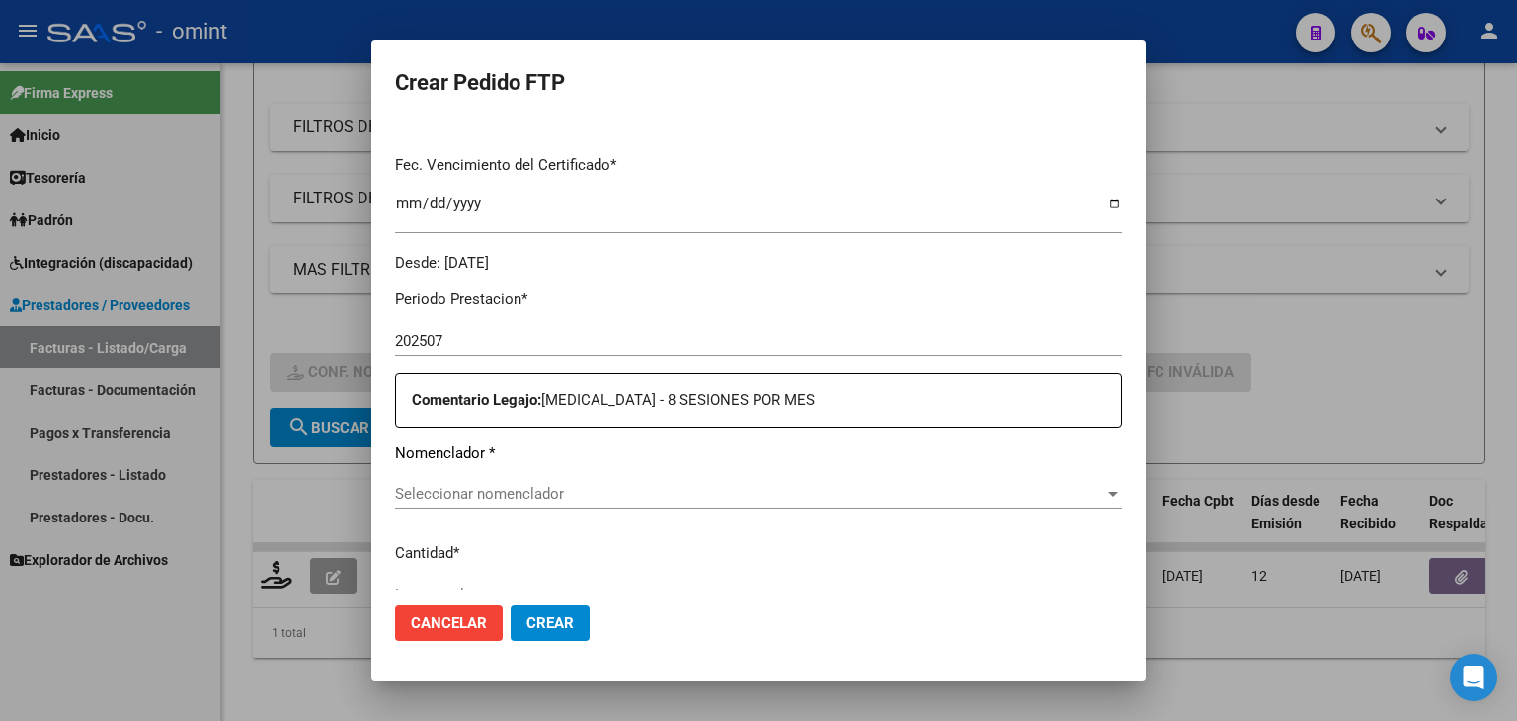
click at [497, 502] on span "Seleccionar nomenclador" at bounding box center [749, 494] width 709 height 18
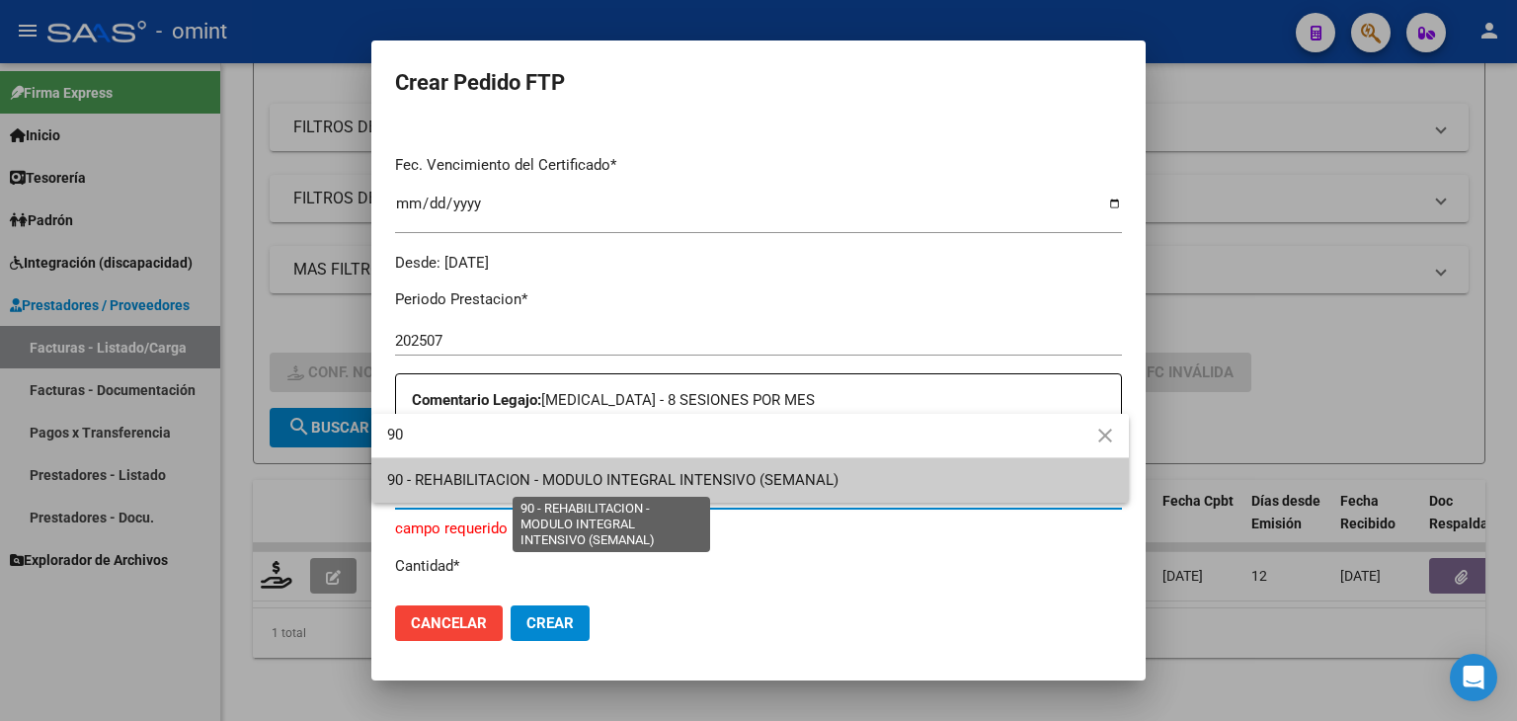
type input "90"
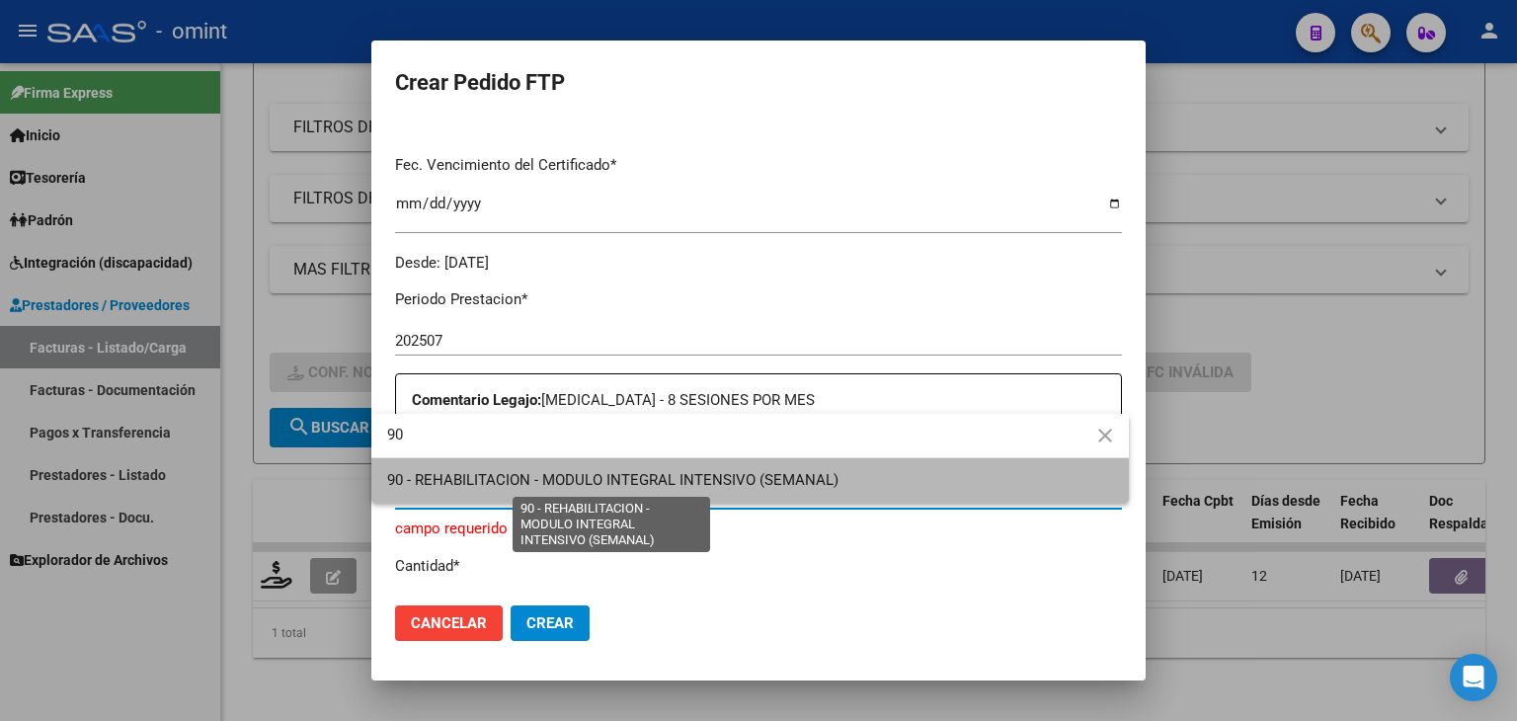
click at [496, 482] on span "90 - REHABILITACION - MODULO INTEGRAL INTENSIVO (SEMANAL)" at bounding box center [612, 480] width 451 height 18
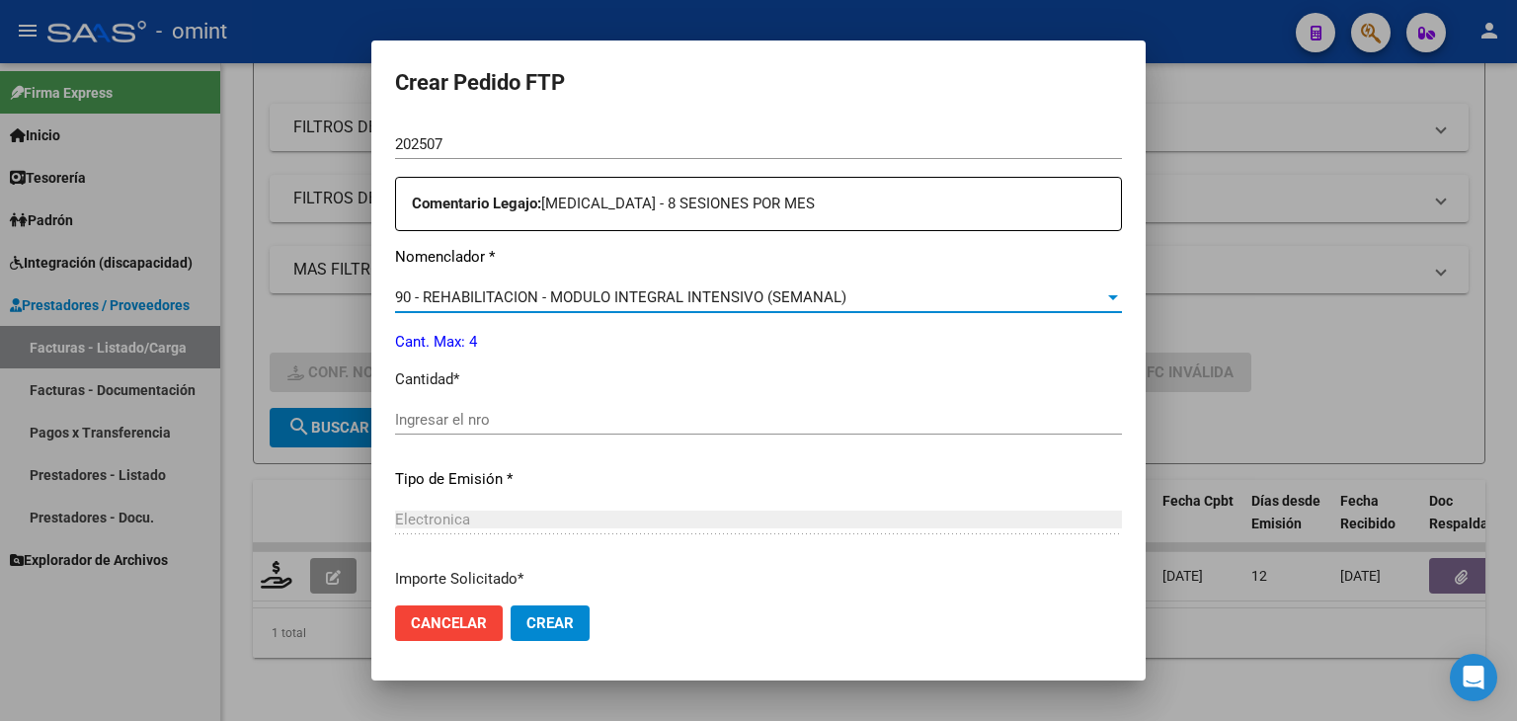
scroll to position [691, 0]
click at [449, 412] on input "Ingresar el nro" at bounding box center [758, 419] width 727 height 18
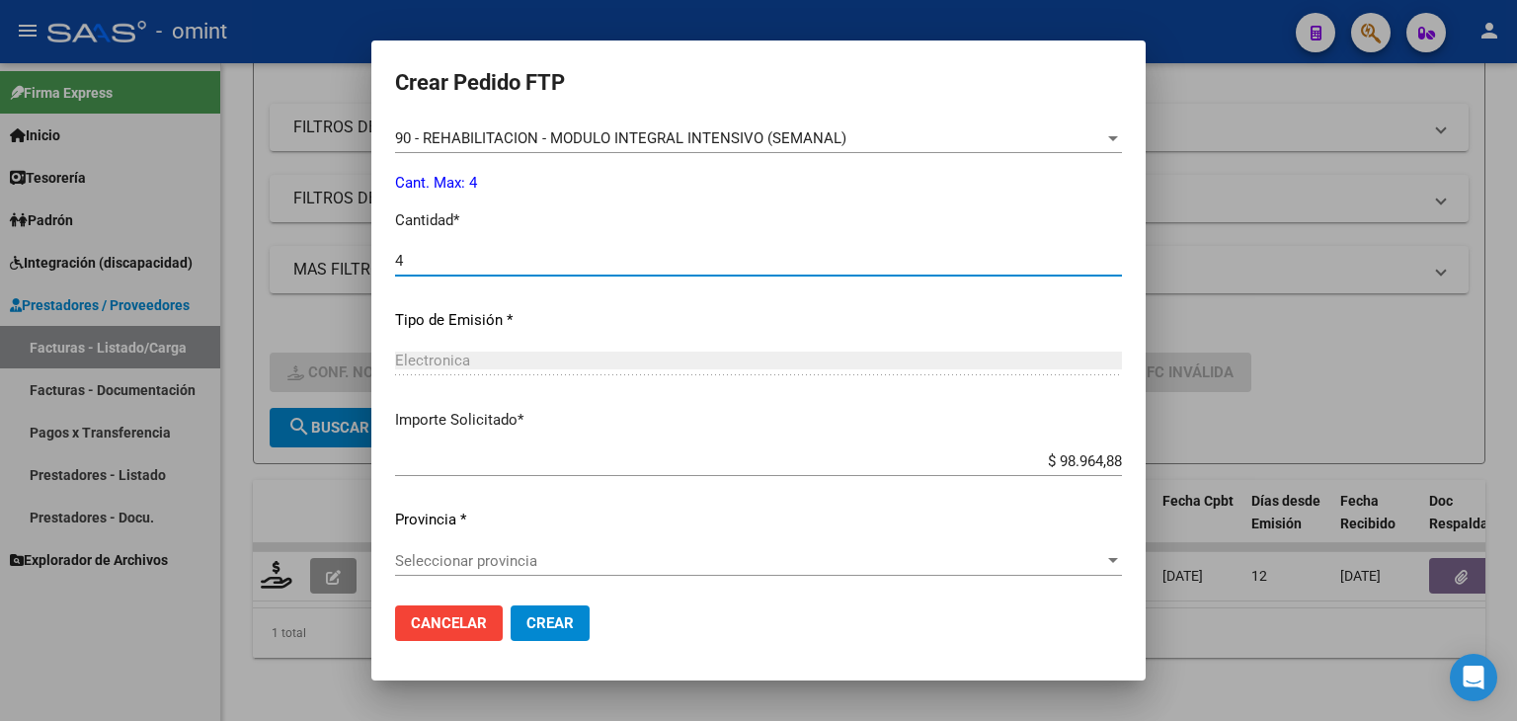
scroll to position [853, 0]
type input "4"
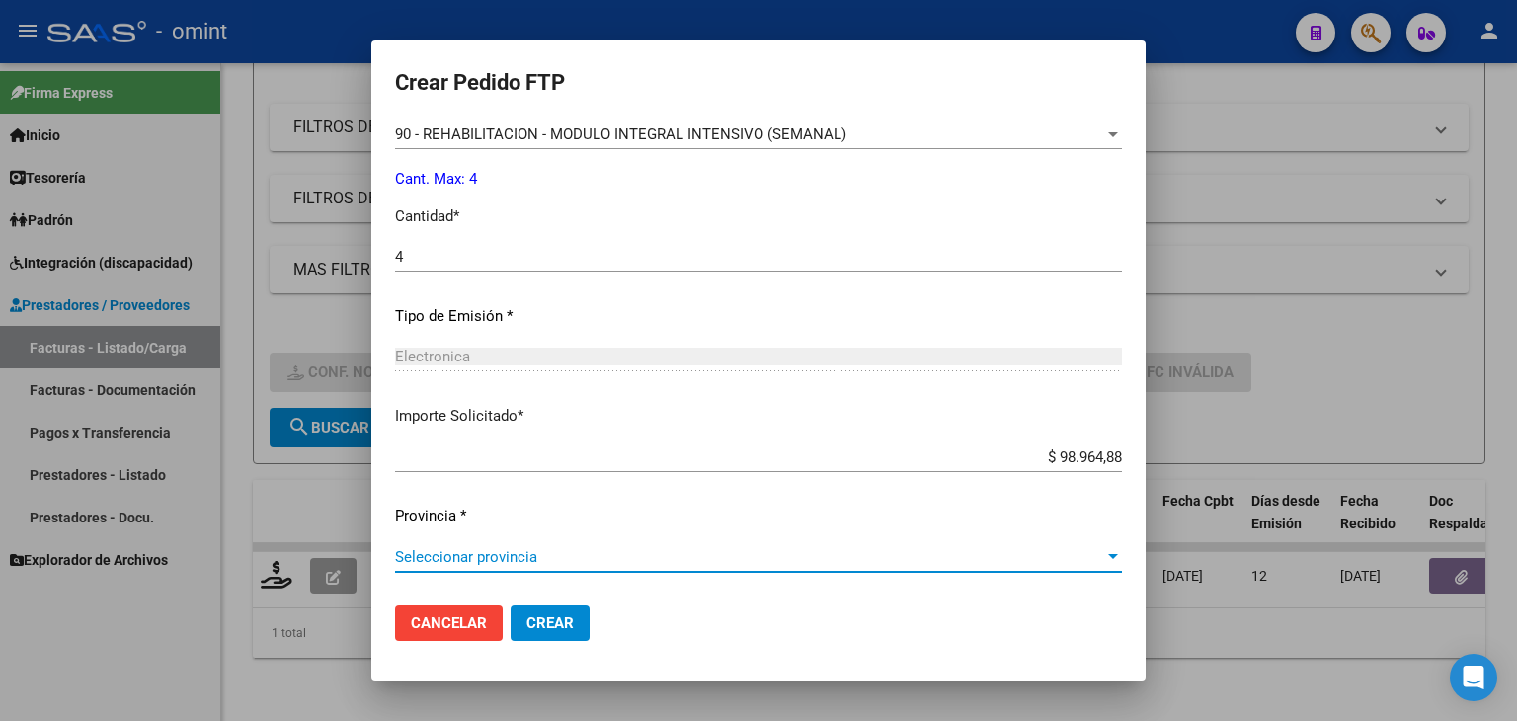
click at [500, 565] on span "Seleccionar provincia" at bounding box center [749, 557] width 709 height 18
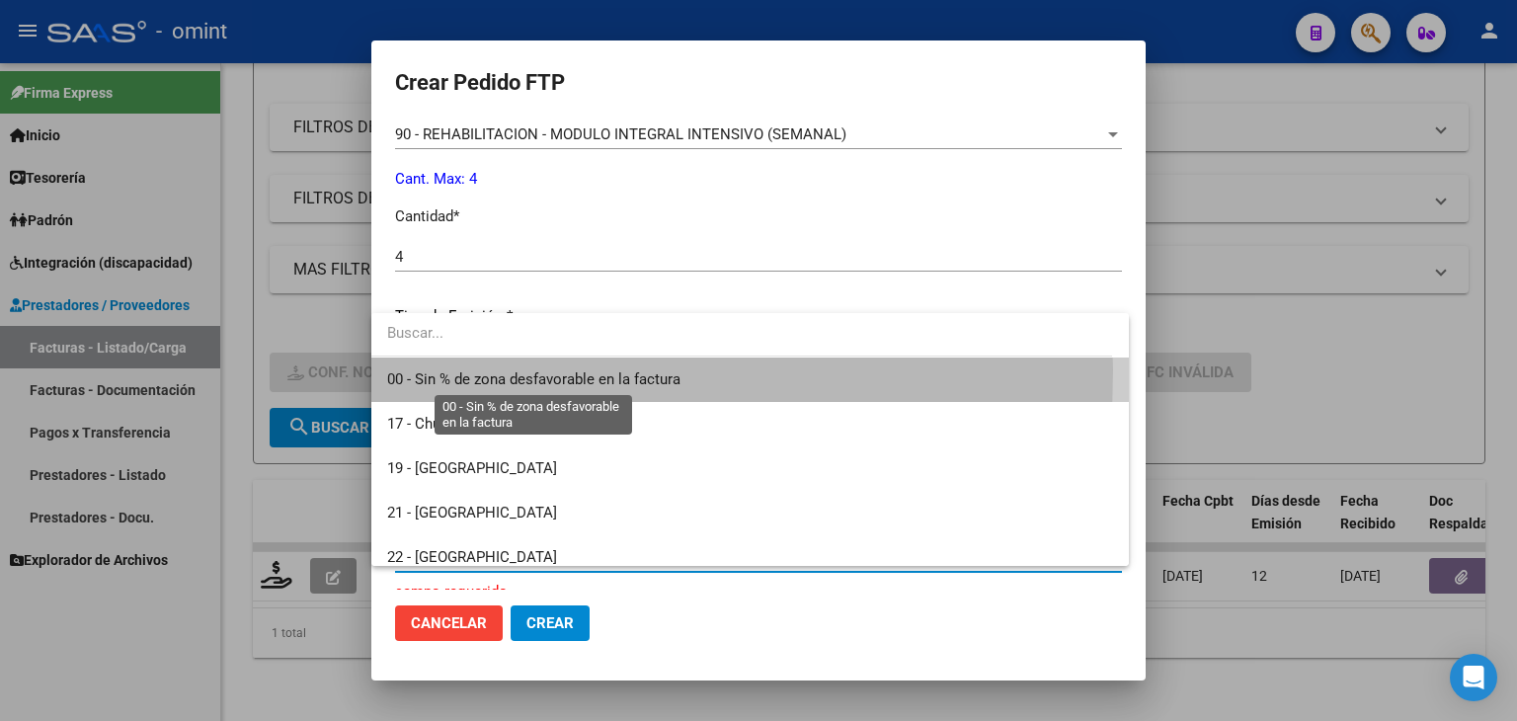
click at [419, 370] on span "00 - Sin % de zona desfavorable en la factura" at bounding box center [533, 379] width 293 height 18
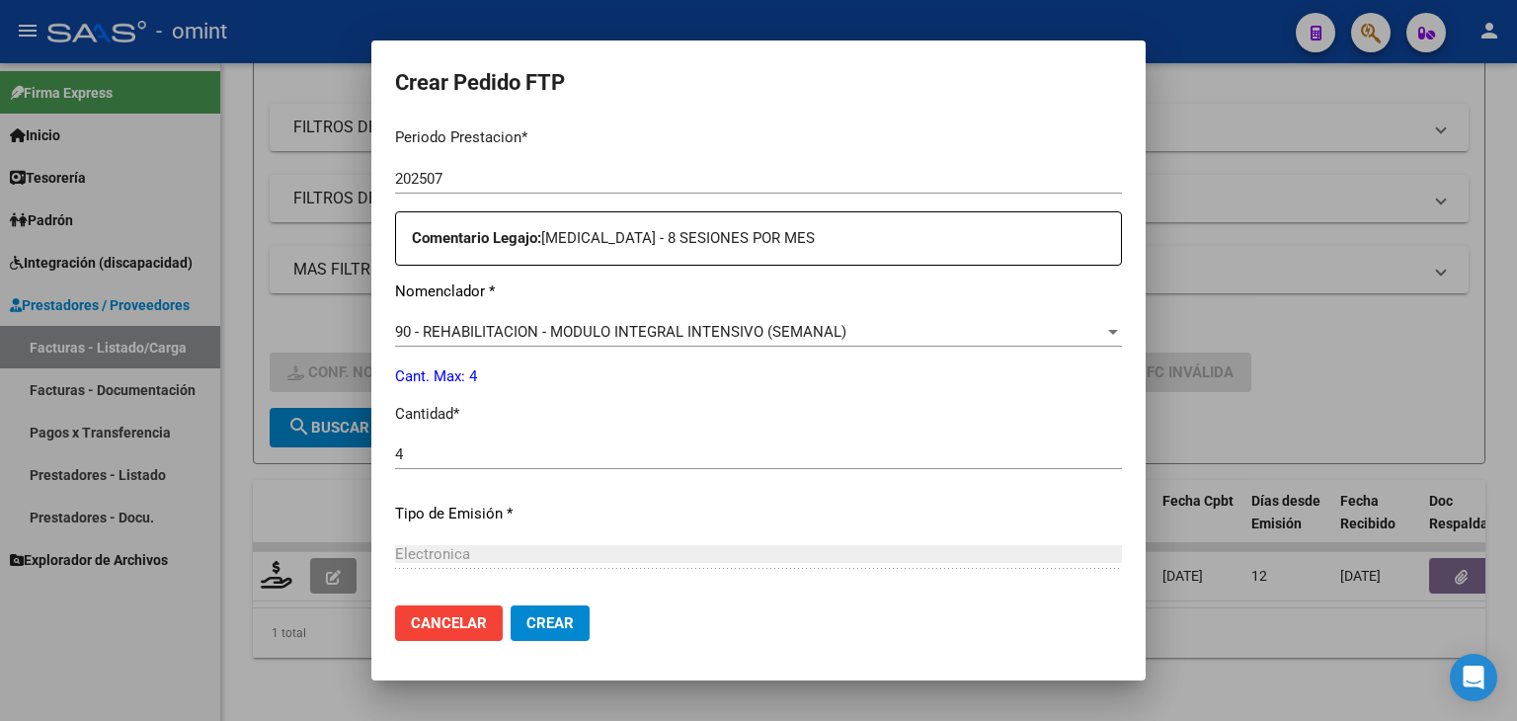
scroll to position [261, 0]
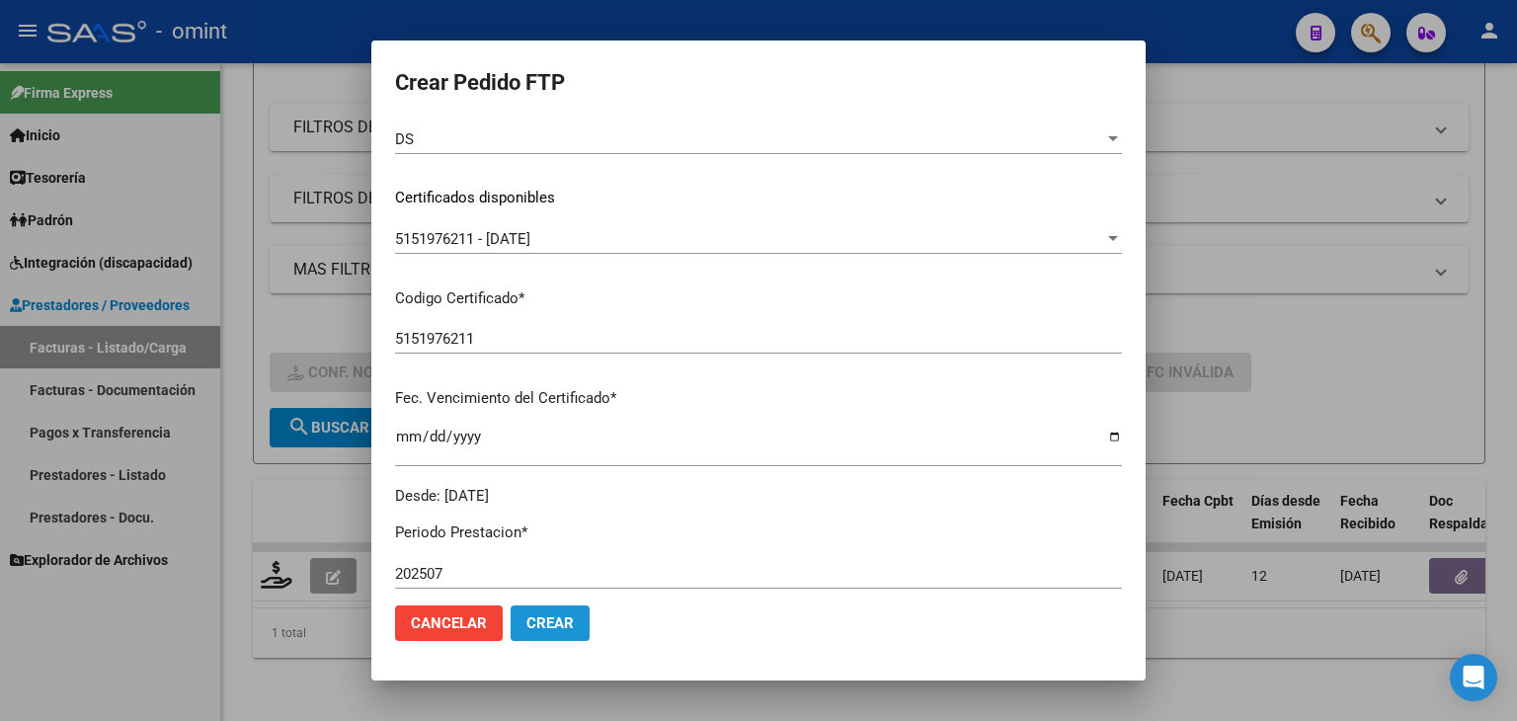
click at [561, 620] on span "Crear" at bounding box center [549, 623] width 47 height 18
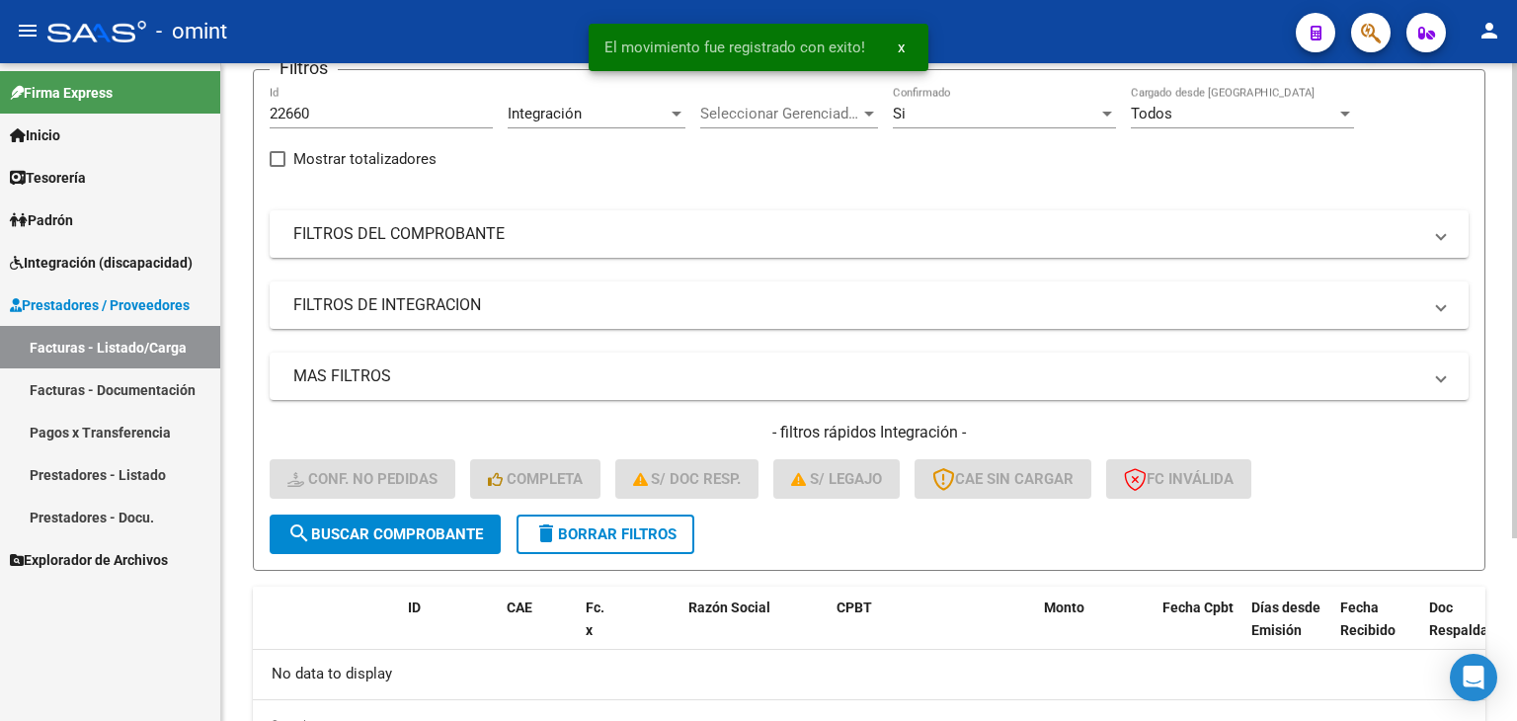
scroll to position [55, 0]
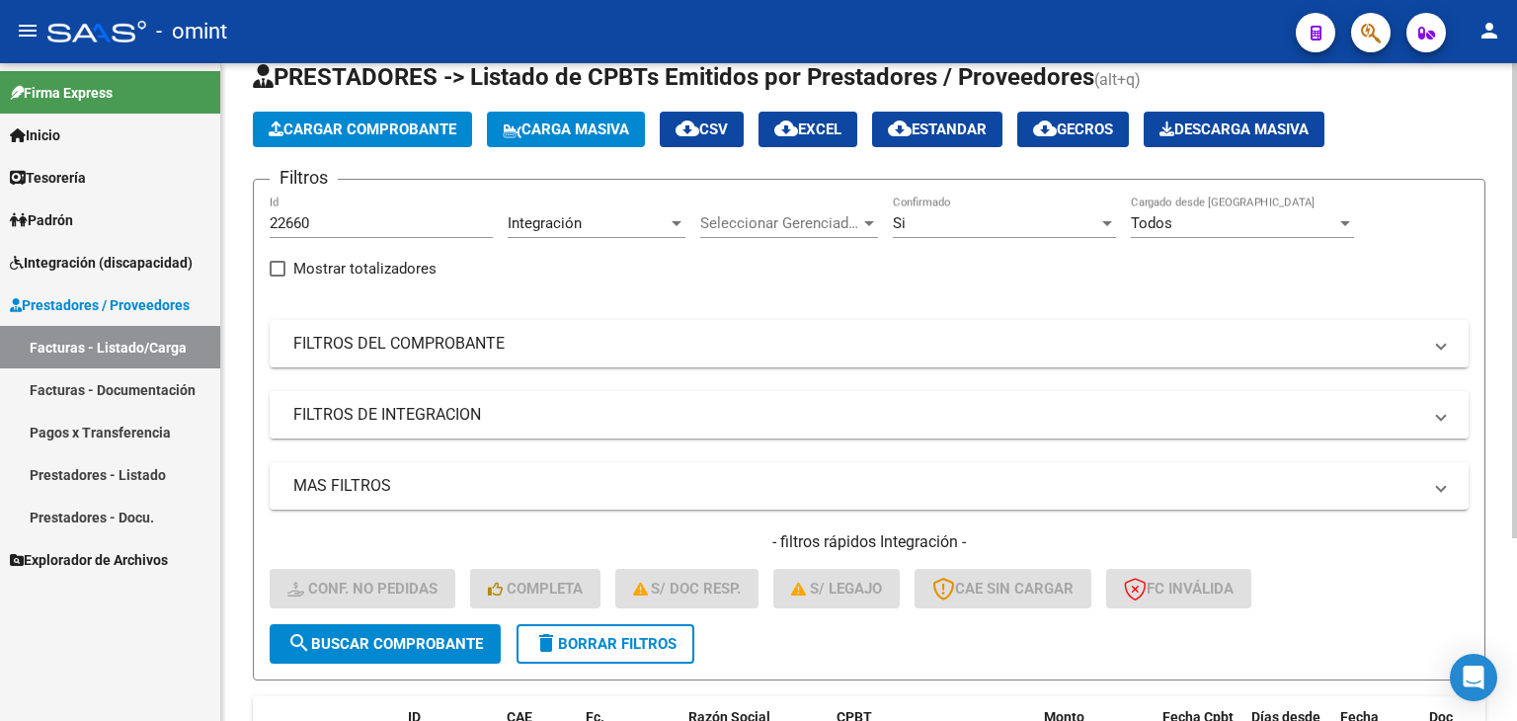
click at [300, 215] on input "22660" at bounding box center [381, 223] width 223 height 18
paste input "7"
type input "22670"
click at [421, 645] on span "search Buscar Comprobante" at bounding box center [384, 644] width 195 height 18
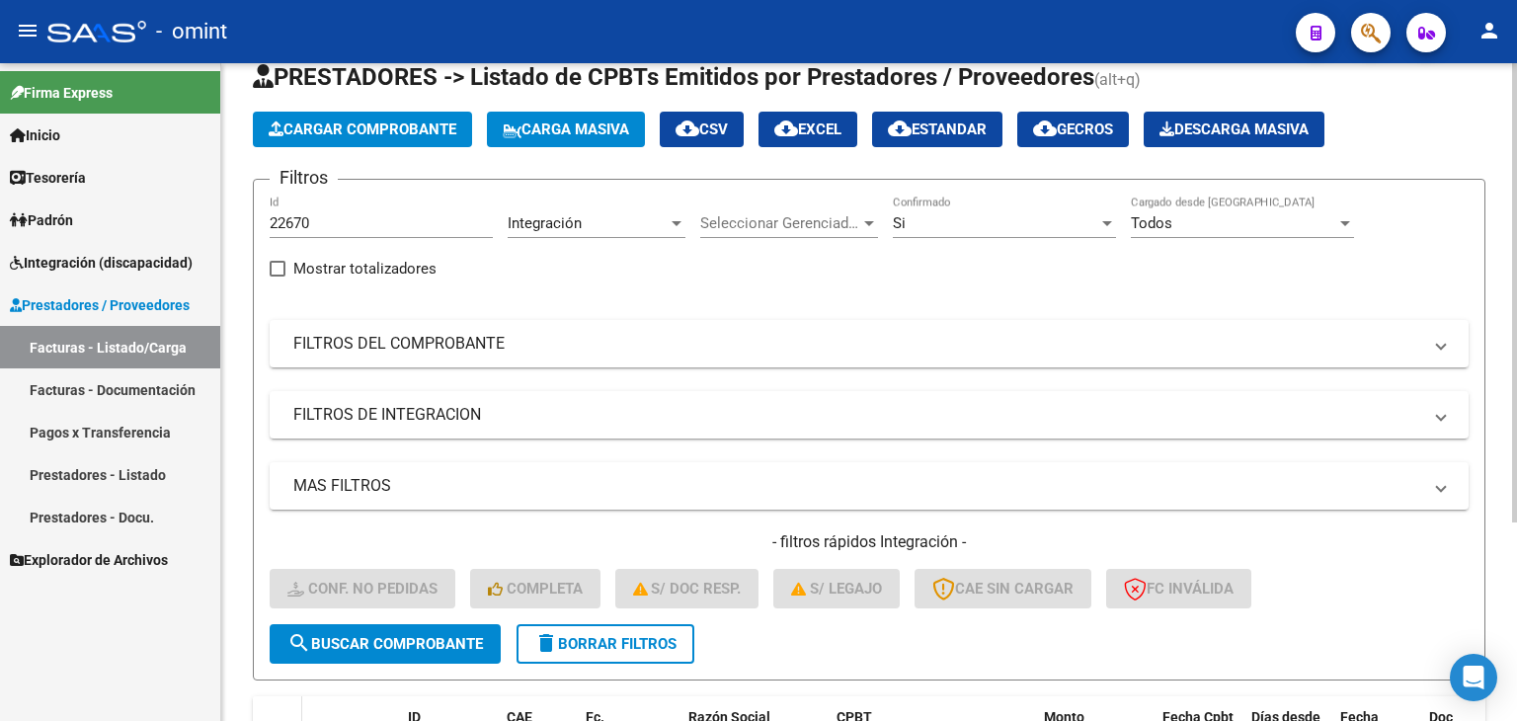
scroll to position [154, 0]
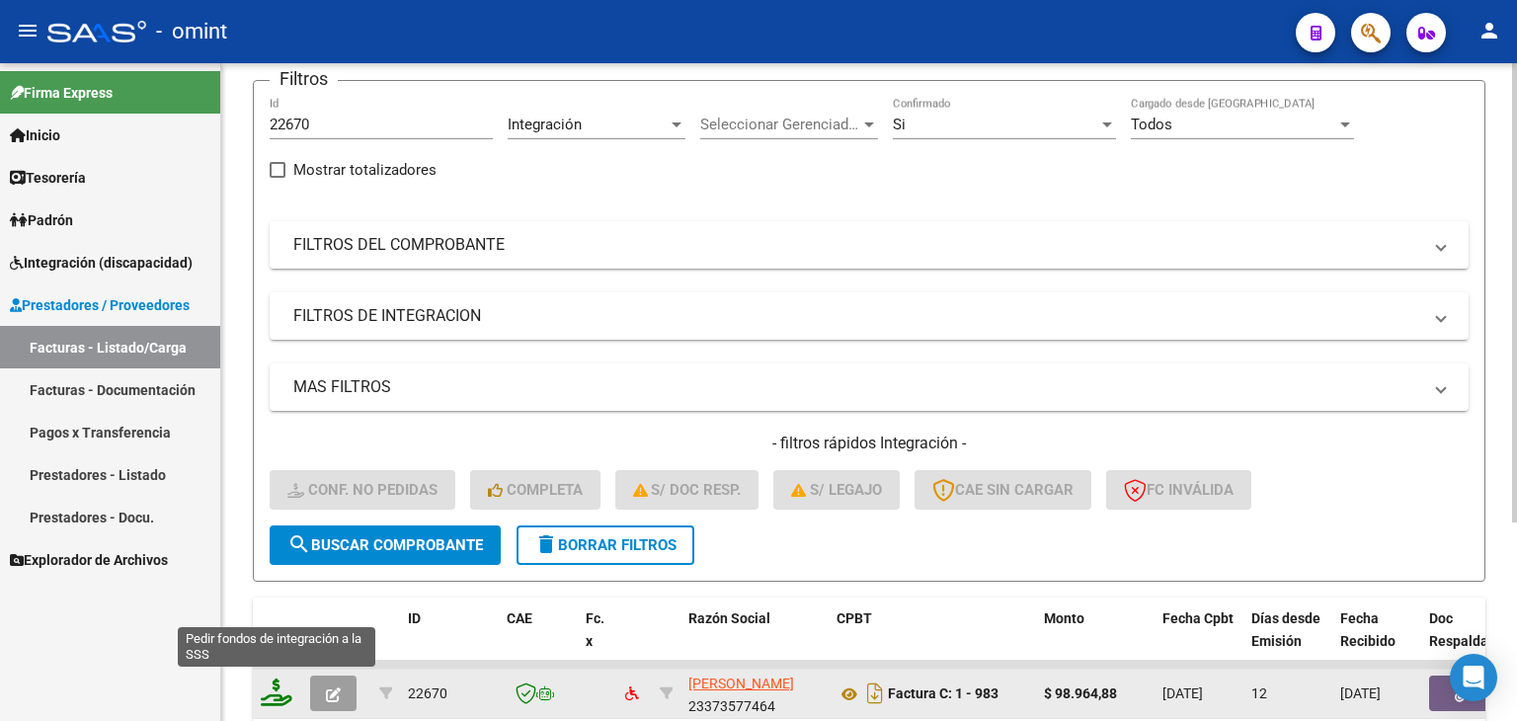
click at [284, 684] on icon at bounding box center [277, 692] width 32 height 28
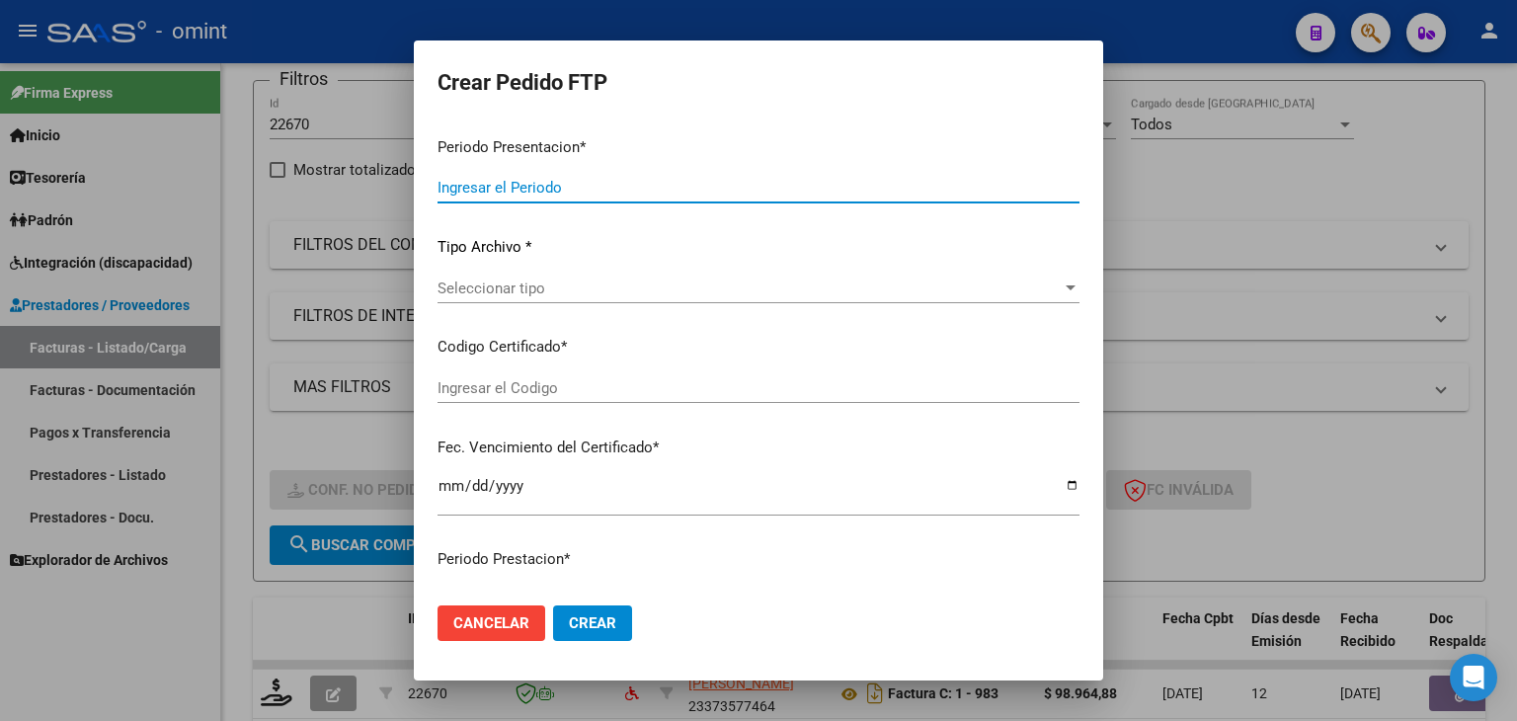
type input "202509"
type input "$ 98.964,88"
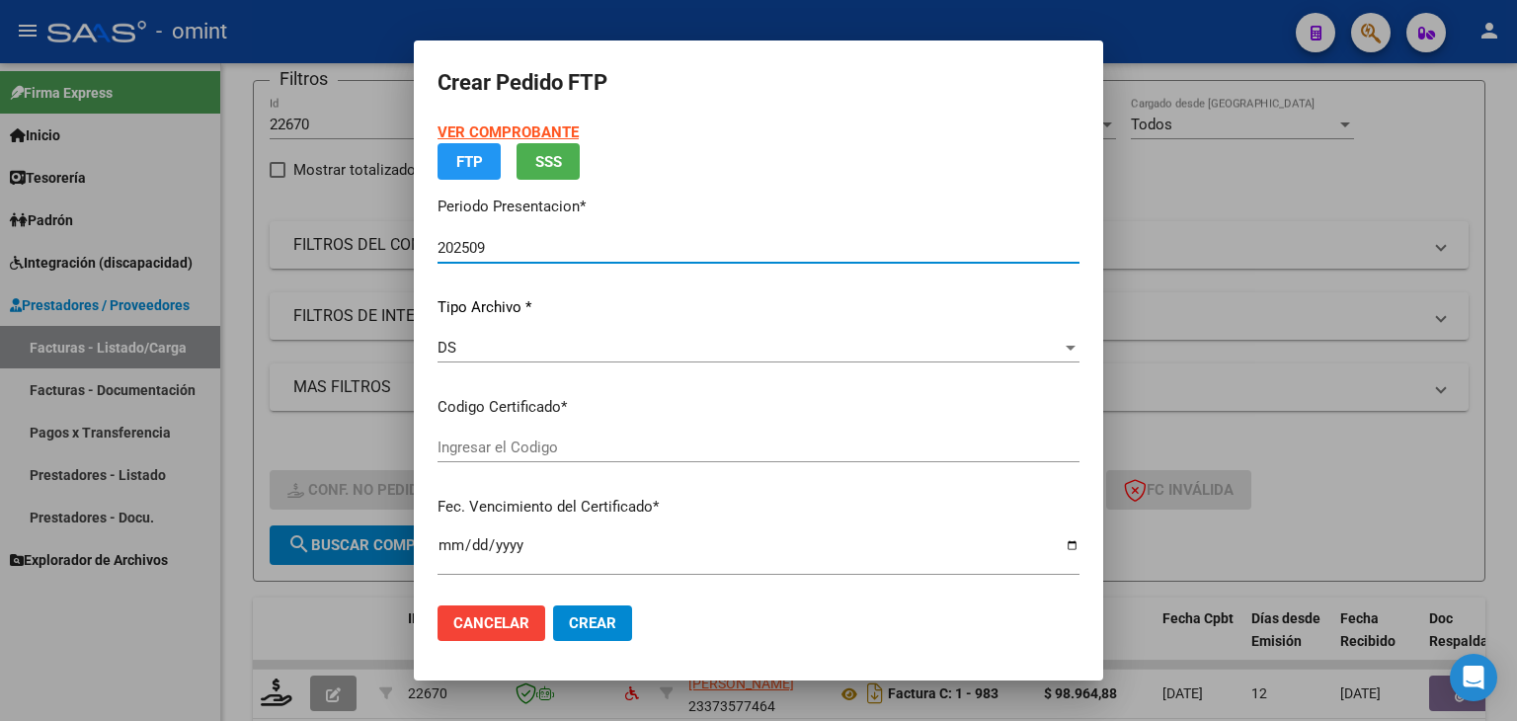
type input "5151976211"
type input "2028-05-10"
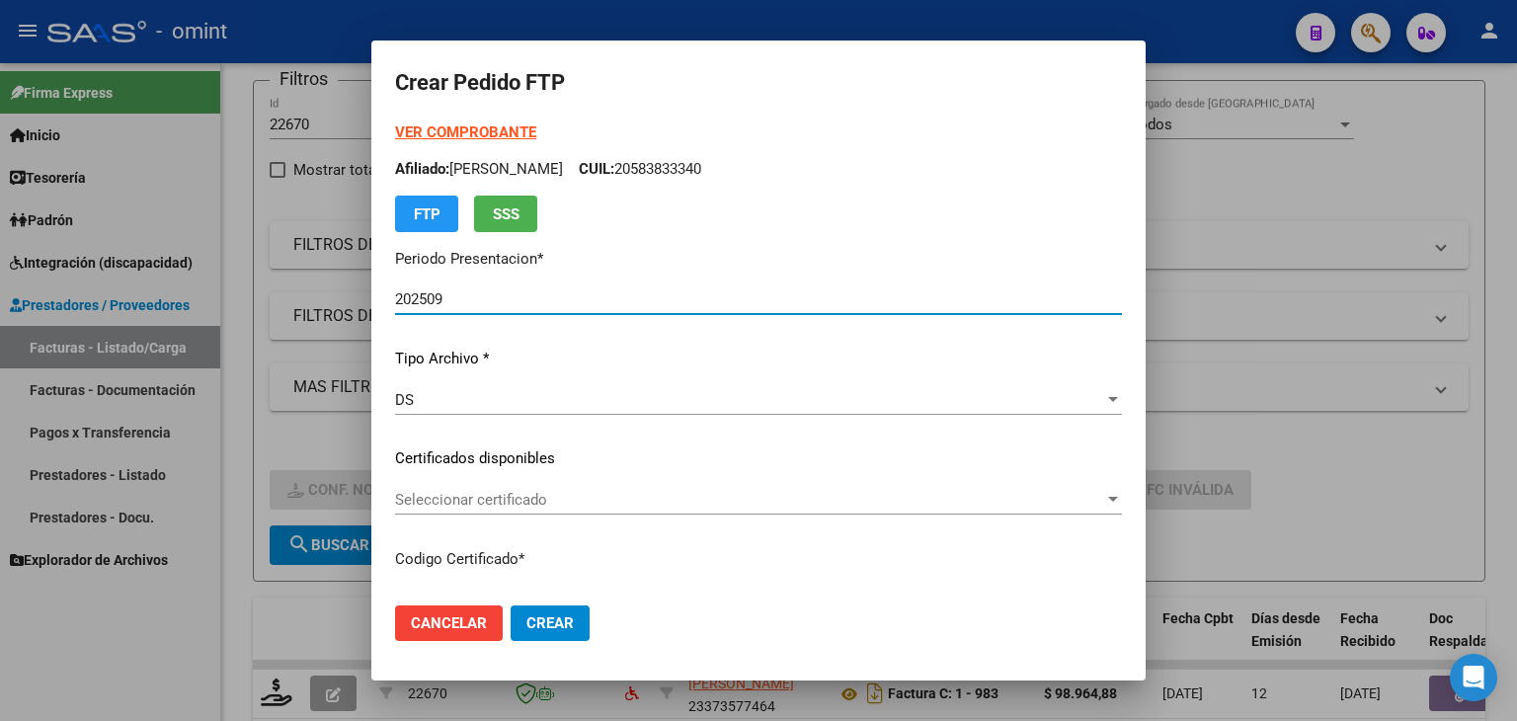
click at [440, 507] on span "Seleccionar certificado" at bounding box center [749, 500] width 709 height 18
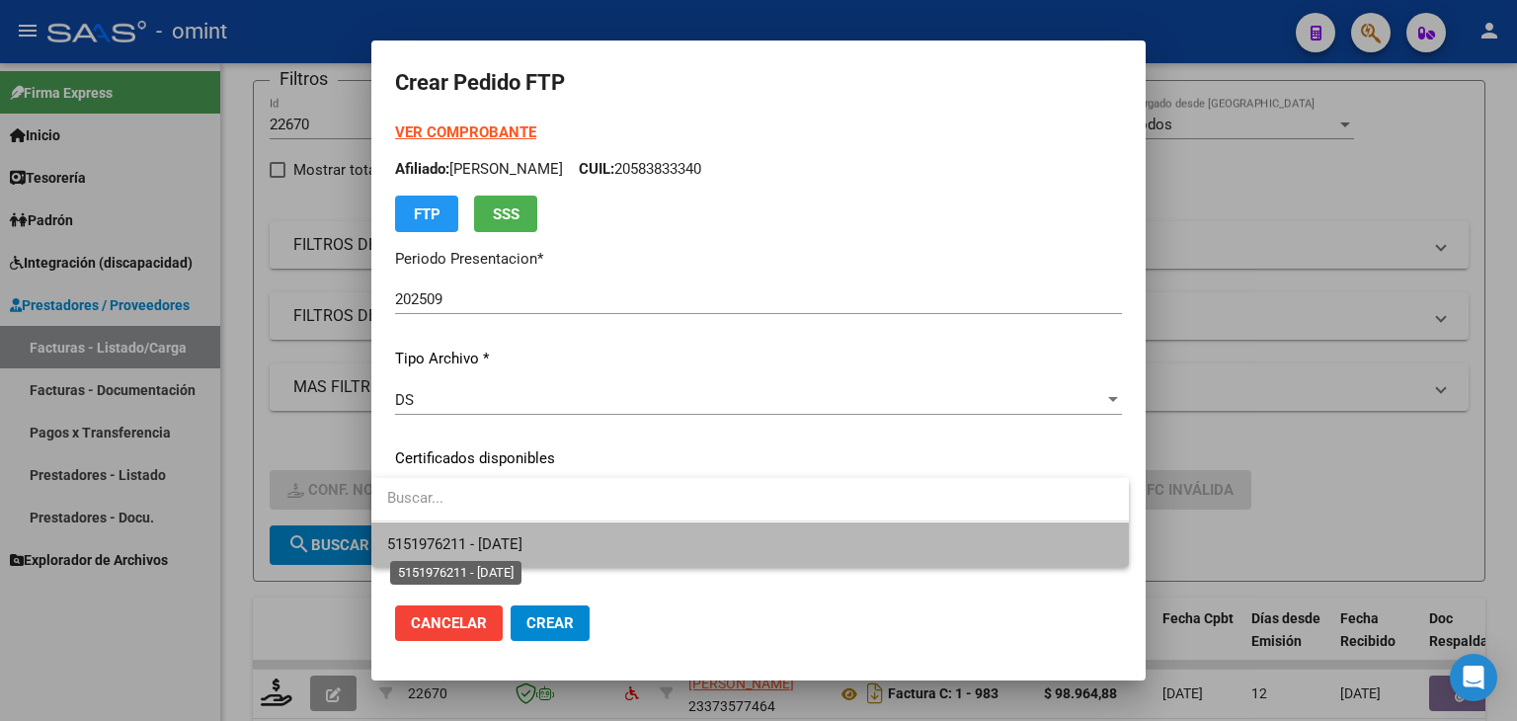
click at [429, 541] on span "5151976211 - 2028-05-10" at bounding box center [454, 544] width 135 height 18
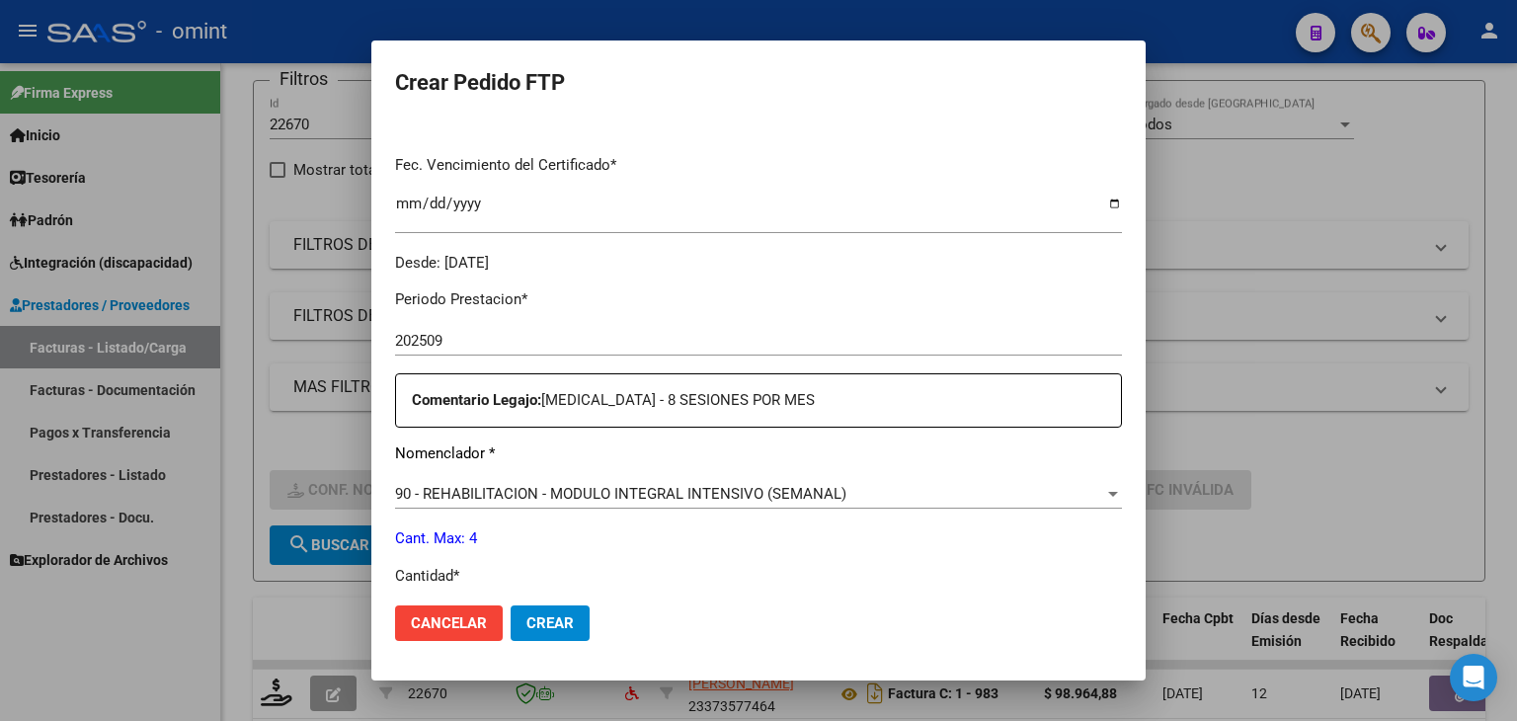
scroll to position [592, 0]
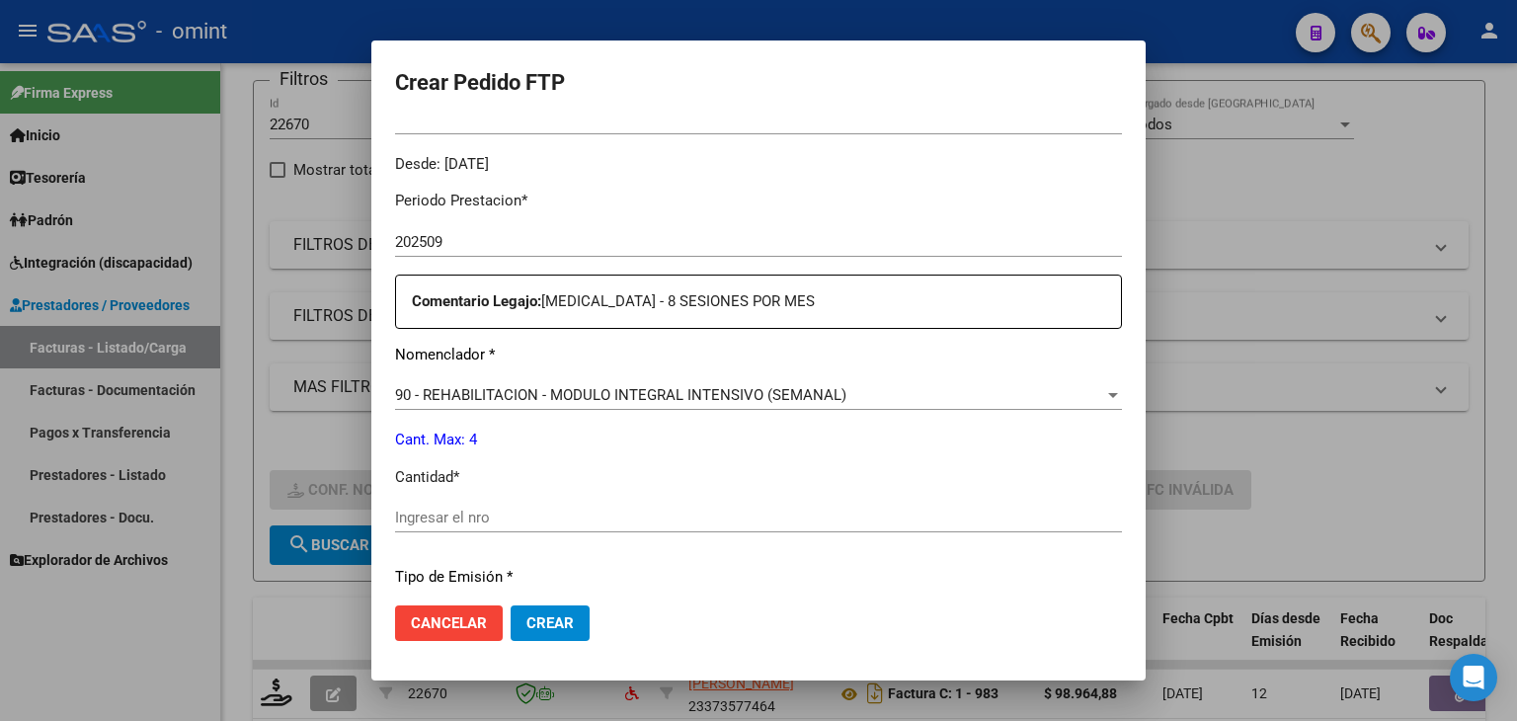
click at [478, 511] on input "Ingresar el nro" at bounding box center [758, 517] width 727 height 18
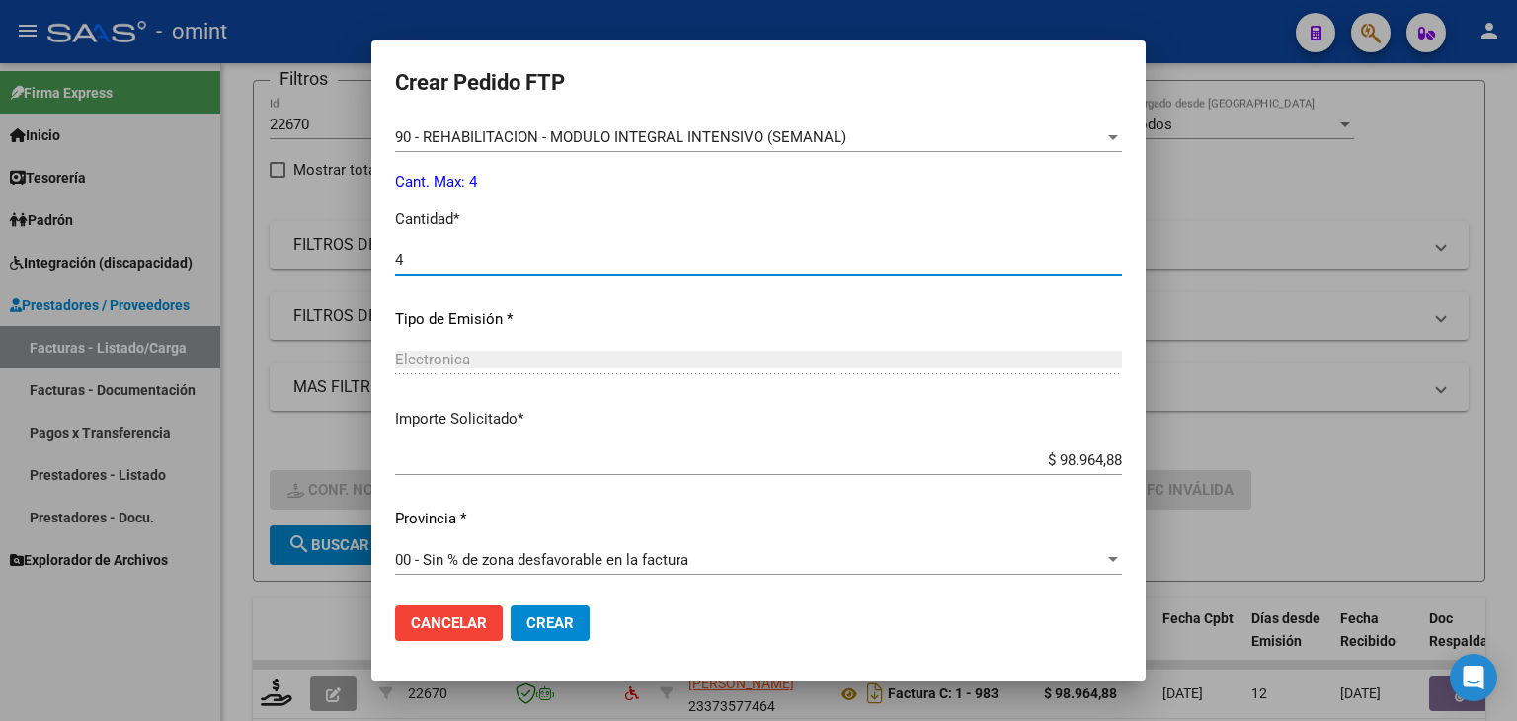
scroll to position [853, 0]
type input "4"
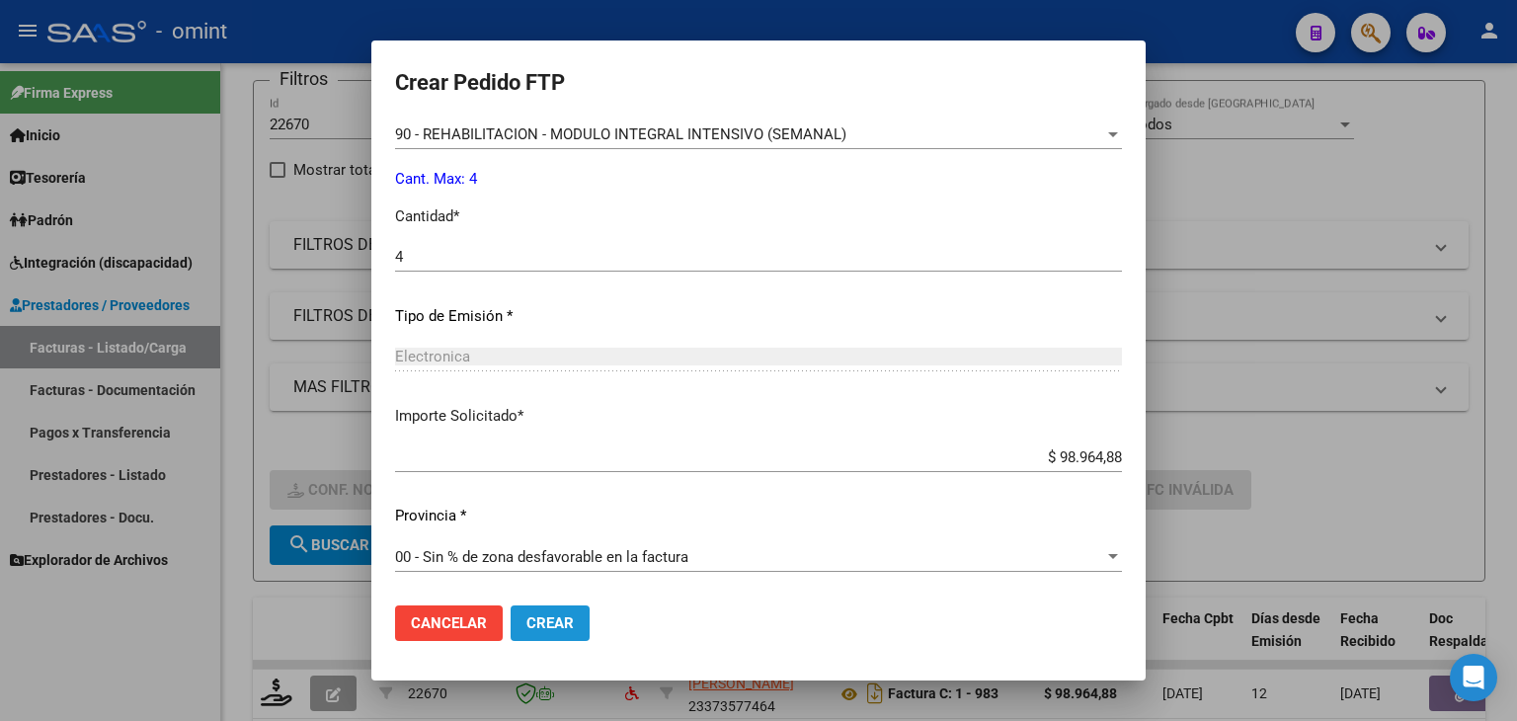
click at [537, 625] on span "Crear" at bounding box center [549, 623] width 47 height 18
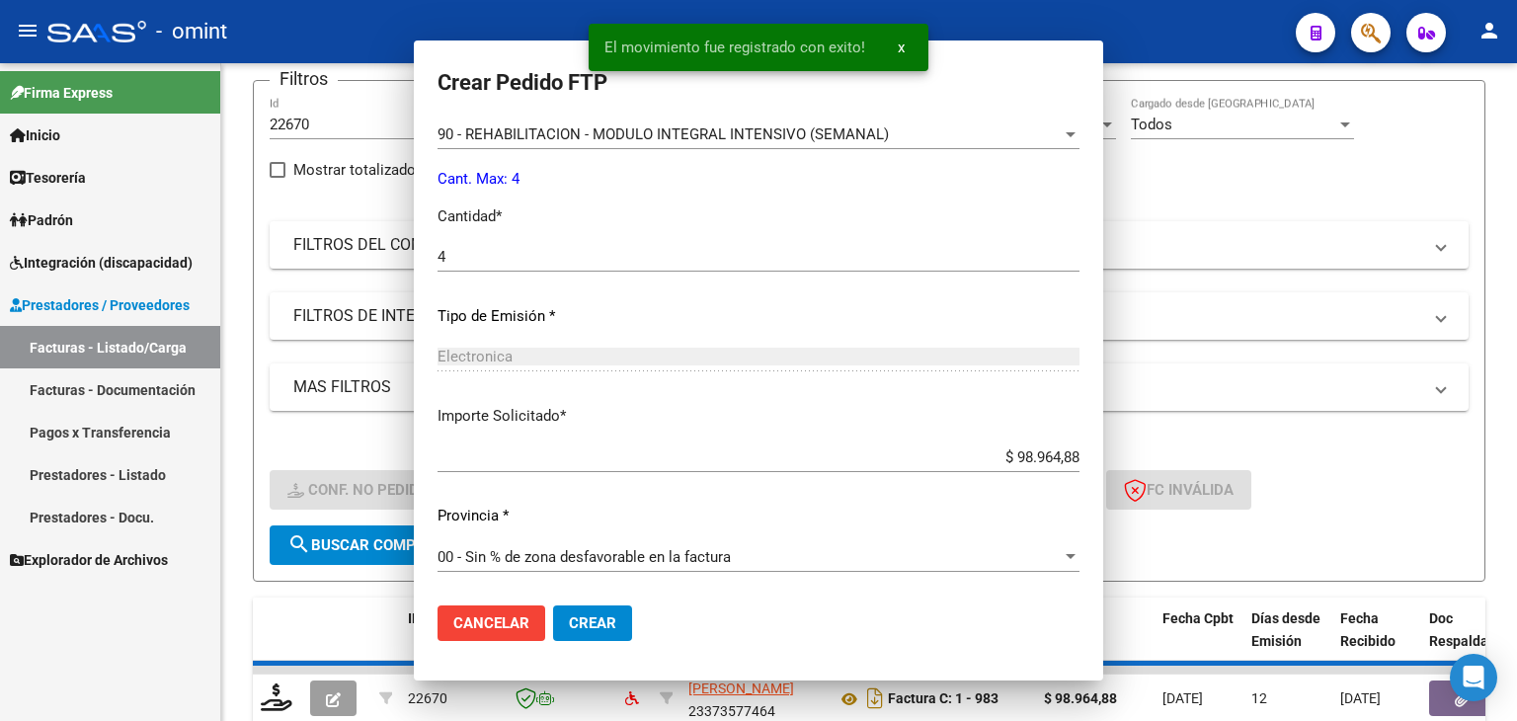
scroll to position [0, 0]
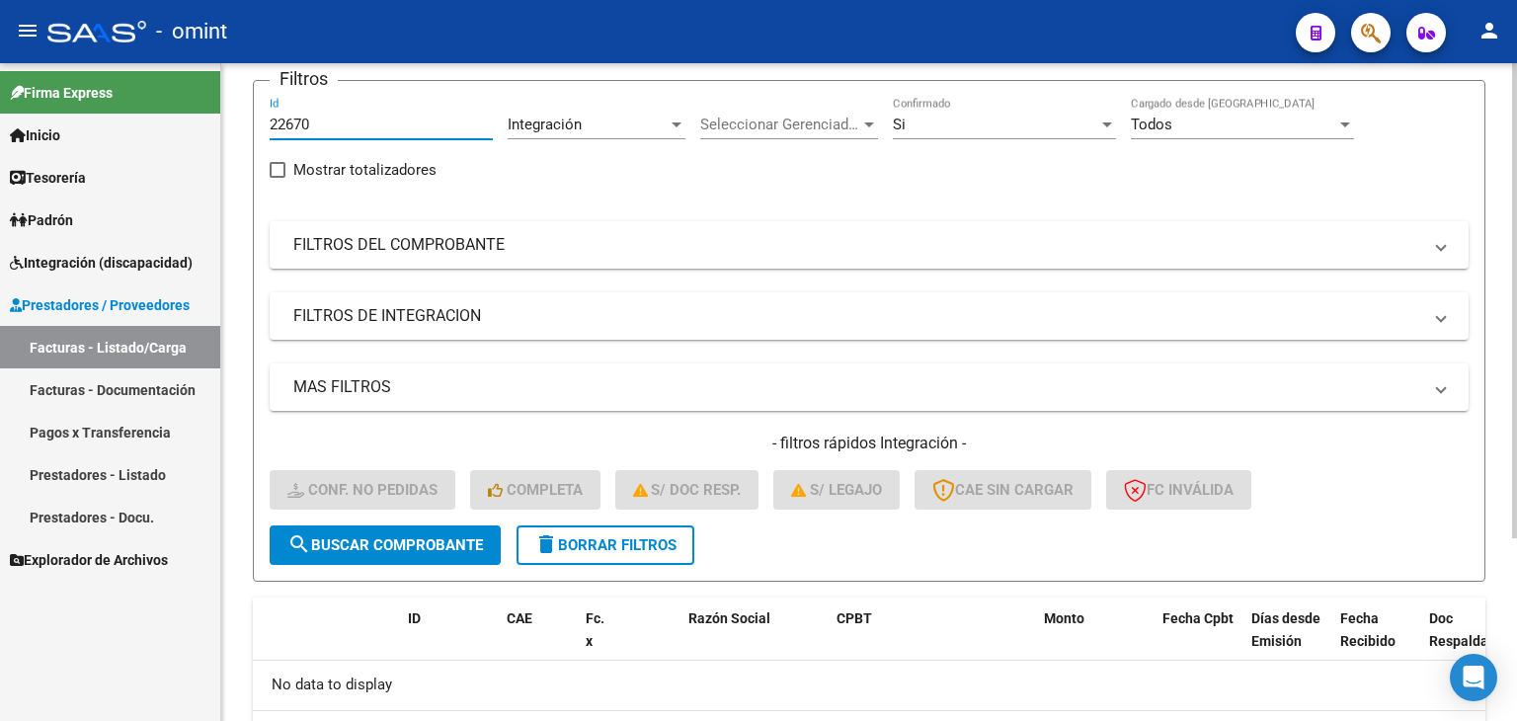
click at [297, 121] on input "22670" at bounding box center [381, 125] width 223 height 18
paste input "5"
type input "22675"
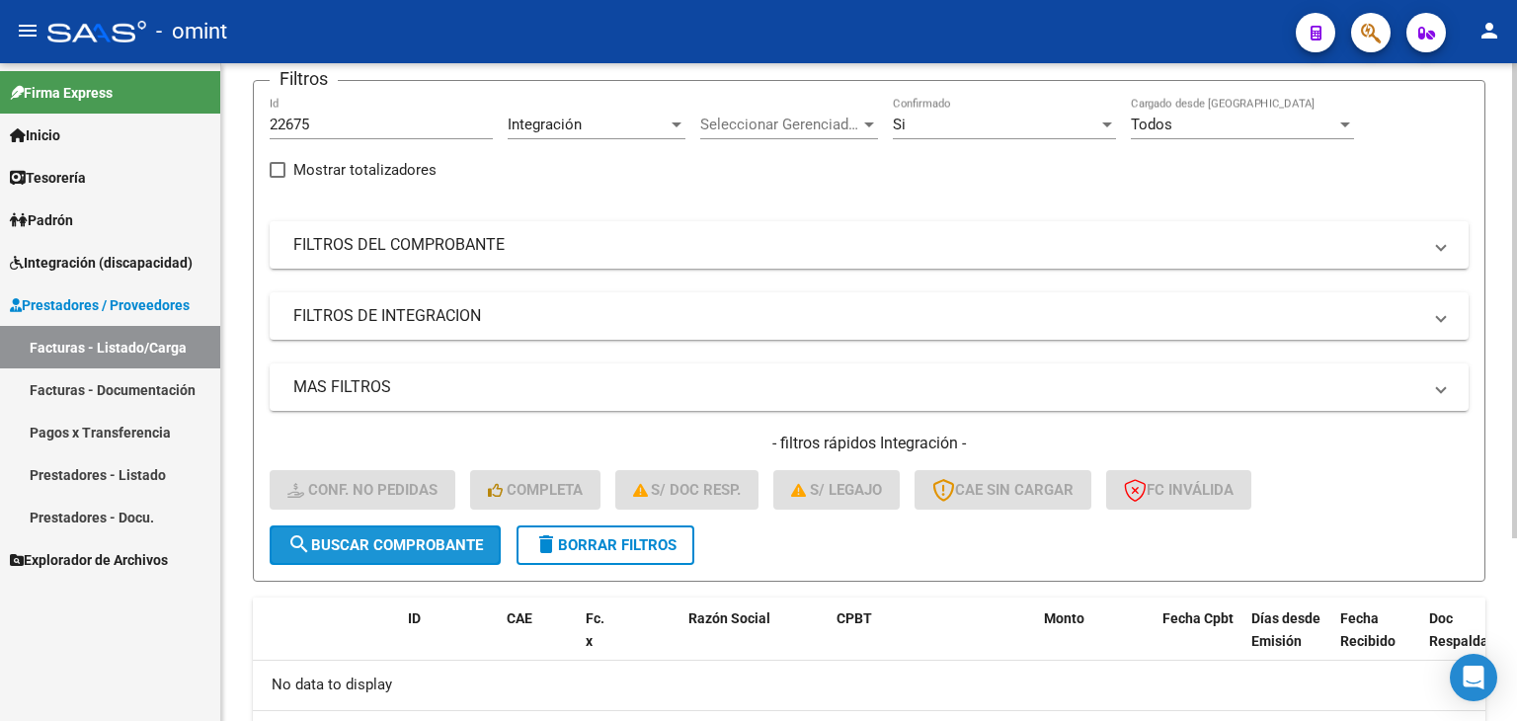
click at [424, 550] on span "search Buscar Comprobante" at bounding box center [384, 545] width 195 height 18
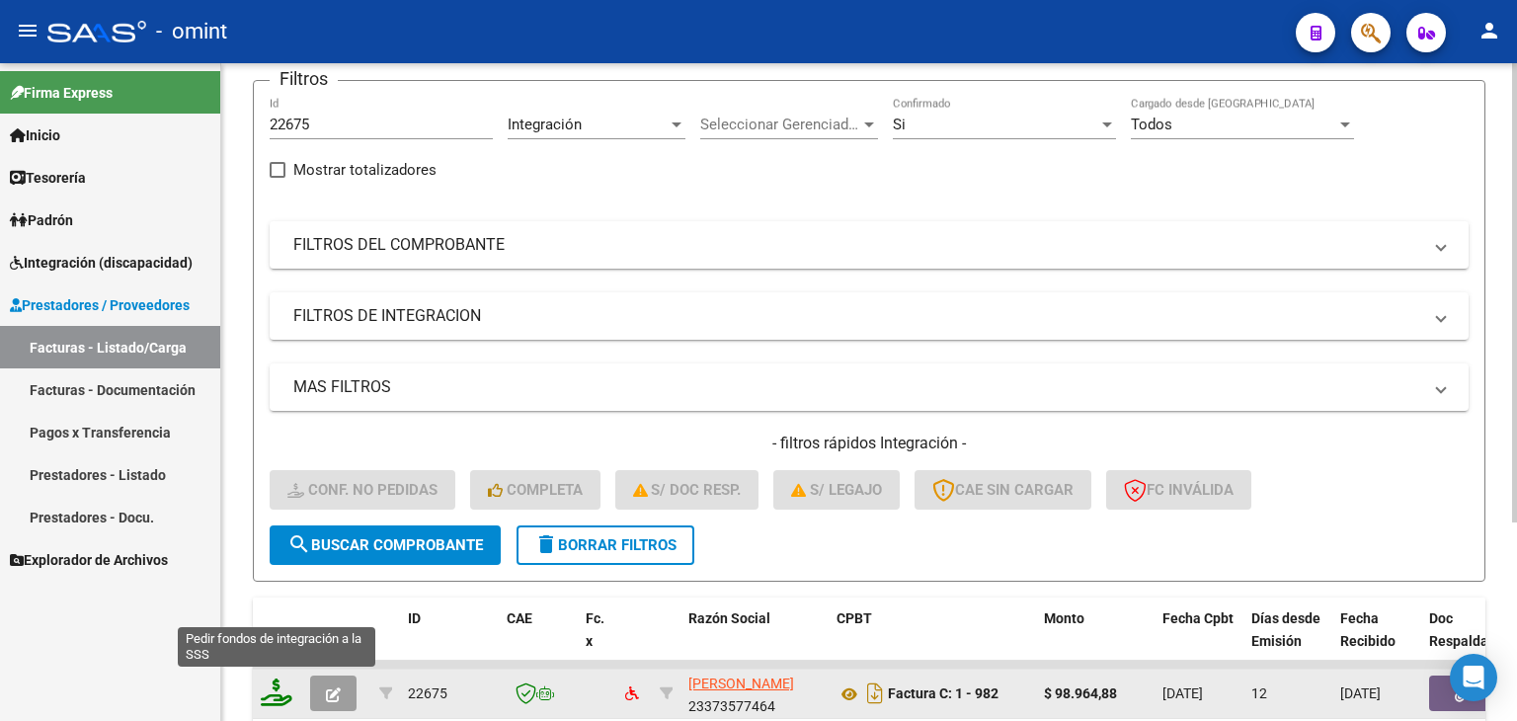
click at [269, 696] on icon at bounding box center [277, 692] width 32 height 28
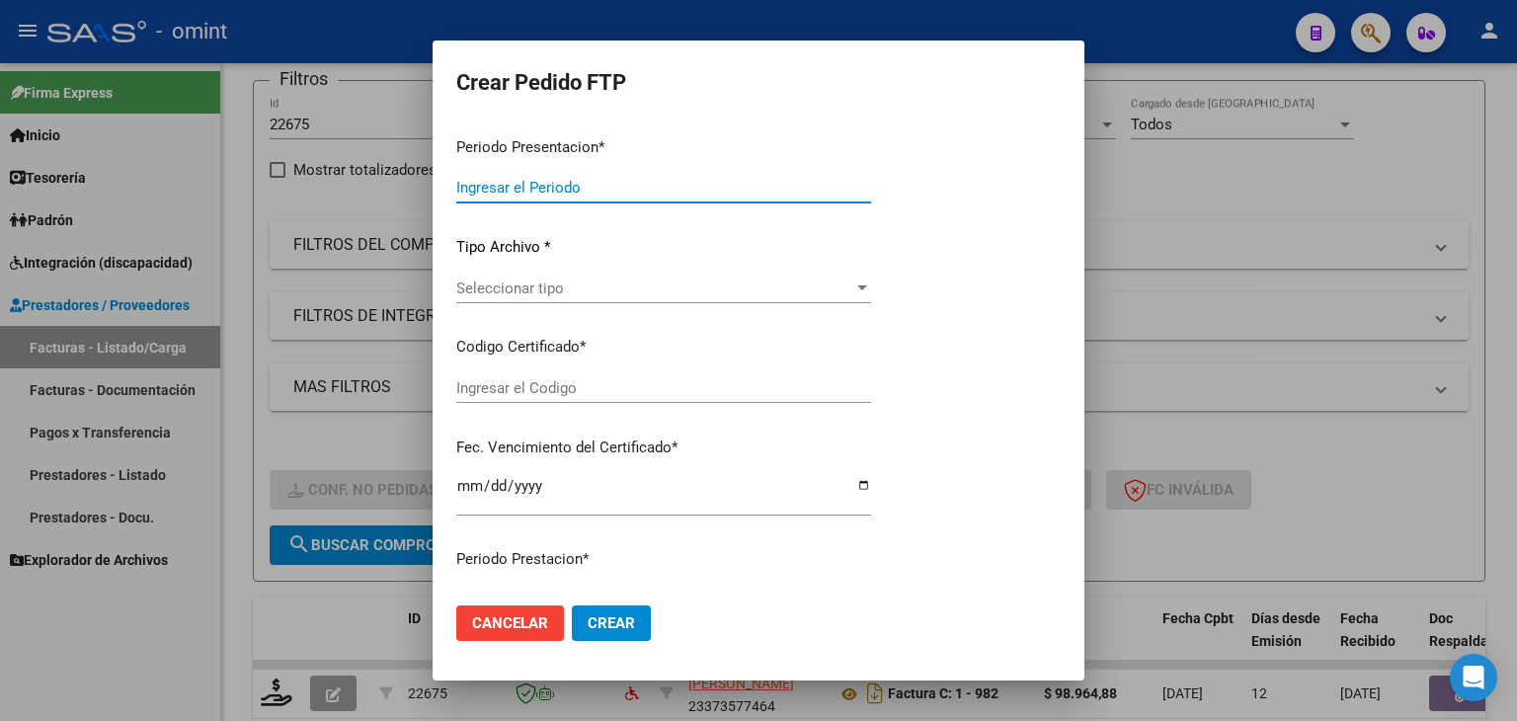
type input "202509"
type input "202508"
type input "$ 98.964,88"
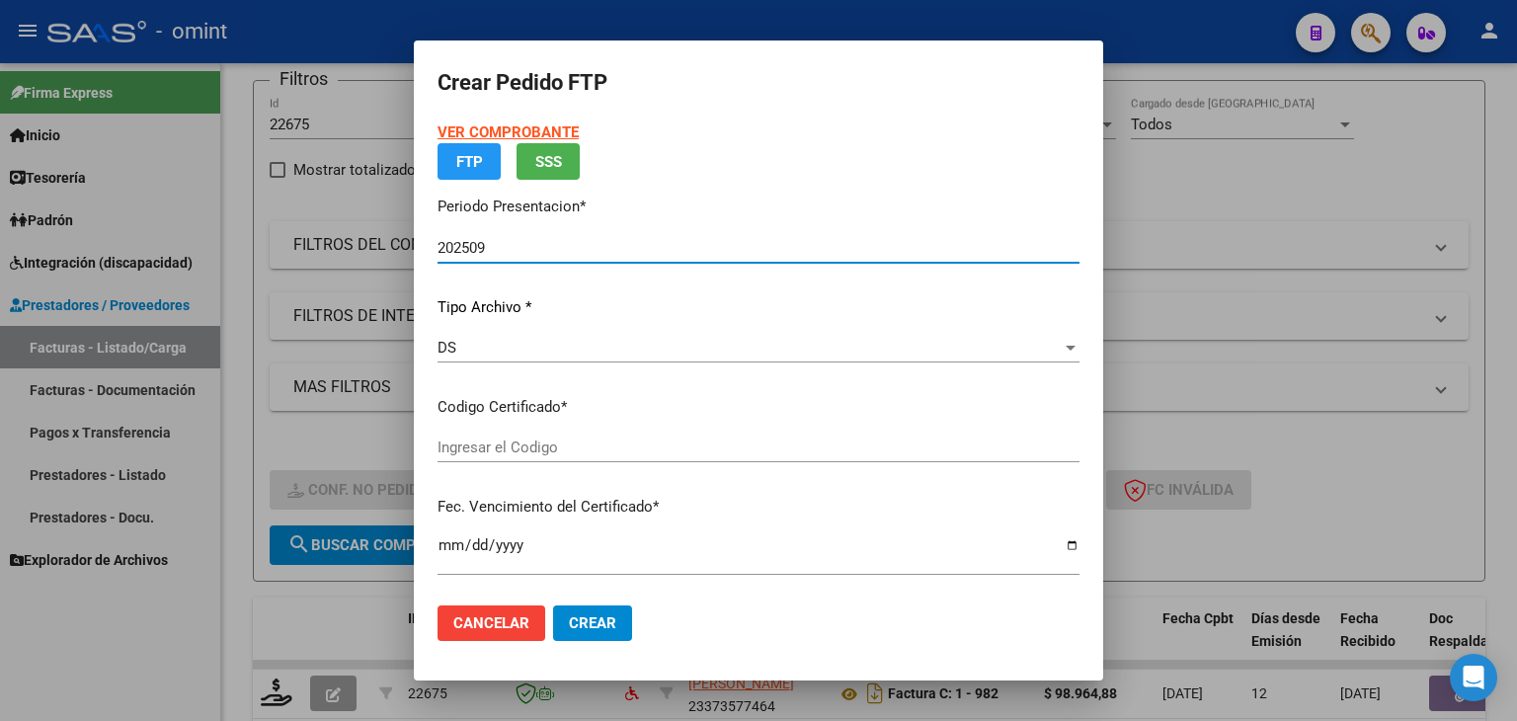
type input "5151976211"
type input "2028-05-10"
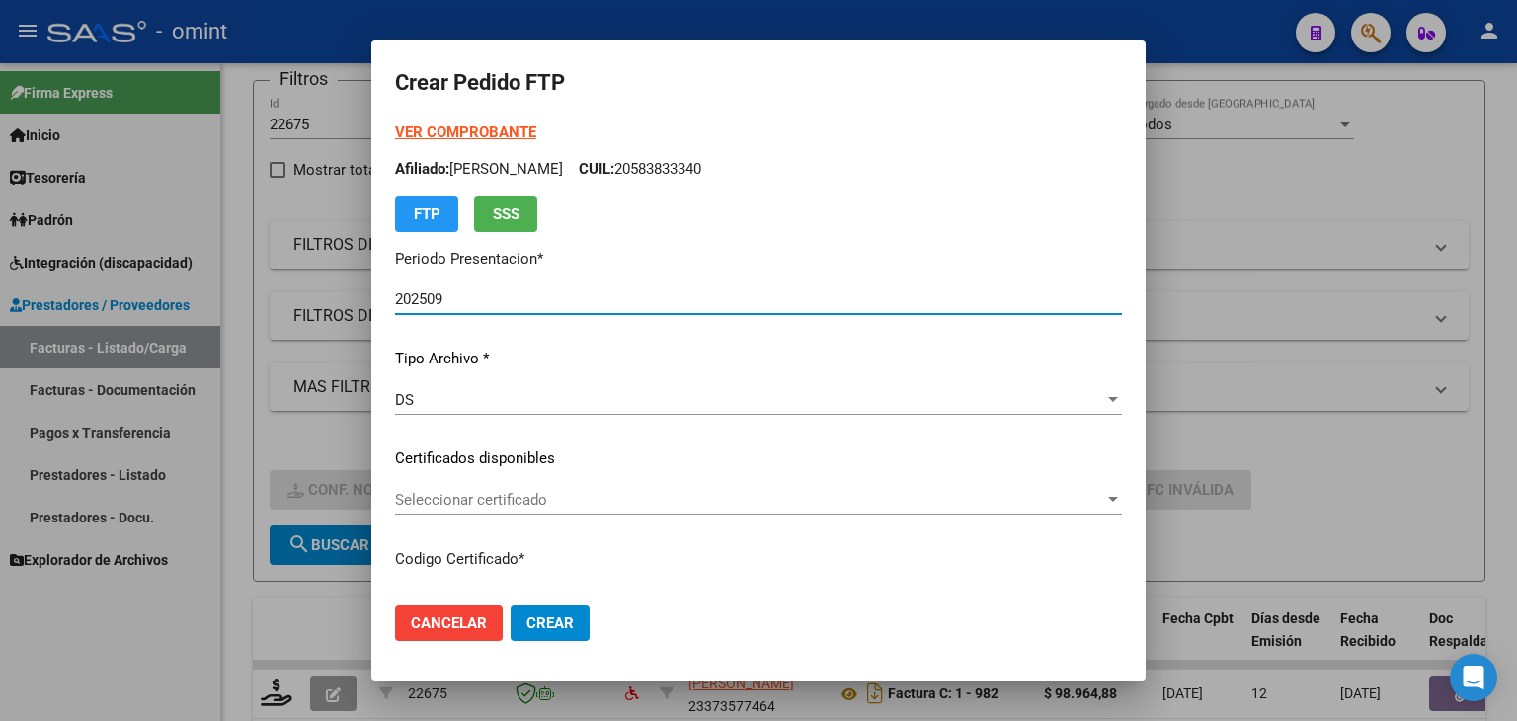
click at [427, 507] on span "Seleccionar certificado" at bounding box center [749, 500] width 709 height 18
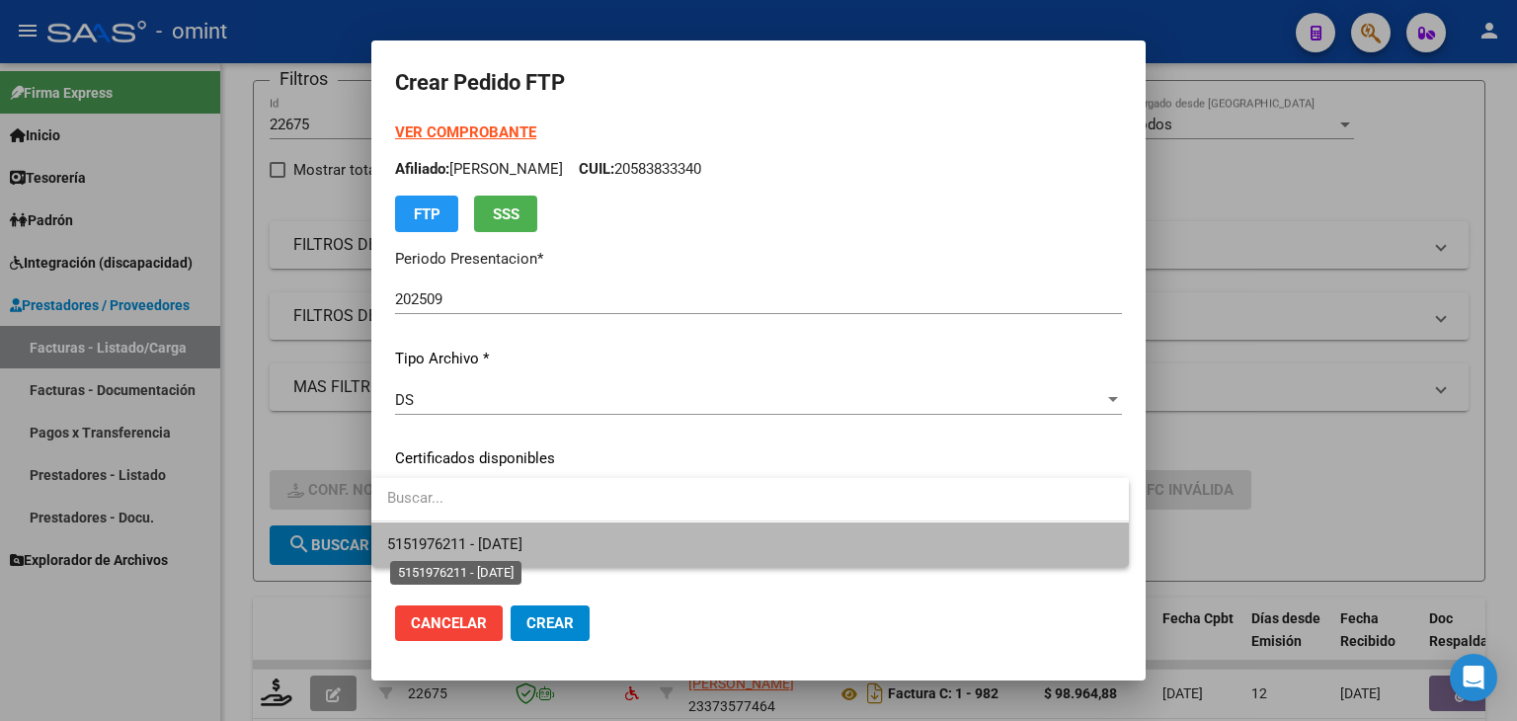
click at [438, 543] on span "5151976211 - 2028-05-10" at bounding box center [454, 544] width 135 height 18
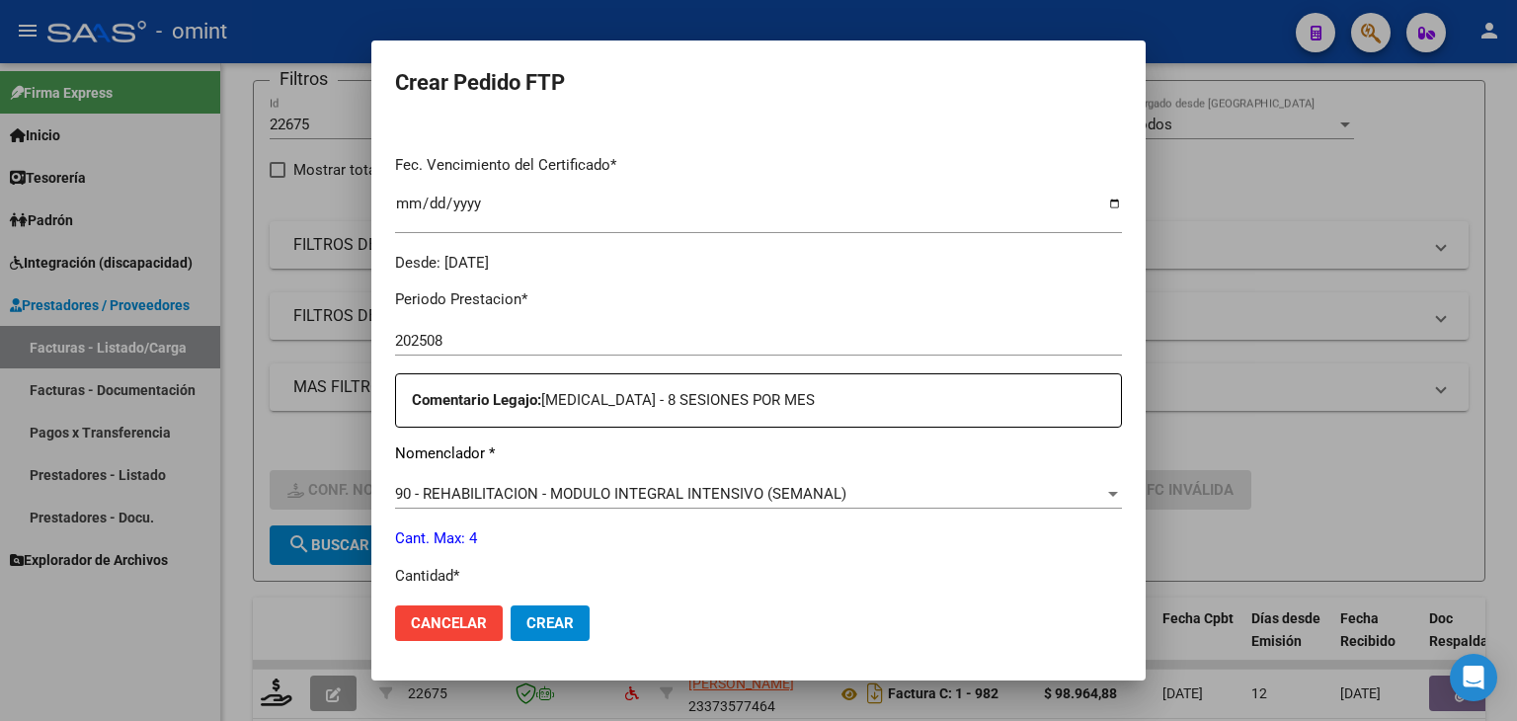
scroll to position [592, 0]
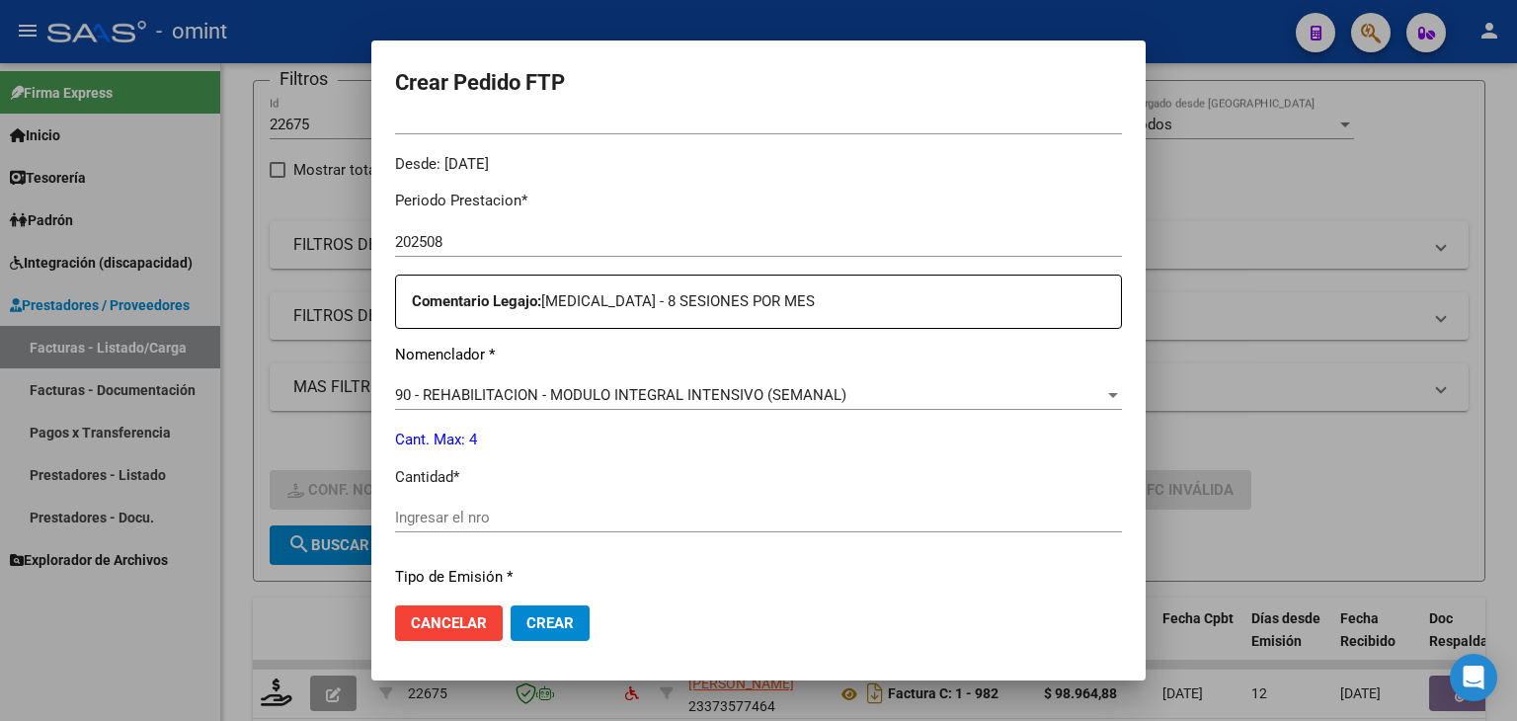
click at [546, 518] on input "Ingresar el nro" at bounding box center [758, 517] width 727 height 18
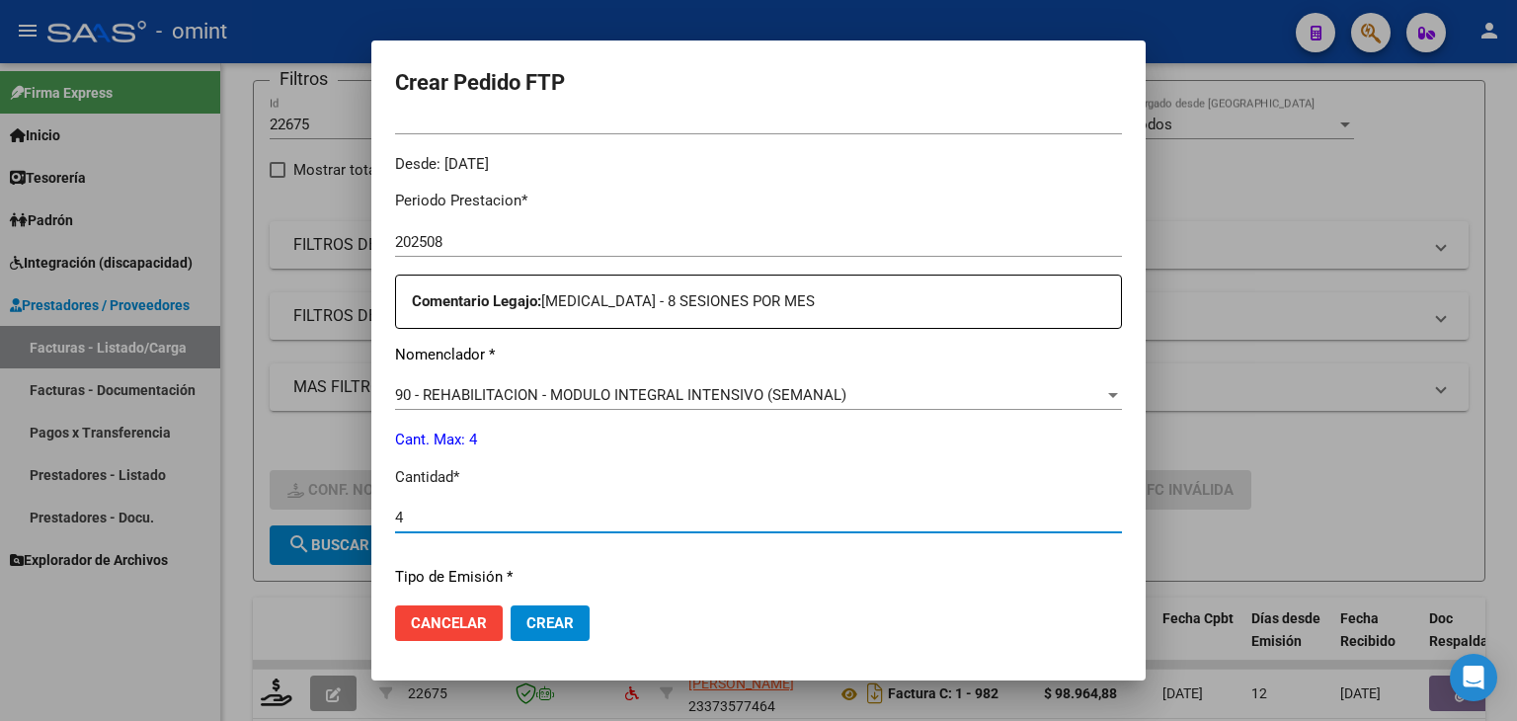
type input "4"
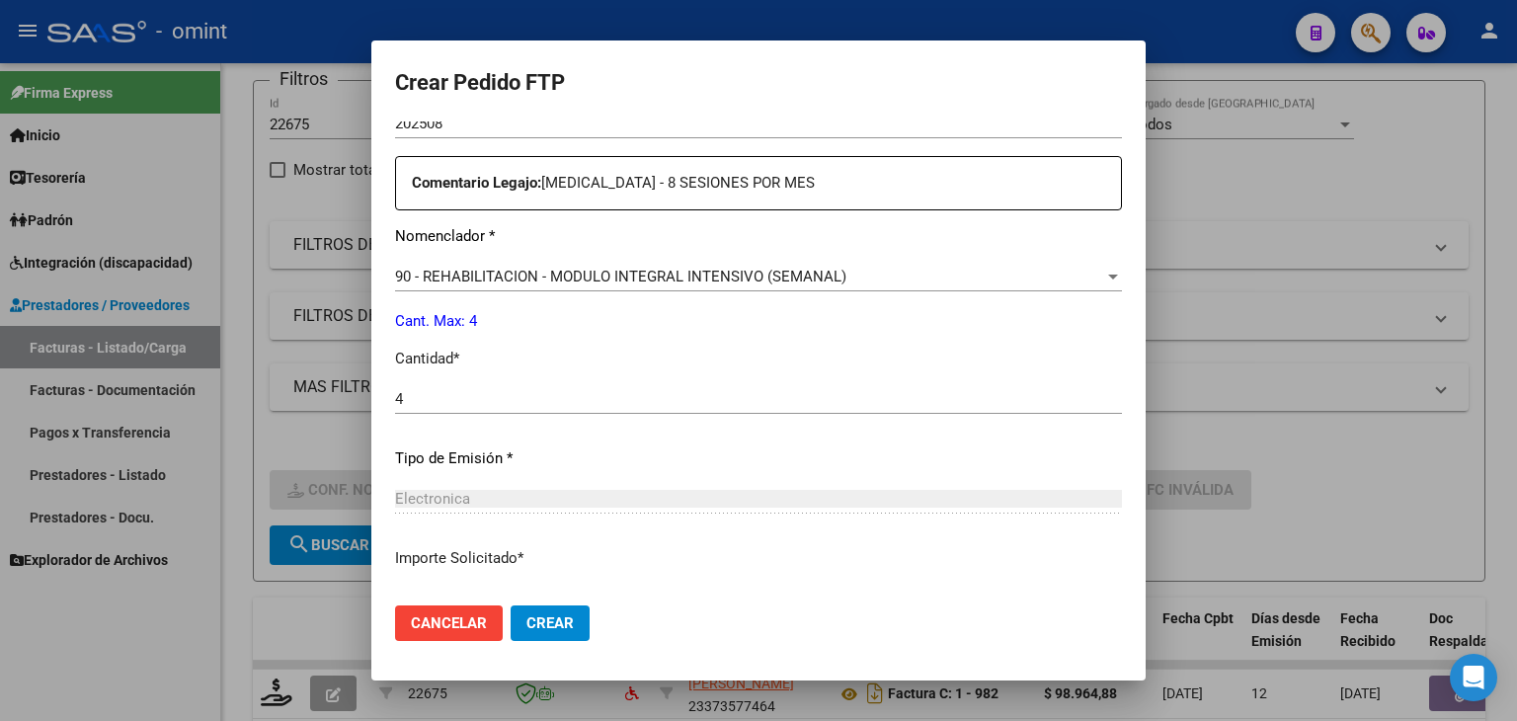
scroll to position [853, 0]
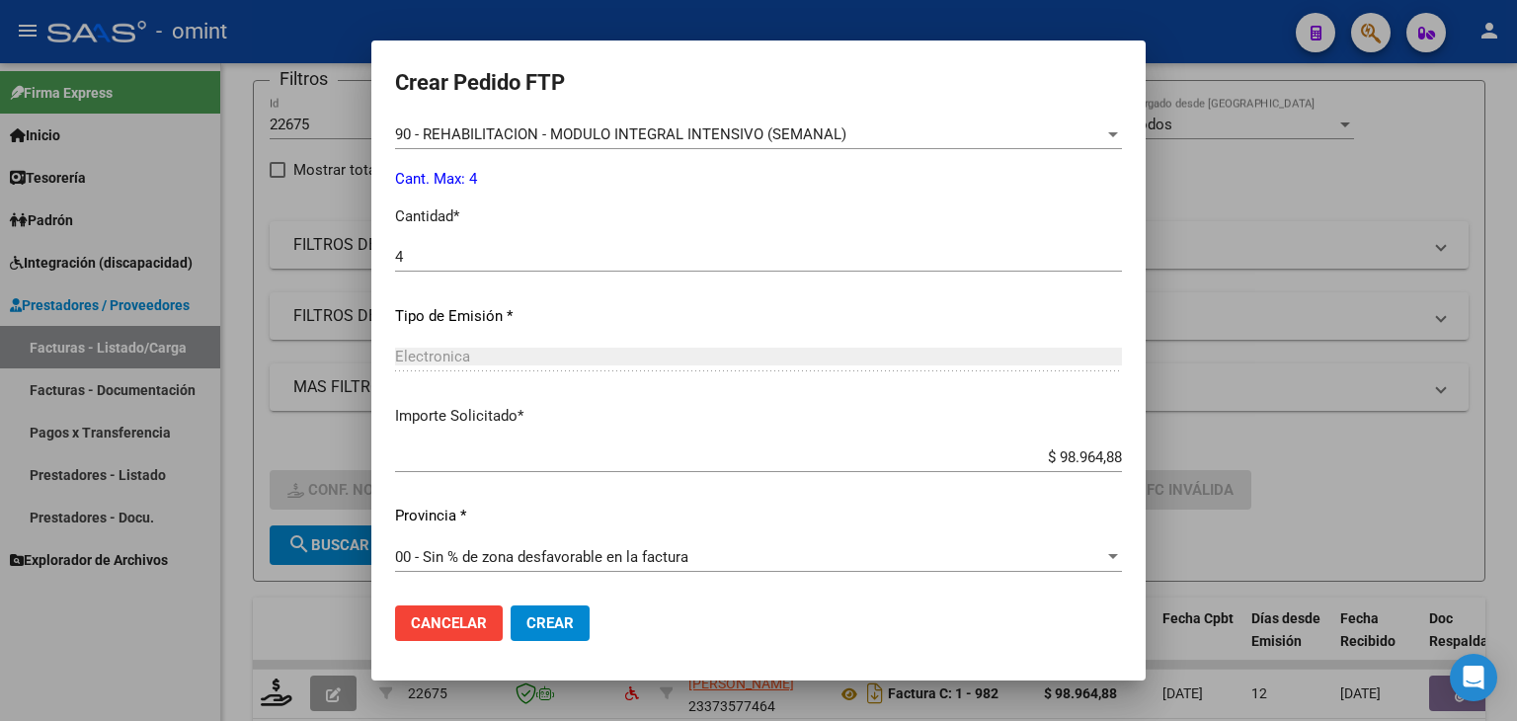
click at [560, 617] on span "Crear" at bounding box center [549, 623] width 47 height 18
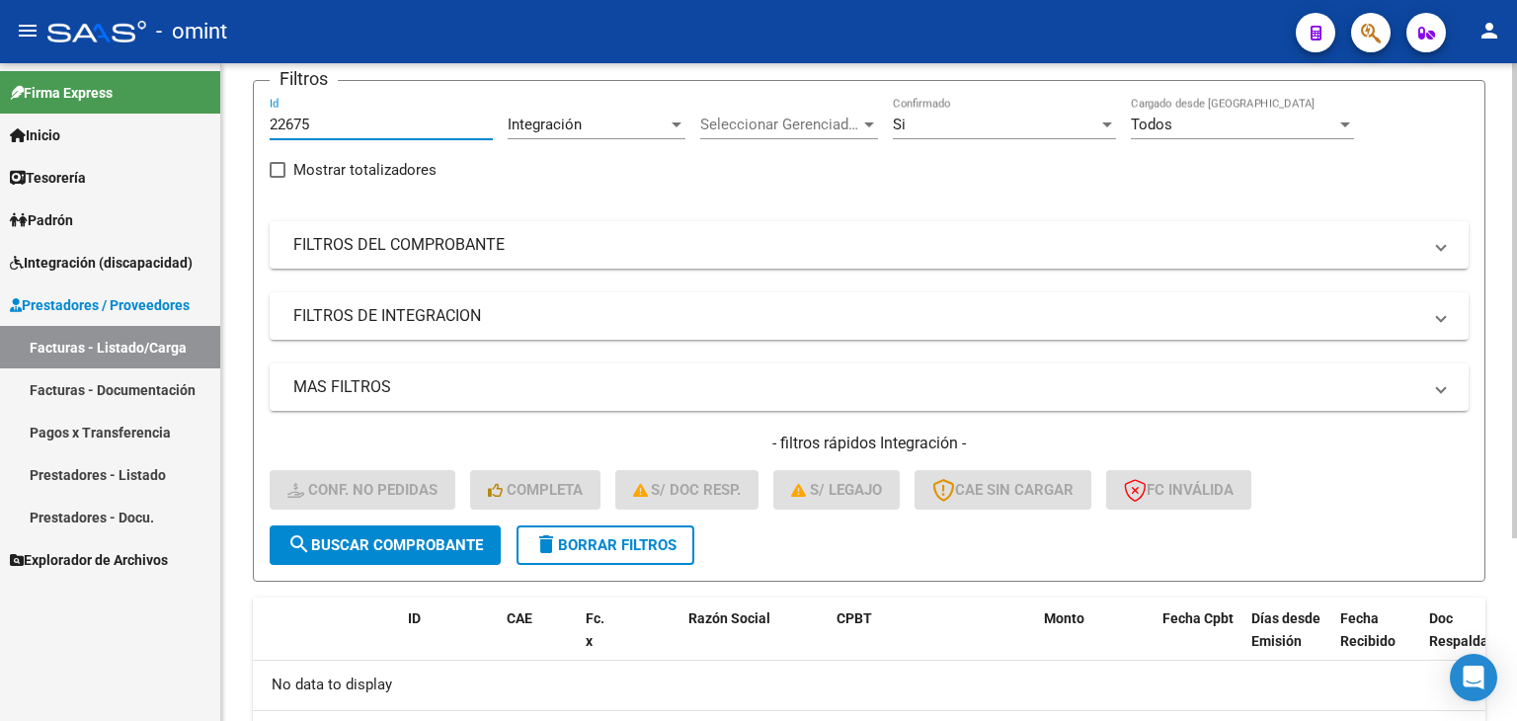
click at [284, 126] on input "22675" at bounding box center [381, 125] width 223 height 18
paste input "4184"
type input "24184"
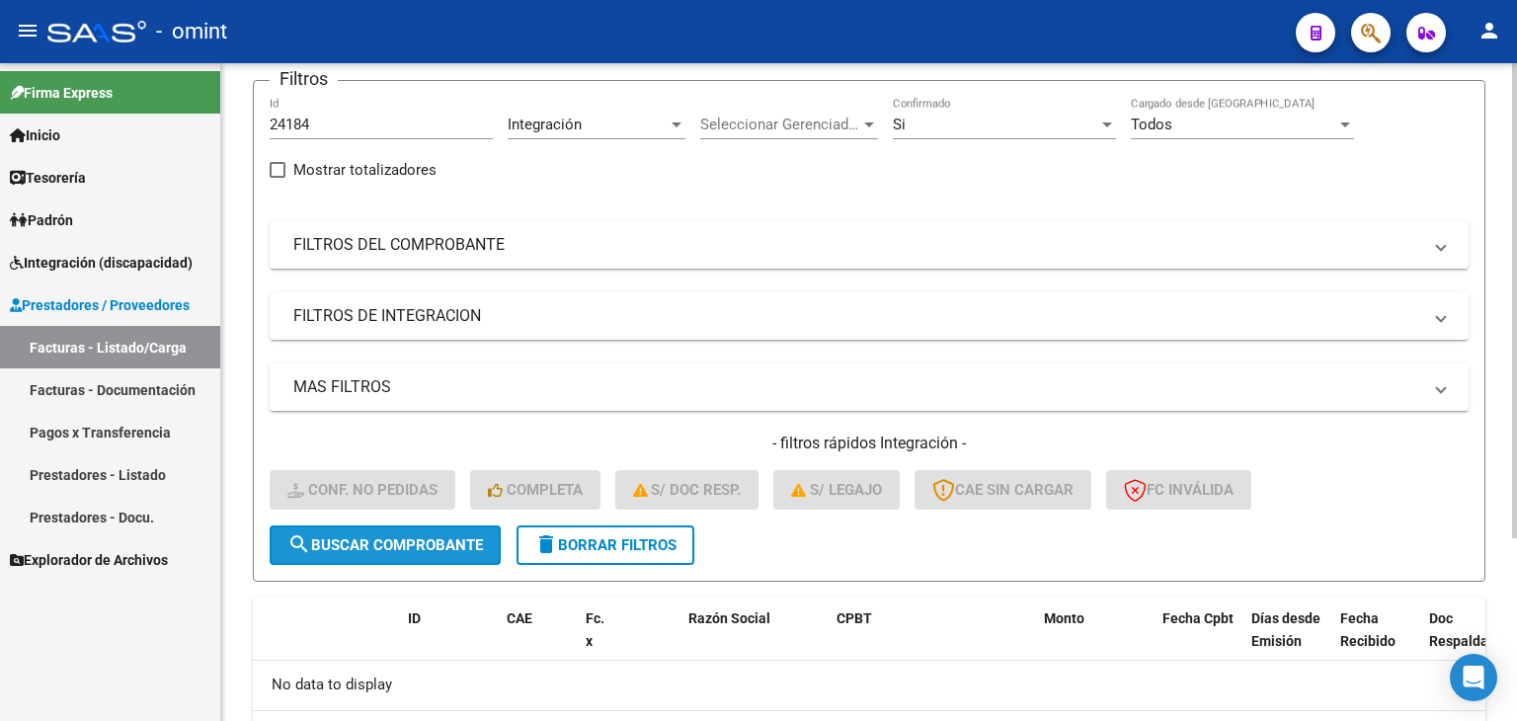
click at [413, 542] on span "search Buscar Comprobante" at bounding box center [384, 545] width 195 height 18
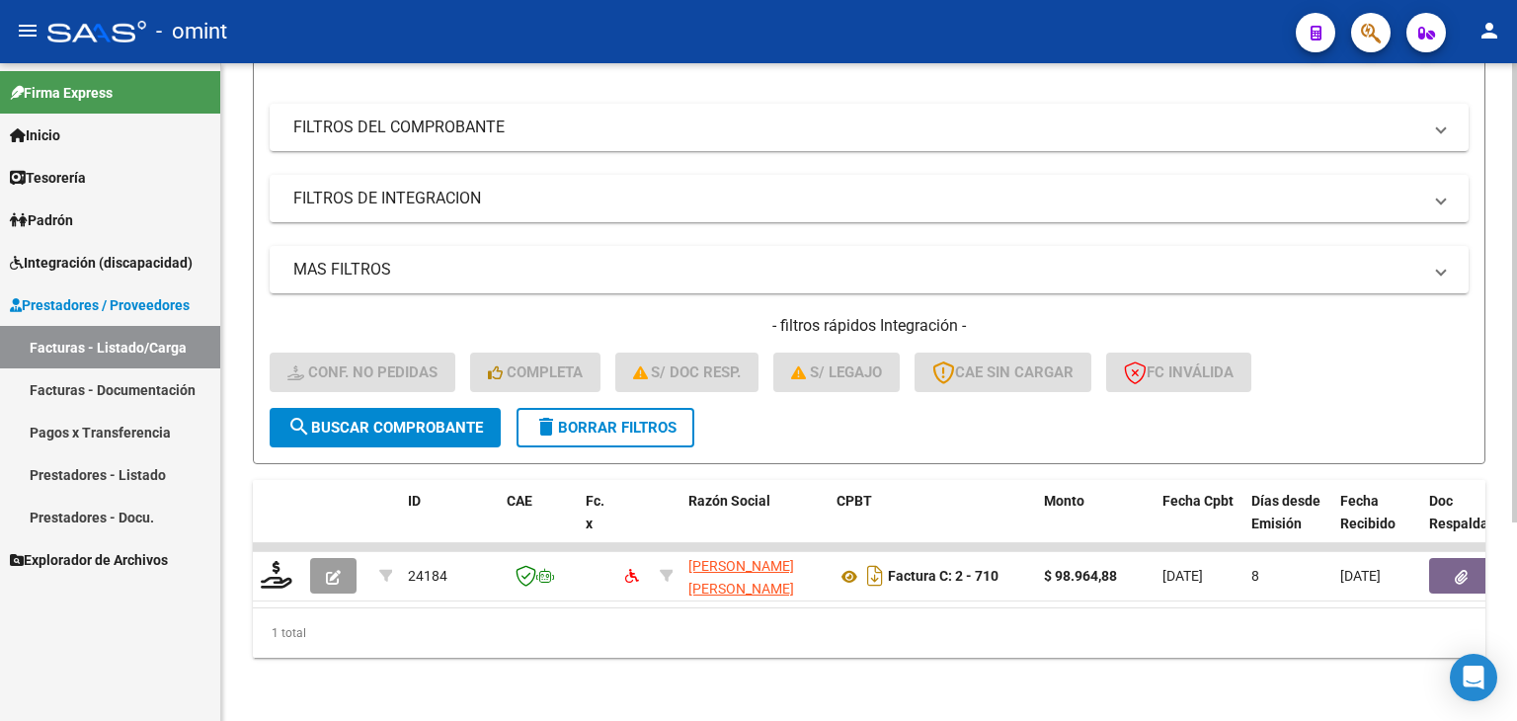
scroll to position [284, 0]
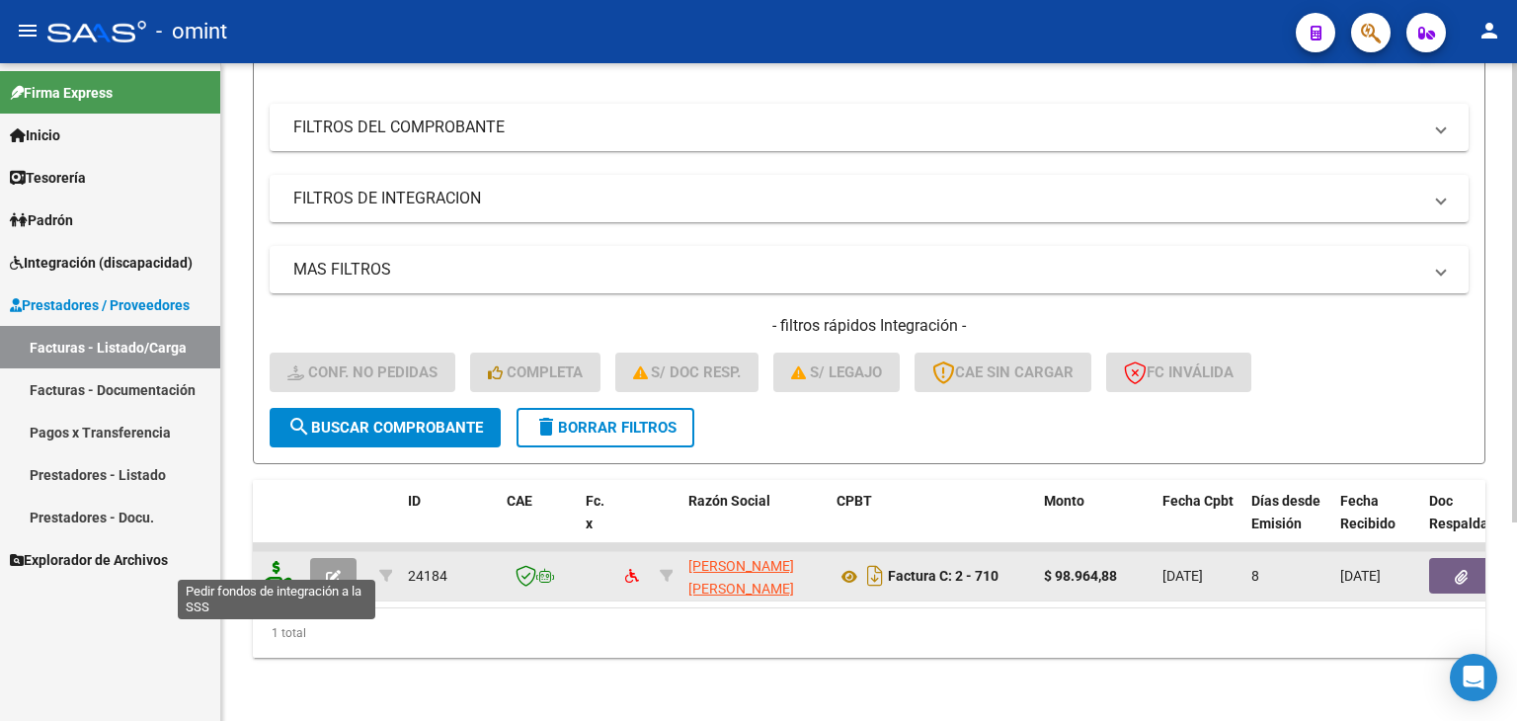
click at [272, 561] on icon at bounding box center [277, 575] width 32 height 28
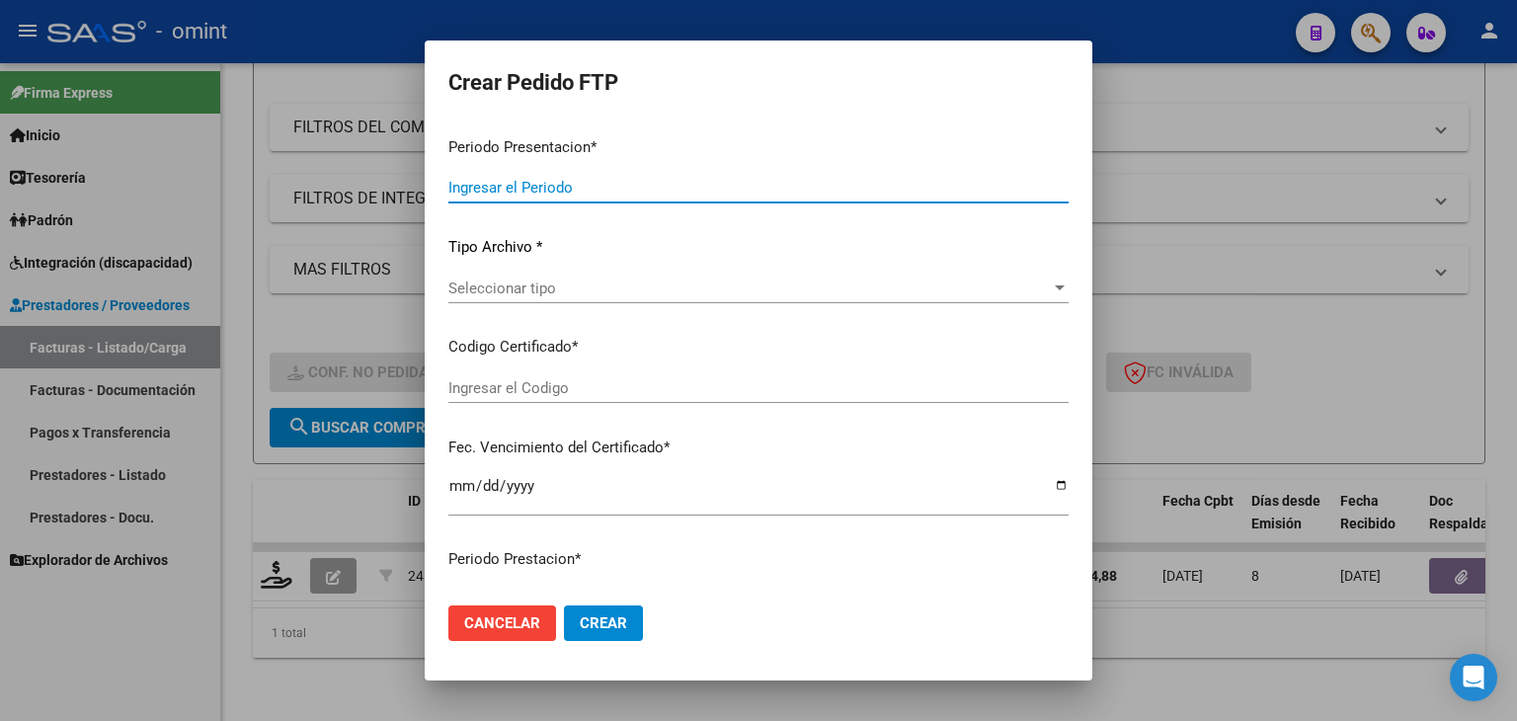
type input "202509"
type input "202508"
type input "$ 98.964,88"
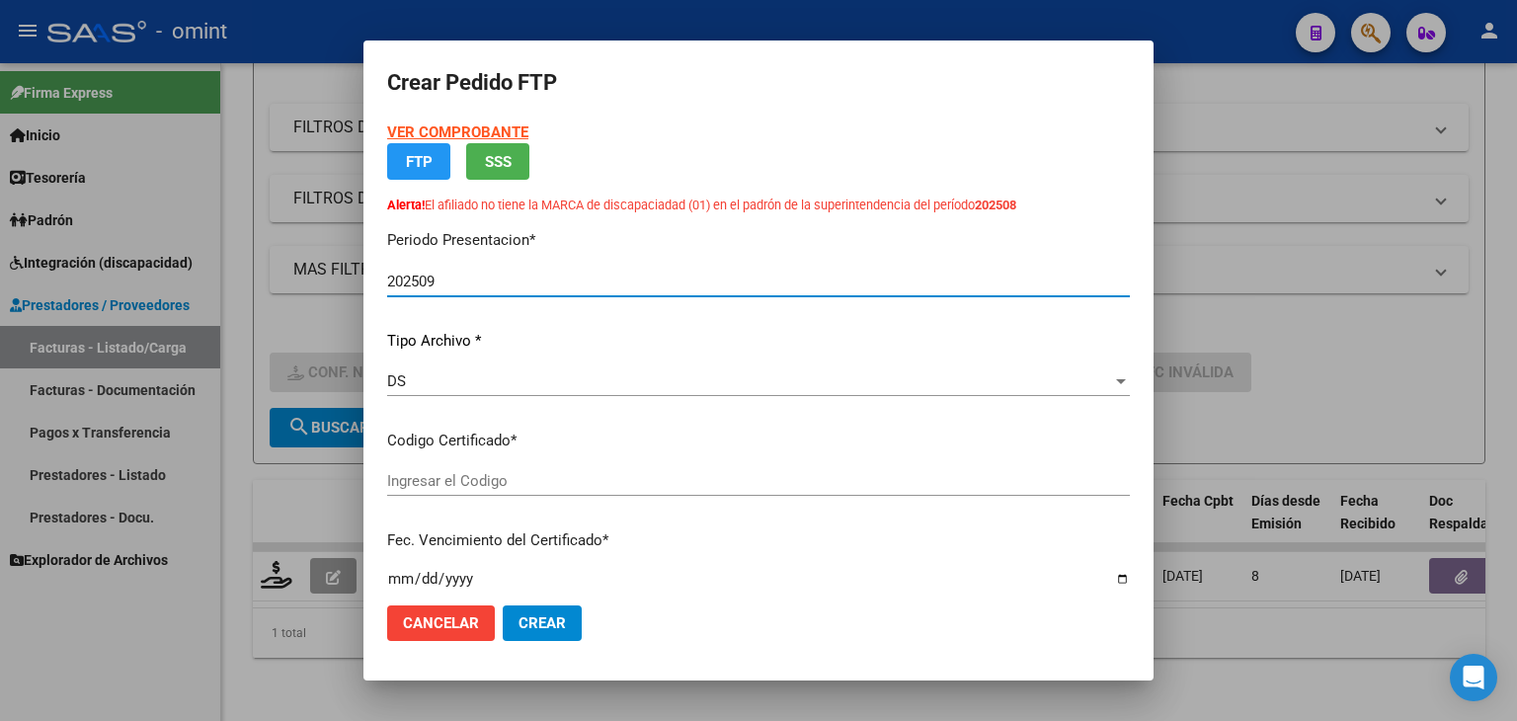
type input "1752877523"
type input "2035-03-31"
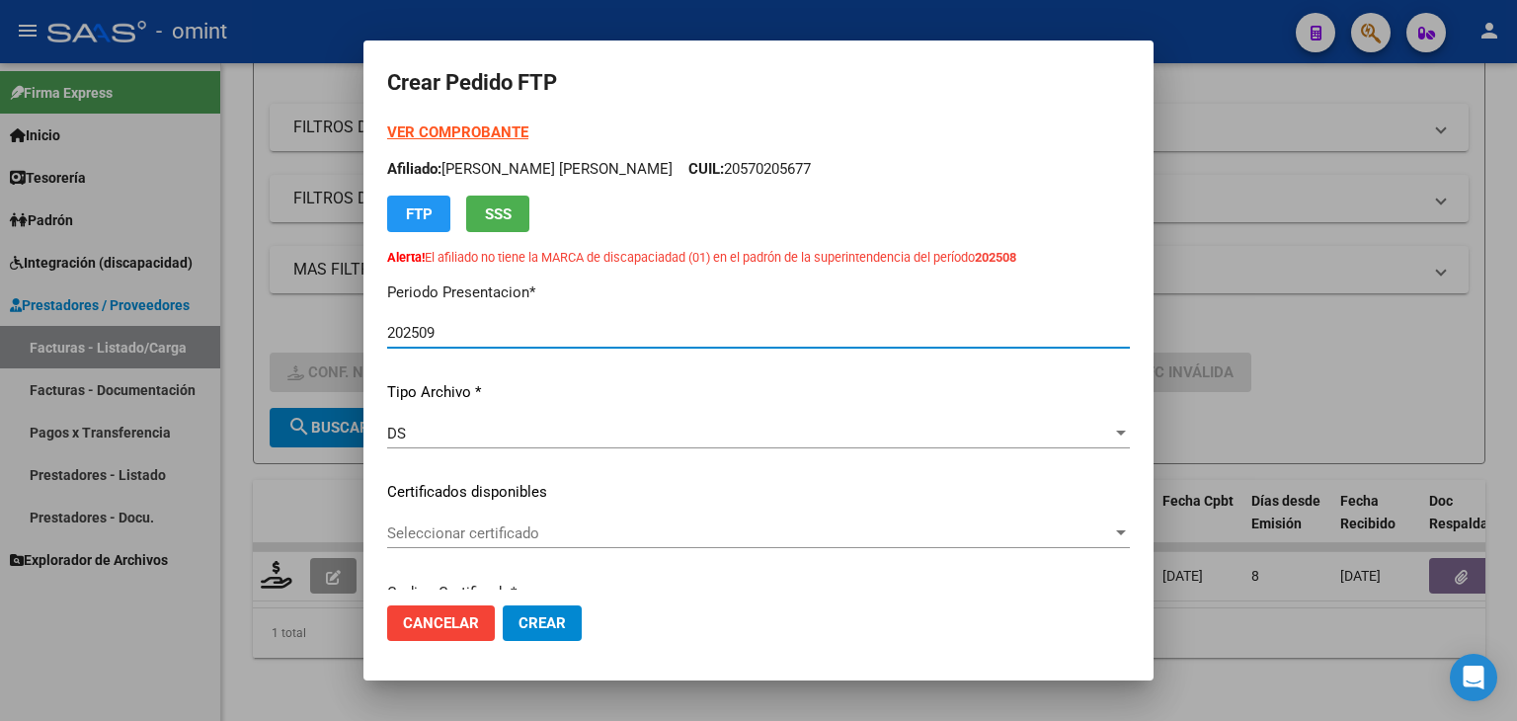
click at [421, 528] on span "Seleccionar certificado" at bounding box center [749, 533] width 725 height 18
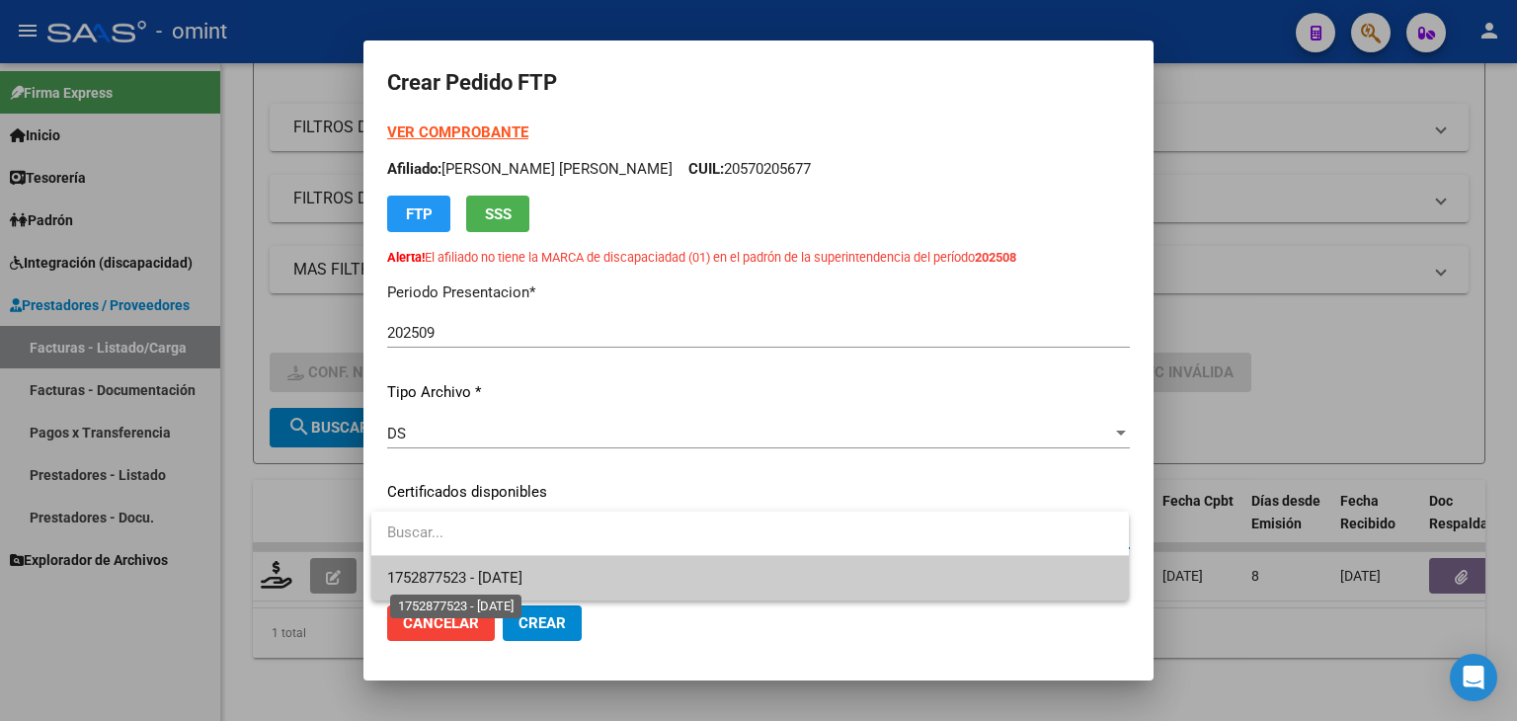
click at [469, 571] on span "1752877523 - 2035-03-31" at bounding box center [454, 578] width 135 height 18
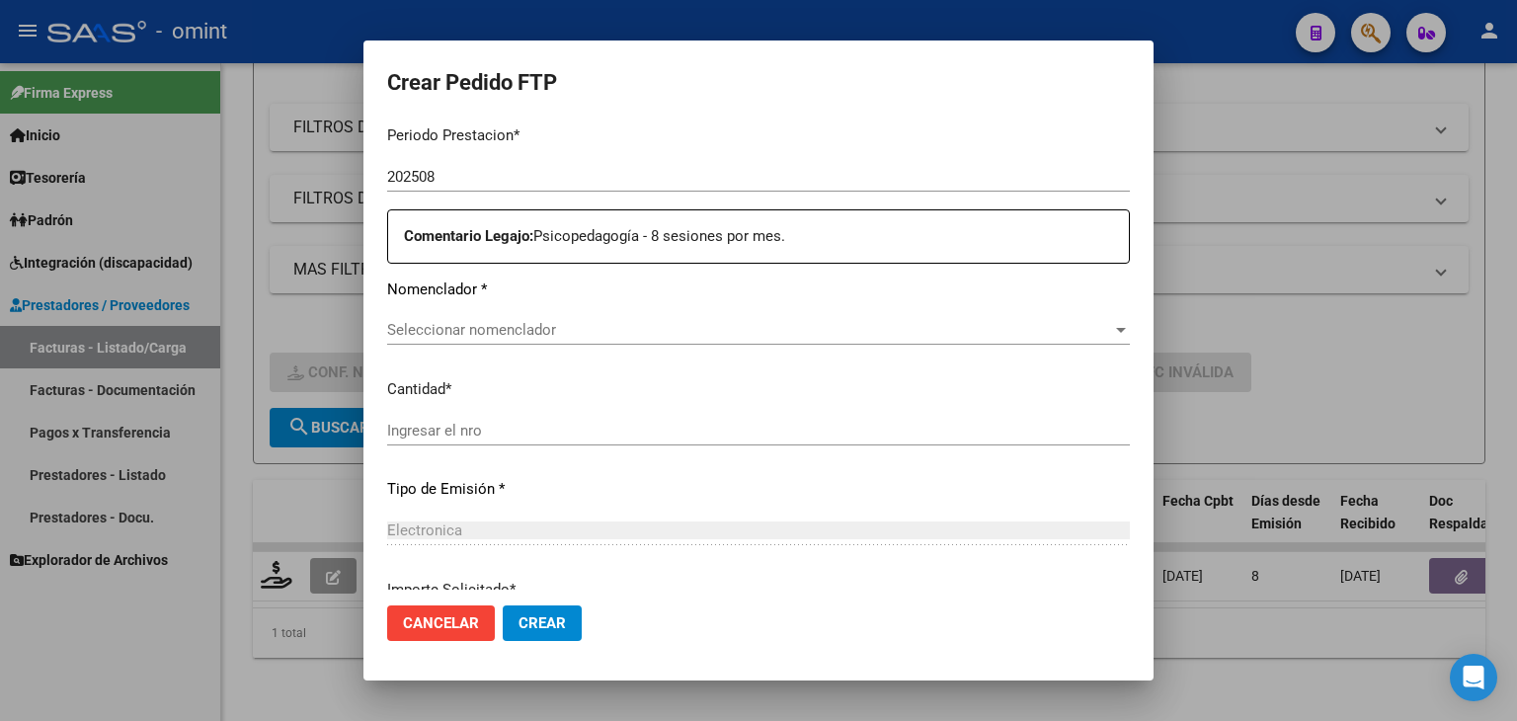
scroll to position [790, 0]
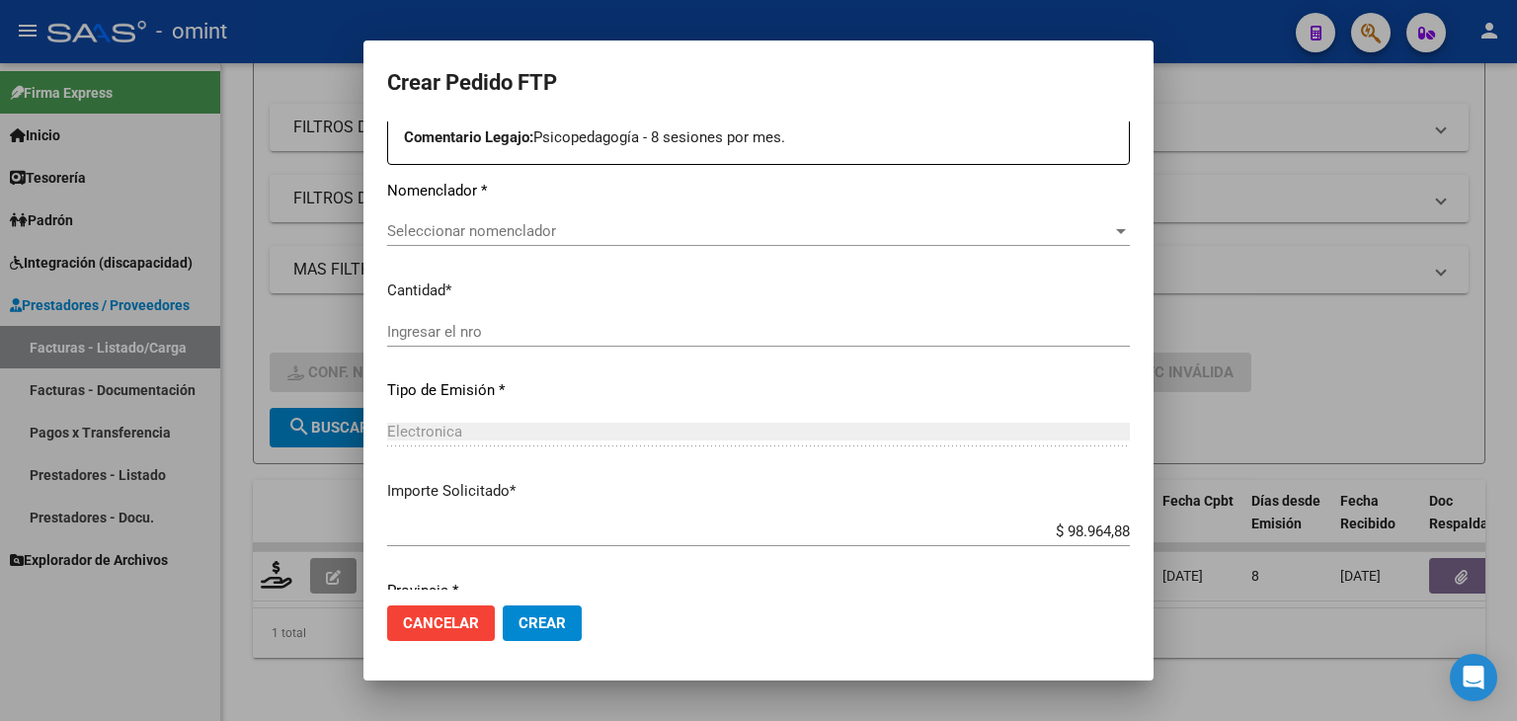
click at [443, 235] on span "Seleccionar nomenclador" at bounding box center [749, 231] width 725 height 18
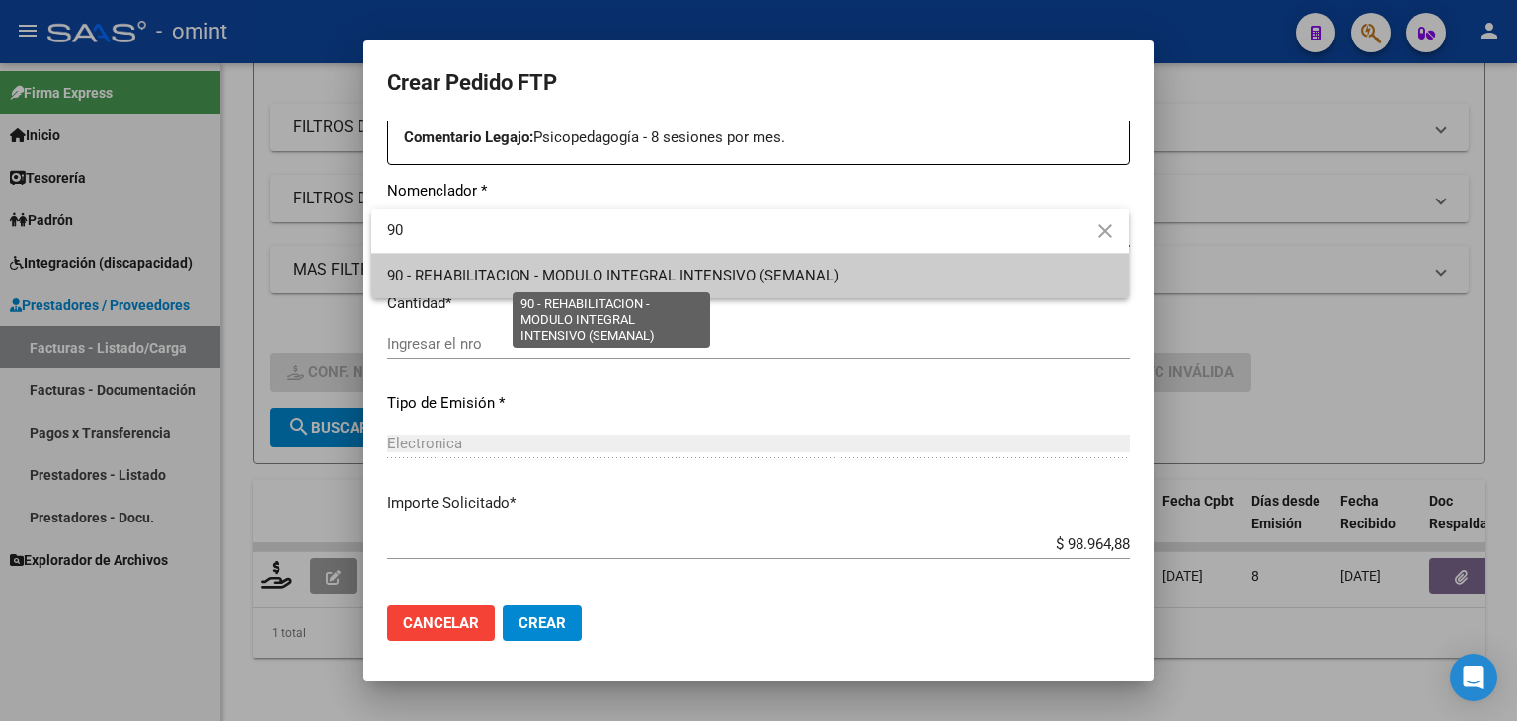
type input "90"
click at [500, 277] on span "90 - REHABILITACION - MODULO INTEGRAL INTENSIVO (SEMANAL)" at bounding box center [612, 276] width 451 height 18
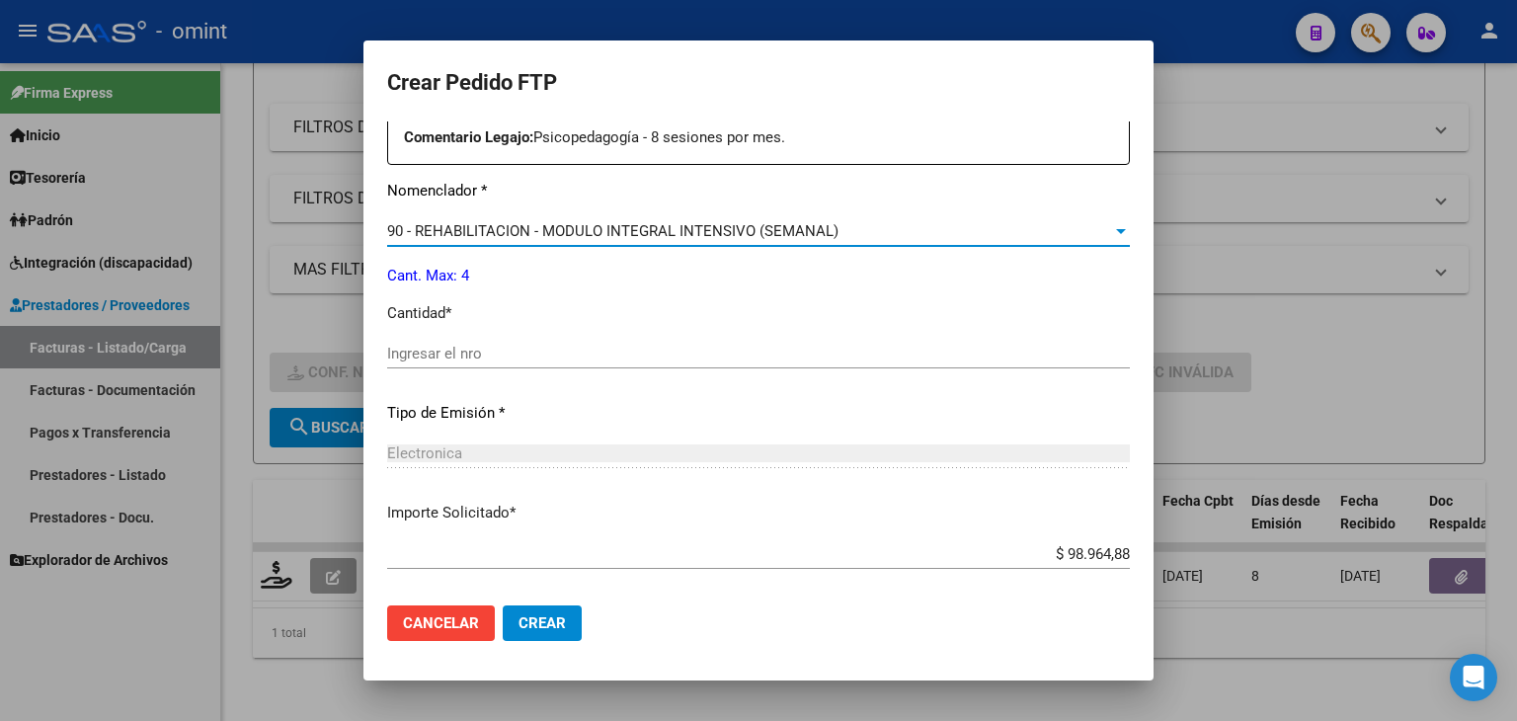
click at [458, 350] on input "Ingresar el nro" at bounding box center [758, 354] width 742 height 18
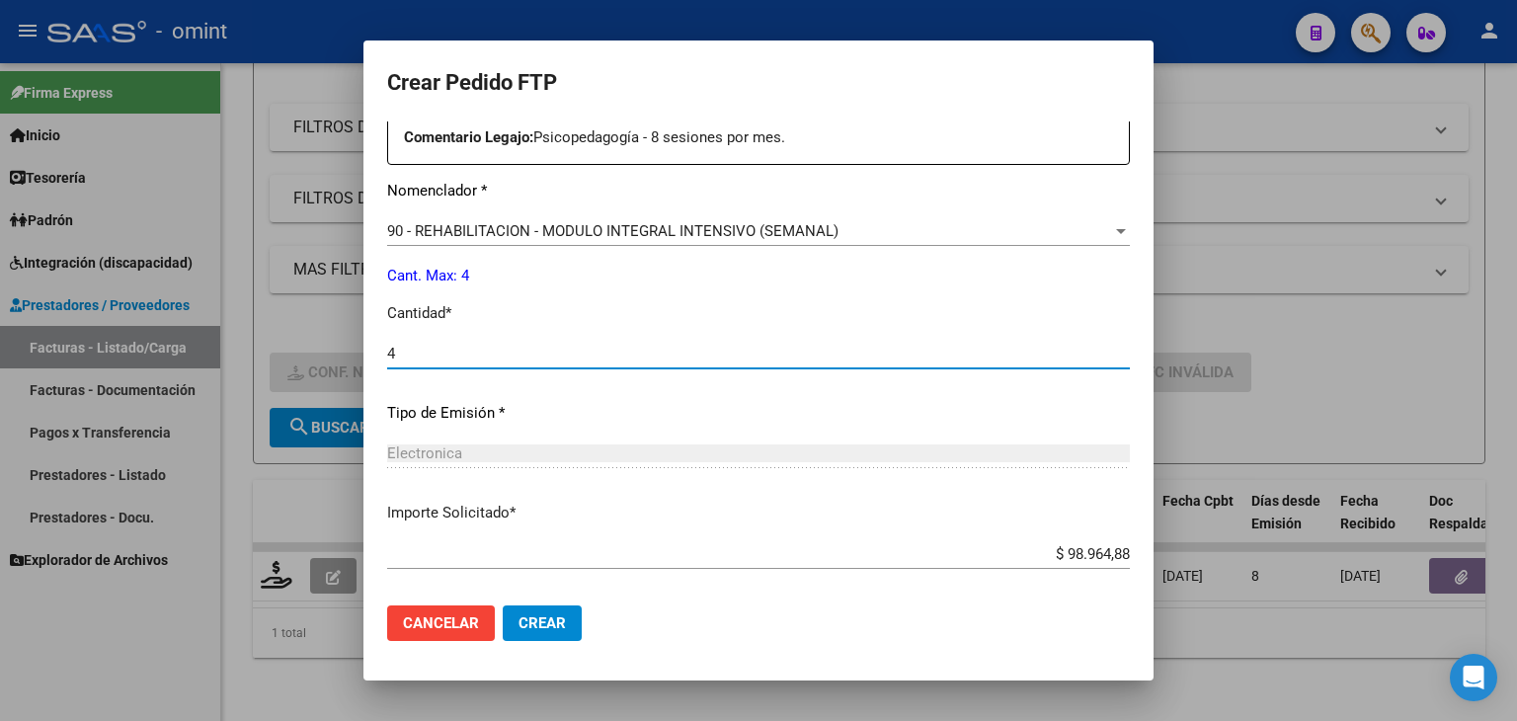
type input "4"
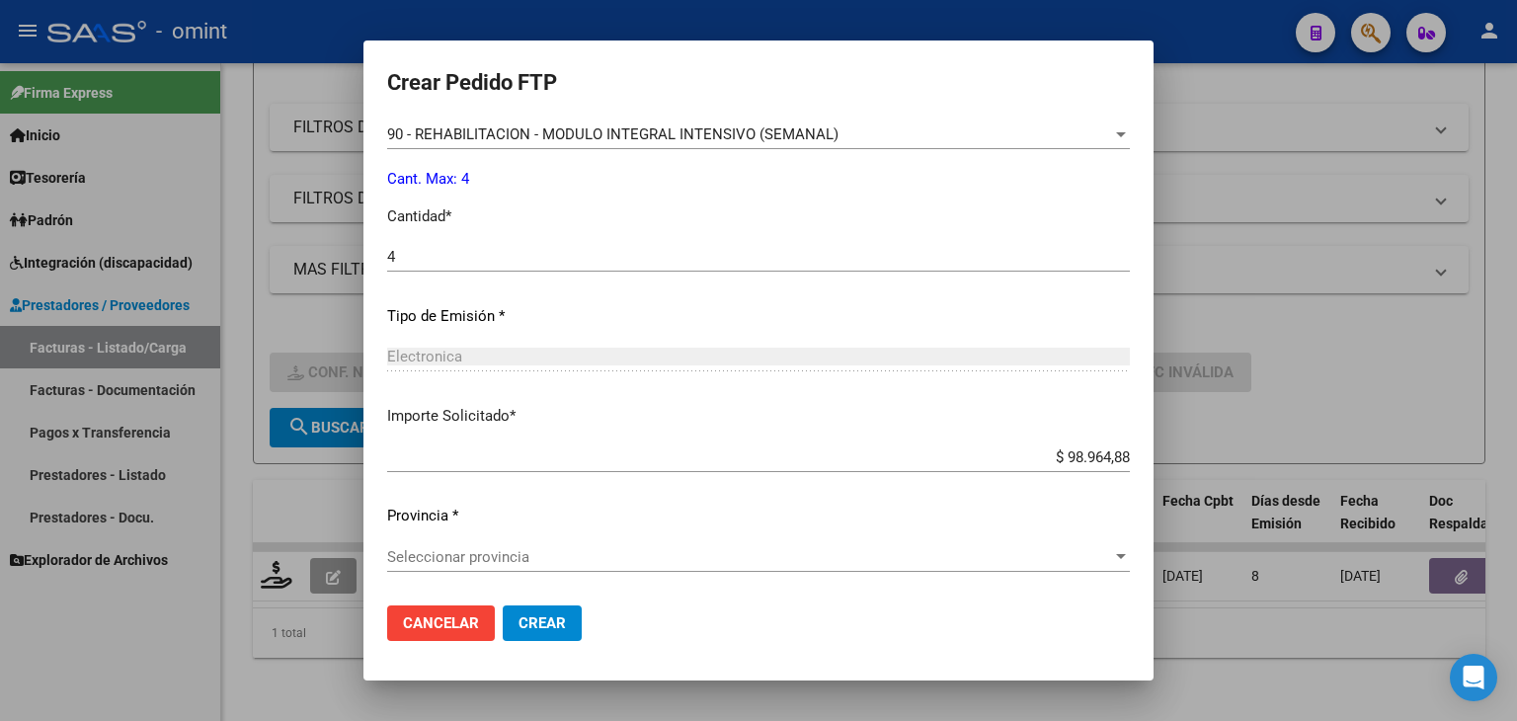
click at [492, 542] on div "Seleccionar provincia Seleccionar provincia" at bounding box center [758, 557] width 742 height 30
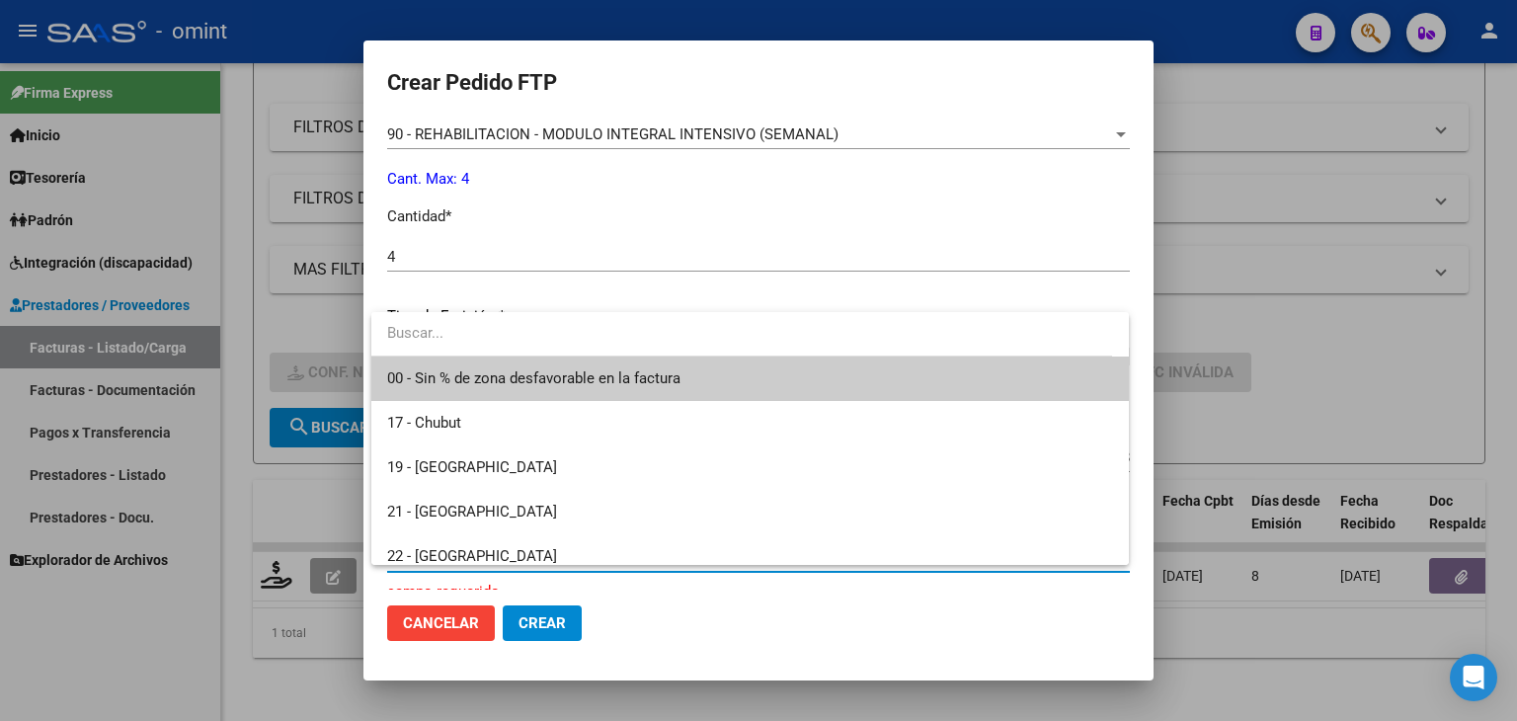
click at [447, 380] on span "00 - Sin % de zona desfavorable en la factura" at bounding box center [533, 378] width 293 height 18
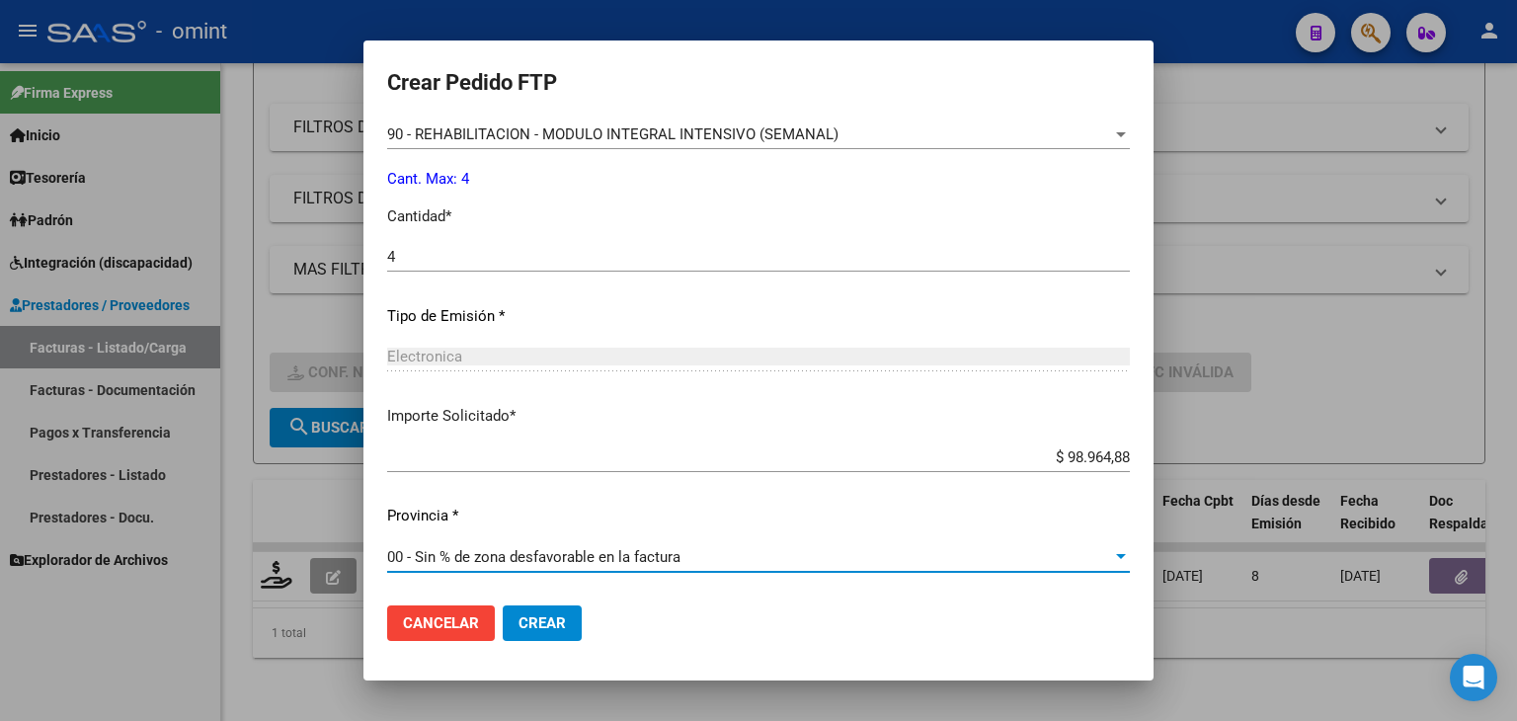
click at [550, 616] on span "Crear" at bounding box center [541, 623] width 47 height 18
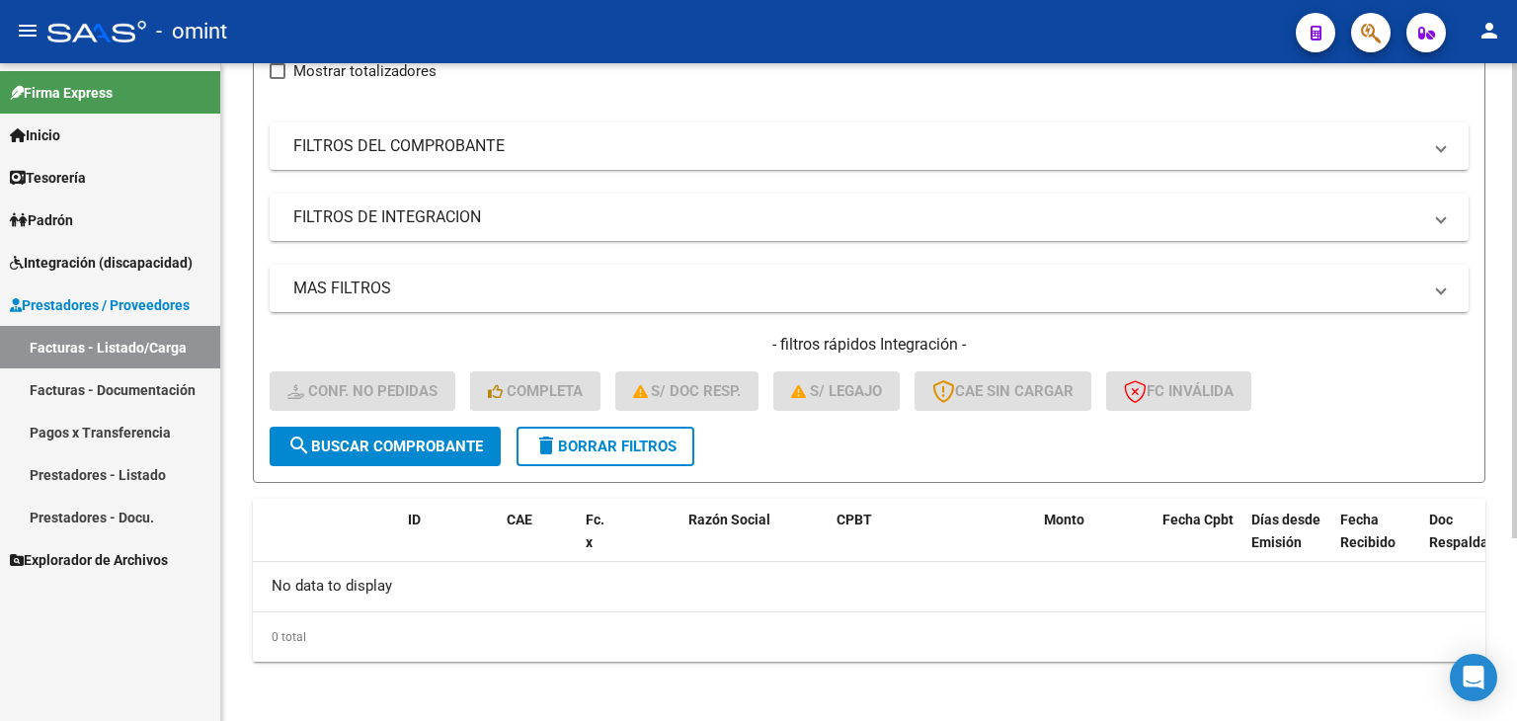
scroll to position [154, 0]
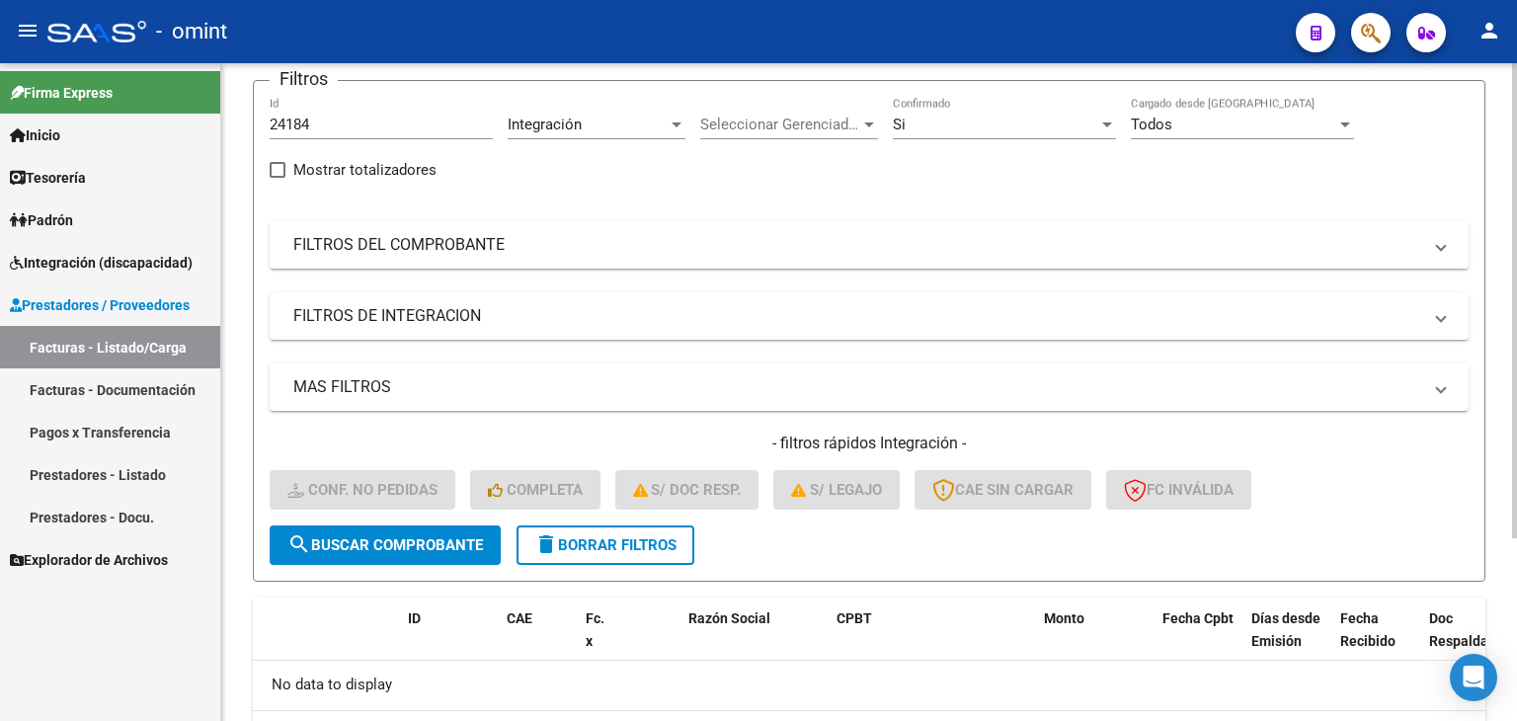
click at [291, 120] on input "24184" at bounding box center [381, 125] width 223 height 18
paste input "3387"
type input "23387"
click at [442, 554] on button "search Buscar Comprobante" at bounding box center [385, 544] width 231 height 39
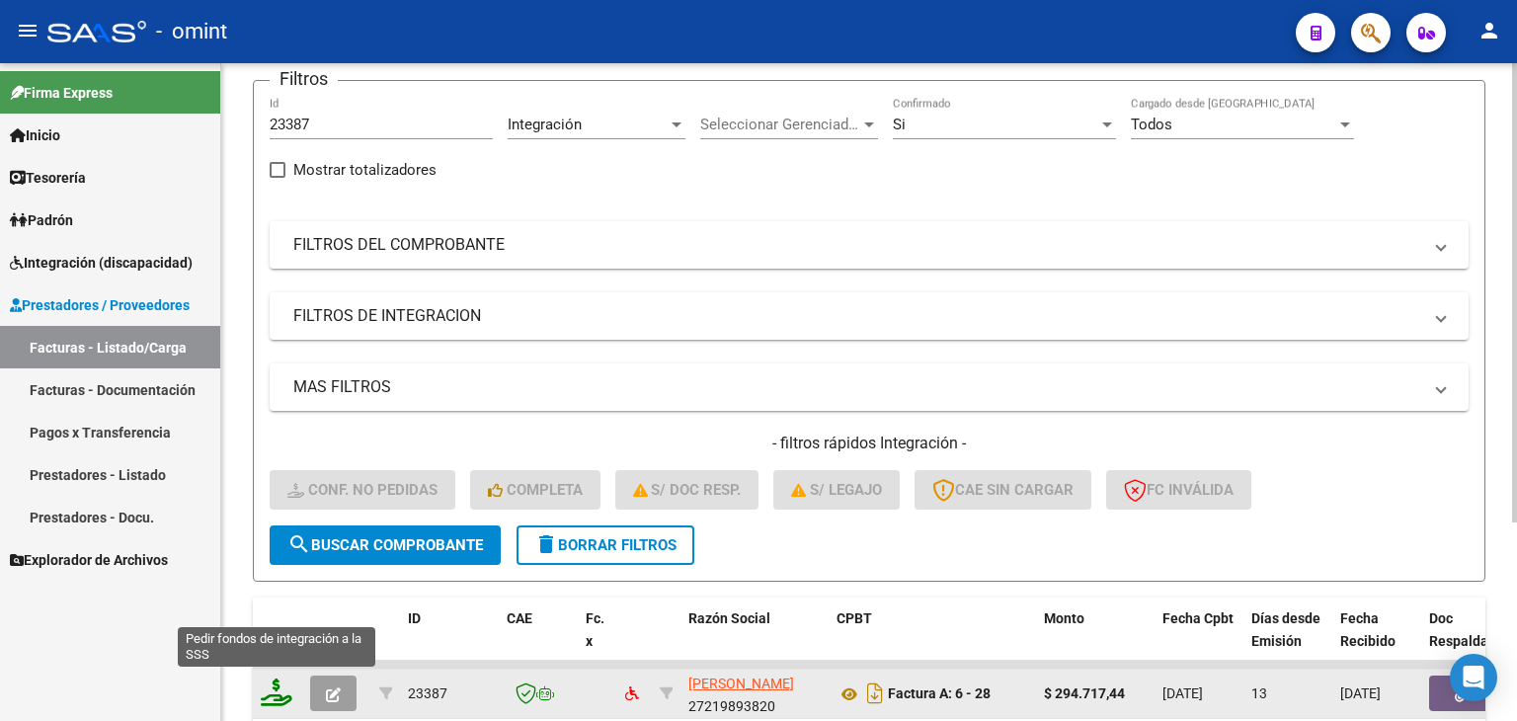
click at [276, 692] on icon at bounding box center [277, 692] width 32 height 28
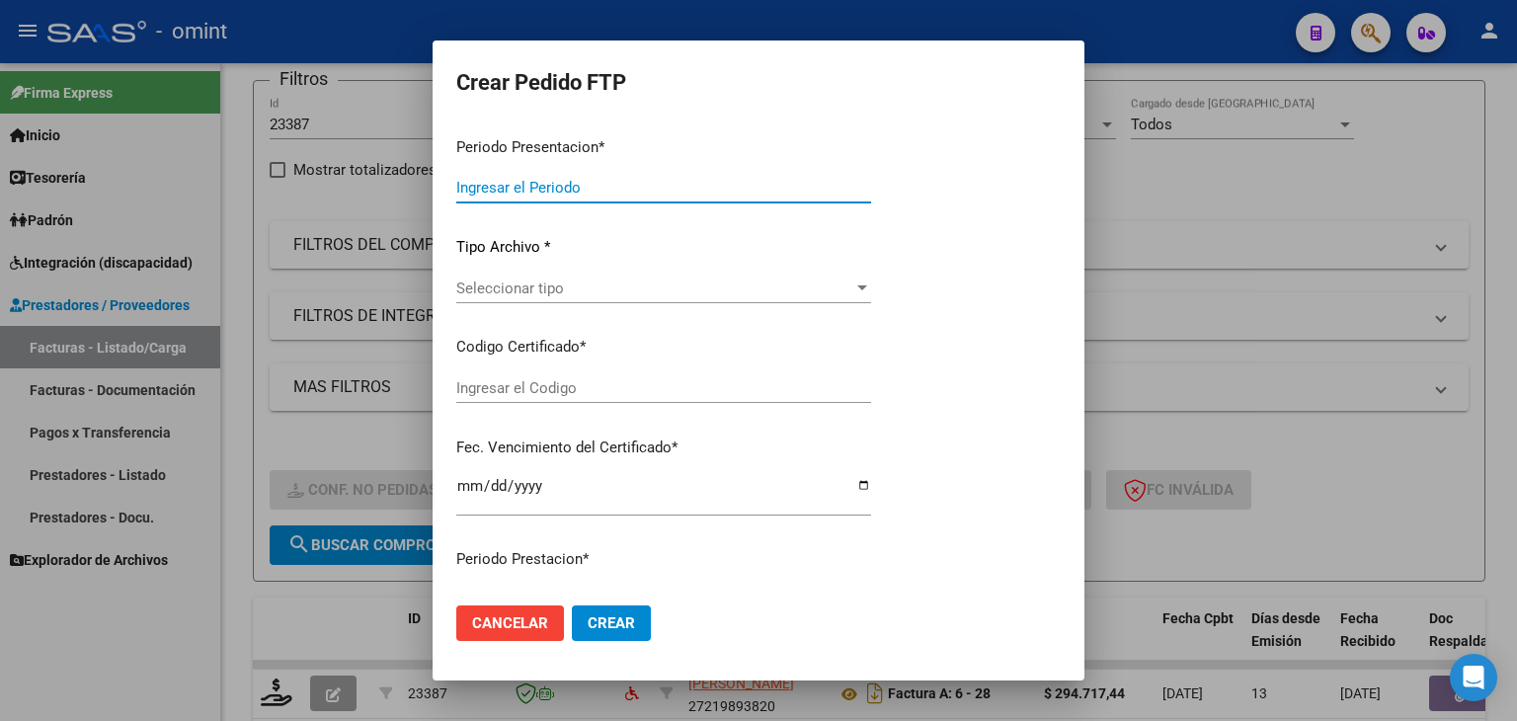
type input "202509"
type input "$ 294.717,44"
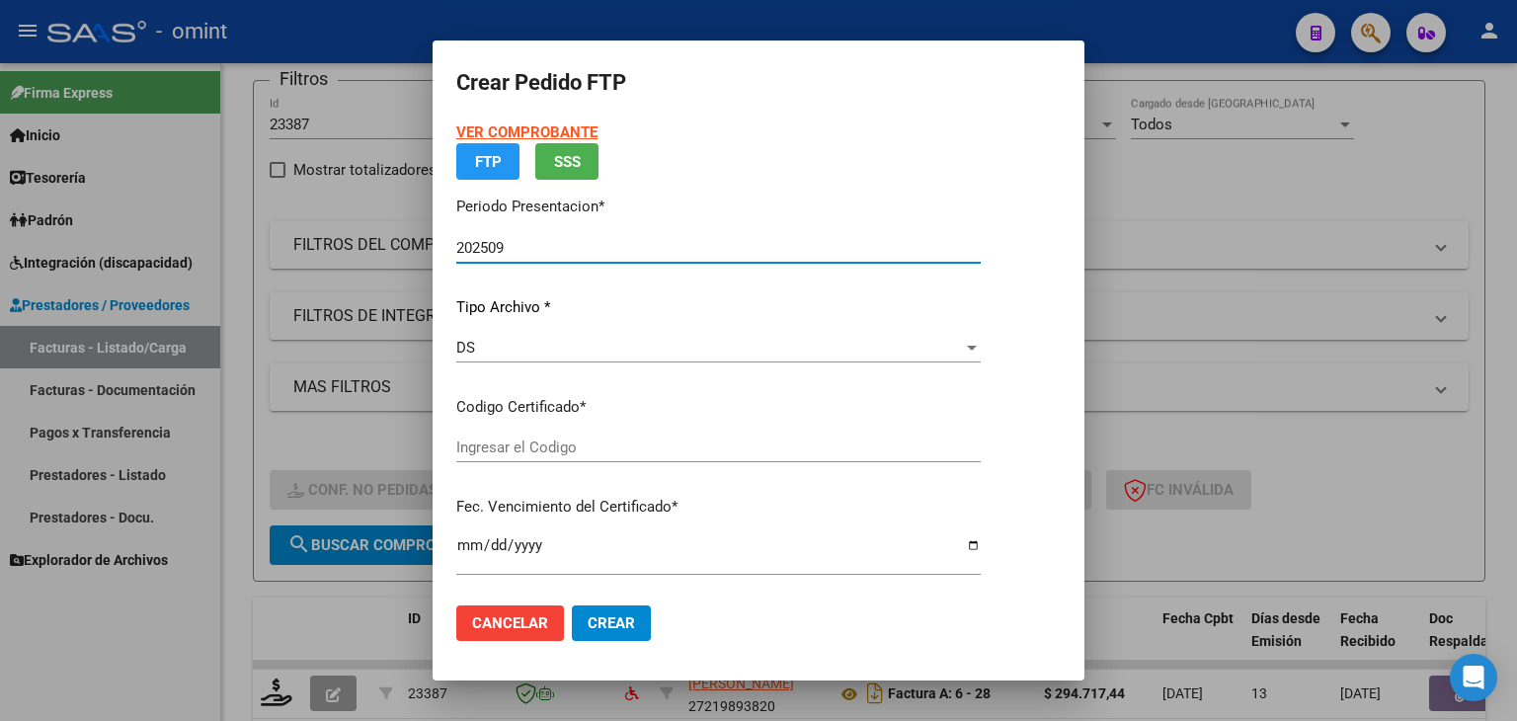
type input "9885376377"
type input "2028-11-01"
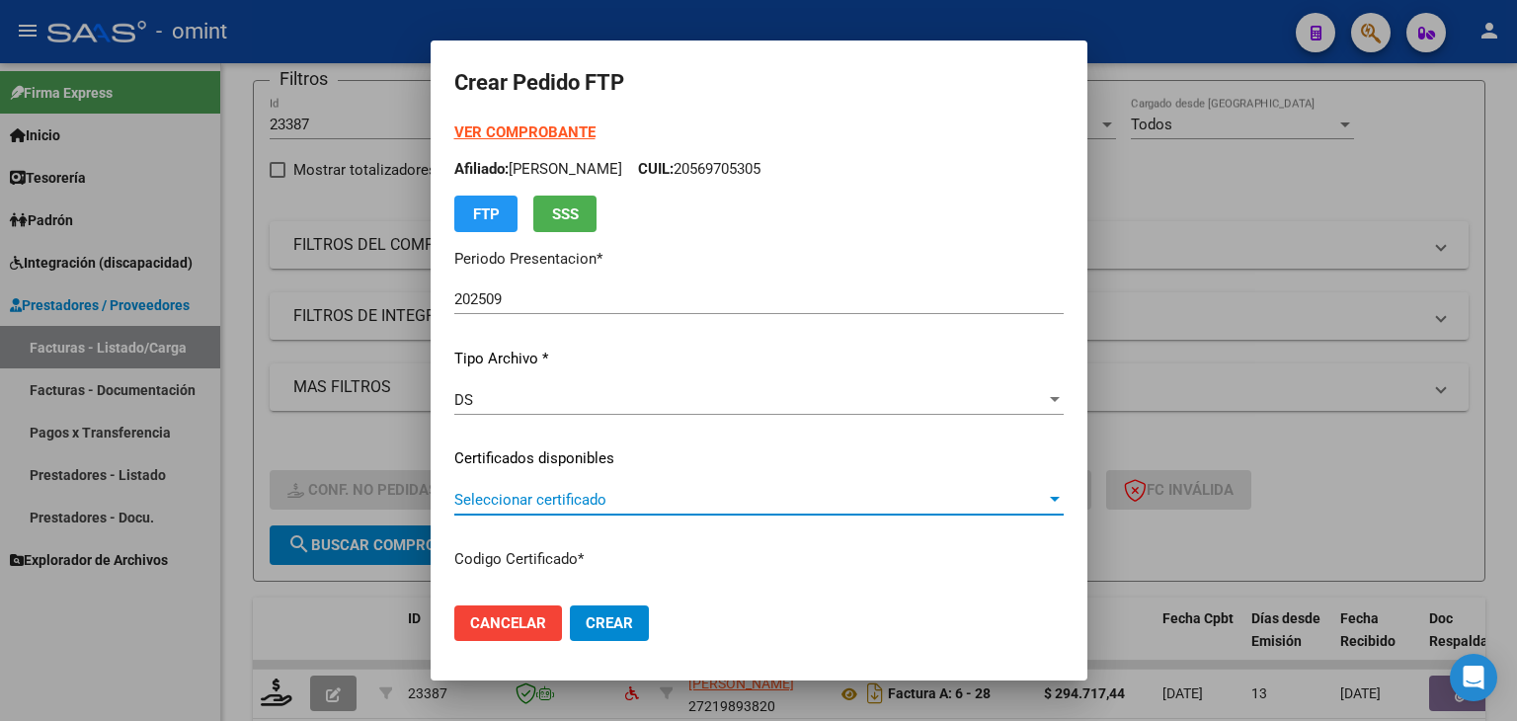
click at [464, 499] on span "Seleccionar certificado" at bounding box center [749, 500] width 591 height 18
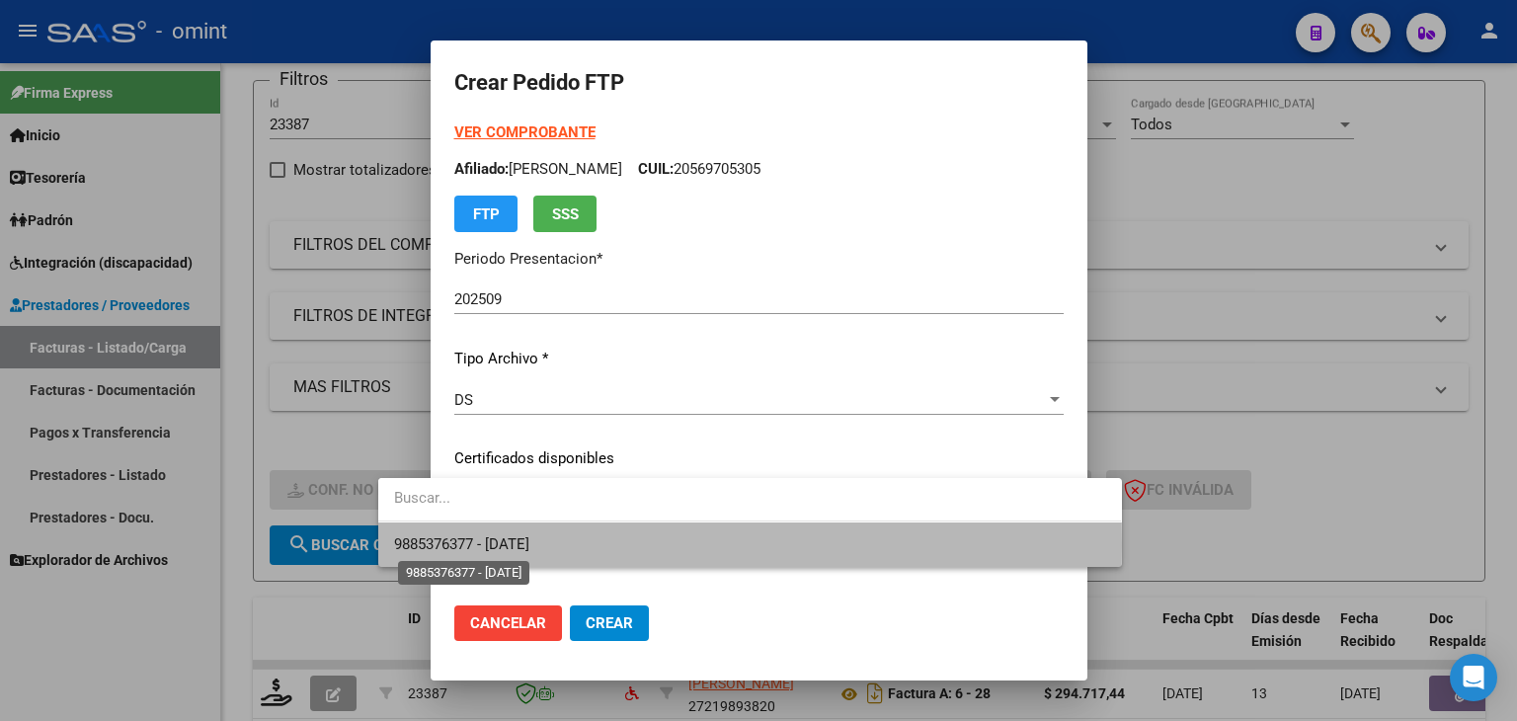
click at [439, 545] on span "9885376377 - 2028-11-01" at bounding box center [461, 544] width 135 height 18
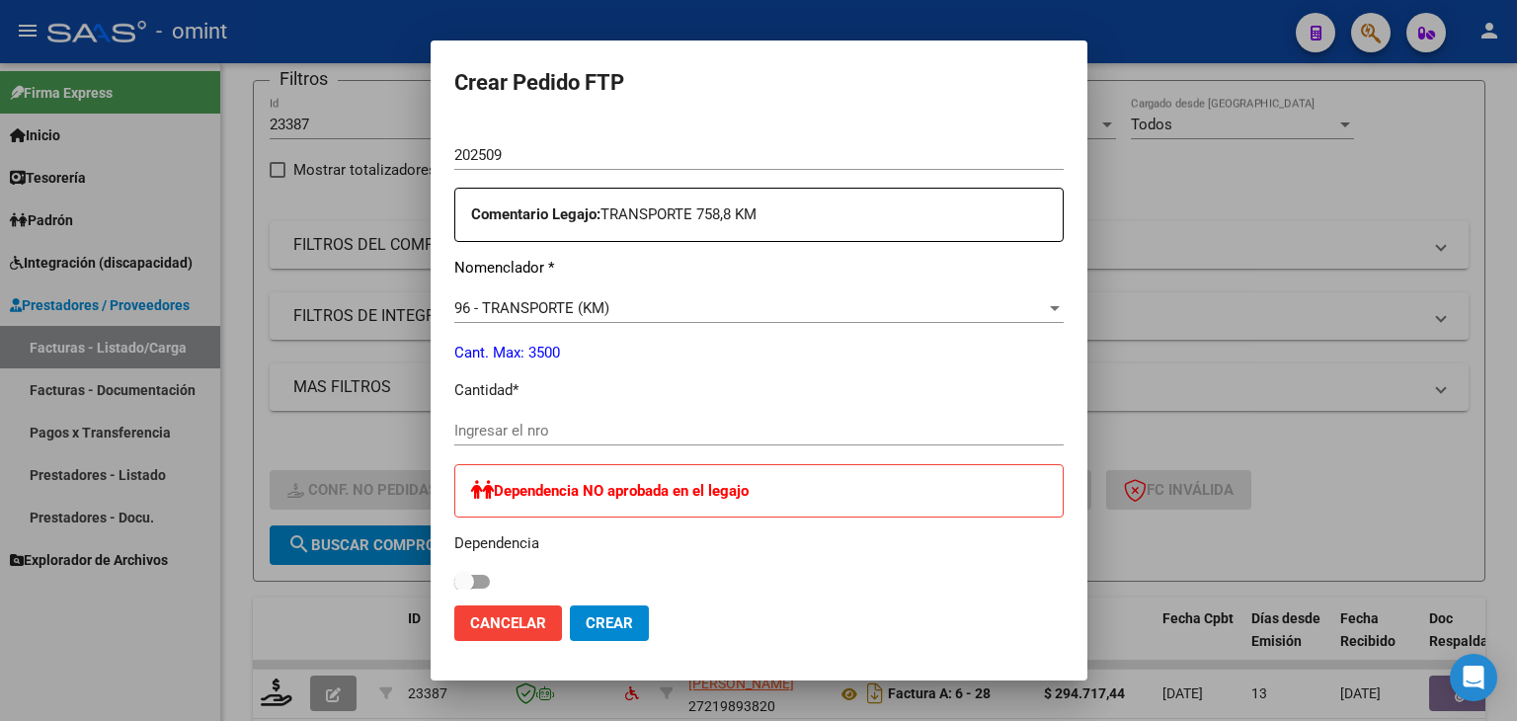
scroll to position [691, 0]
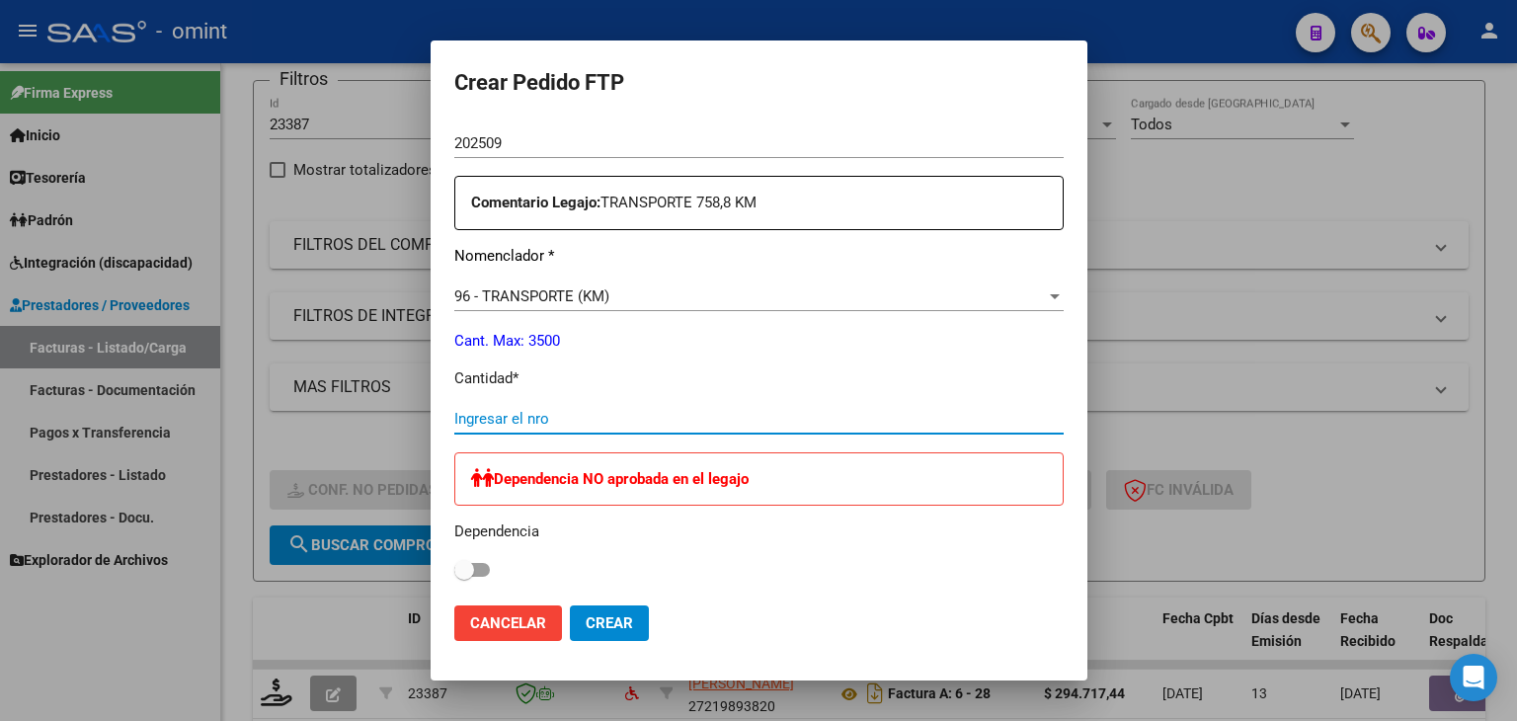
click at [497, 423] on input "Ingresar el nro" at bounding box center [758, 419] width 609 height 18
type input "544"
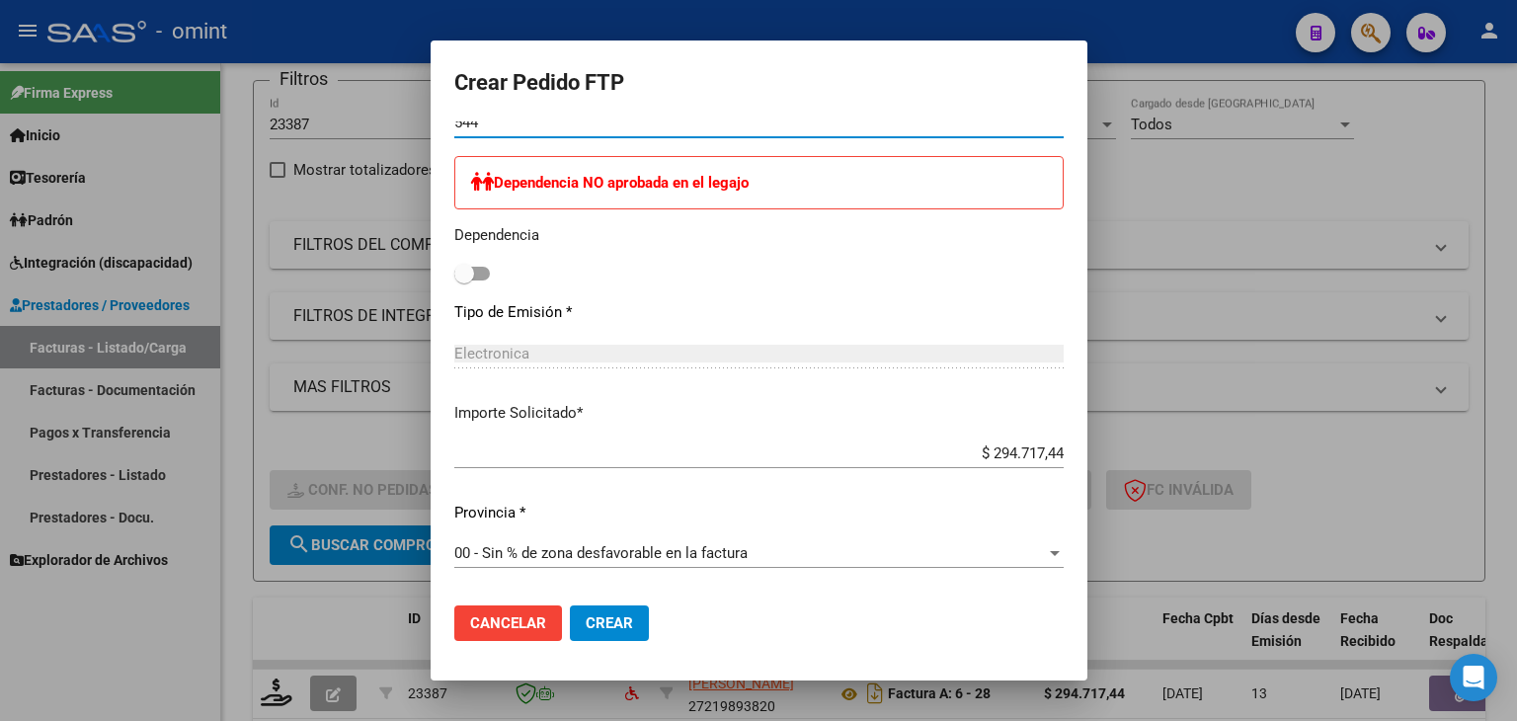
scroll to position [1183, 0]
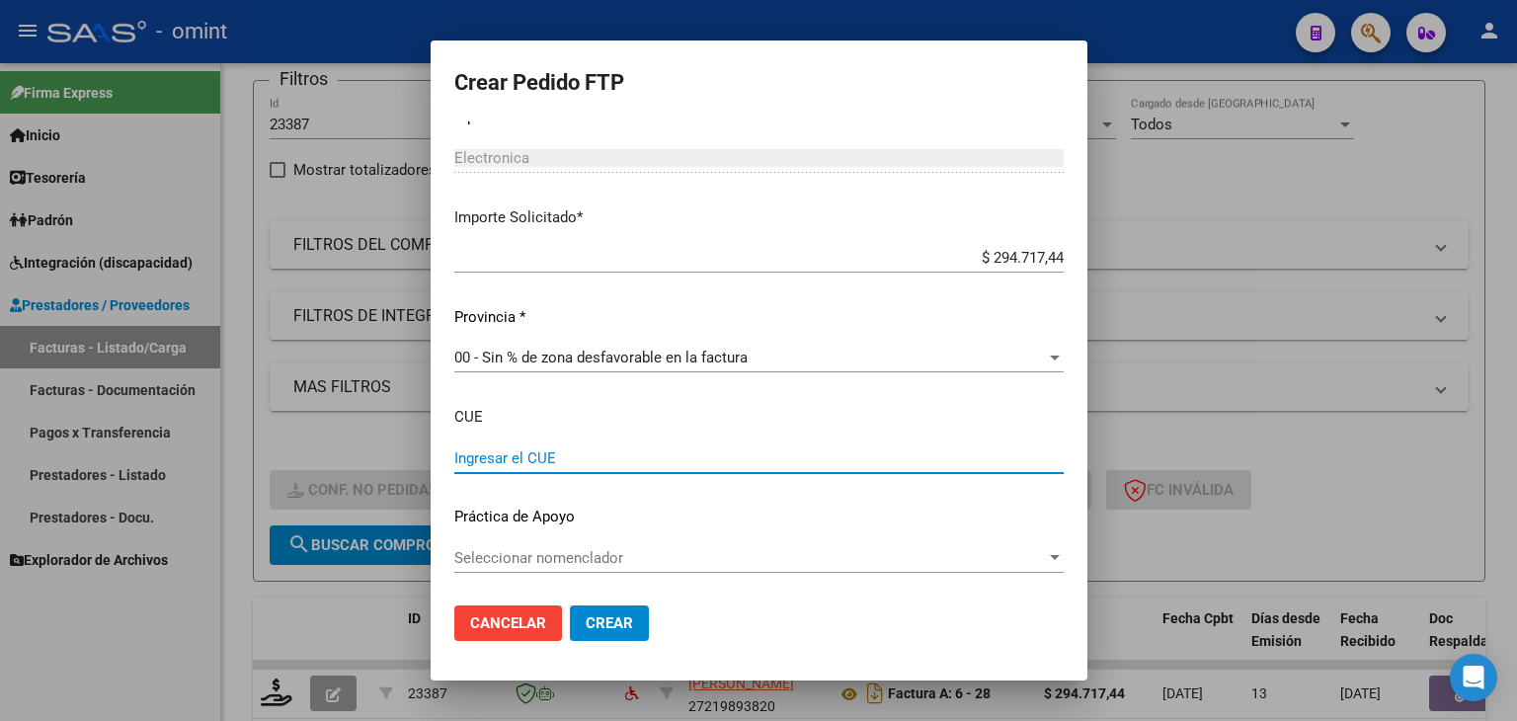
click at [454, 457] on input "Ingresar el CUE" at bounding box center [758, 458] width 609 height 18
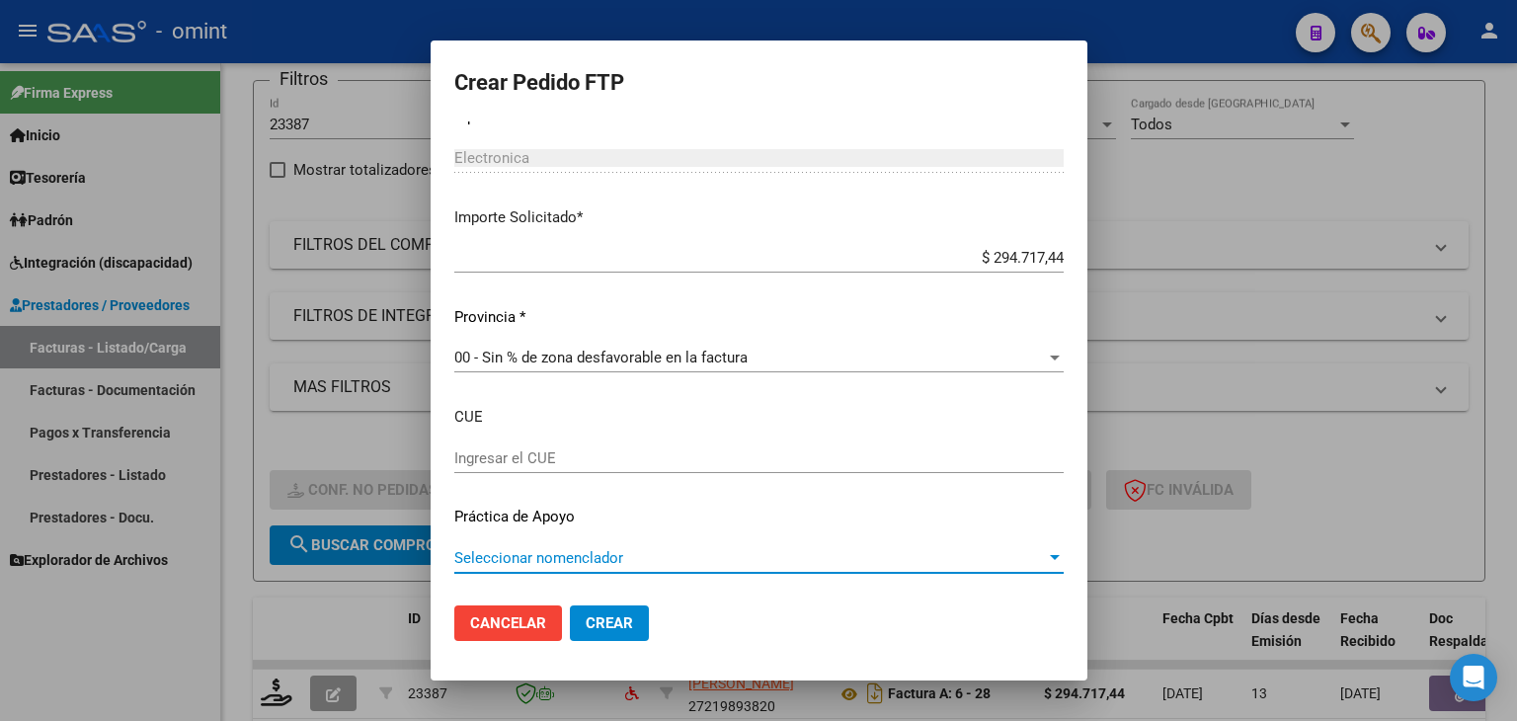
click at [459, 550] on span "Seleccionar nomenclador" at bounding box center [749, 558] width 591 height 18
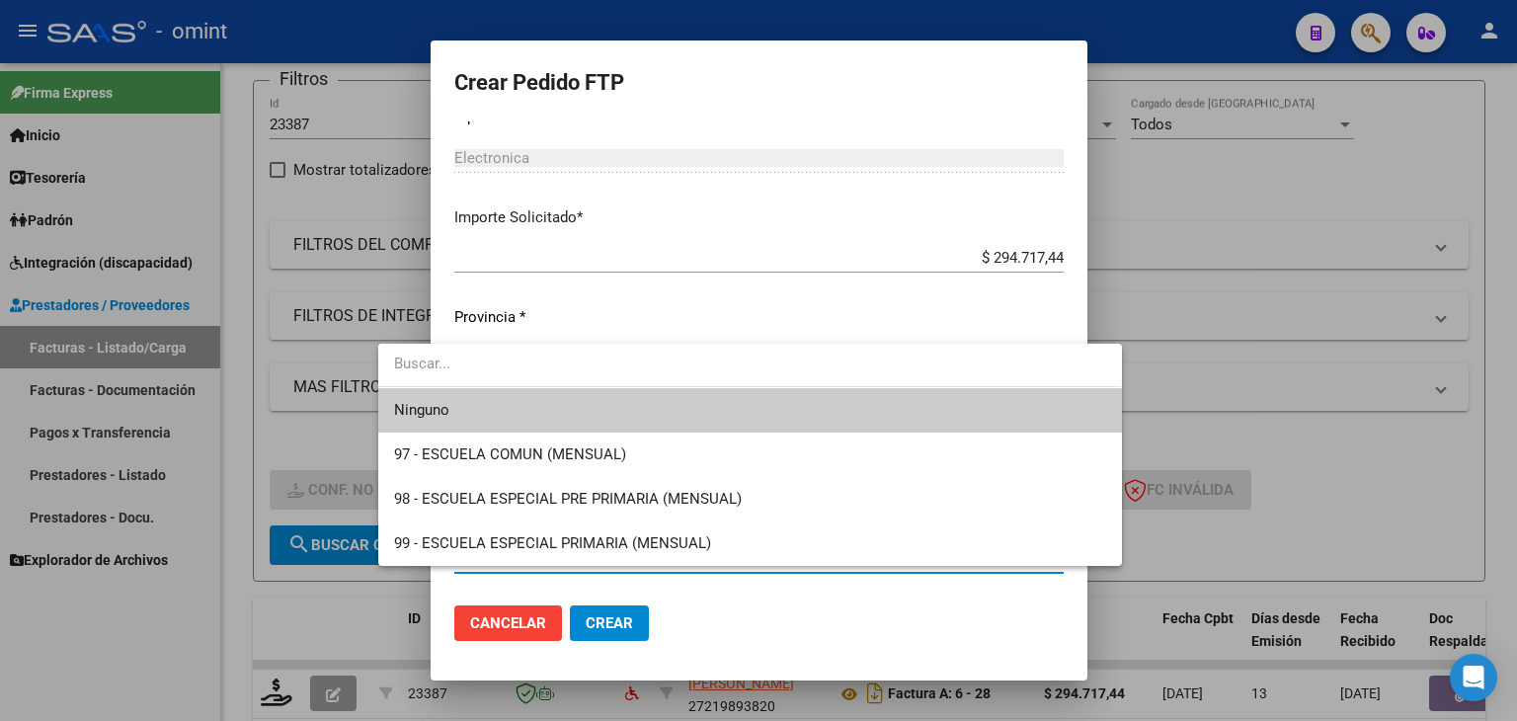
click at [542, 627] on div at bounding box center [758, 360] width 1517 height 721
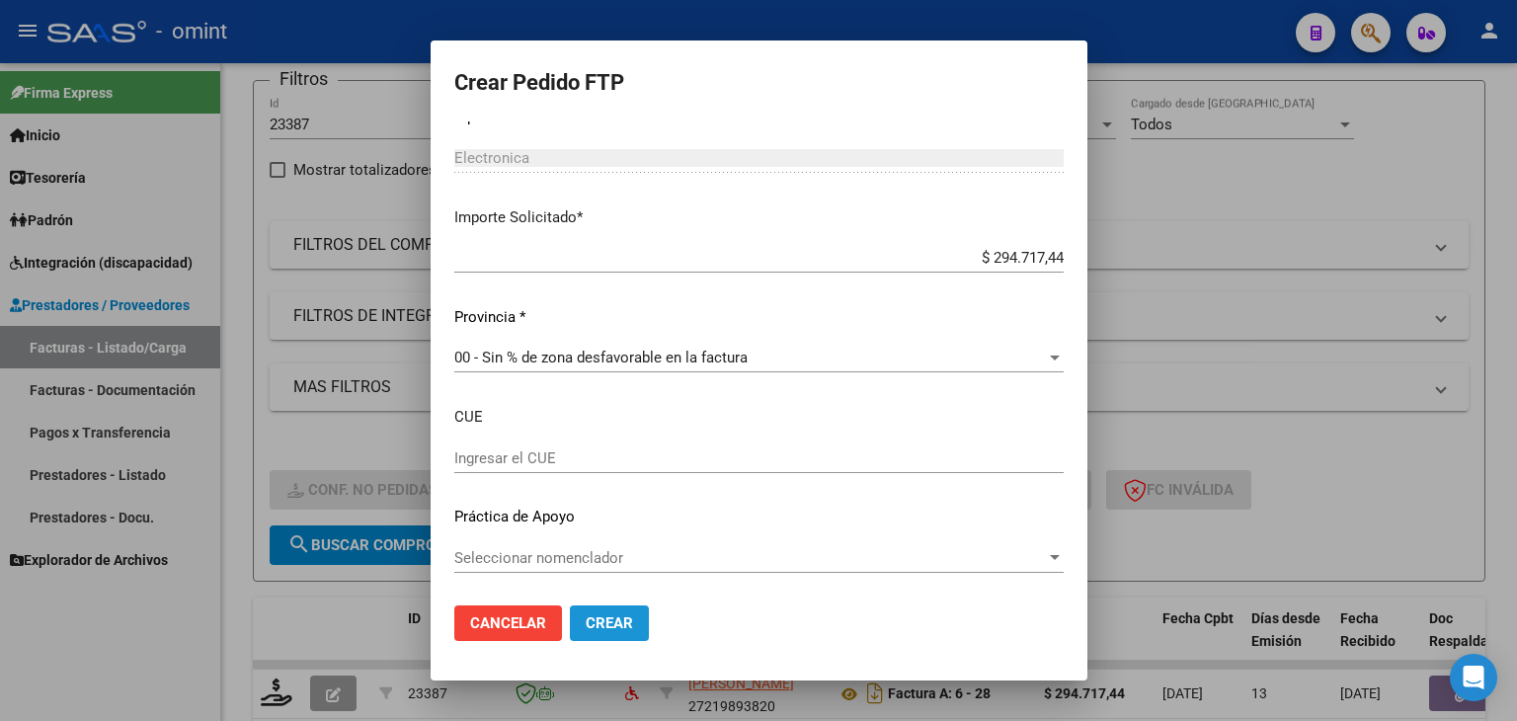
click at [581, 624] on button "Crear" at bounding box center [609, 623] width 79 height 36
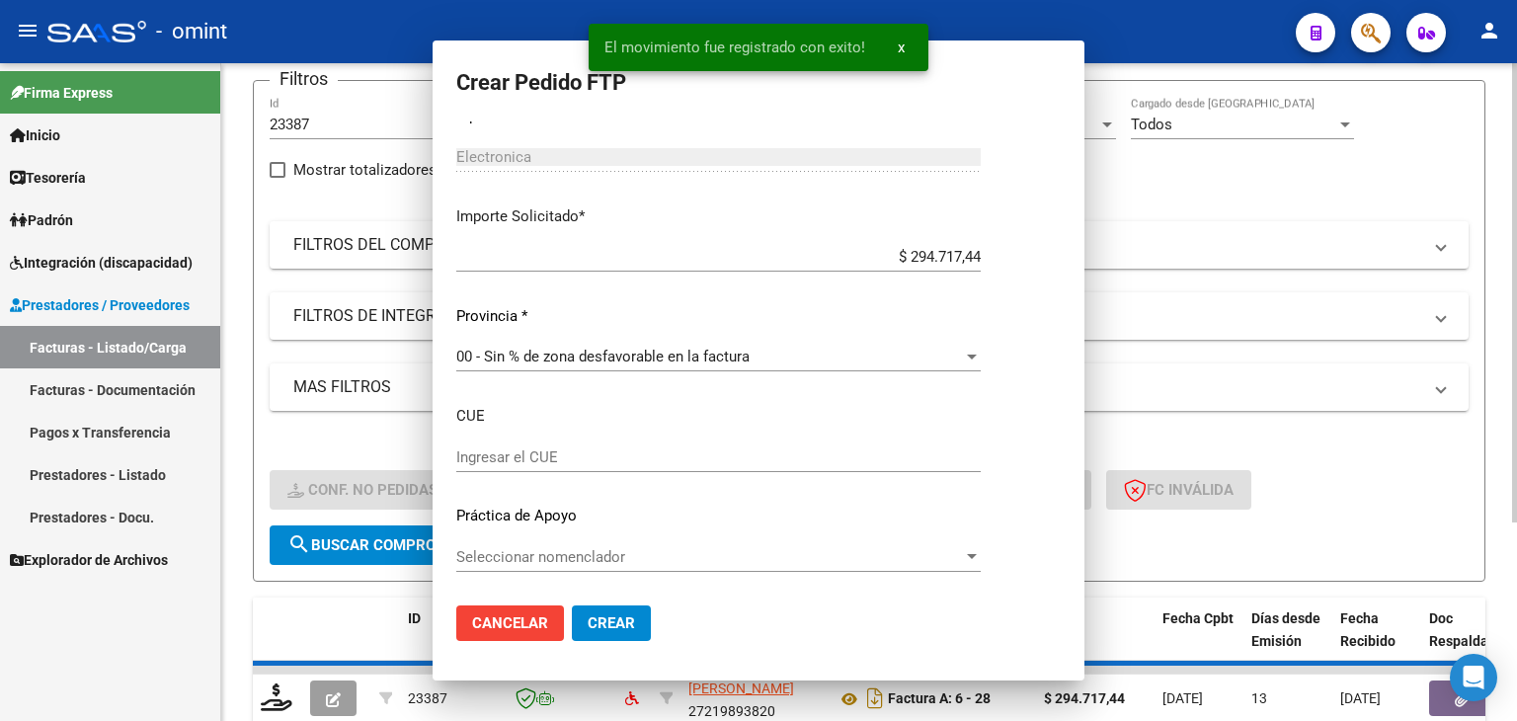
scroll to position [0, 0]
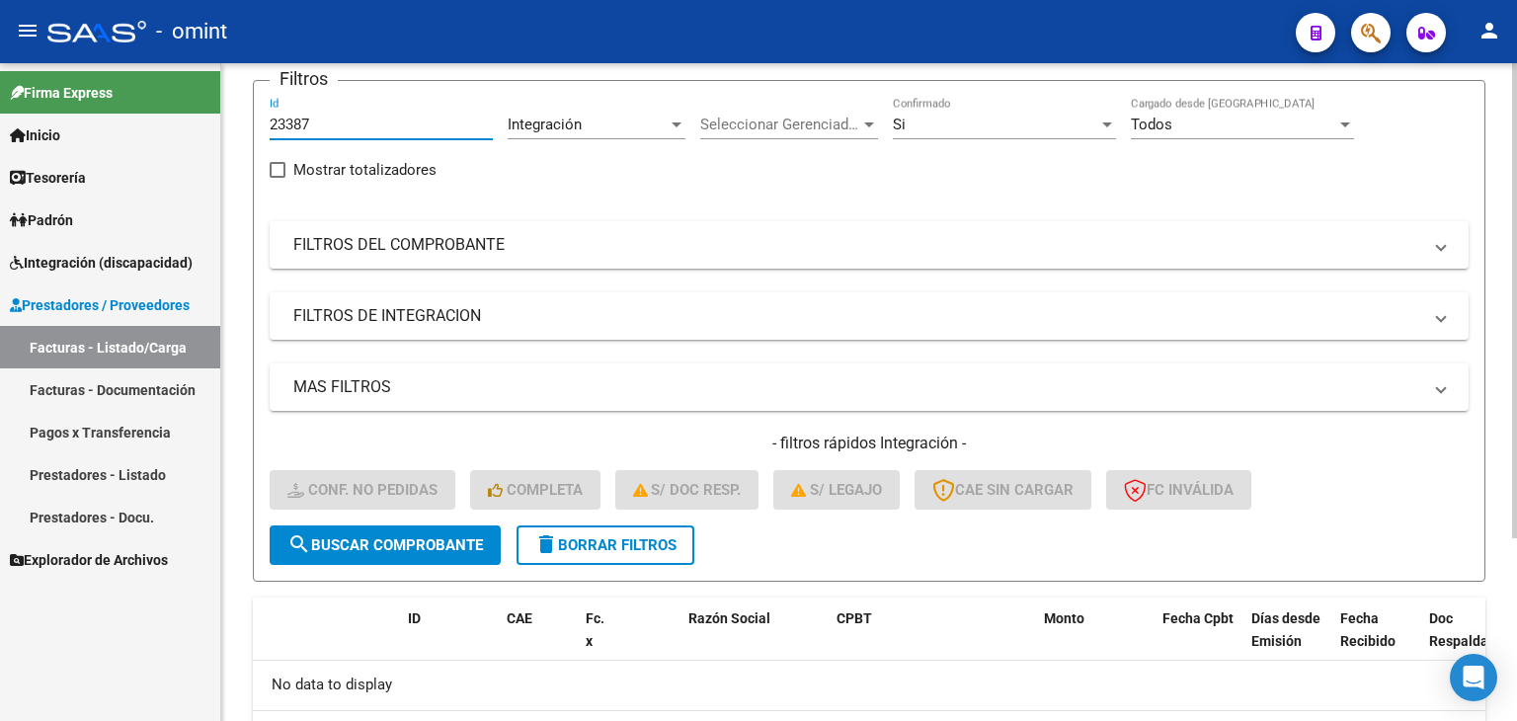
click at [292, 120] on input "23387" at bounding box center [381, 125] width 223 height 18
click at [292, 124] on input "23387" at bounding box center [381, 125] width 223 height 18
paste input "91"
type input "23391"
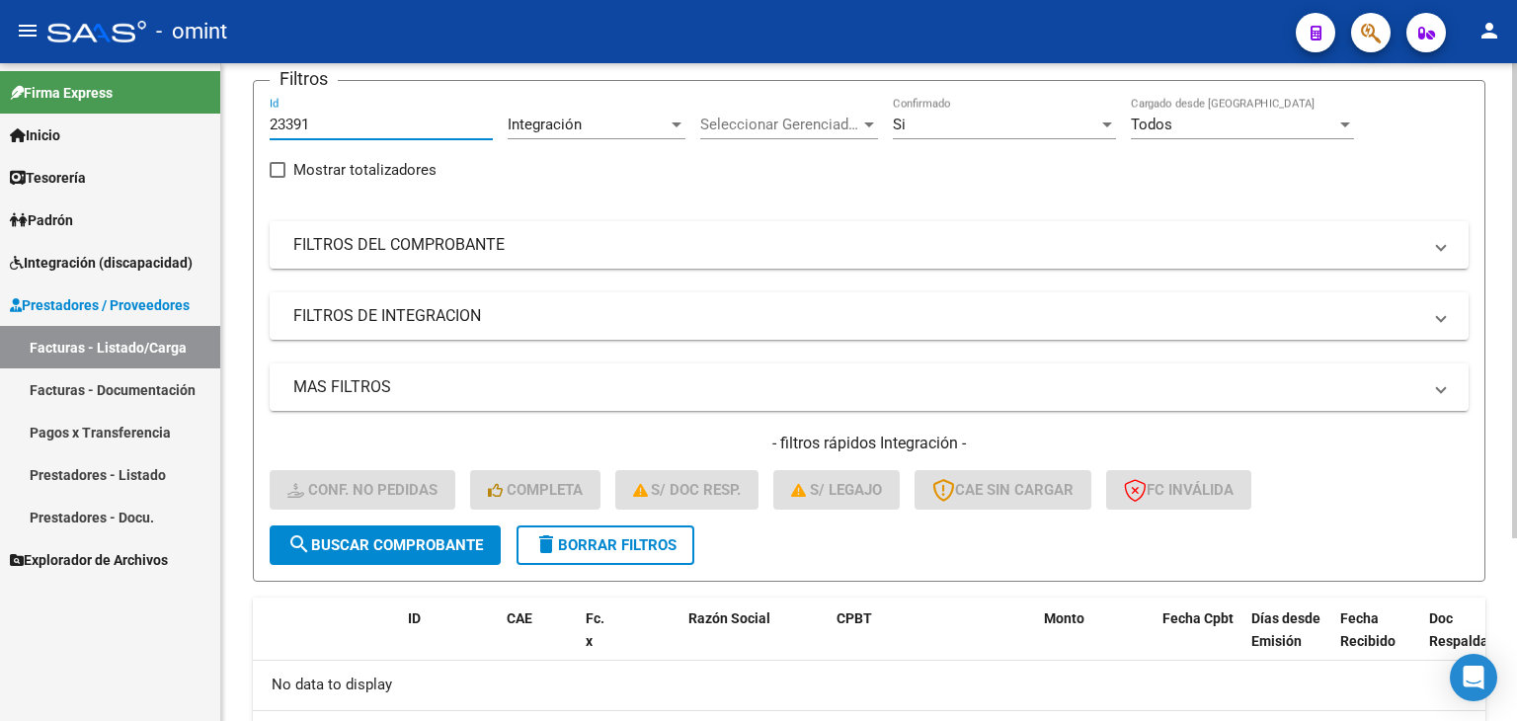
click at [403, 543] on span "search Buscar Comprobante" at bounding box center [384, 545] width 195 height 18
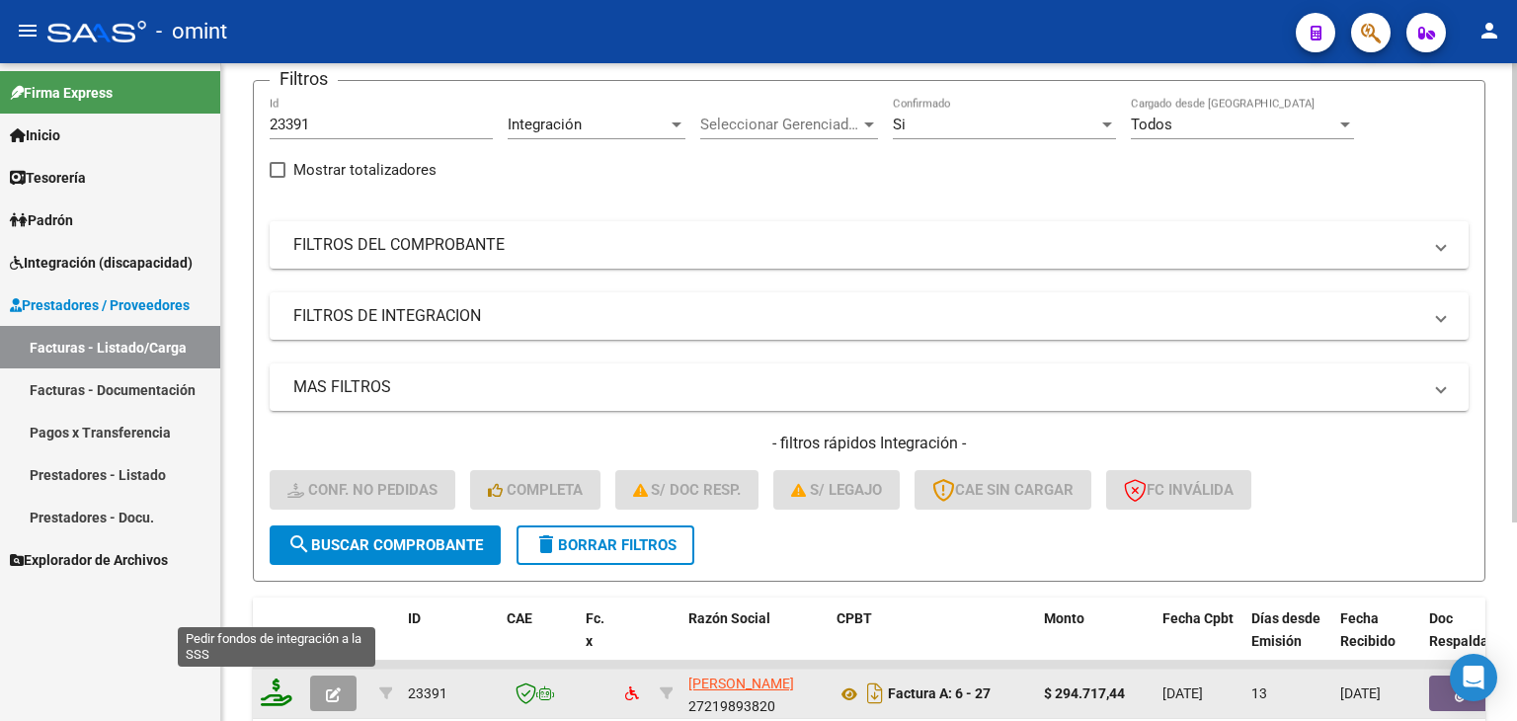
click at [276, 685] on icon at bounding box center [277, 692] width 32 height 28
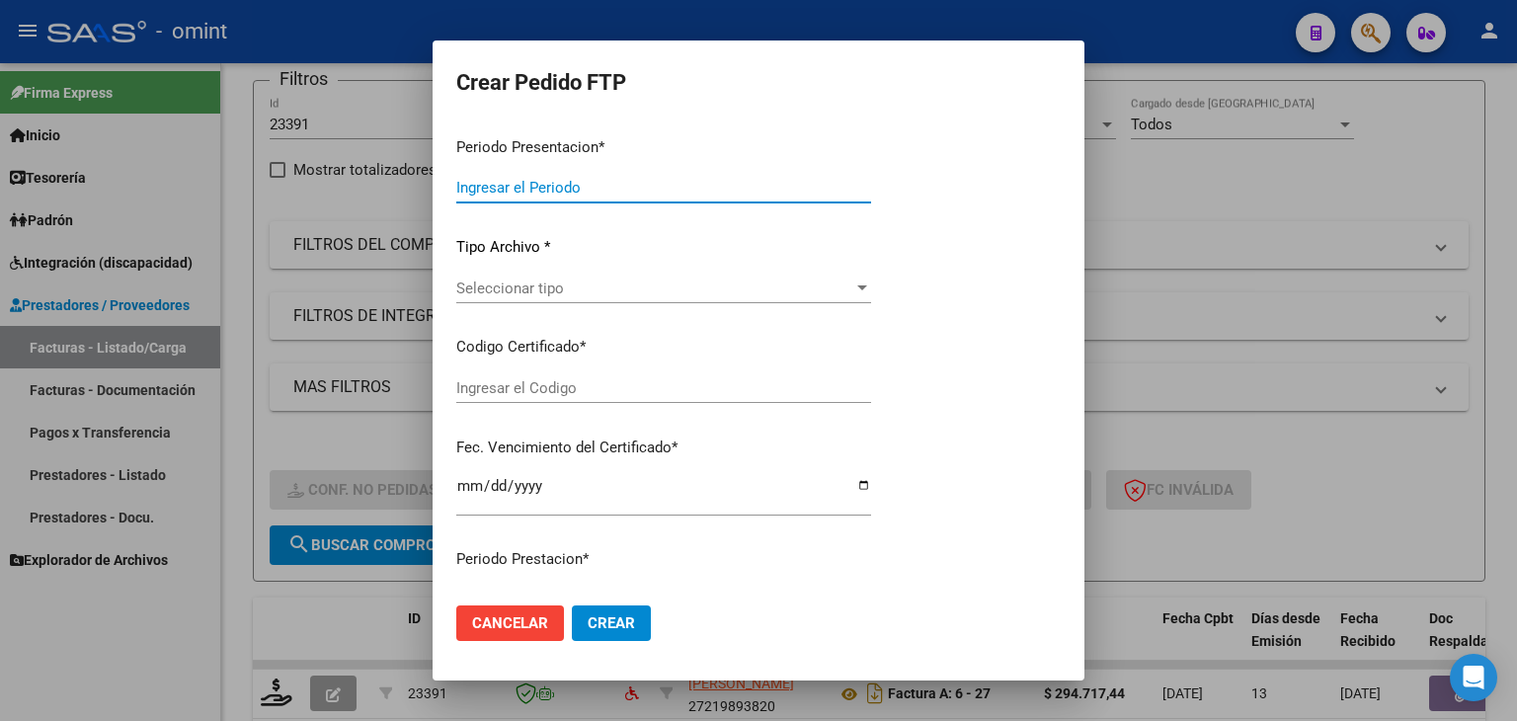
type input "202509"
type input "202508"
type input "$ 294.717,44"
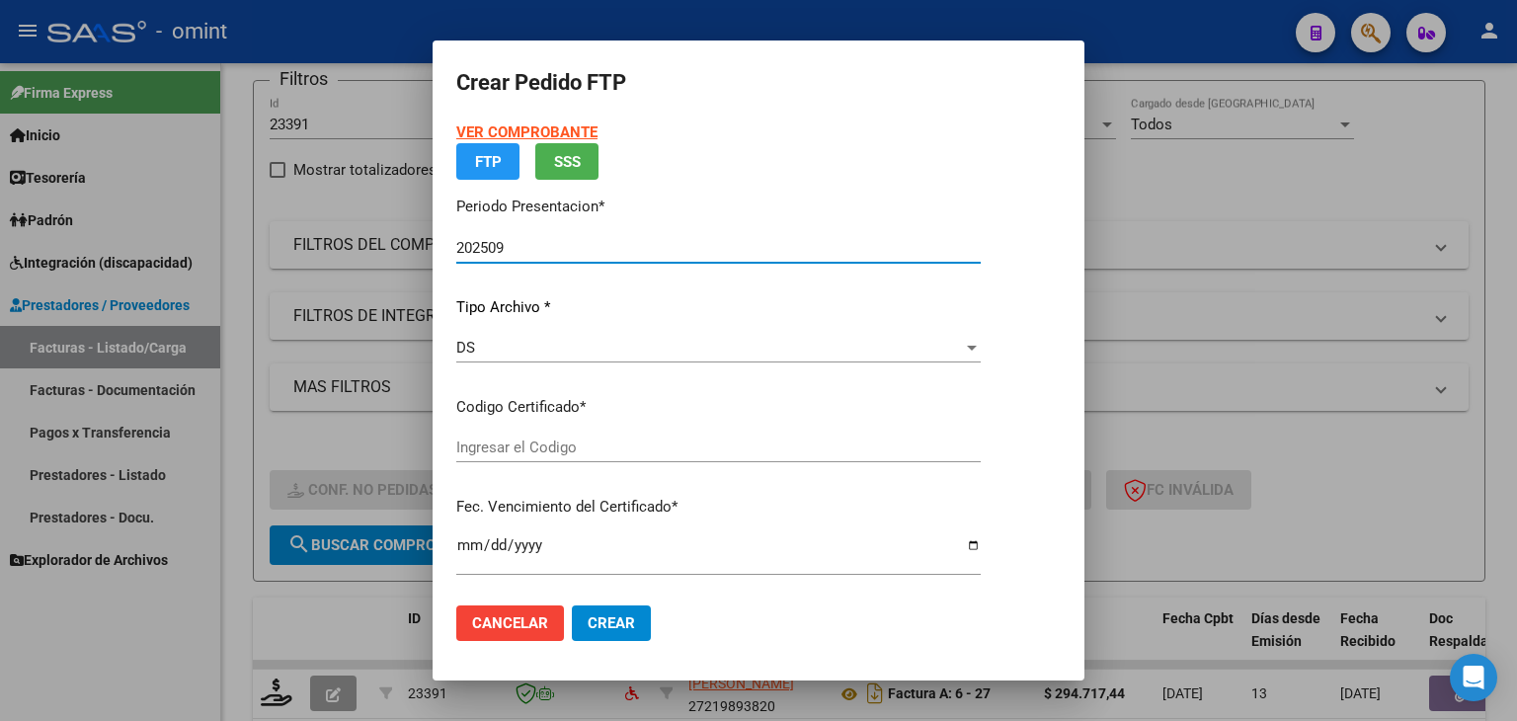
type input "9885376377"
type input "2028-11-01"
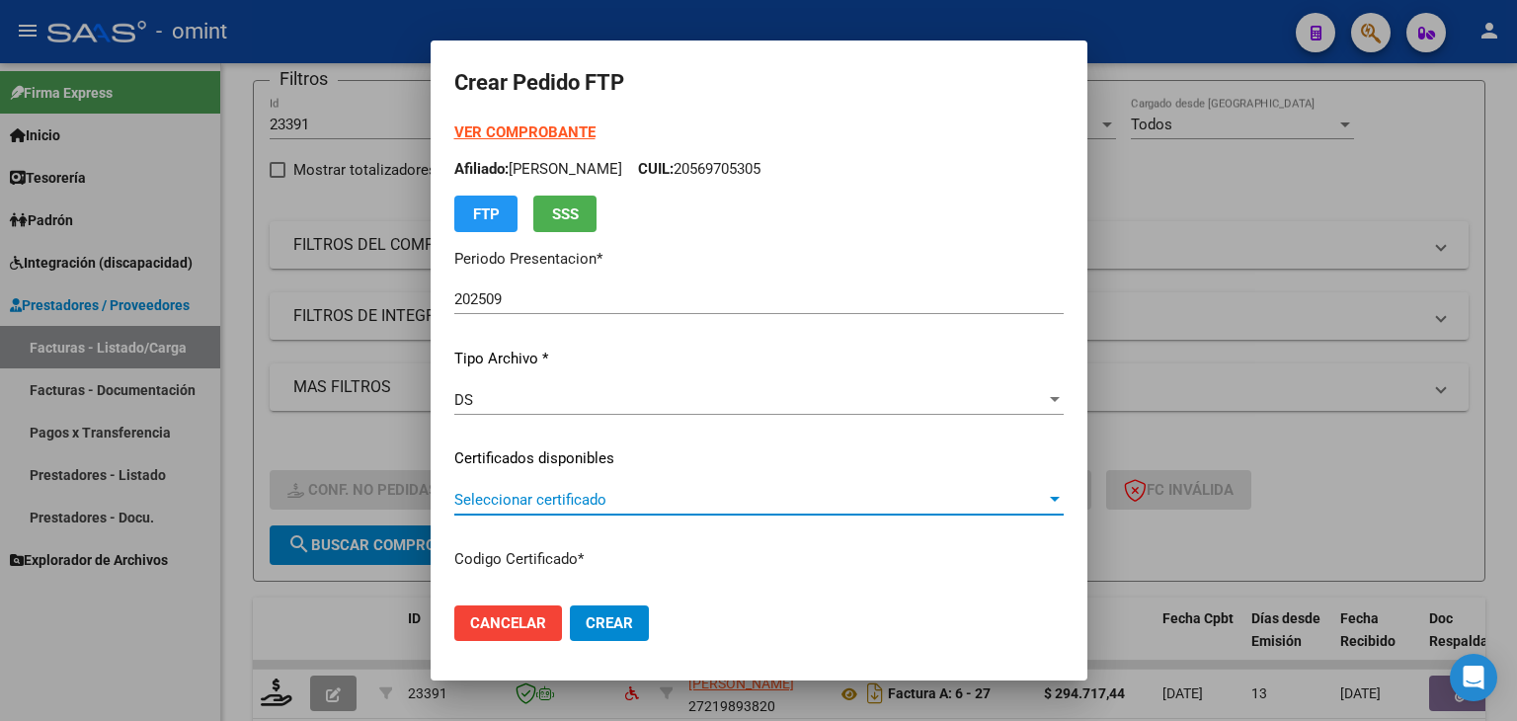
click at [454, 507] on span "Seleccionar certificado" at bounding box center [749, 500] width 591 height 18
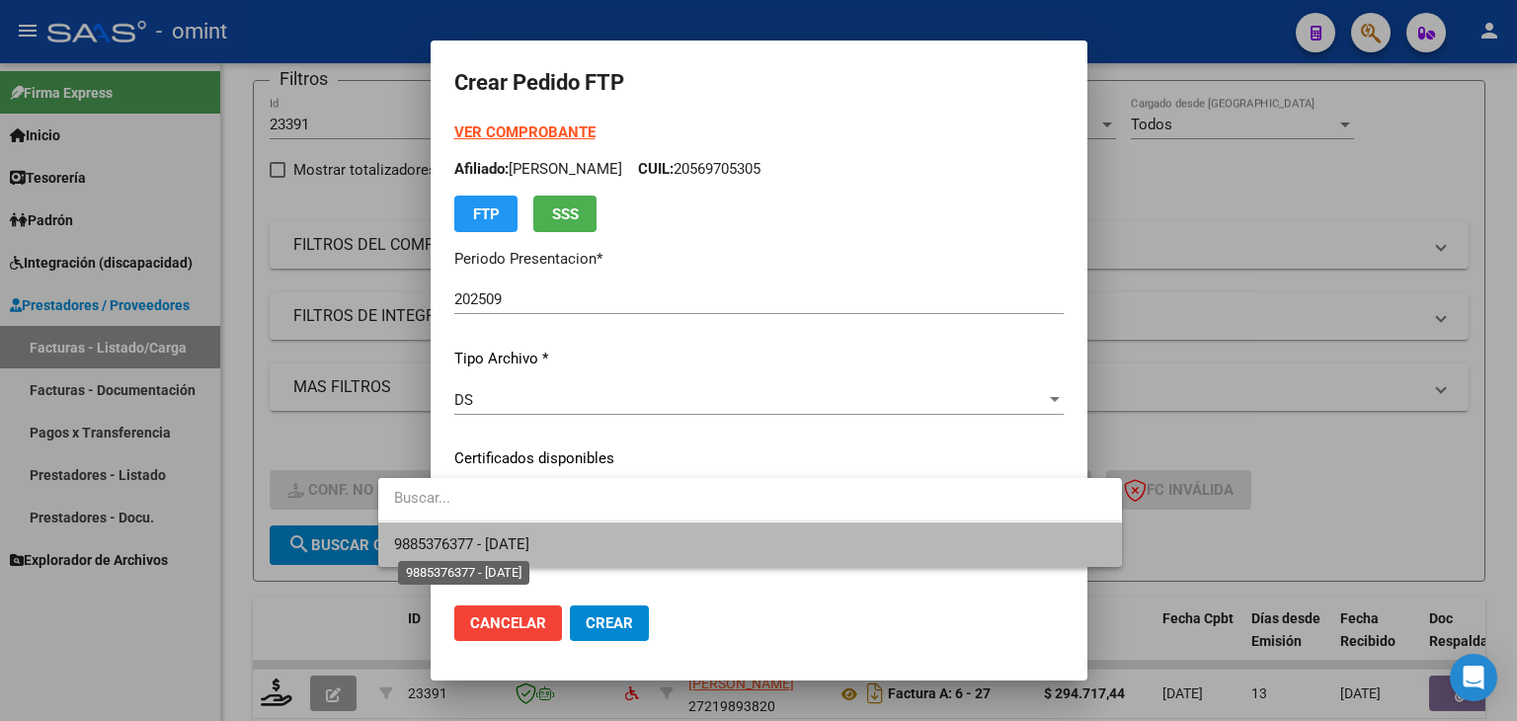
click at [491, 540] on span "9885376377 - 2028-11-01" at bounding box center [461, 544] width 135 height 18
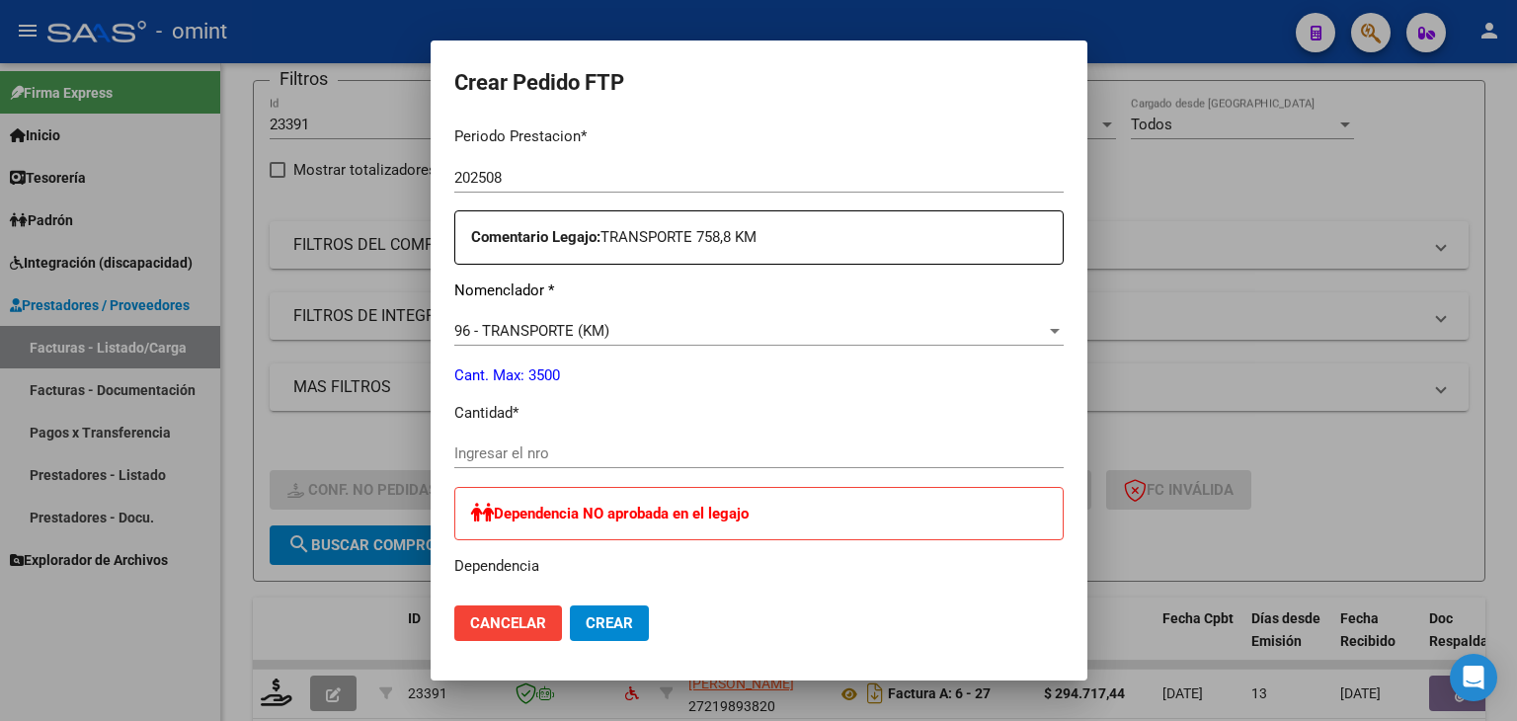
scroll to position [691, 0]
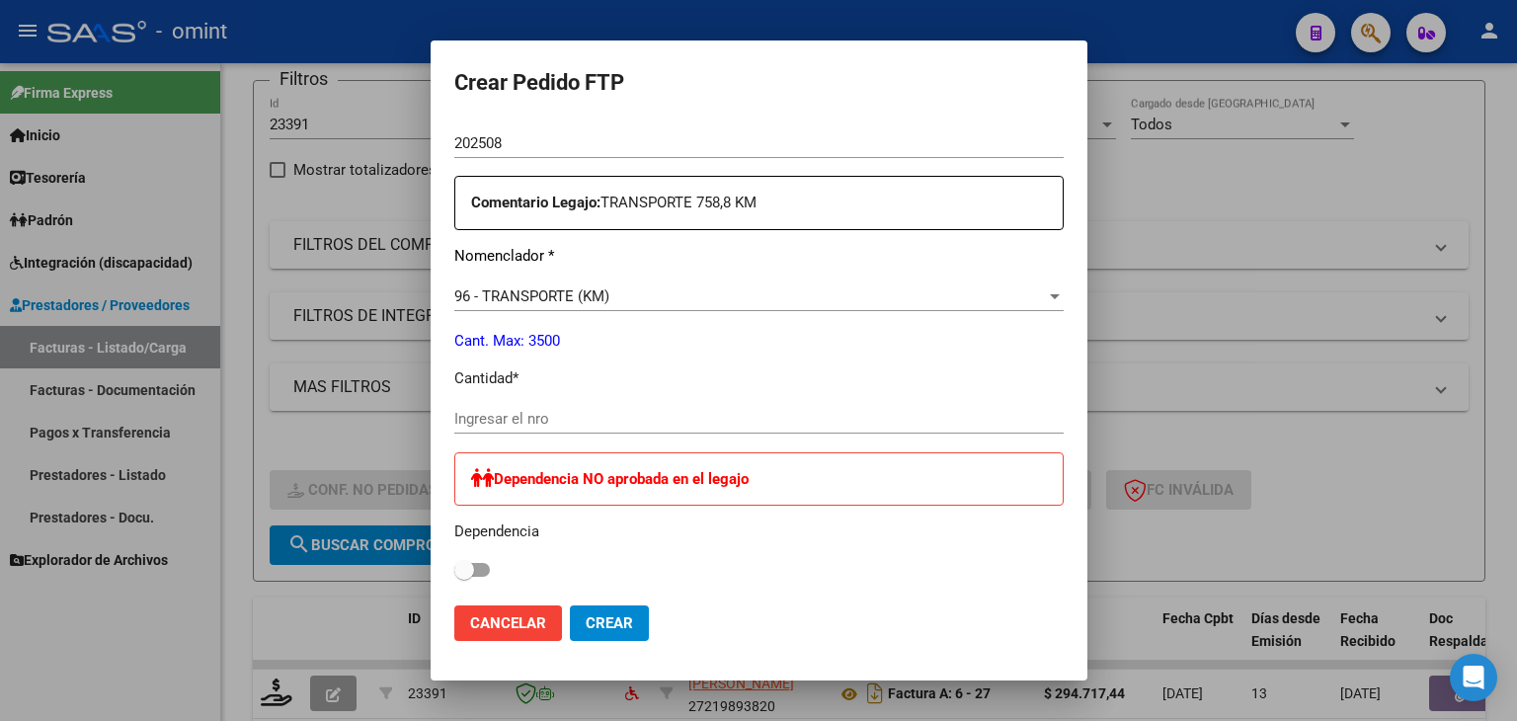
click at [454, 414] on input "Ingresar el nro" at bounding box center [758, 419] width 609 height 18
type input "544"
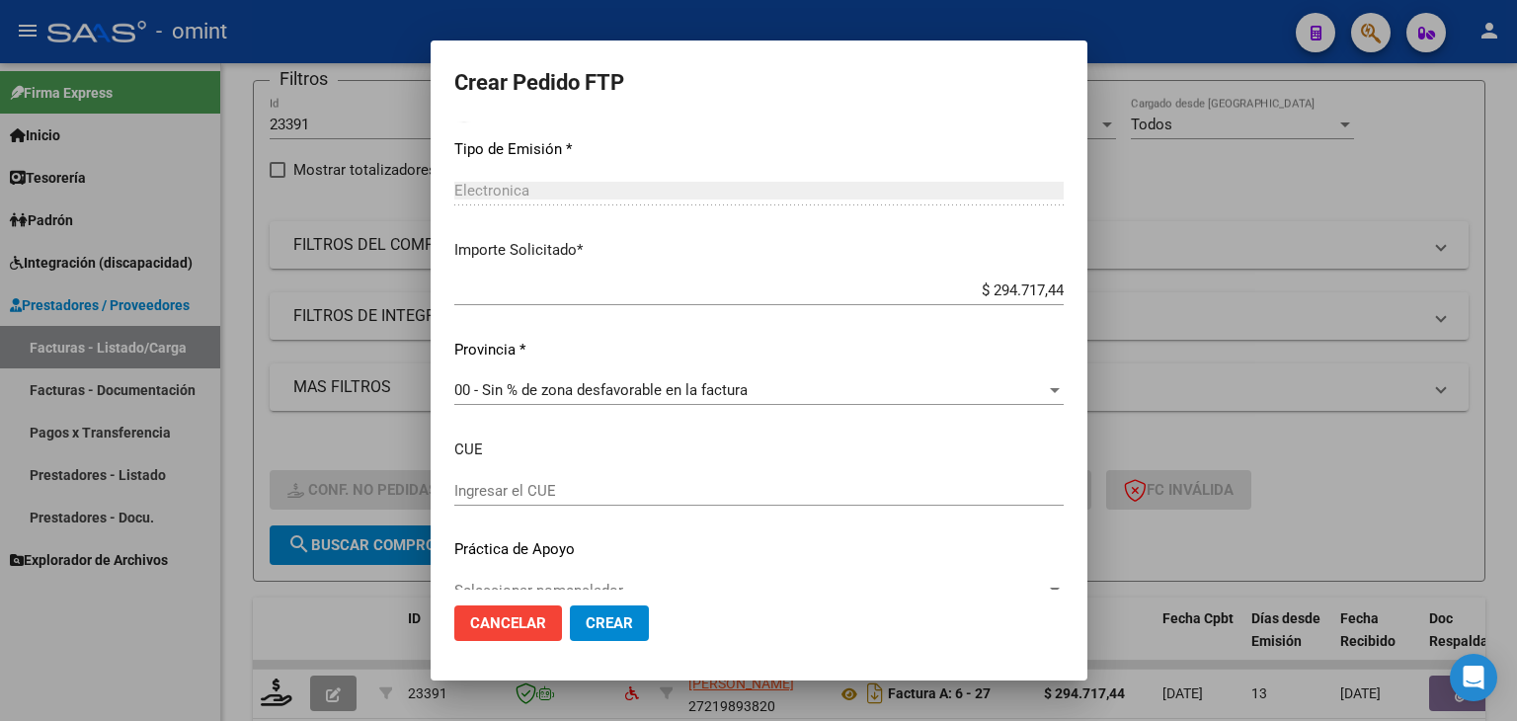
scroll to position [1183, 0]
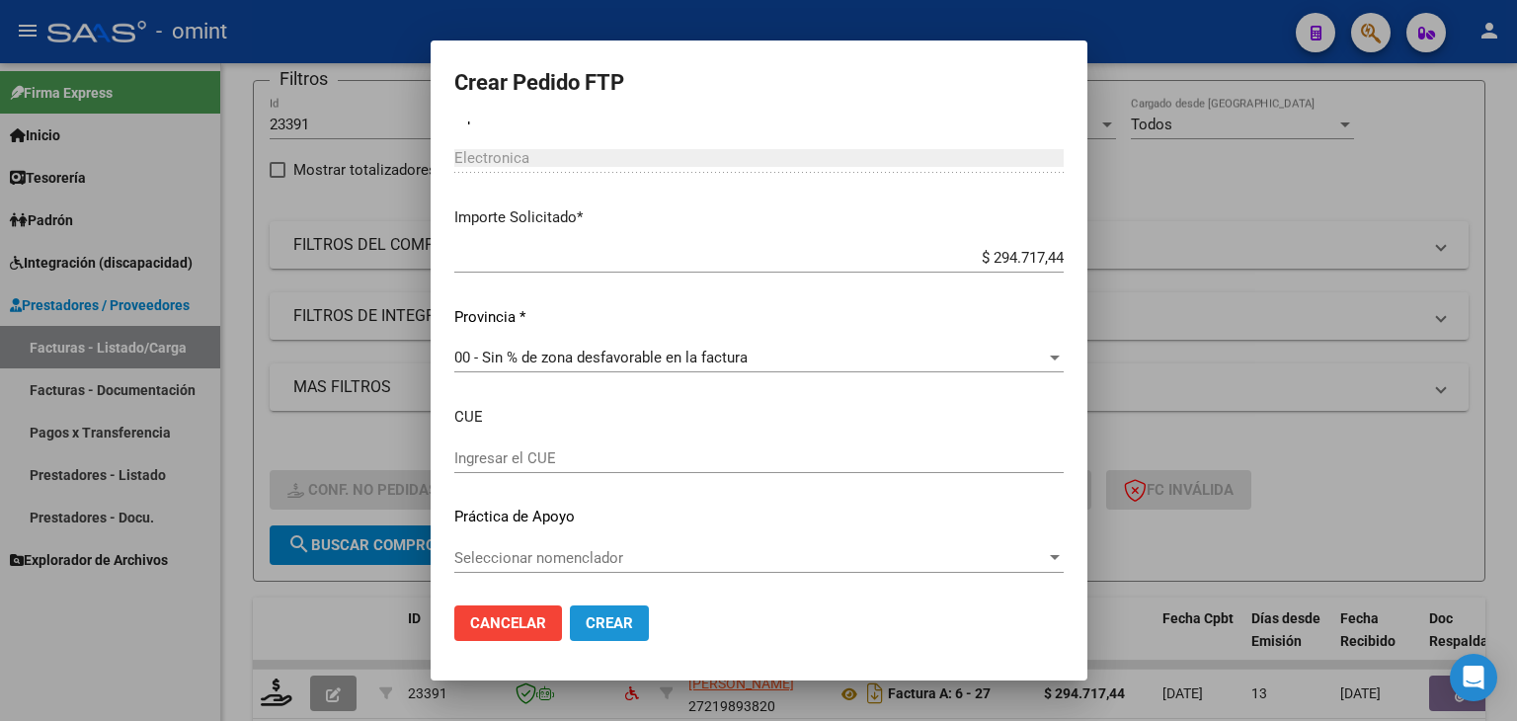
click at [585, 615] on span "Crear" at bounding box center [608, 623] width 47 height 18
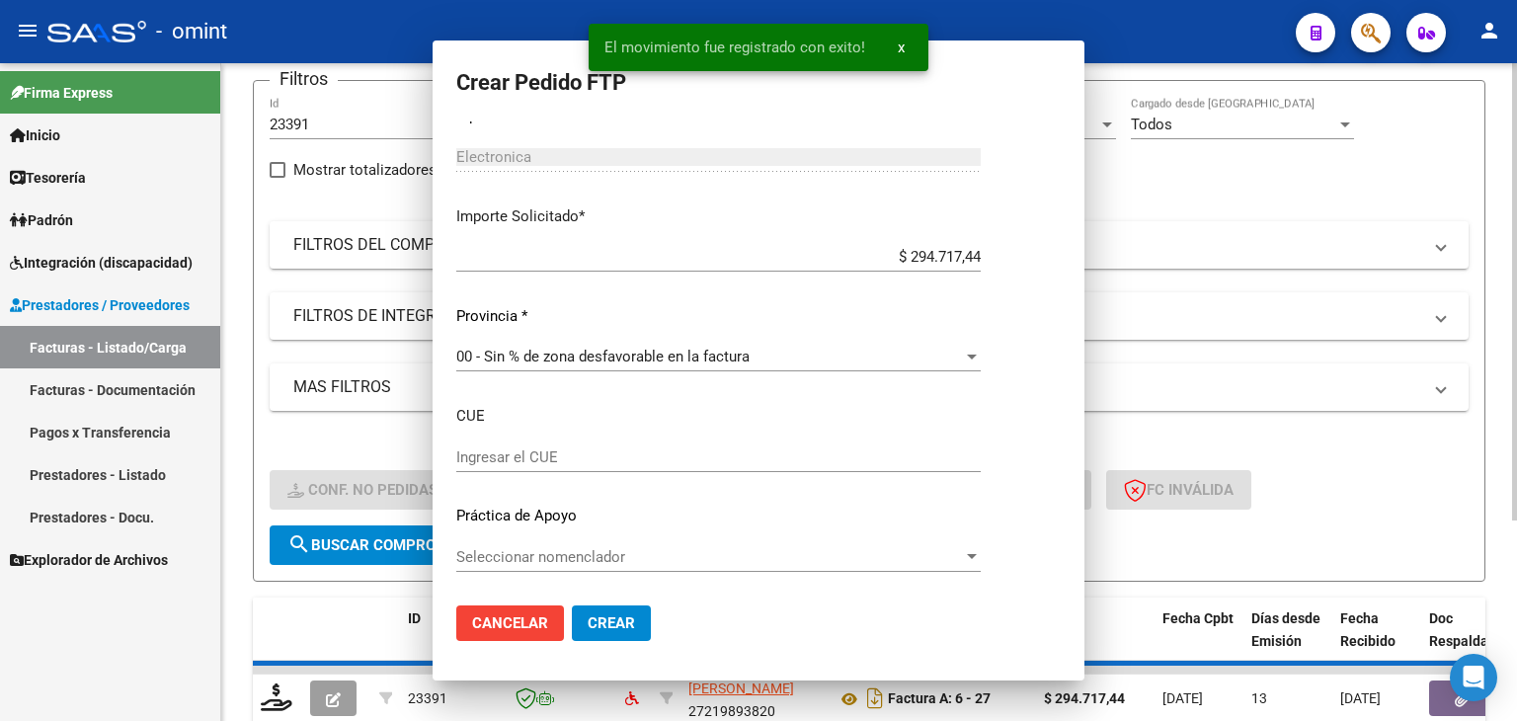
scroll to position [0, 0]
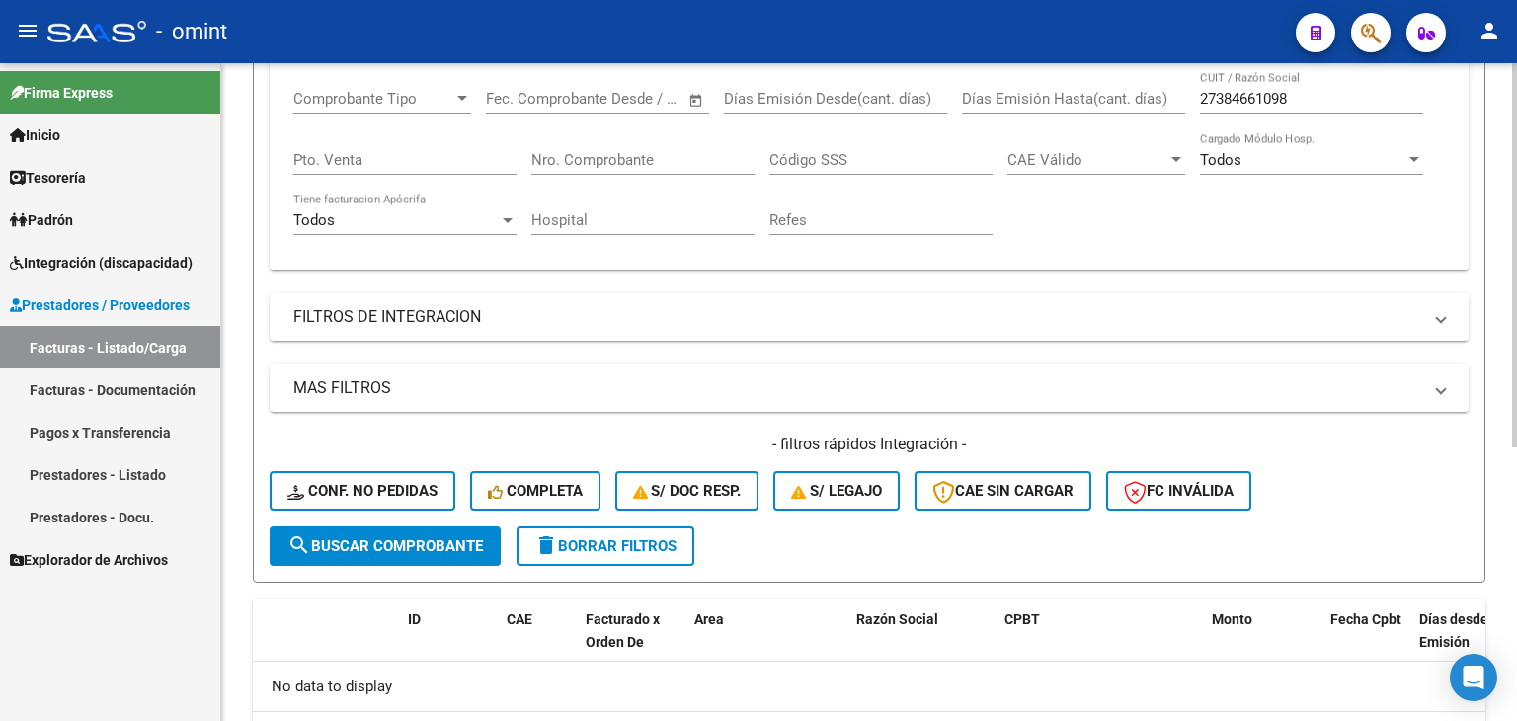
scroll to position [270, 0]
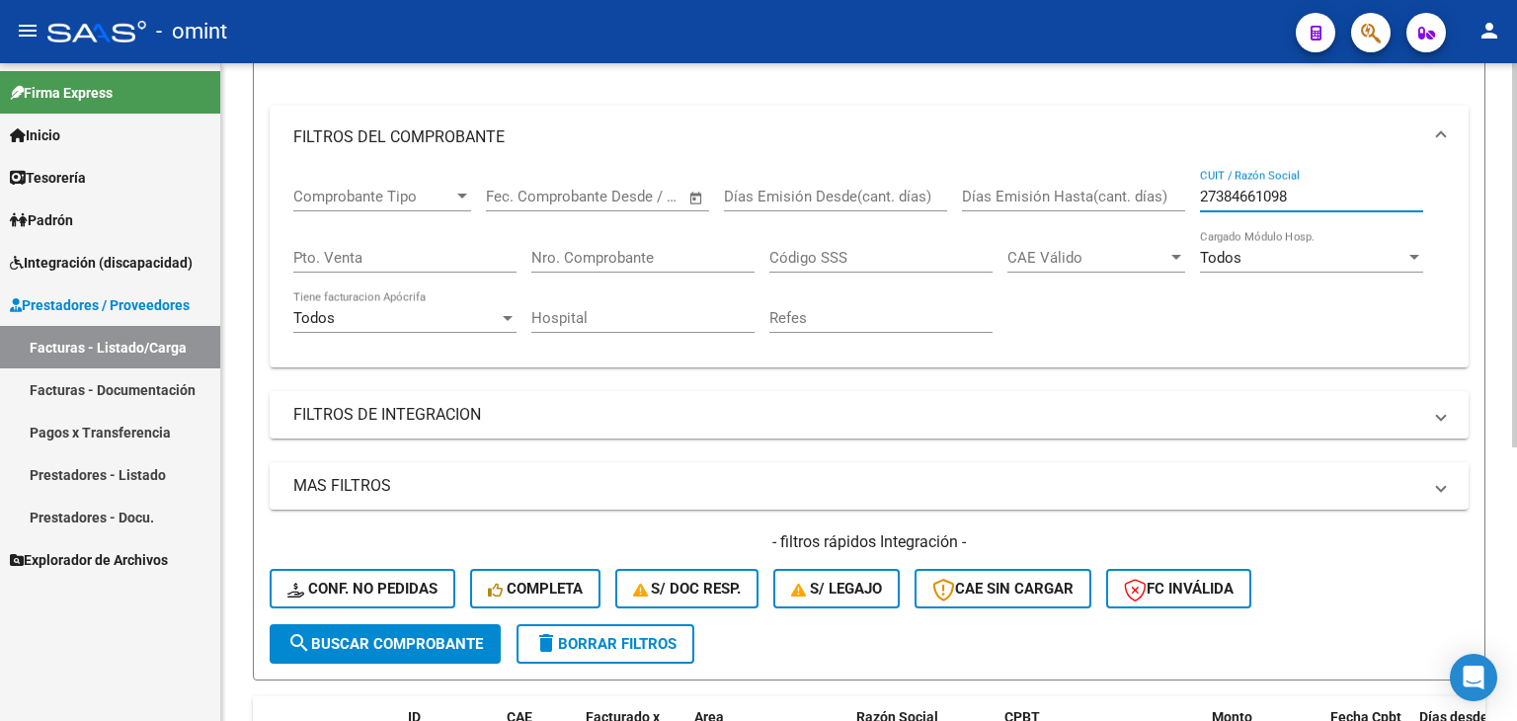
drag, startPoint x: 1300, startPoint y: 198, endPoint x: 1069, endPoint y: 165, distance: 233.5
click at [1075, 169] on div "Comprobante Tipo Comprobante Tipo Fecha inicio – Fecha fin Fec. Comprobante Des…" at bounding box center [868, 260] width 1151 height 183
paste input "219893820"
type input "27219893820"
click at [459, 642] on span "search Buscar Comprobante" at bounding box center [384, 644] width 195 height 18
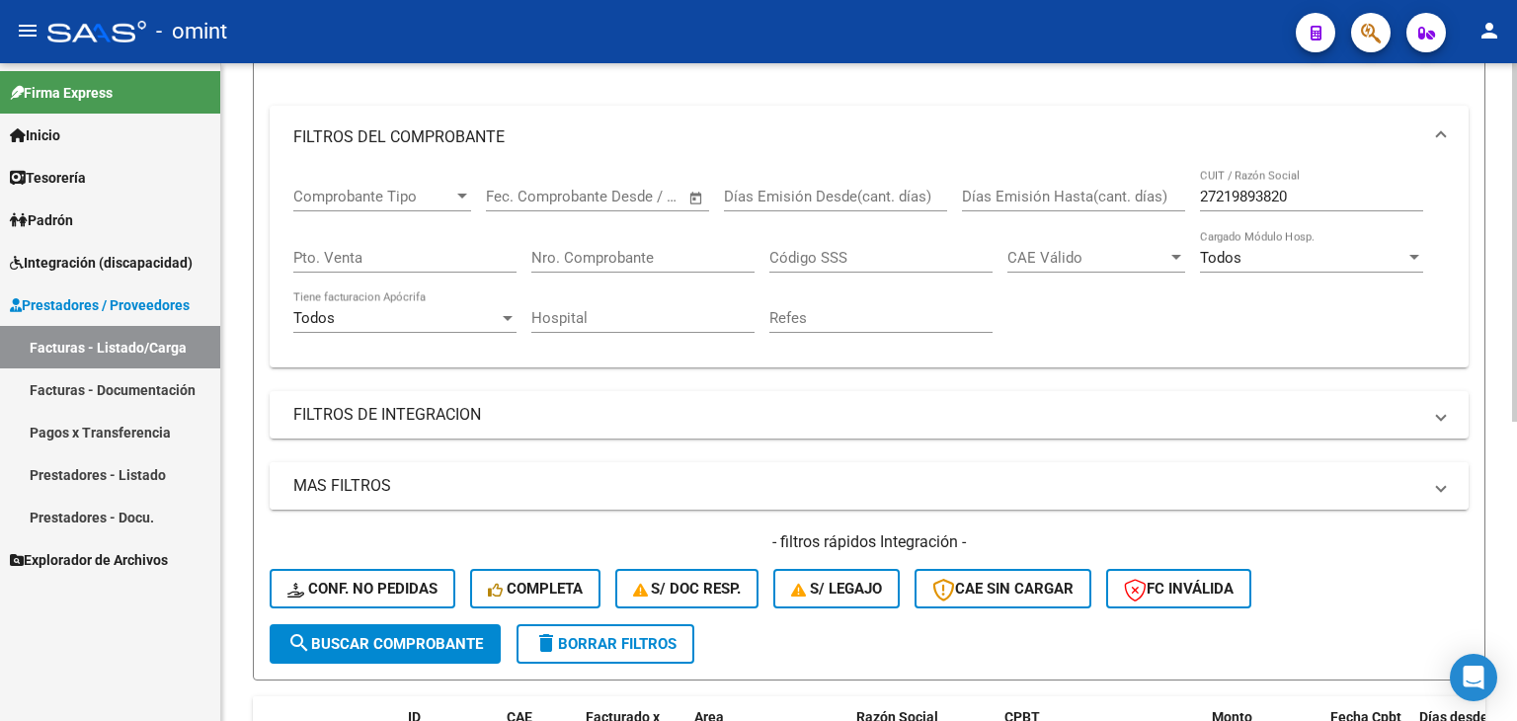
scroll to position [548, 0]
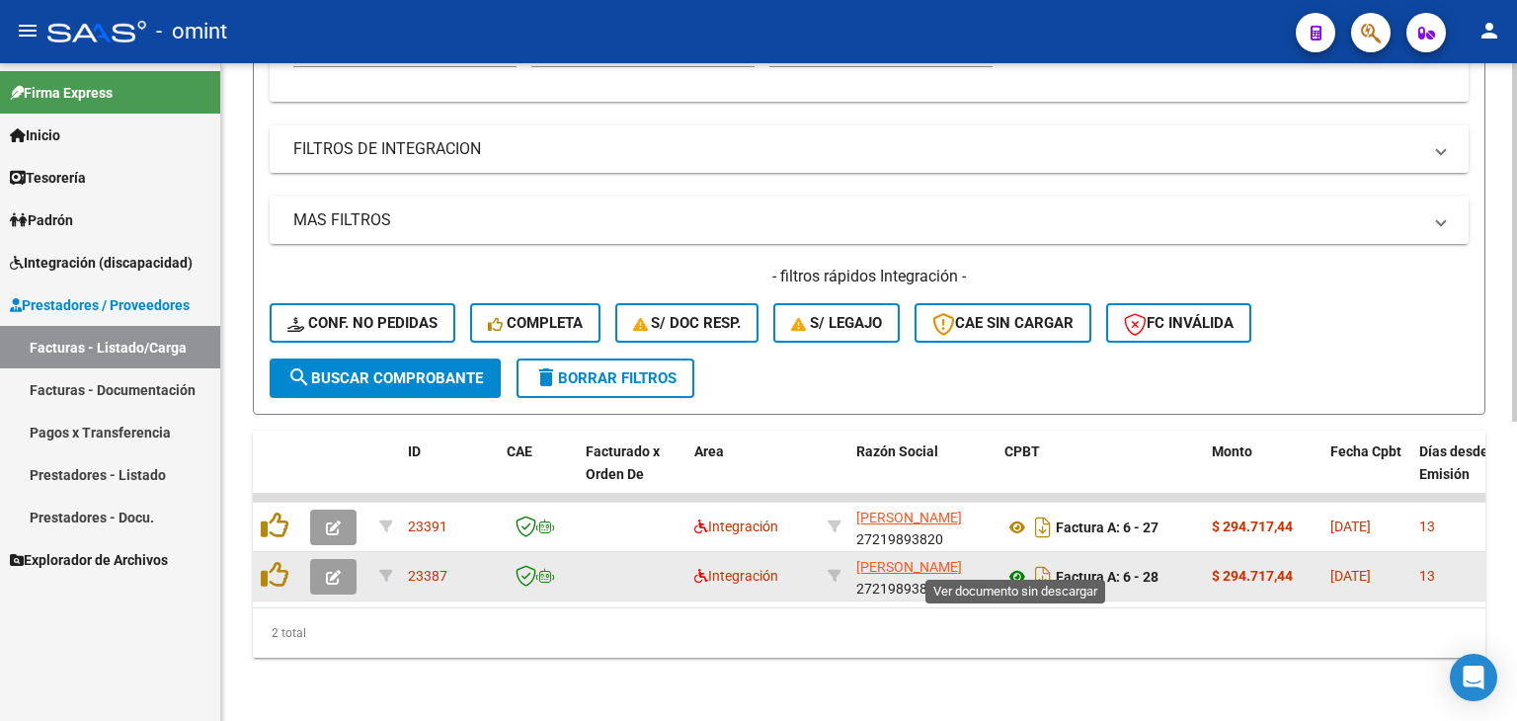
click at [1016, 565] on icon at bounding box center [1017, 577] width 26 height 24
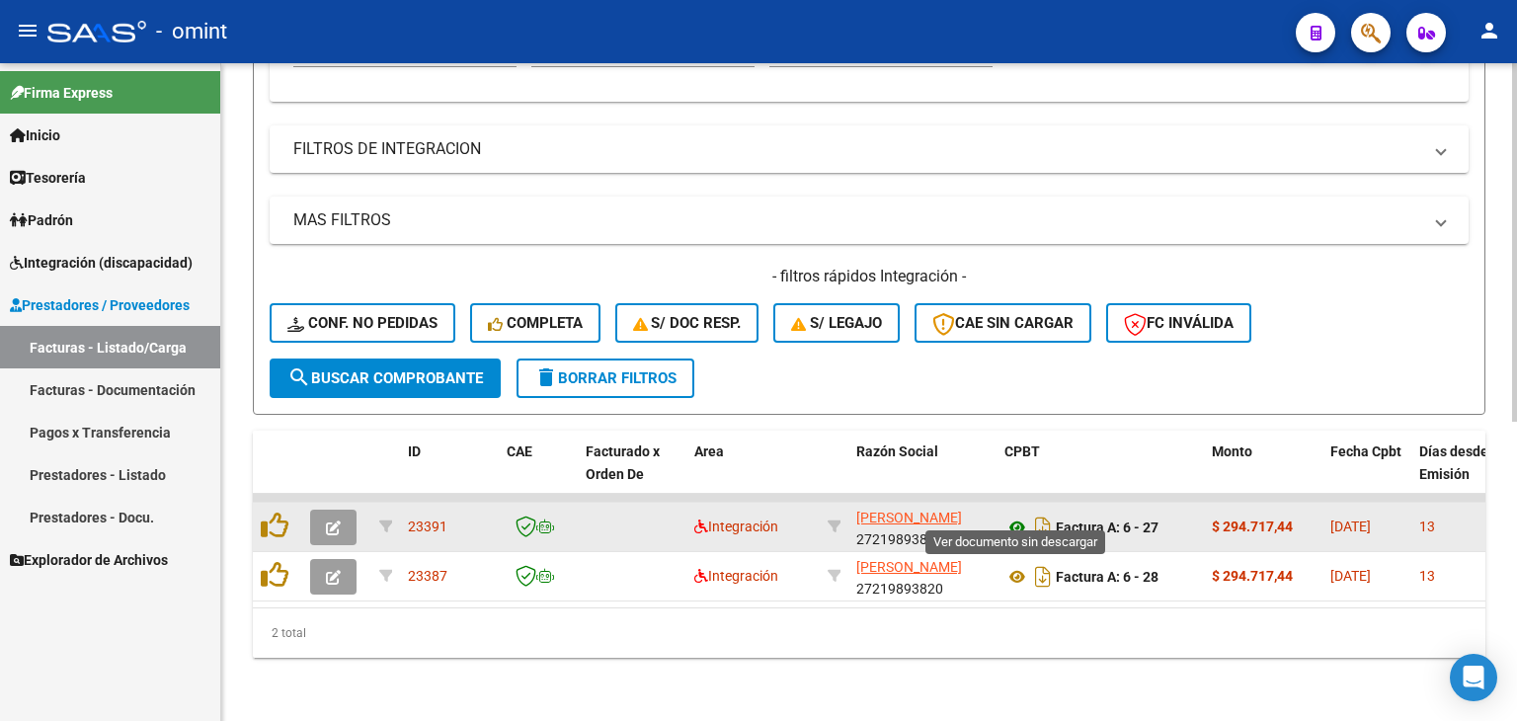
click at [1010, 515] on icon at bounding box center [1017, 527] width 26 height 24
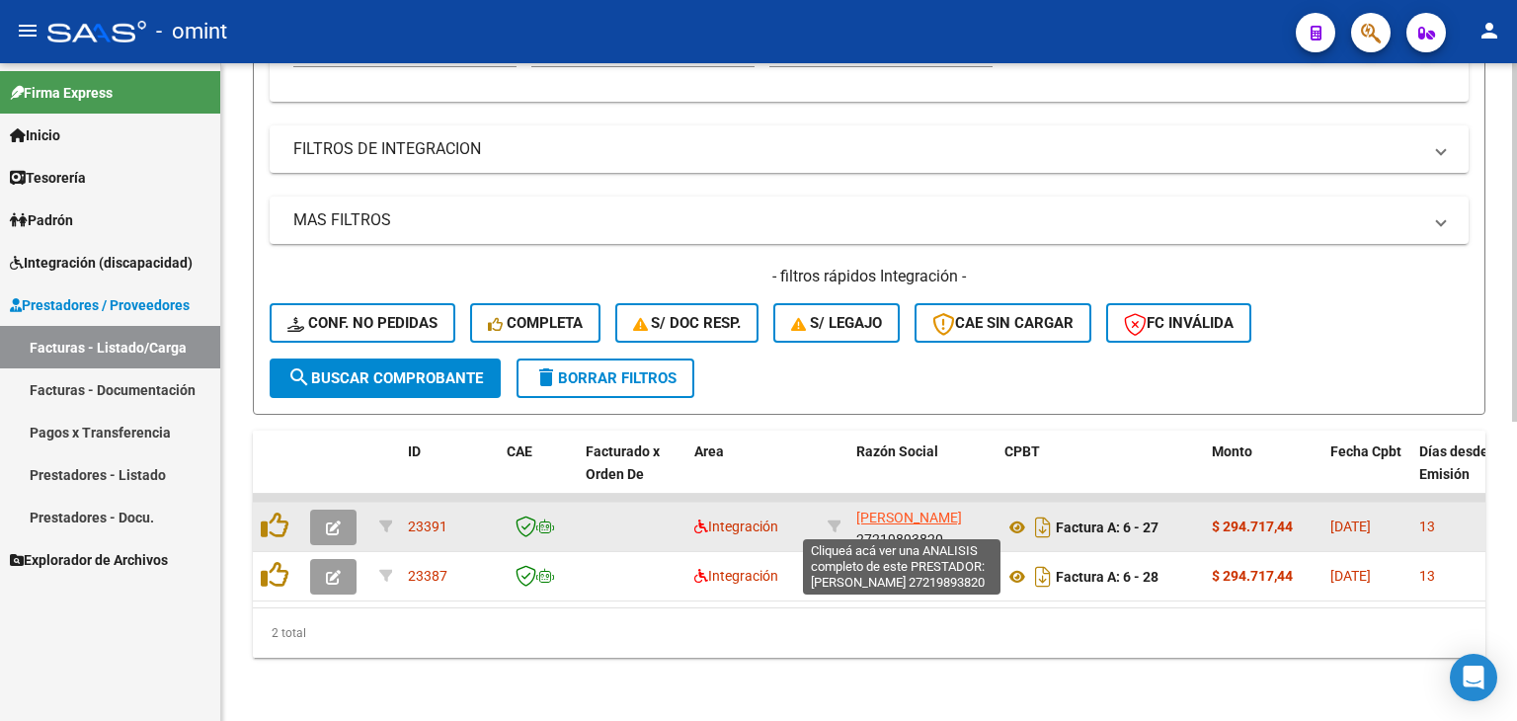
click at [888, 509] on span "[PERSON_NAME]" at bounding box center [909, 517] width 106 height 16
type textarea "27219893820"
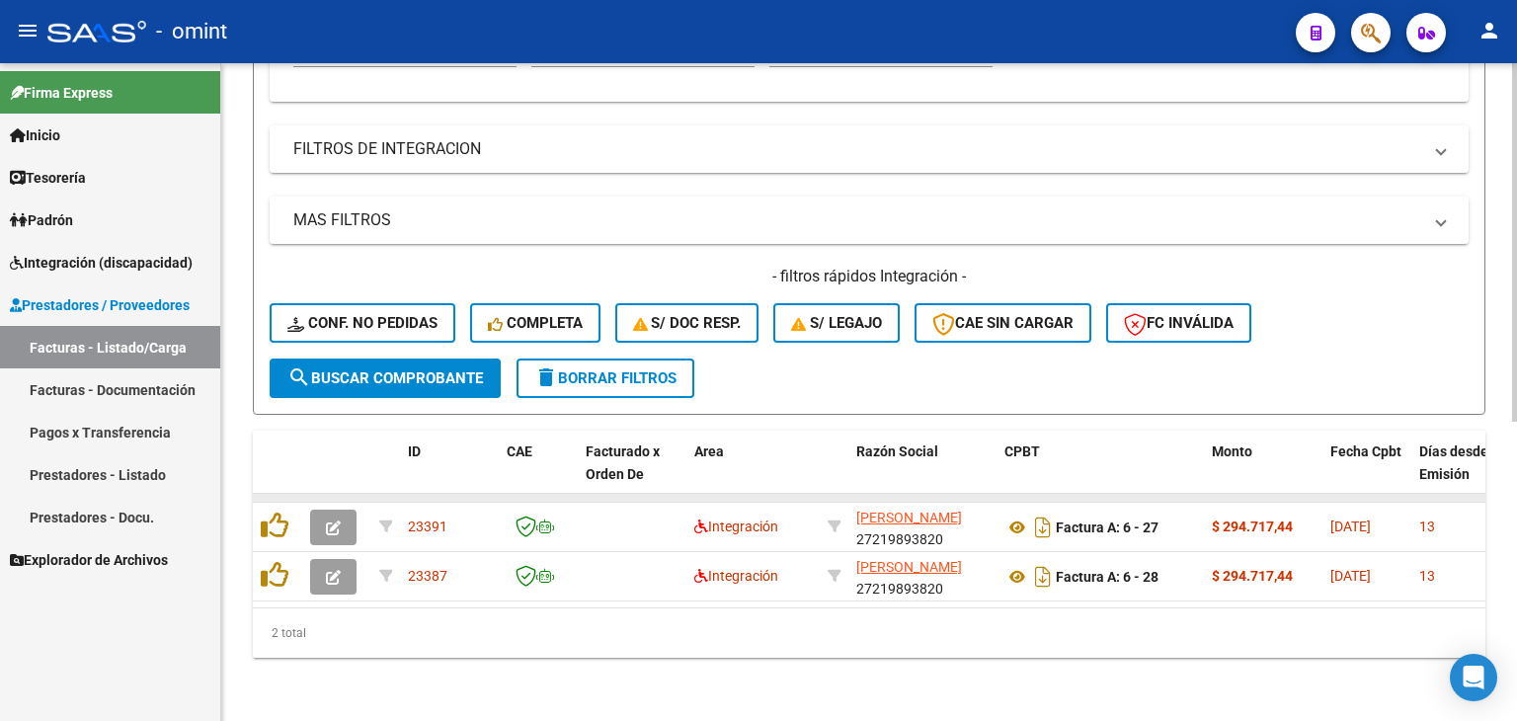
click at [865, 494] on datatable-body-cell at bounding box center [922, 498] width 148 height 8
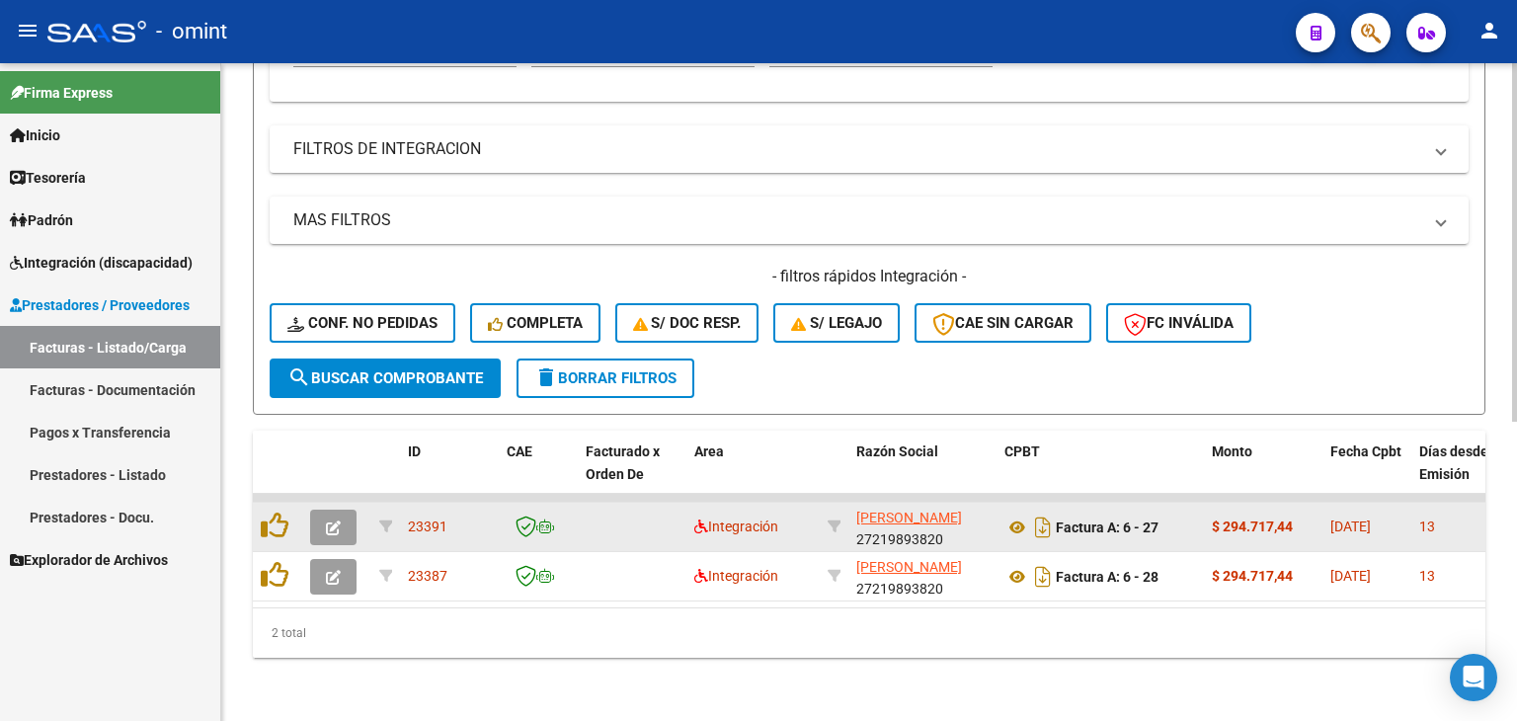
click at [864, 509] on span "[PERSON_NAME]" at bounding box center [909, 517] width 106 height 16
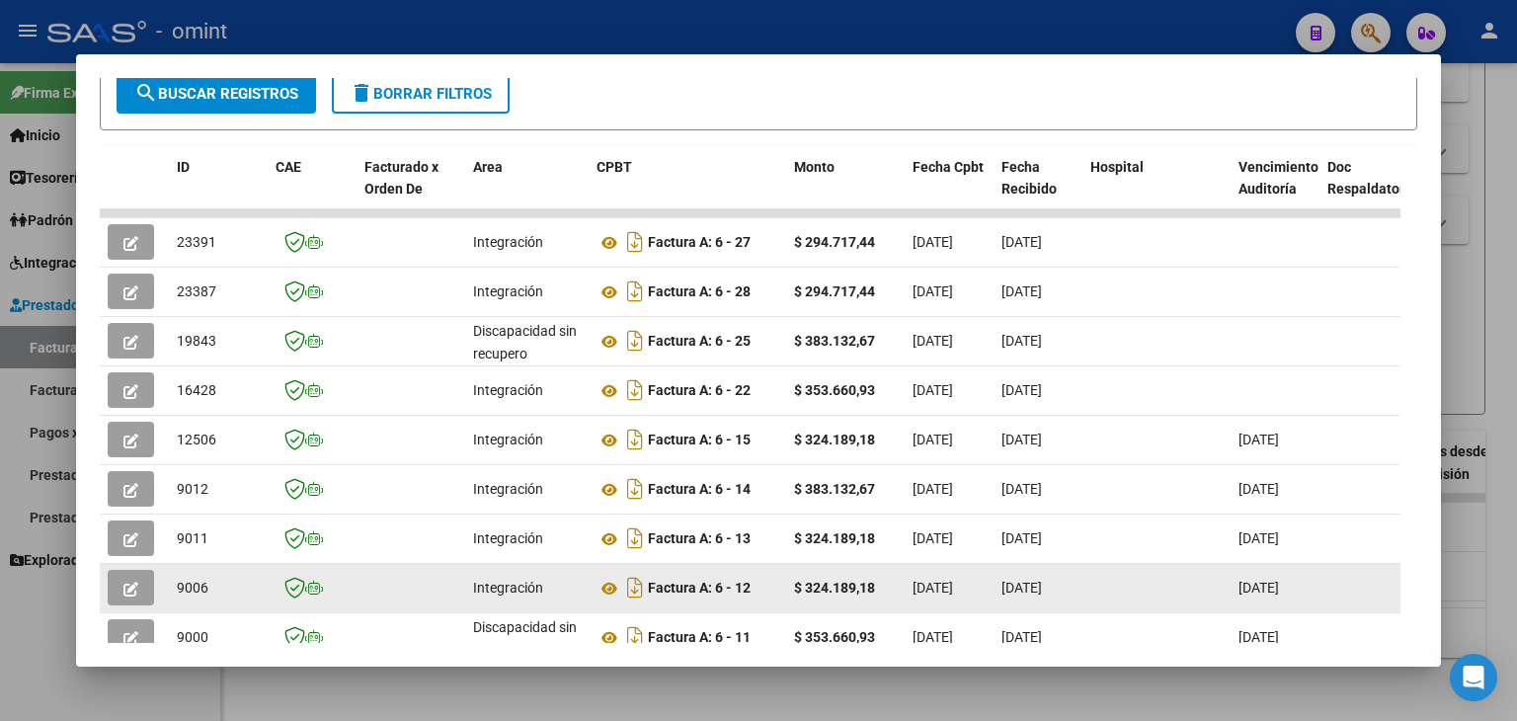
scroll to position [494, 0]
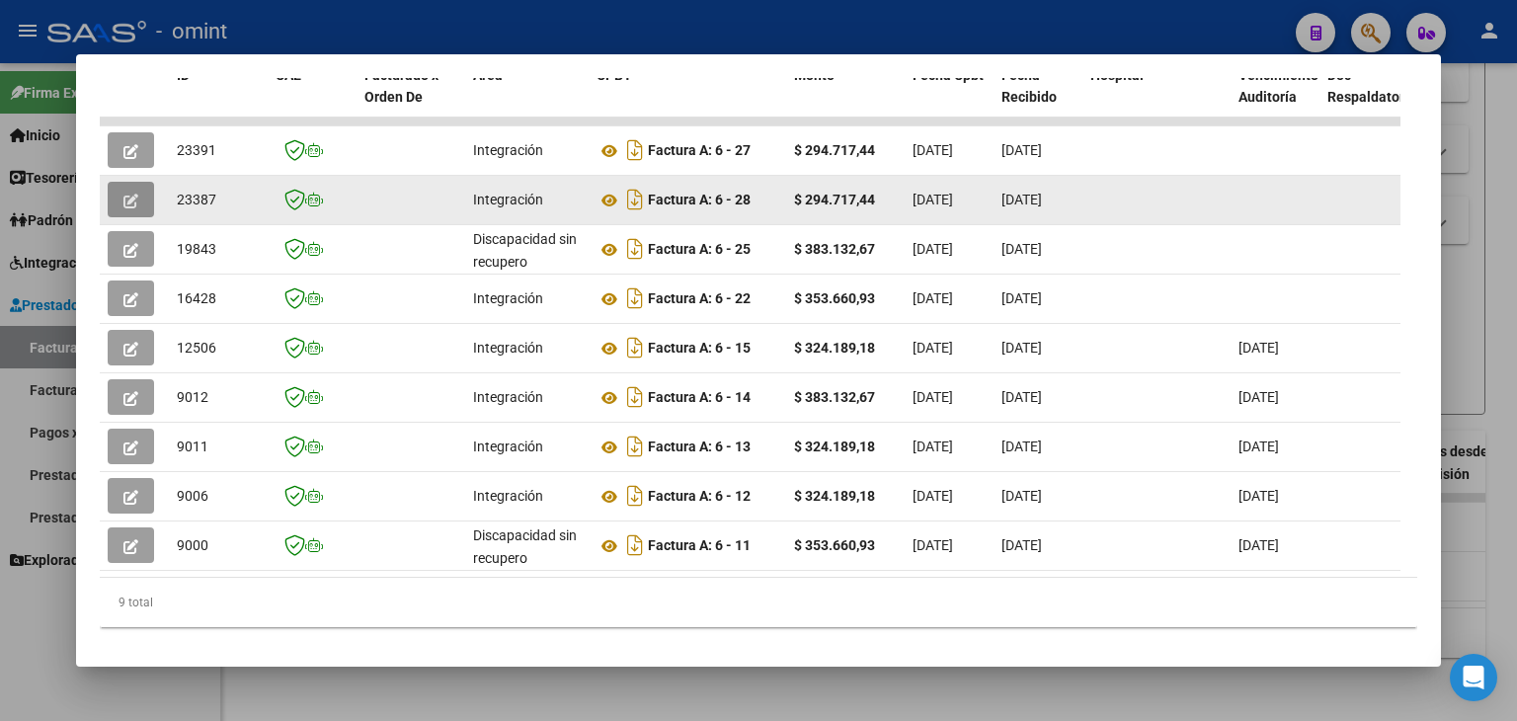
click at [116, 194] on button "button" at bounding box center [131, 200] width 46 height 36
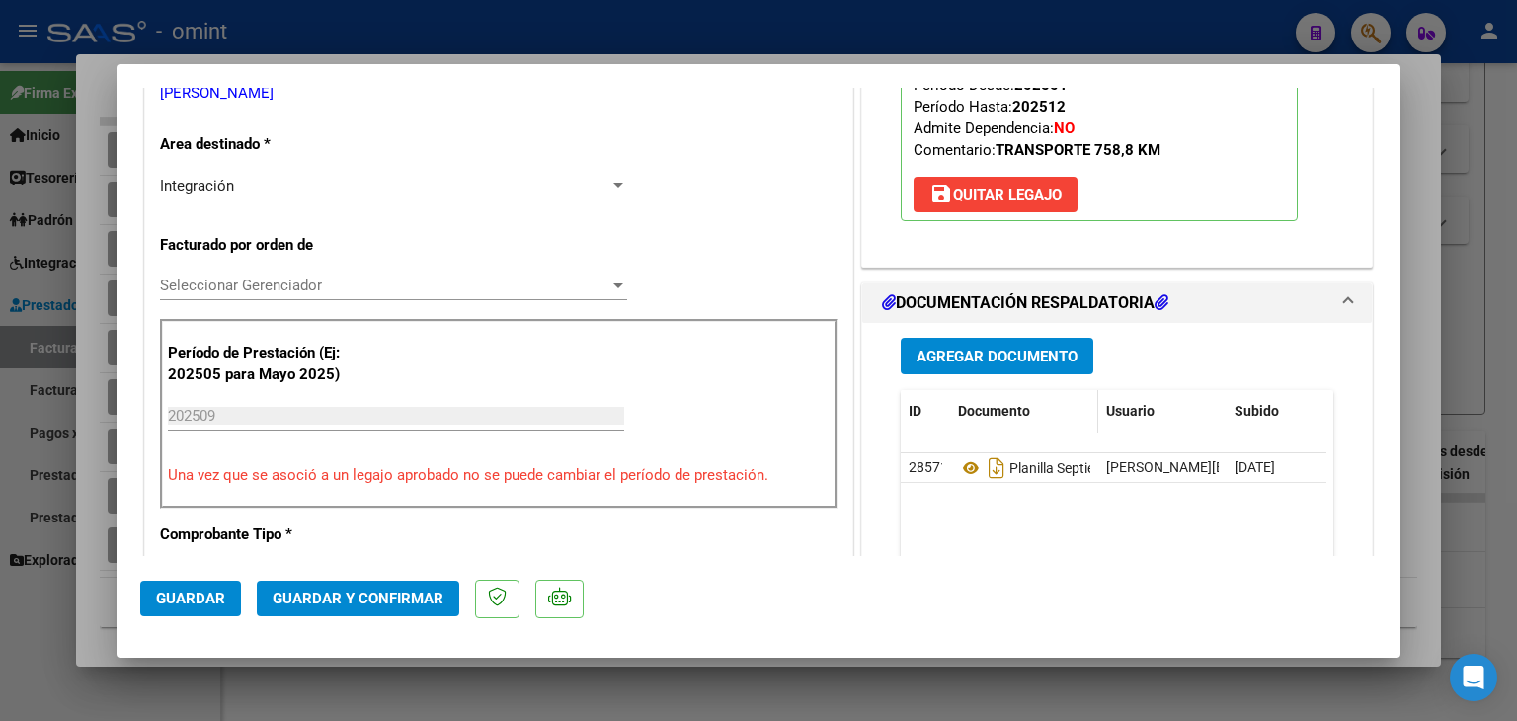
scroll to position [395, 0]
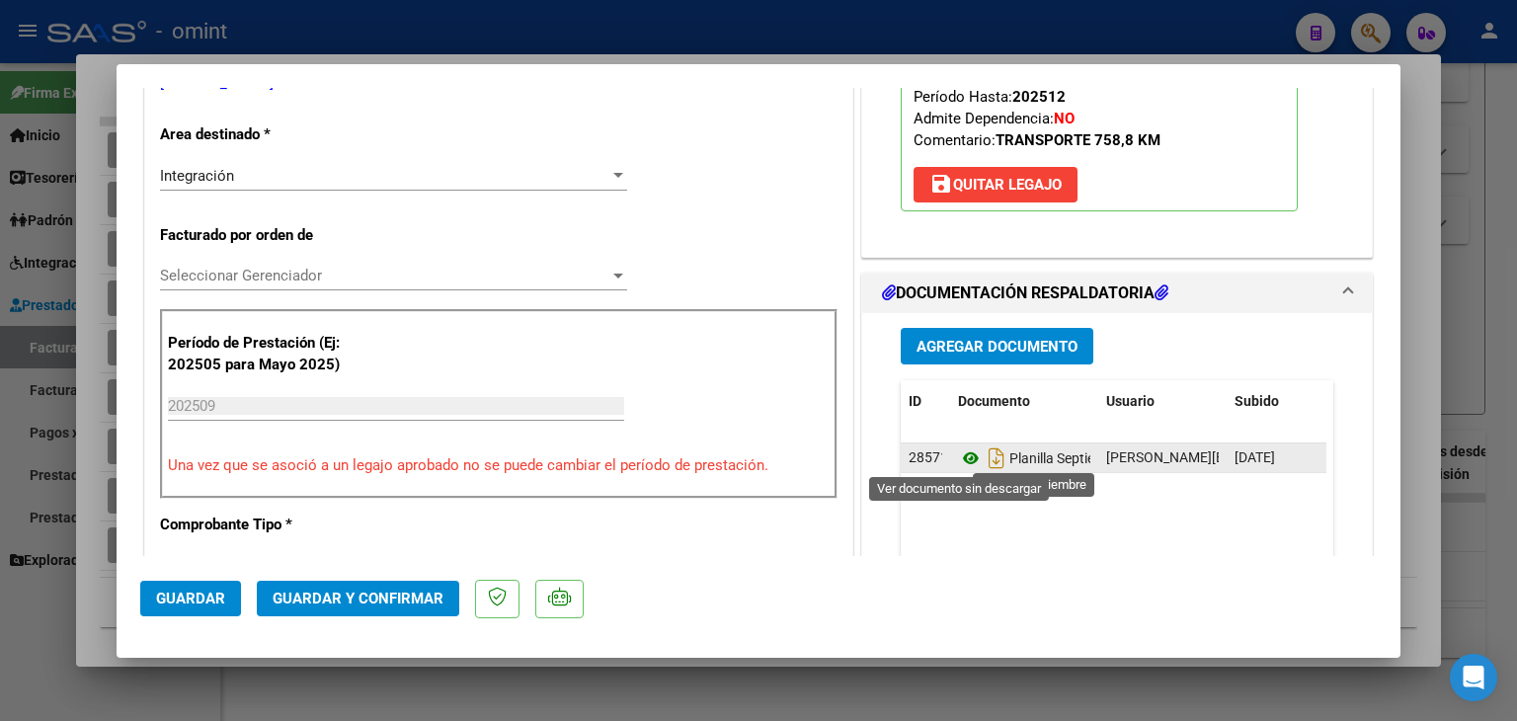
click at [959, 455] on icon at bounding box center [971, 458] width 26 height 24
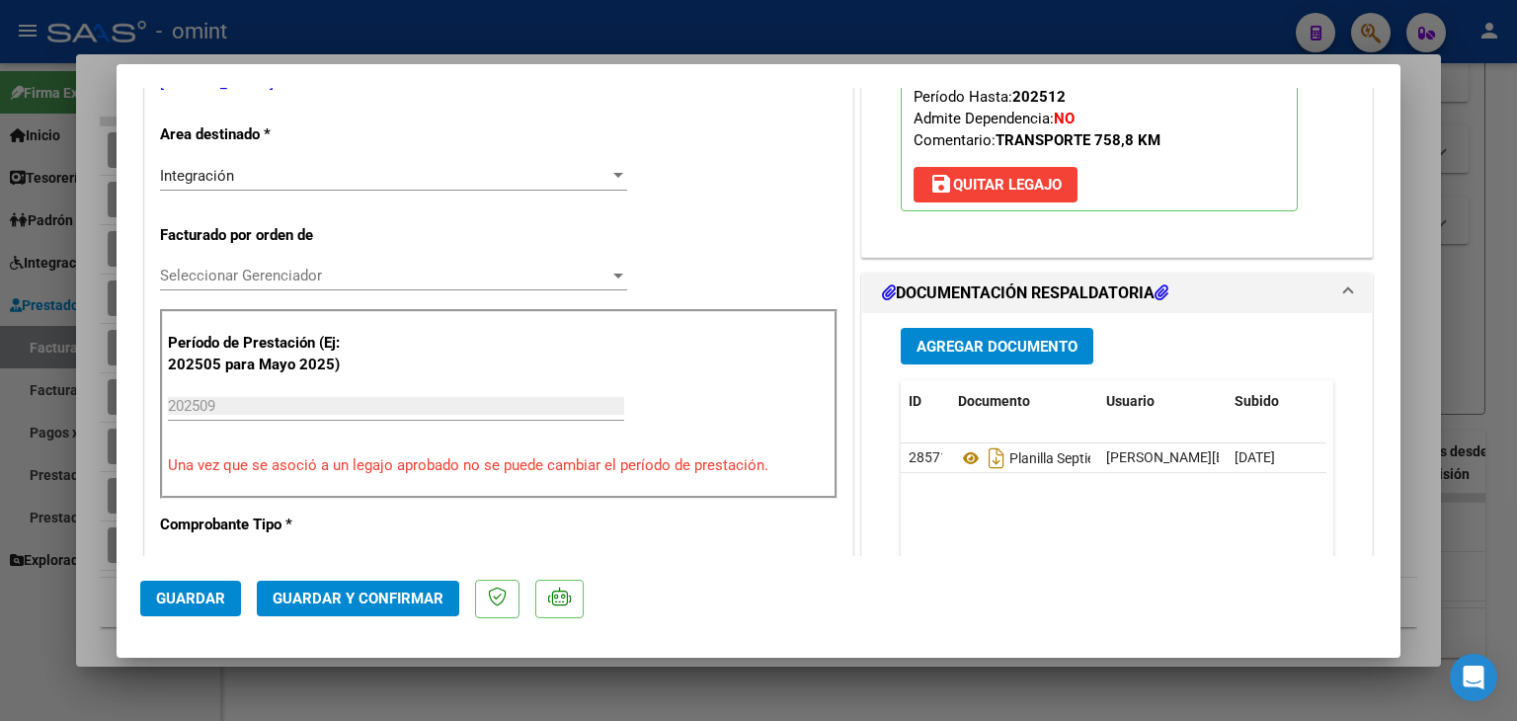
click at [266, 282] on span "Seleccionar Gerenciador" at bounding box center [384, 276] width 449 height 18
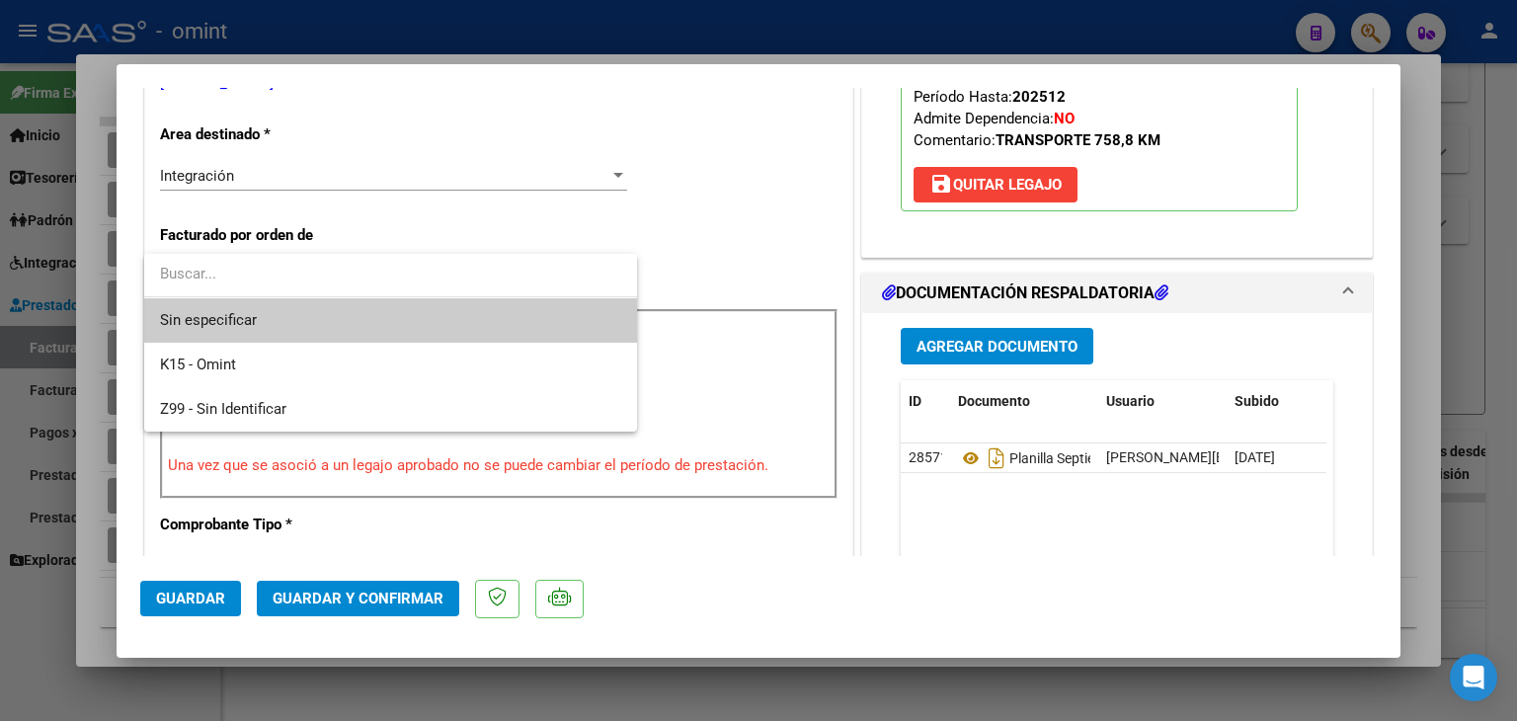
click at [227, 321] on span "Sin especificar" at bounding box center [390, 320] width 461 height 44
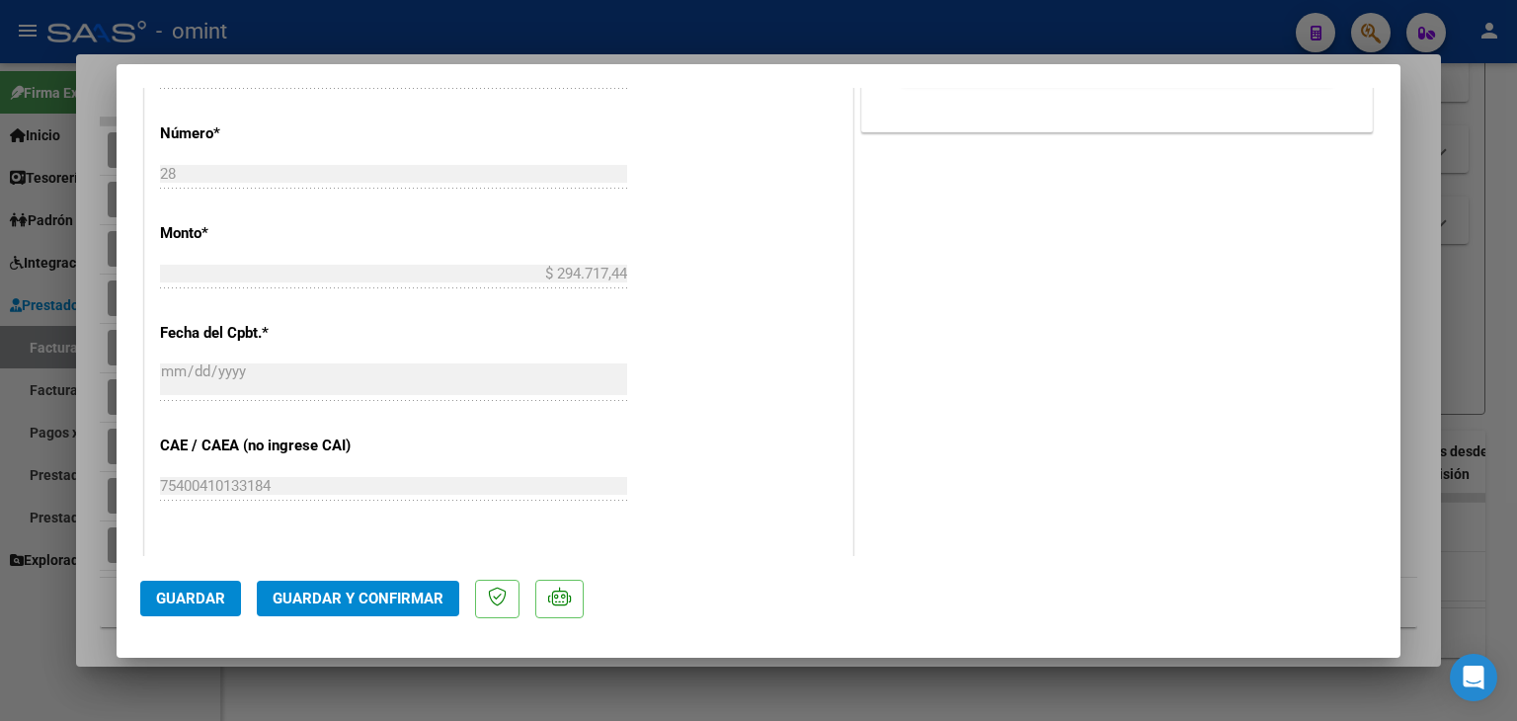
scroll to position [987, 0]
click at [390, 610] on button "Guardar y Confirmar" at bounding box center [358, 599] width 202 height 36
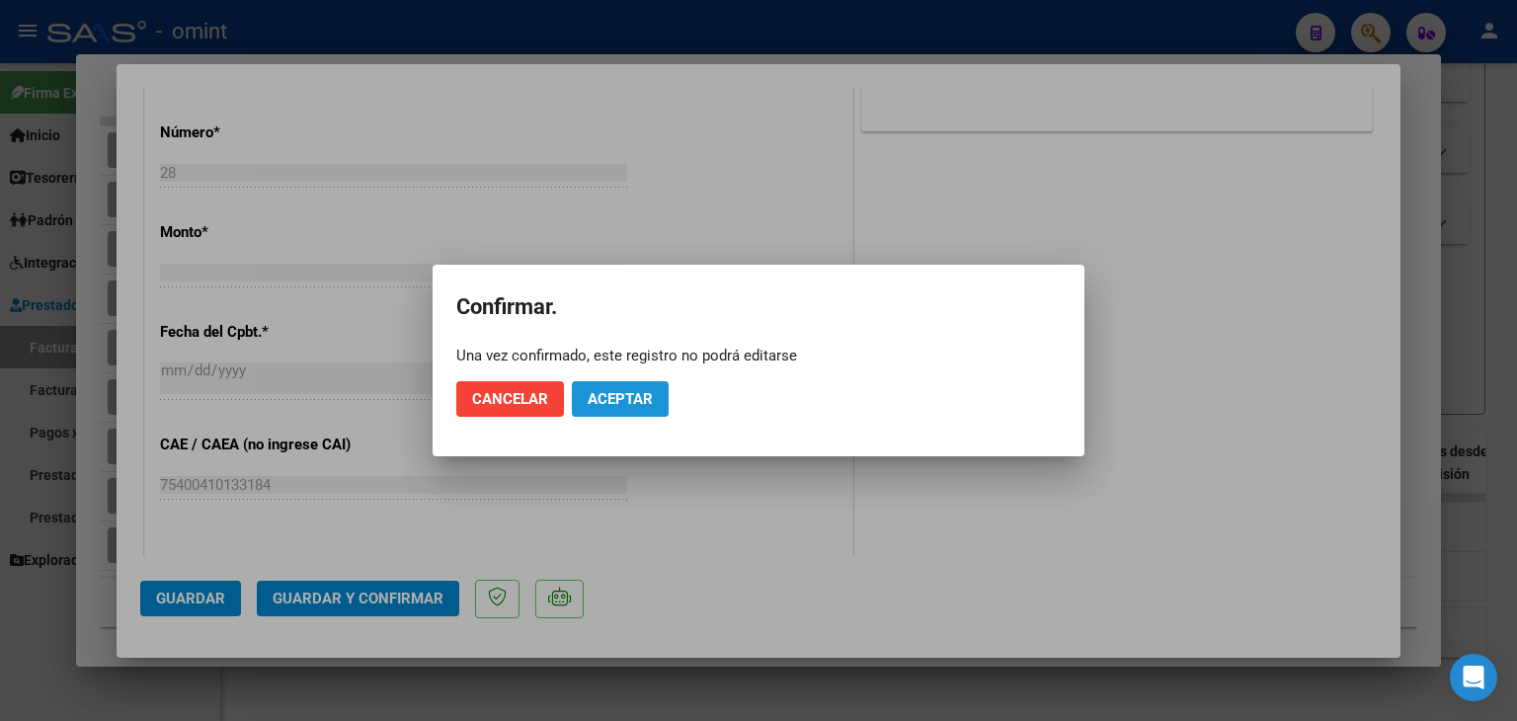
click at [613, 392] on span "Aceptar" at bounding box center [619, 399] width 65 height 18
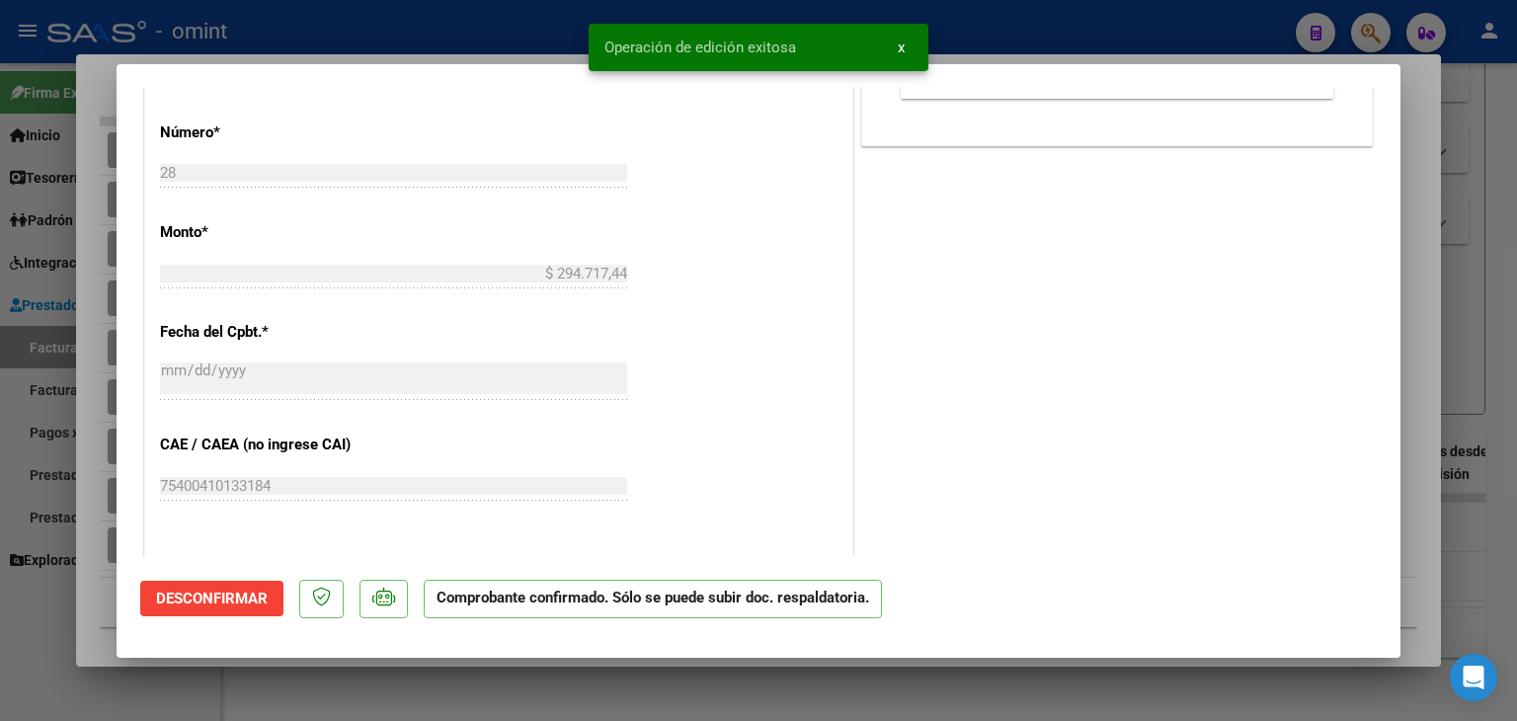
type input "$ 0,00"
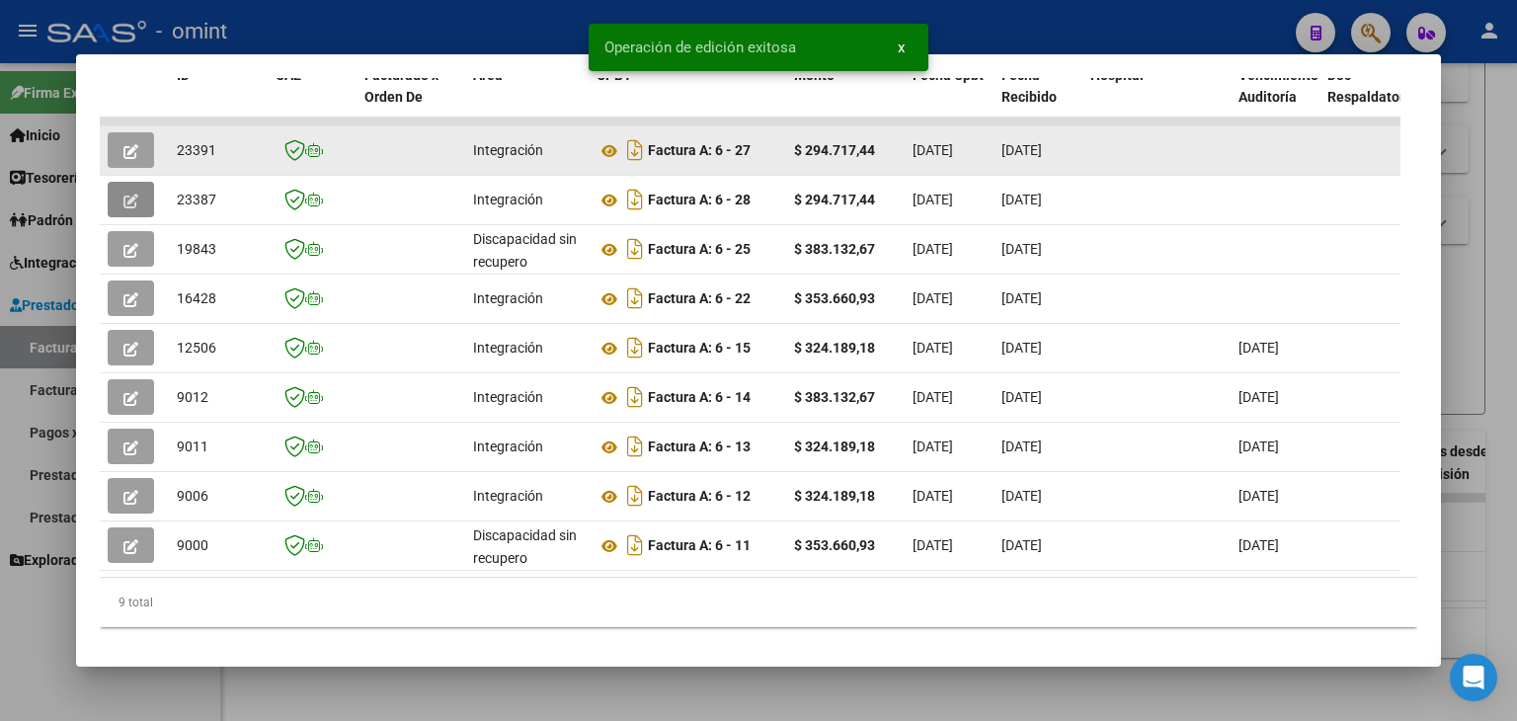
click at [130, 147] on icon "button" at bounding box center [130, 151] width 15 height 15
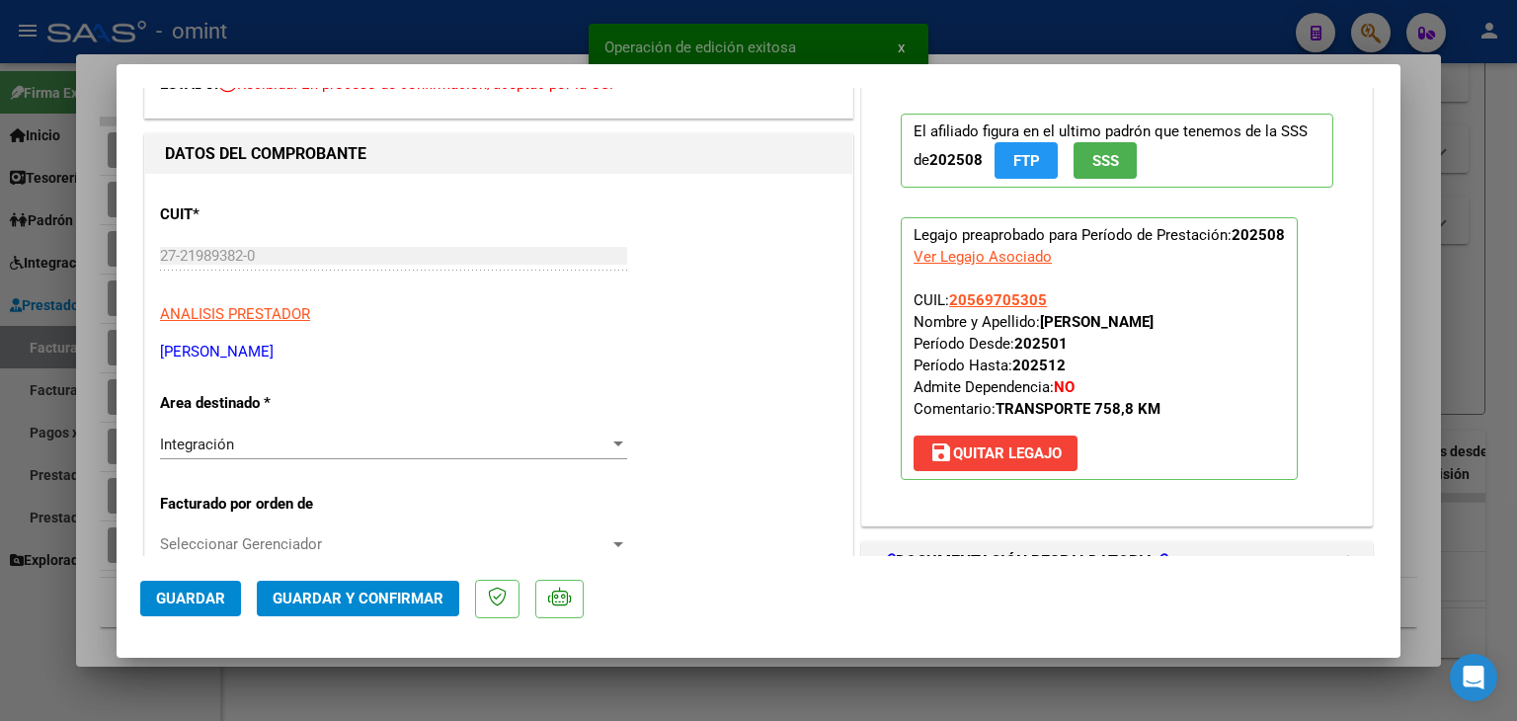
scroll to position [395, 0]
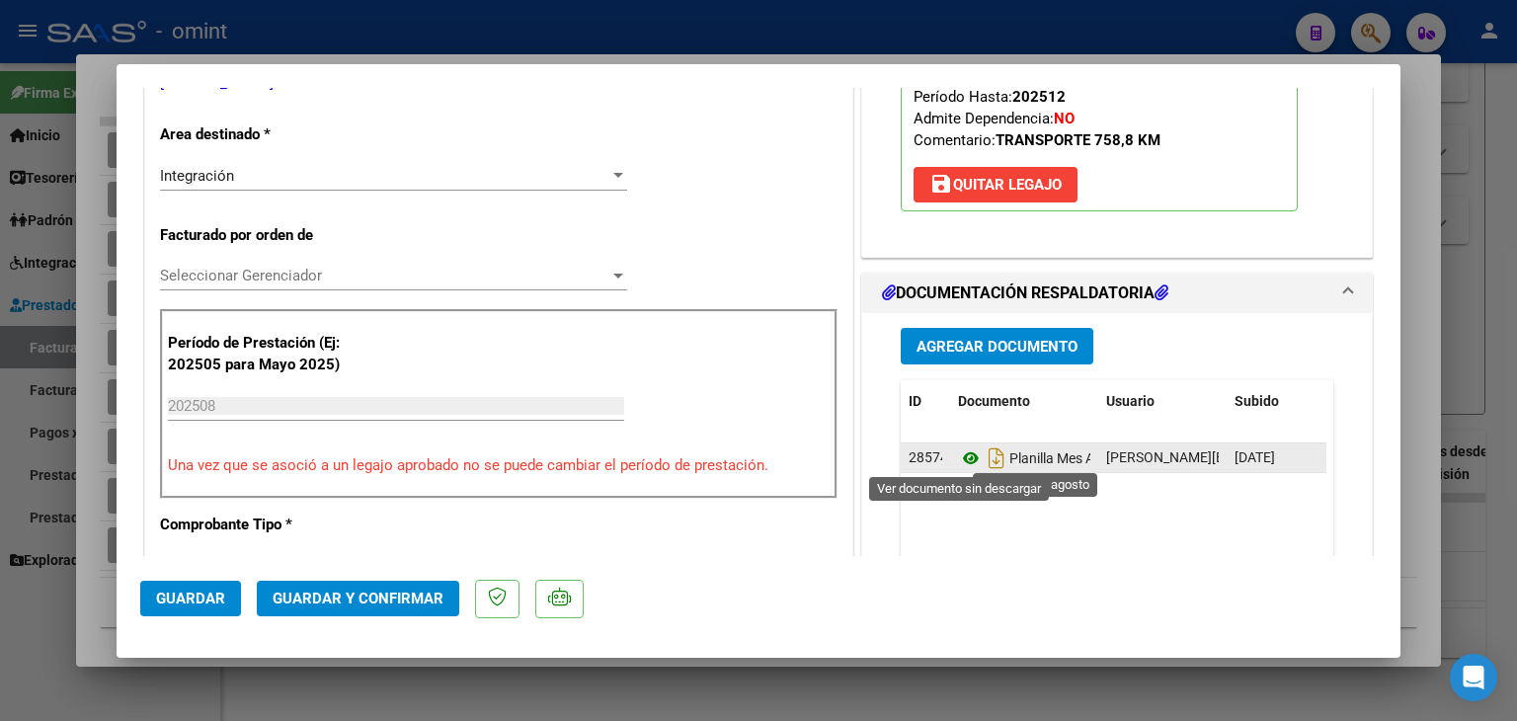
click at [958, 455] on icon at bounding box center [971, 458] width 26 height 24
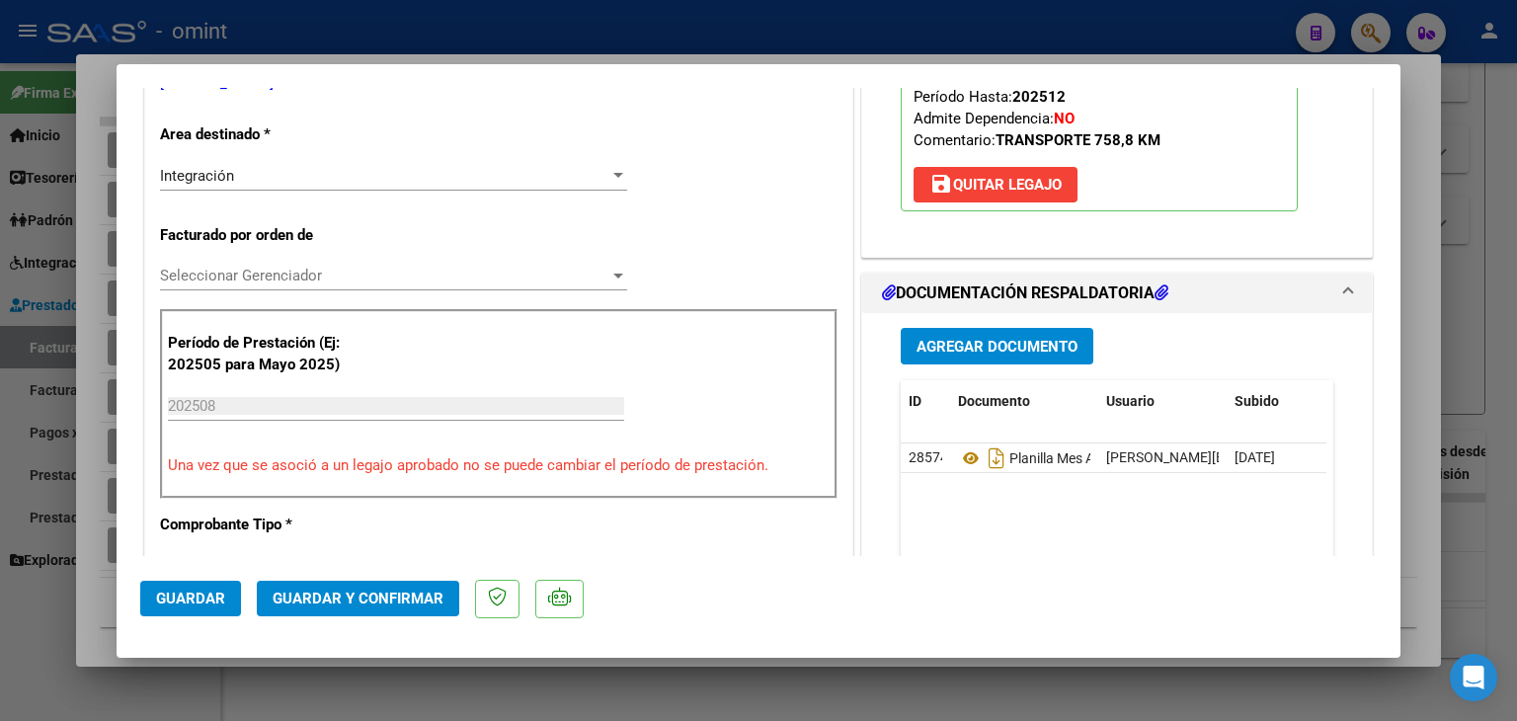
click at [226, 273] on span "Seleccionar Gerenciador" at bounding box center [384, 276] width 449 height 18
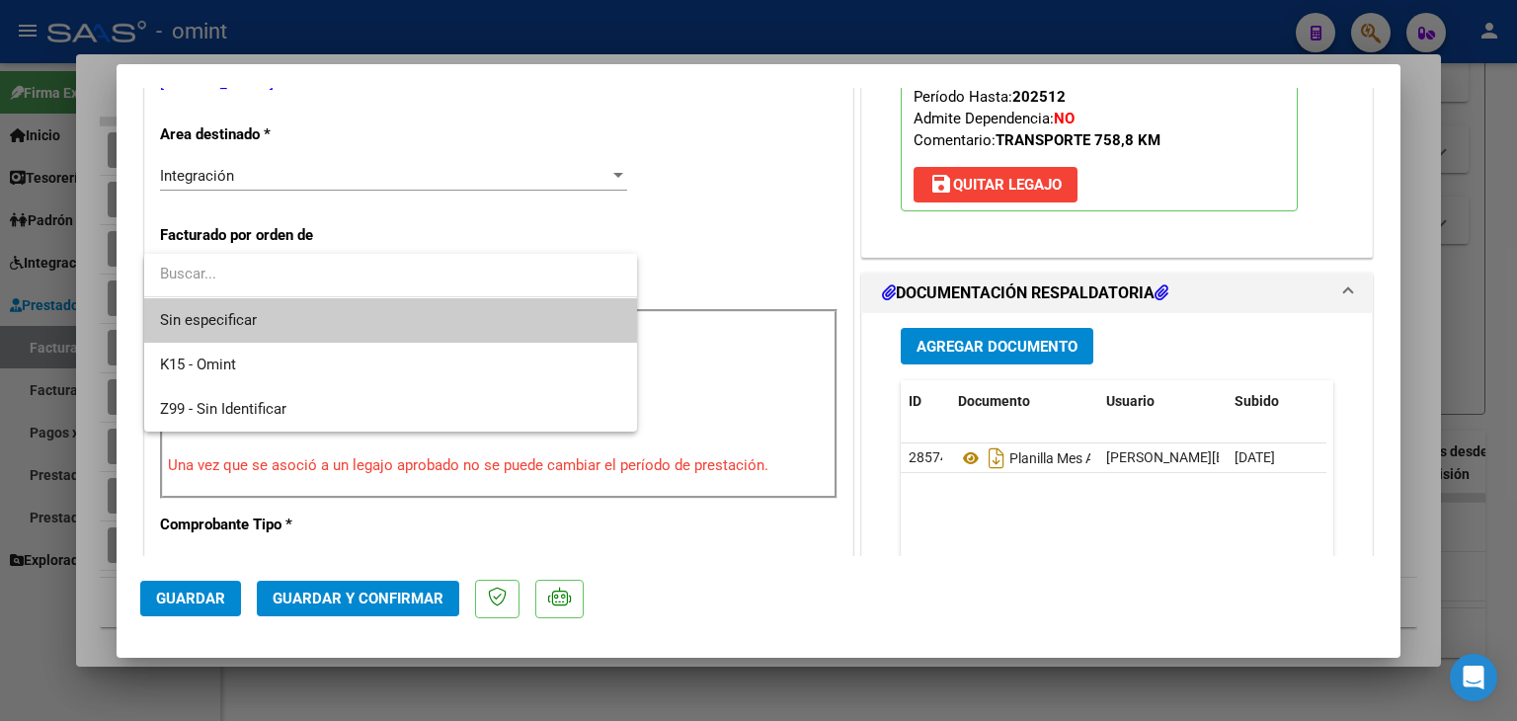
click at [226, 313] on span "Sin especificar" at bounding box center [390, 320] width 461 height 44
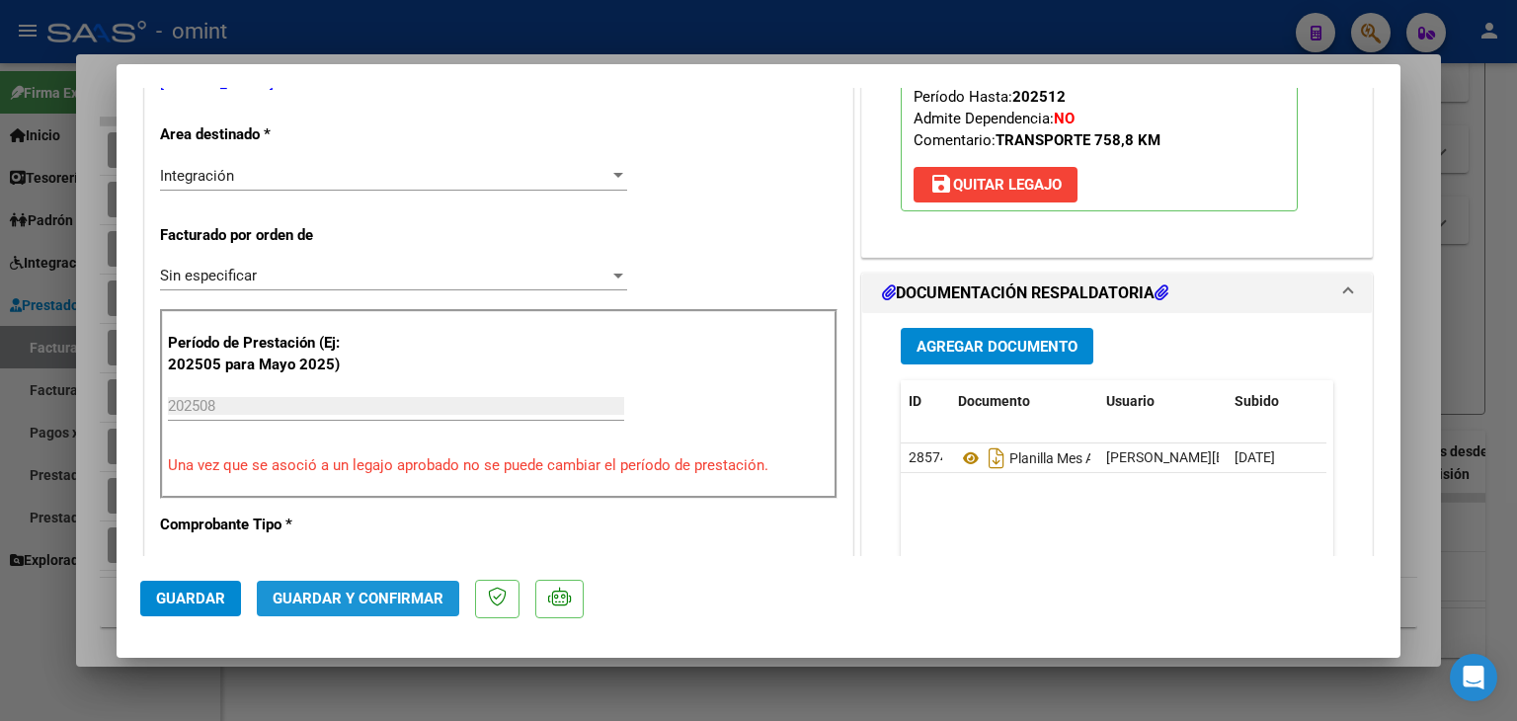
click at [379, 604] on span "Guardar y Confirmar" at bounding box center [358, 598] width 171 height 18
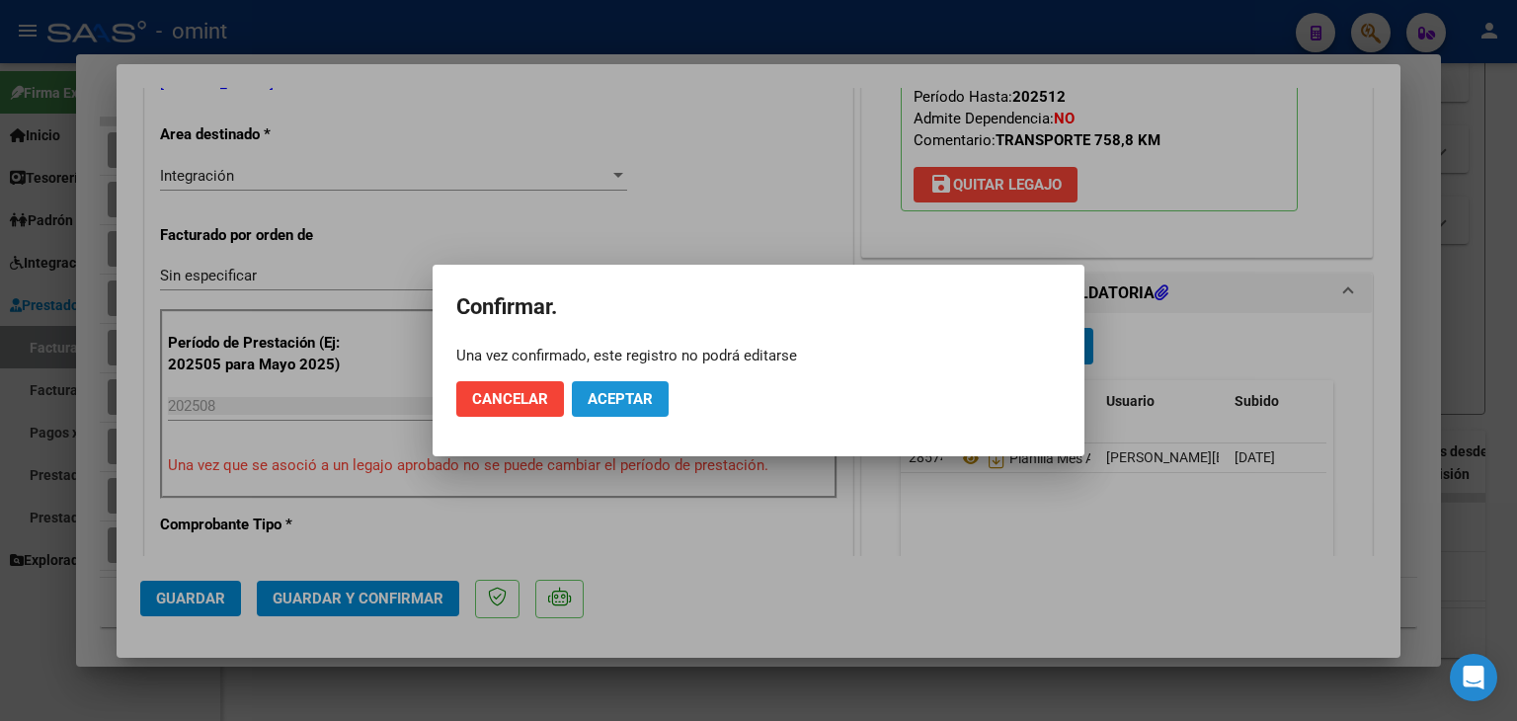
click at [628, 395] on span "Aceptar" at bounding box center [619, 399] width 65 height 18
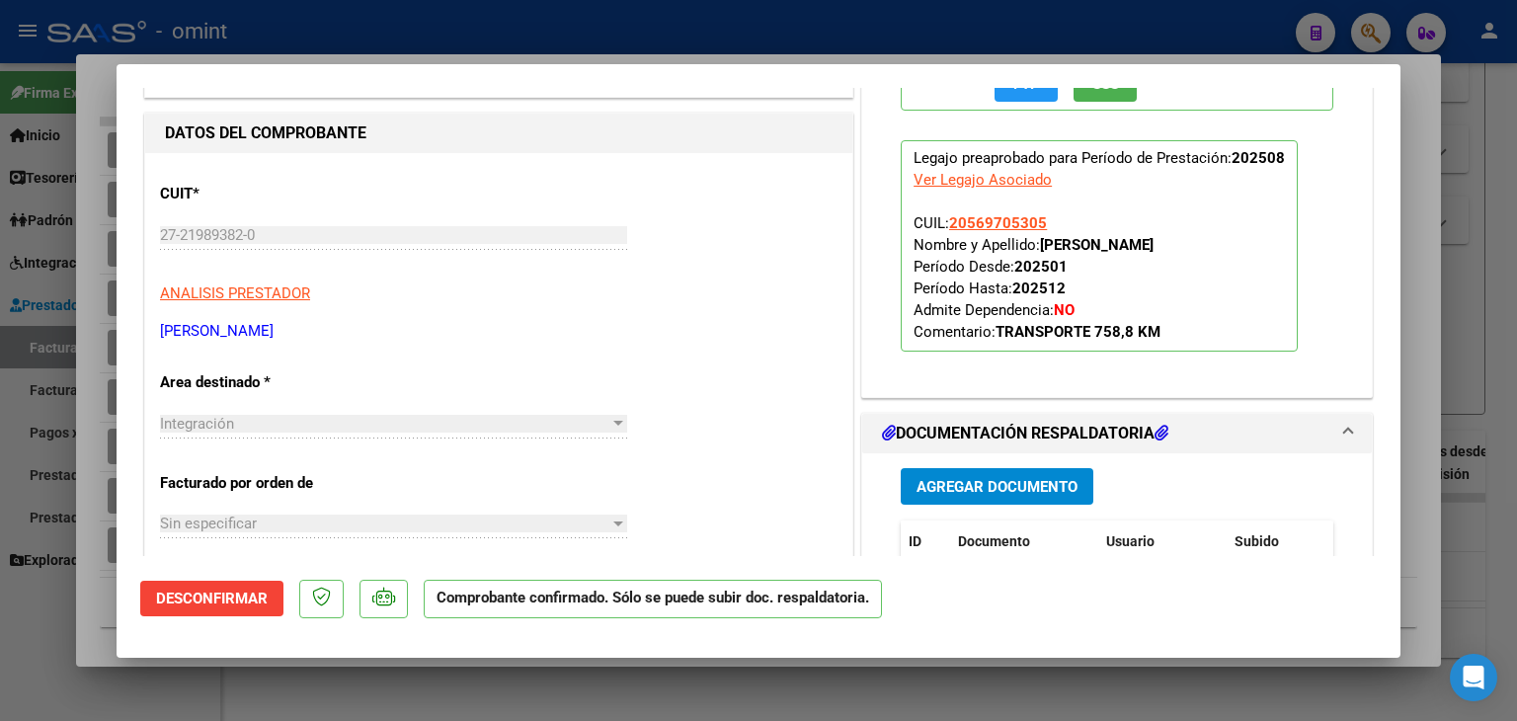
type input "$ 0,00"
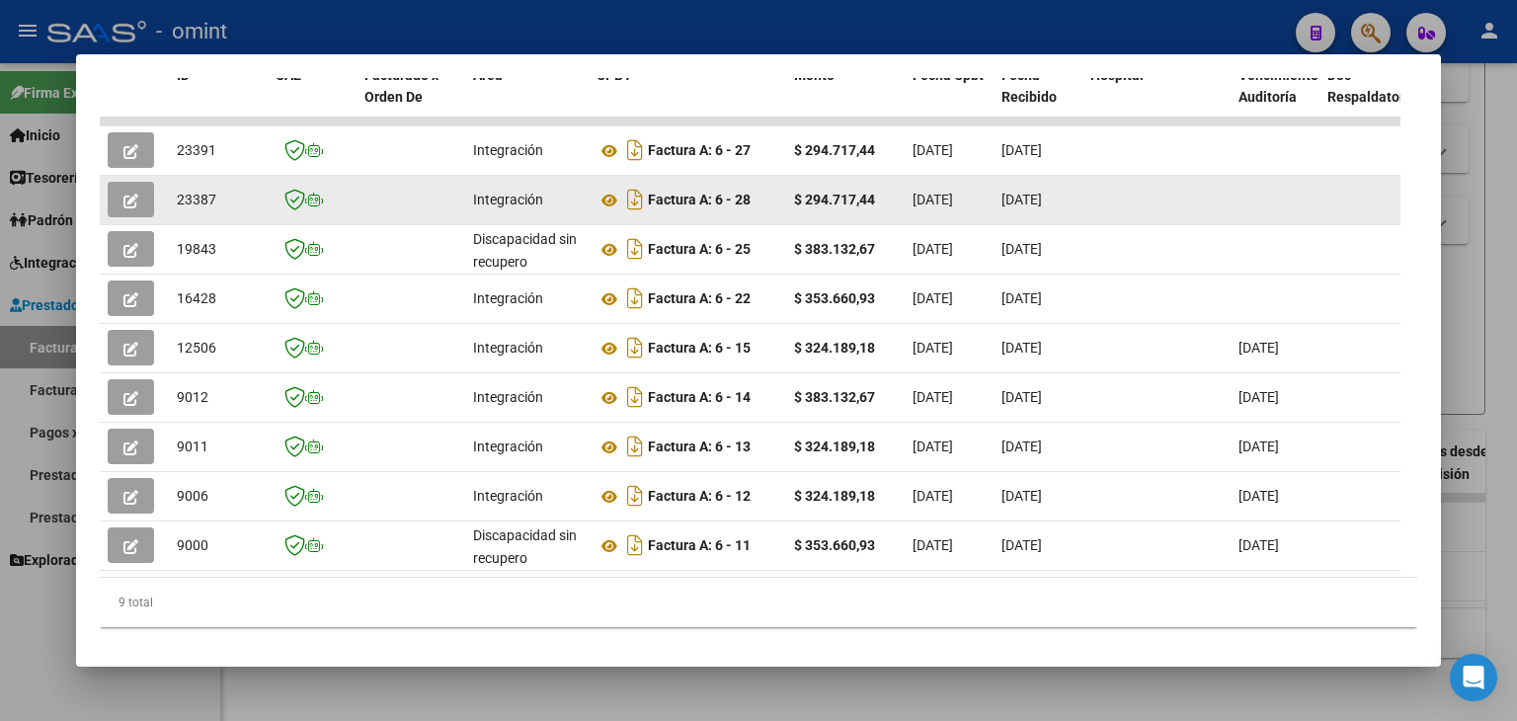
click at [186, 199] on span "23387" at bounding box center [196, 200] width 39 height 16
copy span "23387"
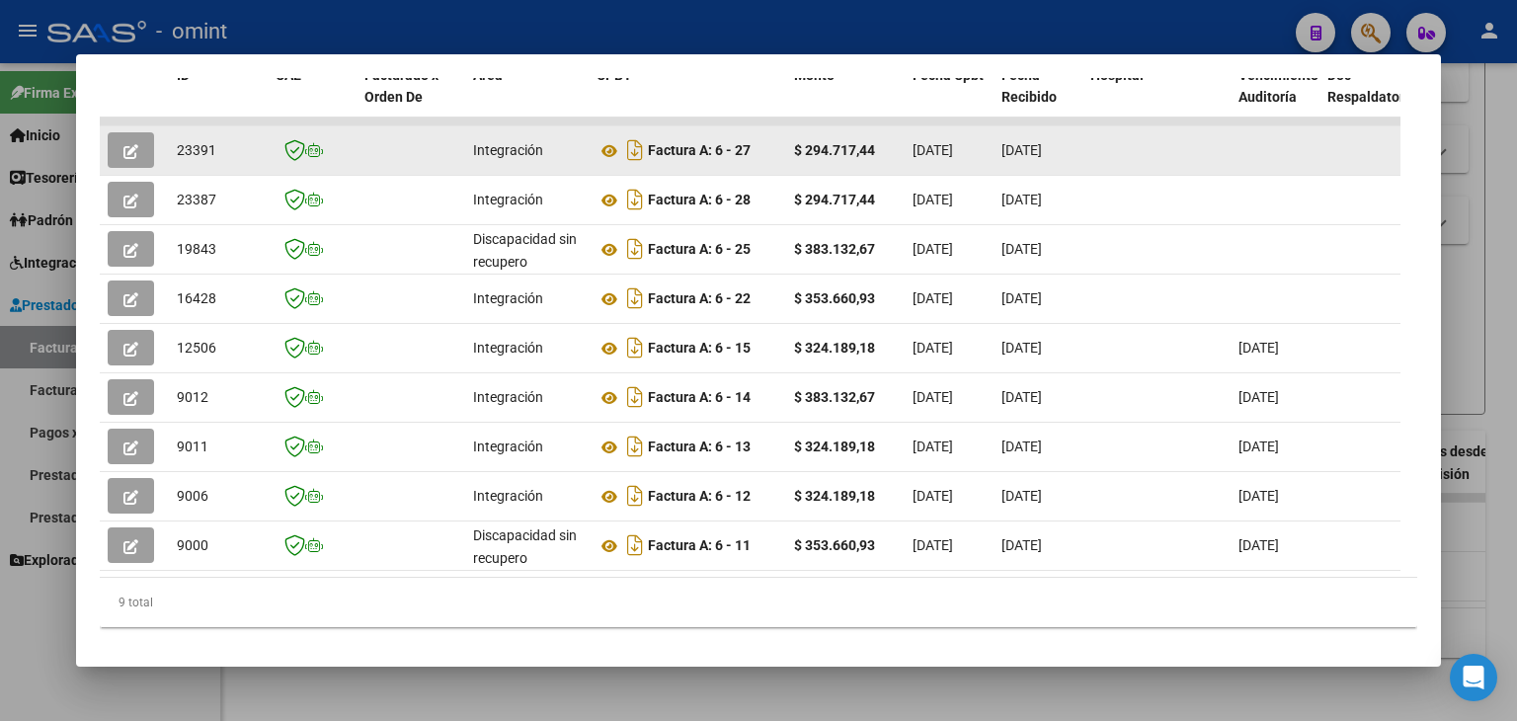
click at [187, 147] on span "23391" at bounding box center [196, 150] width 39 height 16
copy span "23391"
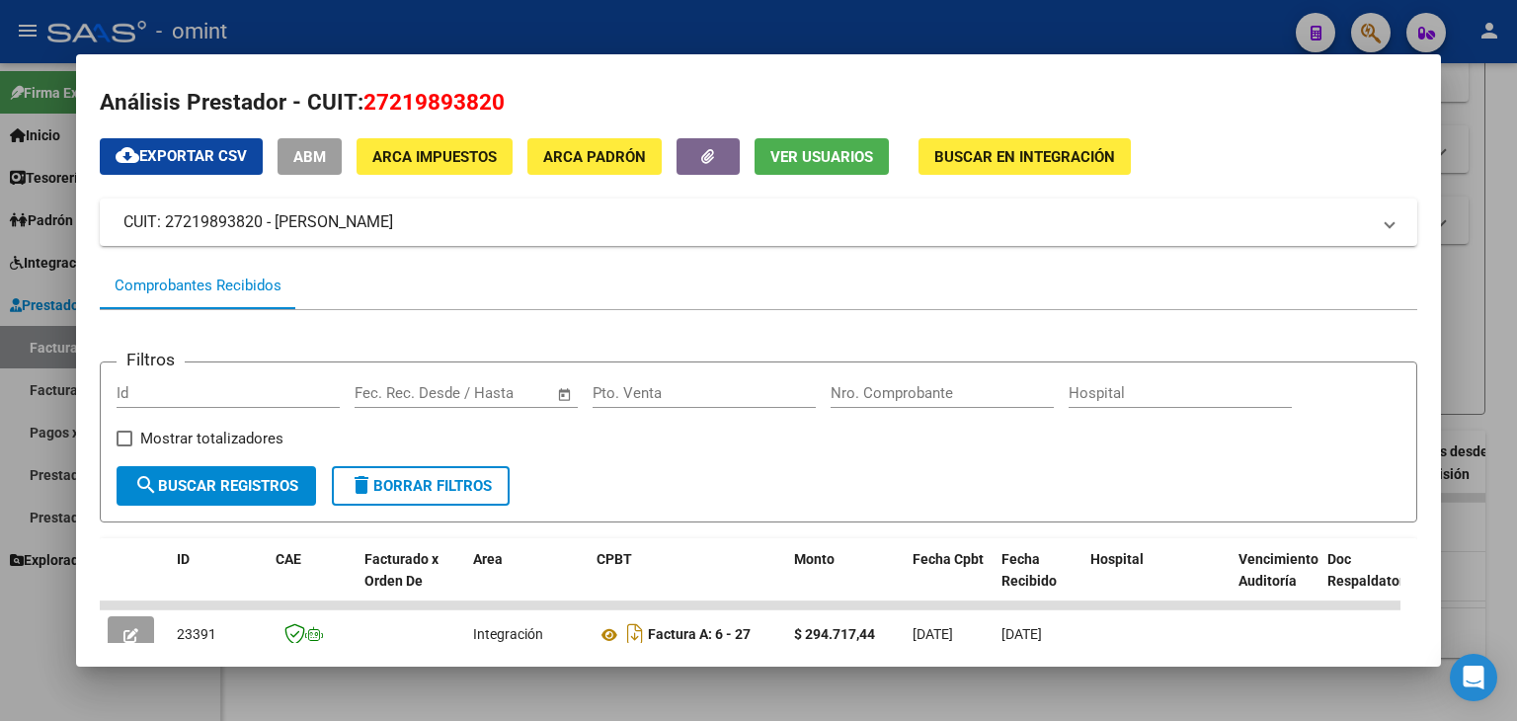
scroll to position [0, 0]
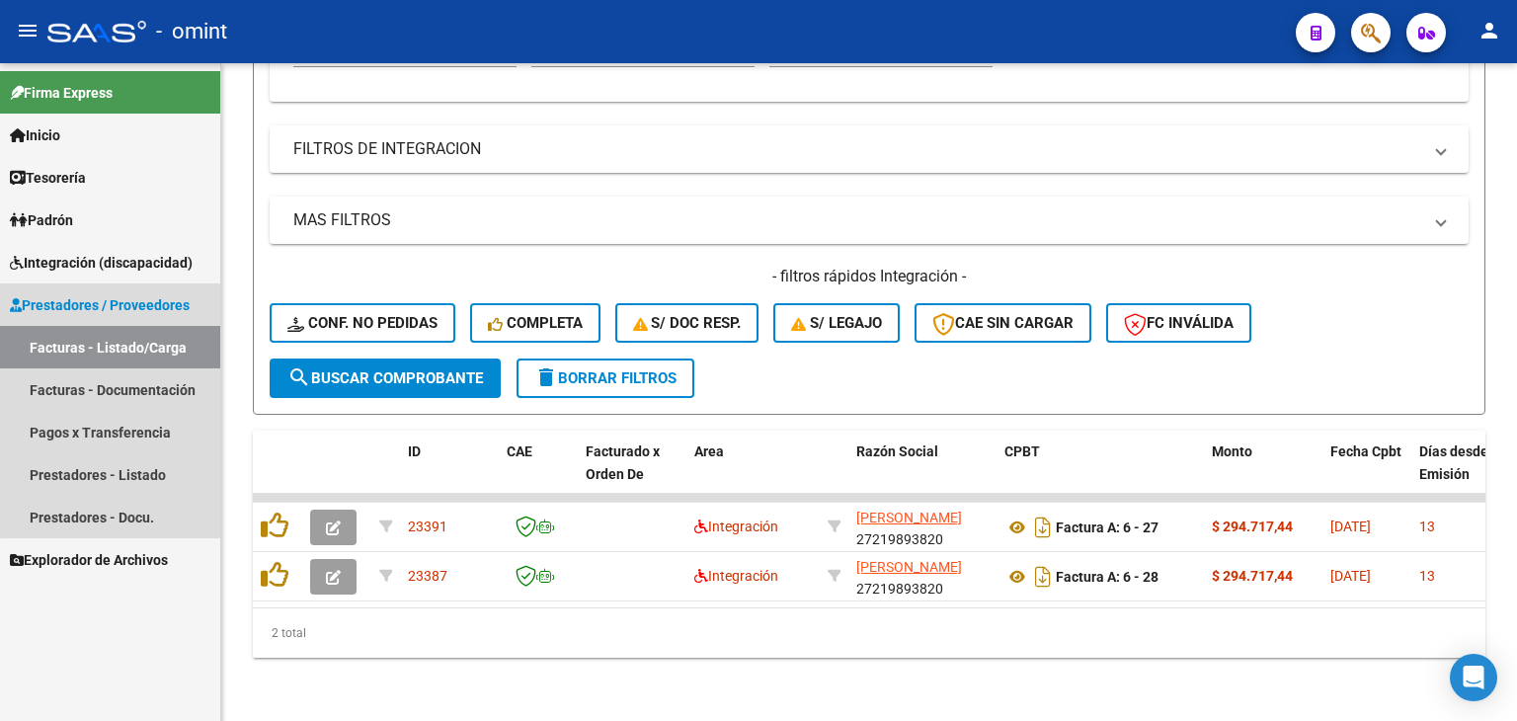
click at [137, 350] on link "Facturas - Listado/Carga" at bounding box center [110, 347] width 220 height 42
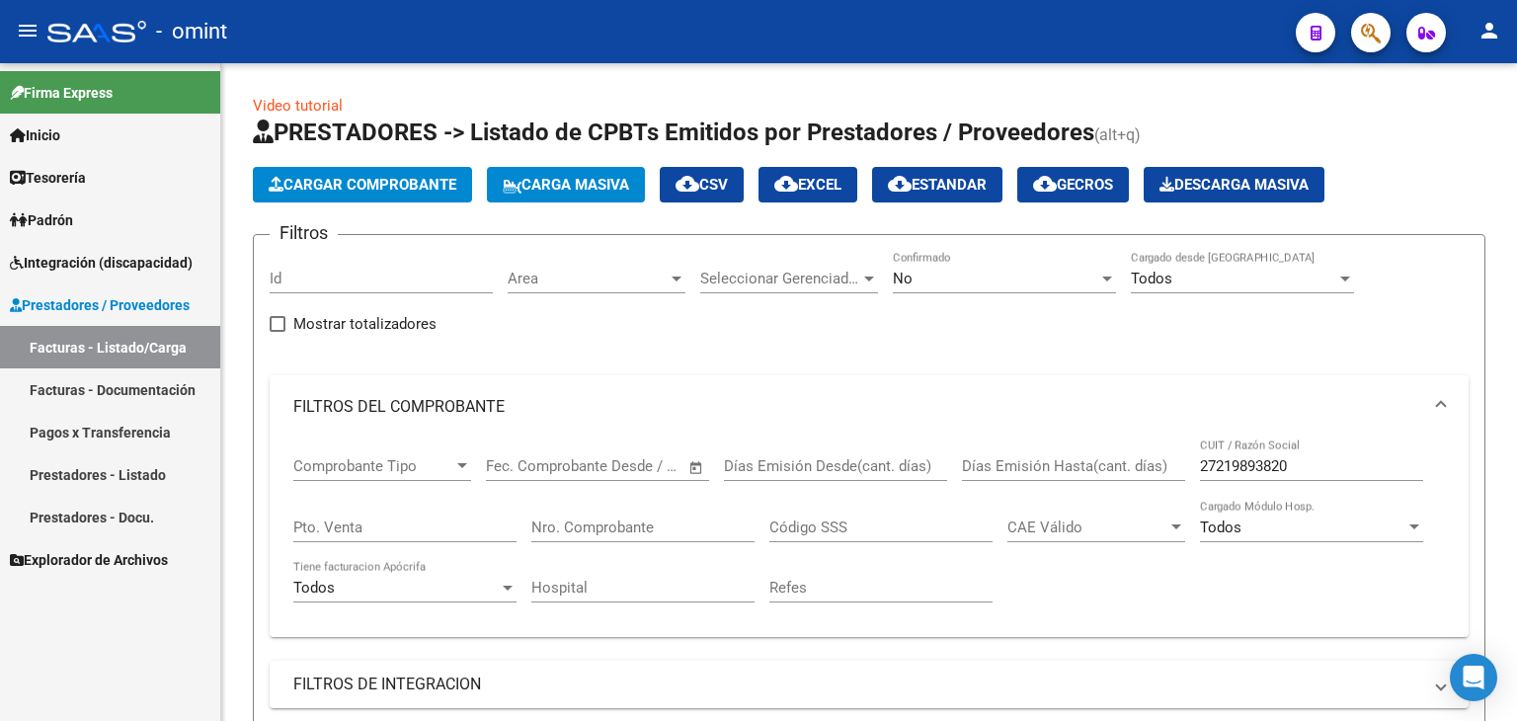
click at [54, 298] on span "Prestadores / Proveedores" at bounding box center [100, 305] width 180 height 22
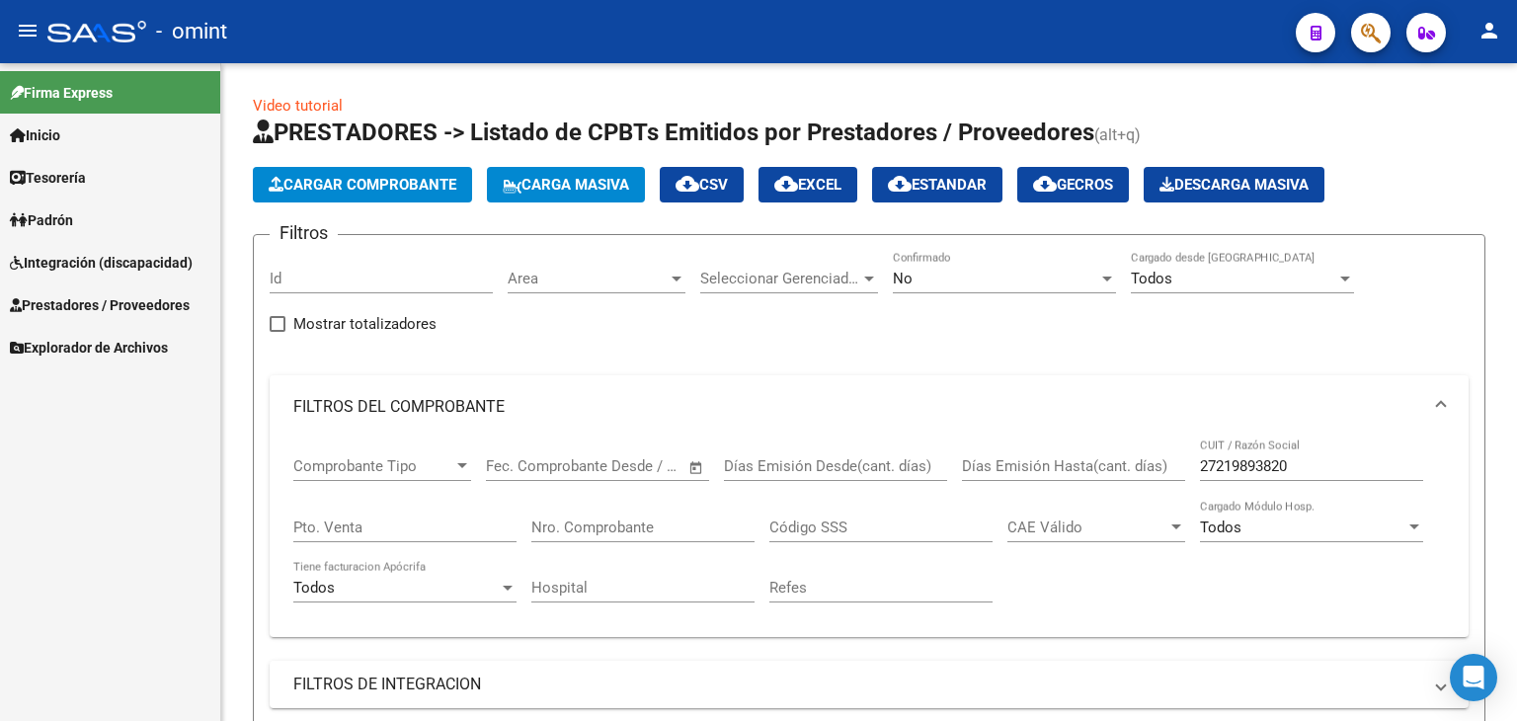
click at [67, 266] on span "Integración (discapacidad)" at bounding box center [101, 263] width 183 height 22
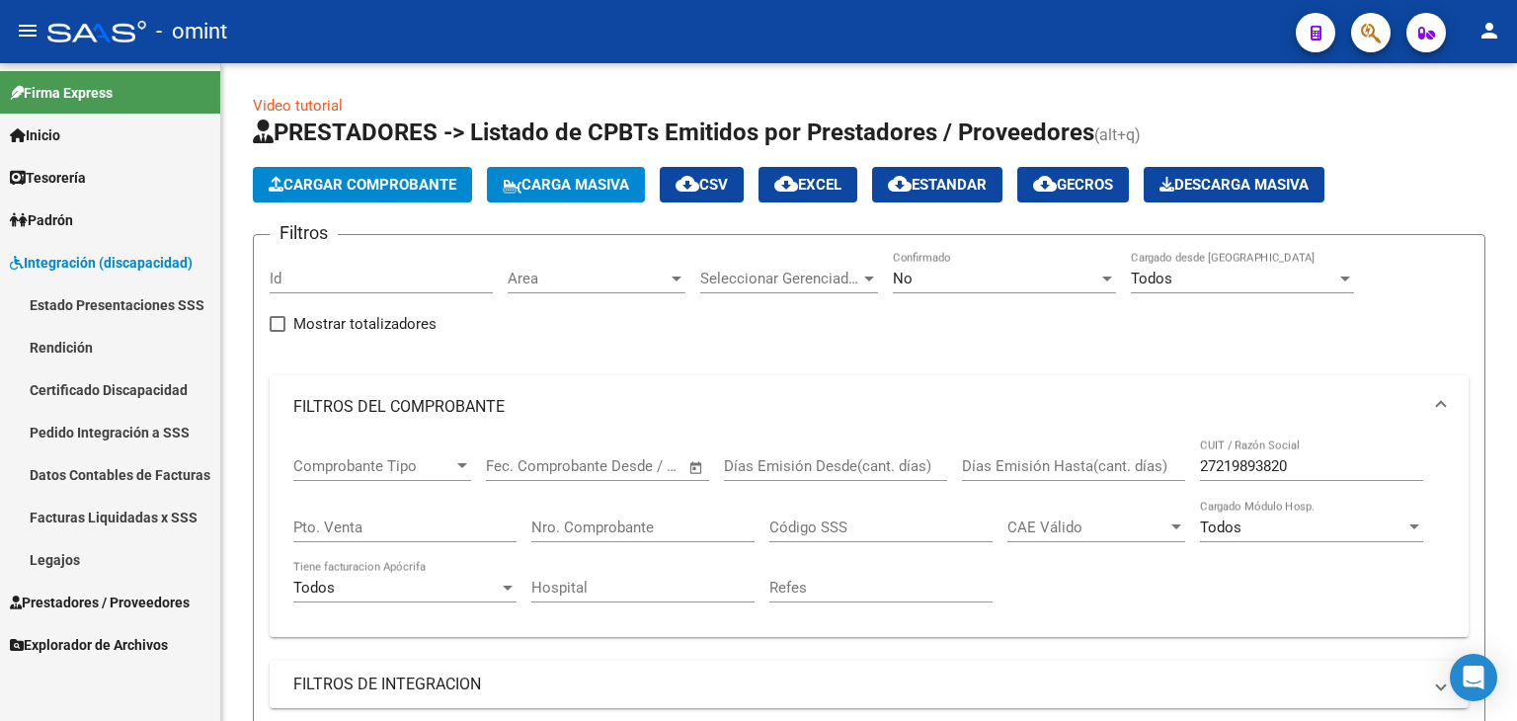
click at [66, 554] on link "Legajos" at bounding box center [110, 559] width 220 height 42
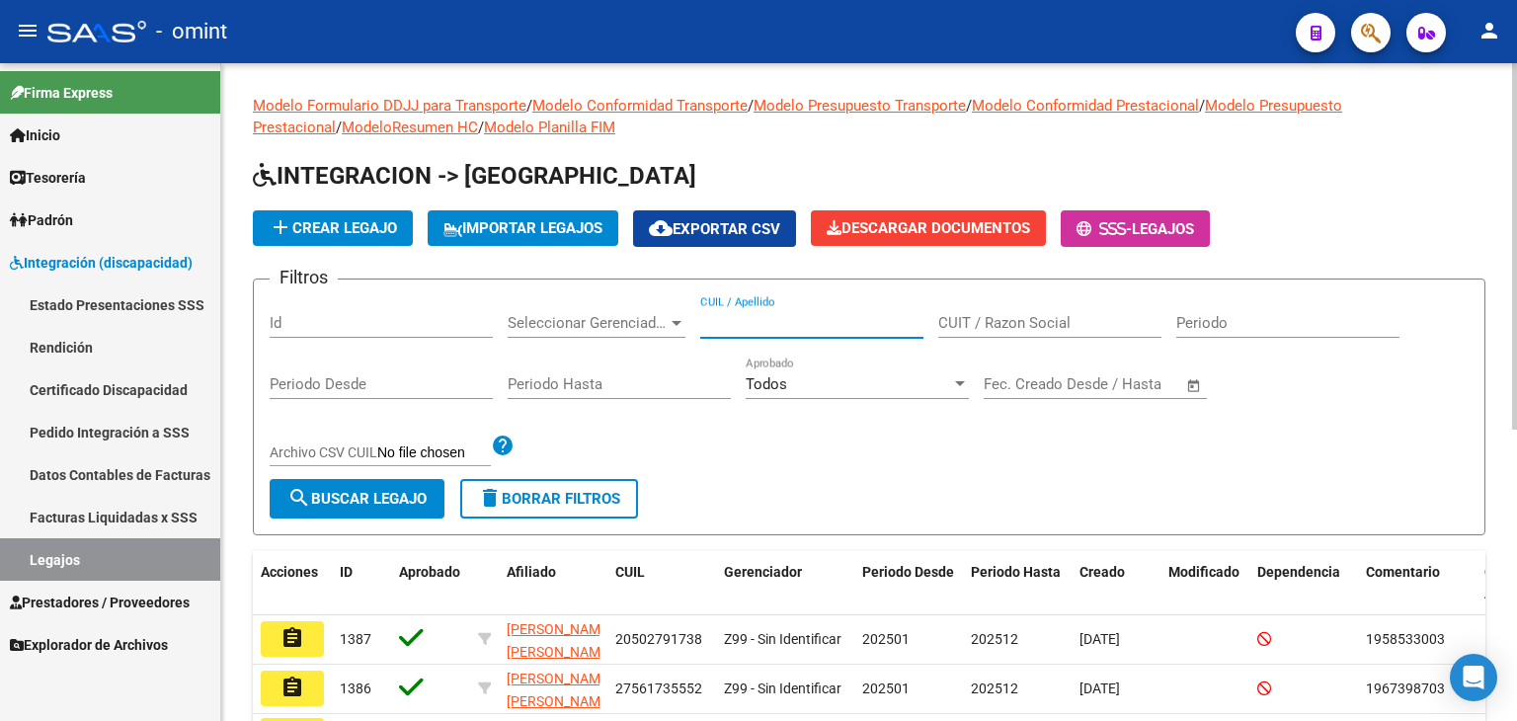
click at [791, 325] on input "CUIL / Apellido" at bounding box center [811, 323] width 223 height 18
paste input "20569705305"
type input "20569705305"
click at [344, 479] on button "search Buscar Legajo" at bounding box center [357, 498] width 175 height 39
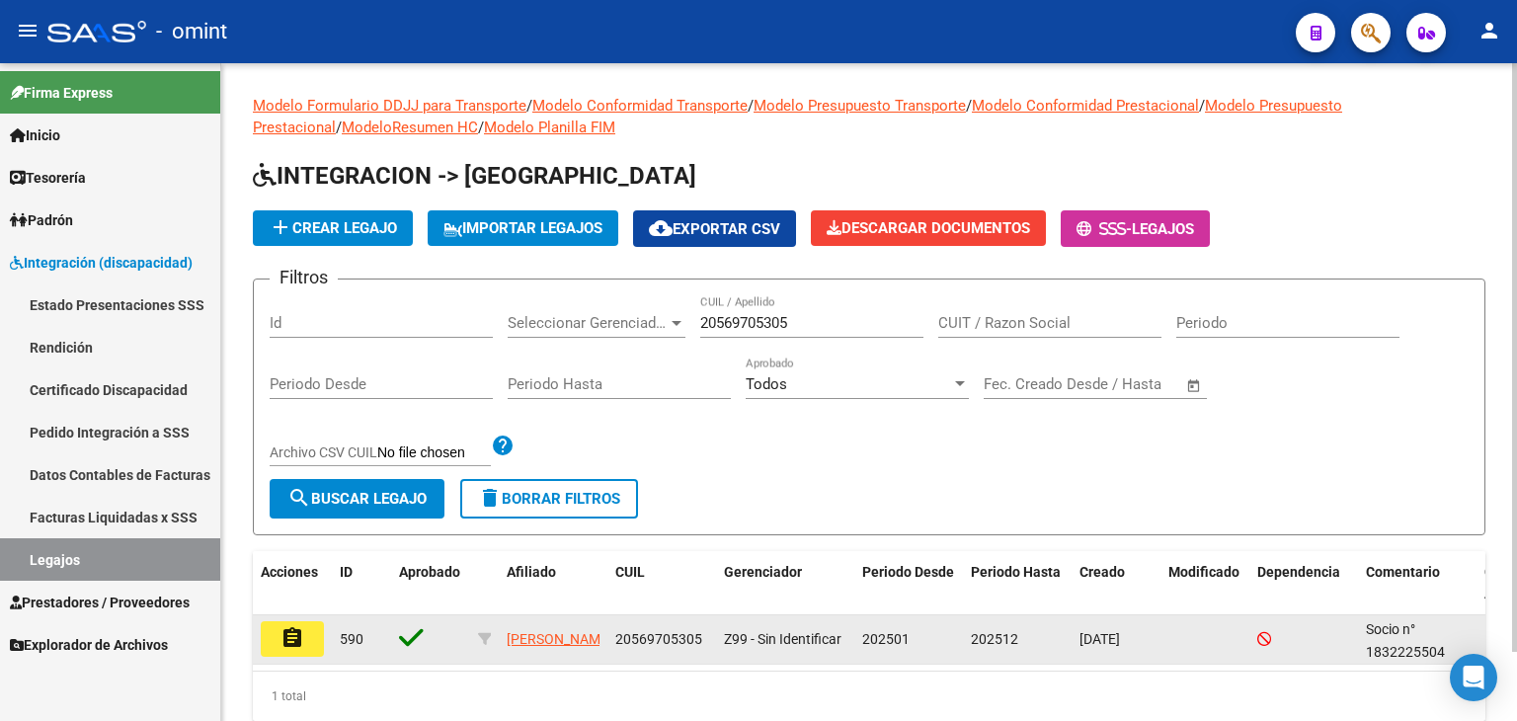
click at [305, 627] on button "assignment" at bounding box center [292, 639] width 63 height 36
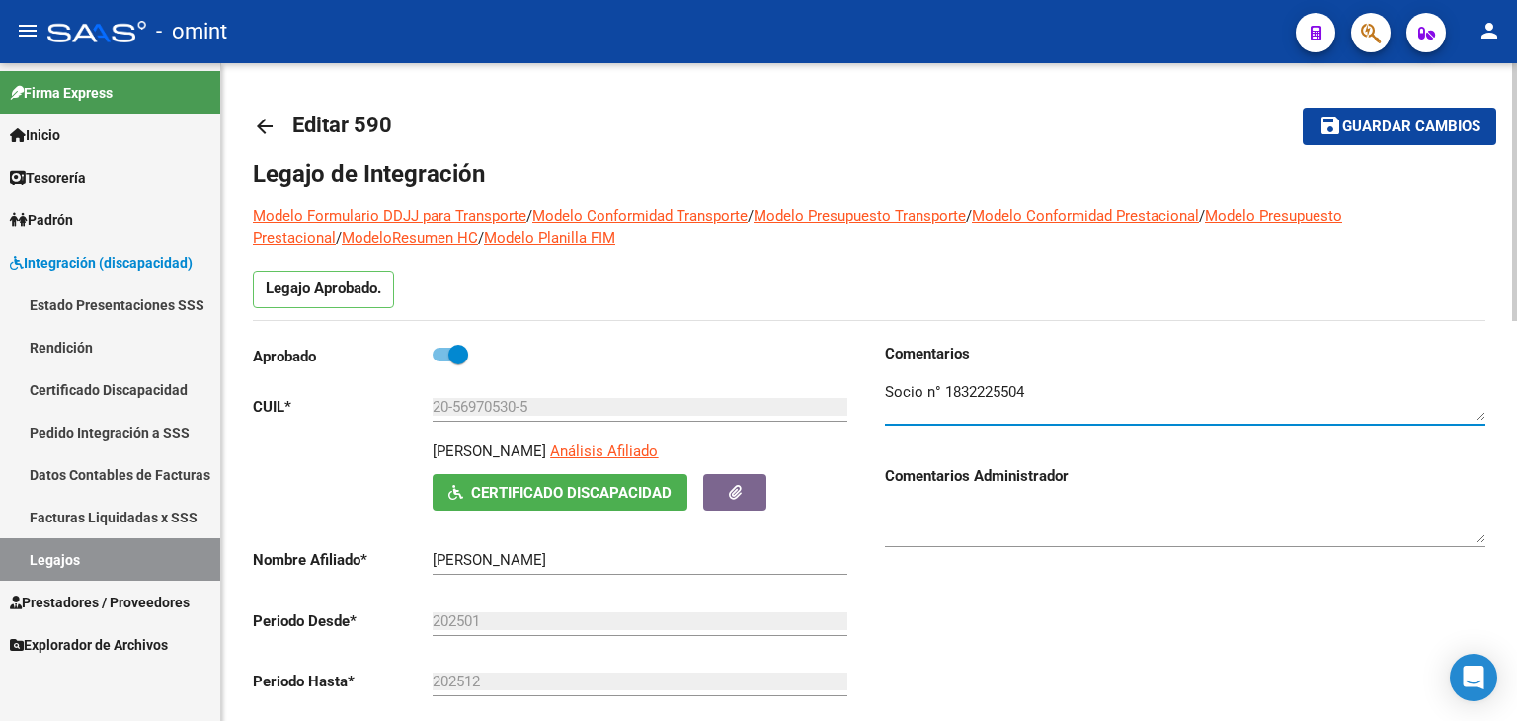
click at [974, 392] on textarea at bounding box center [1185, 400] width 600 height 39
click at [57, 552] on link "Legajos" at bounding box center [110, 559] width 220 height 42
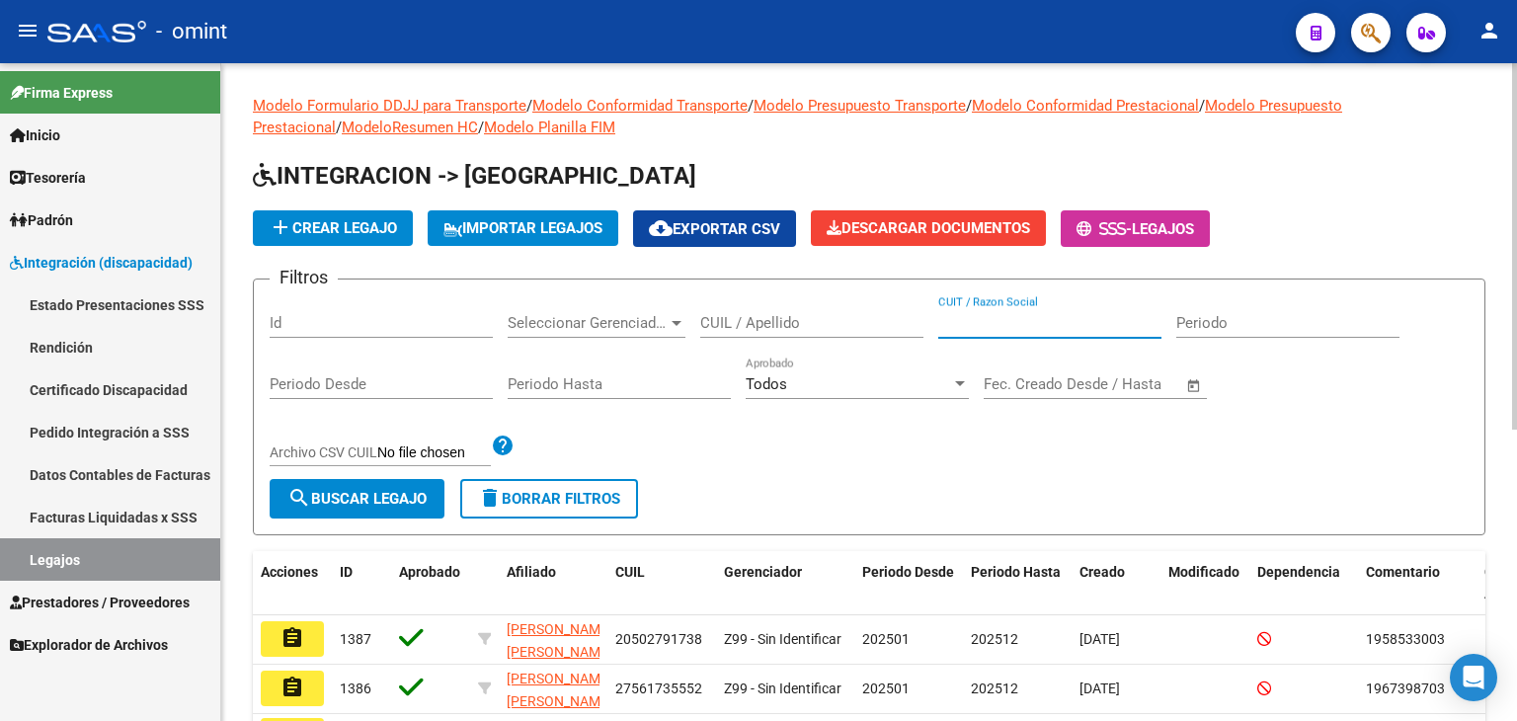
click at [1012, 314] on input "CUIT / Razon Social" at bounding box center [1049, 323] width 223 height 18
paste input "27384661098"
click at [400, 496] on span "search Buscar Legajo" at bounding box center [356, 499] width 139 height 18
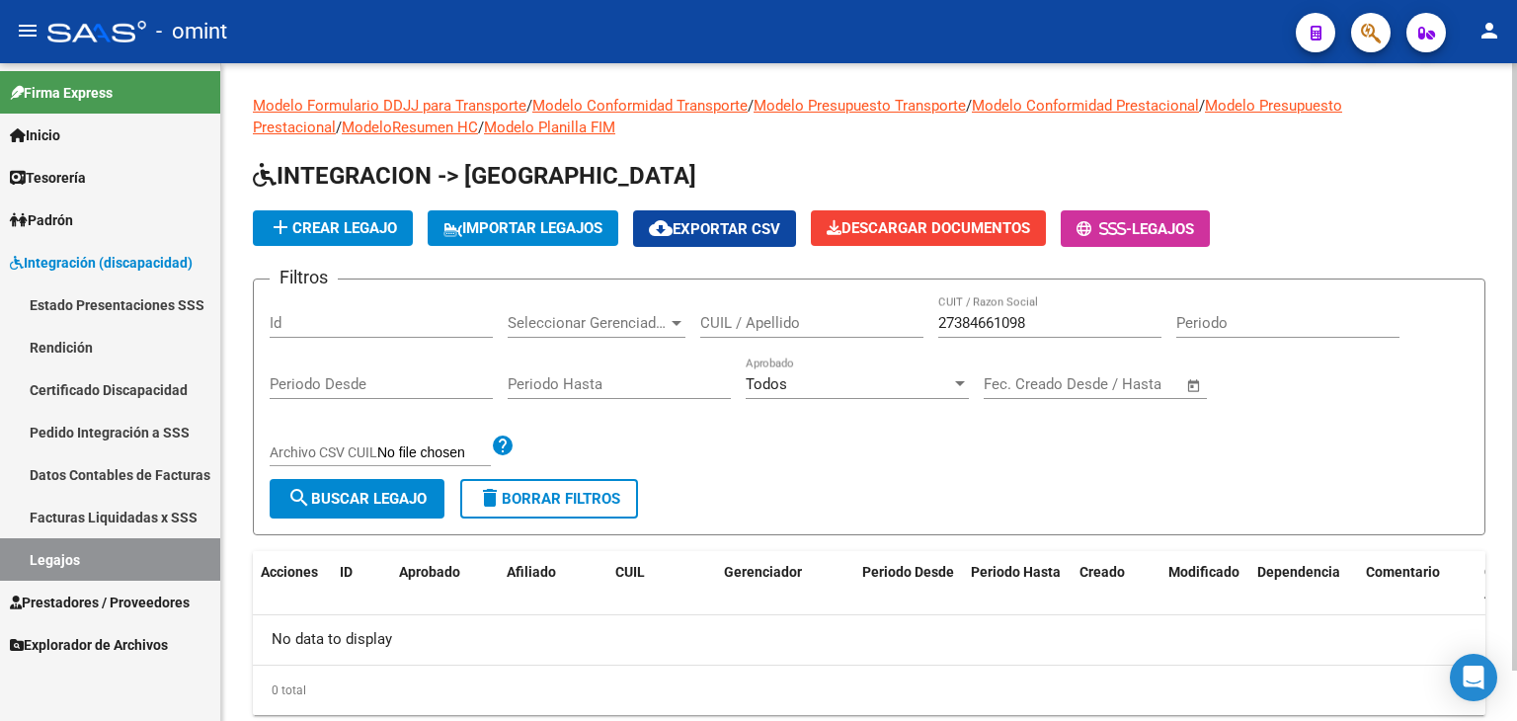
click at [1090, 309] on div "27384661098 CUIT / Razon Social" at bounding box center [1049, 316] width 223 height 42
type input "27384661098"
click at [371, 506] on span "search Buscar Legajo" at bounding box center [356, 499] width 139 height 18
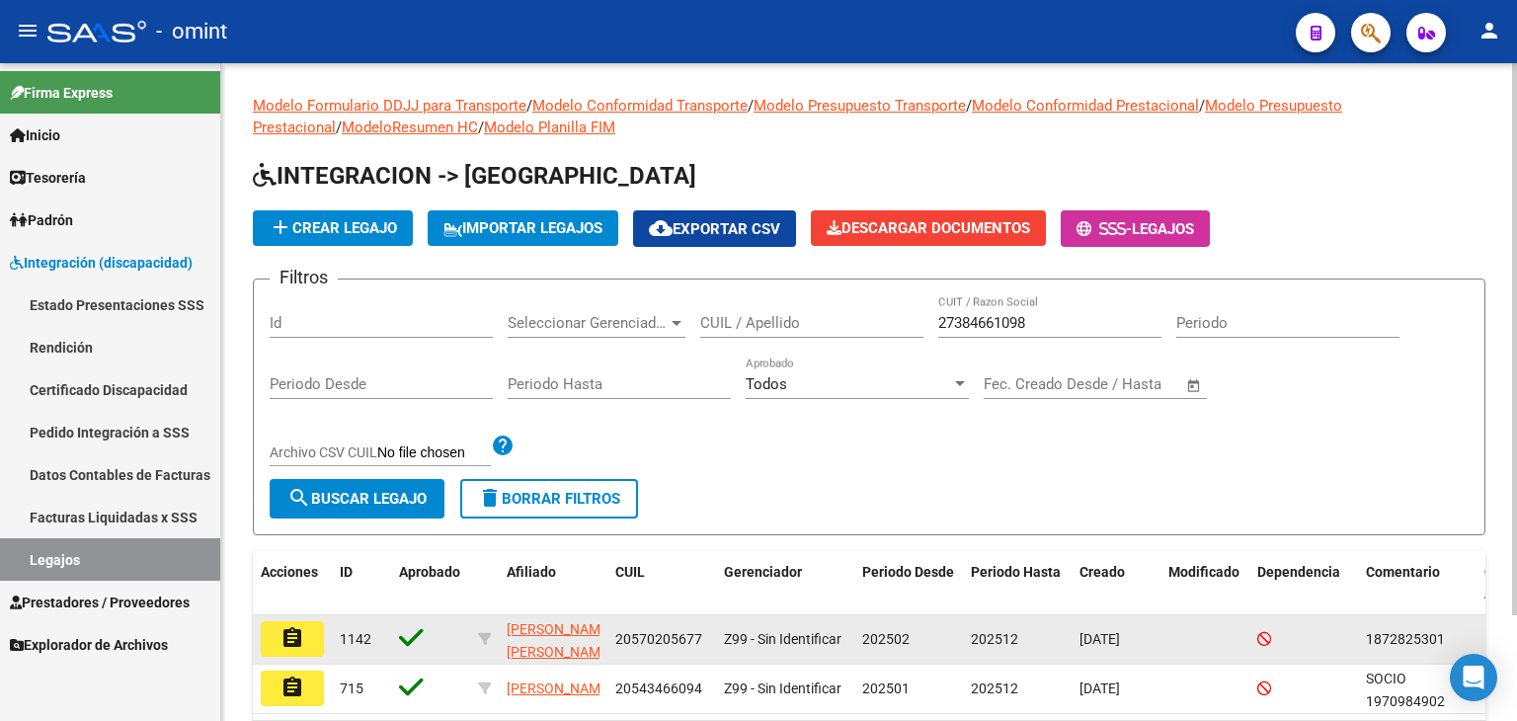
click at [284, 639] on mat-icon "assignment" at bounding box center [292, 638] width 24 height 24
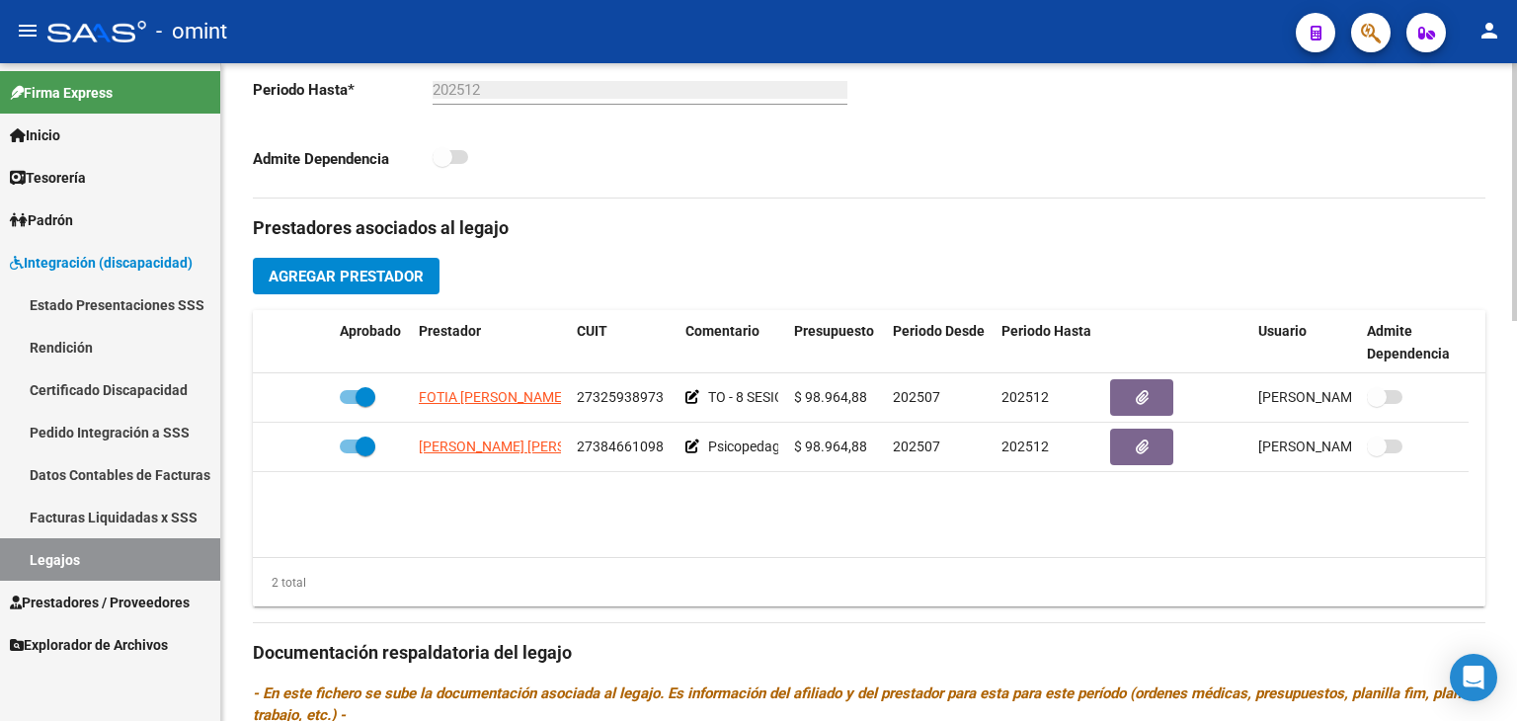
scroll to position [592, 0]
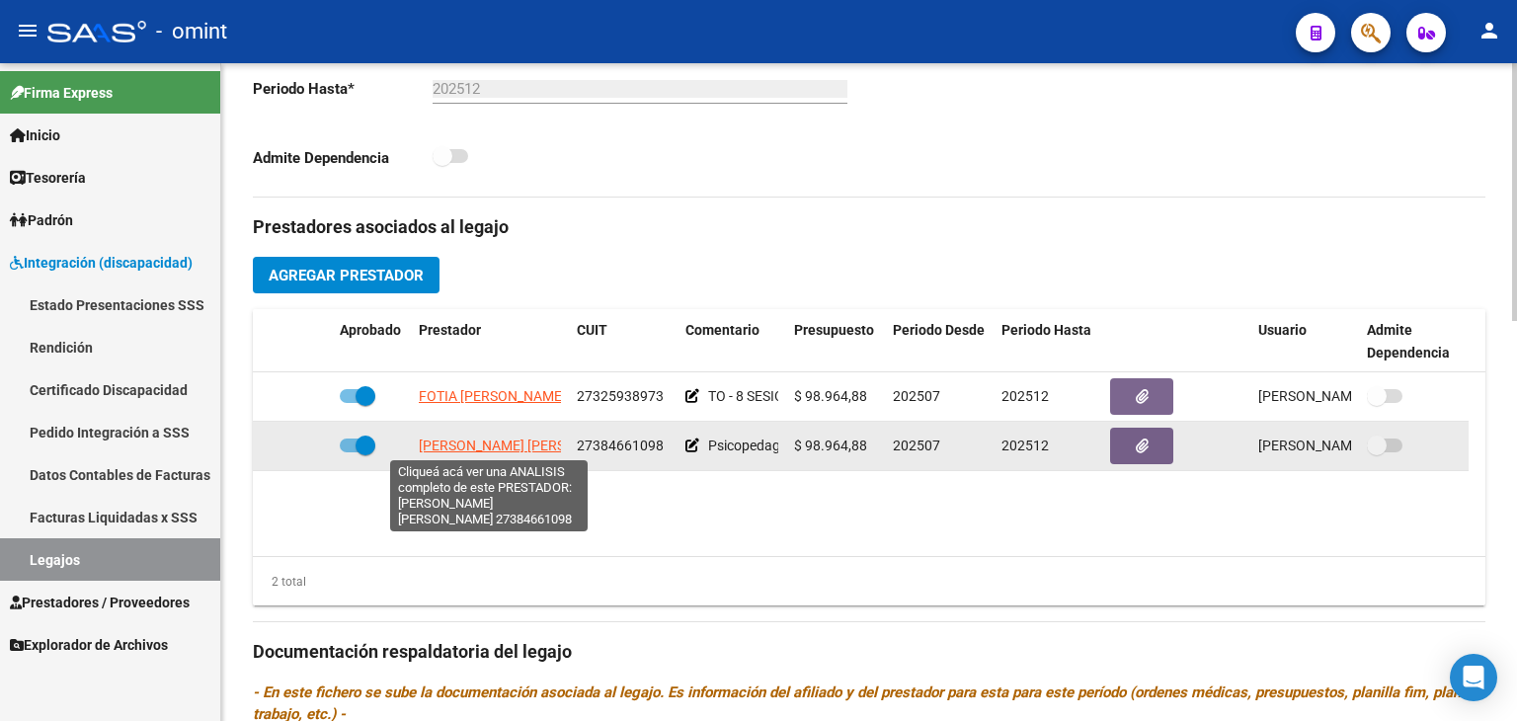
click at [441, 438] on span "[PERSON_NAME] [PERSON_NAME]" at bounding box center [526, 445] width 214 height 16
type textarea "27384661098"
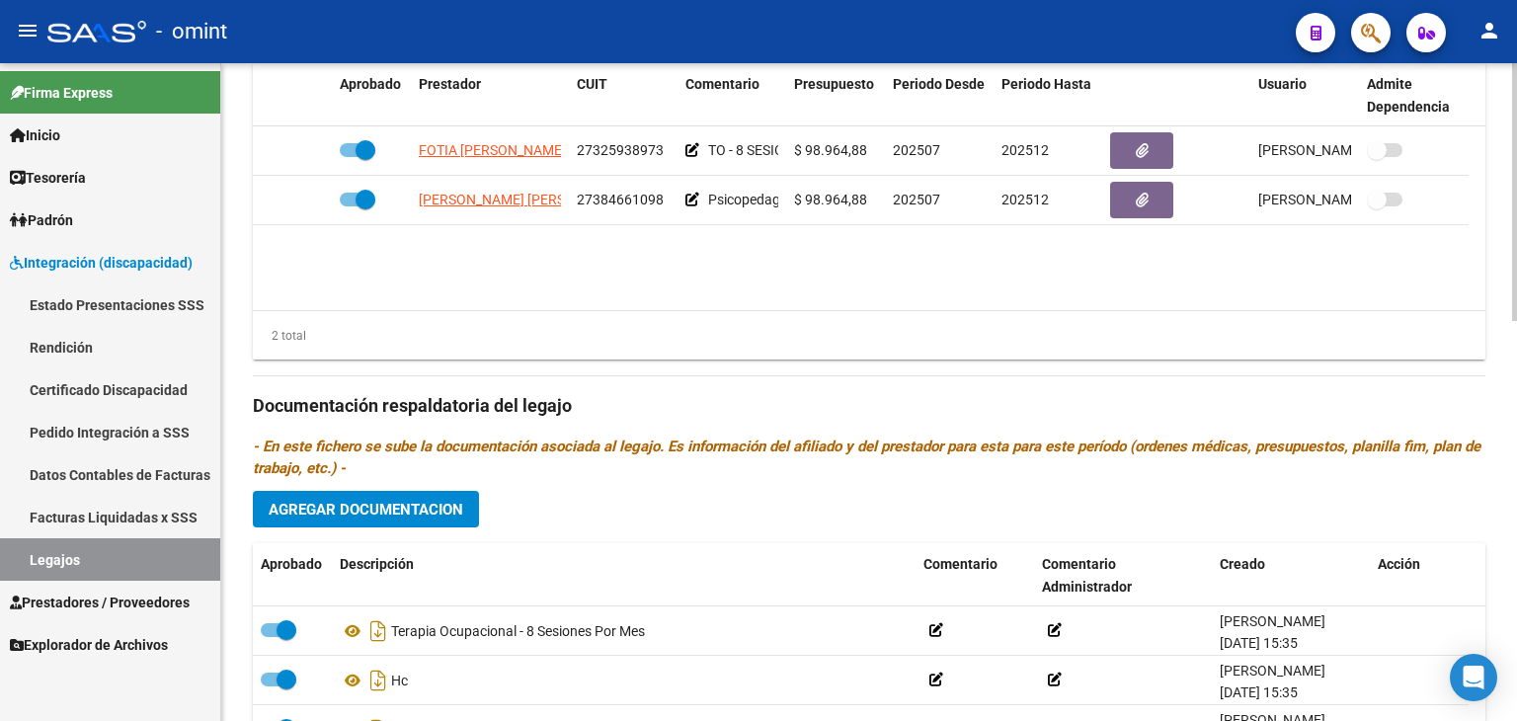
scroll to position [1019, 0]
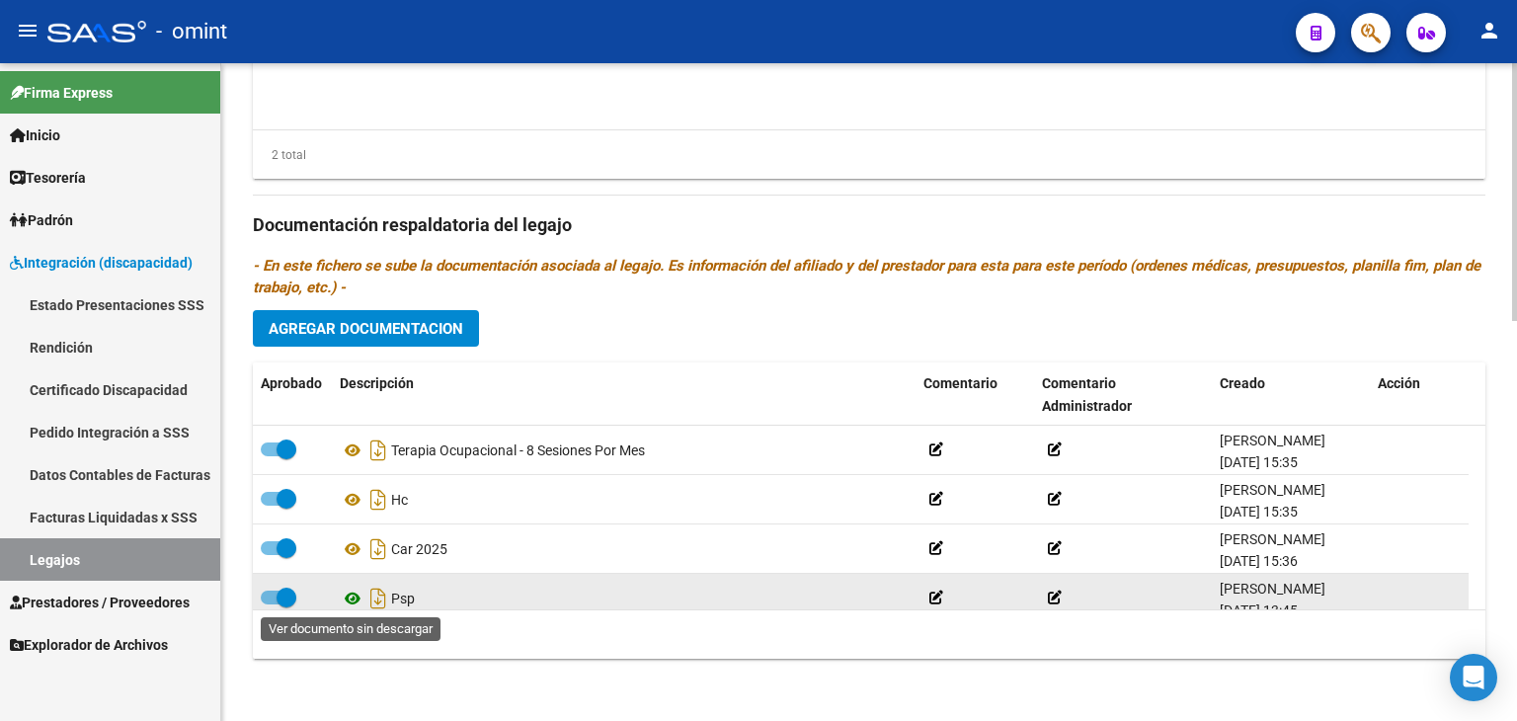
click at [357, 599] on icon at bounding box center [353, 598] width 26 height 24
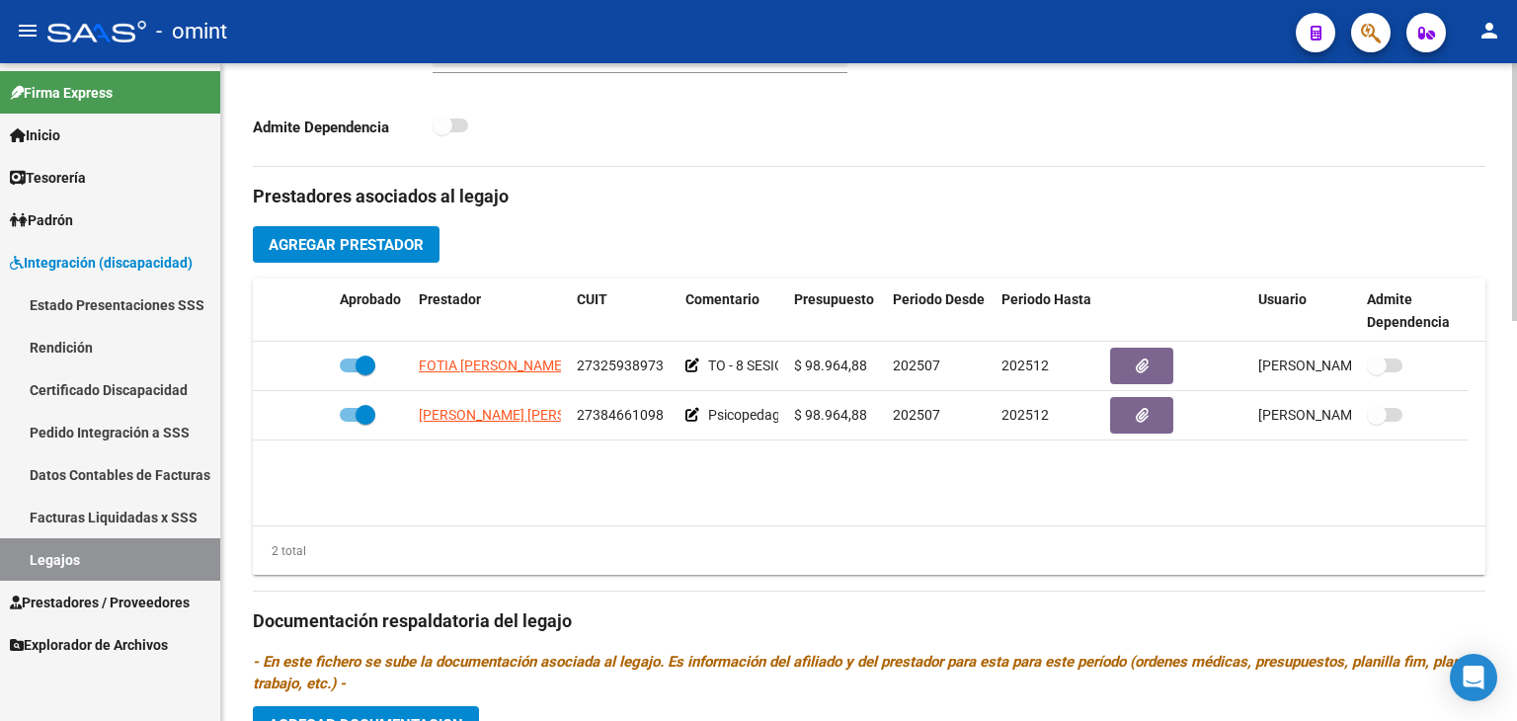
scroll to position [624, 0]
